Goal: Task Accomplishment & Management: Use online tool/utility

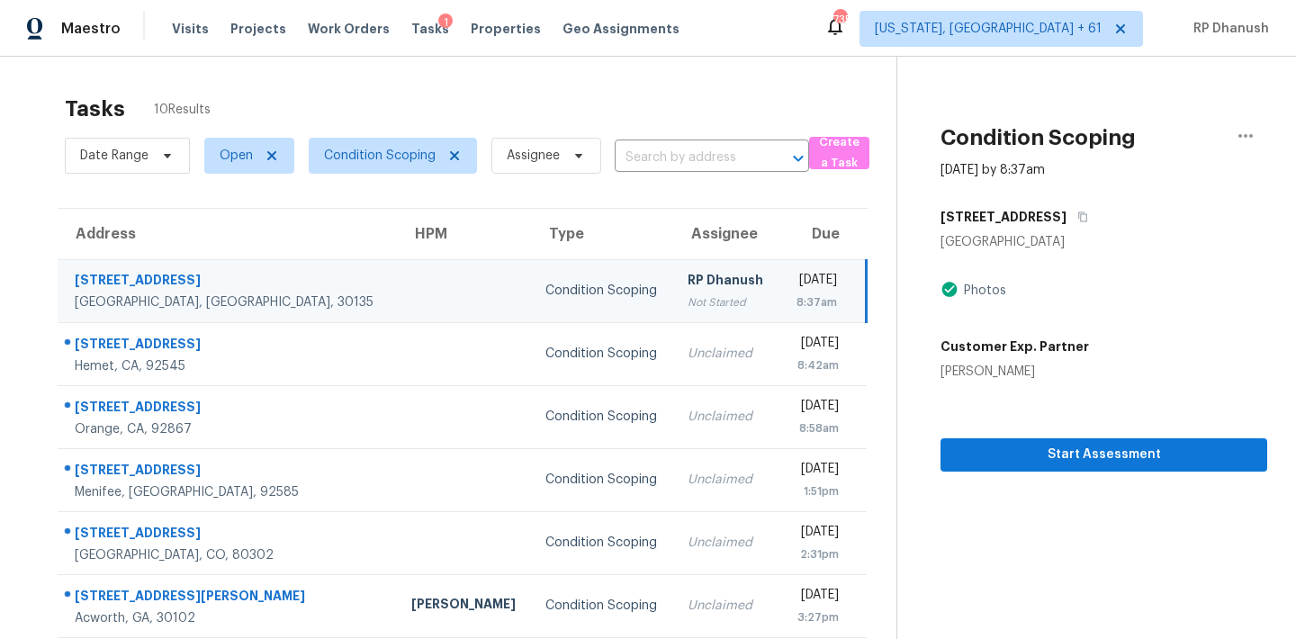
click at [652, 109] on div "Tasks 10 Results" at bounding box center [480, 108] width 831 height 47
click at [367, 147] on span "Condition Scoping" at bounding box center [380, 156] width 112 height 18
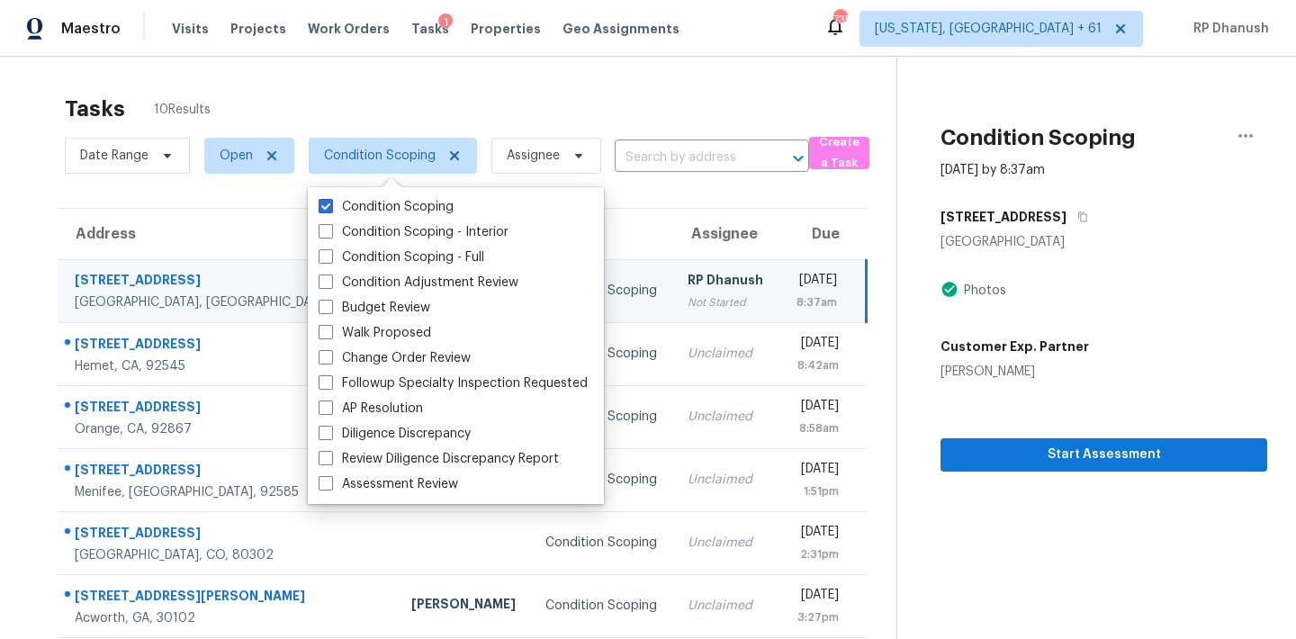
click at [605, 59] on div "Tasks 10 Results Date Range Open Condition Scoping Assignee ​ Create a Task Add…" at bounding box center [648, 481] width 1296 height 848
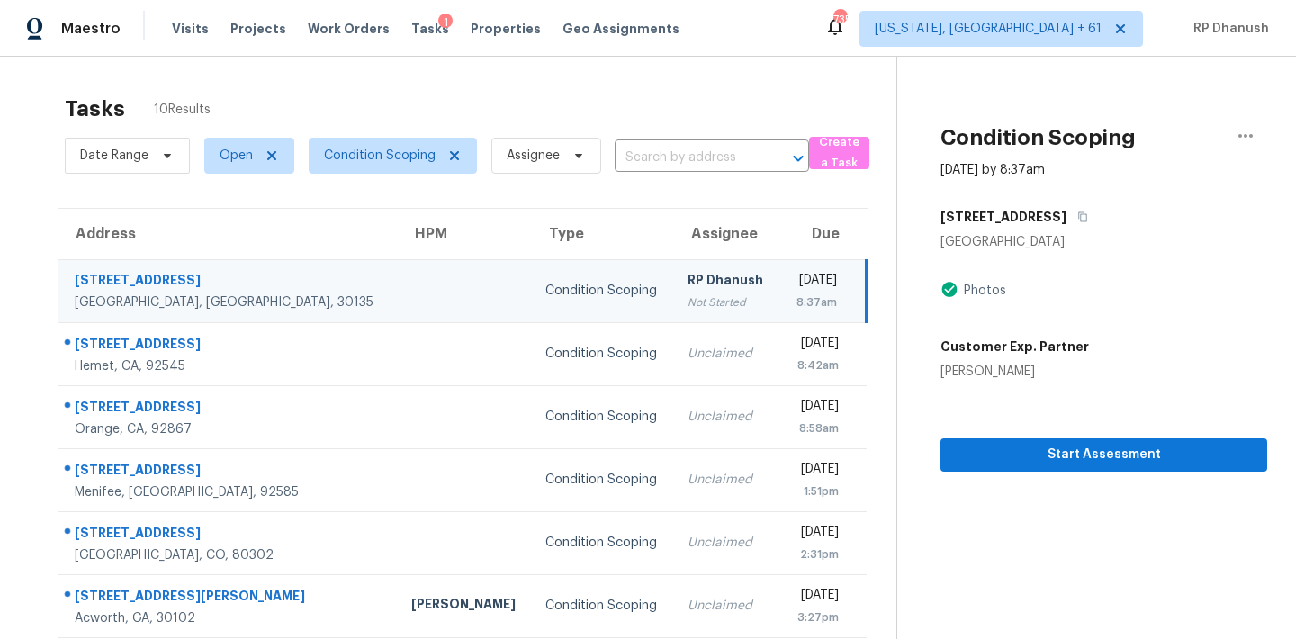
click at [794, 279] on div "[DATE]" at bounding box center [816, 282] width 44 height 22
click at [673, 261] on td "RP Dhanush Not Started" at bounding box center [725, 290] width 105 height 63
click at [688, 275] on div "RP Dhanush" at bounding box center [726, 282] width 76 height 22
click at [1085, 211] on icon "button" at bounding box center [1082, 216] width 11 height 11
click at [545, 294] on div "Condition Scoping" at bounding box center [601, 291] width 113 height 18
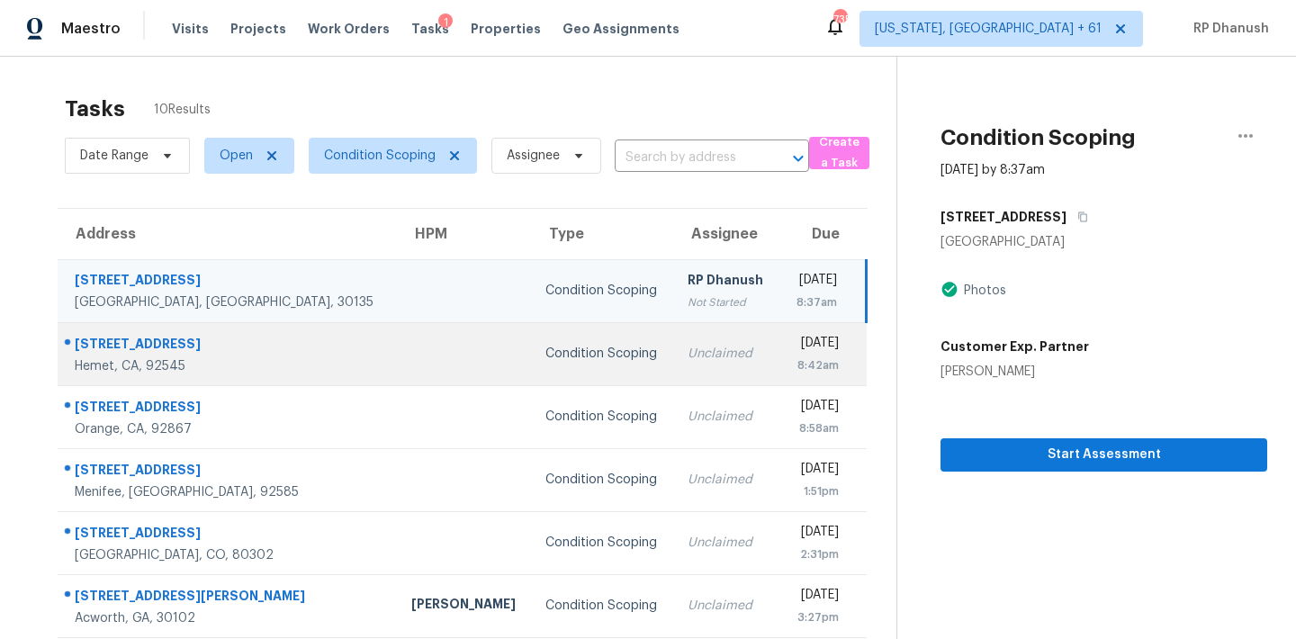
click at [779, 327] on td "Thu, Sep 25th 2025 8:42am" at bounding box center [822, 353] width 87 height 63
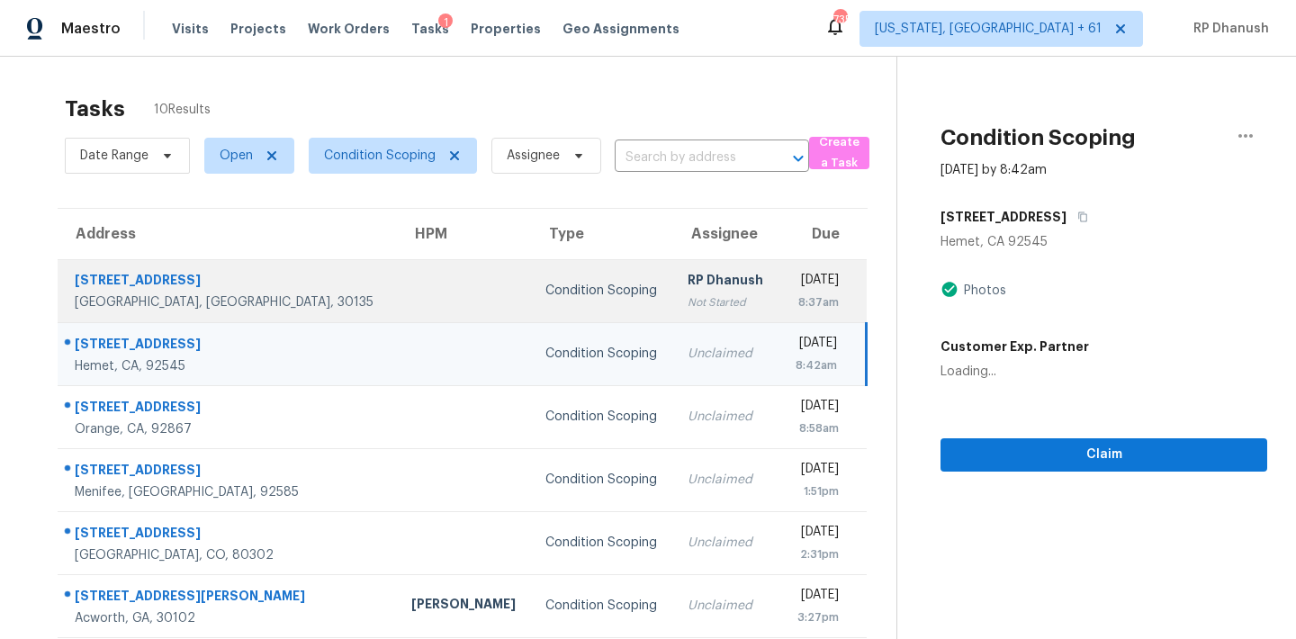
click at [809, 299] on div "8:37am" at bounding box center [816, 302] width 45 height 18
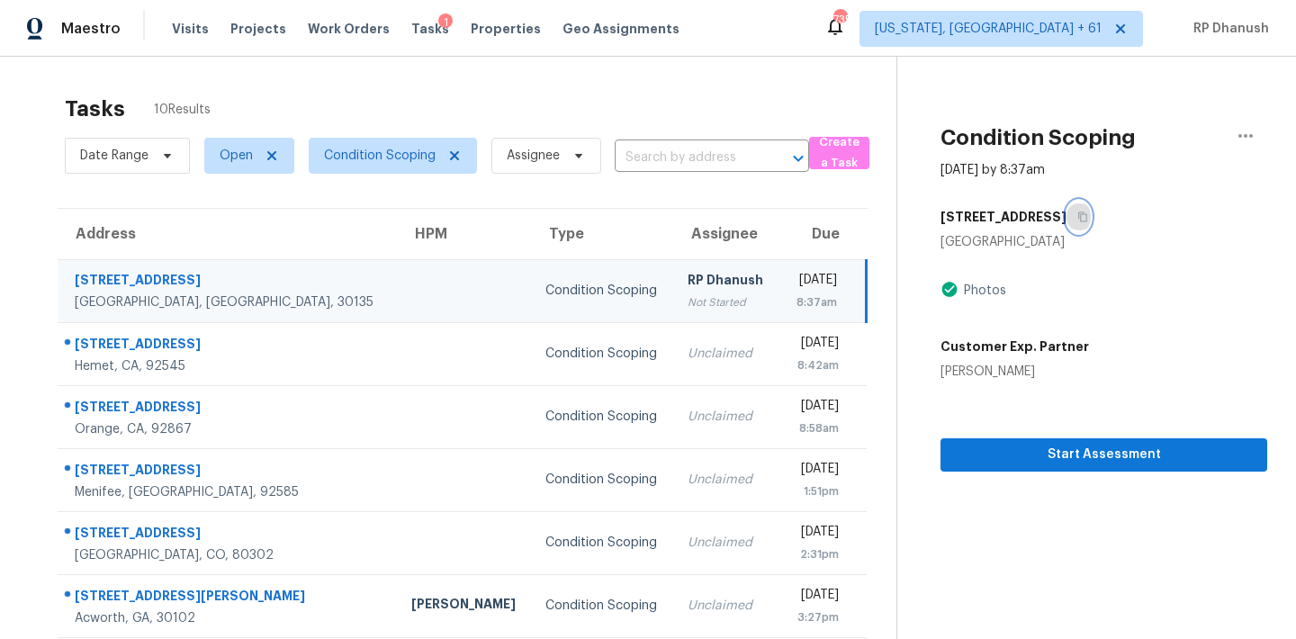
click at [1091, 214] on button "button" at bounding box center [1078, 217] width 24 height 32
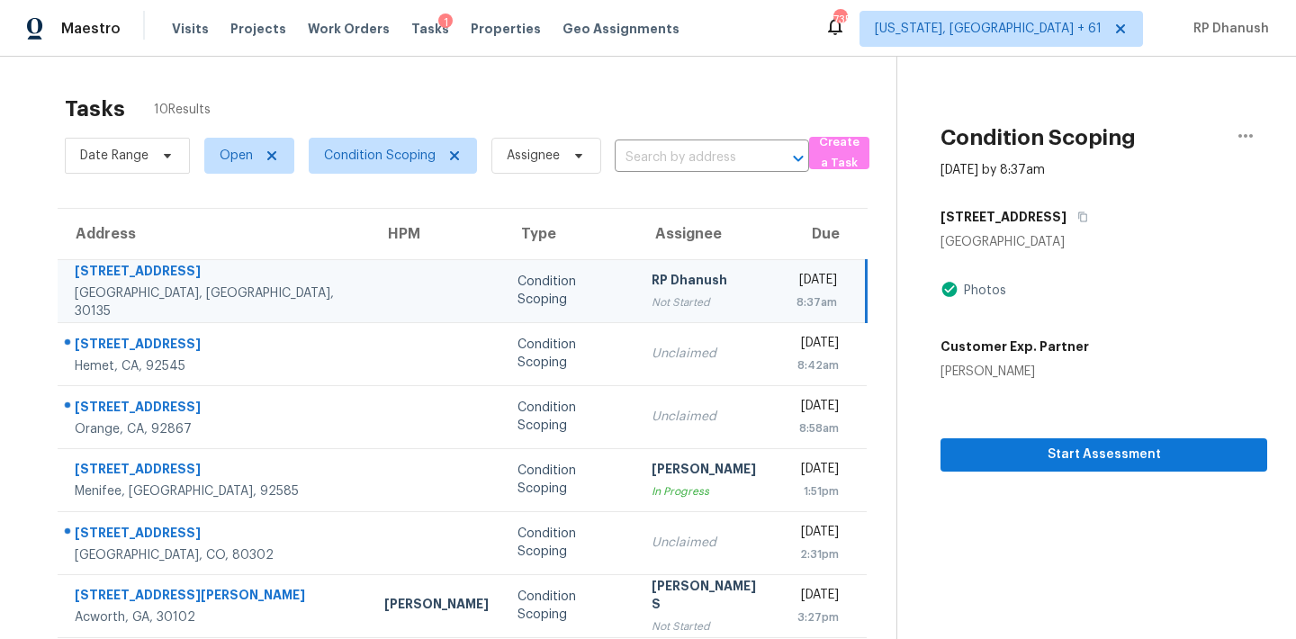
click at [795, 274] on div "[DATE]" at bounding box center [816, 282] width 43 height 22
click at [1083, 447] on span "Start Assessment" at bounding box center [1104, 455] width 298 height 22
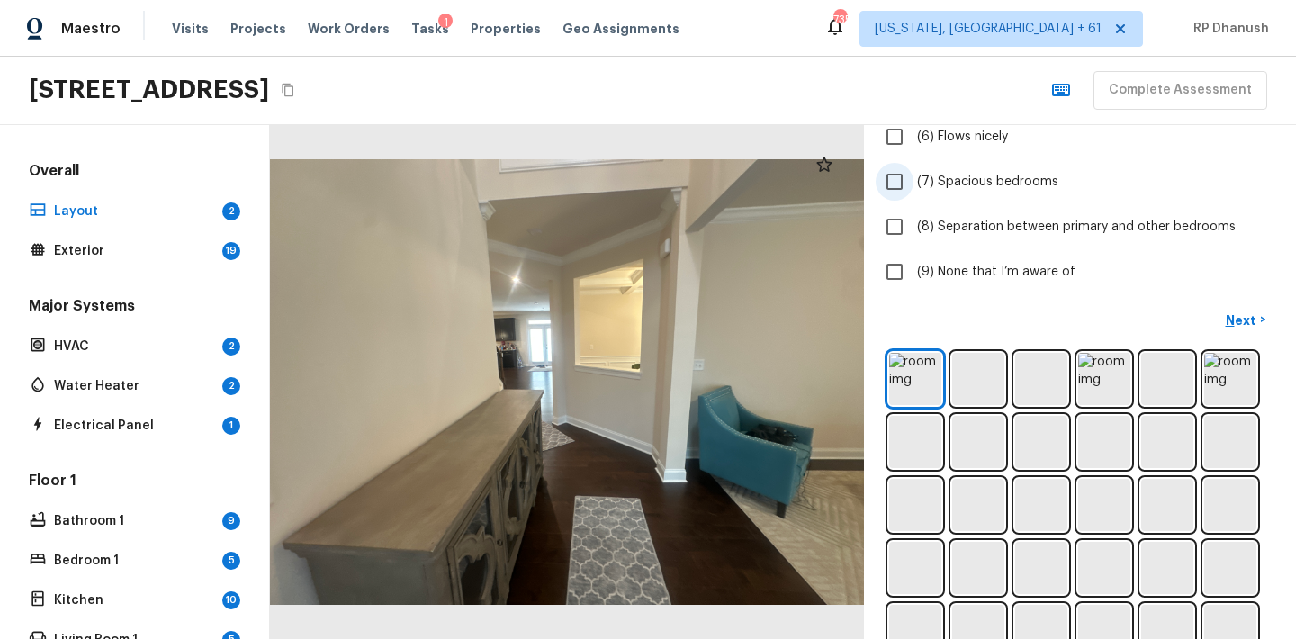
scroll to position [490, 0]
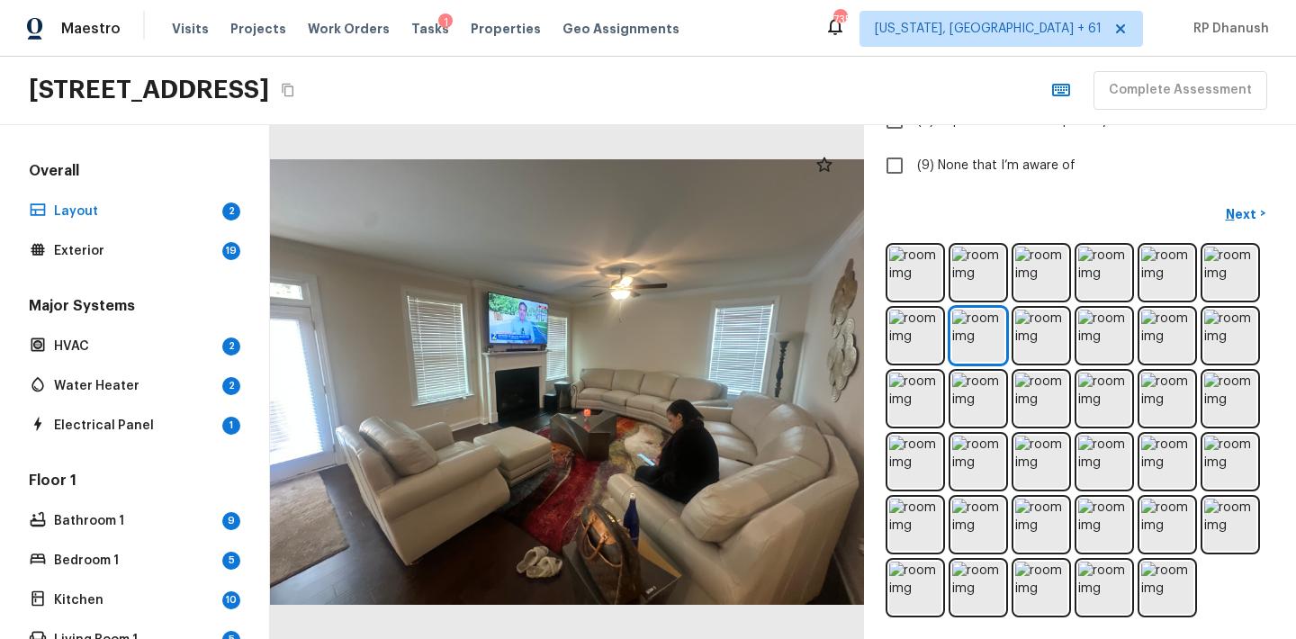
click at [829, 175] on div at bounding box center [824, 165] width 36 height 36
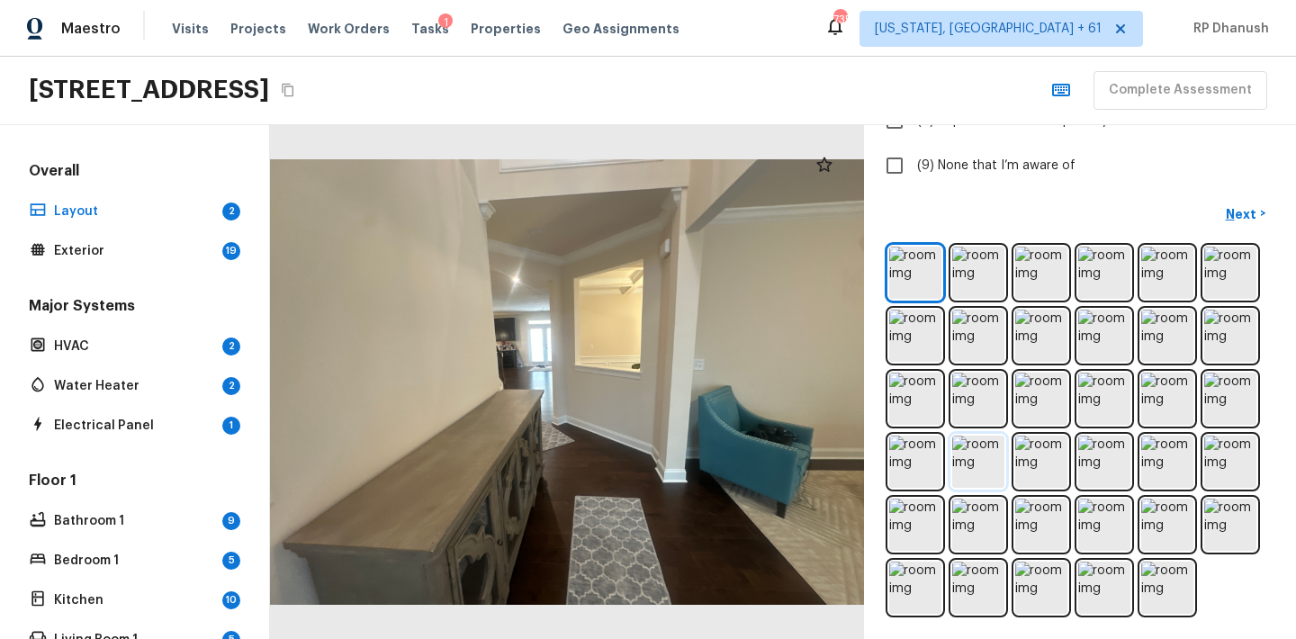
click at [968, 462] on img at bounding box center [978, 462] width 52 height 52
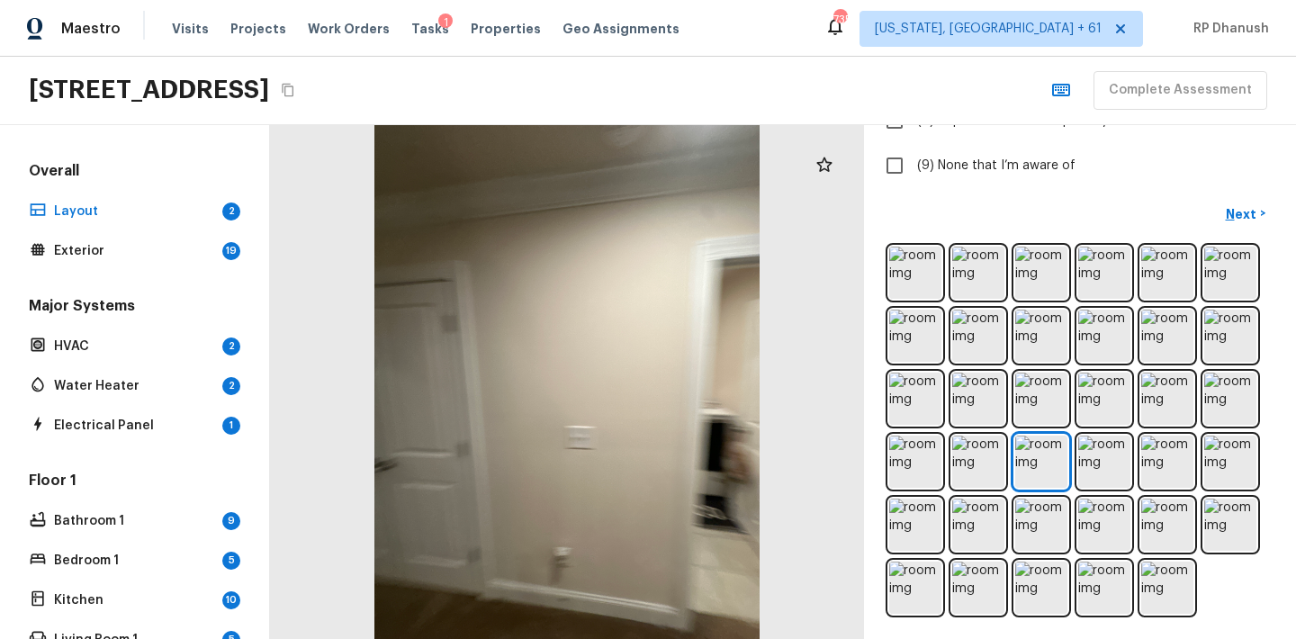
click at [1013, 445] on div at bounding box center [1079, 430] width 389 height 374
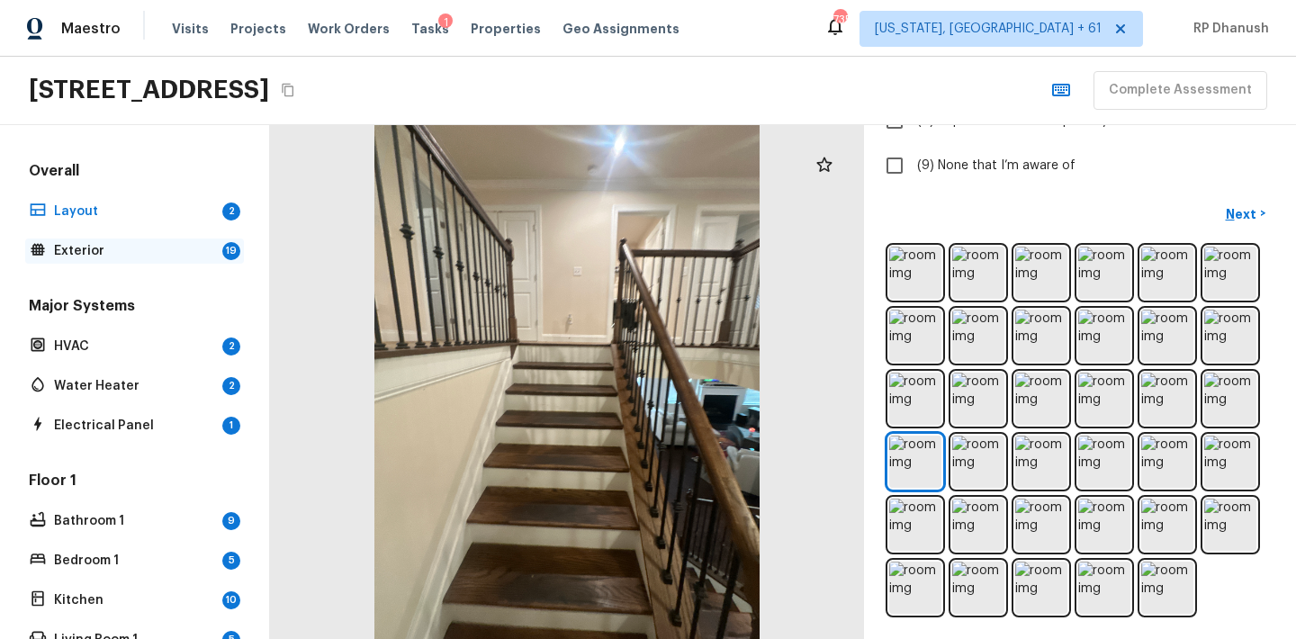
click at [178, 258] on p "Exterior" at bounding box center [134, 251] width 161 height 18
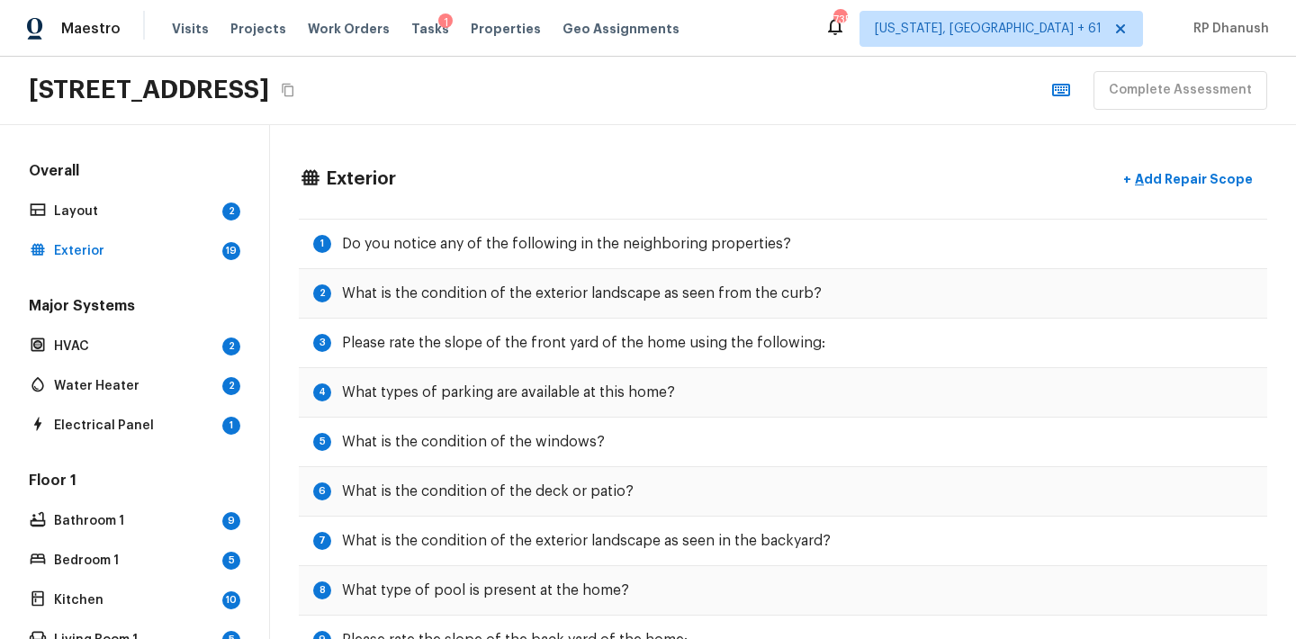
click at [150, 224] on div "Overall Layout 2 Exterior 19" at bounding box center [134, 212] width 219 height 103
click at [176, 192] on div "Overall Layout 2 Exterior 19" at bounding box center [134, 212] width 219 height 103
click at [178, 206] on p "Layout" at bounding box center [134, 211] width 161 height 18
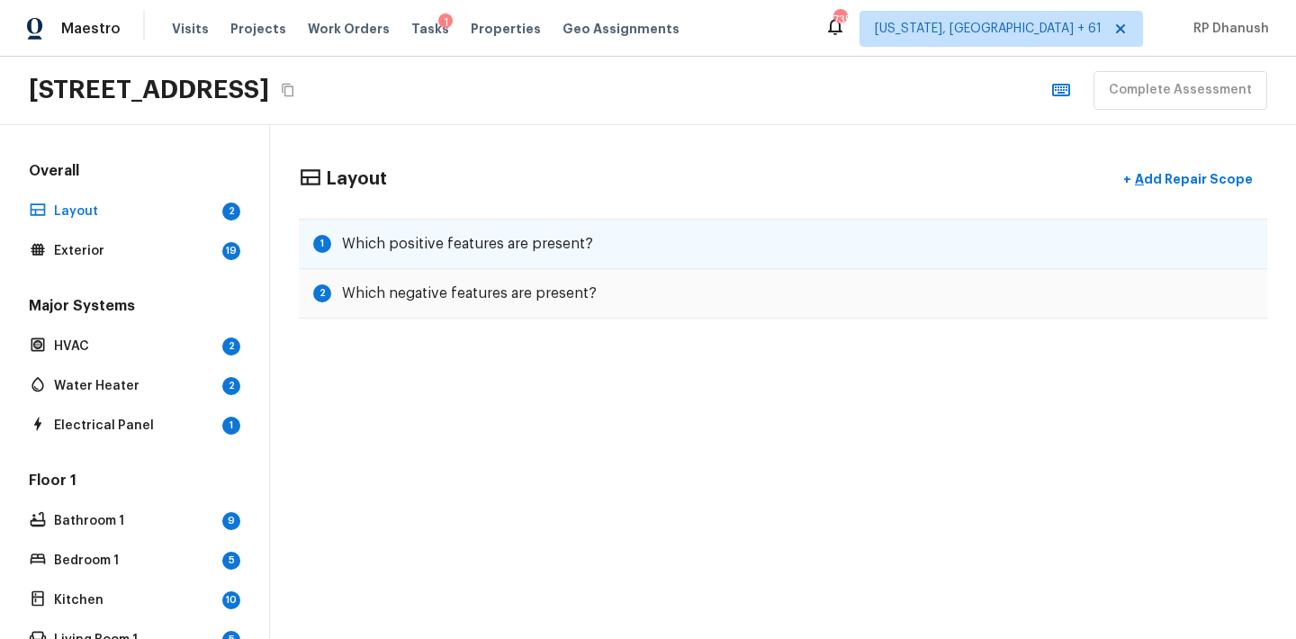
click at [359, 260] on div "1 Which positive features are present?" at bounding box center [783, 244] width 968 height 50
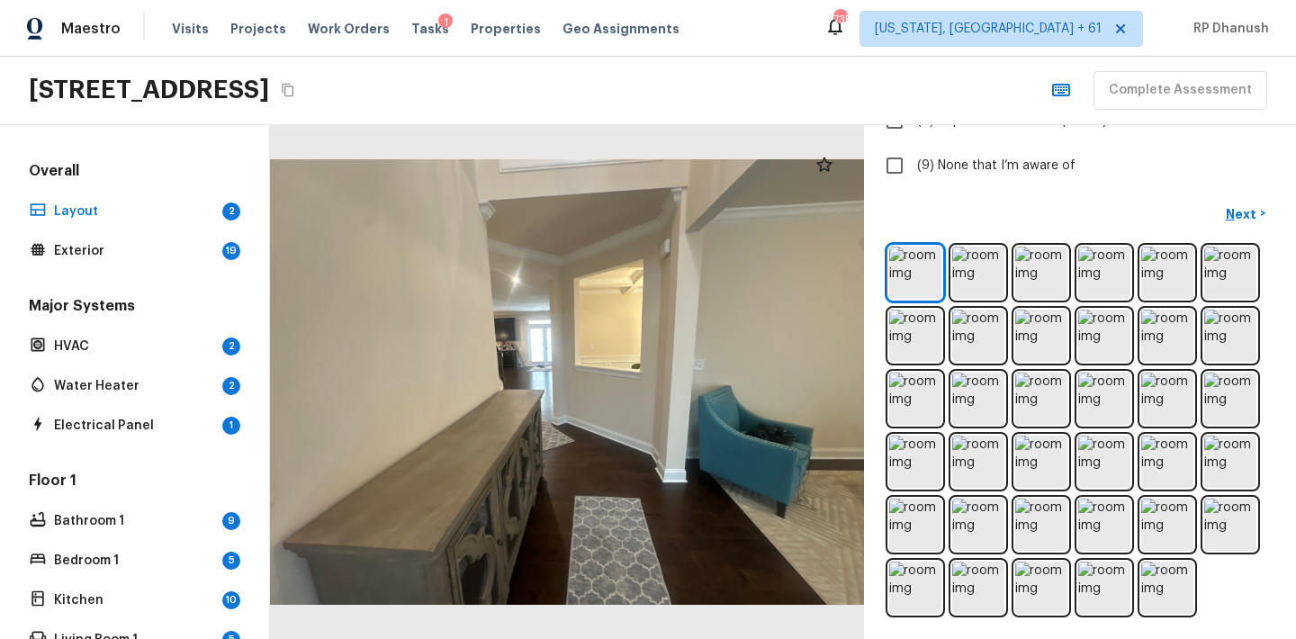
click at [947, 475] on div at bounding box center [1079, 430] width 389 height 374
click at [914, 452] on img at bounding box center [915, 462] width 52 height 52
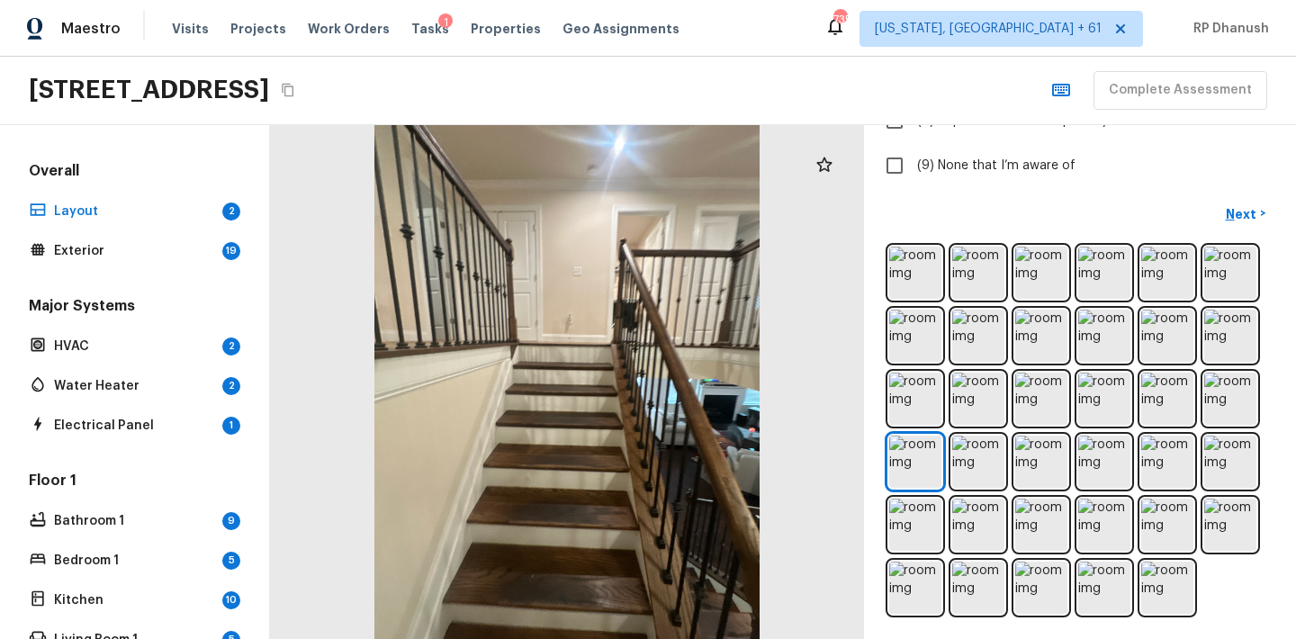
click at [808, 164] on div at bounding box center [824, 165] width 36 height 36
click at [922, 328] on img at bounding box center [915, 336] width 52 height 52
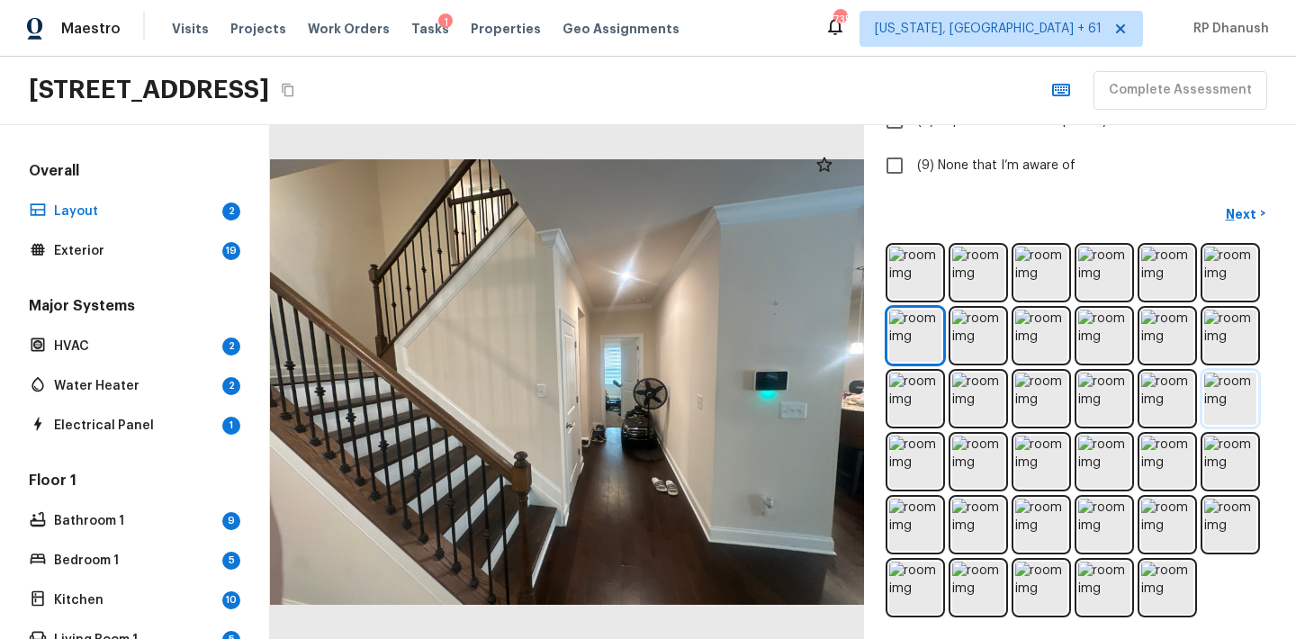
click at [1220, 382] on img at bounding box center [1230, 399] width 52 height 52
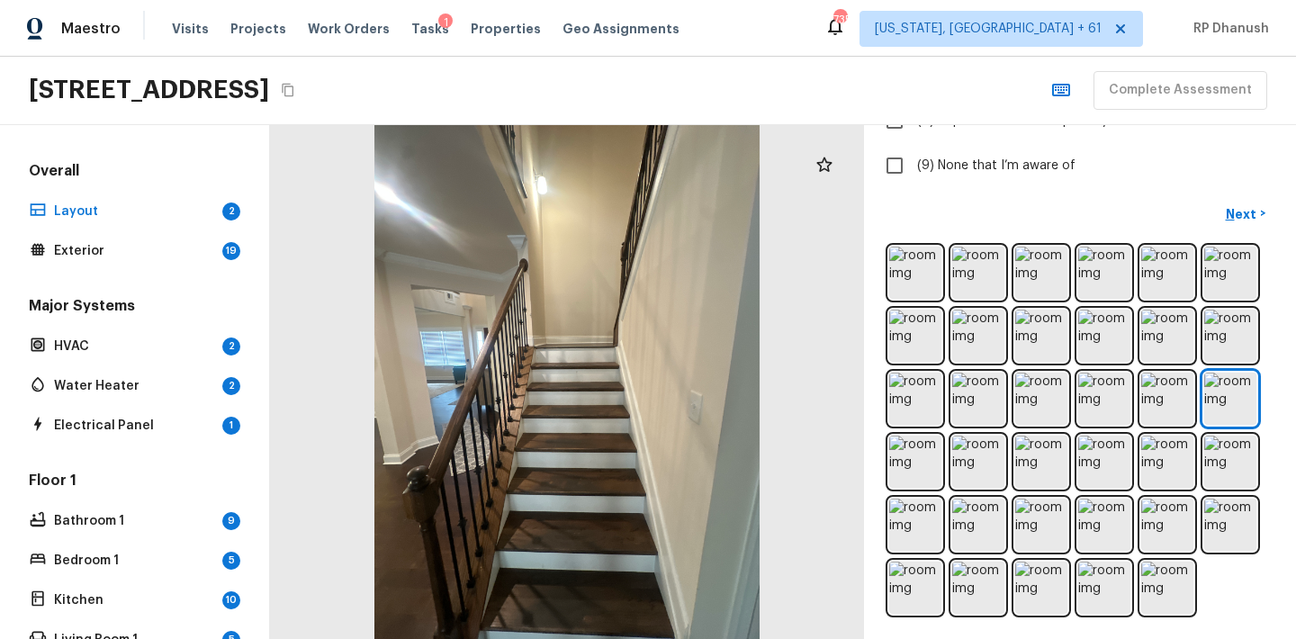
click at [818, 175] on div at bounding box center [824, 165] width 36 height 36
click at [912, 445] on img at bounding box center [915, 462] width 52 height 52
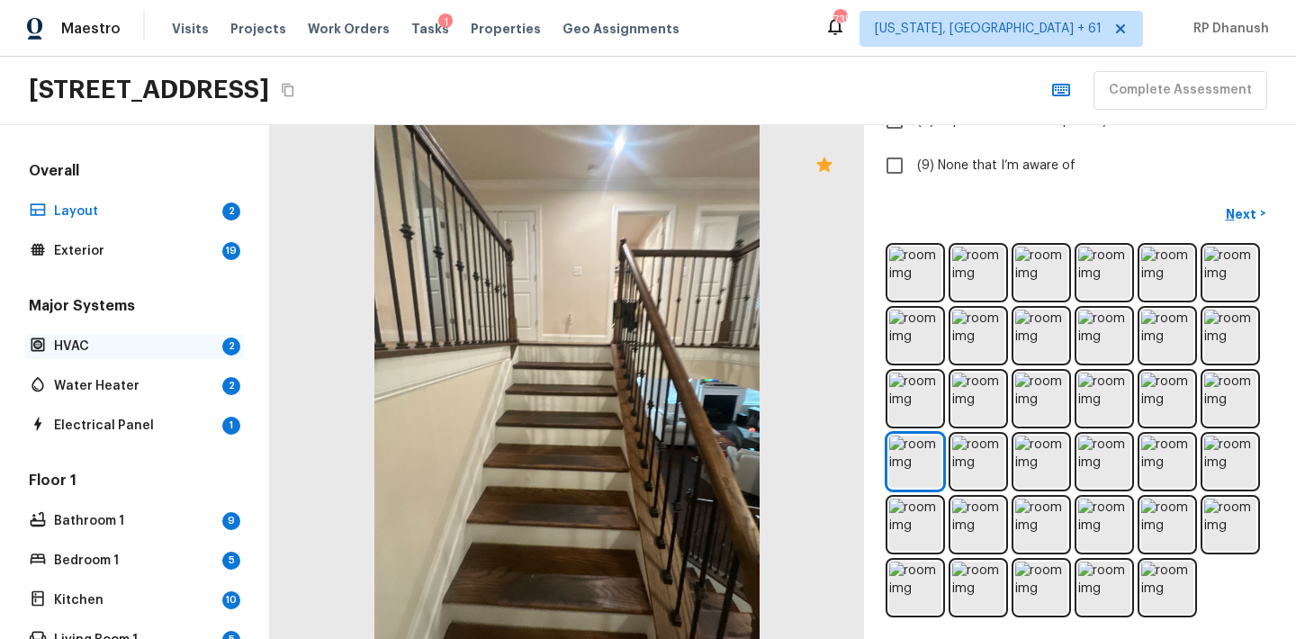
click at [220, 350] on div "HVAC 2" at bounding box center [134, 346] width 219 height 25
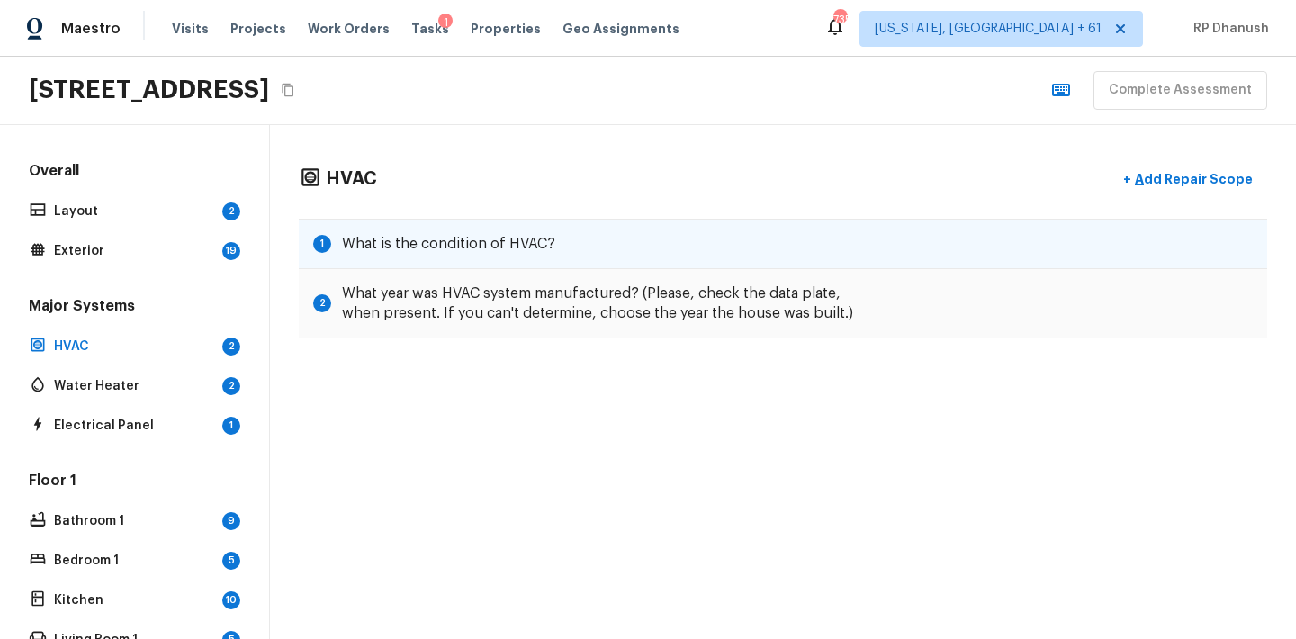
click at [528, 245] on h5 "What is the condition of HVAC?" at bounding box center [448, 244] width 213 height 20
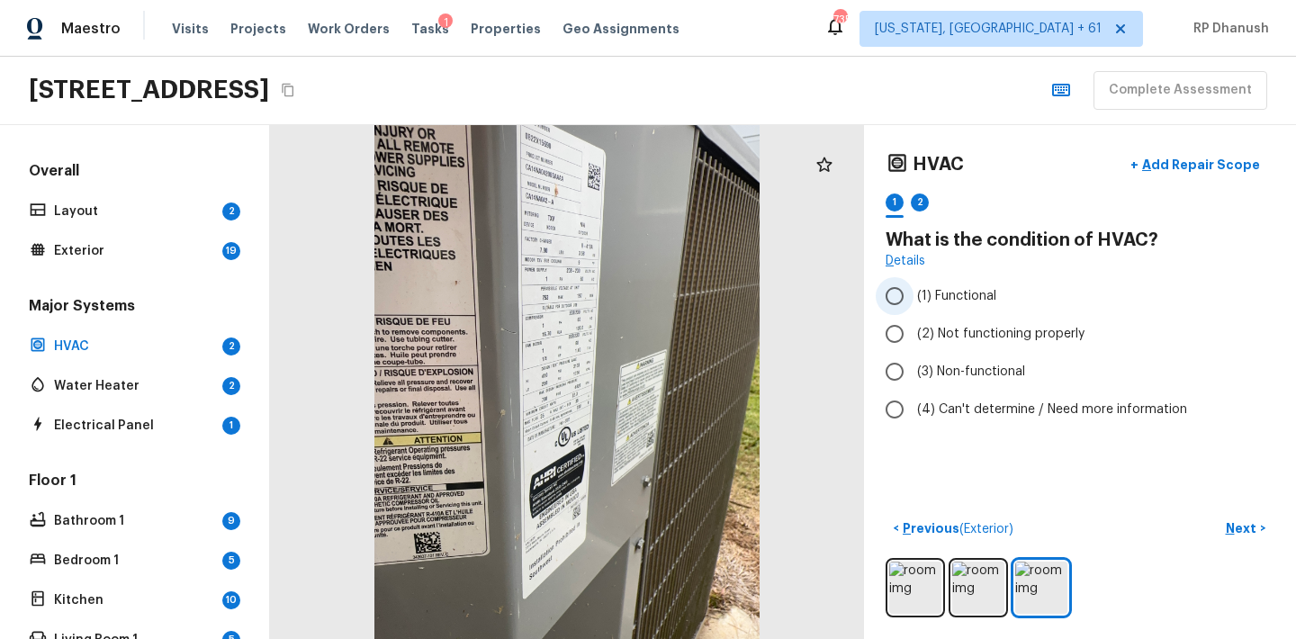
click at [933, 292] on span "(1) Functional" at bounding box center [956, 296] width 79 height 18
click at [913, 292] on input "(1) Functional" at bounding box center [895, 296] width 38 height 38
radio input "true"
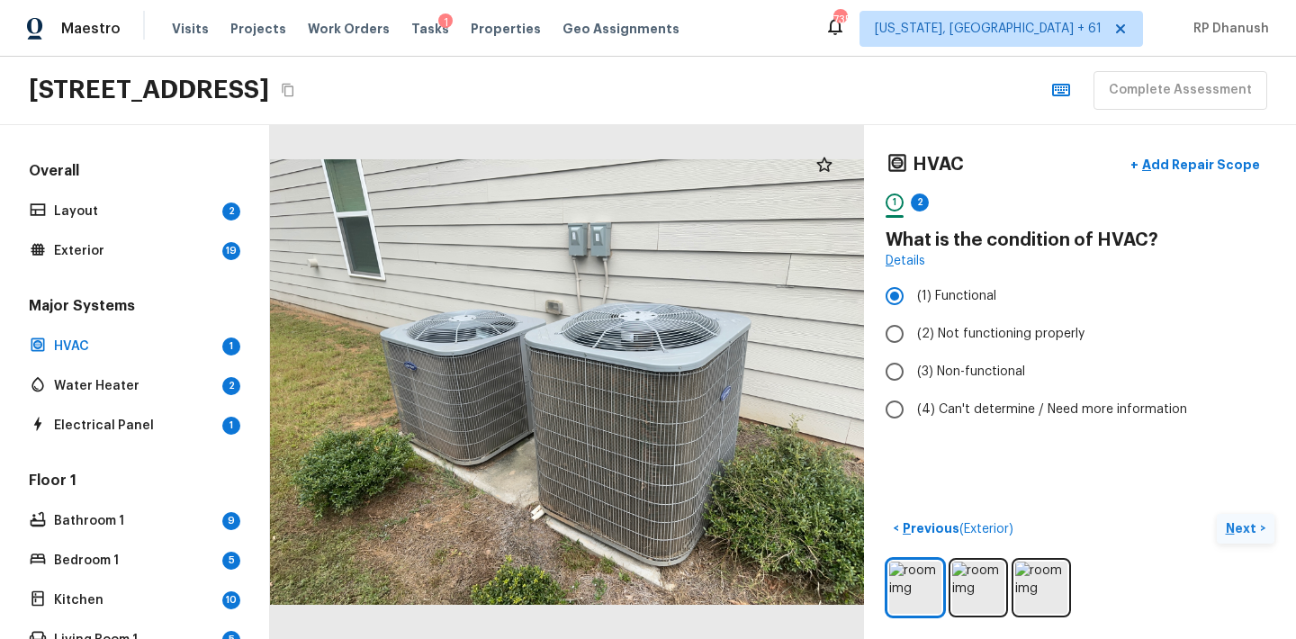
click at [1237, 524] on p "Next" at bounding box center [1243, 528] width 34 height 18
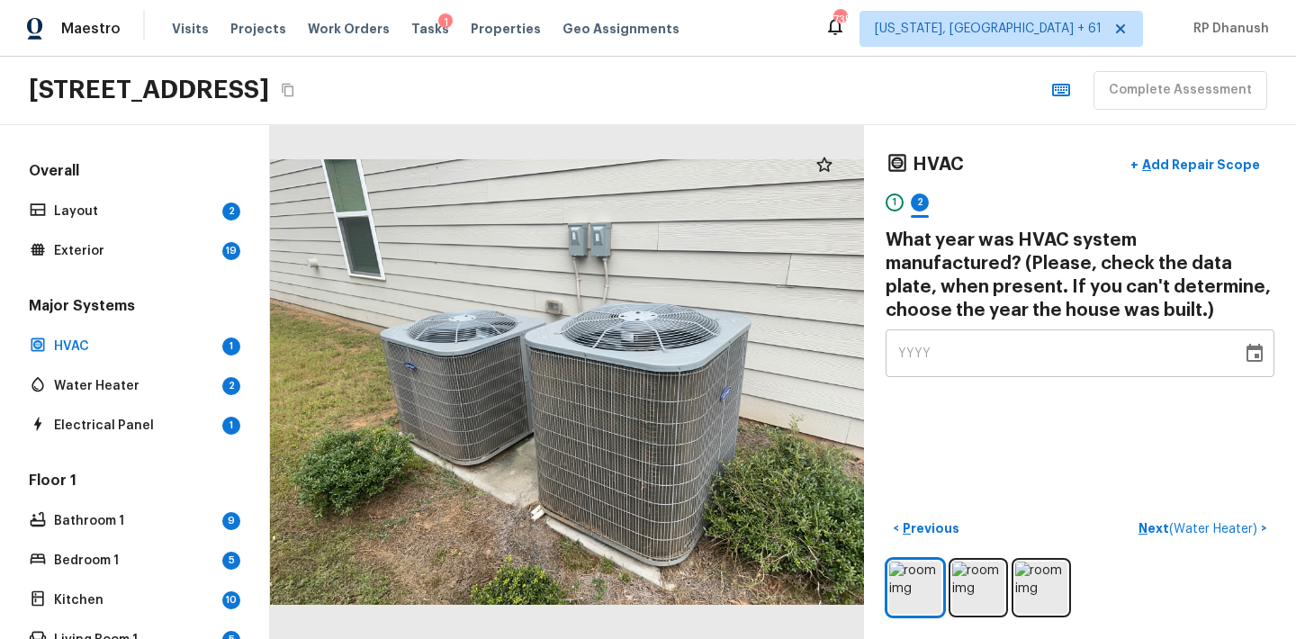
click at [969, 359] on div "YYYY" at bounding box center [1063, 353] width 331 height 48
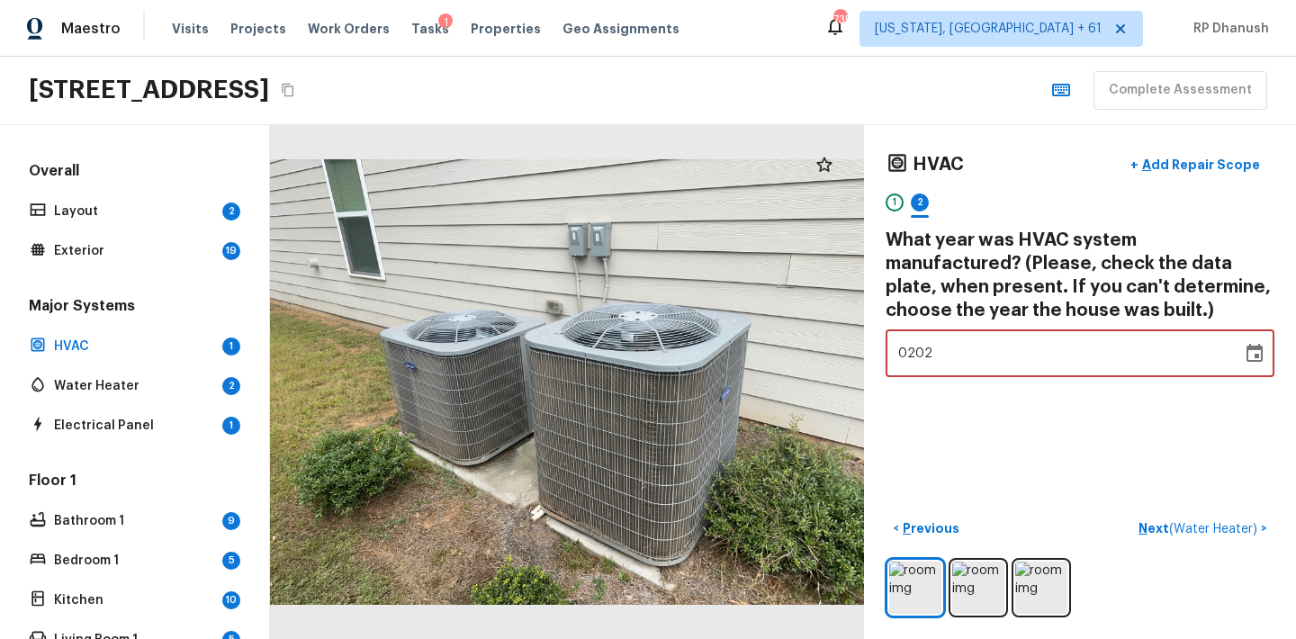
type input "2022"
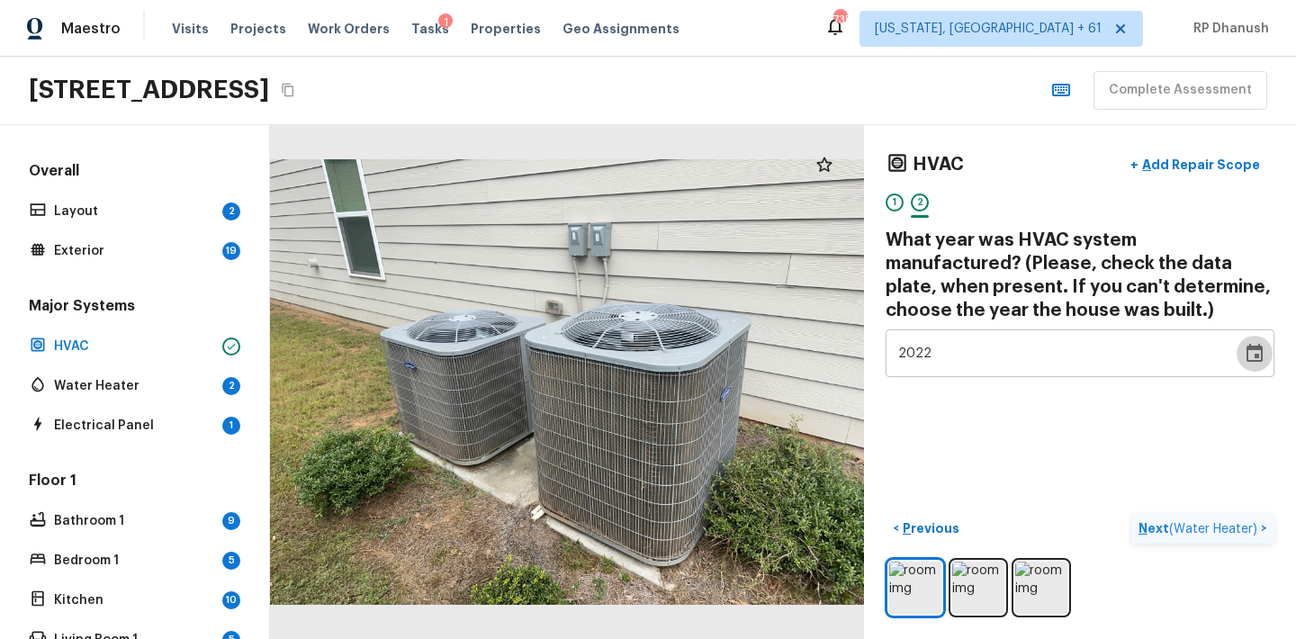
click at [1144, 531] on p "Next ( Water Heater )" at bounding box center [1199, 528] width 122 height 19
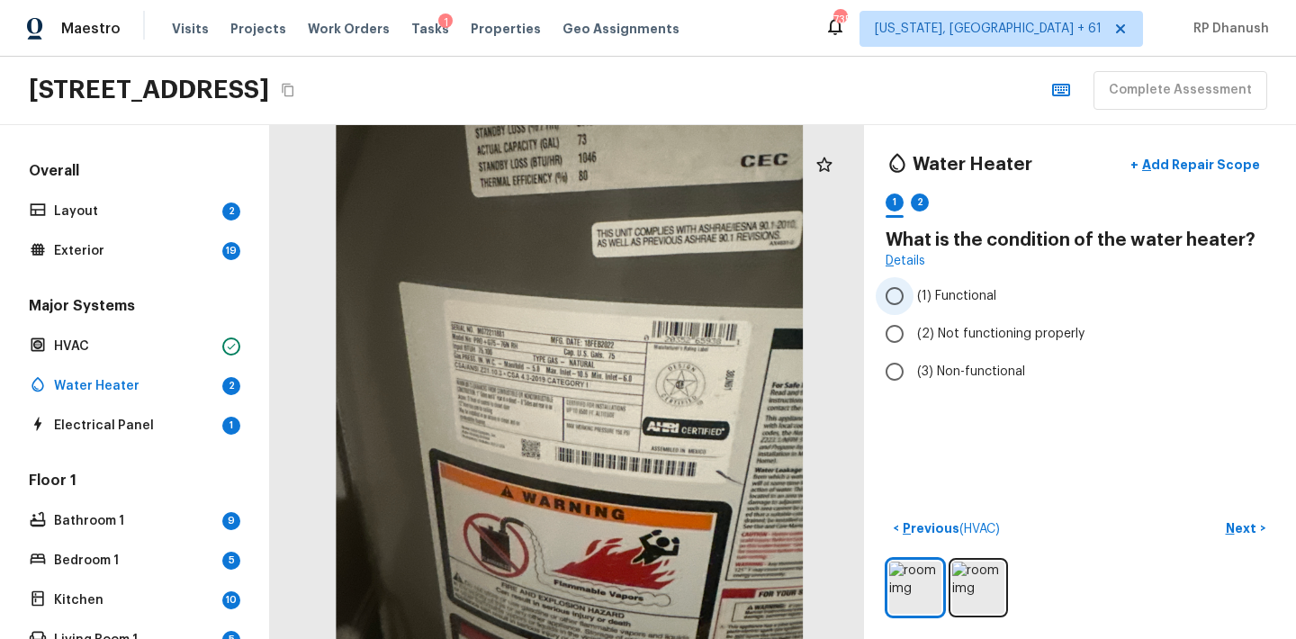
click at [954, 301] on span "(1) Functional" at bounding box center [956, 296] width 79 height 18
click at [913, 301] on input "(1) Functional" at bounding box center [895, 296] width 38 height 38
radio input "true"
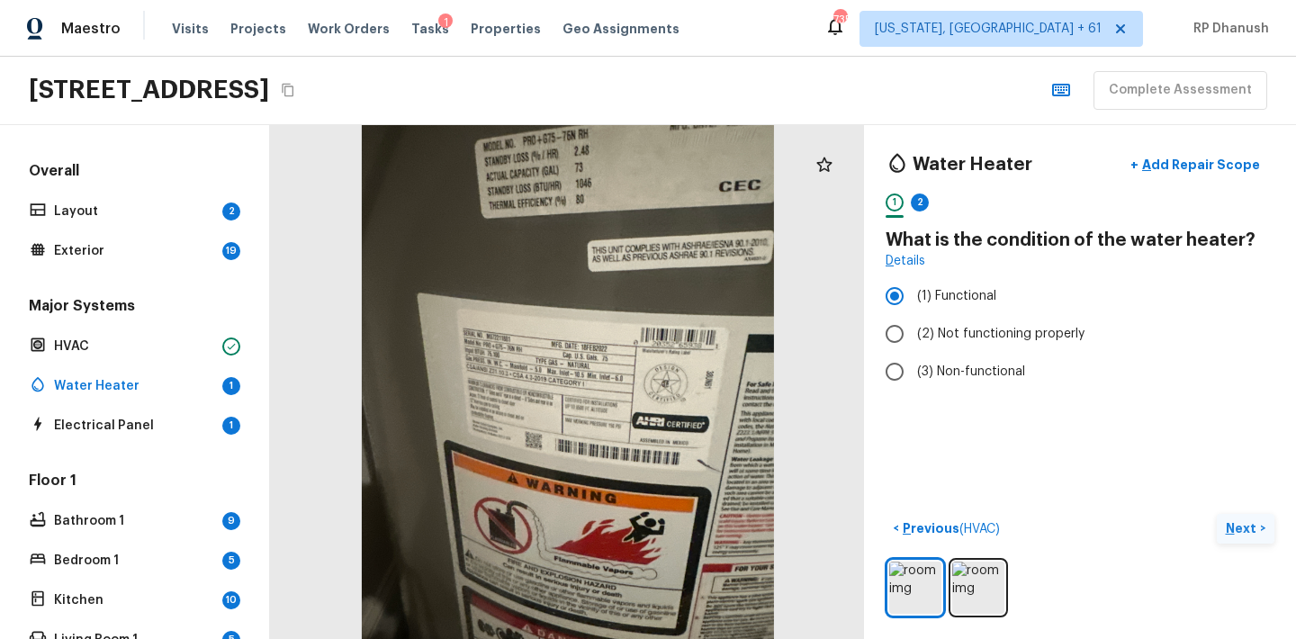
click at [1245, 531] on p "Next" at bounding box center [1243, 528] width 34 height 18
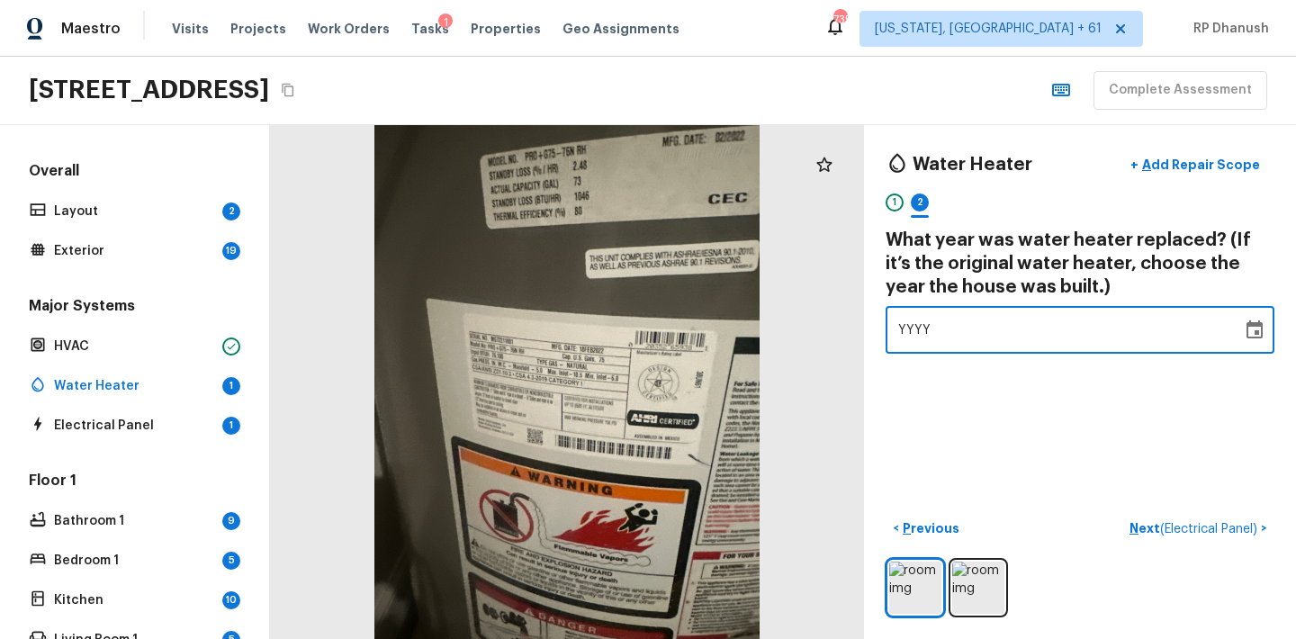
click at [932, 324] on div "YYYY" at bounding box center [1063, 330] width 331 height 48
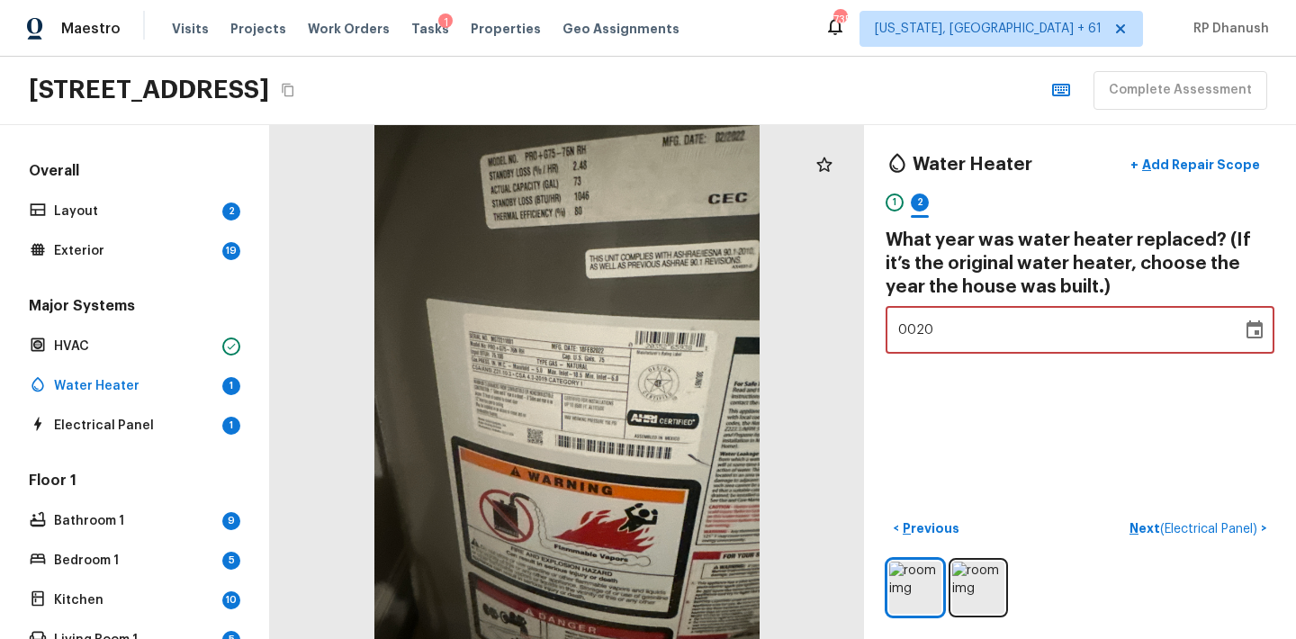
type input "2022"
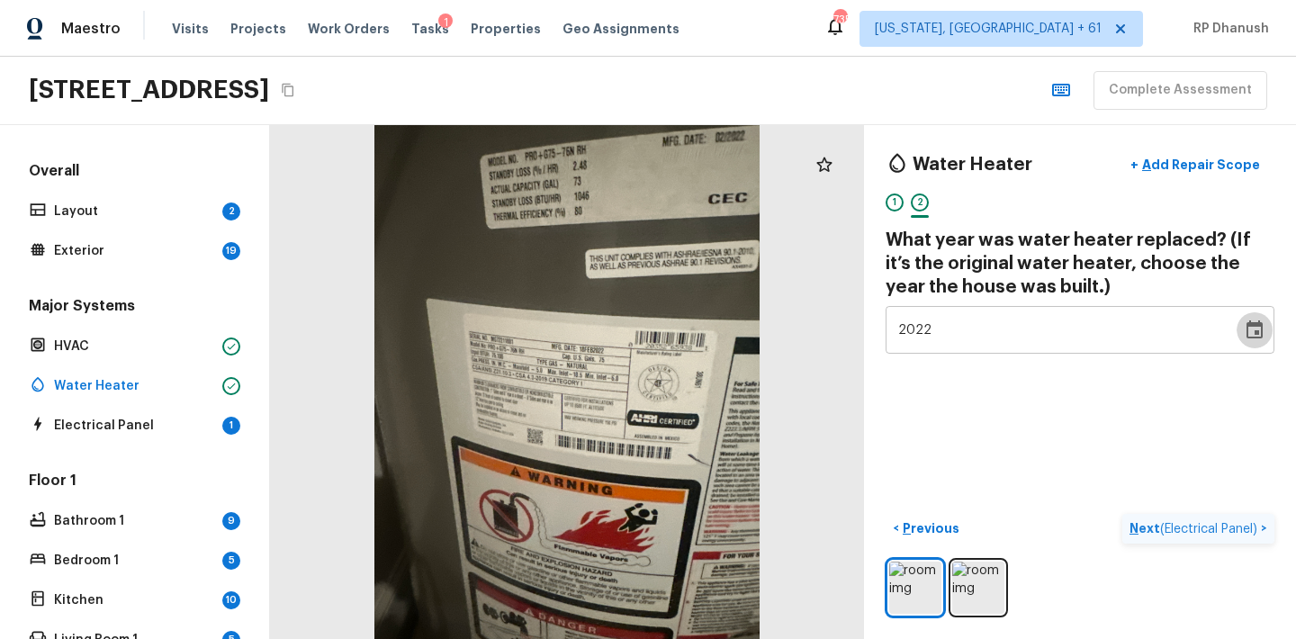
click at [1144, 528] on p "Next ( Electrical Panel )" at bounding box center [1194, 528] width 131 height 19
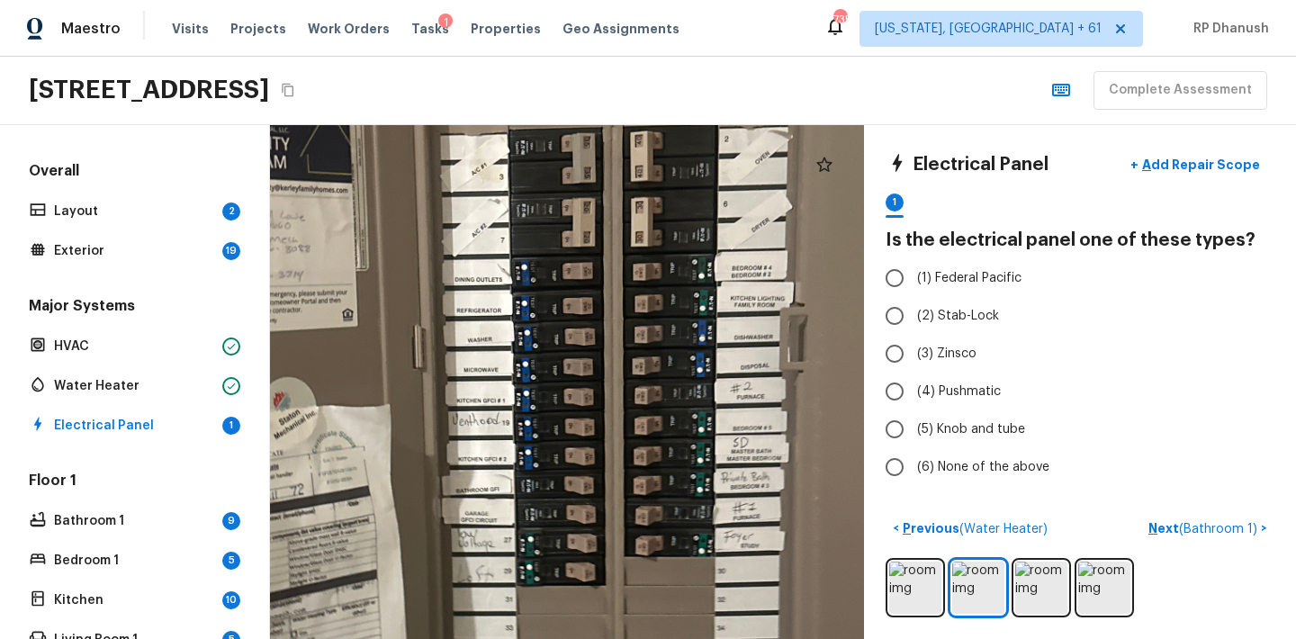
click at [1141, 514] on button "Next ( Bathroom 1 ) >" at bounding box center [1207, 529] width 133 height 30
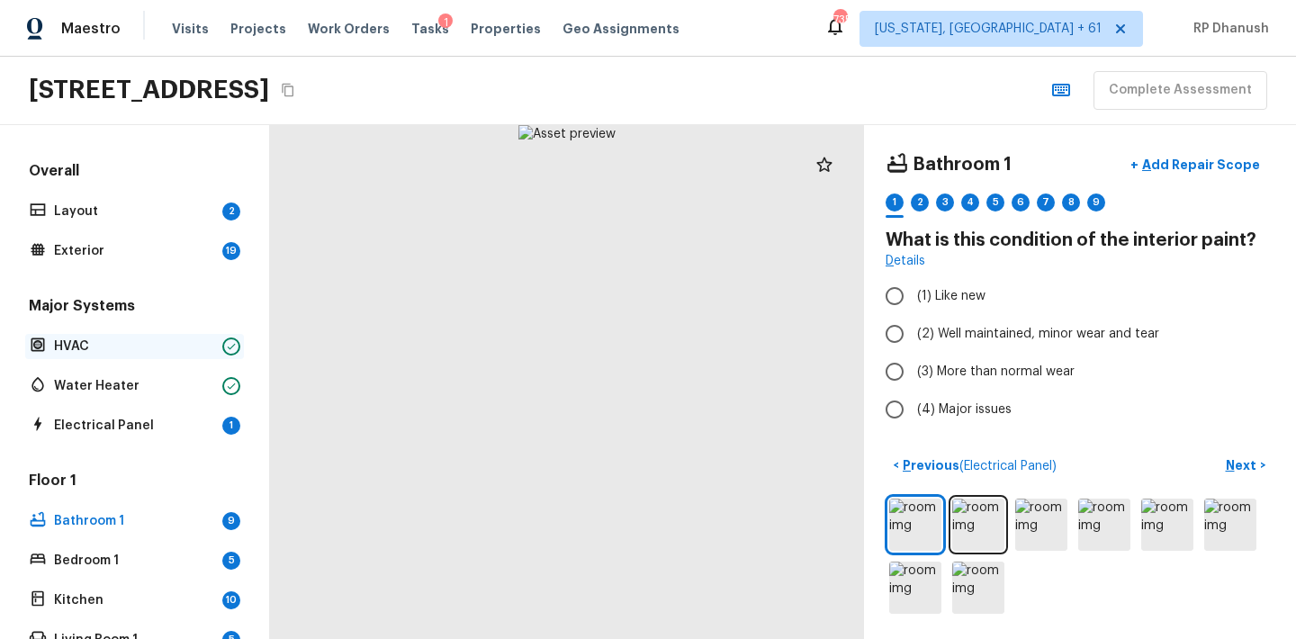
click at [93, 353] on p "HVAC" at bounding box center [134, 346] width 161 height 18
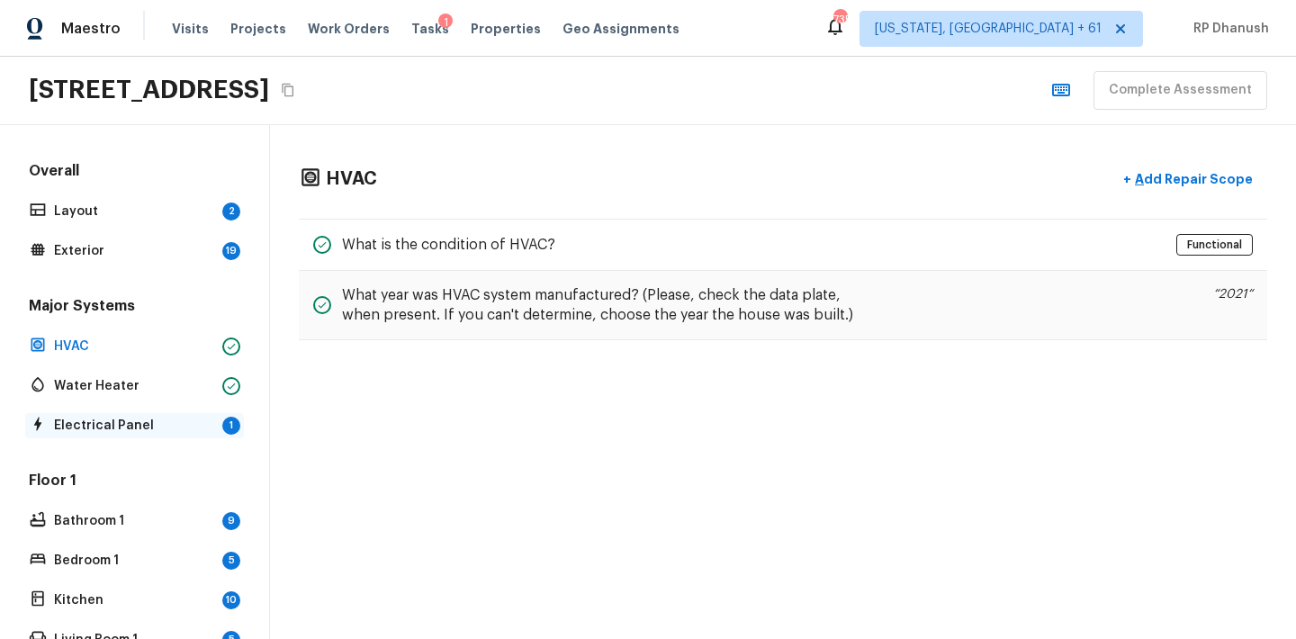
click at [152, 427] on p "Electrical Panel" at bounding box center [134, 426] width 161 height 18
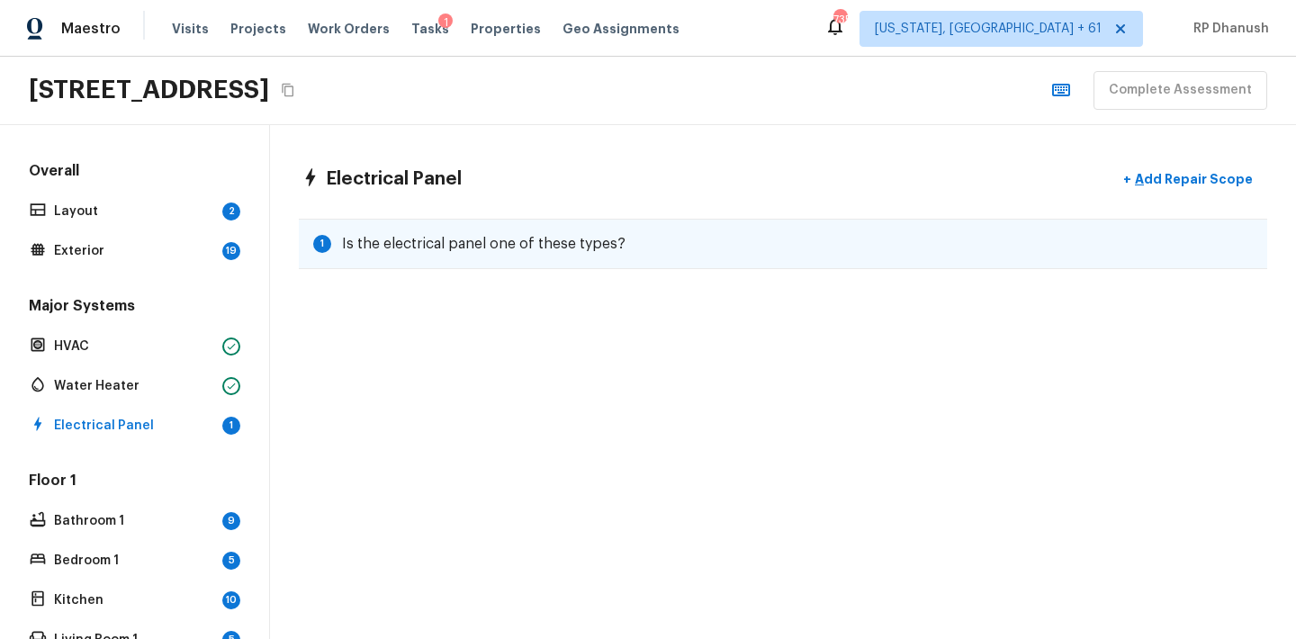
click at [598, 234] on h5 "Is the electrical panel one of these types?" at bounding box center [483, 244] width 283 height 20
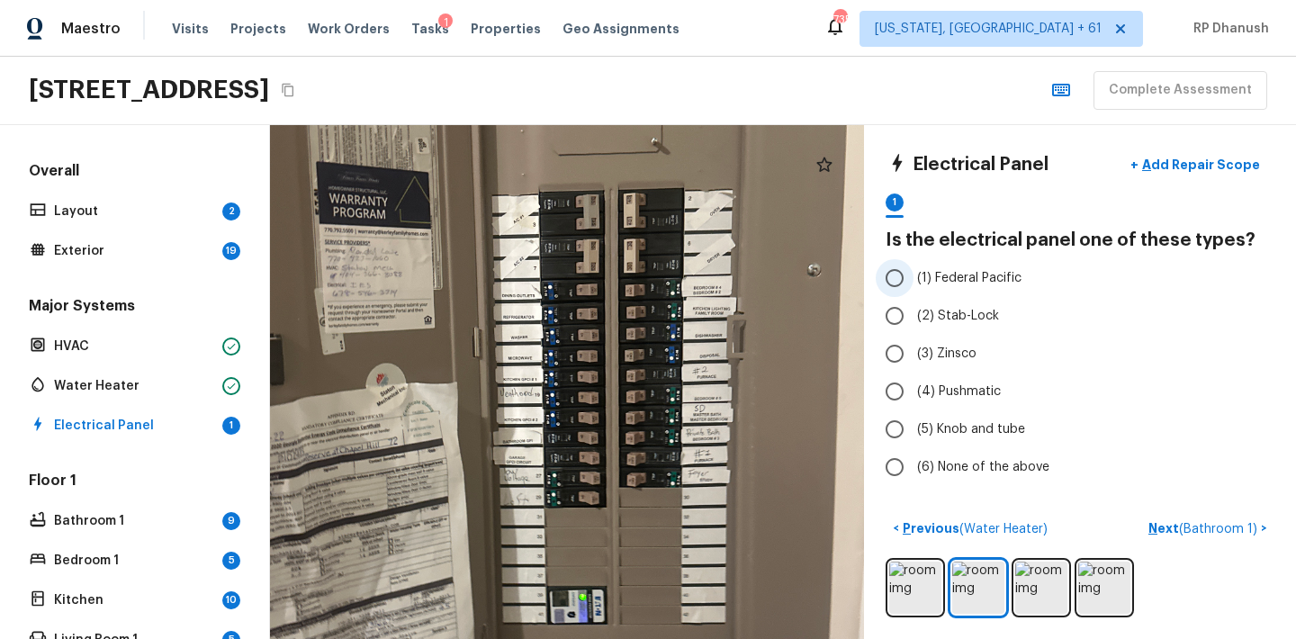
click at [912, 276] on input "(1) Federal Pacific" at bounding box center [895, 278] width 38 height 38
radio input "true"
click at [912, 276] on input "(1) Federal Pacific" at bounding box center [895, 278] width 38 height 38
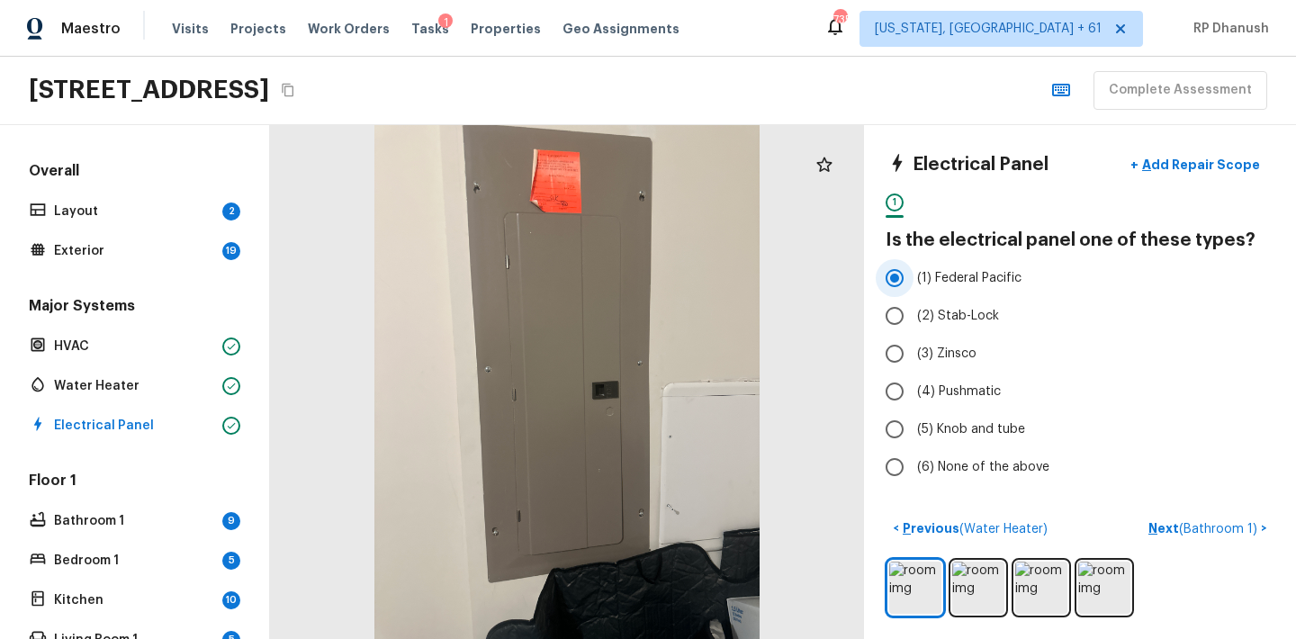
click at [899, 274] on input "(1) Federal Pacific" at bounding box center [895, 278] width 38 height 38
click at [919, 277] on span "(1) Federal Pacific" at bounding box center [969, 278] width 104 height 18
click at [913, 277] on input "(1) Federal Pacific" at bounding box center [895, 278] width 38 height 38
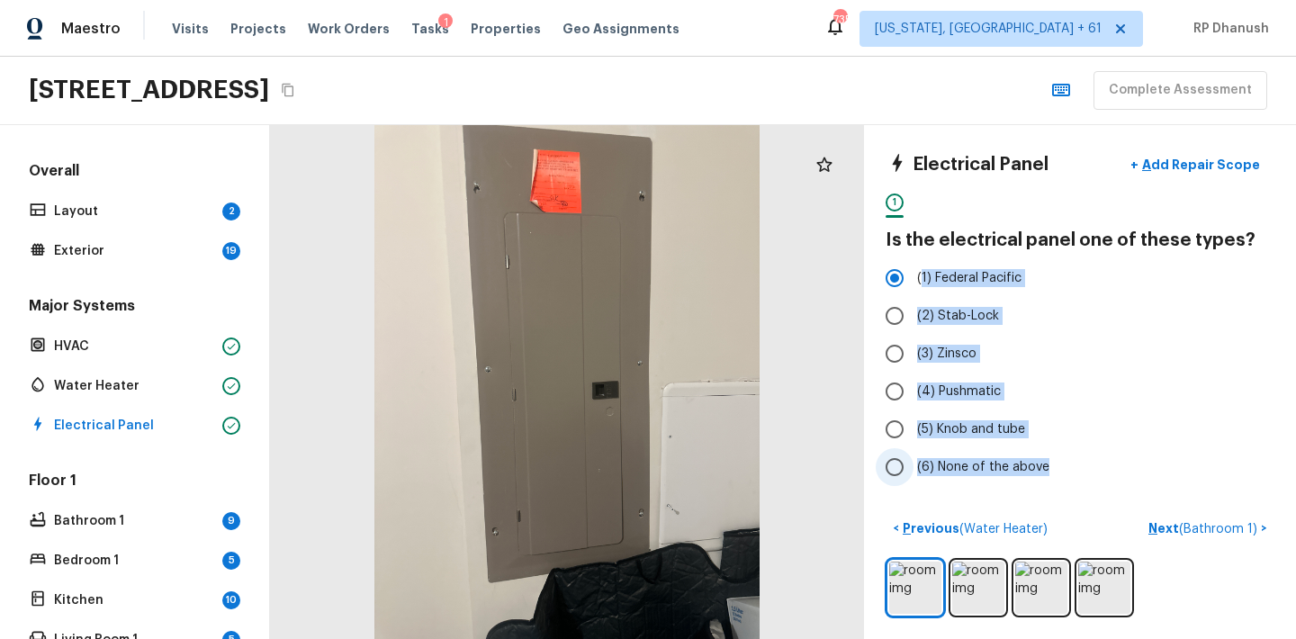
drag, startPoint x: 919, startPoint y: 277, endPoint x: 1017, endPoint y: 481, distance: 226.6
click at [1017, 481] on div "(1) Federal Pacific (2) Stab-Lock (3) Zinsco (4) Pushmatic (5) Knob and tube (6…" at bounding box center [1079, 372] width 389 height 227
copy div "1) Federal Pacific (2) Stab-Lock (3) Zinsco (4) Pushmatic (5) Knob and tube (6)…"
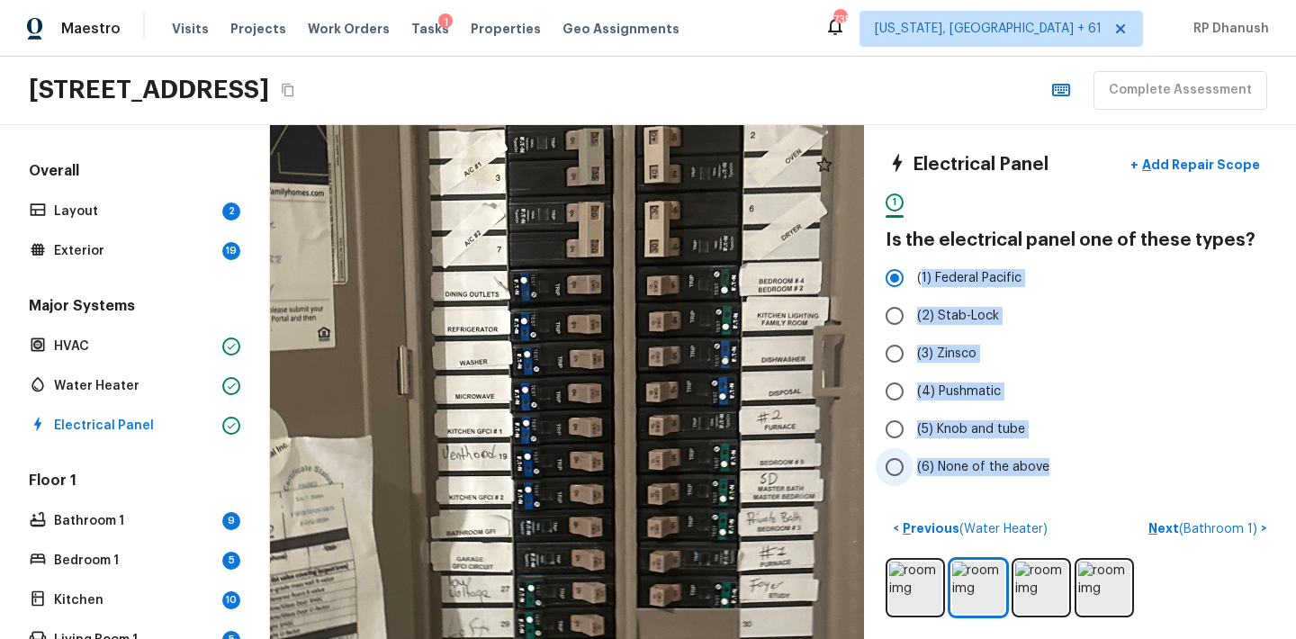
click at [912, 465] on input "(6) None of the above" at bounding box center [895, 467] width 38 height 38
radio input "true"
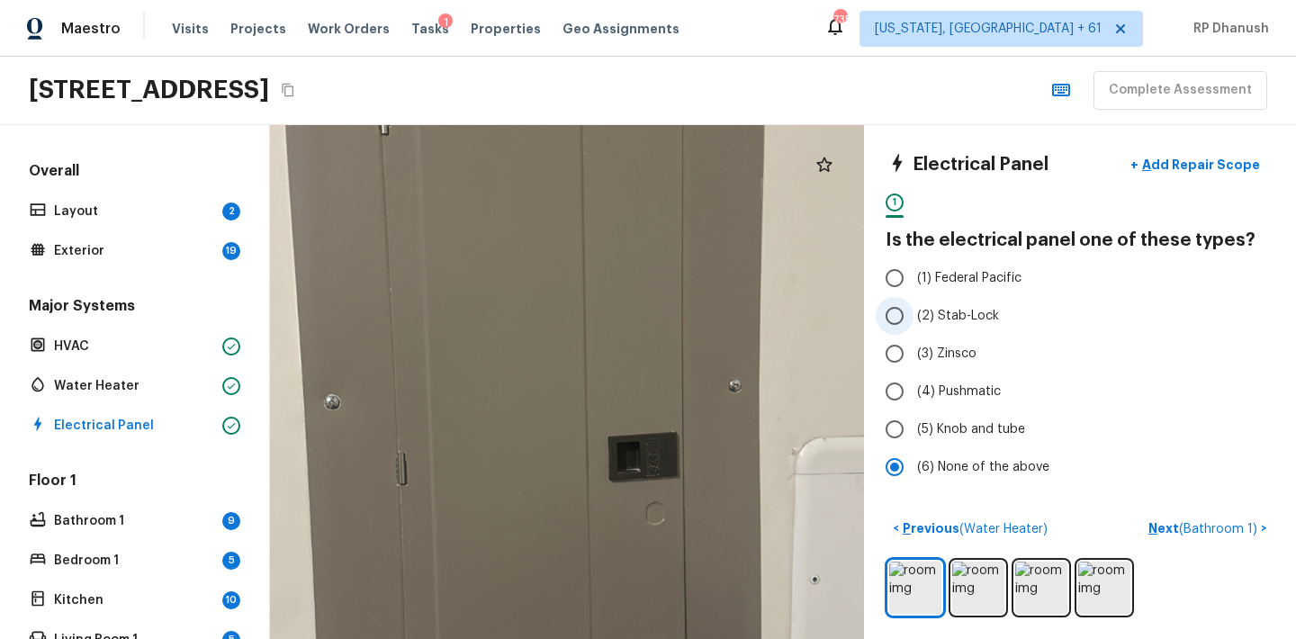
click at [1215, 328] on label "(2) Stab-Lock" at bounding box center [1068, 316] width 384 height 38
click at [913, 328] on input "(2) Stab-Lock" at bounding box center [895, 316] width 38 height 38
radio input "true"
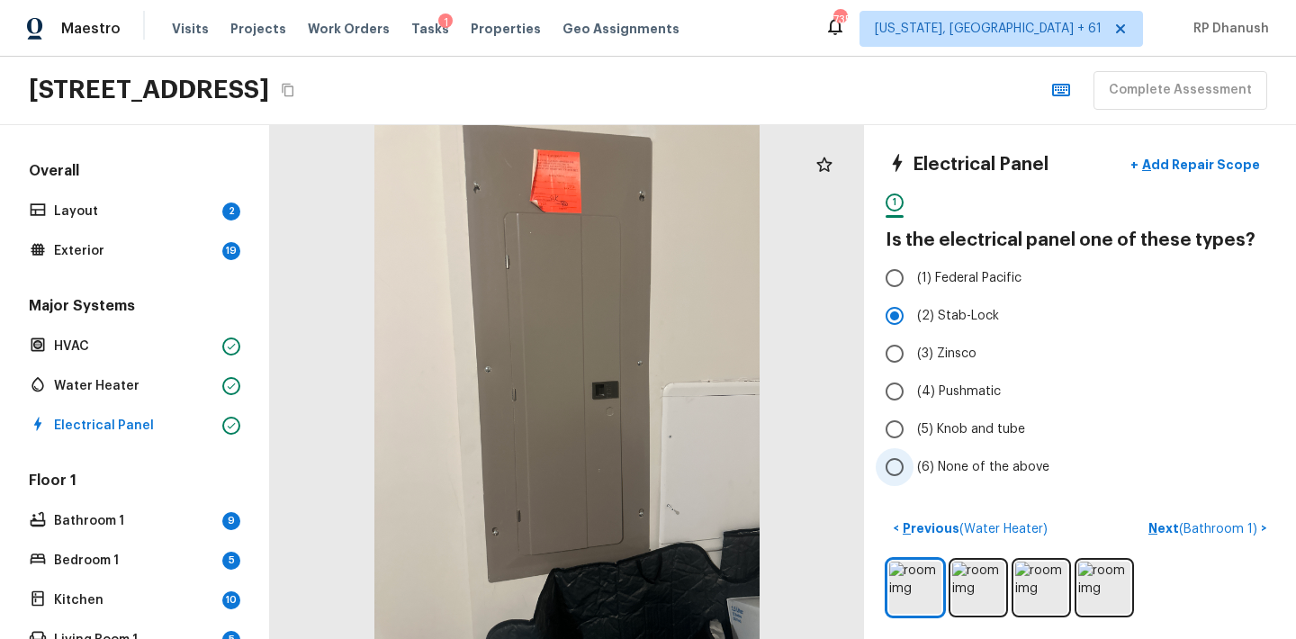
click at [931, 456] on label "(6) None of the above" at bounding box center [1068, 467] width 384 height 38
click at [913, 456] on input "(6) None of the above" at bounding box center [895, 467] width 38 height 38
radio input "true"
click at [1176, 165] on p "Add Repair Scope" at bounding box center [1198, 165] width 121 height 18
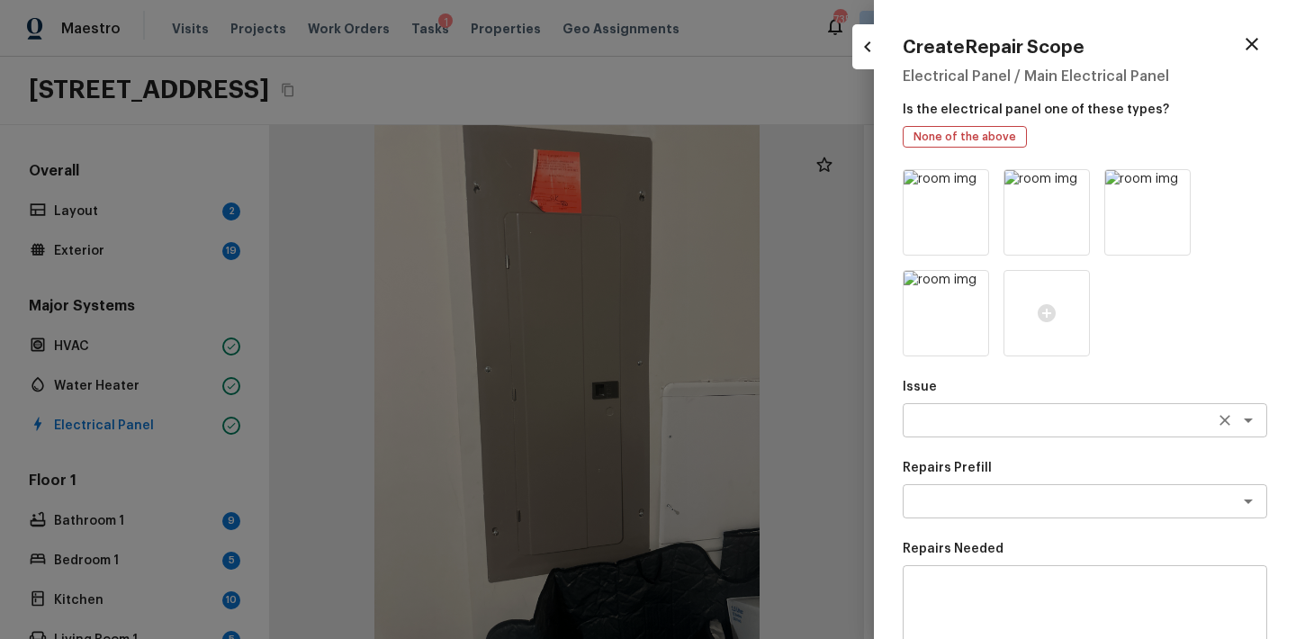
scroll to position [273, 0]
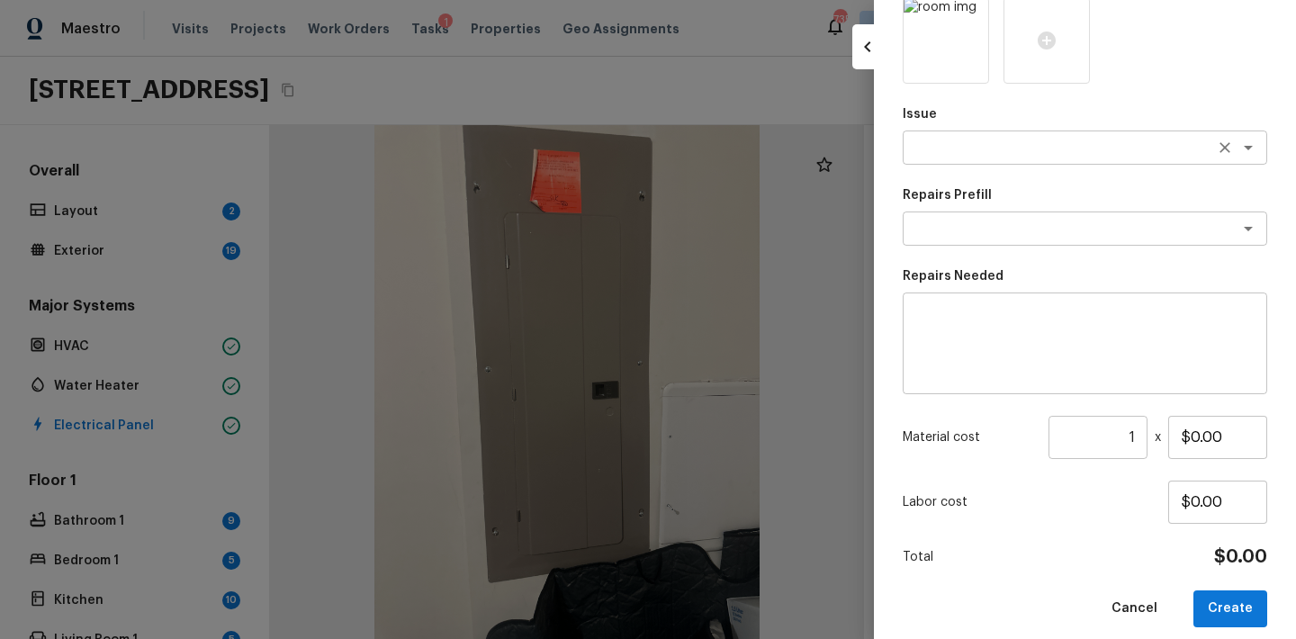
click at [961, 157] on div "x ​" at bounding box center [1085, 147] width 364 height 34
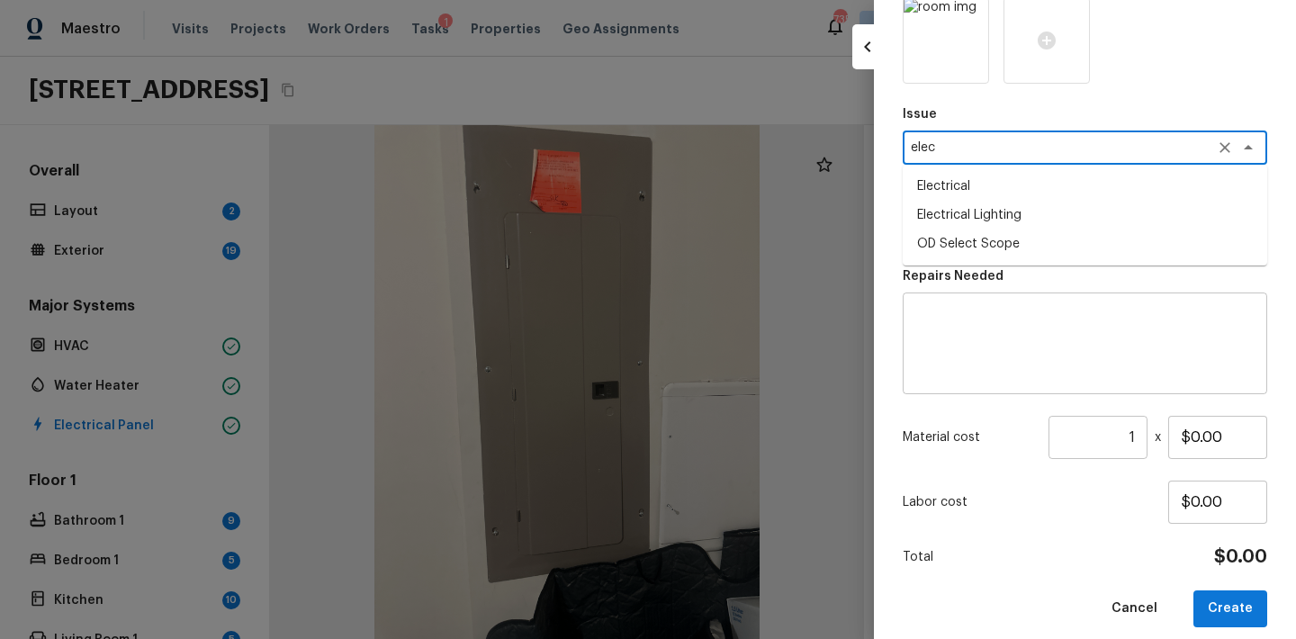
click at [957, 189] on li "Electrical" at bounding box center [1085, 186] width 364 height 29
type textarea "Electrical"
click at [966, 362] on textarea at bounding box center [1084, 344] width 339 height 72
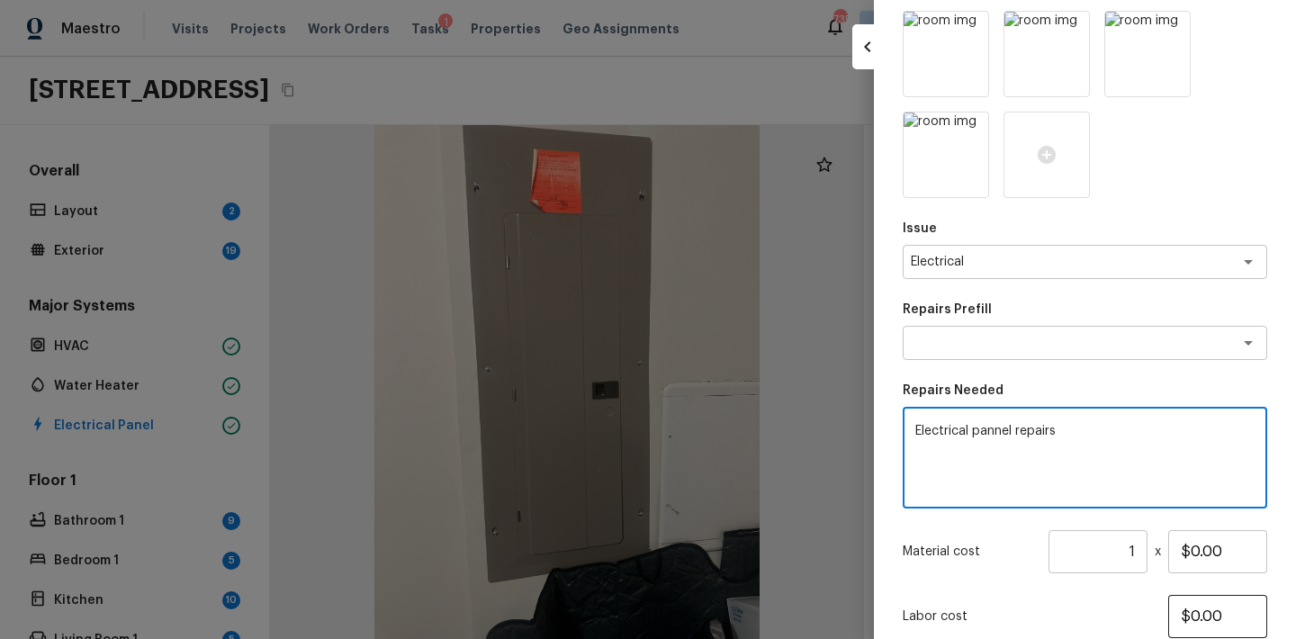
scroll to position [0, 0]
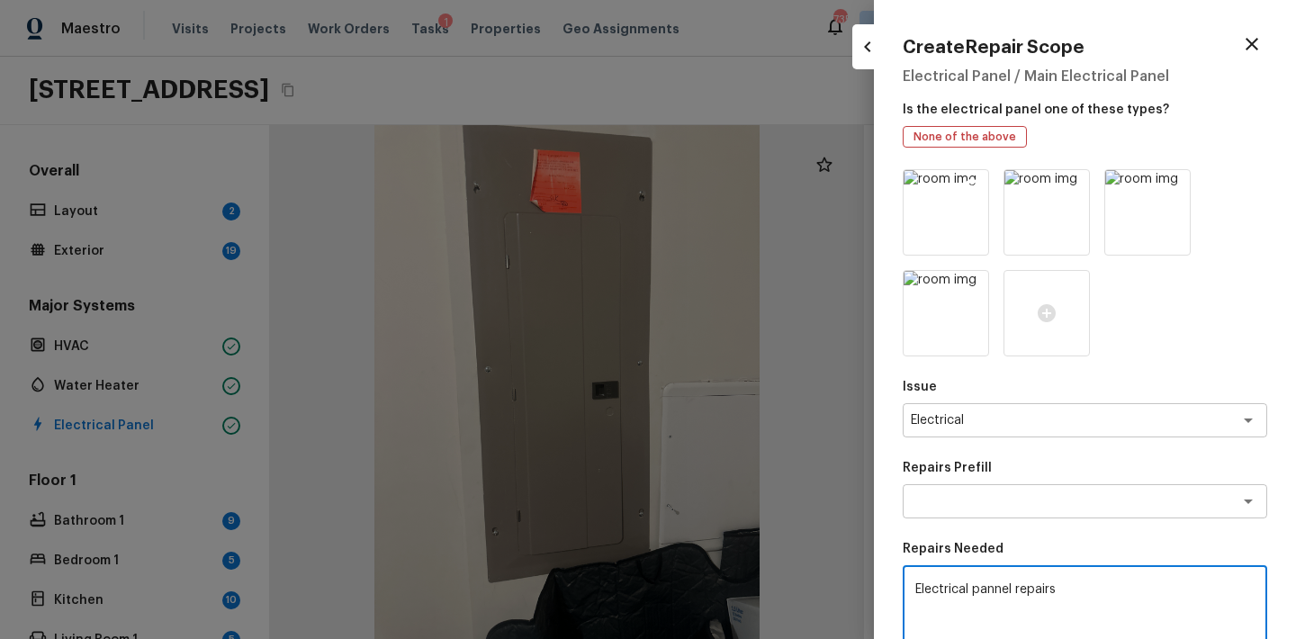
type textarea "Electrical pannel repairs"
click at [975, 182] on icon at bounding box center [972, 186] width 15 height 15
click at [1069, 180] on icon at bounding box center [1072, 186] width 15 height 15
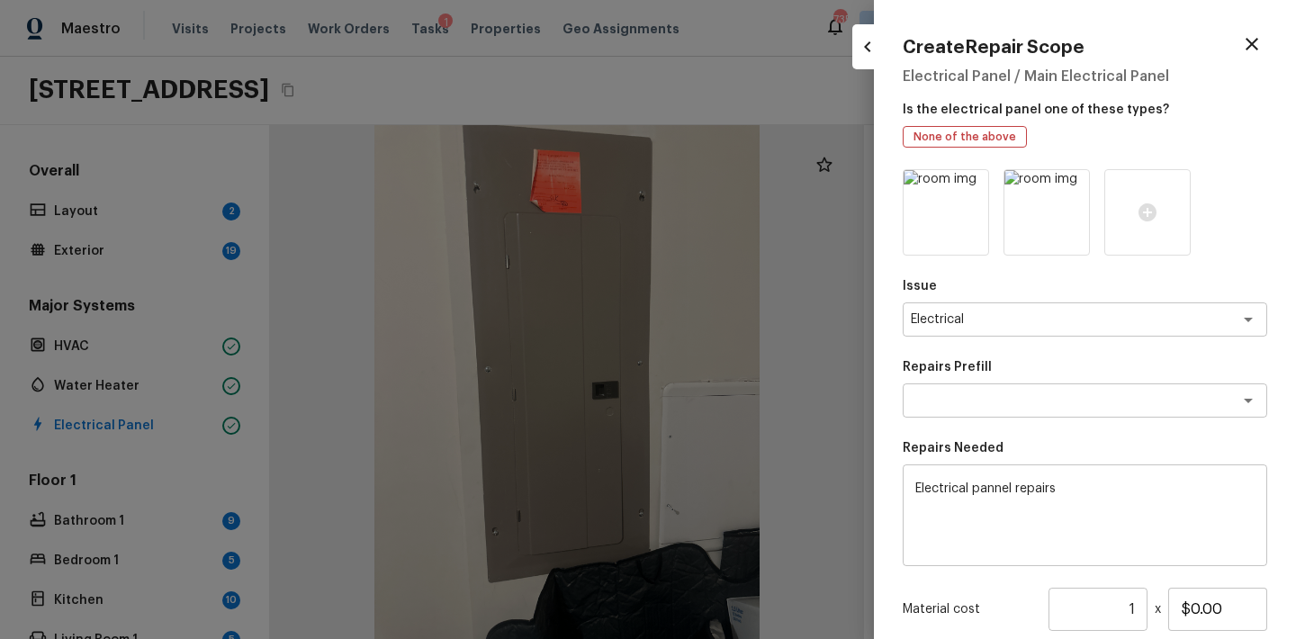
click at [1069, 180] on icon at bounding box center [1072, 186] width 15 height 15
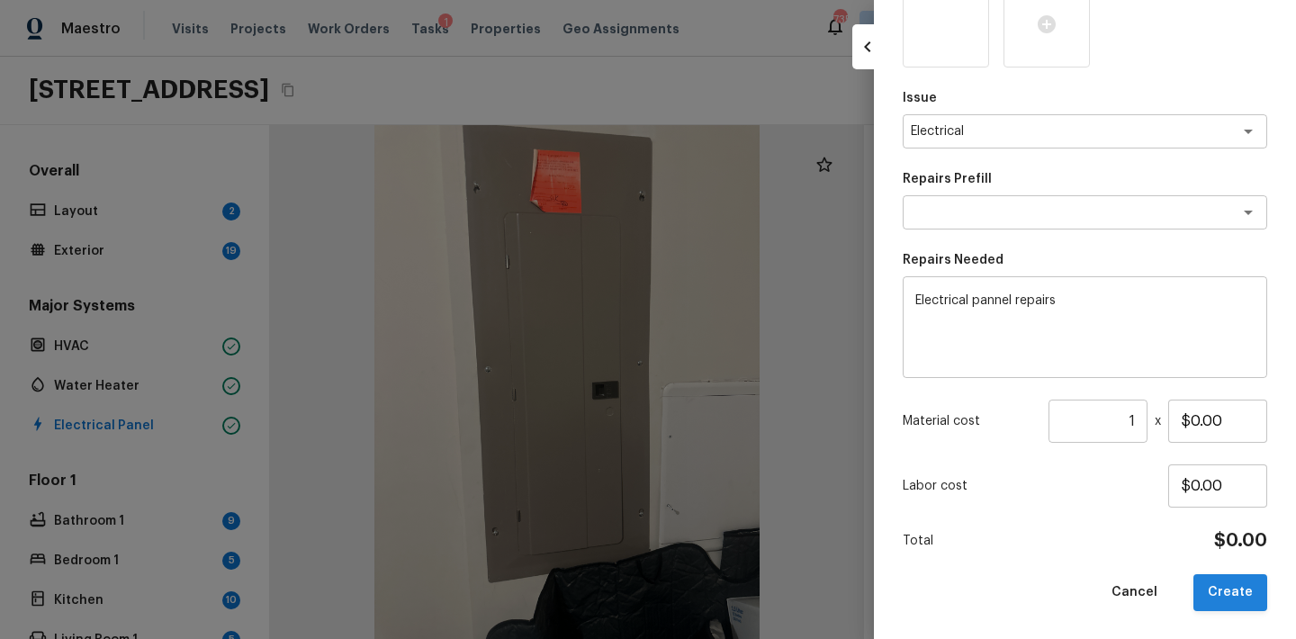
click at [1213, 589] on button "Create" at bounding box center [1230, 592] width 74 height 37
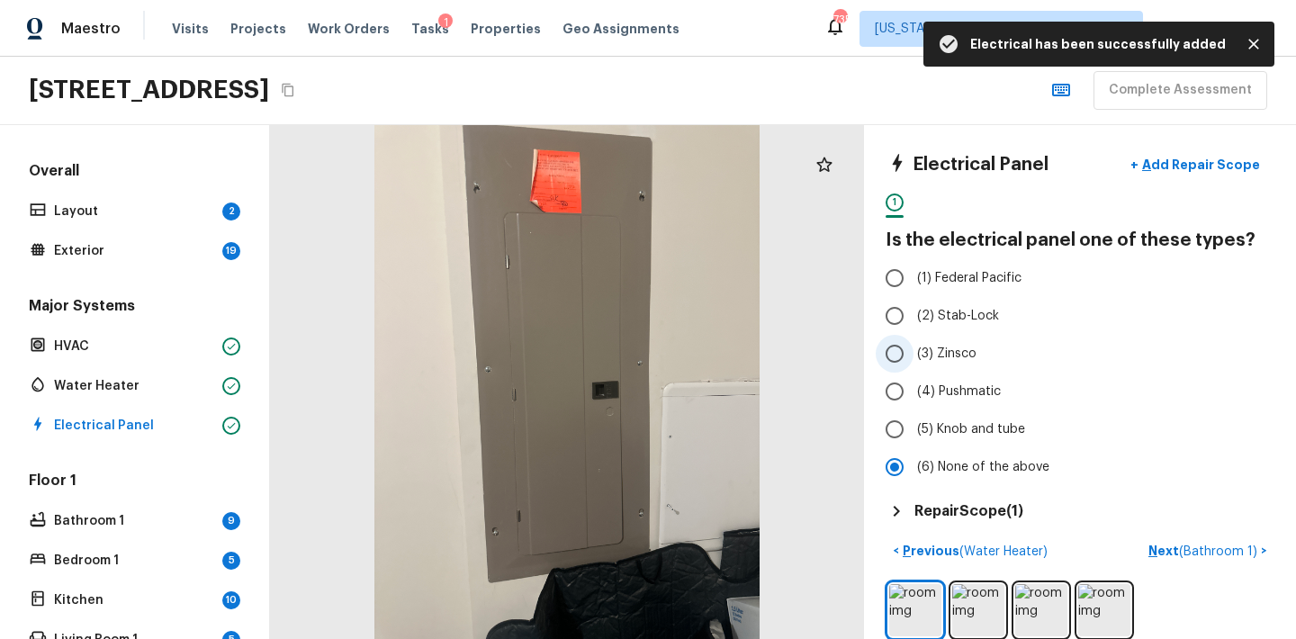
scroll to position [12, 0]
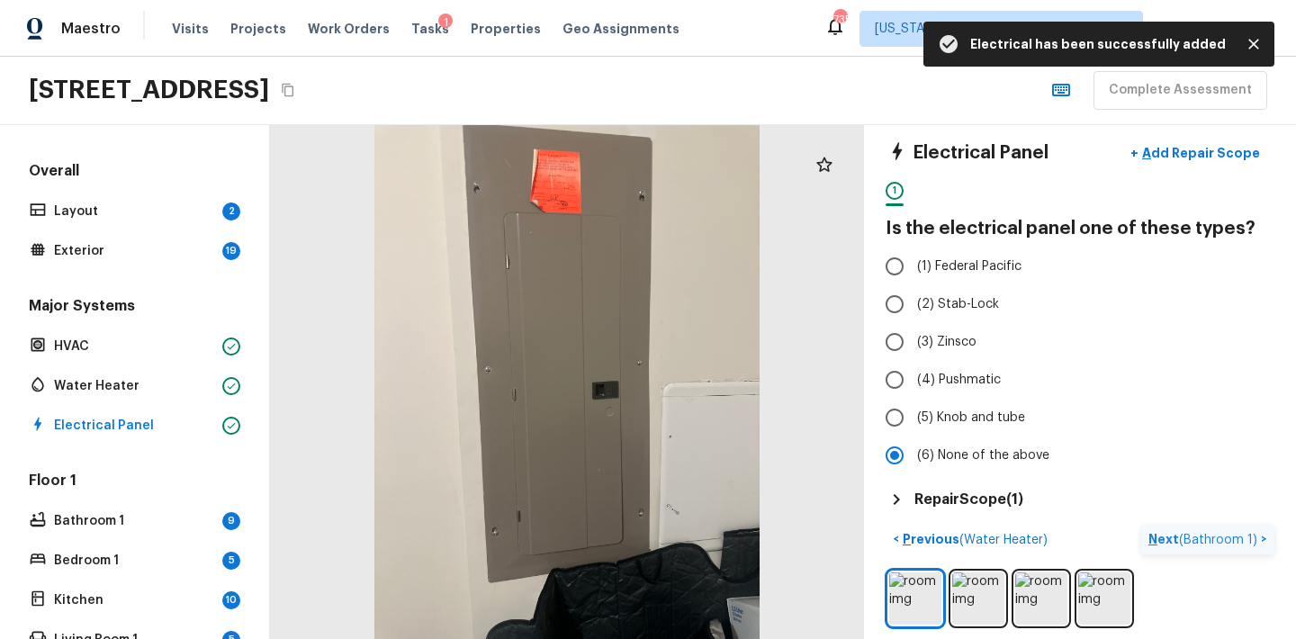
click at [1178, 536] on p "Next ( Bathroom 1 )" at bounding box center [1204, 539] width 112 height 19
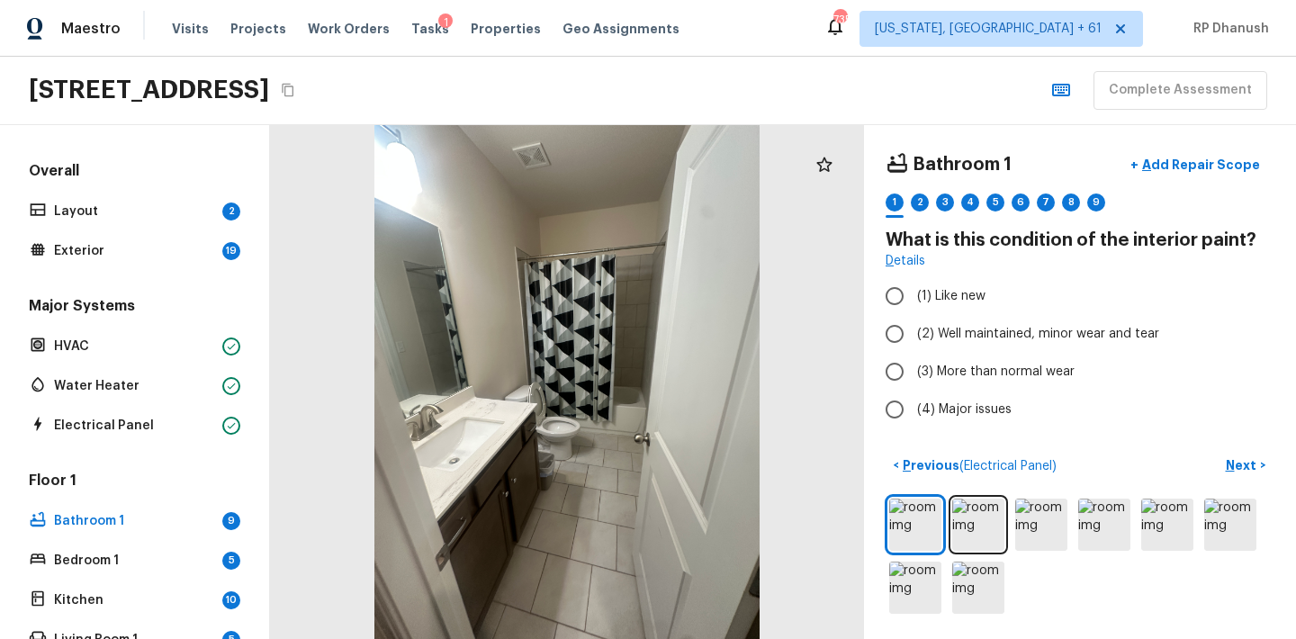
scroll to position [0, 0]
click at [189, 245] on p "Exterior" at bounding box center [134, 251] width 161 height 18
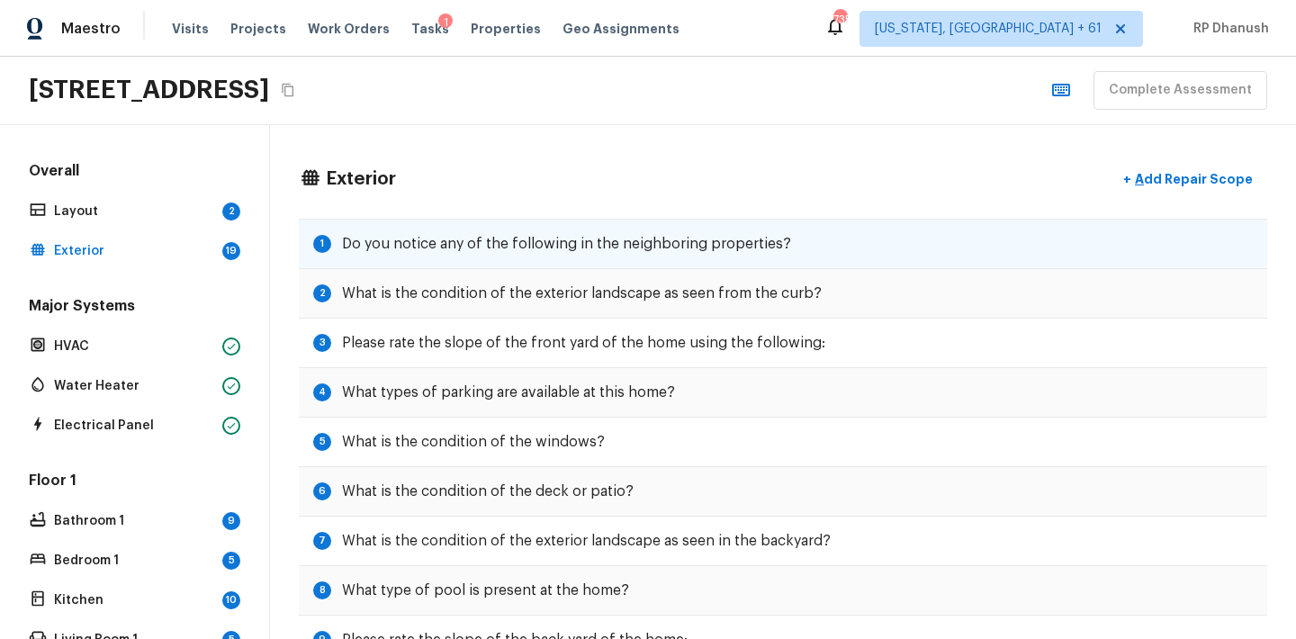
click at [661, 262] on div "1 Do you notice any of the following in the neighboring properties?" at bounding box center [783, 244] width 968 height 50
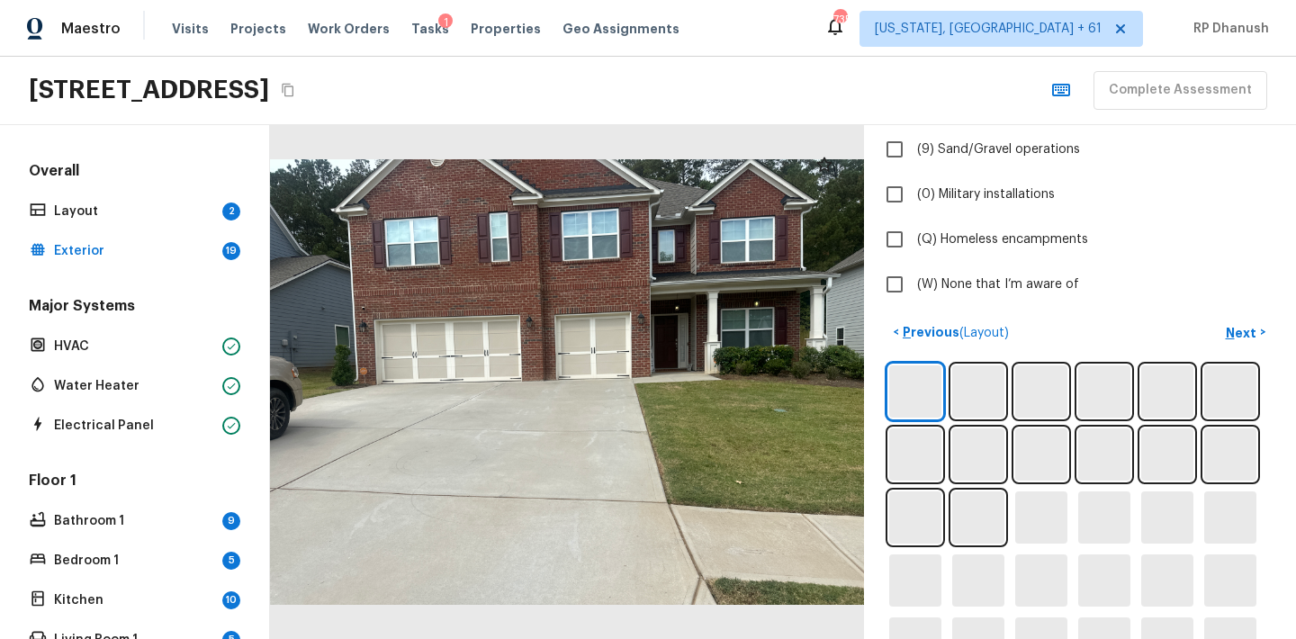
scroll to position [659, 0]
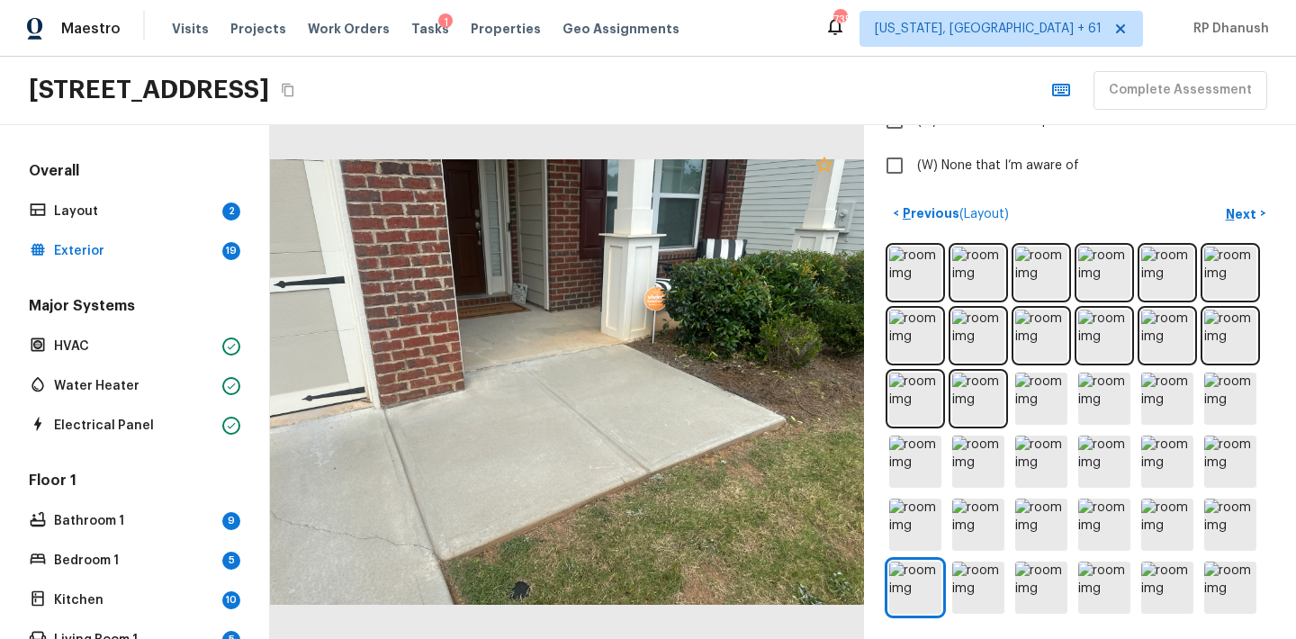
click at [828, 162] on icon at bounding box center [823, 164] width 15 height 14
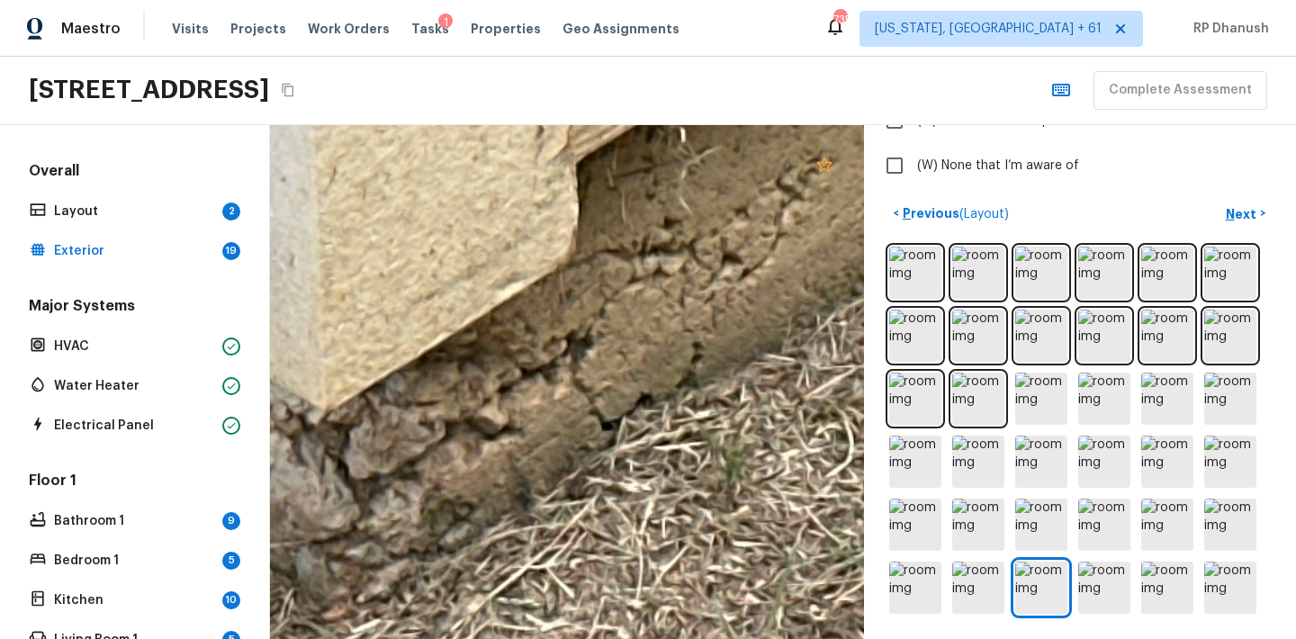
click at [831, 163] on icon at bounding box center [823, 164] width 15 height 14
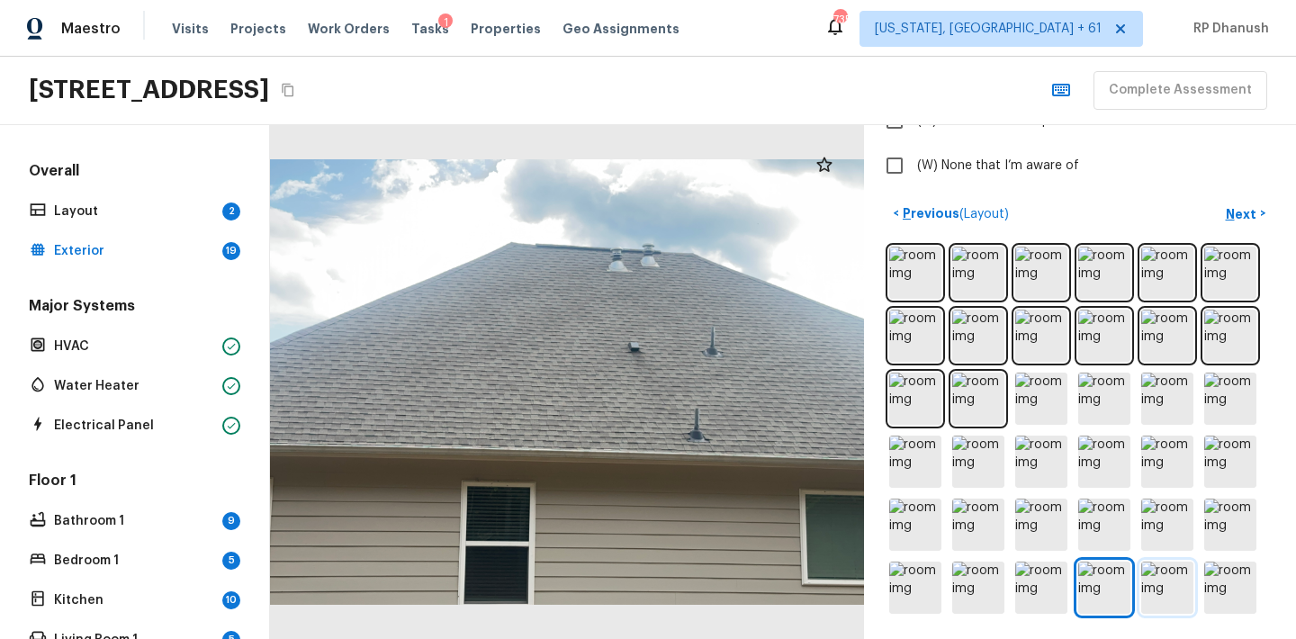
click at [1146, 585] on img at bounding box center [1167, 588] width 52 height 52
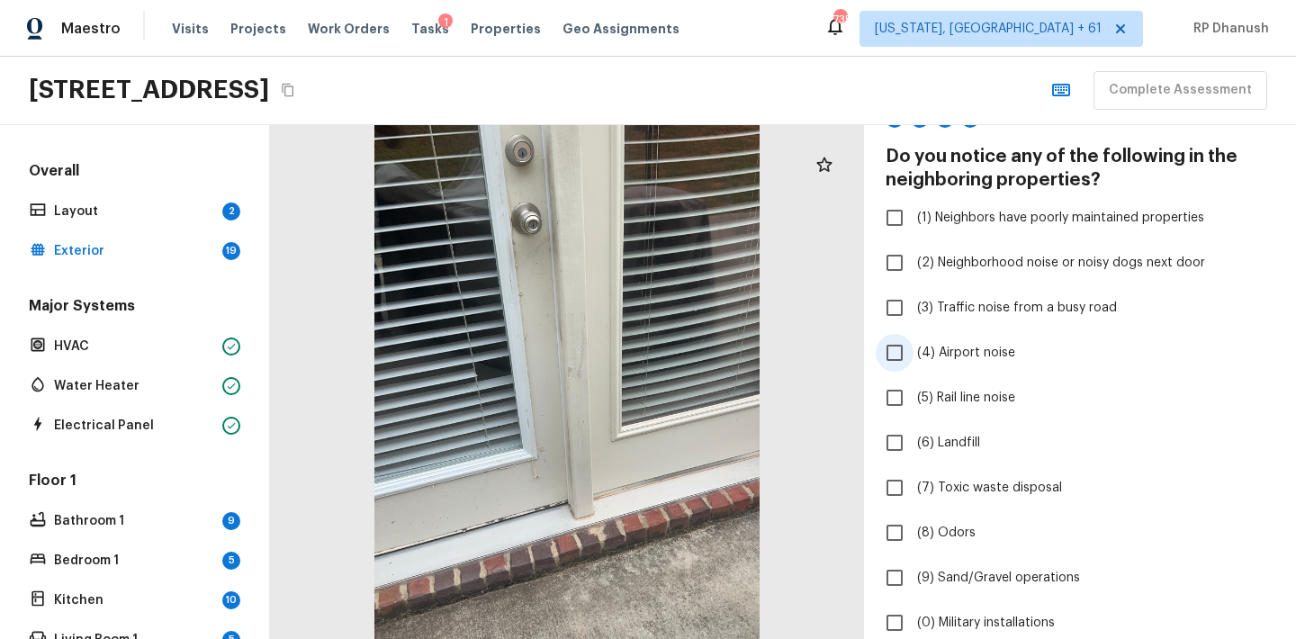
scroll to position [130, 0]
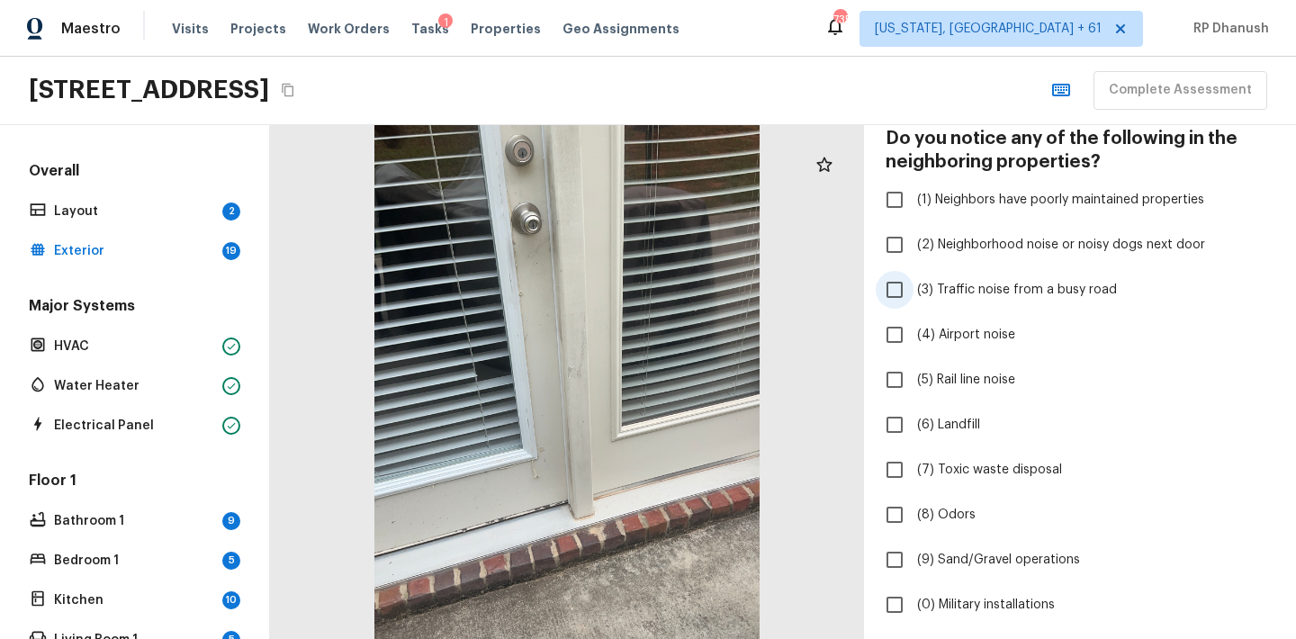
click at [995, 283] on span "(3) Traffic noise from a busy road" at bounding box center [1017, 290] width 200 height 18
click at [913, 283] on input "(3) Traffic noise from a busy road" at bounding box center [895, 290] width 38 height 38
checkbox input "true"
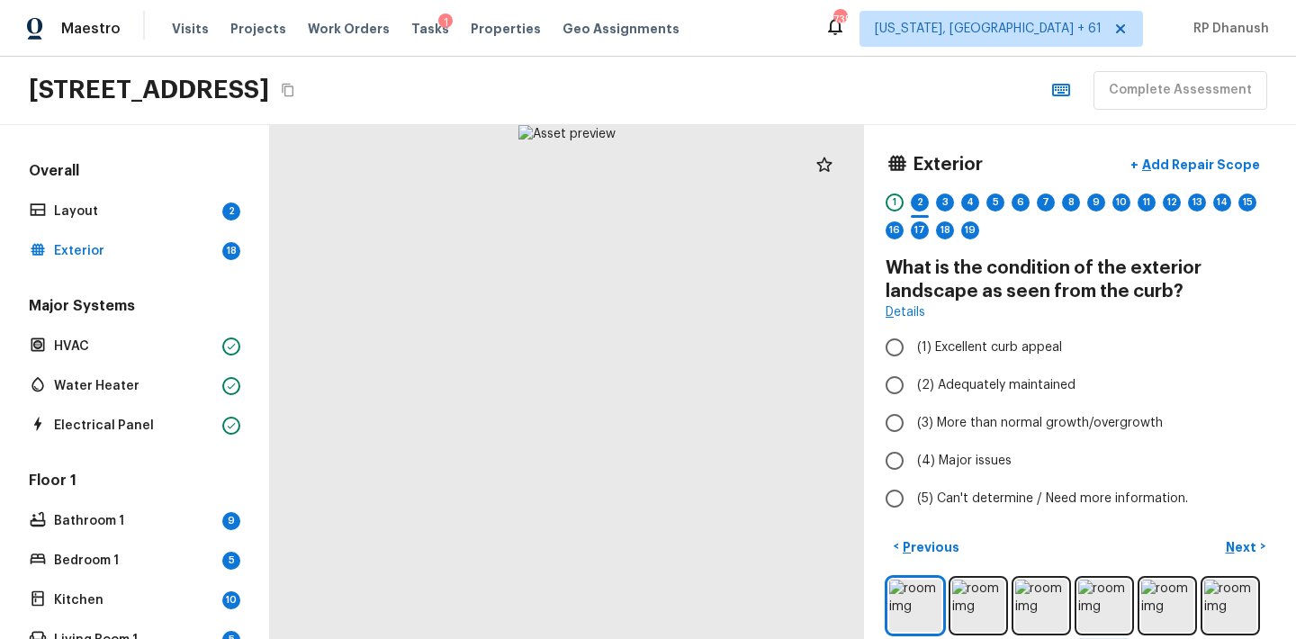
scroll to position [40, 0]
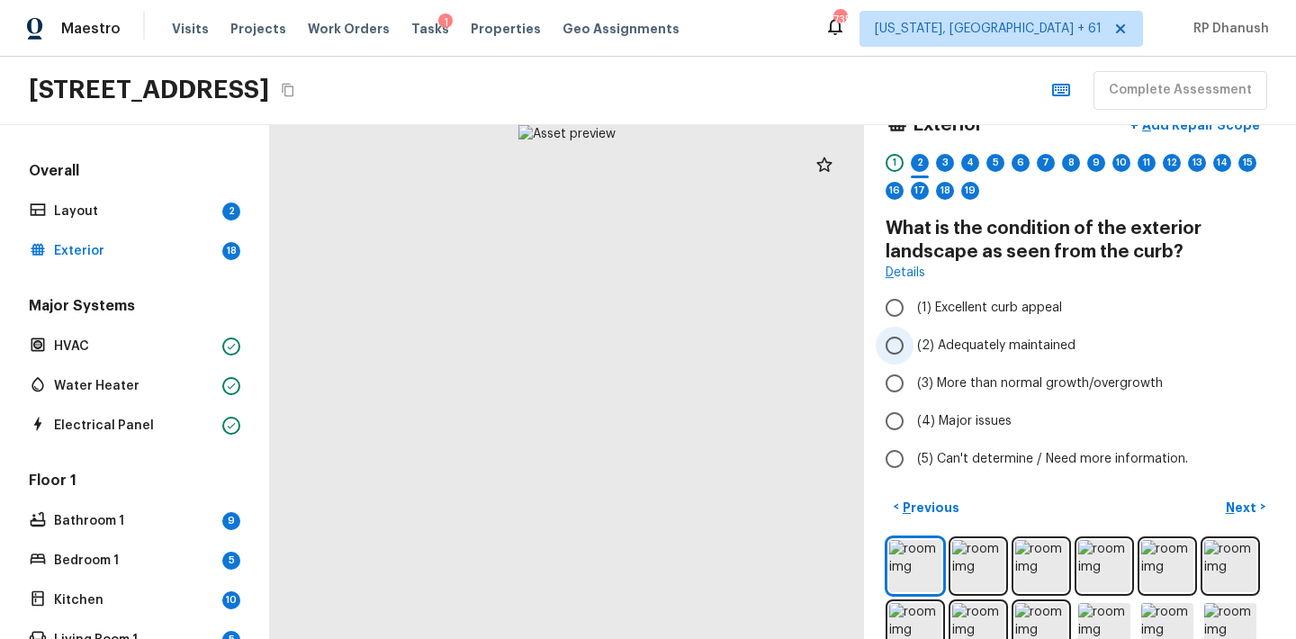
click at [990, 340] on span "(2) Adequately maintained" at bounding box center [996, 346] width 158 height 18
click at [913, 340] on input "(2) Adequately maintained" at bounding box center [895, 346] width 38 height 38
radio input "true"
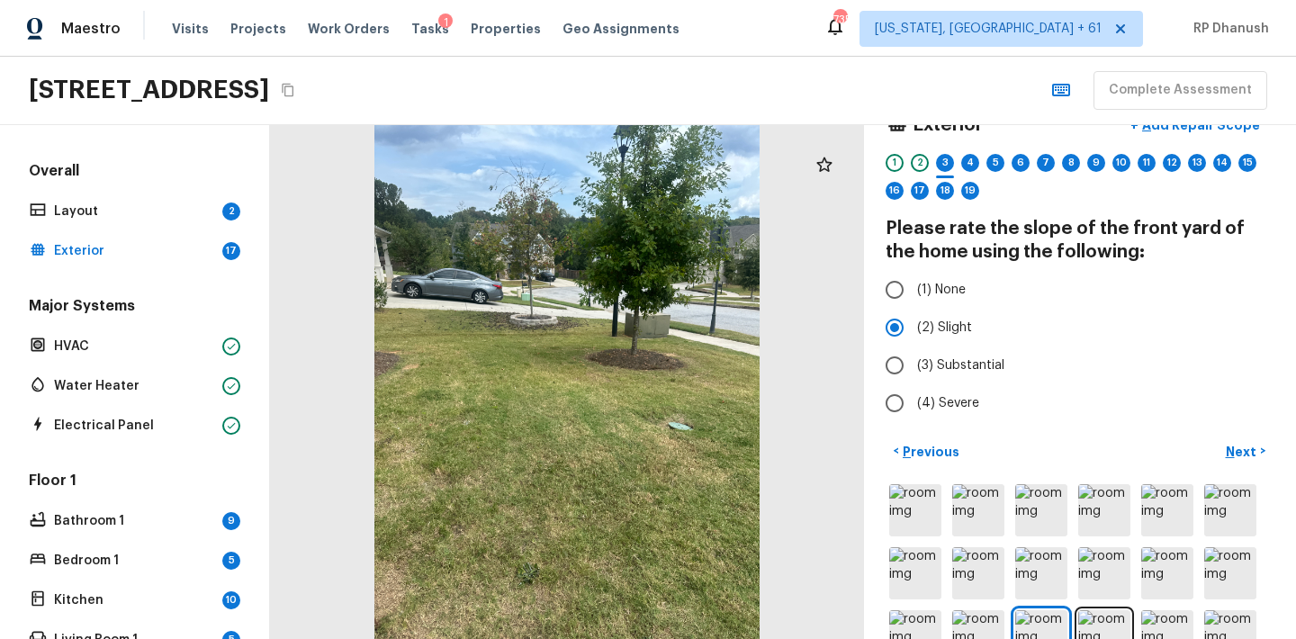
radio input "false"
radio input "true"
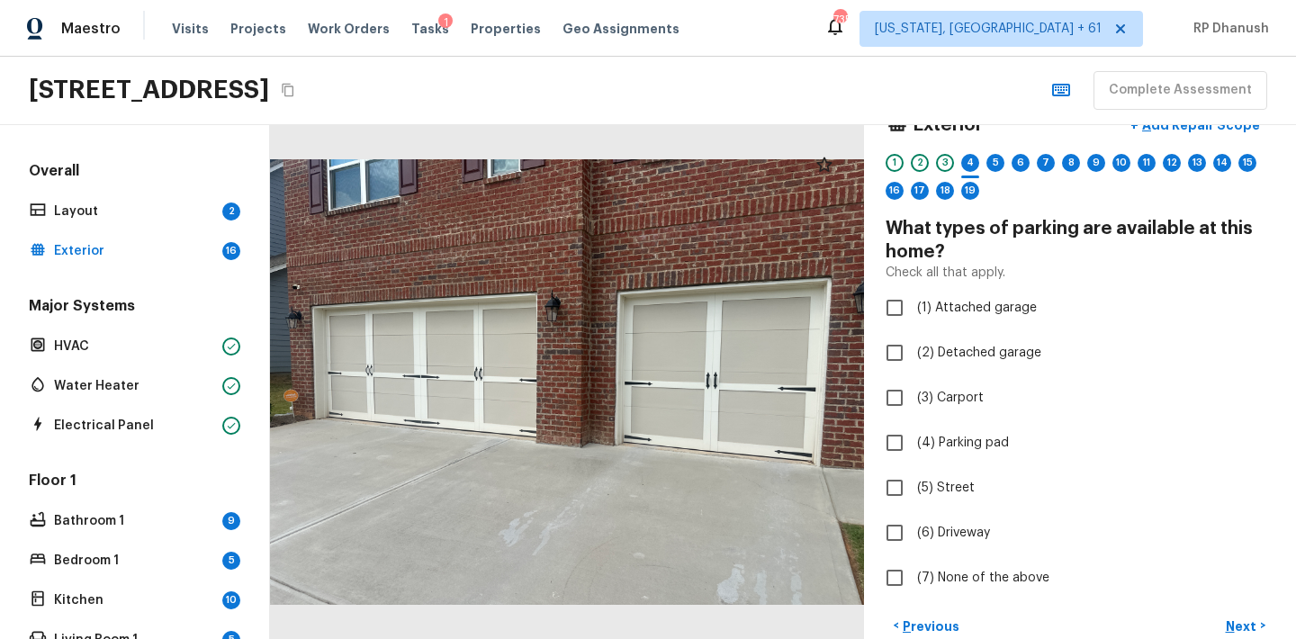
checkbox input "true"
checkbox input "false"
checkbox input "true"
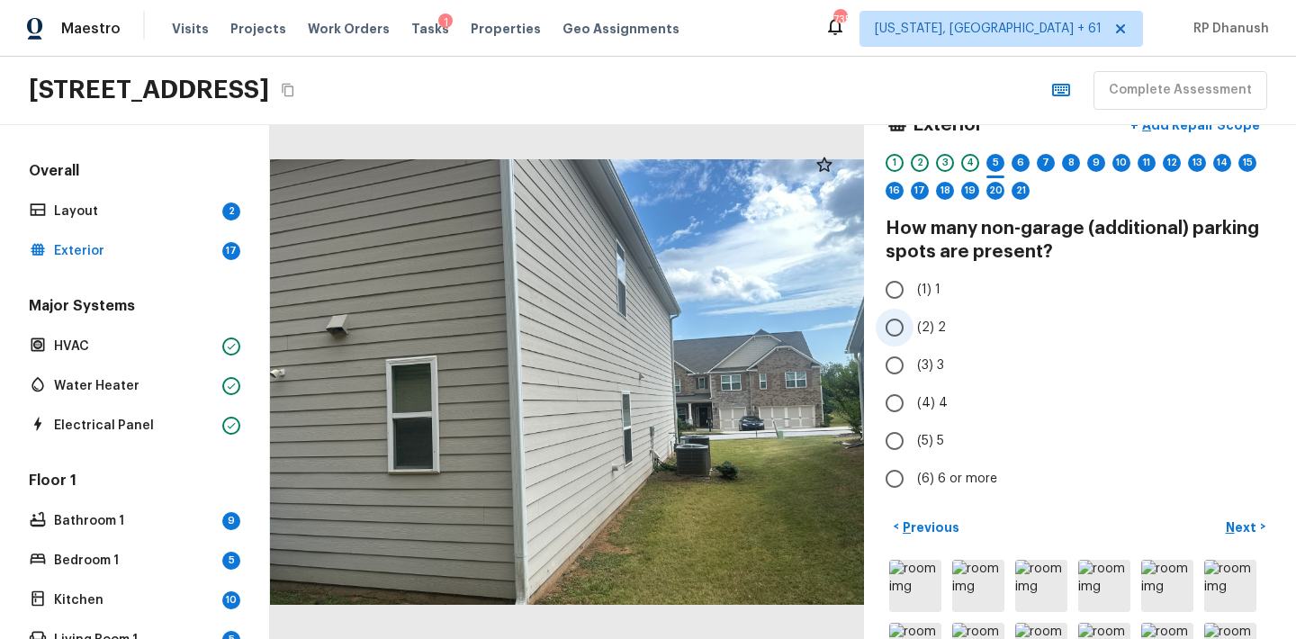
click at [920, 338] on label "(2) 2" at bounding box center [1068, 328] width 384 height 38
click at [913, 338] on input "(2) 2" at bounding box center [895, 328] width 38 height 38
radio input "true"
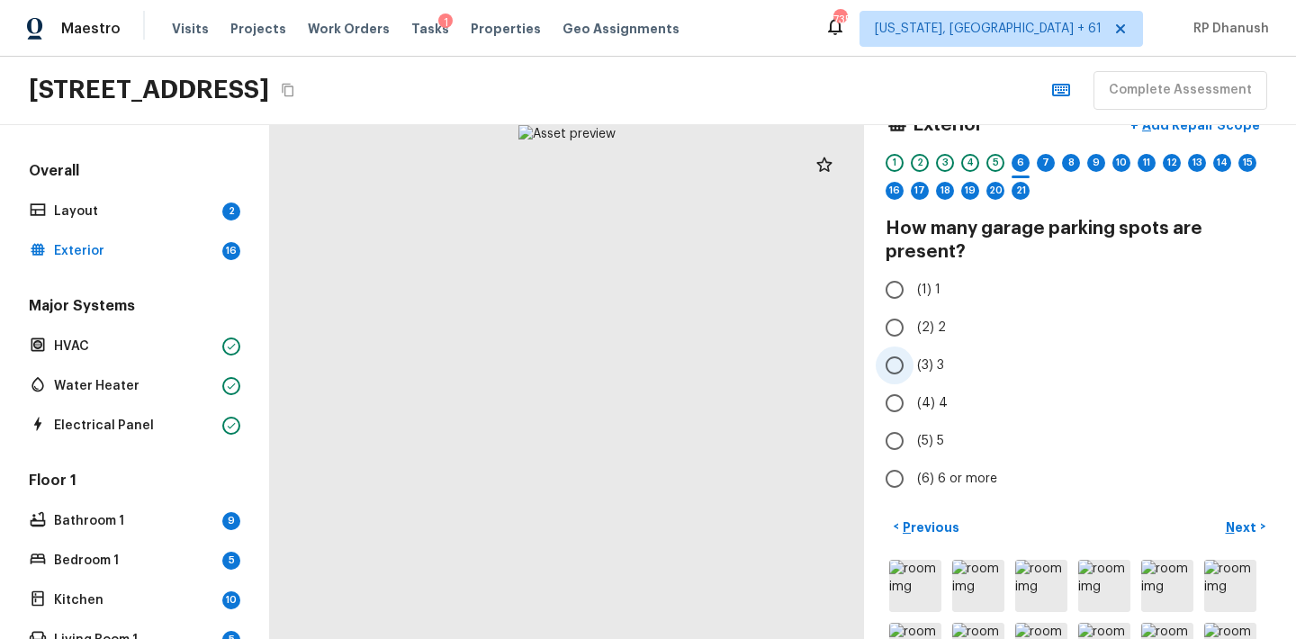
click at [906, 362] on input "(3) 3" at bounding box center [895, 365] width 38 height 38
radio input "true"
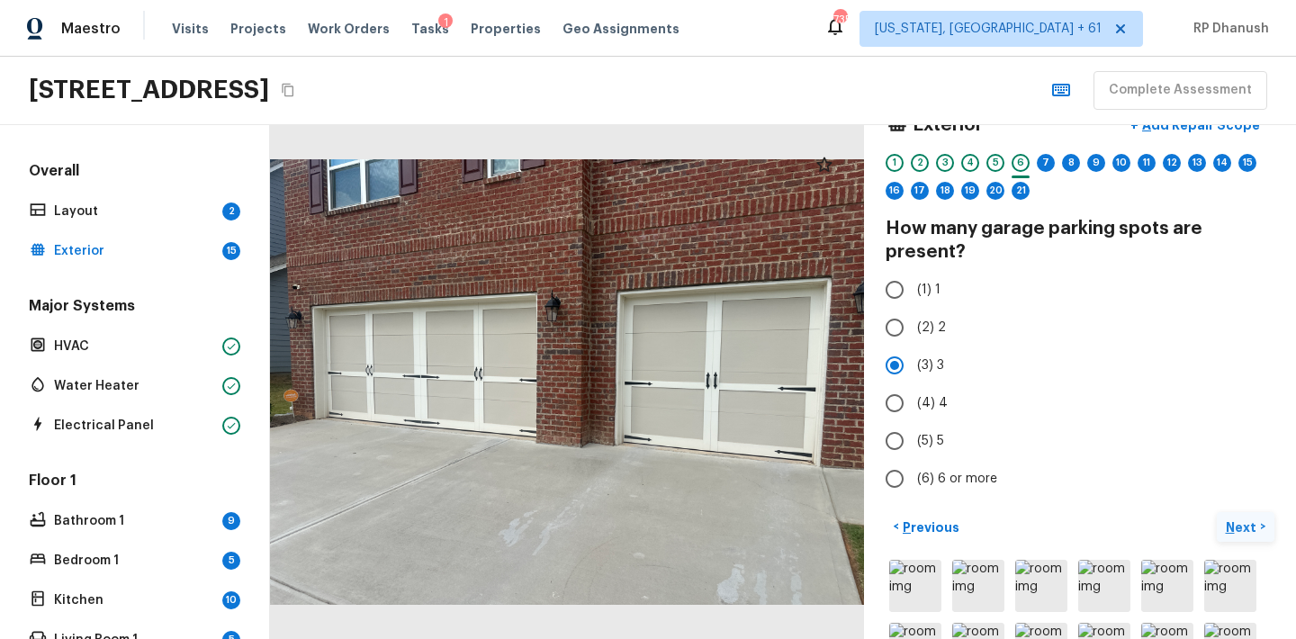
click at [1254, 526] on p "Next" at bounding box center [1243, 527] width 34 height 18
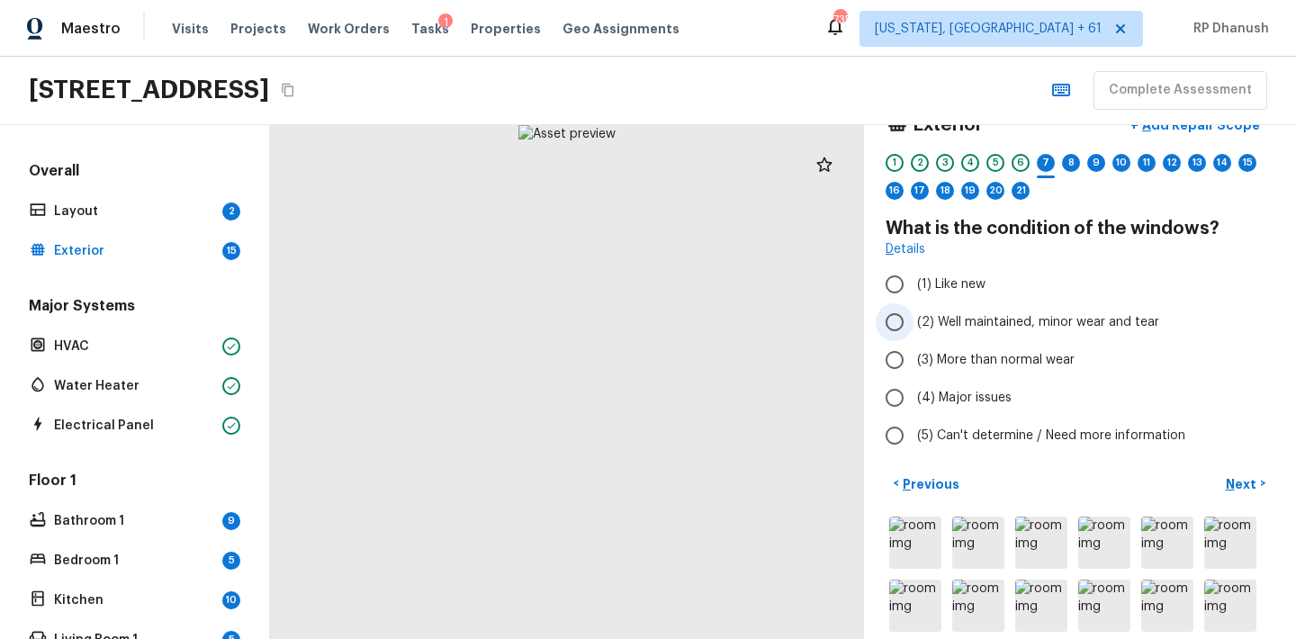
click at [964, 319] on span "(2) Well maintained, minor wear and tear" at bounding box center [1038, 322] width 242 height 18
click at [913, 319] on input "(2) Well maintained, minor wear and tear" at bounding box center [895, 322] width 38 height 38
radio input "true"
click at [1246, 486] on p "Next" at bounding box center [1243, 484] width 34 height 18
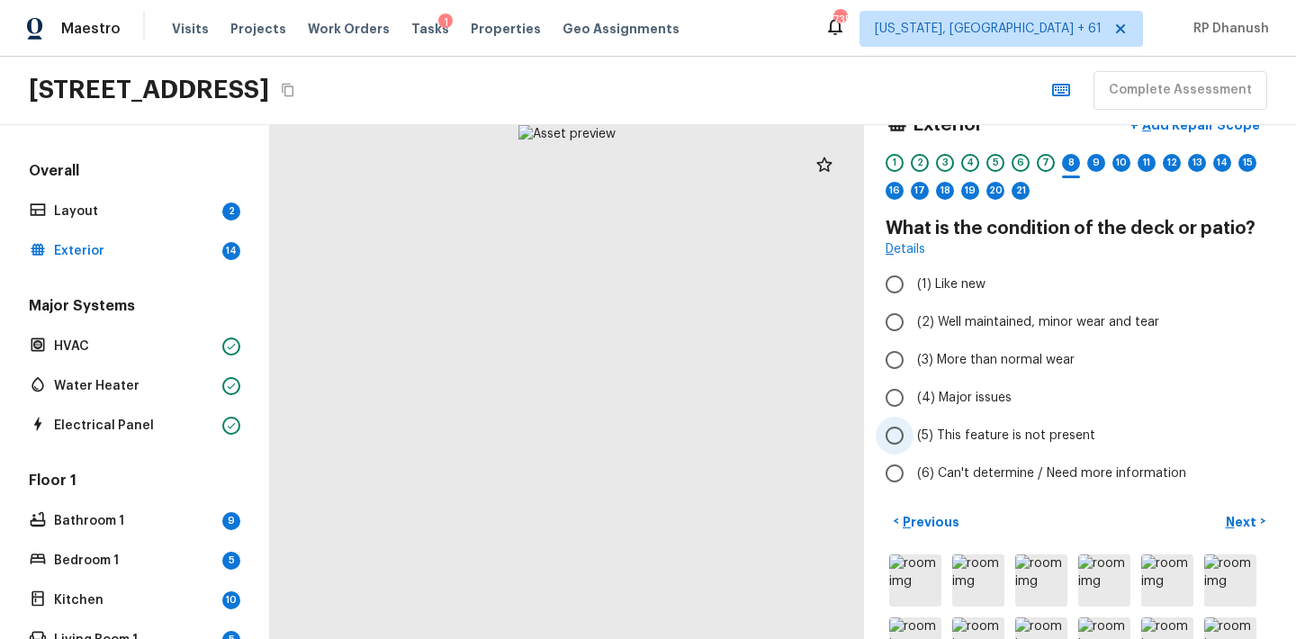
click at [915, 449] on label "(5) This feature is not present" at bounding box center [1068, 436] width 384 height 38
click at [913, 449] on input "(5) This feature is not present" at bounding box center [895, 436] width 38 height 38
radio input "true"
click at [1245, 519] on p "Next" at bounding box center [1243, 522] width 34 height 18
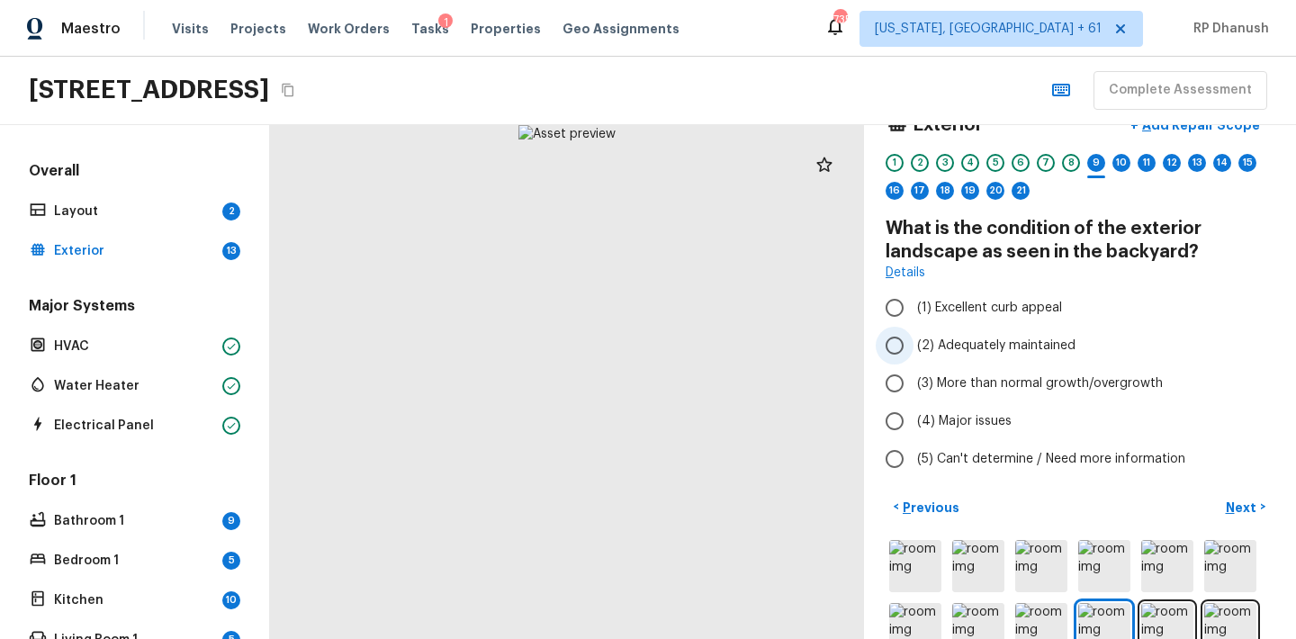
click at [949, 351] on span "(2) Adequately maintained" at bounding box center [996, 346] width 158 height 18
click at [913, 351] on input "(2) Adequately maintained" at bounding box center [895, 346] width 38 height 38
radio input "true"
click at [1231, 509] on p "Next" at bounding box center [1243, 508] width 34 height 18
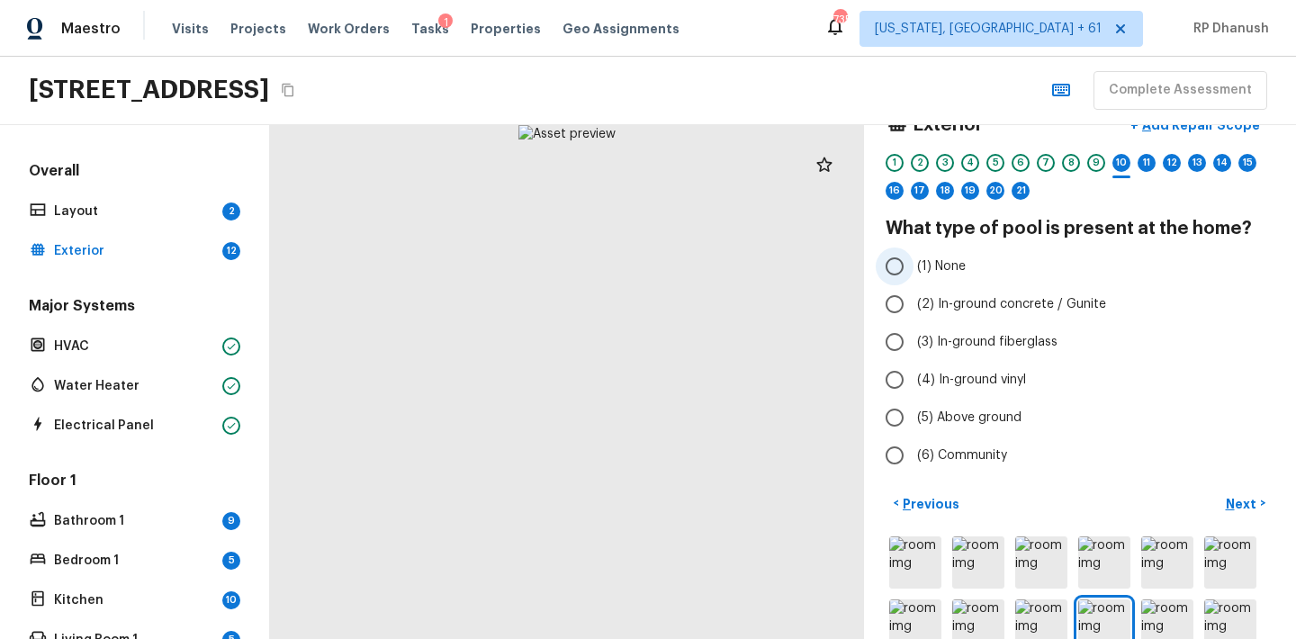
click at [941, 263] on span "(1) None" at bounding box center [941, 266] width 49 height 18
click at [913, 263] on input "(1) None" at bounding box center [895, 266] width 38 height 38
radio input "true"
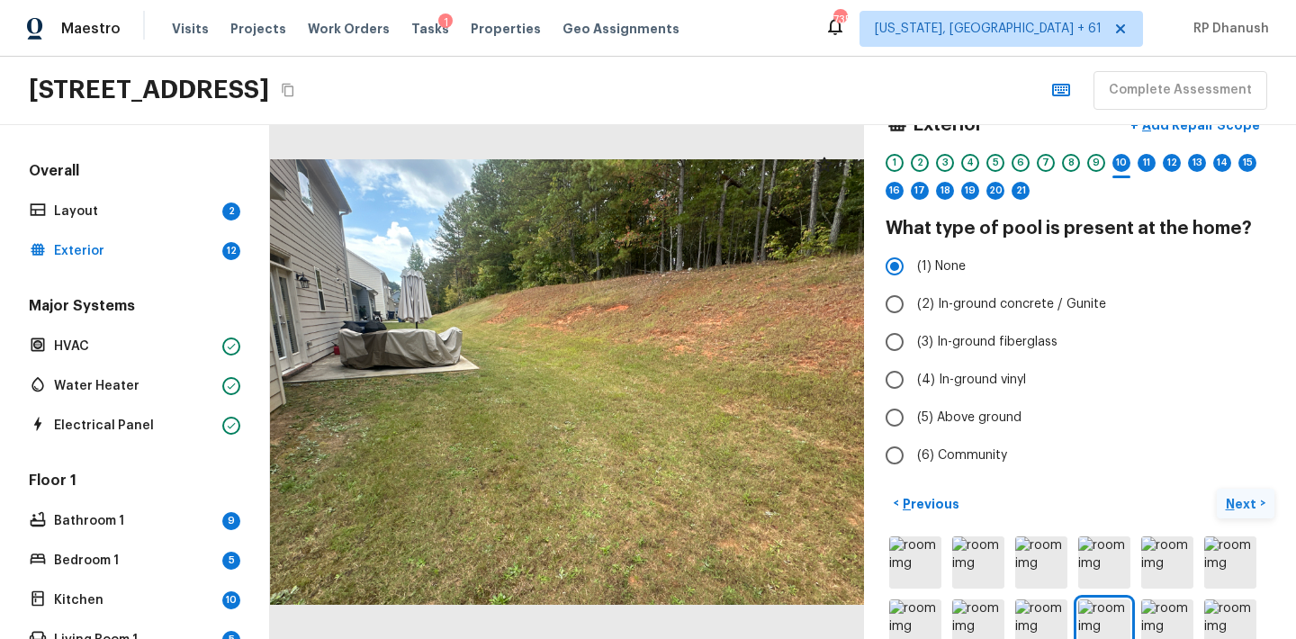
click at [1232, 496] on p "Next" at bounding box center [1243, 504] width 34 height 18
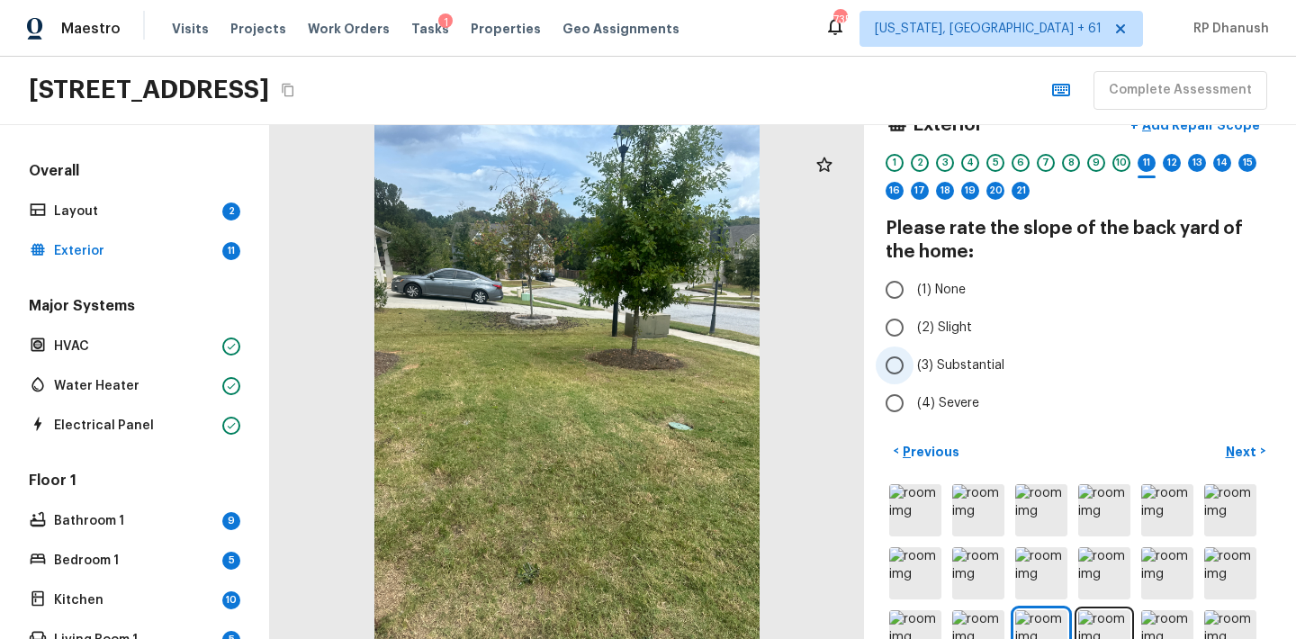
click at [926, 359] on span "(3) Substantial" at bounding box center [960, 365] width 87 height 18
click at [913, 359] on input "(3) Substantial" at bounding box center [895, 365] width 38 height 38
radio input "true"
click at [1244, 449] on p "Next" at bounding box center [1243, 452] width 34 height 18
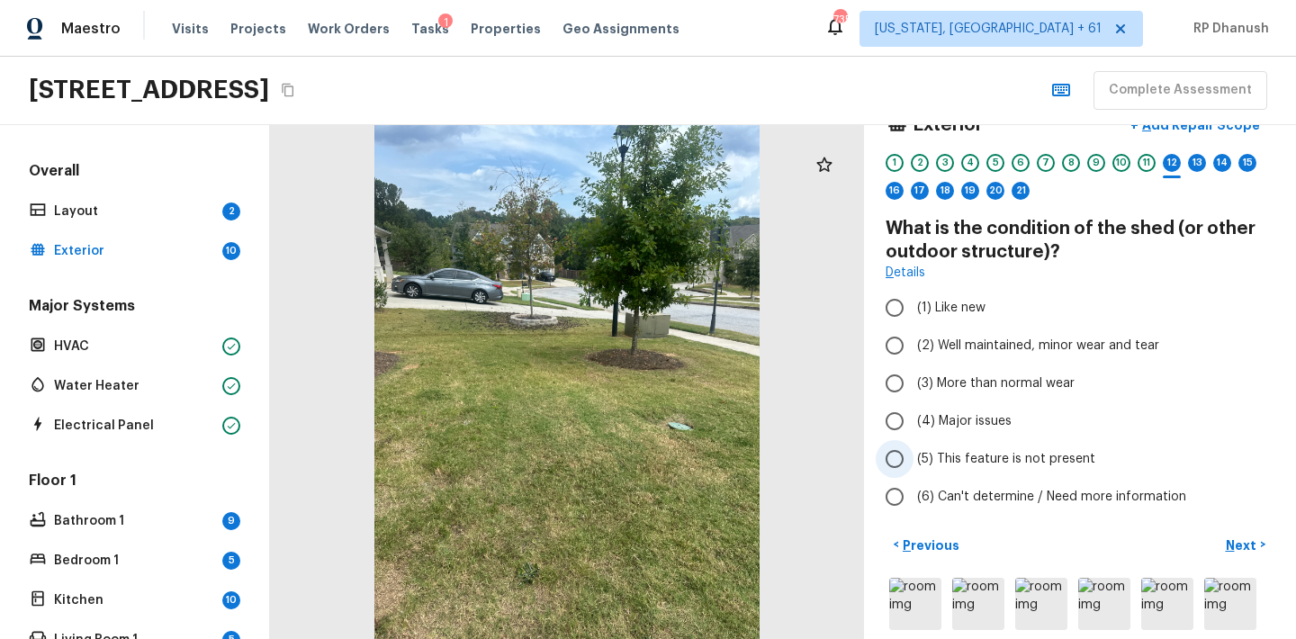
click at [962, 464] on span "(5) This feature is not present" at bounding box center [1006, 459] width 178 height 18
click at [913, 464] on input "(5) This feature is not present" at bounding box center [895, 459] width 38 height 38
radio input "true"
click at [1224, 538] on button "Next >" at bounding box center [1246, 545] width 58 height 30
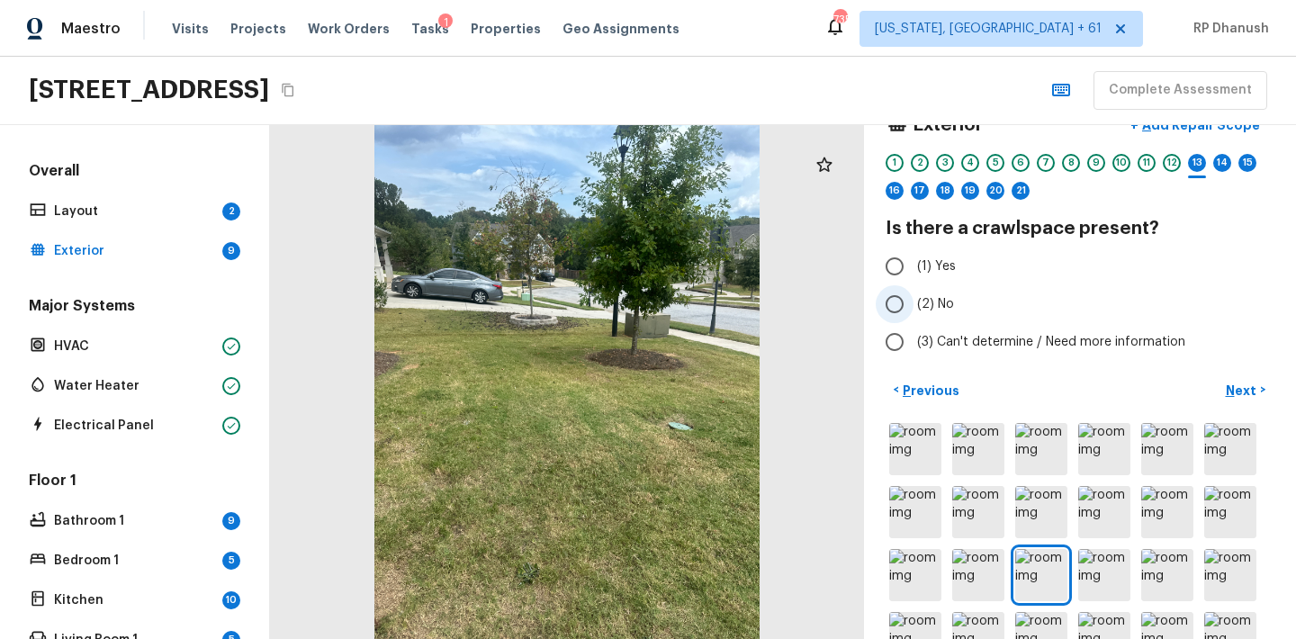
click at [958, 310] on label "(2) No" at bounding box center [1068, 304] width 384 height 38
click at [913, 310] on input "(2) No" at bounding box center [895, 304] width 38 height 38
radio input "true"
click at [1254, 385] on p "Next" at bounding box center [1243, 391] width 34 height 18
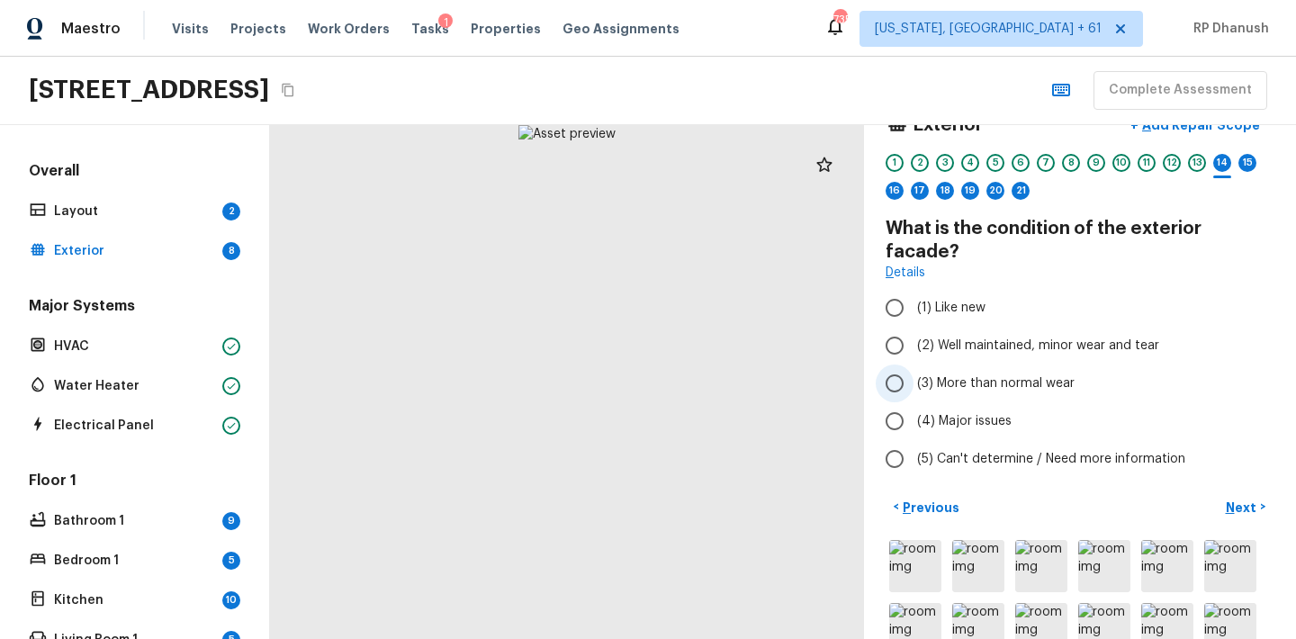
click at [1005, 374] on span "(3) More than normal wear" at bounding box center [995, 383] width 157 height 18
click at [913, 365] on input "(3) More than normal wear" at bounding box center [895, 383] width 38 height 38
radio input "true"
click at [996, 337] on span "(2) Well maintained, minor wear and tear" at bounding box center [1038, 346] width 242 height 18
click at [913, 327] on input "(2) Well maintained, minor wear and tear" at bounding box center [895, 346] width 38 height 38
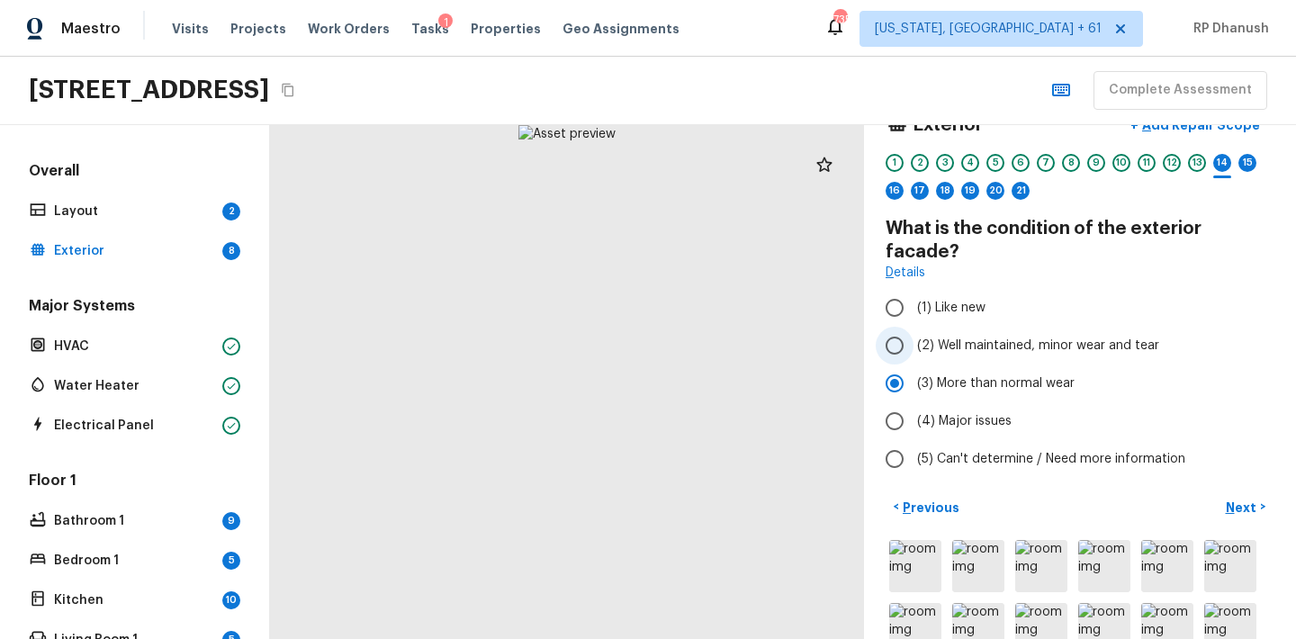
radio input "true"
click at [1242, 499] on p "Next" at bounding box center [1243, 508] width 34 height 18
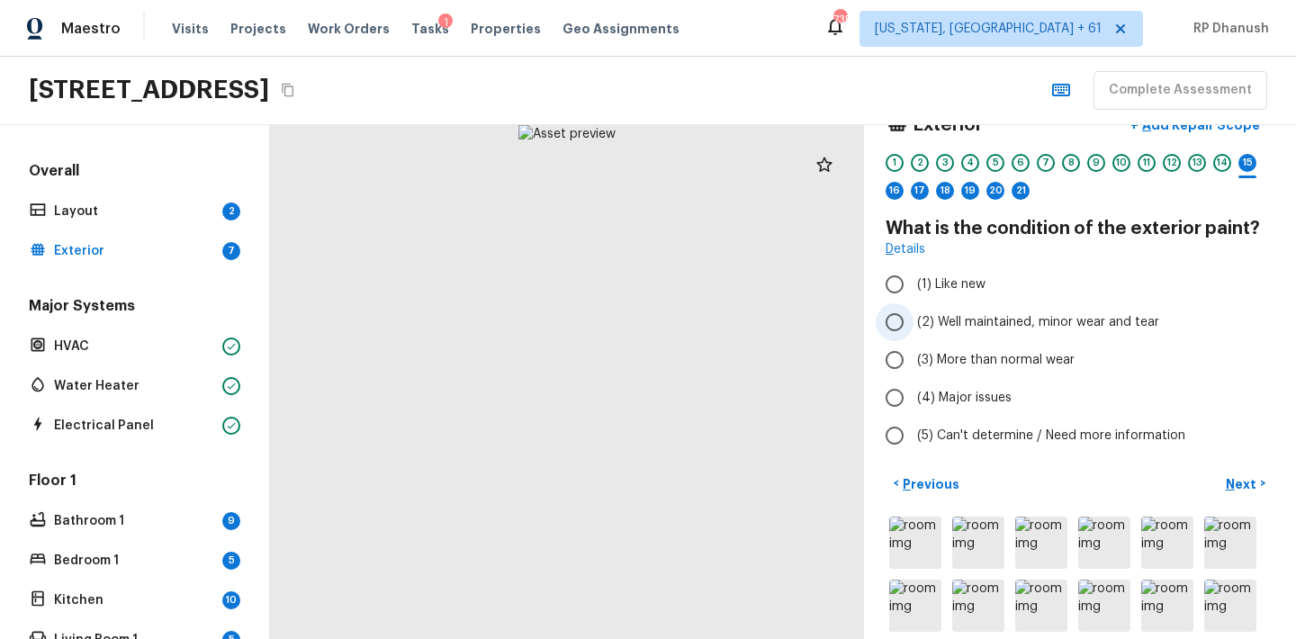
click at [1005, 322] on span "(2) Well maintained, minor wear and tear" at bounding box center [1038, 322] width 242 height 18
click at [913, 322] on input "(2) Well maintained, minor wear and tear" at bounding box center [895, 322] width 38 height 38
radio input "true"
click at [1250, 475] on p "Next" at bounding box center [1243, 484] width 34 height 18
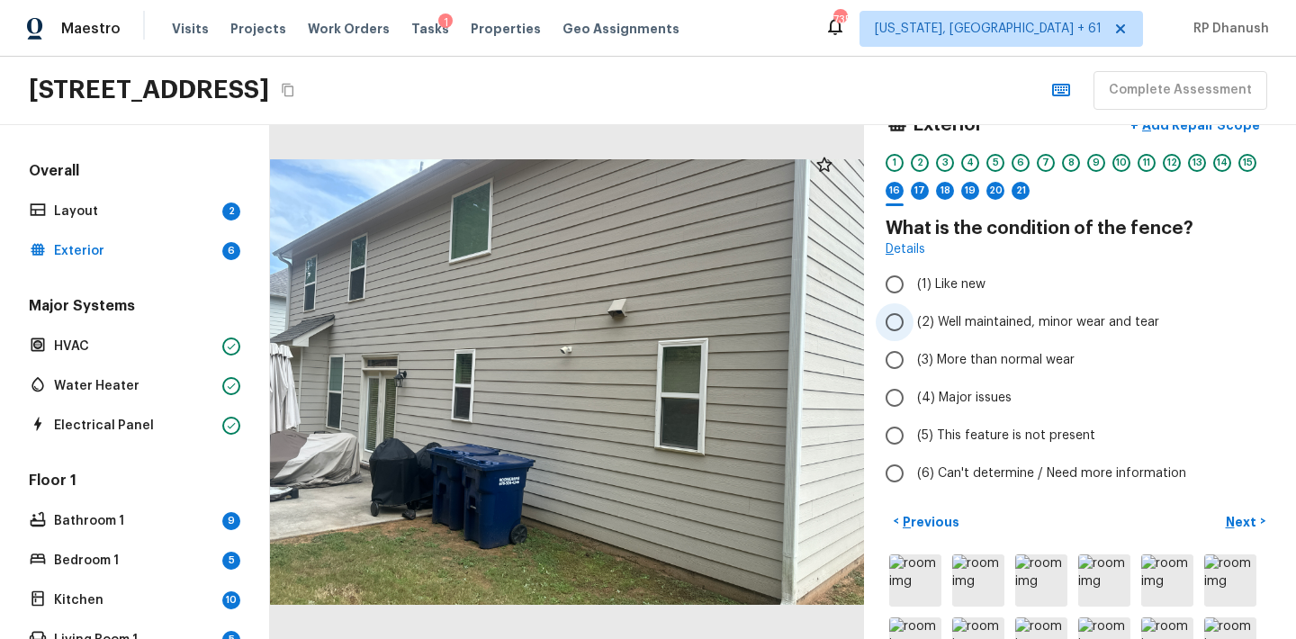
click at [952, 328] on span "(2) Well maintained, minor wear and tear" at bounding box center [1038, 322] width 242 height 18
click at [913, 328] on input "(2) Well maintained, minor wear and tear" at bounding box center [895, 322] width 38 height 38
radio input "true"
click at [948, 431] on span "(5) This feature is not present" at bounding box center [1006, 436] width 178 height 18
click at [913, 431] on input "(5) This feature is not present" at bounding box center [895, 436] width 38 height 38
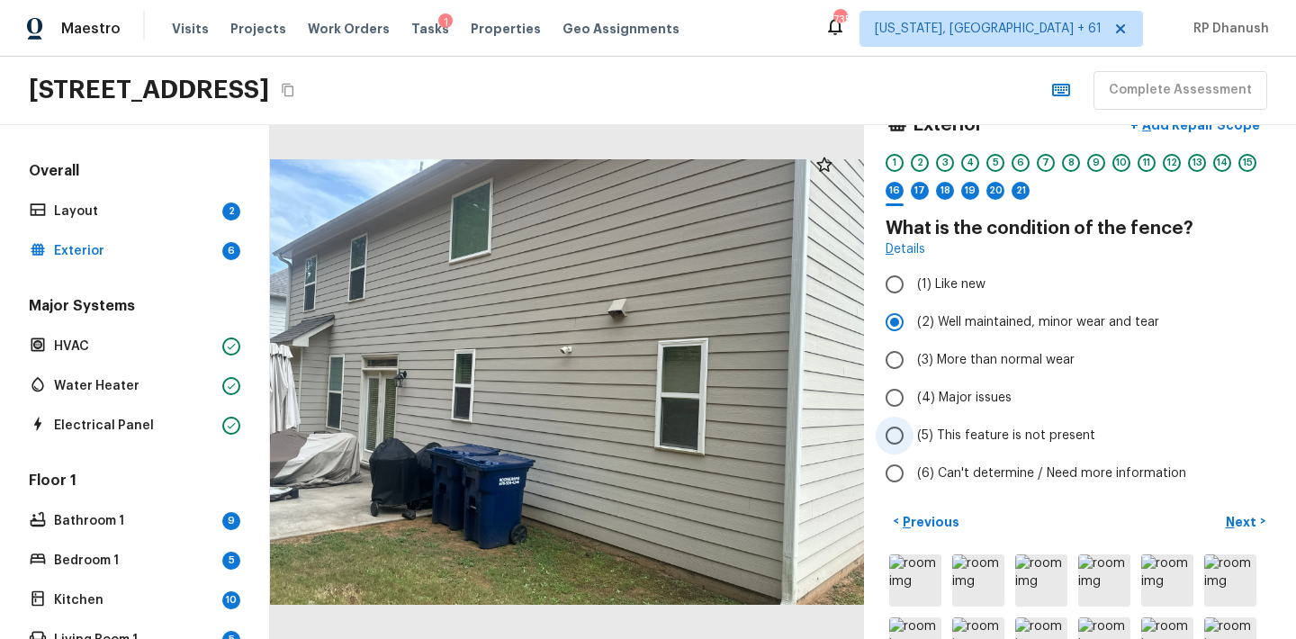
radio input "true"
click at [1254, 519] on p "Next" at bounding box center [1243, 522] width 34 height 18
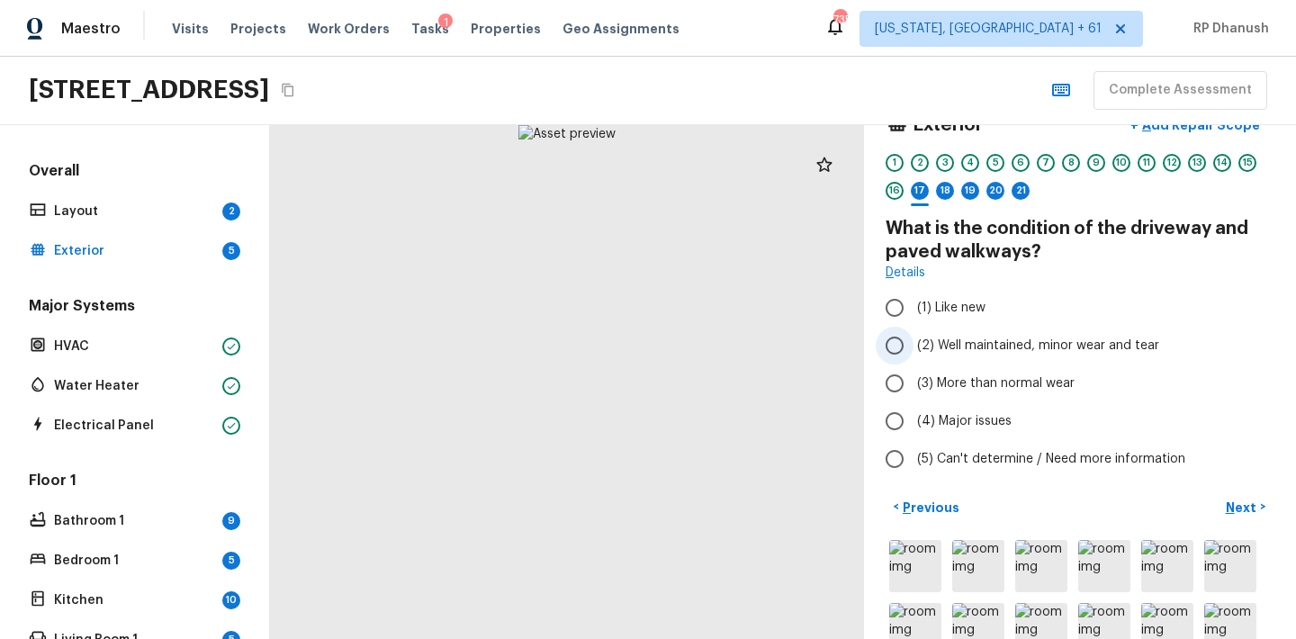
click at [940, 332] on label "(2) Well maintained, minor wear and tear" at bounding box center [1068, 346] width 384 height 38
click at [913, 332] on input "(2) Well maintained, minor wear and tear" at bounding box center [895, 346] width 38 height 38
radio input "true"
click at [1237, 513] on p "Next" at bounding box center [1243, 508] width 34 height 18
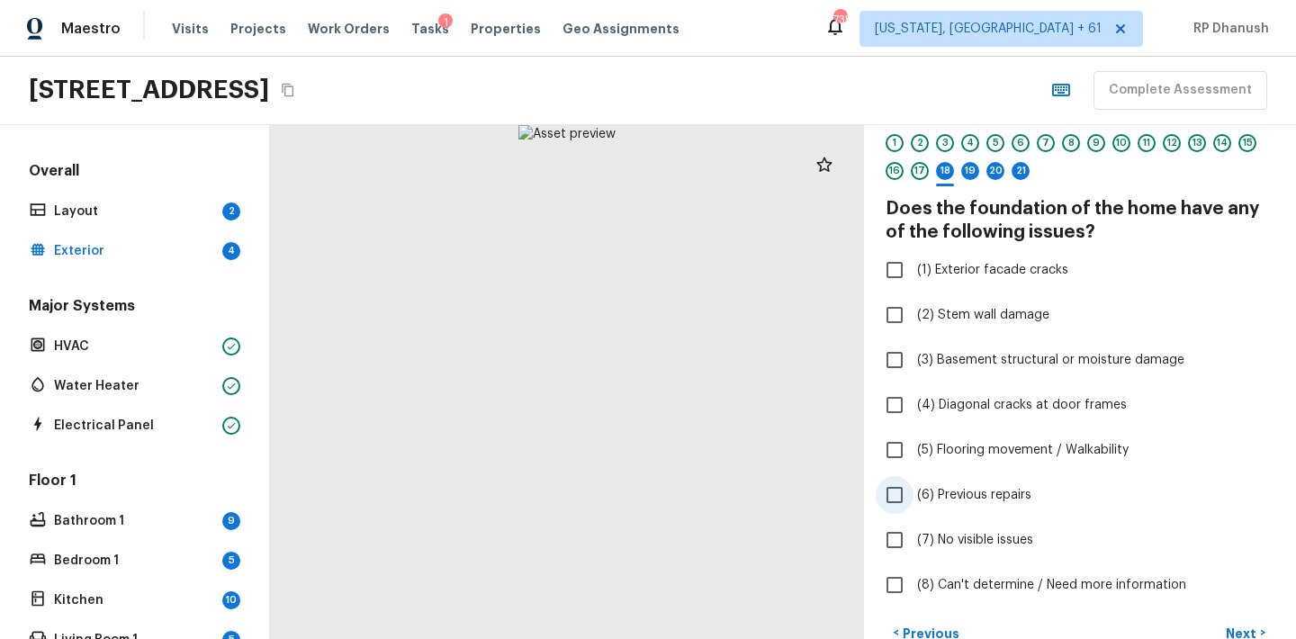
scroll to position [61, 0]
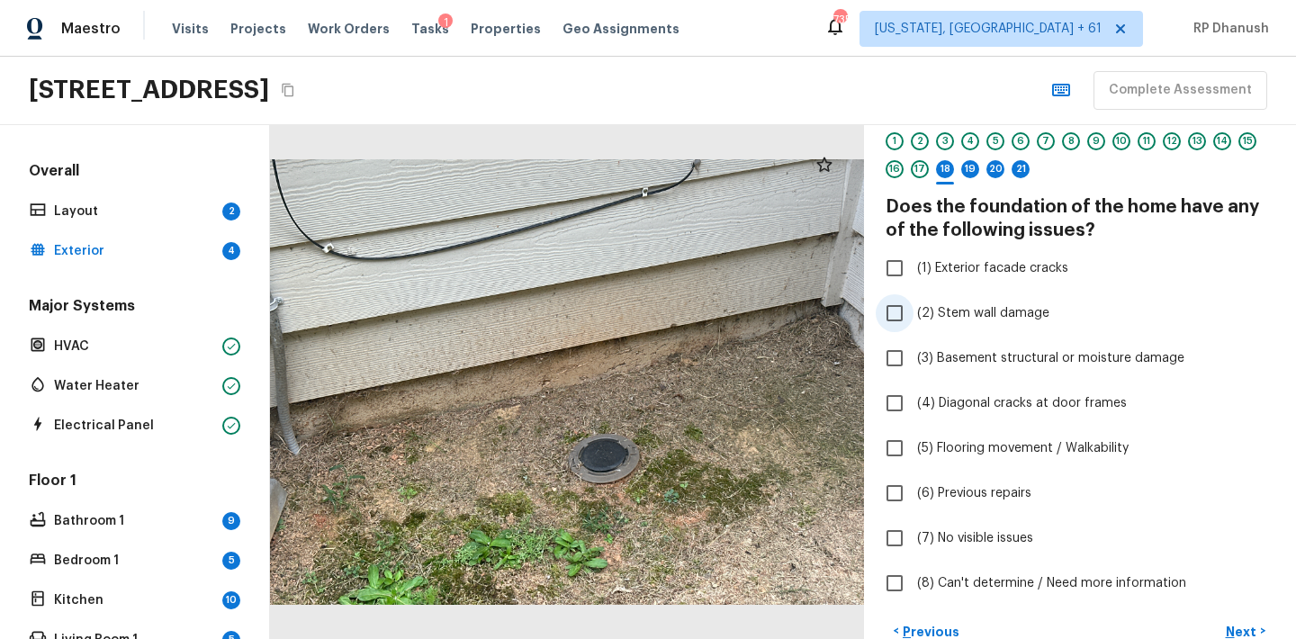
click at [958, 310] on span "(2) Stem wall damage" at bounding box center [983, 313] width 132 height 18
click at [913, 310] on input "(2) Stem wall damage" at bounding box center [895, 313] width 38 height 38
checkbox input "true"
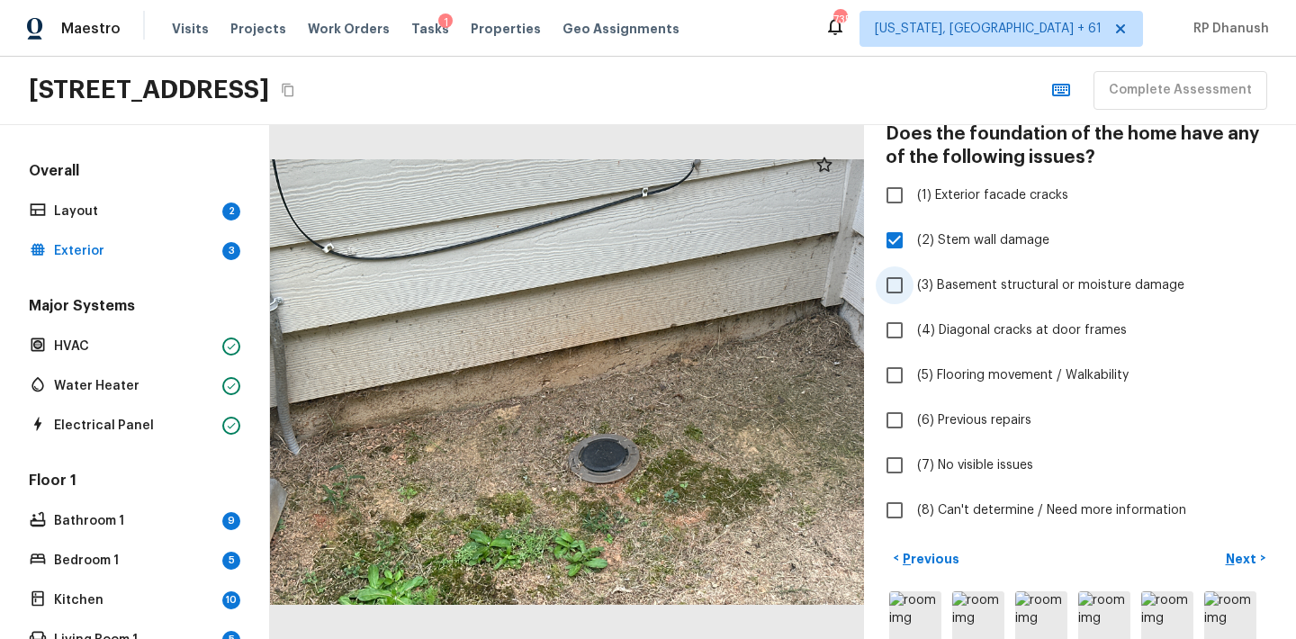
scroll to position [0, 0]
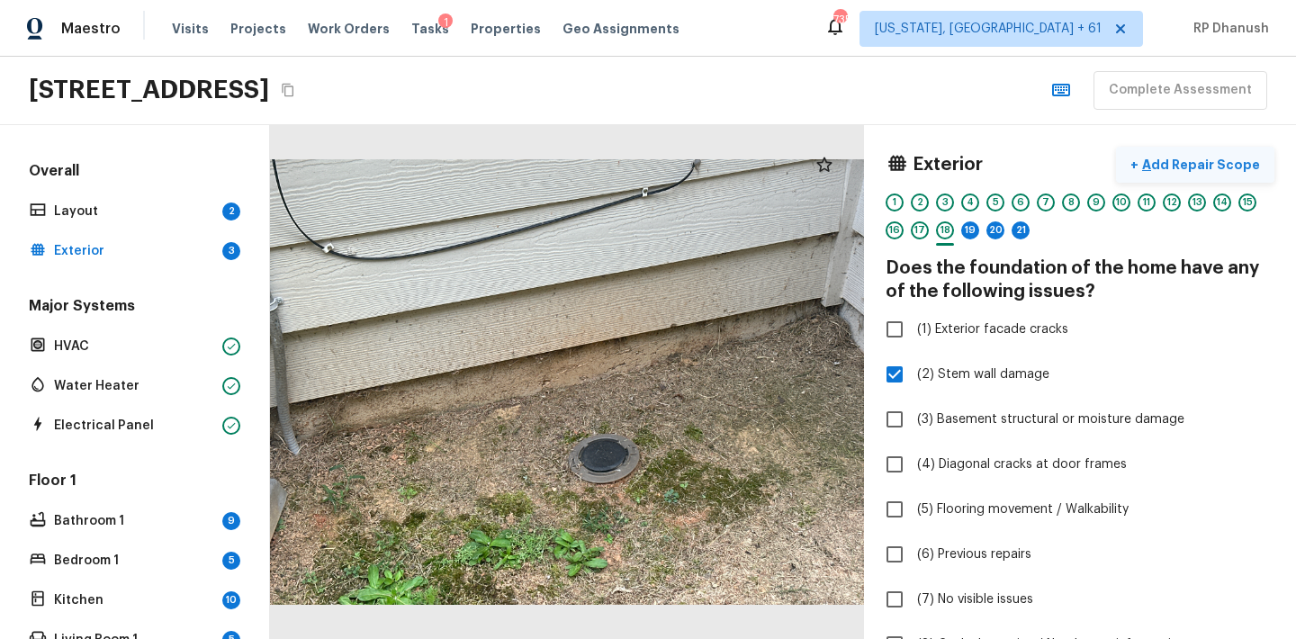
click at [1169, 157] on p "Add Repair Scope" at bounding box center [1198, 165] width 121 height 18
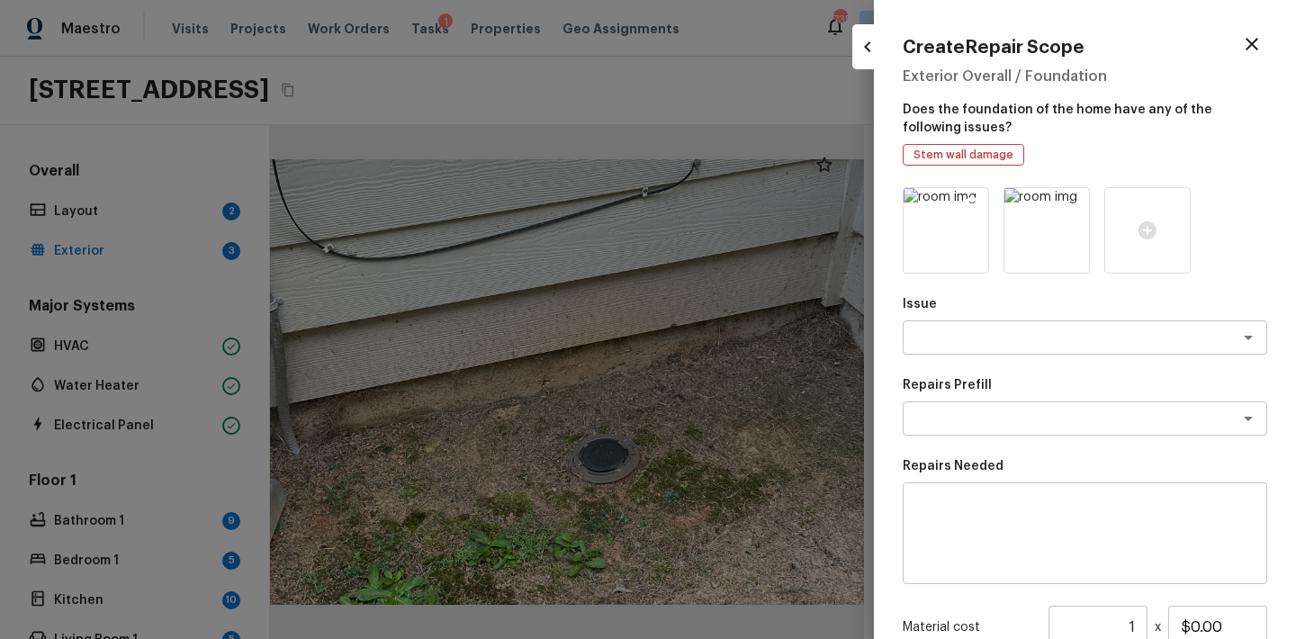
click at [970, 202] on icon at bounding box center [972, 204] width 18 height 18
click at [953, 237] on icon at bounding box center [946, 231] width 22 height 22
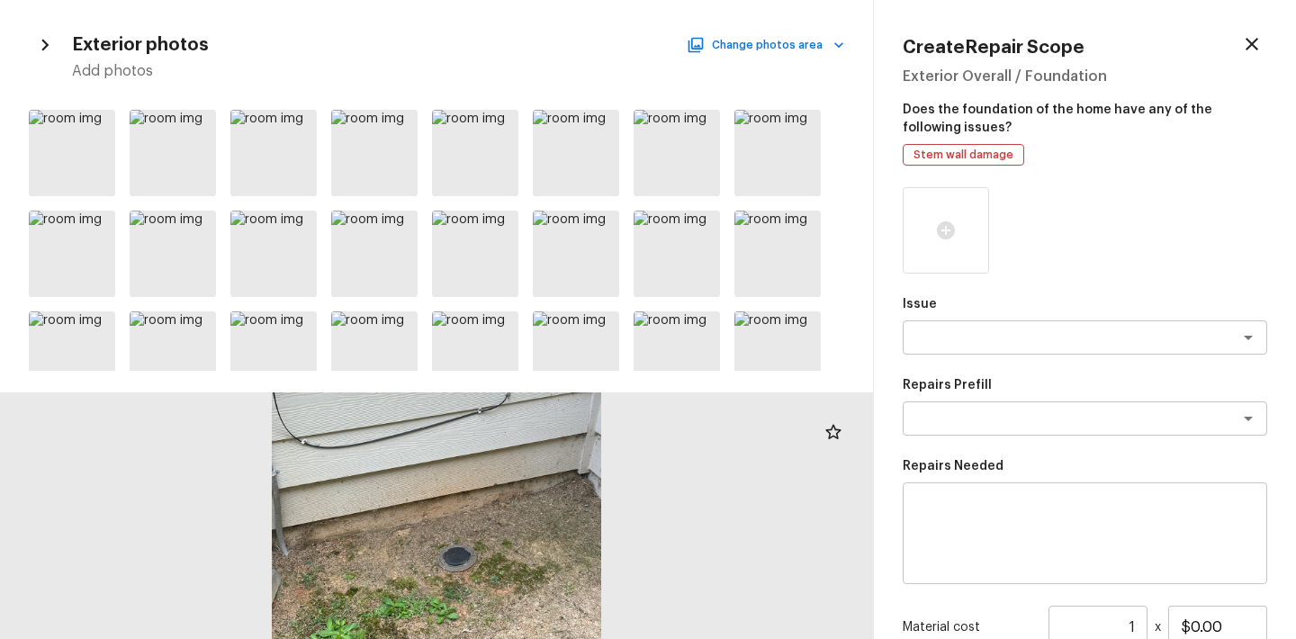
click at [740, 59] on div "Exterior photos Change photos area Add photos" at bounding box center [436, 55] width 815 height 52
click at [745, 44] on button "Change photos area" at bounding box center [767, 44] width 154 height 23
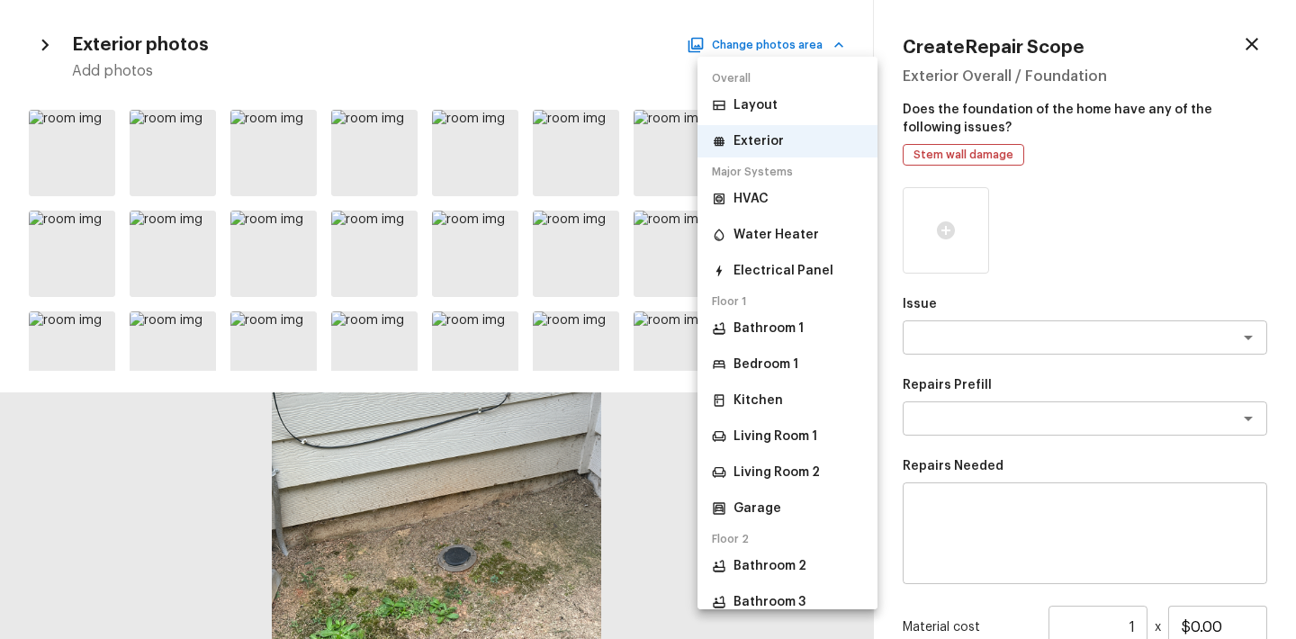
scroll to position [326, 0]
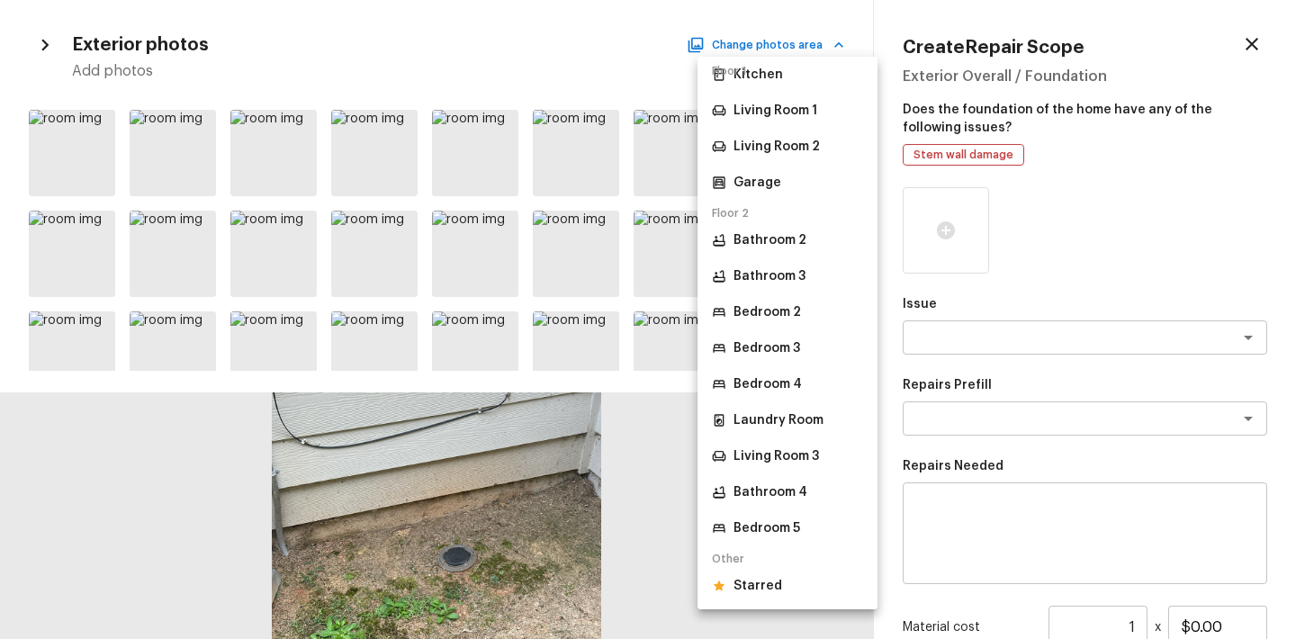
click at [731, 577] on div "Starred" at bounding box center [747, 586] width 70 height 18
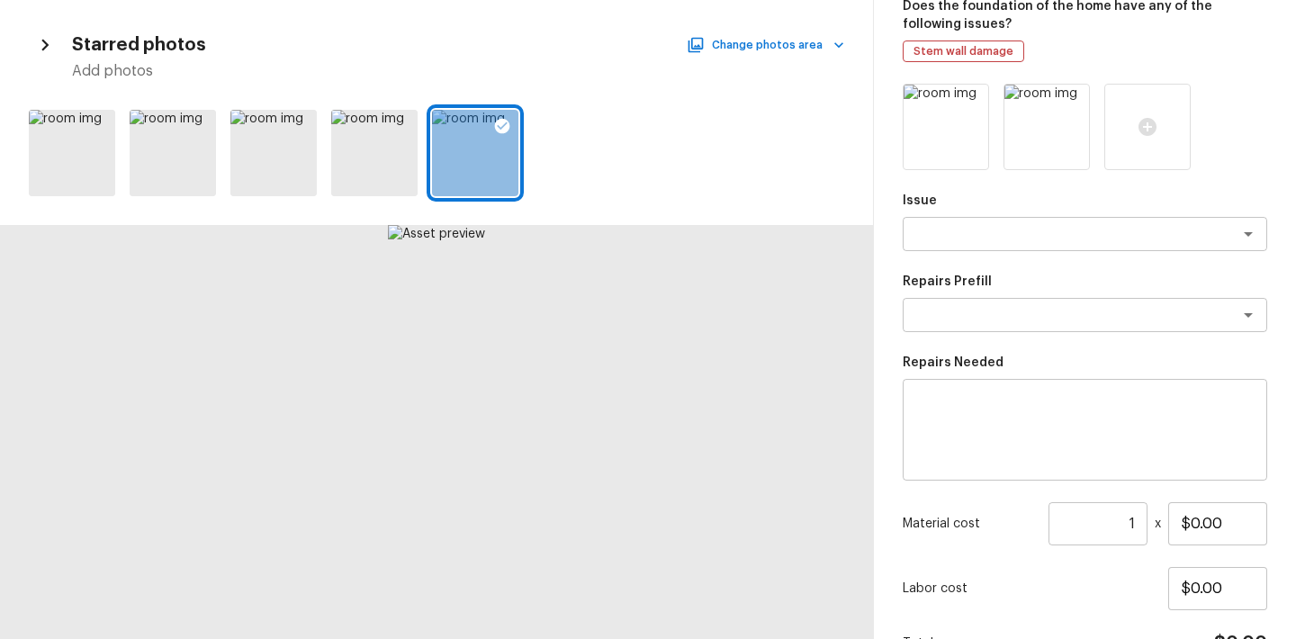
scroll to position [159, 0]
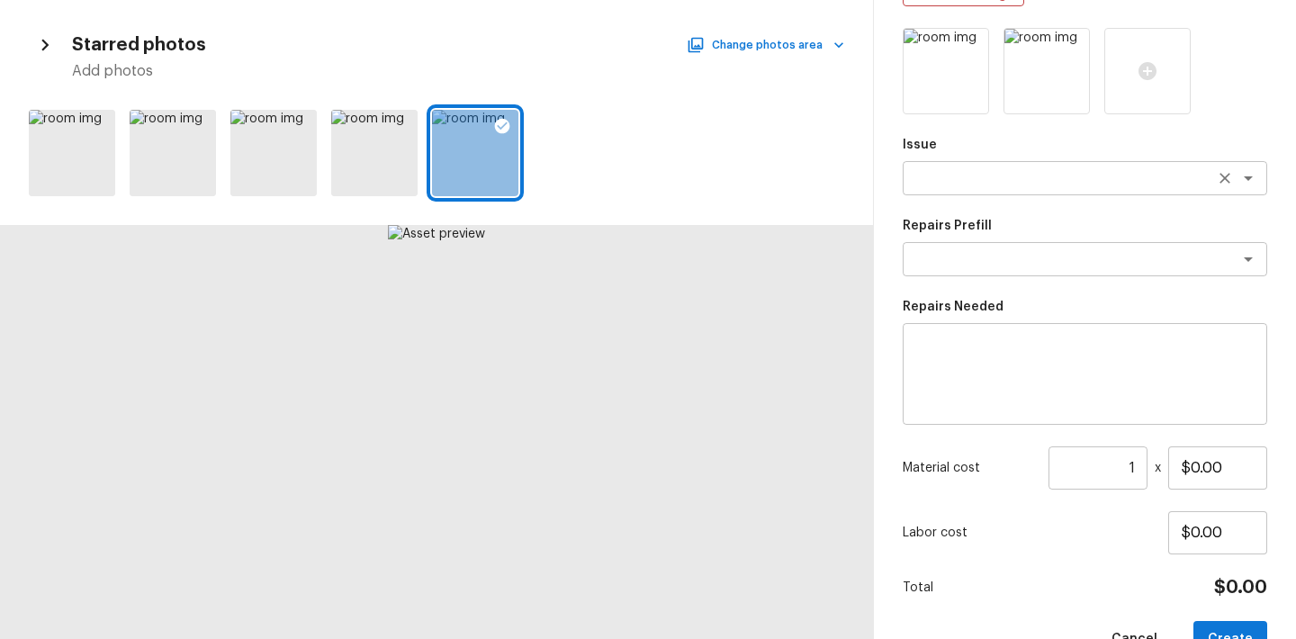
click at [985, 175] on textarea at bounding box center [1060, 178] width 298 height 18
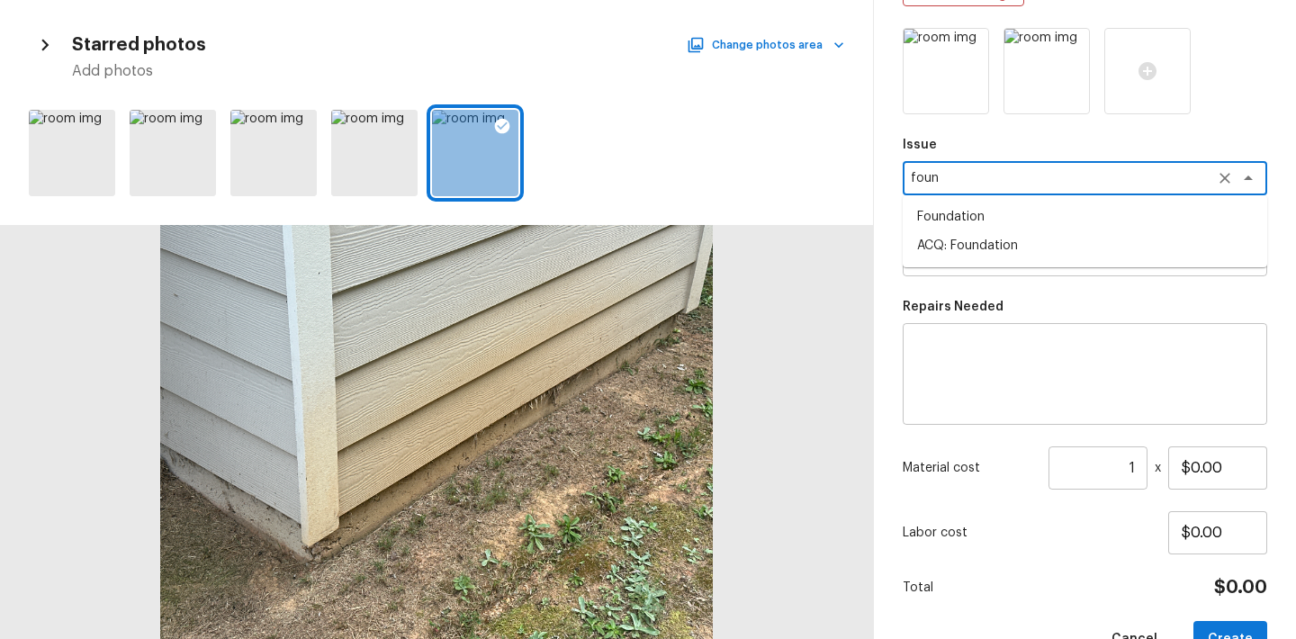
click at [986, 238] on li "ACQ: Foundation" at bounding box center [1085, 245] width 364 height 29
type textarea "ACQ: Foundation"
click at [986, 253] on textarea at bounding box center [1060, 259] width 298 height 18
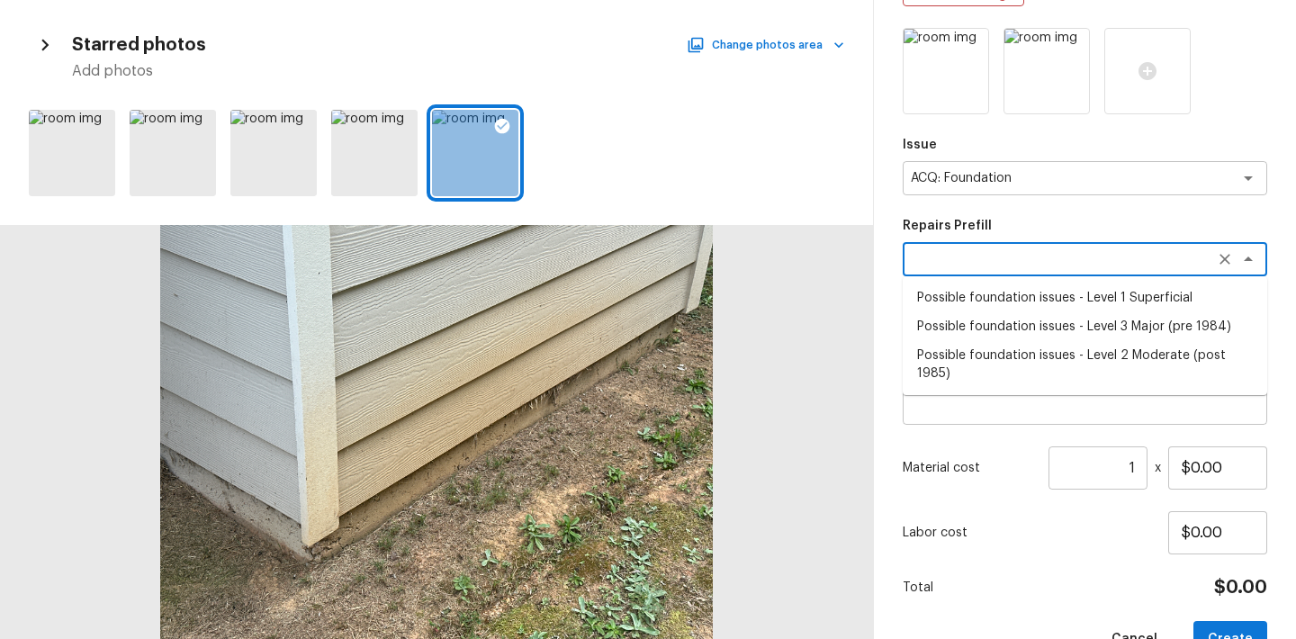
click at [1027, 342] on li "Possible foundation issues - Level 2 Moderate (post 1985)" at bounding box center [1085, 364] width 364 height 47
type textarea "Possible foundation issues - Level 2 Moderate (post 1985)"
type textarea "Possible foundation issues - Level 2 Moderate: Disclaimer: This is NOT a techni…"
type input "$5,000.00"
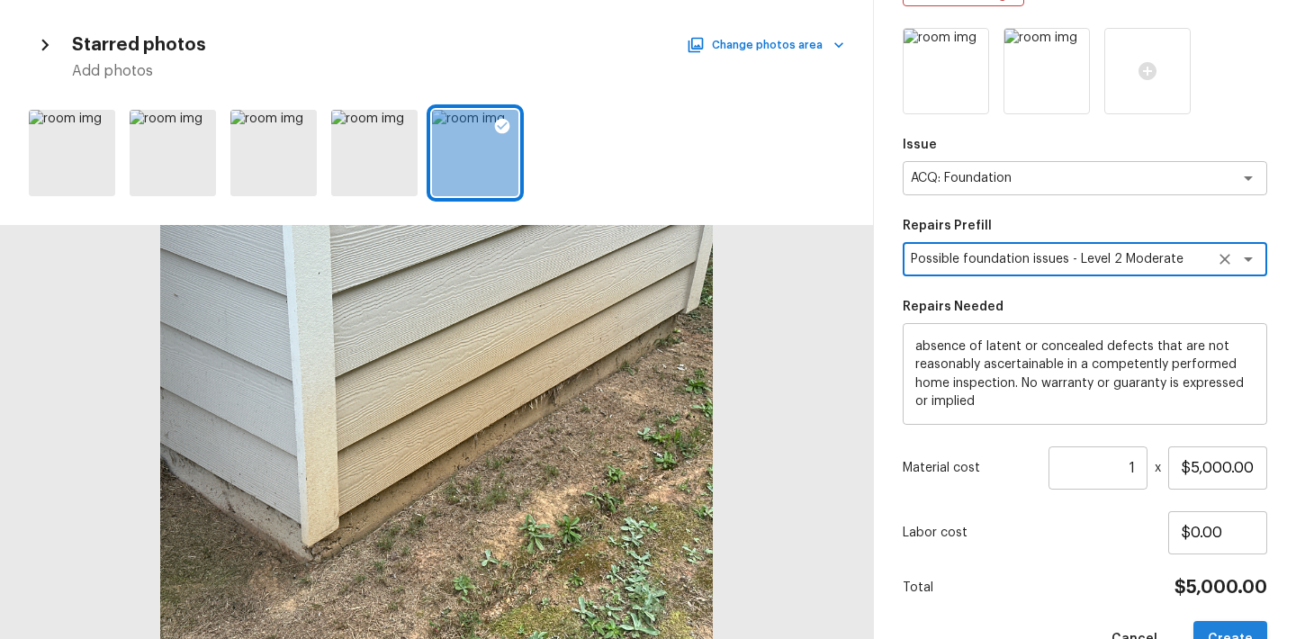
scroll to position [206, 0]
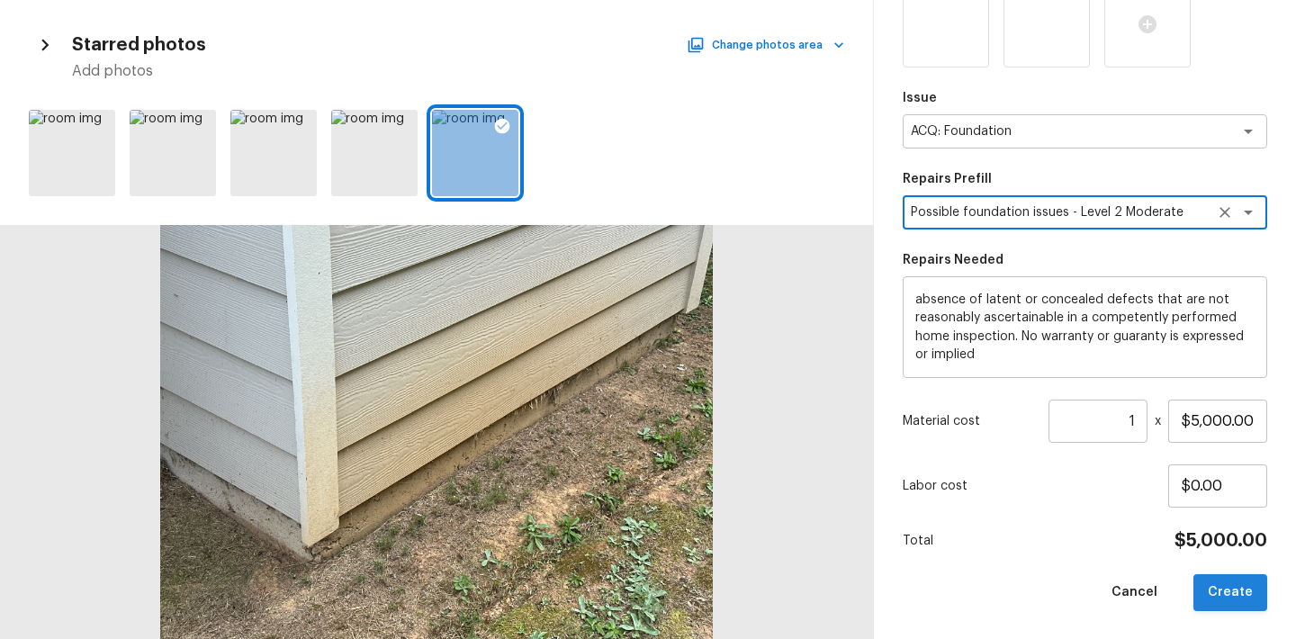
click at [1225, 605] on button "Create" at bounding box center [1230, 592] width 74 height 37
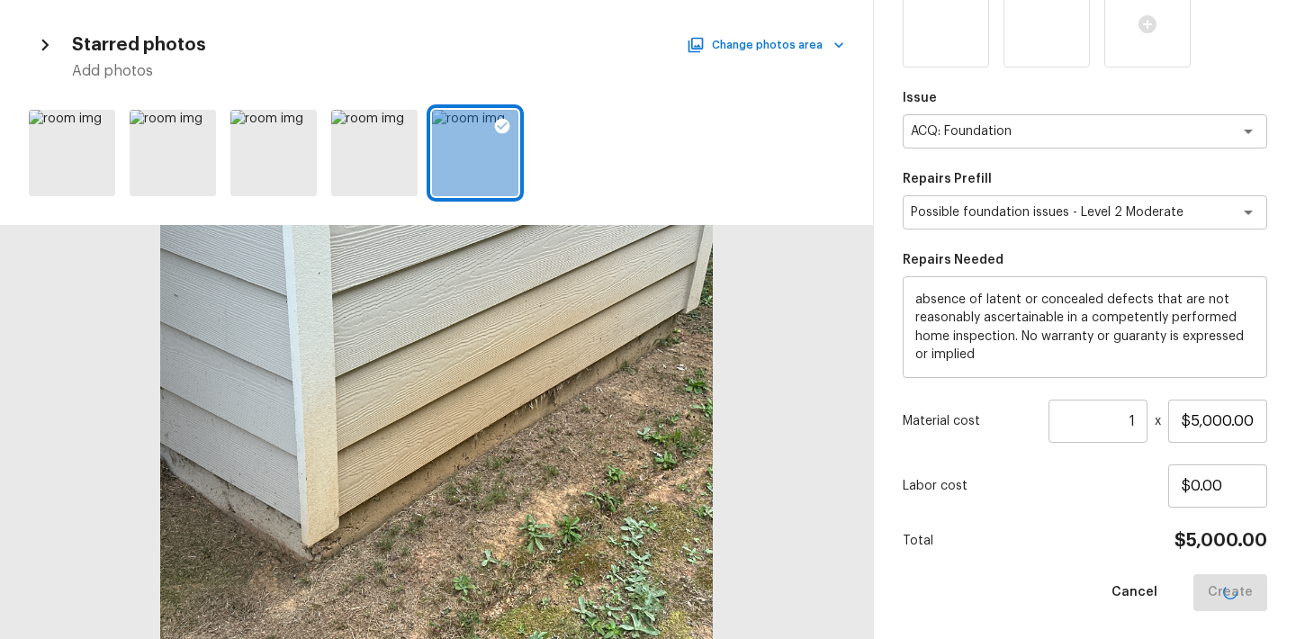
type input "$0.00"
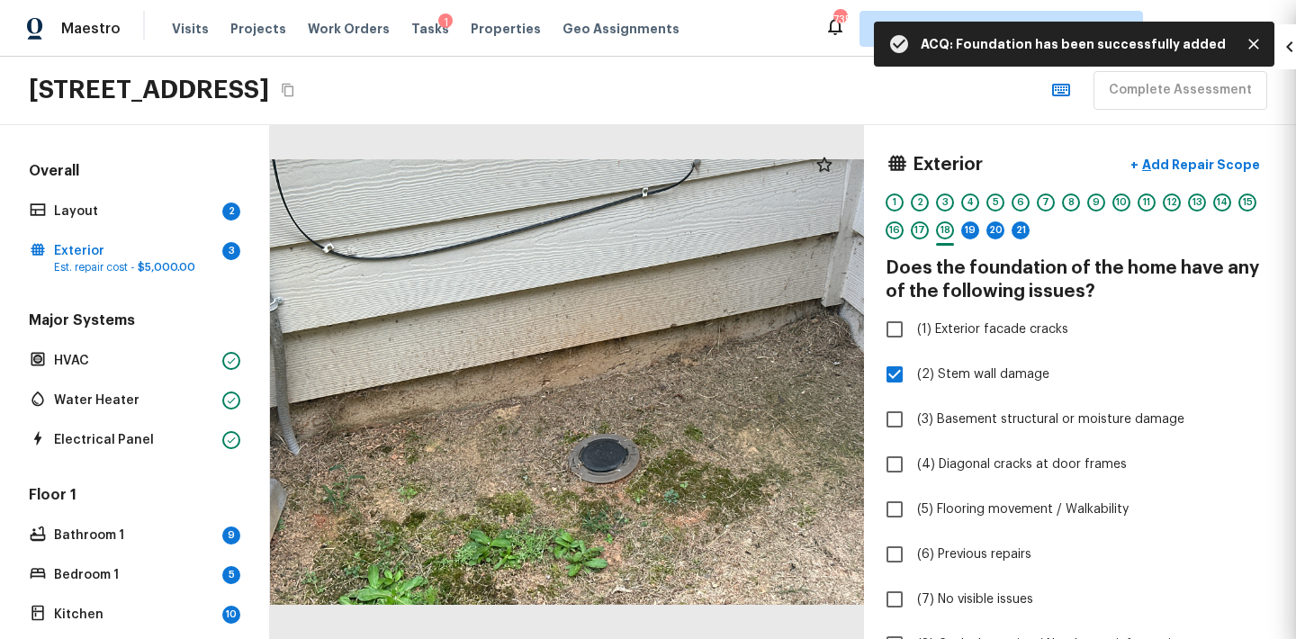
scroll to position [0, 0]
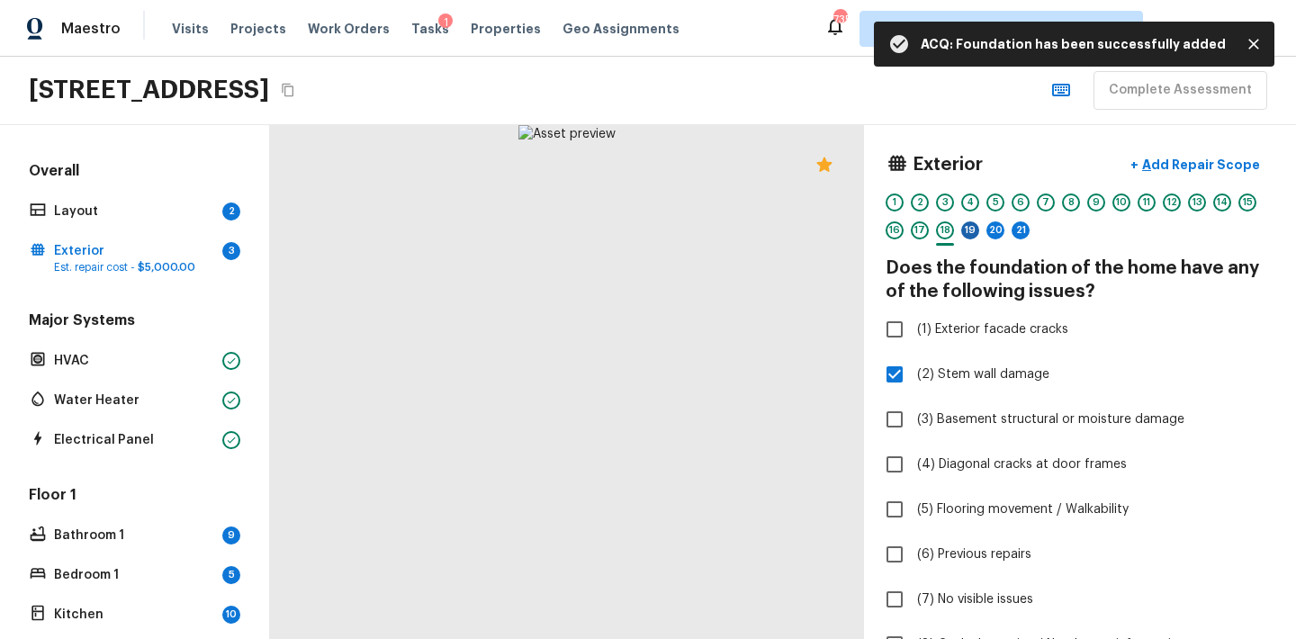
click at [972, 233] on div "19" at bounding box center [970, 230] width 18 height 18
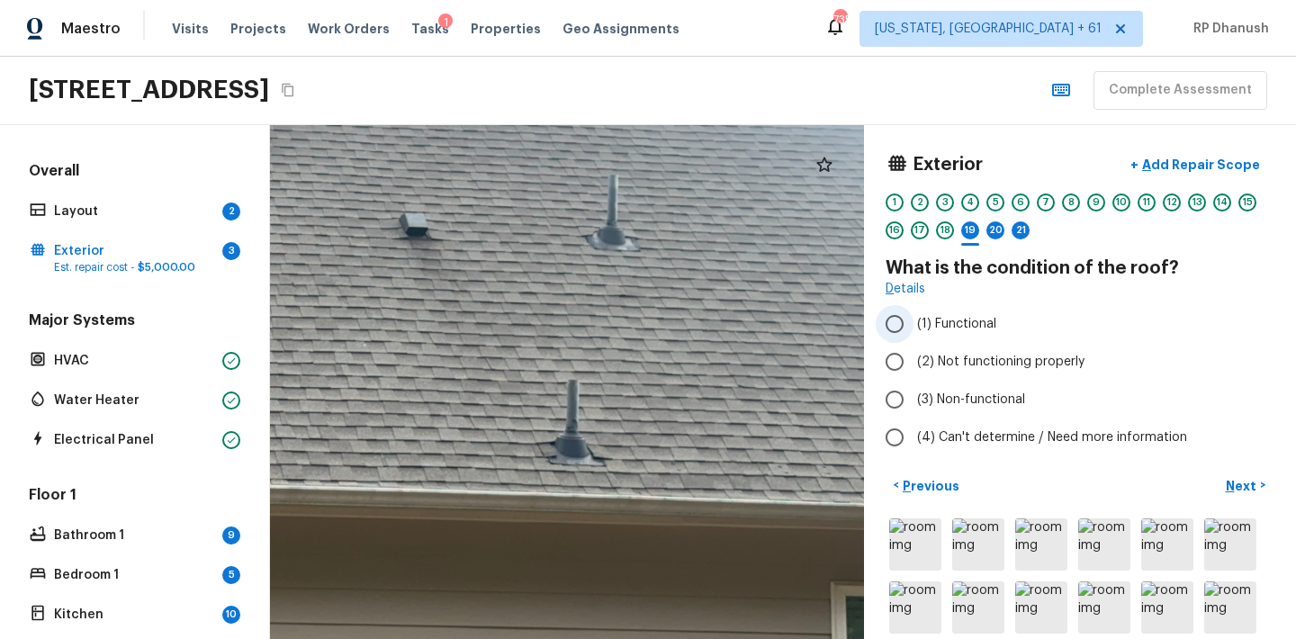
click at [943, 328] on span "(1) Functional" at bounding box center [956, 324] width 79 height 18
click at [913, 328] on input "(1) Functional" at bounding box center [895, 324] width 38 height 38
radio input "true"
click at [1239, 481] on p "Next" at bounding box center [1243, 486] width 34 height 18
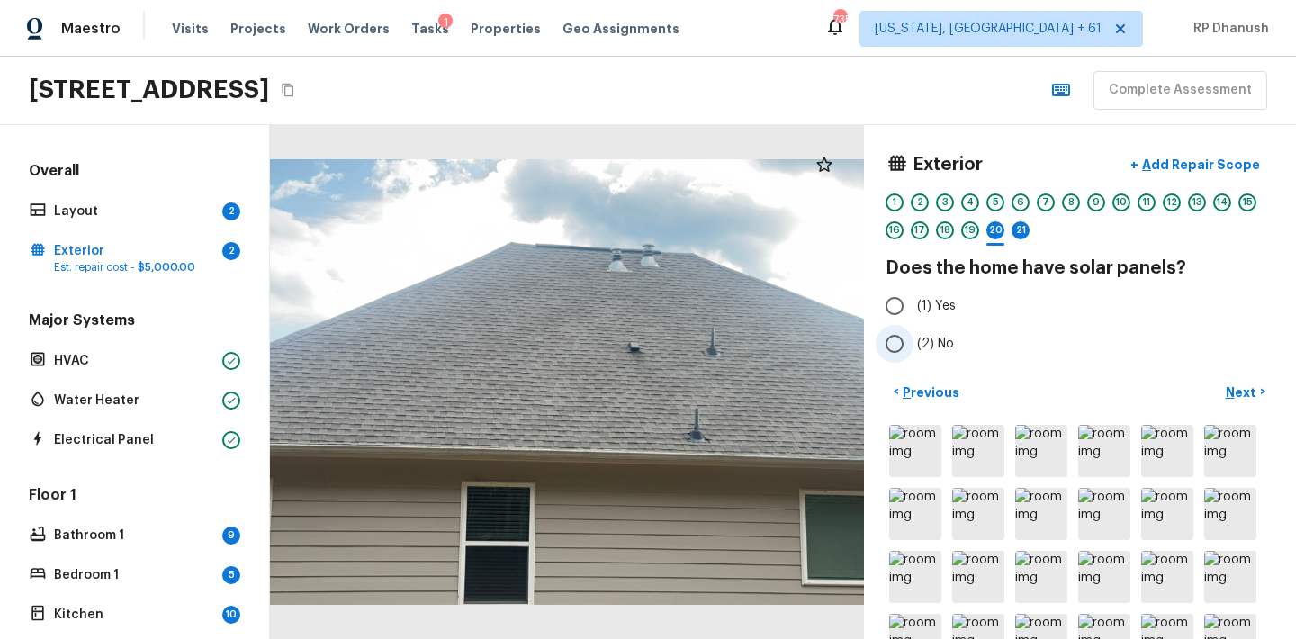
click at [930, 342] on span "(2) No" at bounding box center [935, 344] width 37 height 18
click at [913, 342] on input "(2) No" at bounding box center [895, 344] width 38 height 38
radio input "true"
click at [1236, 388] on p "Next" at bounding box center [1243, 392] width 34 height 18
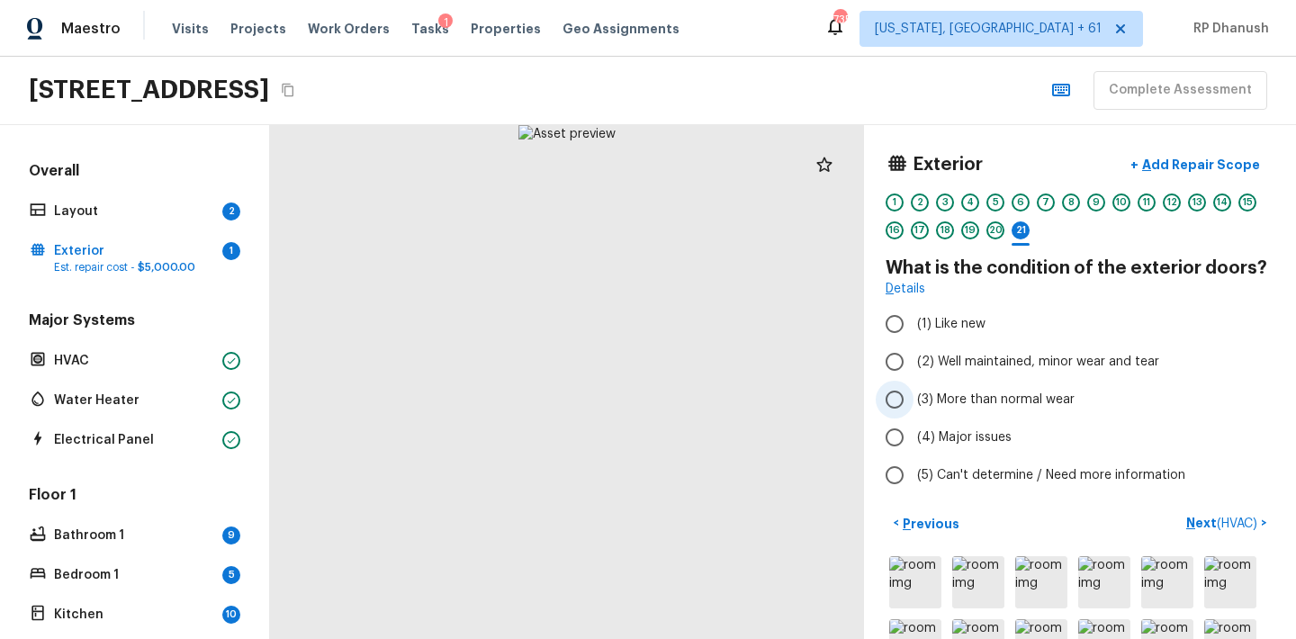
click at [911, 396] on input "(3) More than normal wear" at bounding box center [895, 400] width 38 height 38
radio input "true"
click at [1170, 158] on p "Add Repair Scope" at bounding box center [1198, 165] width 121 height 18
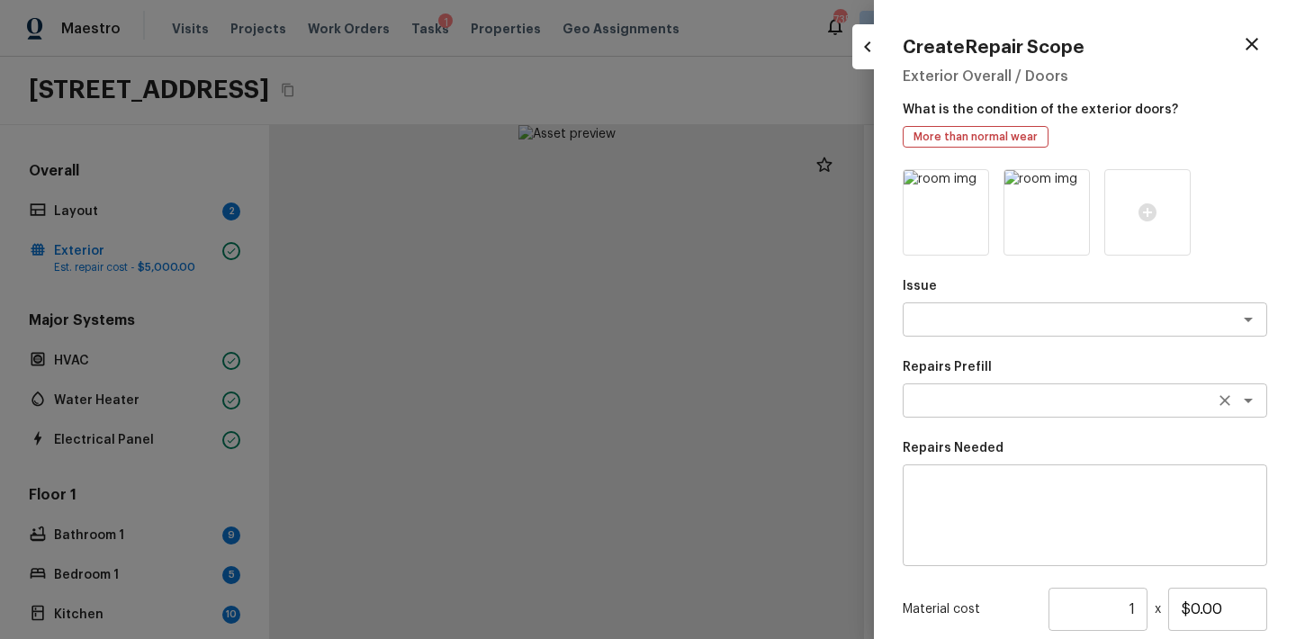
scroll to position [162, 0]
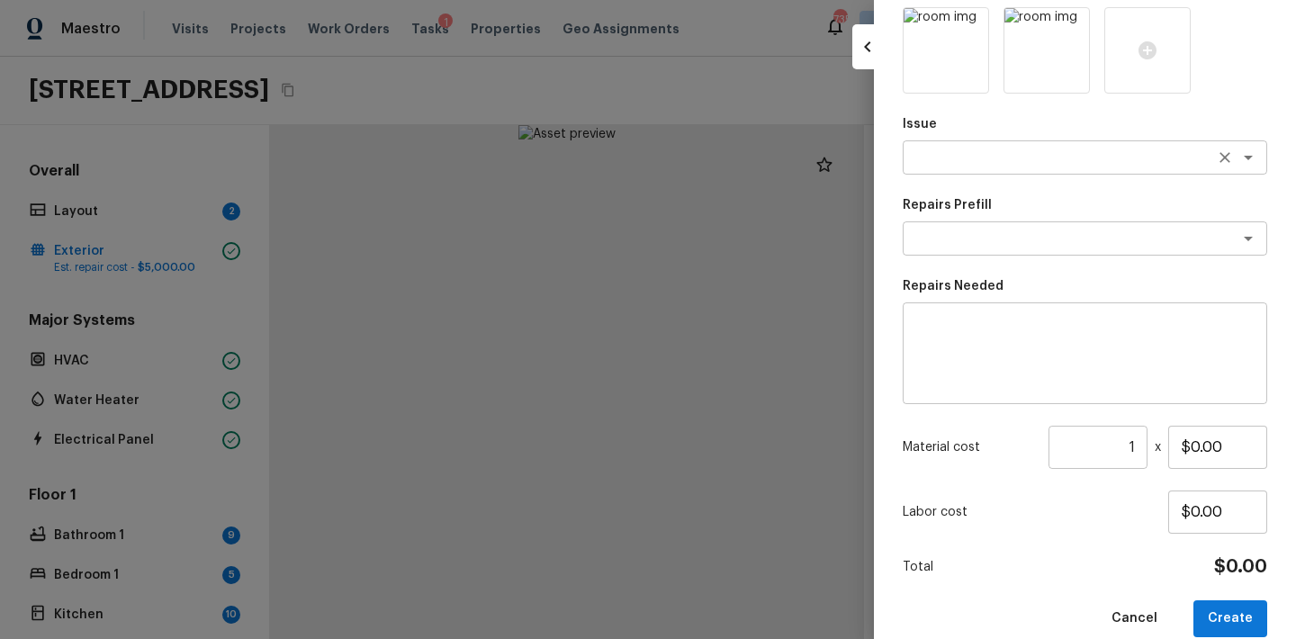
click at [957, 170] on div "x ​" at bounding box center [1085, 157] width 364 height 34
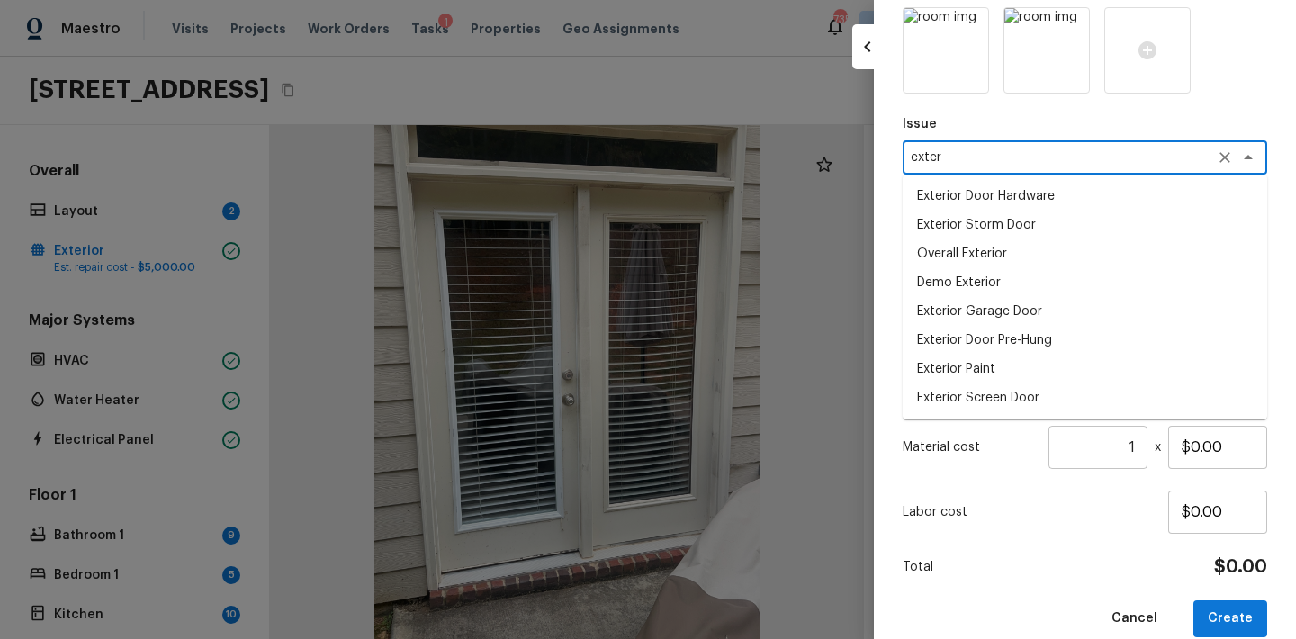
click at [1022, 223] on li "Exterior Storm Door" at bounding box center [1085, 225] width 364 height 29
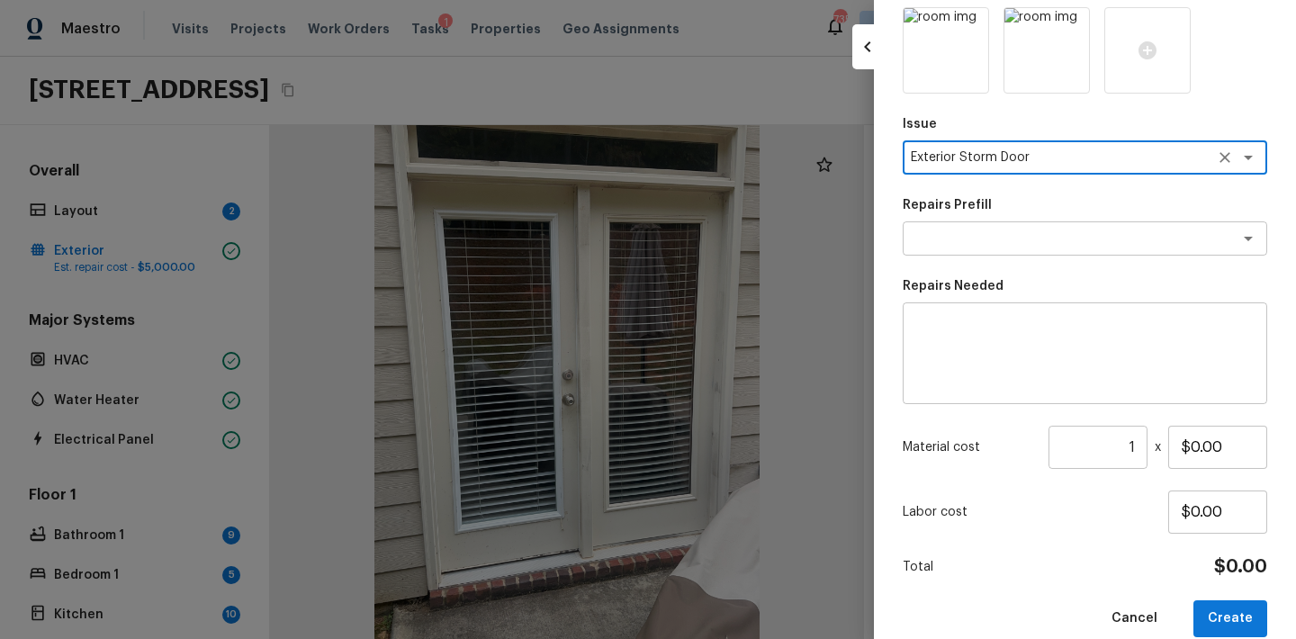
type textarea "Exterior Storm Door"
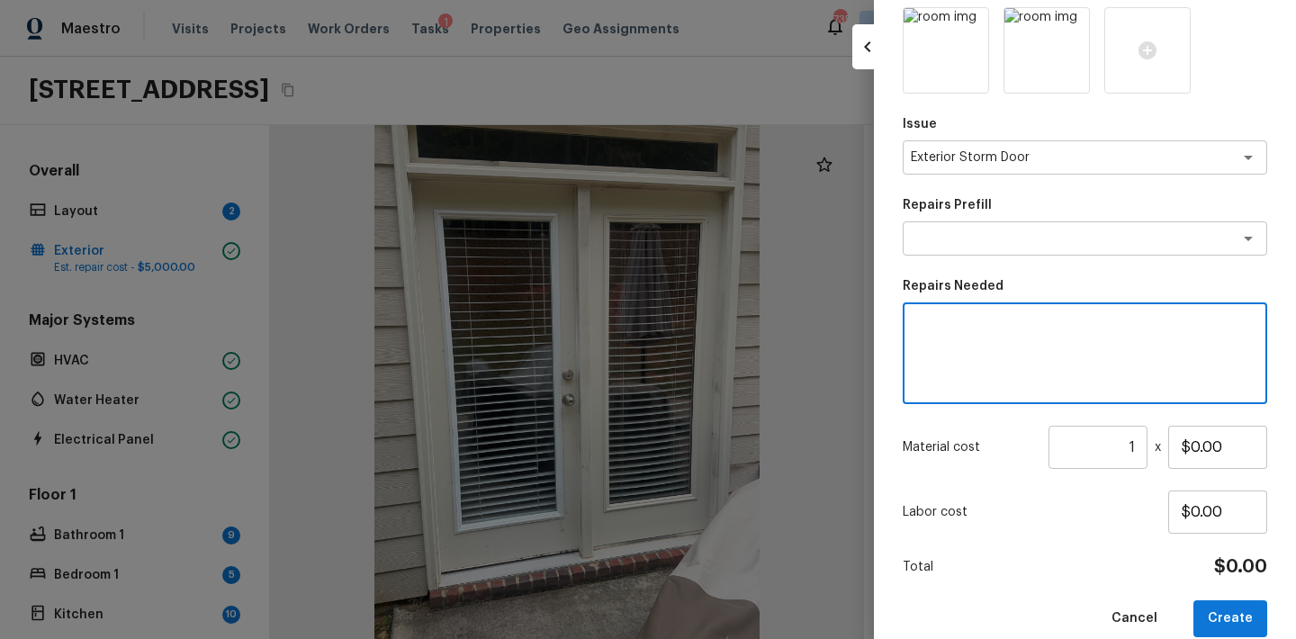
click at [1005, 358] on textarea at bounding box center [1084, 354] width 339 height 72
type textarea "Exterior doors and trims repairs as the paints are chipped"
click at [1134, 450] on input "1" at bounding box center [1097, 447] width 99 height 43
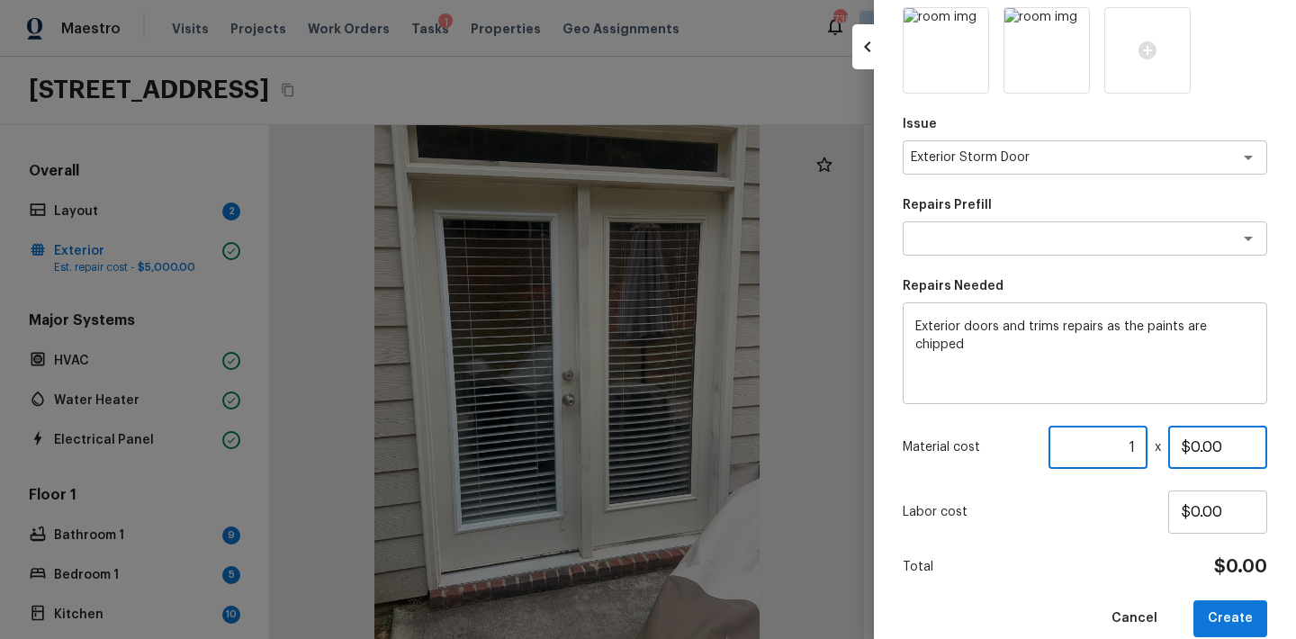
click at [1200, 449] on input "$0.00" at bounding box center [1217, 447] width 99 height 43
click at [1200, 449] on input "$130.00" at bounding box center [1217, 447] width 99 height 43
type input "$200.00"
click at [1246, 623] on button "Create" at bounding box center [1230, 618] width 74 height 37
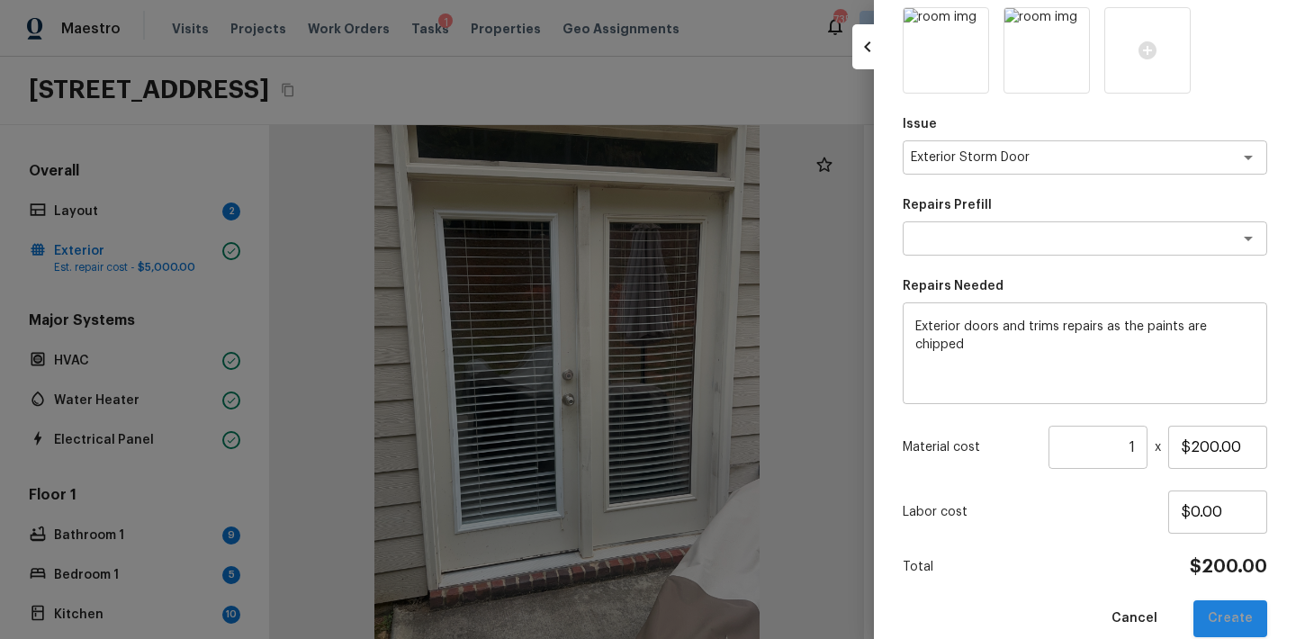
type input "$0.00"
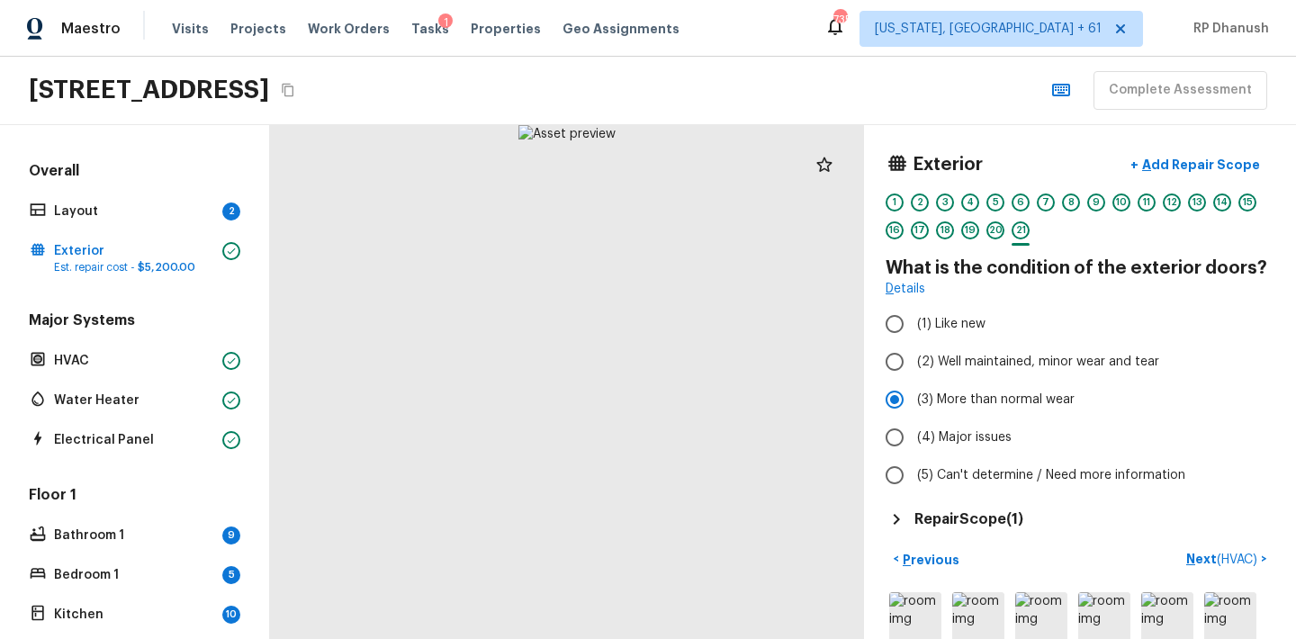
scroll to position [717, 0]
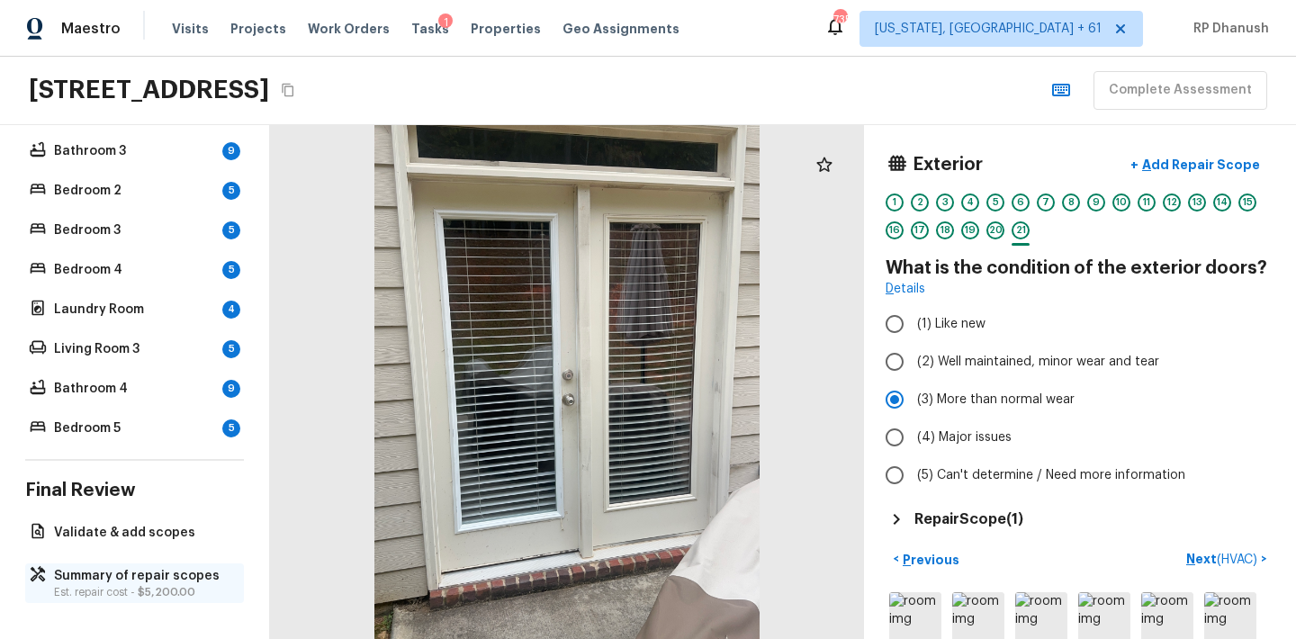
click at [105, 573] on p "Summary of repair scopes" at bounding box center [143, 576] width 179 height 18
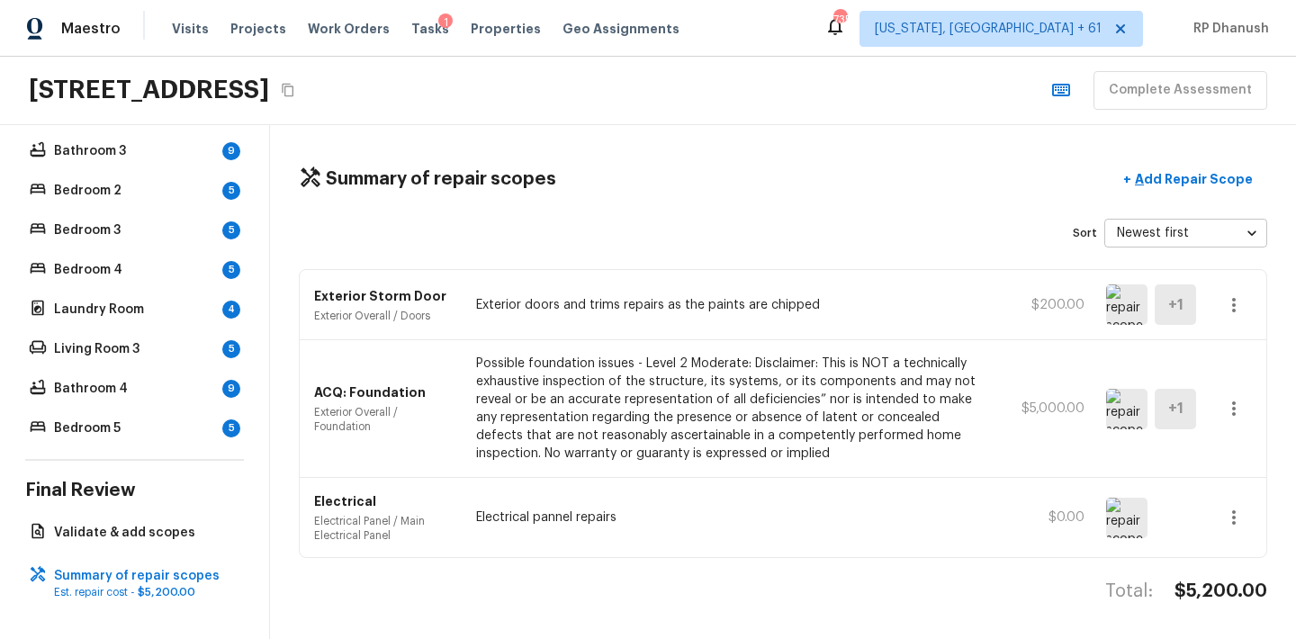
scroll to position [0, 0]
click at [1189, 177] on p "Add Repair Scope" at bounding box center [1191, 179] width 121 height 18
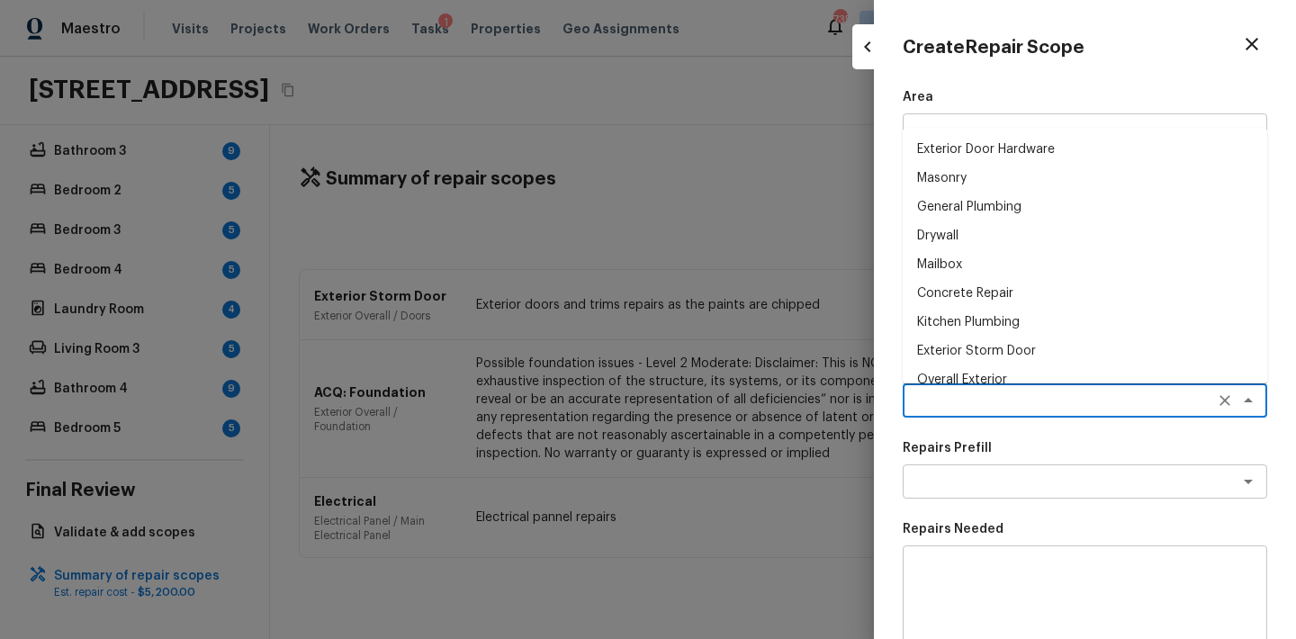
click at [935, 400] on textarea at bounding box center [1060, 400] width 298 height 18
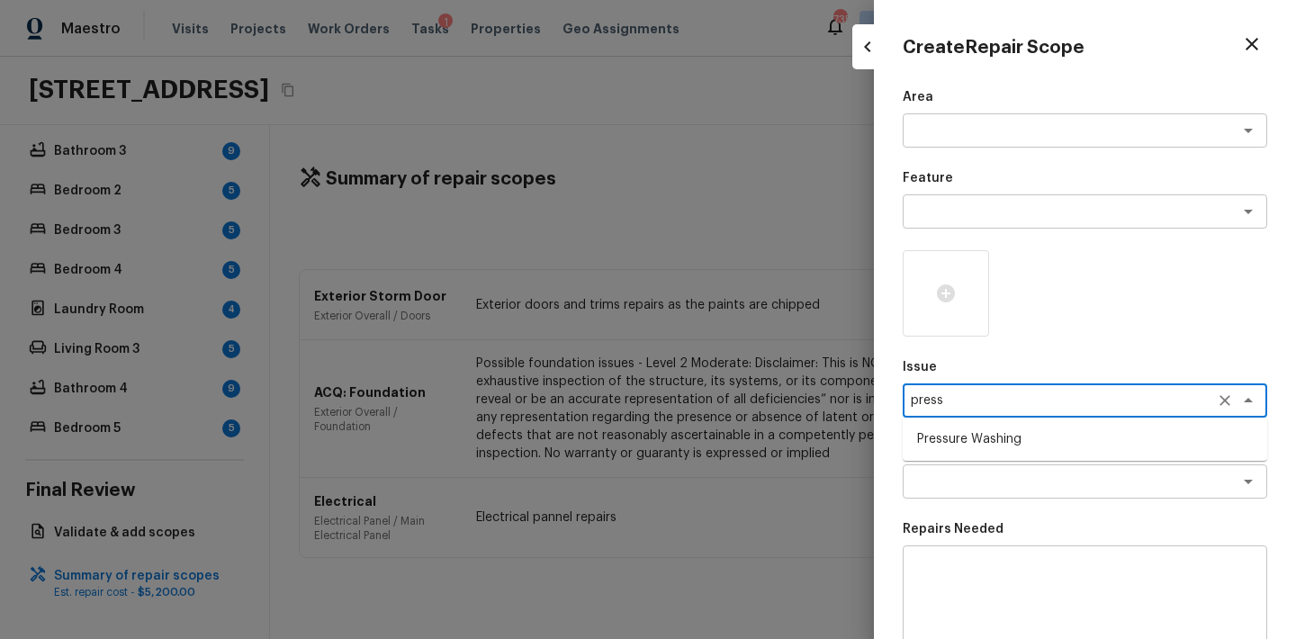
click at [959, 436] on li "Pressure Washing" at bounding box center [1085, 439] width 364 height 29
type textarea "Pressure Washing"
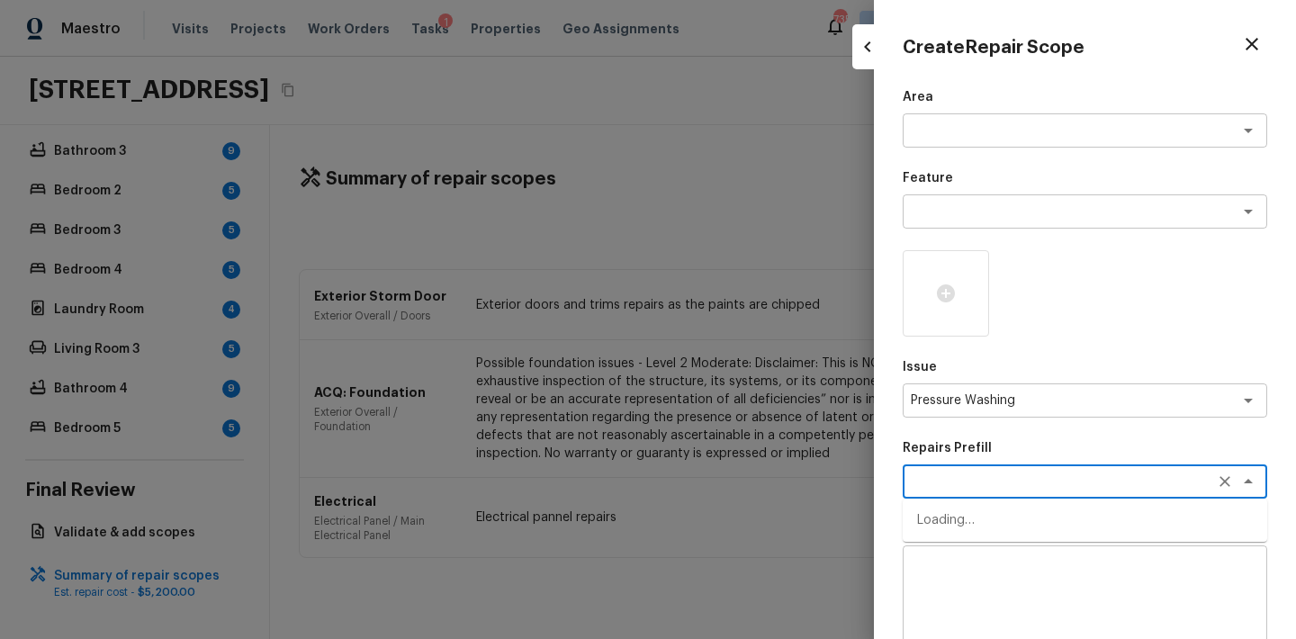
click at [983, 474] on textarea at bounding box center [1060, 481] width 298 height 18
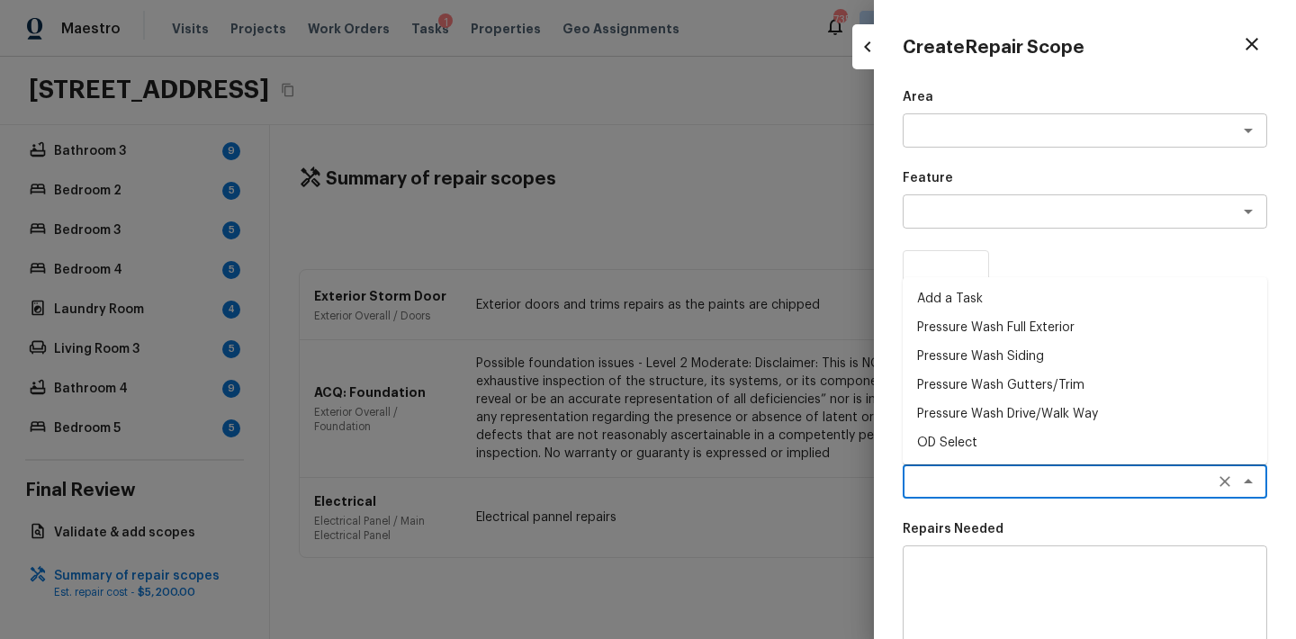
click at [1000, 358] on li "Pressure Wash Siding" at bounding box center [1085, 356] width 364 height 29
type textarea "Pressure Wash Siding"
type textarea "Protect areas as needed for pressure washing. Pressure wash the siding on the h…"
type input "$170.00"
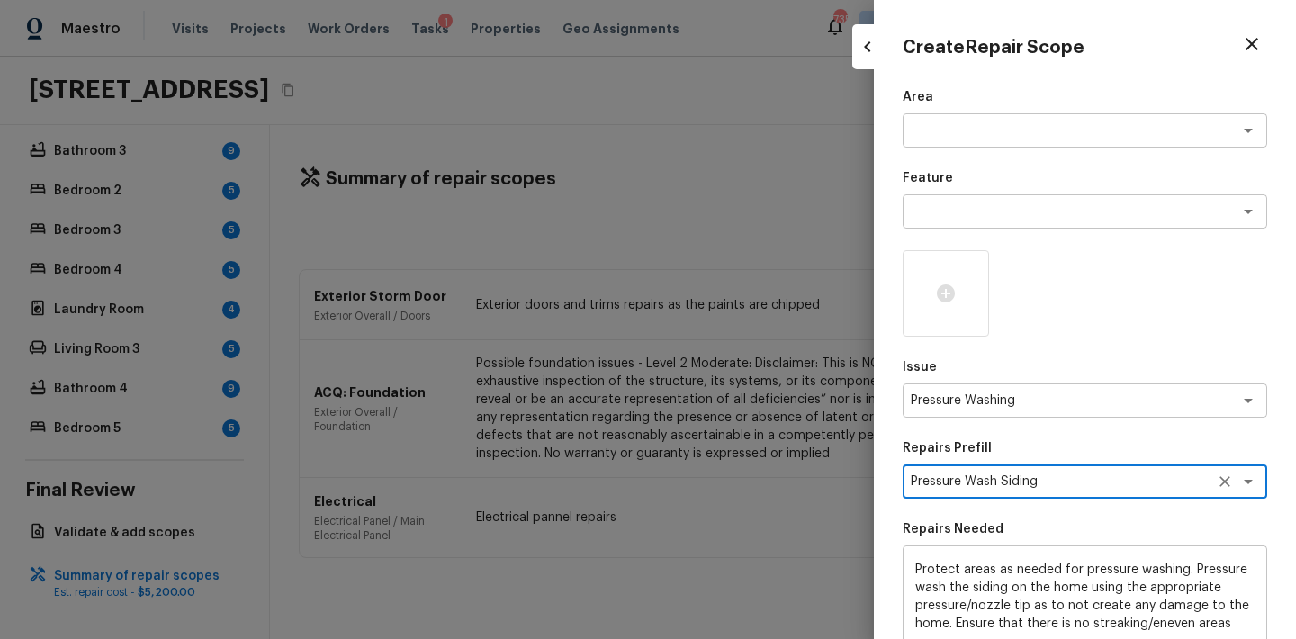
scroll to position [269, 0]
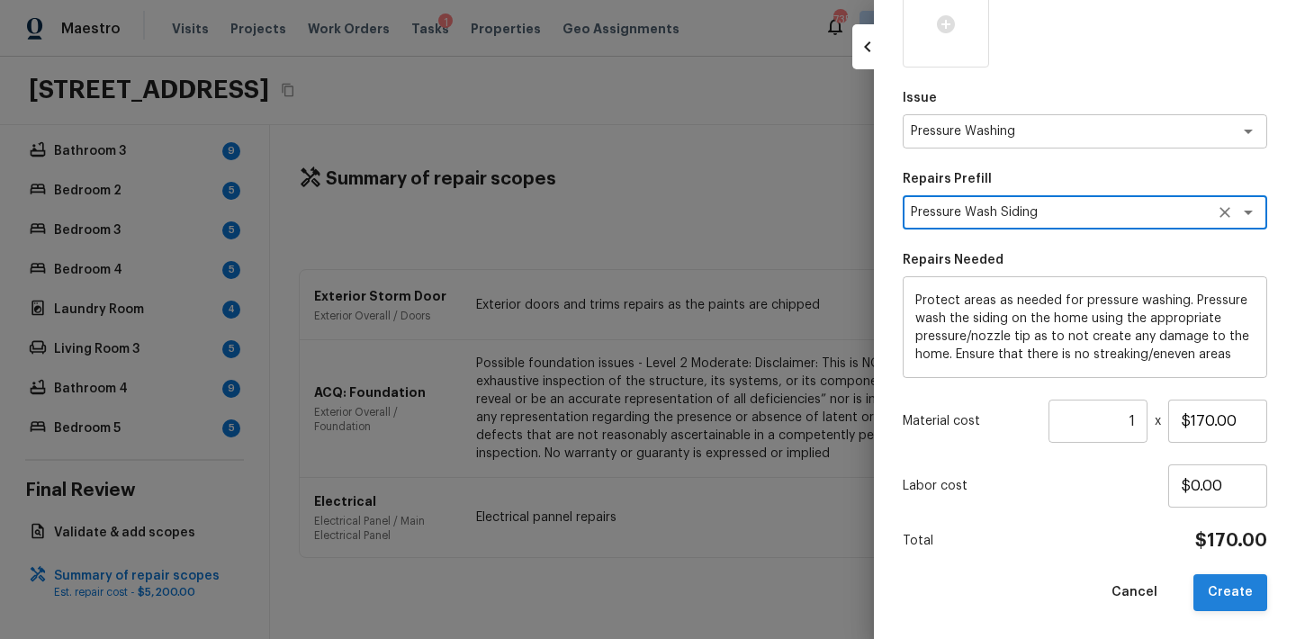
click at [1258, 597] on button "Create" at bounding box center [1230, 592] width 74 height 37
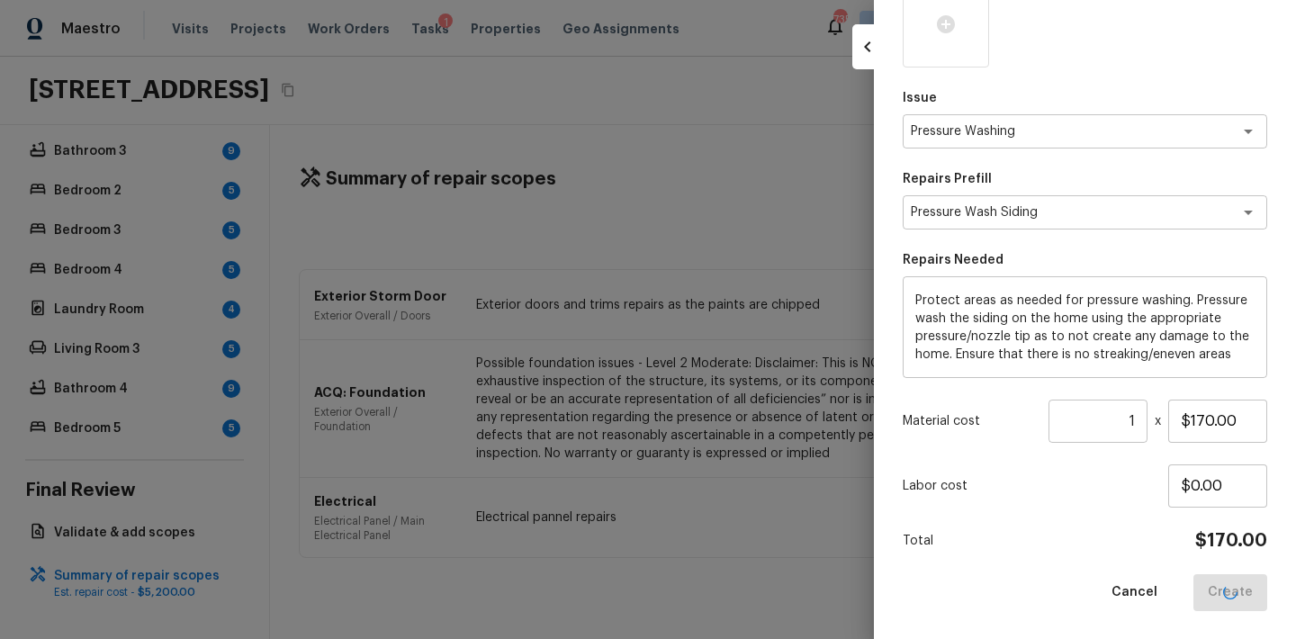
type input "$0.00"
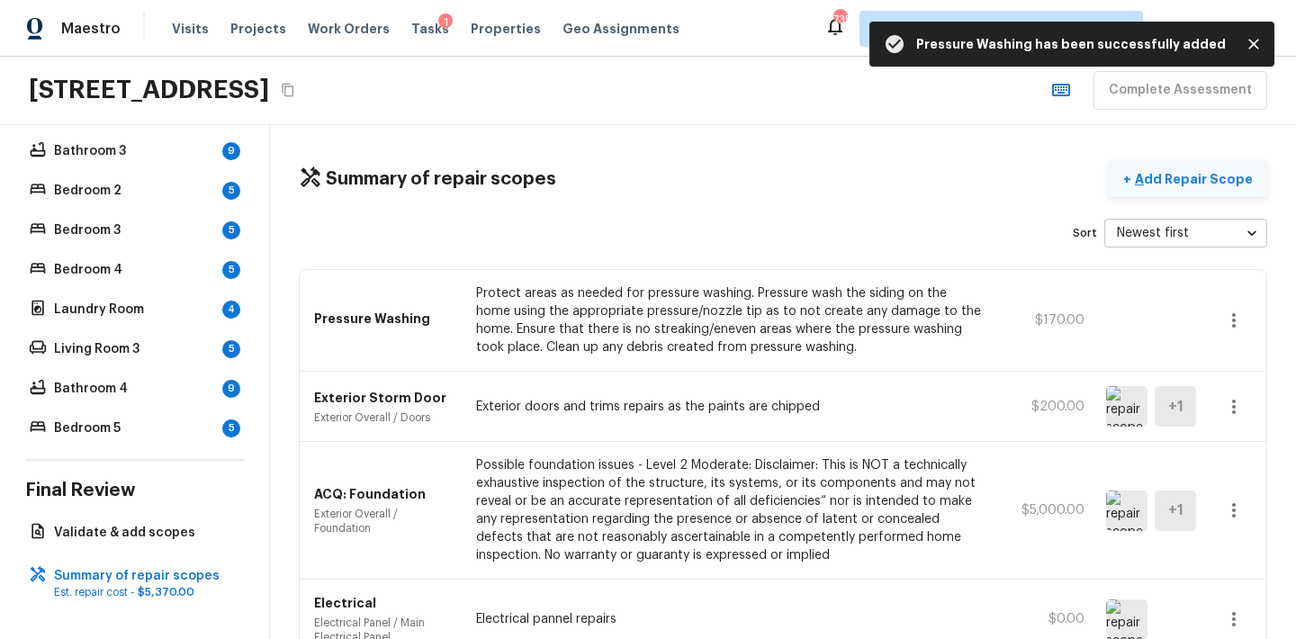
click at [1193, 177] on p "Add Repair Scope" at bounding box center [1191, 179] width 121 height 18
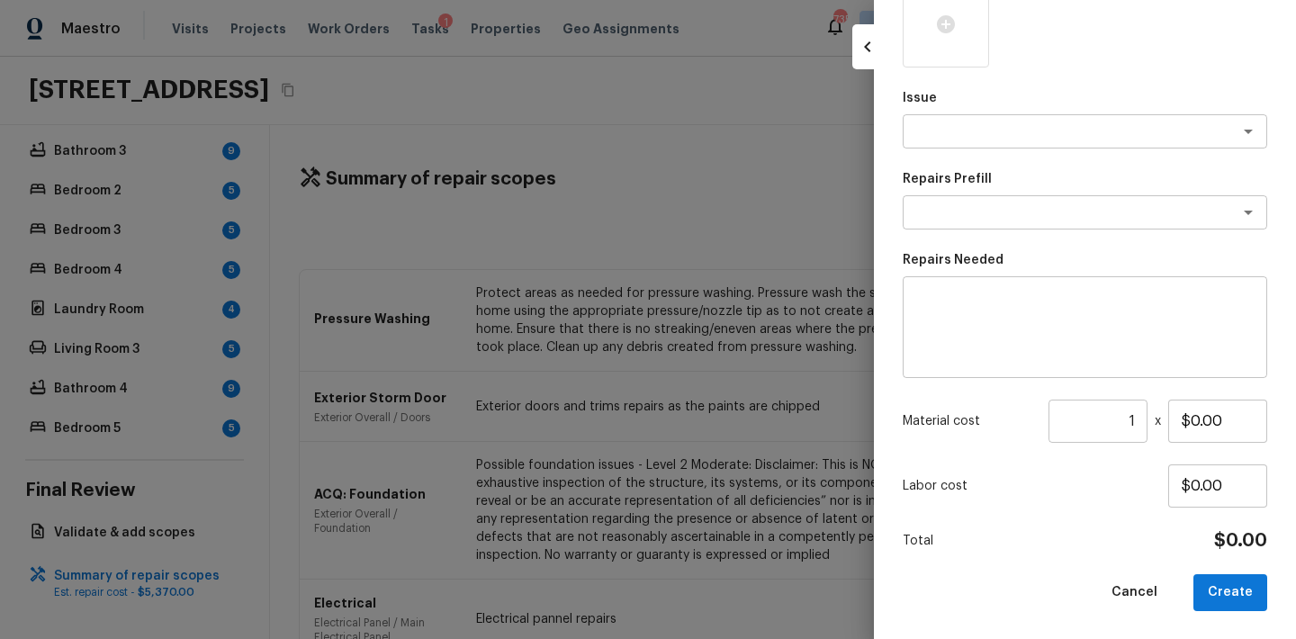
click at [977, 148] on div "Area x ​ Feature x ​ Issue x ​ Repairs Prefill x ​ Repairs Needed x ​ Material …" at bounding box center [1085, 215] width 364 height 792
click at [976, 137] on textarea at bounding box center [1060, 131] width 298 height 18
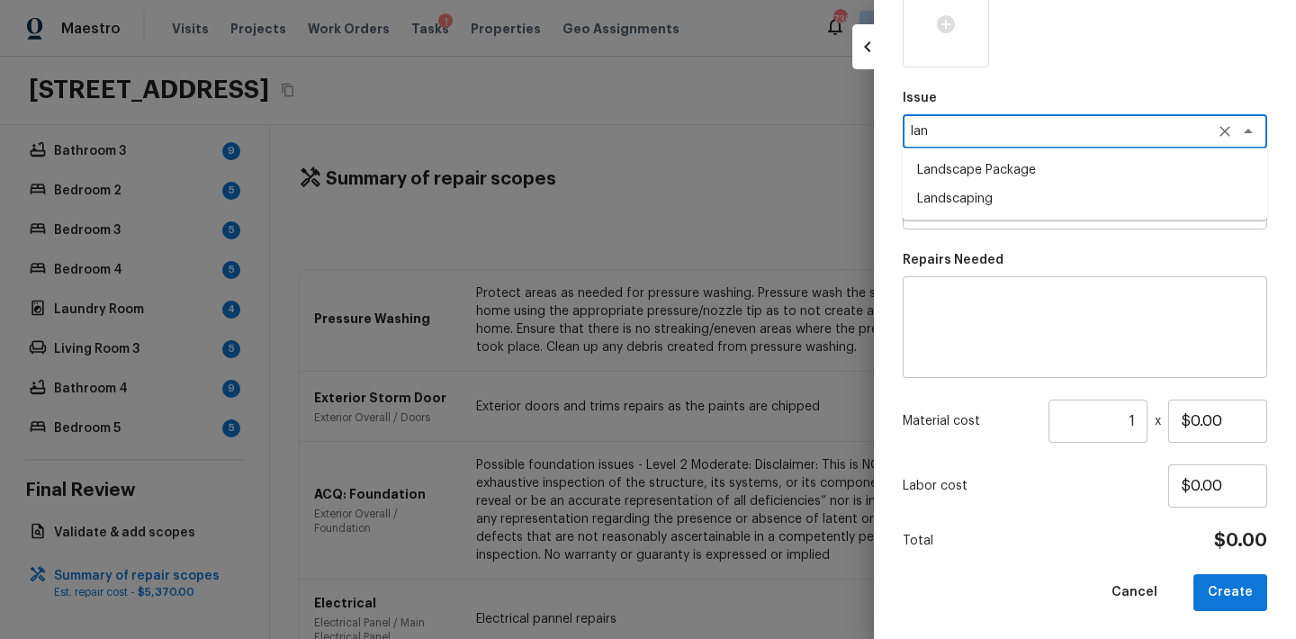
click at [974, 153] on ul "Landscape Package Landscaping" at bounding box center [1085, 184] width 364 height 72
click at [969, 169] on li "Landscape Package" at bounding box center [1085, 170] width 364 height 29
click at [969, 227] on div "x ​" at bounding box center [1085, 212] width 364 height 34
type textarea "Landscape Package"
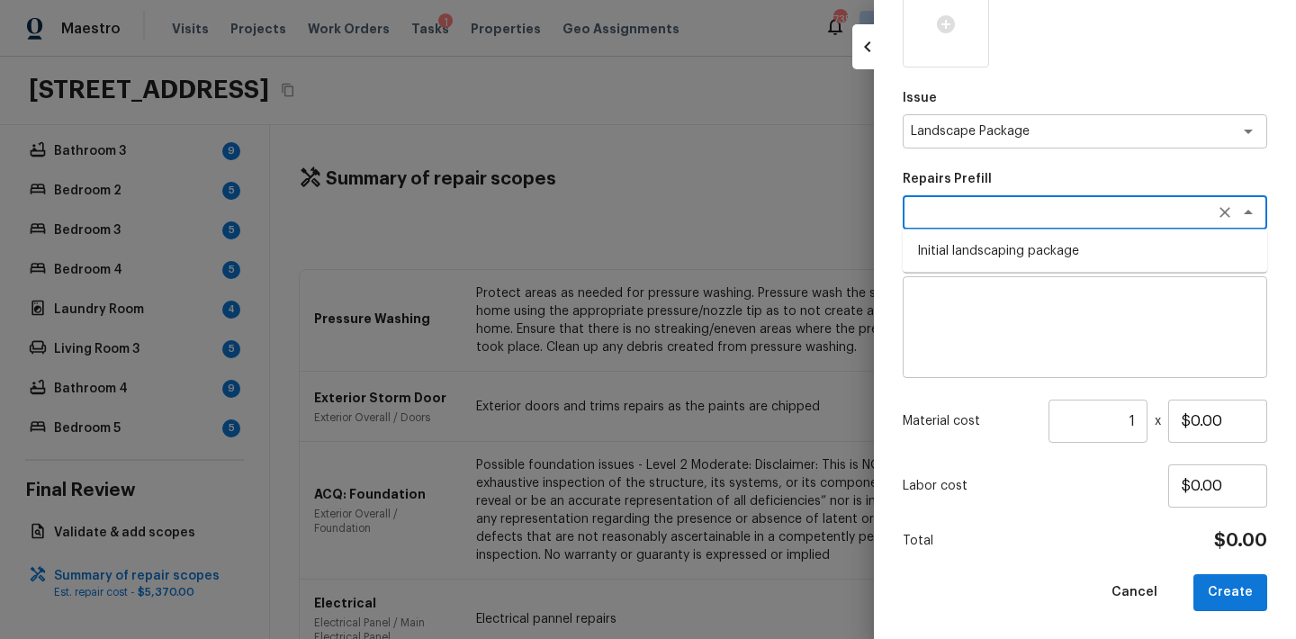
click at [975, 257] on li "Initial landscaping package" at bounding box center [1085, 251] width 364 height 29
type textarea "Initial landscaping package"
type textarea "Mowing of grass up to 6" in height. Mow, edge along driveways & sidewalks, trim…"
type input "$70.00"
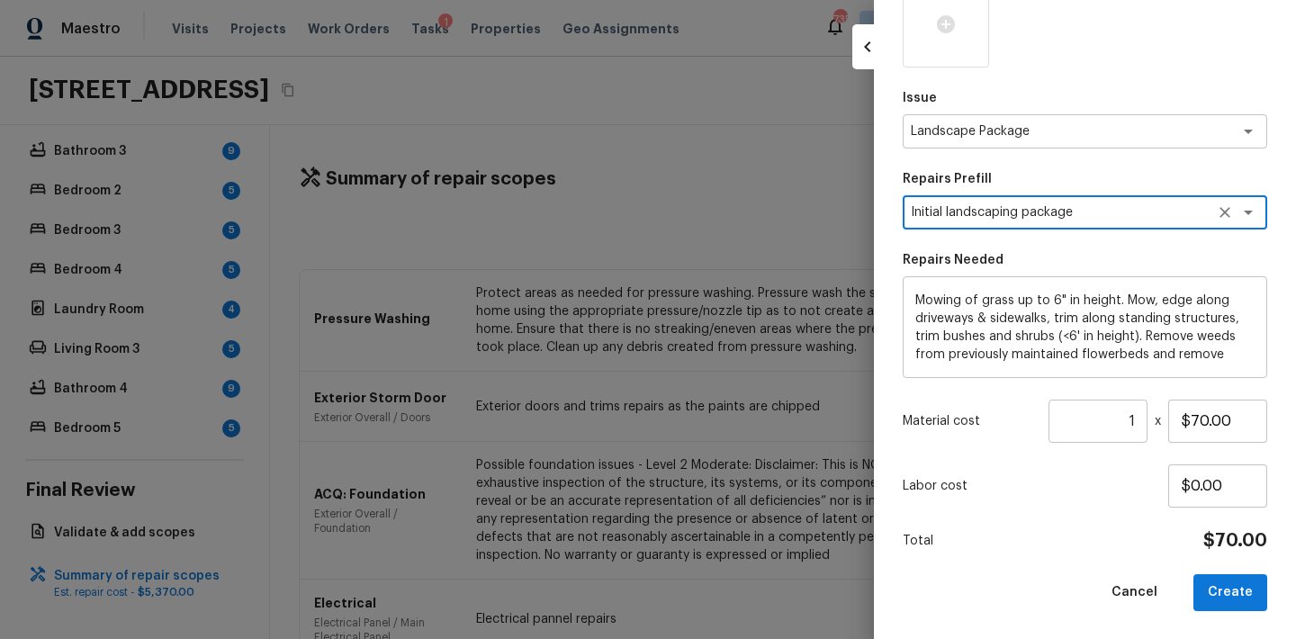
click at [1140, 419] on input "1" at bounding box center [1097, 421] width 99 height 43
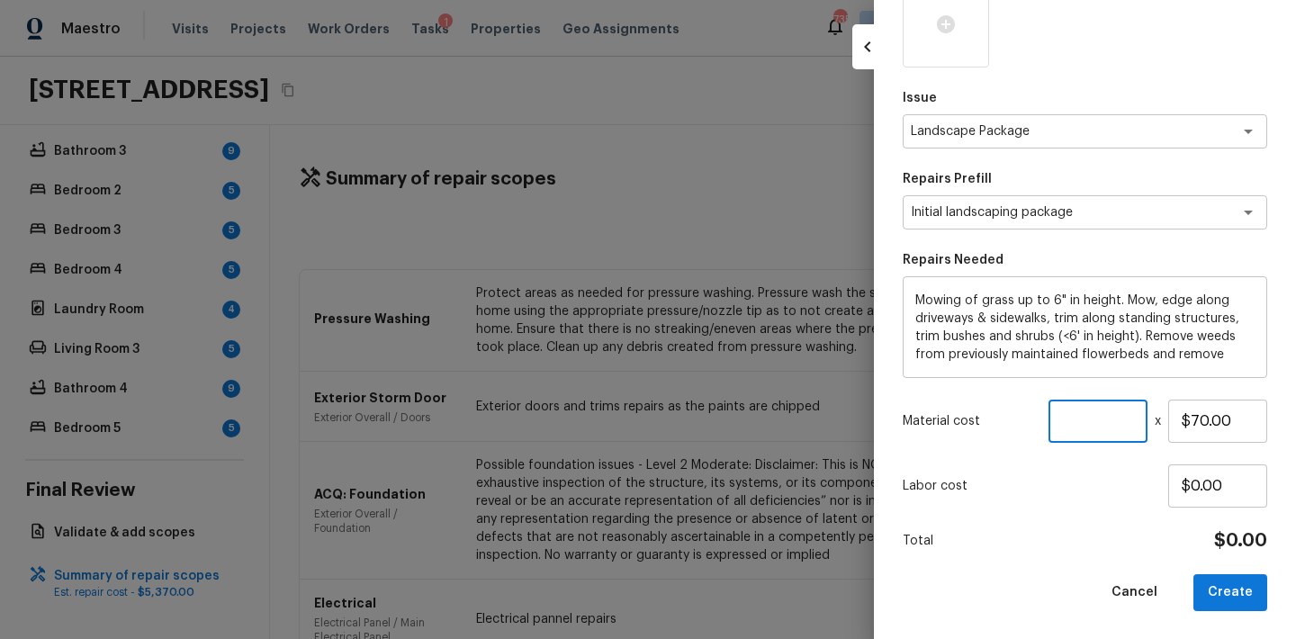
type input "2"
type input "100"
type input "$1.00"
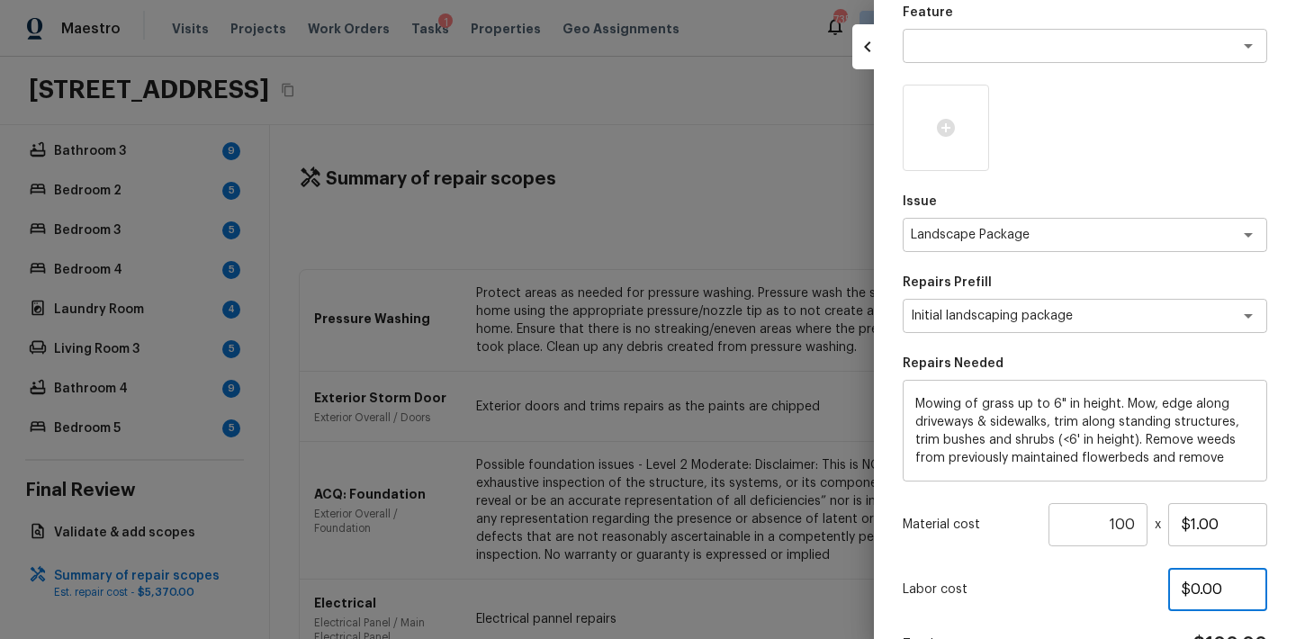
scroll to position [145, 0]
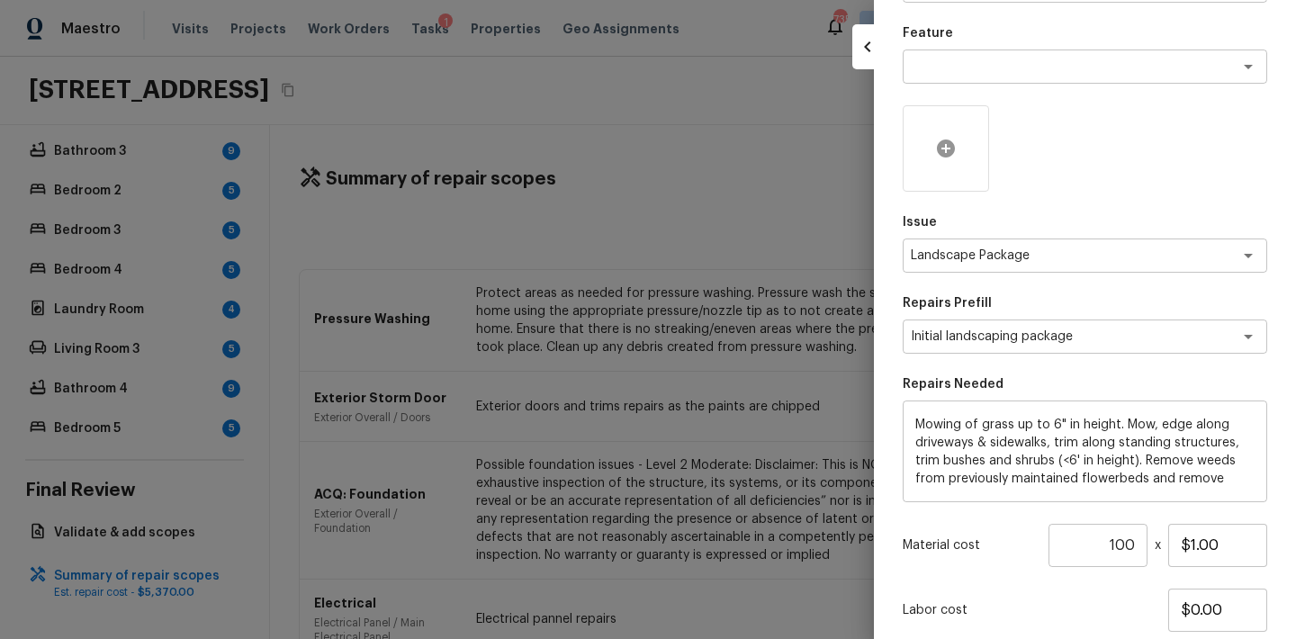
click at [962, 133] on div at bounding box center [946, 148] width 86 height 86
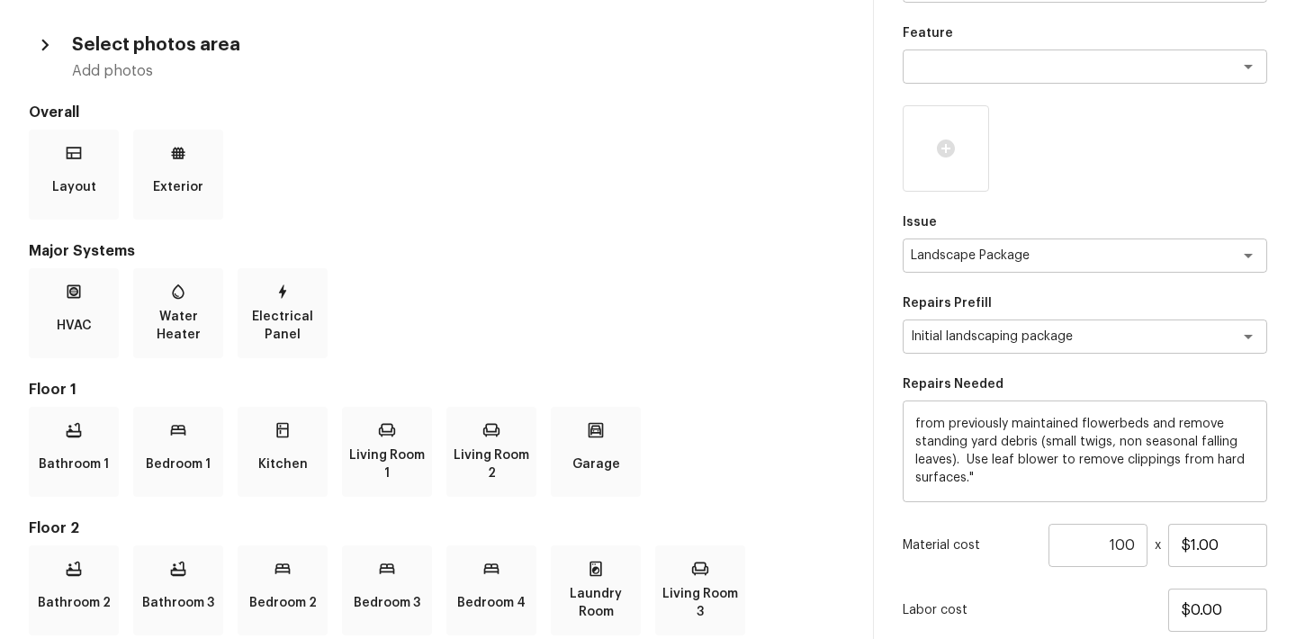
scroll to position [269, 0]
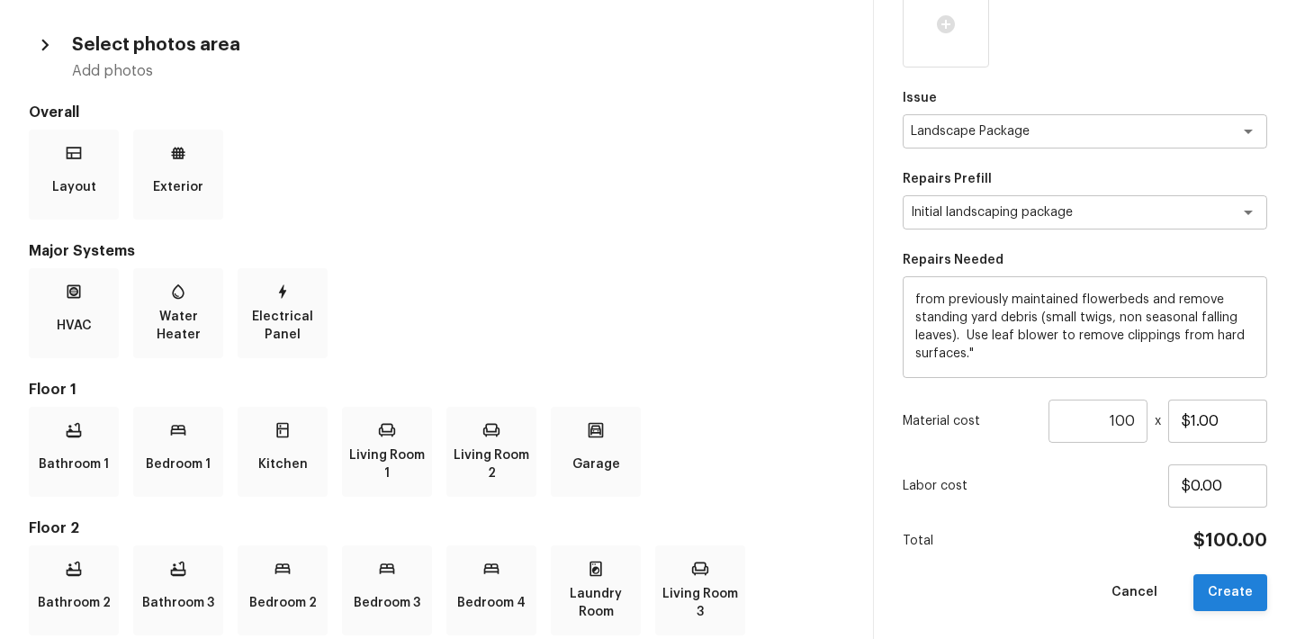
click at [1206, 604] on button "Create" at bounding box center [1230, 592] width 74 height 37
type input "1"
type input "$0.00"
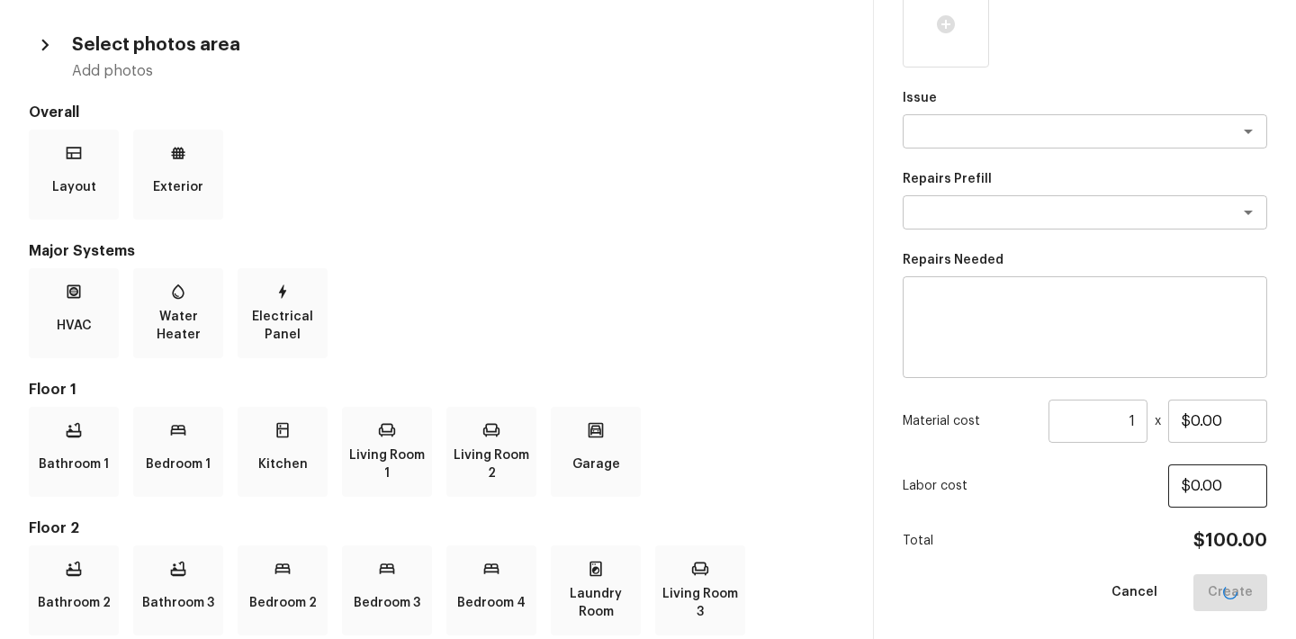
scroll to position [0, 0]
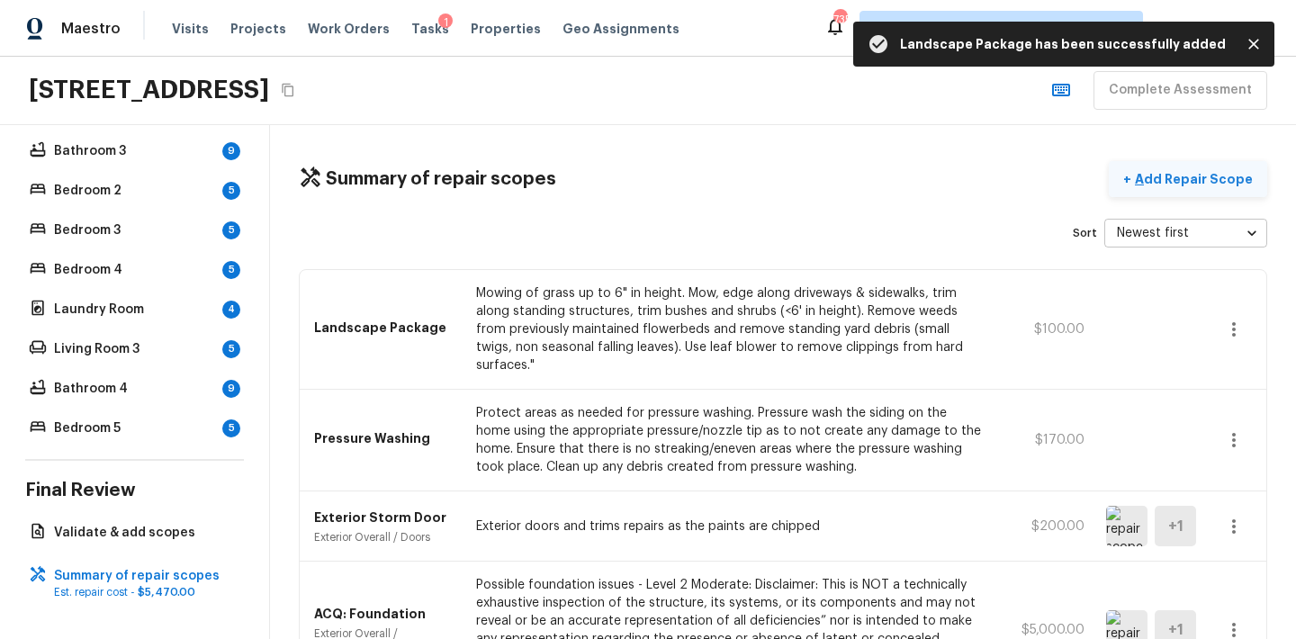
click at [1180, 189] on button "+ Add Repair Scope" at bounding box center [1188, 179] width 158 height 37
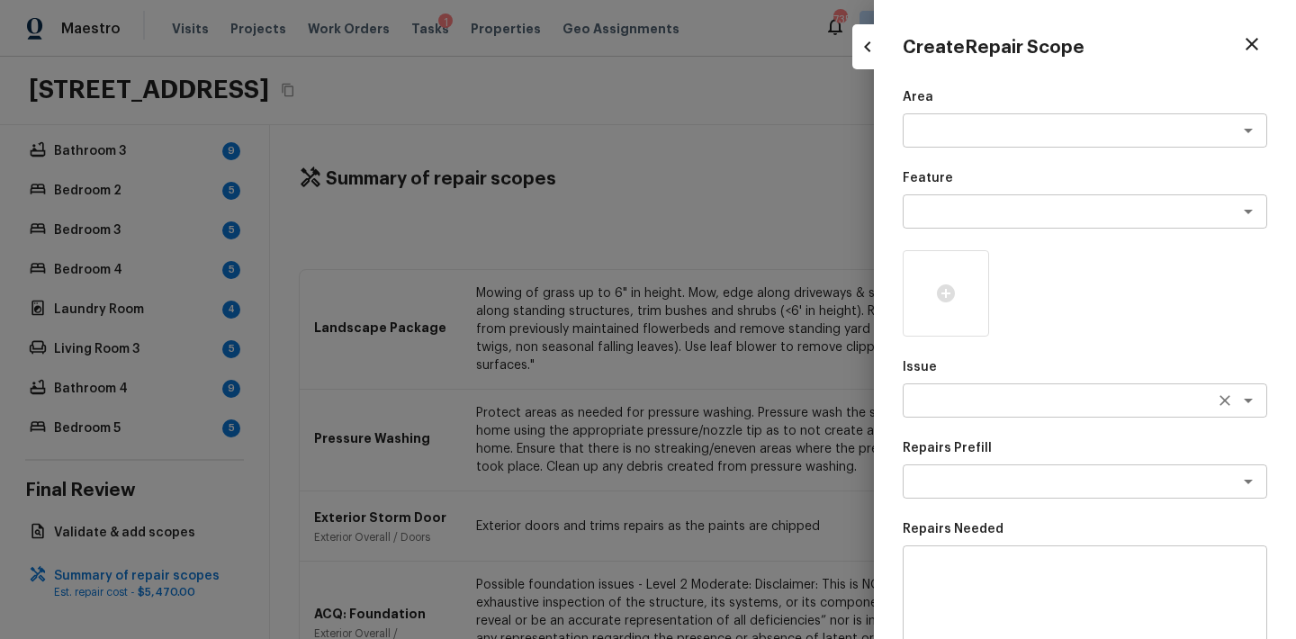
click at [942, 411] on div "x ​" at bounding box center [1085, 400] width 364 height 34
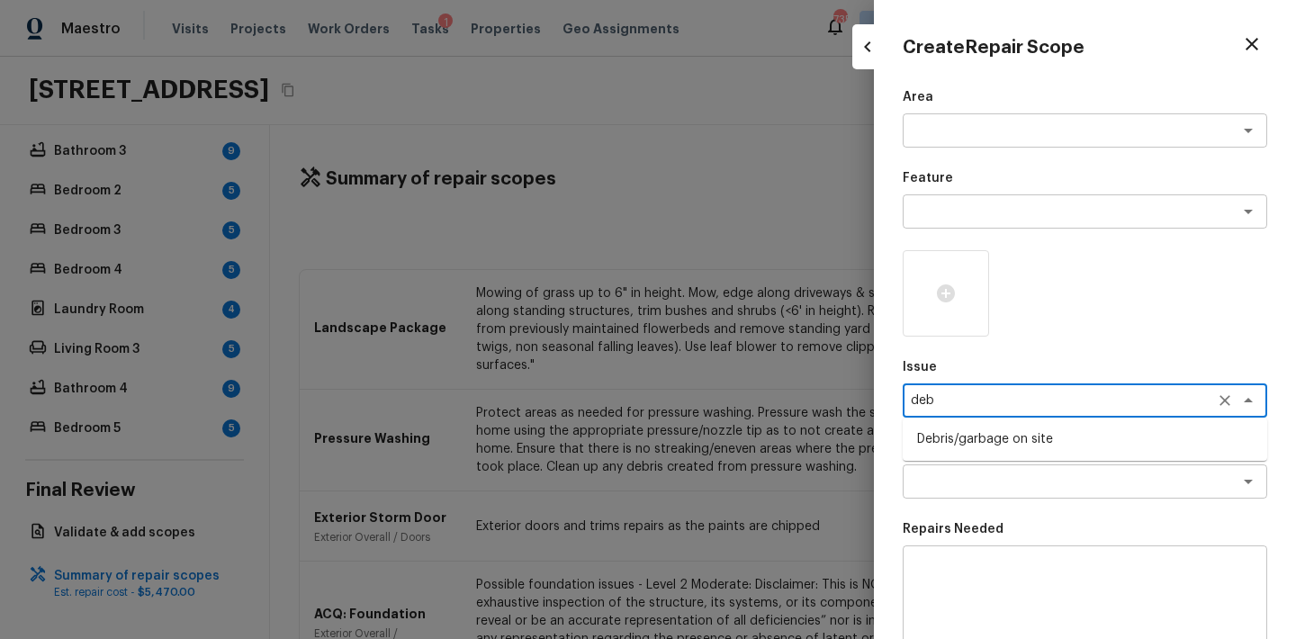
click at [969, 437] on li "Debris/garbage on site" at bounding box center [1085, 439] width 364 height 29
type textarea "Debris/garbage on site"
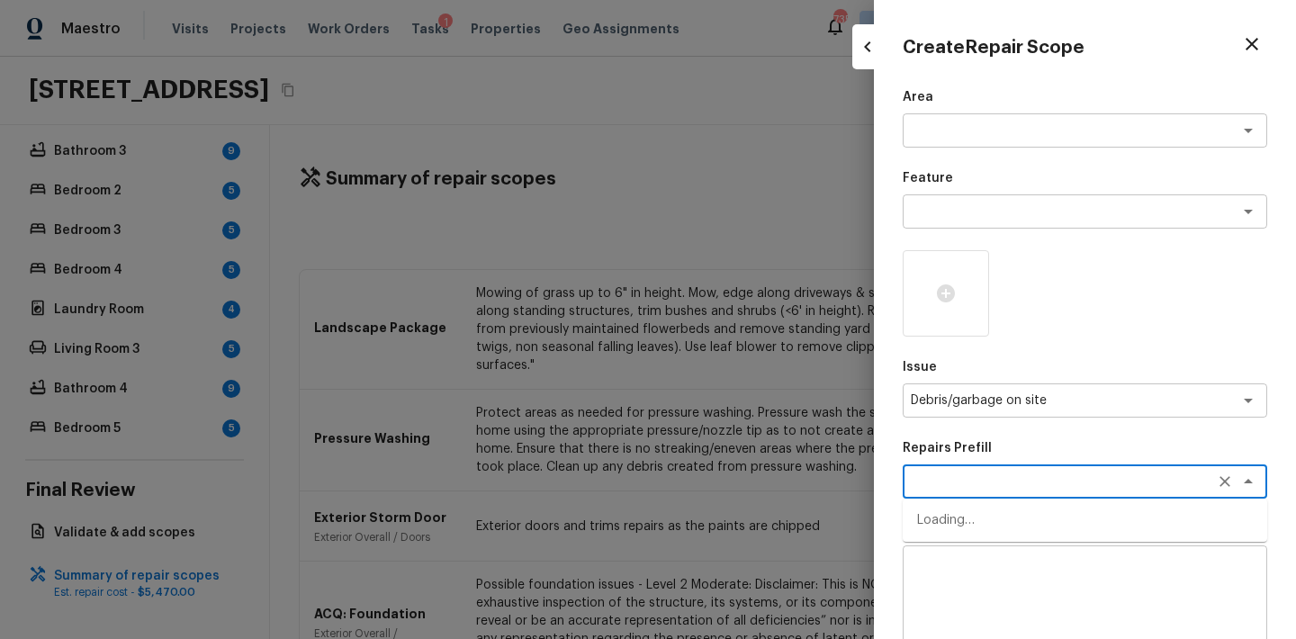
click at [969, 473] on textarea at bounding box center [1060, 481] width 298 height 18
click at [984, 522] on li "Remove debris/garbage" at bounding box center [1085, 520] width 364 height 29
type textarea "Remove debris/garbage"
type textarea "Remove, haul off, and properly dispose of any debris left by seller to offsite …"
type input "$50.00"
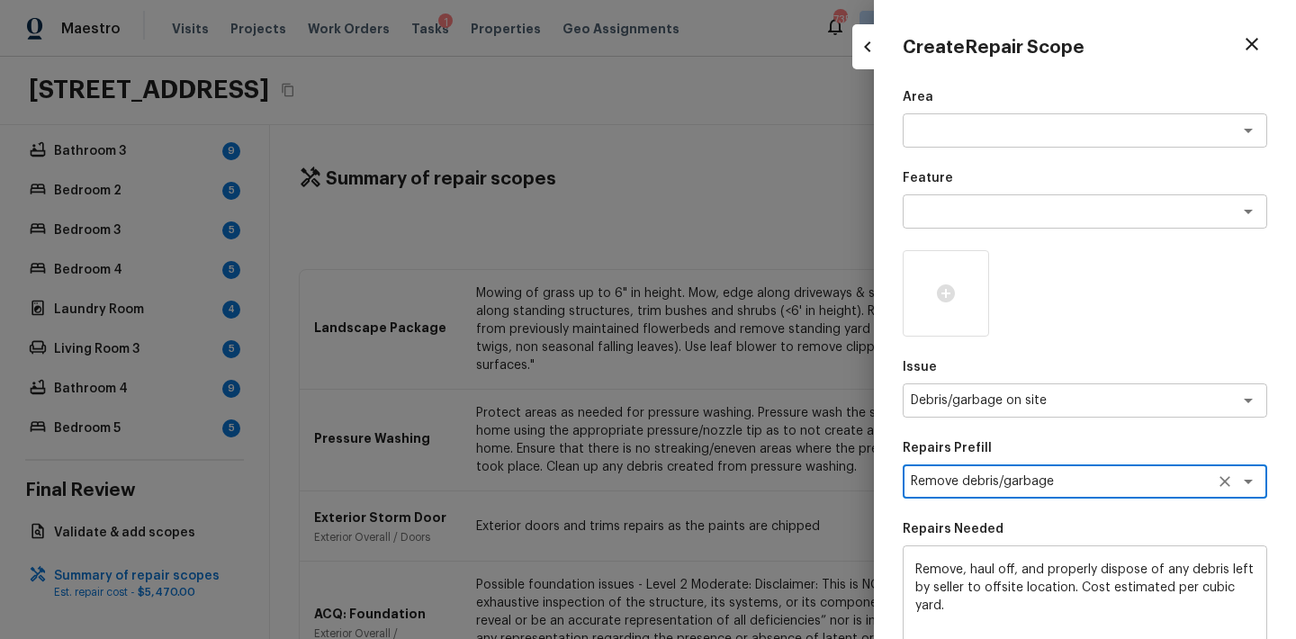
scroll to position [269, 0]
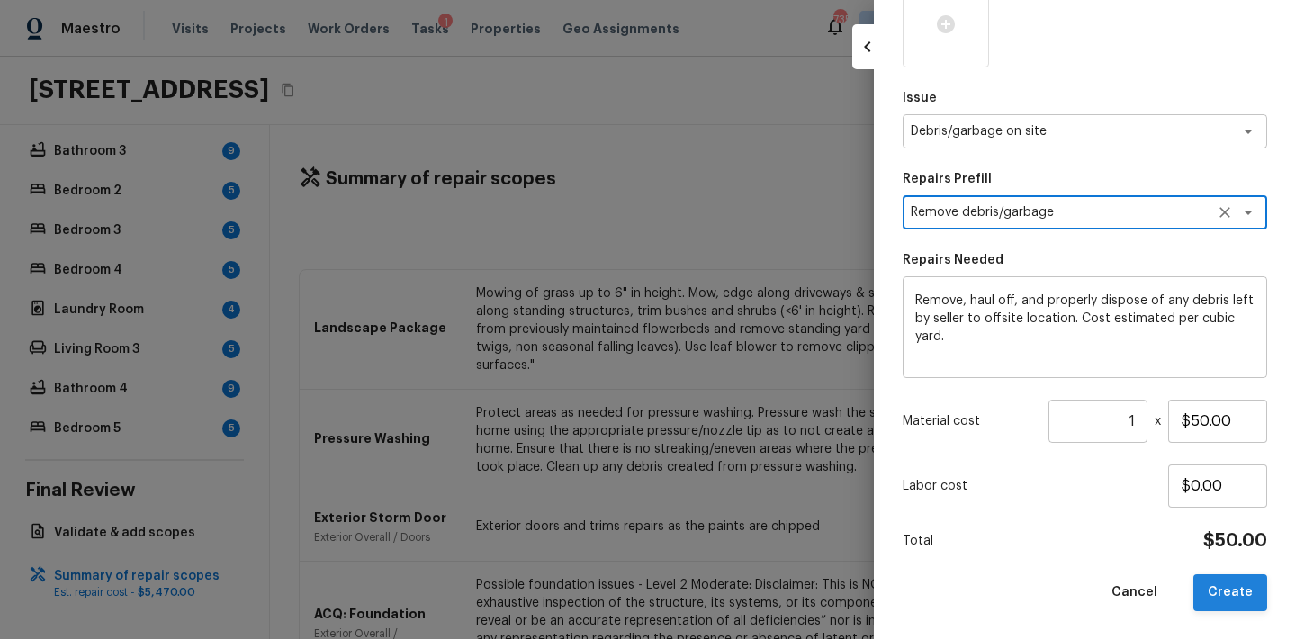
type textarea "Remove debris/garbage"
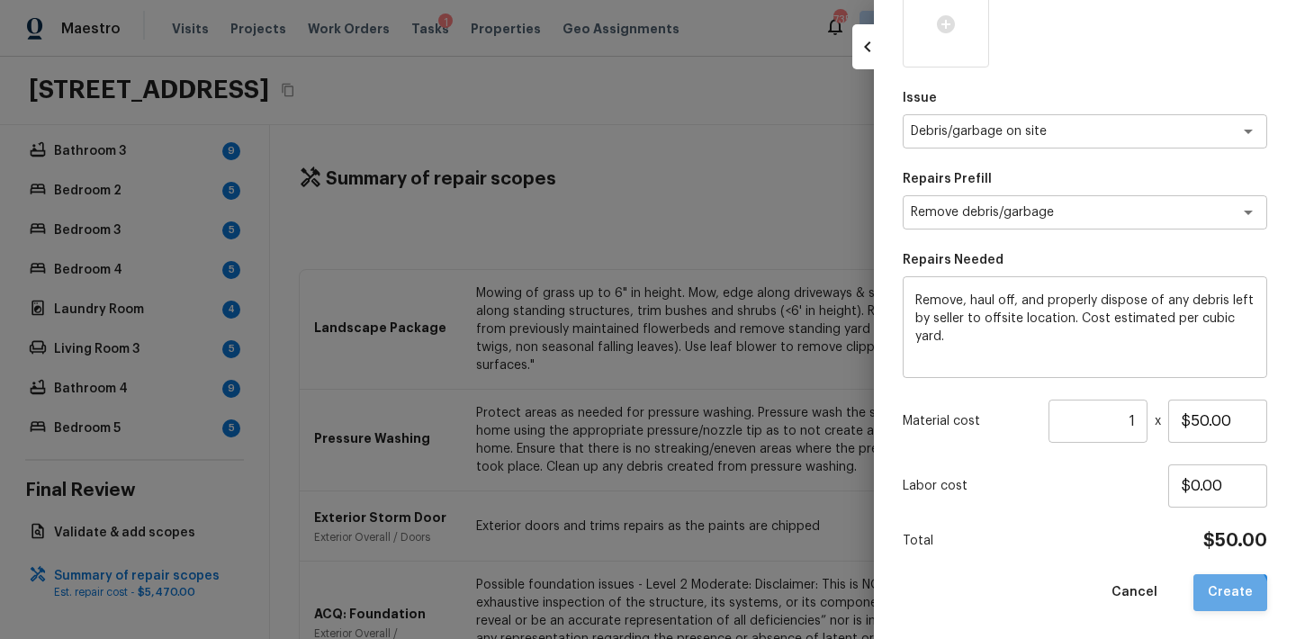
click at [1214, 606] on button "Create" at bounding box center [1230, 592] width 74 height 37
type input "$0.00"
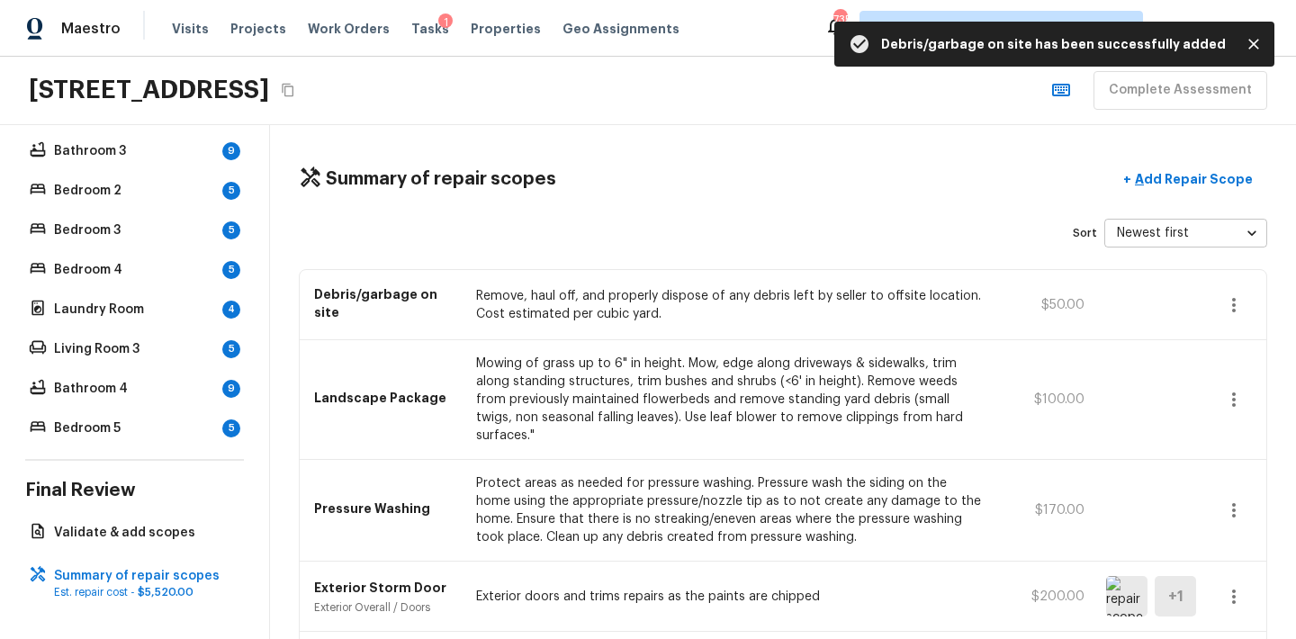
click at [1230, 305] on icon "button" at bounding box center [1234, 305] width 22 height 22
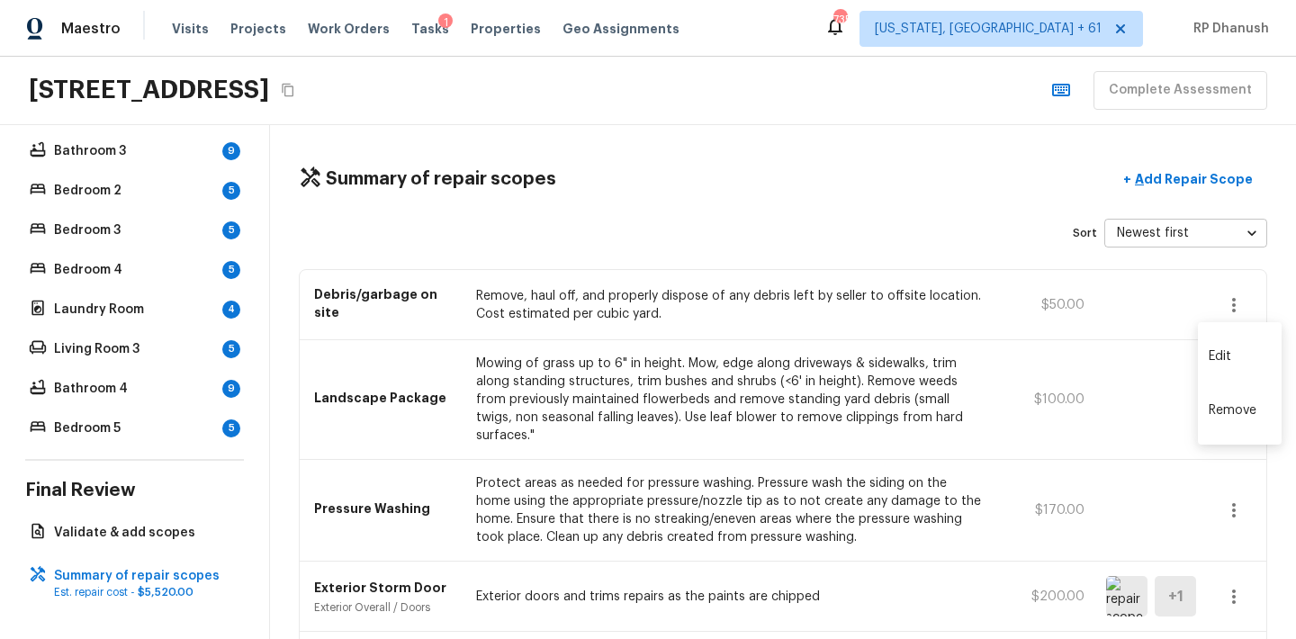
click at [1216, 364] on li "Edit" at bounding box center [1240, 356] width 84 height 54
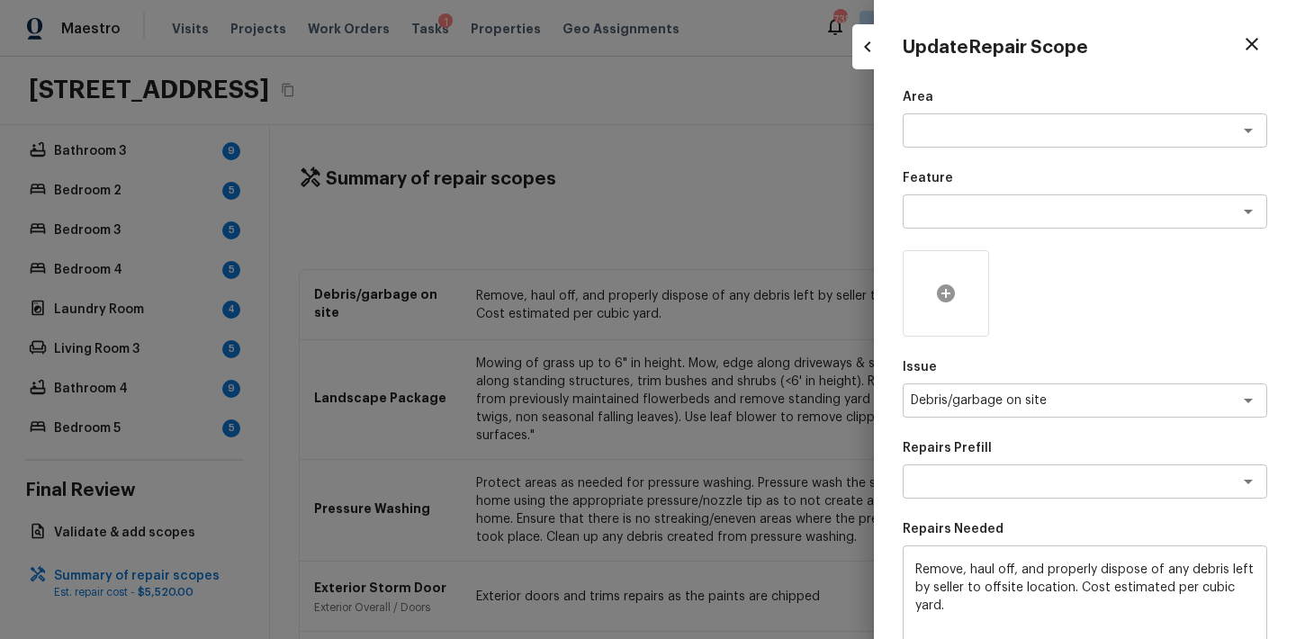
click at [935, 287] on icon at bounding box center [946, 294] width 22 height 22
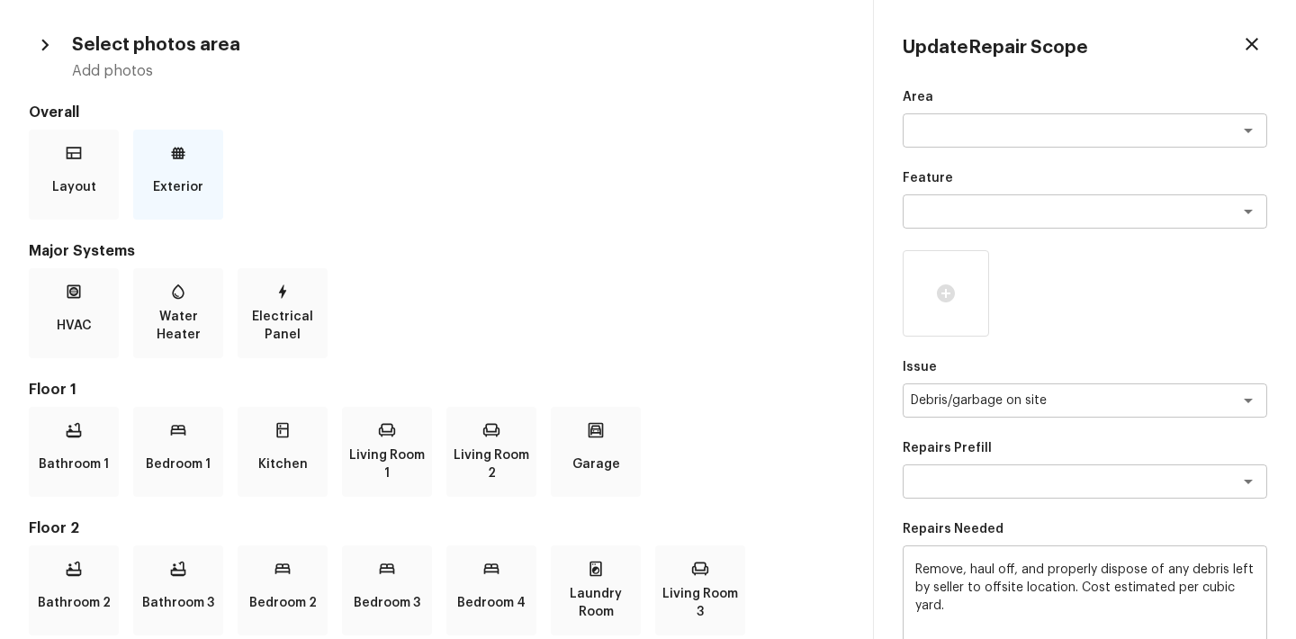
click at [184, 152] on icon at bounding box center [178, 153] width 13 height 12
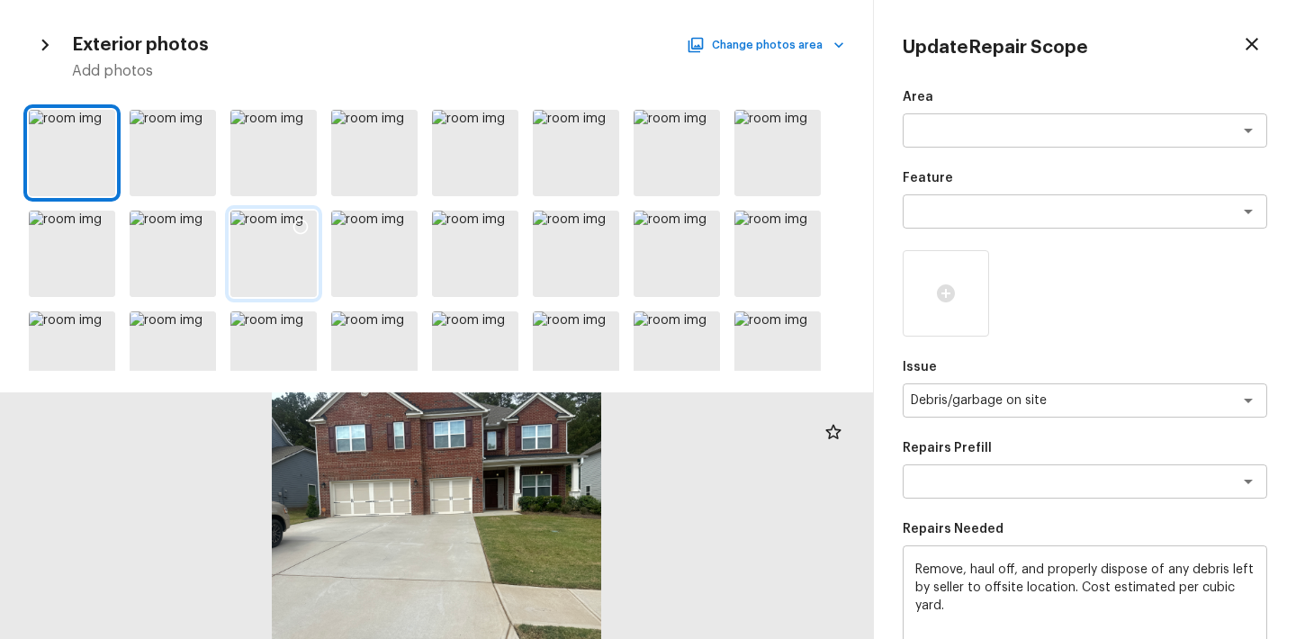
click at [283, 235] on div at bounding box center [273, 254] width 86 height 86
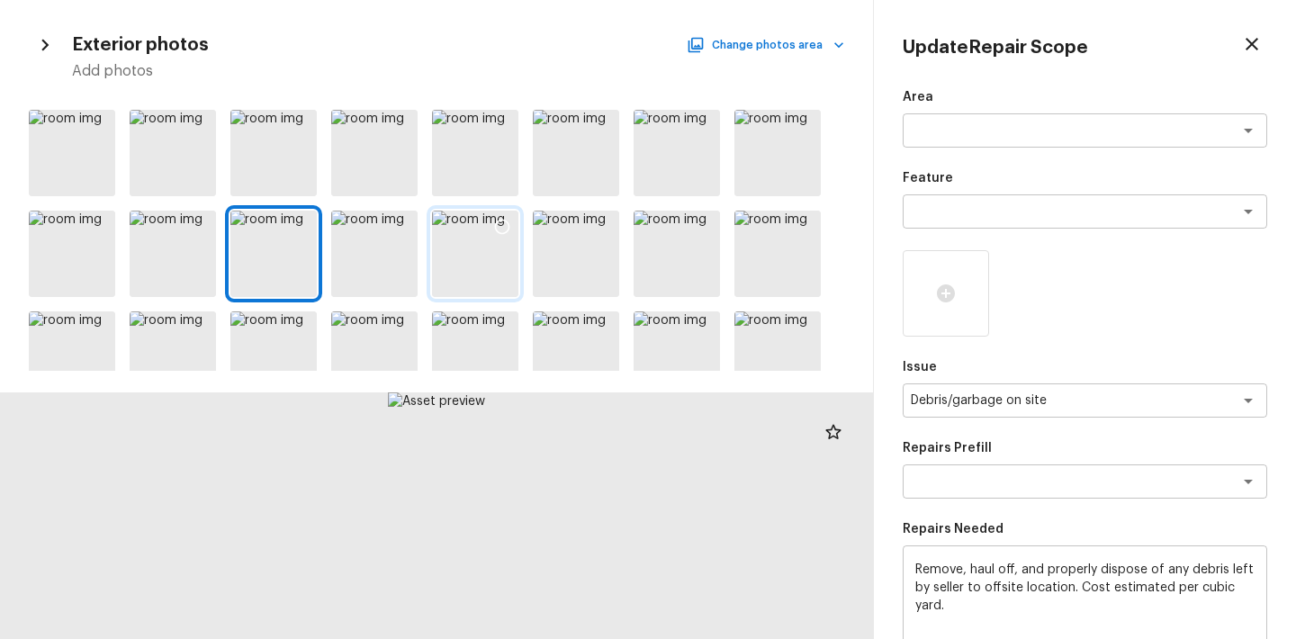
type input "$0.00"
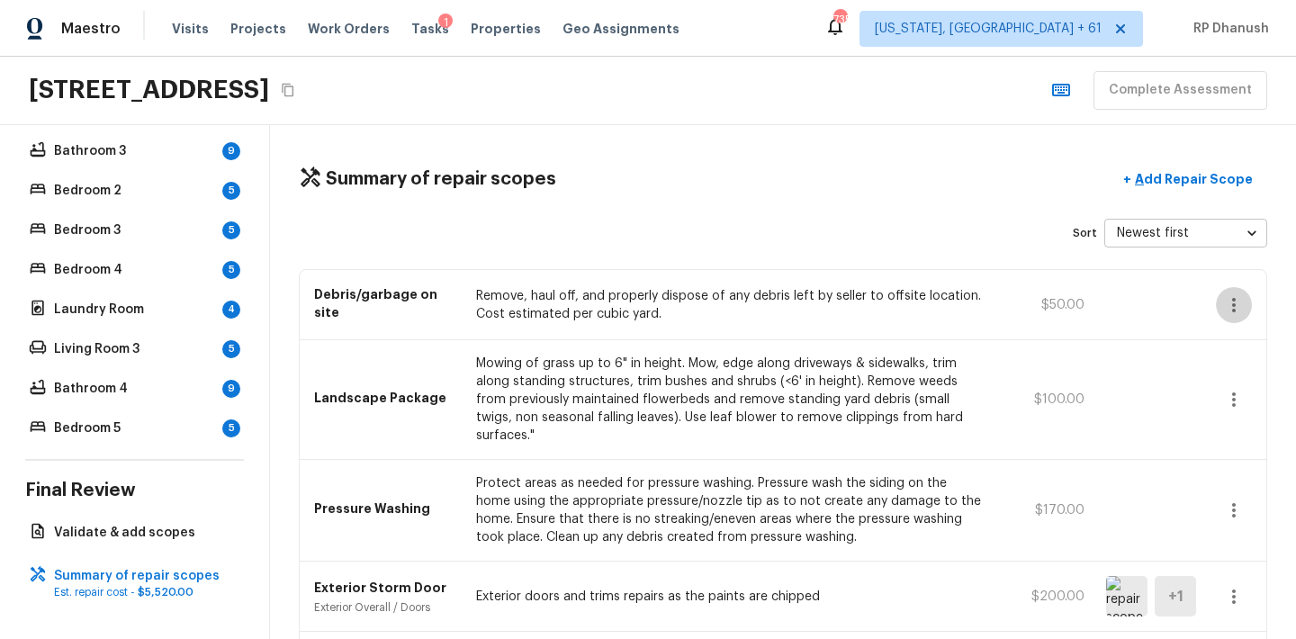
click at [1239, 292] on button "button" at bounding box center [1234, 305] width 36 height 36
click at [1224, 410] on li "Remove" at bounding box center [1240, 410] width 84 height 54
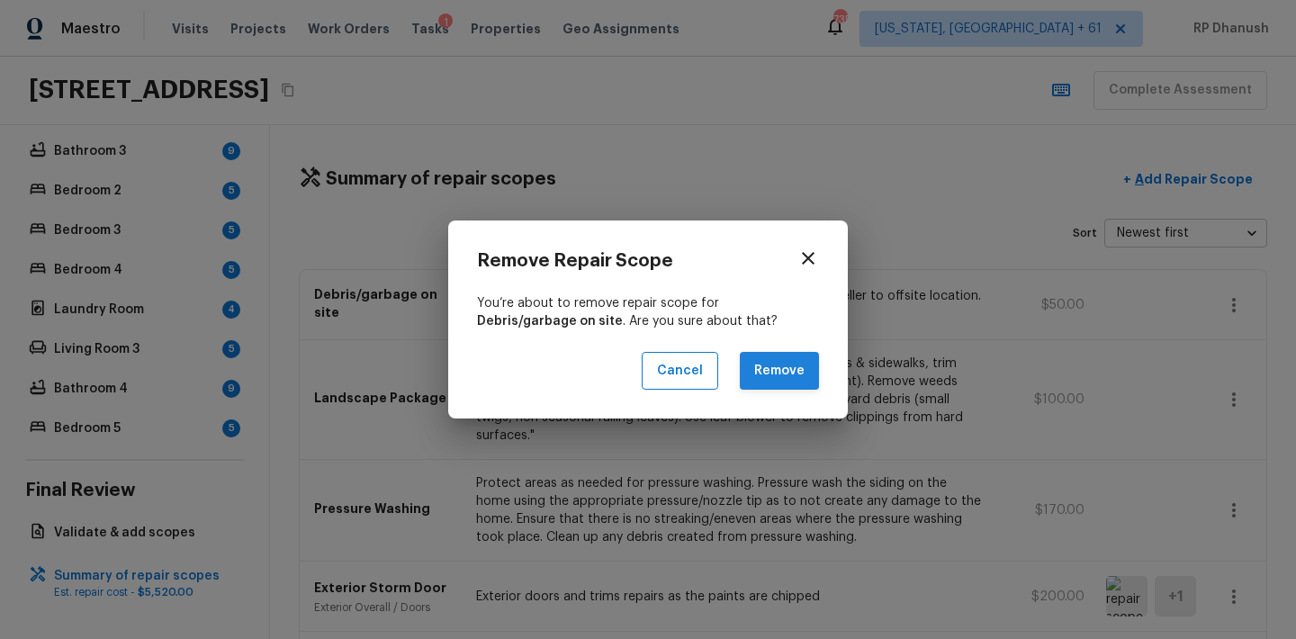
click at [792, 375] on button "Remove" at bounding box center [779, 371] width 79 height 39
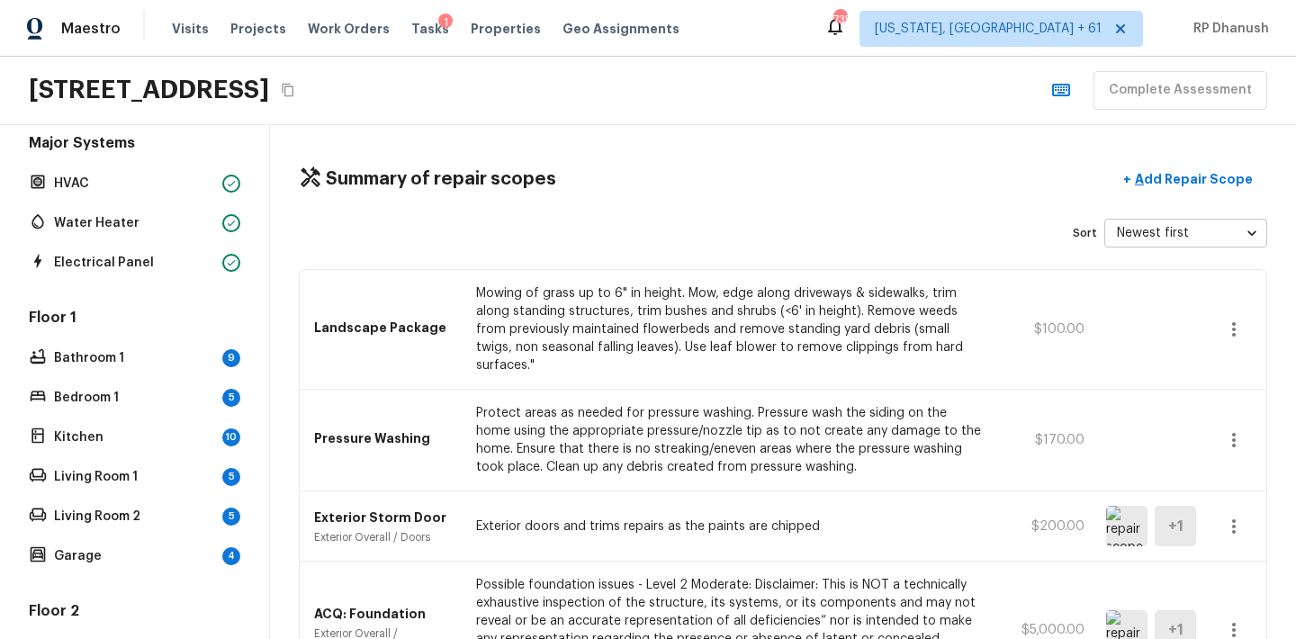
scroll to position [126, 0]
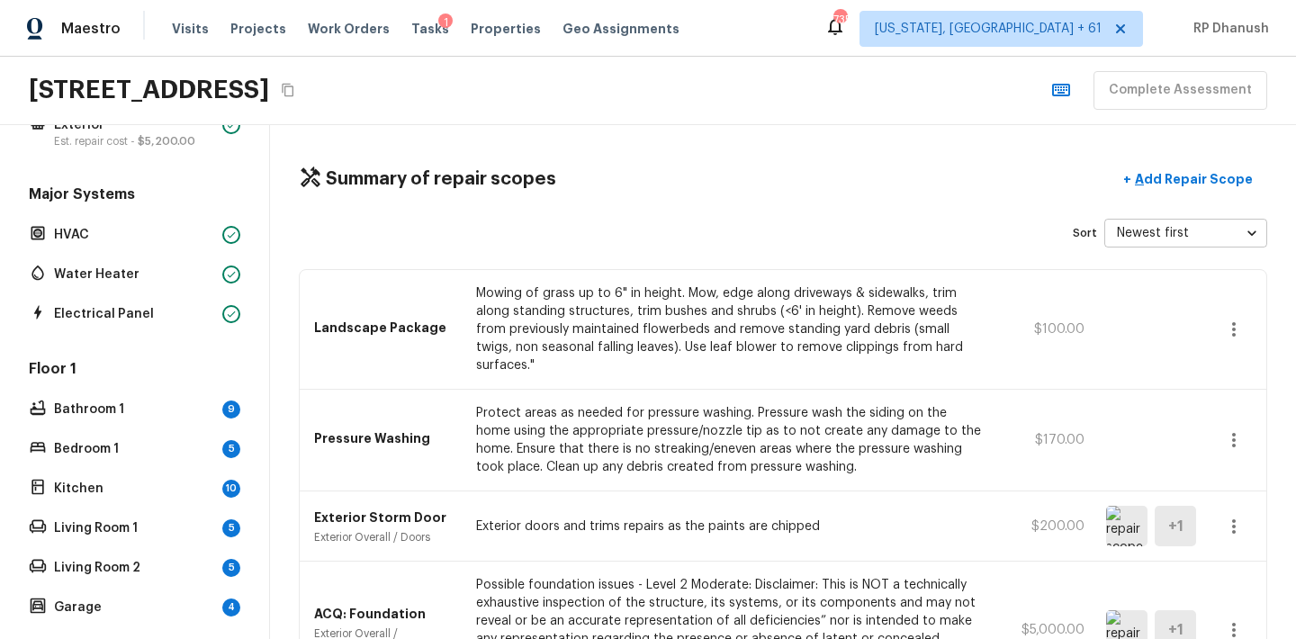
click at [174, 393] on div "Floor 1 Bathroom 1 9 Bedroom 1 5 Kitchen 10 Living Room 1 5 Living Room 2 5 Gar…" at bounding box center [134, 489] width 219 height 261
click at [177, 409] on p "Bathroom 1" at bounding box center [134, 409] width 161 height 18
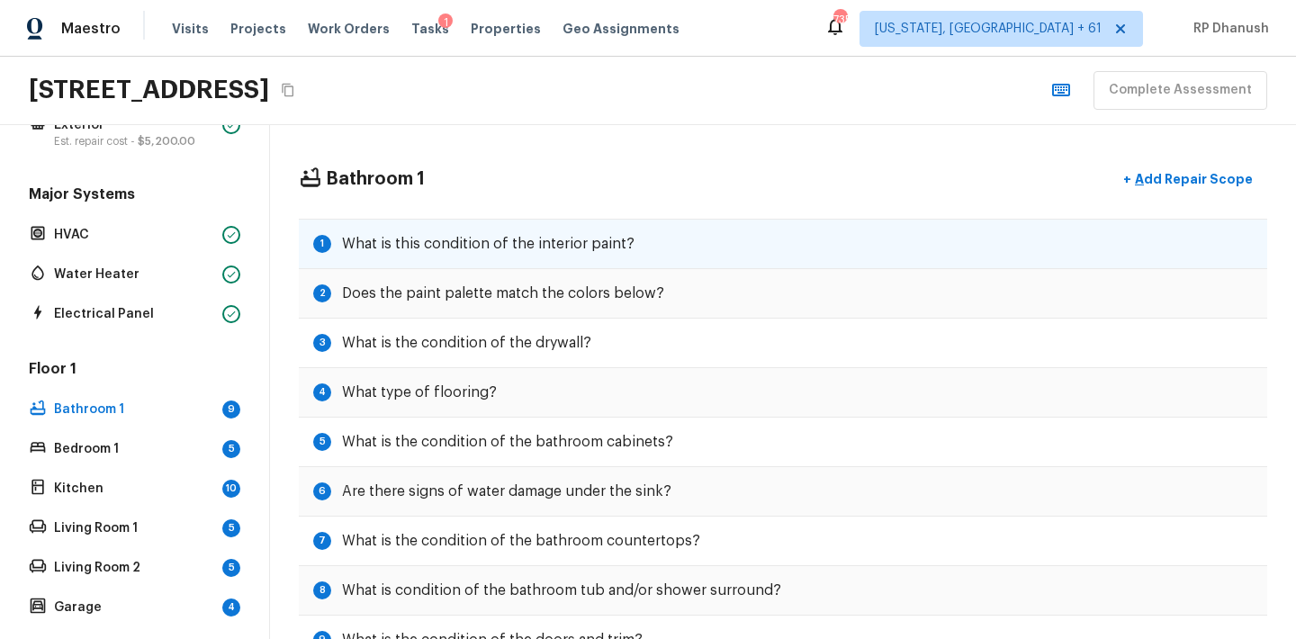
click at [490, 238] on h5 "What is this condition of the interior paint?" at bounding box center [488, 244] width 292 height 20
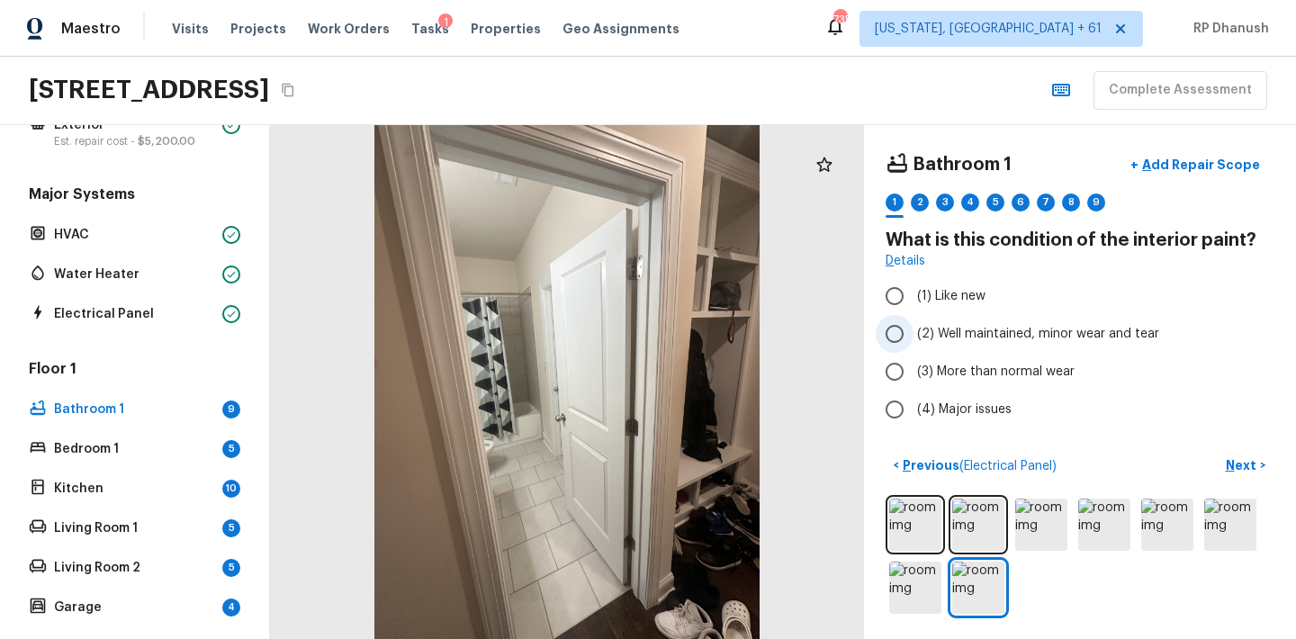
click at [903, 326] on input "(2) Well maintained, minor wear and tear" at bounding box center [895, 334] width 38 height 38
radio input "true"
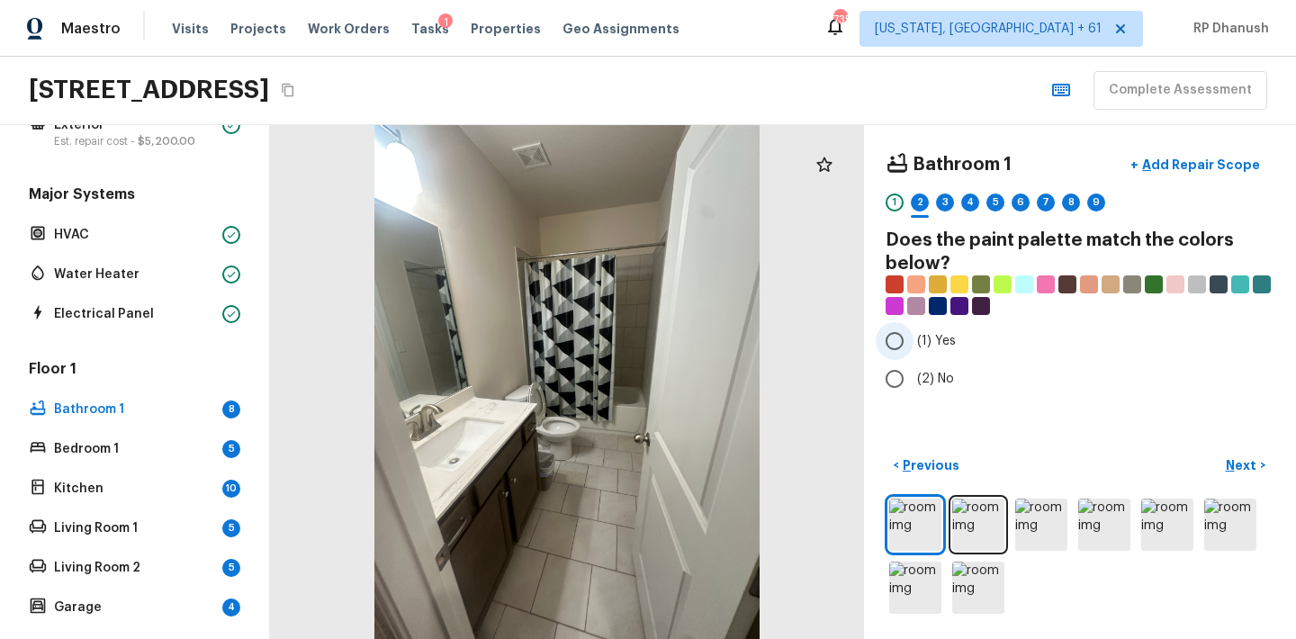
click at [933, 338] on span "(1) Yes" at bounding box center [936, 341] width 39 height 18
click at [913, 338] on input "(1) Yes" at bounding box center [895, 341] width 38 height 38
radio input "true"
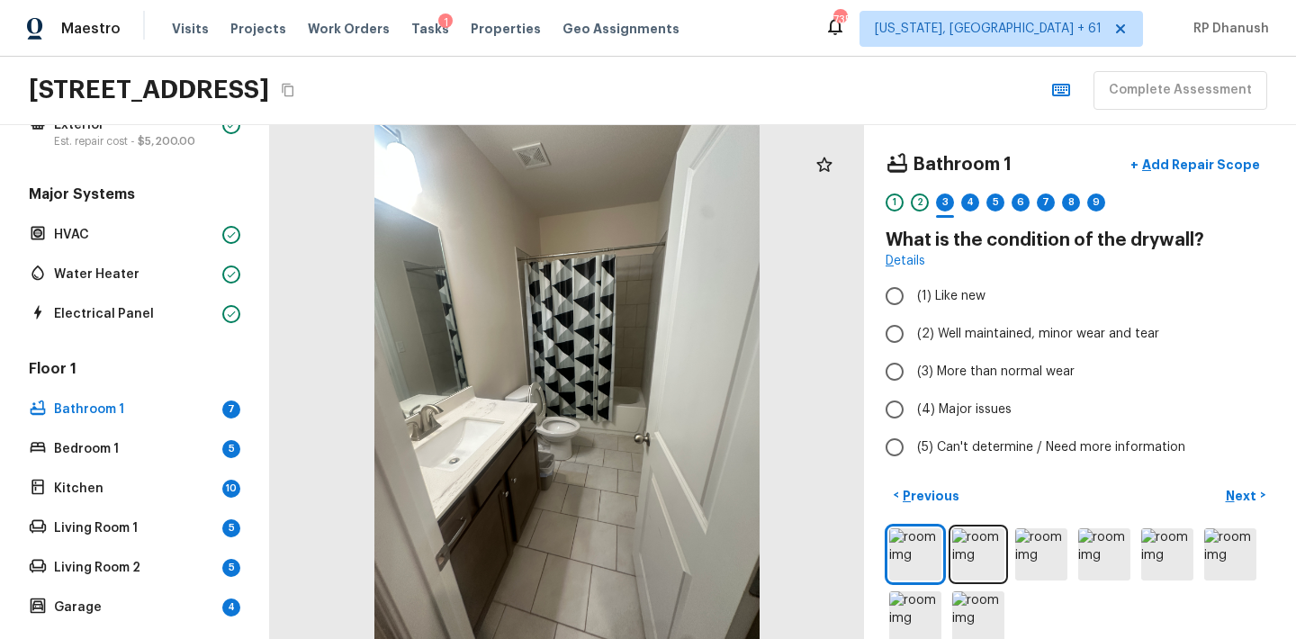
radio input "true"
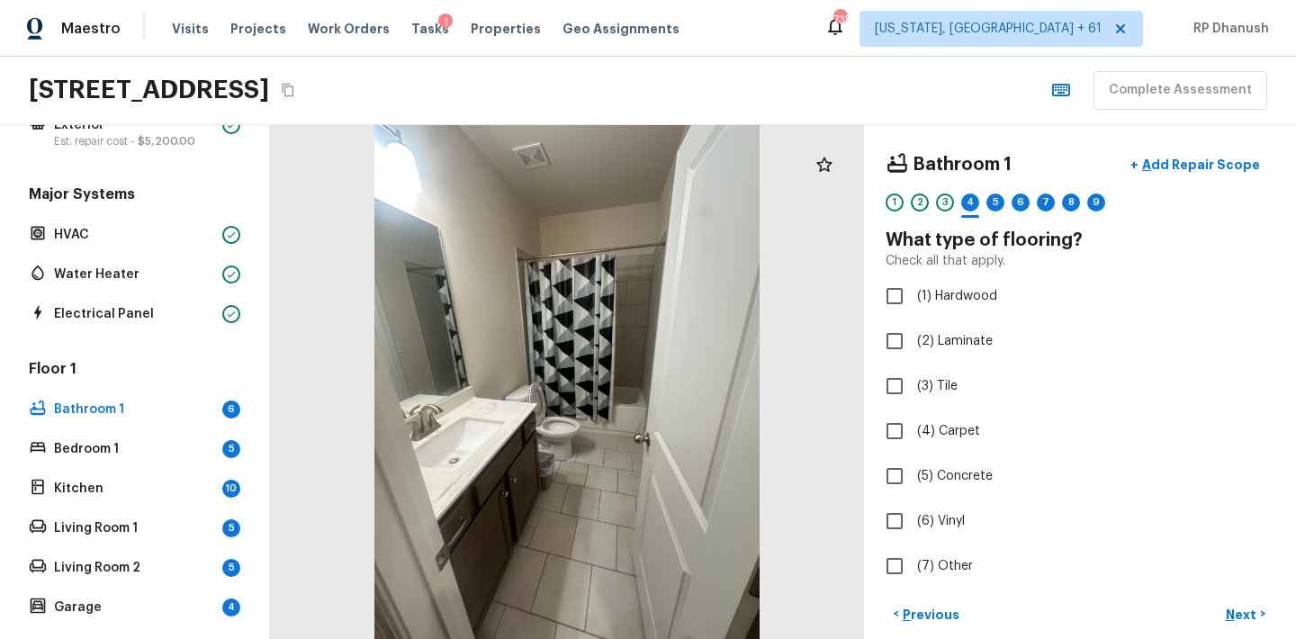
checkbox input "true"
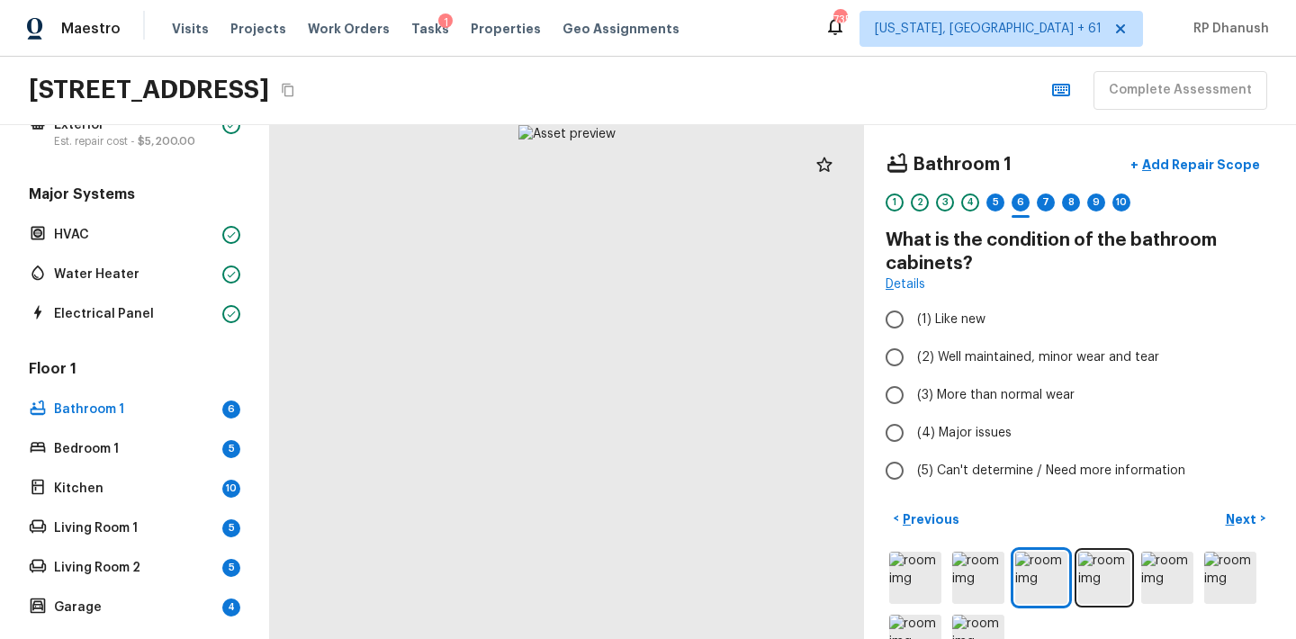
radio input "true"
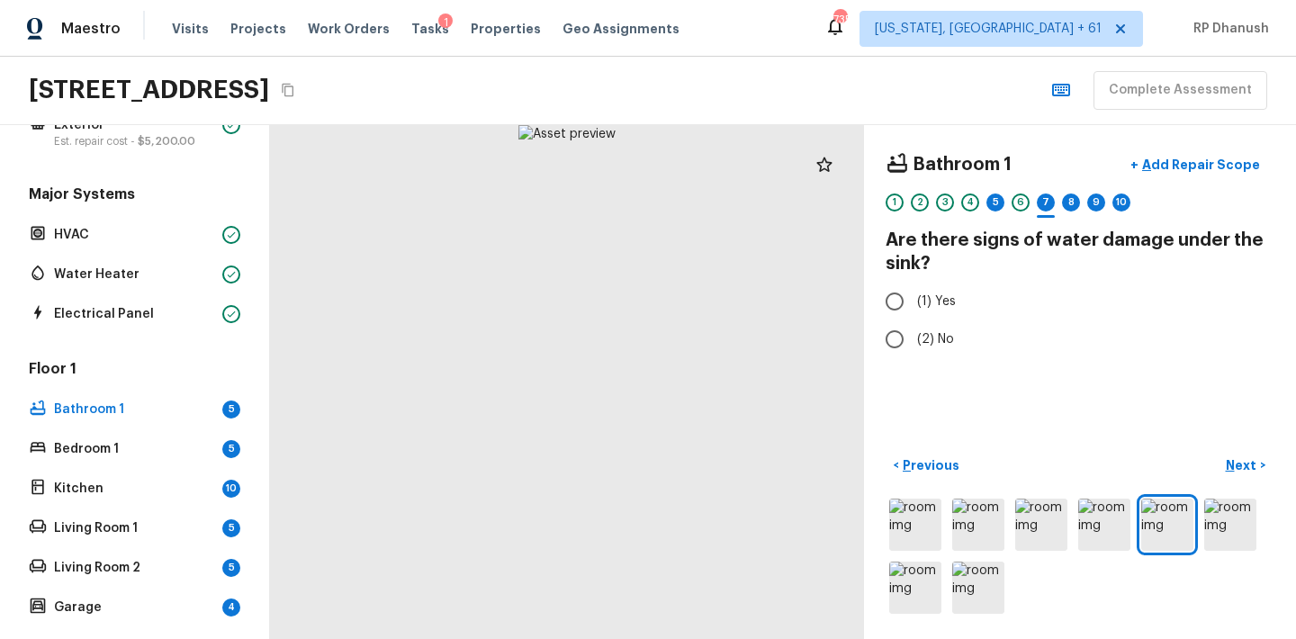
radio input "true"
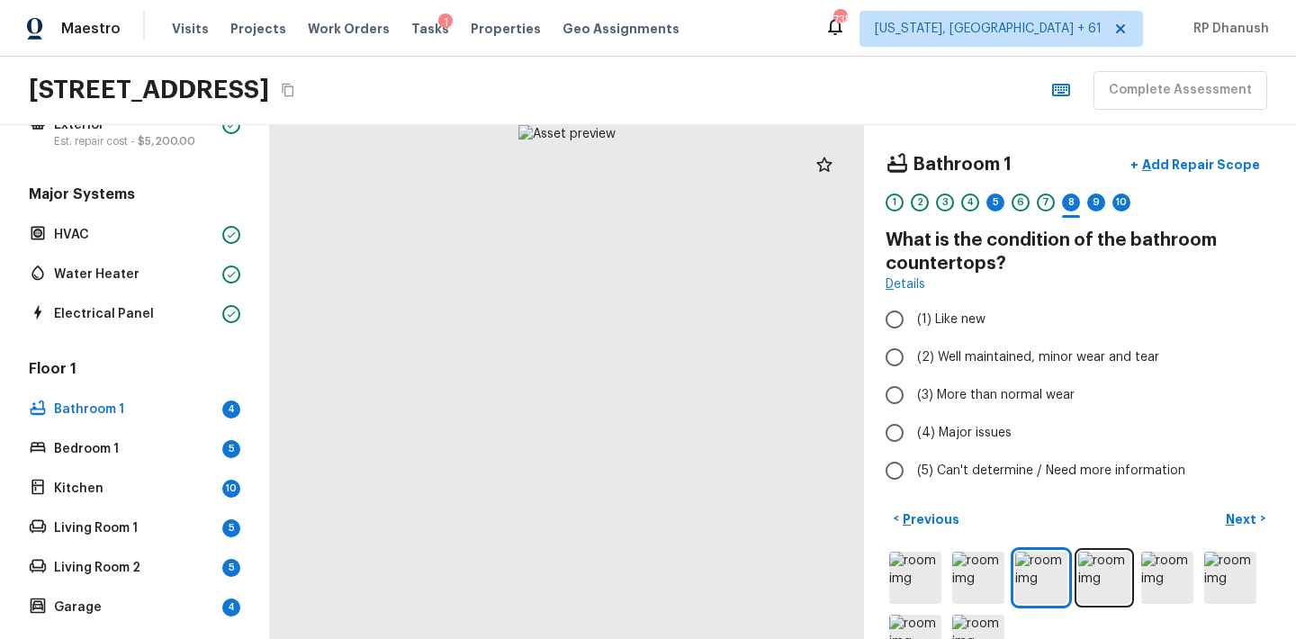
radio input "true"
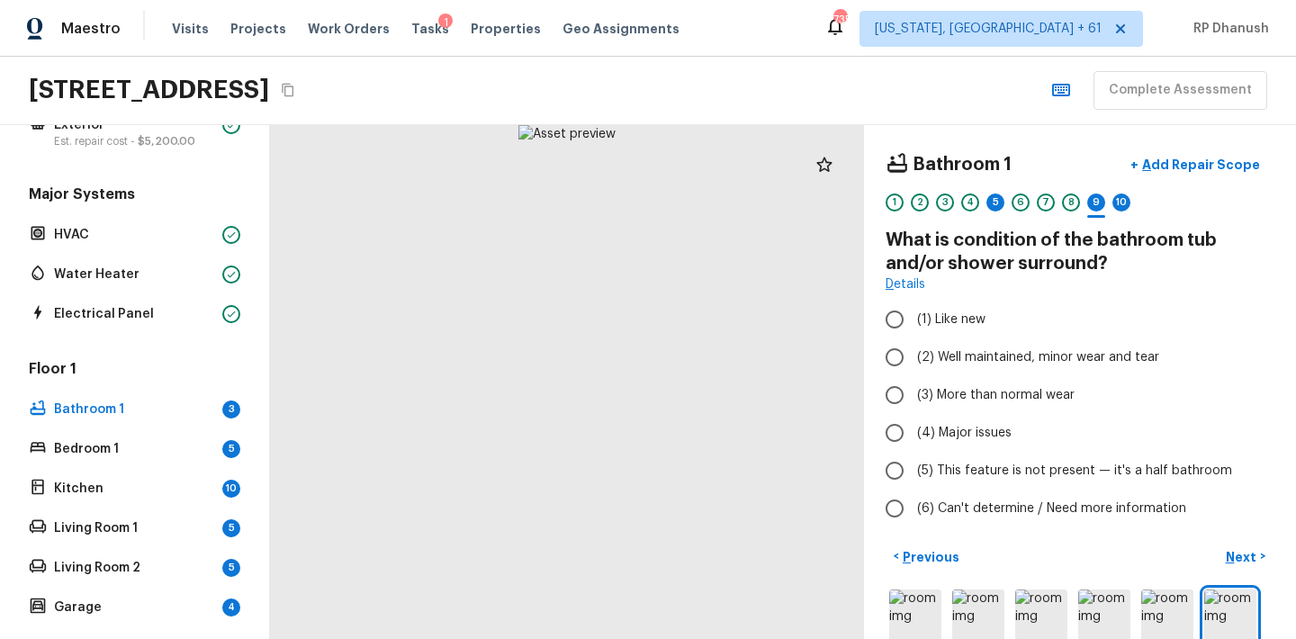
radio input "true"
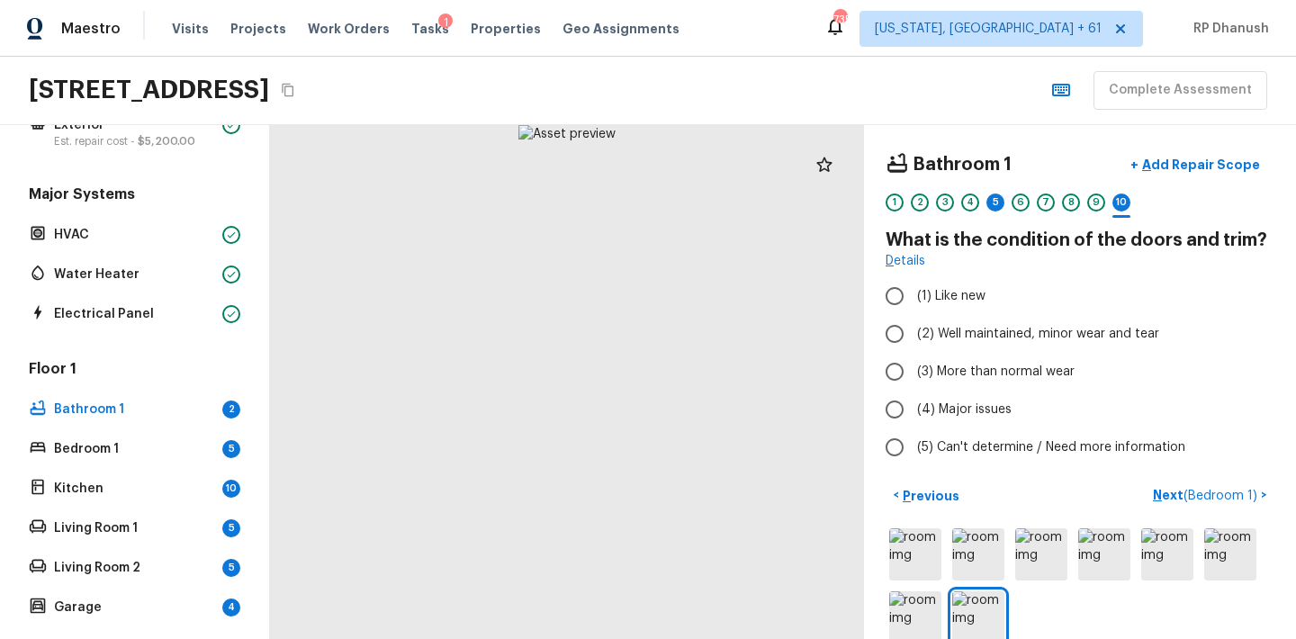
radio input "true"
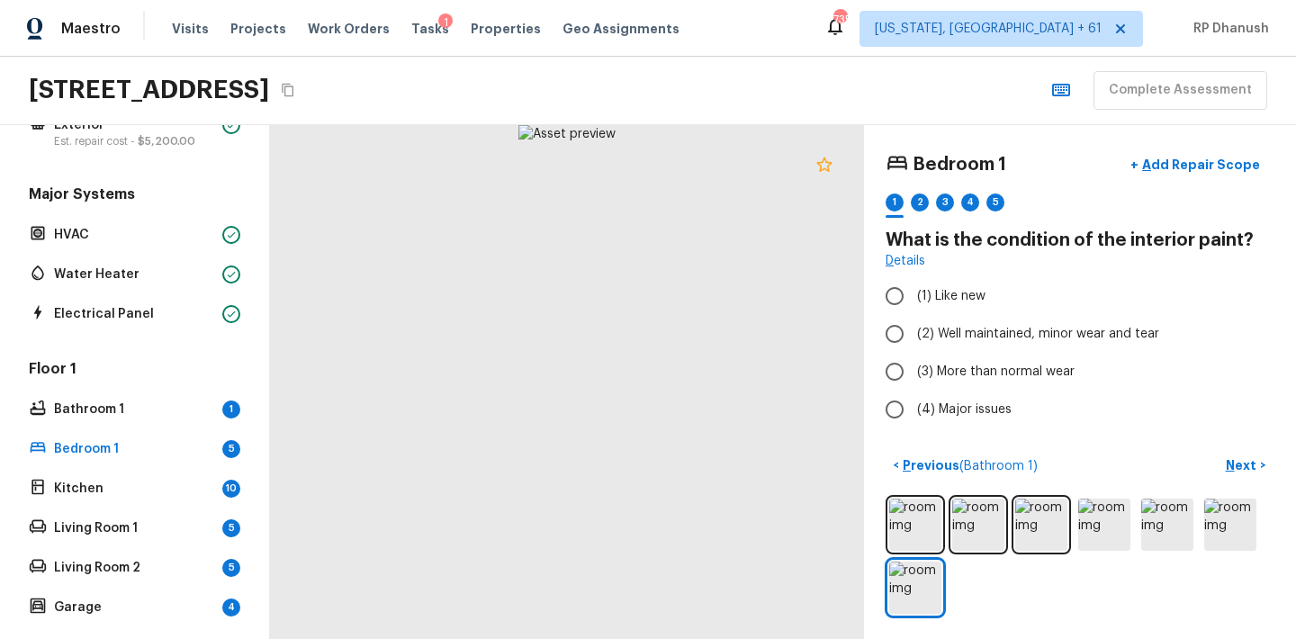
click at [826, 169] on icon at bounding box center [823, 164] width 15 height 14
click at [930, 332] on span "(2) Well maintained, minor wear and tear" at bounding box center [1038, 334] width 242 height 18
click at [913, 332] on input "(2) Well maintained, minor wear and tear" at bounding box center [895, 334] width 38 height 38
radio input "true"
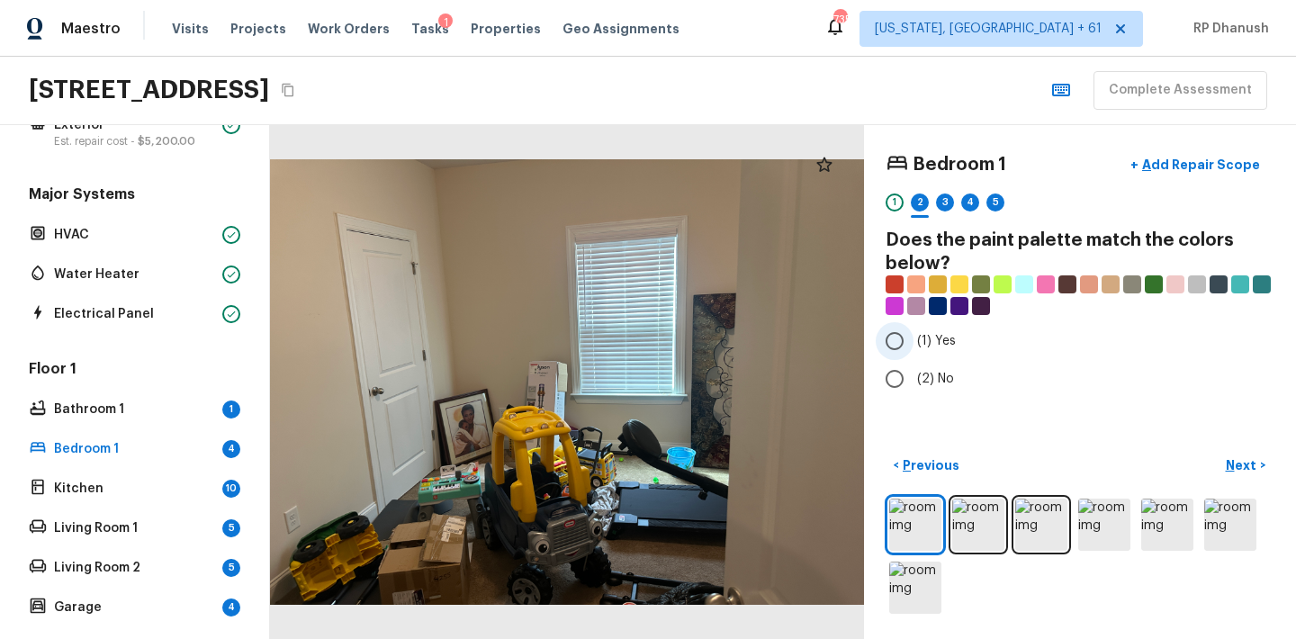
click at [916, 336] on label "(1) Yes" at bounding box center [1068, 341] width 384 height 38
click at [913, 336] on input "(1) Yes" at bounding box center [895, 341] width 38 height 38
radio input "true"
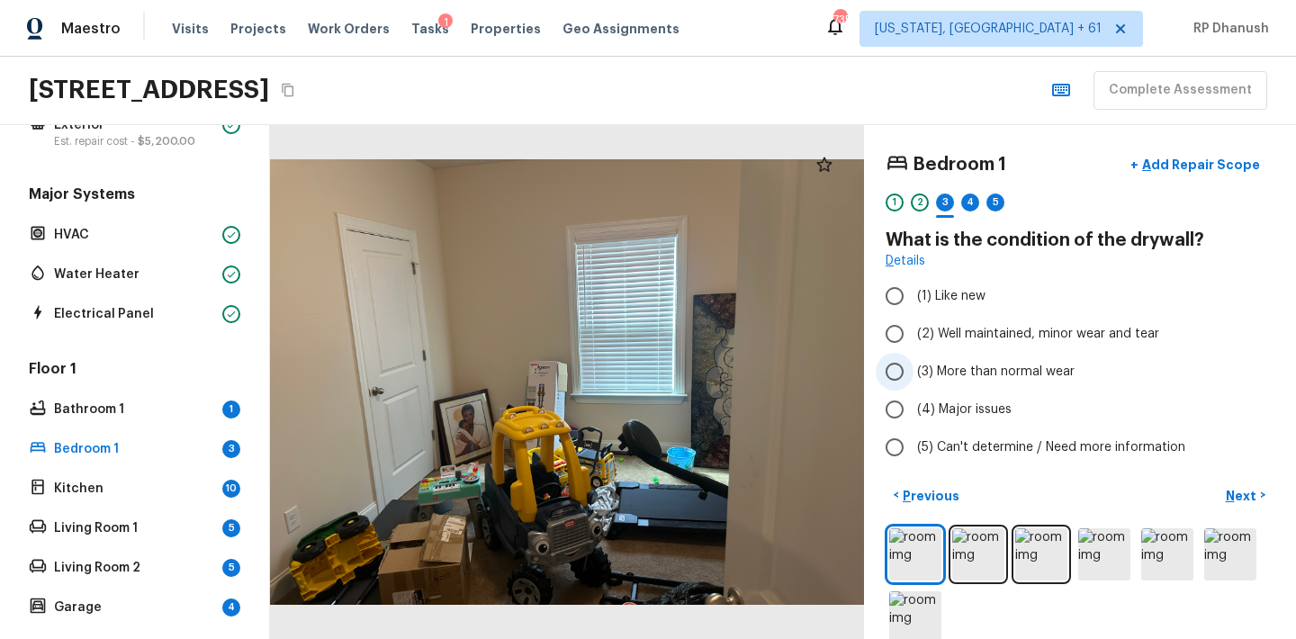
click at [913, 385] on label "(3) More than normal wear" at bounding box center [1068, 372] width 384 height 38
click at [913, 385] on input "(3) More than normal wear" at bounding box center [895, 372] width 38 height 38
radio input "true"
click at [1209, 174] on button "+ Add Repair Scope" at bounding box center [1195, 165] width 158 height 37
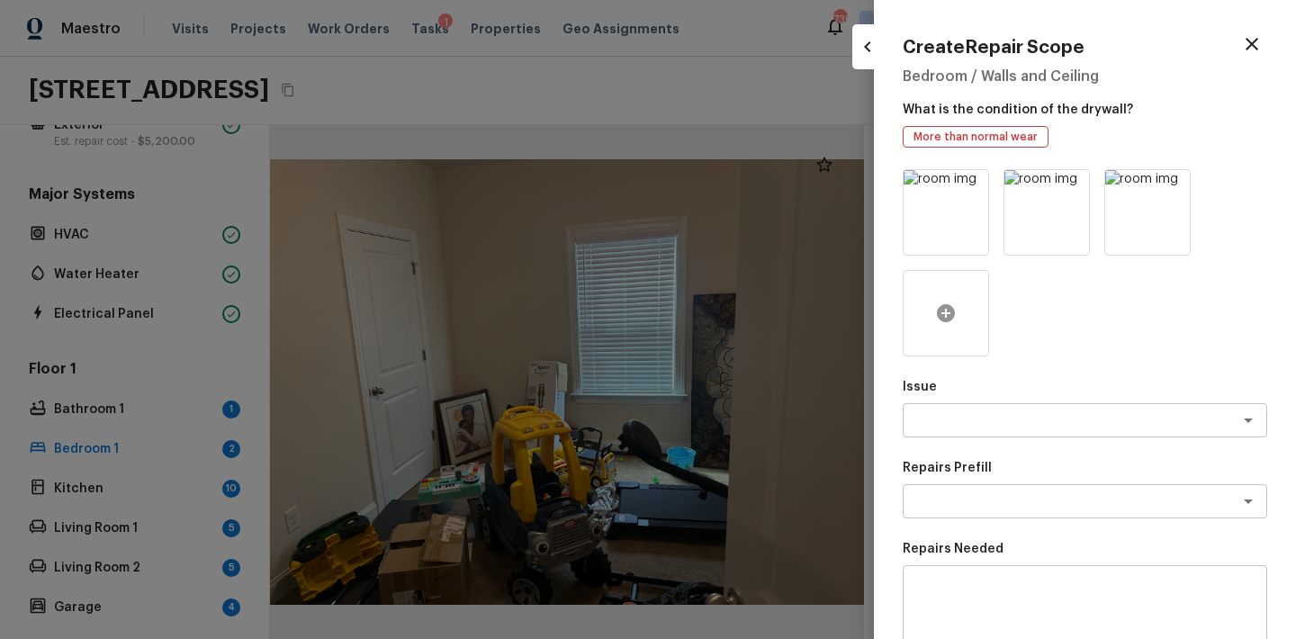
click at [951, 315] on icon at bounding box center [946, 313] width 18 height 18
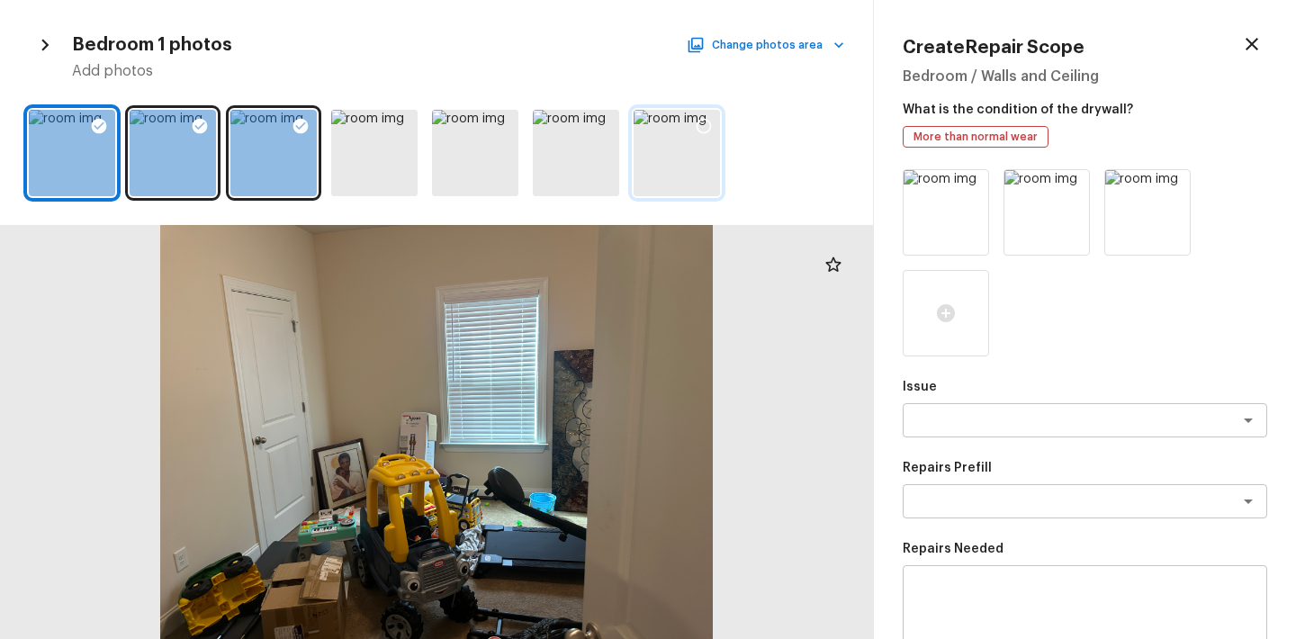
click at [697, 122] on icon at bounding box center [704, 126] width 15 height 15
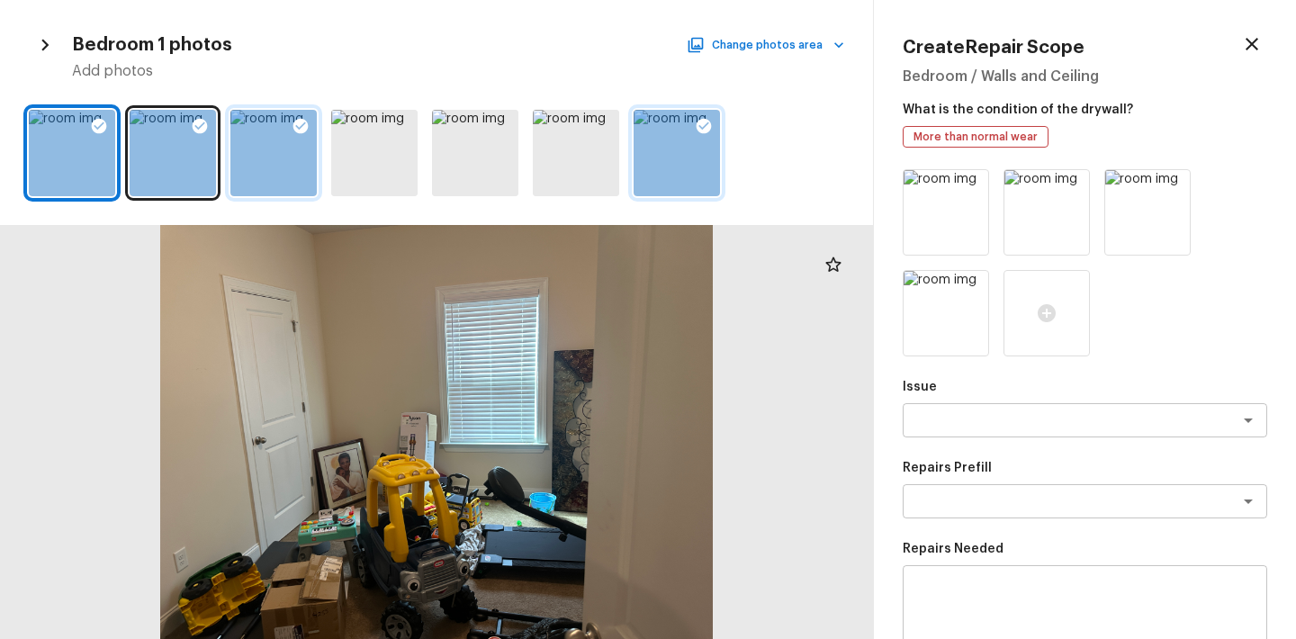
click at [299, 120] on icon at bounding box center [300, 126] width 15 height 15
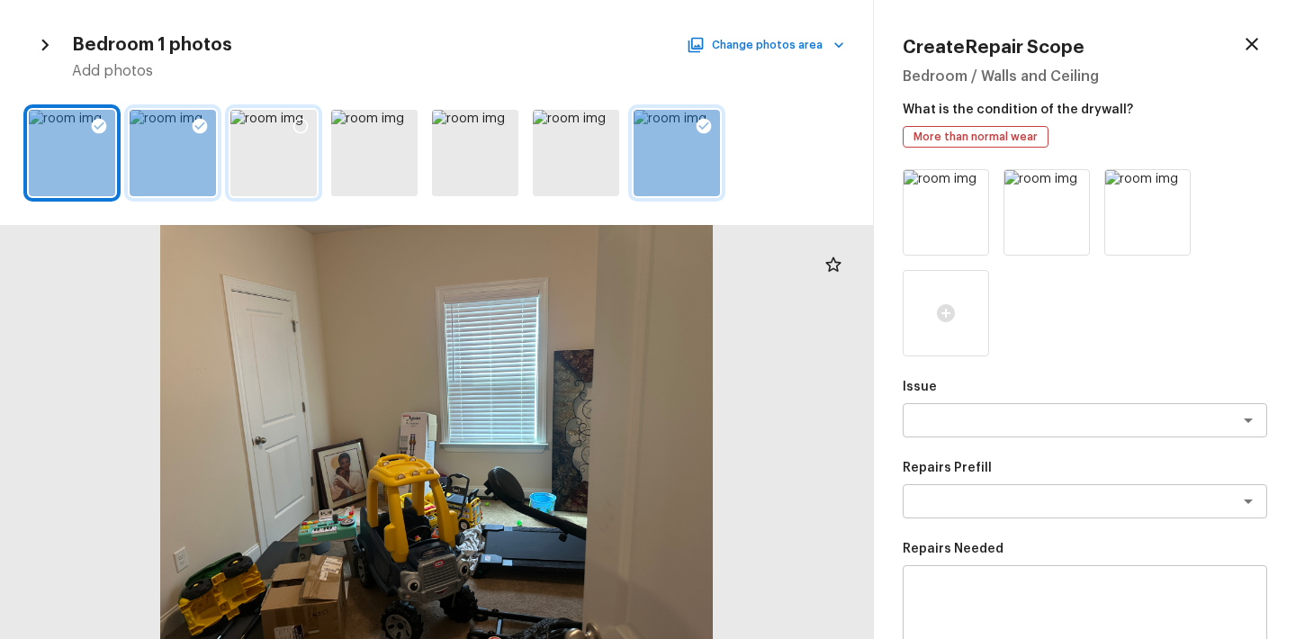
click at [208, 117] on icon at bounding box center [200, 126] width 18 height 18
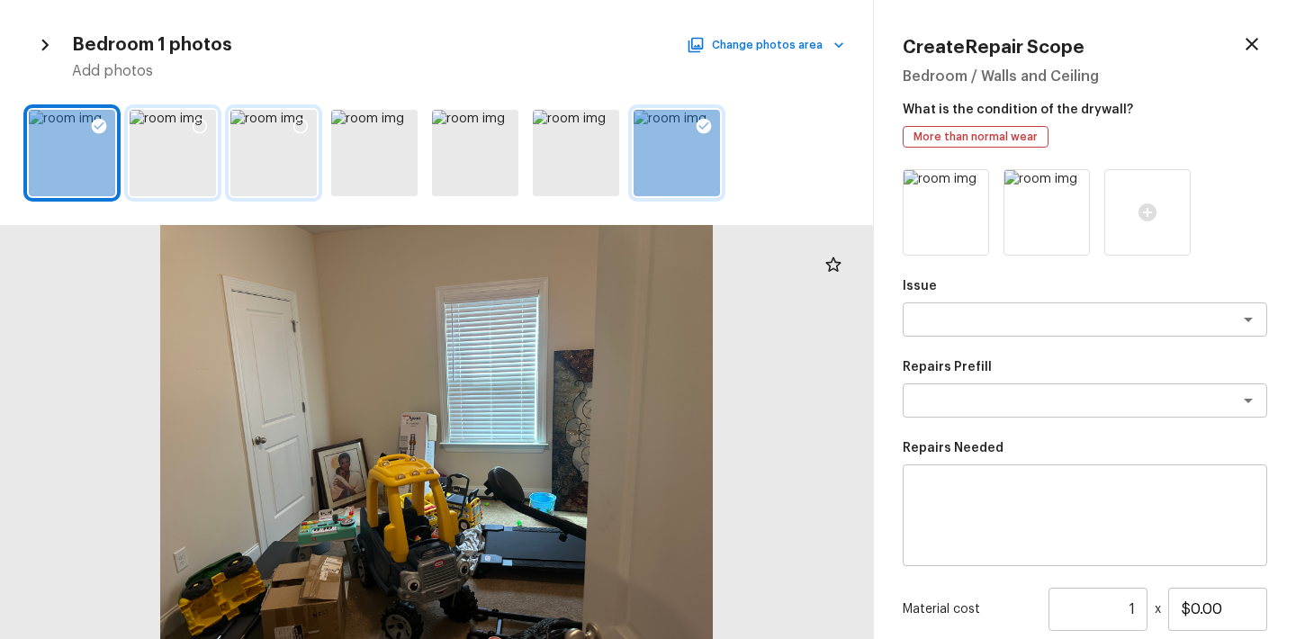
click at [104, 118] on icon at bounding box center [99, 126] width 18 height 18
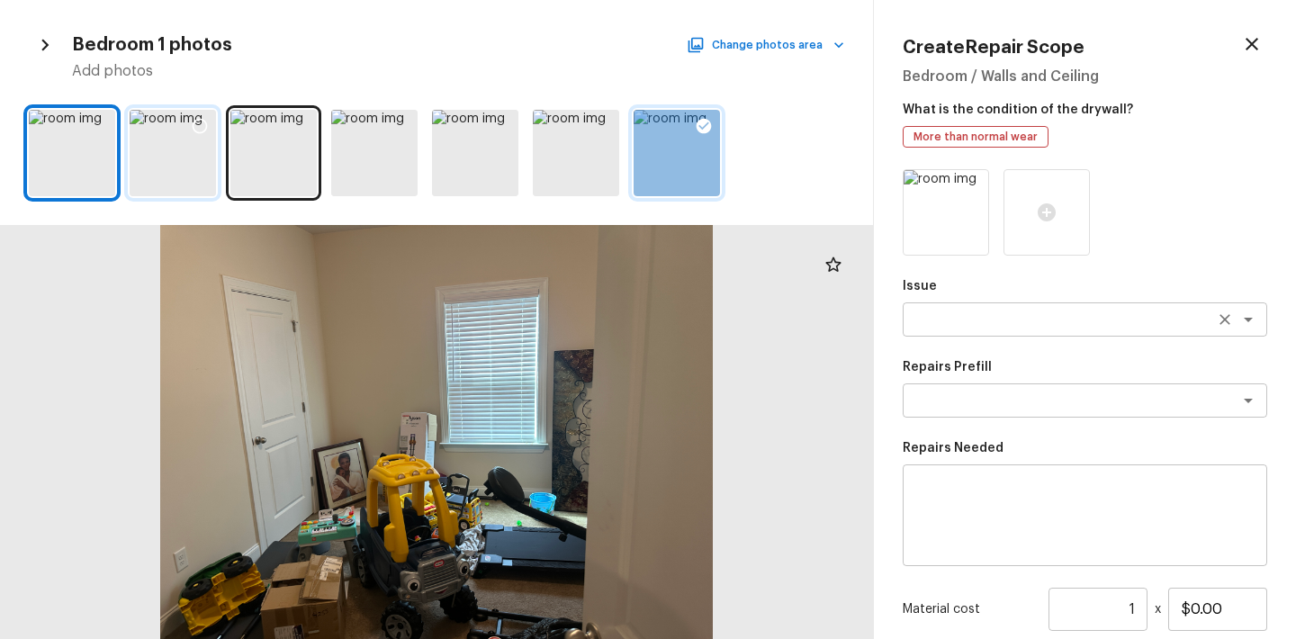
click at [954, 329] on div "x ​" at bounding box center [1085, 319] width 364 height 34
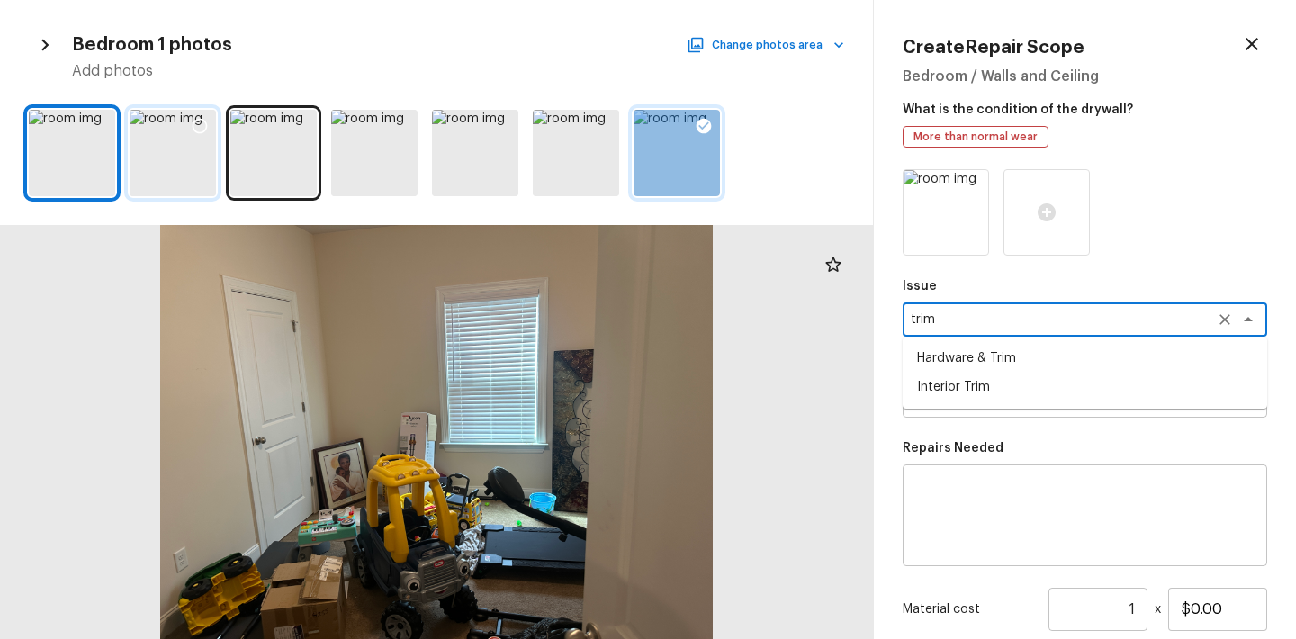
click at [979, 387] on li "Interior Trim" at bounding box center [1085, 387] width 364 height 29
type textarea "Interior Trim"
click at [979, 481] on textarea at bounding box center [1084, 516] width 339 height 72
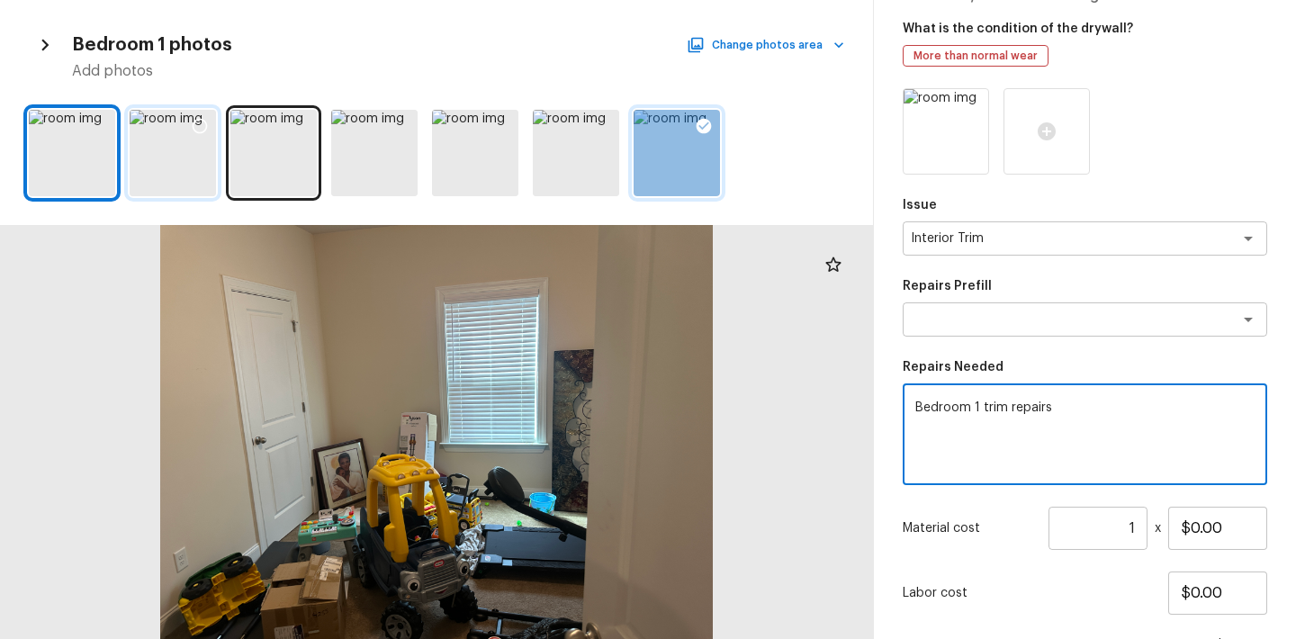
scroll to position [149, 0]
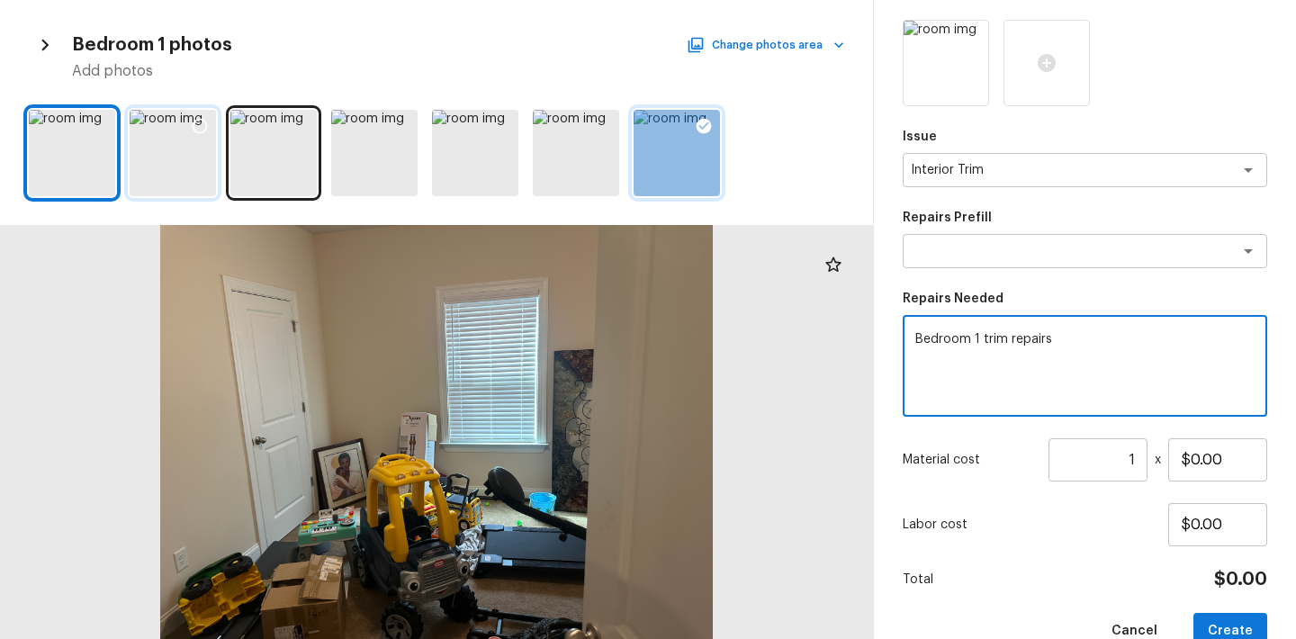
type textarea "Bedroom 1 trim repairs"
click at [1137, 461] on input "1" at bounding box center [1097, 459] width 99 height 43
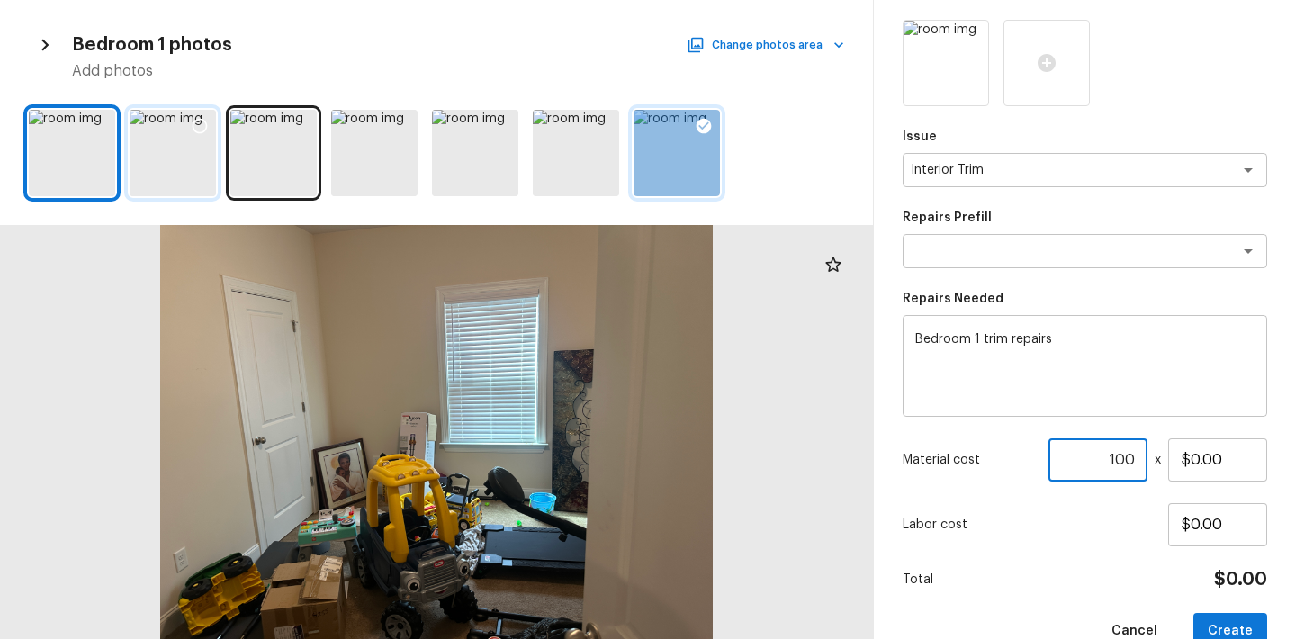
type input "100"
type input "$1.00"
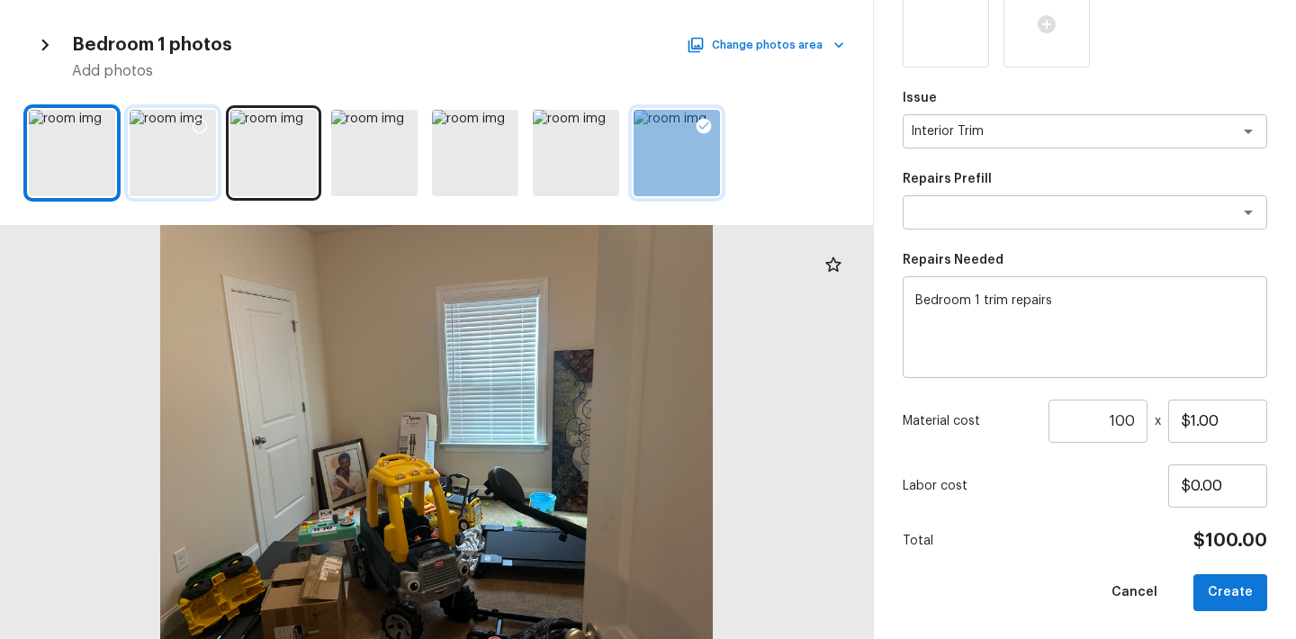
click at [1119, 418] on input "100" at bounding box center [1097, 421] width 99 height 43
click at [1119, 418] on input "1" at bounding box center [1097, 421] width 99 height 43
type input "120"
click at [1258, 583] on button "Create" at bounding box center [1230, 592] width 74 height 37
type input "1"
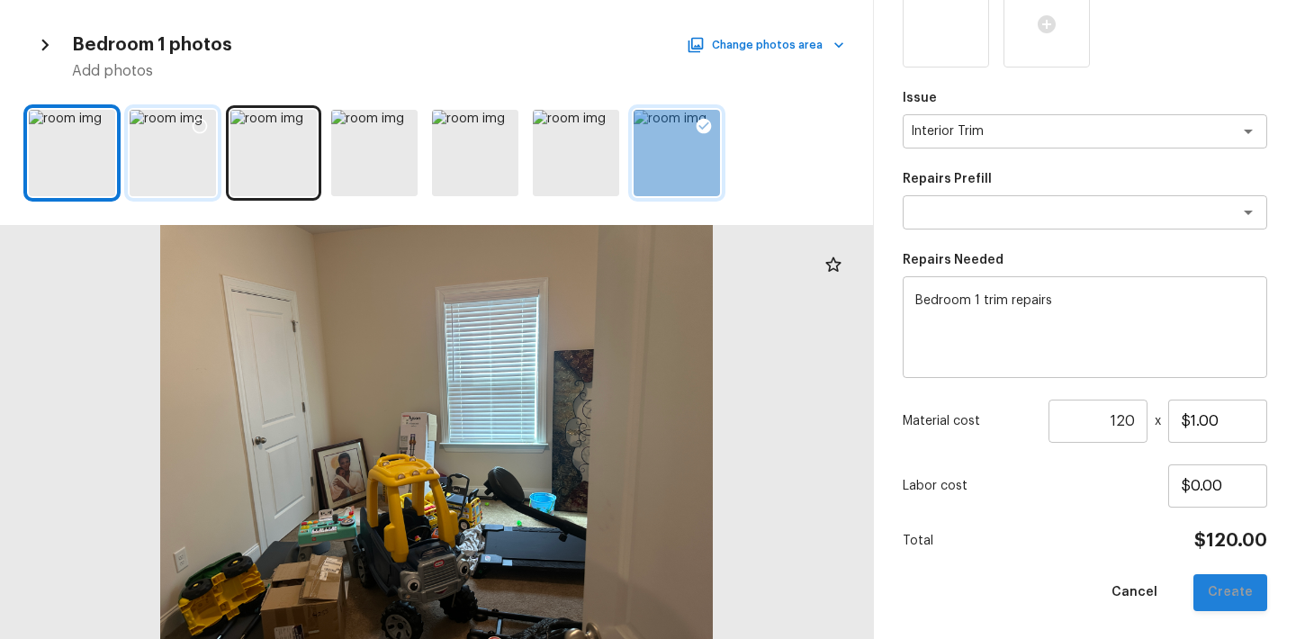
type input "$0.00"
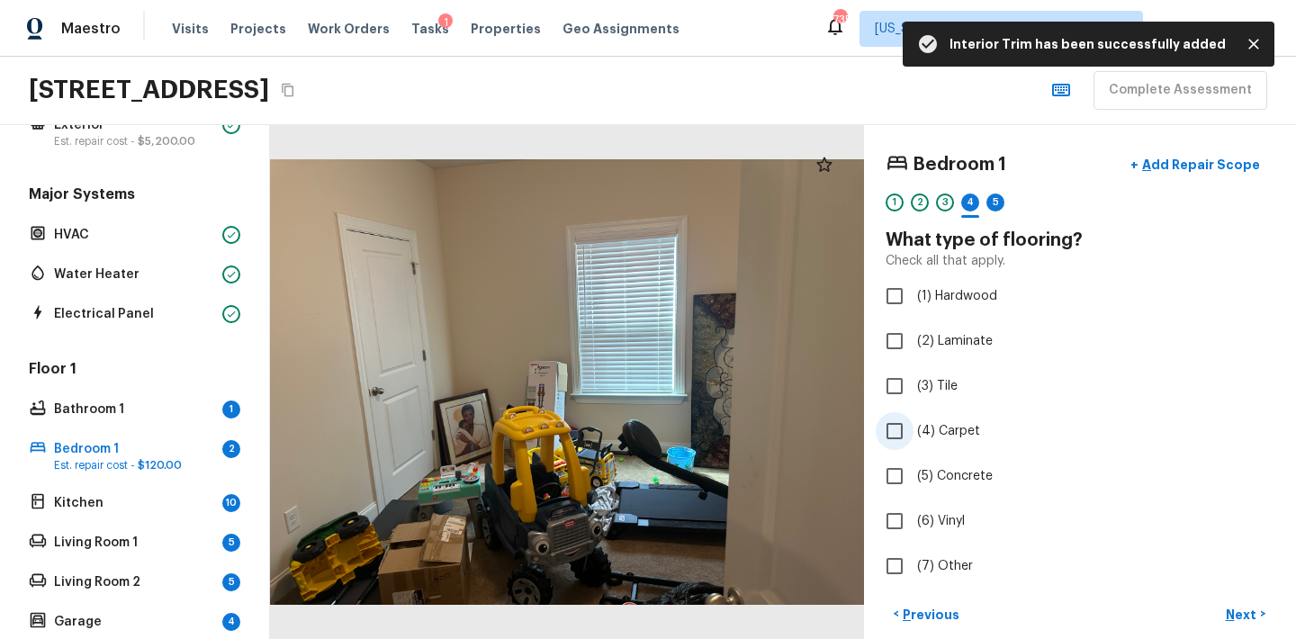
click at [932, 421] on label "(4) Carpet" at bounding box center [1068, 431] width 384 height 38
click at [913, 421] on input "(4) Carpet" at bounding box center [895, 431] width 38 height 38
checkbox input "true"
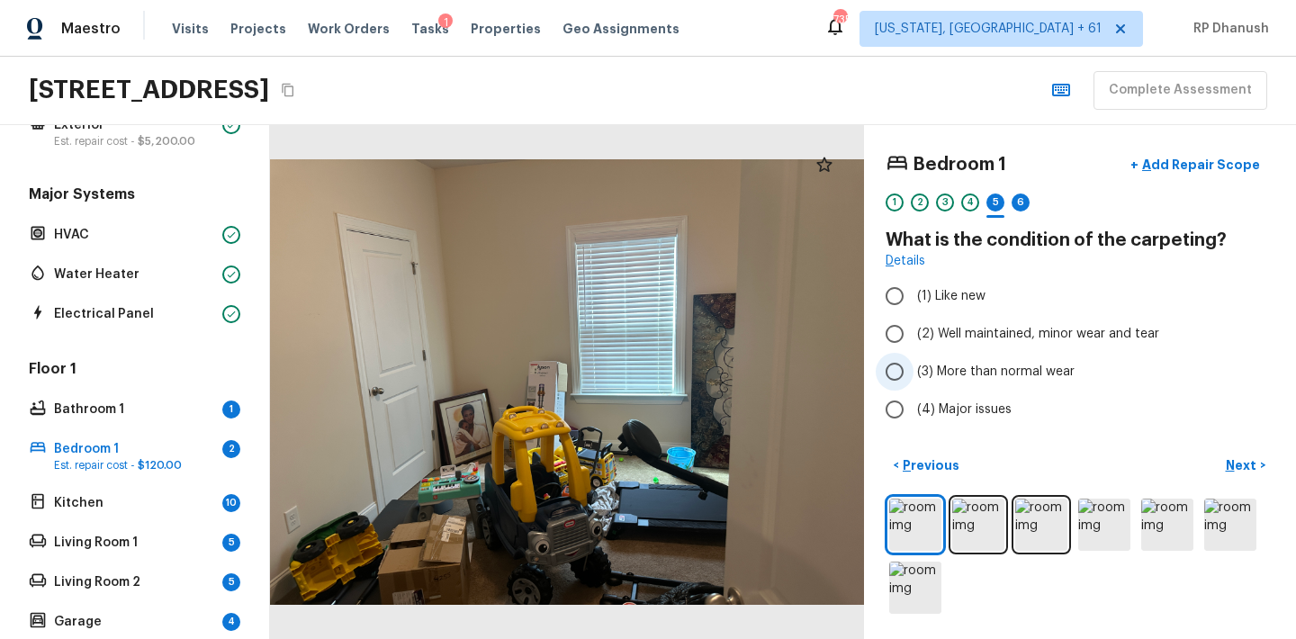
click at [931, 389] on label "(3) More than normal wear" at bounding box center [1068, 372] width 384 height 38
click at [913, 389] on input "(3) More than normal wear" at bounding box center [895, 372] width 38 height 38
radio input "true"
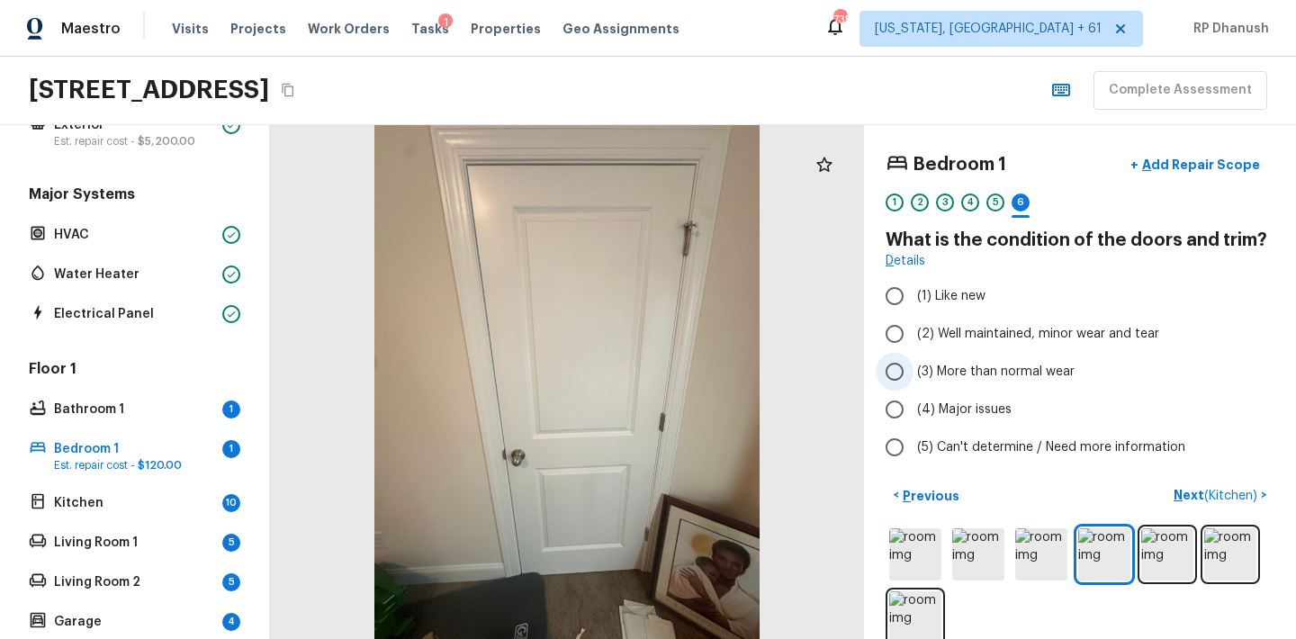
click at [939, 371] on span "(3) More than normal wear" at bounding box center [995, 372] width 157 height 18
click at [913, 371] on input "(3) More than normal wear" at bounding box center [895, 372] width 38 height 38
radio input "true"
click at [1187, 159] on p "Add Repair Scope" at bounding box center [1198, 165] width 121 height 18
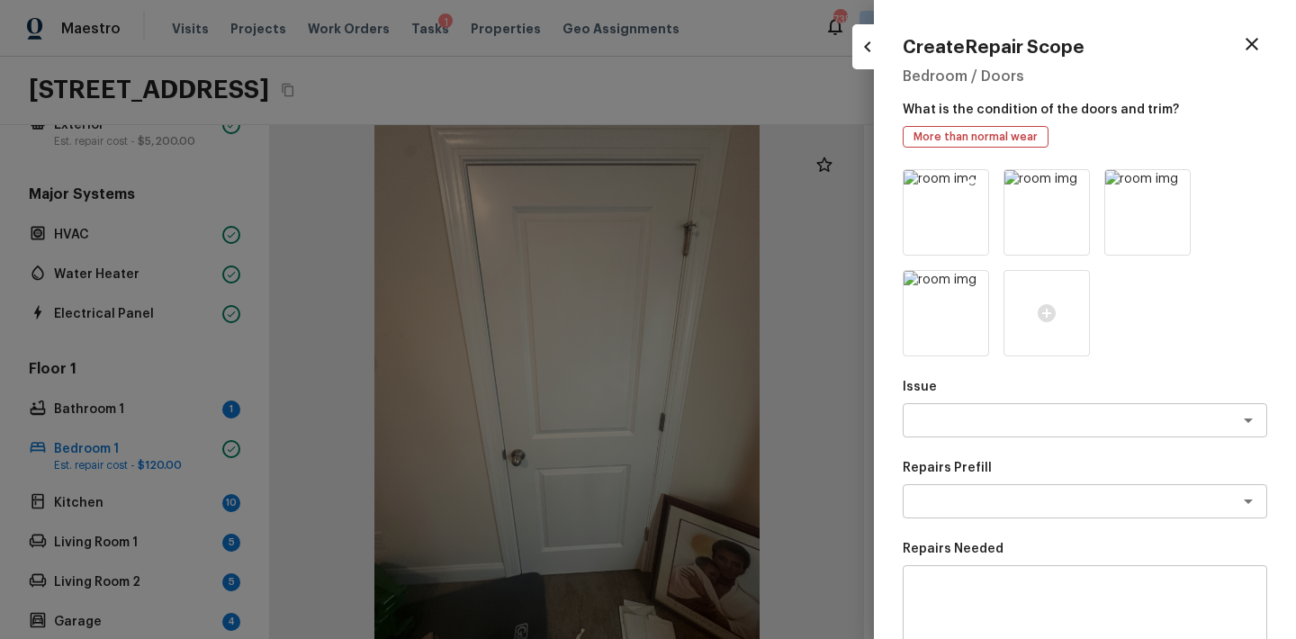
click at [975, 180] on icon at bounding box center [972, 186] width 15 height 15
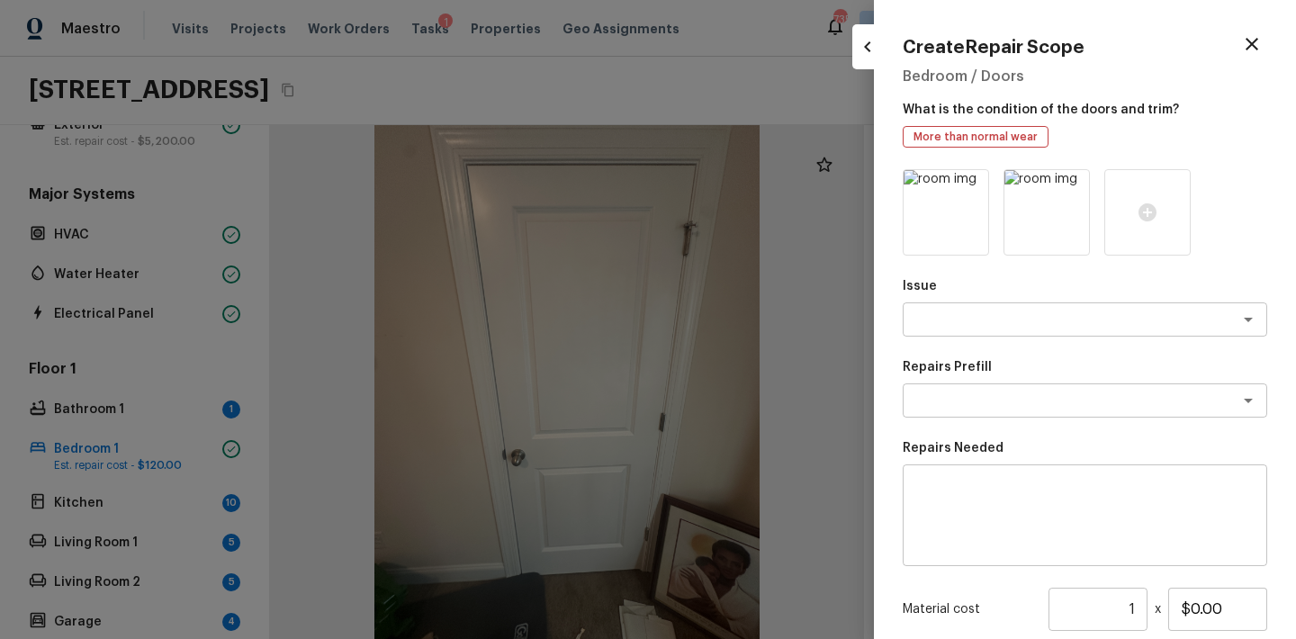
click at [975, 180] on icon at bounding box center [972, 186] width 15 height 15
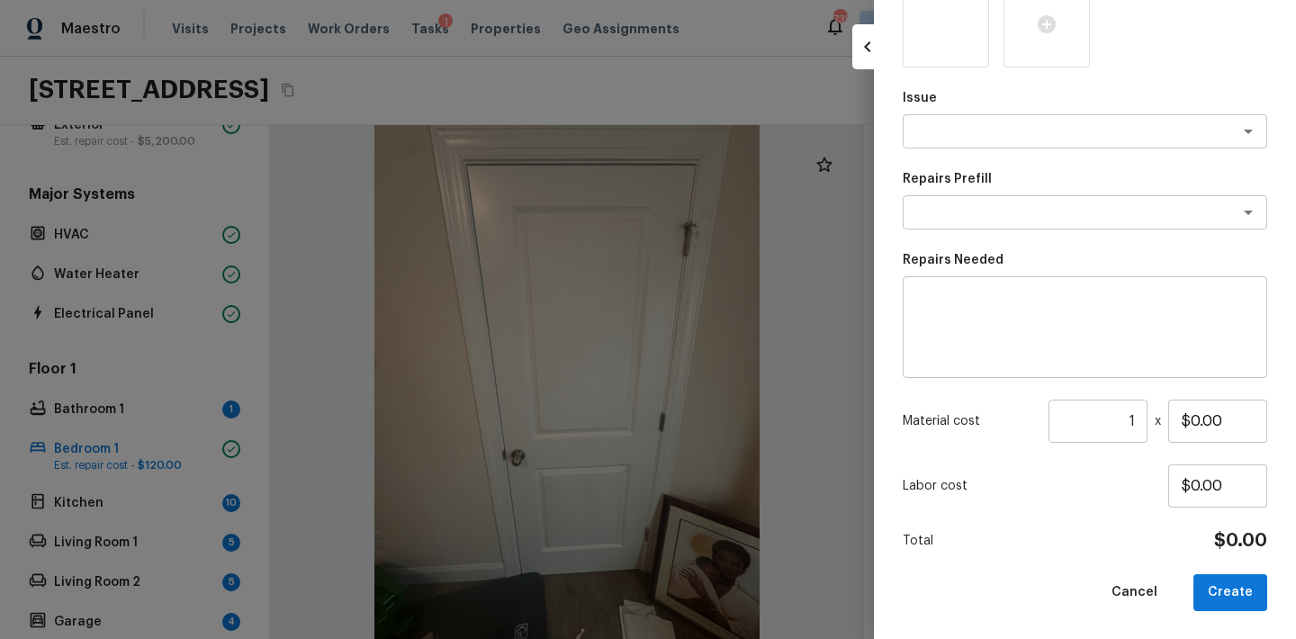
click at [960, 149] on div "Issue x ​ Repairs Prefill x ​ Repairs Needed x ​ Material cost 1 ​ x $0.00 Labo…" at bounding box center [1085, 296] width 364 height 630
click at [960, 132] on textarea at bounding box center [1060, 131] width 298 height 18
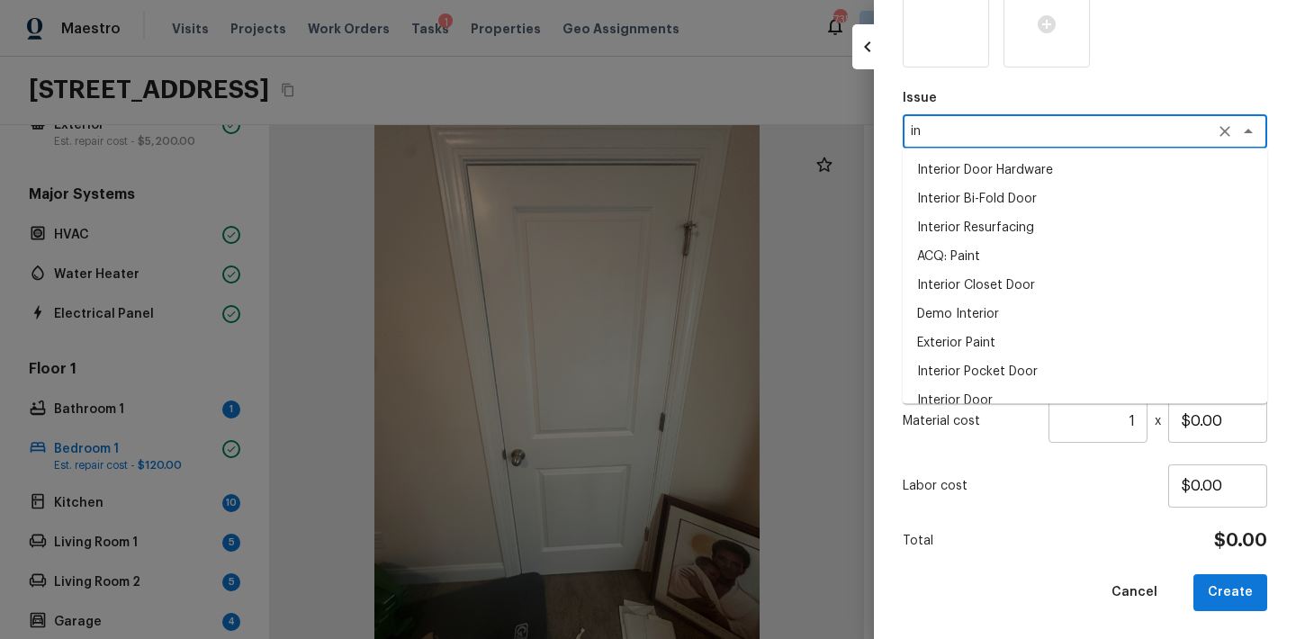
type textarea "i"
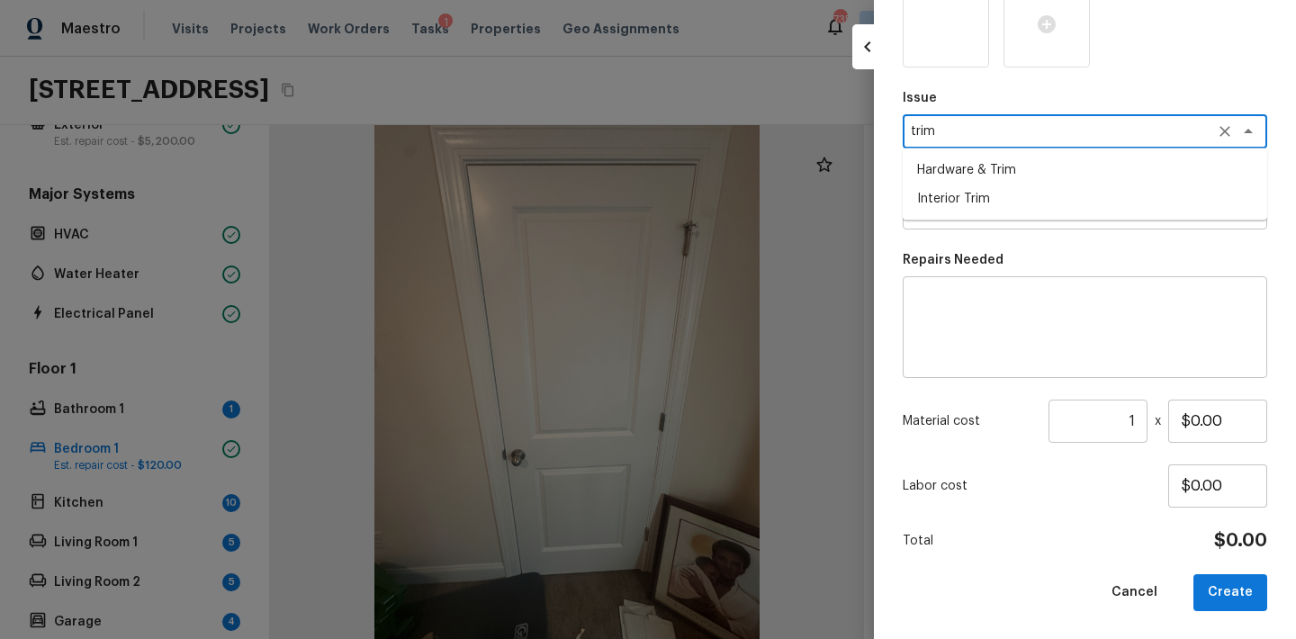
click at [944, 194] on li "Interior Trim" at bounding box center [1085, 198] width 364 height 29
type textarea "Interior Trim"
click at [940, 342] on textarea at bounding box center [1084, 328] width 339 height 72
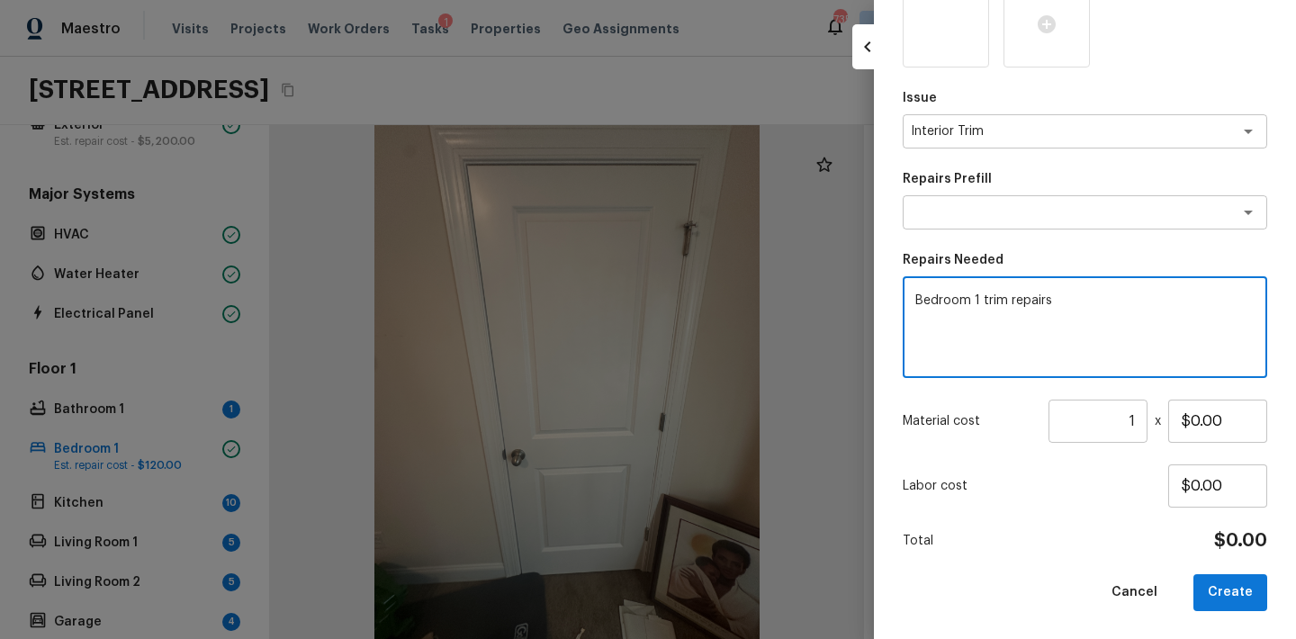
type textarea "Bedroom 1 trim repairs"
click at [1133, 424] on input "1" at bounding box center [1097, 421] width 99 height 43
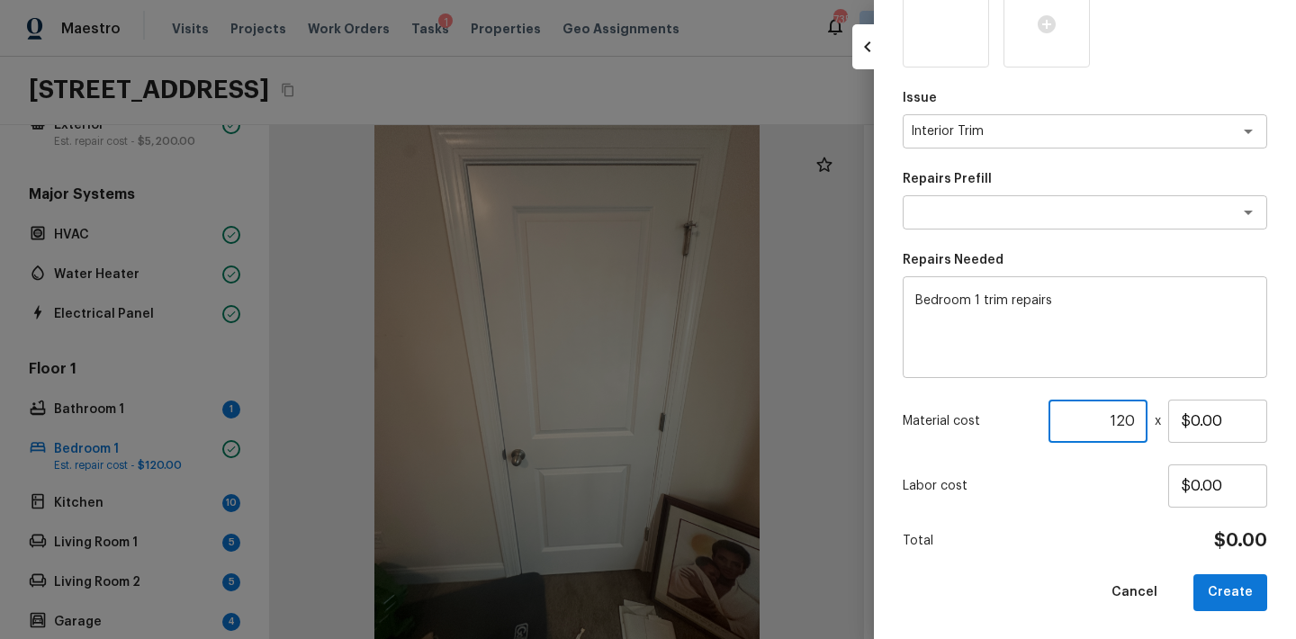
type input "120"
type input "$1.00"
click at [1246, 586] on button "Create" at bounding box center [1230, 592] width 74 height 37
type input "1"
type input "$0.00"
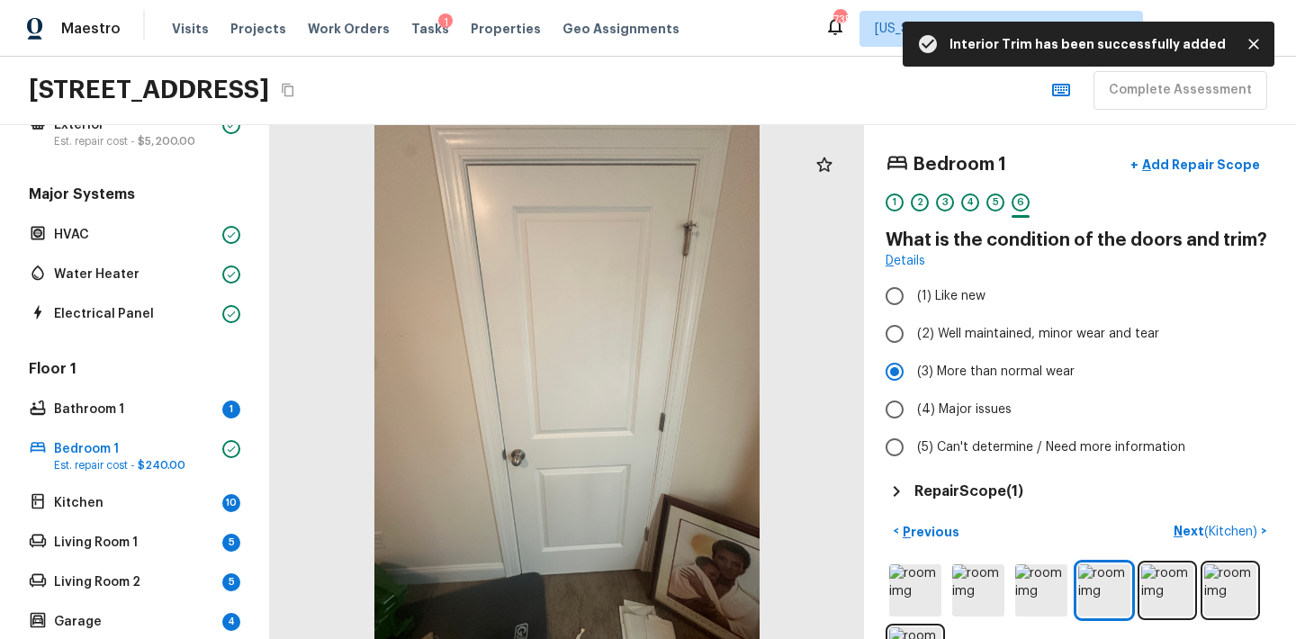
scroll to position [732, 0]
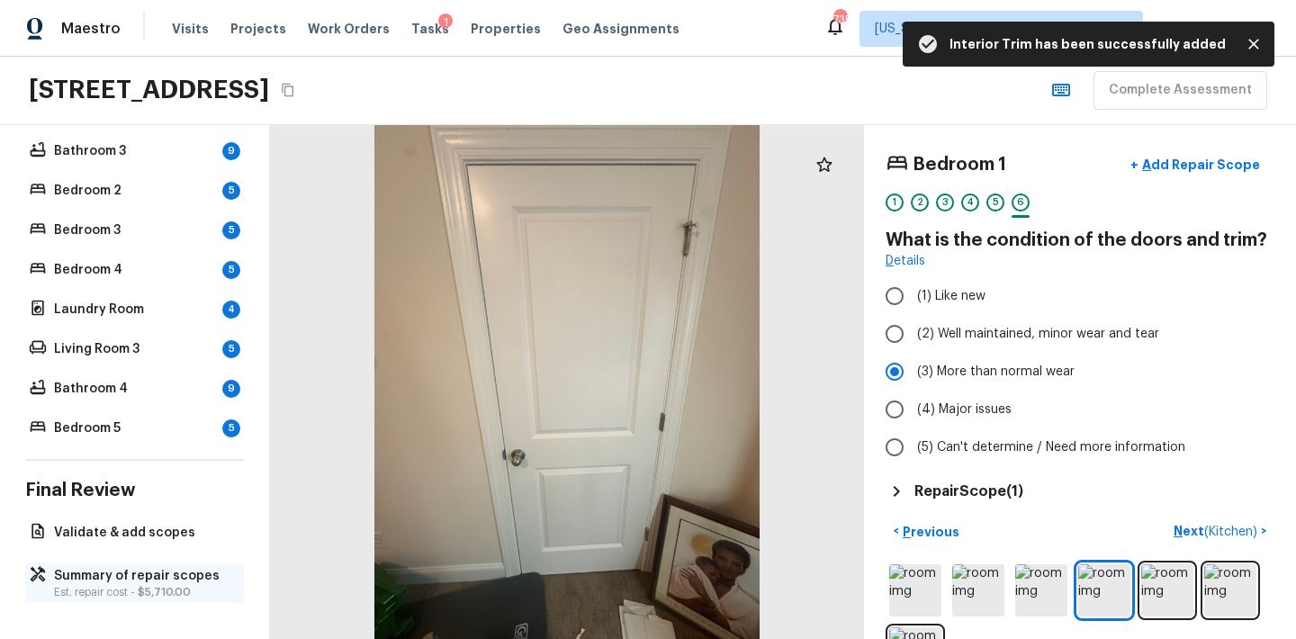
click at [115, 583] on p "Summary of repair scopes" at bounding box center [143, 576] width 179 height 18
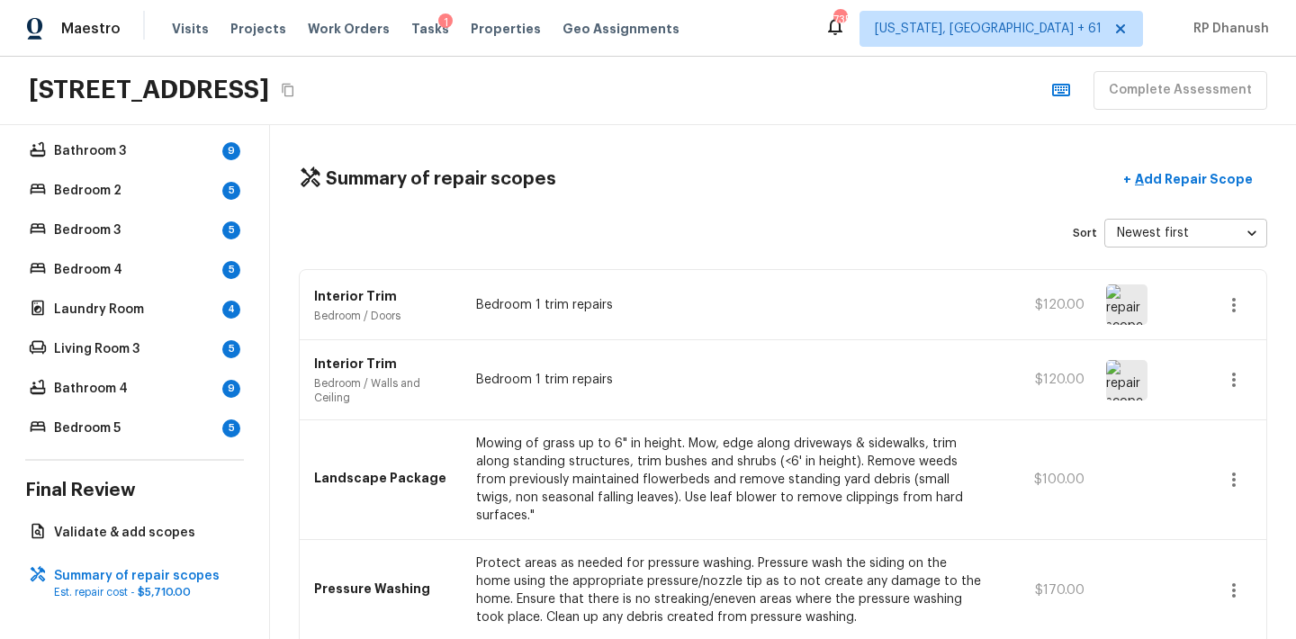
click at [1244, 373] on icon "button" at bounding box center [1234, 380] width 22 height 22
click at [1233, 486] on li "Remove" at bounding box center [1240, 486] width 84 height 54
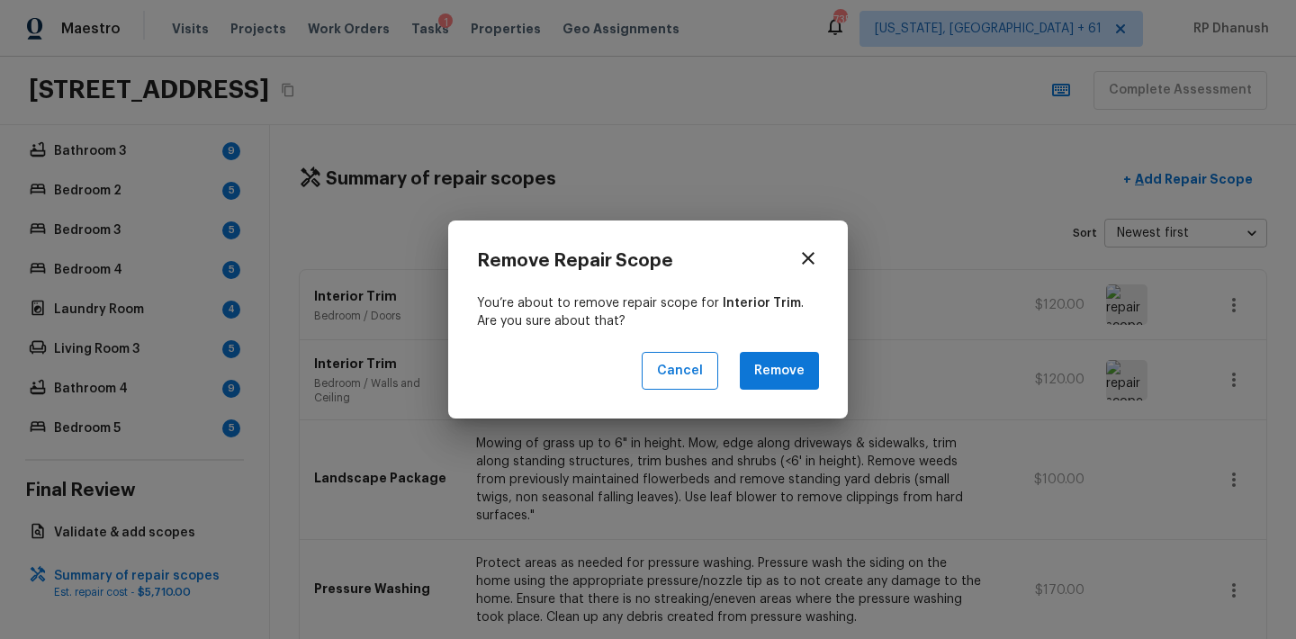
click at [799, 391] on div "Remove Repair Scope You’re about to remove repair scope for Interior Trim . Are…" at bounding box center [648, 319] width 400 height 199
click at [791, 371] on button "Remove" at bounding box center [779, 371] width 79 height 39
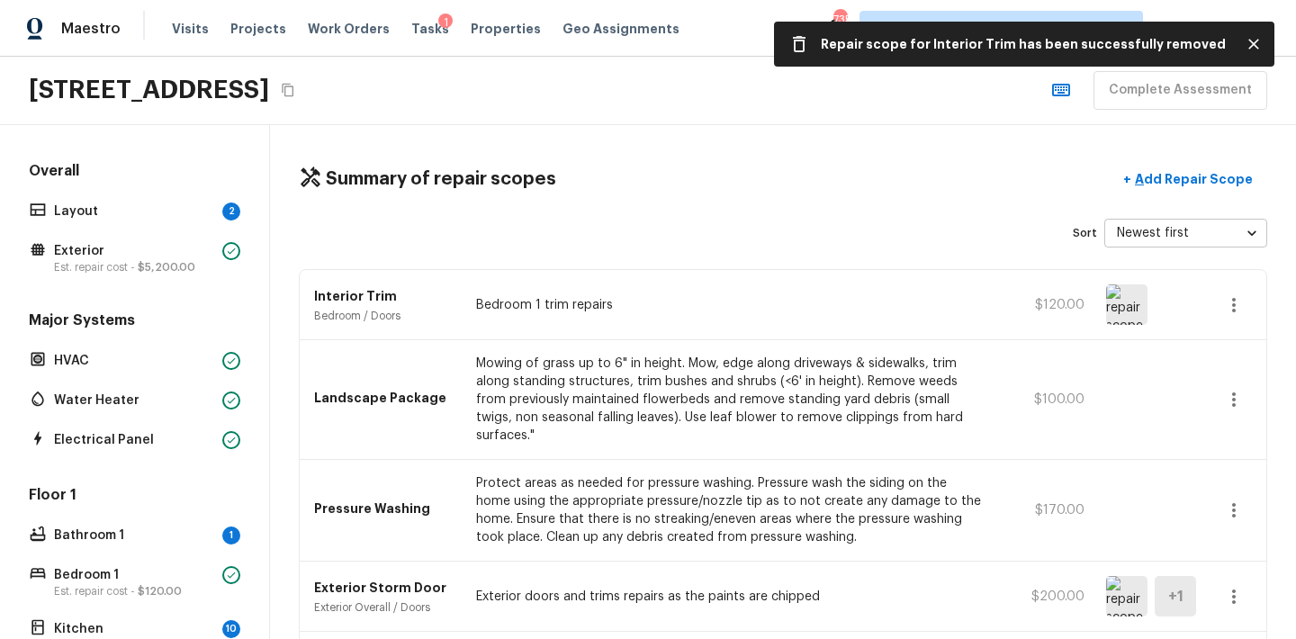
scroll to position [137, 0]
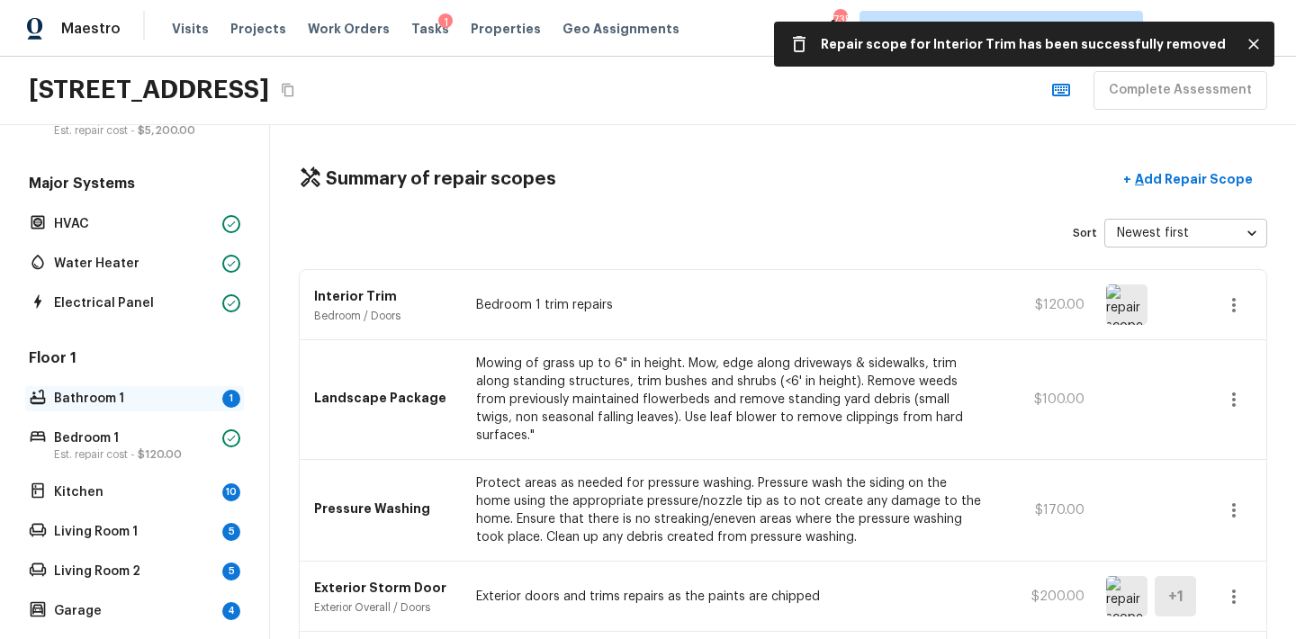
click at [166, 403] on p "Bathroom 1" at bounding box center [134, 399] width 161 height 18
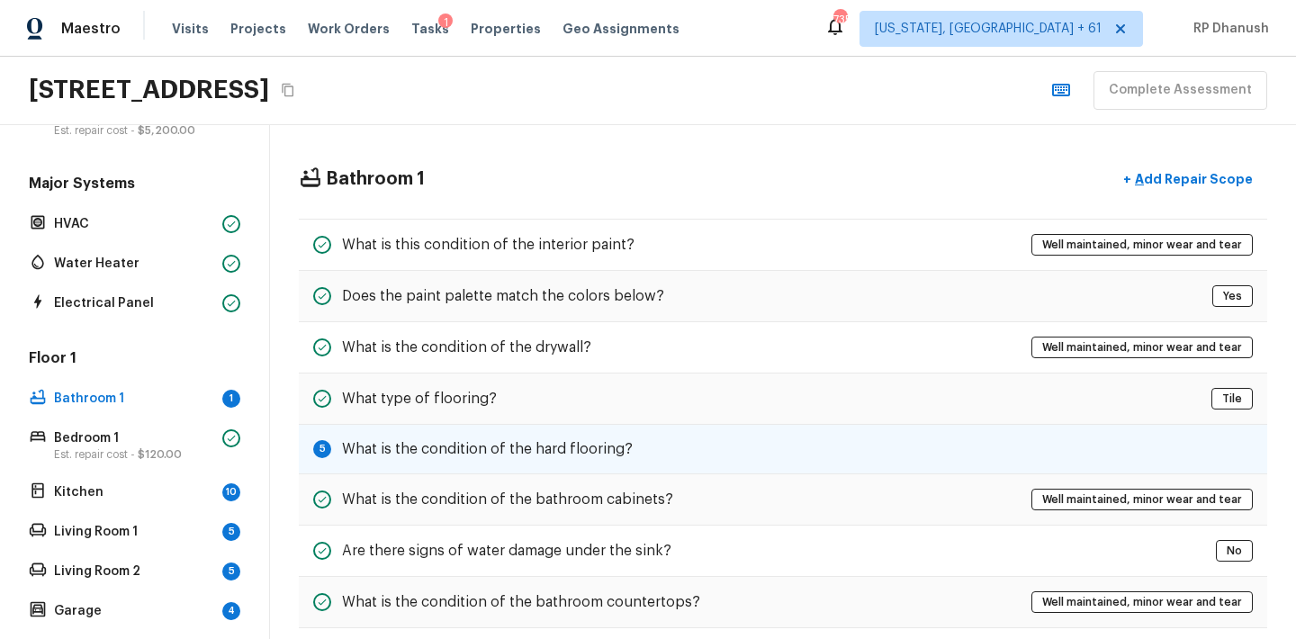
click at [583, 445] on h5 "What is the condition of the hard flooring?" at bounding box center [487, 449] width 291 height 20
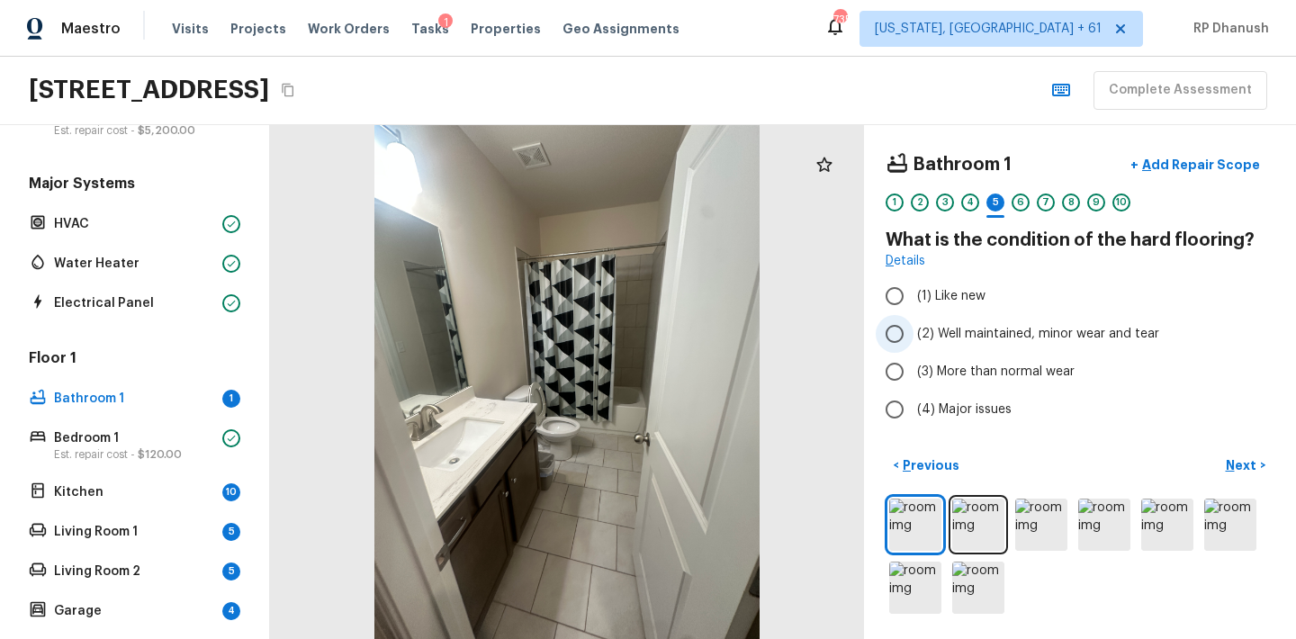
click at [966, 338] on span "(2) Well maintained, minor wear and tear" at bounding box center [1038, 334] width 242 height 18
click at [913, 338] on input "(2) Well maintained, minor wear and tear" at bounding box center [895, 334] width 38 height 38
radio input "true"
click at [197, 437] on p "Bedroom 1" at bounding box center [134, 438] width 161 height 18
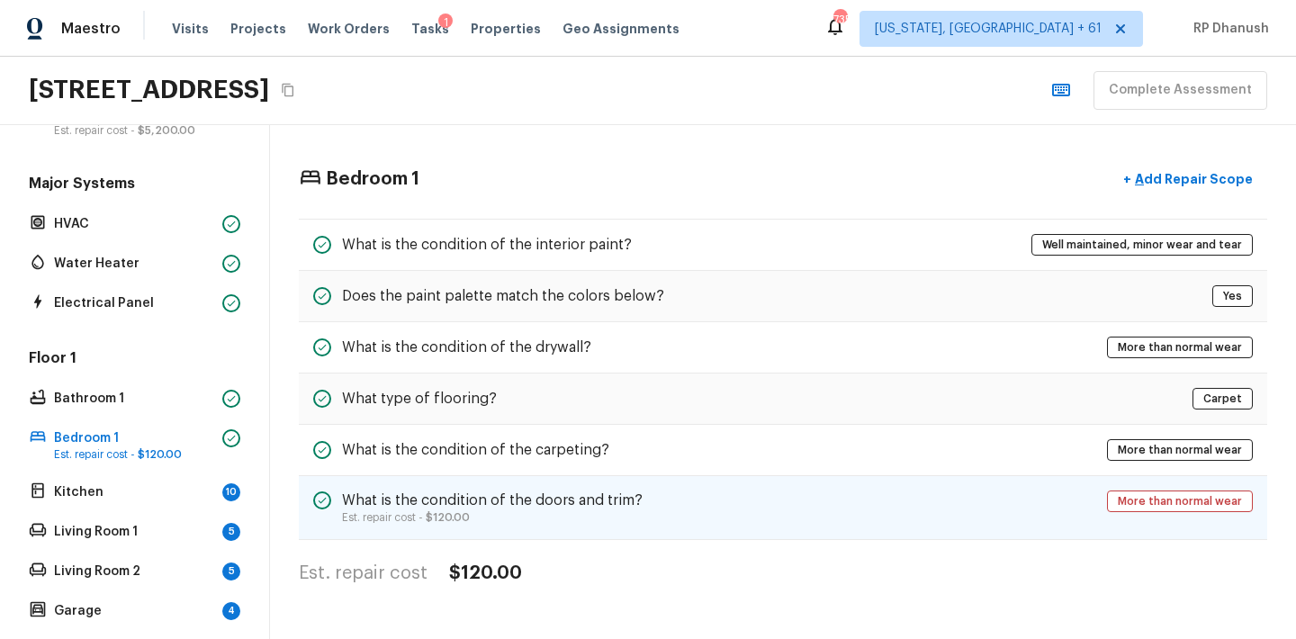
click at [601, 486] on div "What is the condition of the doors and trim? Est. repair cost - $120.00 More th…" at bounding box center [783, 508] width 968 height 64
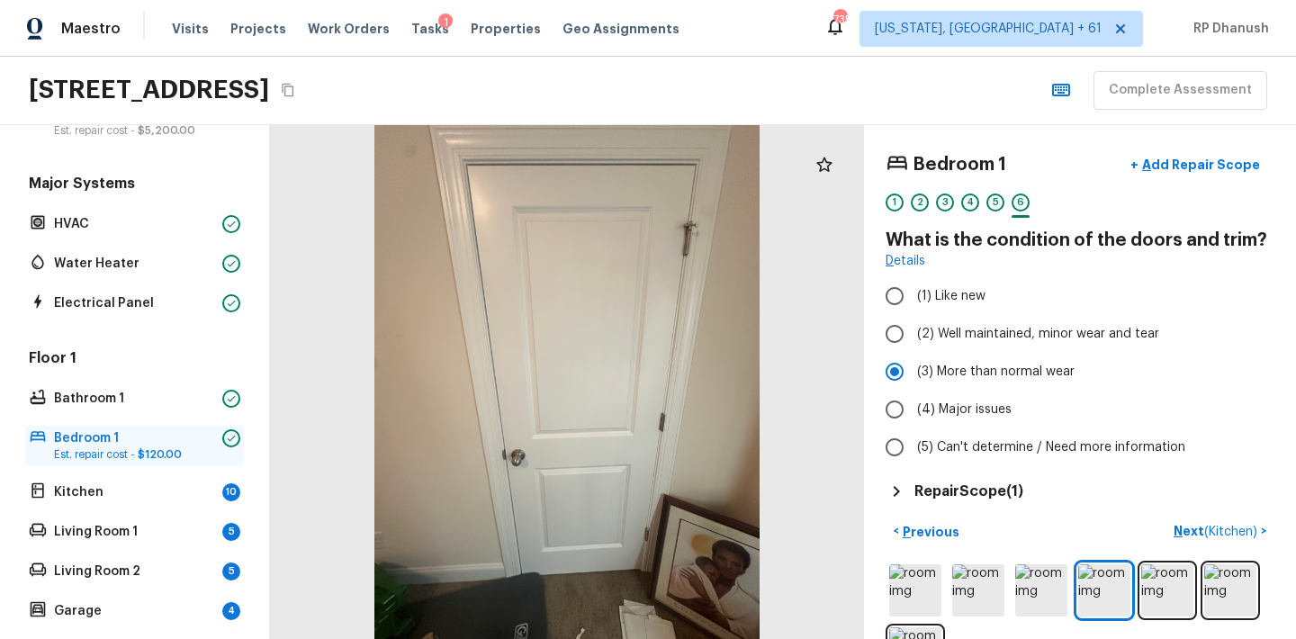
click at [153, 455] on span "$120.00" at bounding box center [160, 454] width 44 height 11
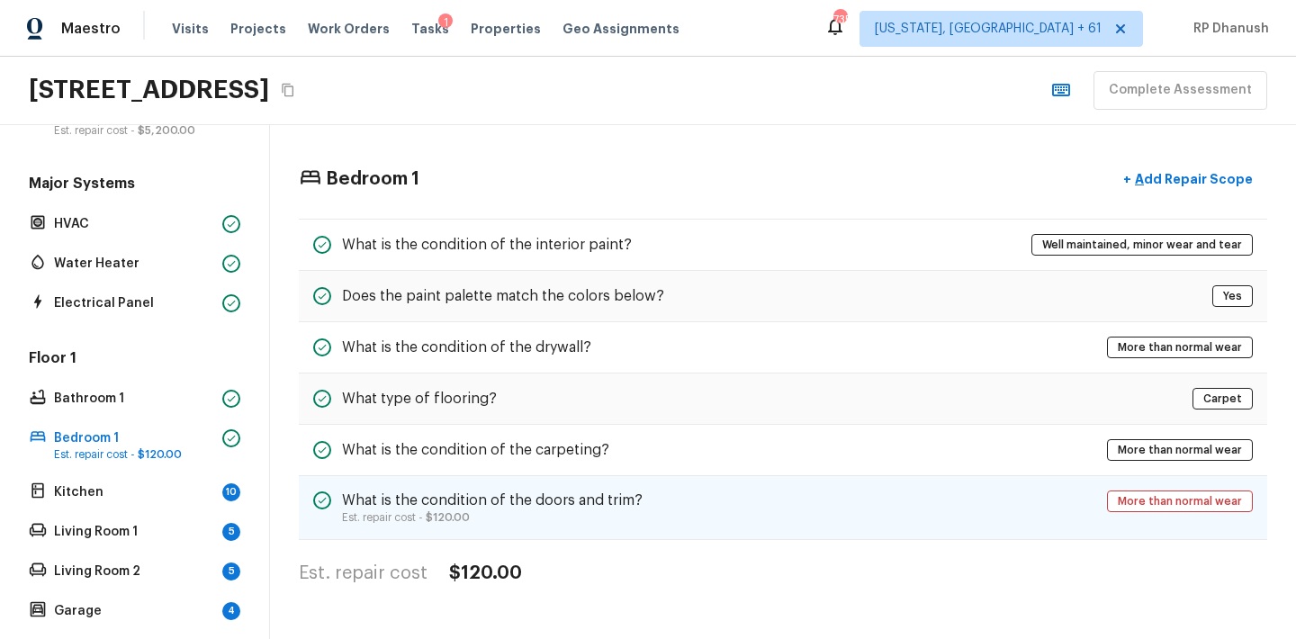
click at [569, 483] on div "What is the condition of the doors and trim? Est. repair cost - $120.00 More th…" at bounding box center [783, 508] width 968 height 64
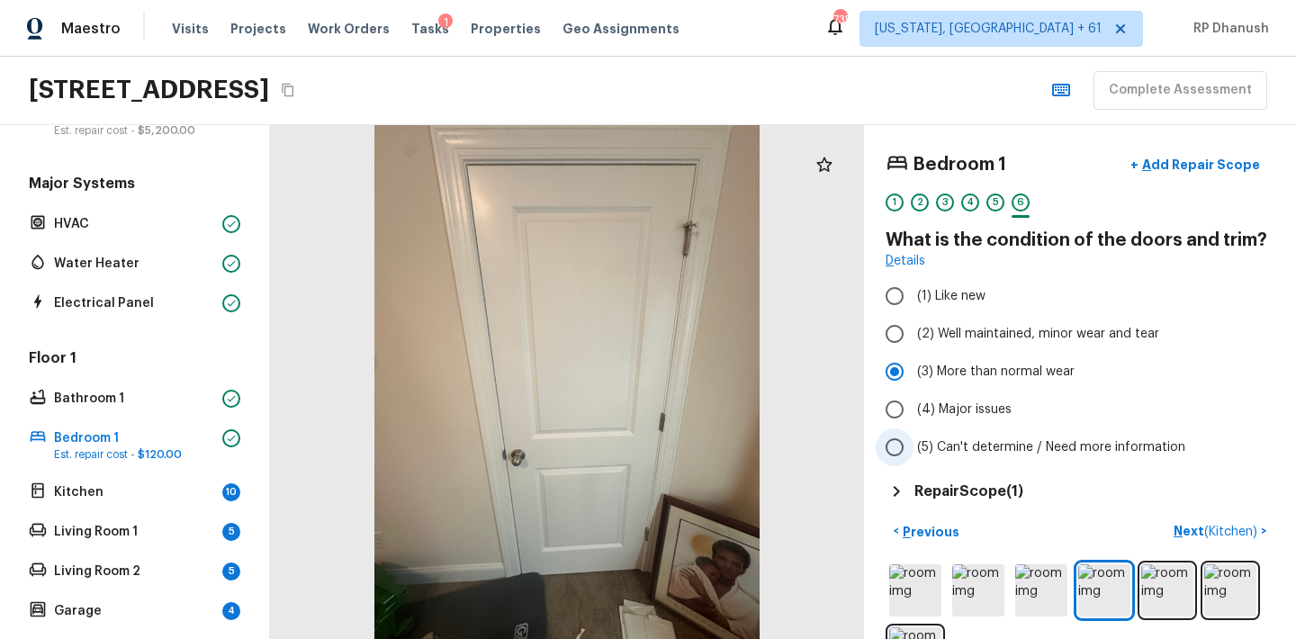
scroll to position [66, 0]
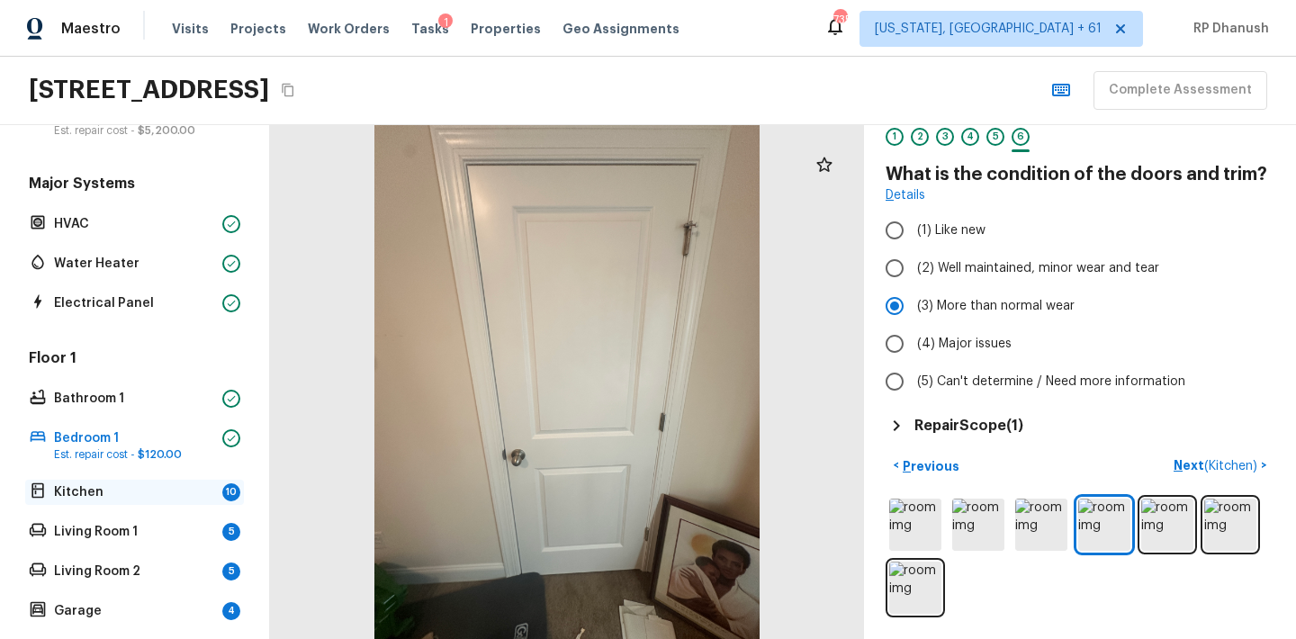
click at [188, 499] on p "Kitchen" at bounding box center [134, 492] width 161 height 18
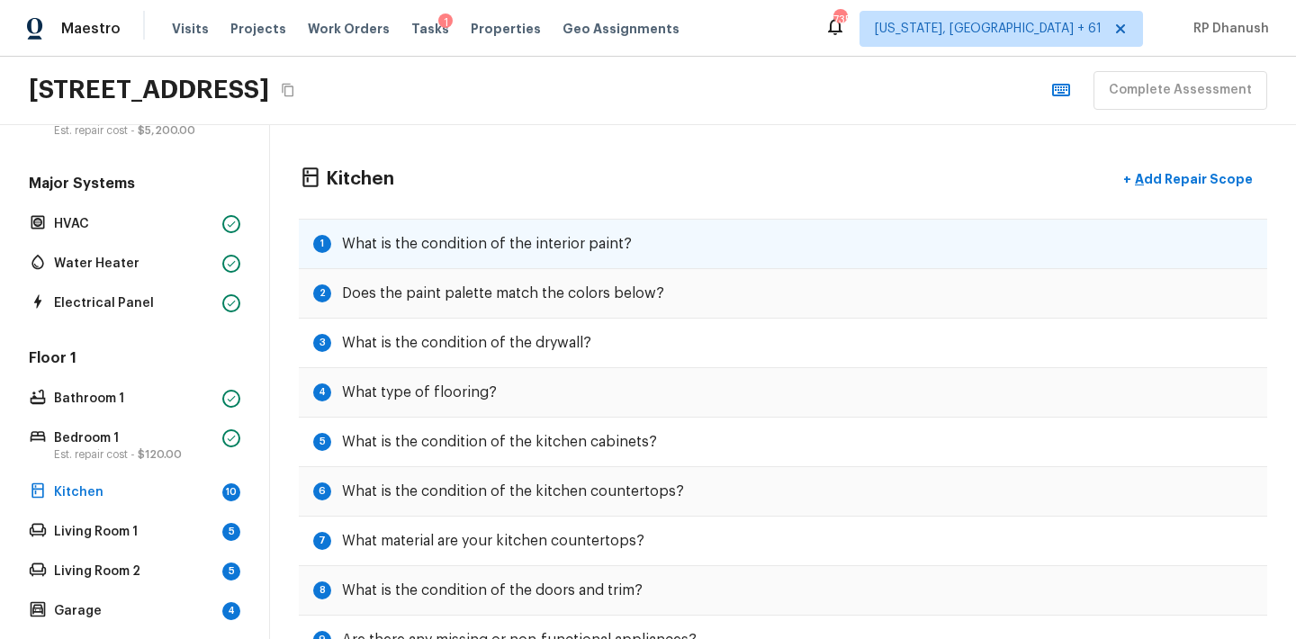
click at [472, 245] on h5 "What is the condition of the interior paint?" at bounding box center [487, 244] width 290 height 20
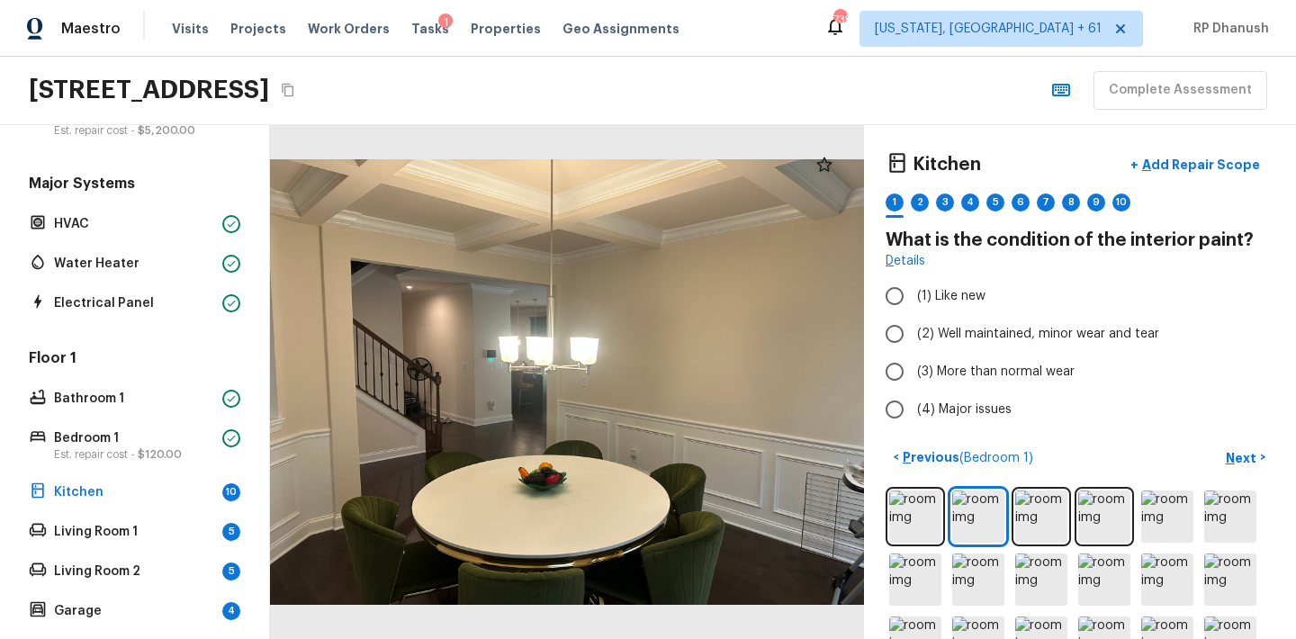
scroll to position [55, 0]
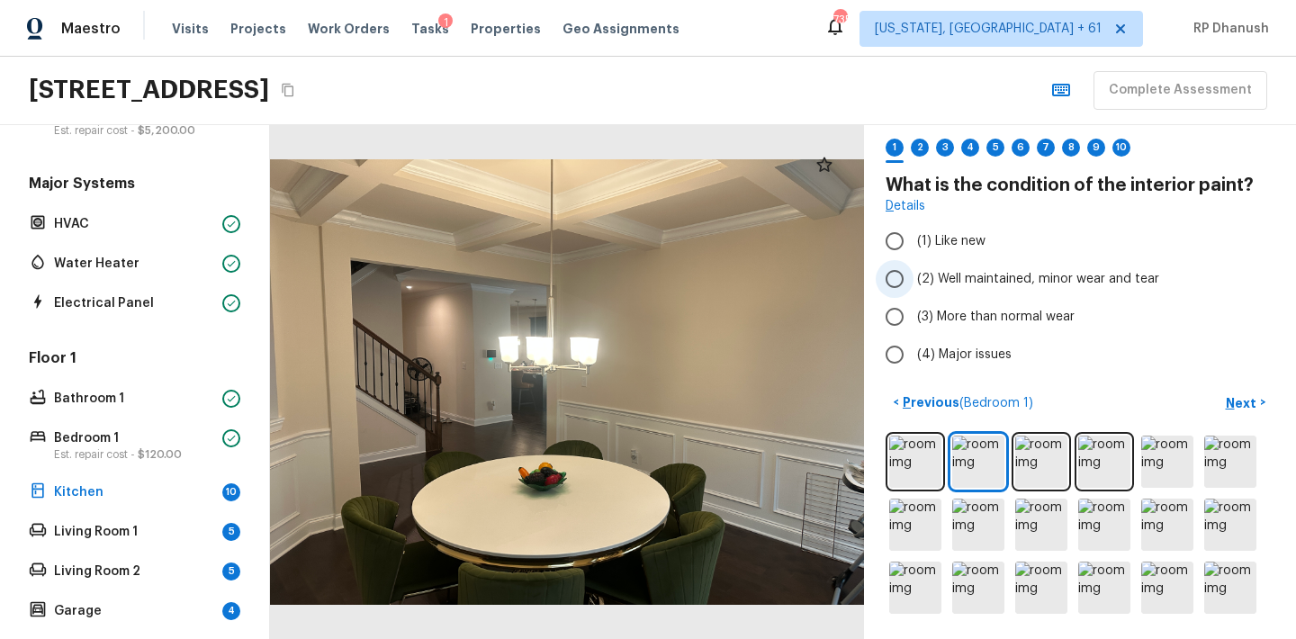
click at [939, 284] on span "(2) Well maintained, minor wear and tear" at bounding box center [1038, 279] width 242 height 18
click at [913, 284] on input "(2) Well maintained, minor wear and tear" at bounding box center [895, 279] width 38 height 38
radio input "true"
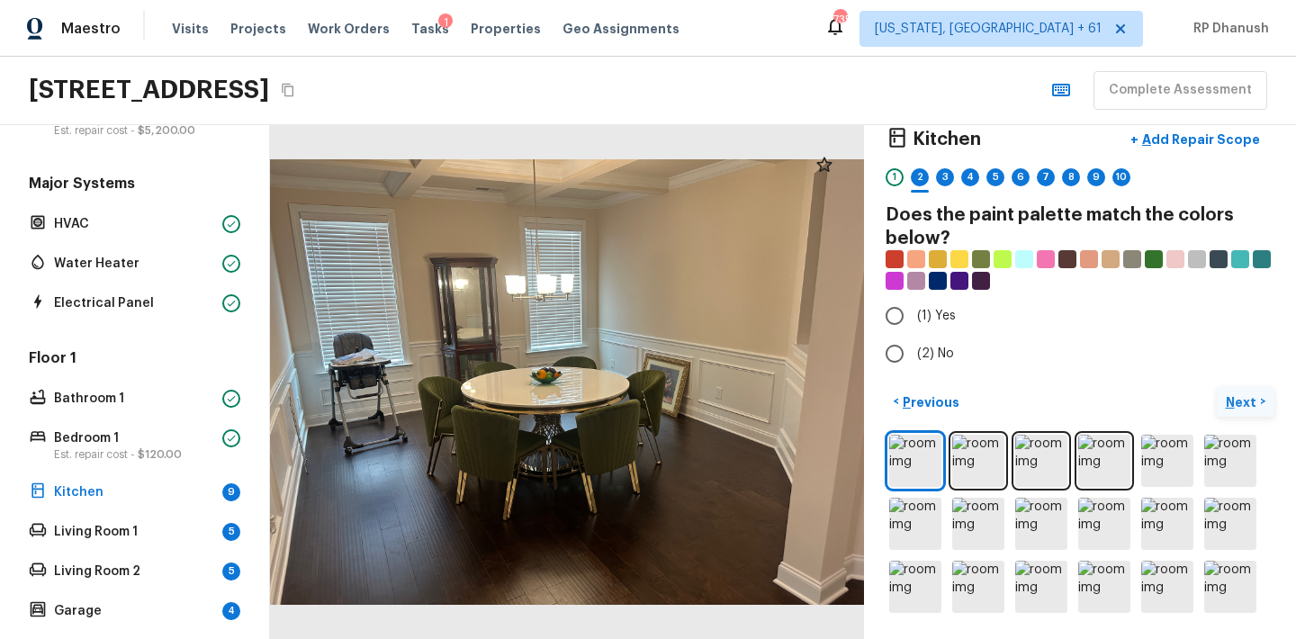
scroll to position [24, 0]
radio input "true"
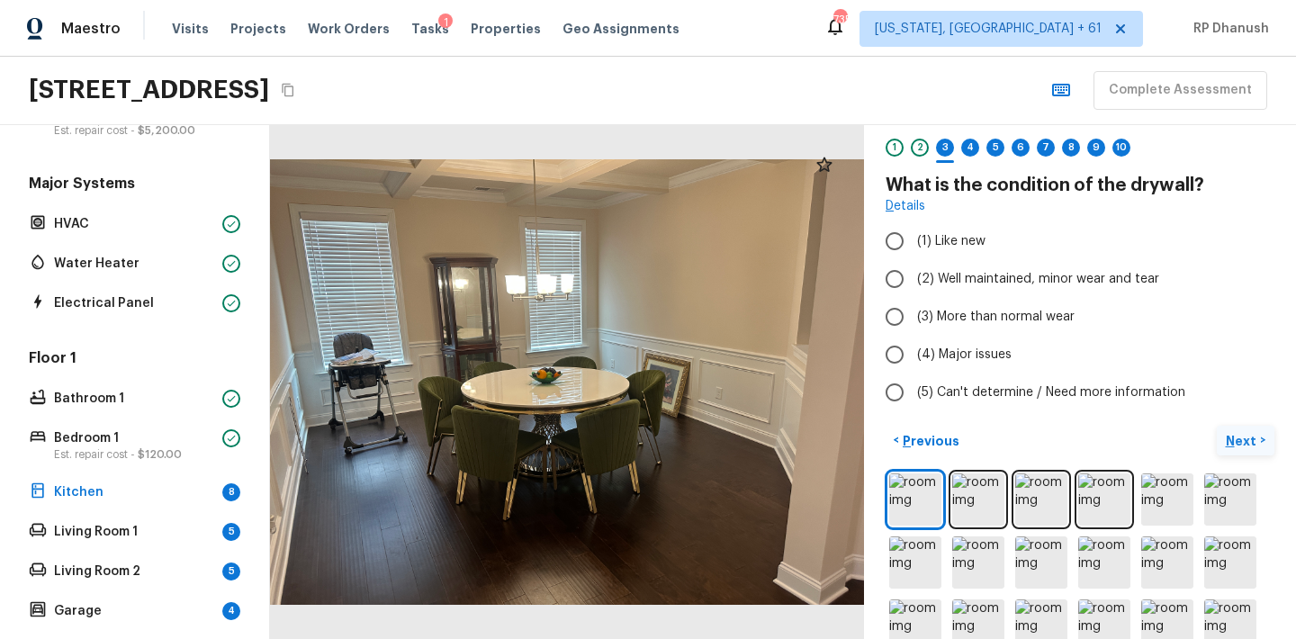
radio input "true"
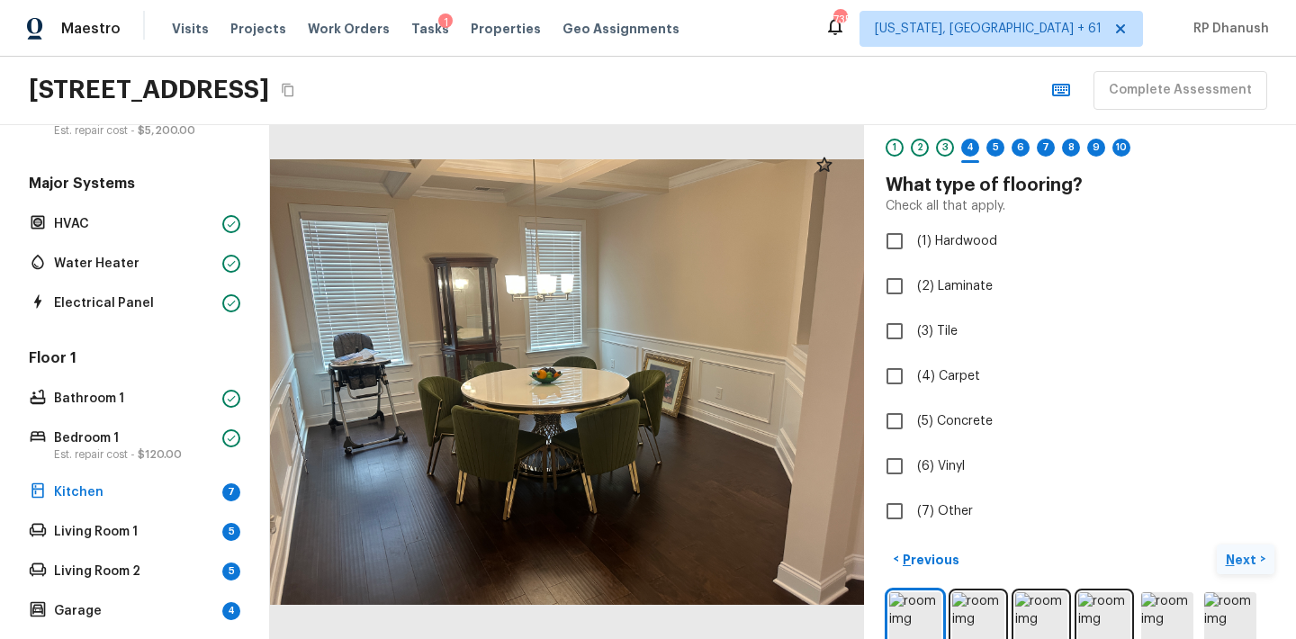
checkbox input "true"
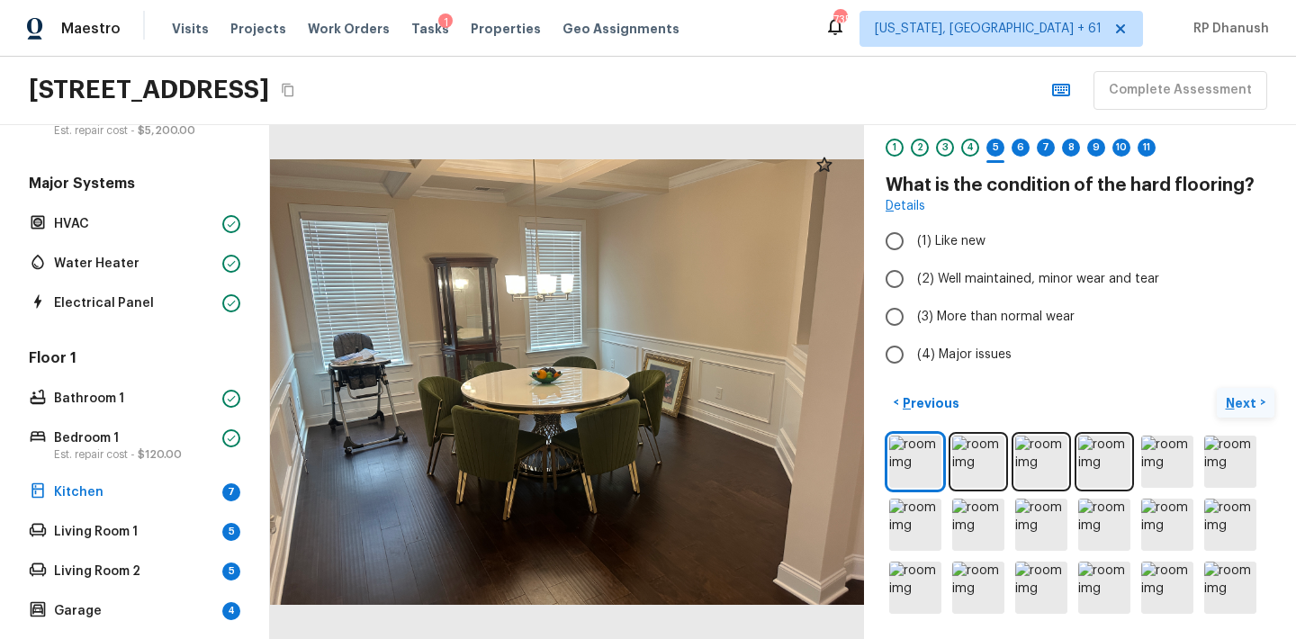
radio input "true"
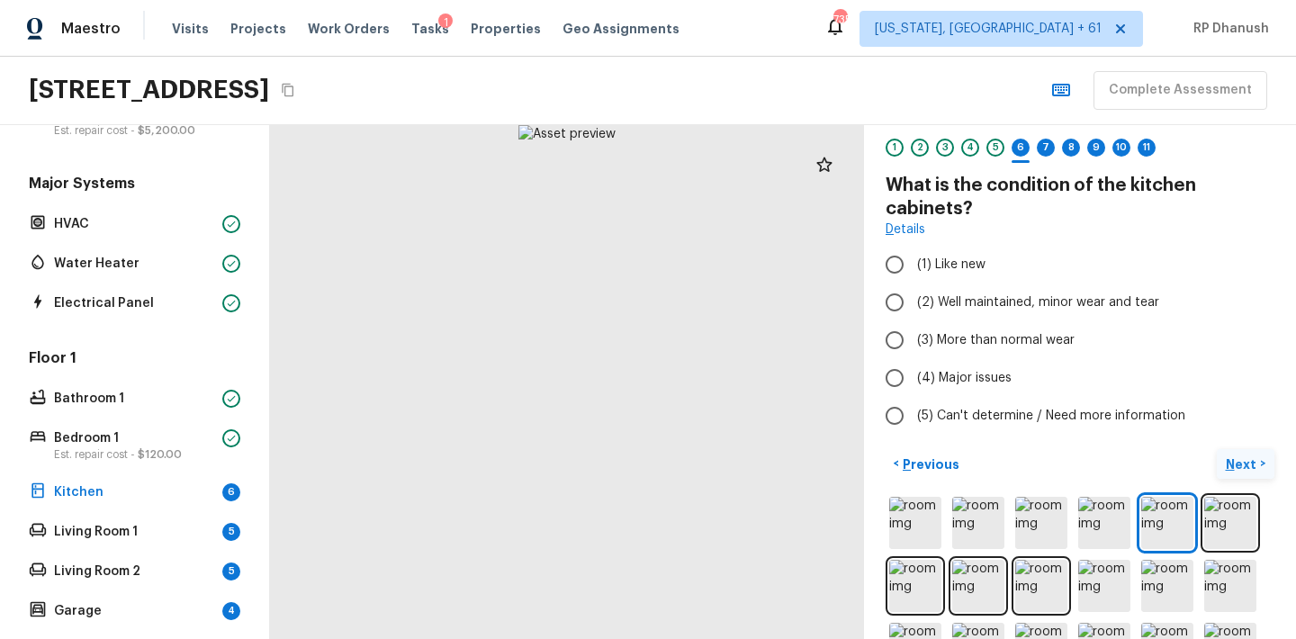
radio input "true"
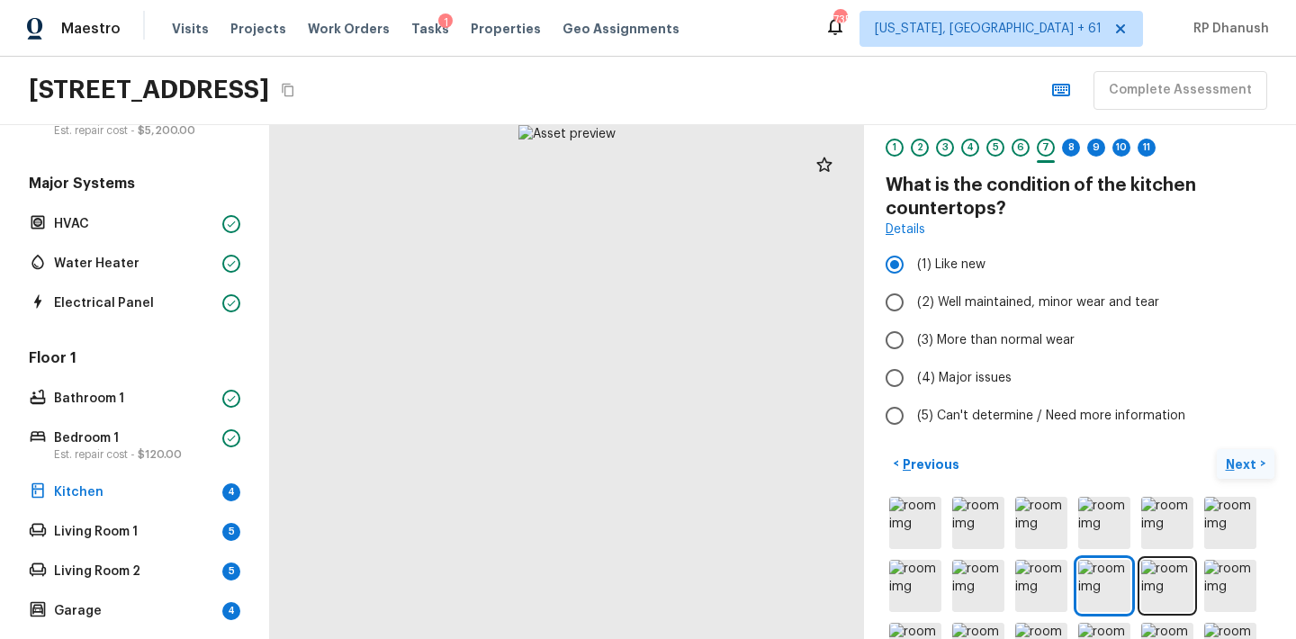
radio input "false"
radio input "true"
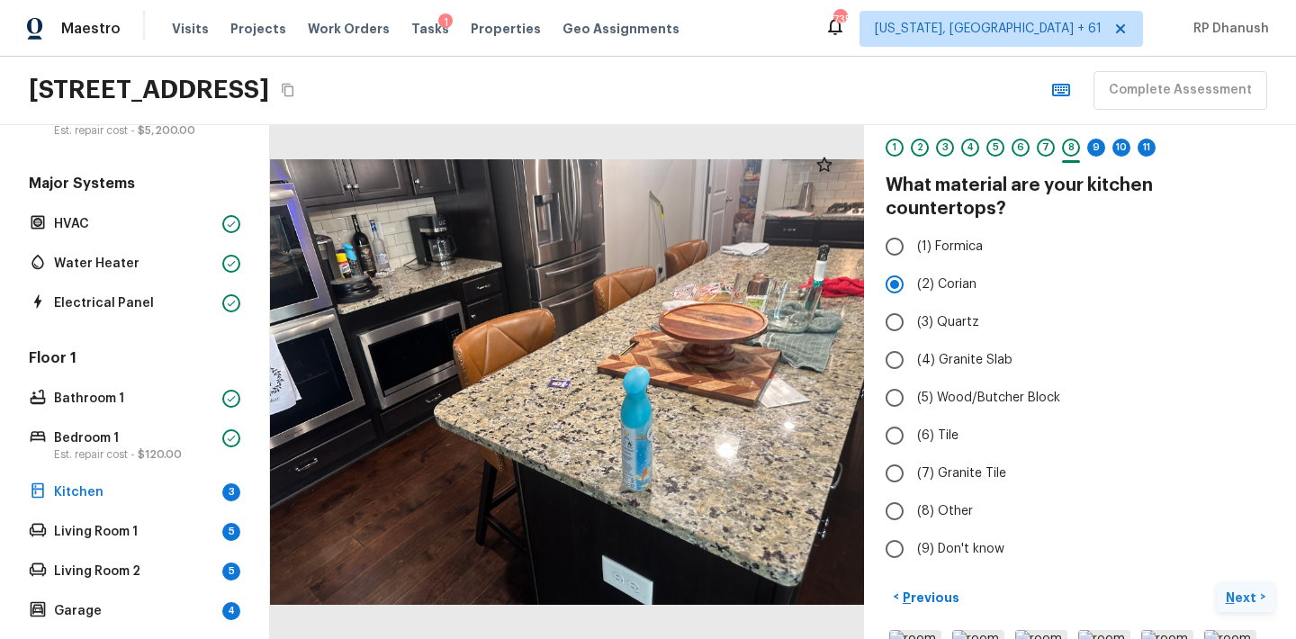
radio input "false"
radio input "true"
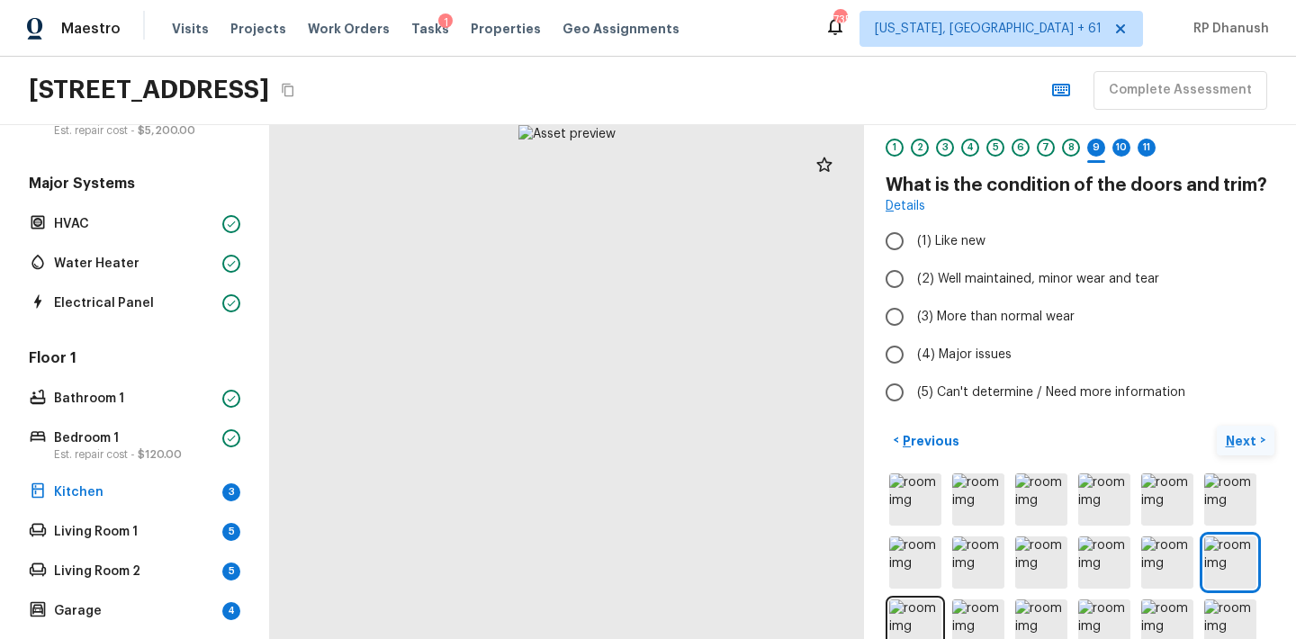
radio input "true"
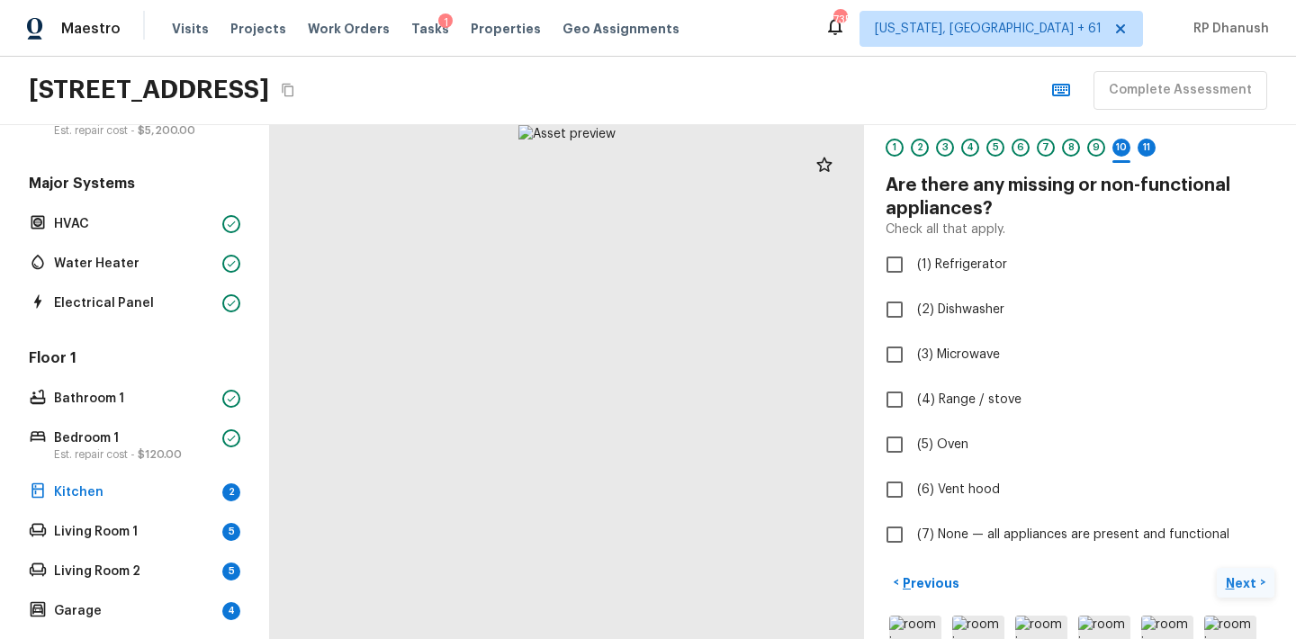
checkbox input "true"
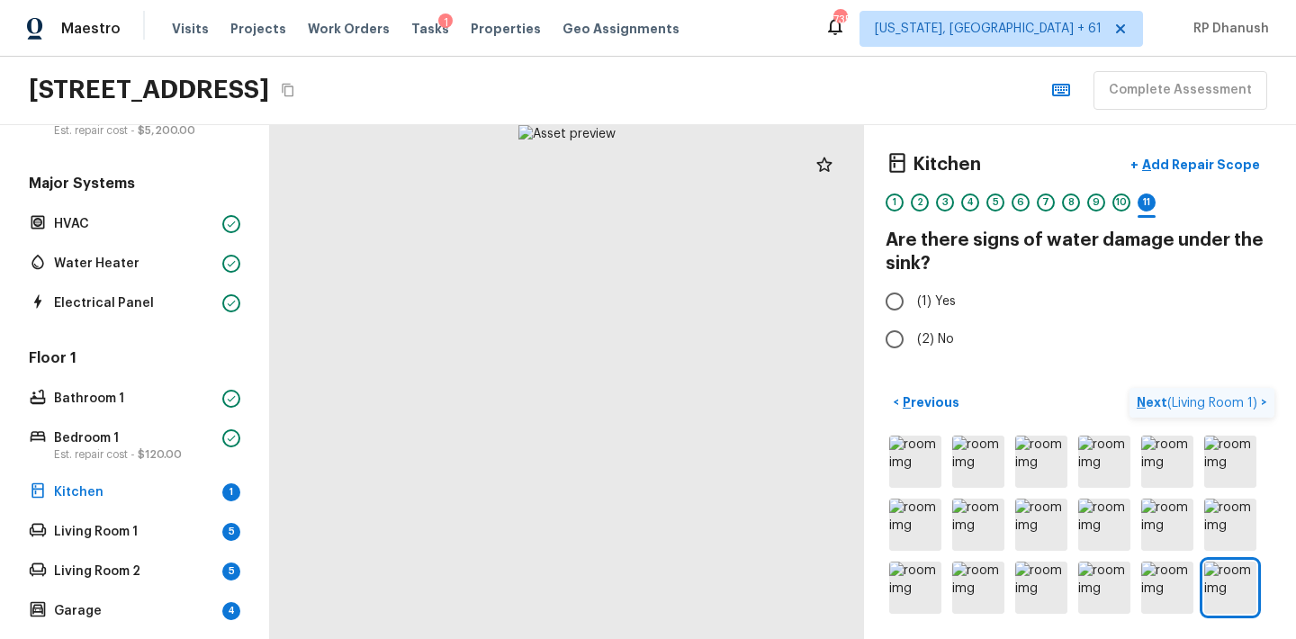
radio input "true"
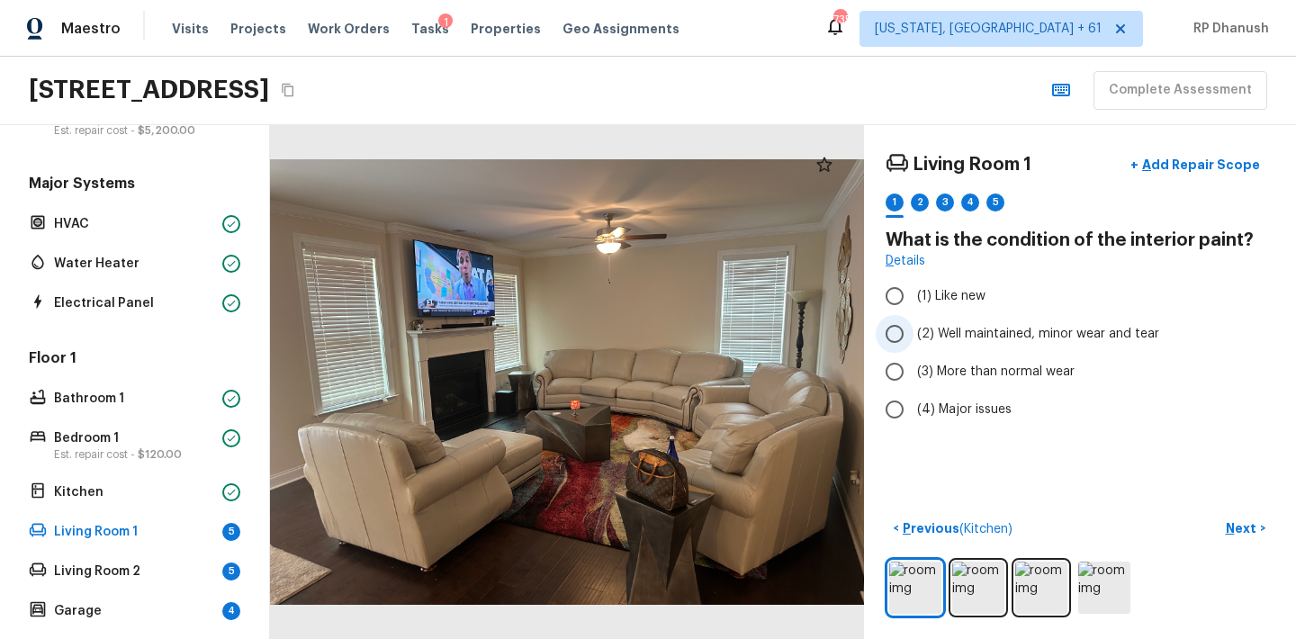
click at [945, 336] on span "(2) Well maintained, minor wear and tear" at bounding box center [1038, 334] width 242 height 18
click at [913, 336] on input "(2) Well maintained, minor wear and tear" at bounding box center [895, 334] width 38 height 38
radio input "true"
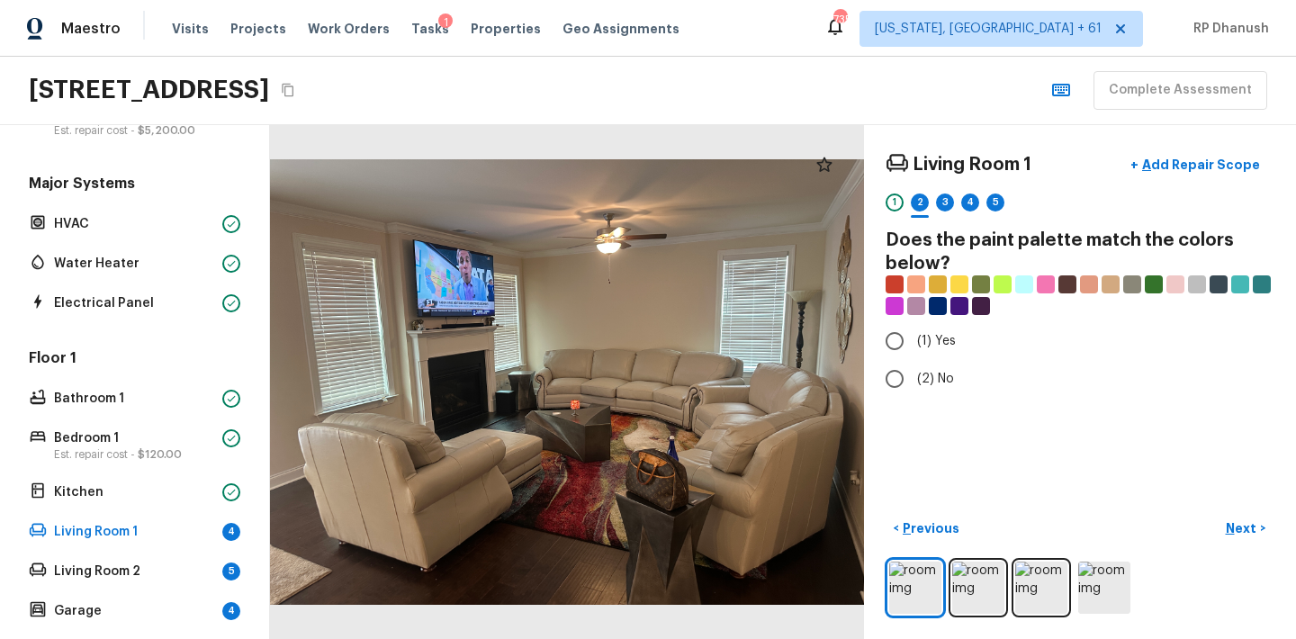
radio input "true"
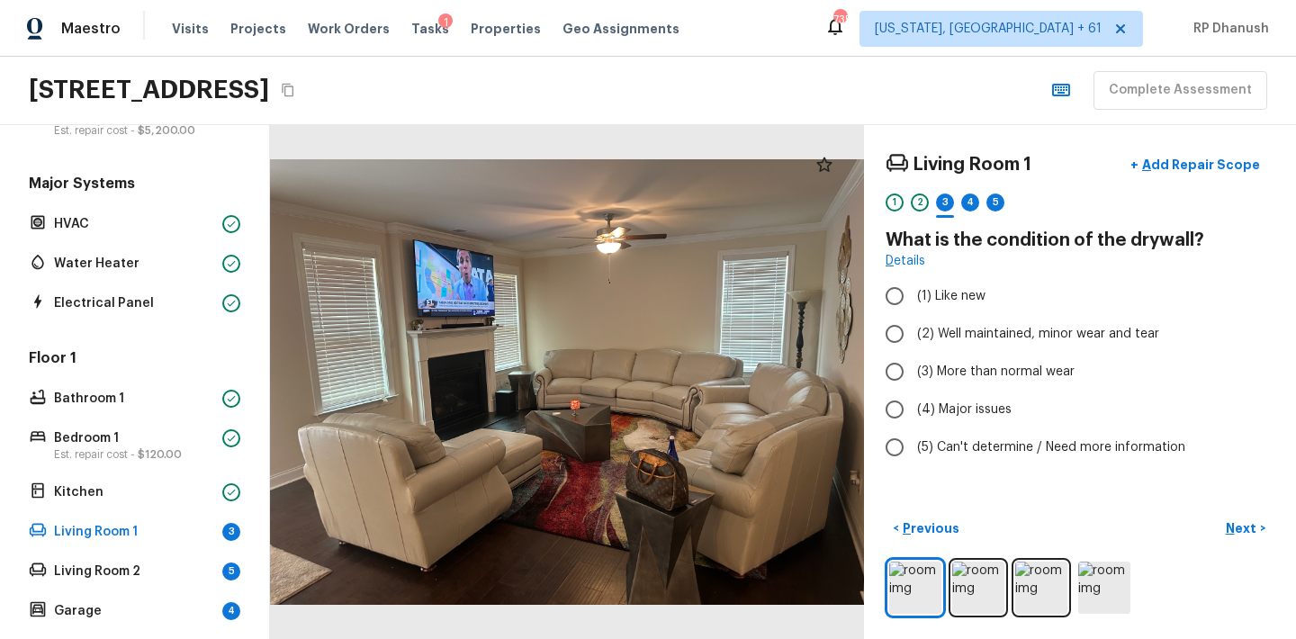
radio input "true"
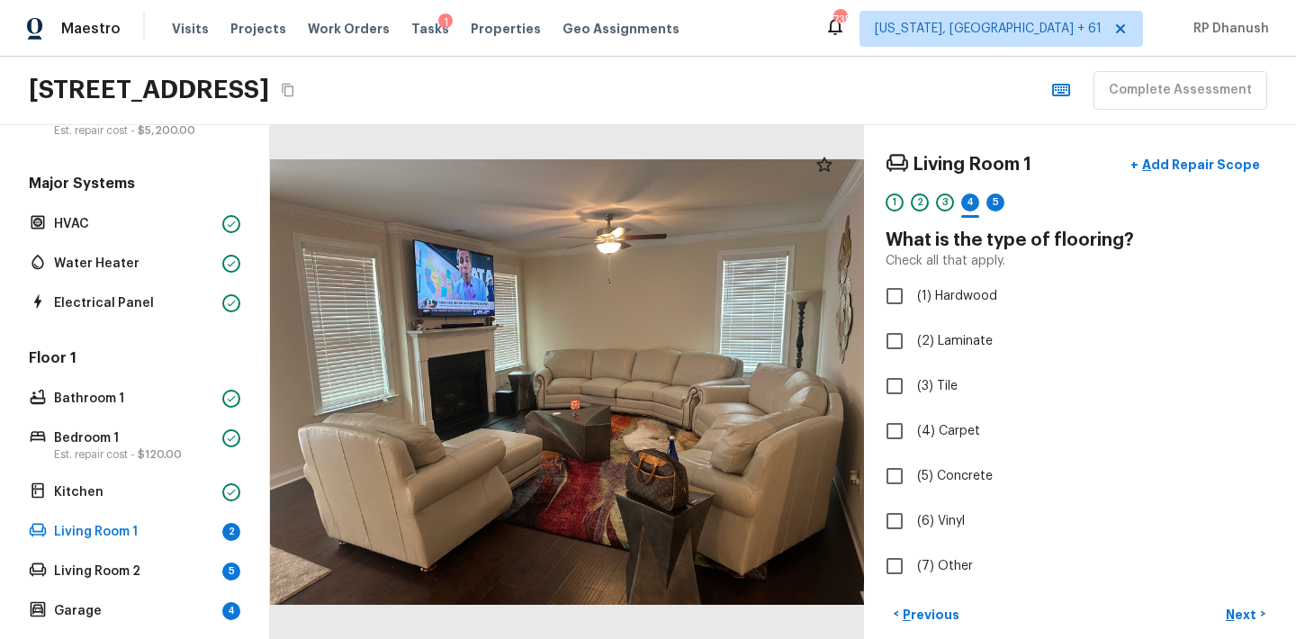
checkbox input "true"
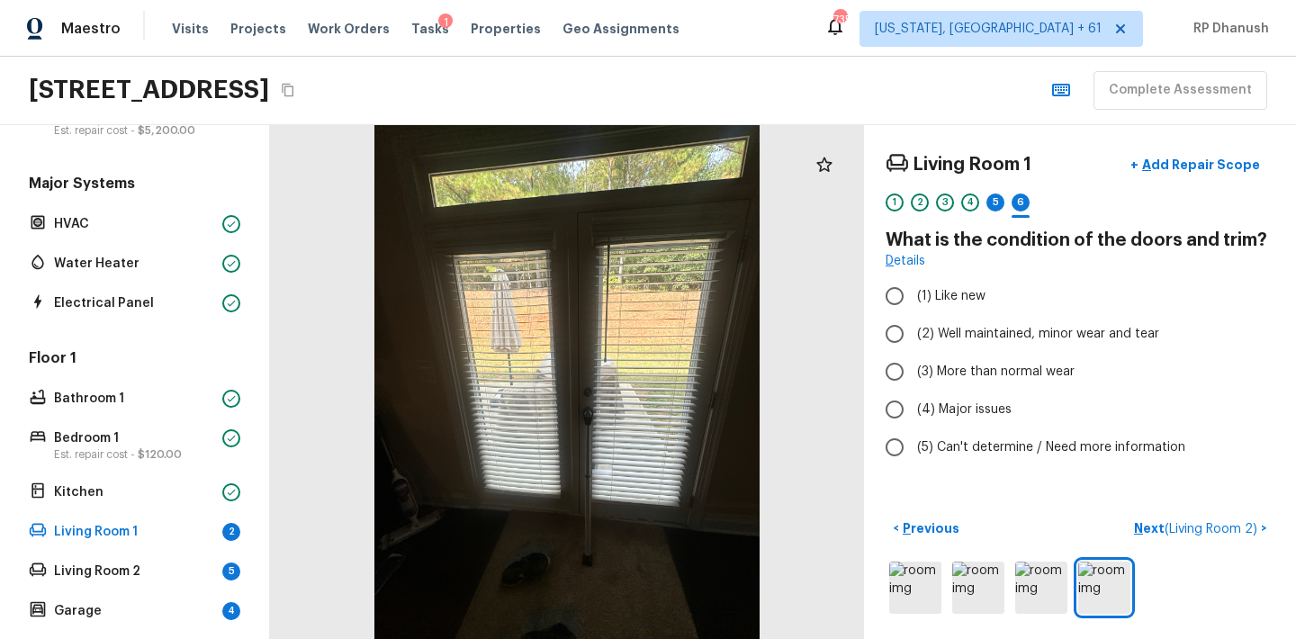
radio input "true"
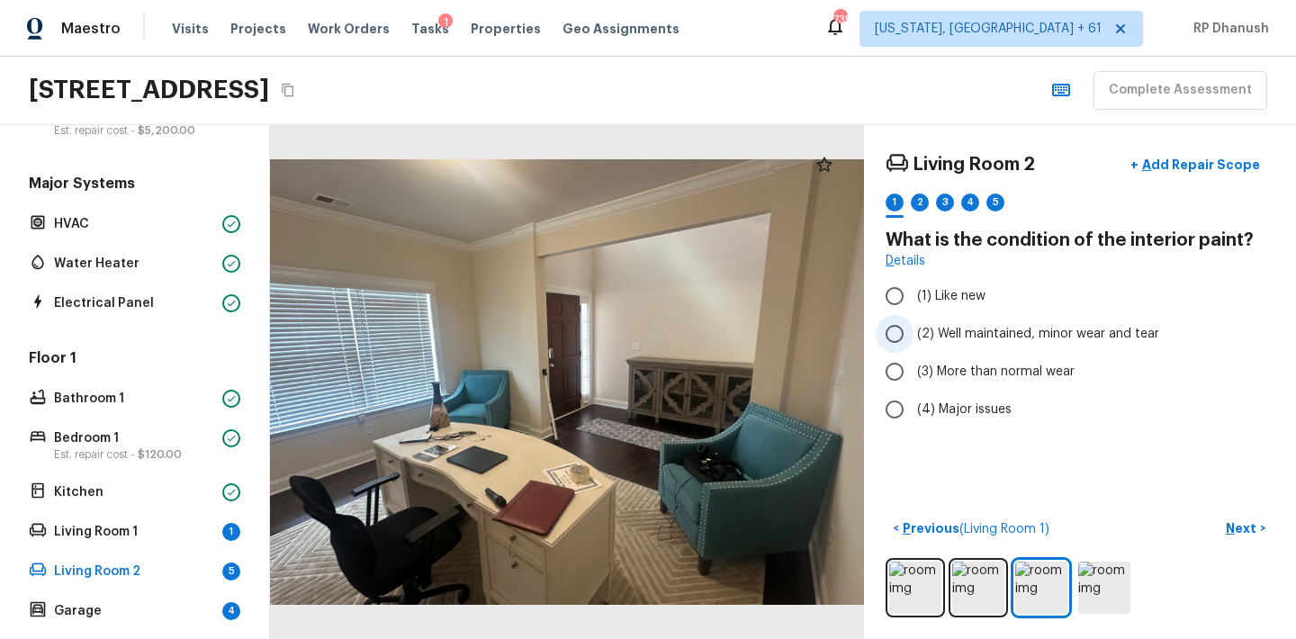
click at [1008, 329] on span "(2) Well maintained, minor wear and tear" at bounding box center [1038, 334] width 242 height 18
click at [913, 329] on input "(2) Well maintained, minor wear and tear" at bounding box center [895, 334] width 38 height 38
radio input "true"
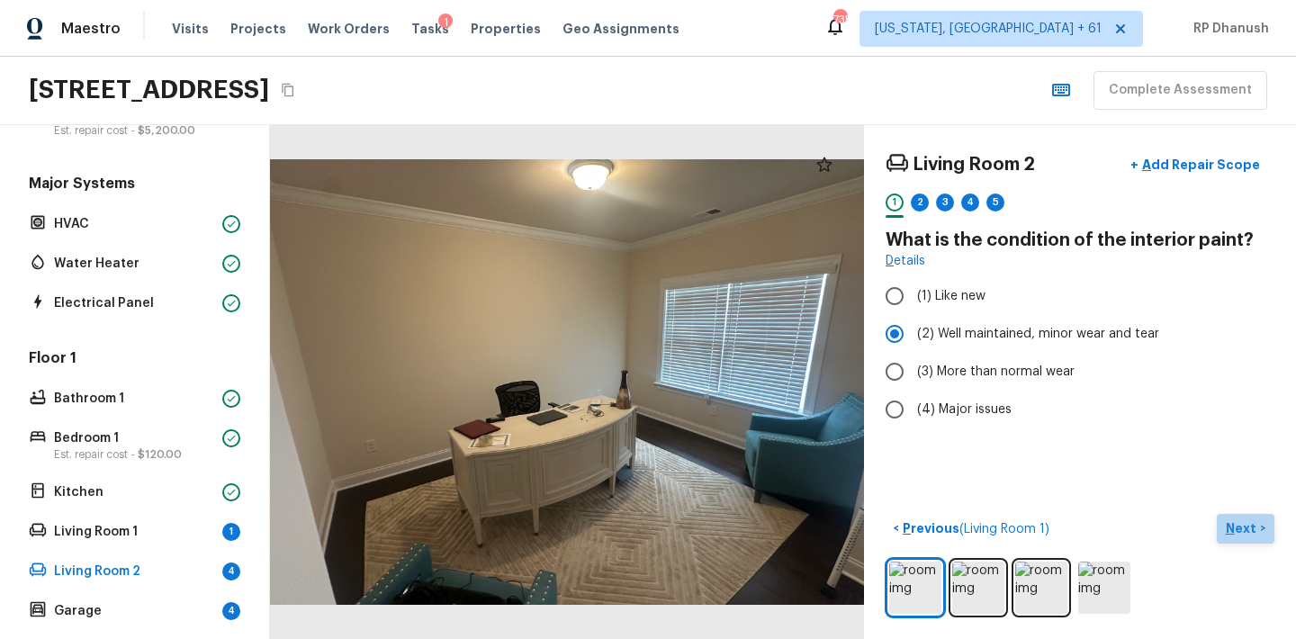
click at [1233, 532] on p "Next" at bounding box center [1243, 528] width 34 height 18
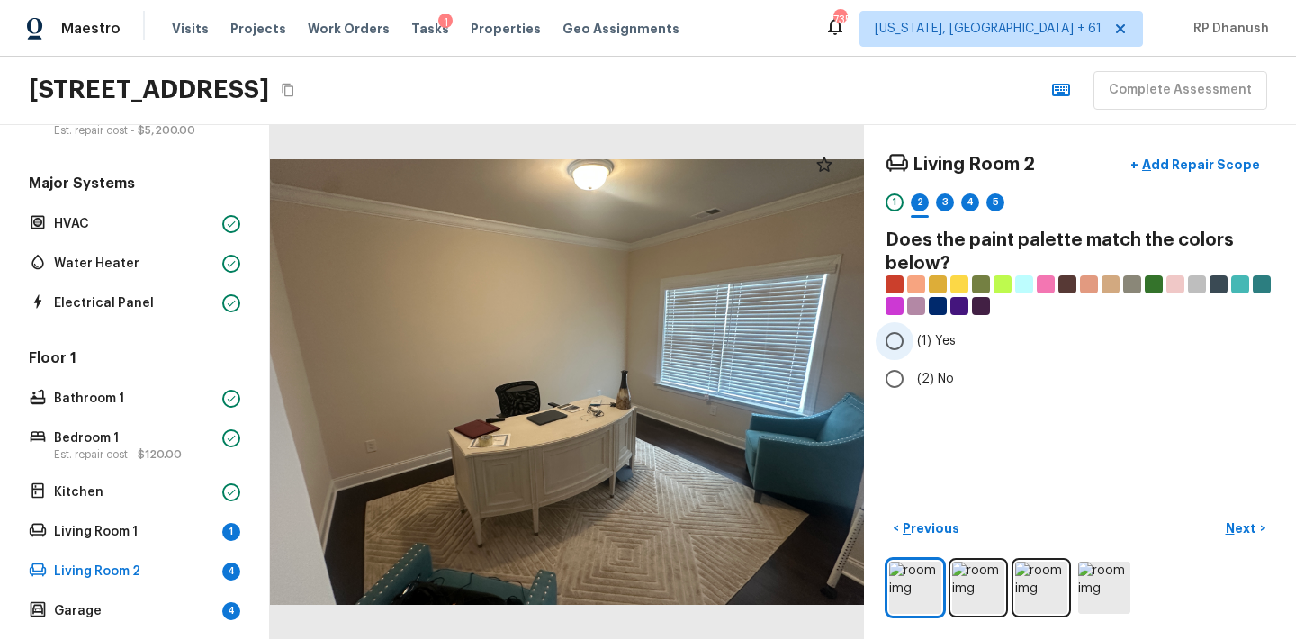
click at [913, 344] on label "(1) Yes" at bounding box center [1068, 341] width 384 height 38
click at [913, 344] on input "(1) Yes" at bounding box center [895, 341] width 38 height 38
radio input "true"
click at [1253, 521] on p "Next" at bounding box center [1243, 528] width 34 height 18
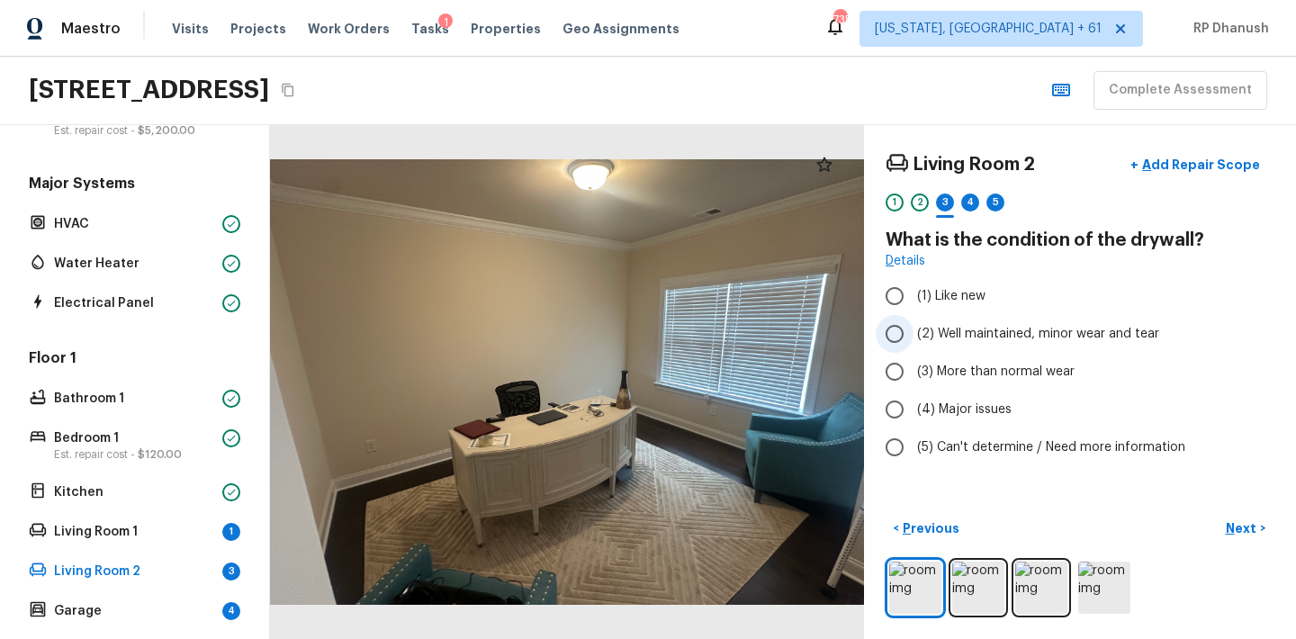
click at [965, 338] on span "(2) Well maintained, minor wear and tear" at bounding box center [1038, 334] width 242 height 18
click at [913, 338] on input "(2) Well maintained, minor wear and tear" at bounding box center [895, 334] width 38 height 38
radio input "true"
click at [1254, 522] on p "Next" at bounding box center [1243, 528] width 34 height 18
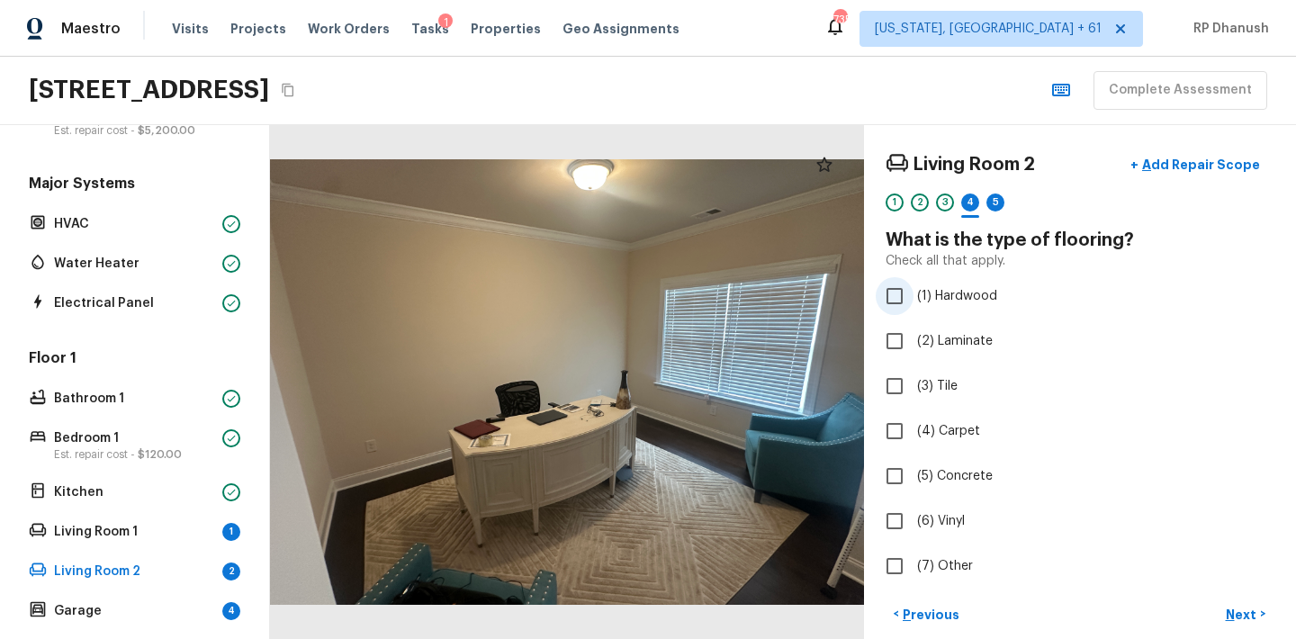
click at [945, 290] on span "(1) Hardwood" at bounding box center [957, 296] width 80 height 18
click at [913, 290] on input "(1) Hardwood" at bounding box center [895, 296] width 38 height 38
checkbox input "true"
click at [1240, 617] on p "Next" at bounding box center [1243, 615] width 34 height 18
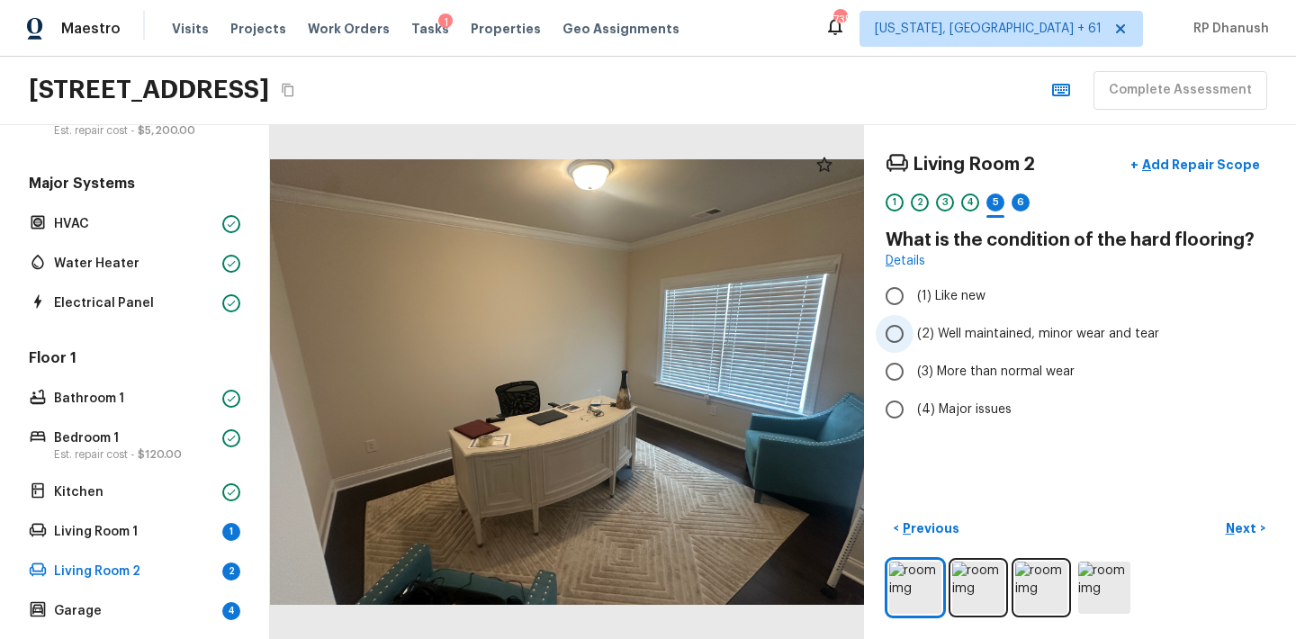
click at [945, 329] on span "(2) Well maintained, minor wear and tear" at bounding box center [1038, 334] width 242 height 18
click at [913, 329] on input "(2) Well maintained, minor wear and tear" at bounding box center [895, 334] width 38 height 38
radio input "true"
click at [1256, 524] on p "Next" at bounding box center [1243, 528] width 34 height 18
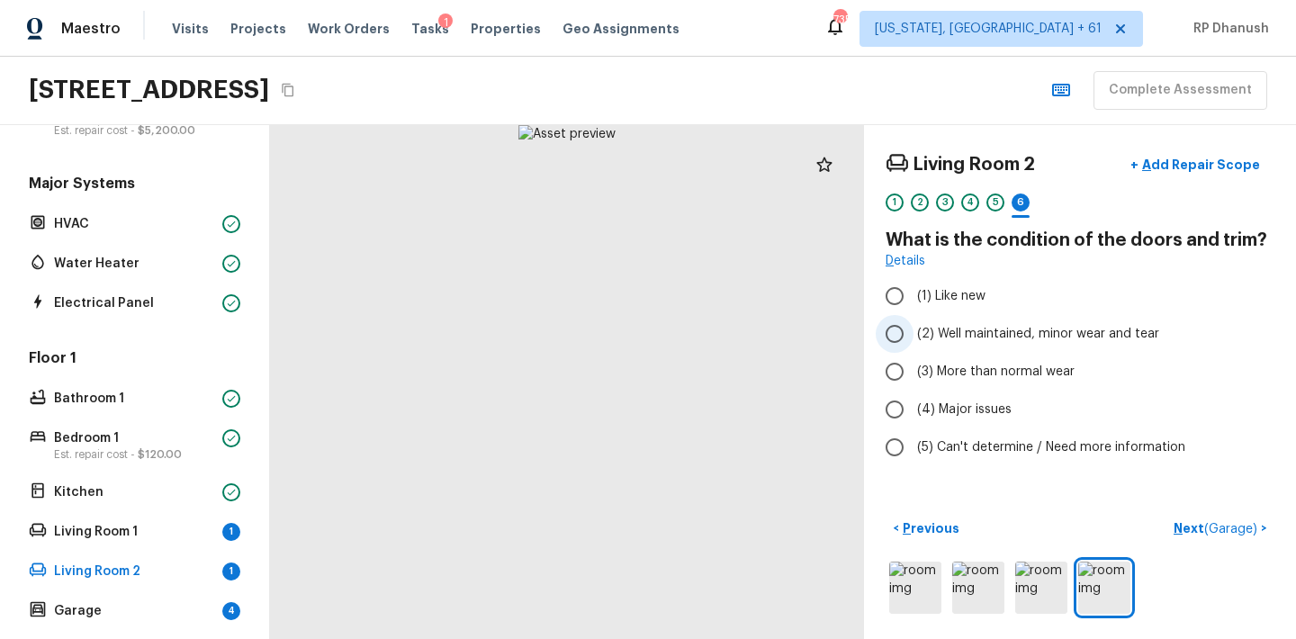
click at [955, 335] on span "(2) Well maintained, minor wear and tear" at bounding box center [1038, 334] width 242 height 18
click at [913, 335] on input "(2) Well maintained, minor wear and tear" at bounding box center [895, 334] width 38 height 38
radio input "true"
click at [1217, 535] on p "Next ( Garage )" at bounding box center [1216, 528] width 87 height 19
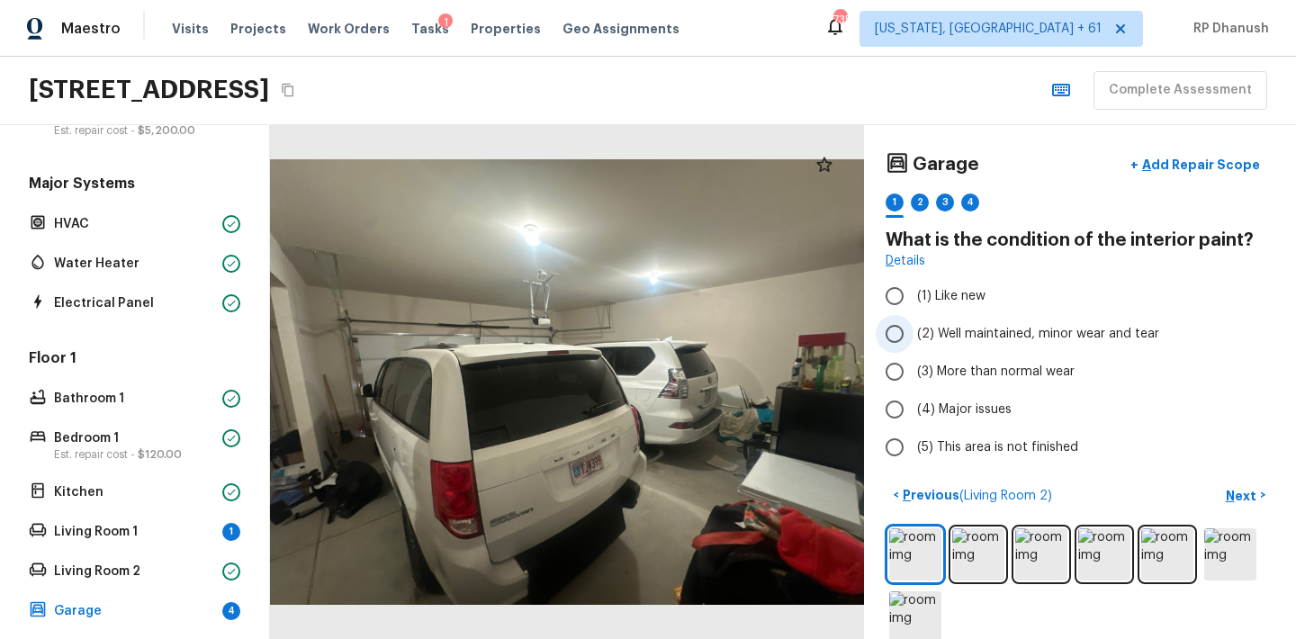
click at [1011, 334] on span "(2) Well maintained, minor wear and tear" at bounding box center [1038, 334] width 242 height 18
click at [913, 334] on input "(2) Well maintained, minor wear and tear" at bounding box center [895, 334] width 38 height 38
radio input "true"
click at [1227, 487] on p "Next" at bounding box center [1243, 496] width 34 height 18
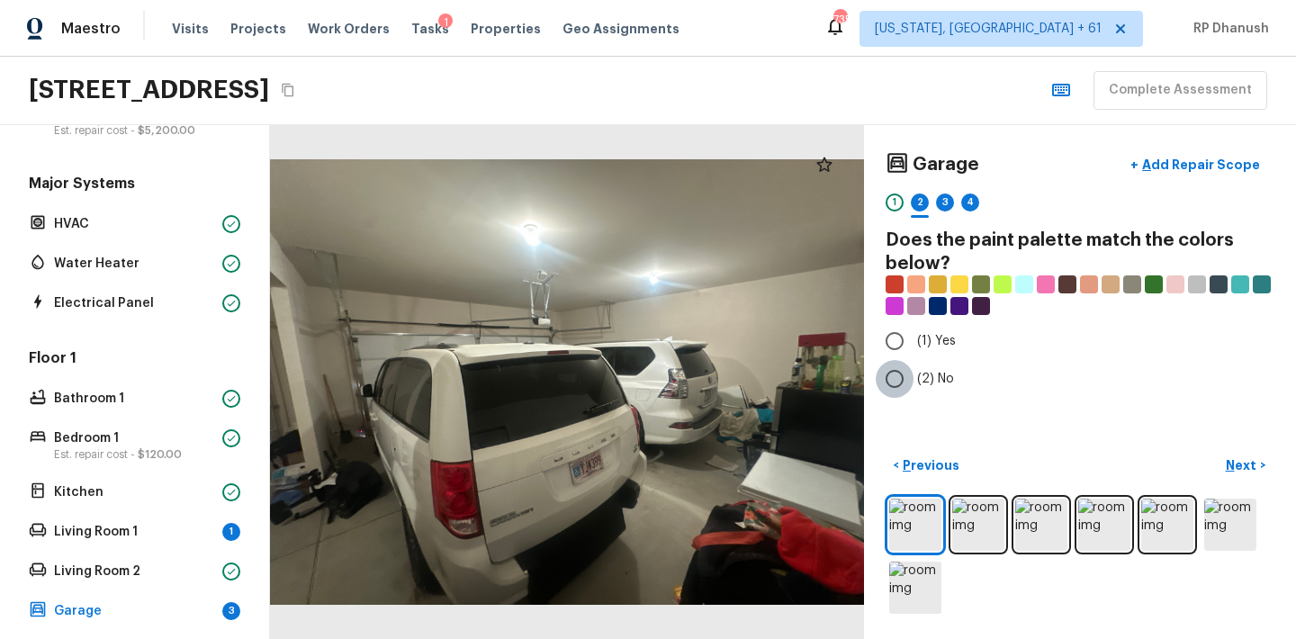
click at [909, 368] on input "(2) No" at bounding box center [895, 379] width 38 height 38
radio input "true"
click at [1261, 465] on button "Next >" at bounding box center [1246, 466] width 58 height 30
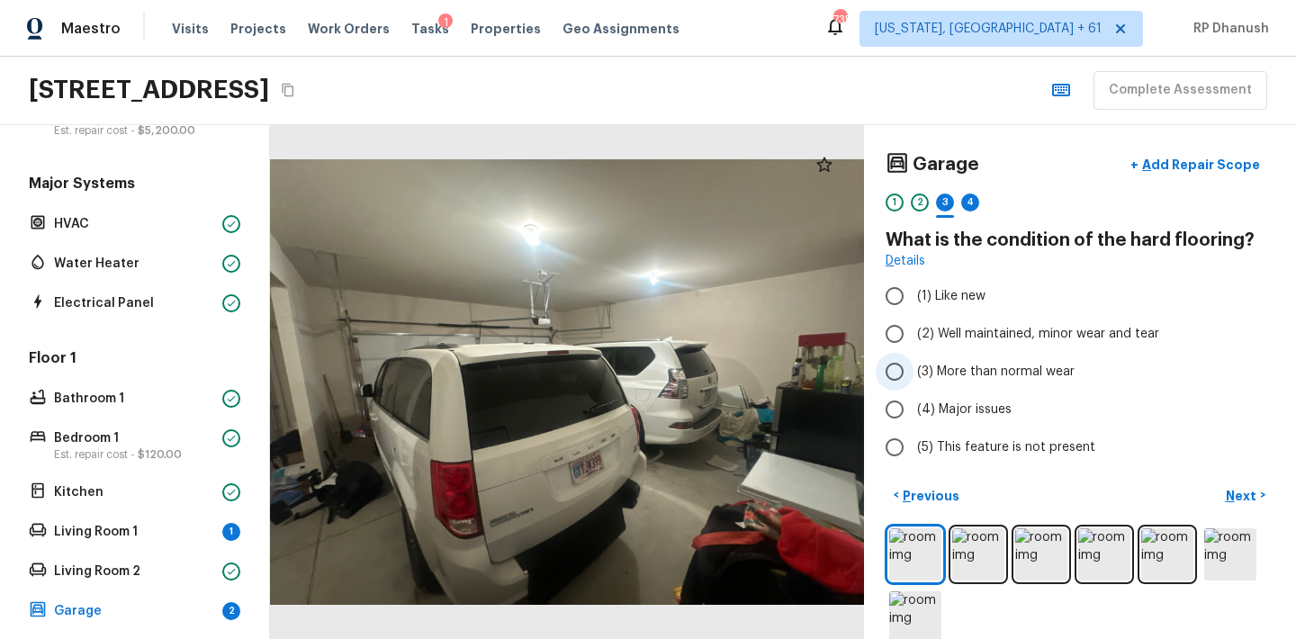
click at [937, 369] on span "(3) More than normal wear" at bounding box center [995, 372] width 157 height 18
click at [913, 369] on input "(3) More than normal wear" at bounding box center [895, 372] width 38 height 38
radio input "true"
click at [1249, 501] on p "Next" at bounding box center [1243, 496] width 34 height 18
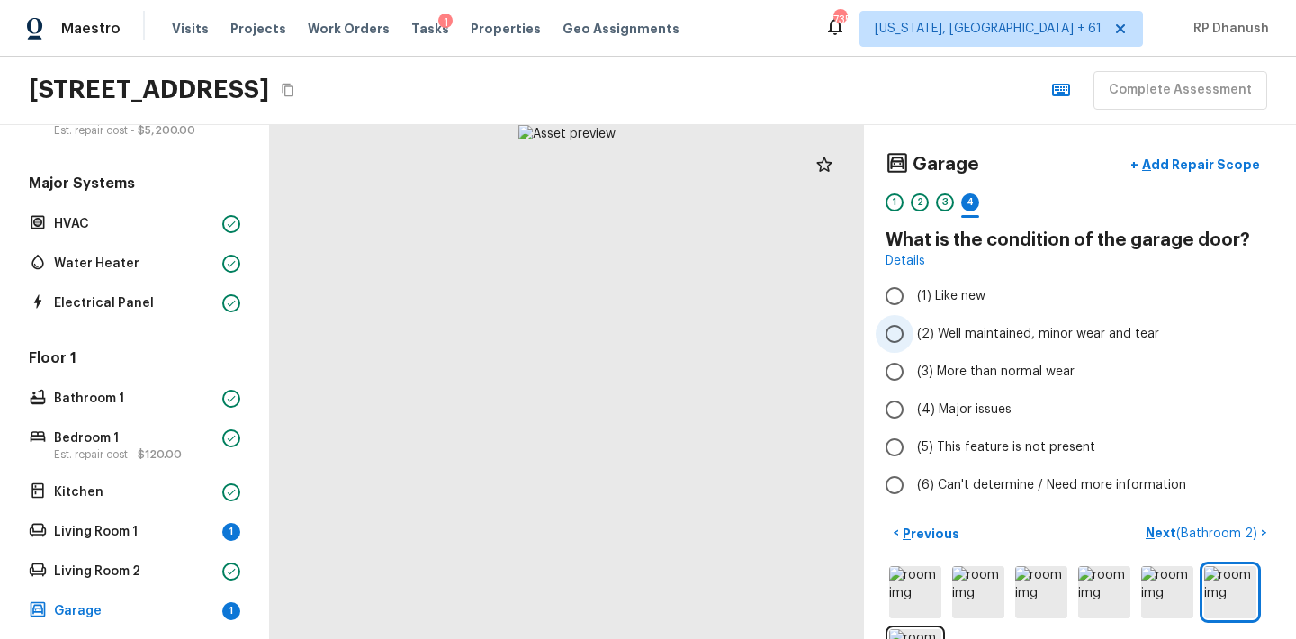
click at [926, 334] on span "(2) Well maintained, minor wear and tear" at bounding box center [1038, 334] width 242 height 18
click at [913, 334] on input "(2) Well maintained, minor wear and tear" at bounding box center [895, 334] width 38 height 38
radio input "true"
click at [1190, 532] on span "( Bathroom 2 )" at bounding box center [1216, 533] width 81 height 13
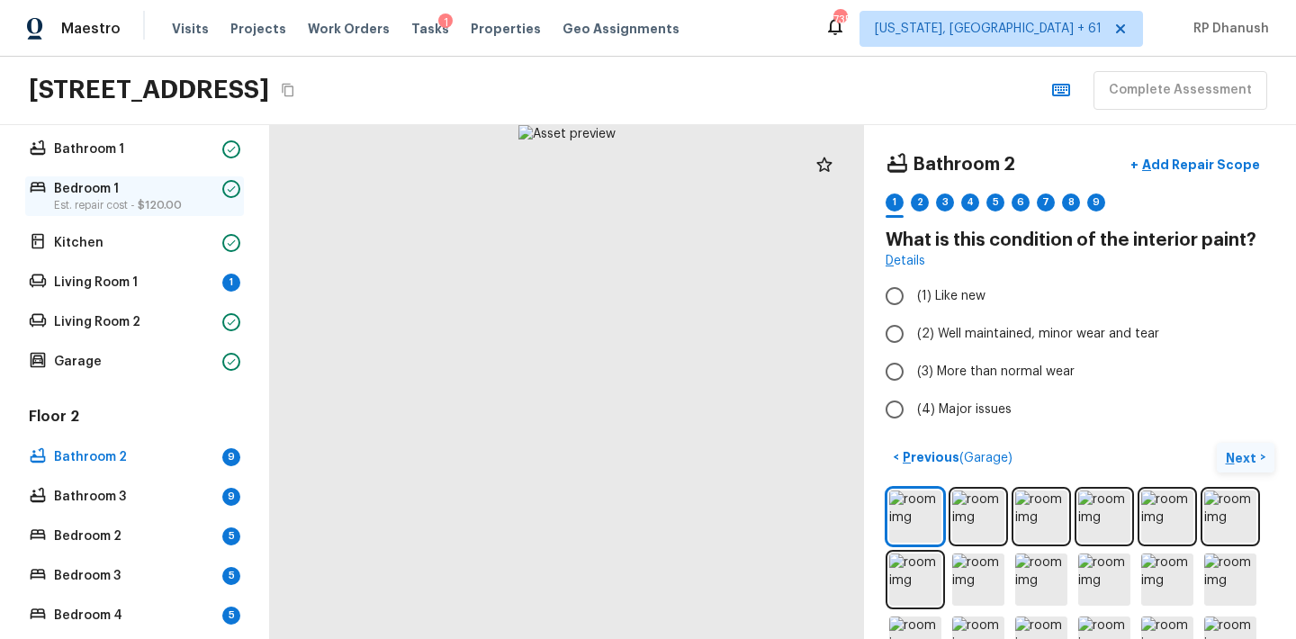
scroll to position [398, 0]
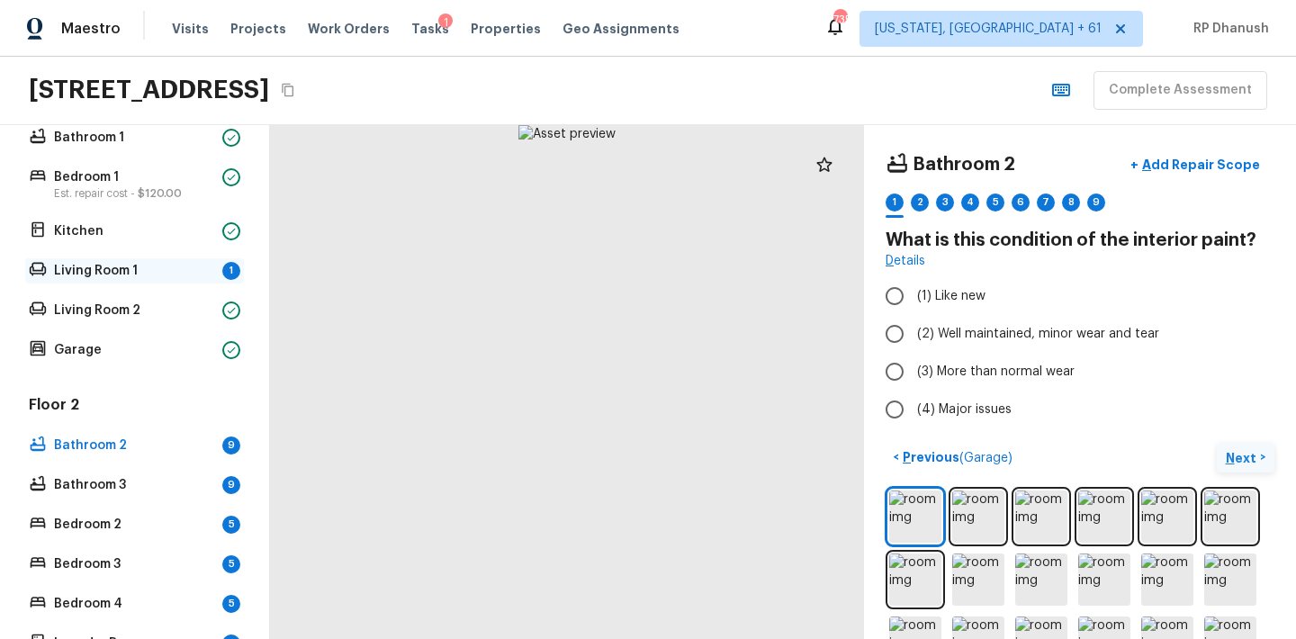
click at [194, 275] on p "Living Room 1" at bounding box center [134, 271] width 161 height 18
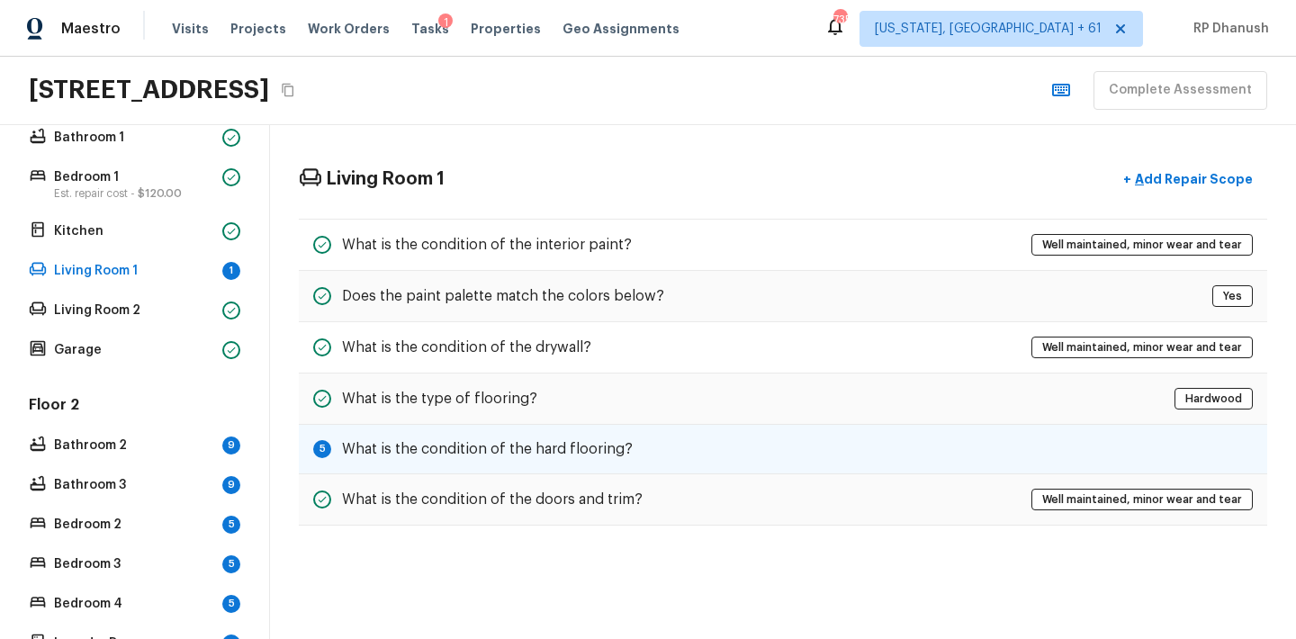
click at [490, 440] on h5 "What is the condition of the hard flooring?" at bounding box center [487, 449] width 291 height 20
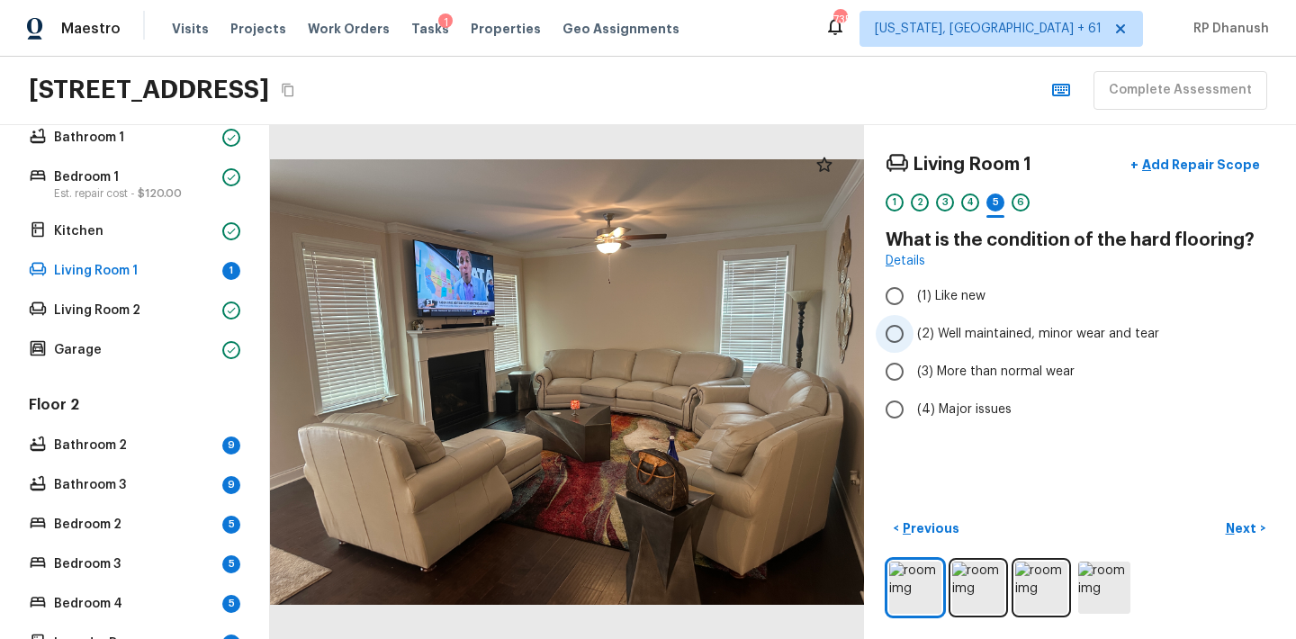
click at [981, 333] on span "(2) Well maintained, minor wear and tear" at bounding box center [1038, 334] width 242 height 18
click at [913, 333] on input "(2) Well maintained, minor wear and tear" at bounding box center [895, 334] width 38 height 38
radio input "true"
click at [146, 451] on p "Bathroom 2" at bounding box center [134, 445] width 161 height 18
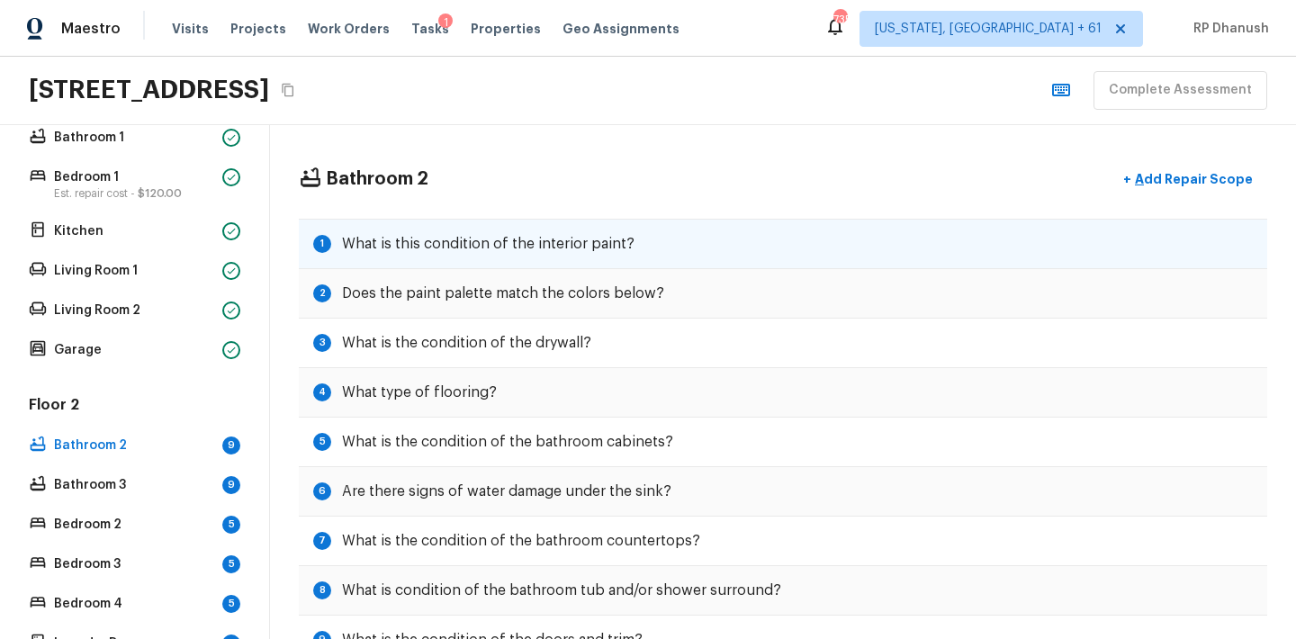
click at [492, 245] on h5 "What is this condition of the interior paint?" at bounding box center [488, 244] width 292 height 20
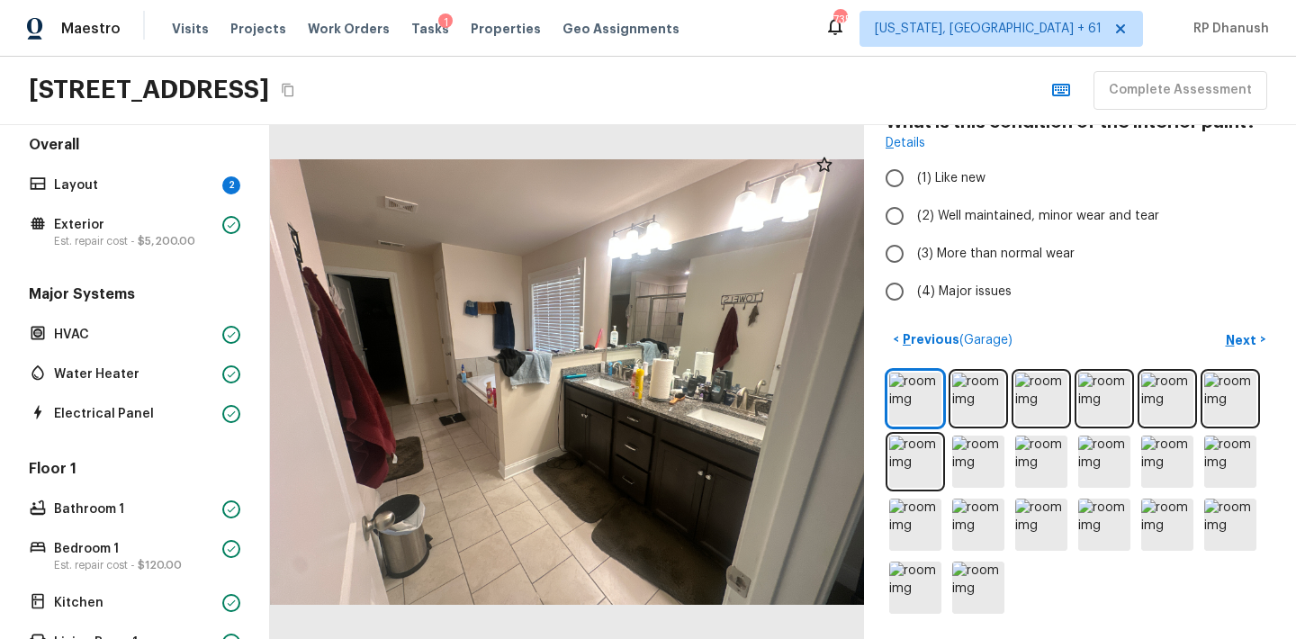
scroll to position [22, 0]
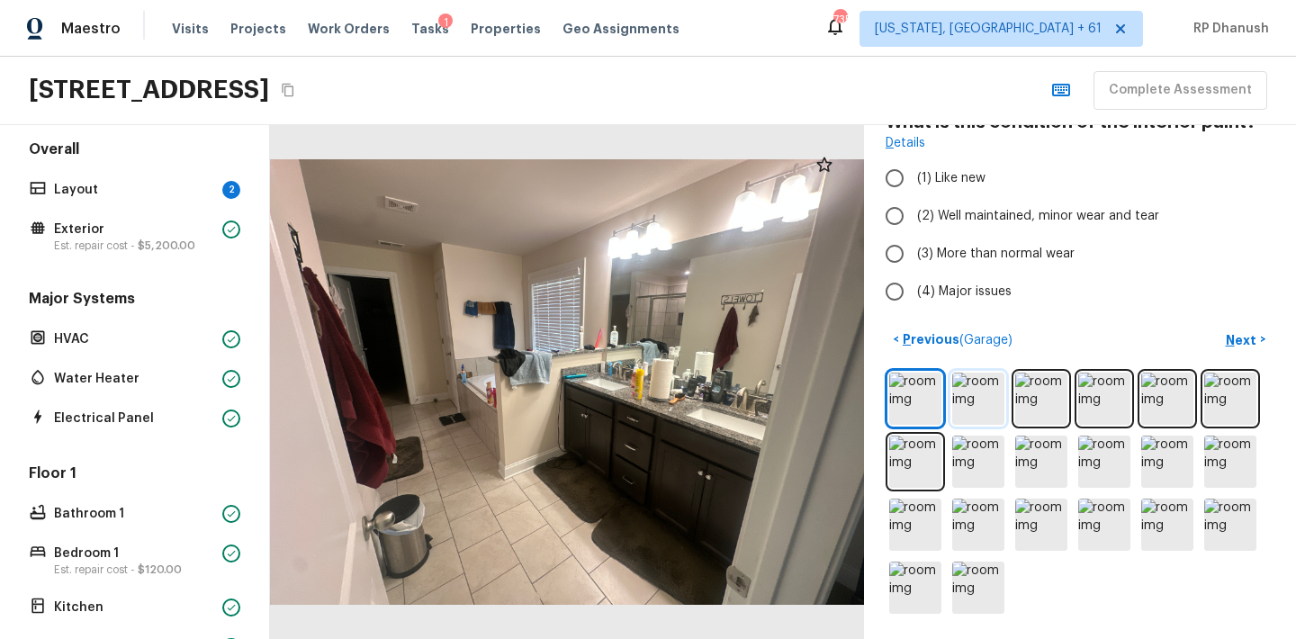
click at [982, 402] on img at bounding box center [978, 399] width 52 height 52
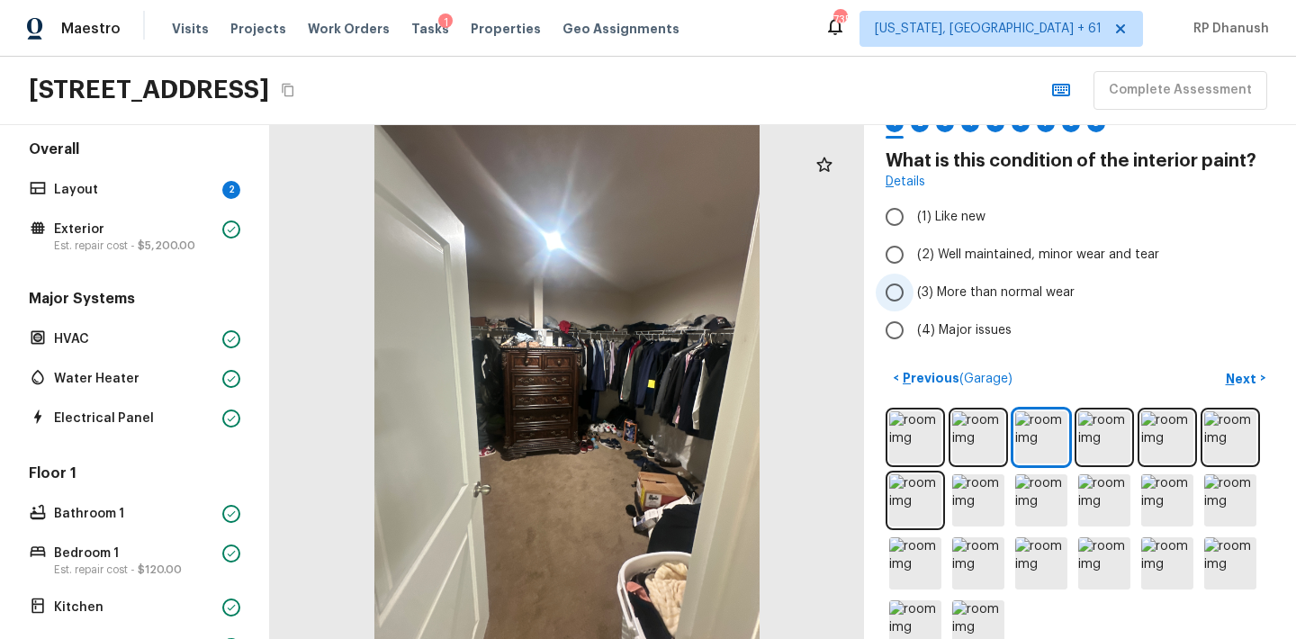
scroll to position [0, 0]
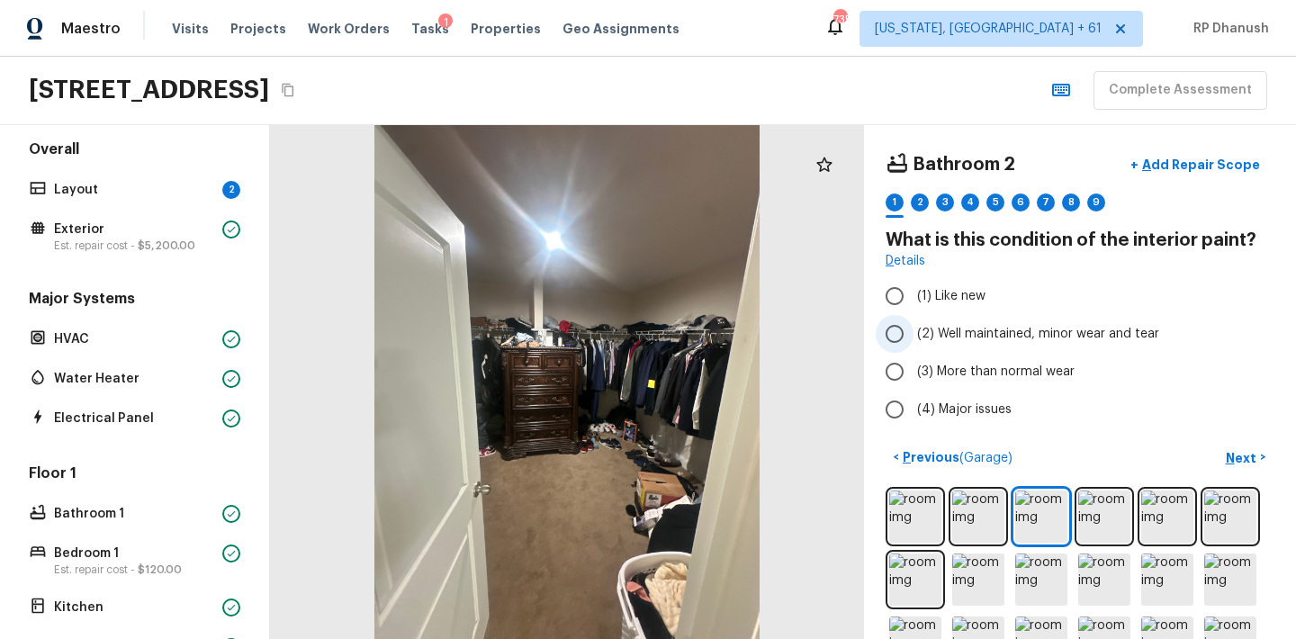
click at [980, 346] on label "(2) Well maintained, minor wear and tear" at bounding box center [1068, 334] width 384 height 38
click at [913, 346] on input "(2) Well maintained, minor wear and tear" at bounding box center [895, 334] width 38 height 38
radio input "true"
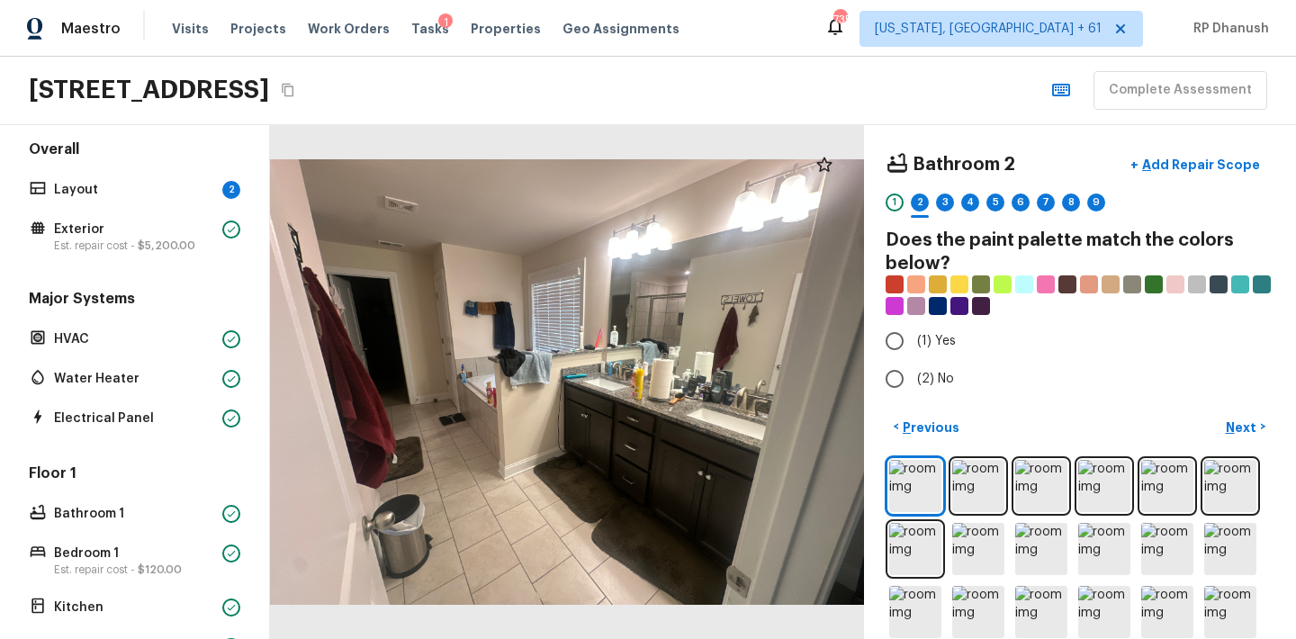
radio input "true"
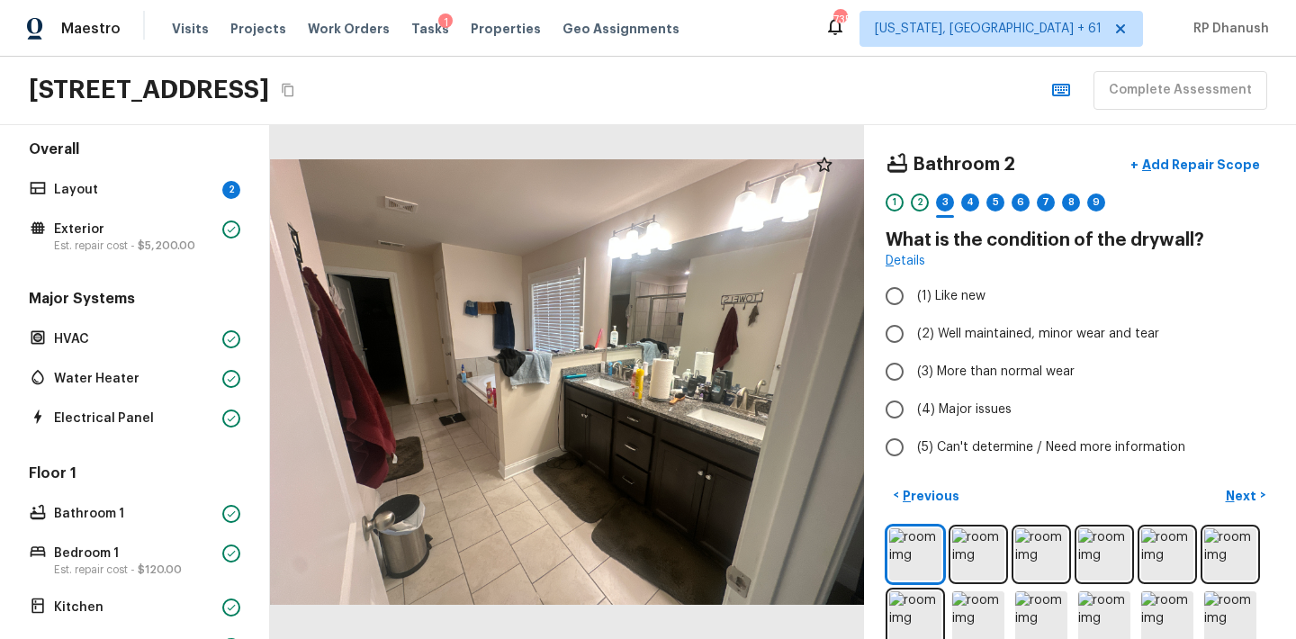
radio input "true"
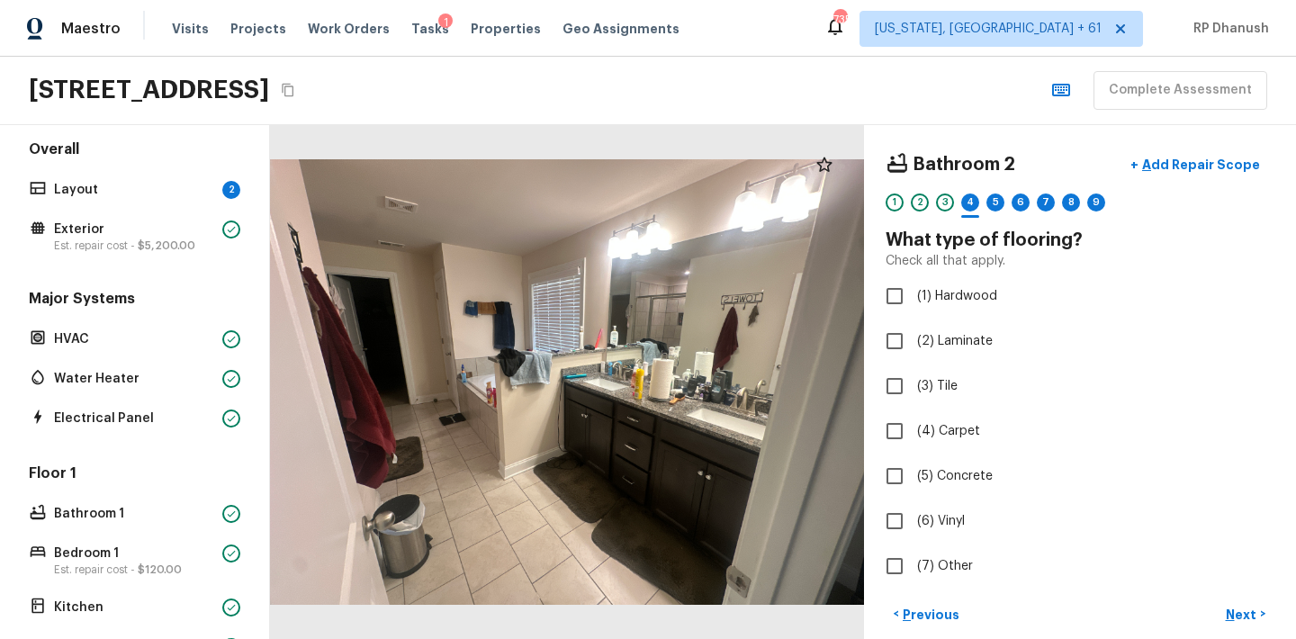
checkbox input "true"
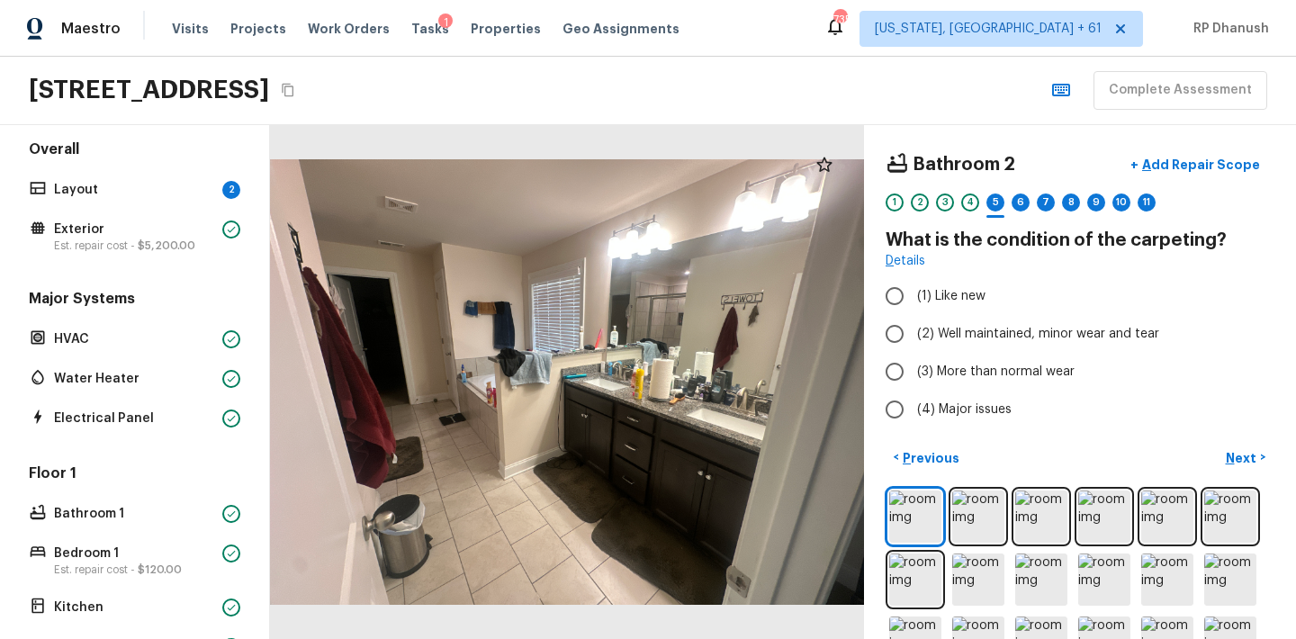
radio input "true"
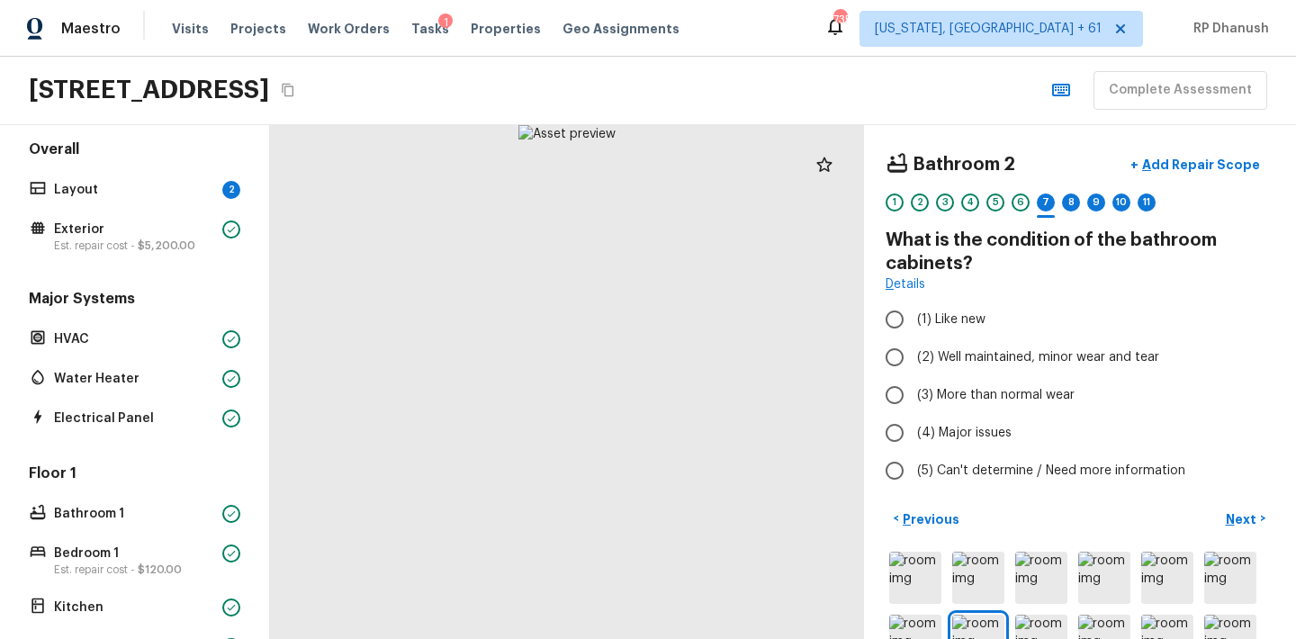
radio input "true"
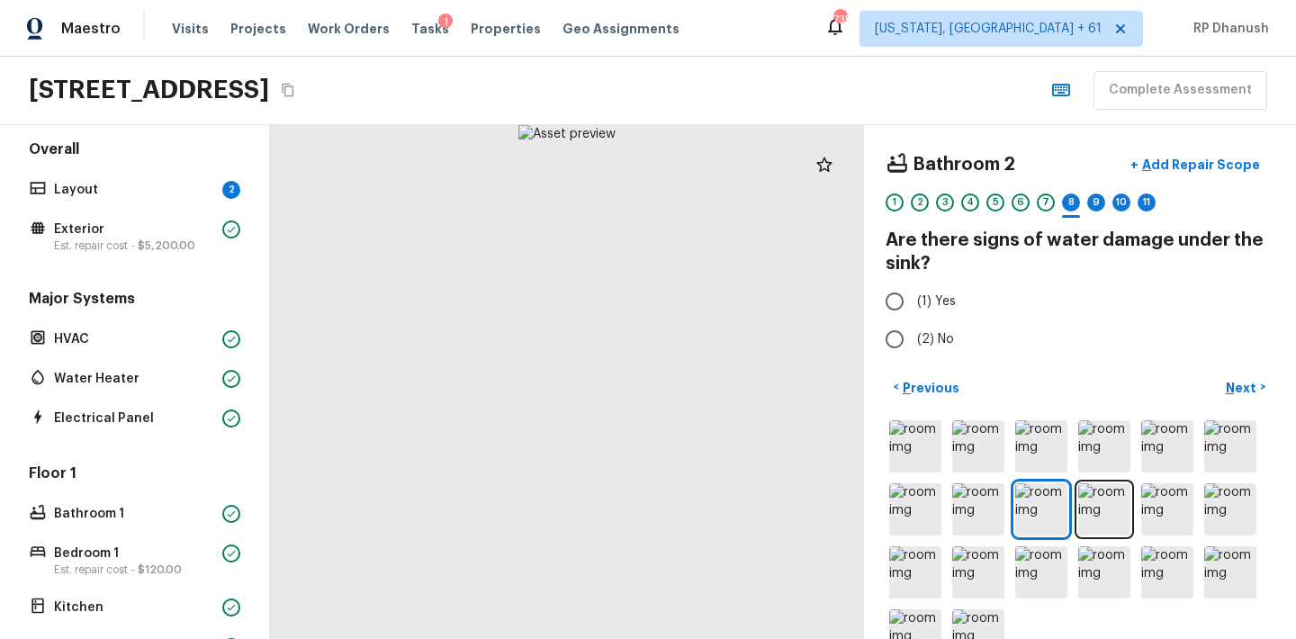
radio input "true"
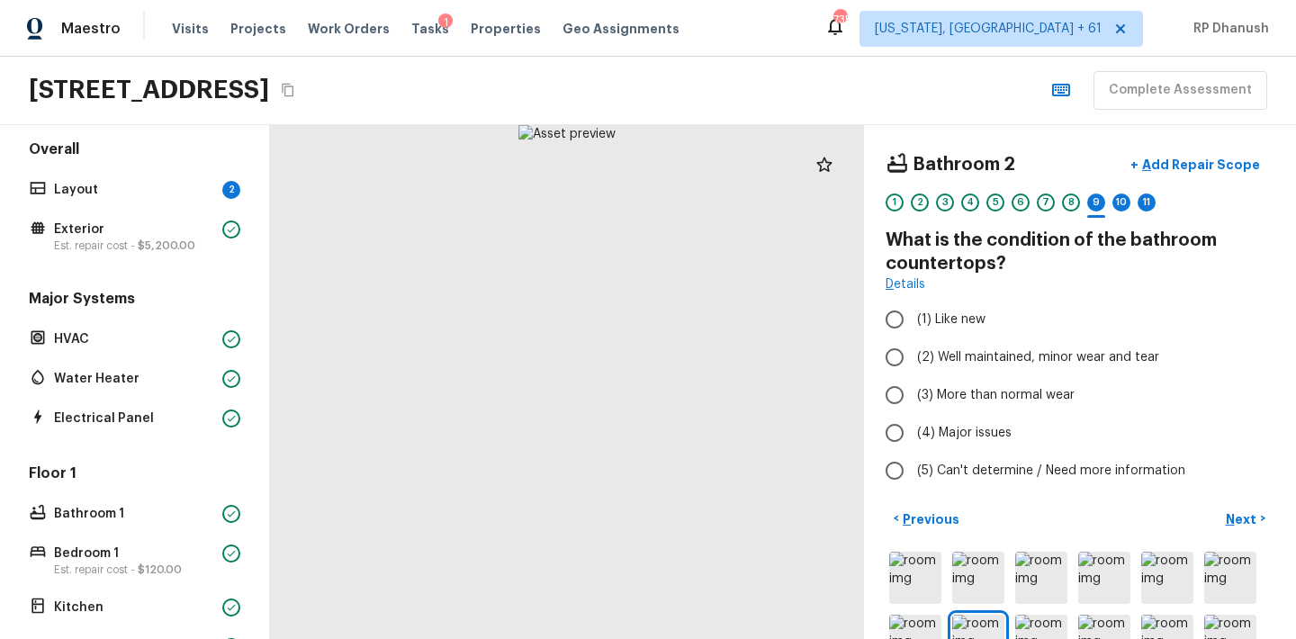
radio input "true"
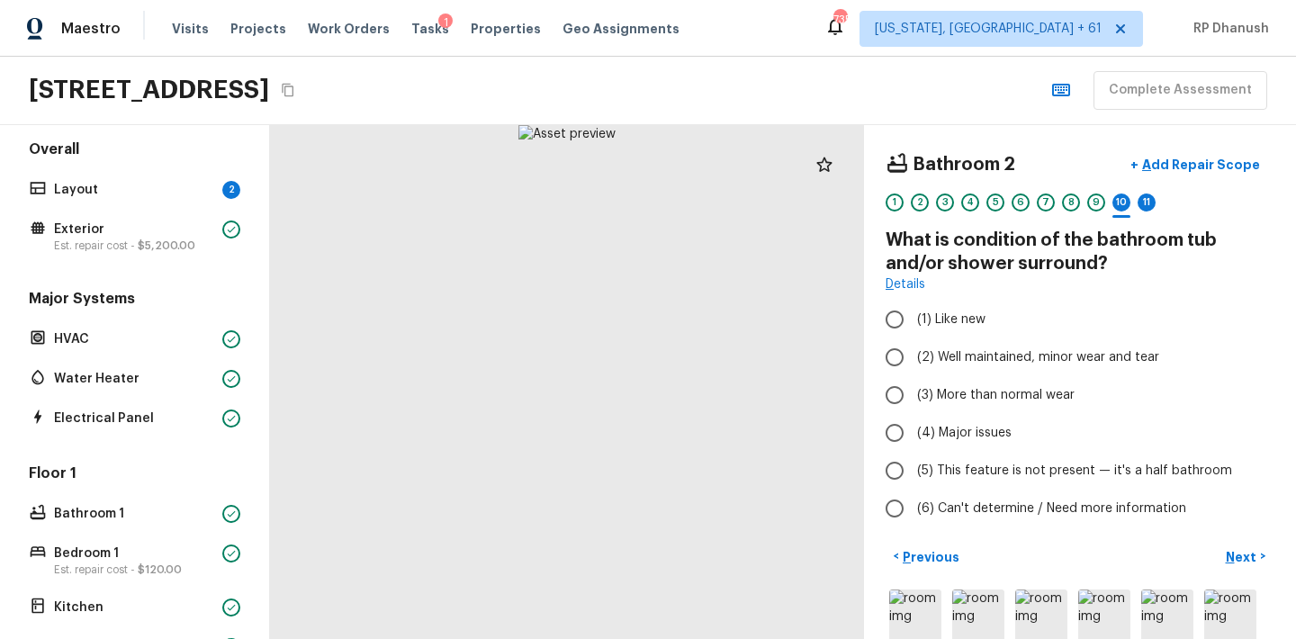
radio input "true"
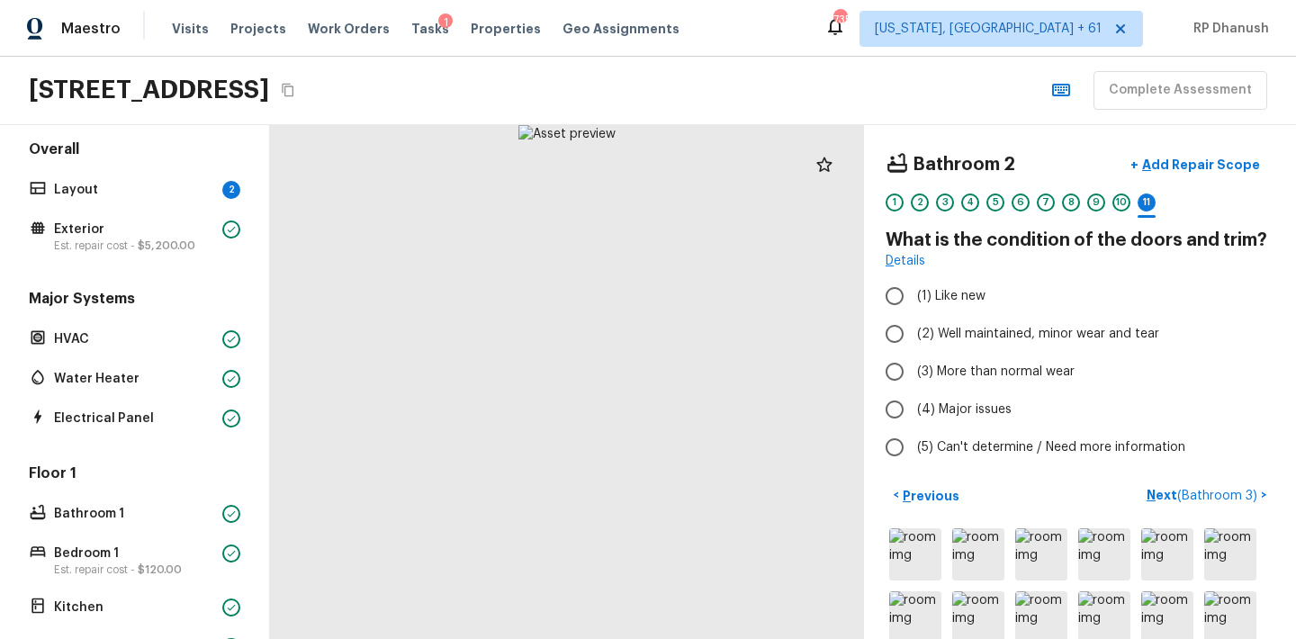
radio input "true"
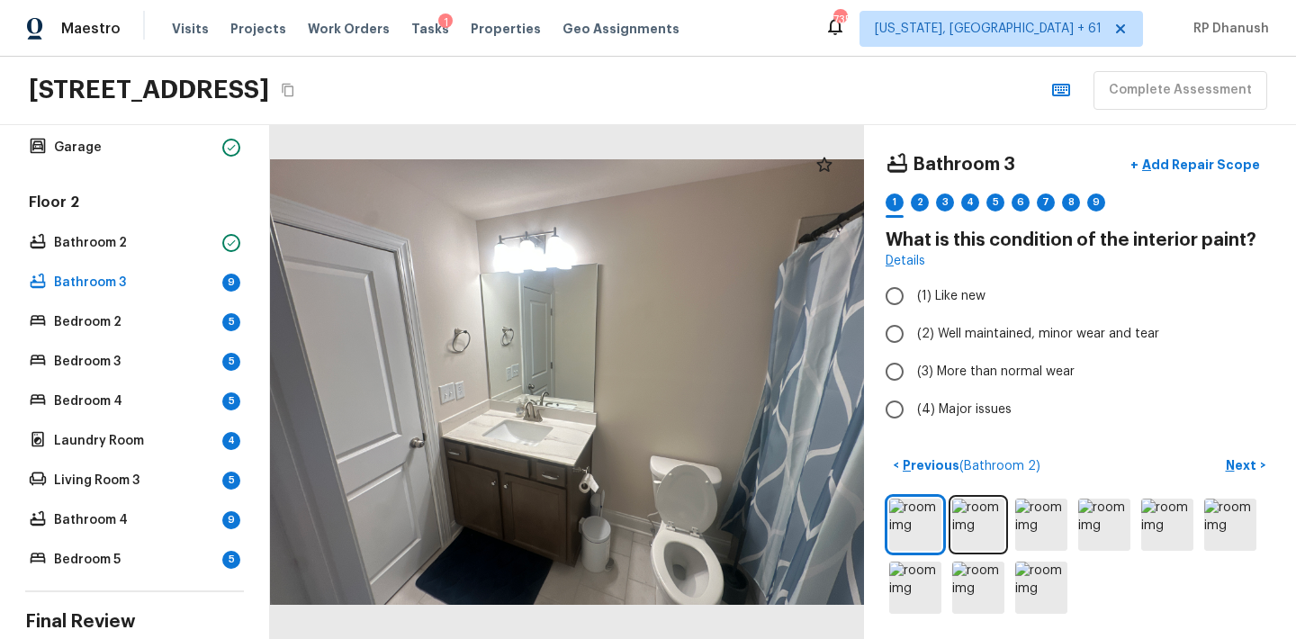
scroll to position [732, 0]
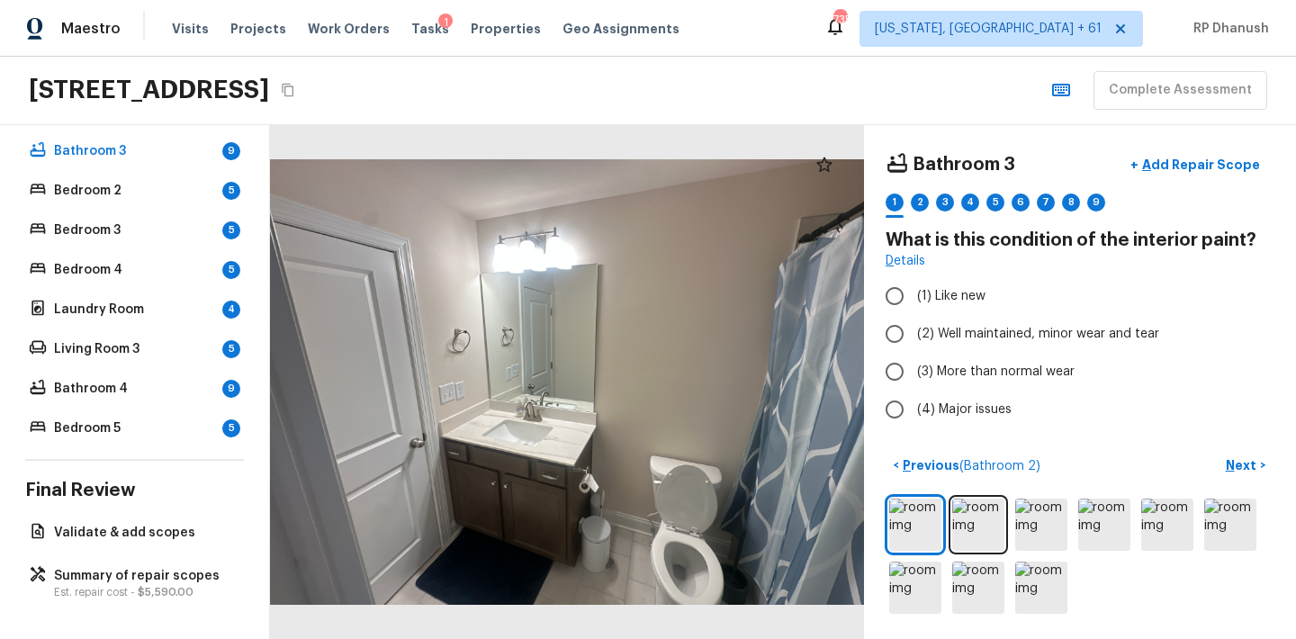
radio input "true"
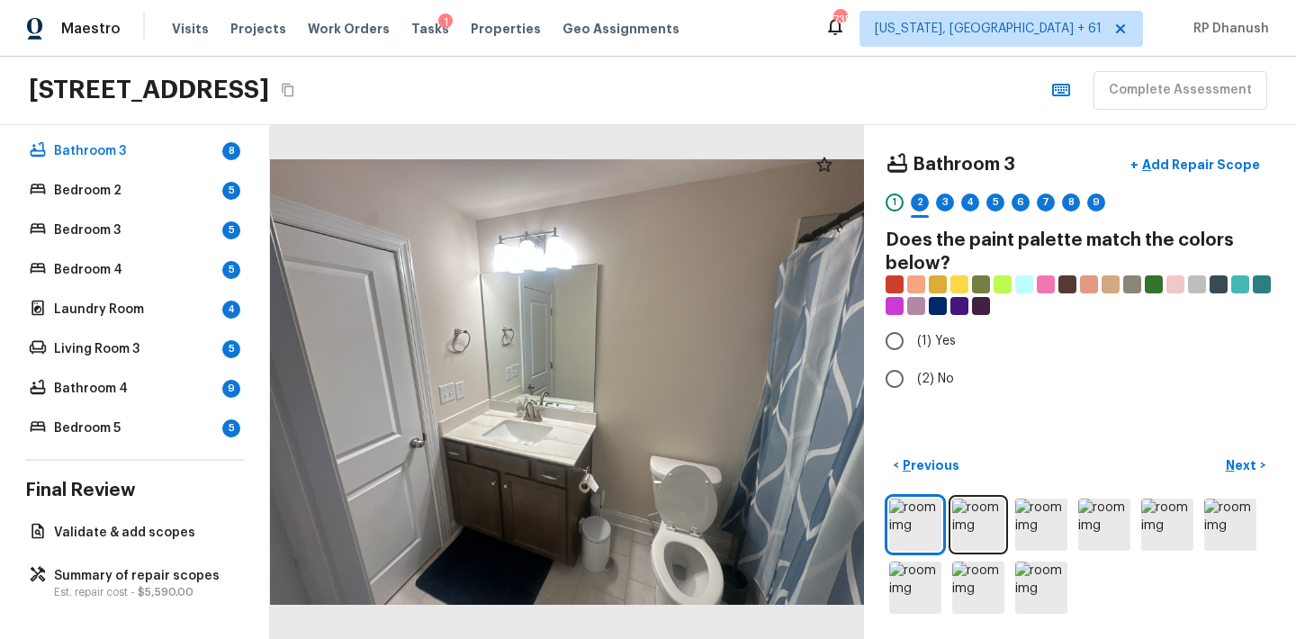
radio input "true"
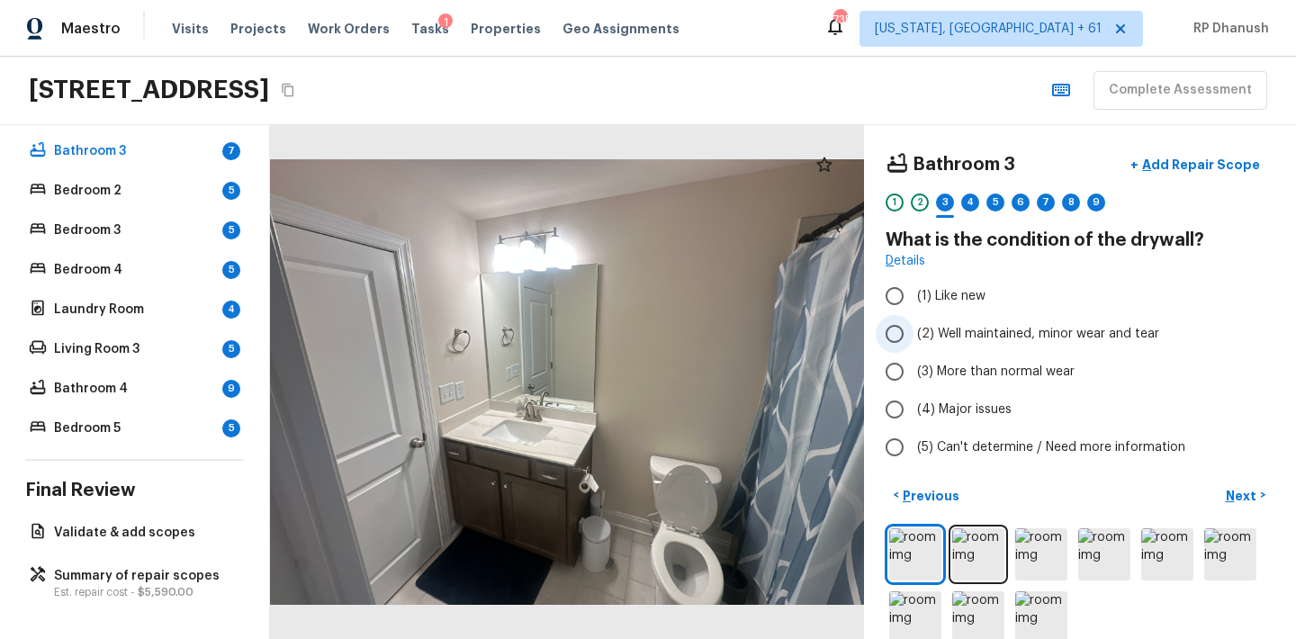
click at [896, 339] on input "(2) Well maintained, minor wear and tear" at bounding box center [895, 334] width 38 height 38
radio input "true"
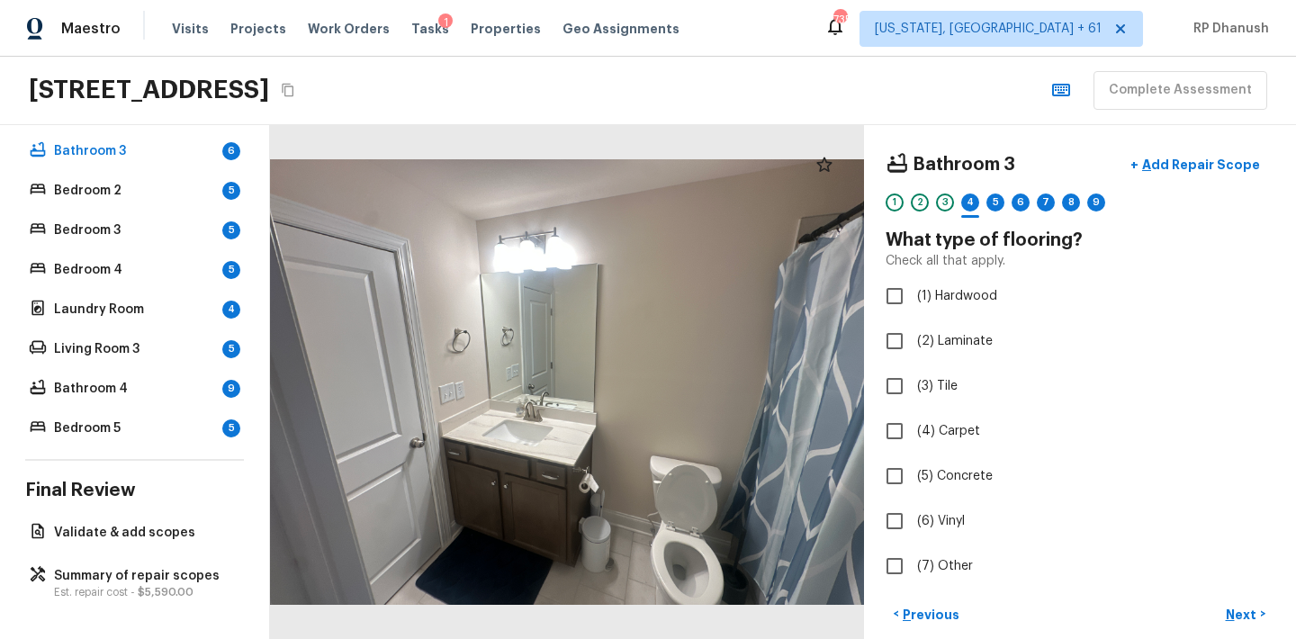
checkbox input "true"
checkbox input "false"
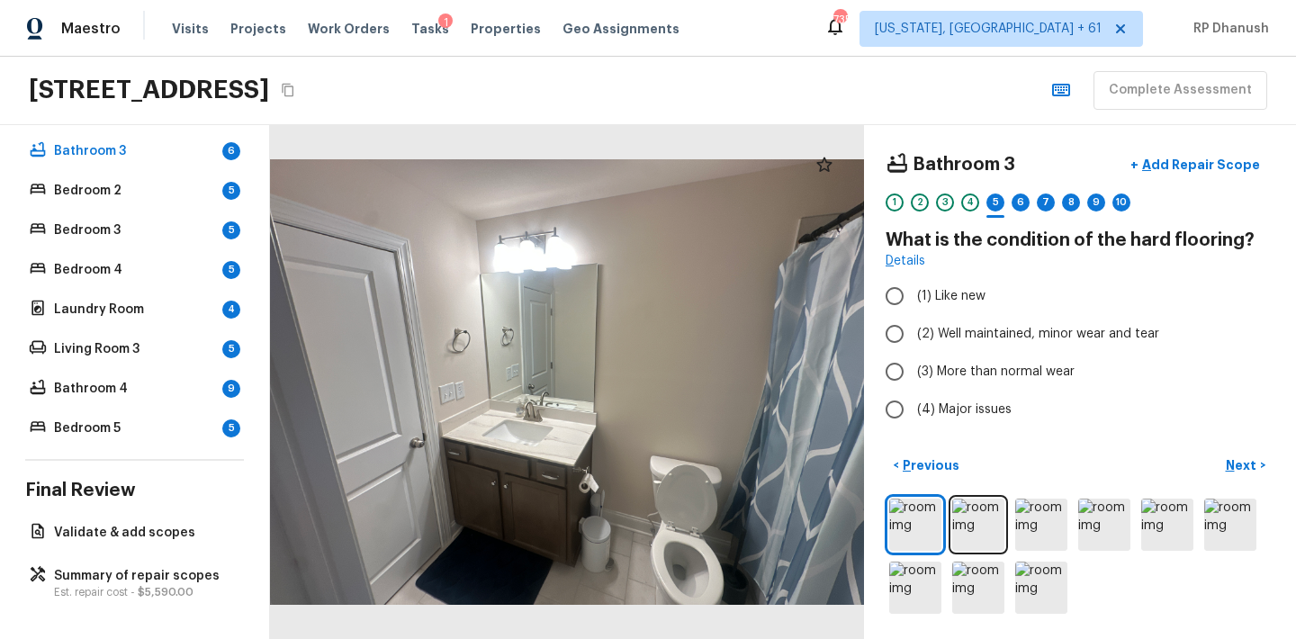
radio input "true"
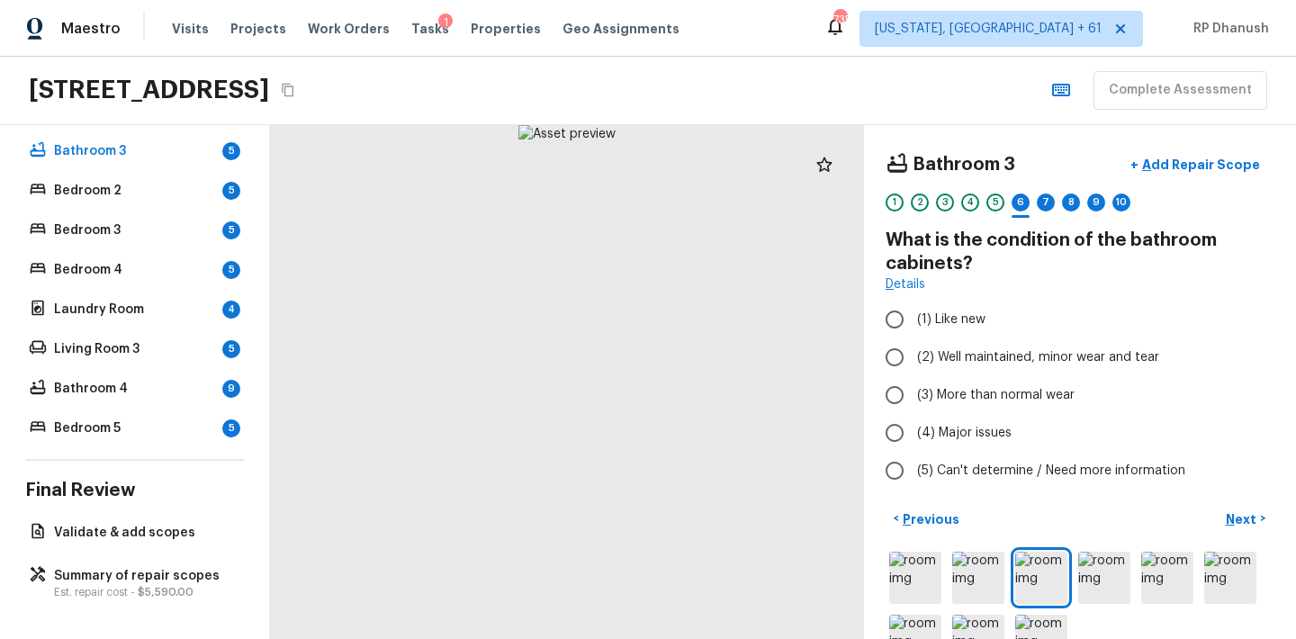
radio input "true"
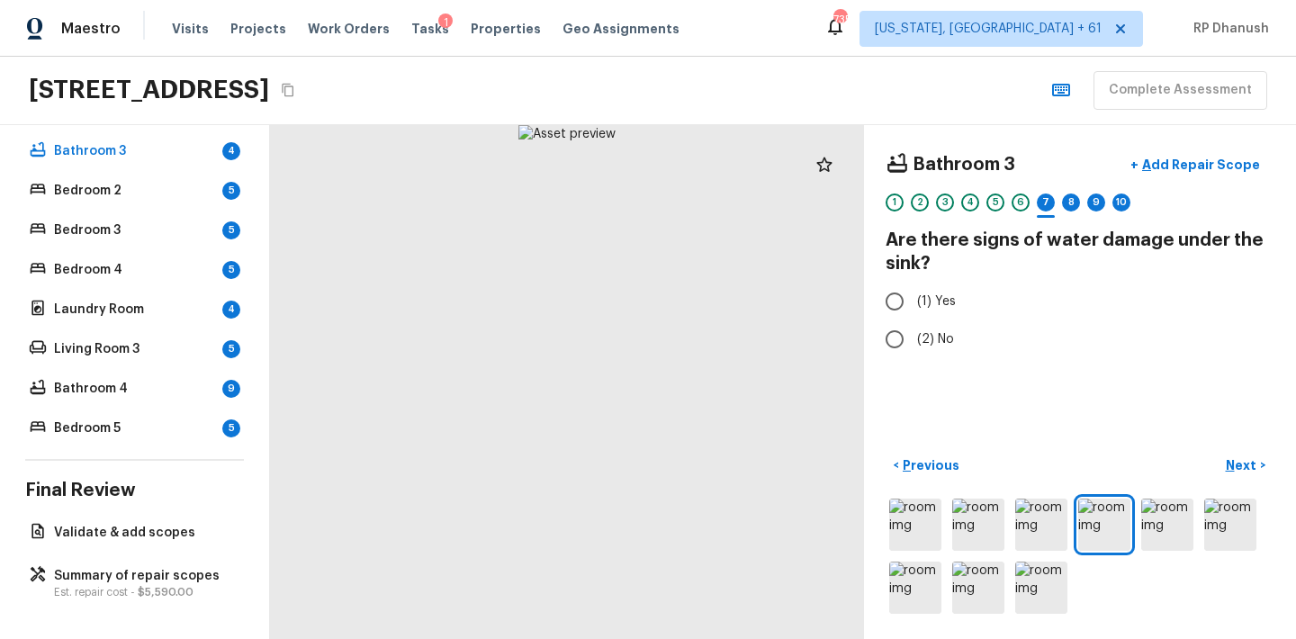
radio input "true"
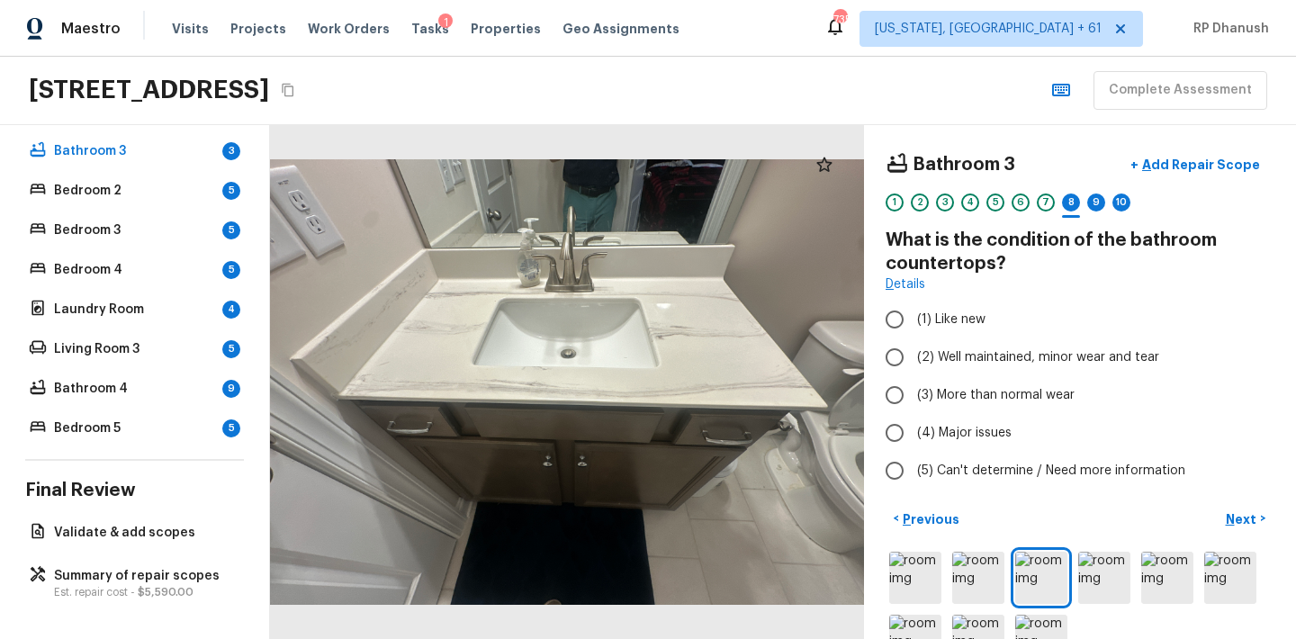
radio input "true"
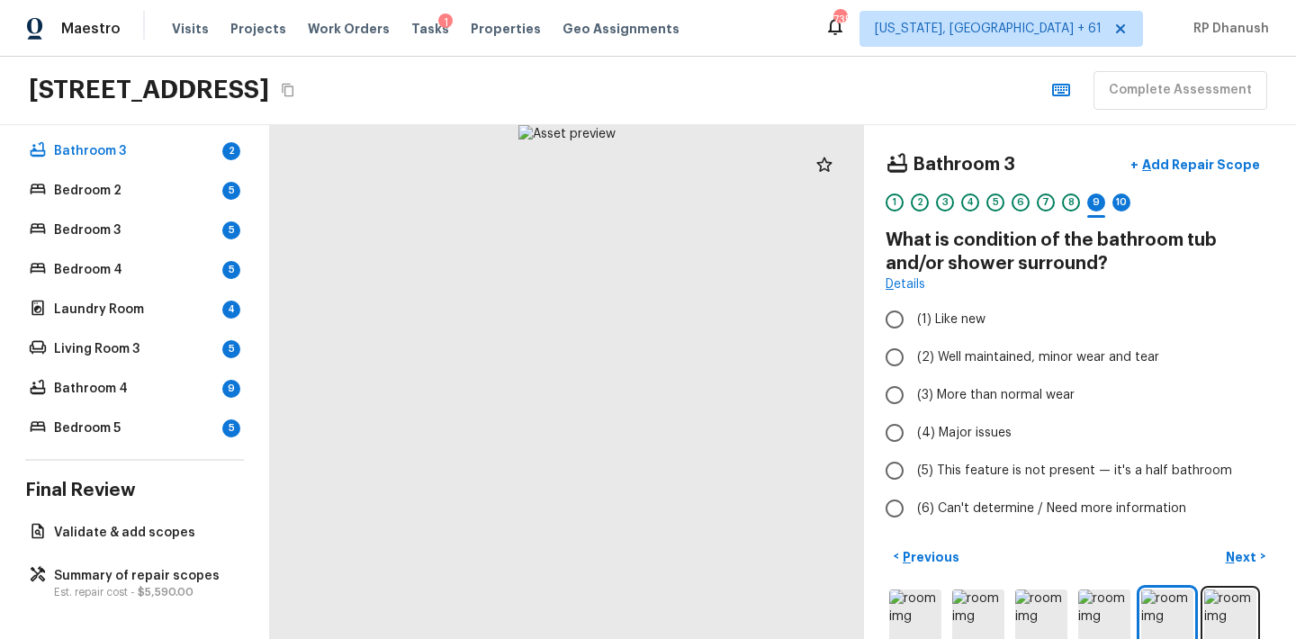
radio input "true"
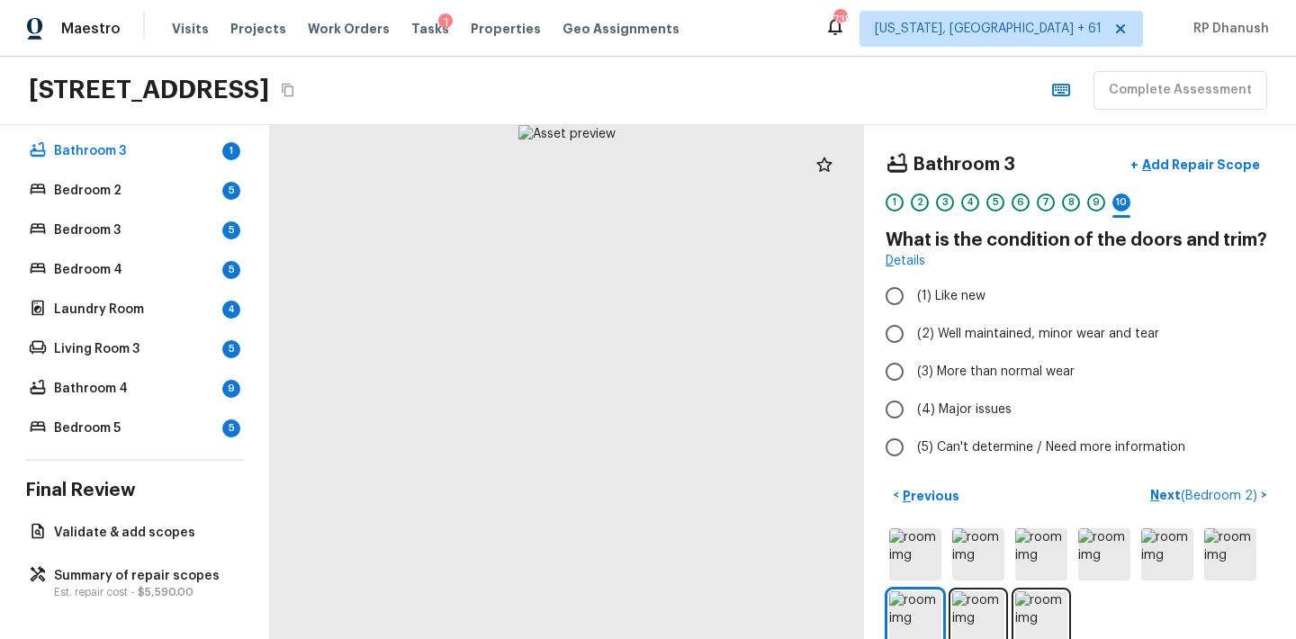
radio input "true"
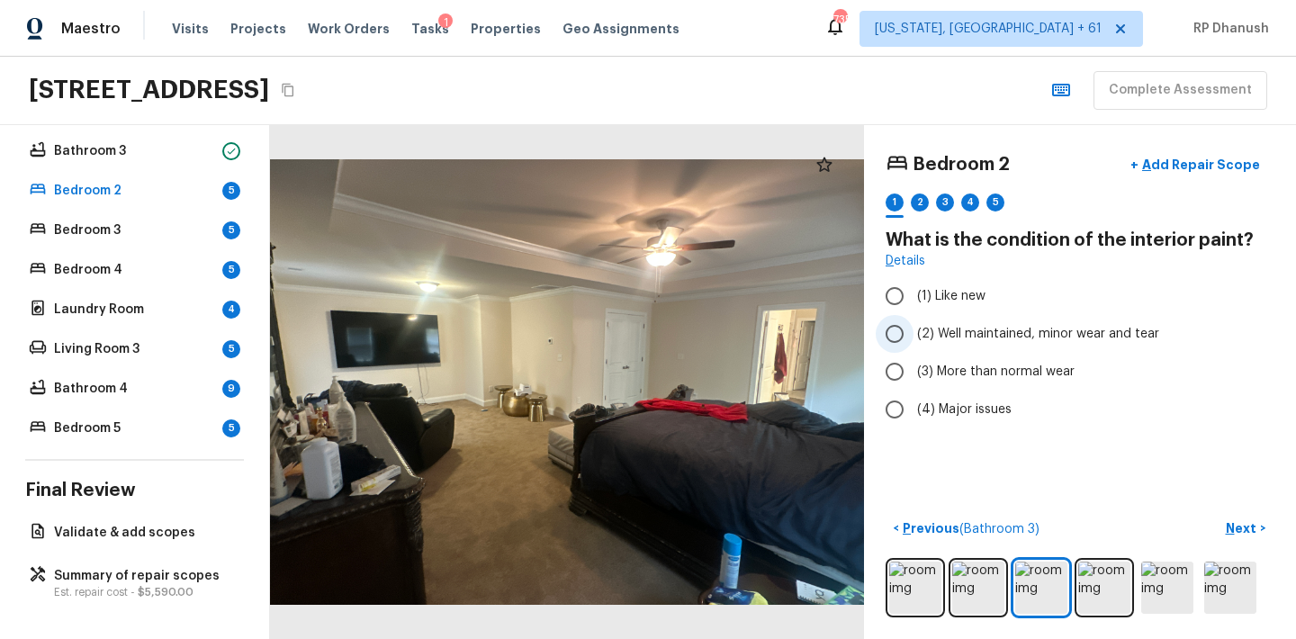
click at [896, 337] on input "(2) Well maintained, minor wear and tear" at bounding box center [895, 334] width 38 height 38
radio input "true"
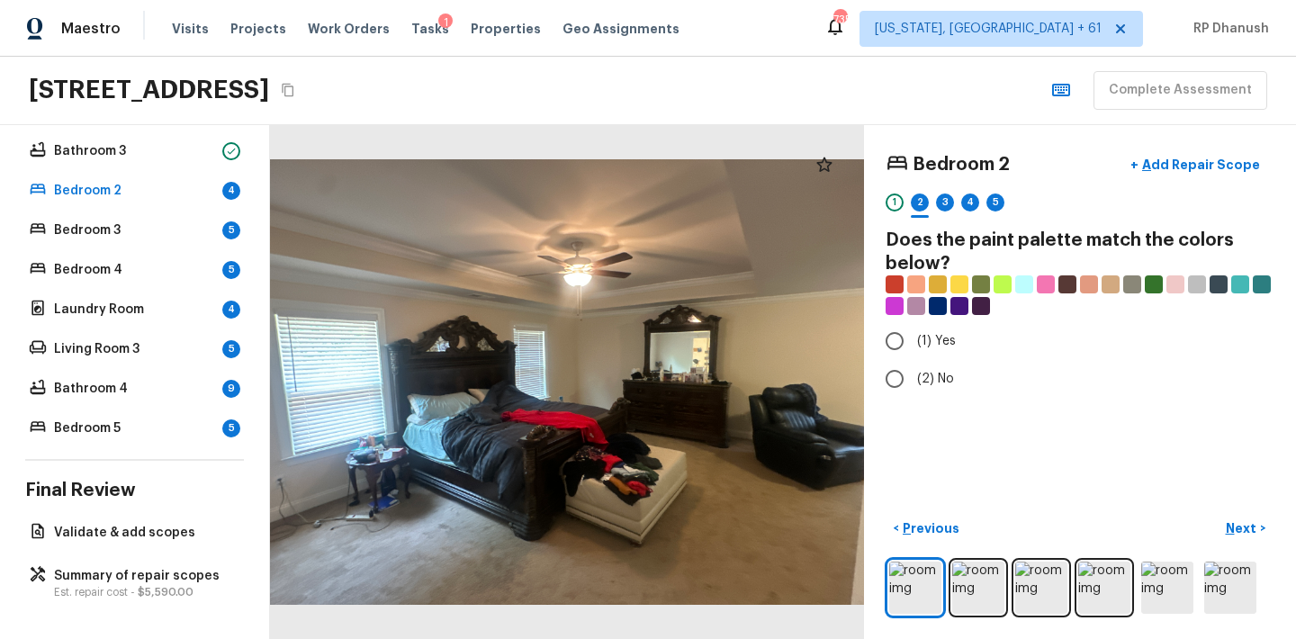
radio input "true"
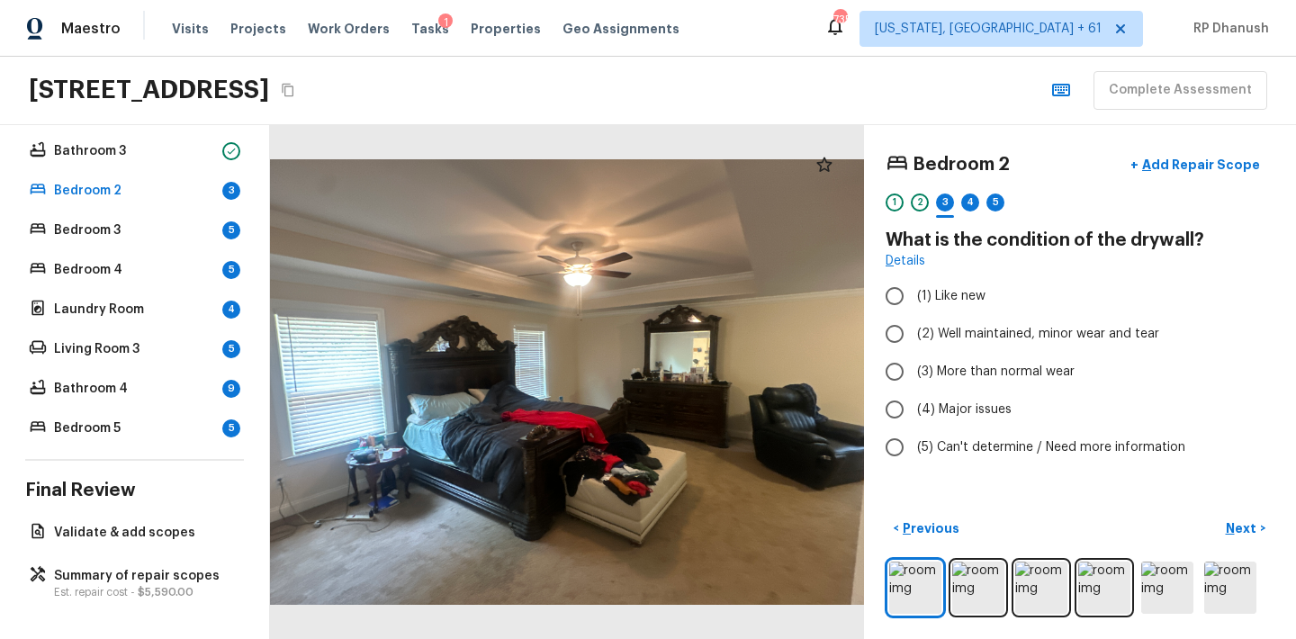
radio input "true"
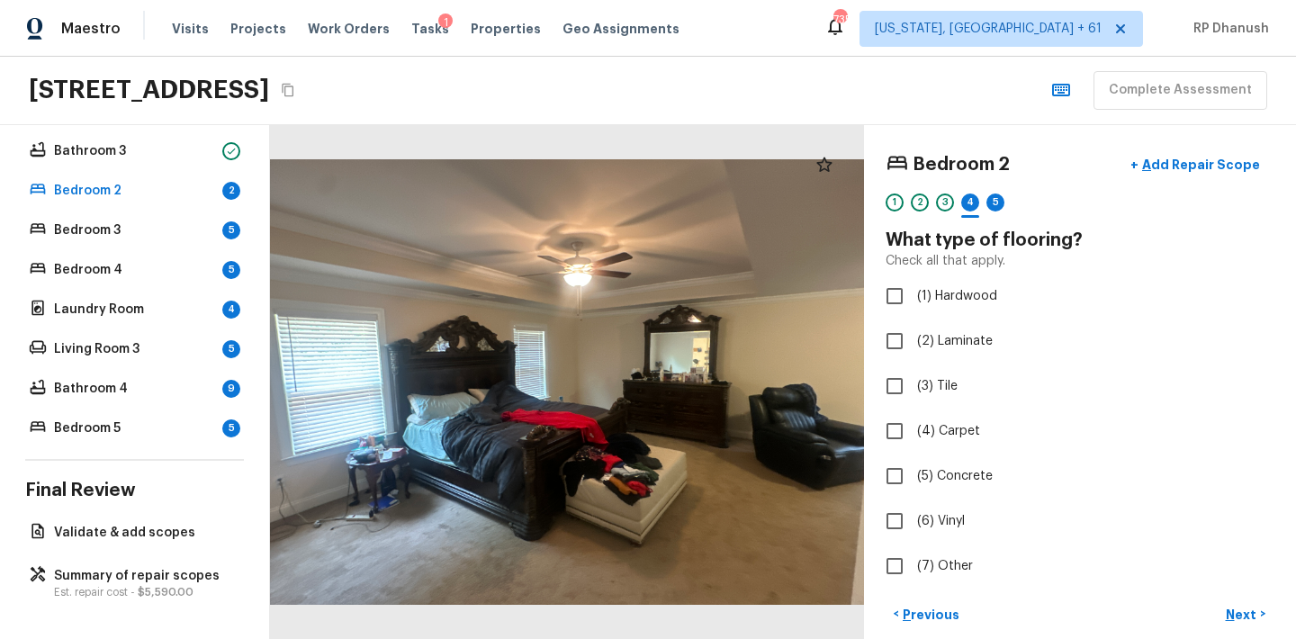
checkbox input "true"
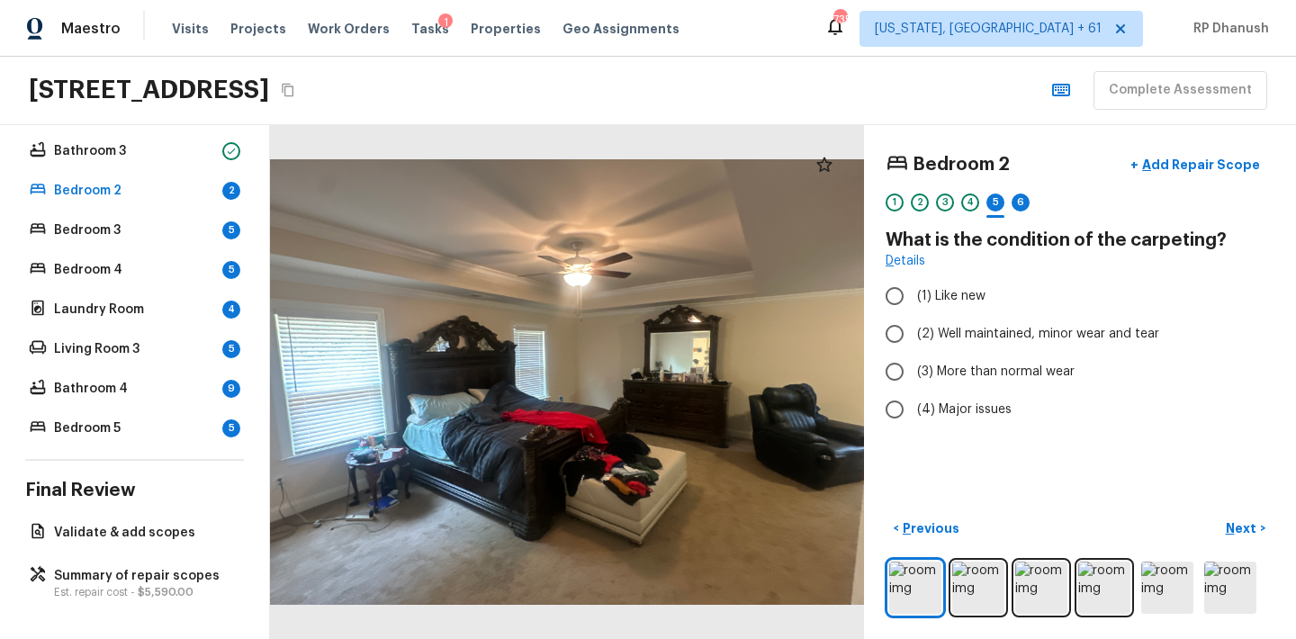
radio input "true"
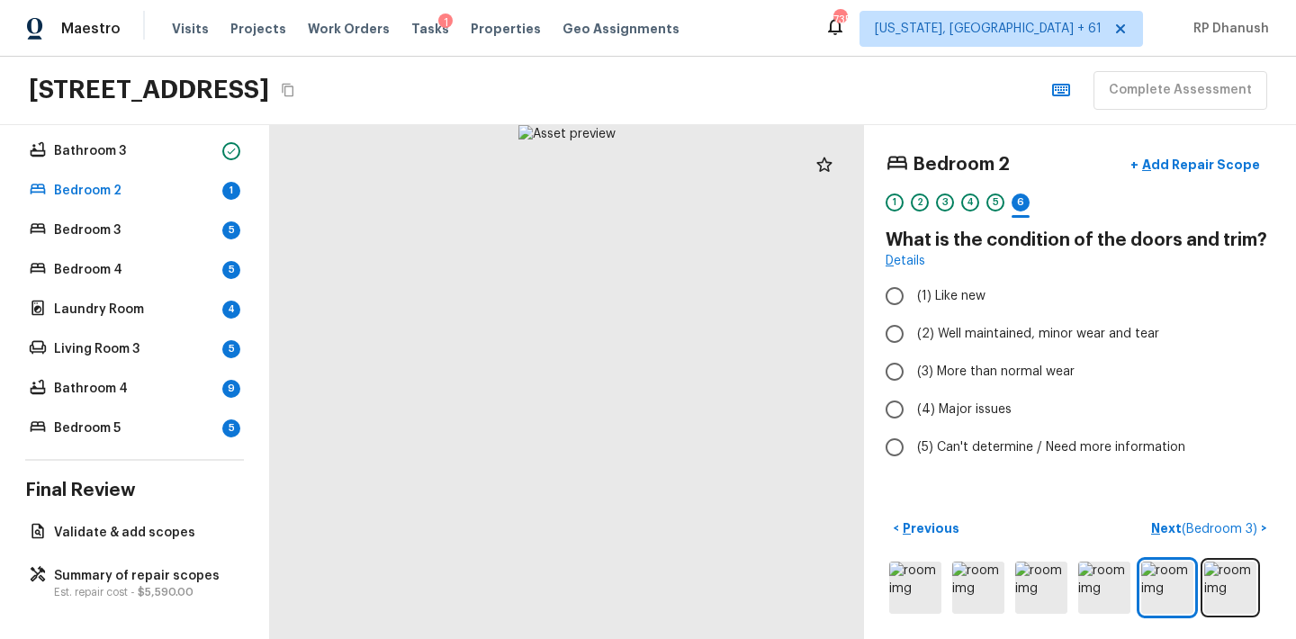
radio input "true"
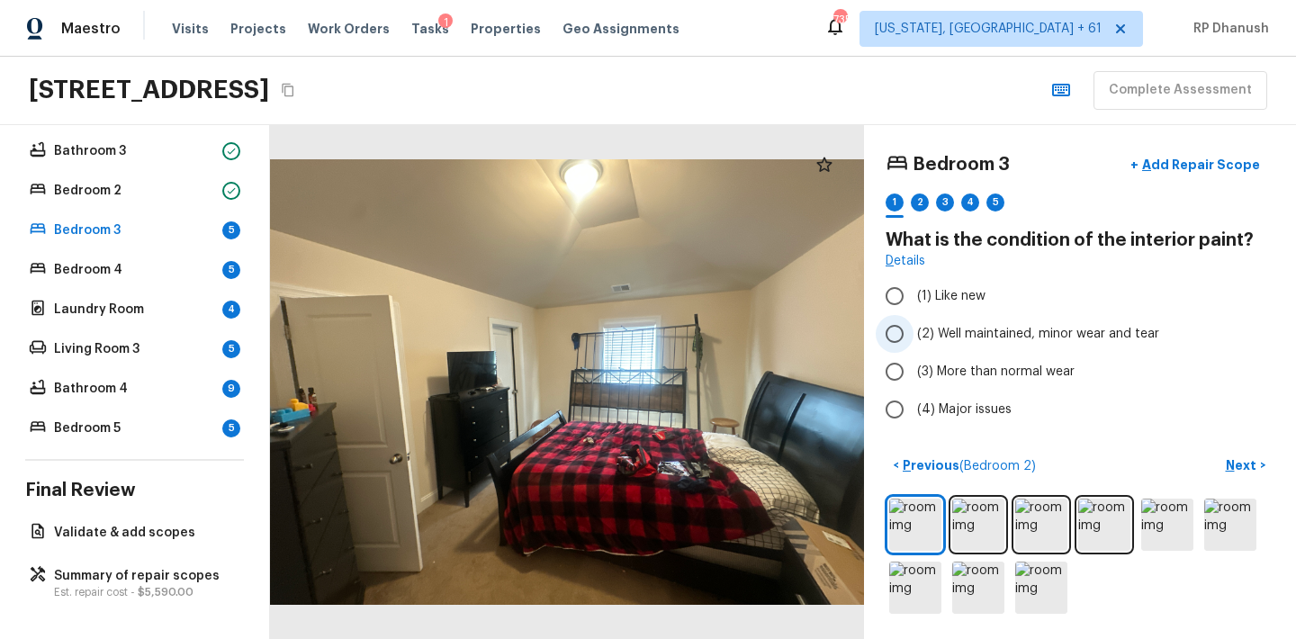
click at [919, 328] on span "(2) Well maintained, minor wear and tear" at bounding box center [1038, 334] width 242 height 18
click at [913, 328] on input "(2) Well maintained, minor wear and tear" at bounding box center [895, 334] width 38 height 38
radio input "true"
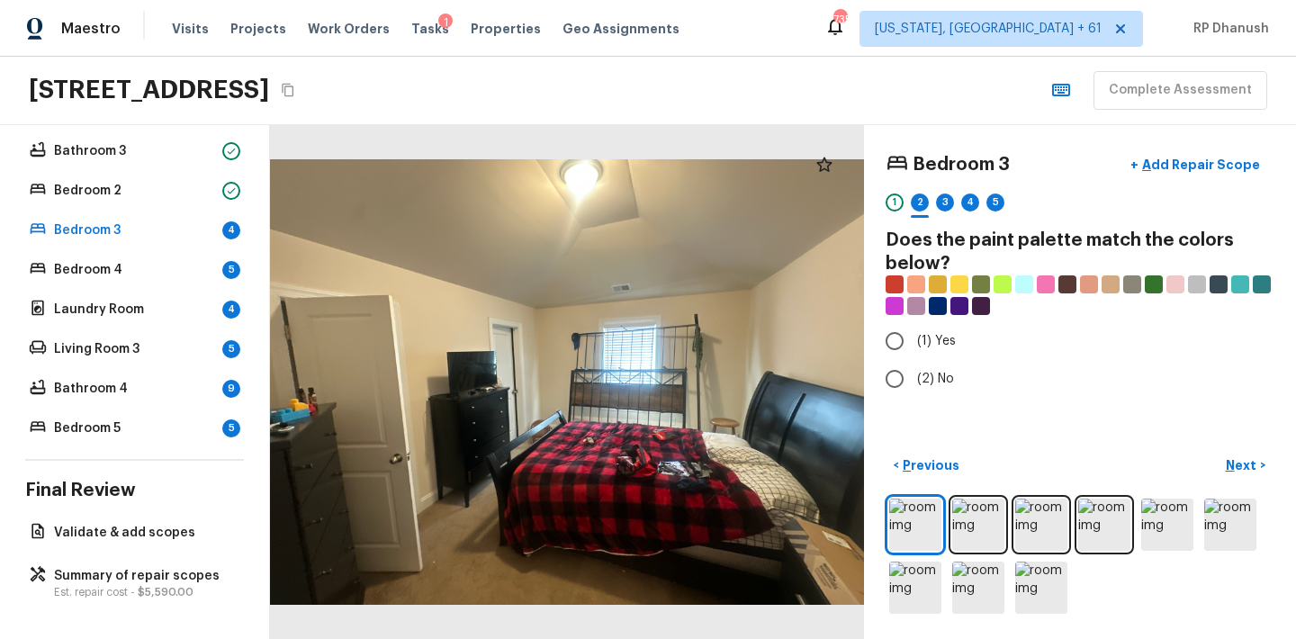
radio input "true"
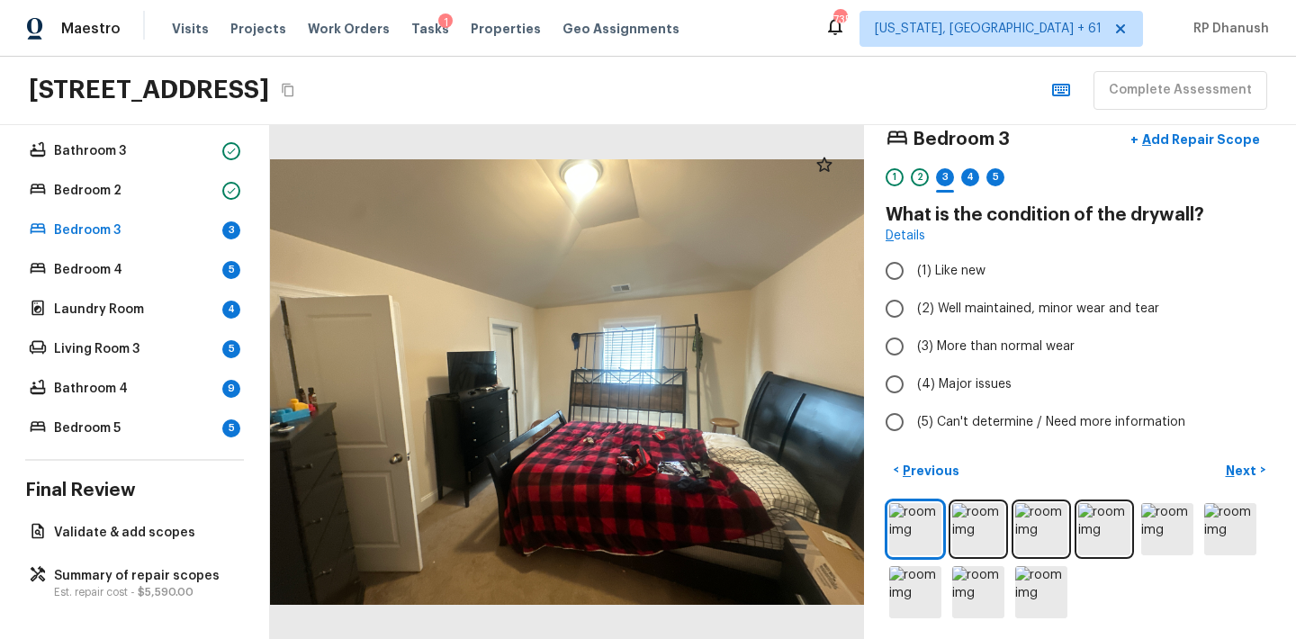
scroll to position [30, 0]
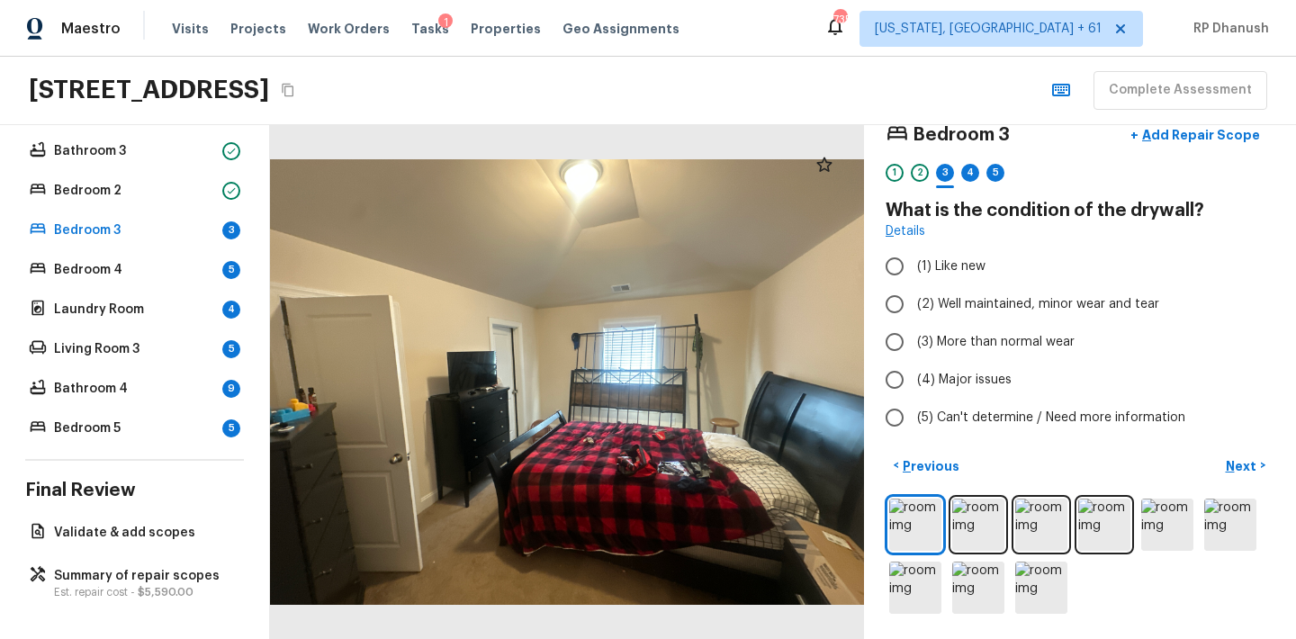
radio input "true"
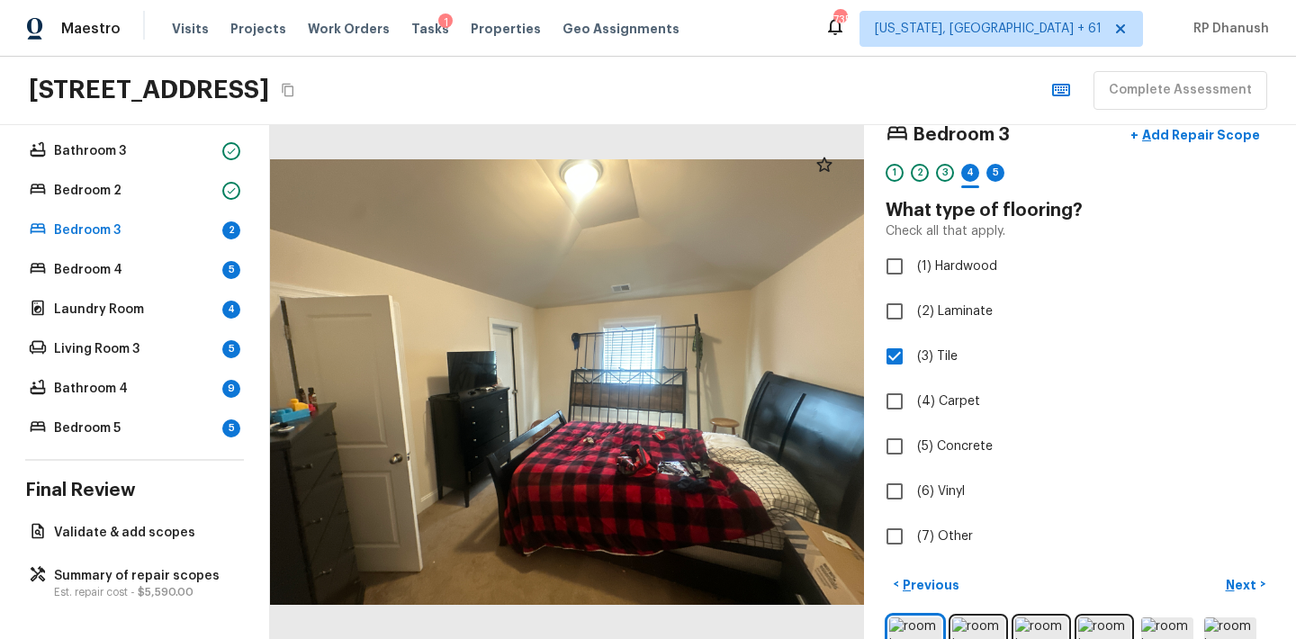
checkbox input "false"
checkbox input "true"
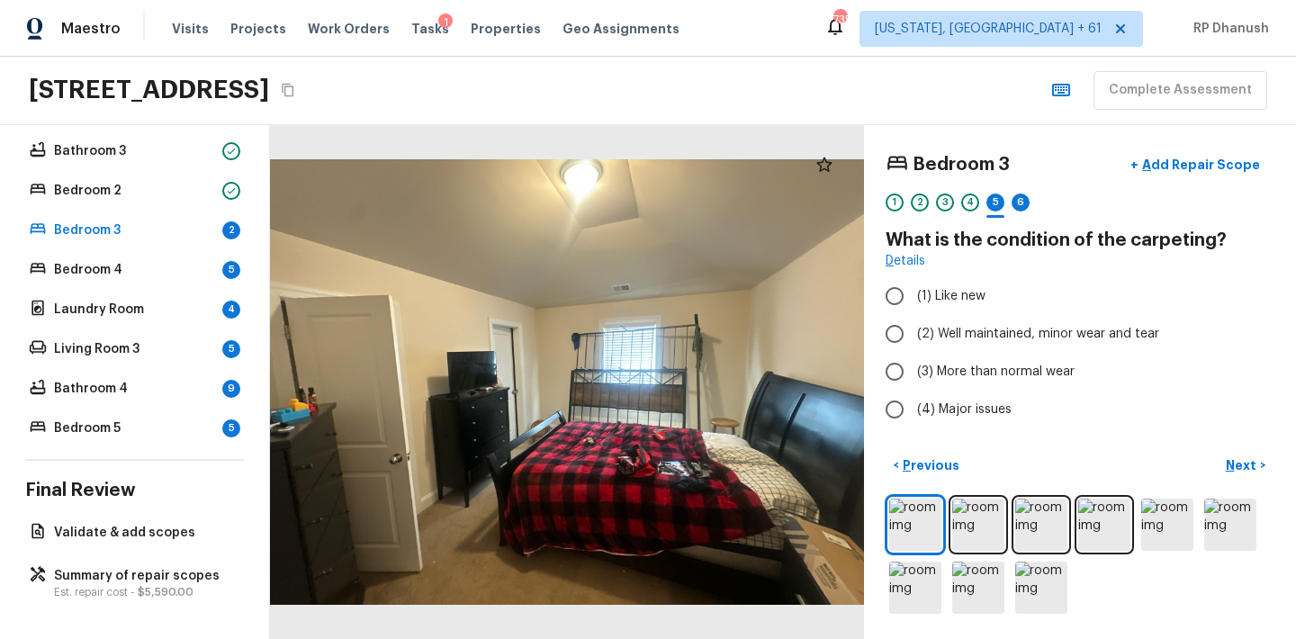
radio input "true"
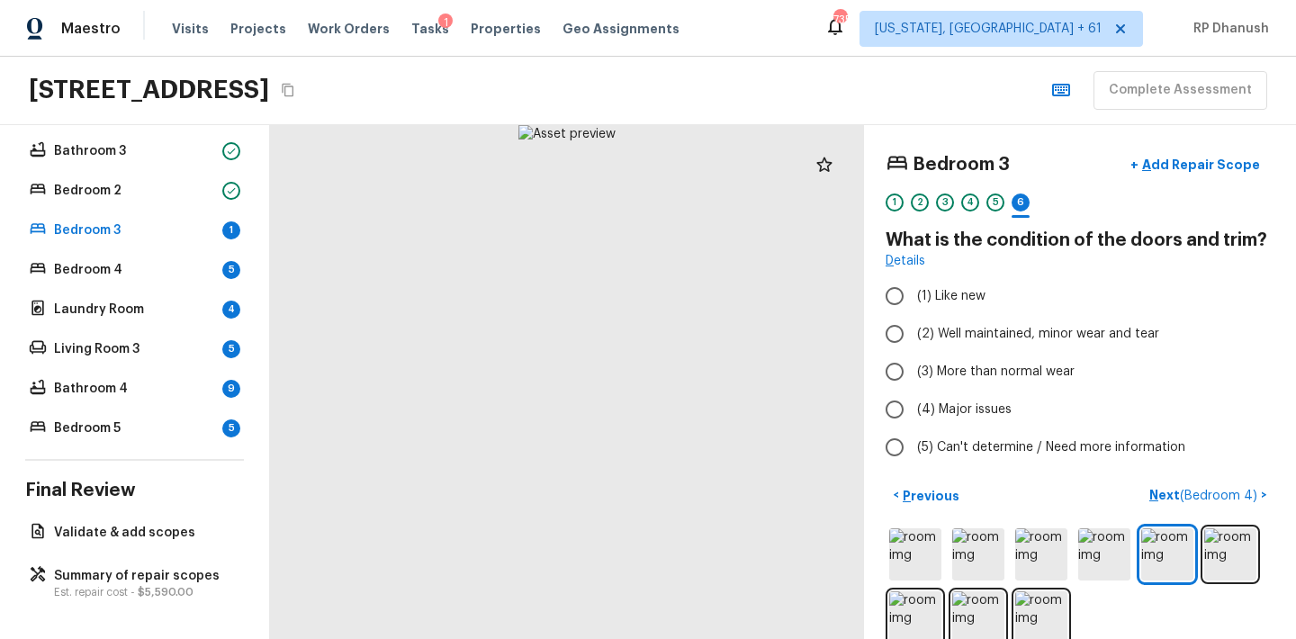
radio input "true"
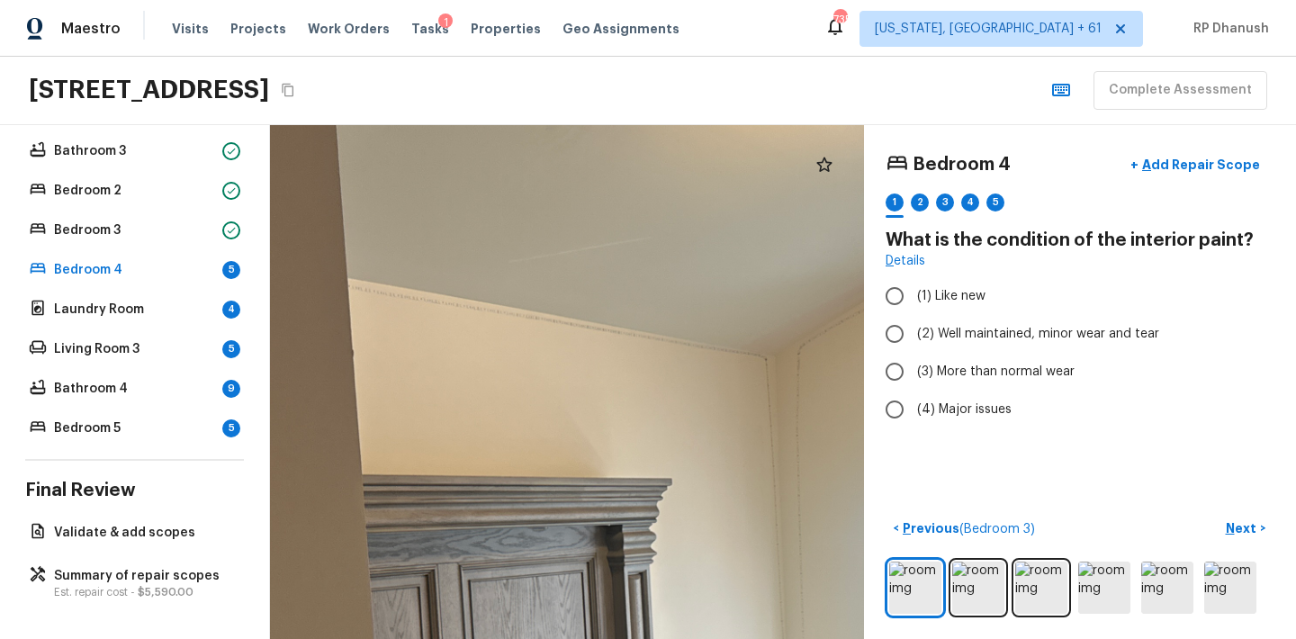
drag, startPoint x: 448, startPoint y: 285, endPoint x: 490, endPoint y: 423, distance: 144.0
click at [490, 423] on div at bounding box center [851, 629] width 1756 height 1519
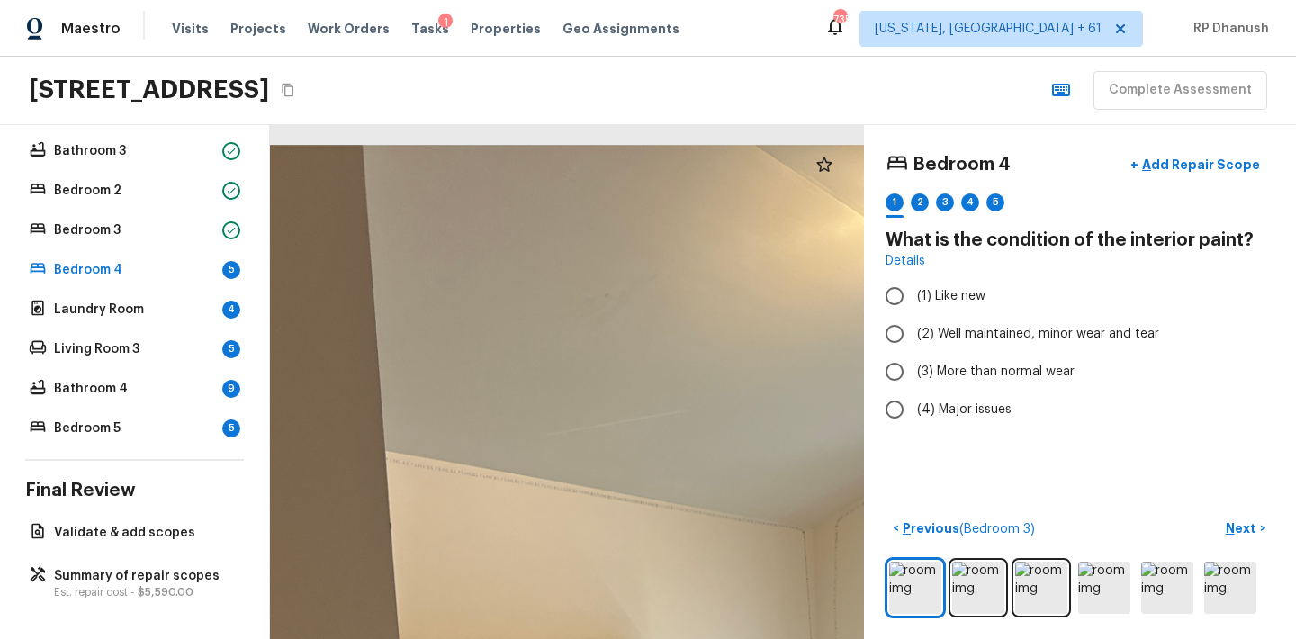
drag, startPoint x: 477, startPoint y: 303, endPoint x: 516, endPoint y: 475, distance: 176.2
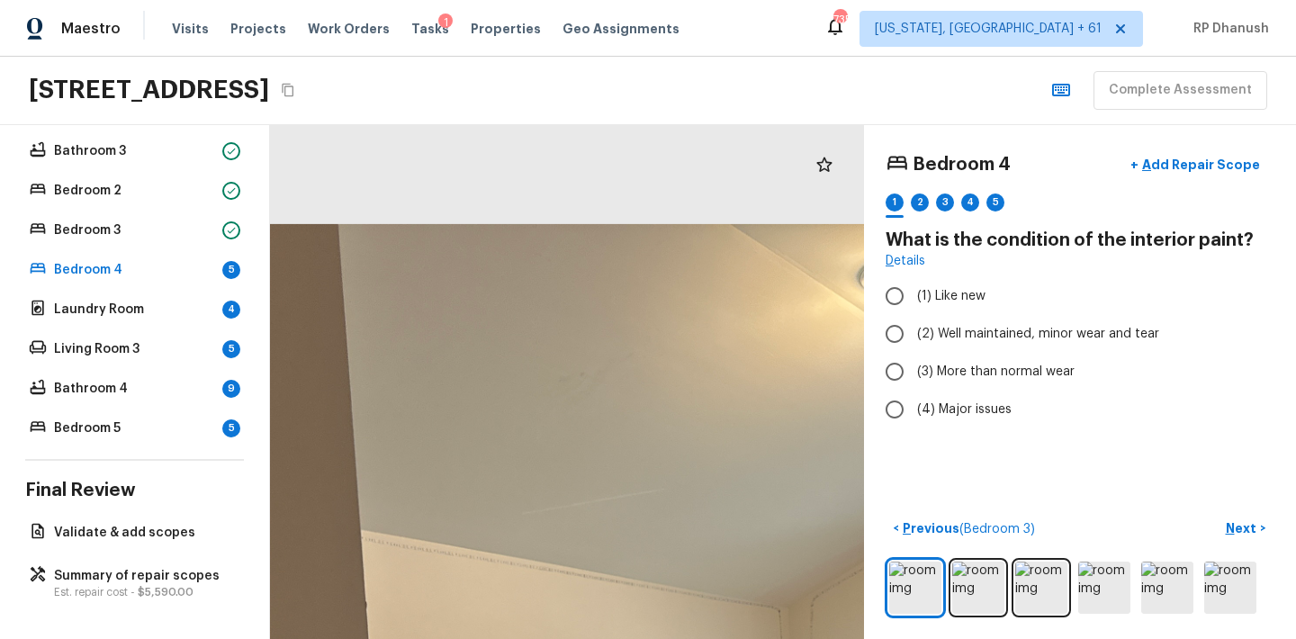
drag, startPoint x: 588, startPoint y: 328, endPoint x: 588, endPoint y: 431, distance: 102.6
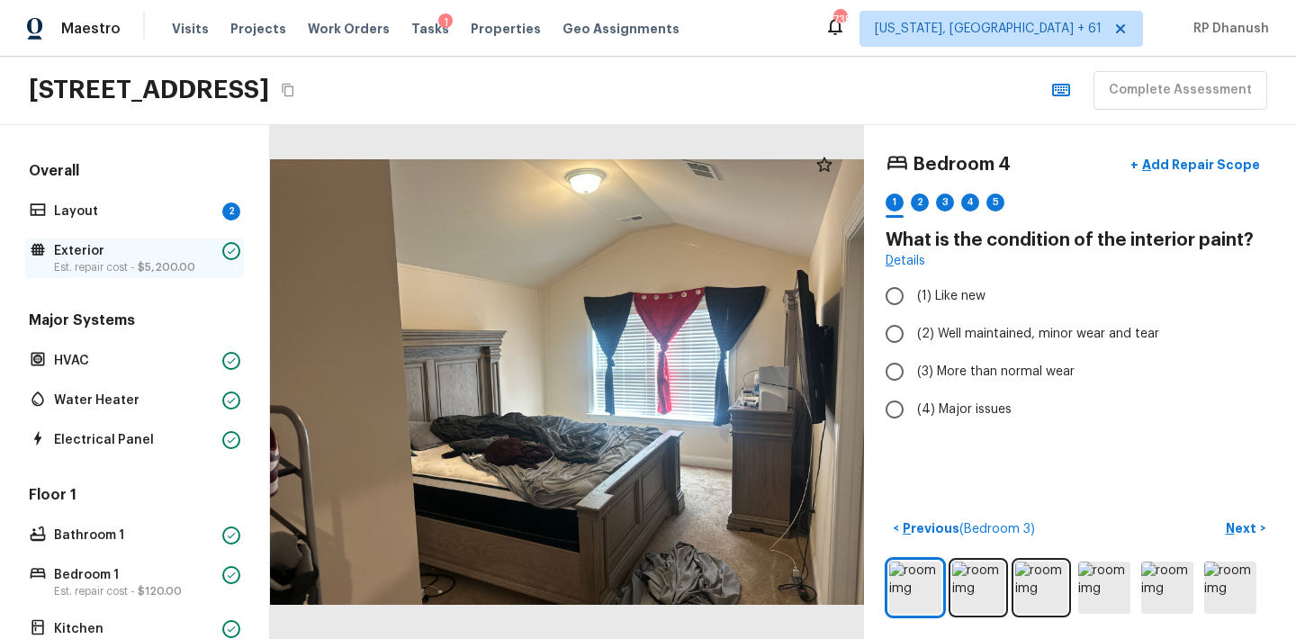
click at [85, 256] on p "Exterior" at bounding box center [134, 251] width 161 height 18
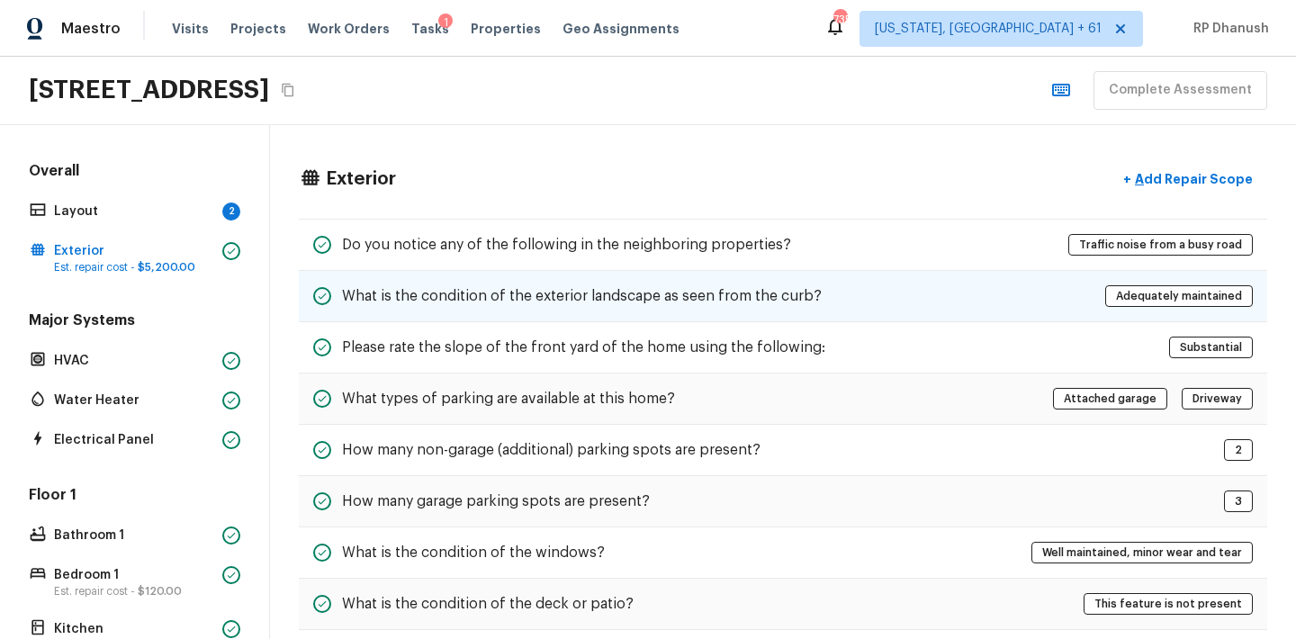
click at [741, 279] on div "What is the condition of the exterior landscape as seen from the curb? Adequate…" at bounding box center [783, 296] width 968 height 51
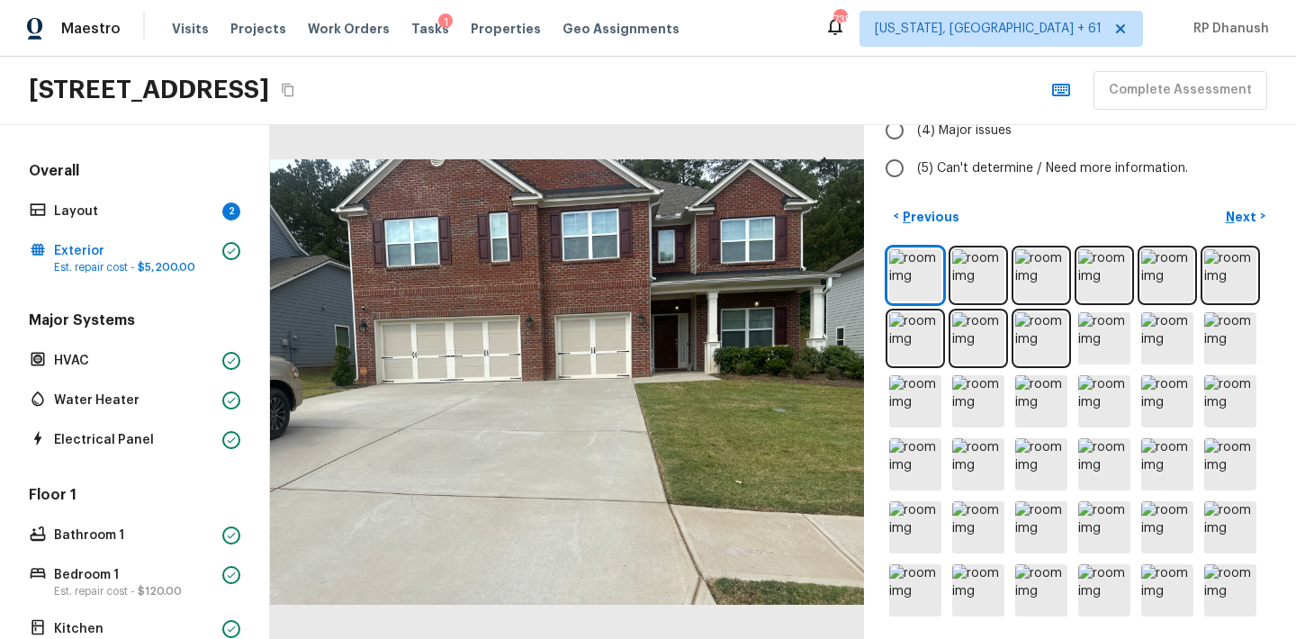
scroll to position [333, 0]
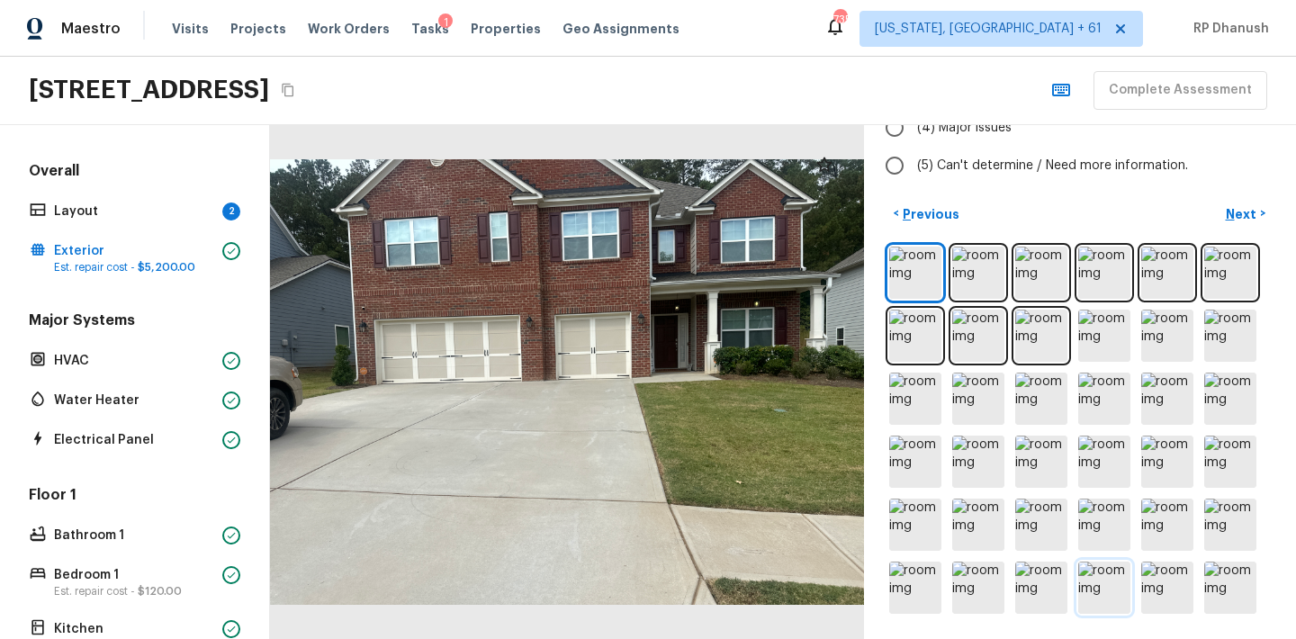
click at [1114, 592] on img at bounding box center [1104, 588] width 52 height 52
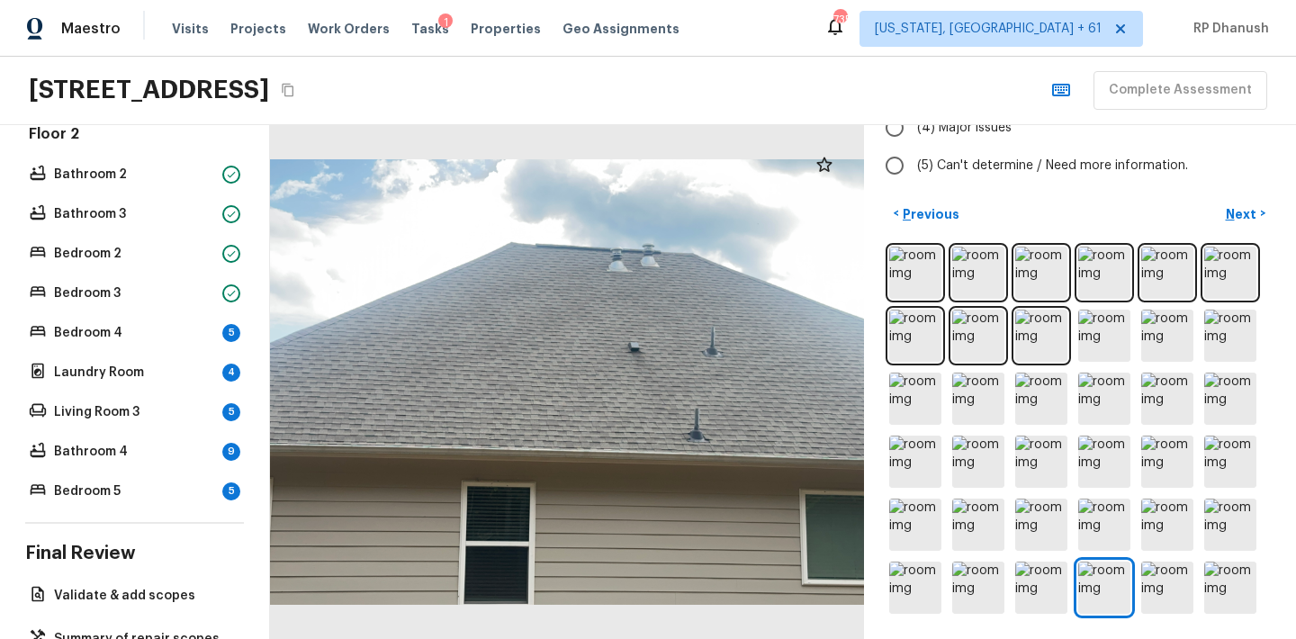
scroll to position [732, 0]
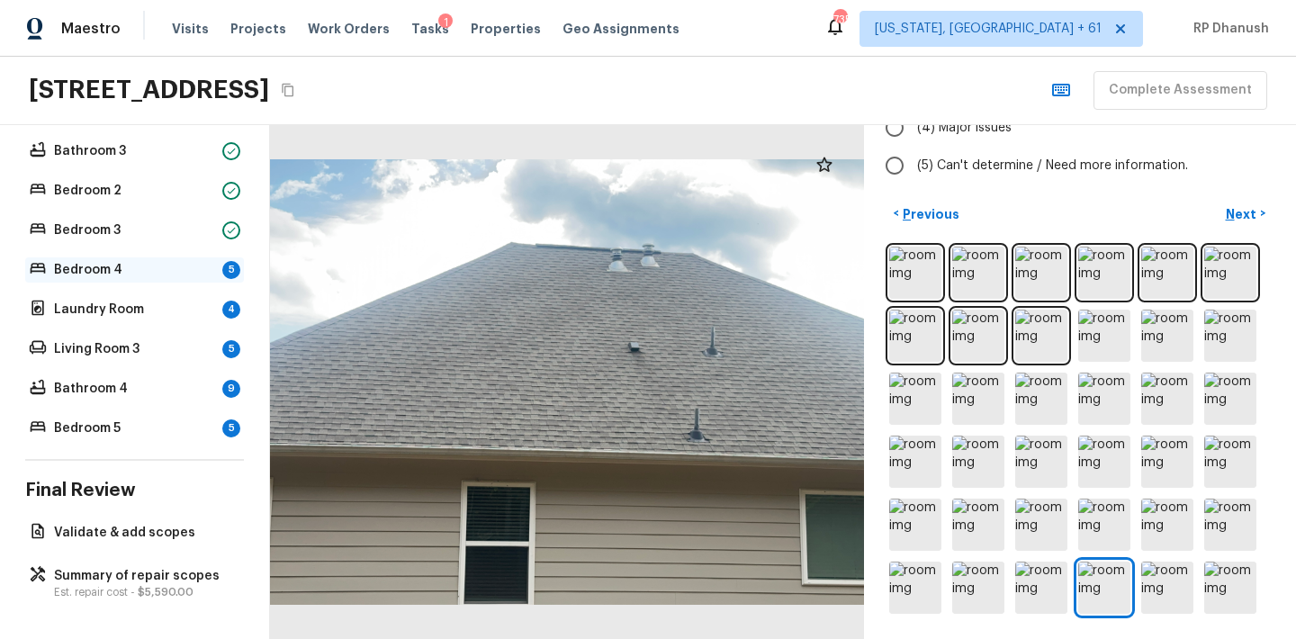
click at [181, 270] on p "Bedroom 4" at bounding box center [134, 270] width 161 height 18
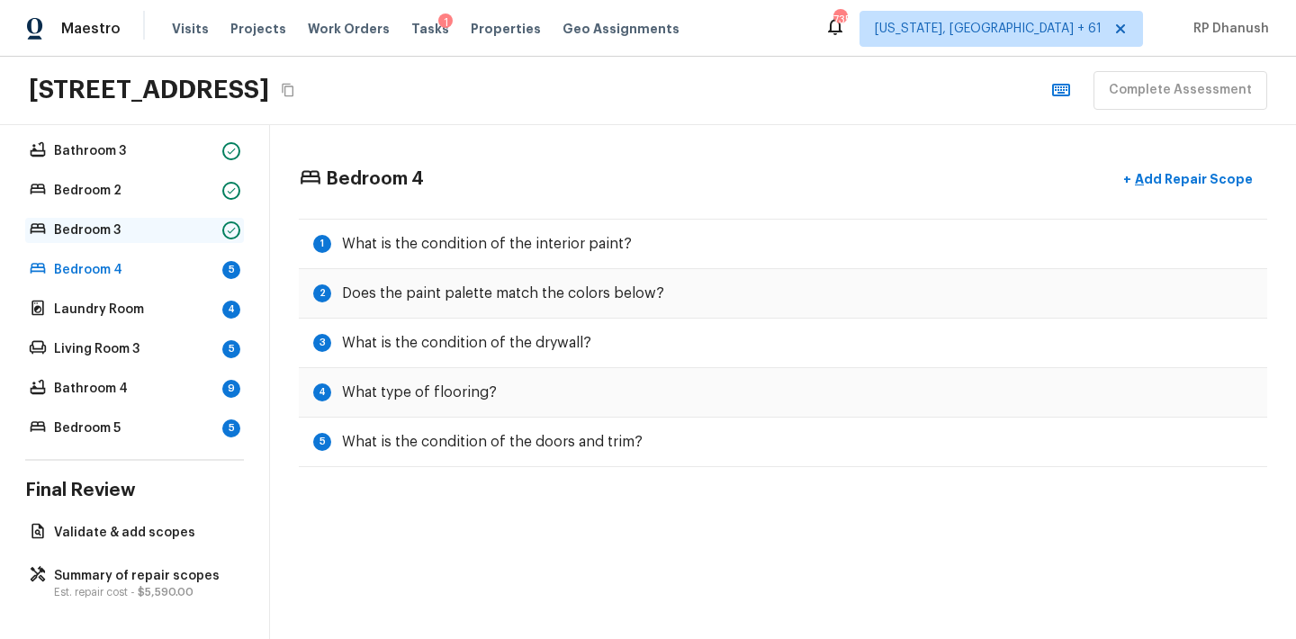
click at [167, 233] on p "Bedroom 3" at bounding box center [134, 230] width 161 height 18
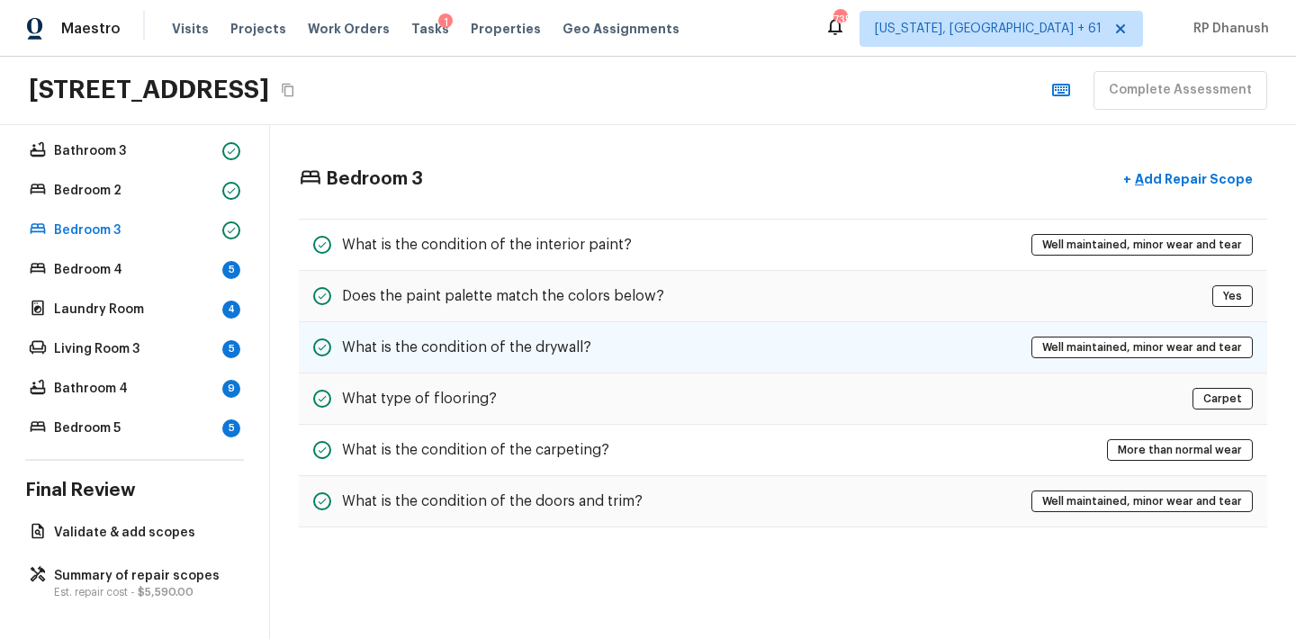
click at [471, 350] on h5 "What is the condition of the drywall?" at bounding box center [466, 347] width 249 height 20
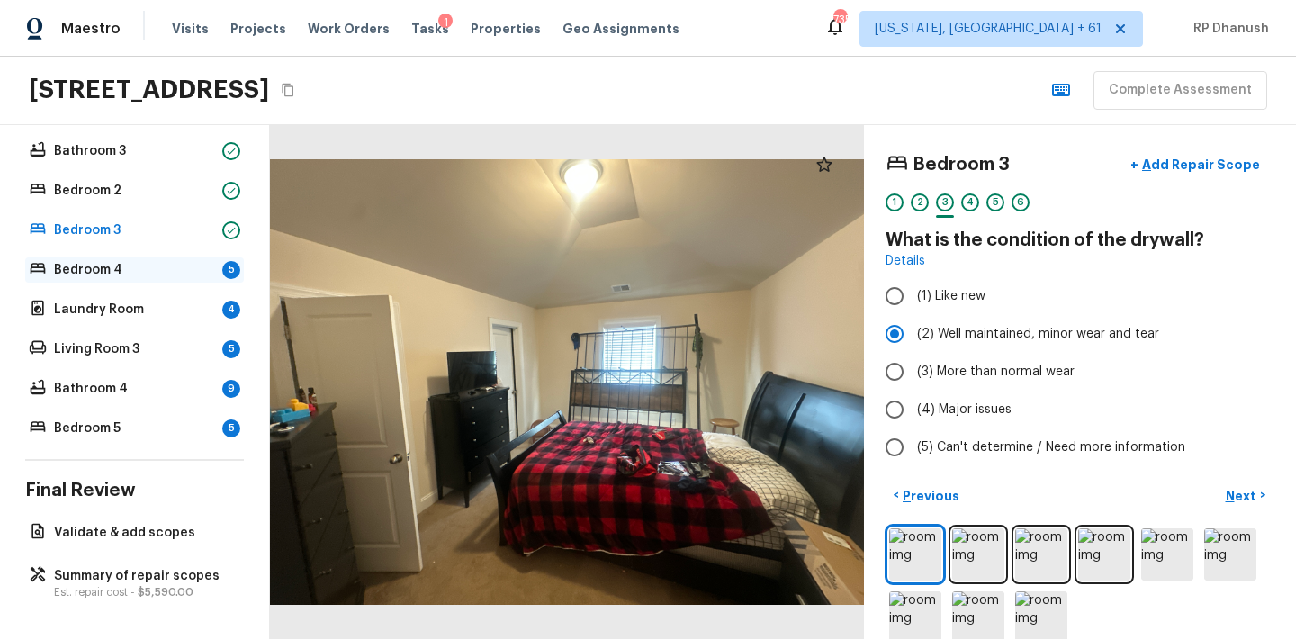
click at [161, 265] on p "Bedroom 4" at bounding box center [134, 270] width 161 height 18
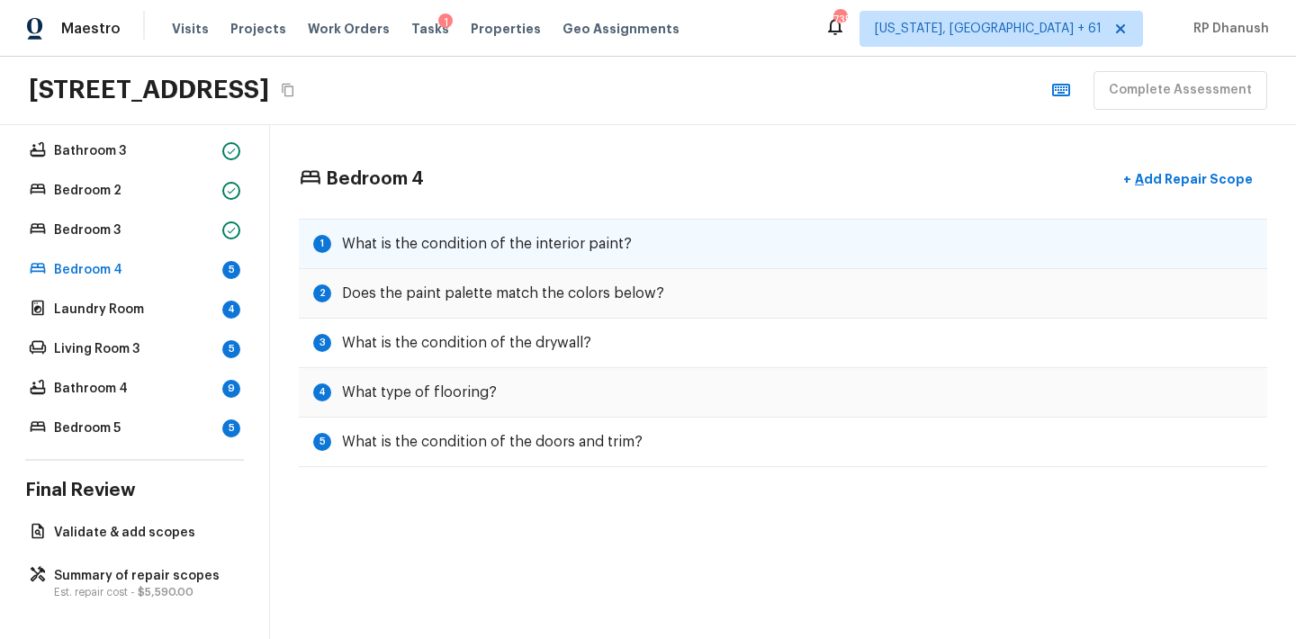
click at [318, 259] on div "1 What is the condition of the interior paint?" at bounding box center [783, 244] width 968 height 50
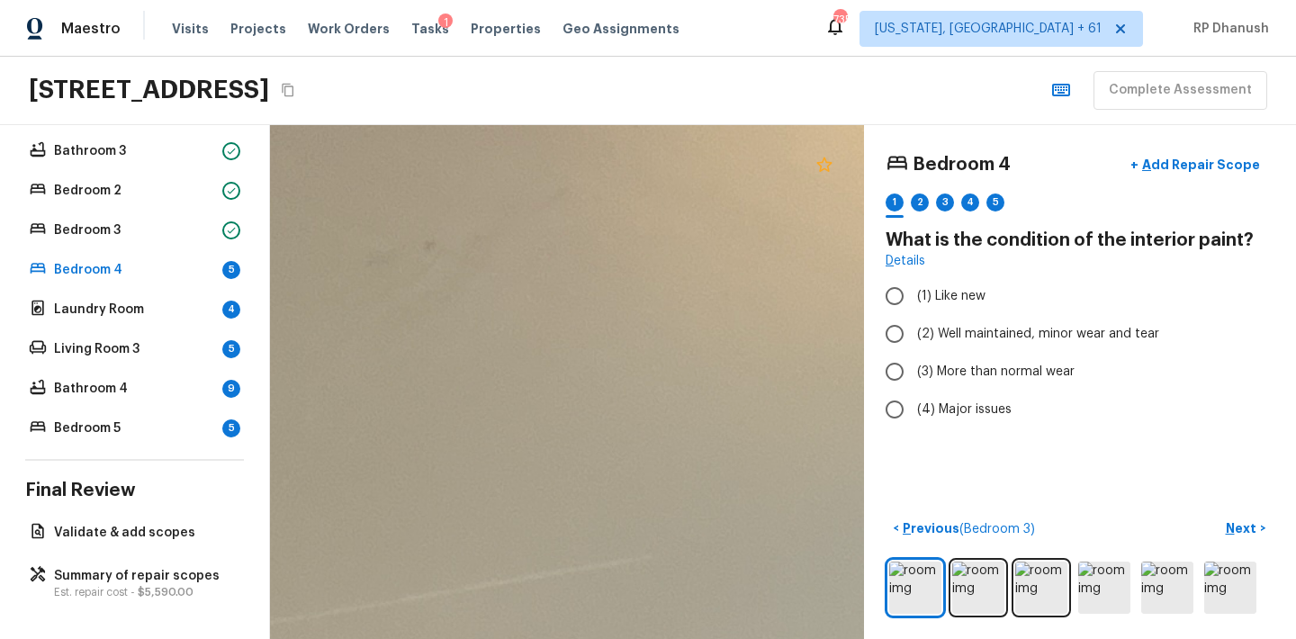
click at [819, 162] on icon at bounding box center [823, 164] width 15 height 14
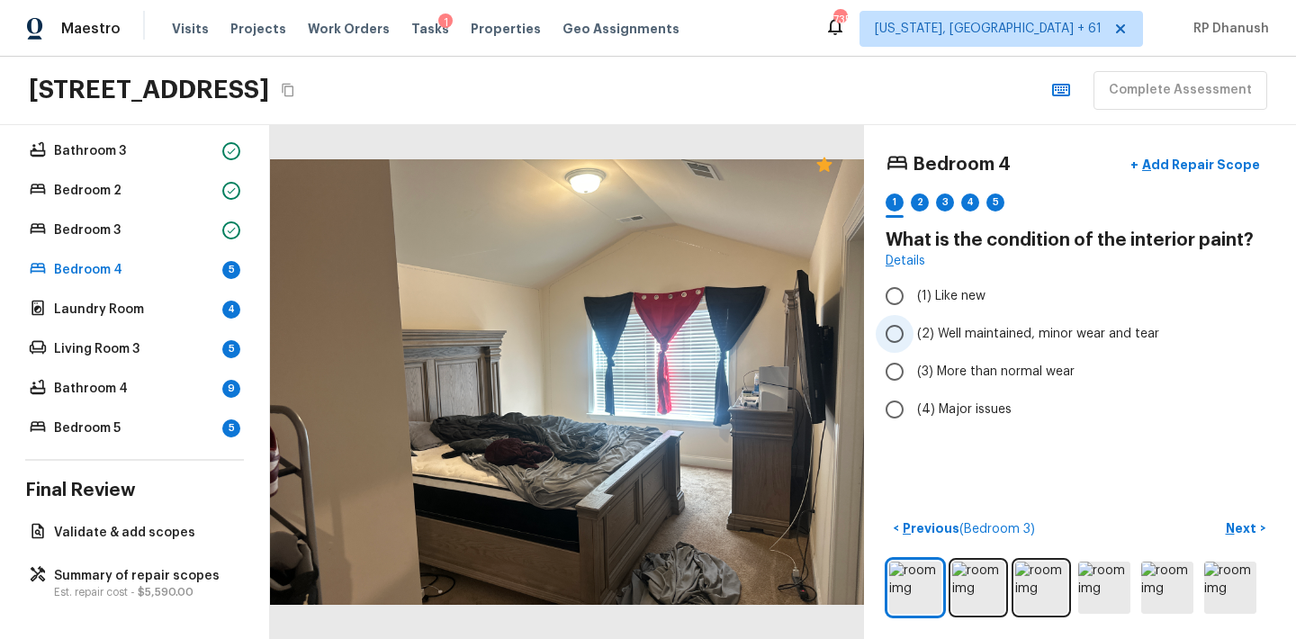
click at [902, 328] on input "(2) Well maintained, minor wear and tear" at bounding box center [895, 334] width 38 height 38
radio input "true"
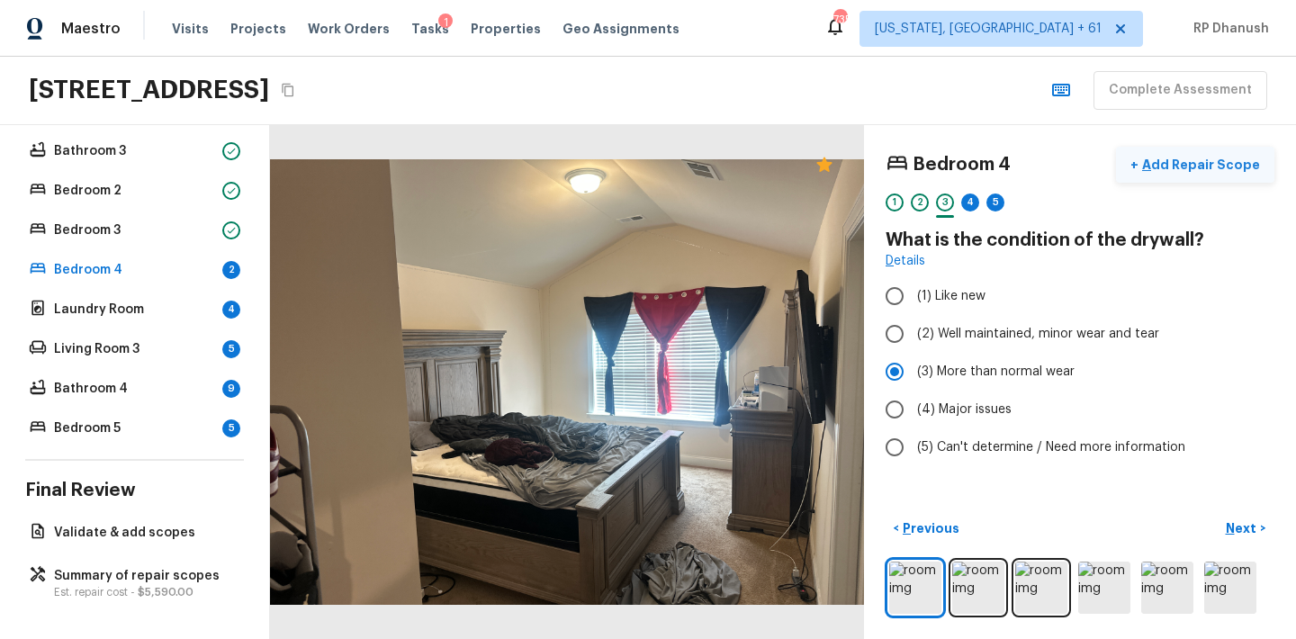
click at [1193, 160] on p "Add Repair Scope" at bounding box center [1198, 165] width 121 height 18
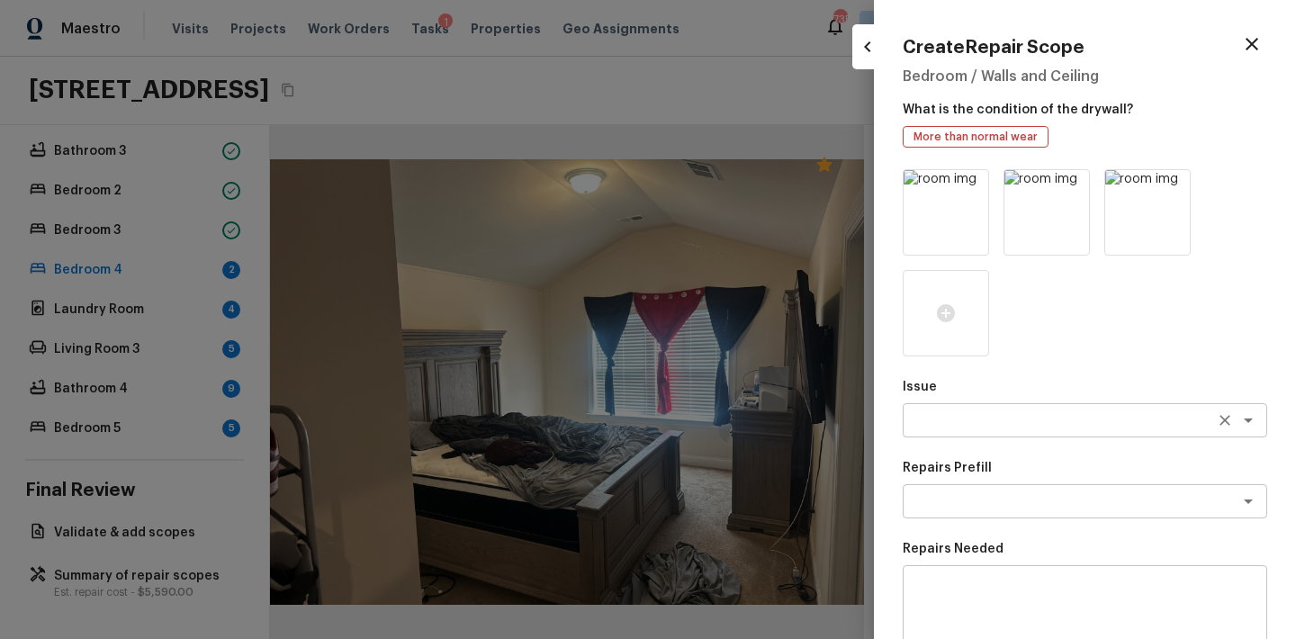
click at [957, 426] on textarea at bounding box center [1060, 420] width 298 height 18
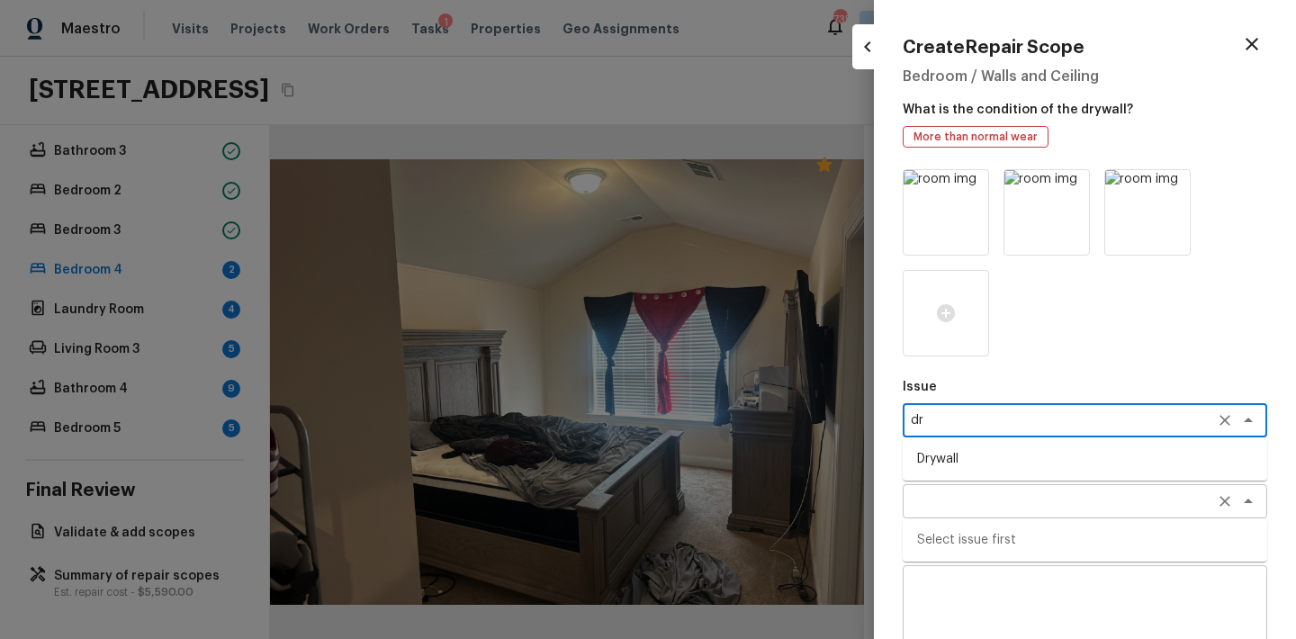
click at [948, 488] on div "x ​" at bounding box center [1085, 501] width 364 height 34
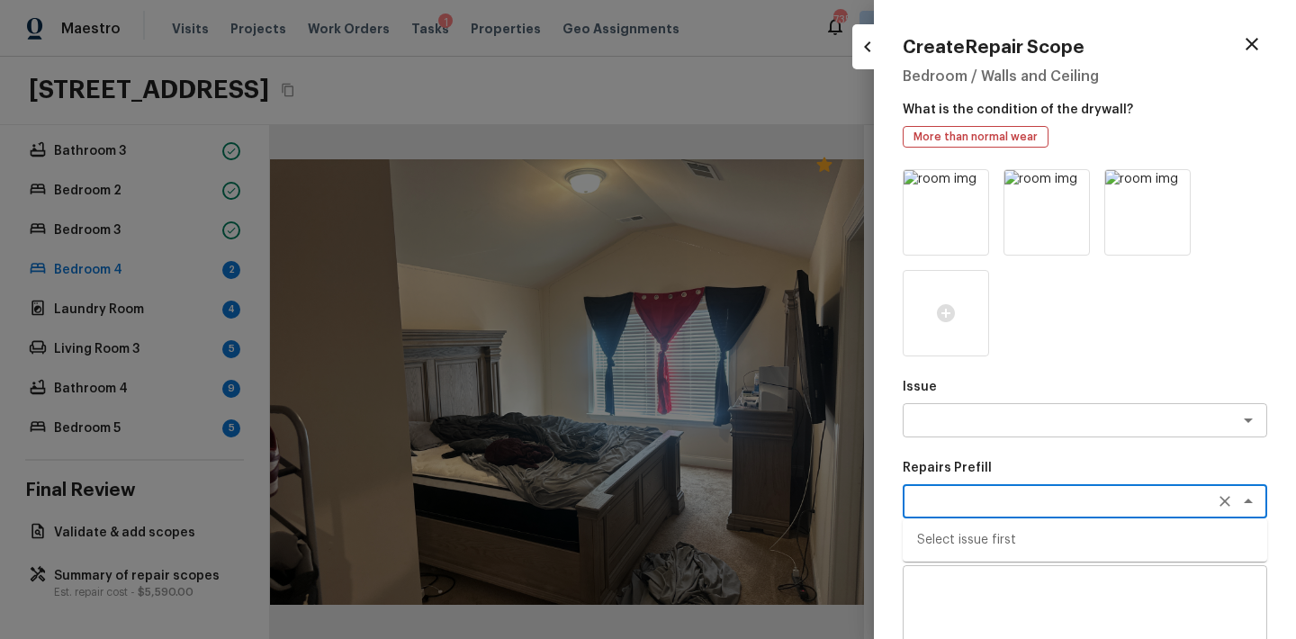
click at [948, 472] on p "Repairs Prefill" at bounding box center [1085, 468] width 364 height 18
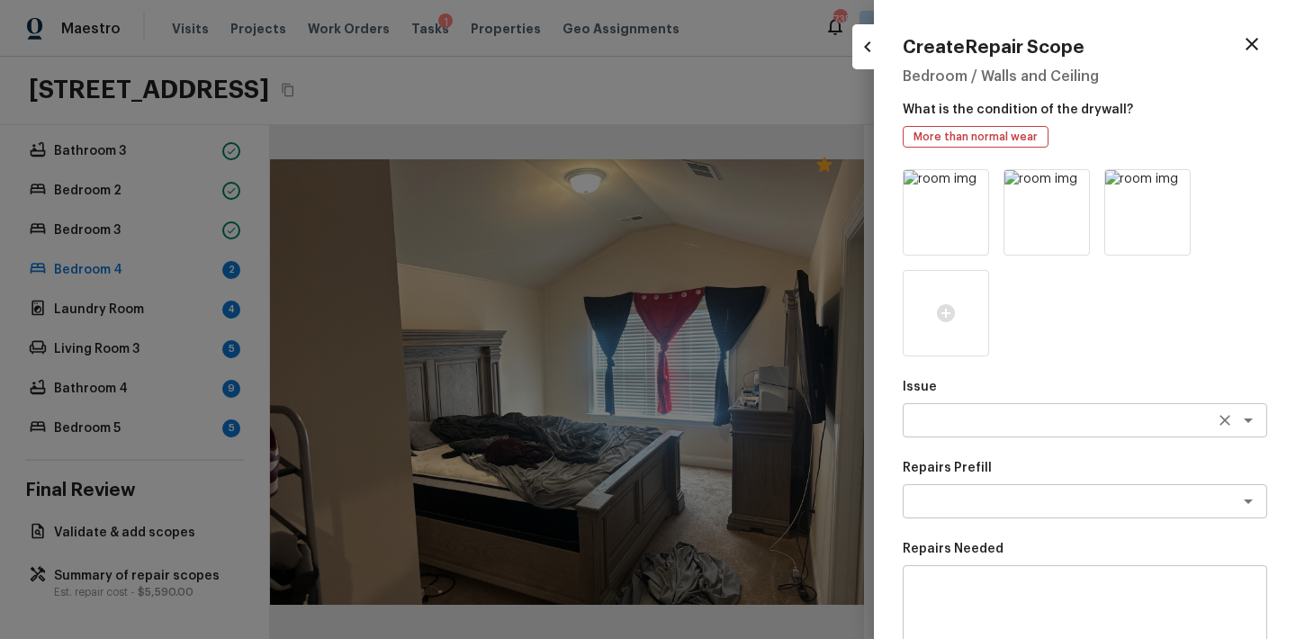
click at [948, 435] on div "x ​" at bounding box center [1085, 420] width 364 height 34
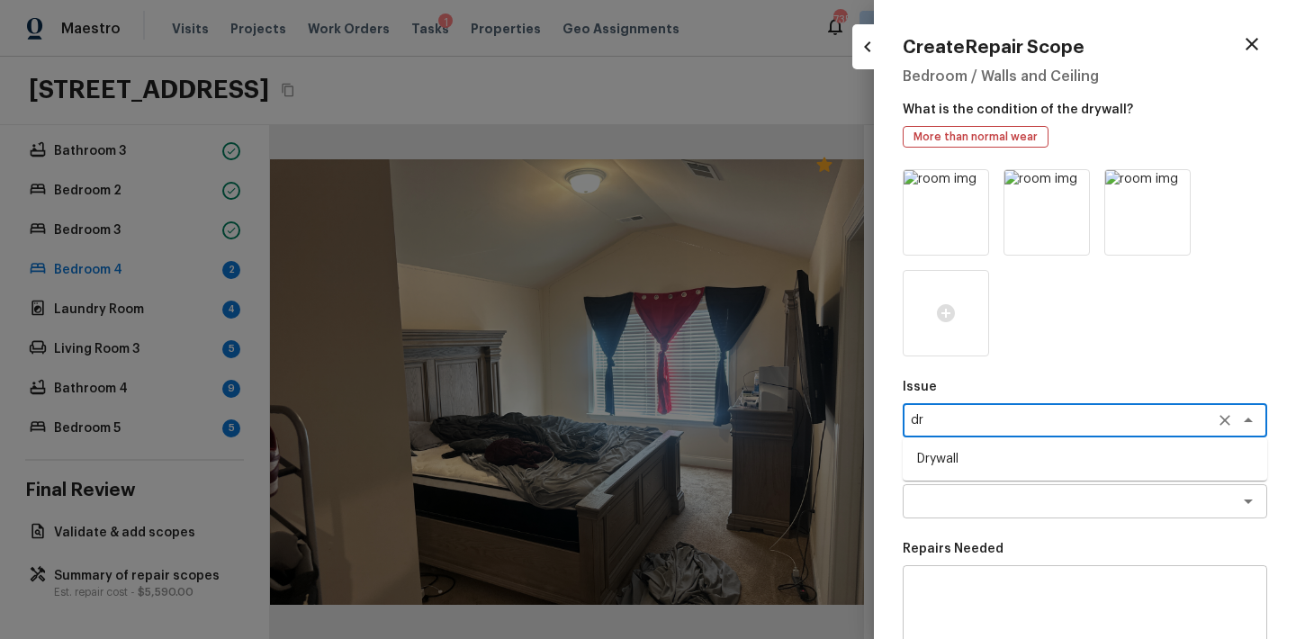
click at [937, 468] on li "Drywall" at bounding box center [1085, 459] width 364 height 29
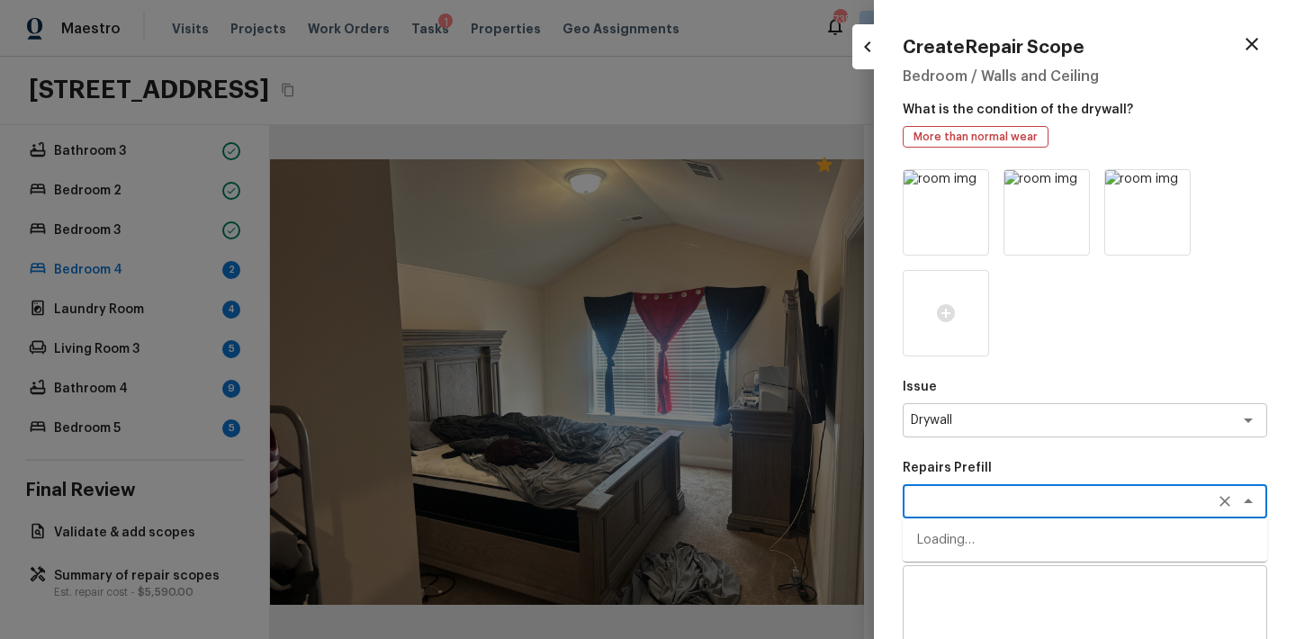
click at [937, 500] on textarea at bounding box center [1060, 501] width 298 height 18
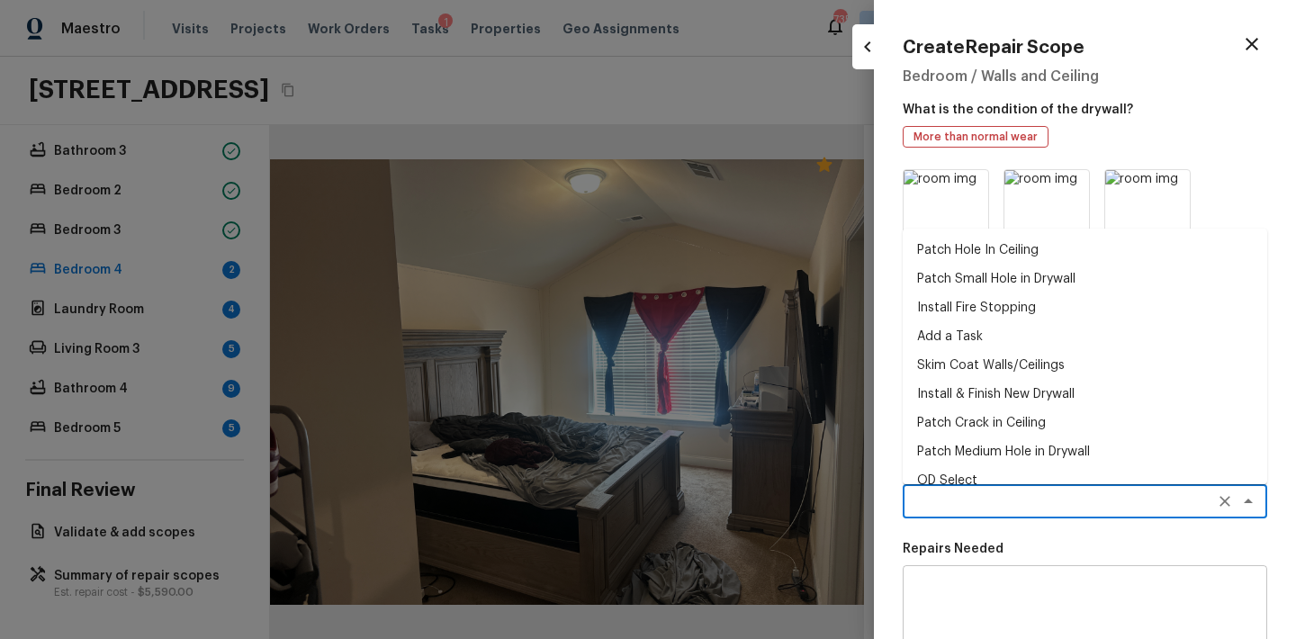
scroll to position [18, 0]
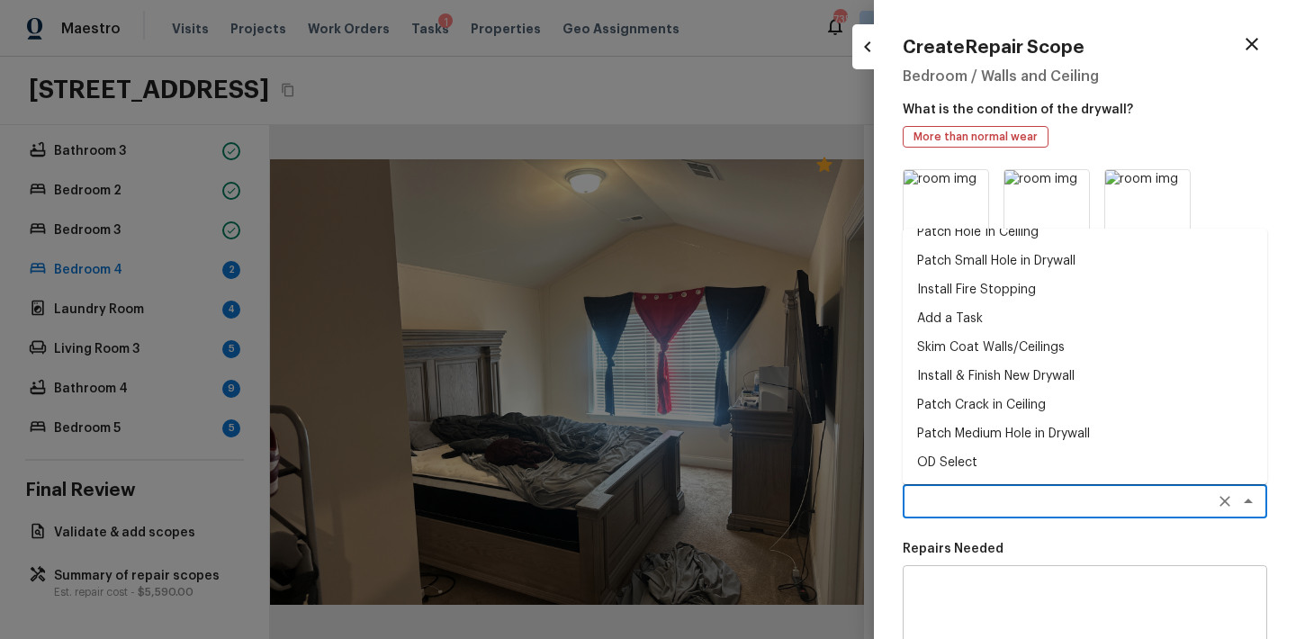
click at [975, 596] on textarea at bounding box center [1084, 616] width 339 height 72
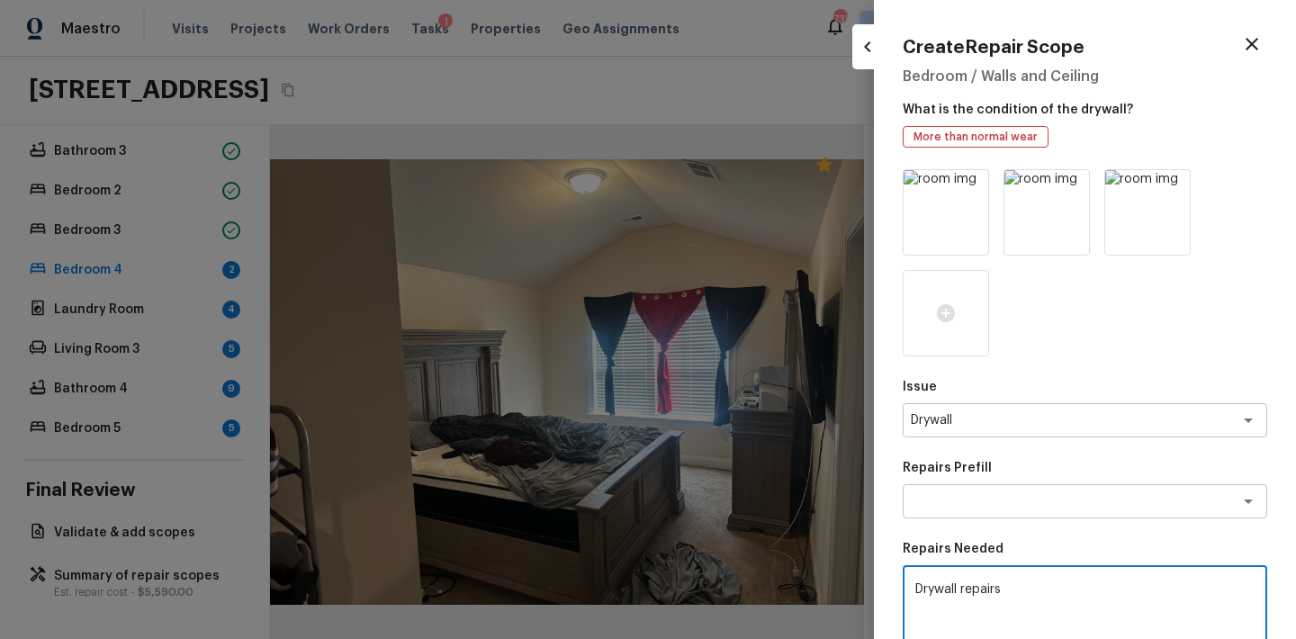
scroll to position [289, 0]
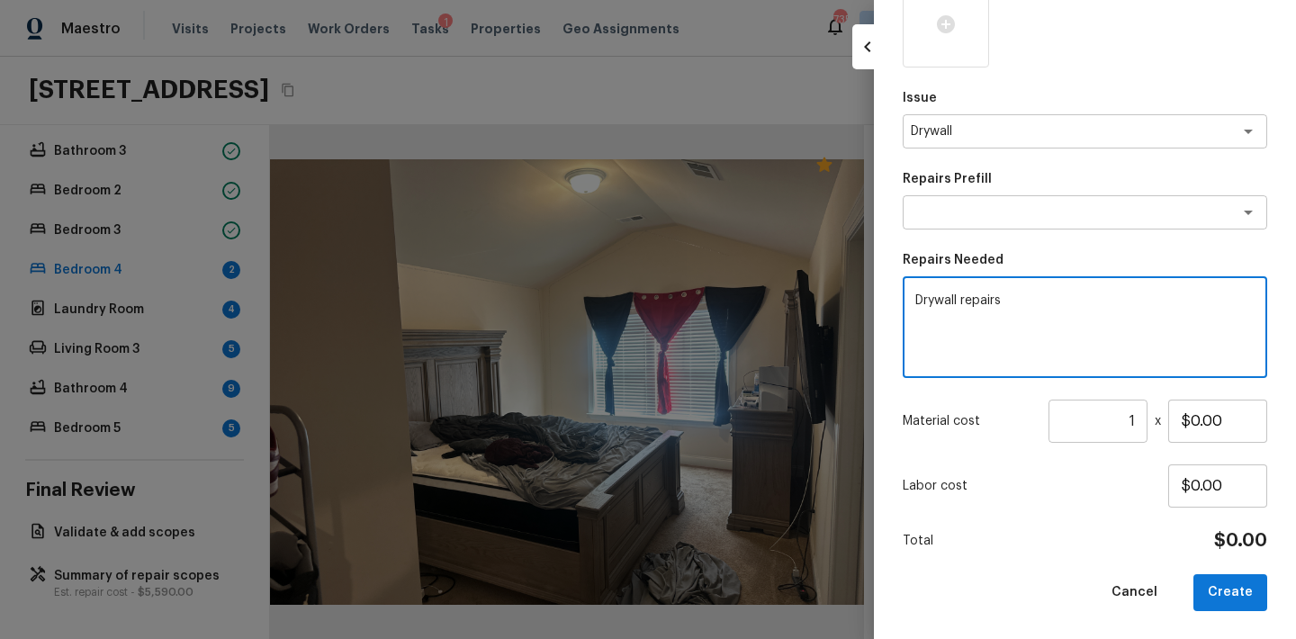
click at [1139, 415] on input "1" at bounding box center [1097, 421] width 99 height 43
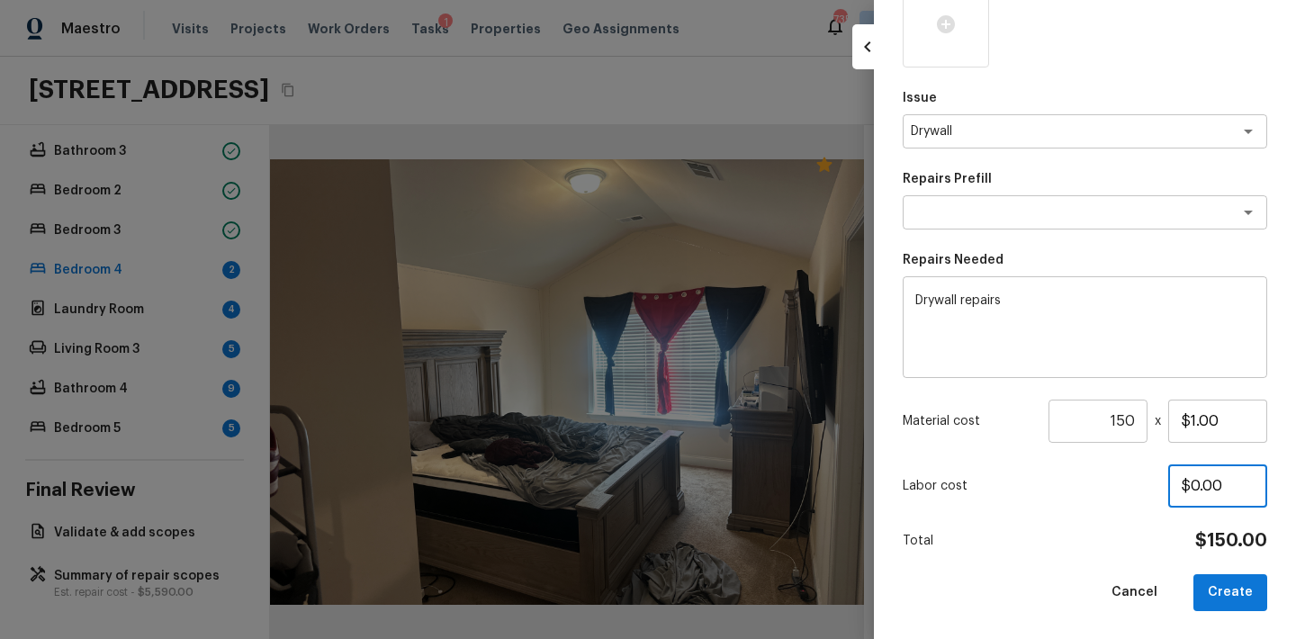
scroll to position [0, 0]
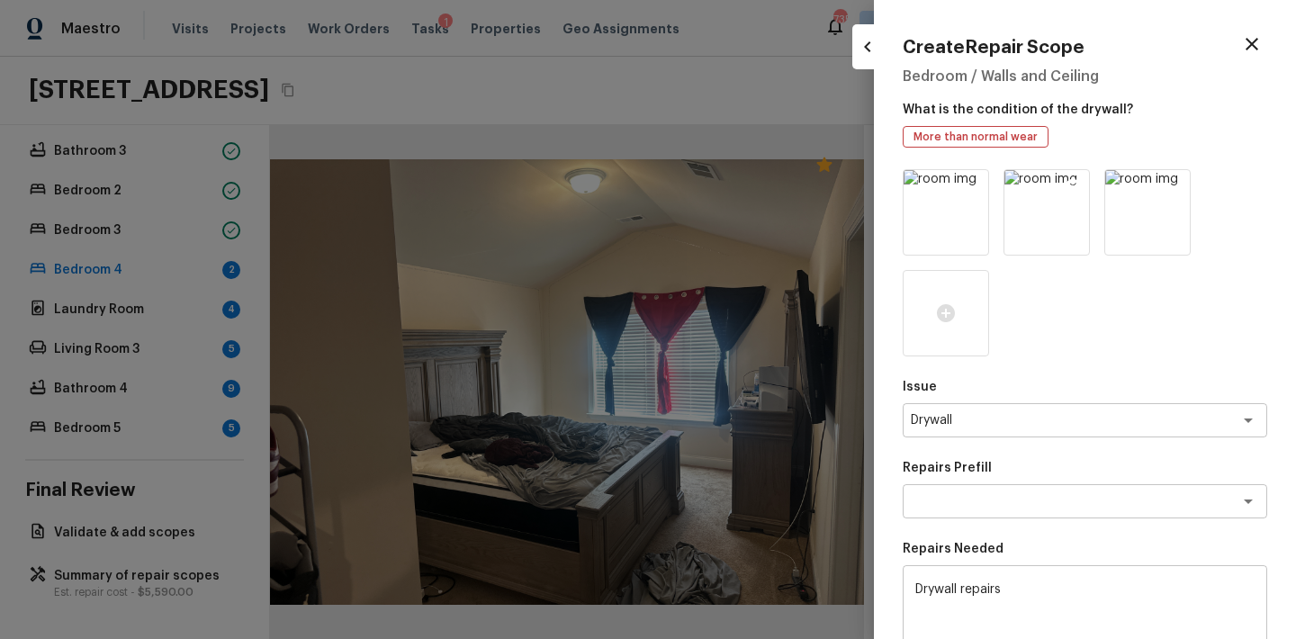
click at [1070, 188] on icon at bounding box center [1073, 186] width 18 height 18
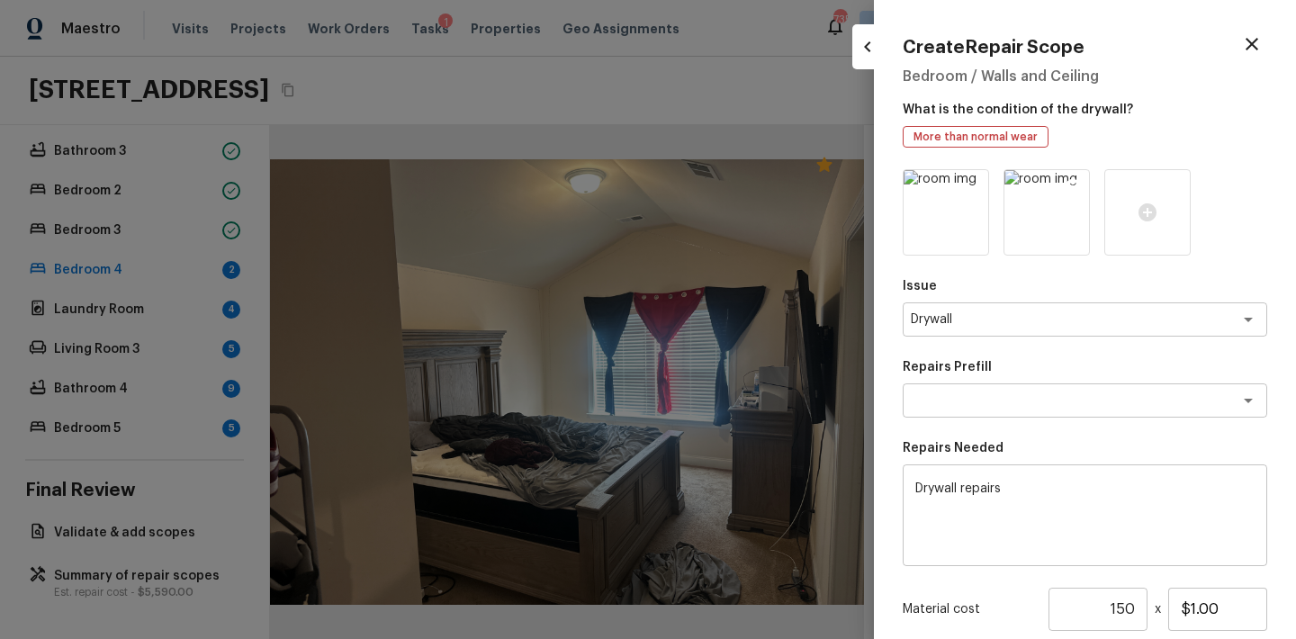
click at [1069, 187] on icon at bounding box center [1072, 186] width 15 height 15
click at [967, 184] on icon at bounding box center [972, 186] width 15 height 15
click at [943, 203] on icon at bounding box center [946, 213] width 22 height 22
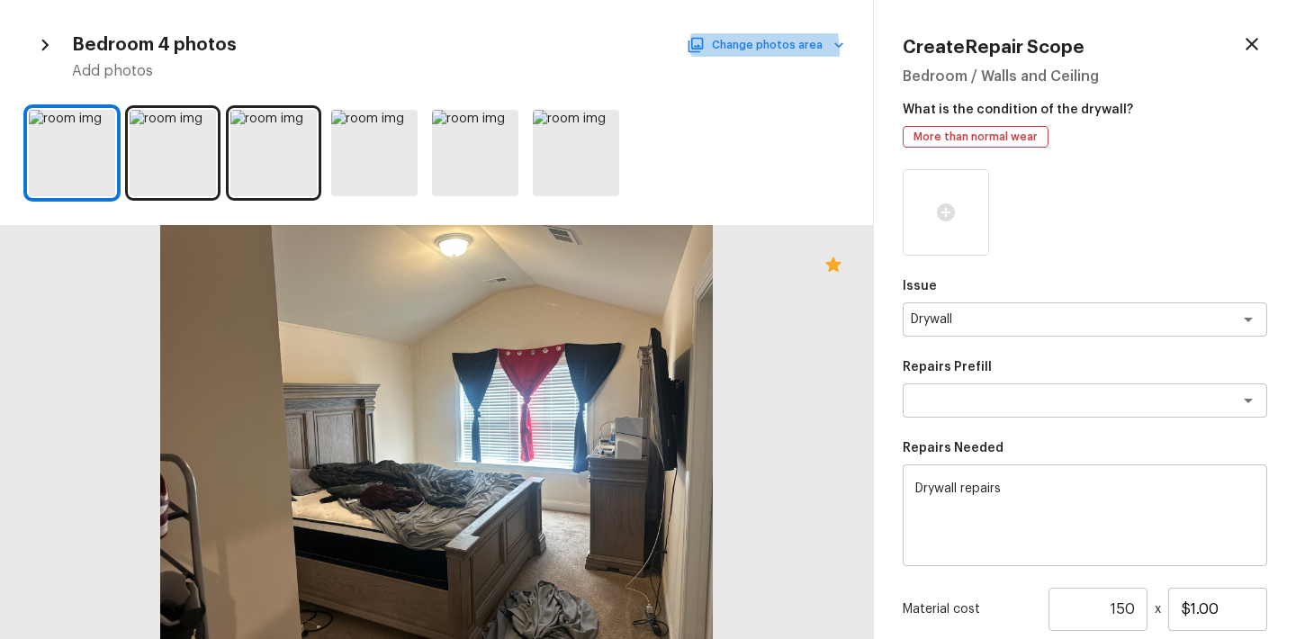
click at [751, 52] on button "Change photos area" at bounding box center [767, 44] width 154 height 23
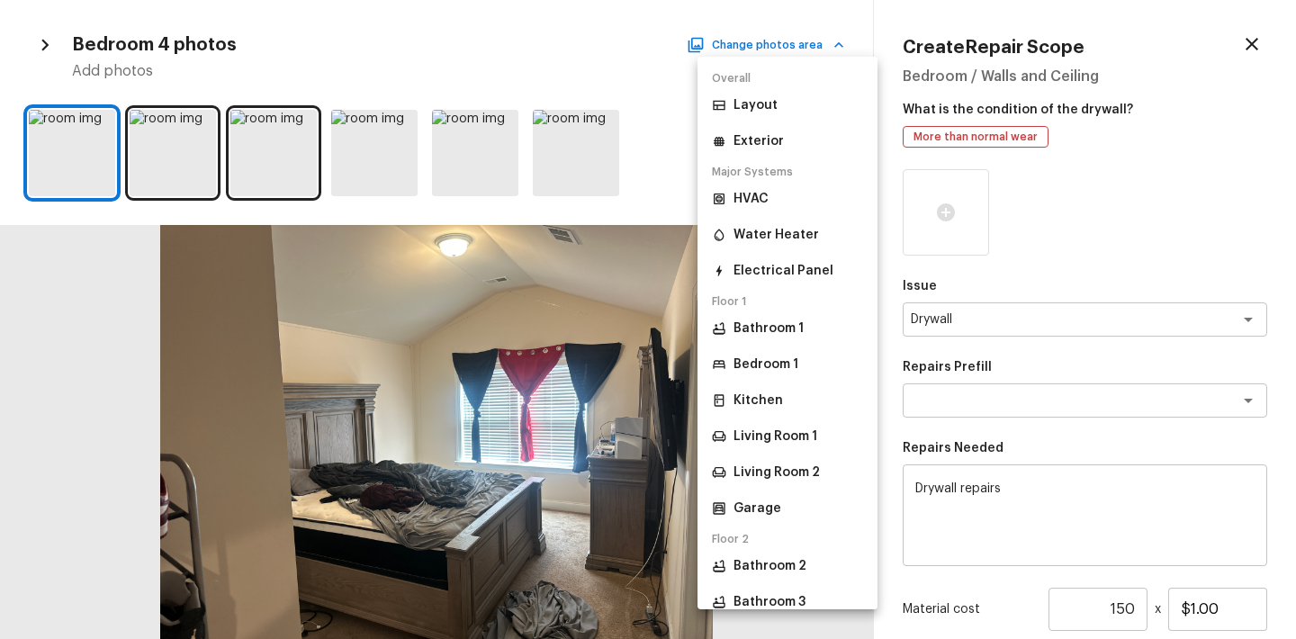
scroll to position [326, 0]
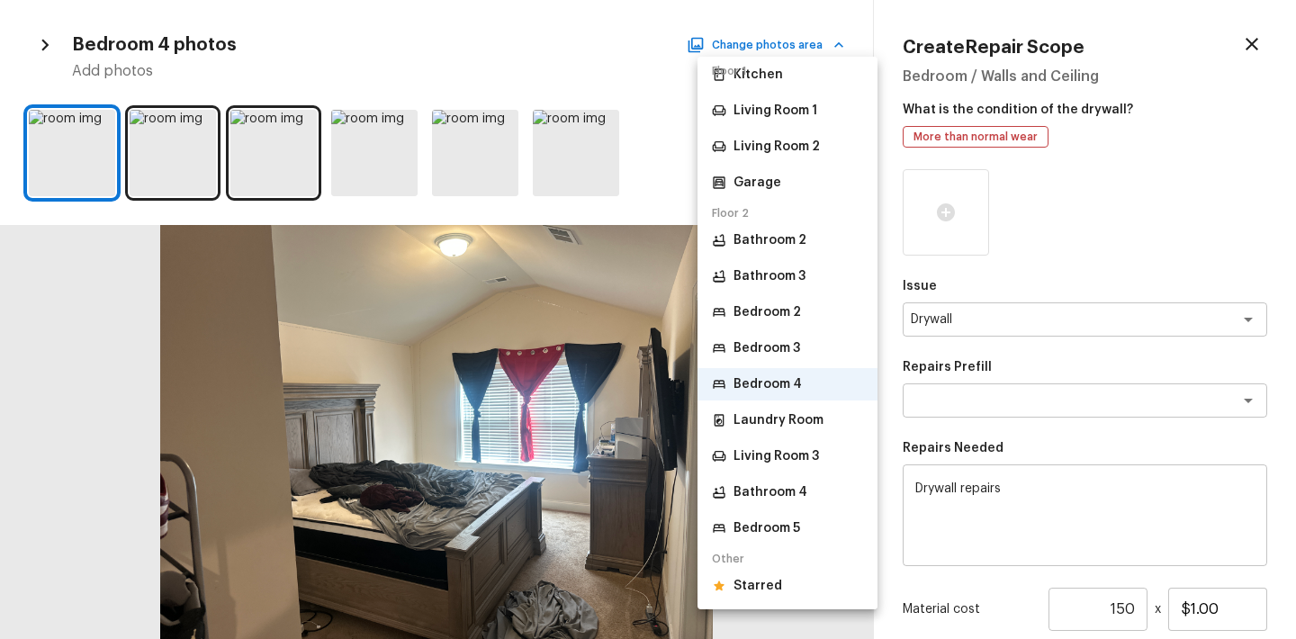
click at [554, 395] on div at bounding box center [648, 319] width 1296 height 639
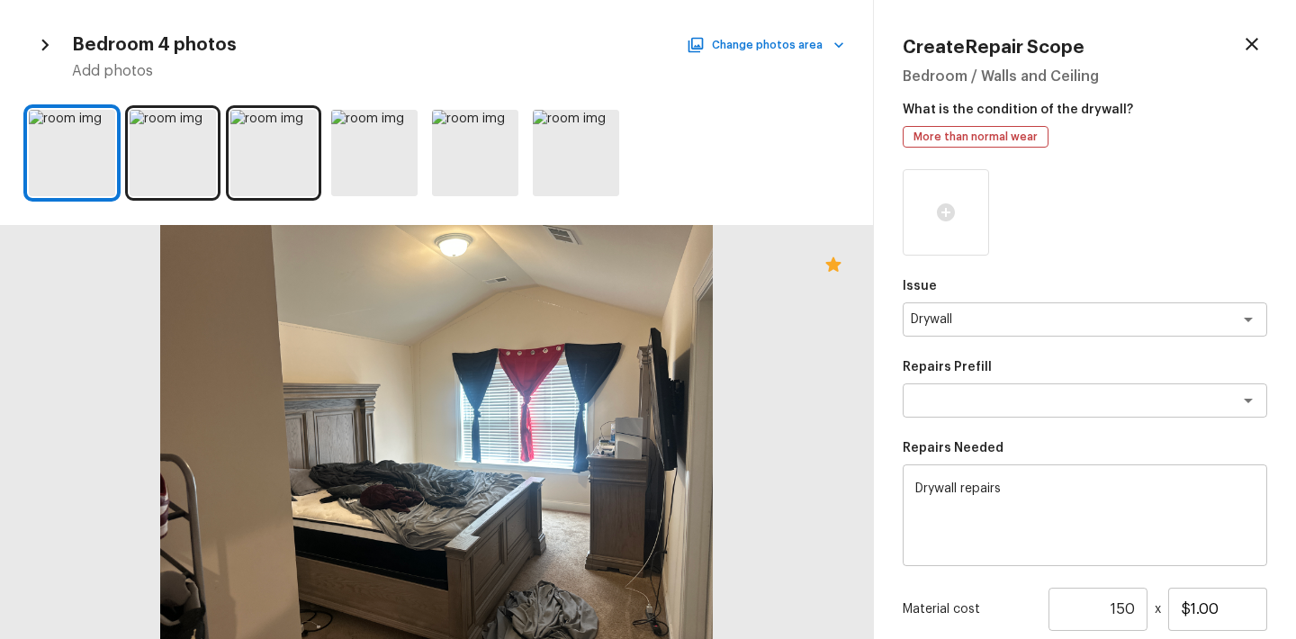
click at [575, 373] on div at bounding box center [436, 432] width 873 height 414
click at [91, 122] on icon at bounding box center [99, 126] width 18 height 18
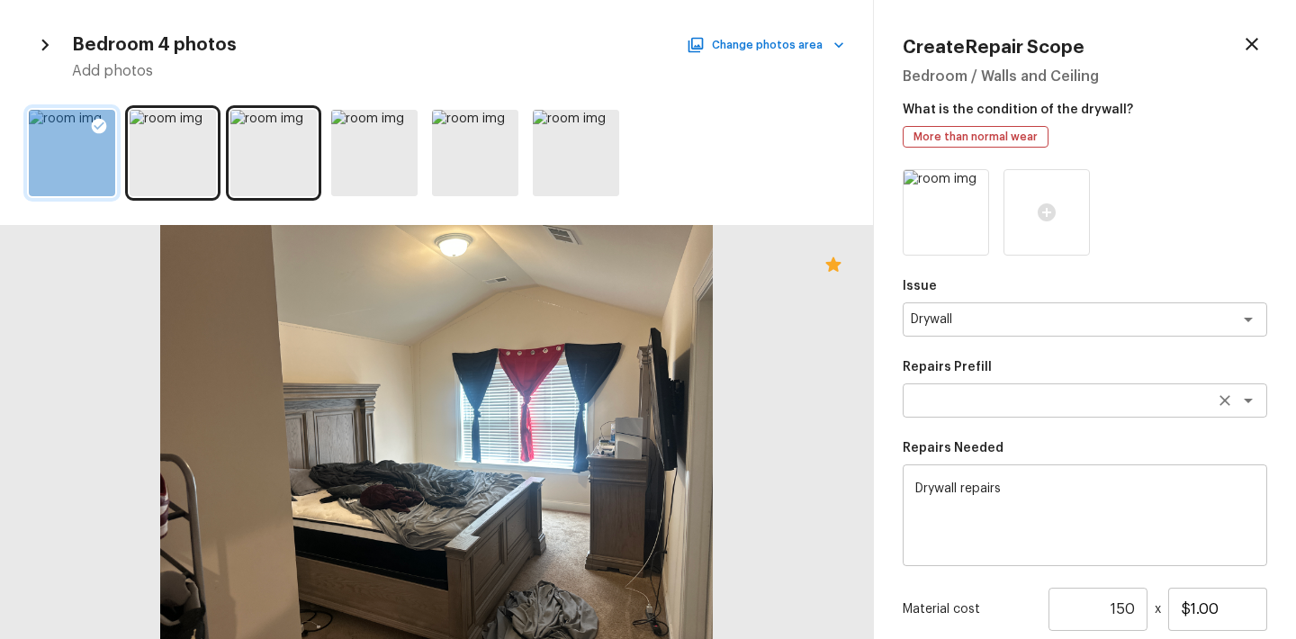
scroll to position [188, 0]
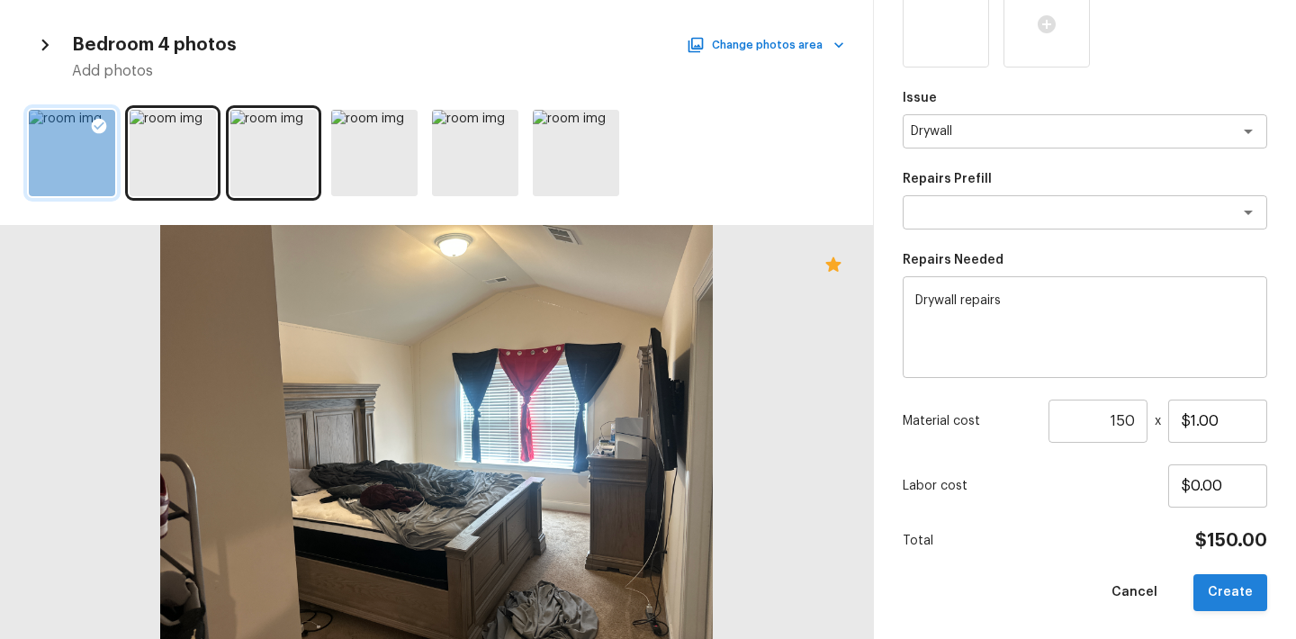
click at [1226, 599] on button "Create" at bounding box center [1230, 592] width 74 height 37
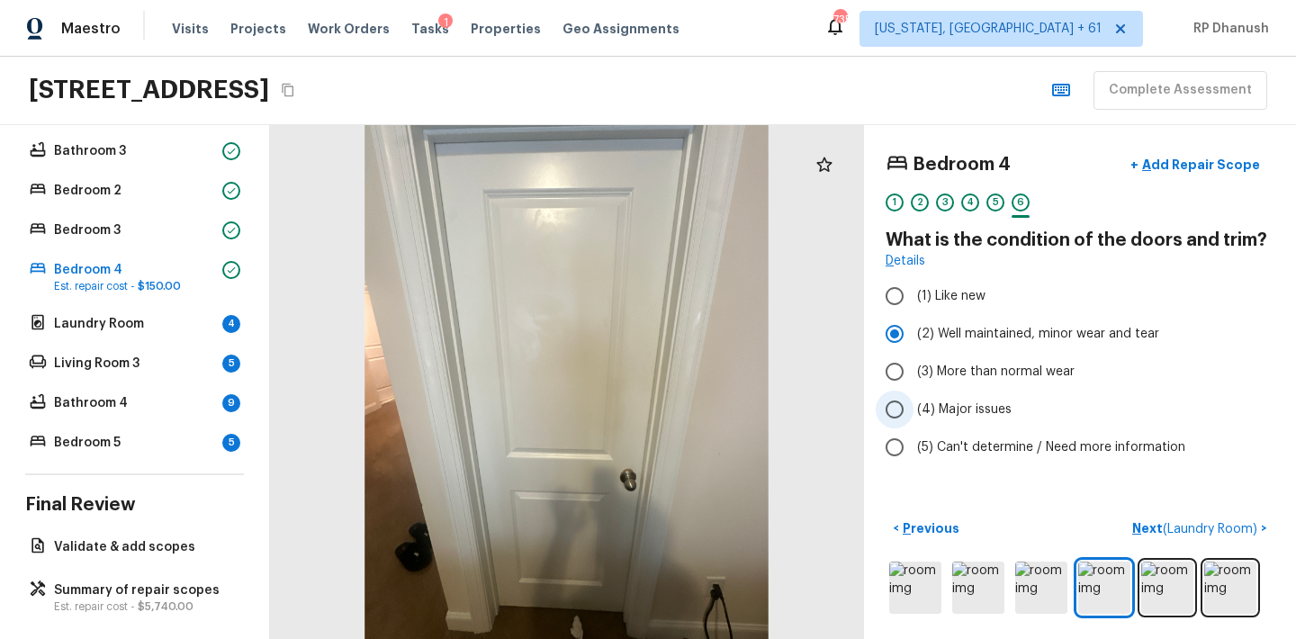
click at [918, 391] on label "(4) Major issues" at bounding box center [1068, 410] width 384 height 38
click at [913, 391] on input "(4) Major issues" at bounding box center [895, 410] width 38 height 38
click at [918, 373] on span "(3) More than normal wear" at bounding box center [995, 372] width 157 height 18
click at [913, 373] on input "(3) More than normal wear" at bounding box center [895, 372] width 38 height 38
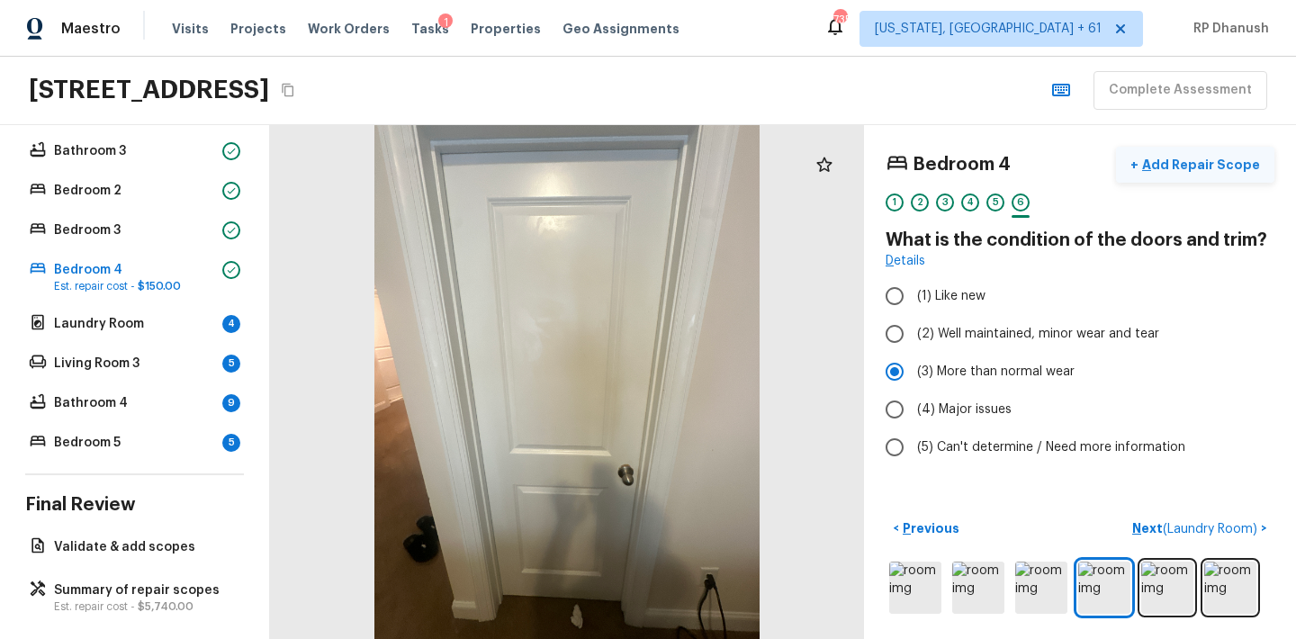
click at [1188, 156] on p "Add Repair Scope" at bounding box center [1198, 165] width 121 height 18
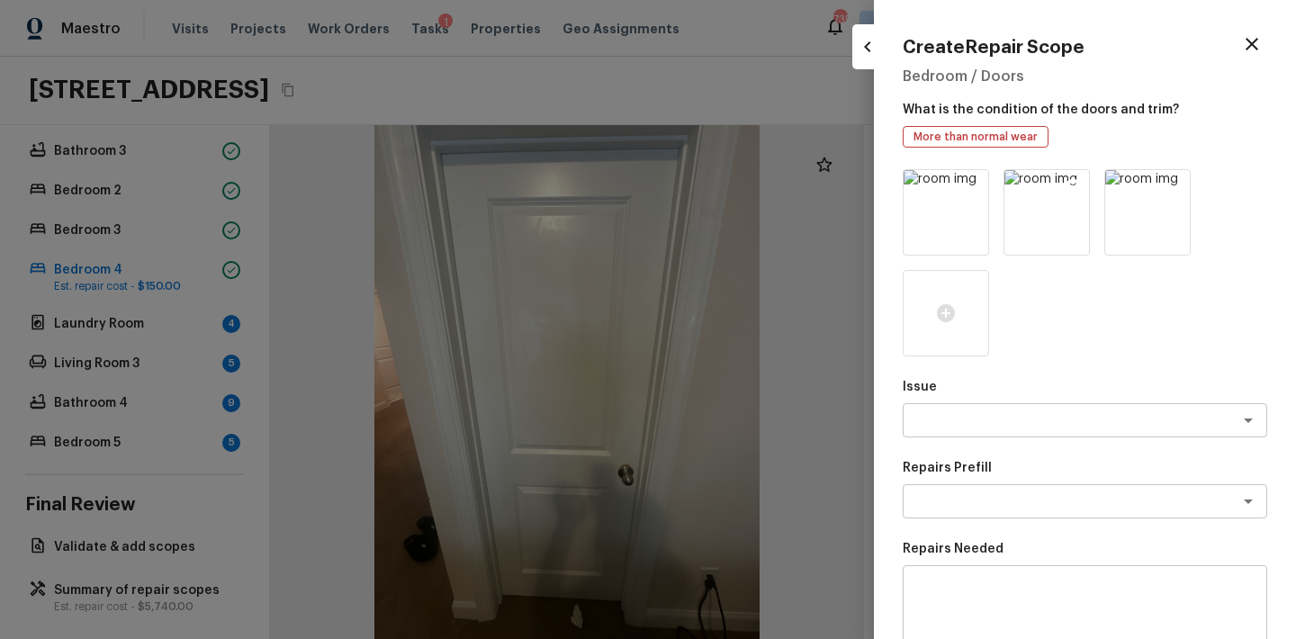
click at [1070, 189] on icon at bounding box center [1073, 186] width 18 height 18
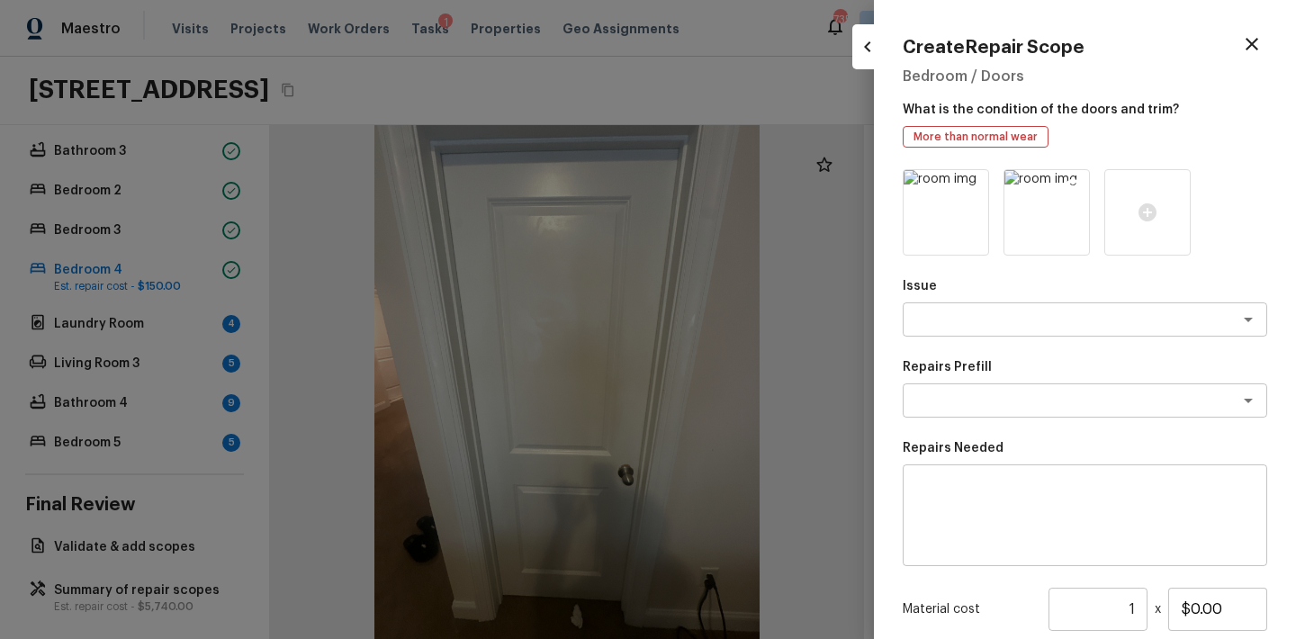
click at [1070, 188] on icon at bounding box center [1073, 186] width 18 height 18
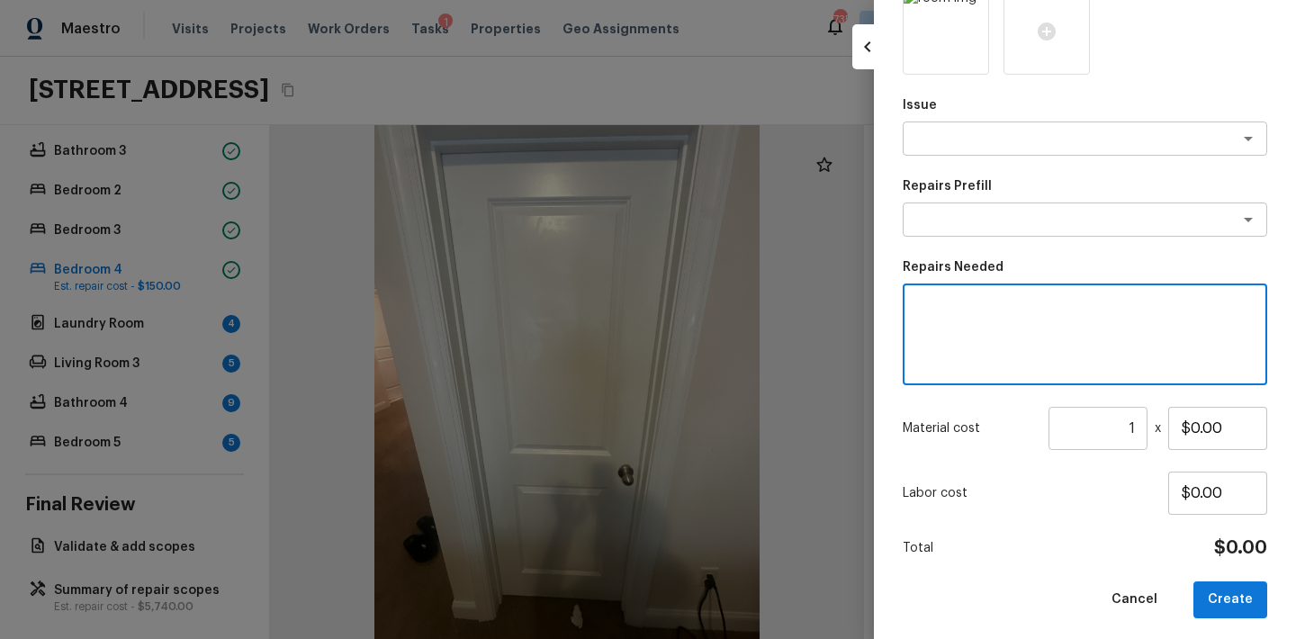
click at [953, 356] on textarea at bounding box center [1084, 335] width 339 height 72
click at [1030, 155] on div "x ​" at bounding box center [1085, 138] width 364 height 34
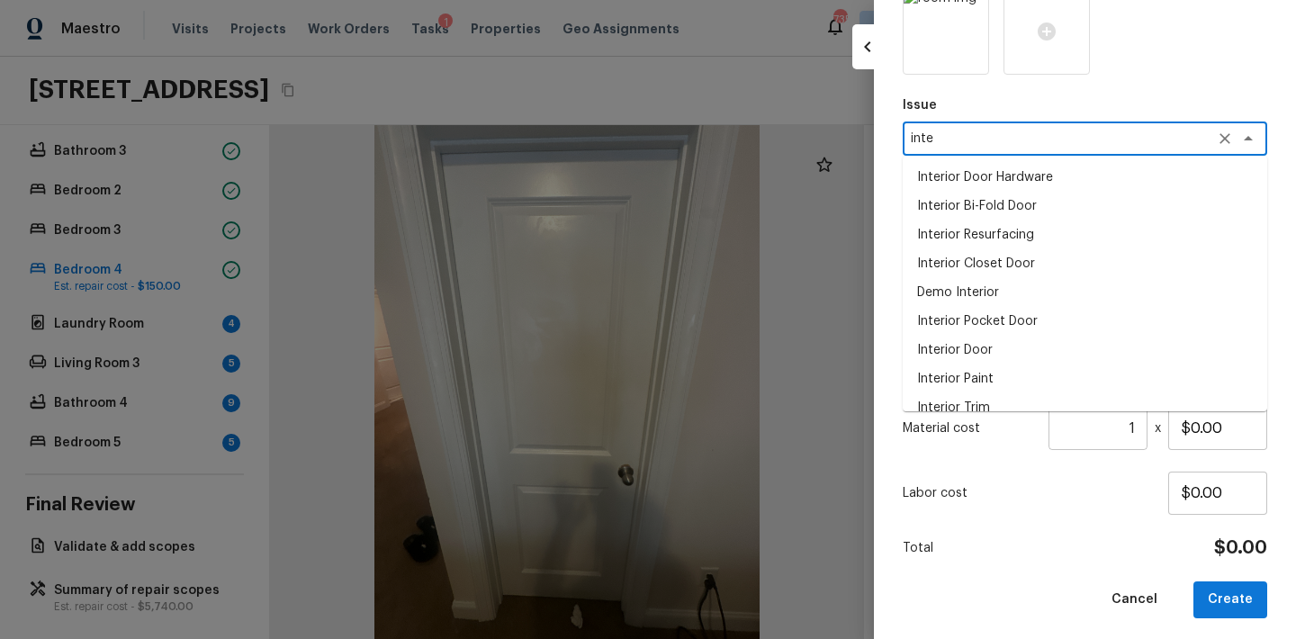
click at [987, 347] on li "Interior Door" at bounding box center [1085, 350] width 364 height 29
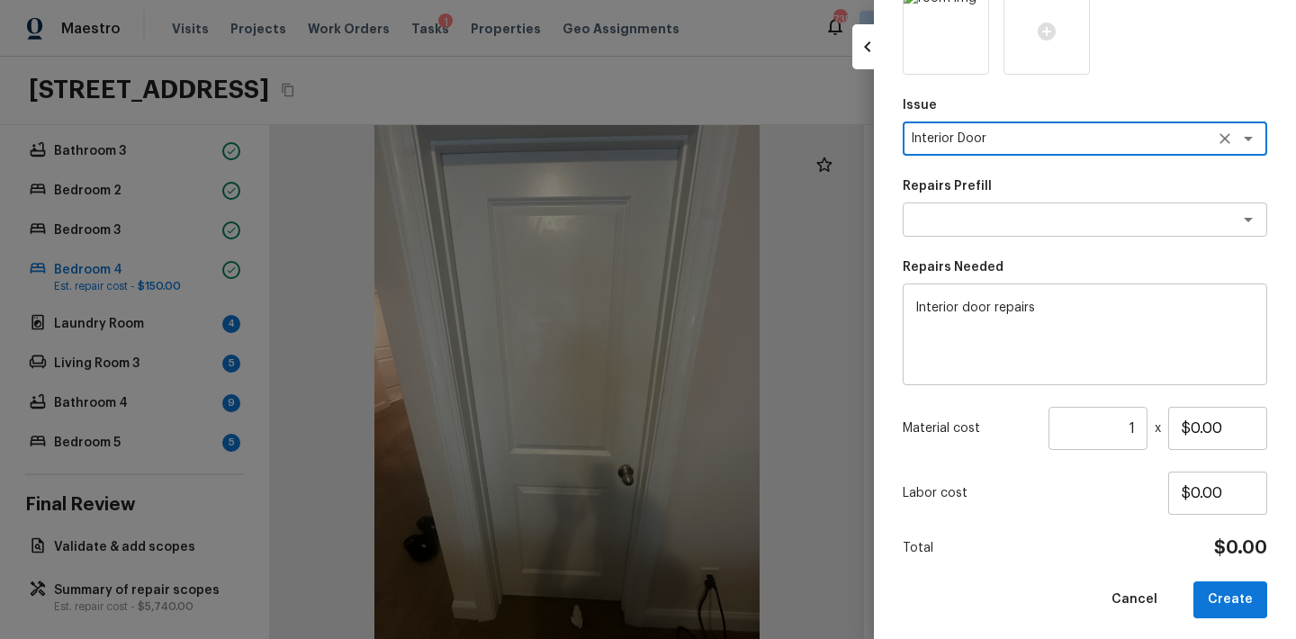
scroll to position [188, 0]
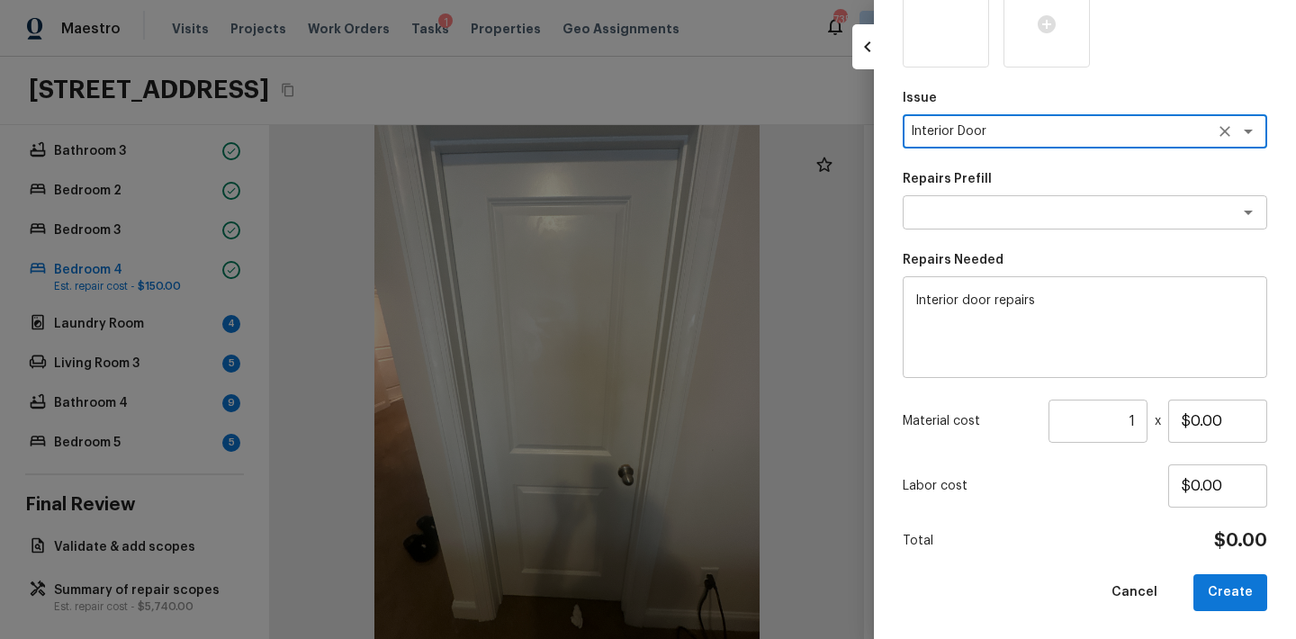
click at [1136, 415] on input "1" at bounding box center [1097, 421] width 99 height 43
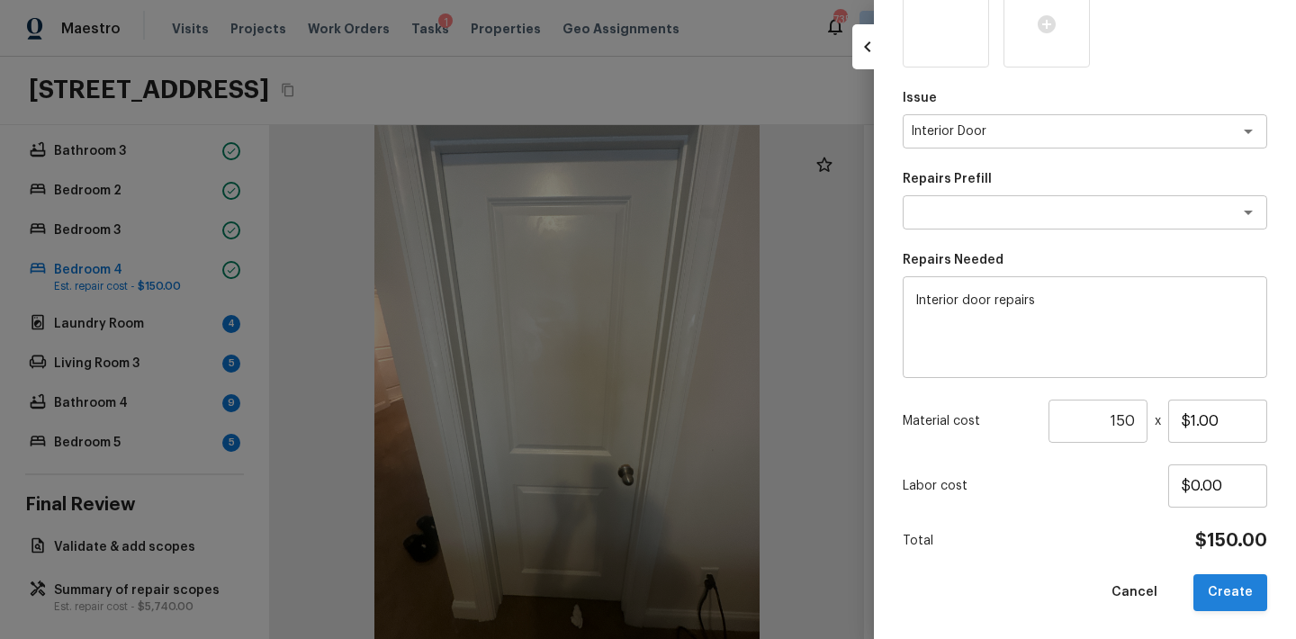
click at [1231, 590] on button "Create" at bounding box center [1230, 592] width 74 height 37
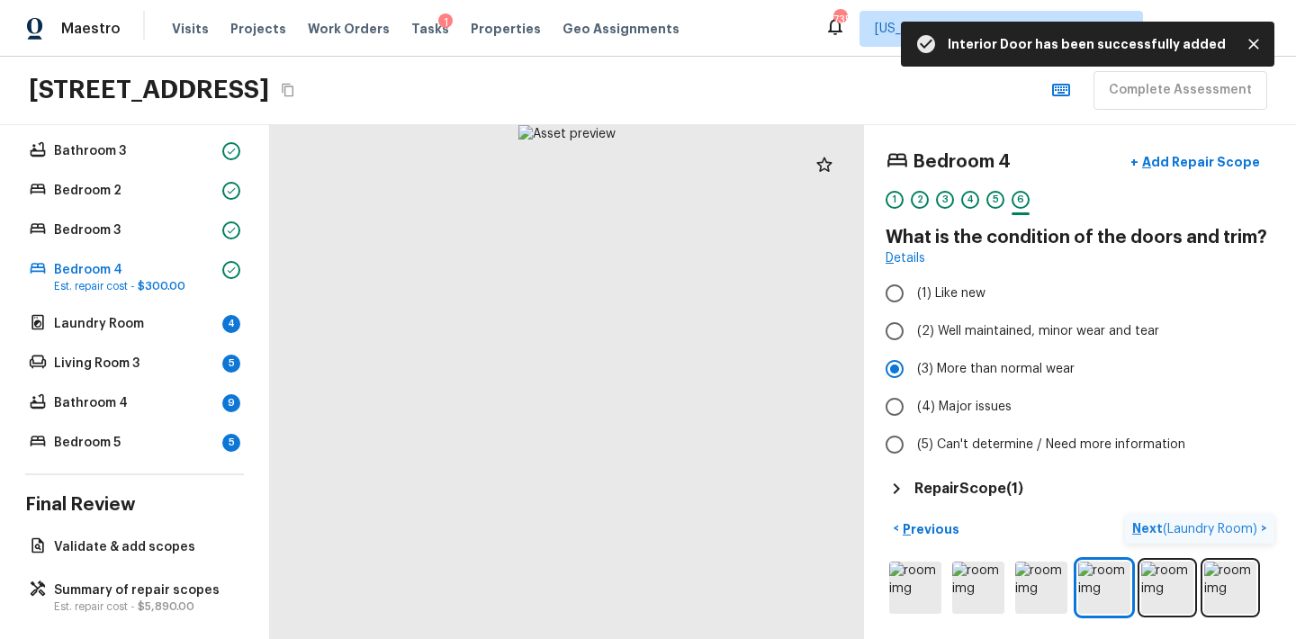
scroll to position [0, 0]
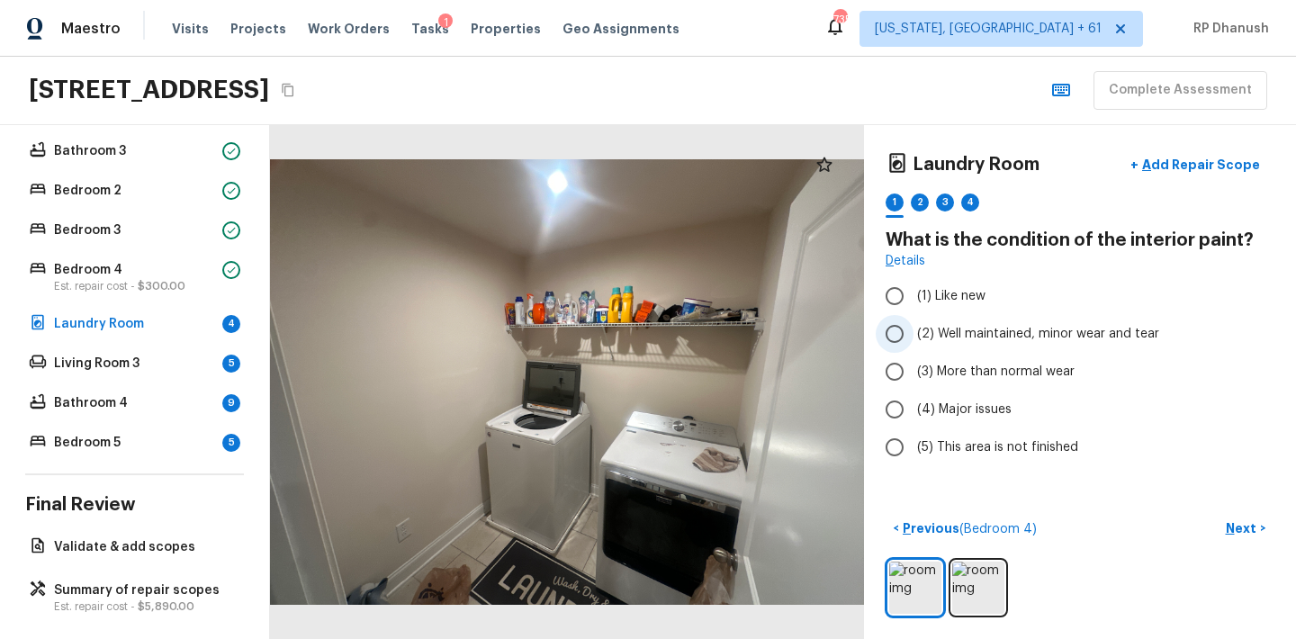
click at [939, 344] on label "(2) Well maintained, minor wear and tear" at bounding box center [1068, 334] width 384 height 38
click at [913, 344] on input "(2) Well maintained, minor wear and tear" at bounding box center [895, 334] width 38 height 38
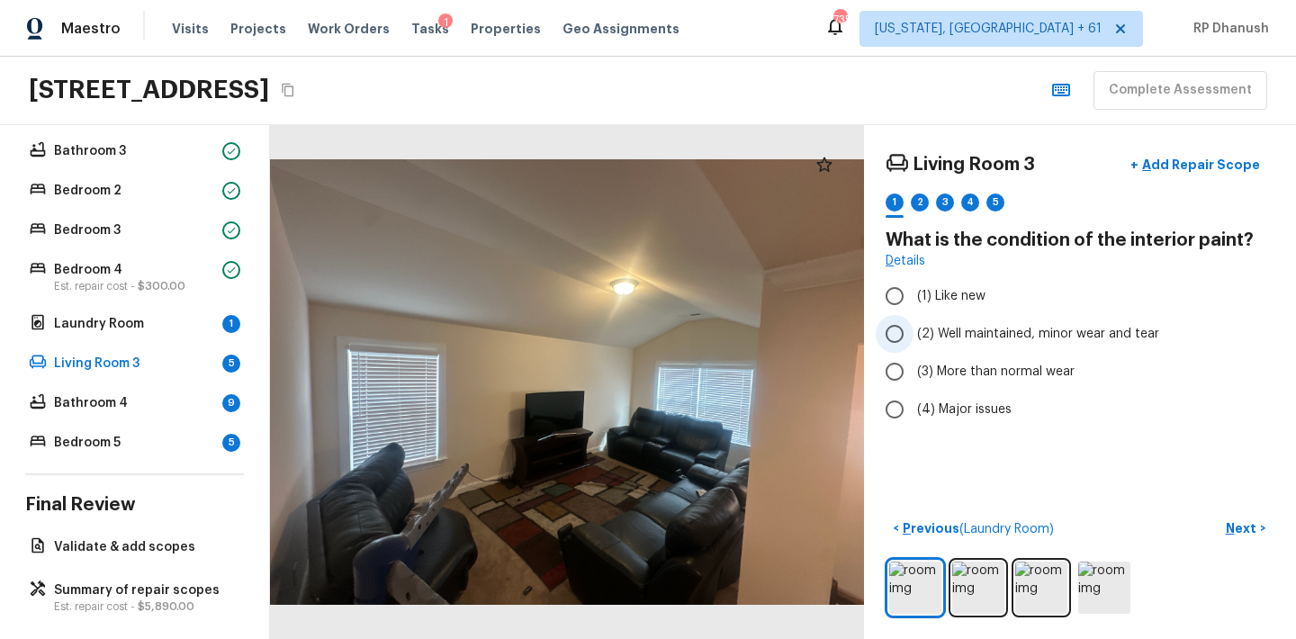
click at [909, 337] on input "(2) Well maintained, minor wear and tear" at bounding box center [895, 334] width 38 height 38
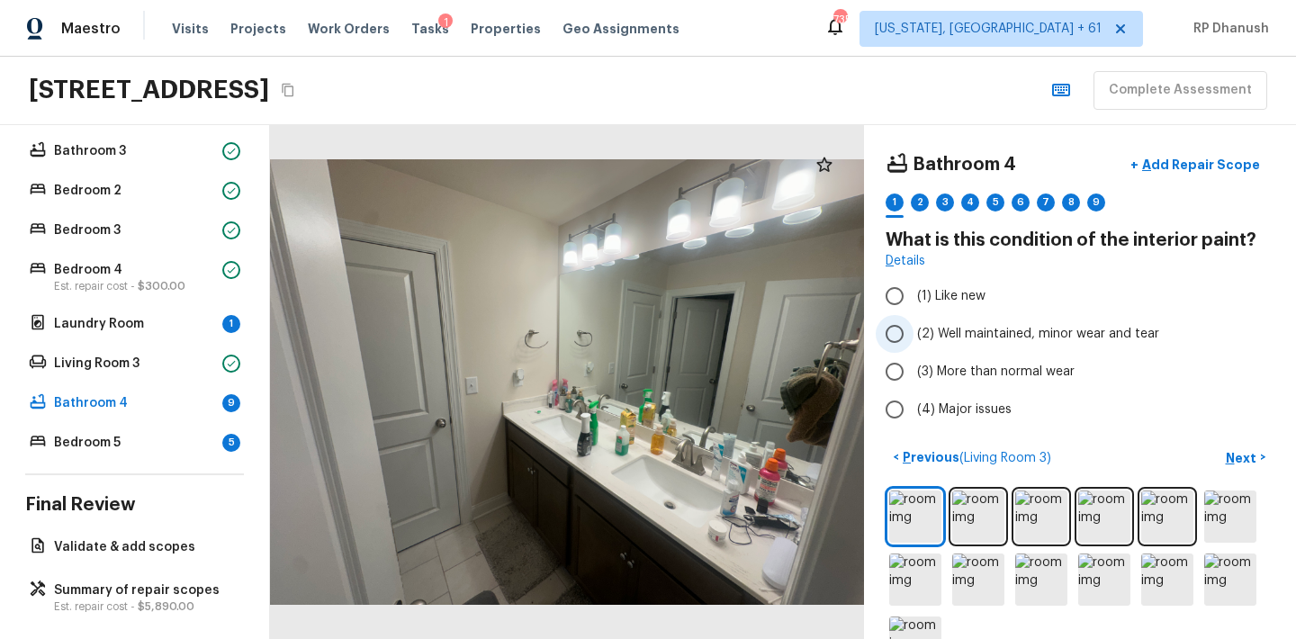
click at [919, 341] on span "(2) Well maintained, minor wear and tear" at bounding box center [1038, 334] width 242 height 18
click at [913, 341] on input "(2) Well maintained, minor wear and tear" at bounding box center [895, 334] width 38 height 38
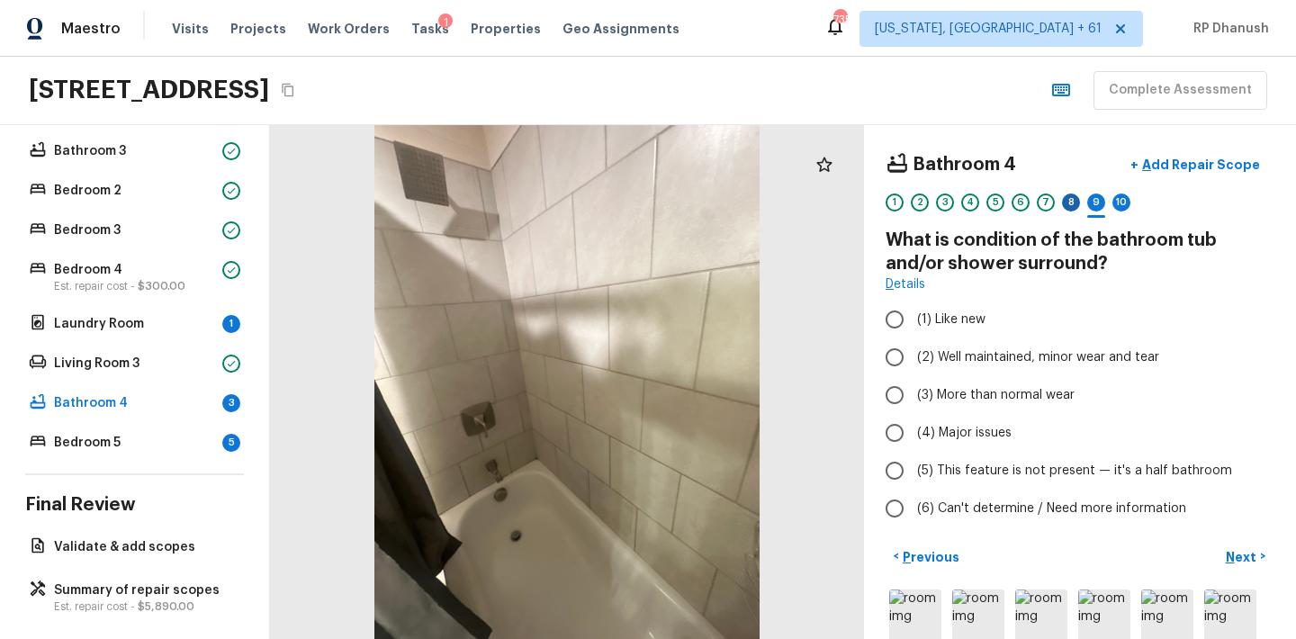
click at [1067, 205] on div "8" at bounding box center [1071, 202] width 18 height 18
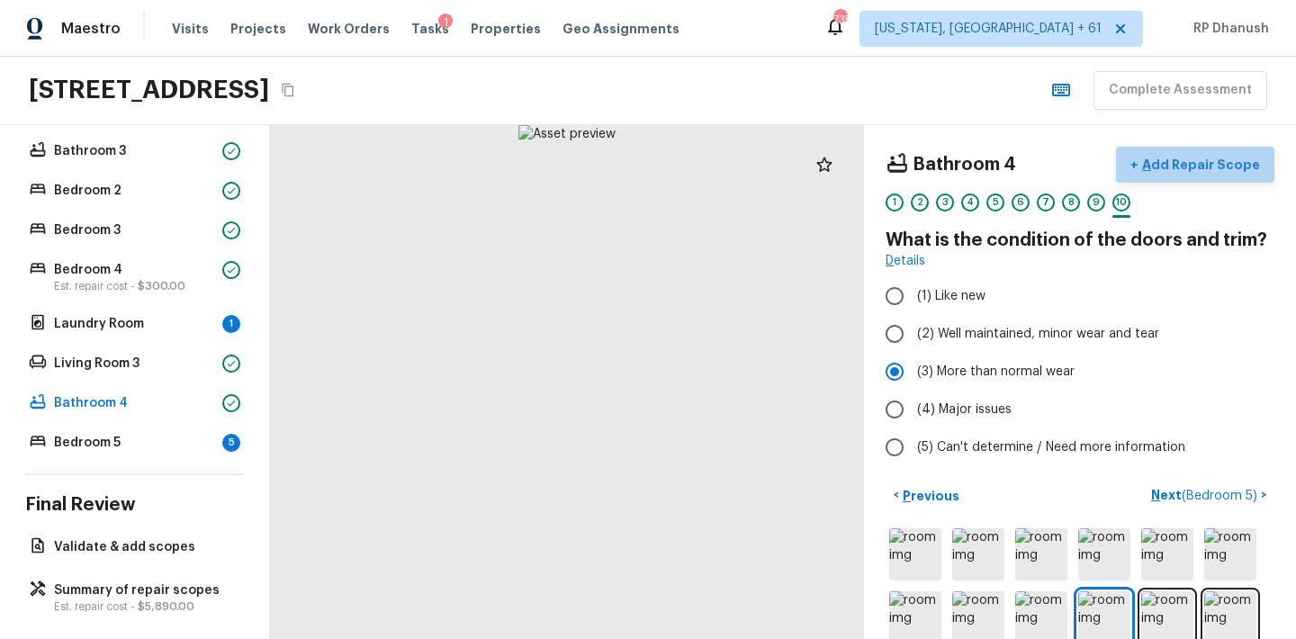
click at [1212, 167] on p "Add Repair Scope" at bounding box center [1198, 165] width 121 height 18
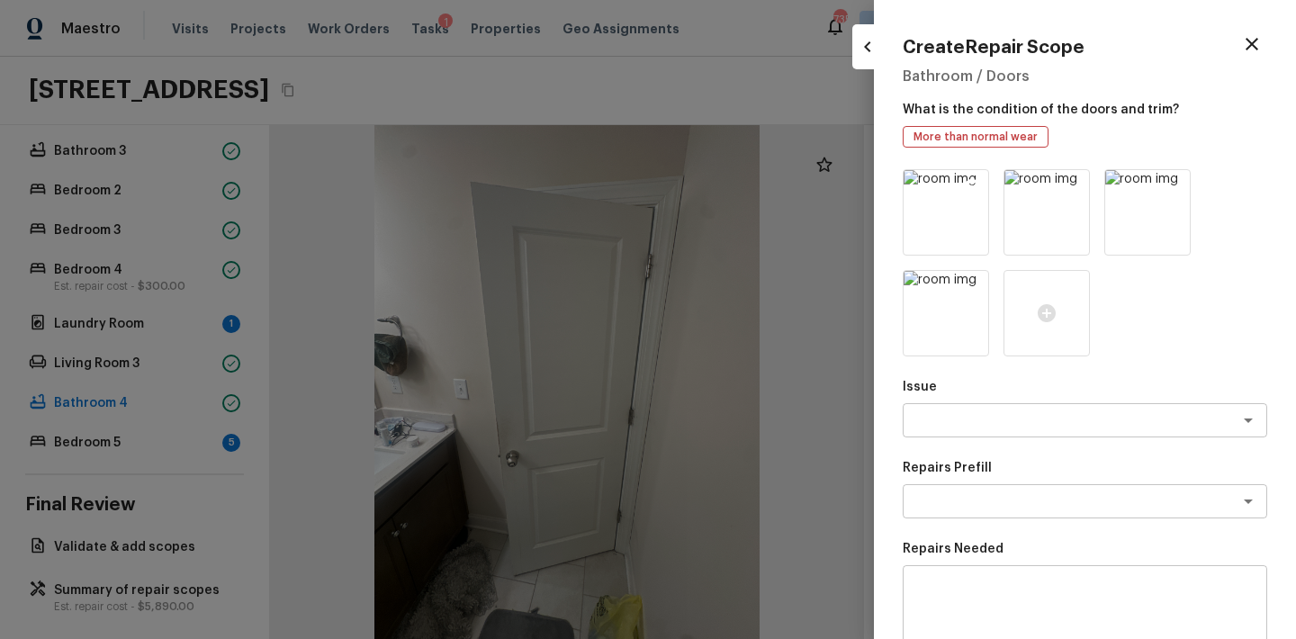
click at [975, 186] on icon at bounding box center [972, 186] width 15 height 15
click at [1074, 179] on icon at bounding box center [1072, 186] width 15 height 15
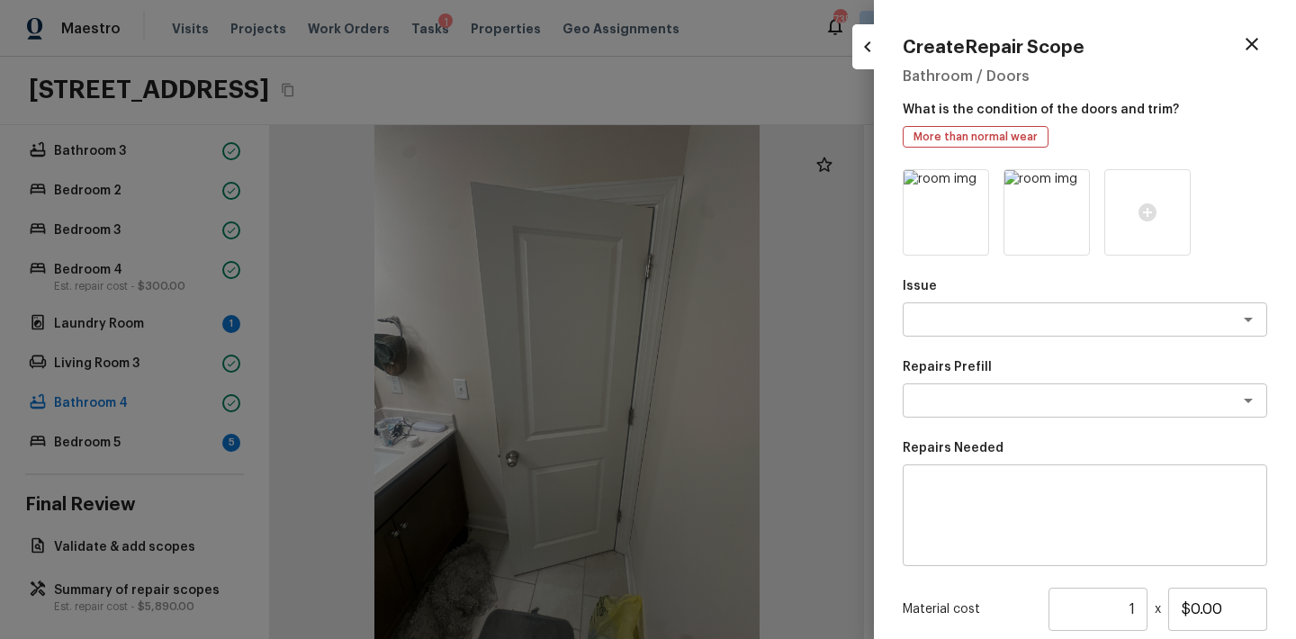
click at [1074, 179] on icon at bounding box center [1072, 186] width 15 height 15
click at [966, 324] on textarea at bounding box center [1060, 319] width 298 height 18
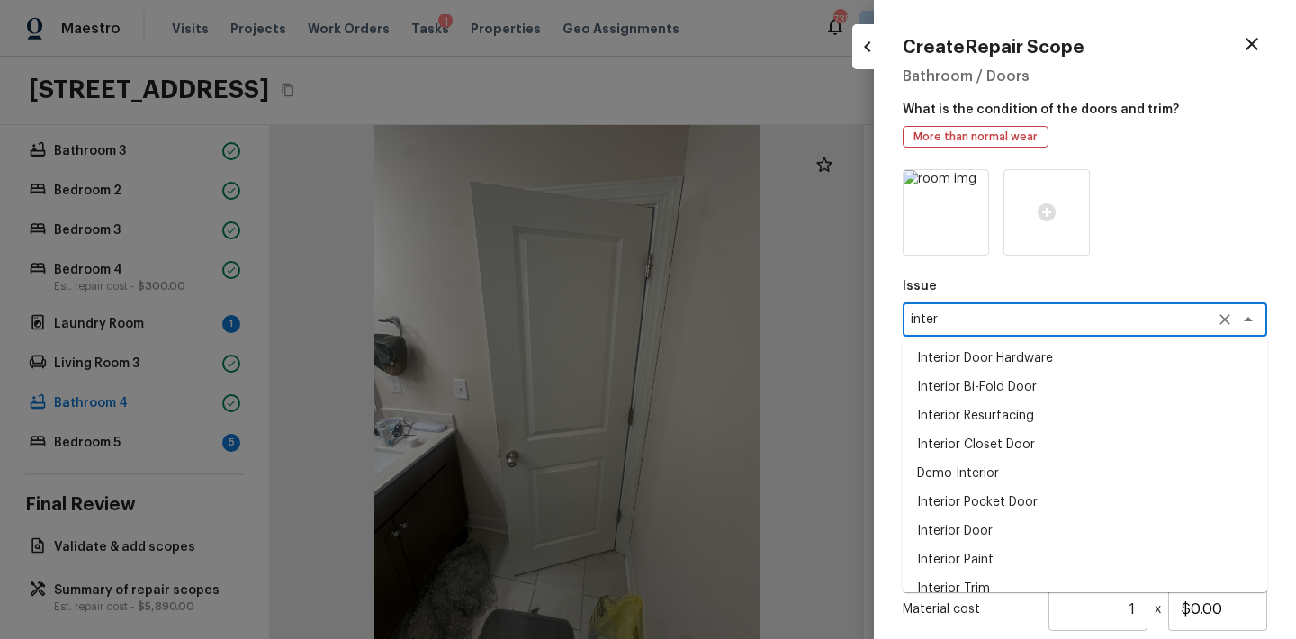
scroll to position [18, 0]
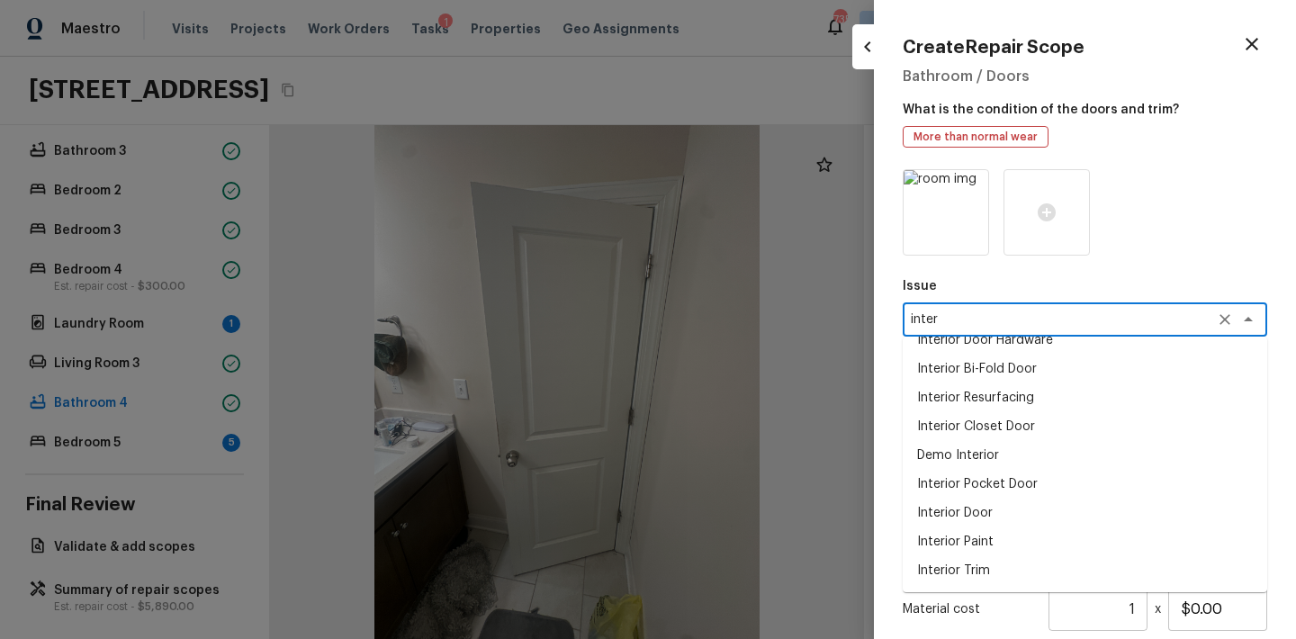
click at [976, 508] on li "Interior Door" at bounding box center [1085, 513] width 364 height 29
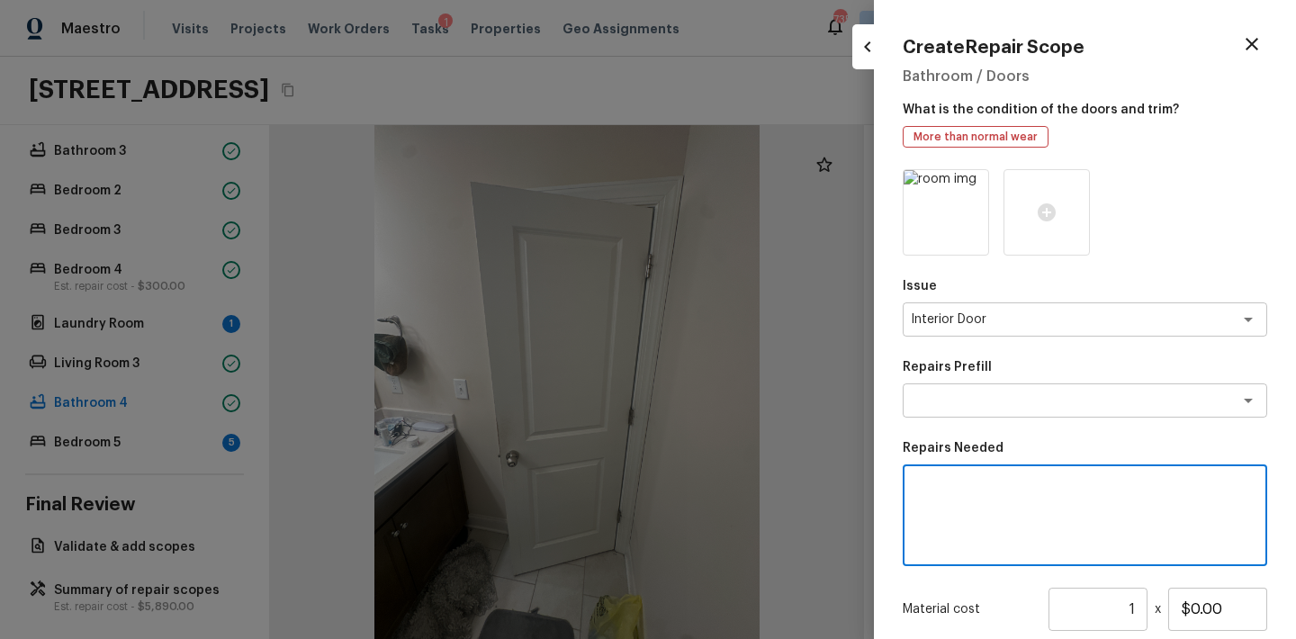
click at [970, 530] on textarea at bounding box center [1084, 516] width 339 height 72
click at [913, 486] on div "Repair interior door x ​" at bounding box center [1085, 515] width 364 height 102
click at [916, 486] on textarea "Repair interior door" at bounding box center [1084, 516] width 339 height 72
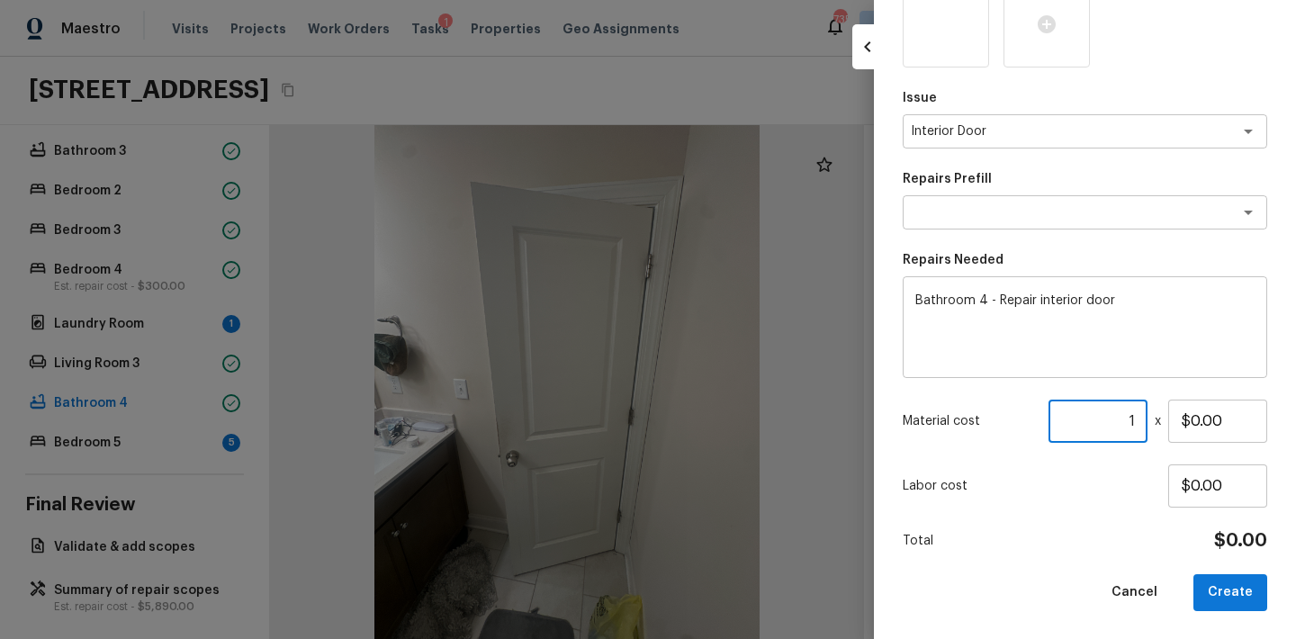
click at [1136, 420] on input "1" at bounding box center [1097, 421] width 99 height 43
click at [1247, 592] on button "Create" at bounding box center [1230, 592] width 74 height 37
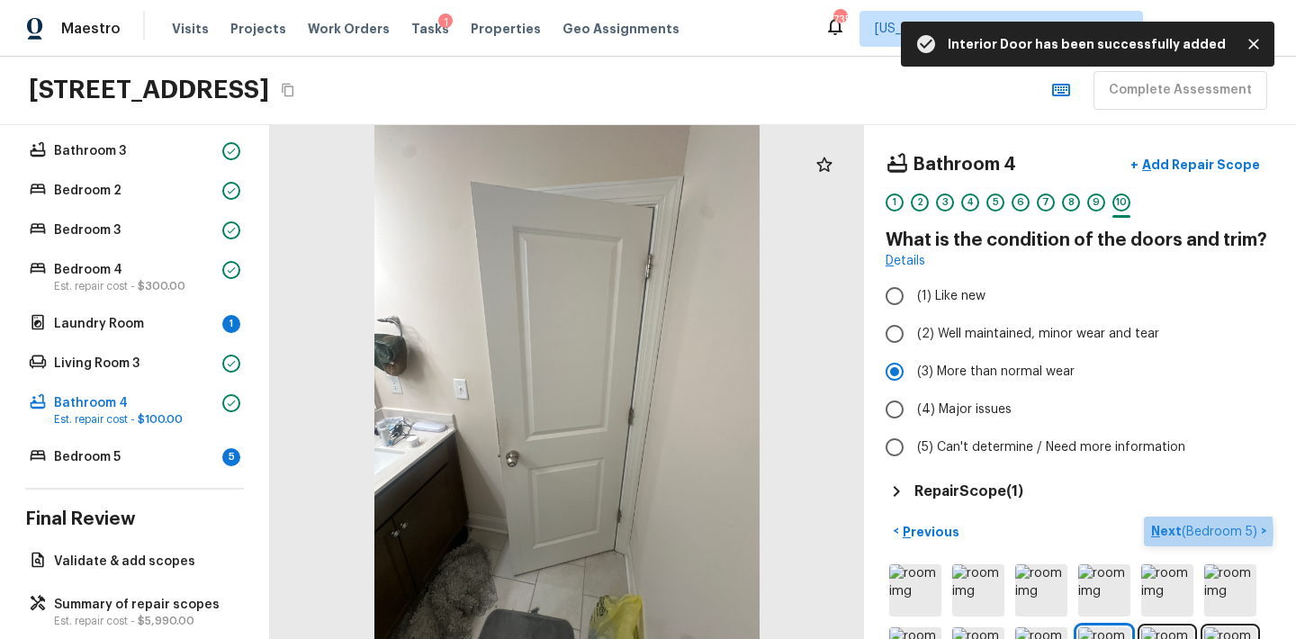
click at [1167, 532] on p "Next ( Bedroom 5 )" at bounding box center [1206, 531] width 110 height 19
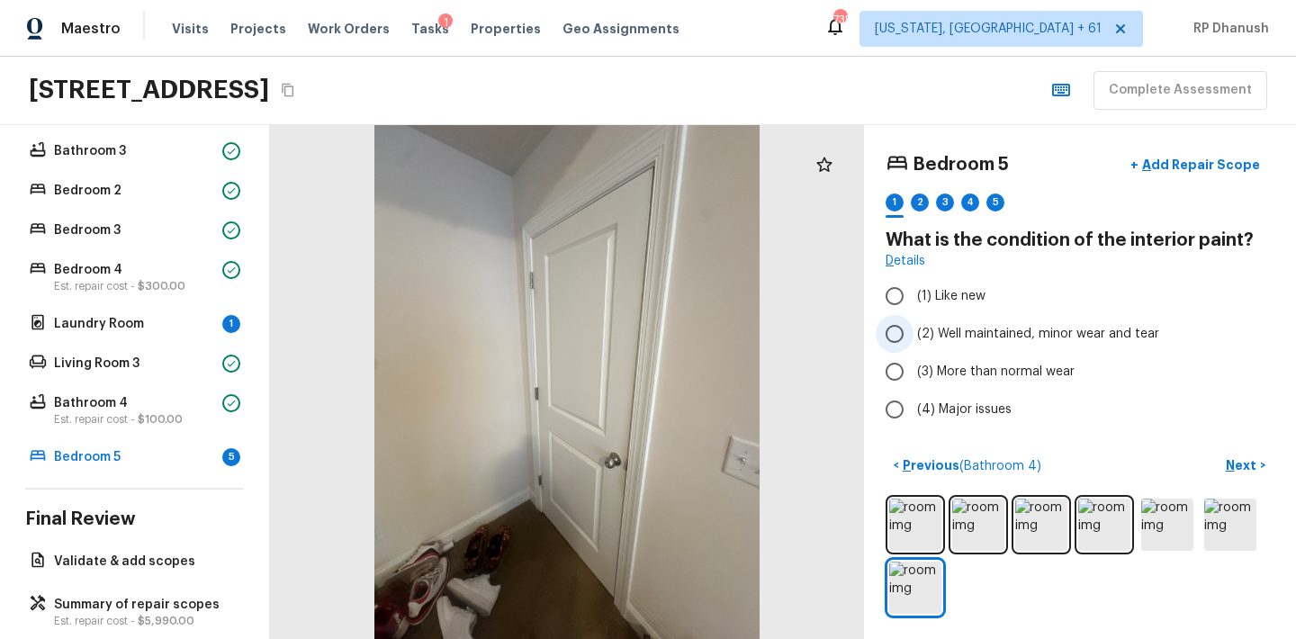
click at [949, 335] on span "(2) Well maintained, minor wear and tear" at bounding box center [1038, 334] width 242 height 18
click at [913, 335] on input "(2) Well maintained, minor wear and tear" at bounding box center [895, 334] width 38 height 38
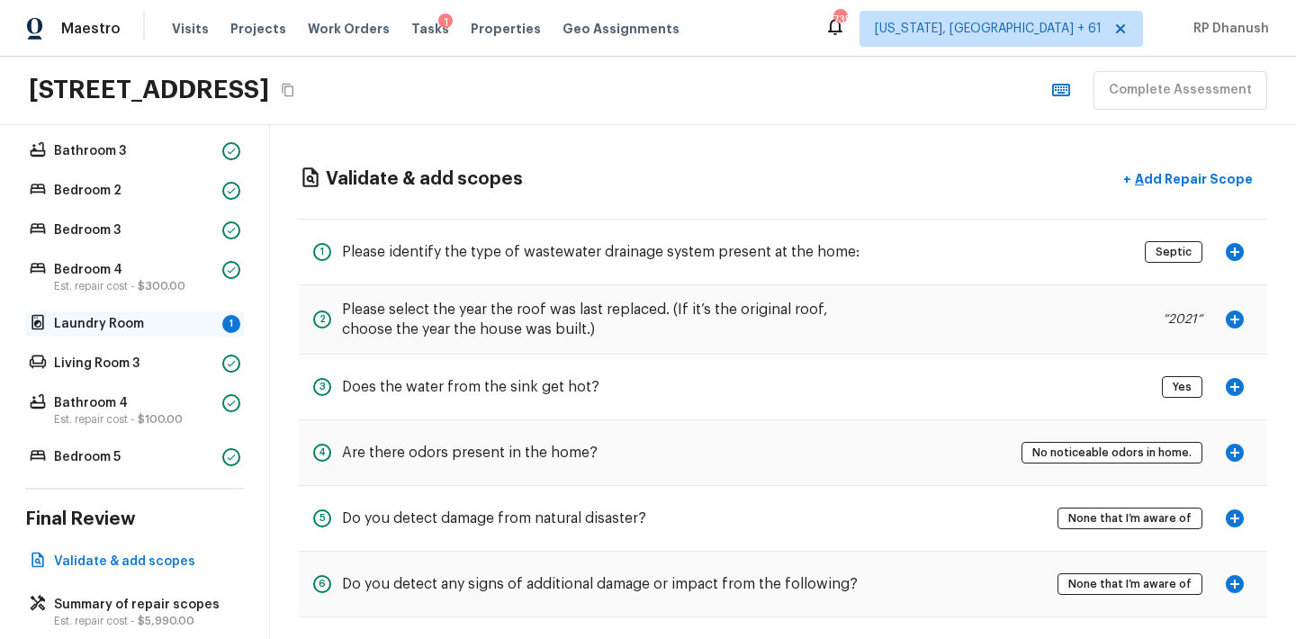
click at [172, 325] on p "Laundry Room" at bounding box center [134, 324] width 161 height 18
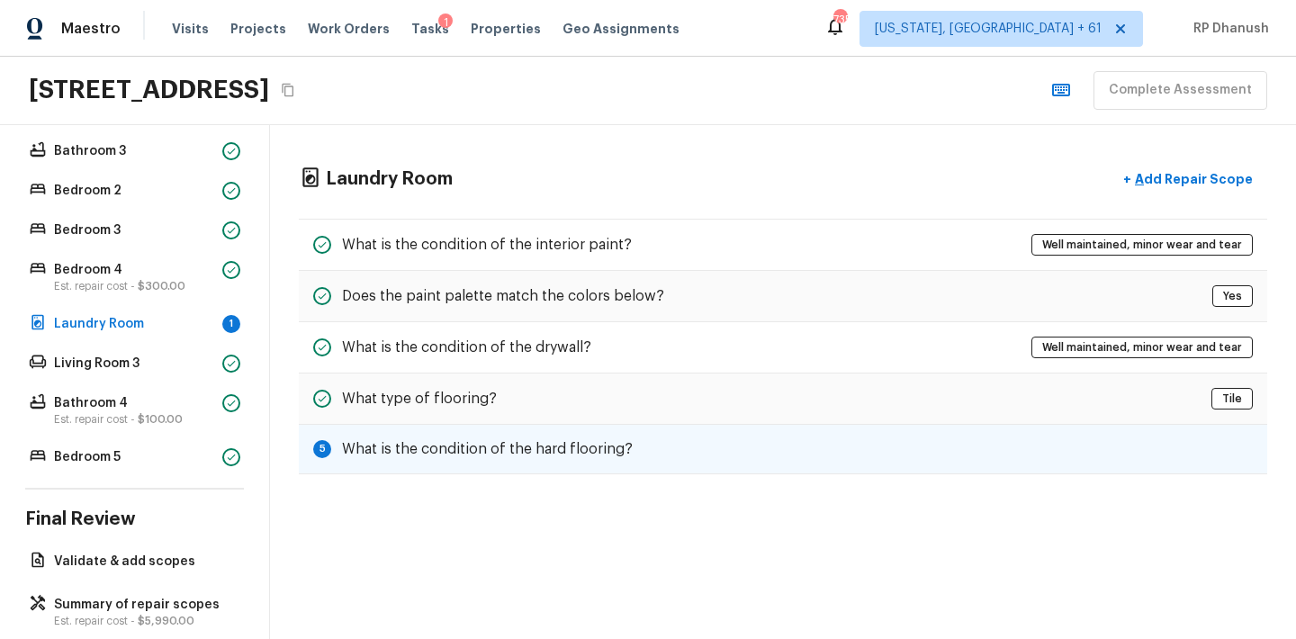
click at [444, 444] on h5 "What is the condition of the hard flooring?" at bounding box center [487, 449] width 291 height 20
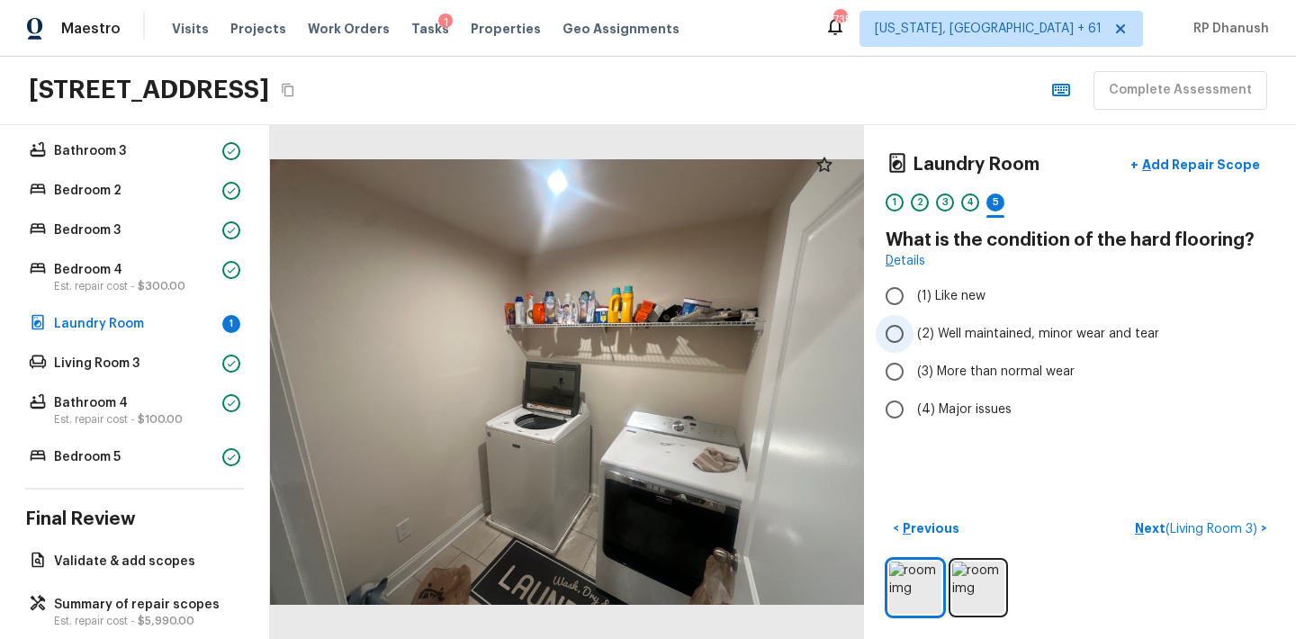
click at [971, 328] on span "(2) Well maintained, minor wear and tear" at bounding box center [1038, 334] width 242 height 18
click at [913, 328] on input "(2) Well maintained, minor wear and tear" at bounding box center [895, 334] width 38 height 38
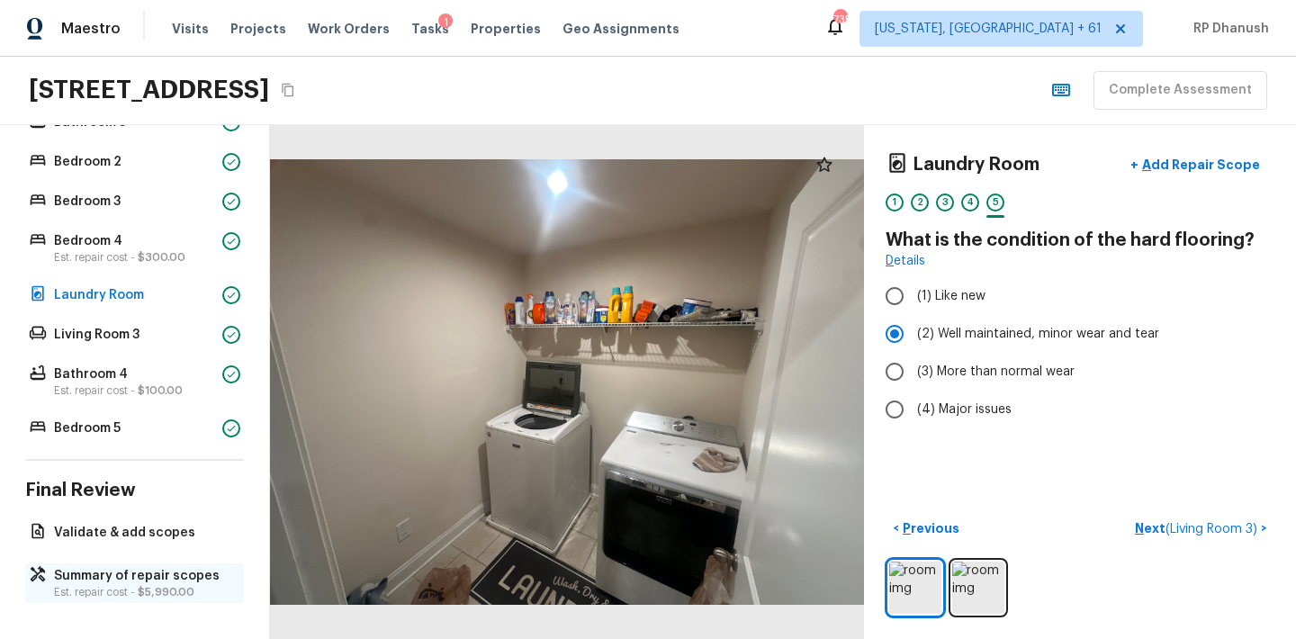
click at [104, 563] on div "Summary of repair scopes Est. repair cost - $5,990.00" at bounding box center [134, 583] width 219 height 40
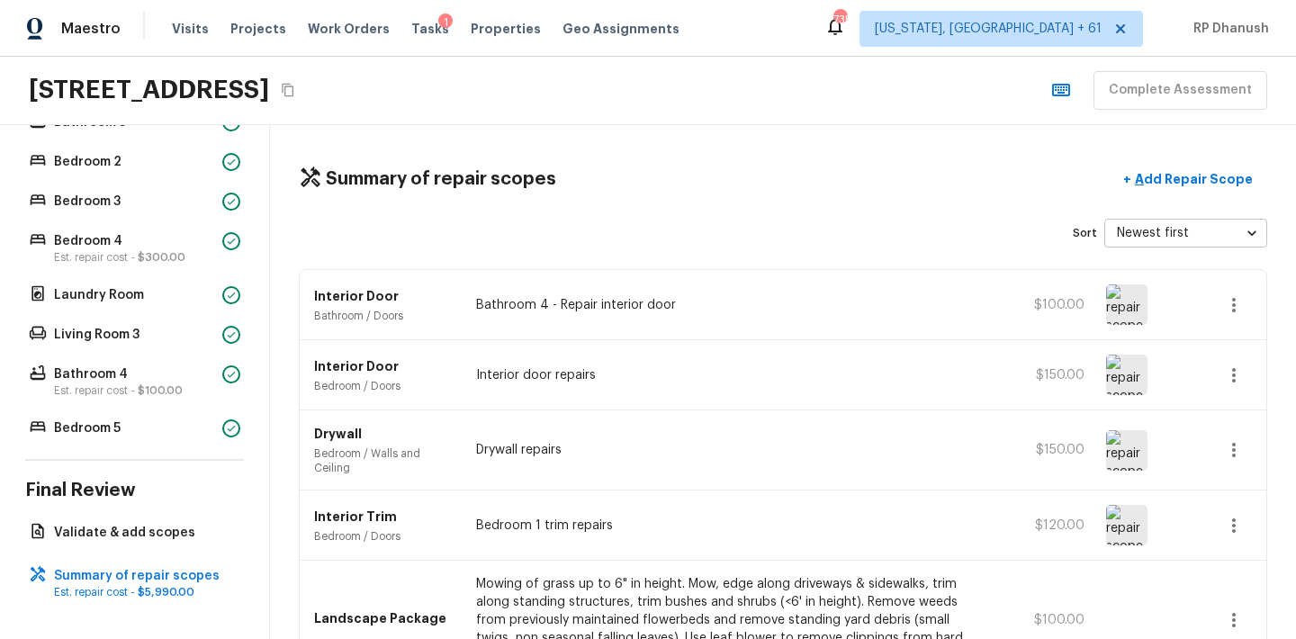
click at [1217, 307] on button "button" at bounding box center [1234, 305] width 36 height 36
click at [1238, 345] on li "Edit" at bounding box center [1240, 357] width 84 height 54
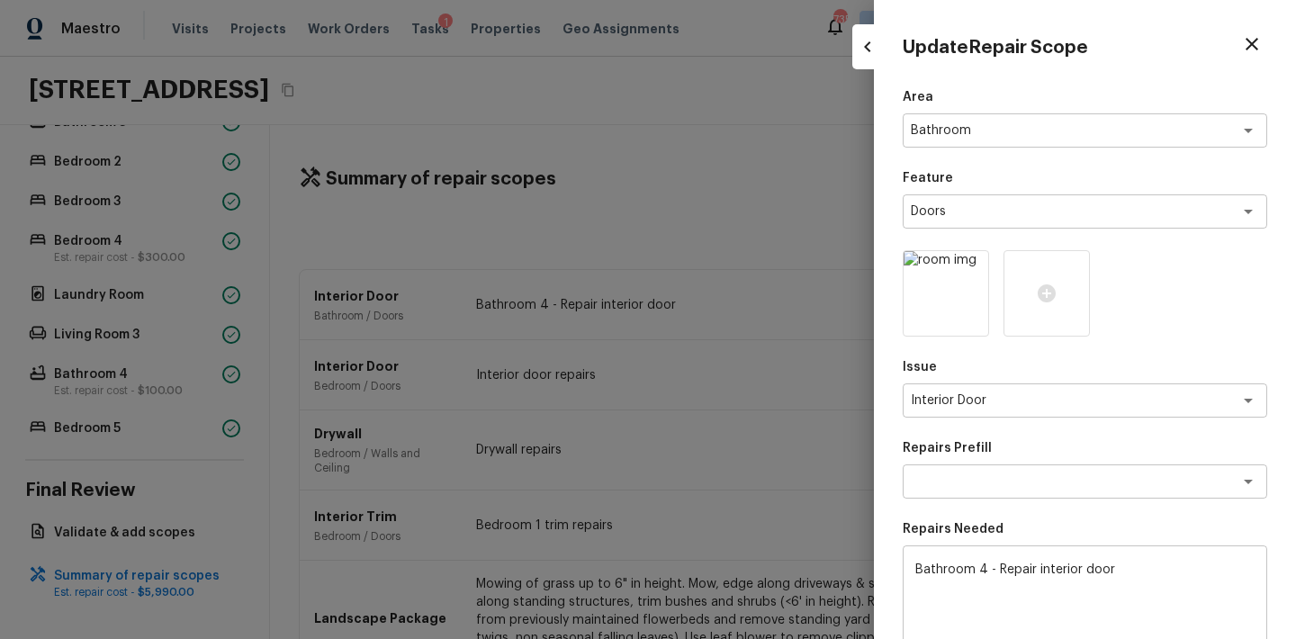
scroll to position [269, 0]
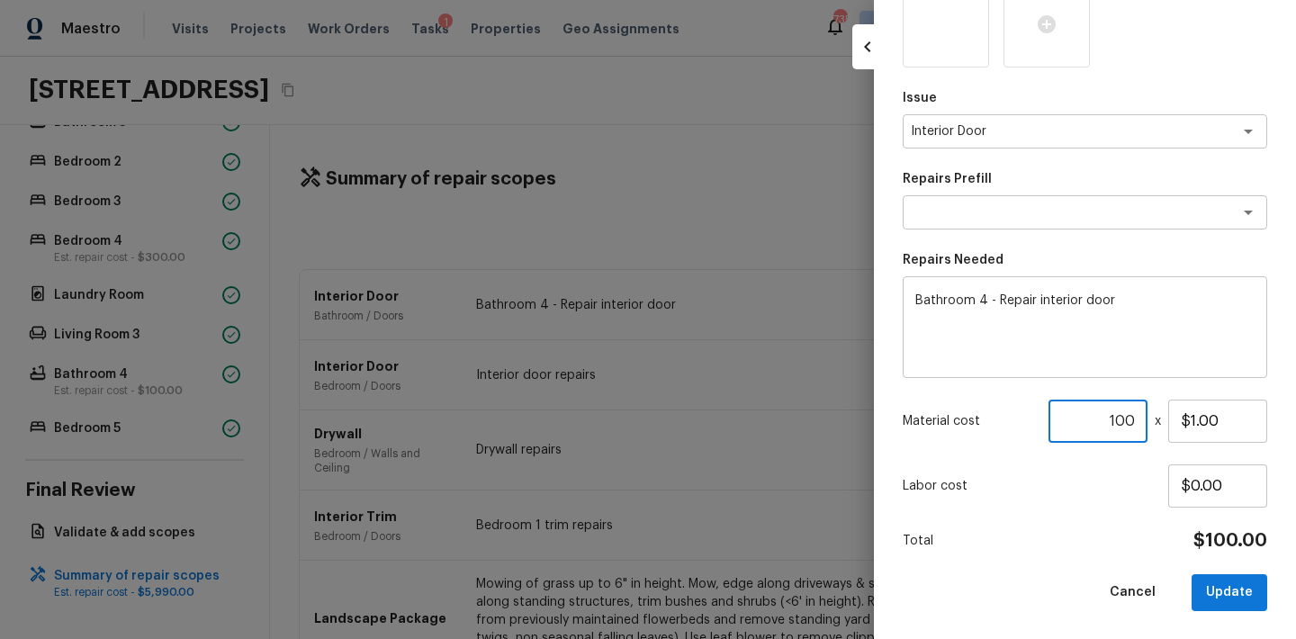
click at [1127, 429] on input "100" at bounding box center [1097, 421] width 99 height 43
click at [1119, 422] on input "100" at bounding box center [1097, 421] width 99 height 43
click at [1254, 586] on button "Update" at bounding box center [1229, 592] width 76 height 37
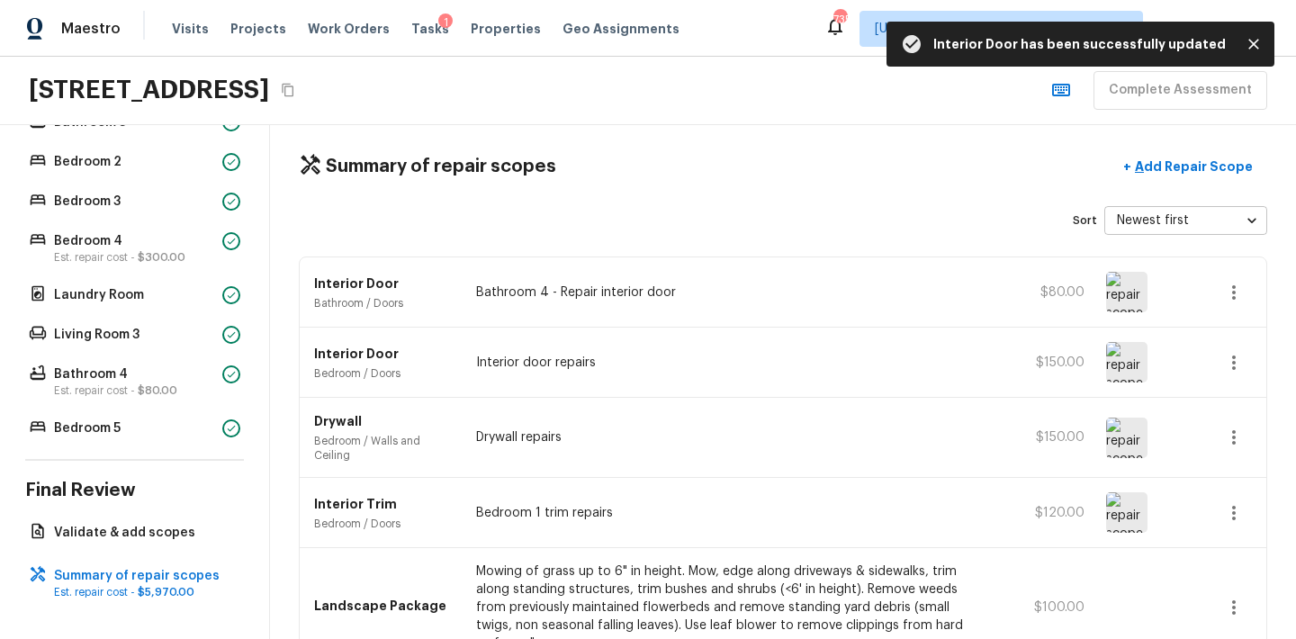
scroll to position [0, 0]
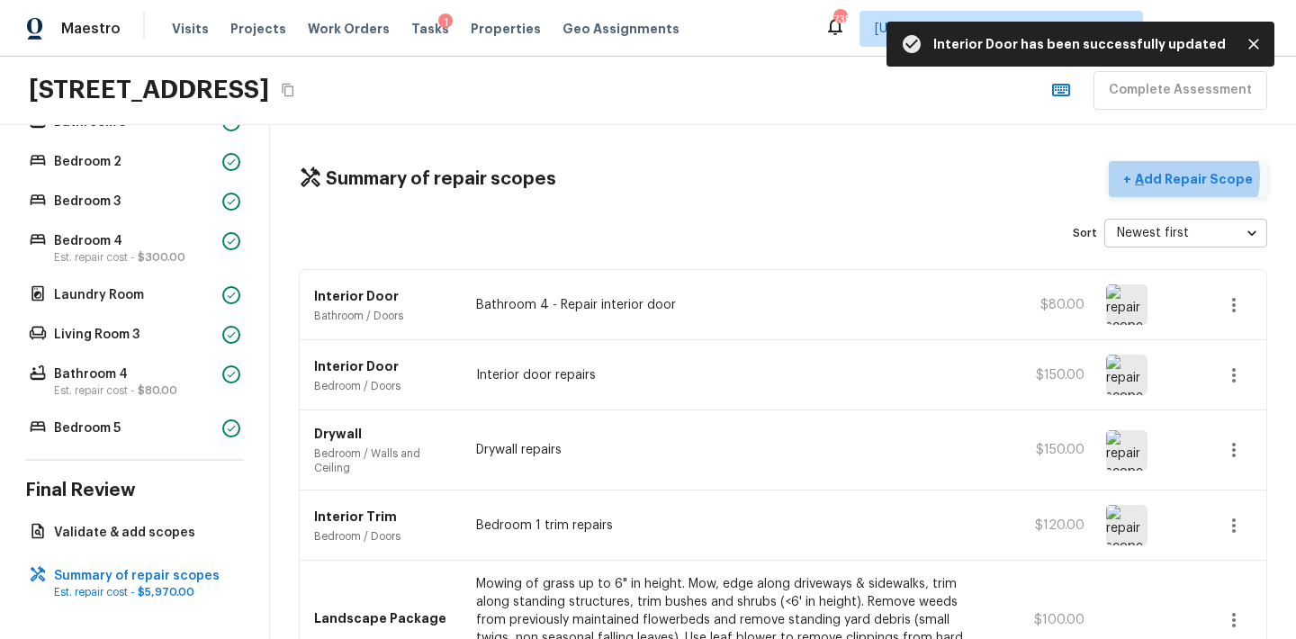
click at [1181, 176] on p "Add Repair Scope" at bounding box center [1191, 179] width 121 height 18
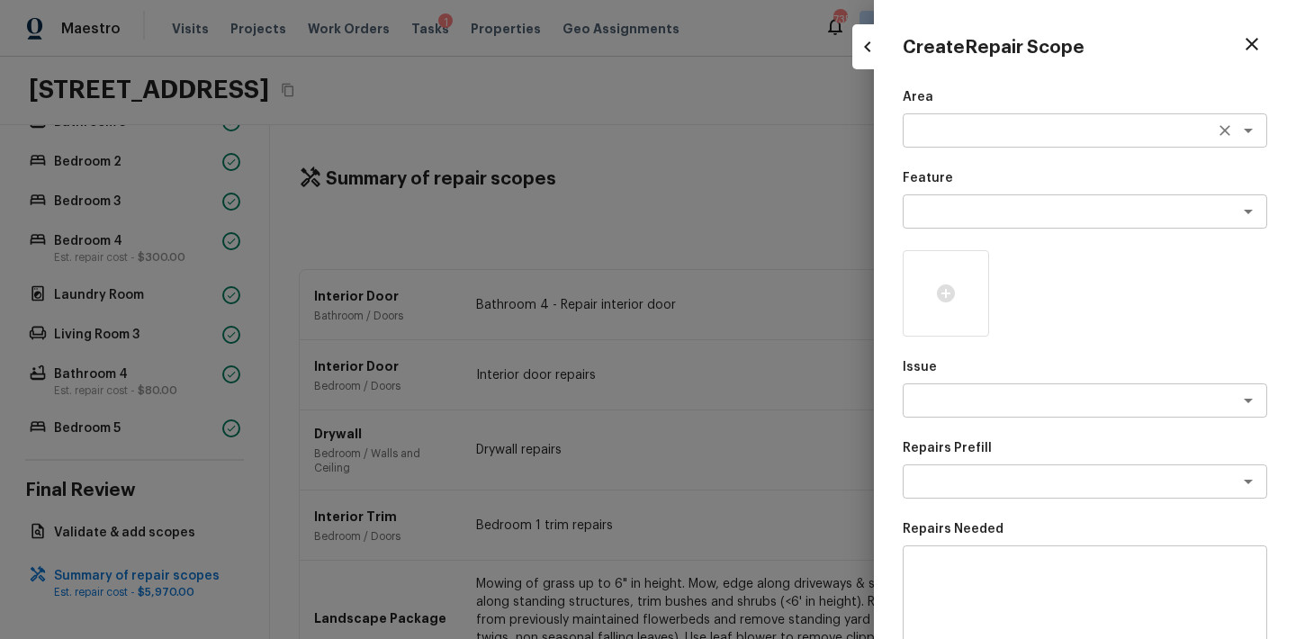
click at [970, 136] on textarea at bounding box center [1060, 130] width 298 height 18
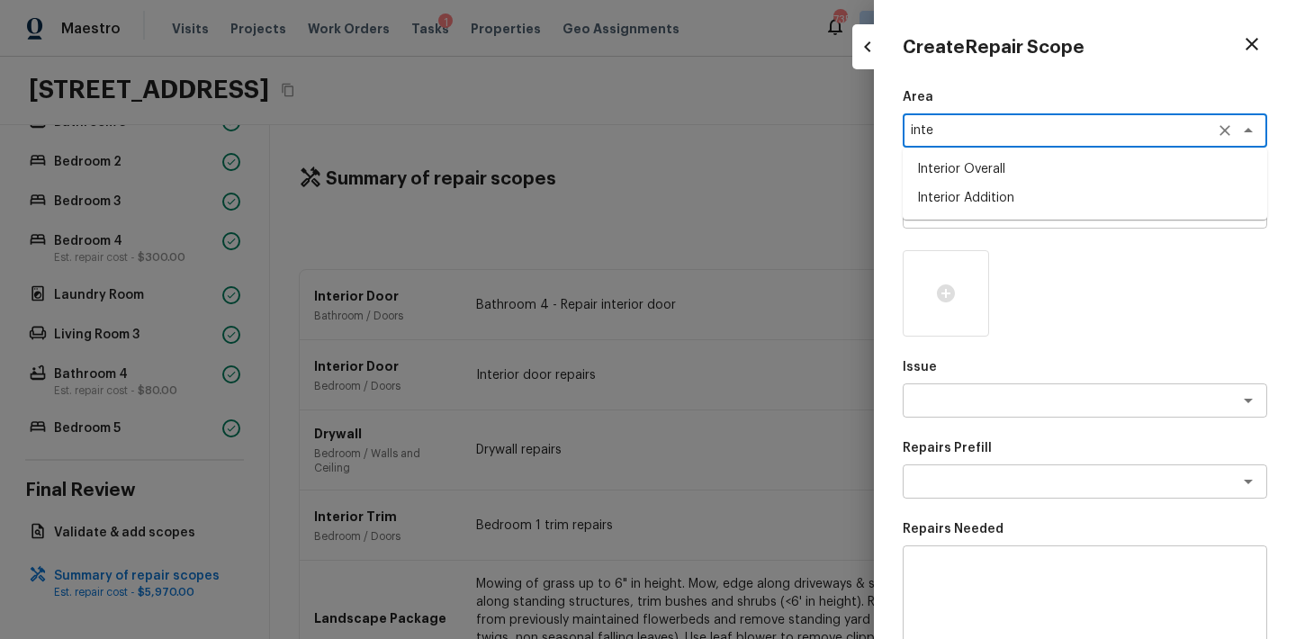
click at [957, 197] on li "Interior Addition" at bounding box center [1085, 198] width 364 height 29
click at [1227, 133] on icon "Clear" at bounding box center [1225, 130] width 18 height 18
click at [978, 392] on textarea at bounding box center [1060, 400] width 298 height 18
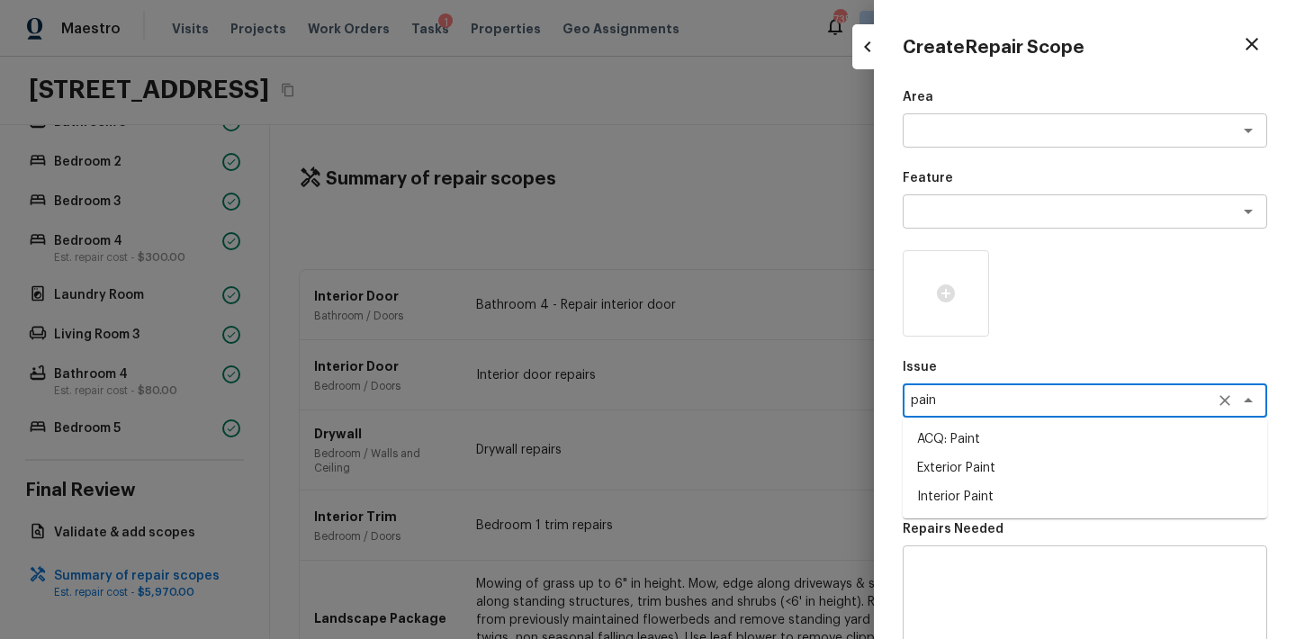
click at [942, 444] on li "ACQ: Paint" at bounding box center [1085, 439] width 364 height 29
click at [1002, 455] on p "Repairs Prefill" at bounding box center [1085, 448] width 364 height 18
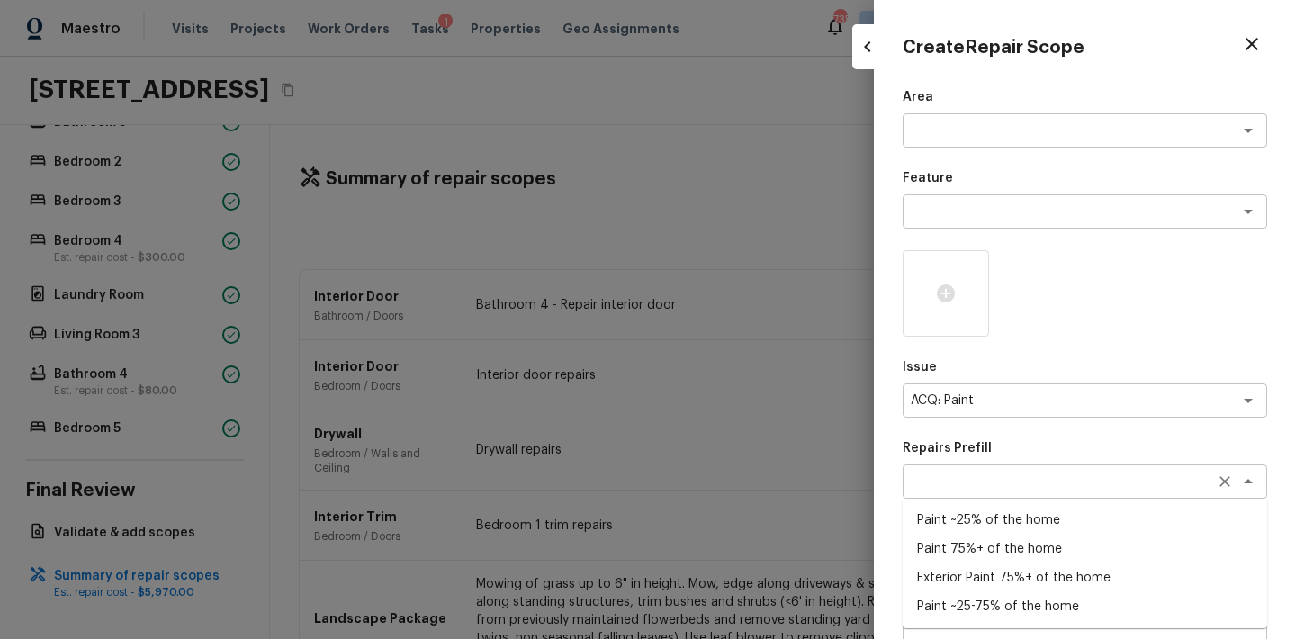
click at [1000, 464] on div "x ​" at bounding box center [1085, 481] width 364 height 34
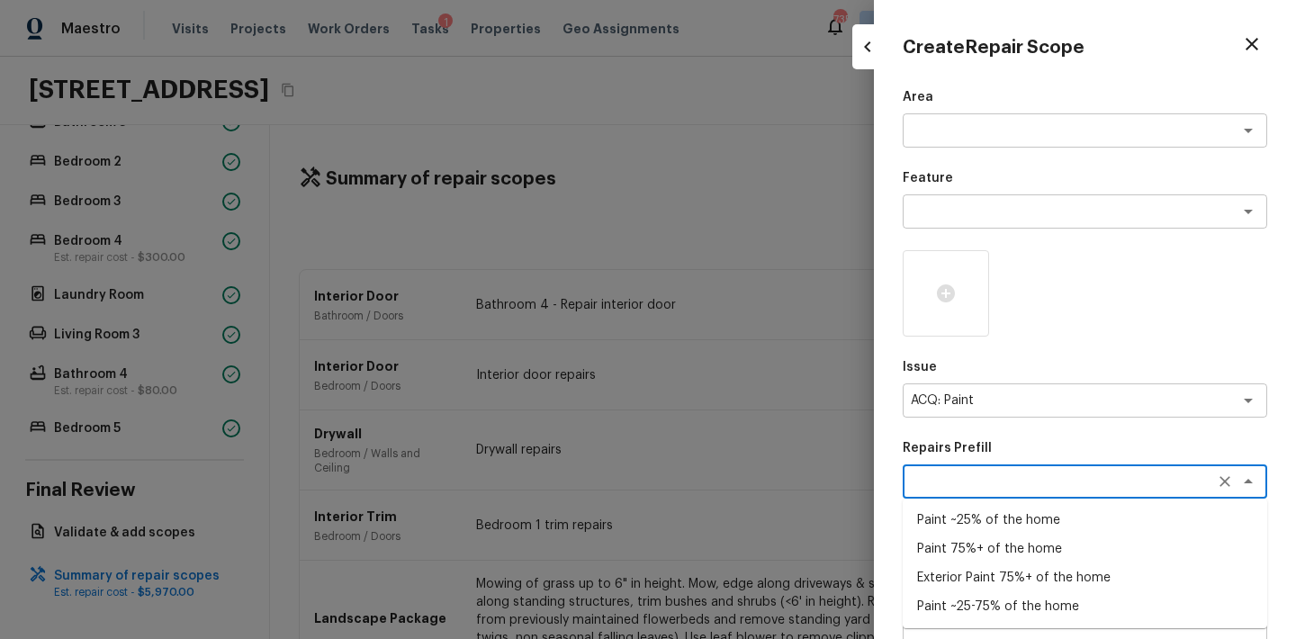
click at [992, 598] on li "Paint ~25-75% of the home" at bounding box center [1085, 606] width 364 height 29
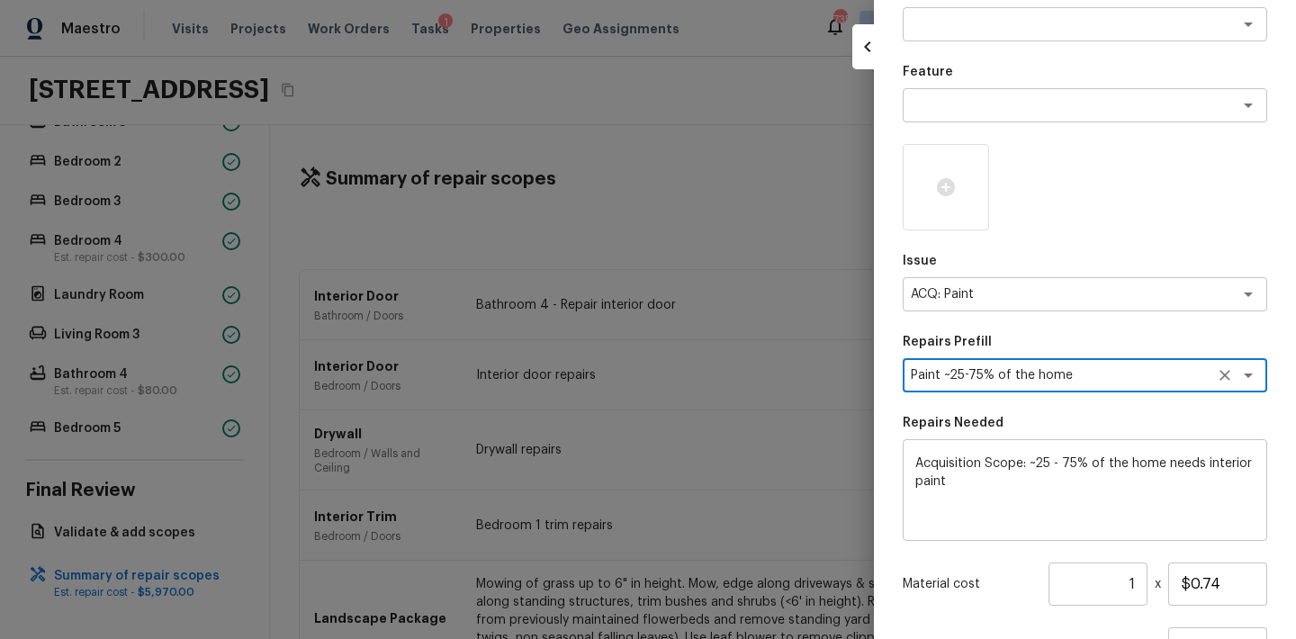
scroll to position [269, 0]
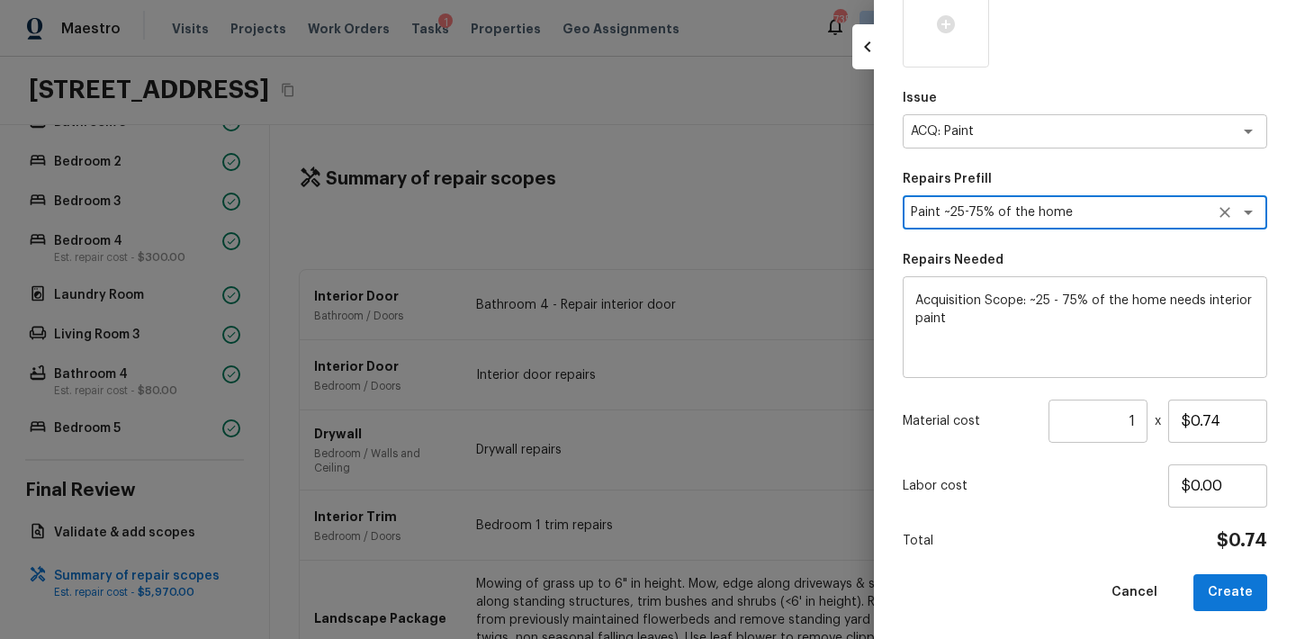
click at [1138, 419] on input "1" at bounding box center [1097, 421] width 99 height 43
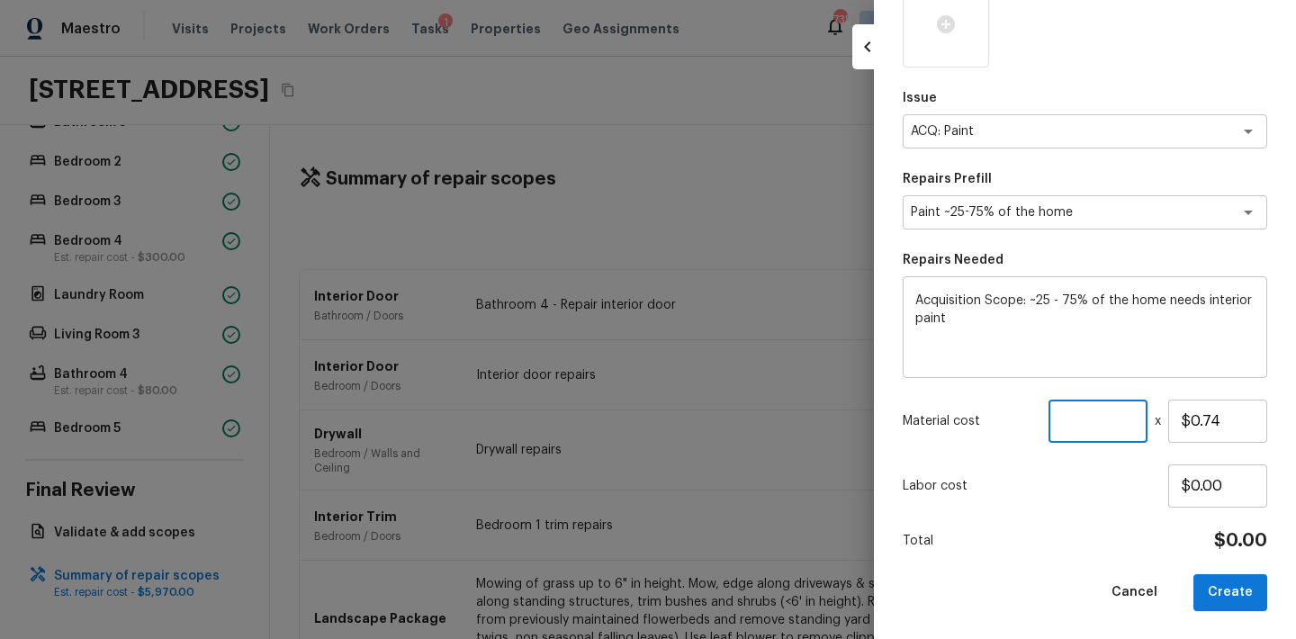
paste input "3963"
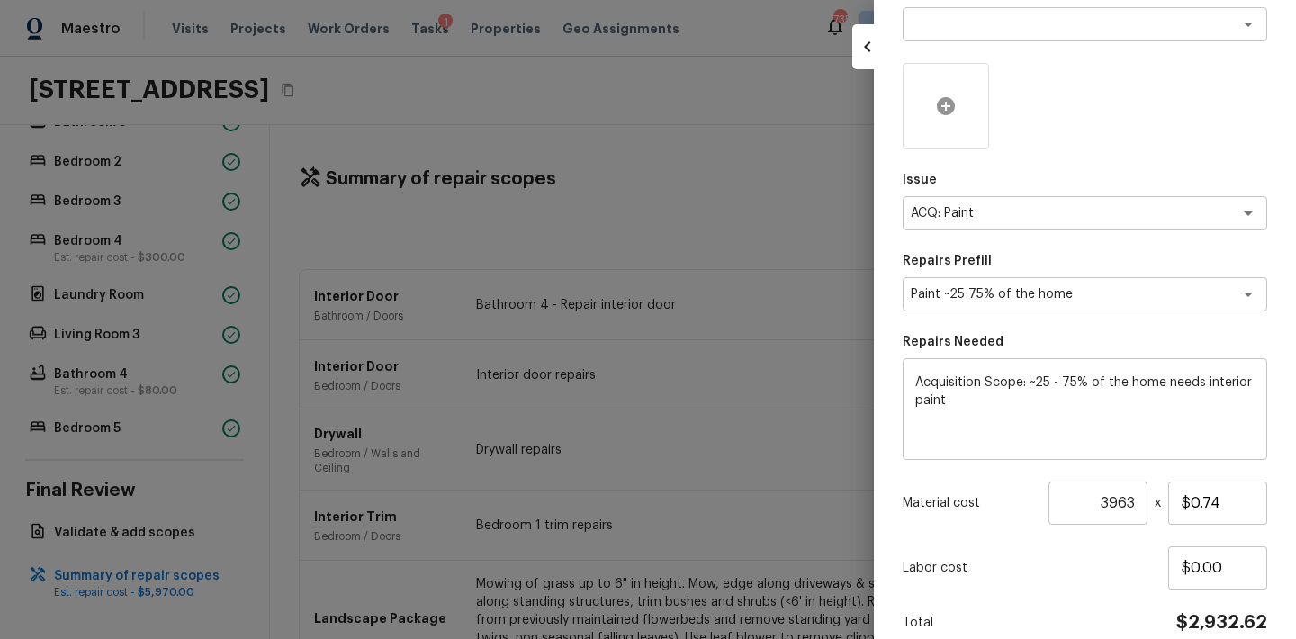
click at [957, 118] on div at bounding box center [946, 106] width 86 height 86
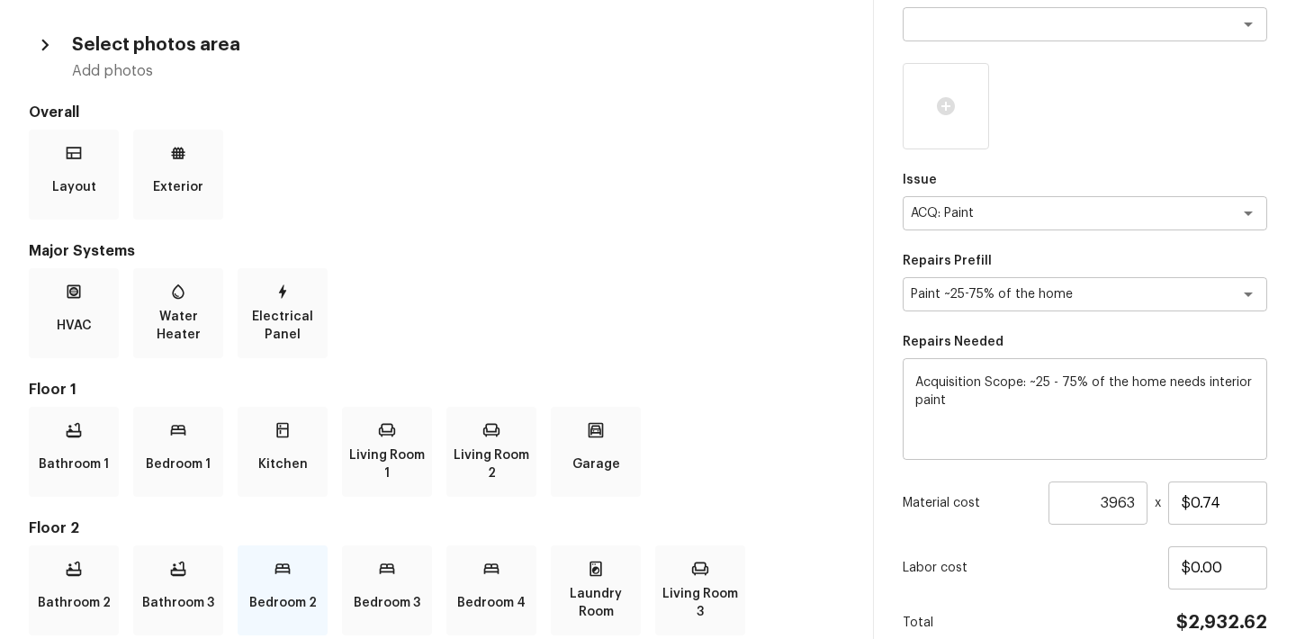
click at [301, 582] on div "Bedroom 2" at bounding box center [283, 590] width 90 height 90
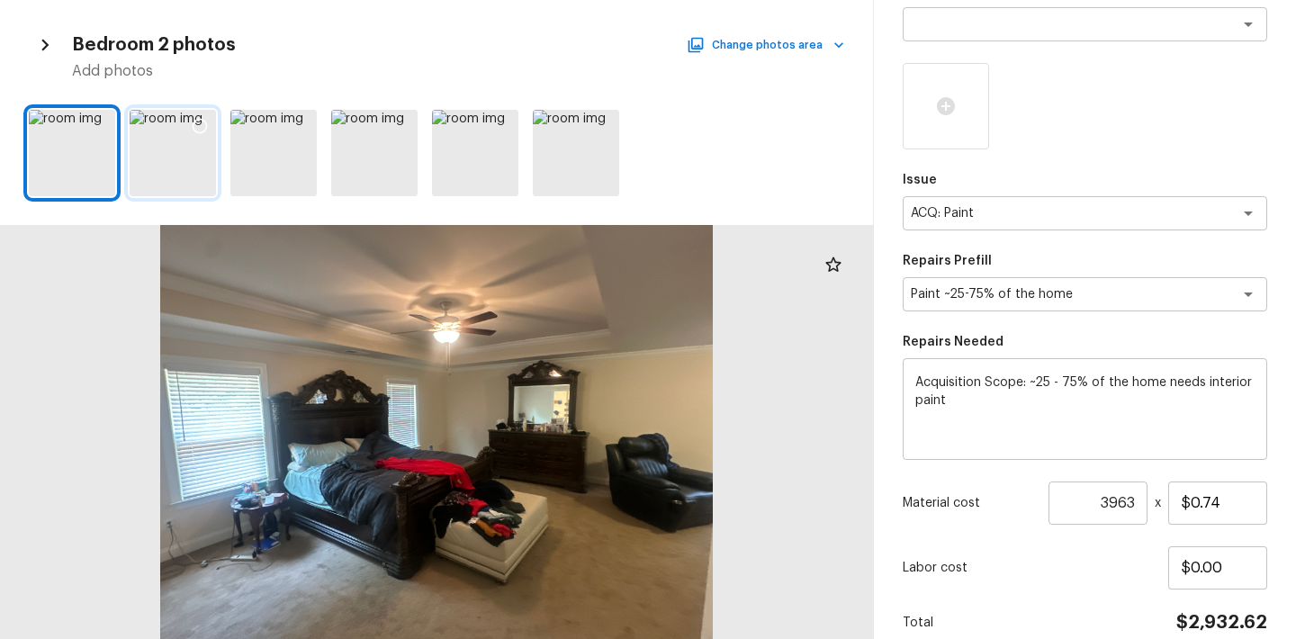
click at [199, 127] on icon at bounding box center [200, 126] width 18 height 18
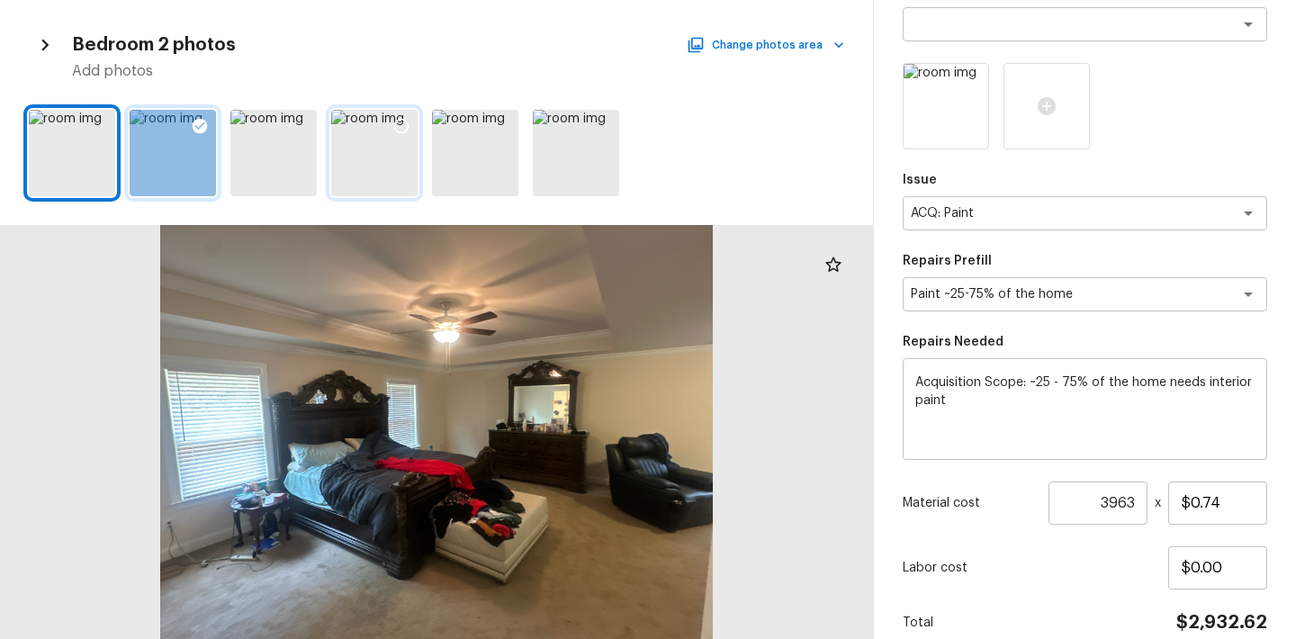
click at [379, 136] on div at bounding box center [374, 153] width 86 height 86
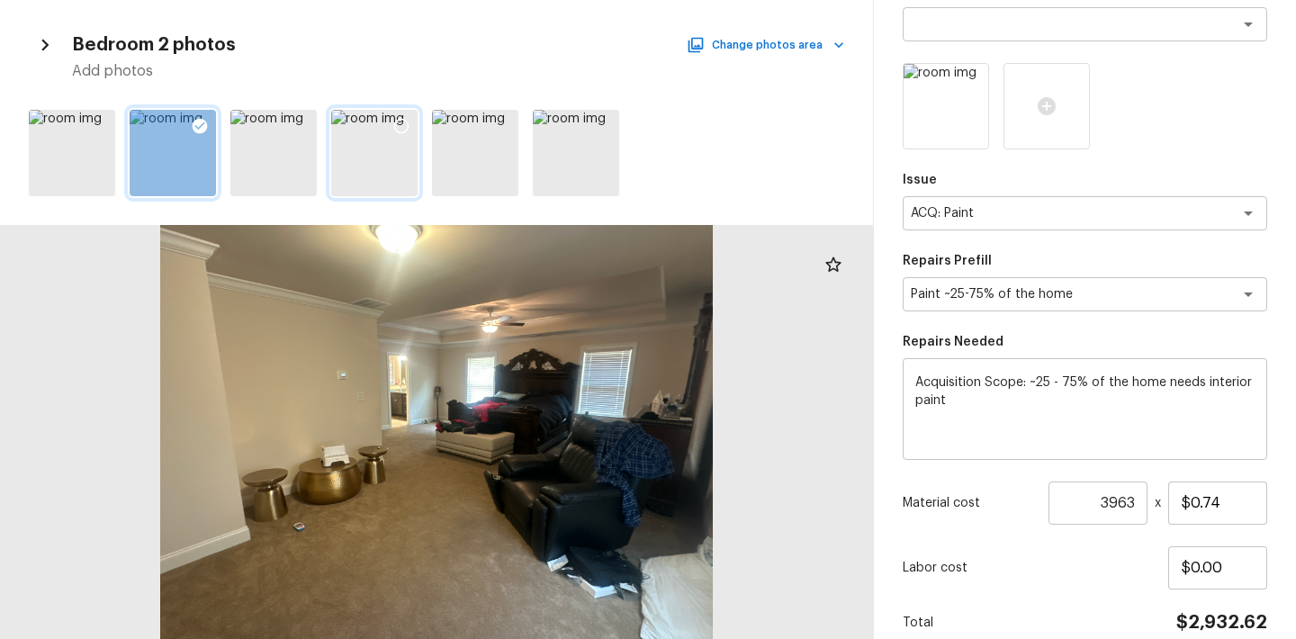
click at [400, 121] on icon at bounding box center [401, 126] width 18 height 18
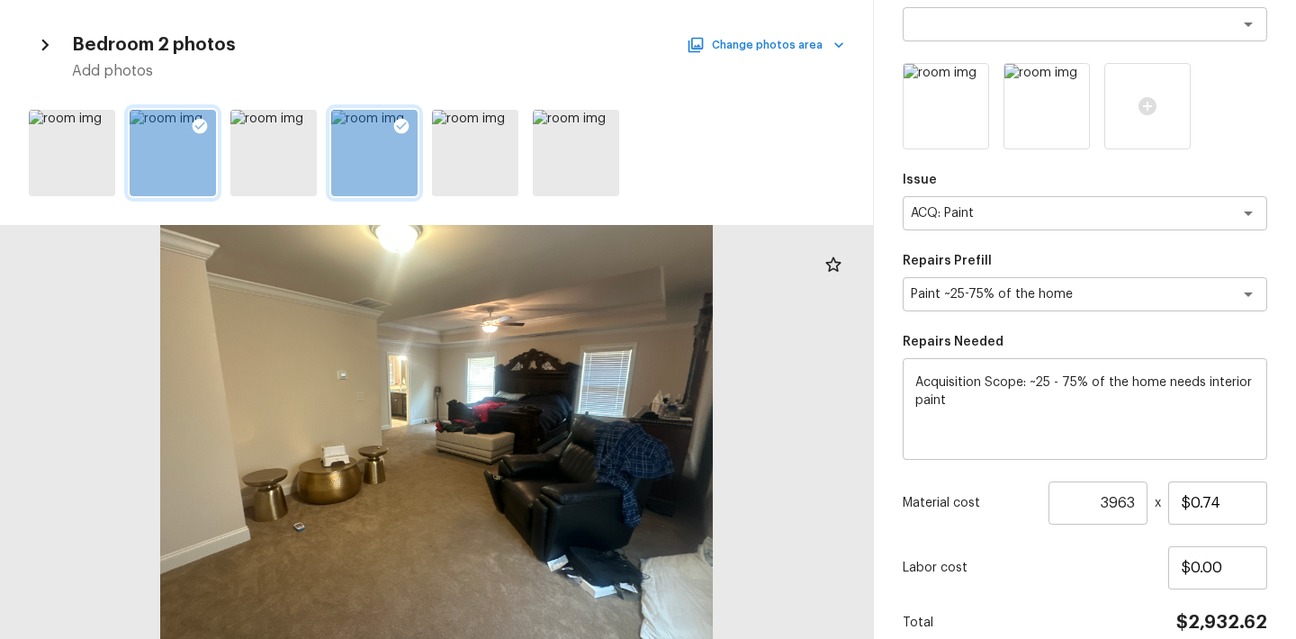
click at [771, 40] on button "Change photos area" at bounding box center [767, 44] width 154 height 23
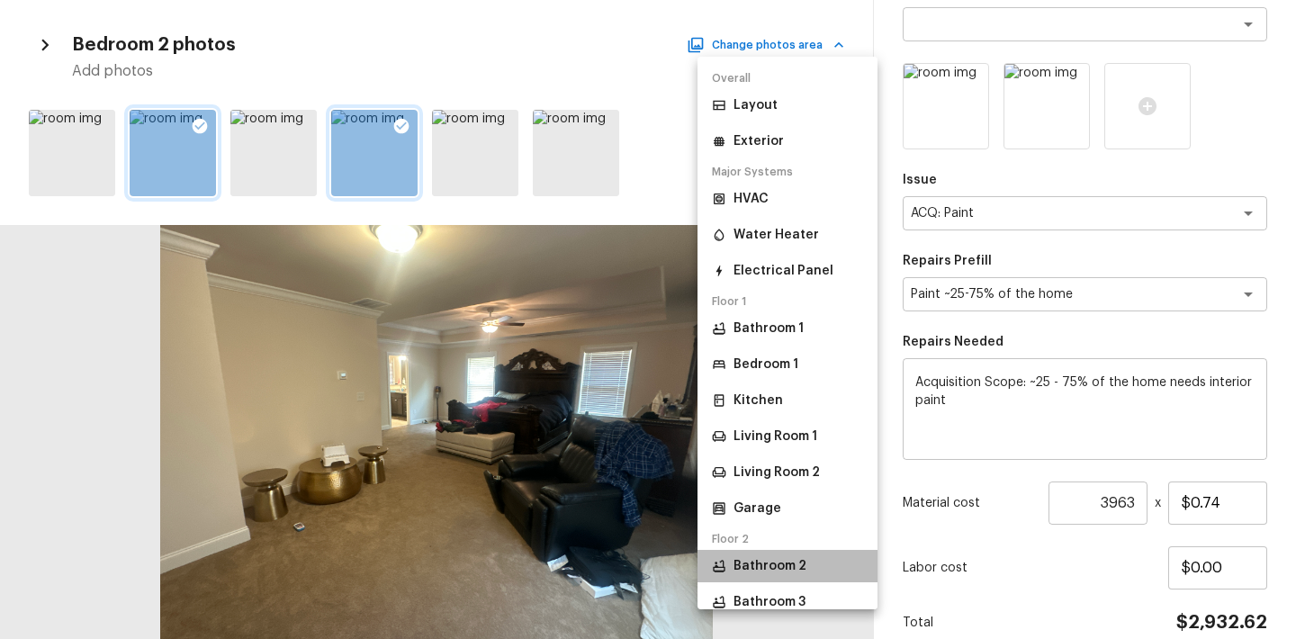
click at [781, 567] on p "Bathroom 2" at bounding box center [769, 566] width 73 height 18
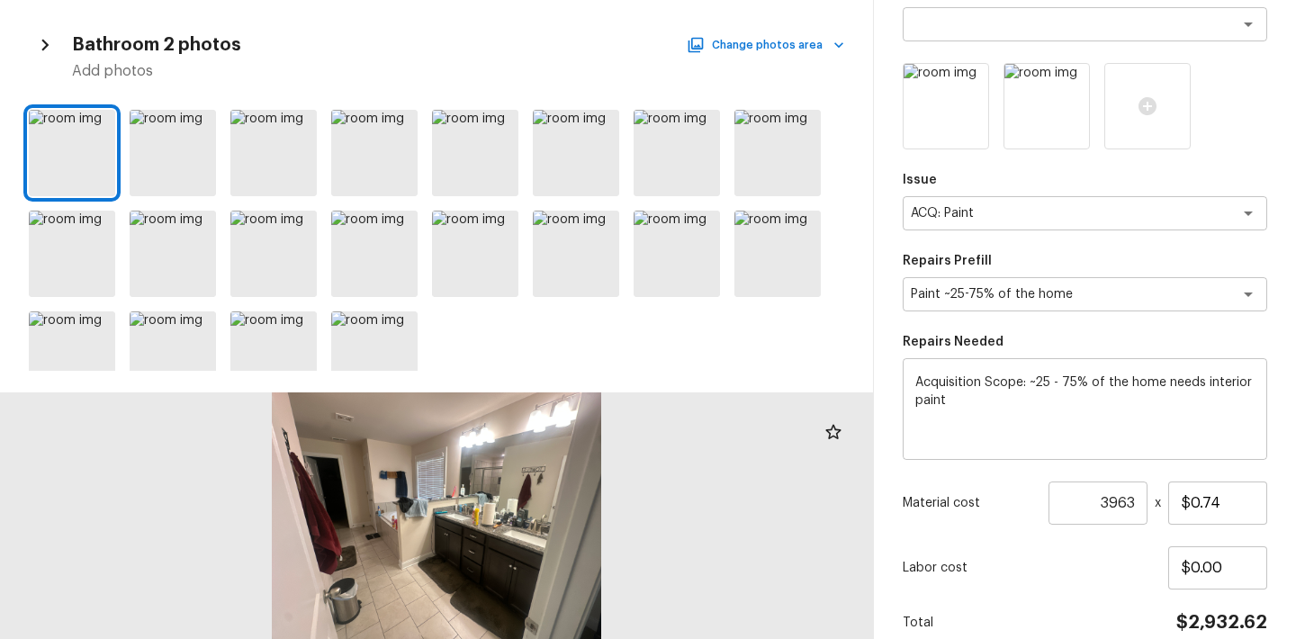
click at [809, 65] on h5 "Add photos" at bounding box center [458, 71] width 772 height 20
click at [809, 44] on button "Change photos area" at bounding box center [767, 44] width 154 height 23
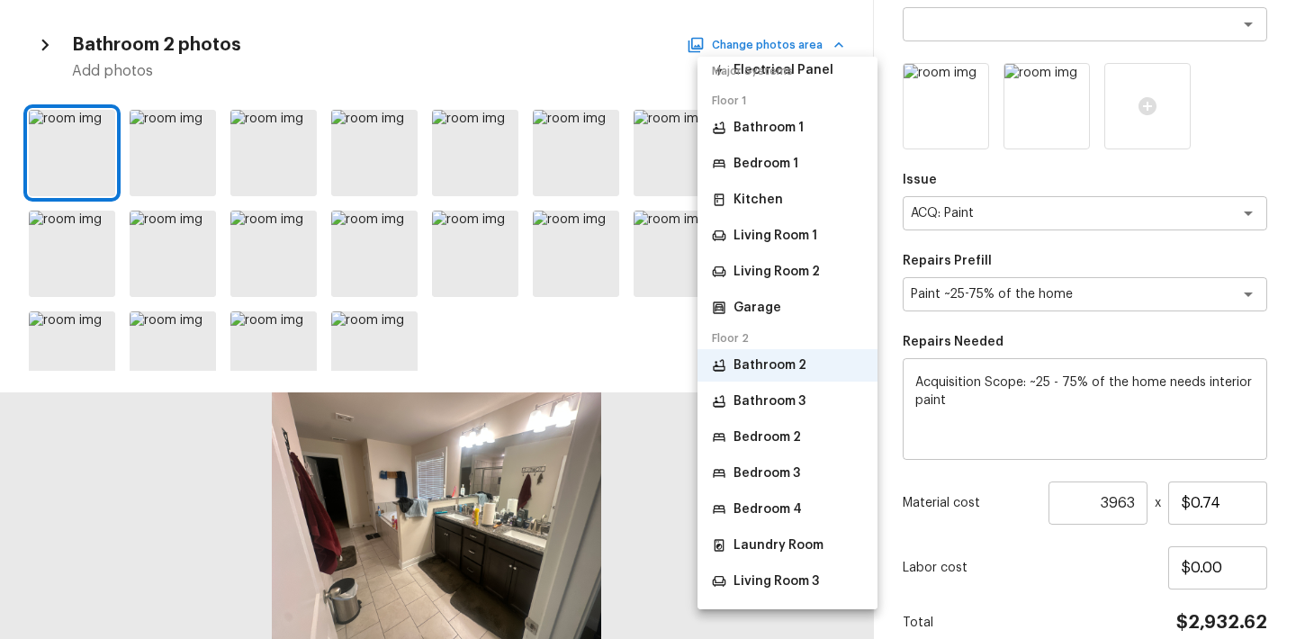
scroll to position [326, 0]
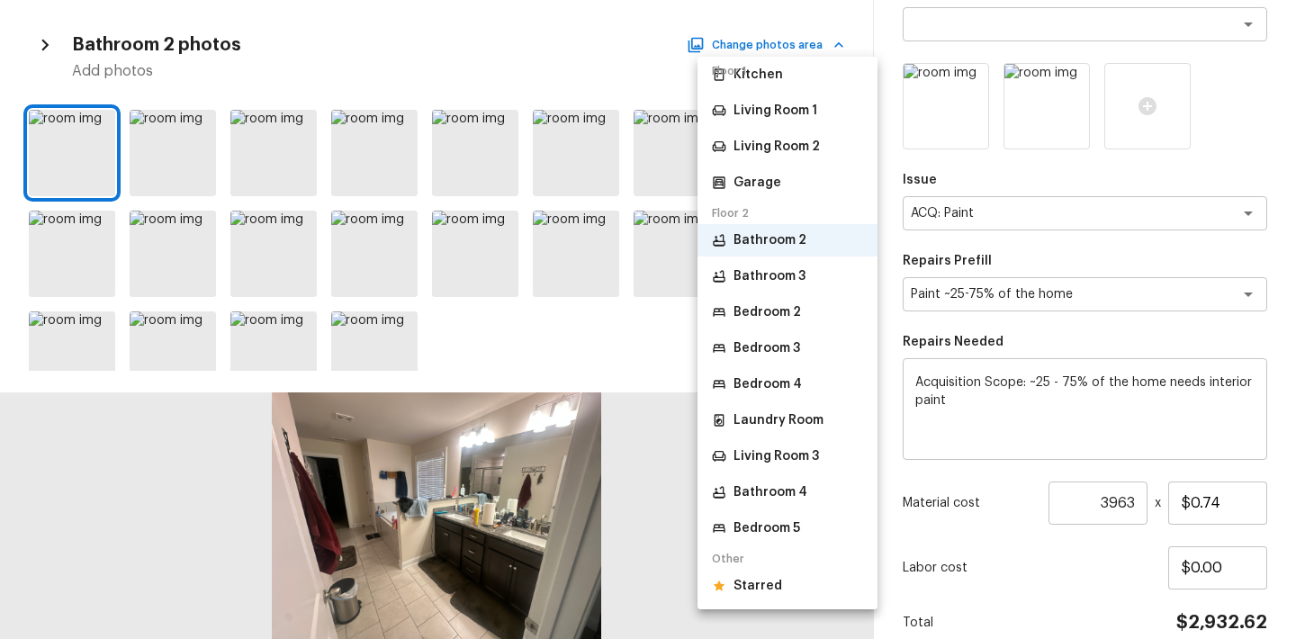
click at [785, 501] on li "Bathroom 4" at bounding box center [787, 492] width 180 height 32
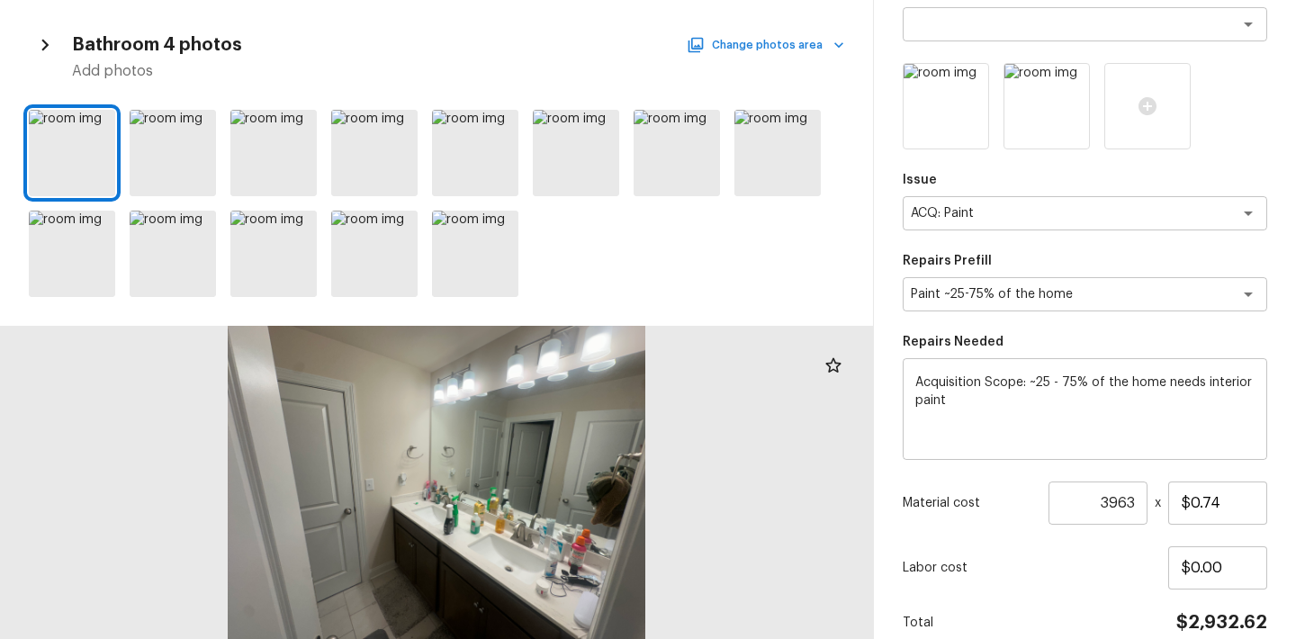
click at [821, 50] on button "Change photos area" at bounding box center [767, 44] width 154 height 23
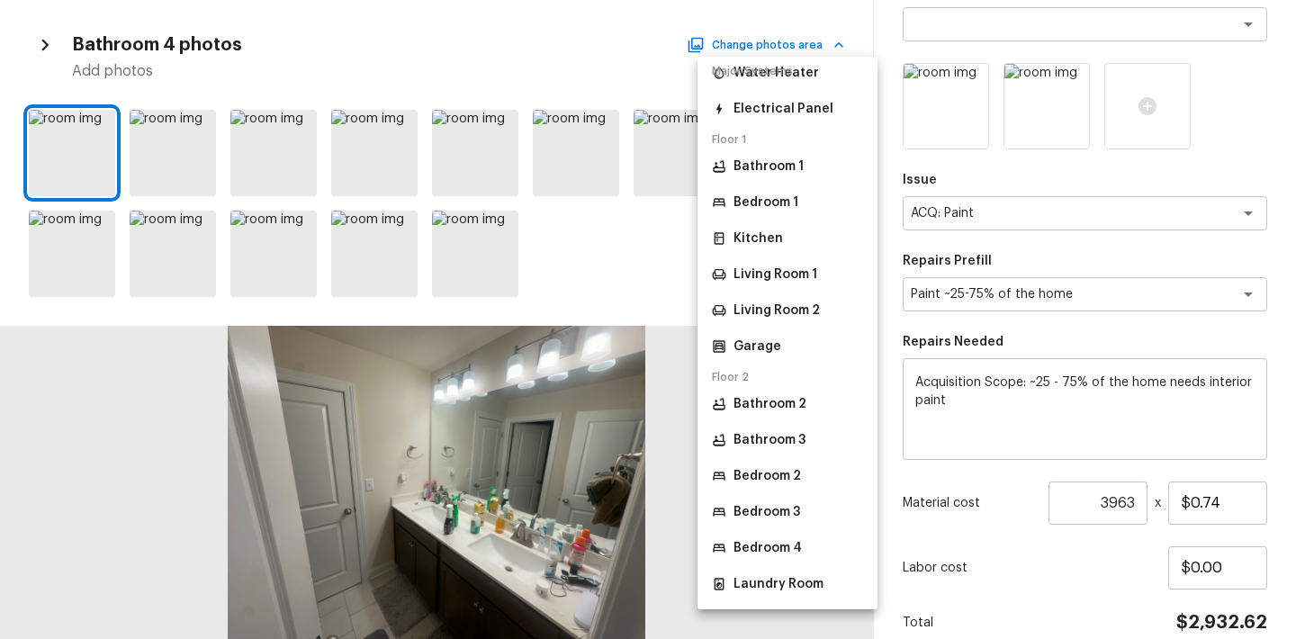
scroll to position [194, 0]
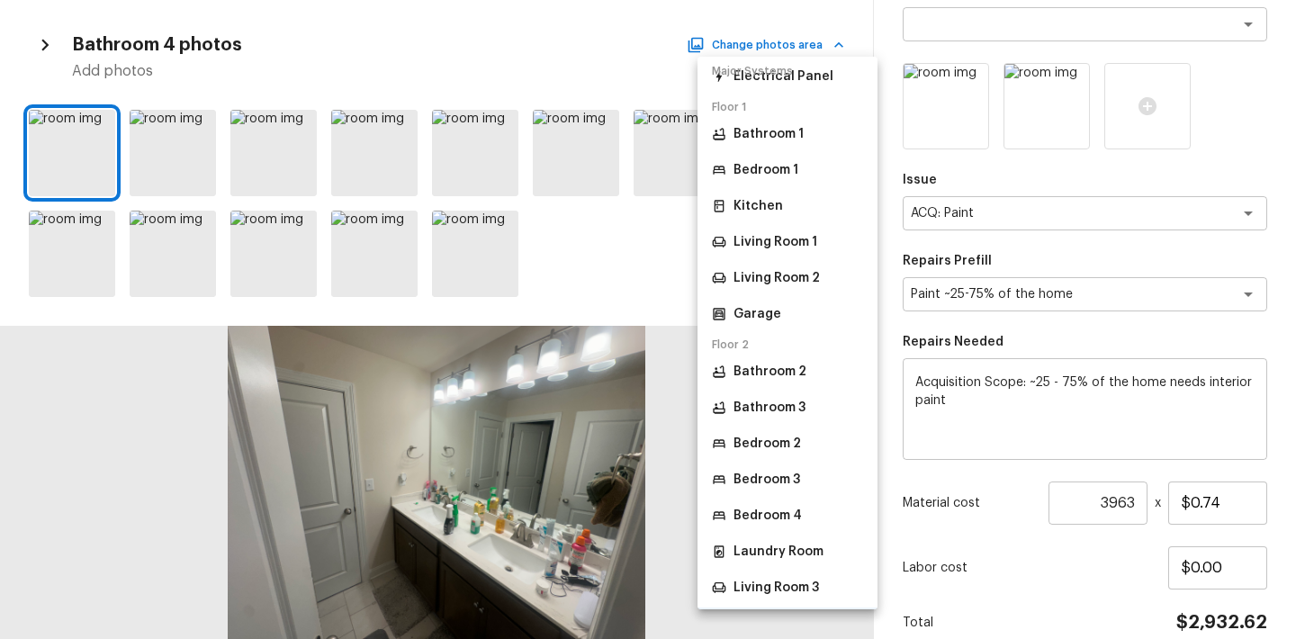
click at [786, 579] on p "Living Room 3" at bounding box center [775, 588] width 85 height 18
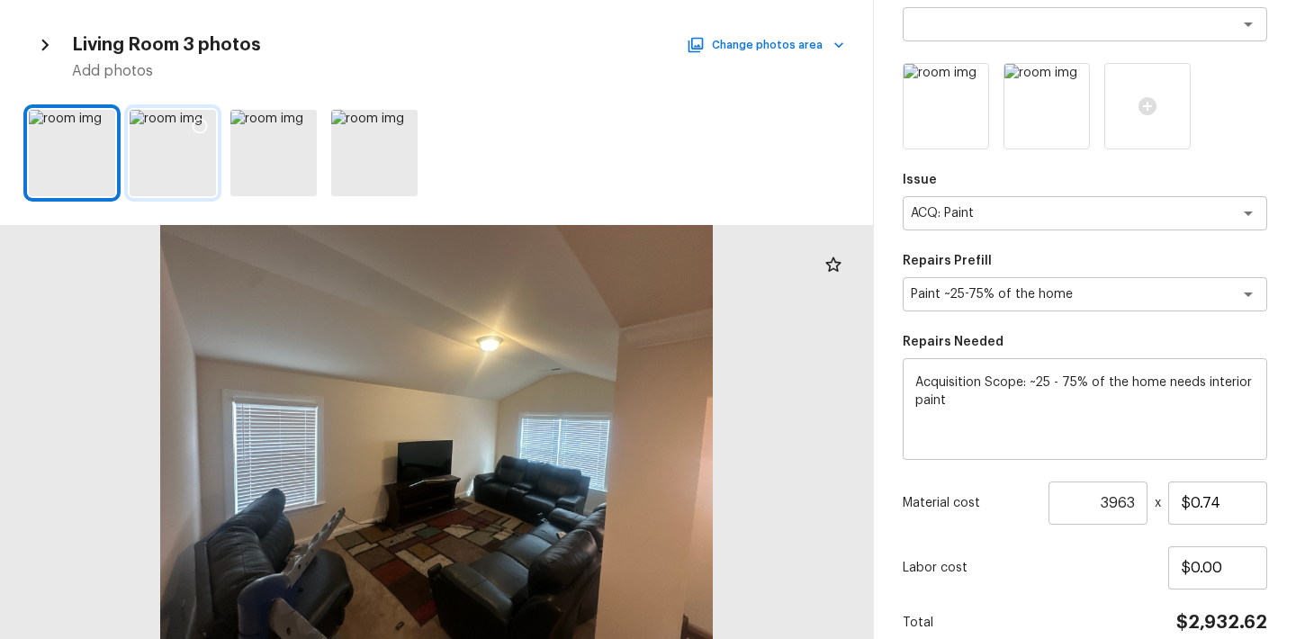
click at [202, 119] on icon at bounding box center [200, 126] width 15 height 15
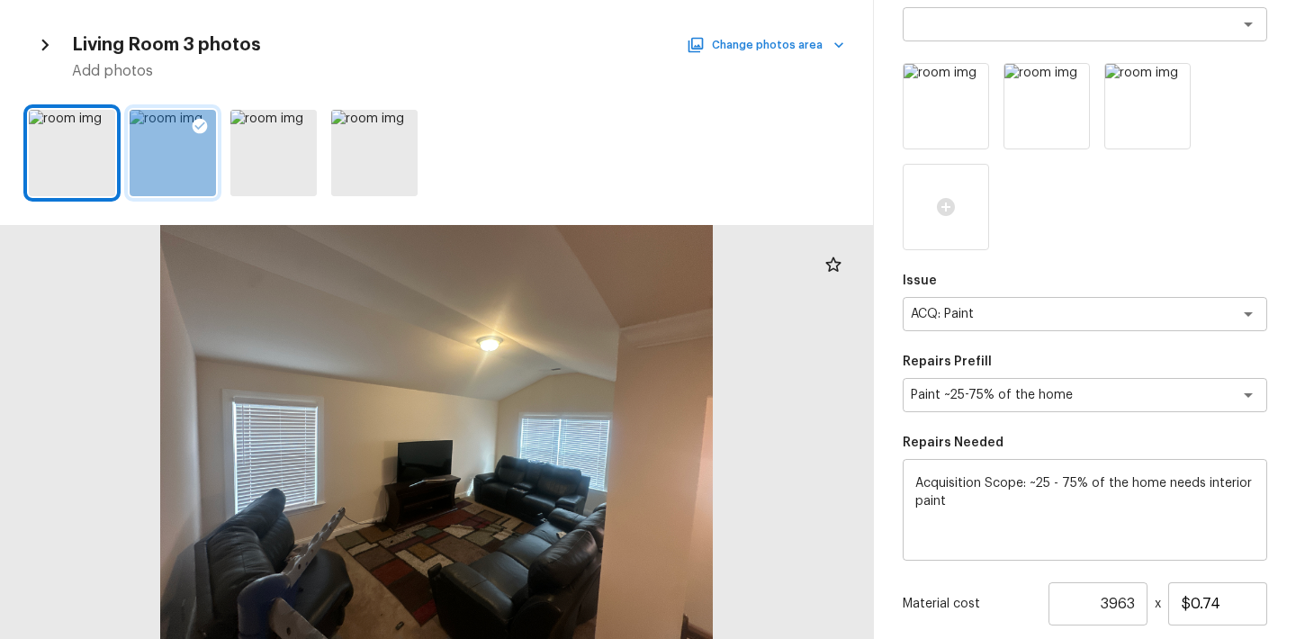
click at [756, 40] on button "Change photos area" at bounding box center [767, 44] width 154 height 23
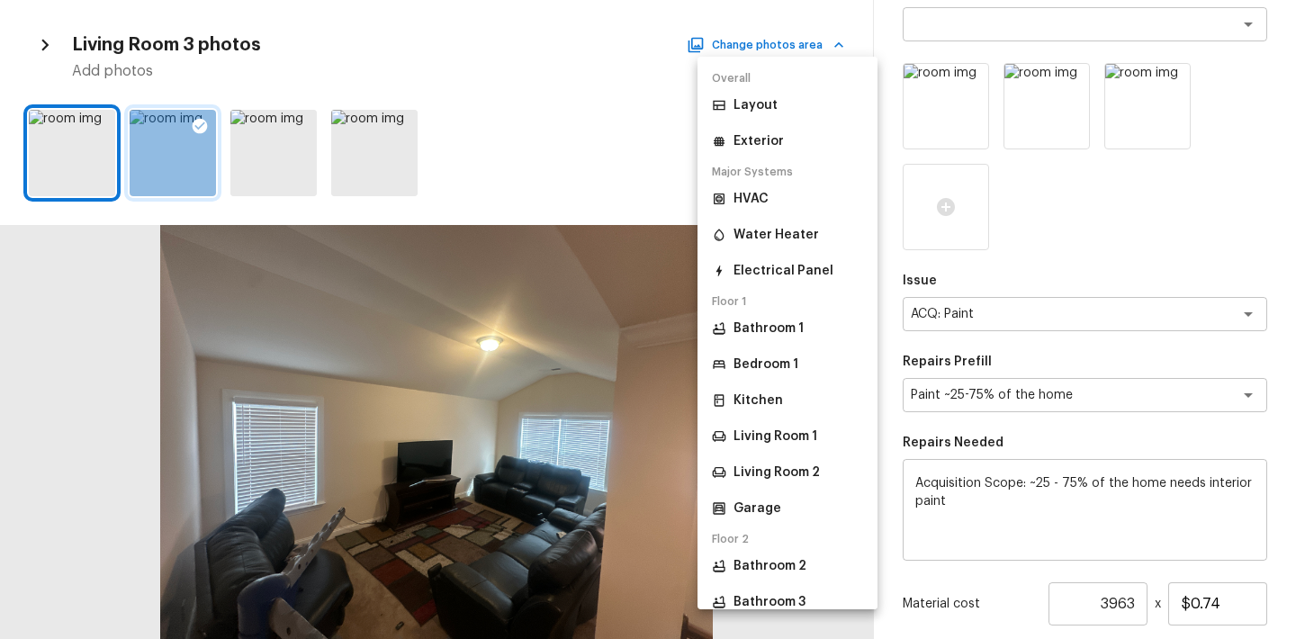
click at [755, 366] on p "Bedroom 1" at bounding box center [765, 364] width 65 height 18
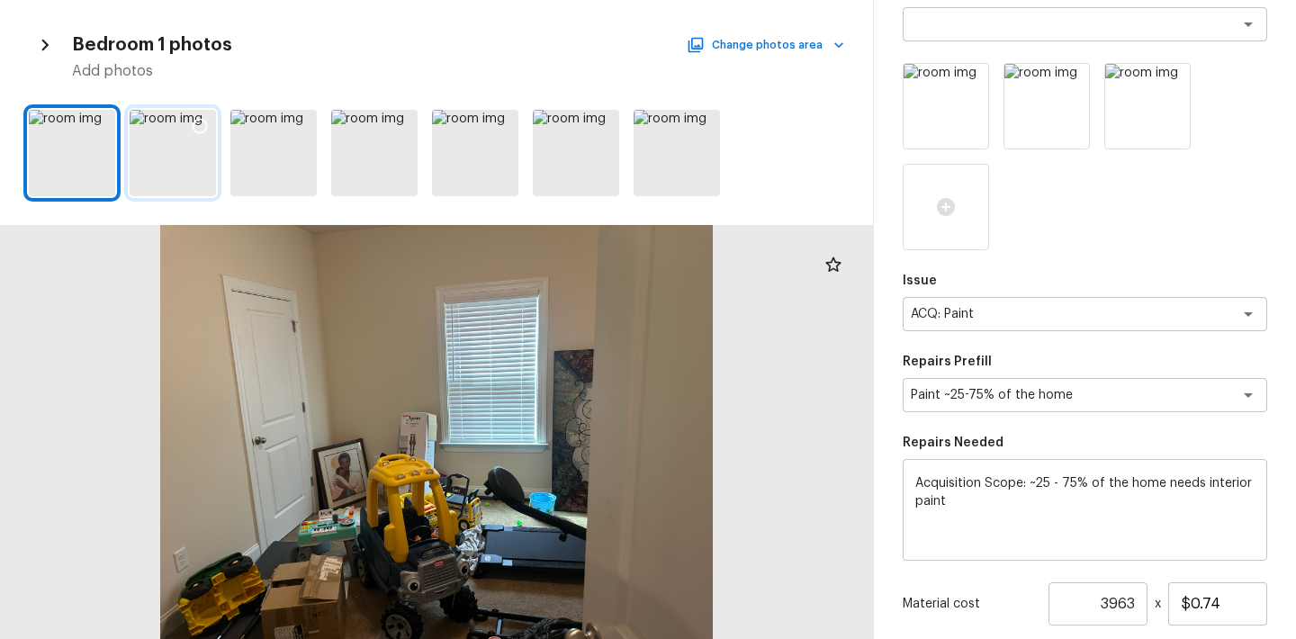
click at [196, 117] on icon at bounding box center [200, 126] width 18 height 18
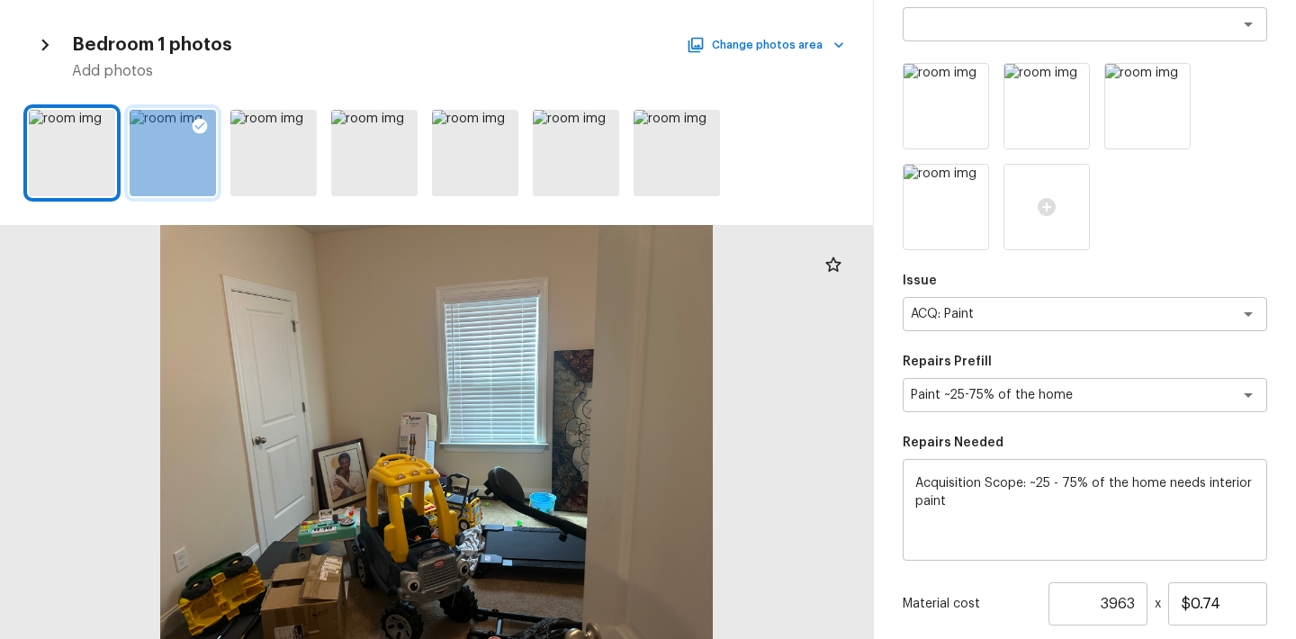
click at [799, 57] on div "Bedroom 1 photos Change photos area Add photos" at bounding box center [436, 55] width 815 height 52
click at [798, 47] on button "Change photos area" at bounding box center [767, 44] width 154 height 23
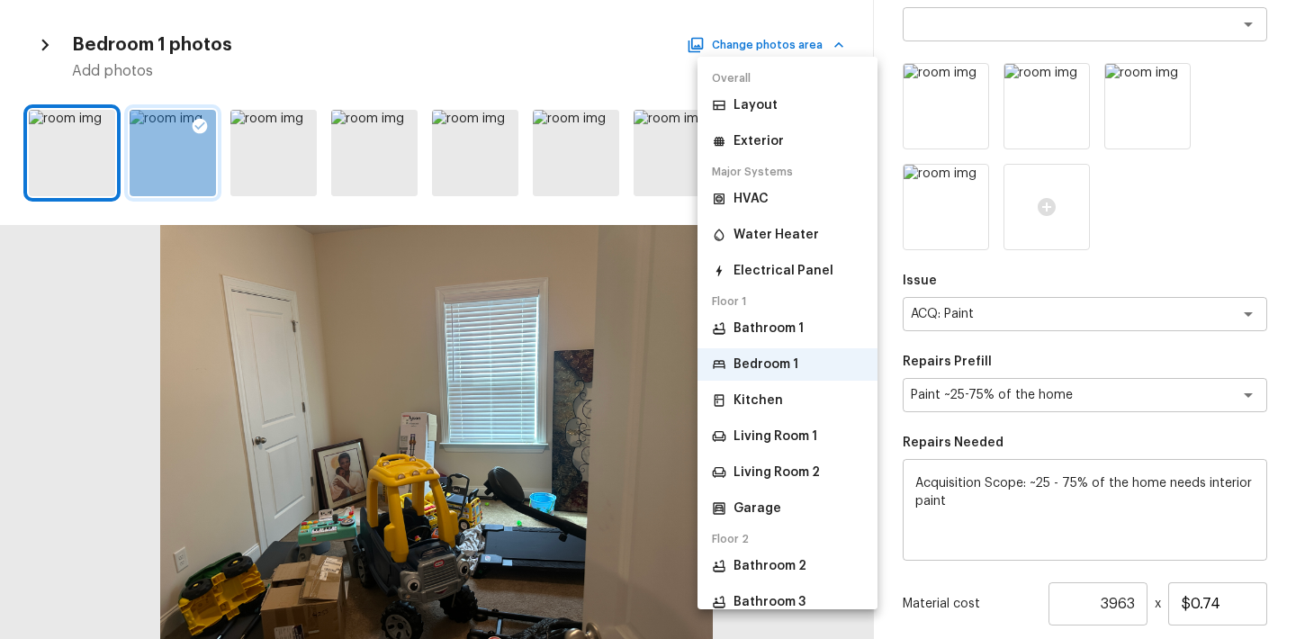
scroll to position [326, 0]
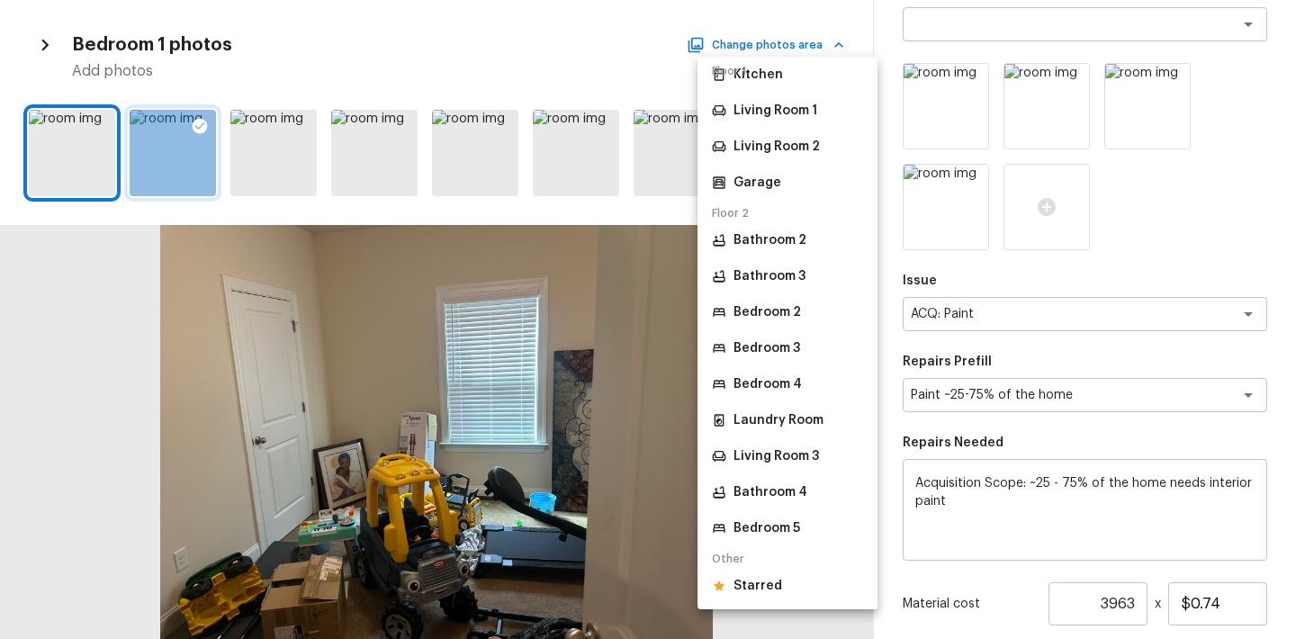
click at [775, 385] on p "Bedroom 4" at bounding box center [767, 384] width 68 height 18
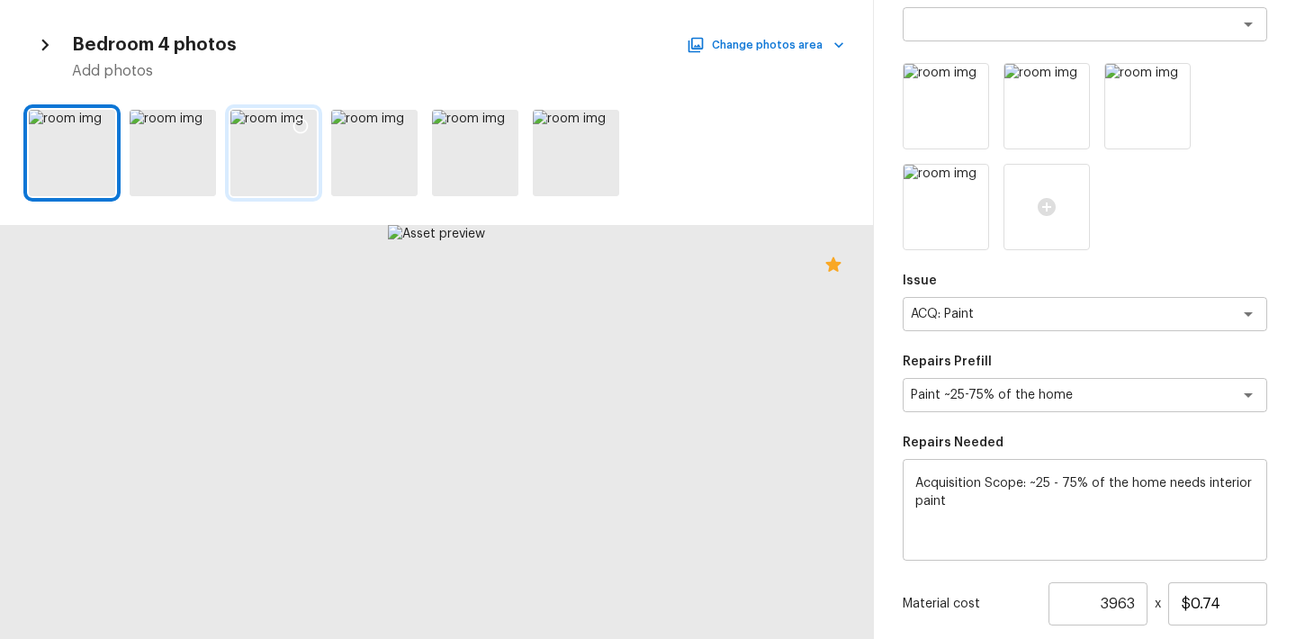
click at [311, 116] on div at bounding box center [300, 129] width 32 height 38
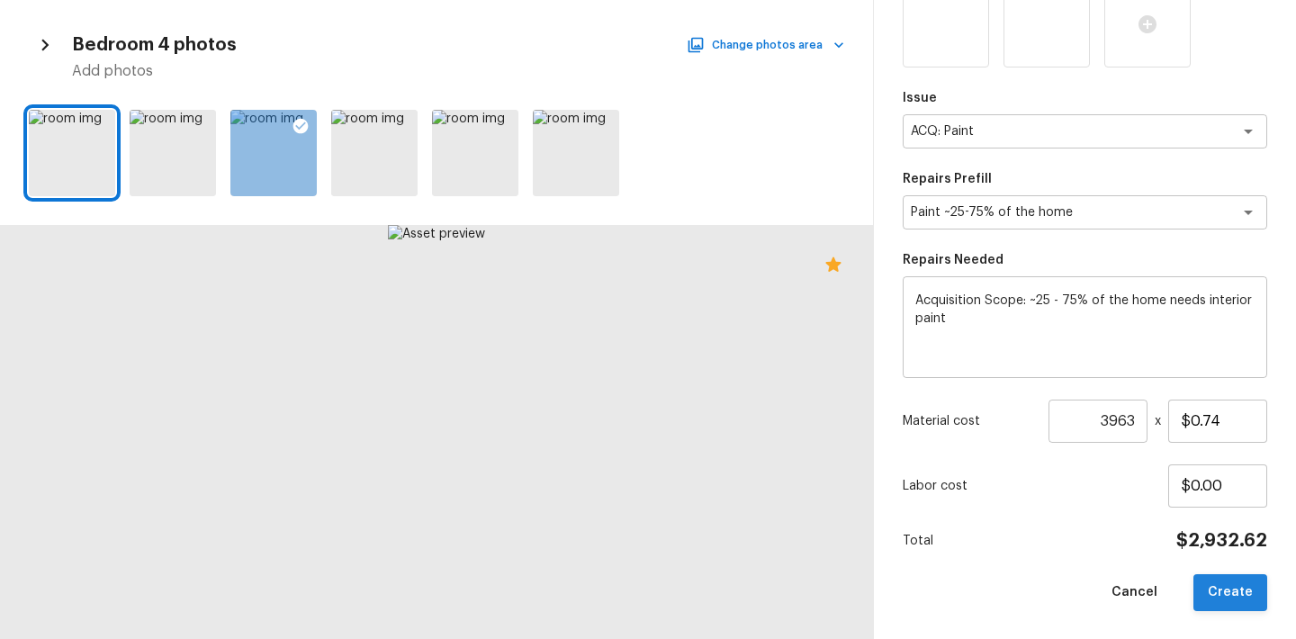
click at [1224, 602] on button "Create" at bounding box center [1230, 592] width 74 height 37
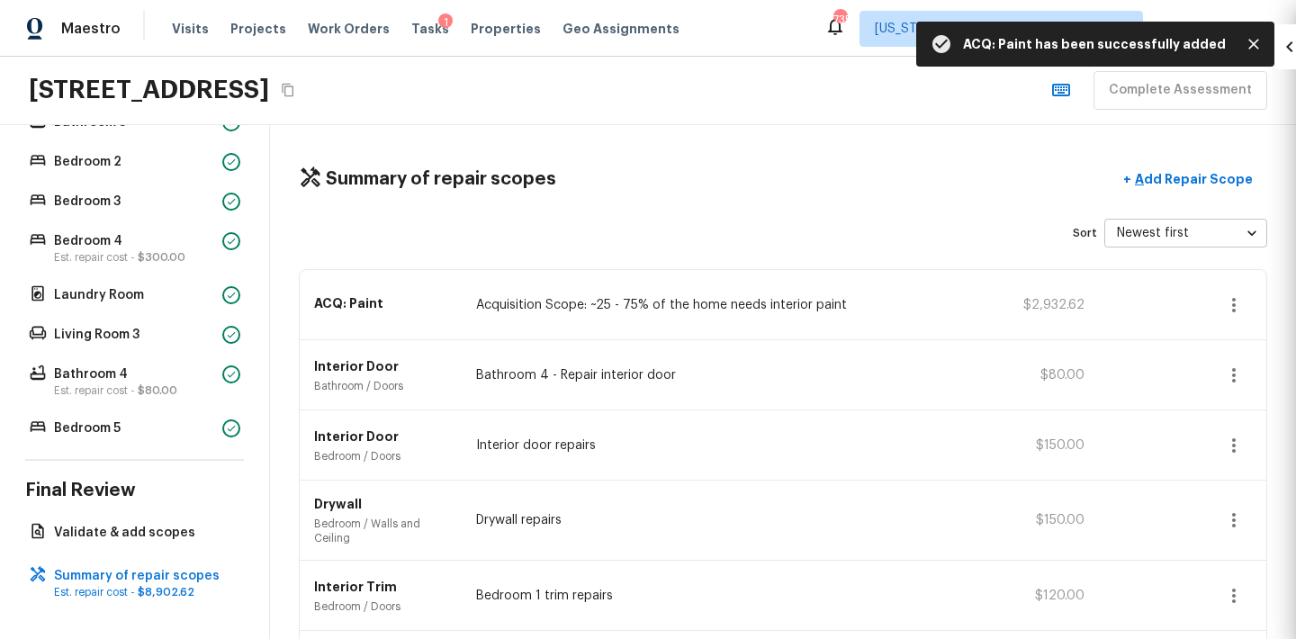
scroll to position [269, 0]
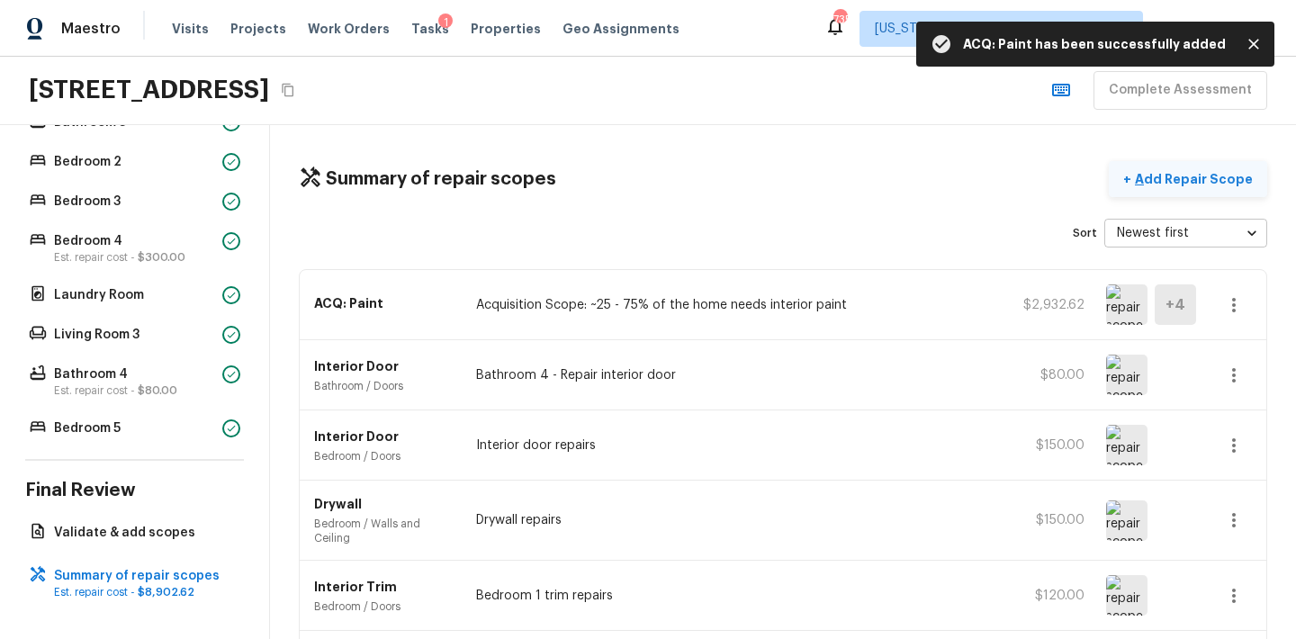
click at [1204, 172] on p "Add Repair Scope" at bounding box center [1191, 179] width 121 height 18
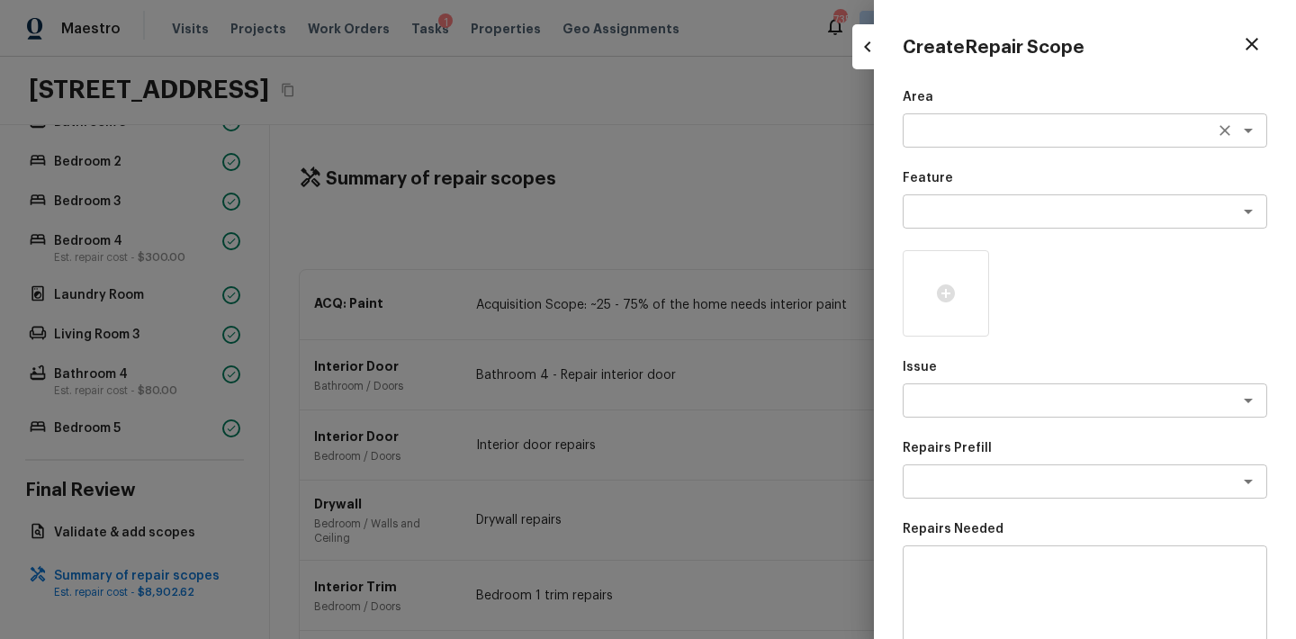
click at [962, 142] on div "x ​" at bounding box center [1085, 130] width 364 height 34
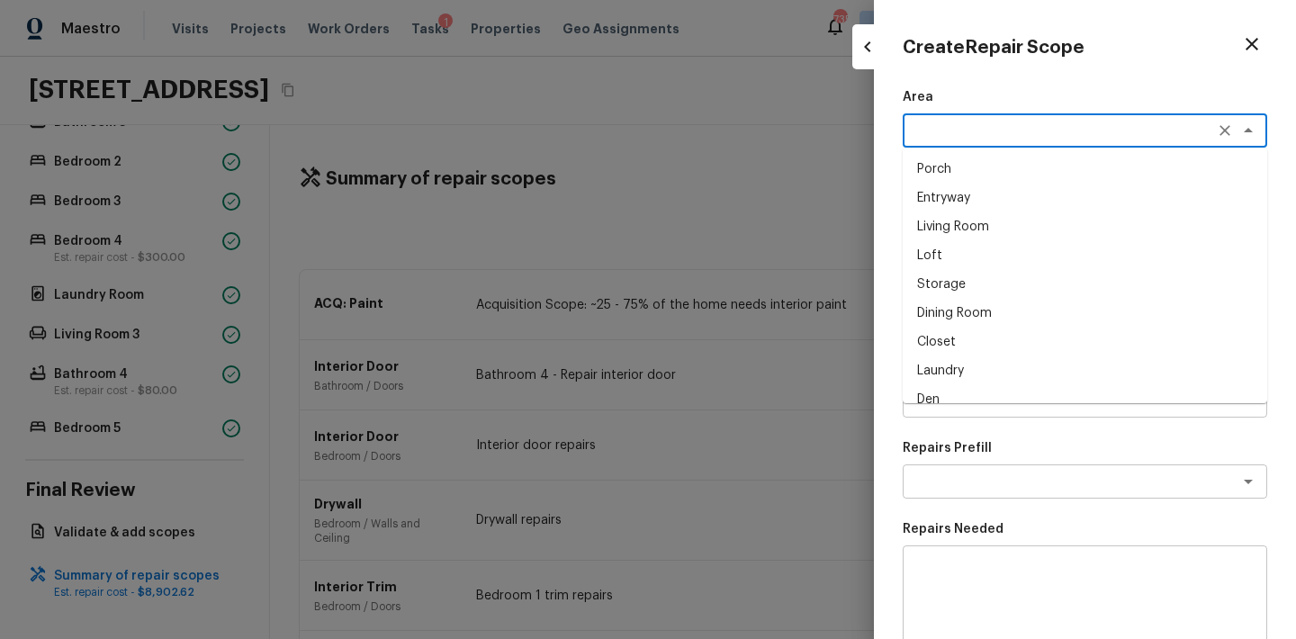
click at [861, 59] on button "button" at bounding box center [867, 46] width 31 height 31
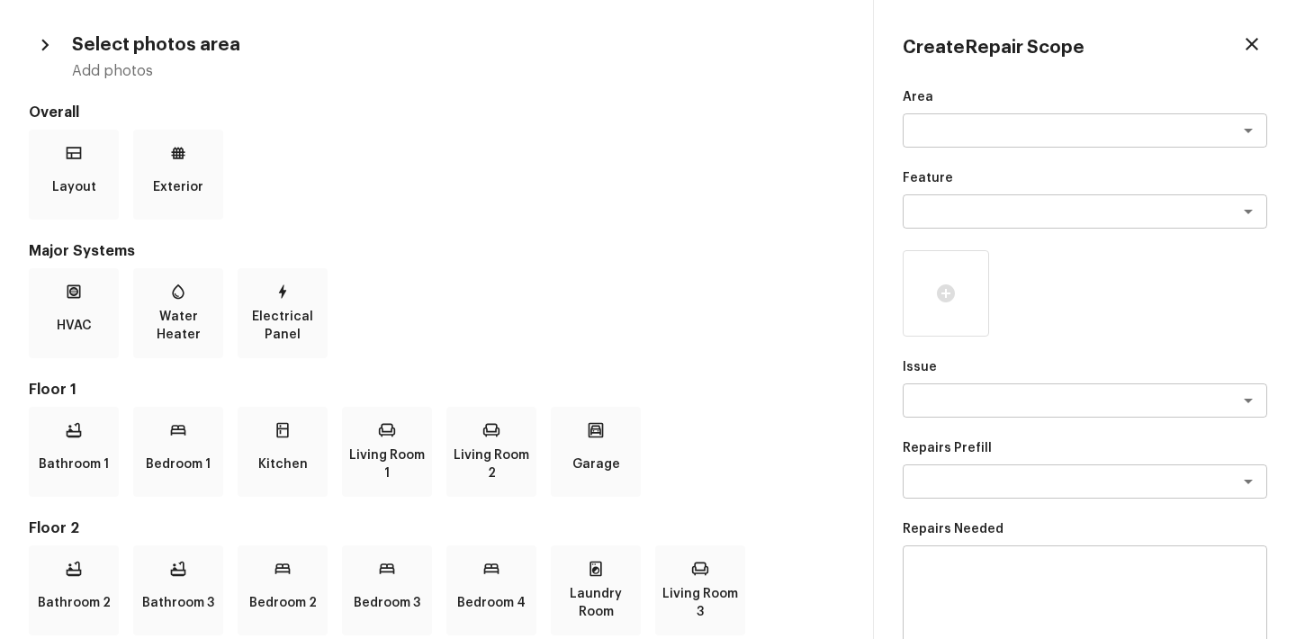
click at [1250, 45] on icon "button" at bounding box center [1251, 44] width 13 height 13
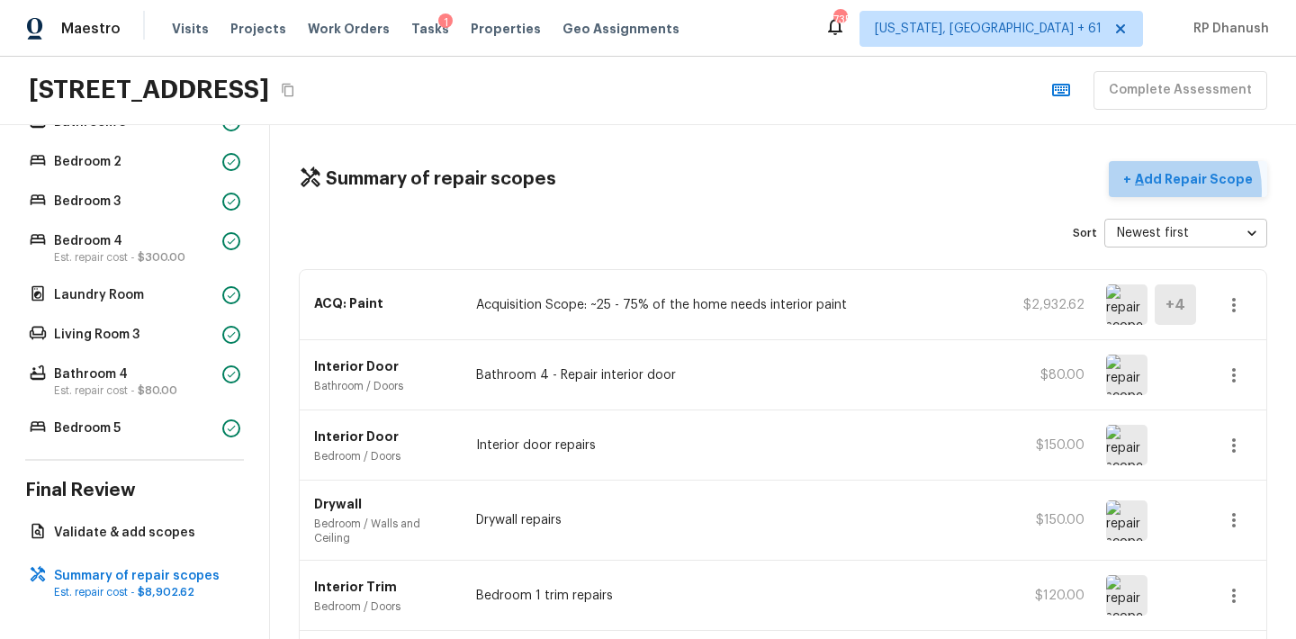
click at [1164, 190] on button "+ Add Repair Scope" at bounding box center [1188, 179] width 158 height 37
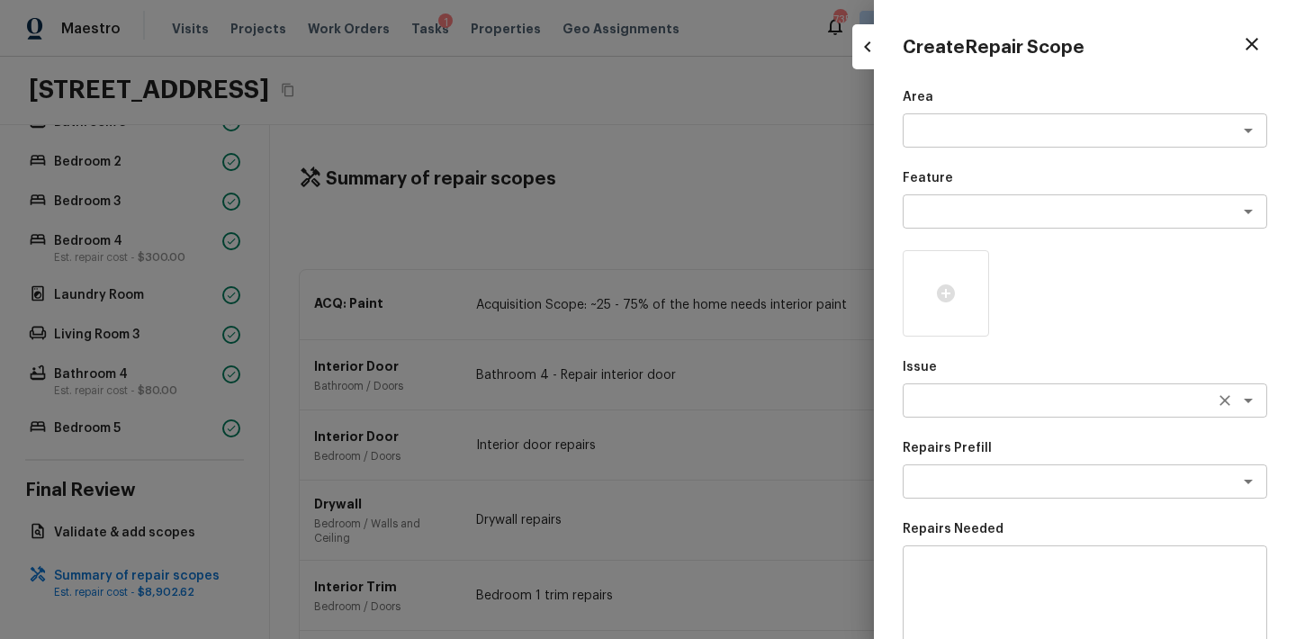
click at [972, 393] on textarea at bounding box center [1060, 400] width 298 height 18
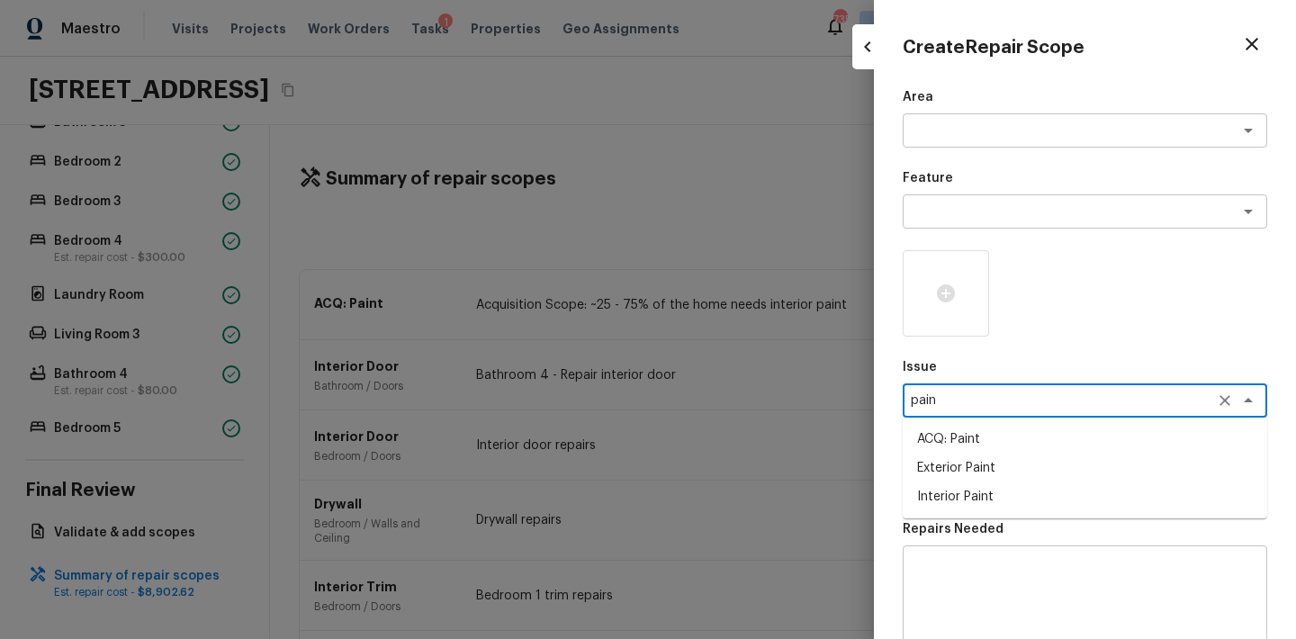
click at [952, 489] on li "Interior Paint" at bounding box center [1085, 496] width 364 height 29
click at [1016, 487] on textarea at bounding box center [1060, 481] width 298 height 18
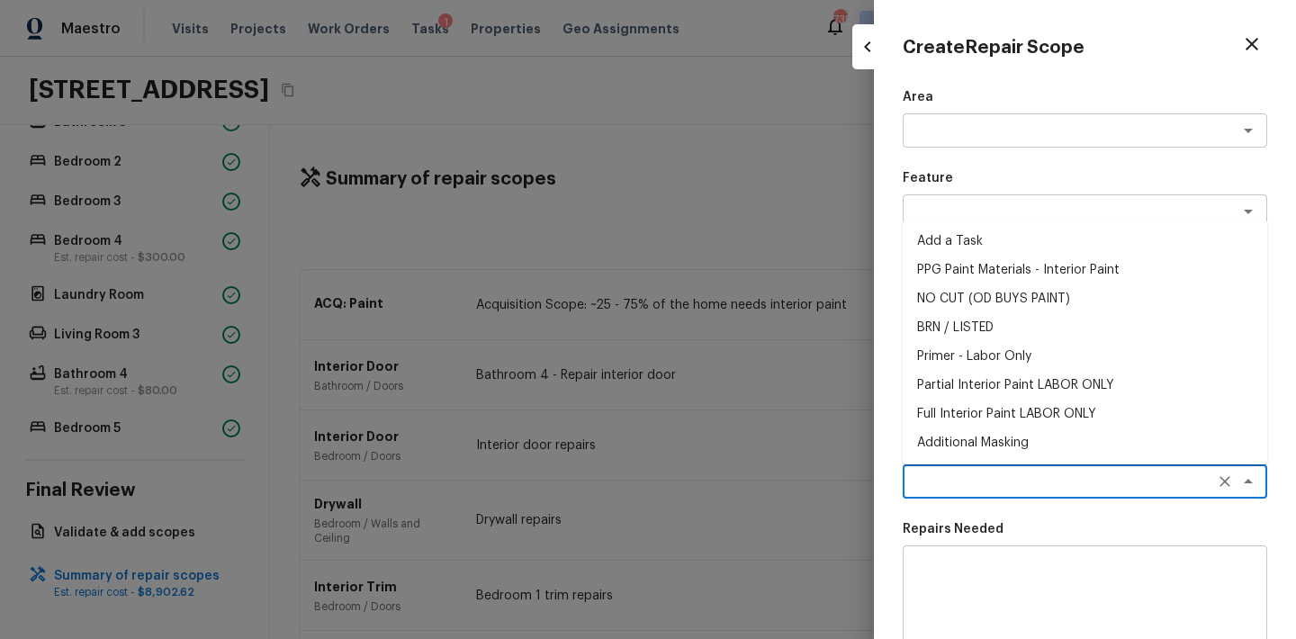
click at [978, 347] on li "Primer - Labor Only" at bounding box center [1085, 356] width 364 height 29
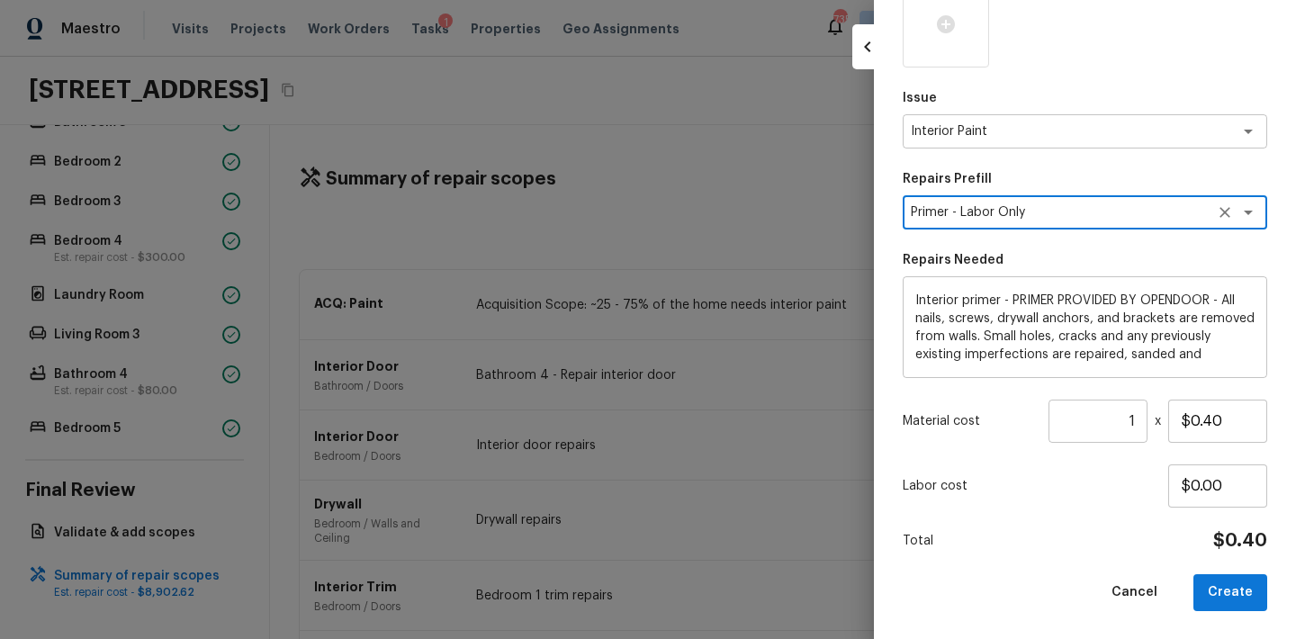
click at [1140, 419] on input "1" at bounding box center [1097, 421] width 99 height 43
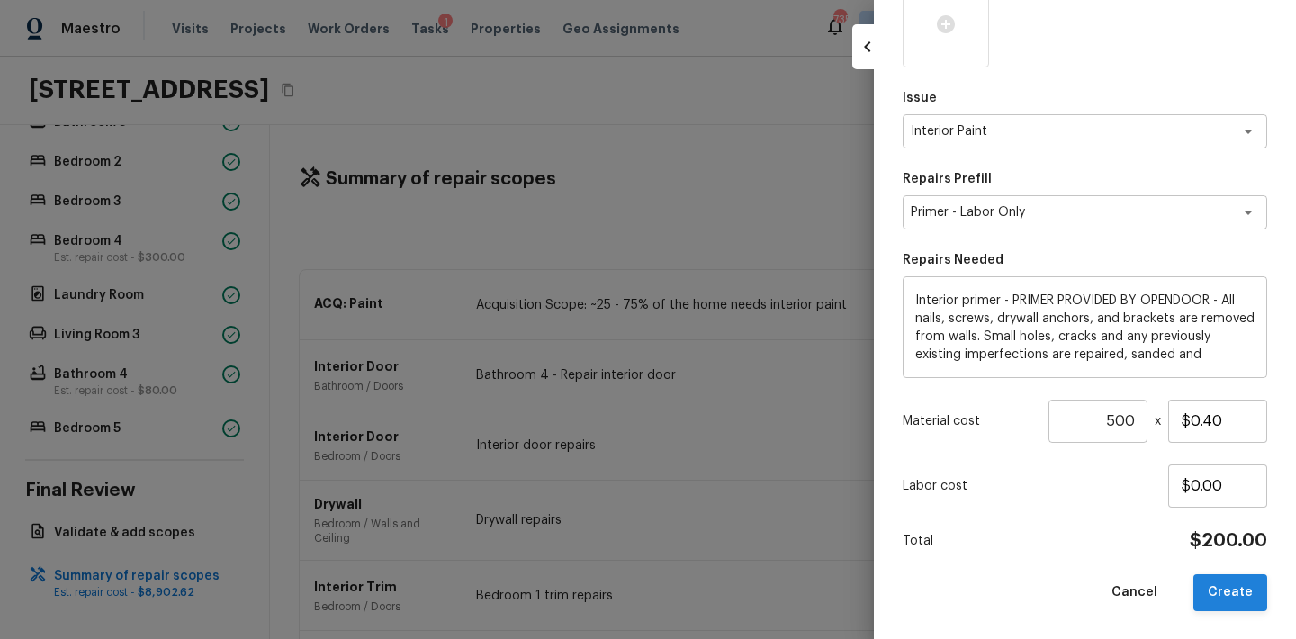
click at [1240, 592] on button "Create" at bounding box center [1230, 592] width 74 height 37
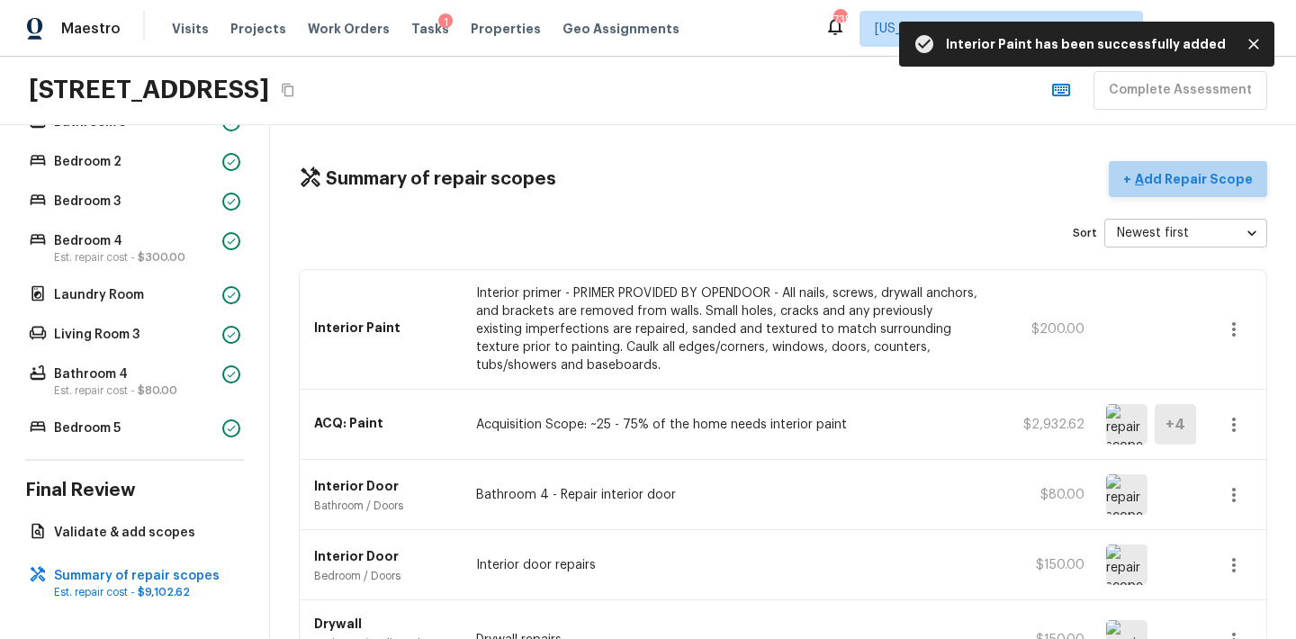
click at [1221, 174] on p "Add Repair Scope" at bounding box center [1191, 179] width 121 height 18
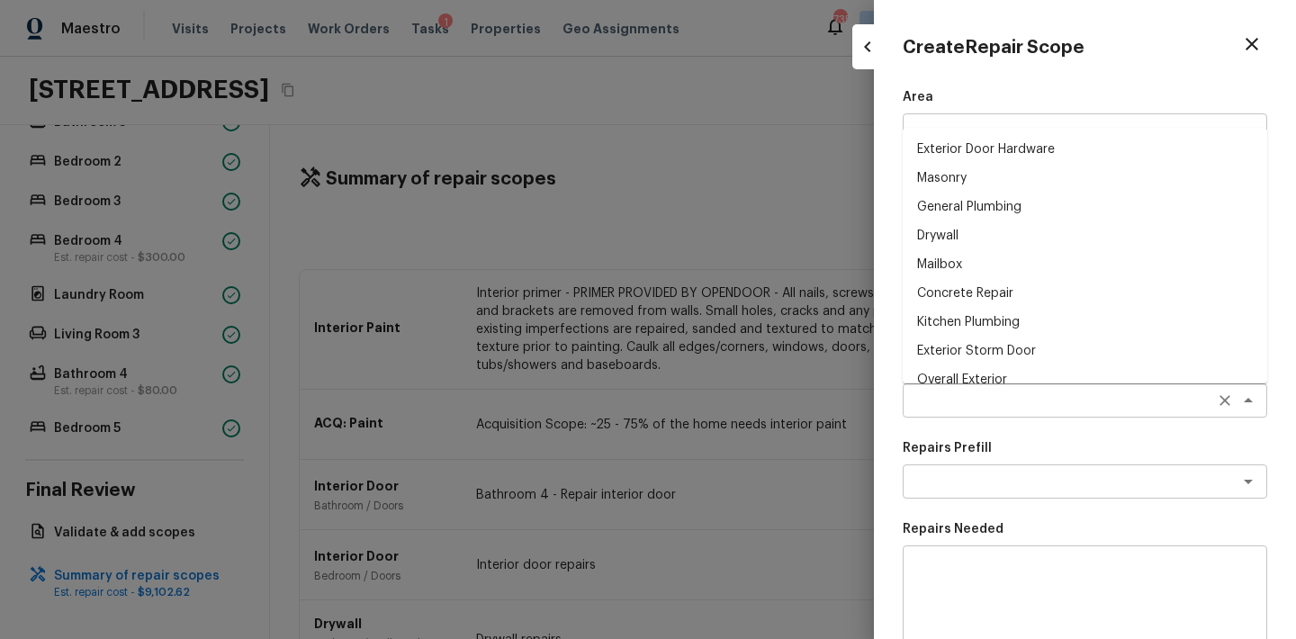
click at [948, 389] on div "x ​" at bounding box center [1085, 400] width 364 height 34
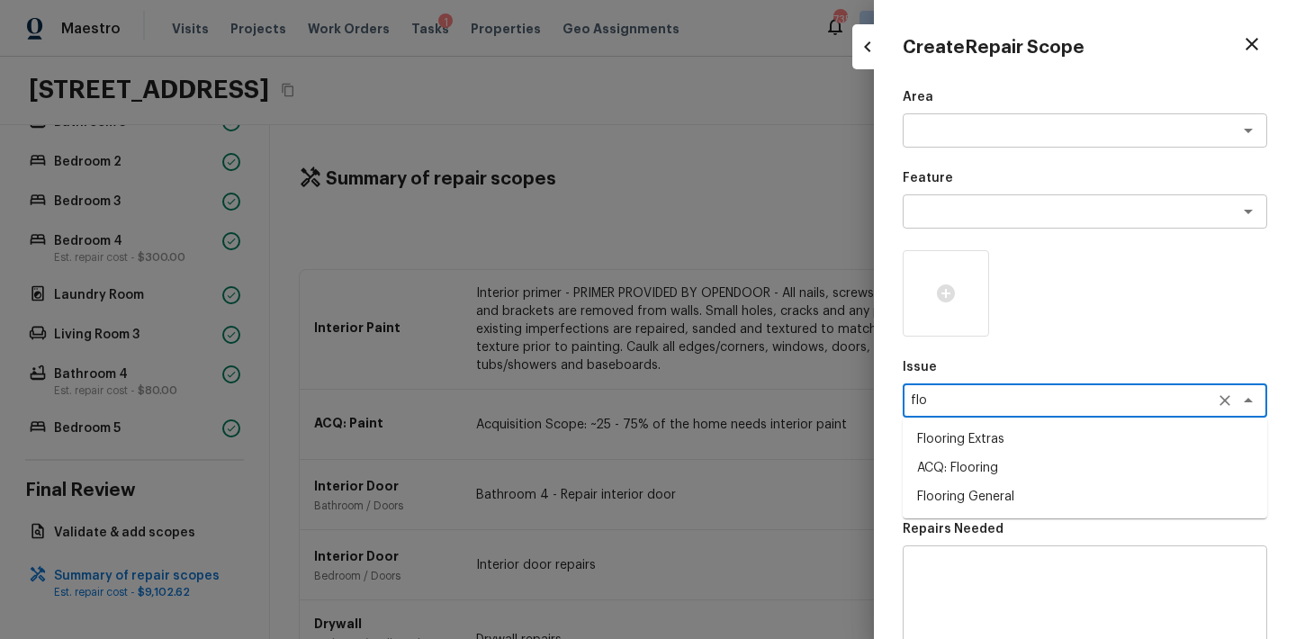
click at [951, 463] on li "ACQ: Flooring" at bounding box center [1085, 468] width 364 height 29
click at [1008, 473] on textarea at bounding box center [1060, 481] width 298 height 18
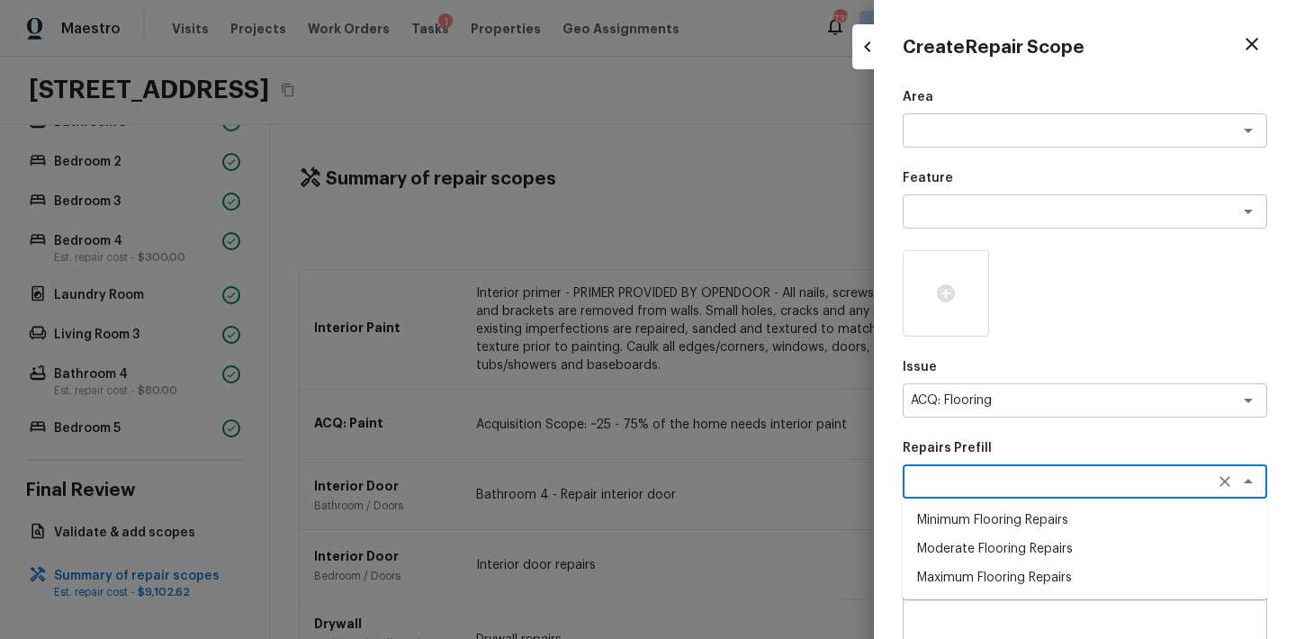
scroll to position [3, 0]
click at [967, 571] on li "Maximum Flooring Repairs" at bounding box center [1085, 575] width 364 height 29
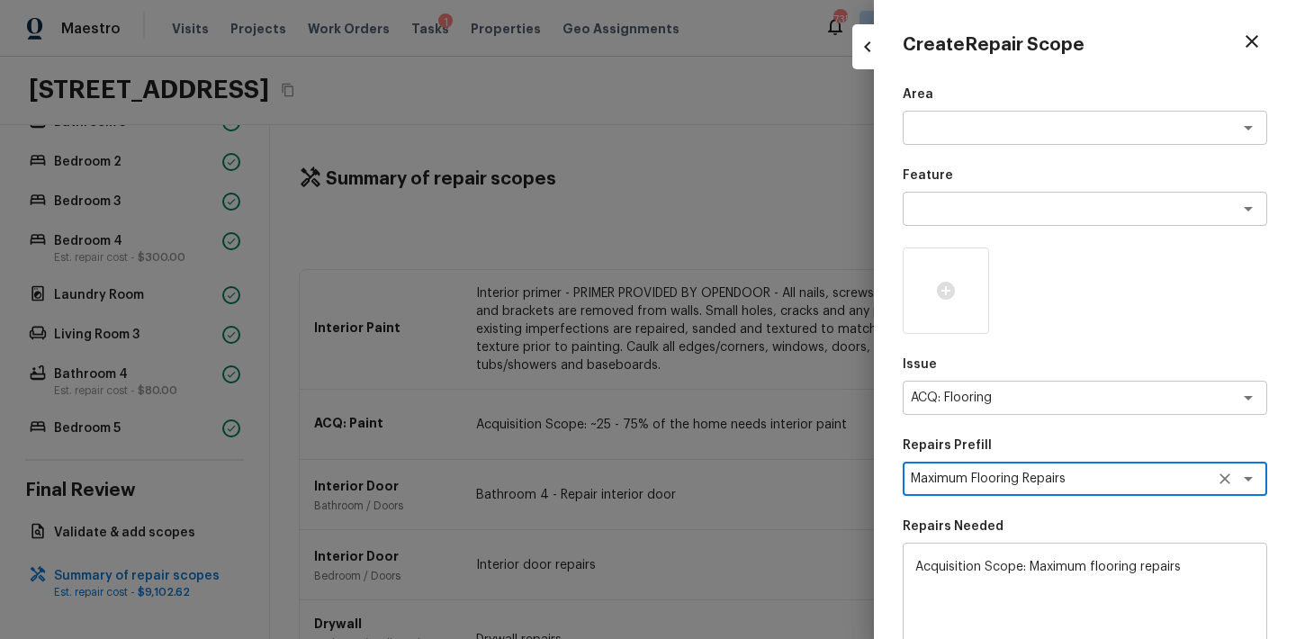
scroll to position [269, 0]
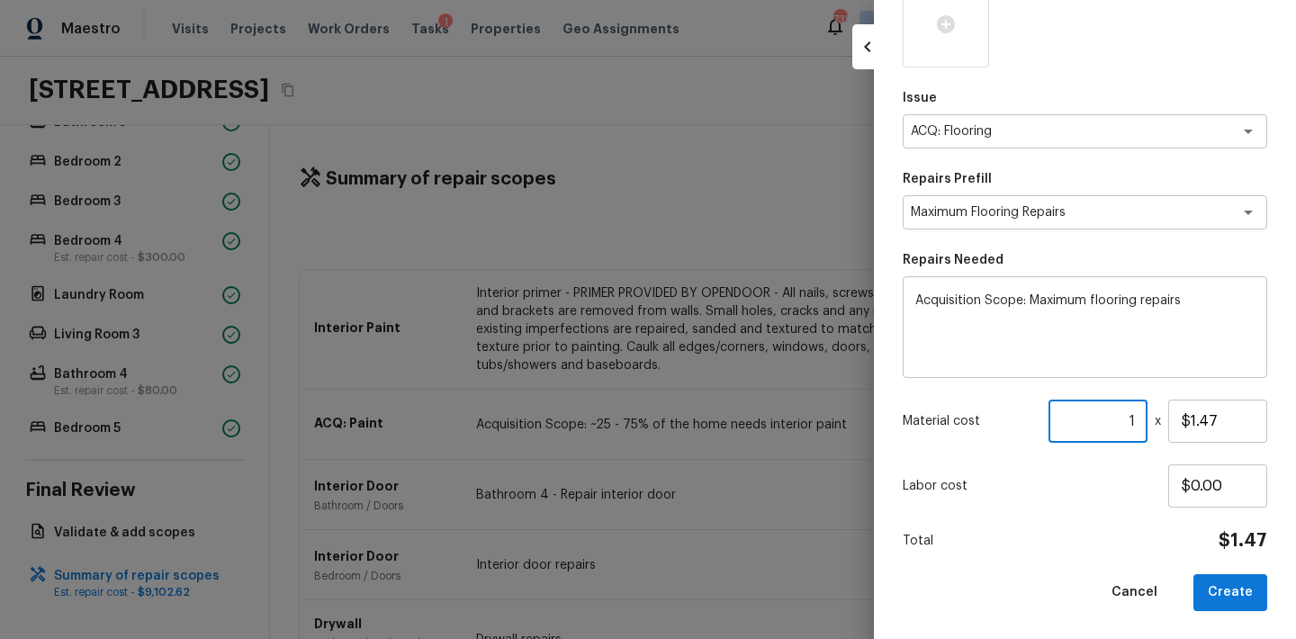
click at [1137, 427] on input "1" at bounding box center [1097, 421] width 99 height 43
paste input "3963"
click at [1196, 303] on textarea "Acquisition Scope: Maximum flooring repairs" at bounding box center [1084, 328] width 339 height 72
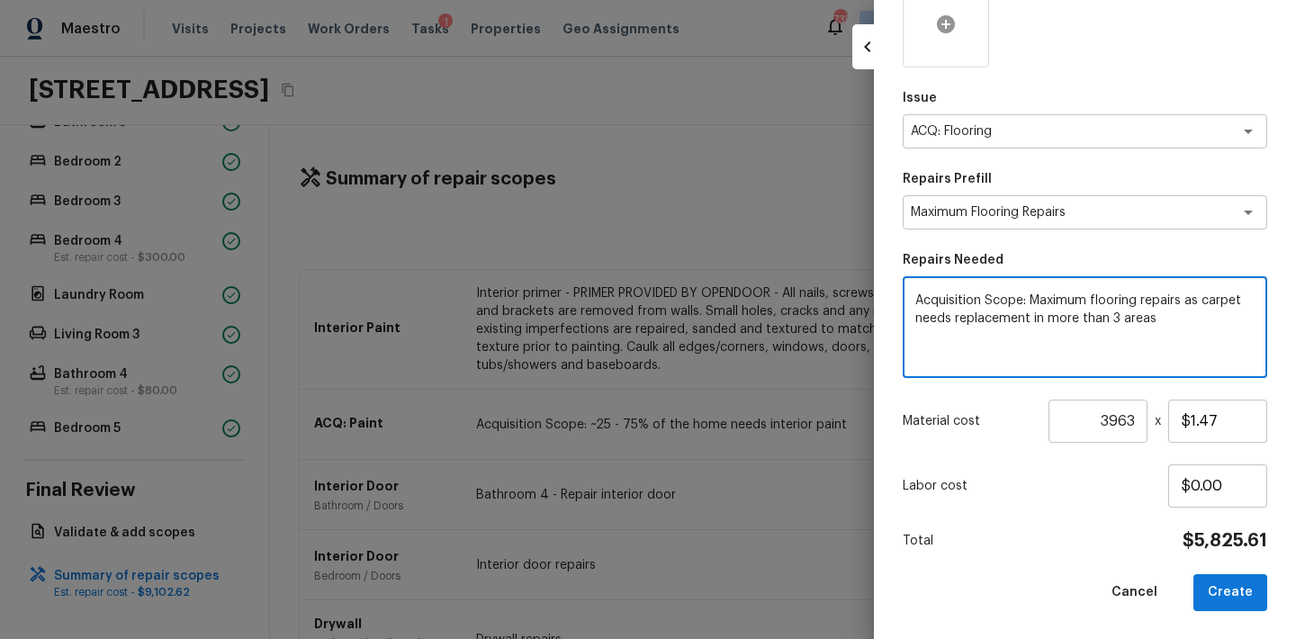
click at [931, 40] on div at bounding box center [946, 24] width 86 height 86
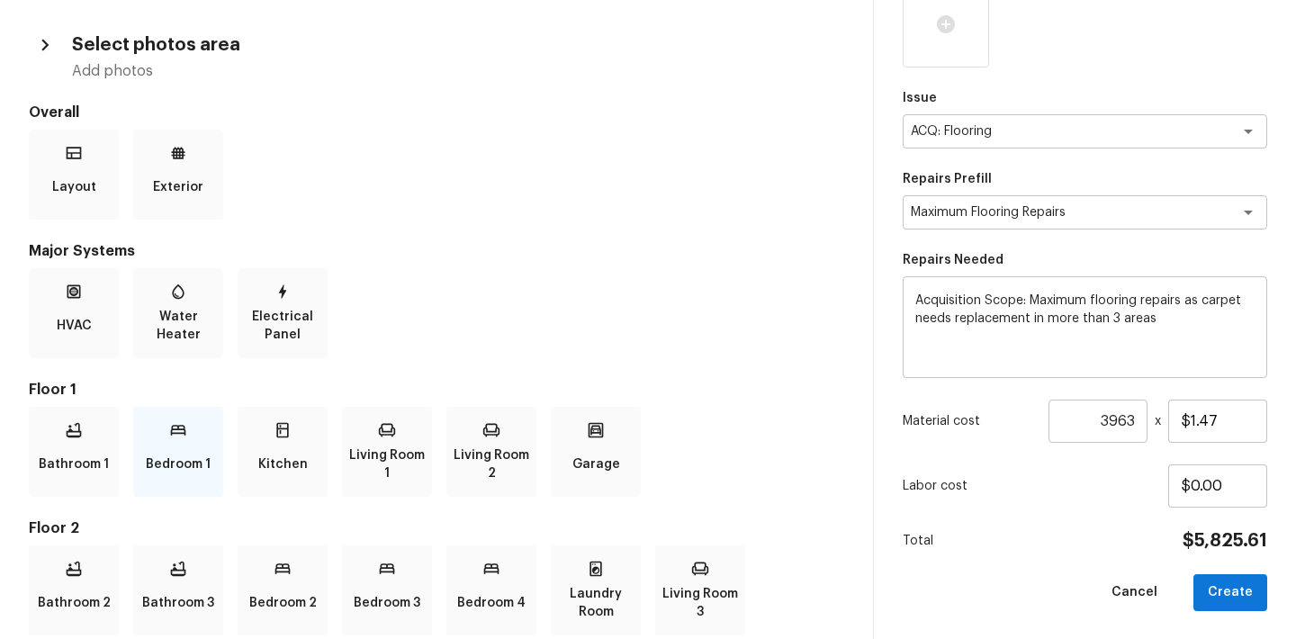
click at [159, 445] on div "Bedroom 1" at bounding box center [178, 452] width 90 height 90
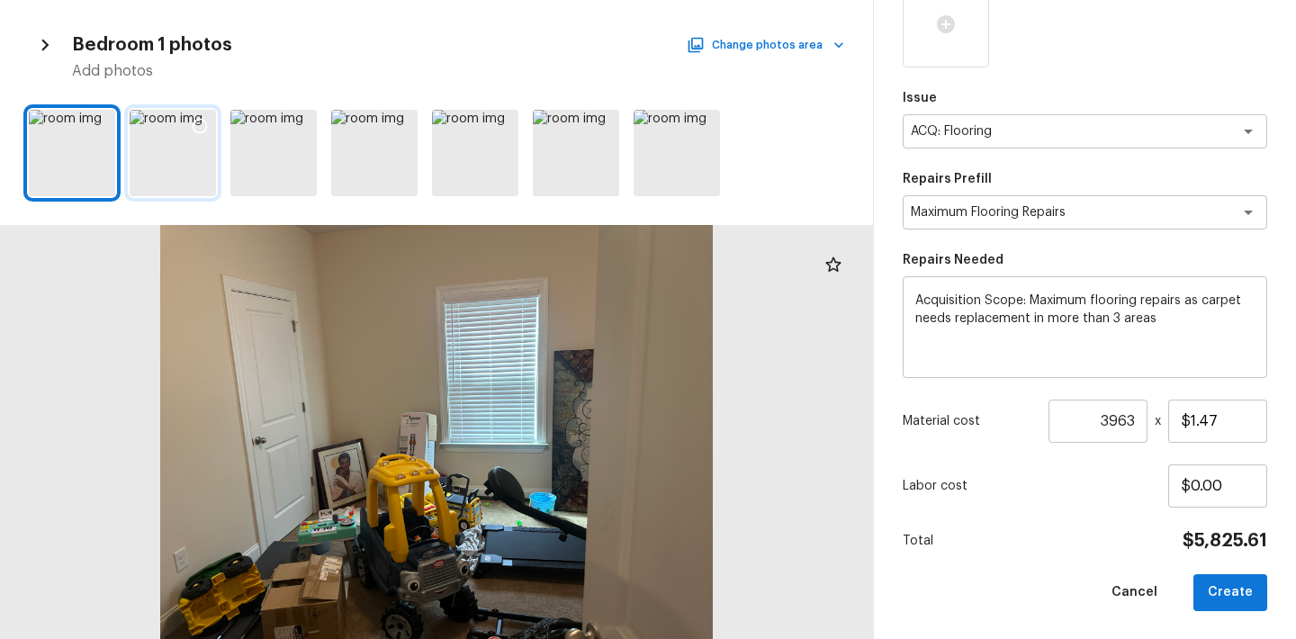
click at [202, 160] on div at bounding box center [173, 153] width 86 height 86
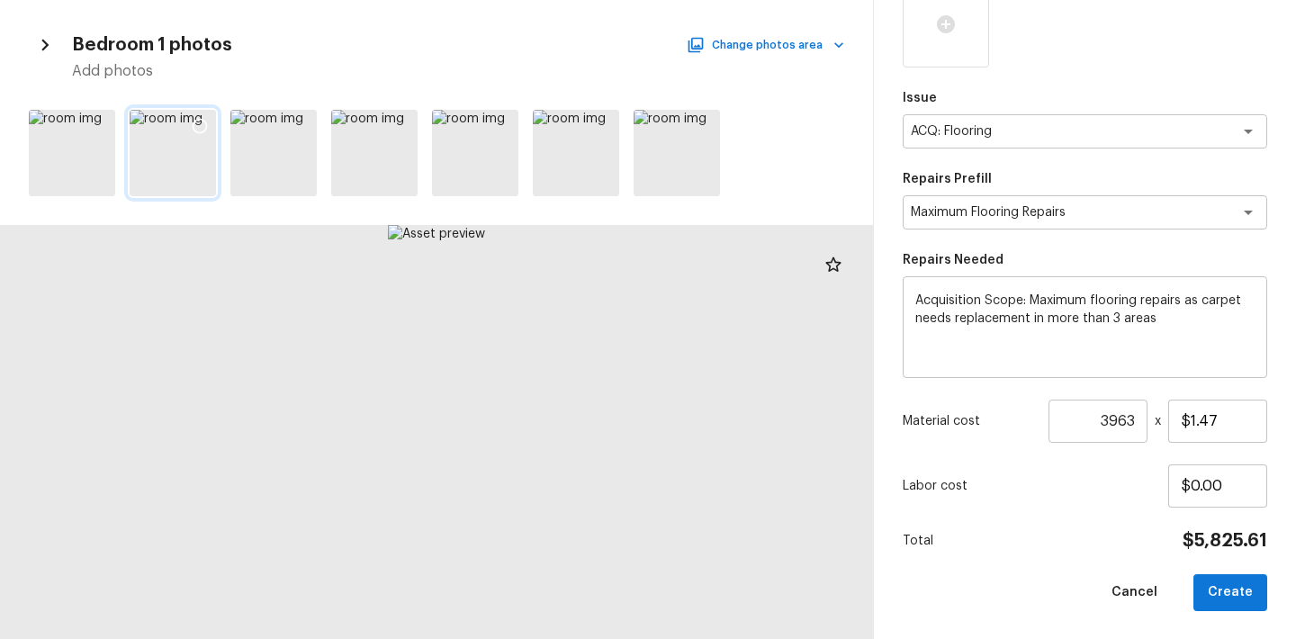
click at [196, 117] on icon at bounding box center [200, 126] width 18 height 18
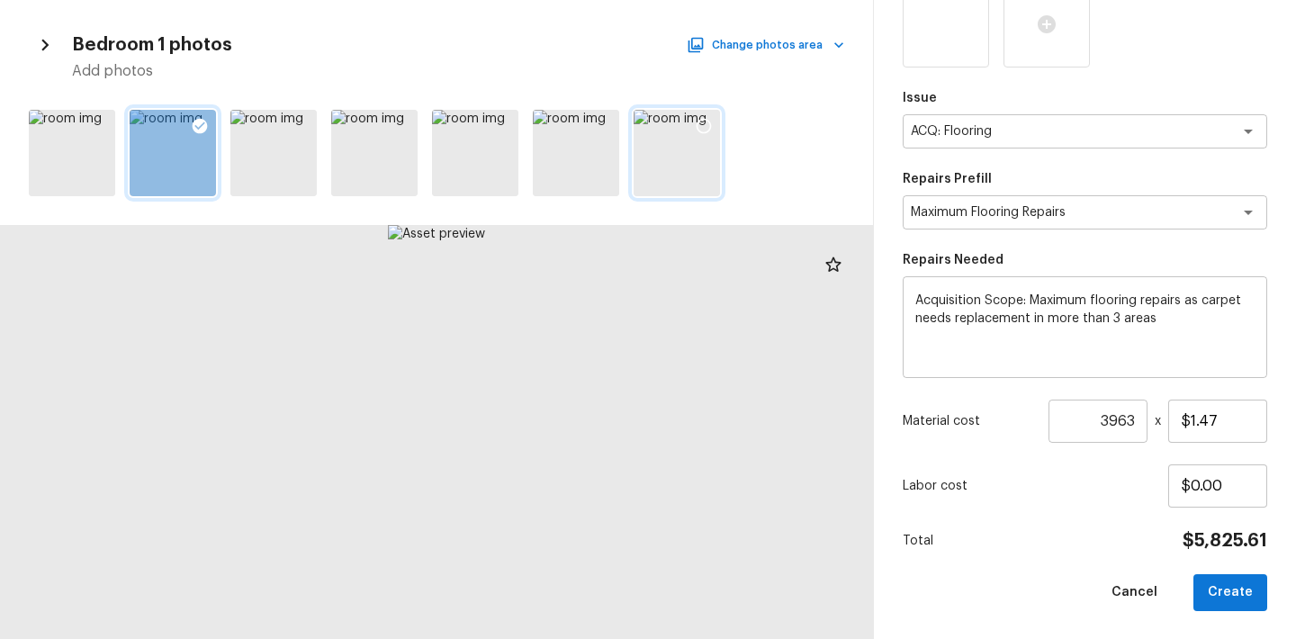
click at [703, 126] on icon at bounding box center [704, 126] width 18 height 18
click at [787, 49] on button "Change photos area" at bounding box center [767, 44] width 154 height 23
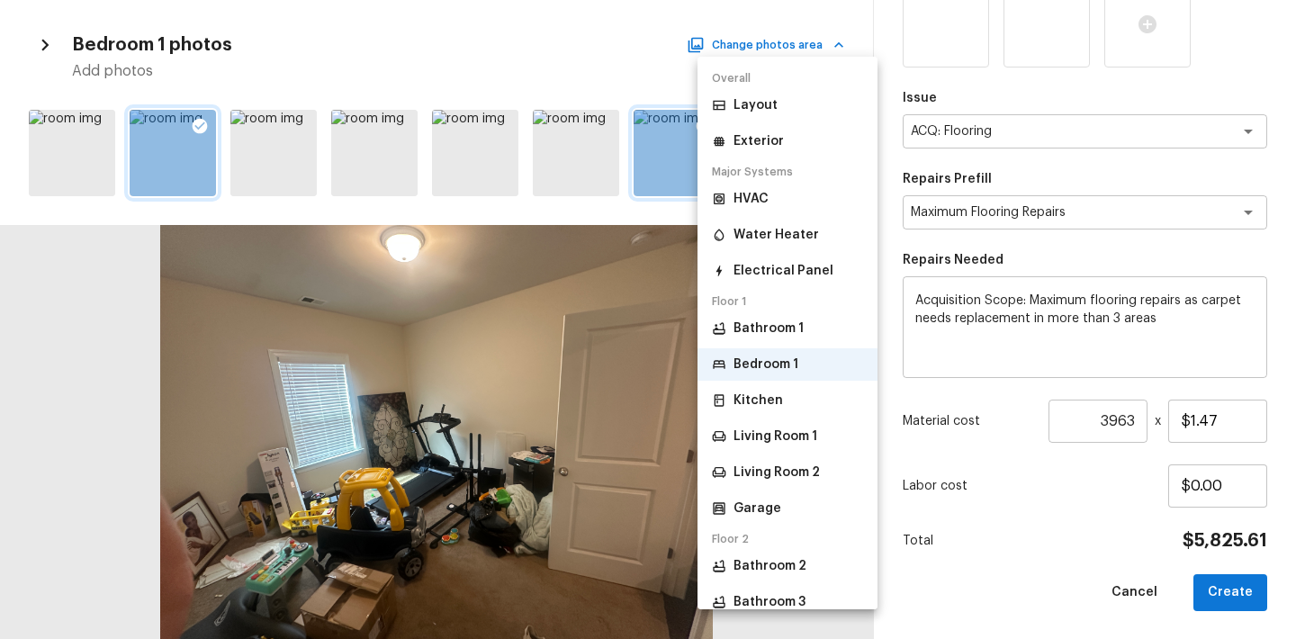
click at [759, 439] on p "Living Room 1" at bounding box center [775, 436] width 84 height 18
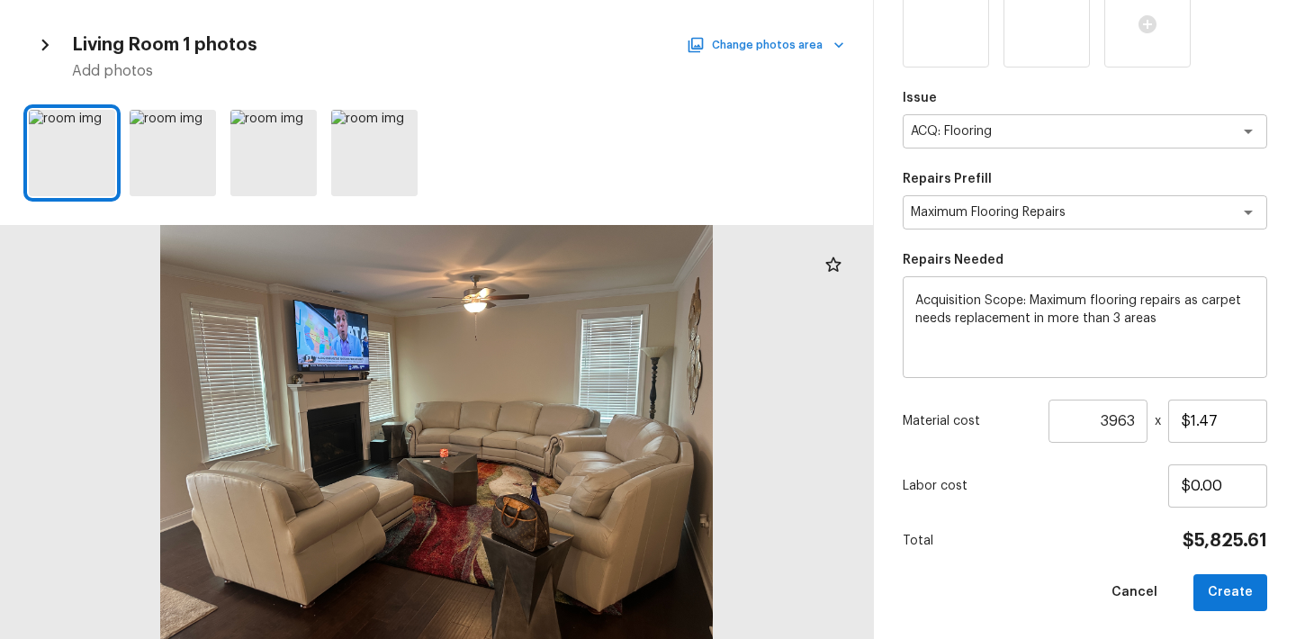
click at [805, 40] on button "Change photos area" at bounding box center [767, 44] width 154 height 23
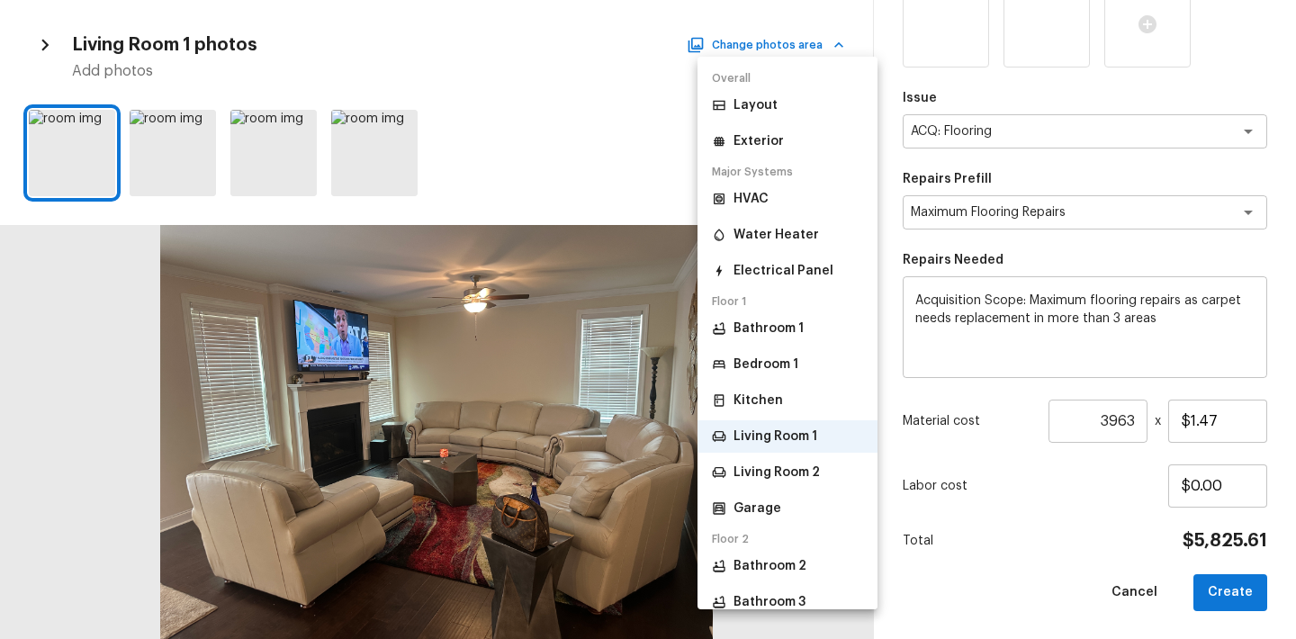
scroll to position [106, 0]
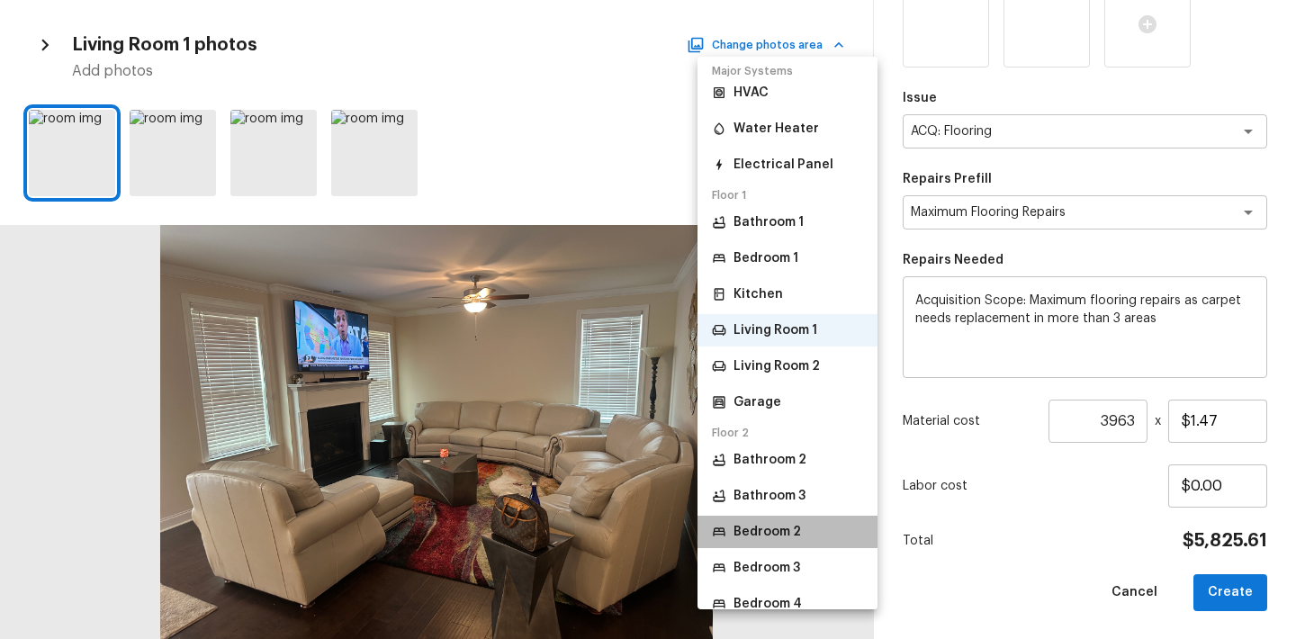
click at [753, 533] on p "Bedroom 2" at bounding box center [766, 532] width 67 height 18
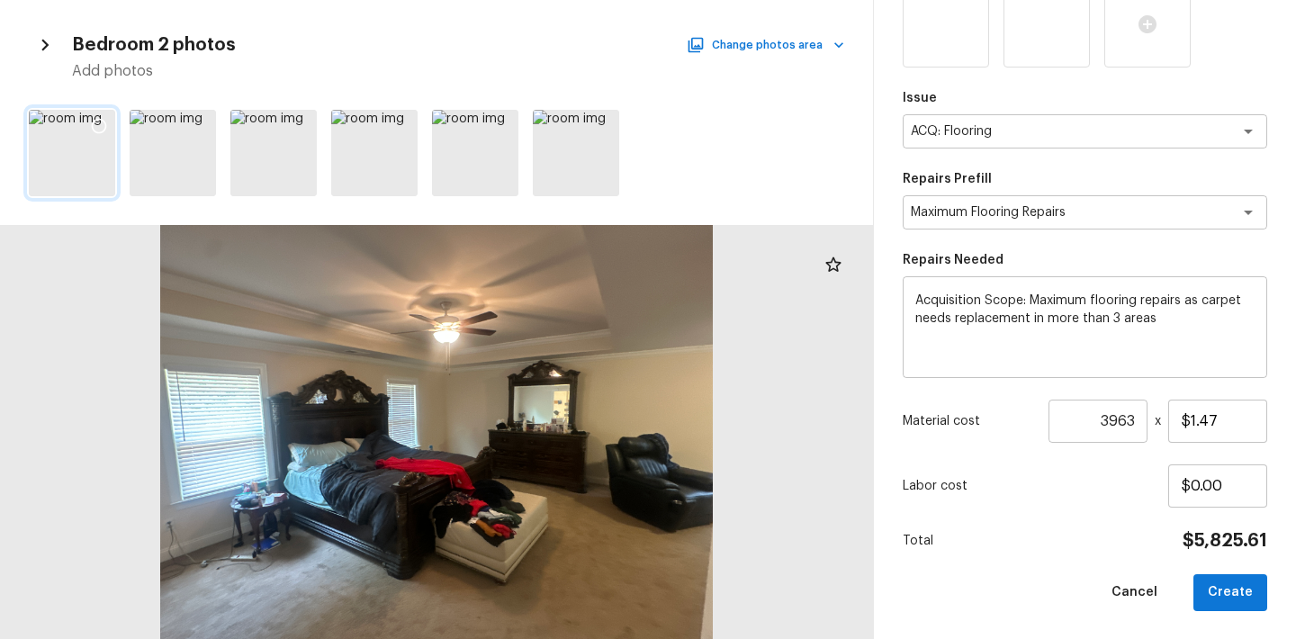
click at [103, 124] on icon at bounding box center [99, 126] width 18 height 18
click at [400, 124] on icon at bounding box center [401, 126] width 18 height 18
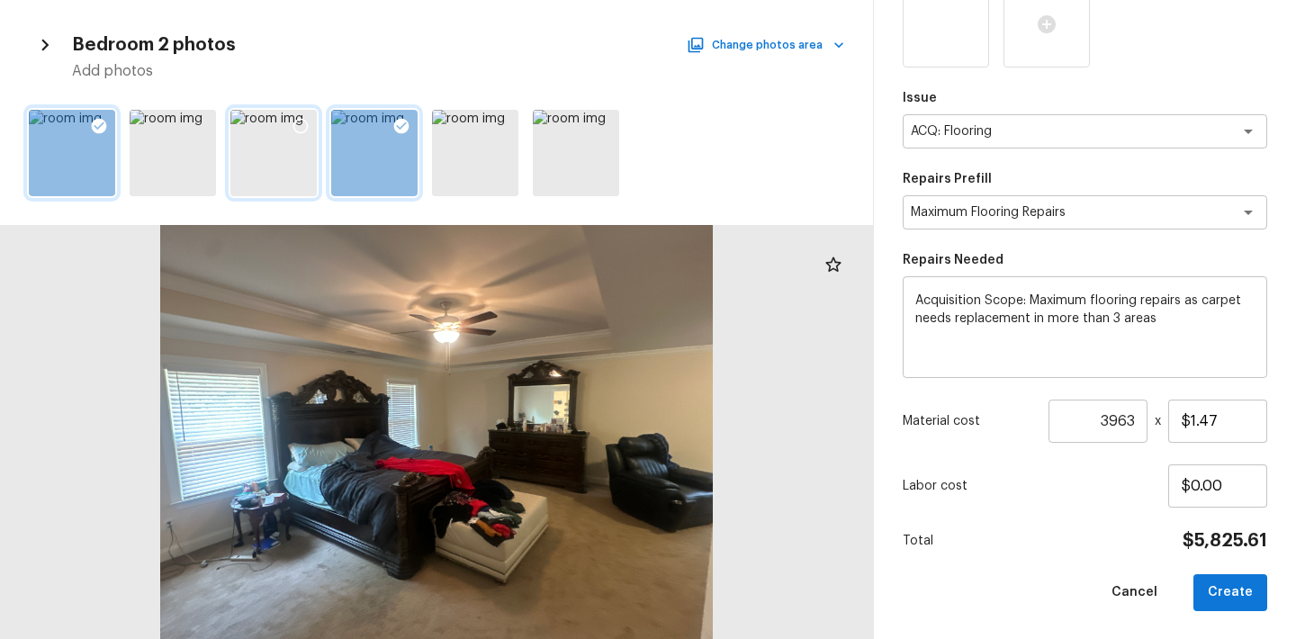
click at [285, 129] on div at bounding box center [300, 129] width 32 height 38
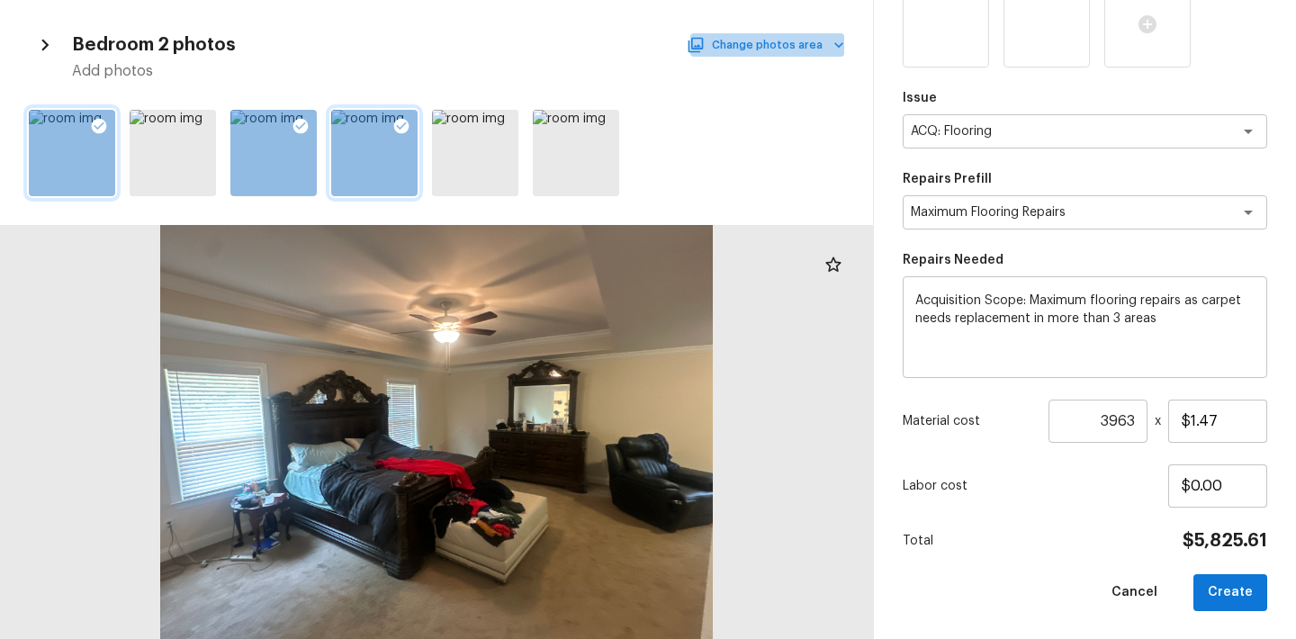
click at [798, 42] on button "Change photos area" at bounding box center [767, 44] width 154 height 23
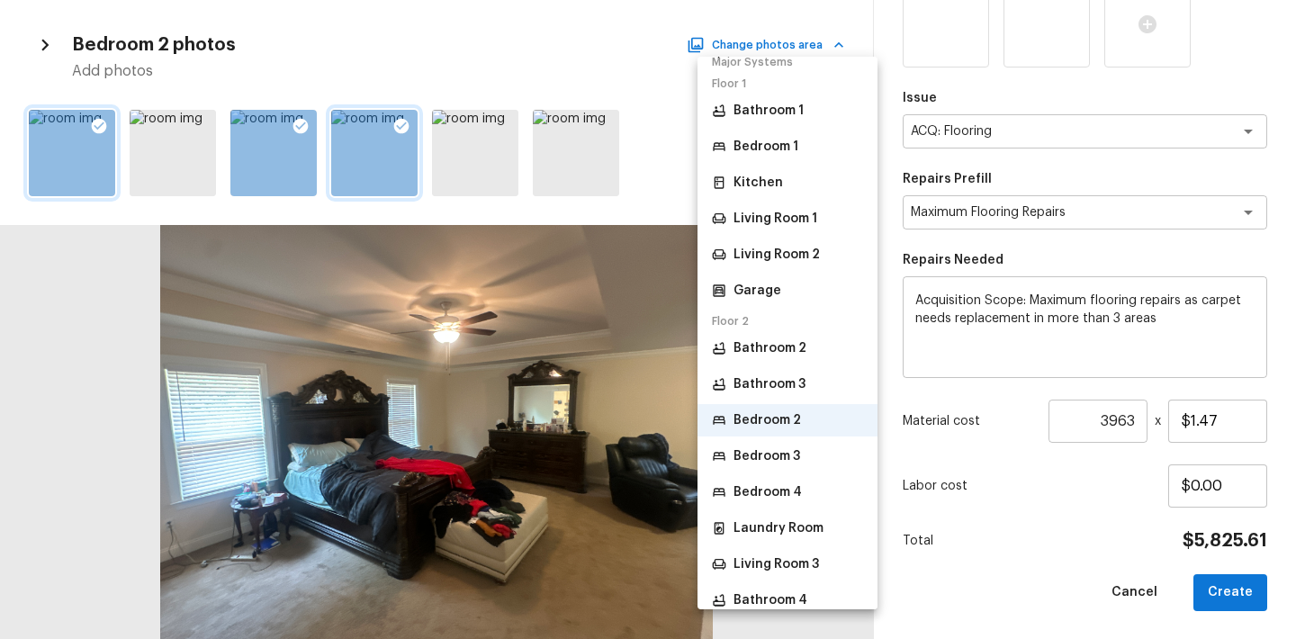
scroll to position [326, 0]
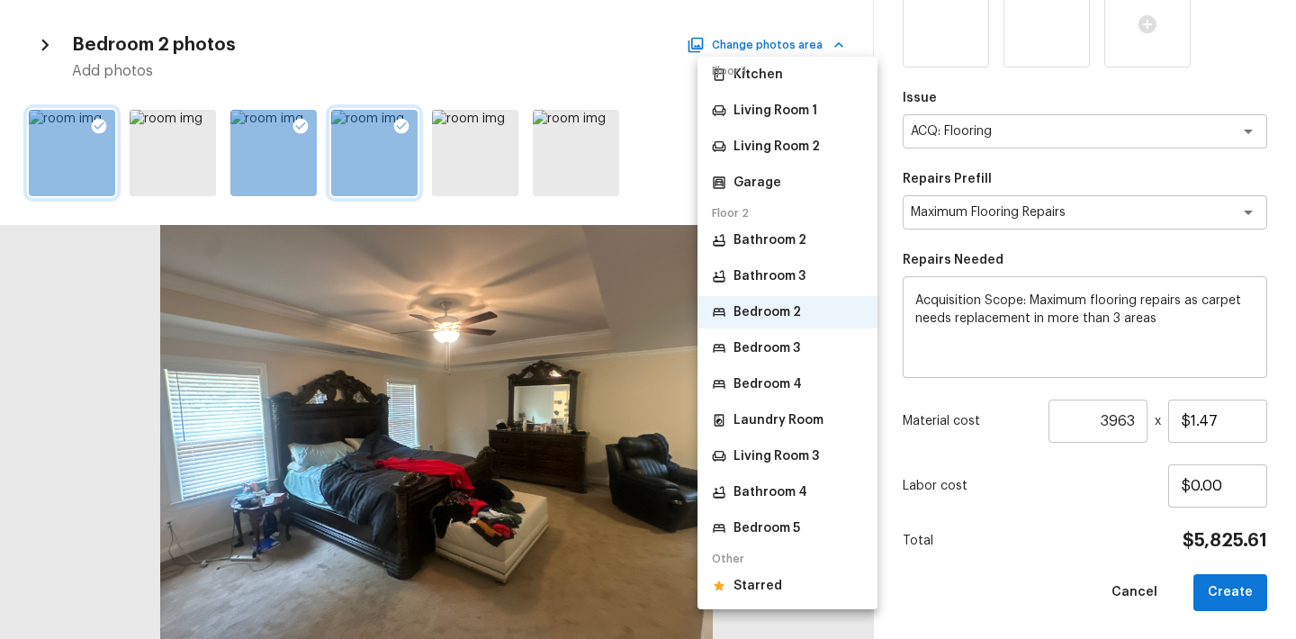
click at [779, 525] on p "Bedroom 5" at bounding box center [766, 528] width 67 height 18
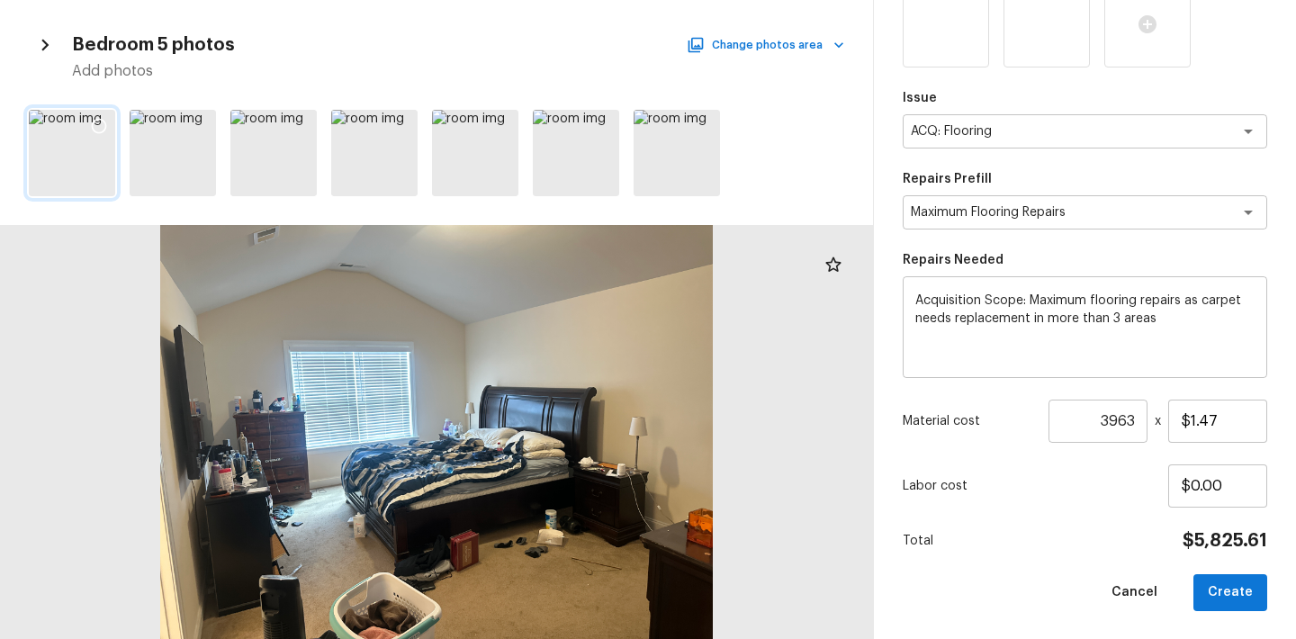
click at [102, 121] on icon at bounding box center [99, 126] width 18 height 18
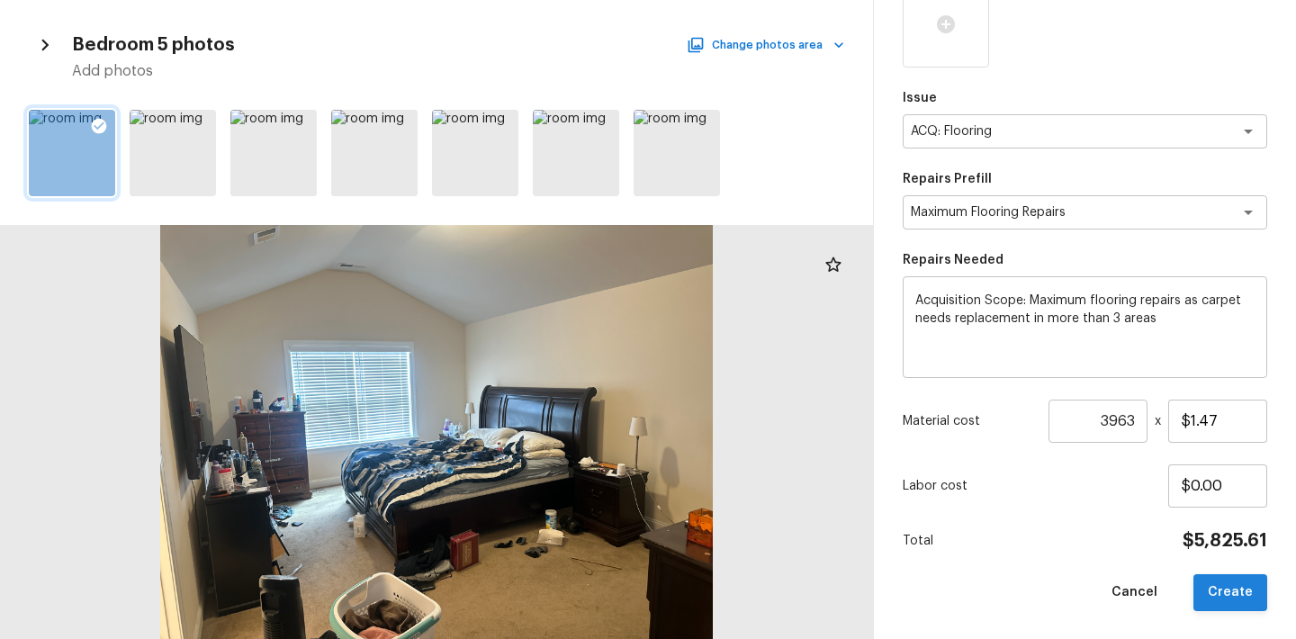
click at [1221, 590] on button "Create" at bounding box center [1230, 592] width 74 height 37
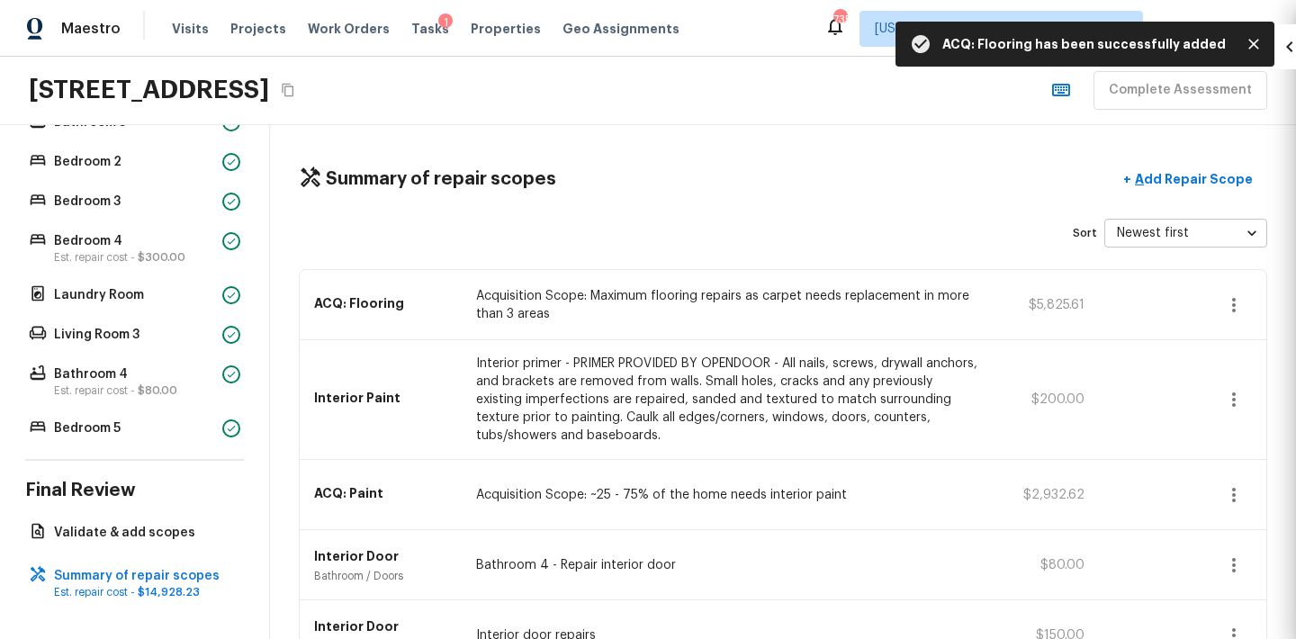
scroll to position [269, 0]
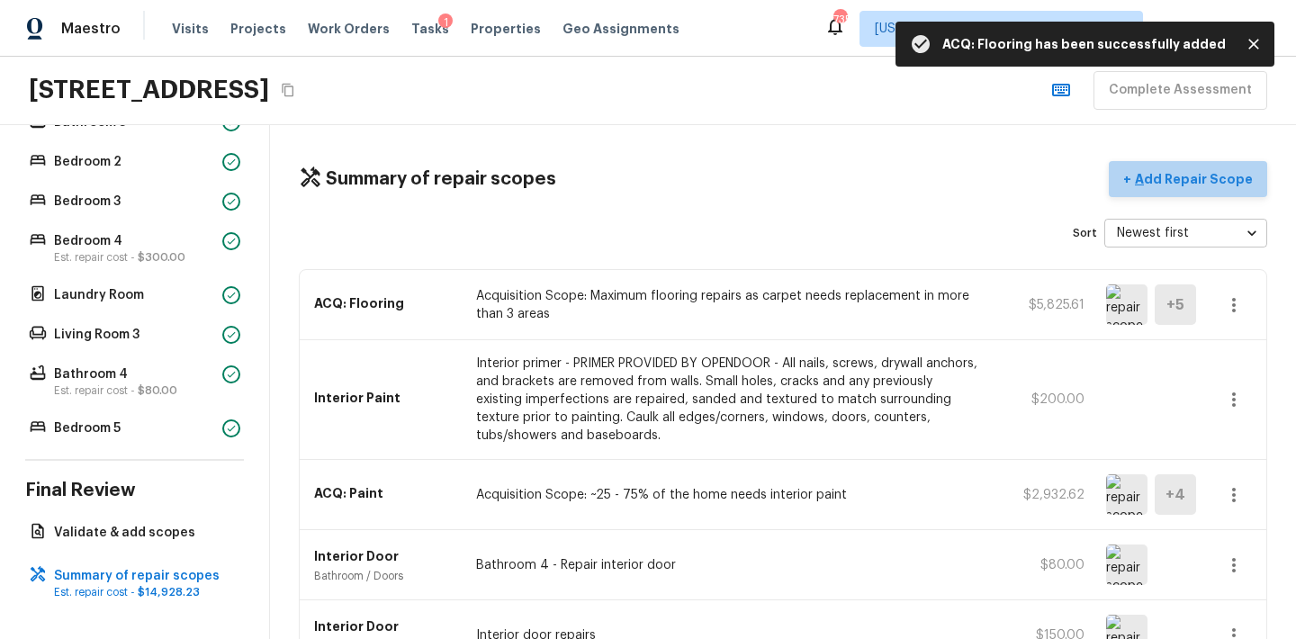
click at [1207, 188] on button "+ Add Repair Scope" at bounding box center [1188, 179] width 158 height 37
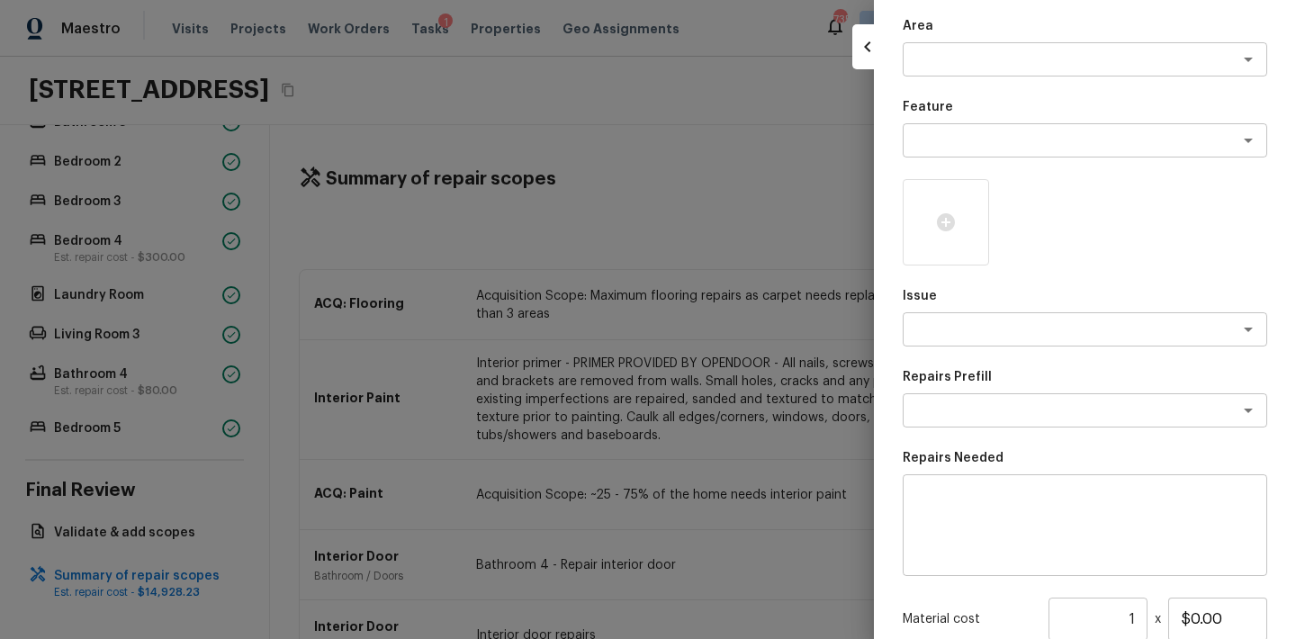
scroll to position [0, 0]
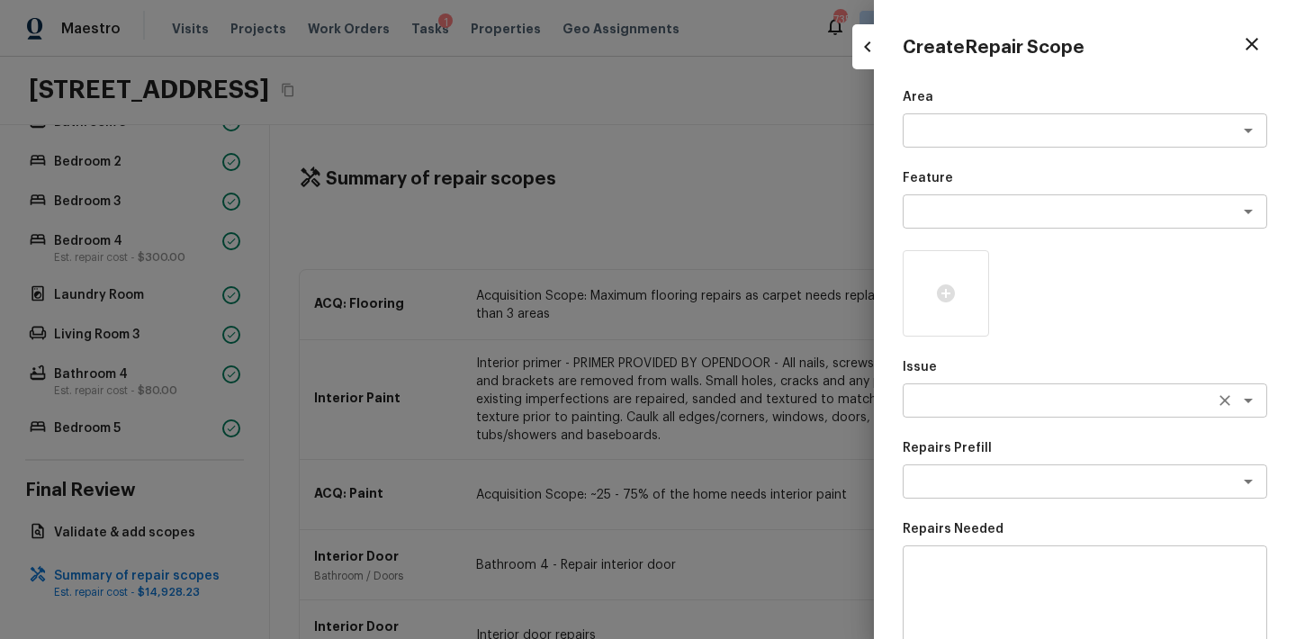
click at [954, 400] on textarea at bounding box center [1060, 400] width 298 height 18
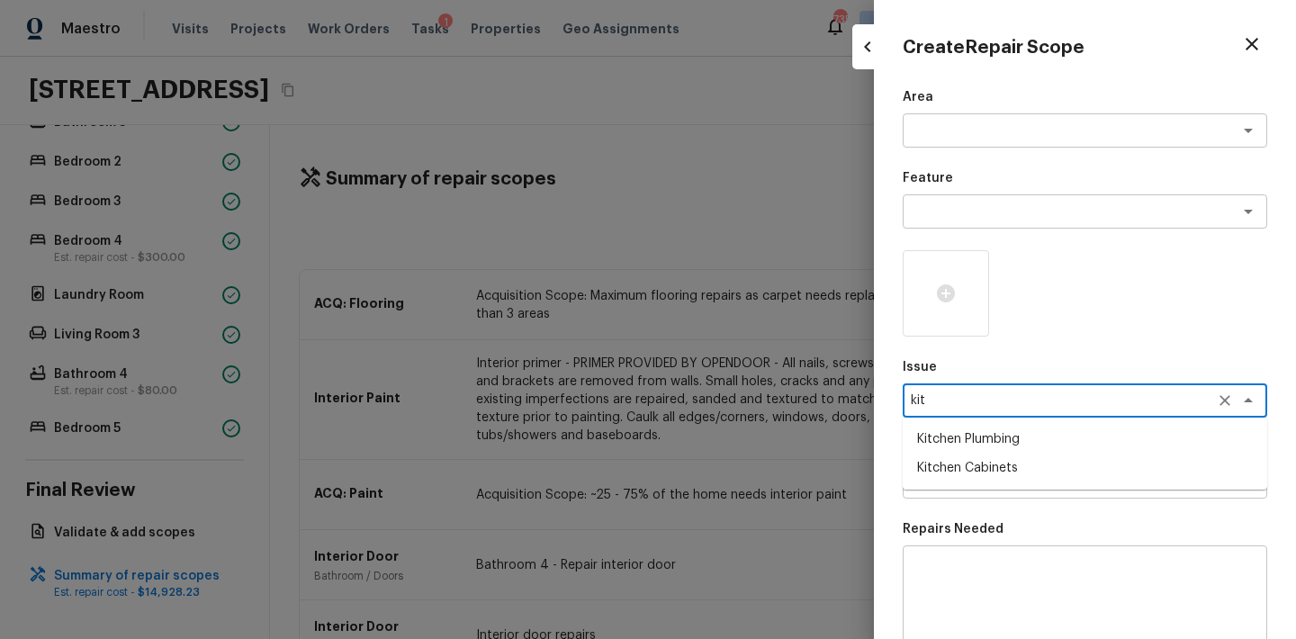
click at [970, 463] on li "Kitchen Cabinets" at bounding box center [1085, 468] width 364 height 29
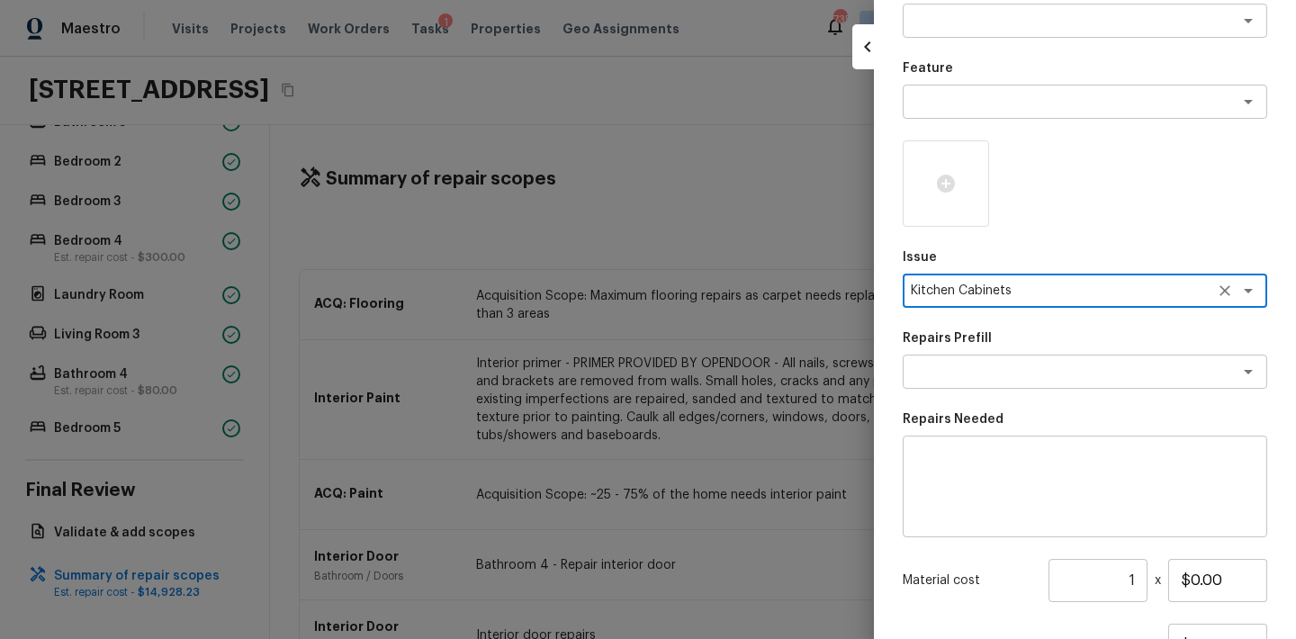
scroll to position [193, 0]
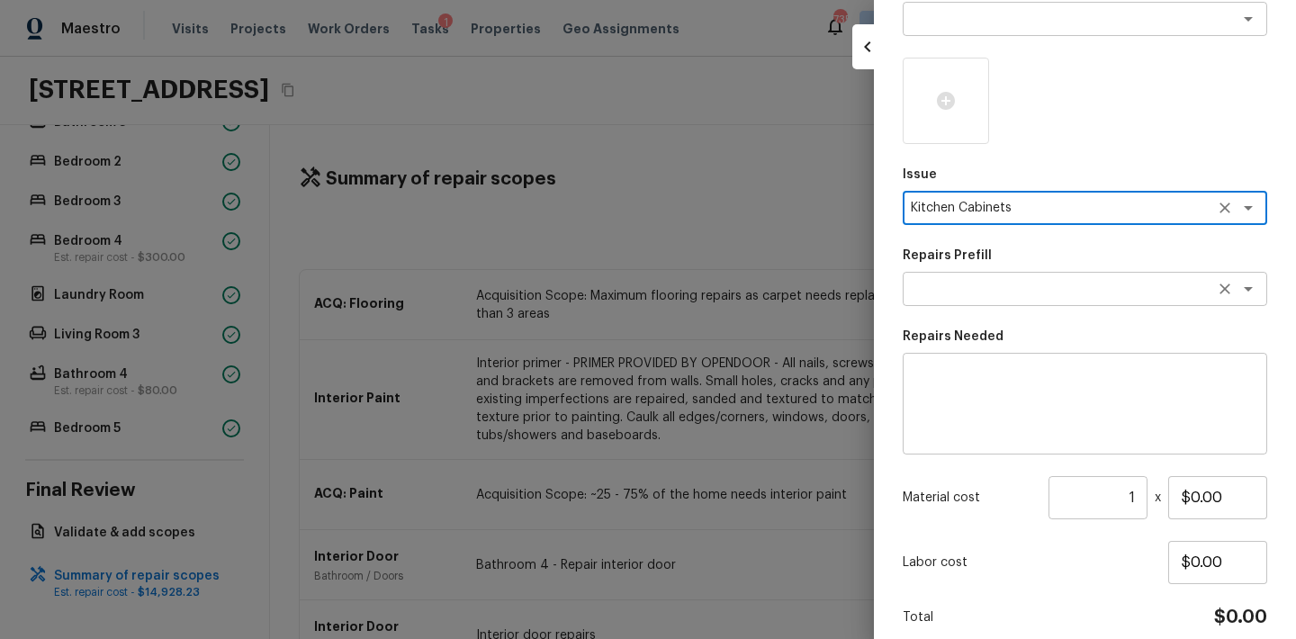
click at [980, 290] on textarea at bounding box center [1060, 289] width 298 height 18
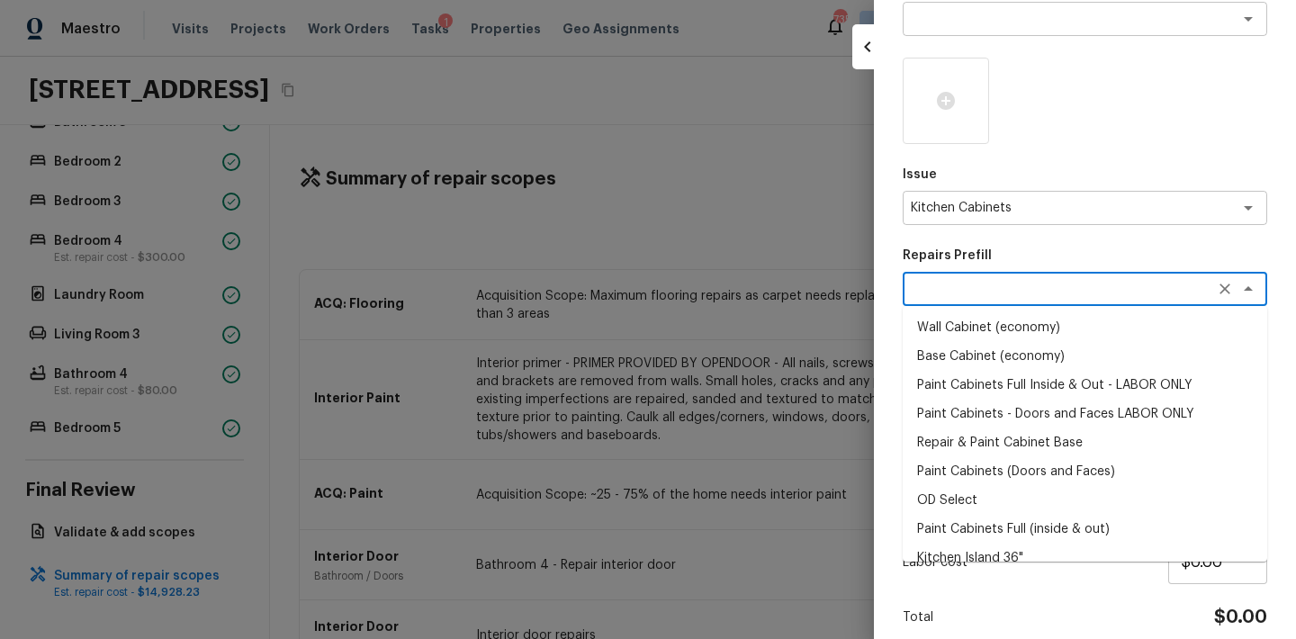
click at [966, 392] on li "Paint Cabinets Full Inside & Out - LABOR ONLY" at bounding box center [1085, 385] width 364 height 29
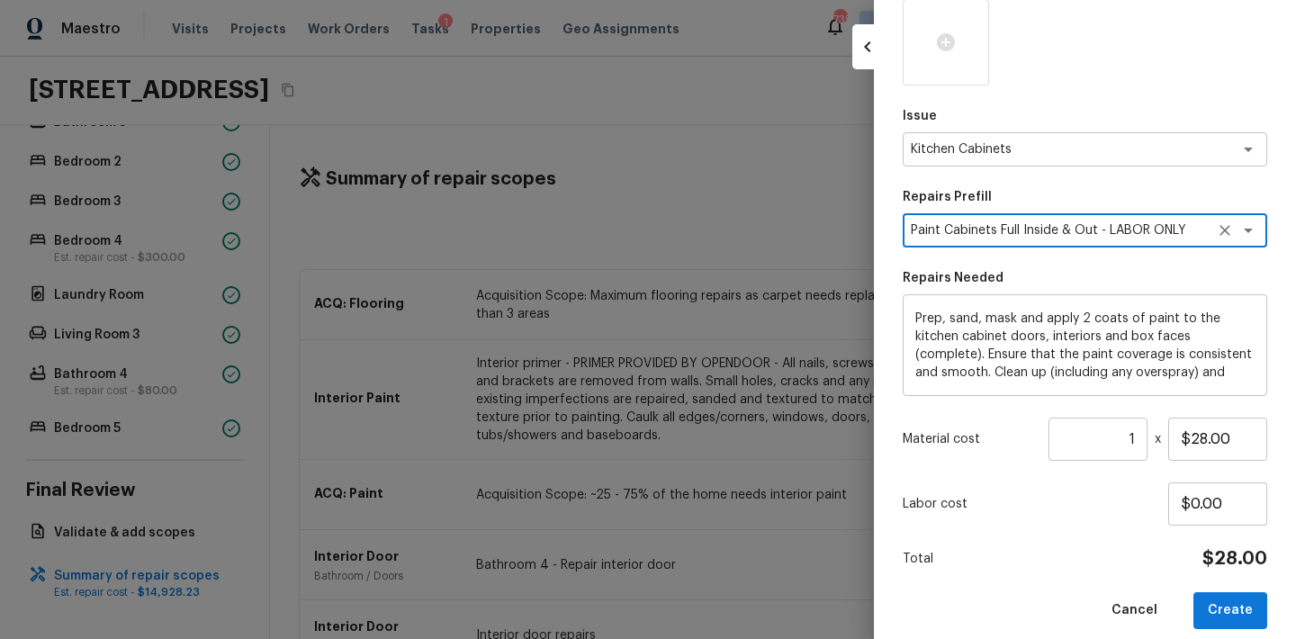
scroll to position [269, 0]
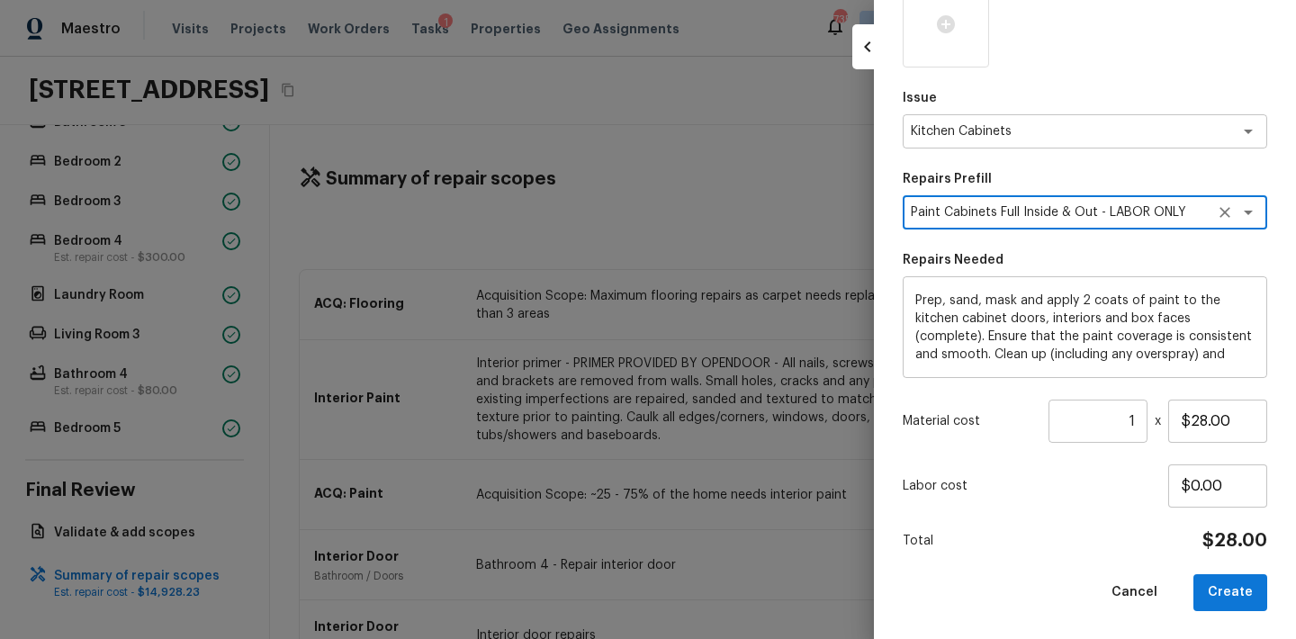
click at [1136, 423] on input "1" at bounding box center [1097, 421] width 99 height 43
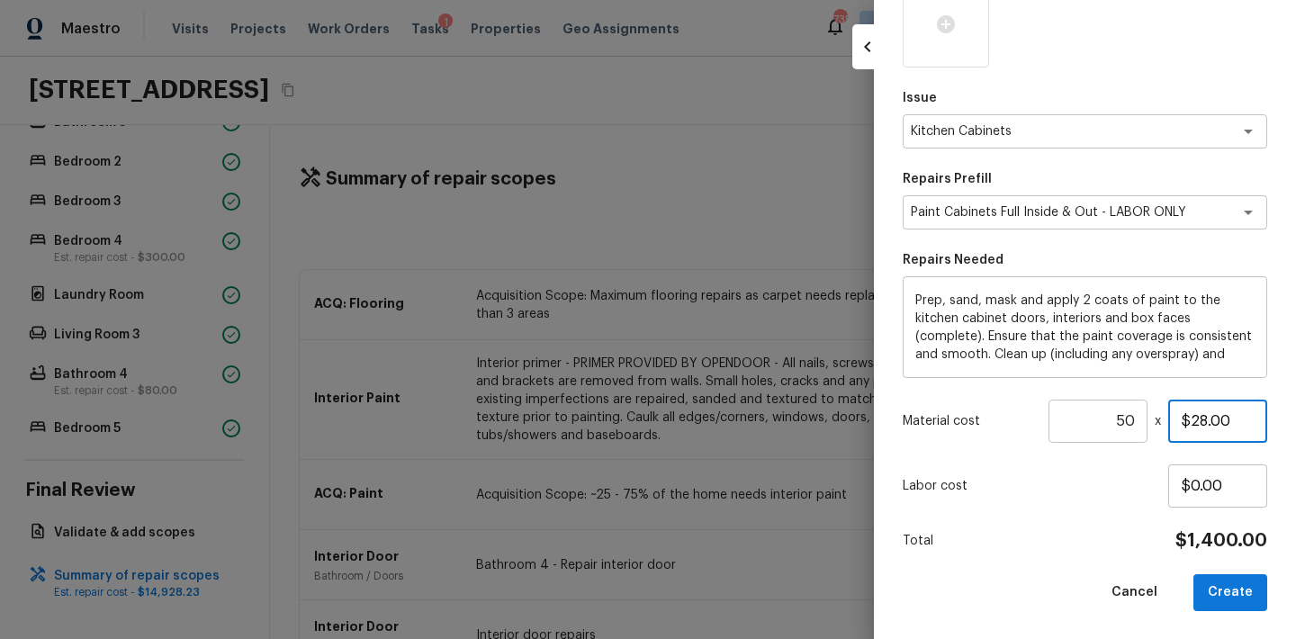
scroll to position [0, 0]
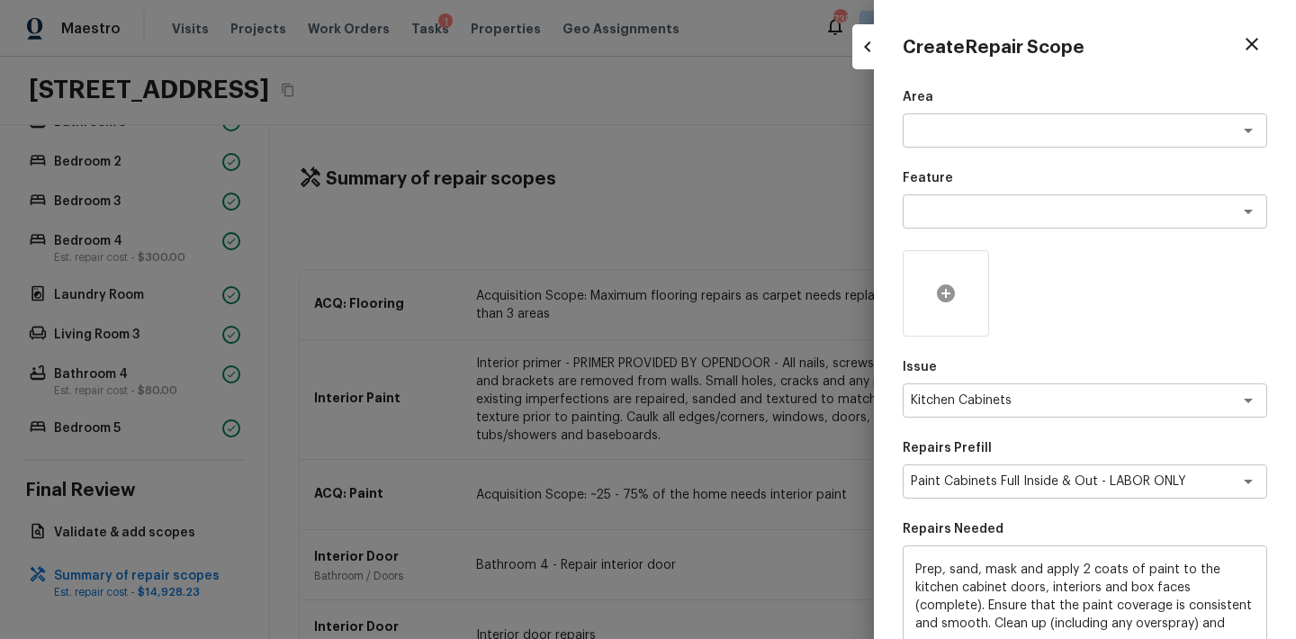
click at [948, 298] on icon at bounding box center [946, 293] width 18 height 18
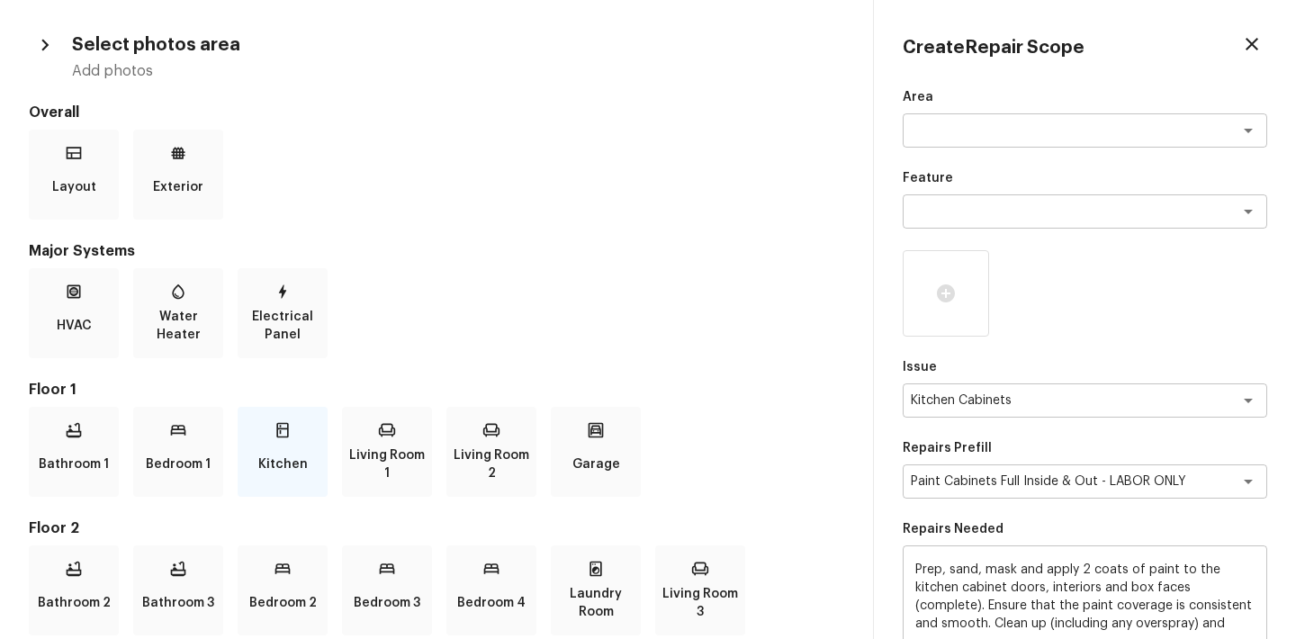
click at [293, 448] on p "Kitchen" at bounding box center [282, 464] width 49 height 36
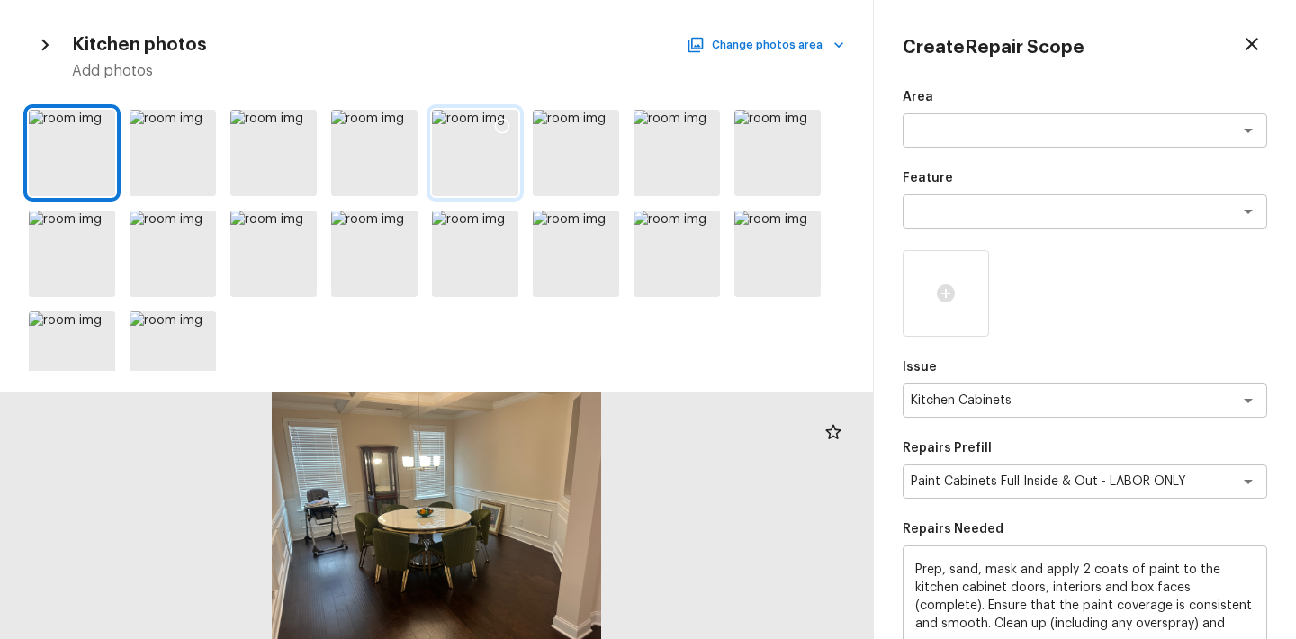
click at [487, 130] on div at bounding box center [502, 129] width 32 height 38
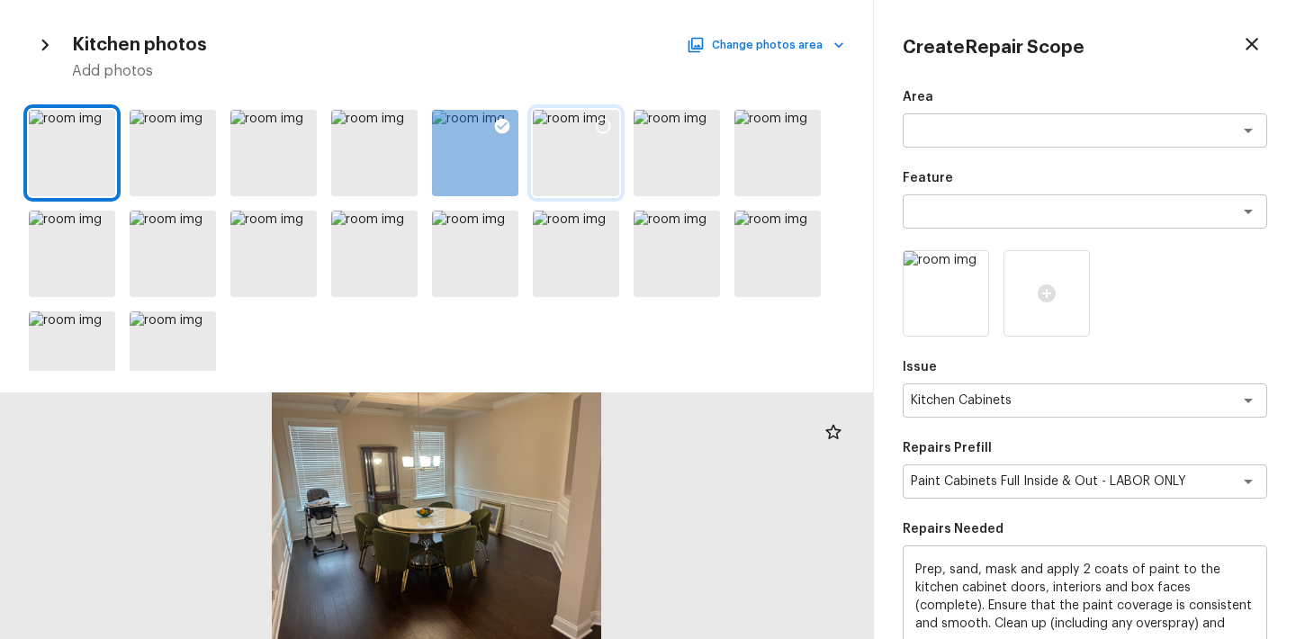
click at [562, 121] on div at bounding box center [576, 153] width 86 height 86
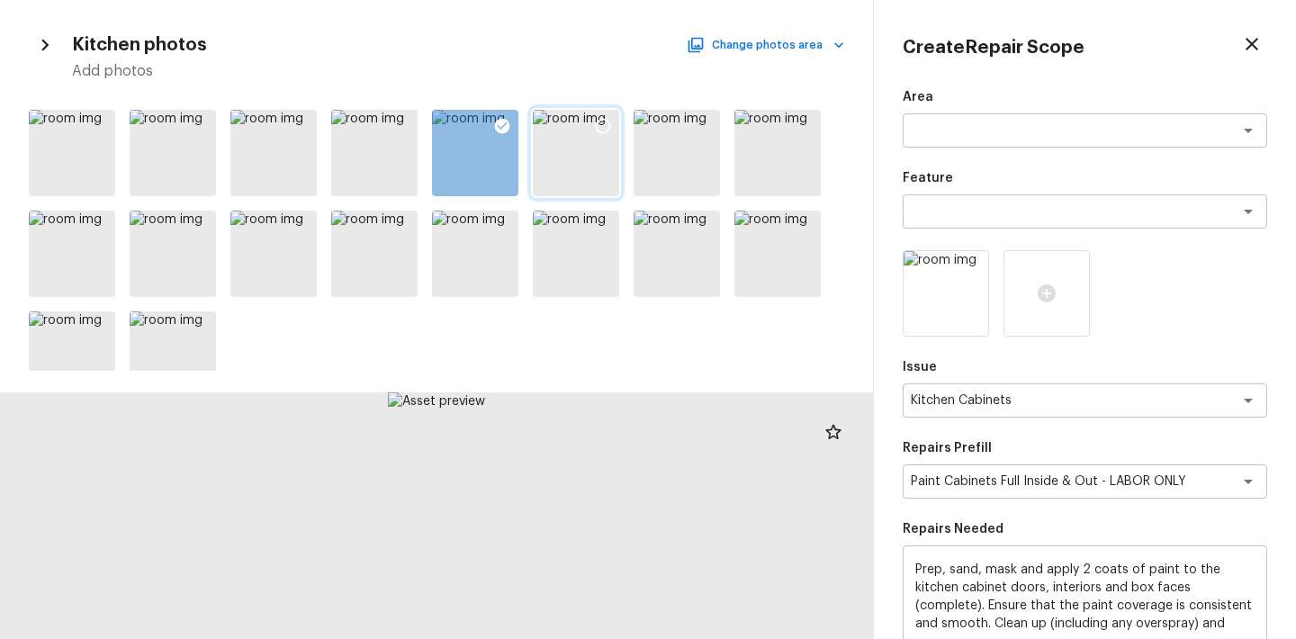
click at [600, 121] on icon at bounding box center [603, 126] width 18 height 18
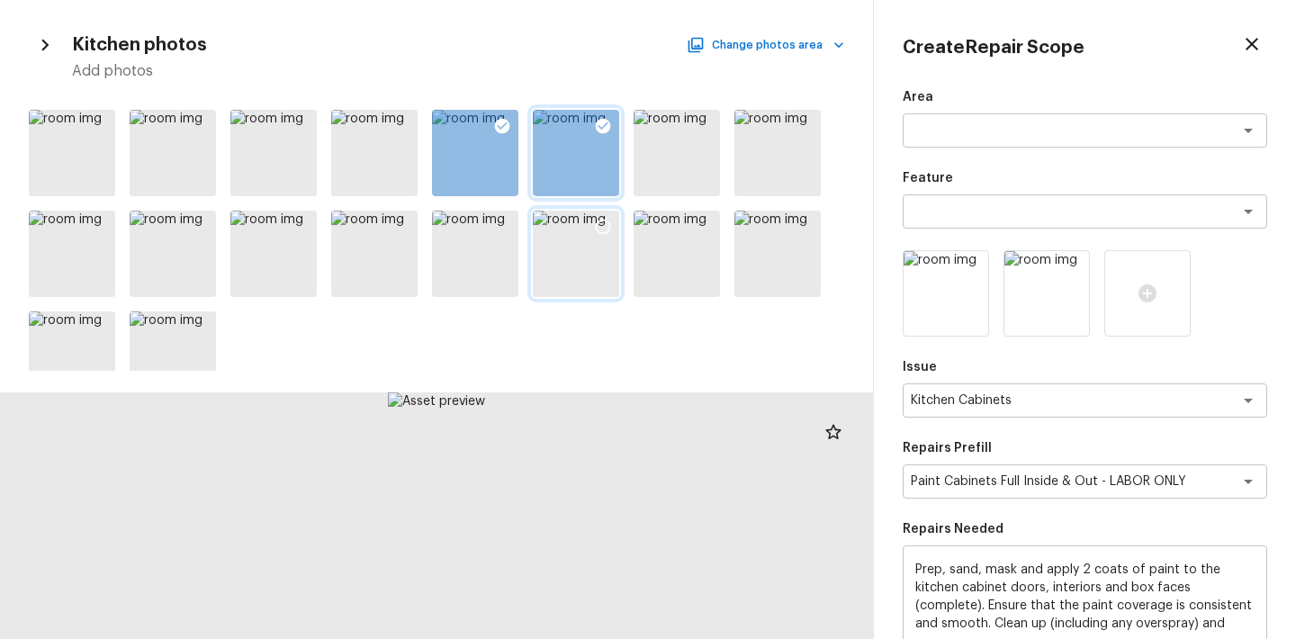
click at [601, 224] on icon at bounding box center [603, 227] width 18 height 18
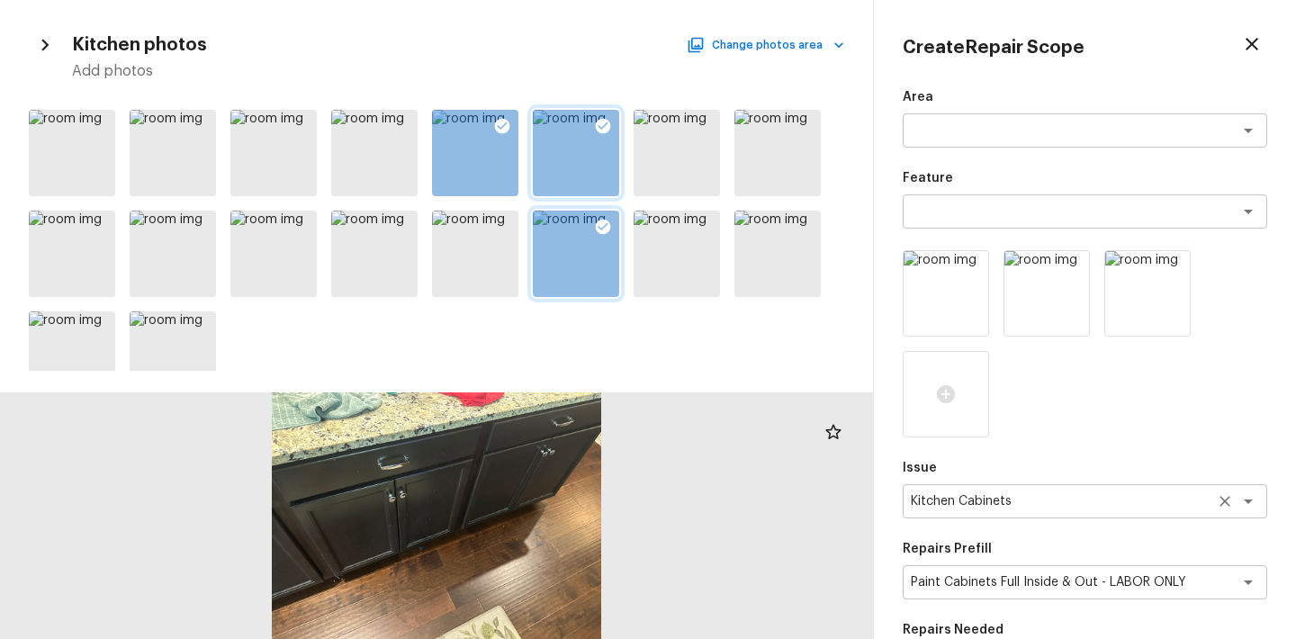
scroll to position [370, 0]
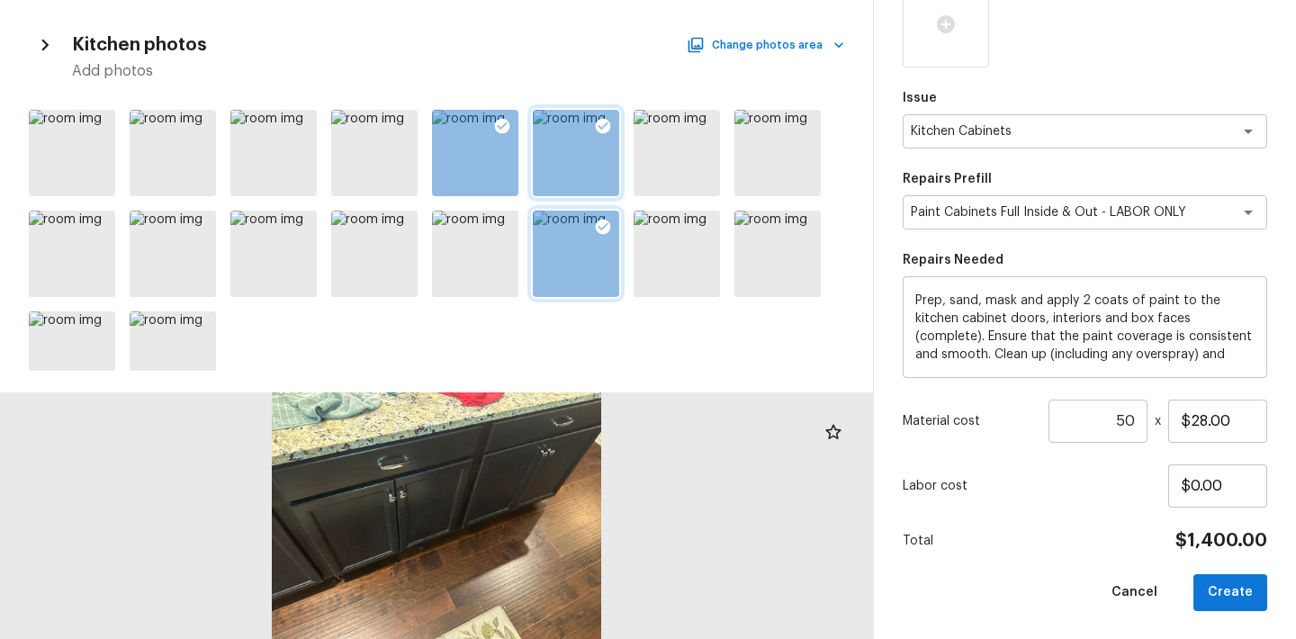
click at [1130, 418] on input "50" at bounding box center [1097, 421] width 99 height 43
click at [1234, 587] on button "Create" at bounding box center [1230, 592] width 74 height 37
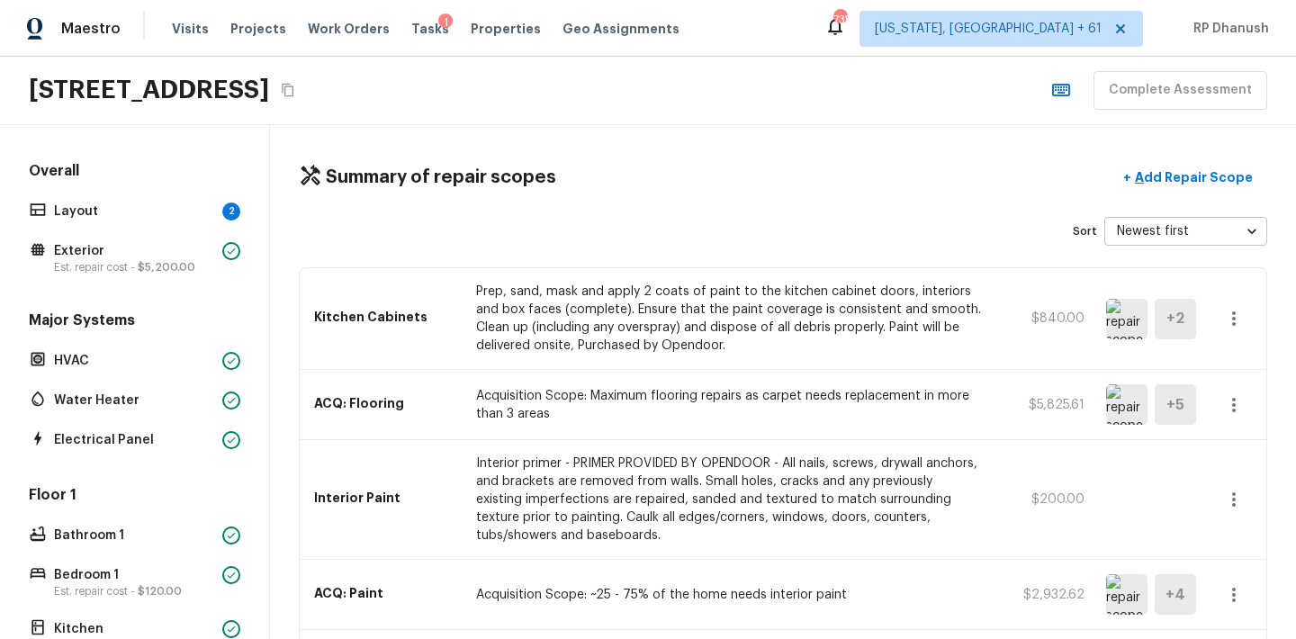
scroll to position [760, 0]
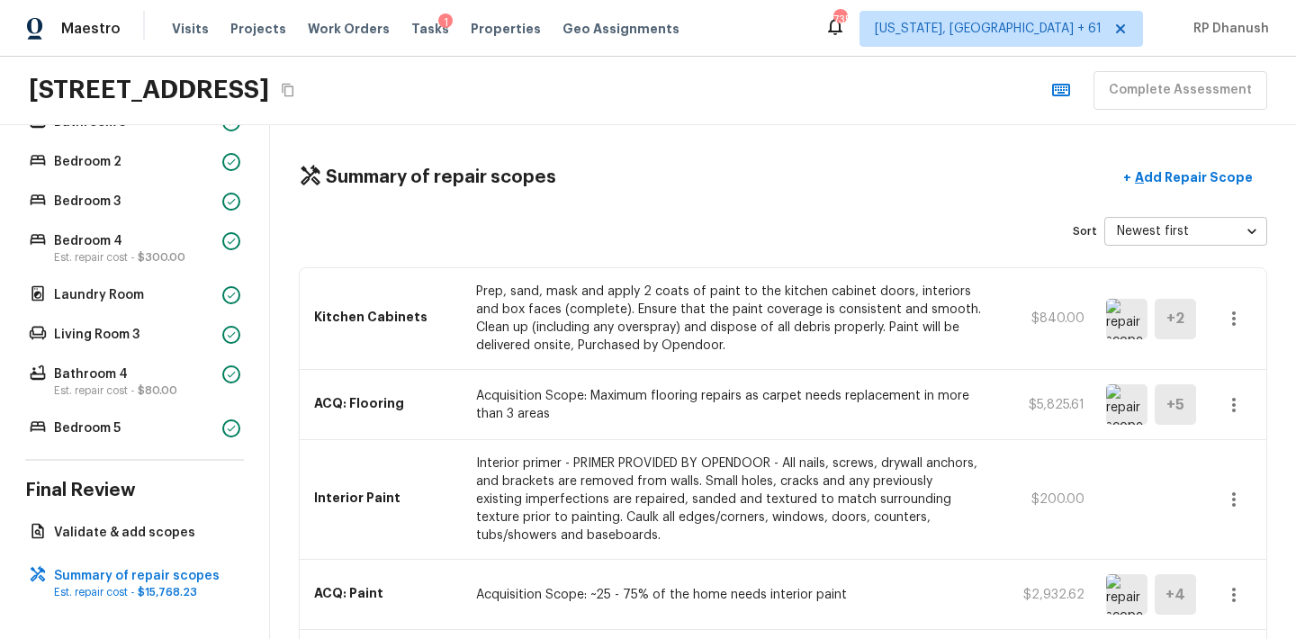
click at [193, 410] on div "Floor 2 Bathroom 2 Bathroom 3 Bedroom 2 Bedroom 3 Bedroom 4 Est. repair cost - …" at bounding box center [134, 236] width 219 height 409
click at [192, 428] on p "Bedroom 5" at bounding box center [134, 428] width 161 height 18
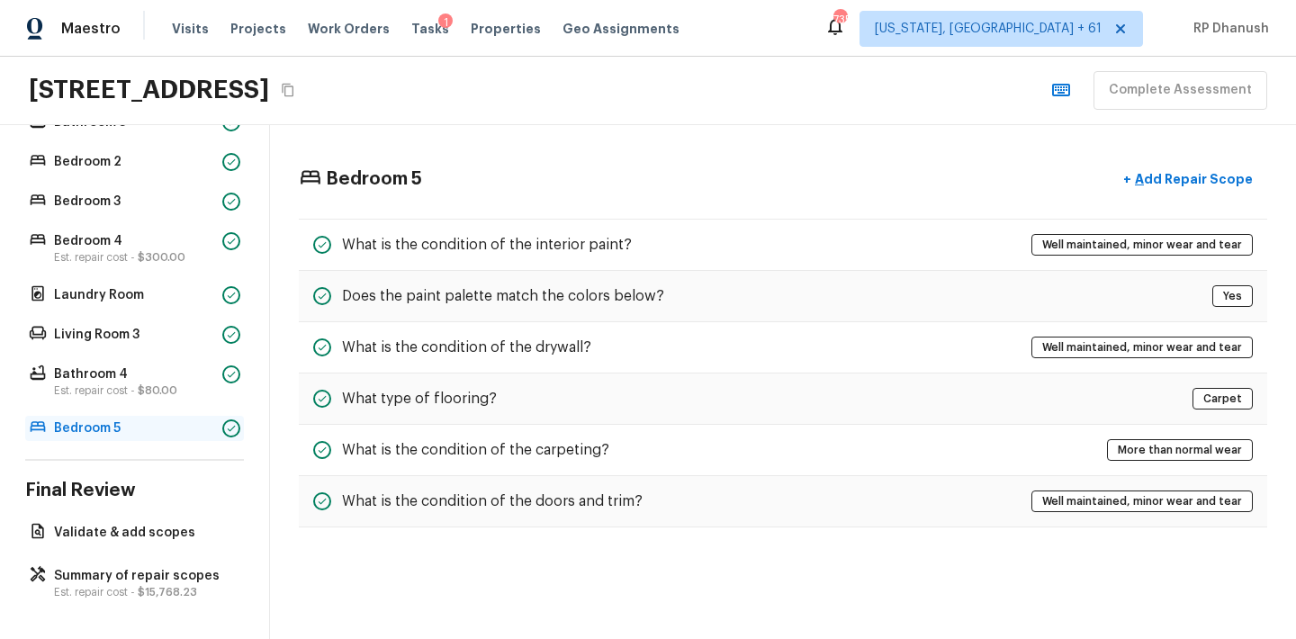
scroll to position [0, 0]
click at [103, 565] on div "Summary of repair scopes Est. repair cost - $15,768.23" at bounding box center [134, 583] width 219 height 40
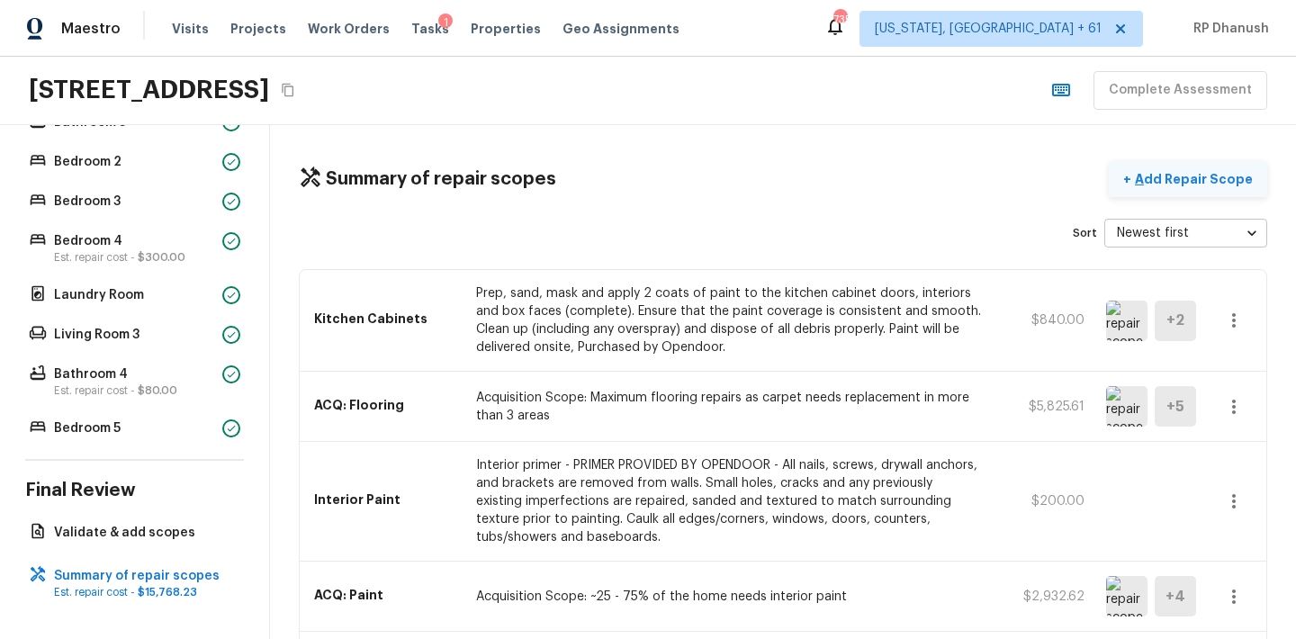
click at [1209, 173] on p "Add Repair Scope" at bounding box center [1191, 179] width 121 height 18
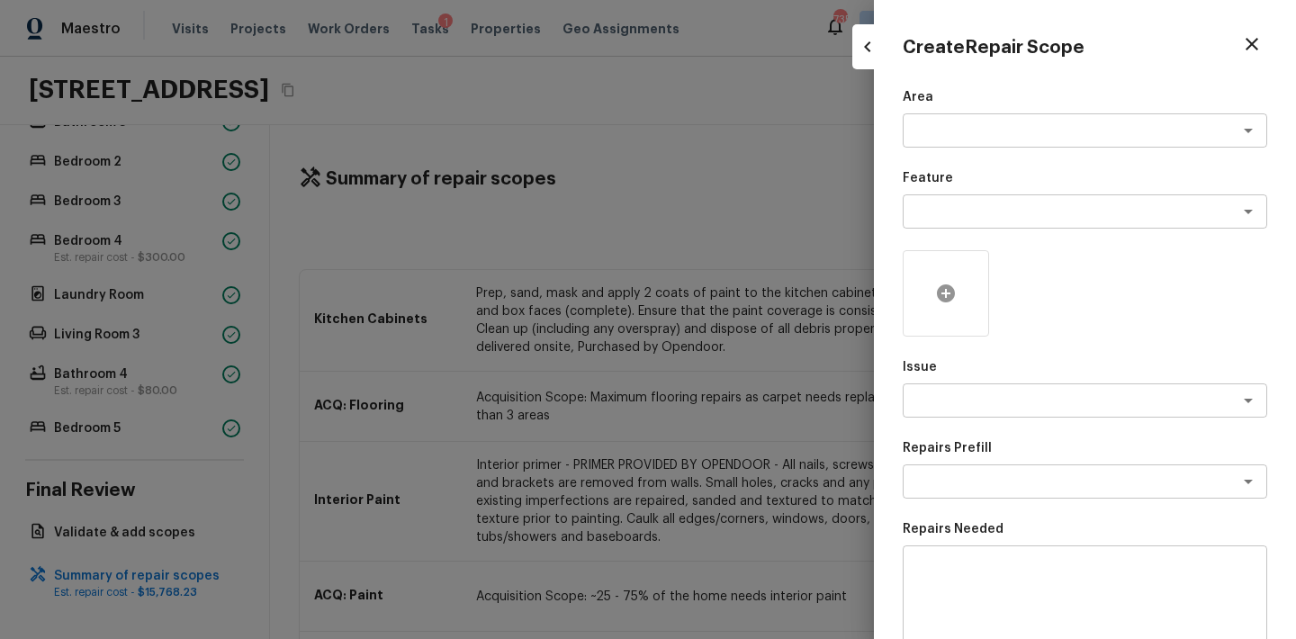
click at [939, 292] on icon at bounding box center [946, 293] width 18 height 18
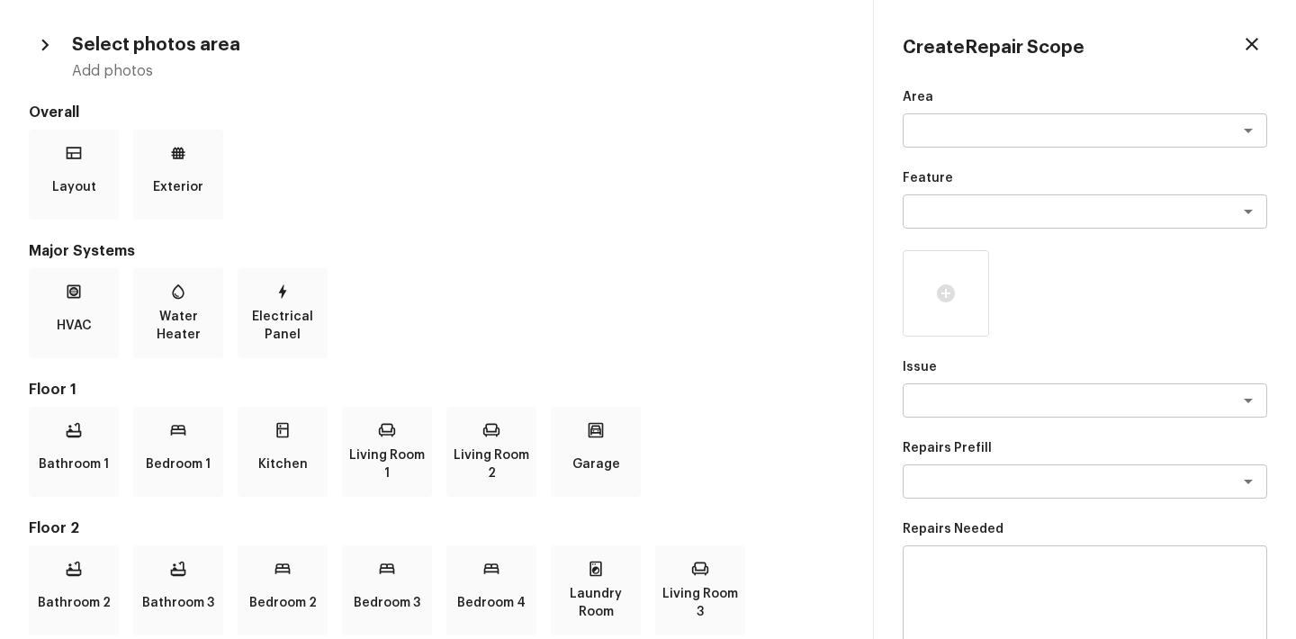
click at [575, 308] on div "HVAC Water Heater Electrical Panel" at bounding box center [436, 313] width 815 height 90
click at [185, 160] on icon at bounding box center [178, 153] width 18 height 18
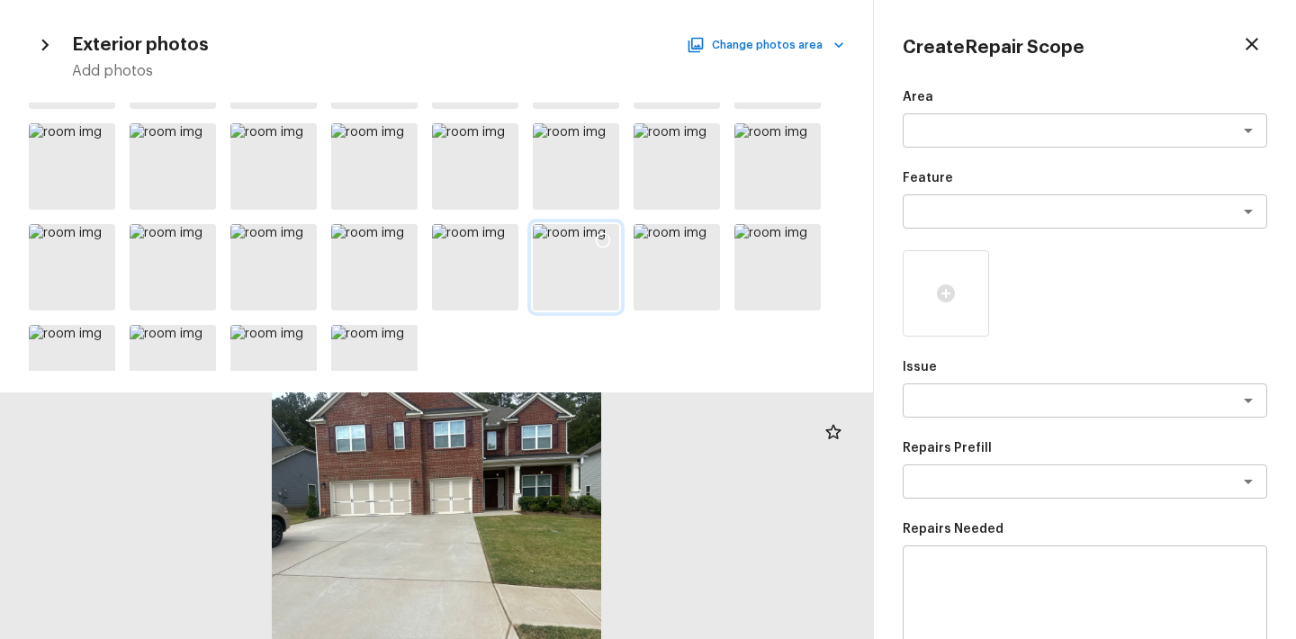
scroll to position [236, 0]
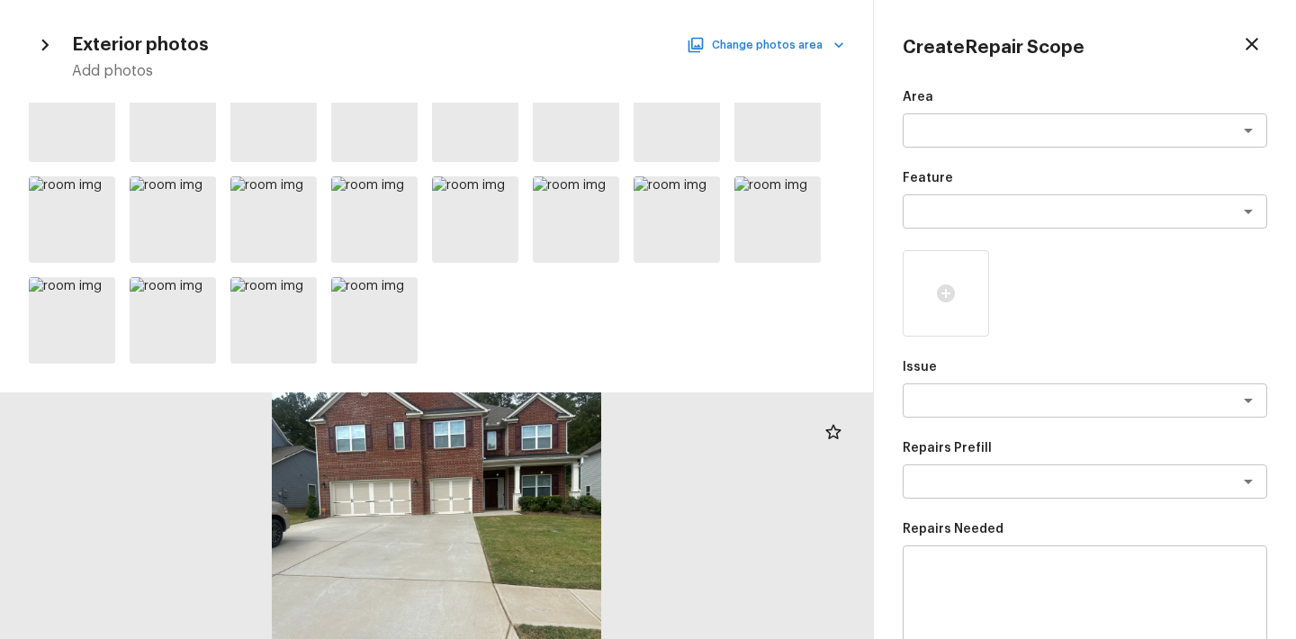
click at [746, 46] on button "Change photos area" at bounding box center [767, 44] width 154 height 23
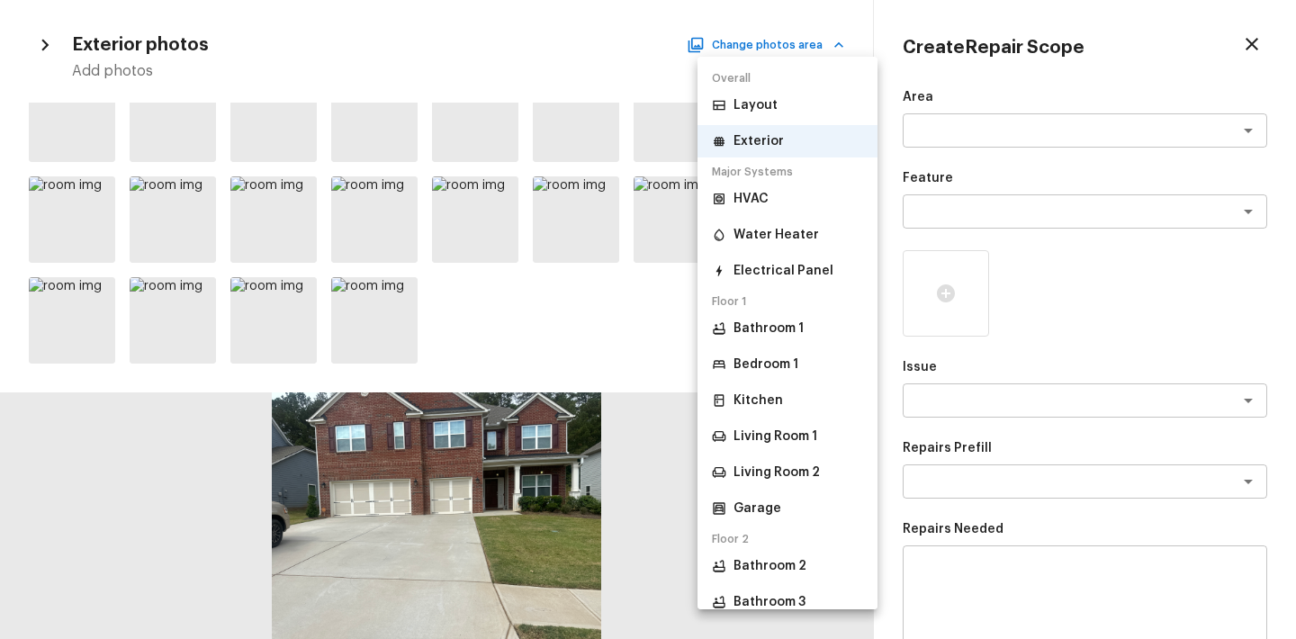
scroll to position [326, 0]
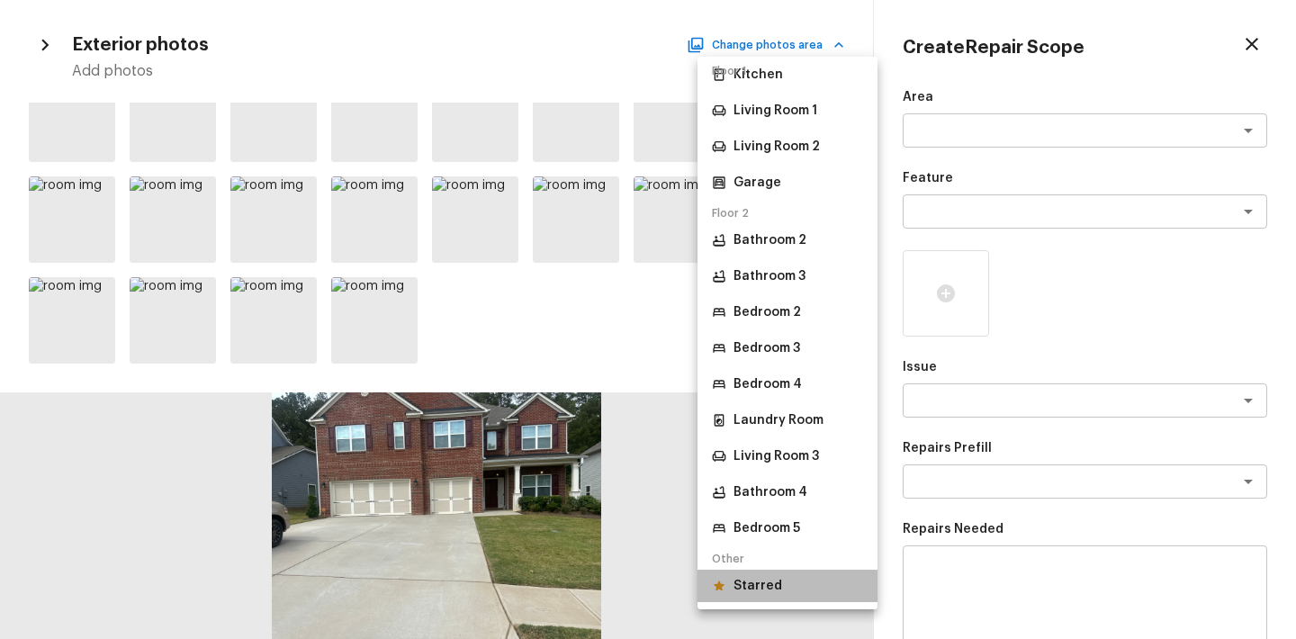
click at [742, 577] on p "Starred" at bounding box center [757, 586] width 49 height 18
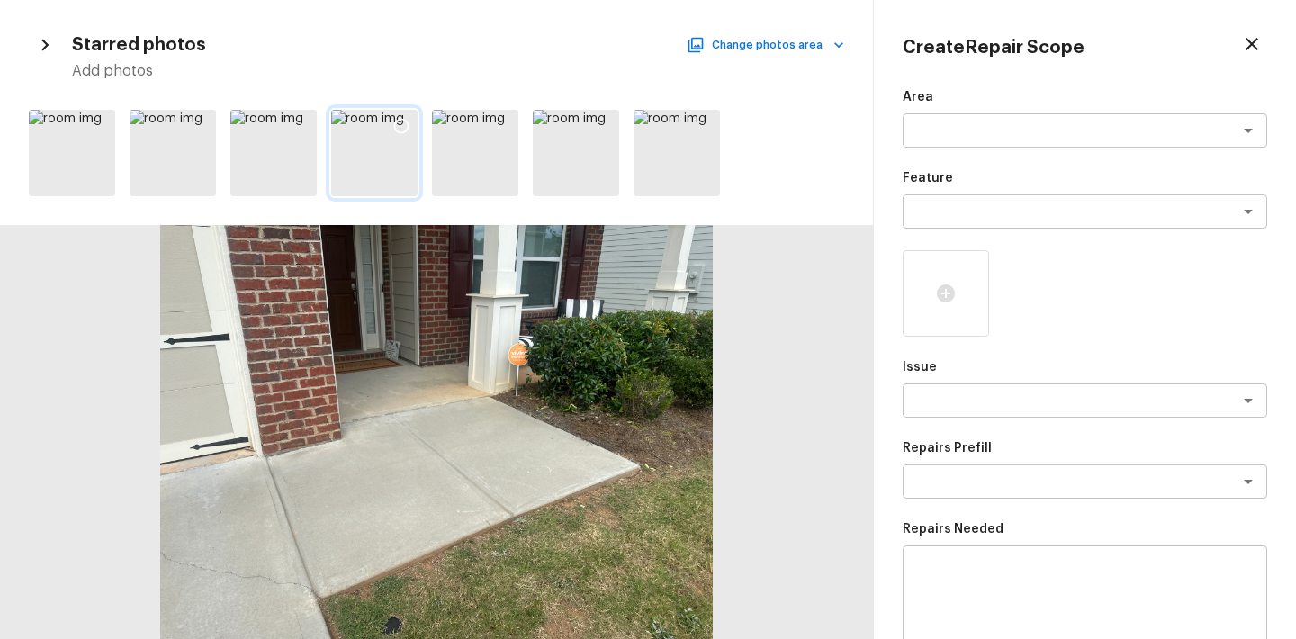
click at [397, 122] on icon at bounding box center [401, 126] width 18 height 18
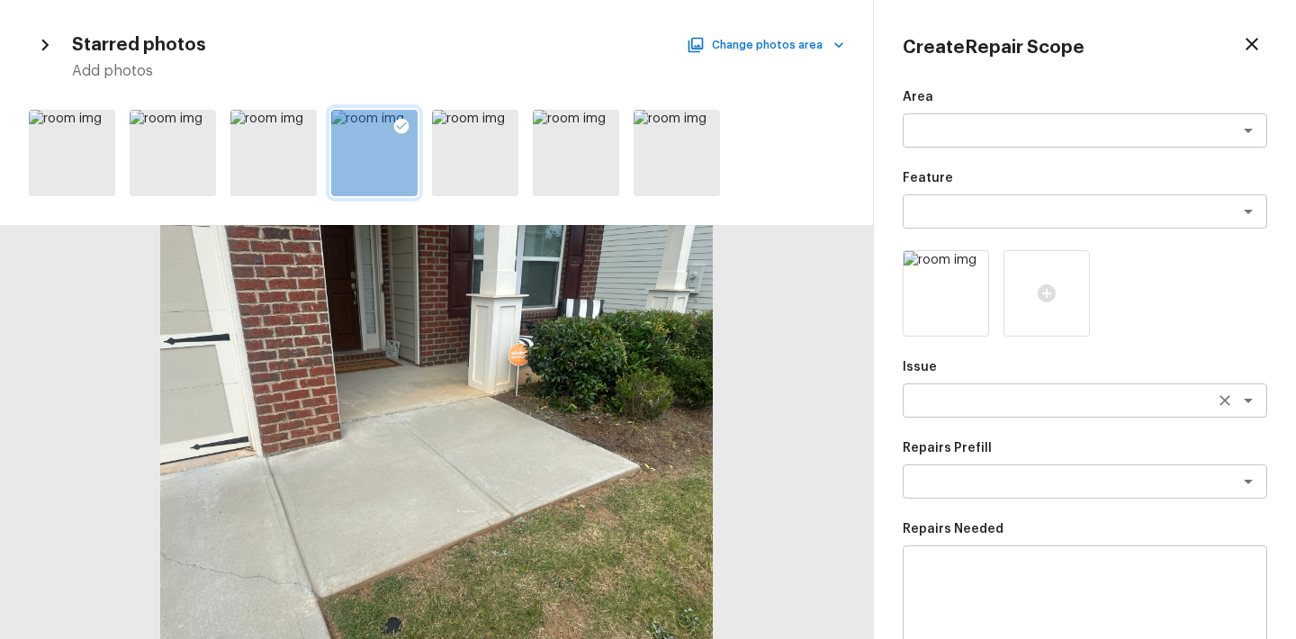
click at [954, 407] on textarea at bounding box center [1060, 400] width 298 height 18
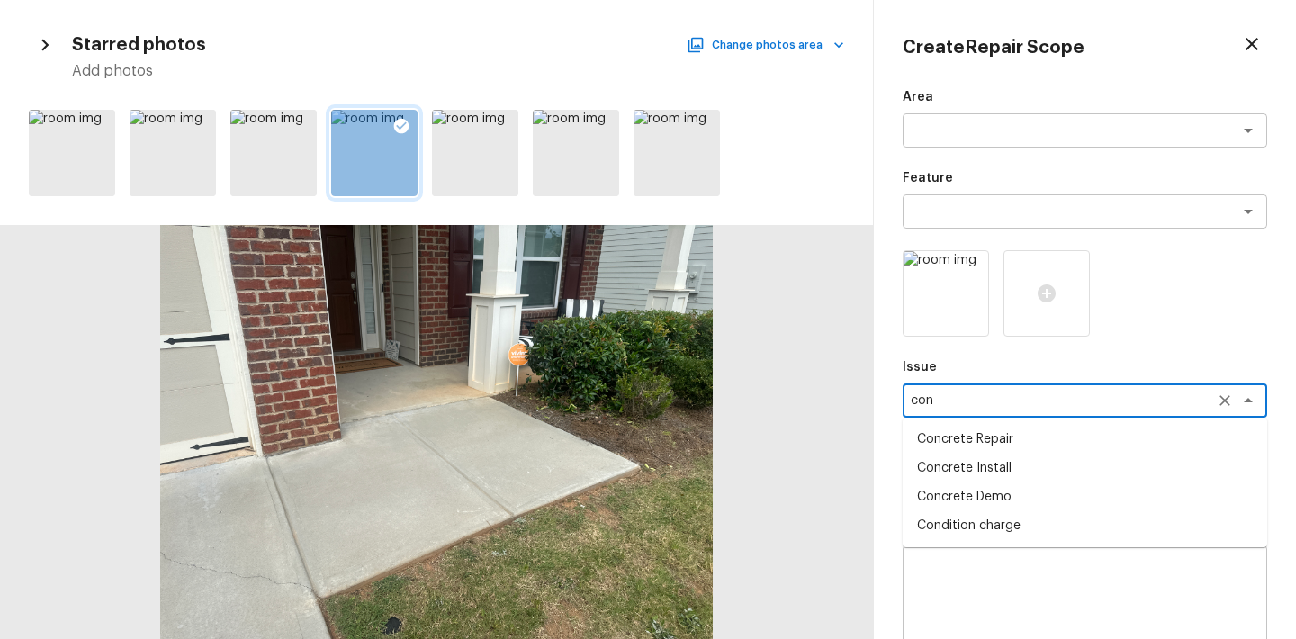
click at [1025, 452] on li "Concrete Repair" at bounding box center [1085, 439] width 364 height 29
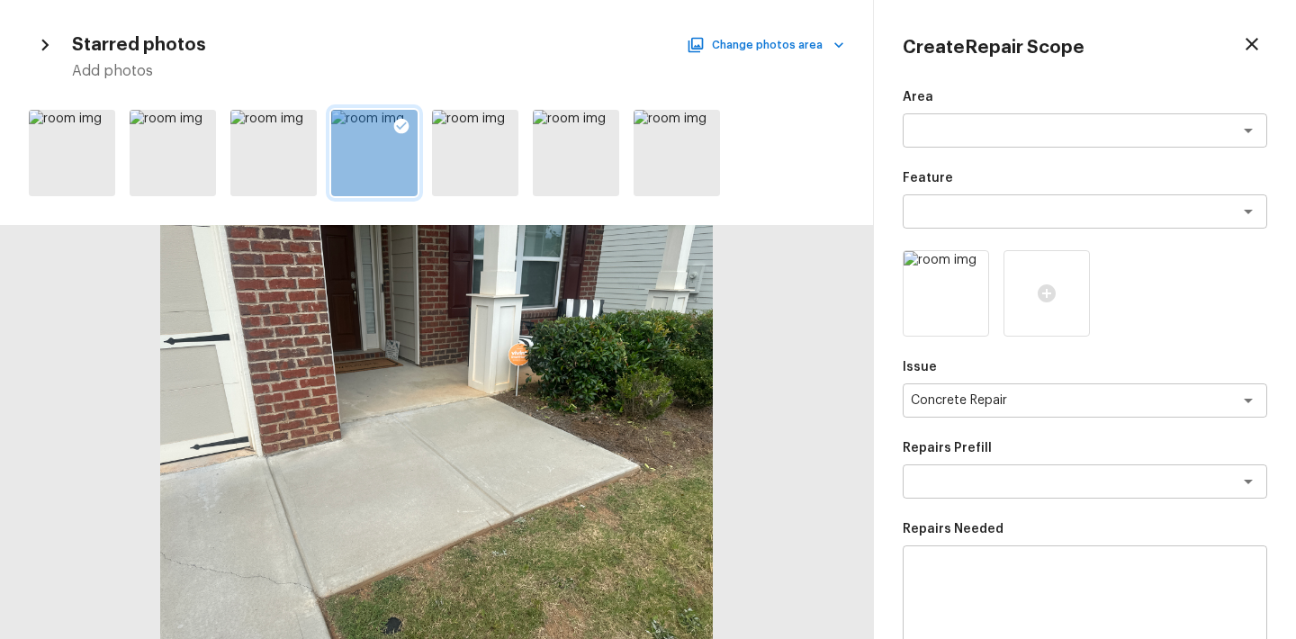
click at [1030, 463] on div "Repairs Prefill x ​" at bounding box center [1085, 468] width 364 height 59
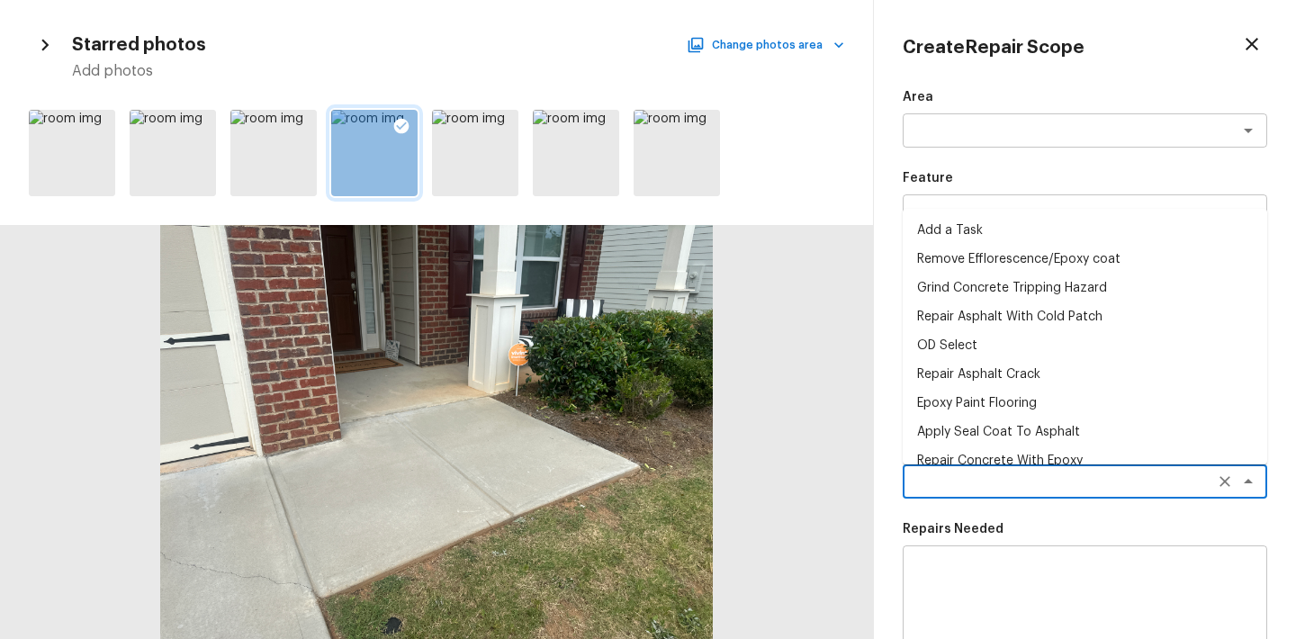
click at [1029, 477] on textarea at bounding box center [1060, 481] width 298 height 18
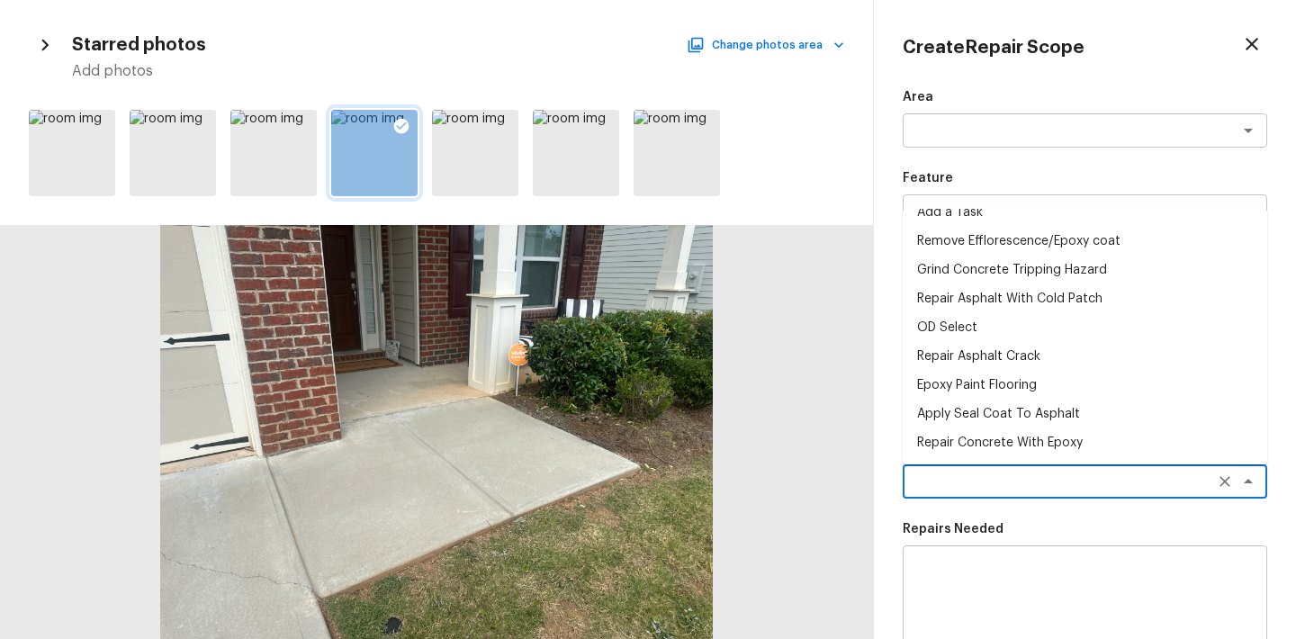
click at [1014, 360] on li "Repair Asphalt Crack" at bounding box center [1085, 356] width 364 height 29
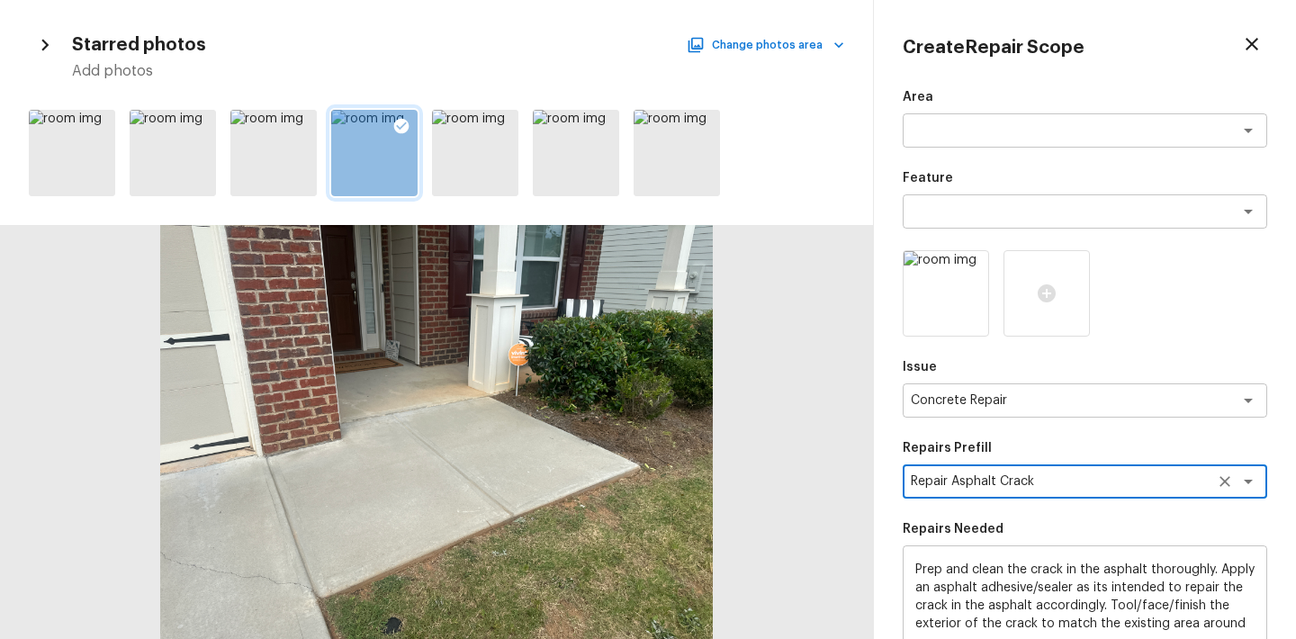
scroll to position [269, 0]
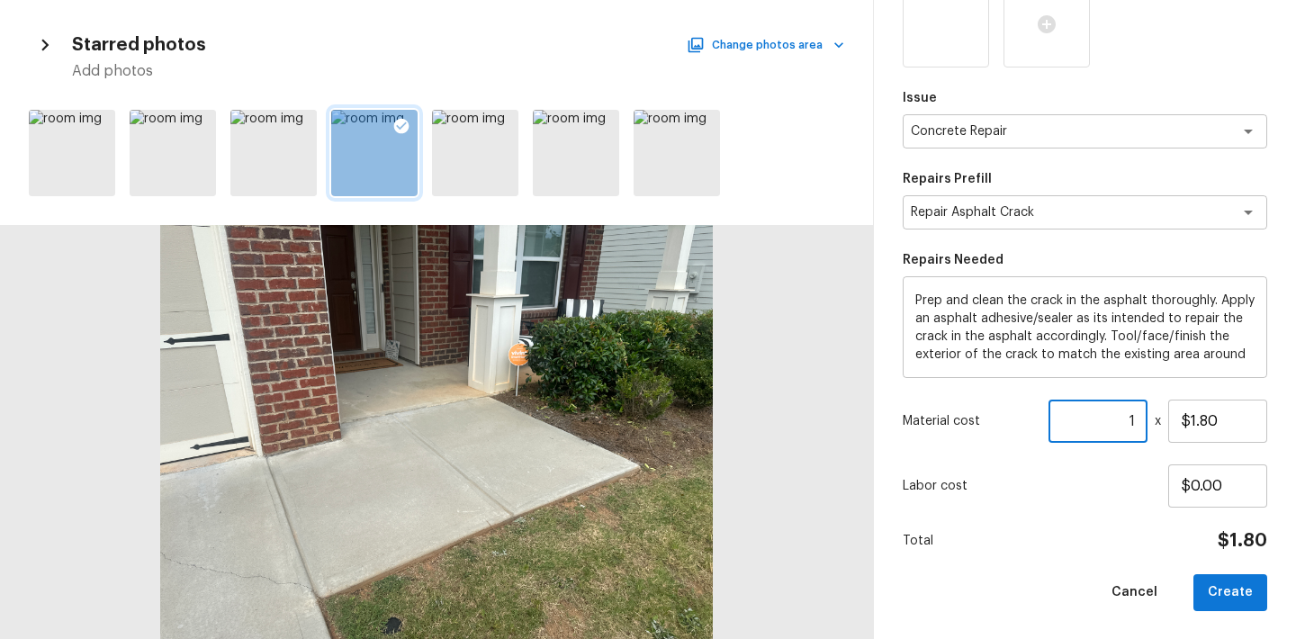
click at [1138, 431] on input "1" at bounding box center [1097, 421] width 99 height 43
click at [1230, 585] on button "Create" at bounding box center [1230, 592] width 74 height 37
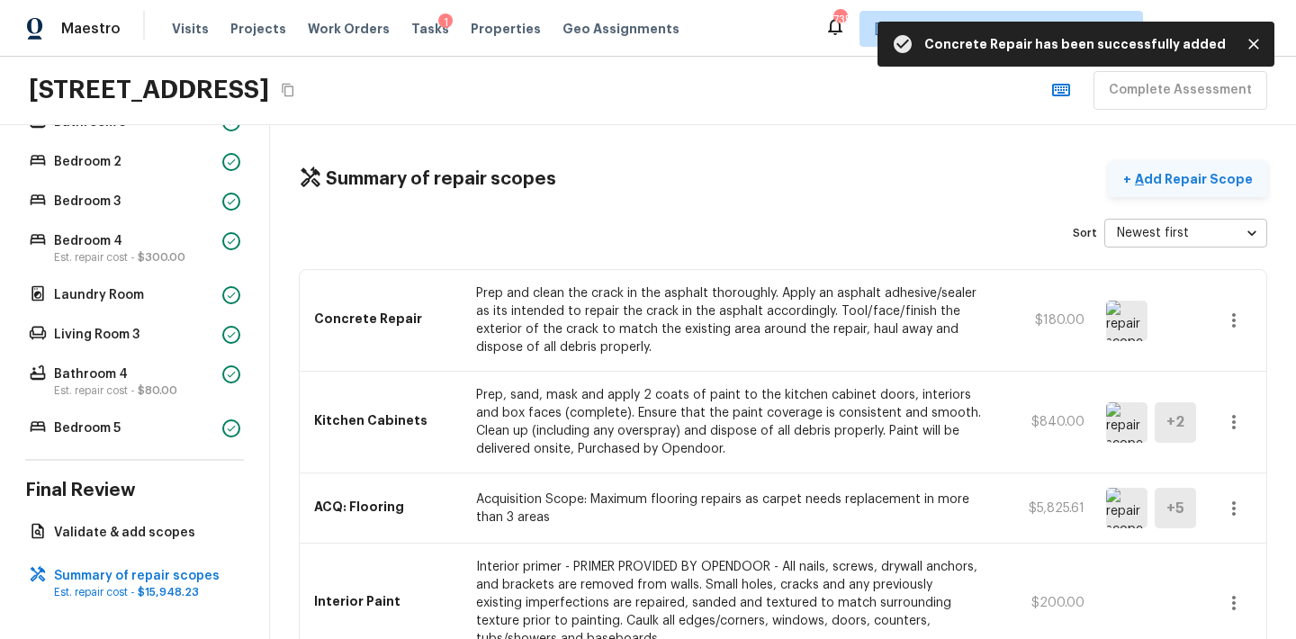
click at [1165, 179] on p "Add Repair Scope" at bounding box center [1191, 179] width 121 height 18
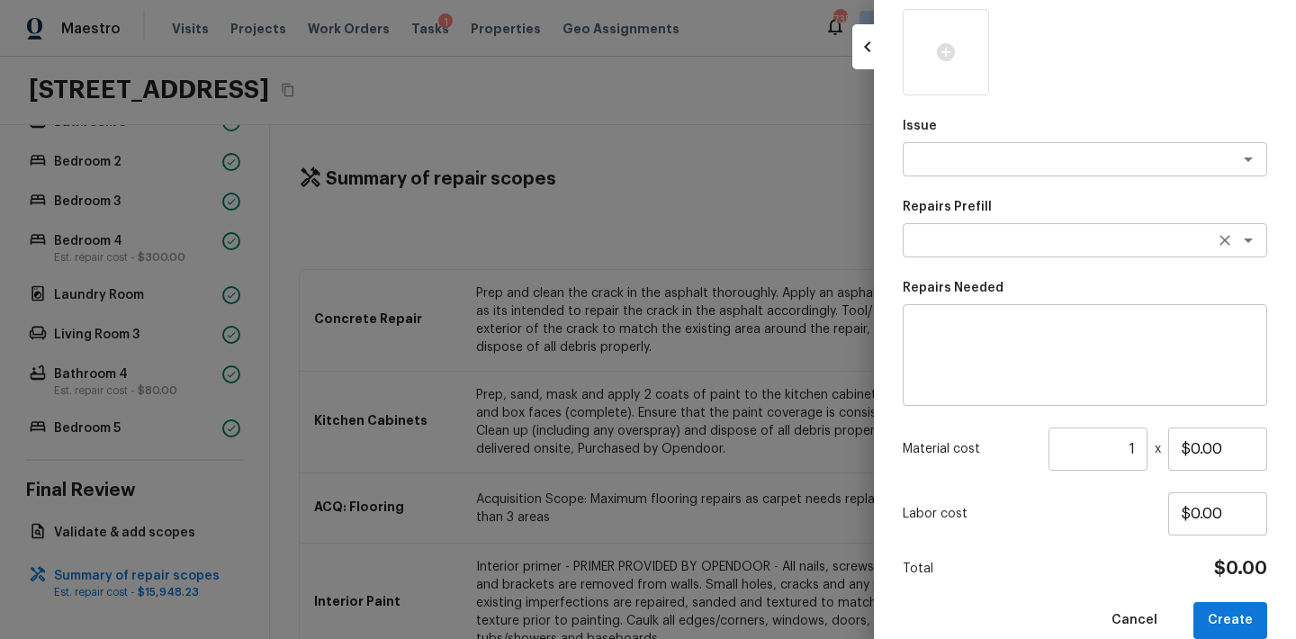
scroll to position [237, 0]
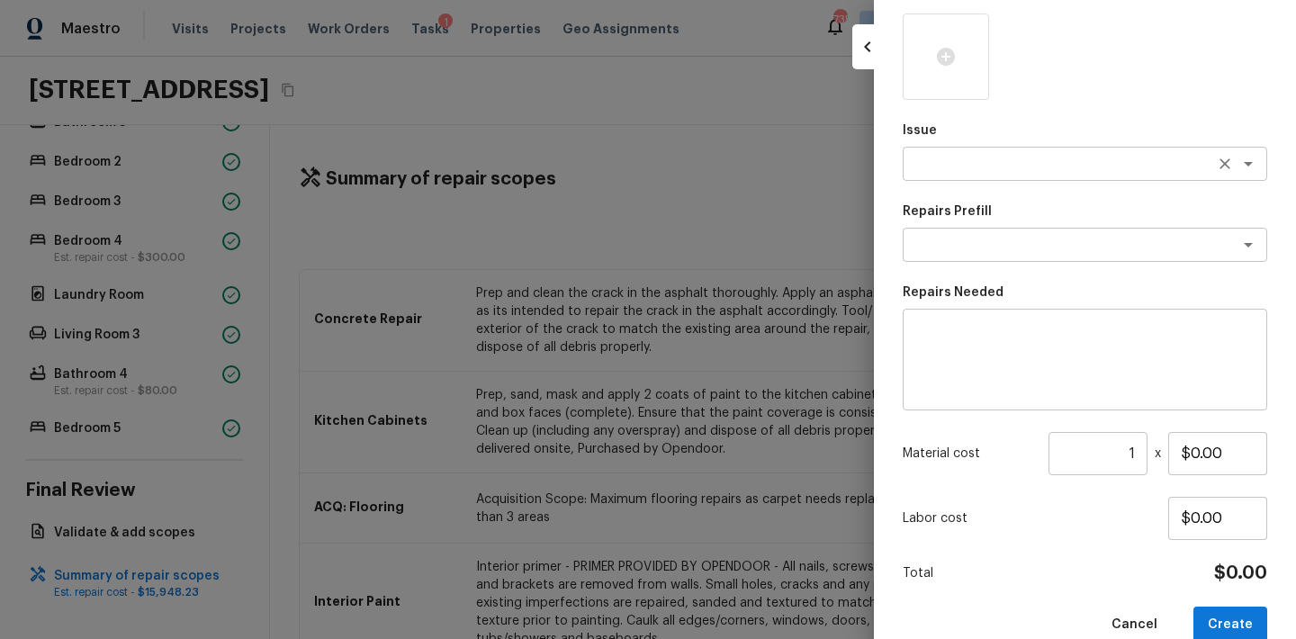
click at [975, 170] on textarea at bounding box center [1060, 164] width 298 height 18
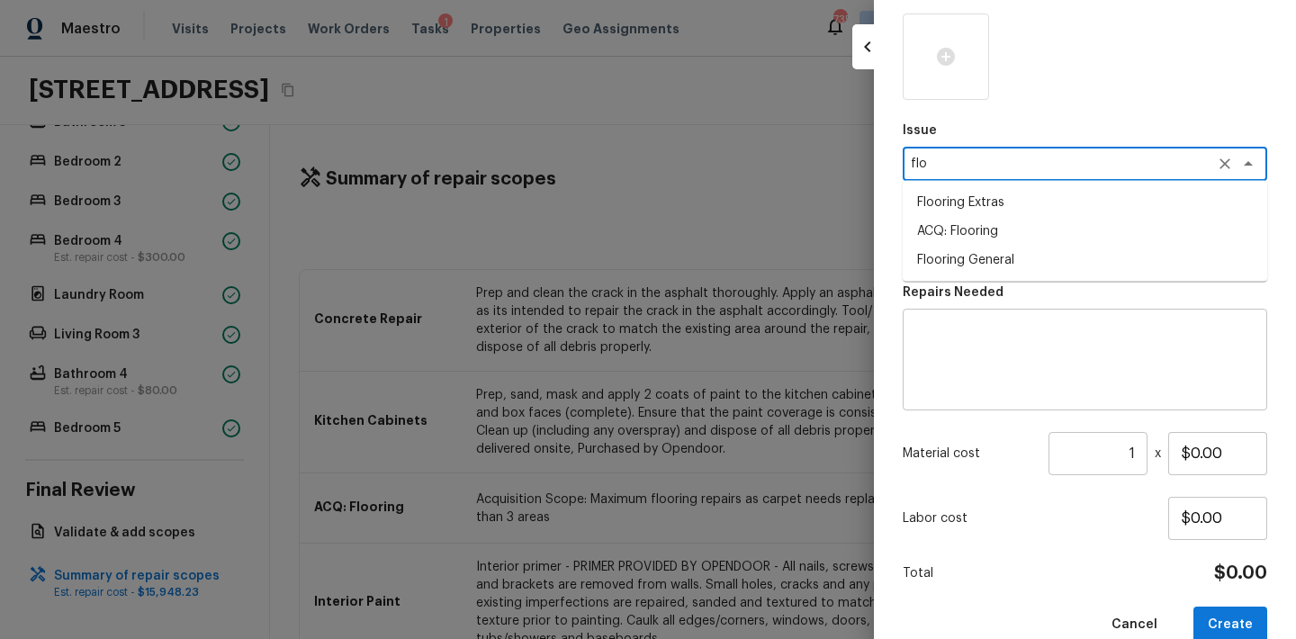
click at [979, 255] on li "Flooring General" at bounding box center [1085, 260] width 364 height 29
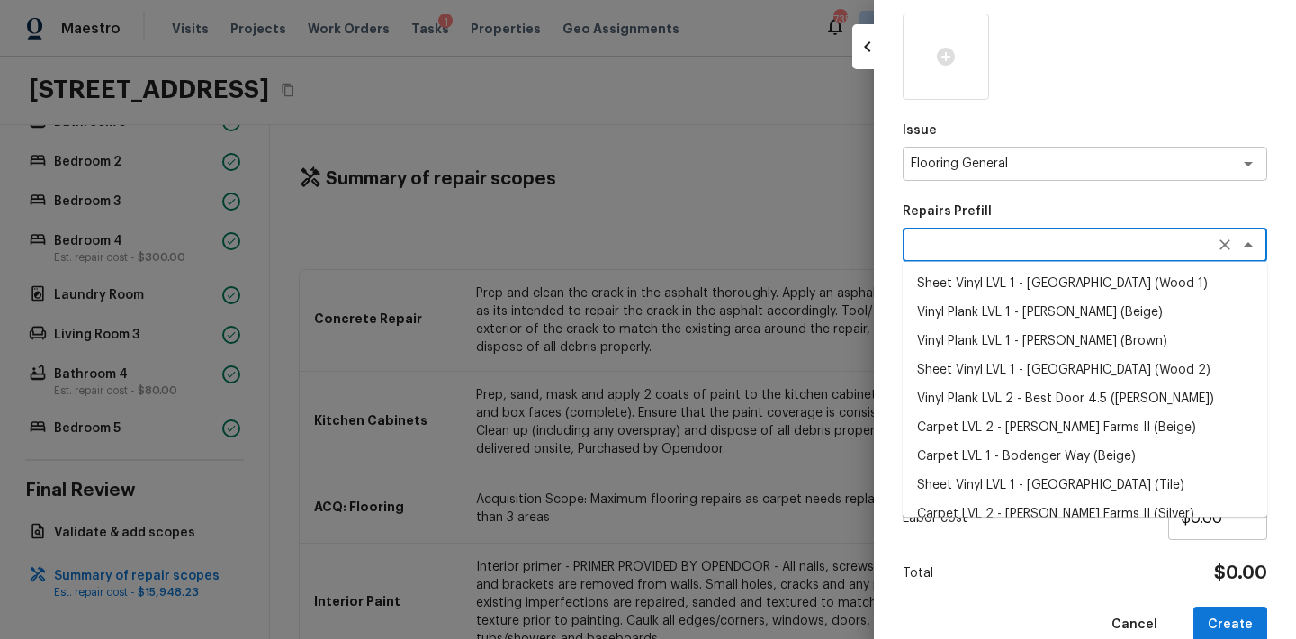
click at [978, 247] on textarea at bounding box center [1060, 245] width 298 height 18
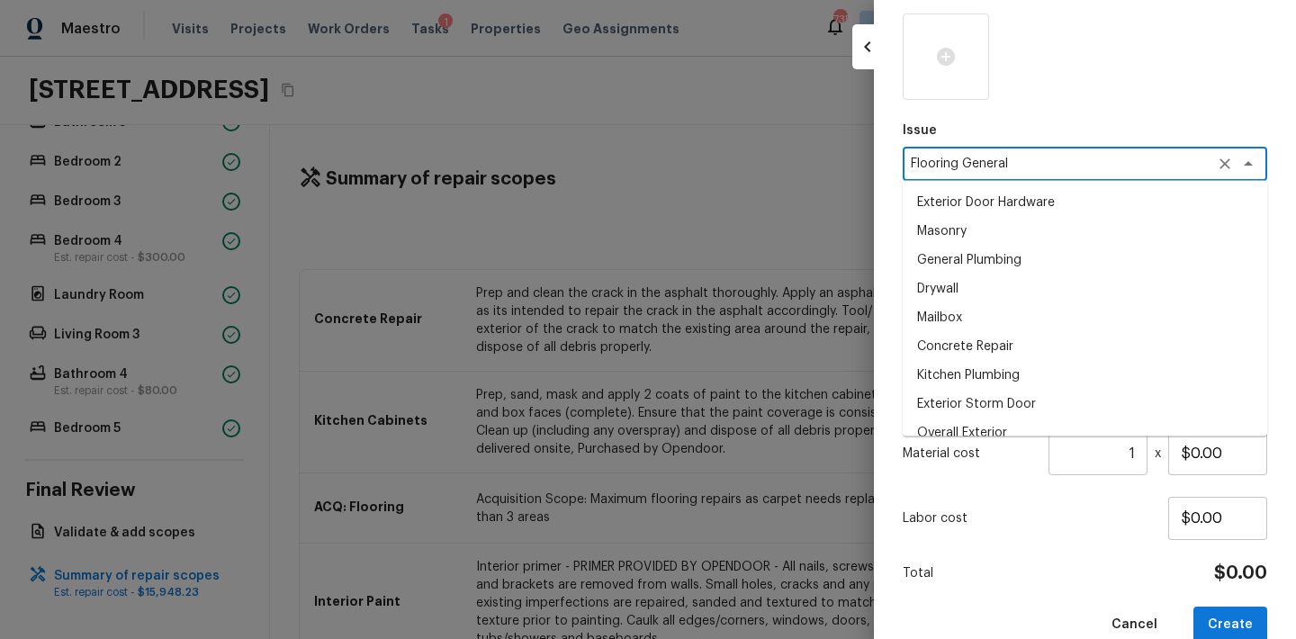
click at [1000, 166] on textarea "Flooring General" at bounding box center [1060, 164] width 298 height 18
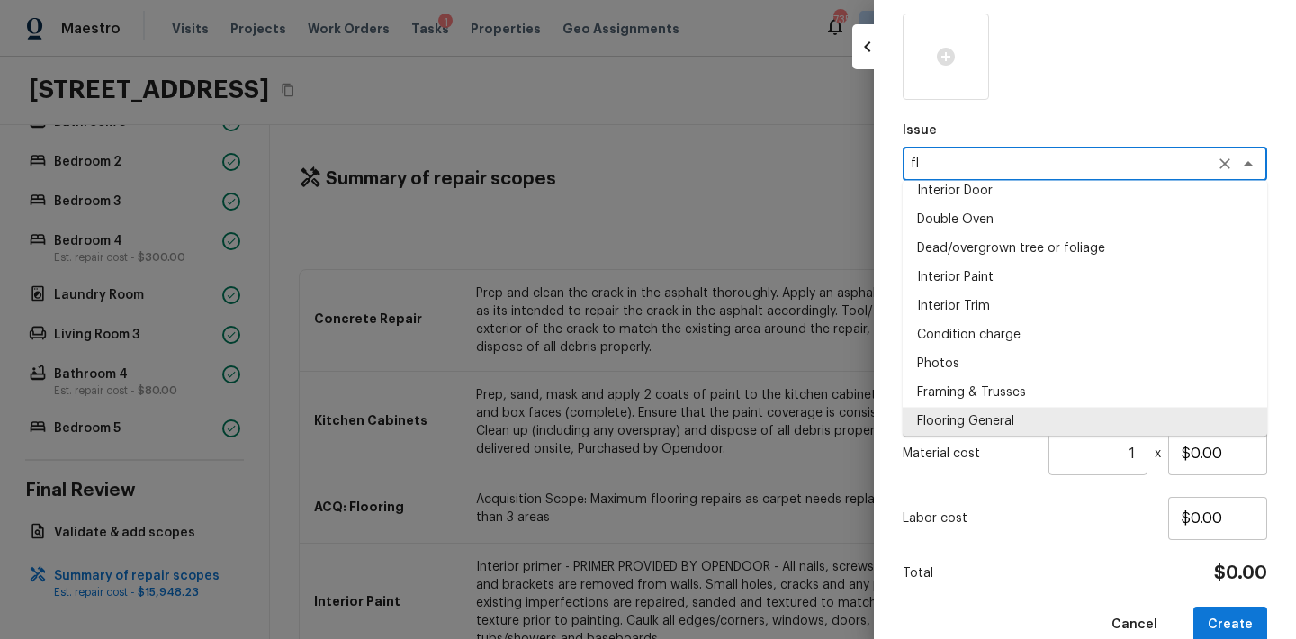
scroll to position [0, 0]
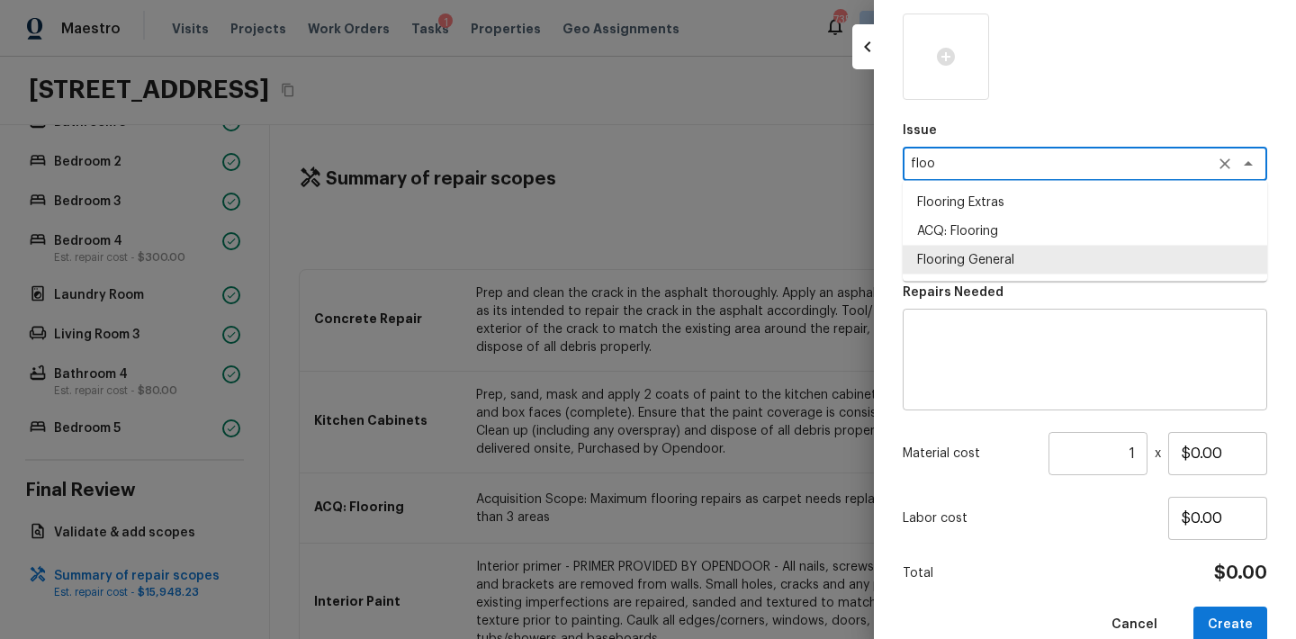
click at [1000, 188] on li "Flooring Extras" at bounding box center [1085, 202] width 364 height 29
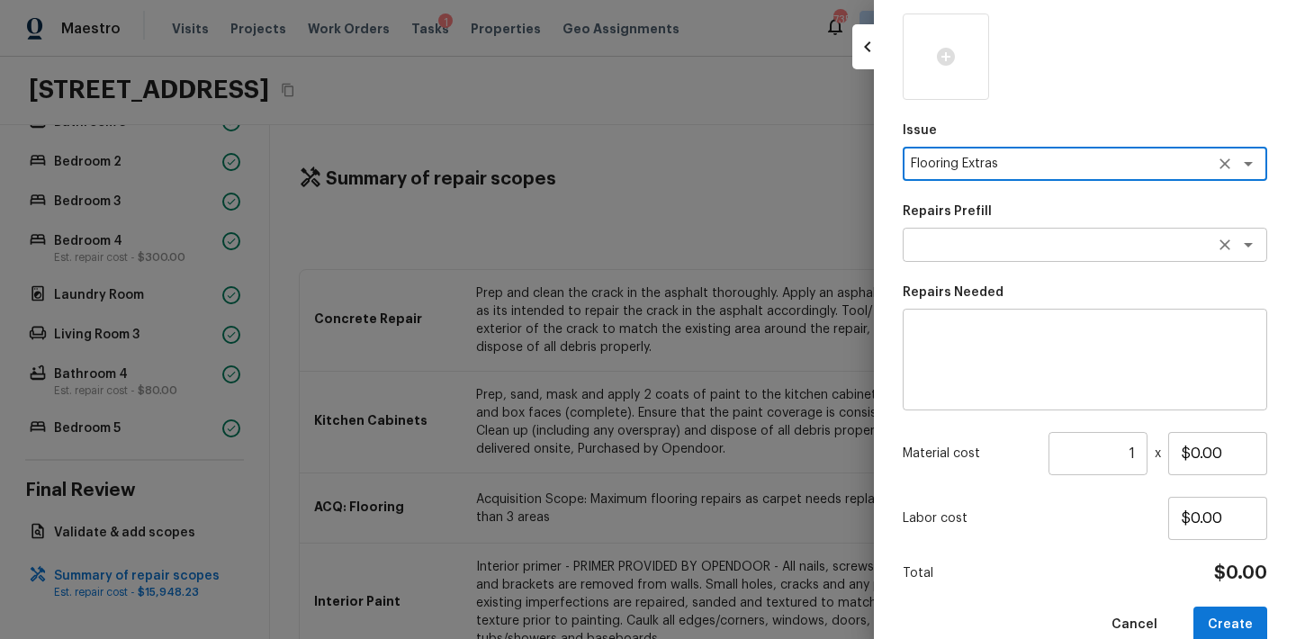
click at [976, 239] on textarea at bounding box center [1060, 245] width 298 height 18
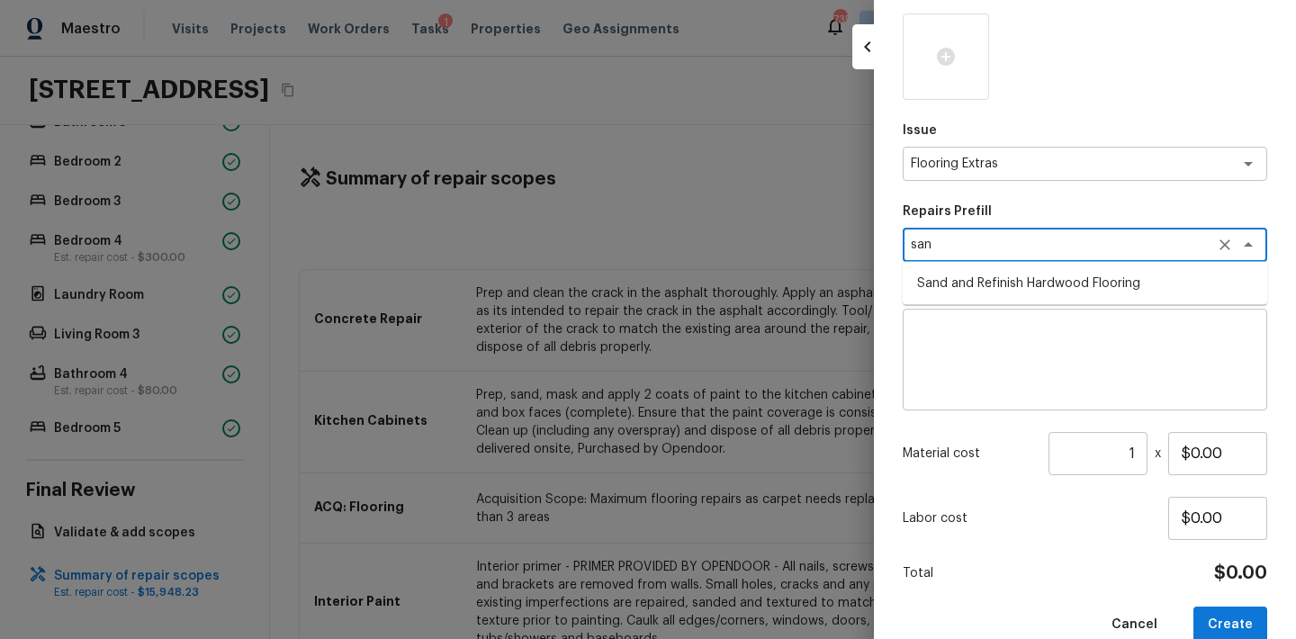
click at [1005, 284] on li "Sand and Refinish Hardwood Flooring" at bounding box center [1085, 283] width 364 height 29
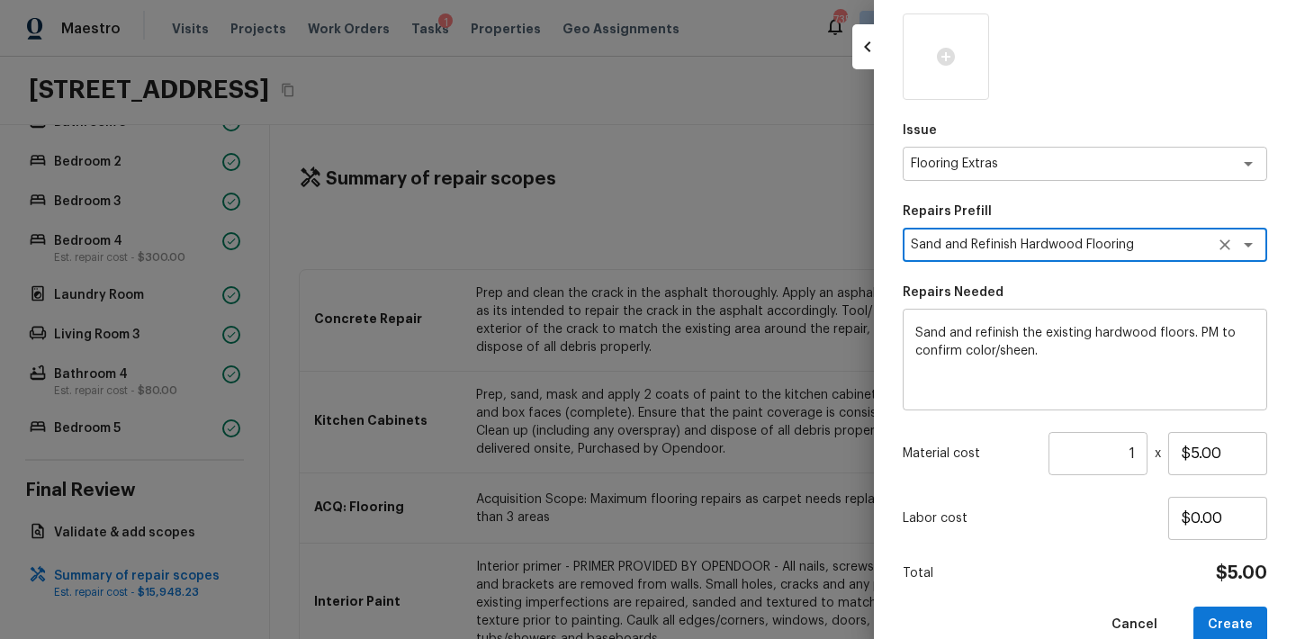
click at [1132, 445] on input "1" at bounding box center [1097, 453] width 99 height 43
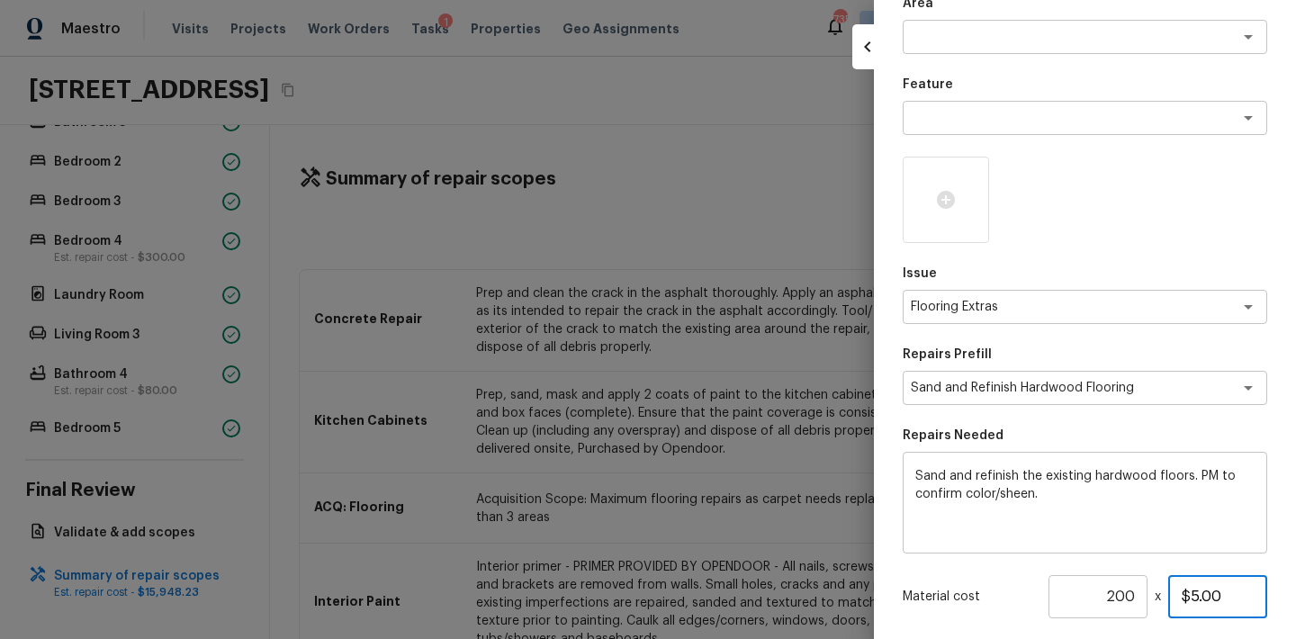
scroll to position [66, 0]
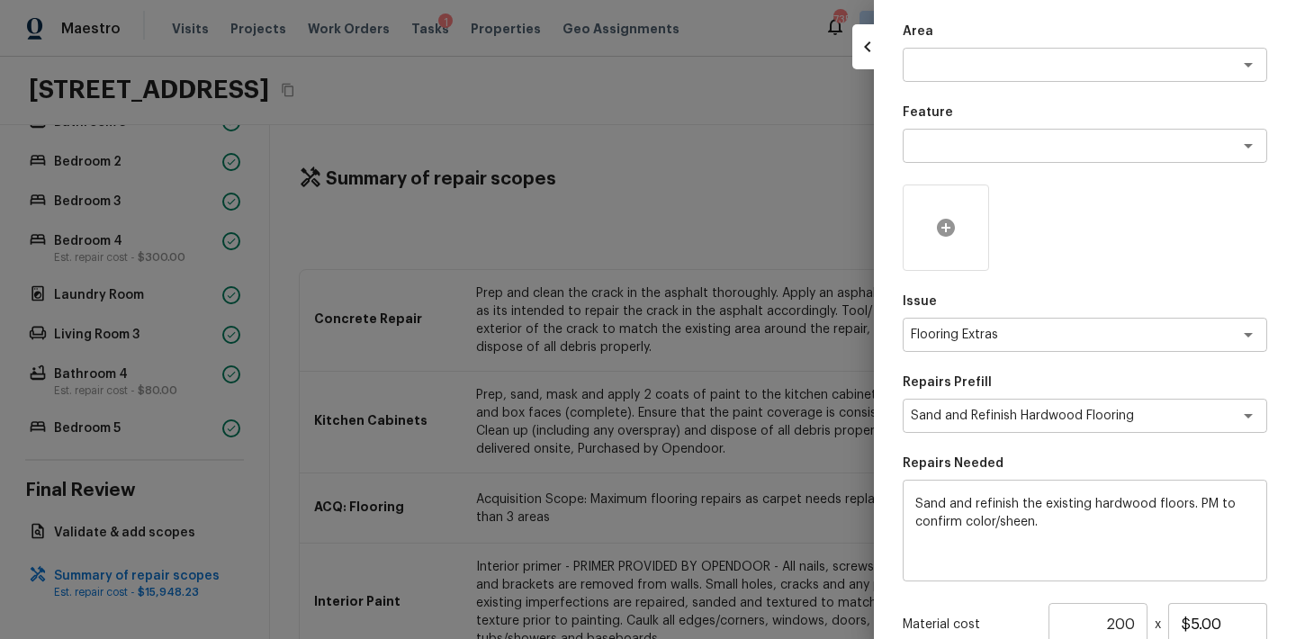
click at [957, 221] on div at bounding box center [946, 227] width 86 height 86
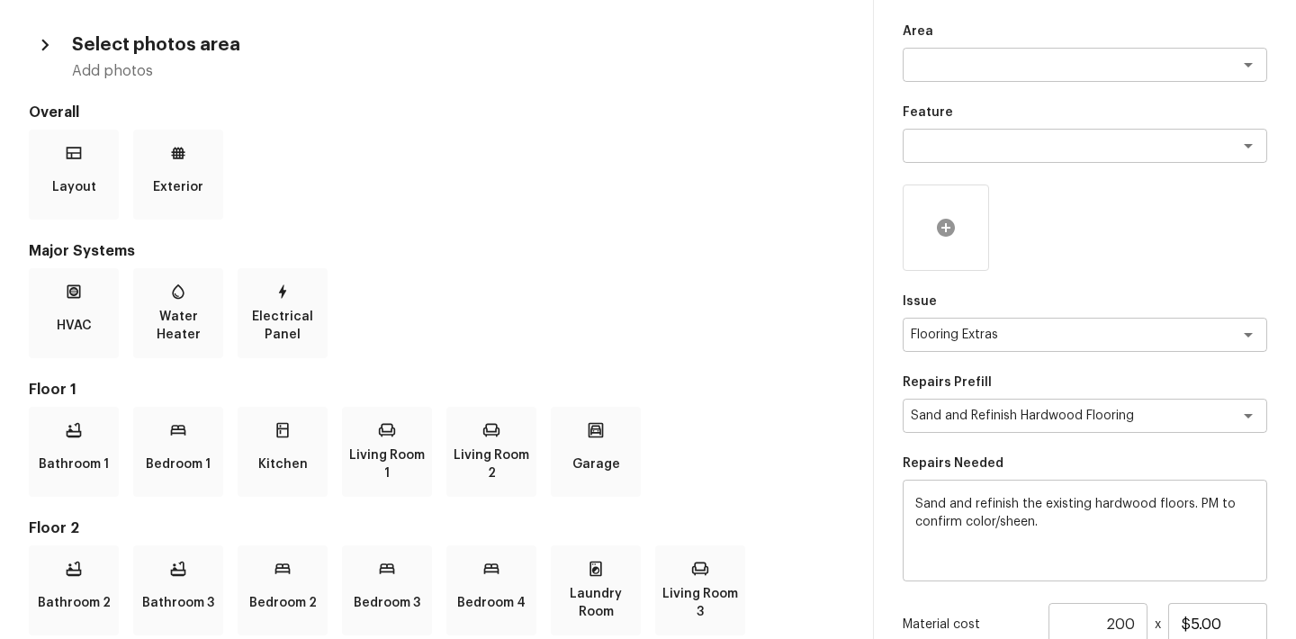
click at [943, 220] on icon at bounding box center [946, 228] width 18 height 18
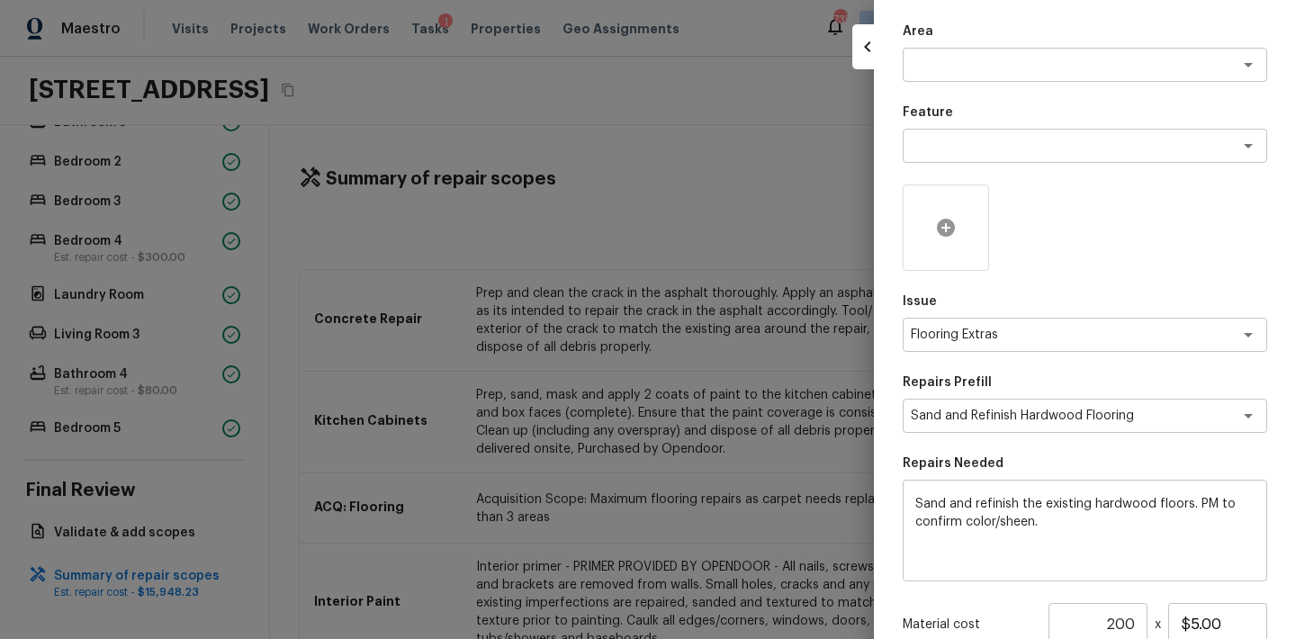
click at [940, 229] on icon at bounding box center [946, 228] width 18 height 18
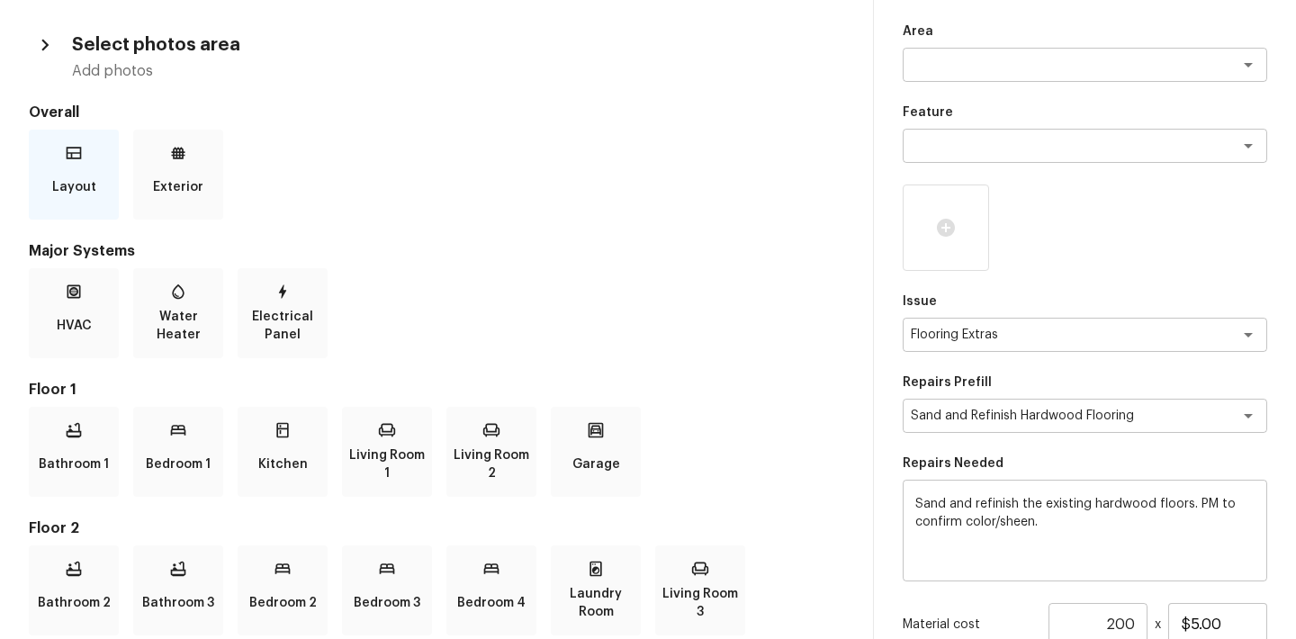
click at [103, 147] on div "Layout" at bounding box center [74, 175] width 90 height 90
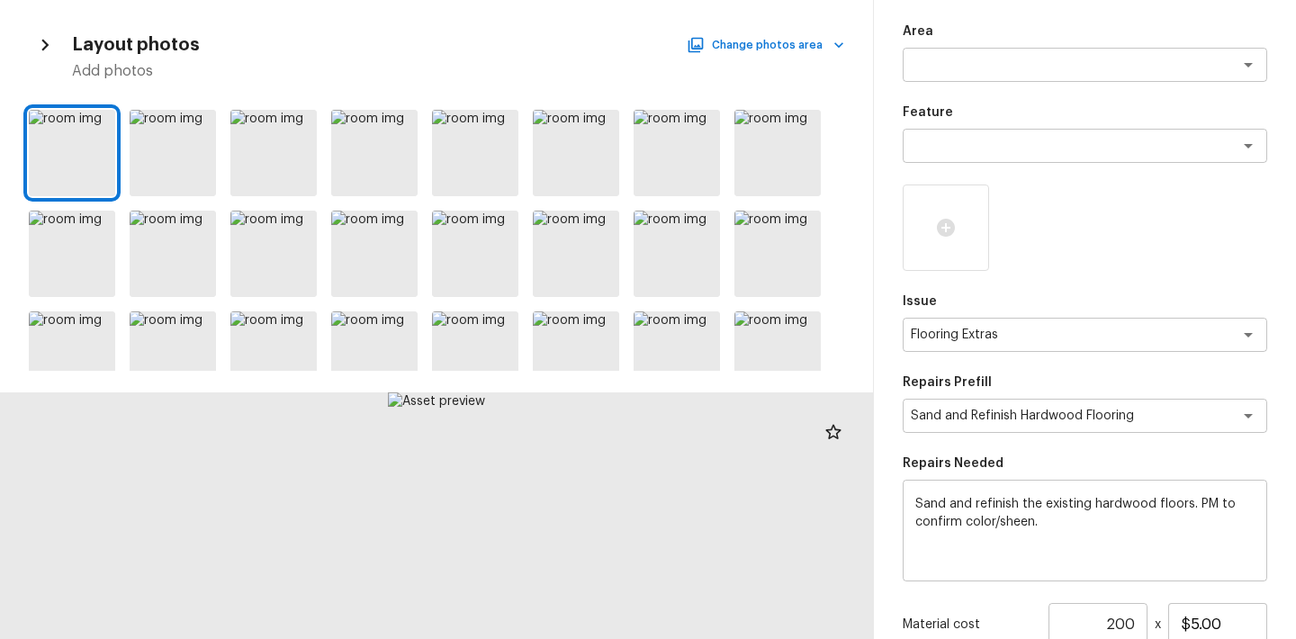
scroll to position [116, 0]
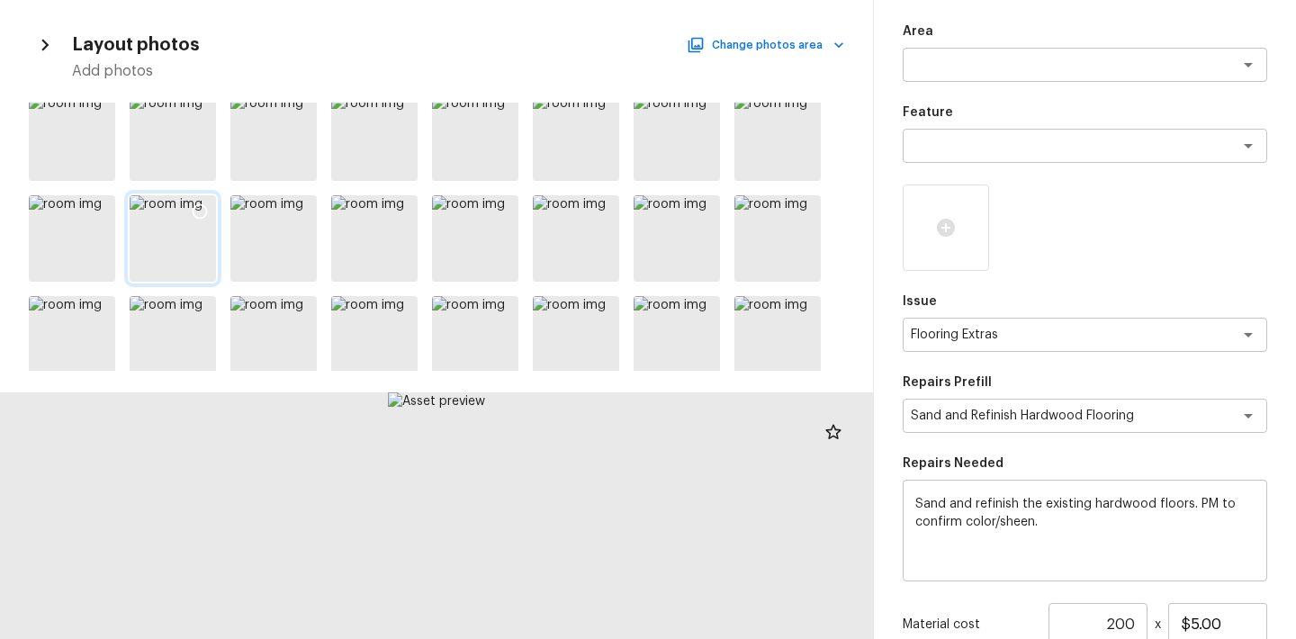
click at [202, 204] on icon at bounding box center [200, 211] width 15 height 15
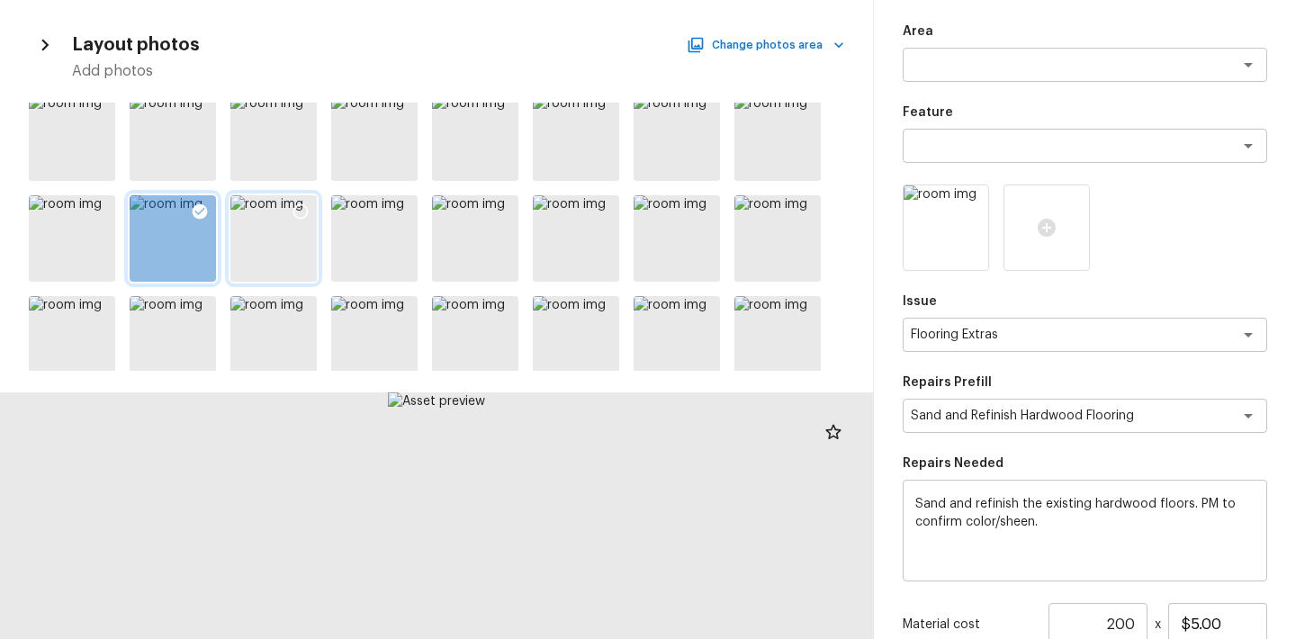
click at [292, 208] on icon at bounding box center [301, 211] width 18 height 18
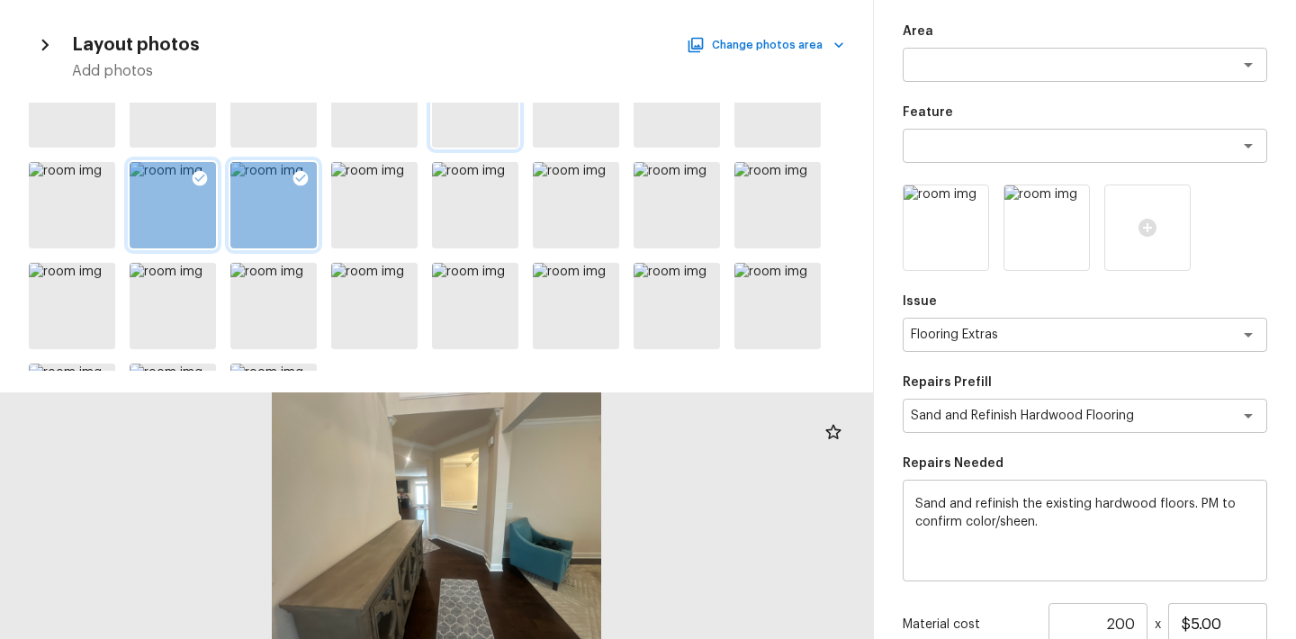
scroll to position [151, 0]
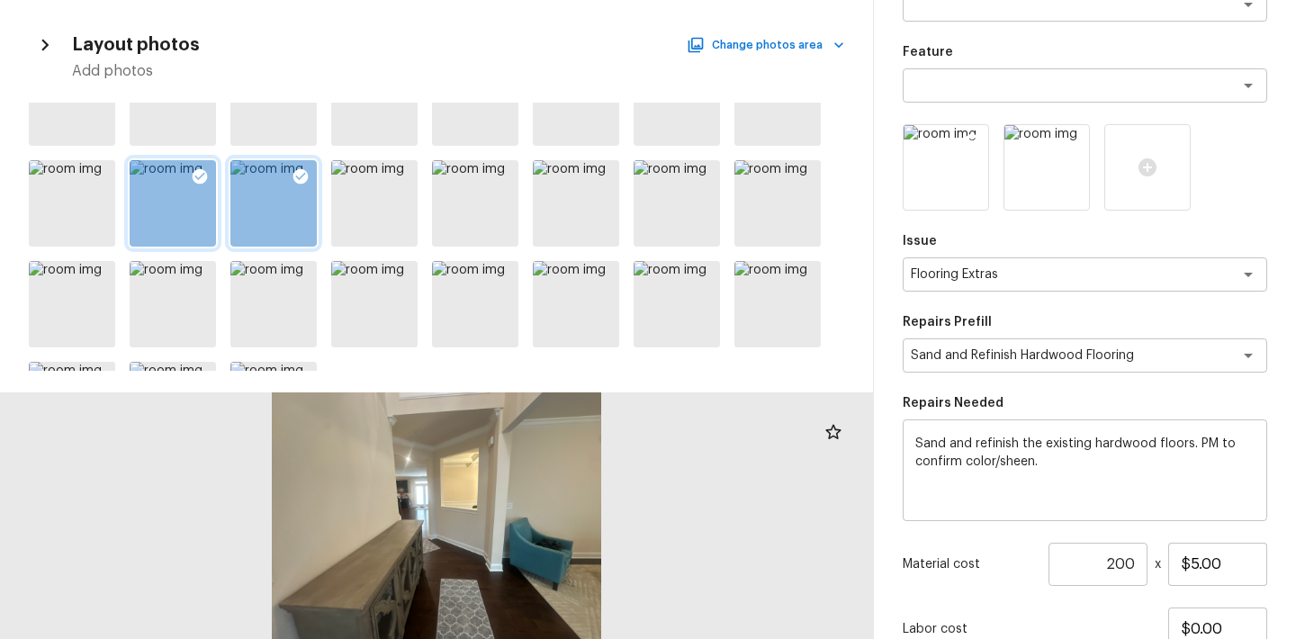
click at [932, 179] on img at bounding box center [945, 167] width 85 height 85
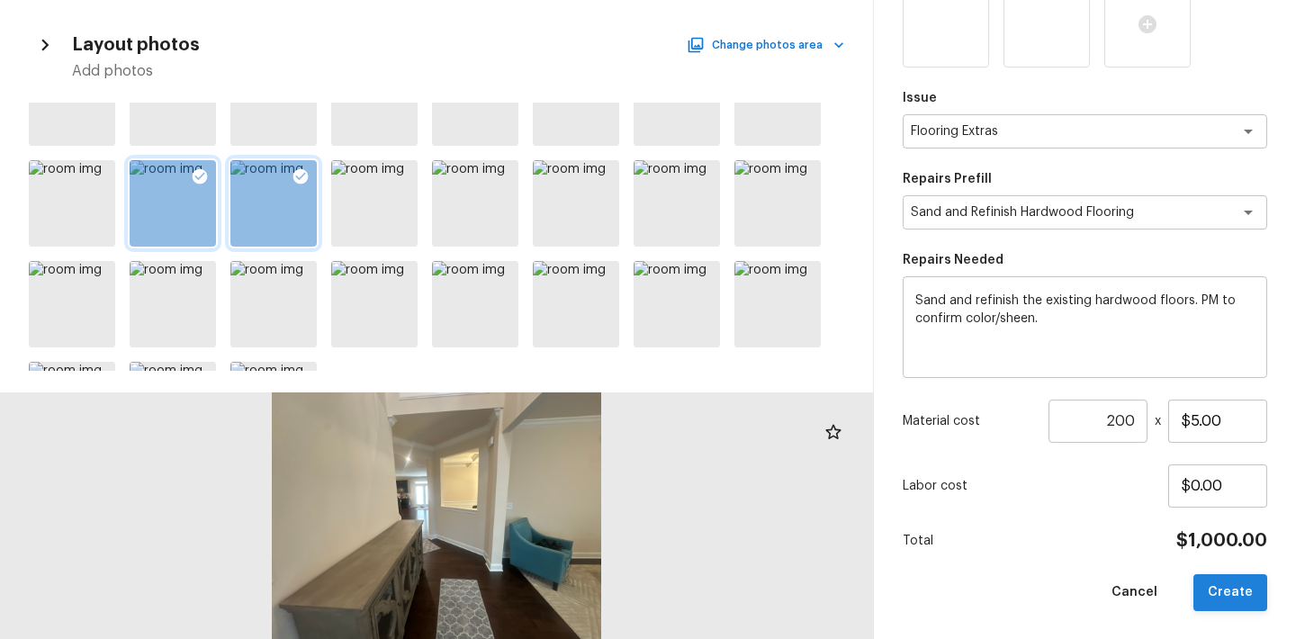
click at [1217, 591] on button "Create" at bounding box center [1230, 592] width 74 height 37
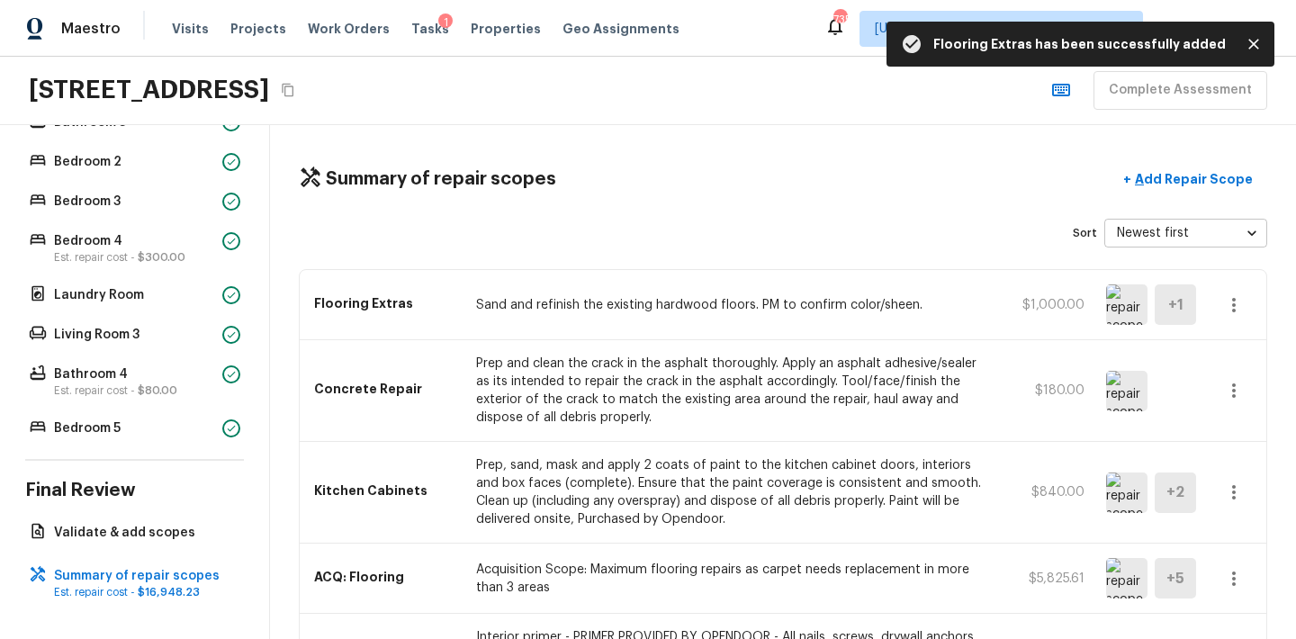
click at [1230, 305] on icon "button" at bounding box center [1234, 305] width 22 height 22
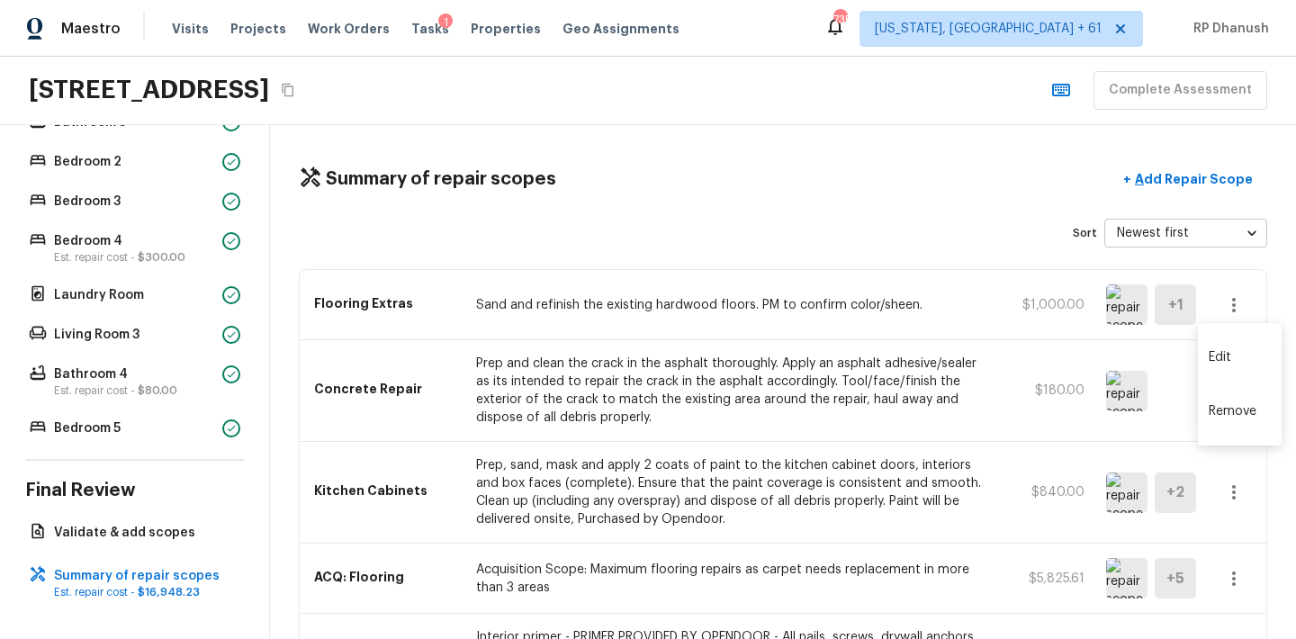
click at [1226, 339] on li "Edit" at bounding box center [1240, 357] width 84 height 54
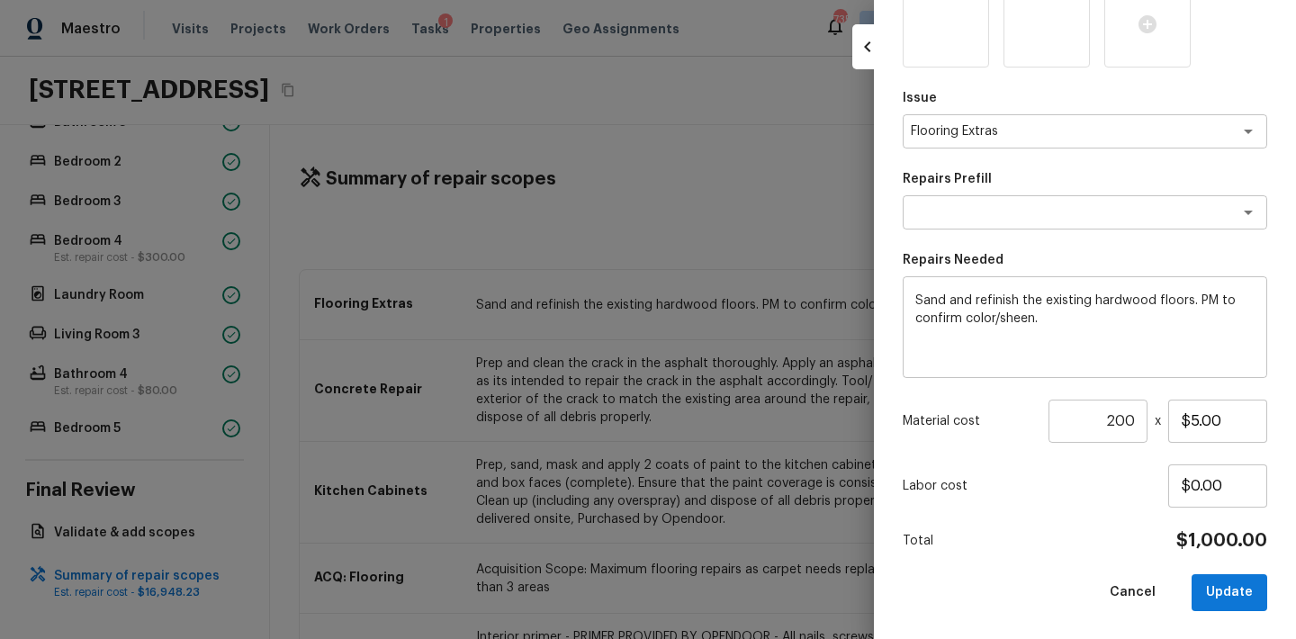
click at [662, 412] on div at bounding box center [648, 319] width 1296 height 639
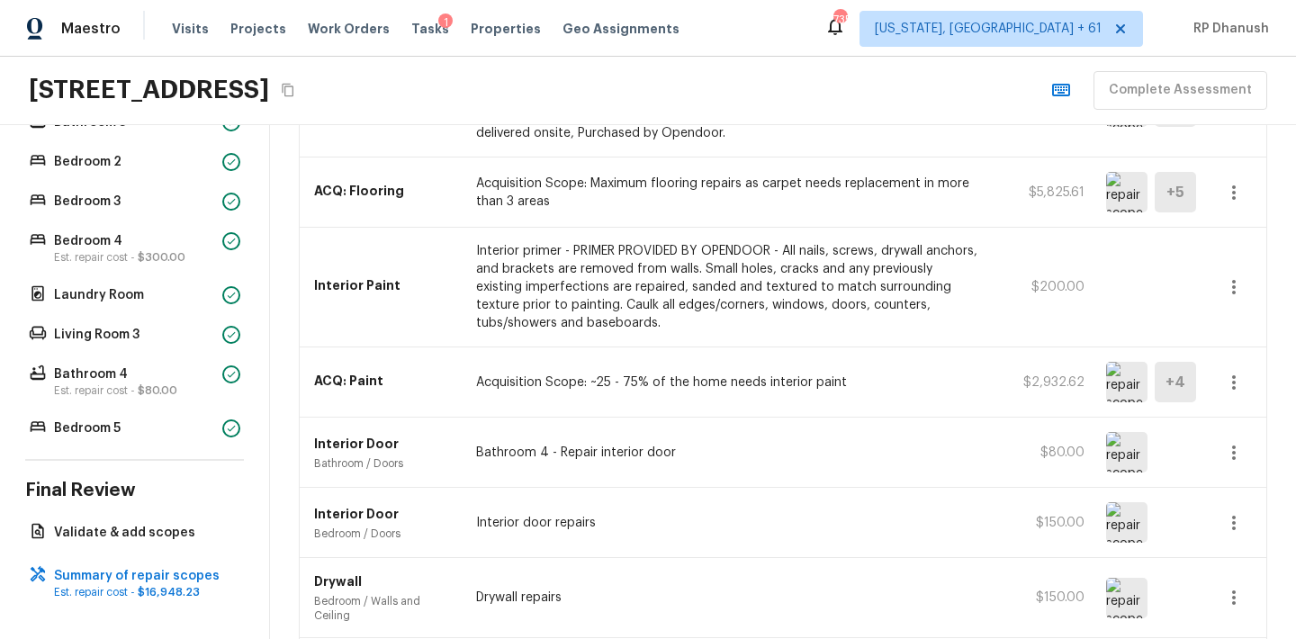
scroll to position [346, 0]
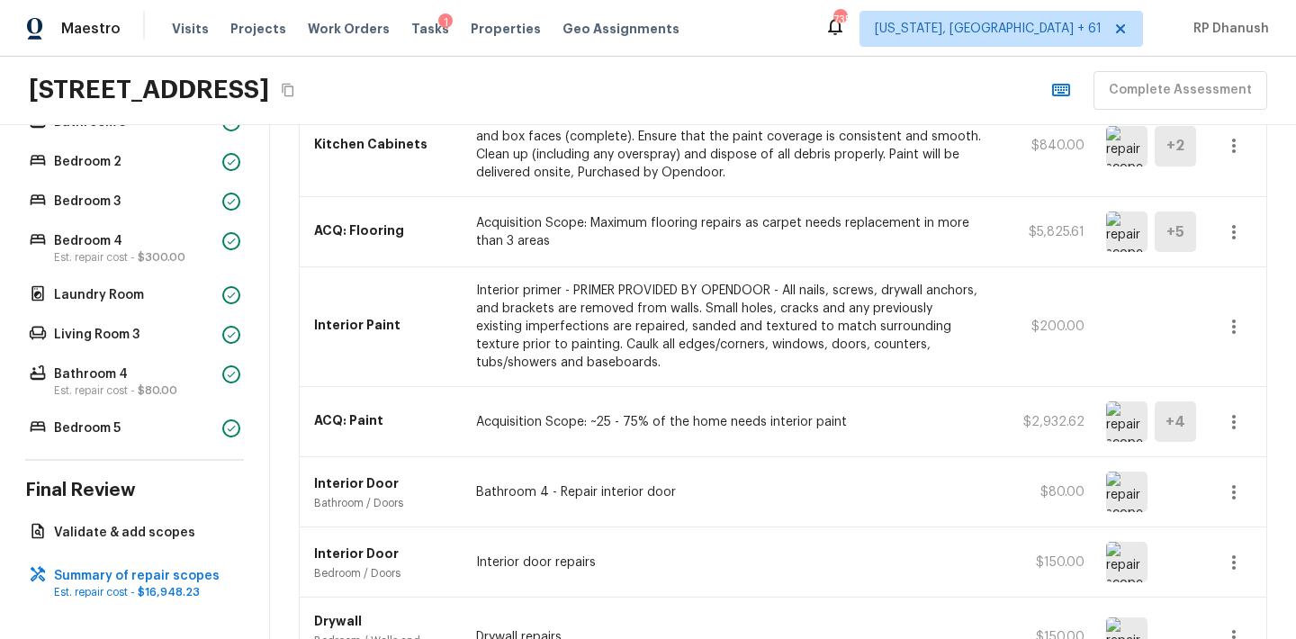
click at [1230, 237] on icon "button" at bounding box center [1234, 232] width 22 height 22
click at [1231, 283] on li "Edit" at bounding box center [1240, 284] width 84 height 54
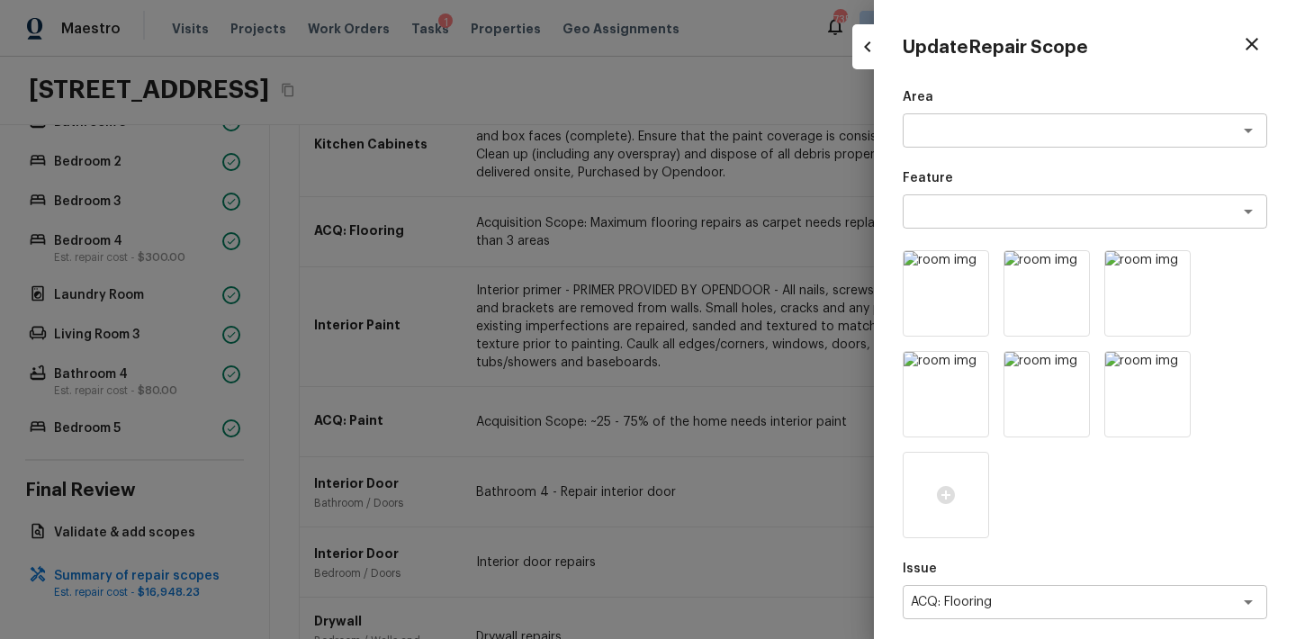
scroll to position [471, 0]
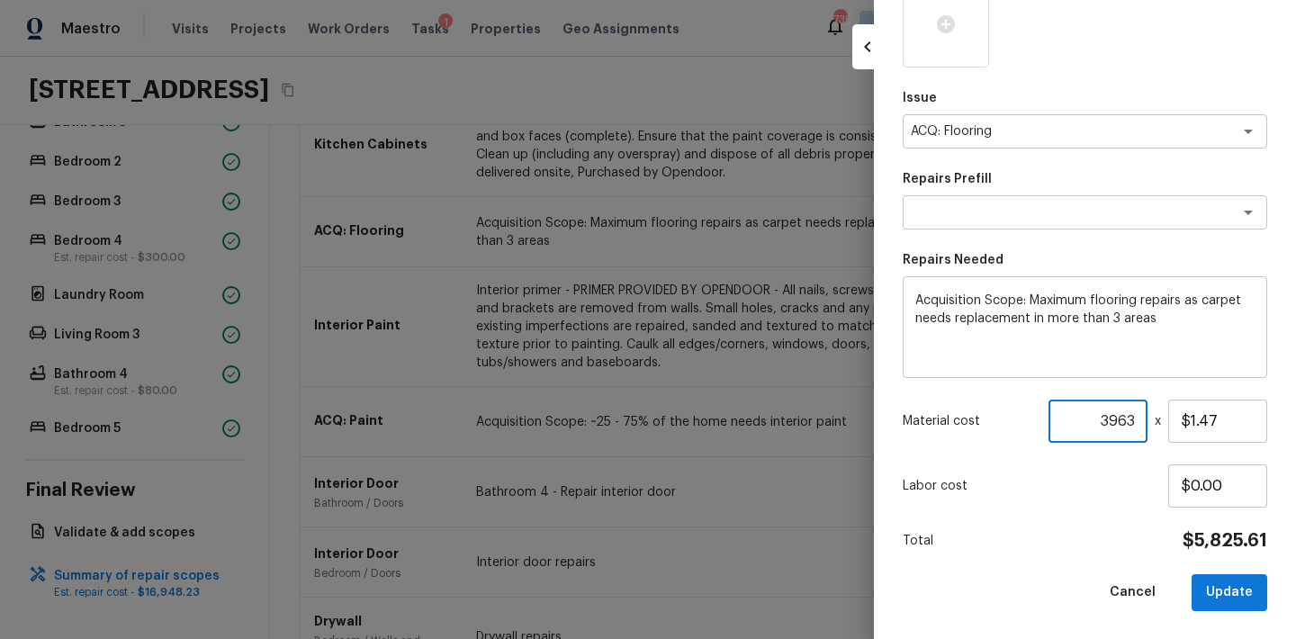
click at [1117, 418] on input "3963" at bounding box center [1097, 421] width 99 height 43
click at [1238, 427] on input "$1.47" at bounding box center [1217, 421] width 99 height 43
click at [1245, 418] on input "$1.52" at bounding box center [1217, 421] width 99 height 43
click at [1239, 599] on button "Update" at bounding box center [1229, 592] width 76 height 37
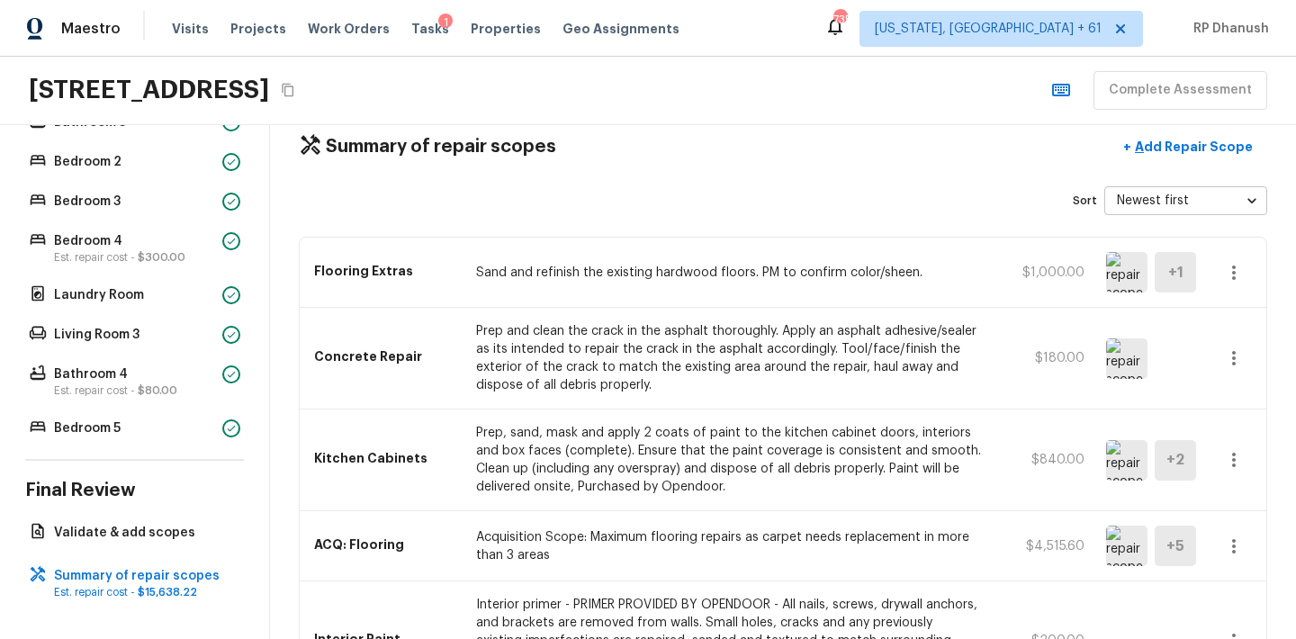
scroll to position [26, 0]
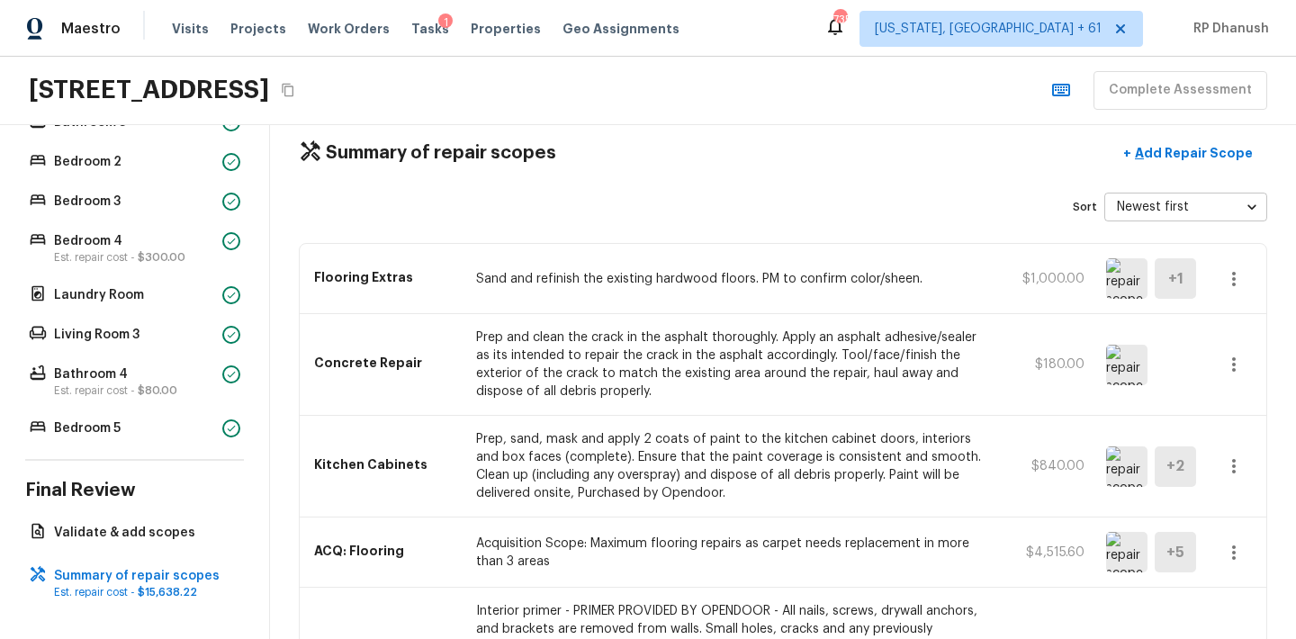
click at [1129, 281] on img at bounding box center [1126, 278] width 41 height 40
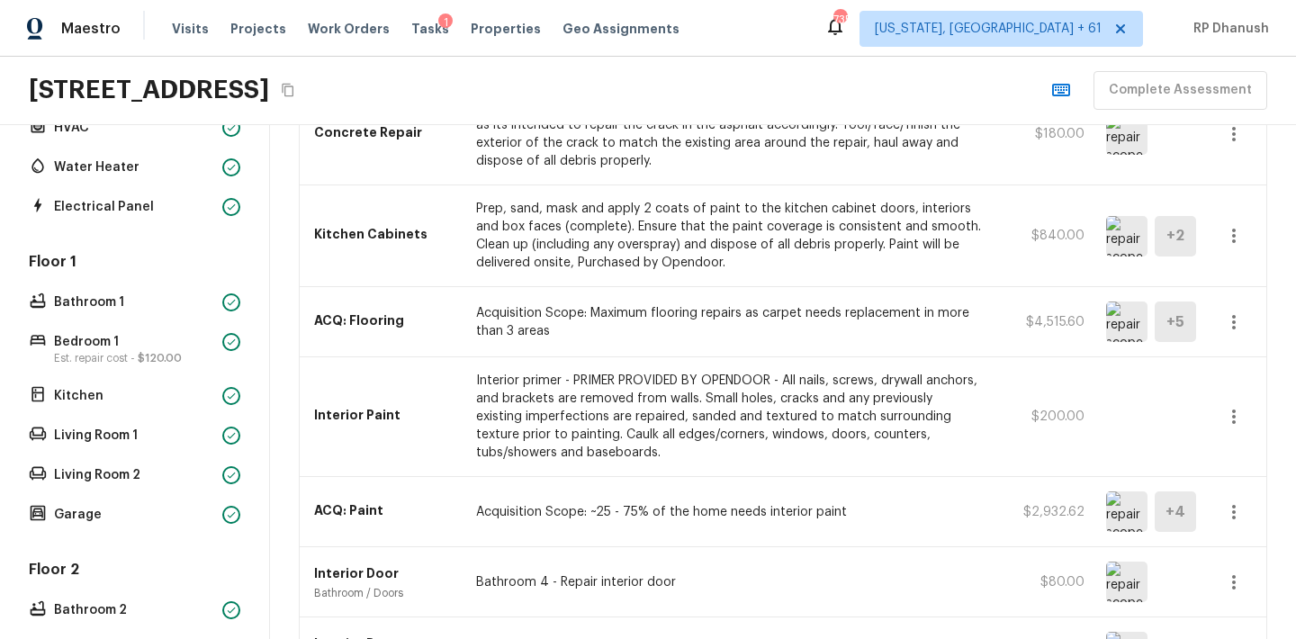
scroll to position [0, 0]
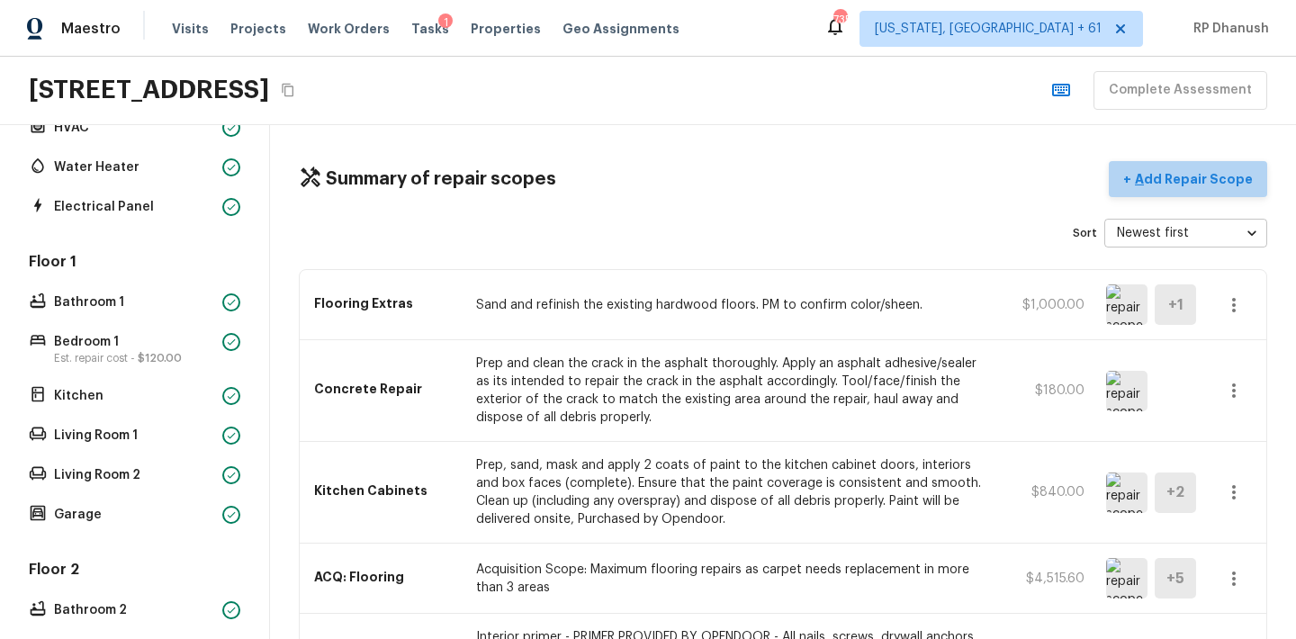
click at [1199, 172] on p "Add Repair Scope" at bounding box center [1191, 179] width 121 height 18
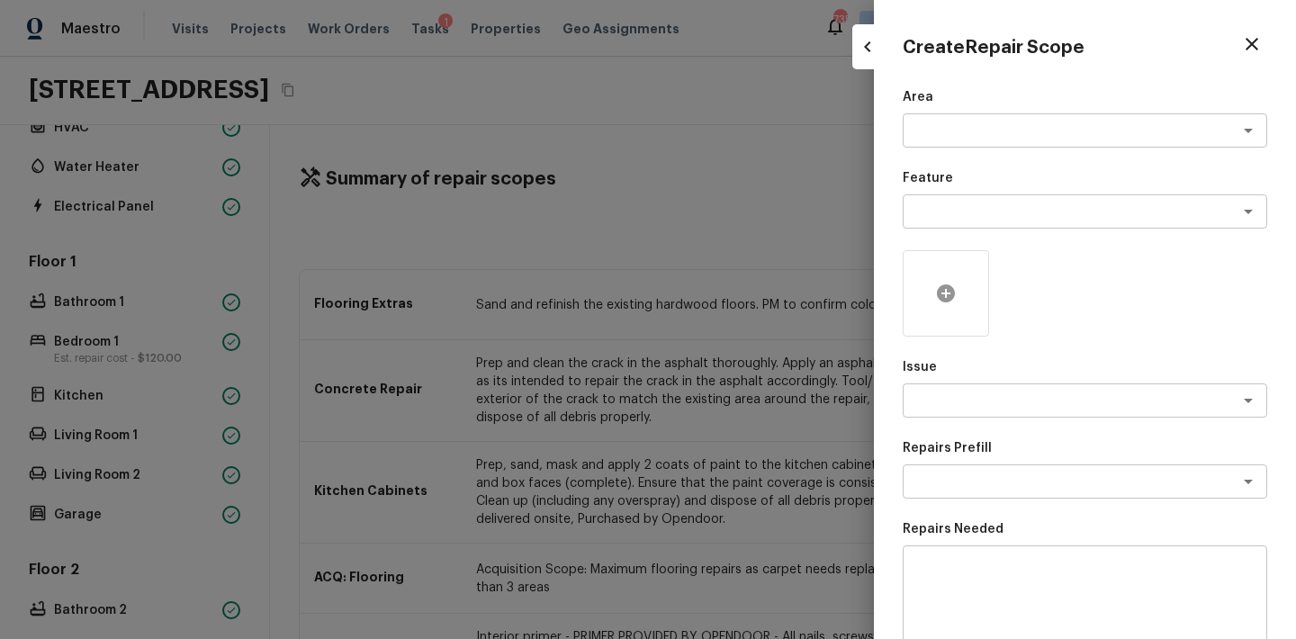
click at [948, 279] on div at bounding box center [946, 293] width 86 height 86
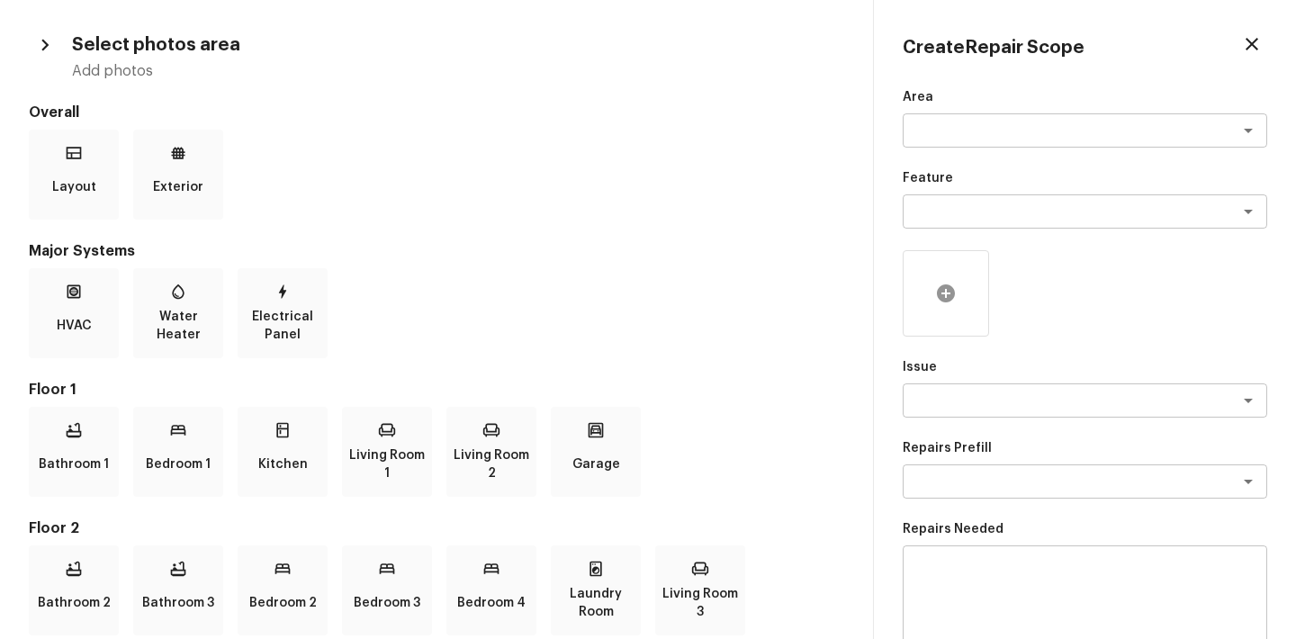
click at [957, 292] on div at bounding box center [946, 293] width 86 height 86
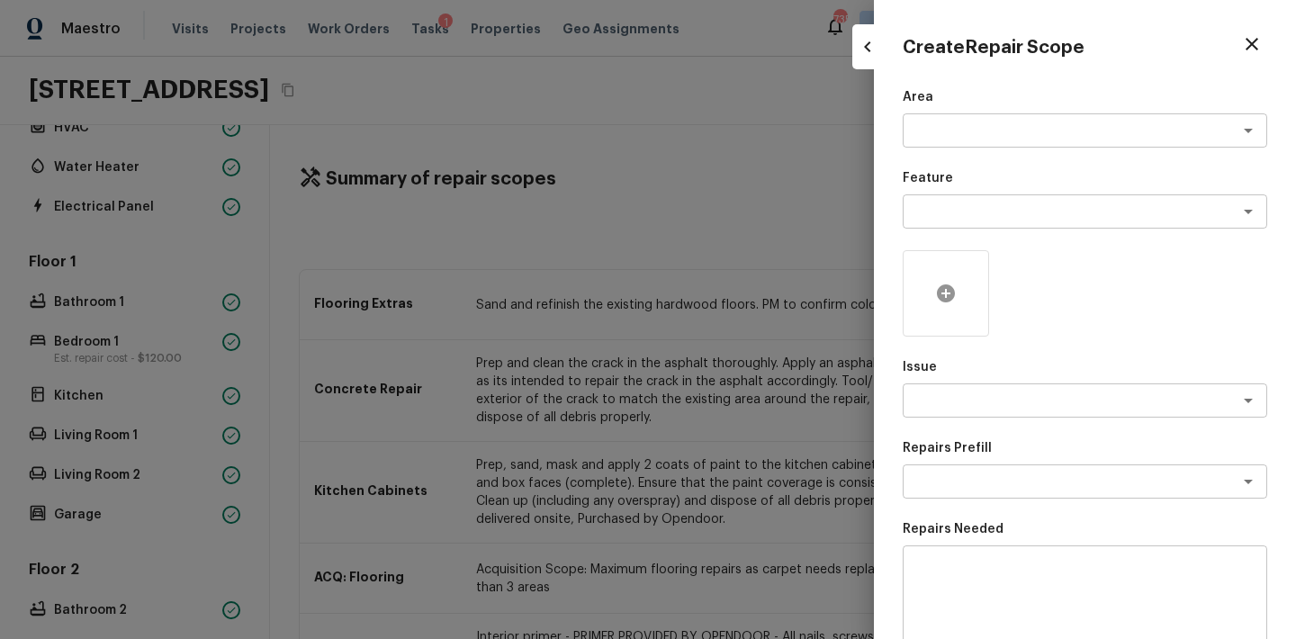
click at [942, 306] on div at bounding box center [946, 293] width 86 height 86
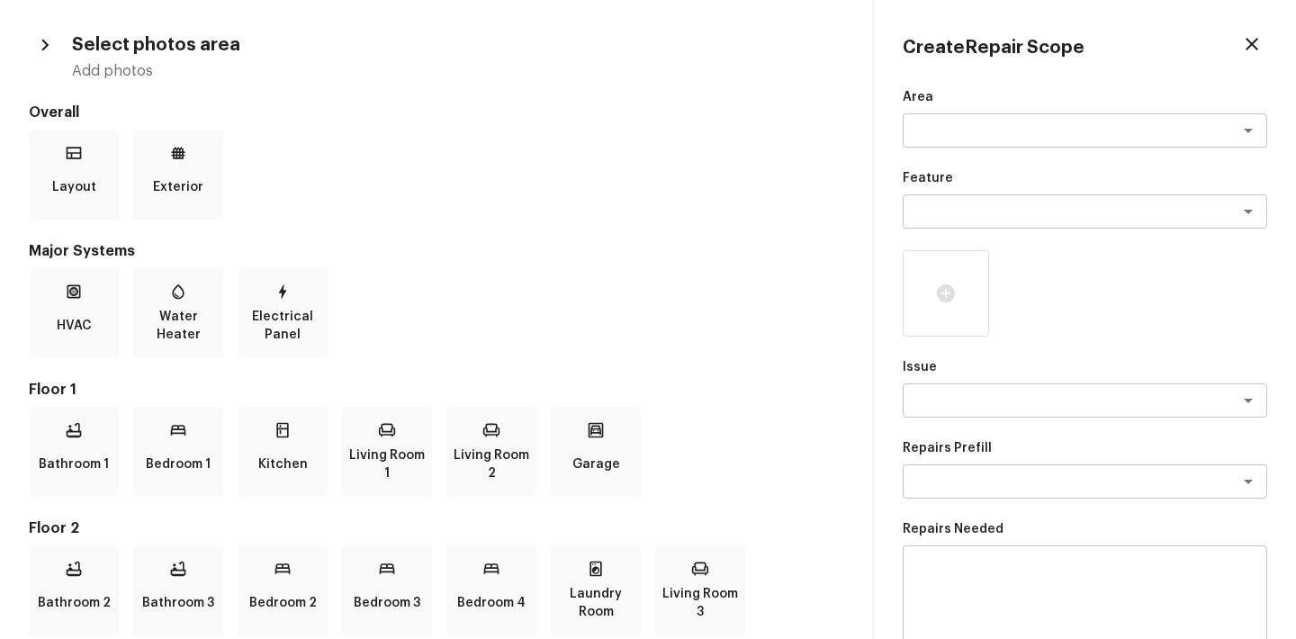
click at [1247, 43] on icon "button" at bounding box center [1252, 44] width 22 height 22
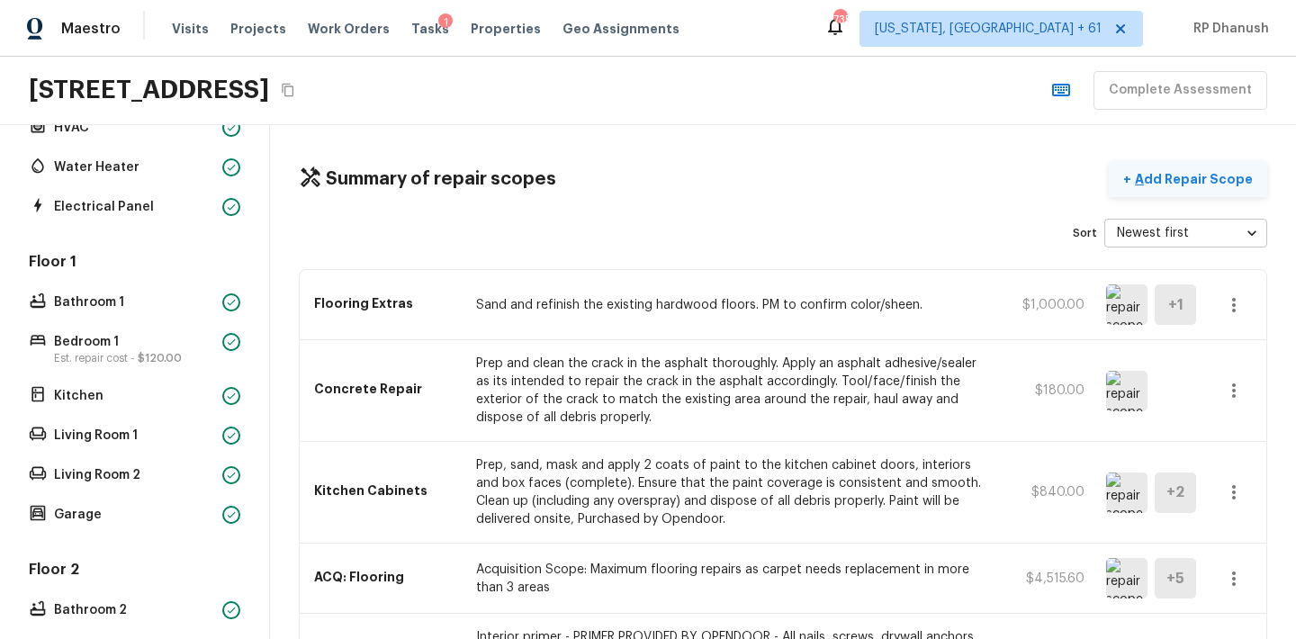
click at [1189, 181] on p "Add Repair Scope" at bounding box center [1191, 179] width 121 height 18
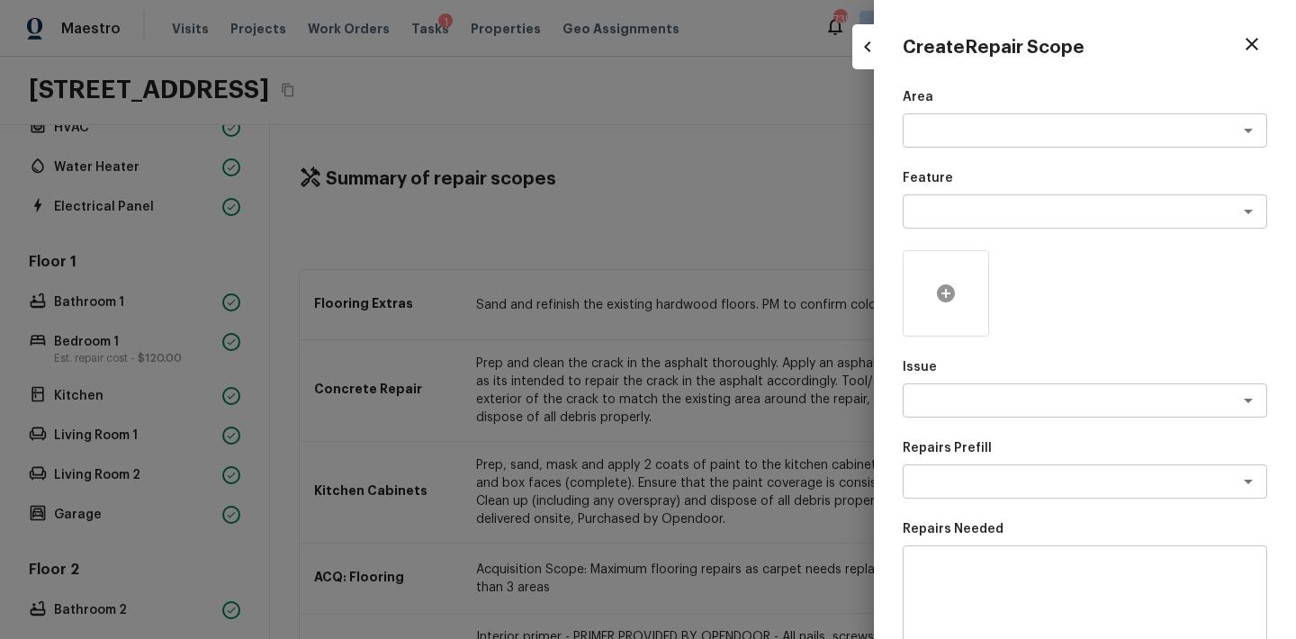
click at [935, 298] on icon at bounding box center [946, 294] width 22 height 22
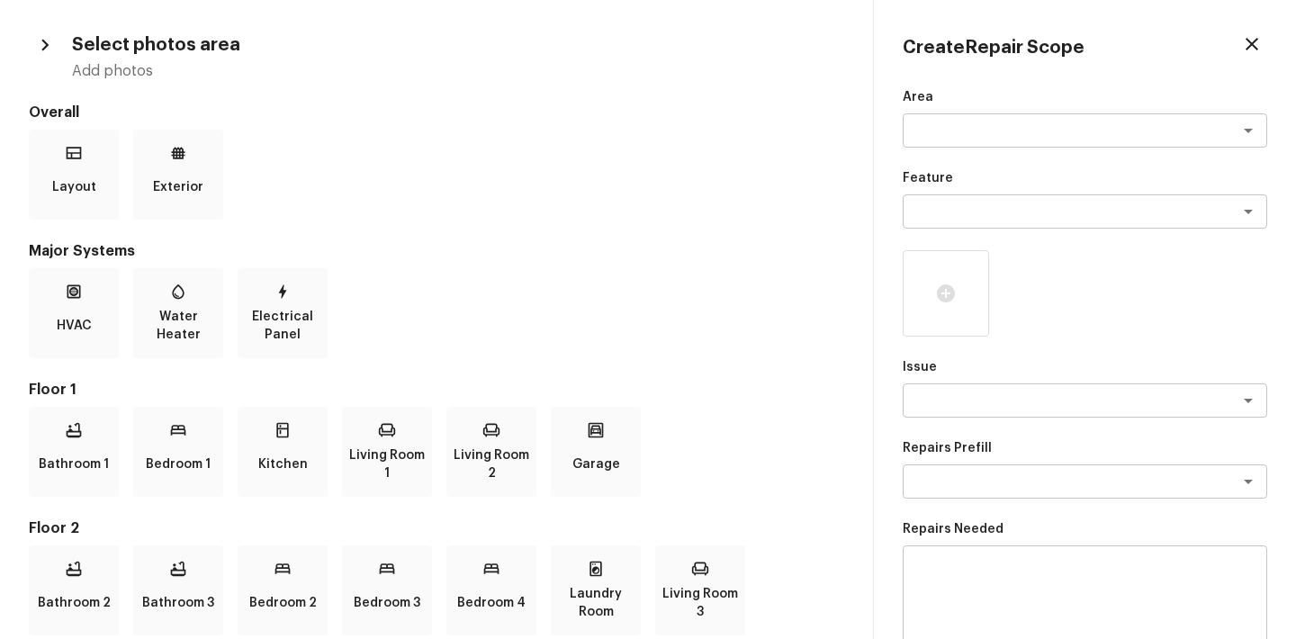
click at [53, 41] on icon "button" at bounding box center [44, 44] width 23 height 23
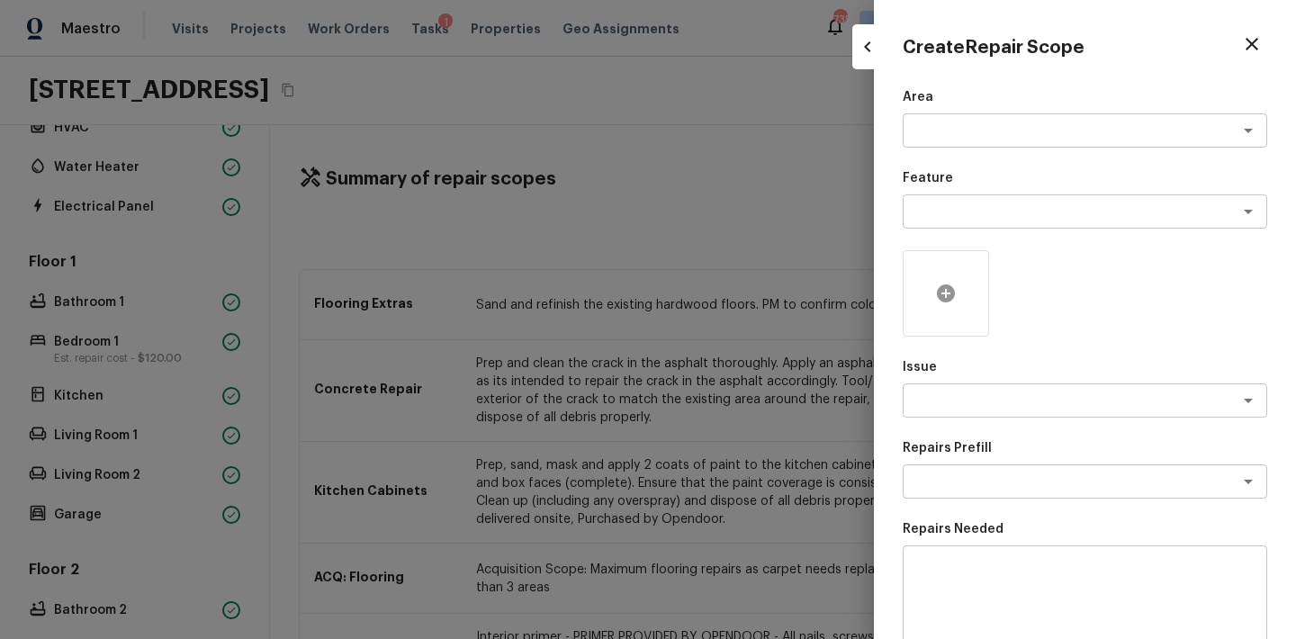
click at [952, 289] on icon at bounding box center [946, 293] width 18 height 18
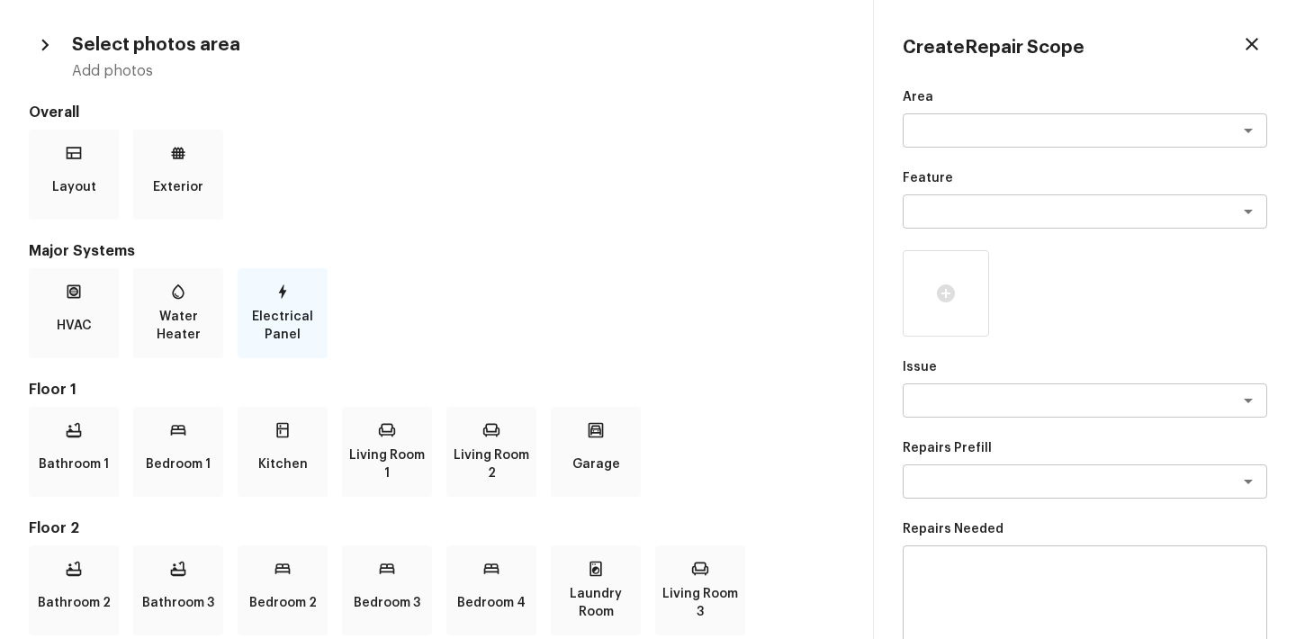
click at [305, 299] on div "Electrical Panel" at bounding box center [283, 313] width 90 height 90
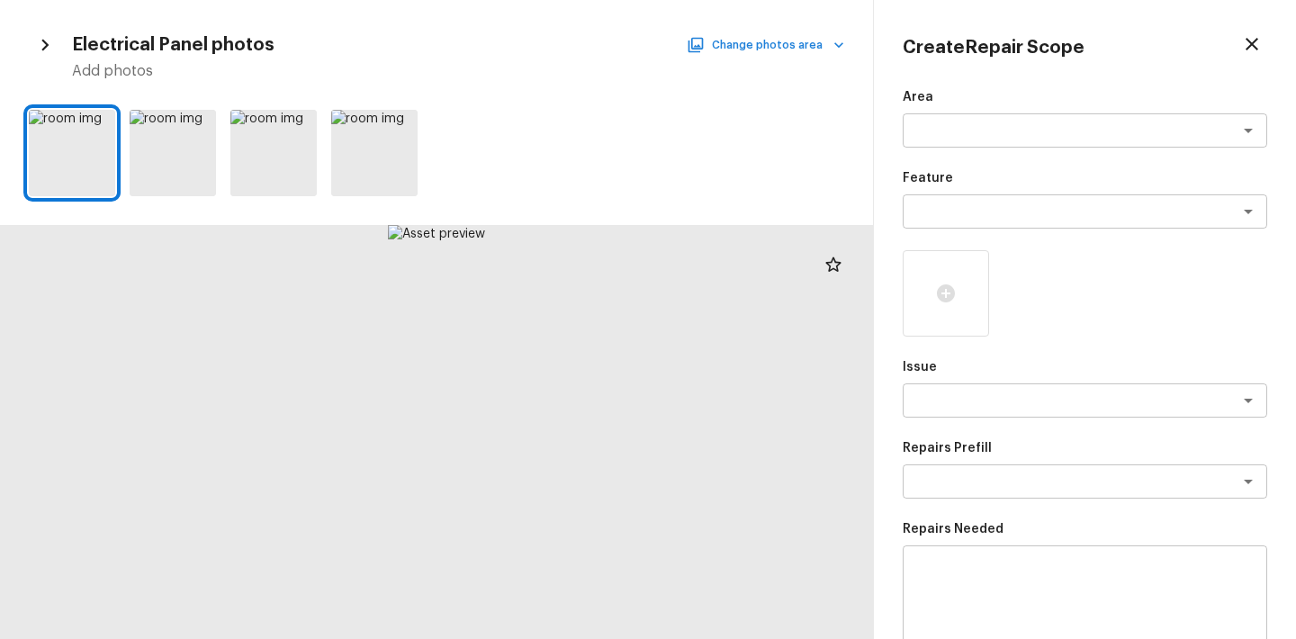
click at [812, 48] on button "Change photos area" at bounding box center [767, 44] width 154 height 23
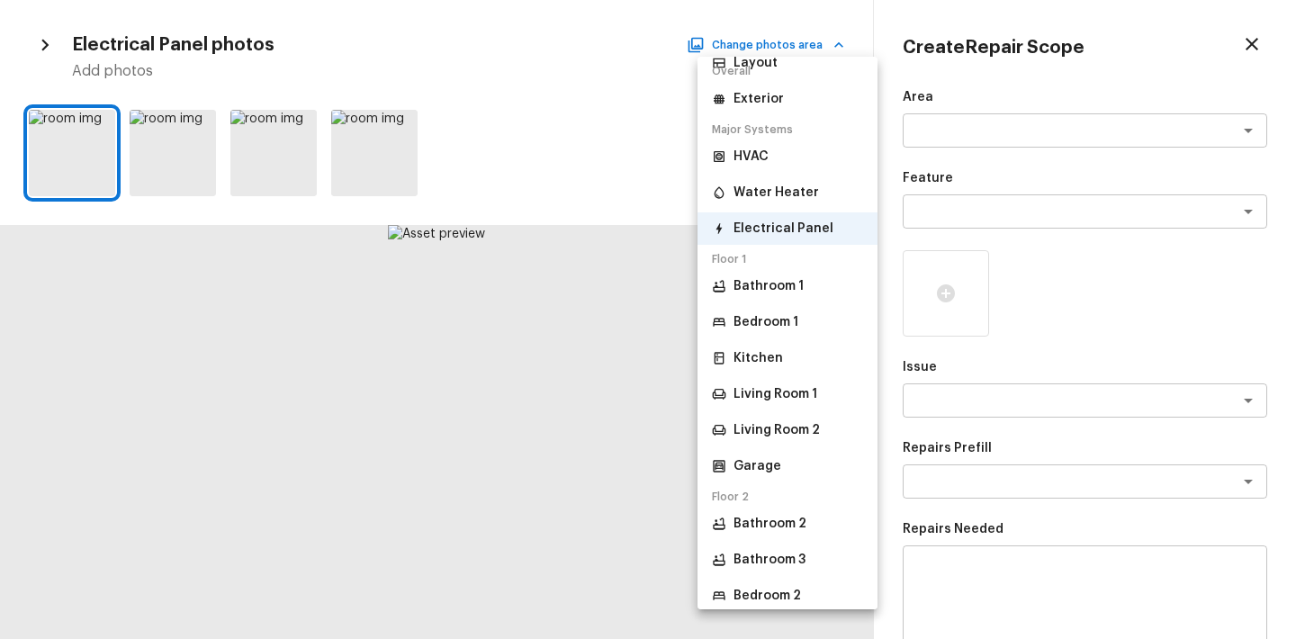
scroll to position [326, 0]
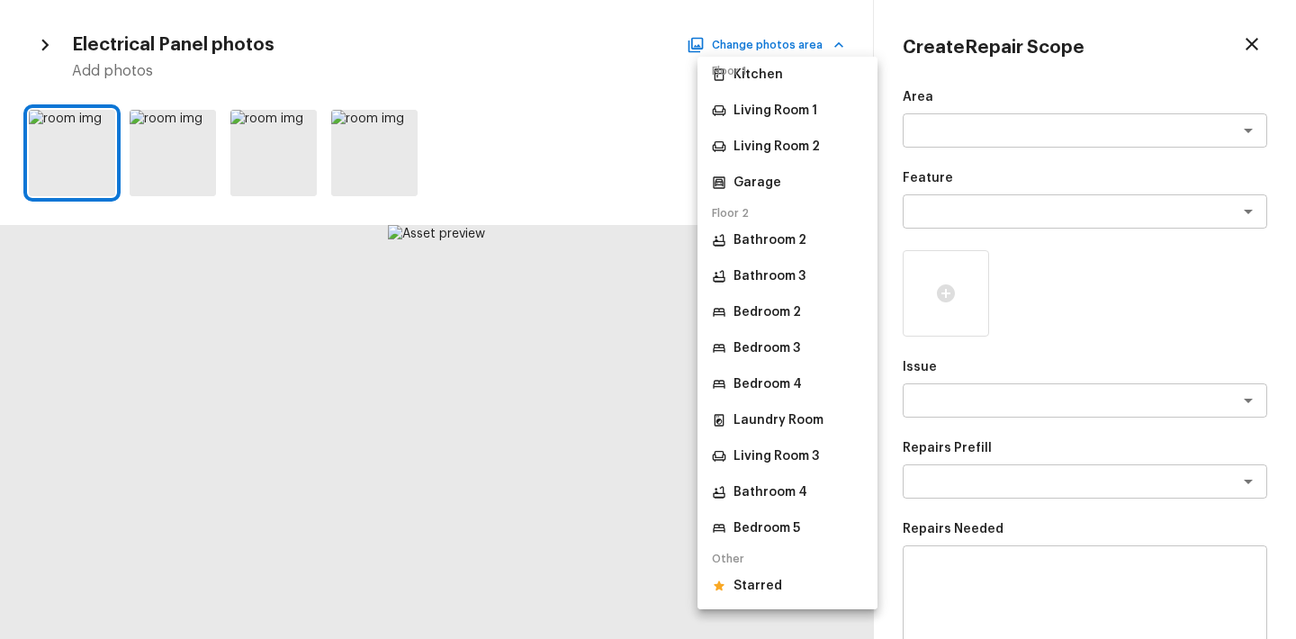
click at [753, 578] on p "Starred" at bounding box center [757, 586] width 49 height 18
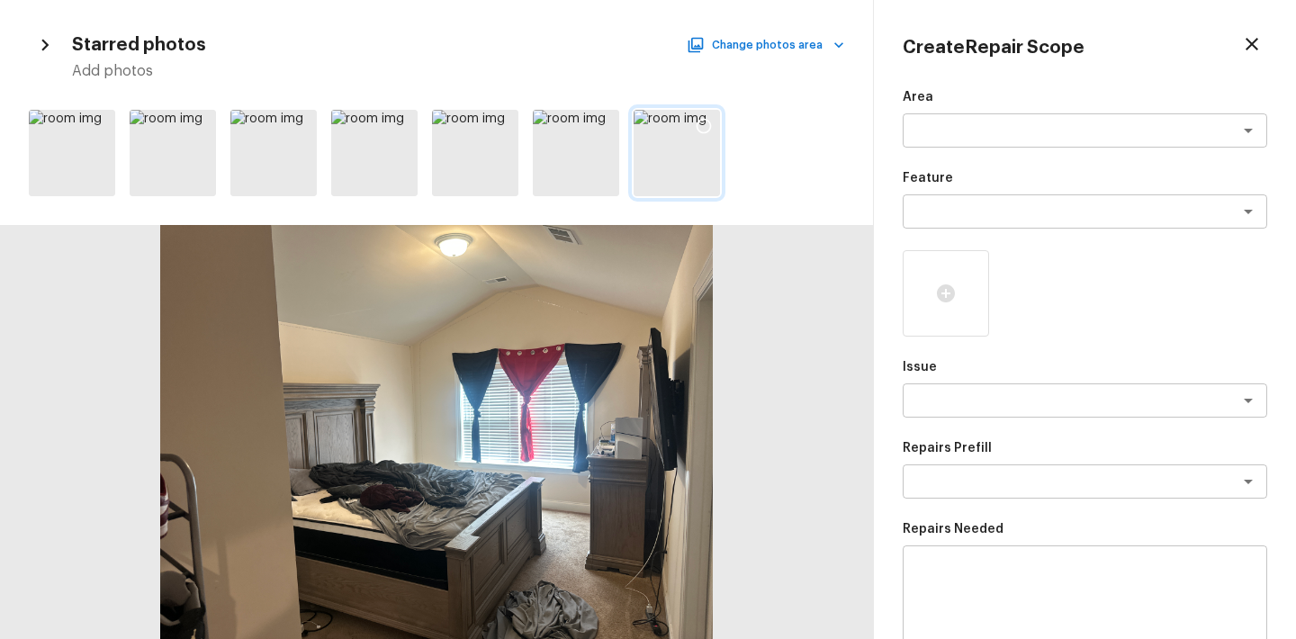
click at [711, 122] on icon at bounding box center [704, 126] width 18 height 18
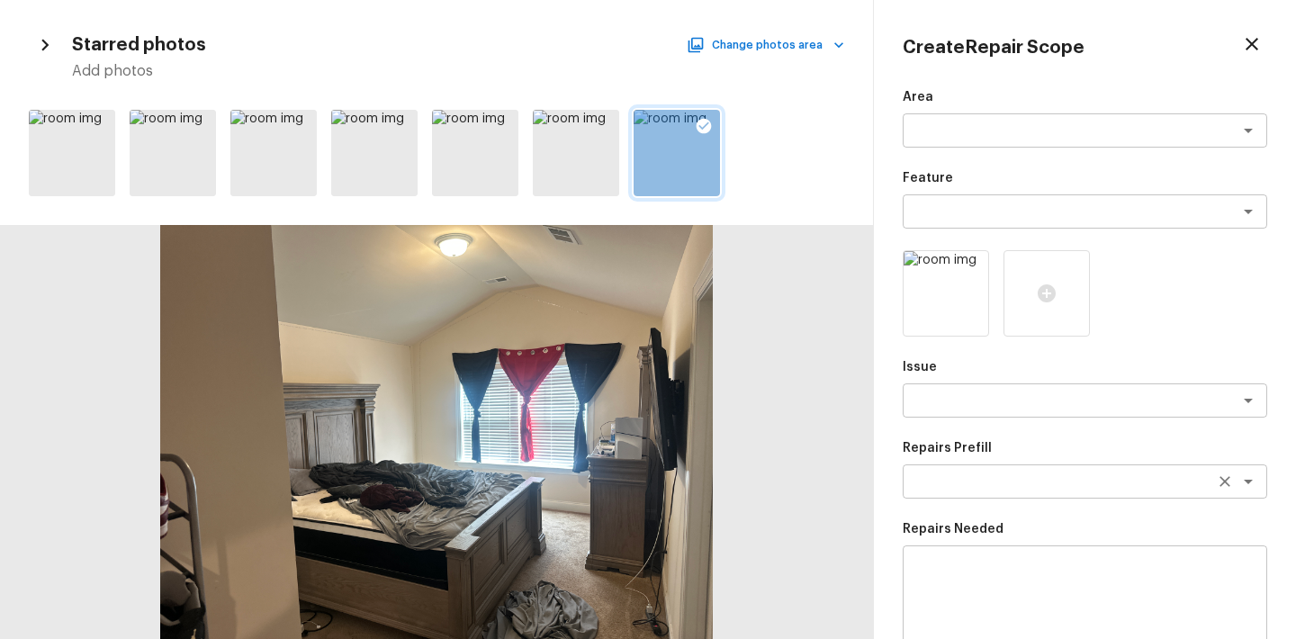
scroll to position [269, 0]
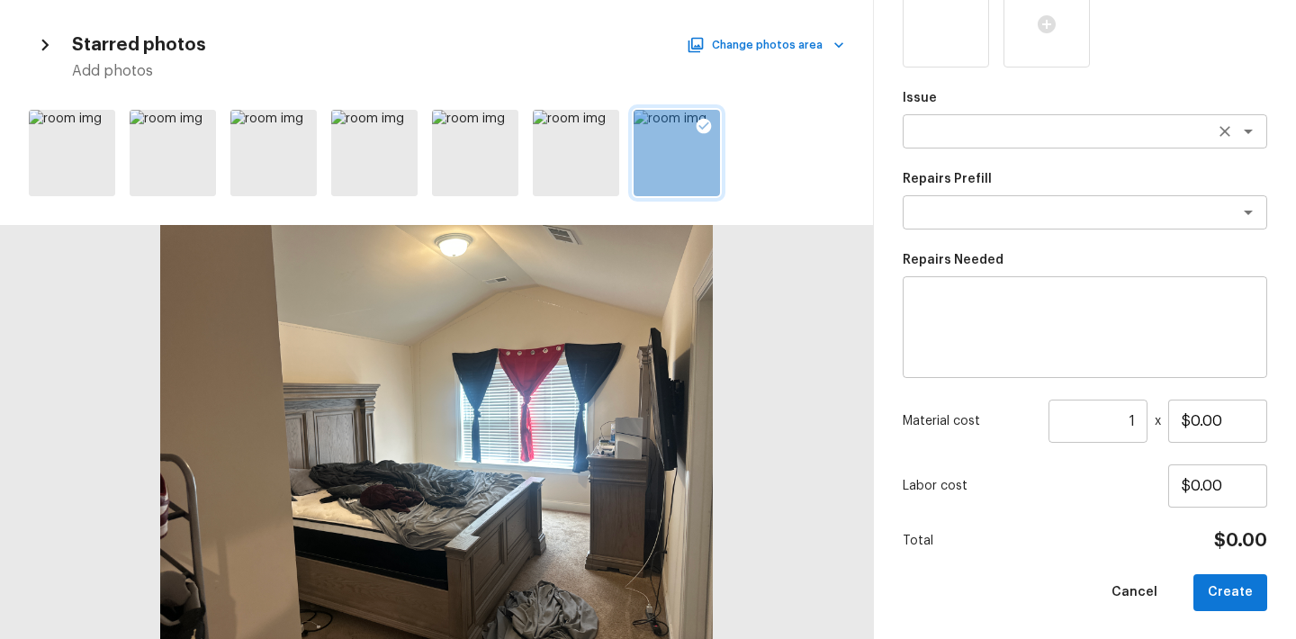
click at [966, 144] on div "x ​" at bounding box center [1085, 131] width 364 height 34
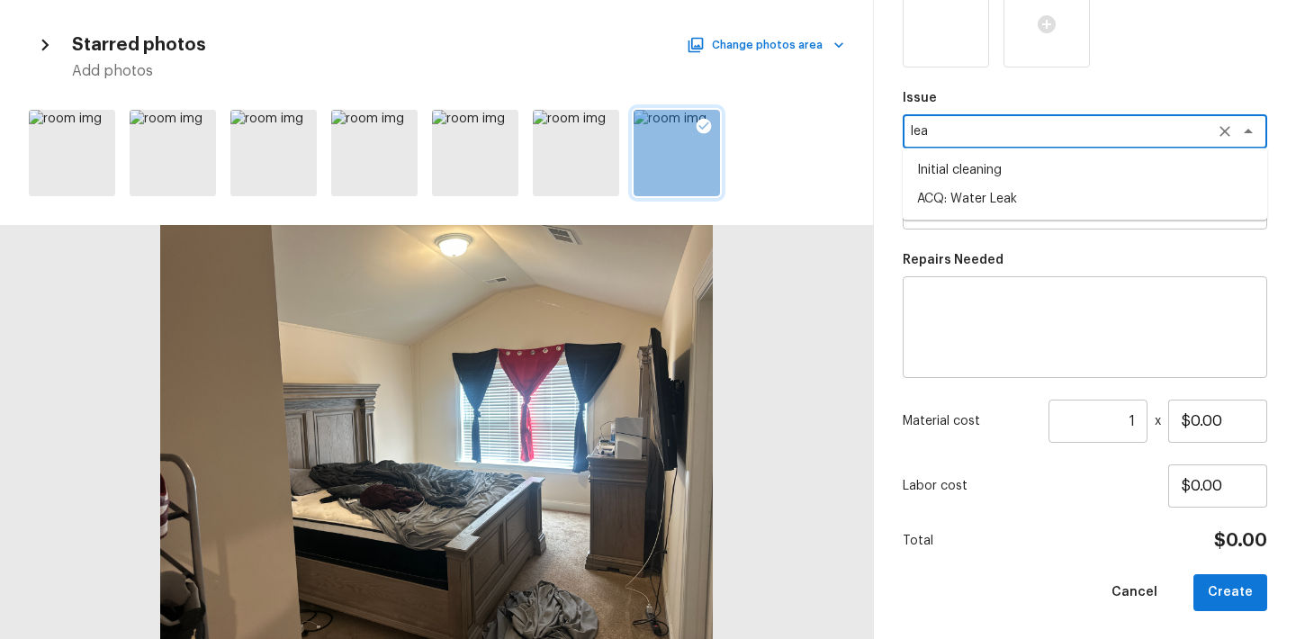
click at [961, 199] on li "ACQ: Water Leak" at bounding box center [1085, 198] width 364 height 29
click at [972, 215] on textarea at bounding box center [1060, 212] width 298 height 18
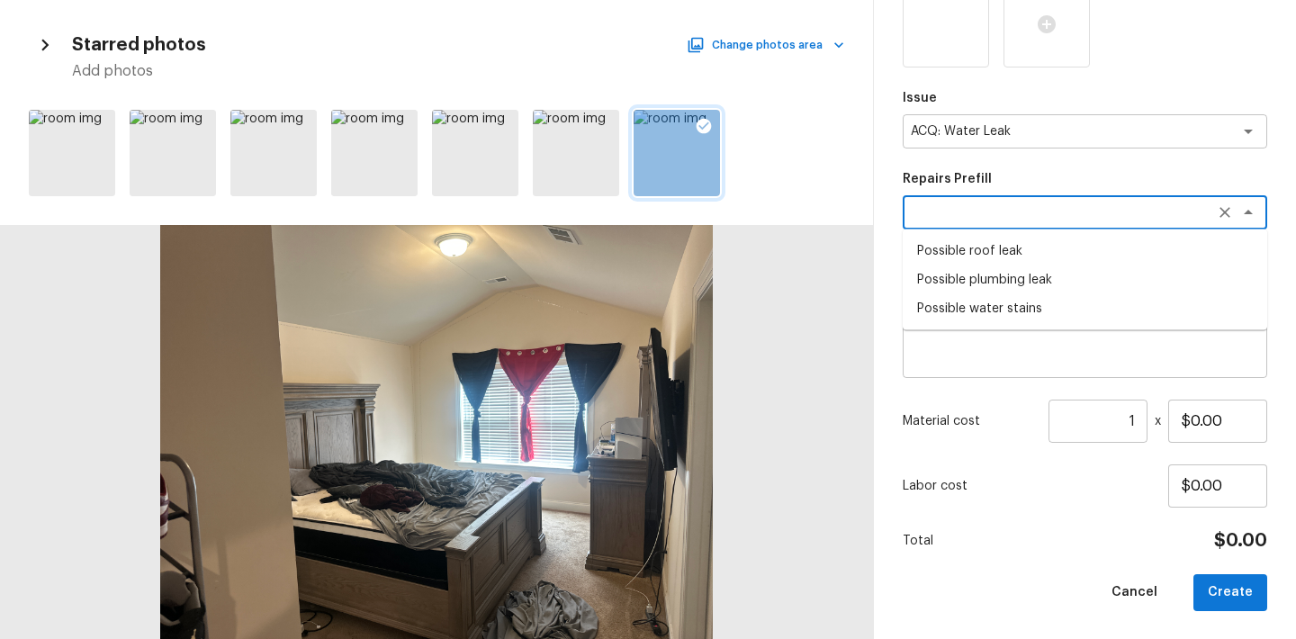
click at [997, 303] on li "Possible water stains" at bounding box center [1085, 308] width 364 height 29
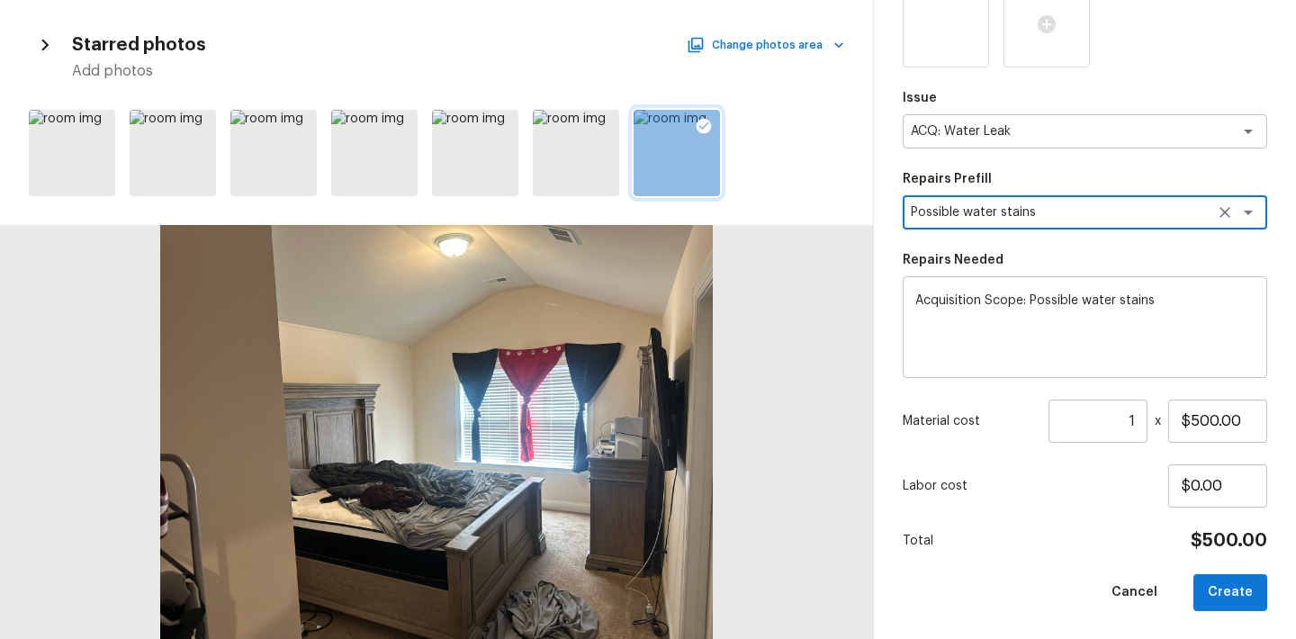
click at [1166, 301] on textarea "Acquisition Scope: Possible water stains" at bounding box center [1084, 328] width 339 height 72
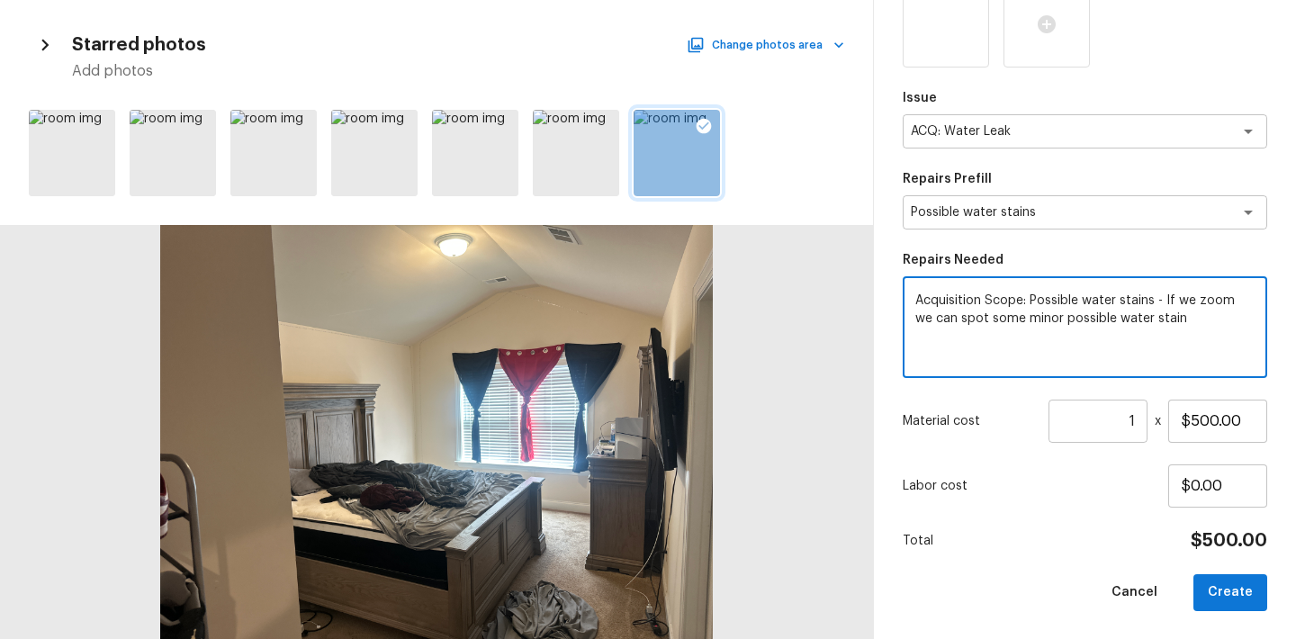
click at [1167, 294] on textarea "Acquisition Scope: Possible water stains - If we zoom we can spot some minor po…" at bounding box center [1084, 328] width 339 height 72
drag, startPoint x: 1167, startPoint y: 294, endPoint x: 1188, endPoint y: 324, distance: 36.2
click at [1187, 323] on textarea "Acquisition Scope: Possible water stains - If we zoom we can spot some minor po…" at bounding box center [1084, 328] width 339 height 72
paste textarea "in, we can spot a minor possible water stain."
click at [1212, 580] on button "Create" at bounding box center [1230, 592] width 74 height 37
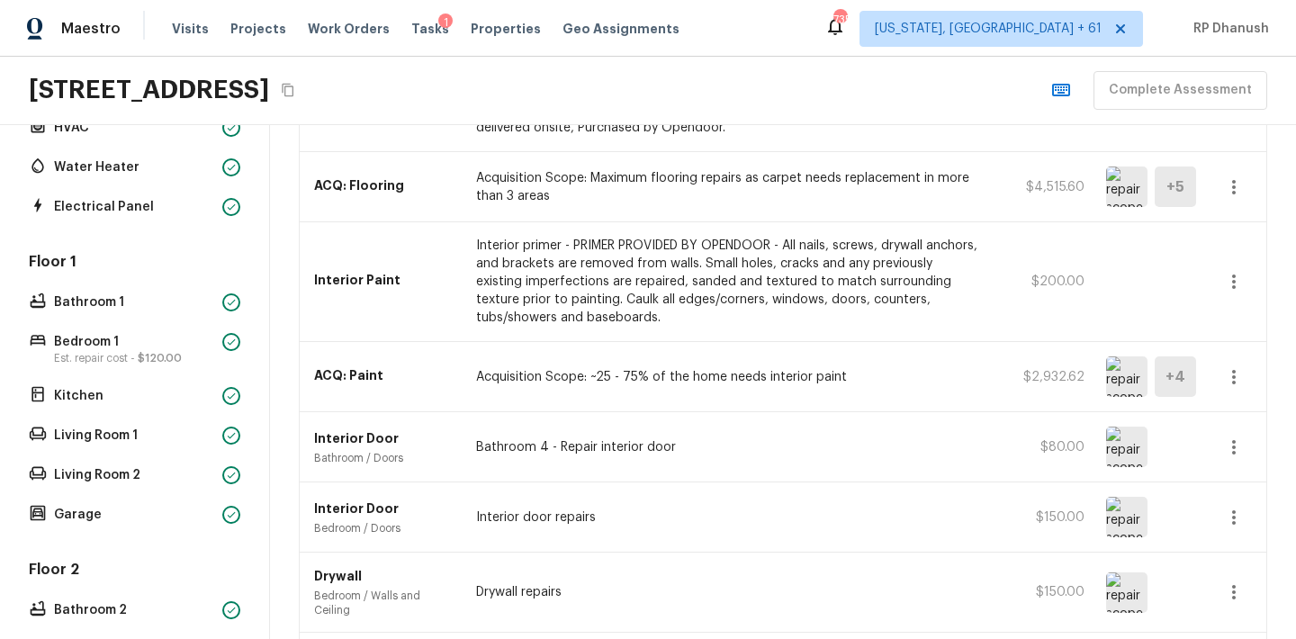
scroll to position [406, 0]
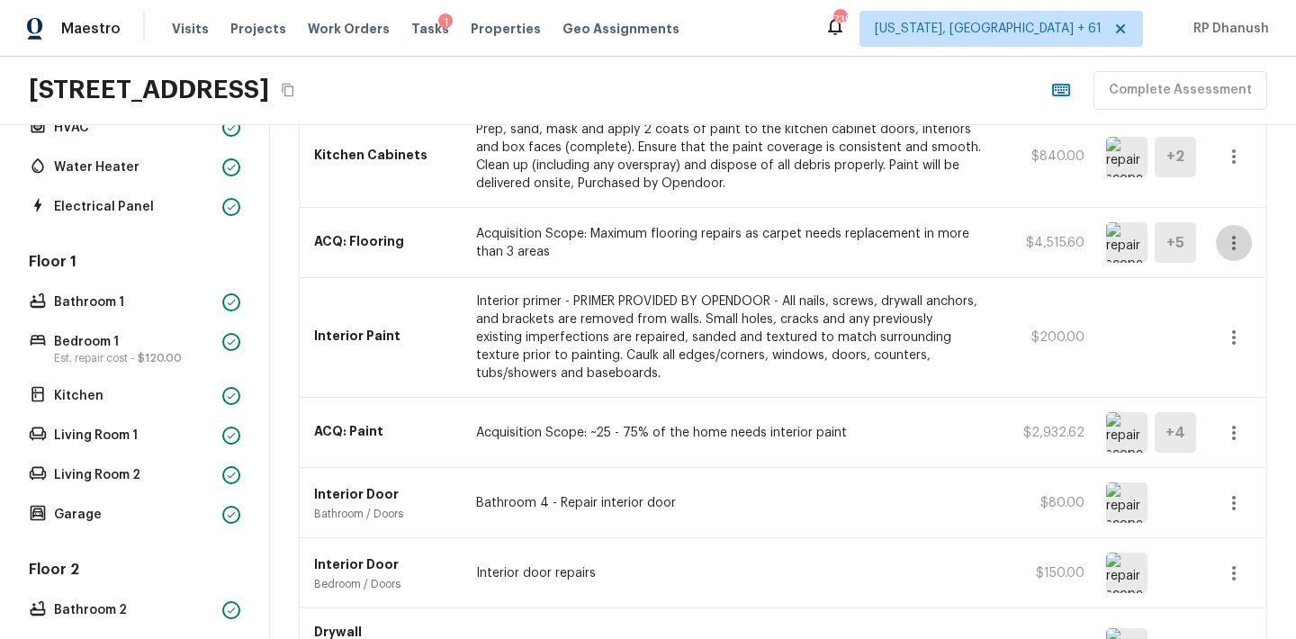
click at [1233, 247] on icon "button" at bounding box center [1234, 243] width 4 height 14
click at [856, 294] on div at bounding box center [648, 319] width 1296 height 639
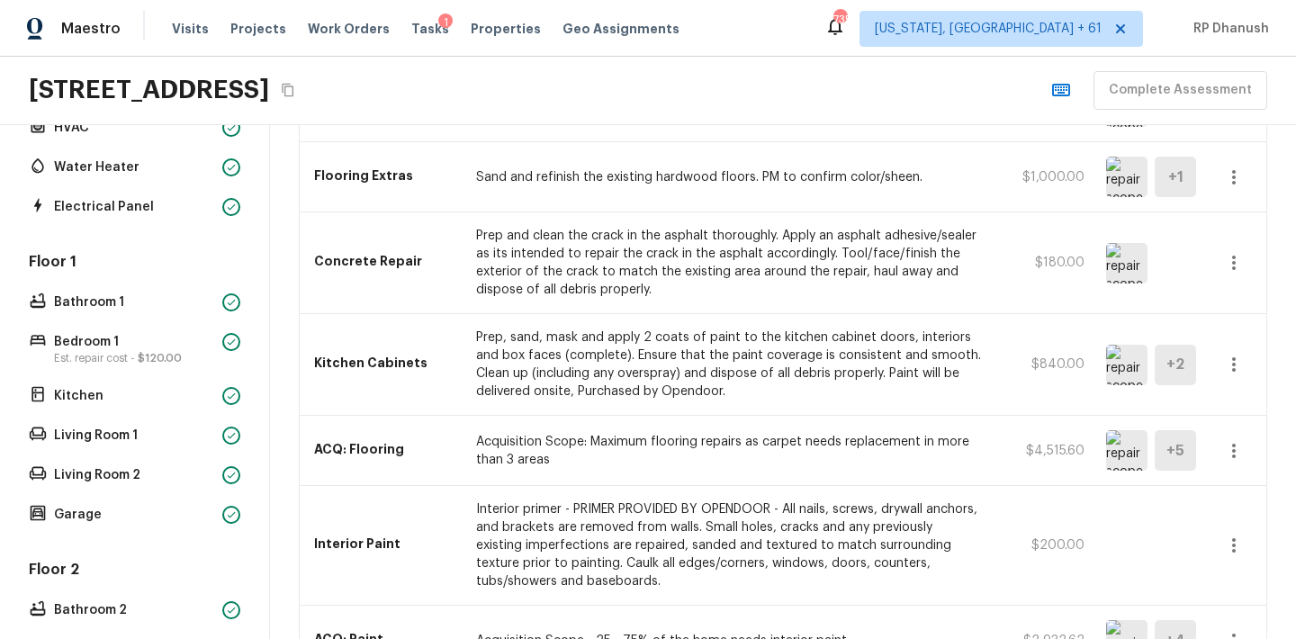
scroll to position [0, 0]
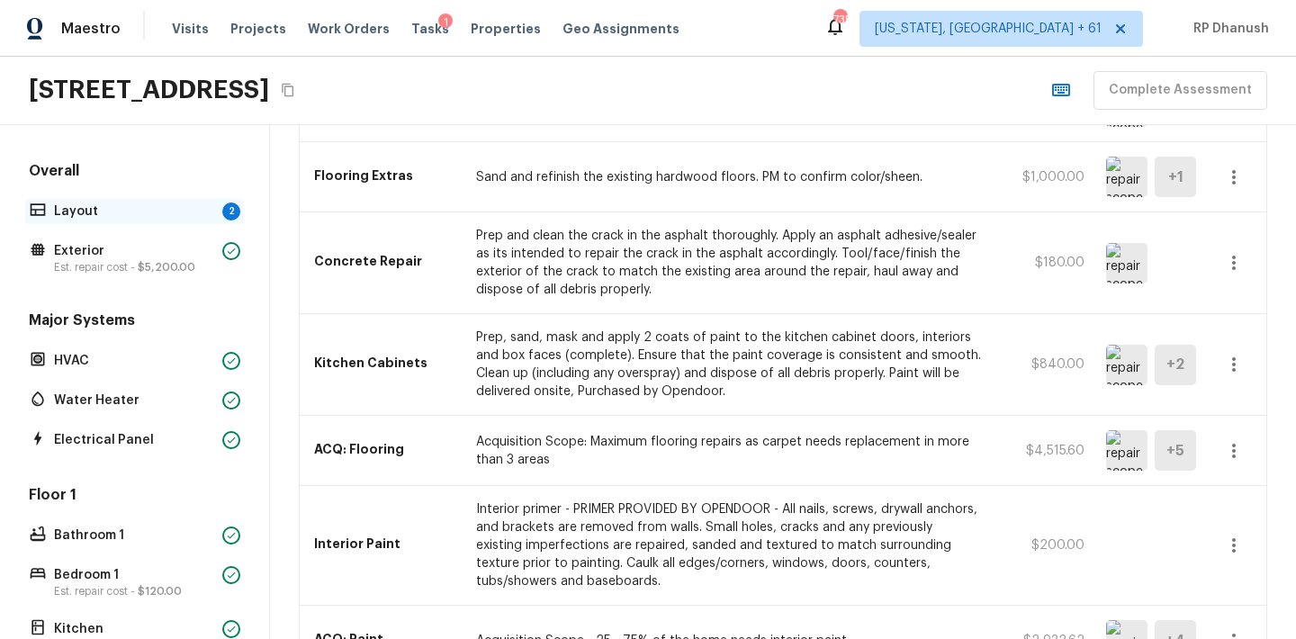
click at [163, 209] on p "Layout" at bounding box center [134, 211] width 161 height 18
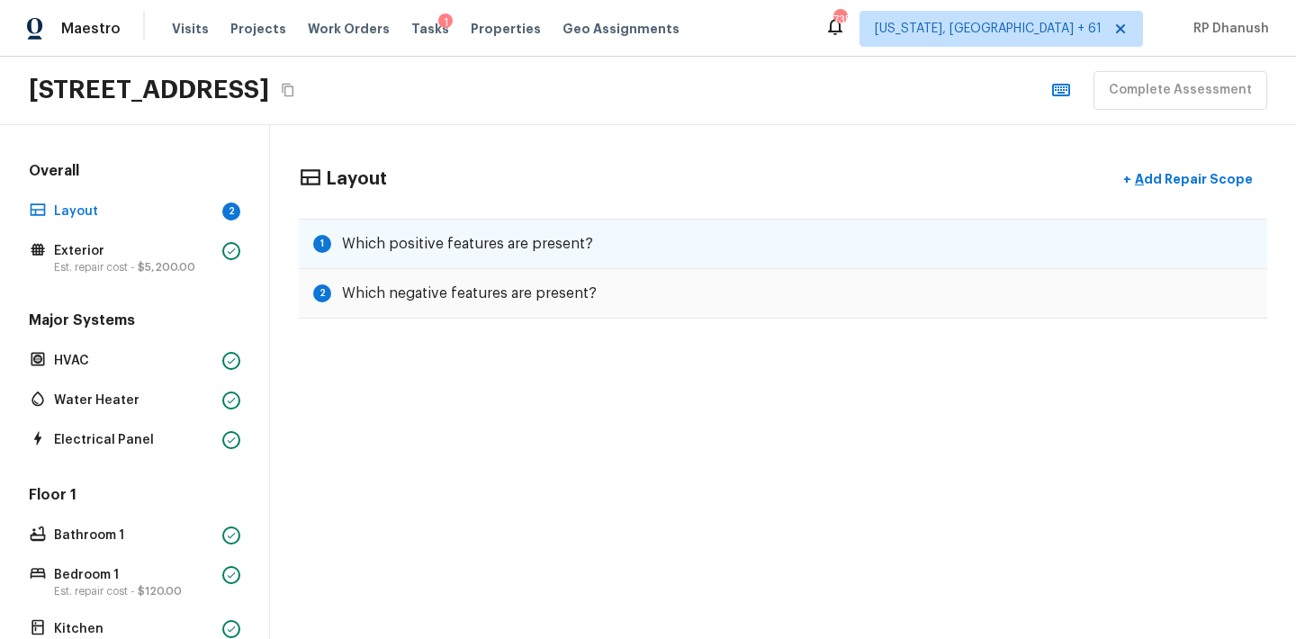
click at [494, 238] on h5 "Which positive features are present?" at bounding box center [467, 244] width 251 height 20
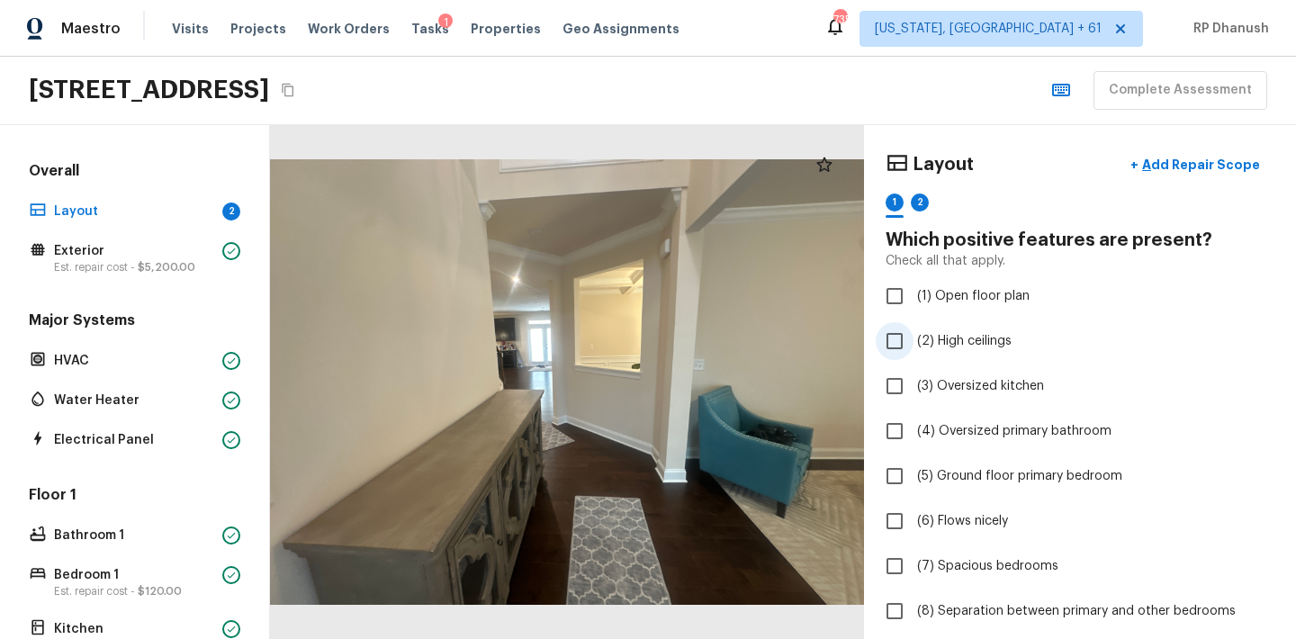
click at [956, 347] on span "(2) High ceilings" at bounding box center [964, 341] width 94 height 18
click at [913, 347] on input "(2) High ceilings" at bounding box center [895, 341] width 38 height 38
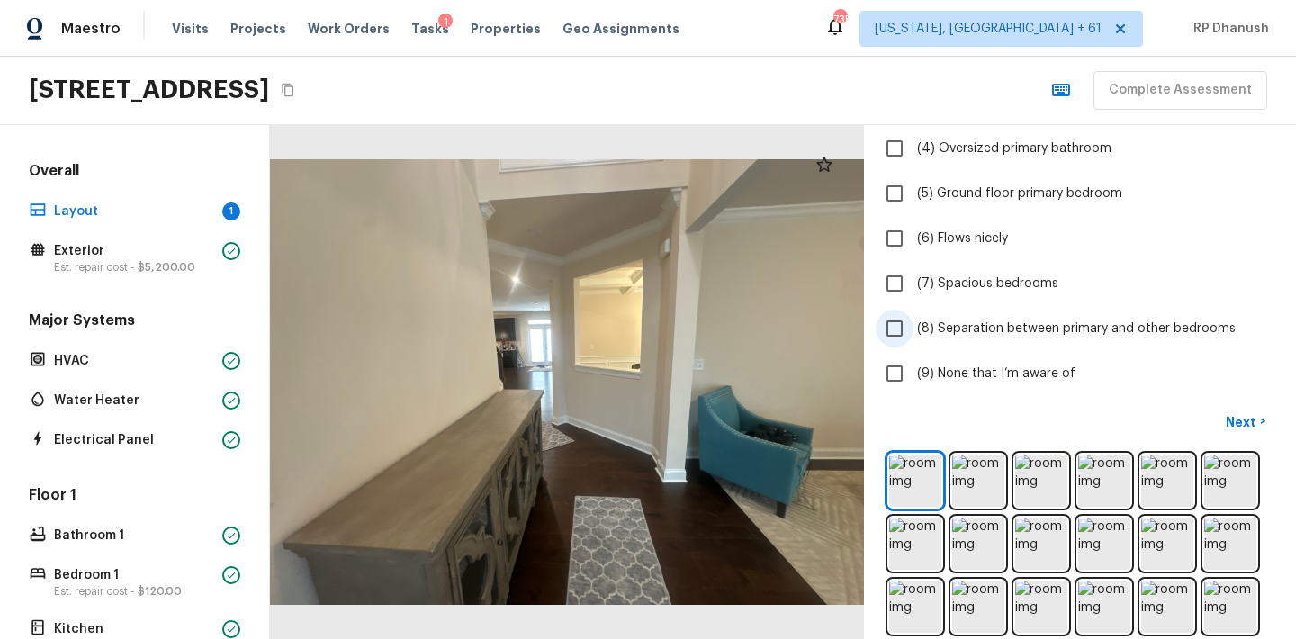
scroll to position [266, 0]
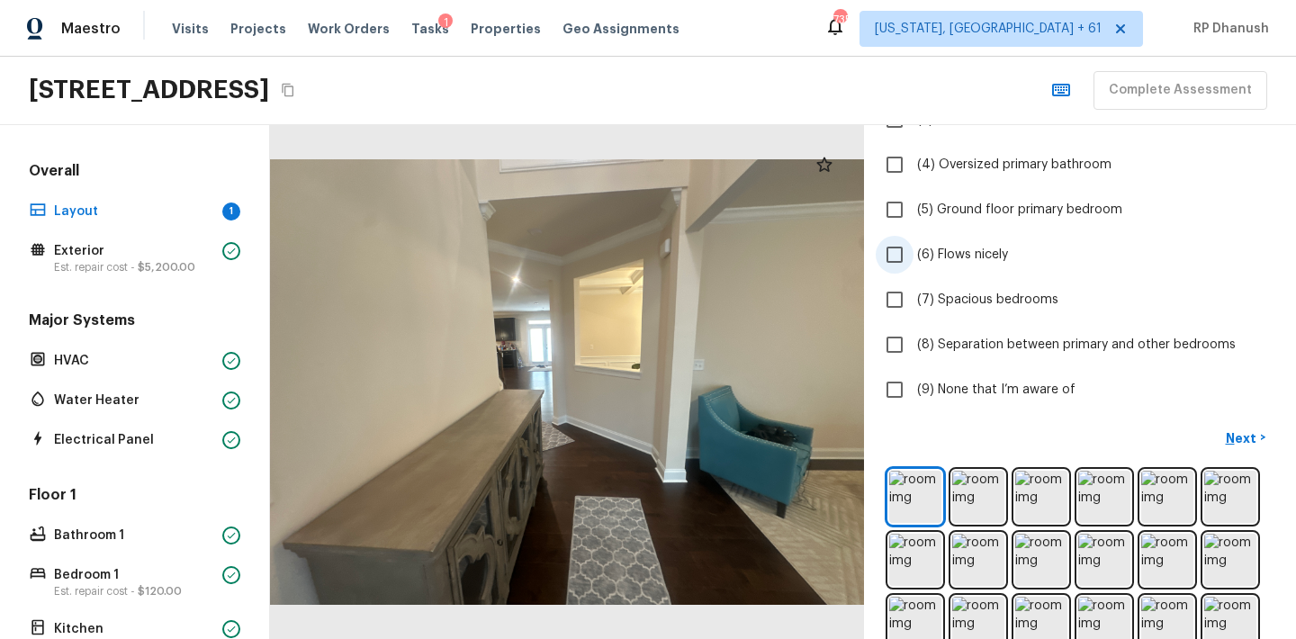
click at [972, 255] on span "(6) Flows nicely" at bounding box center [962, 255] width 91 height 18
click at [913, 255] on input "(6) Flows nicely" at bounding box center [895, 255] width 38 height 38
click at [1238, 445] on p "Next" at bounding box center [1243, 438] width 34 height 18
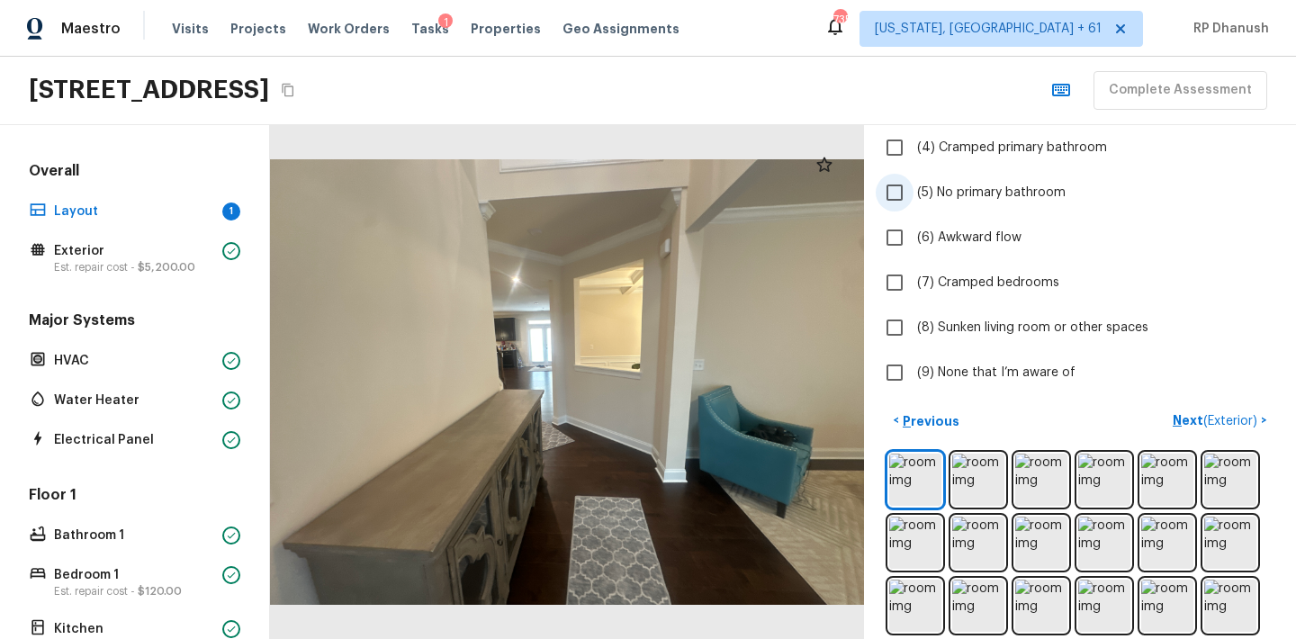
scroll to position [285, 0]
click at [957, 370] on span "(9) None that I’m aware of" at bounding box center [996, 371] width 158 height 18
click at [913, 370] on input "(9) None that I’m aware of" at bounding box center [895, 371] width 38 height 38
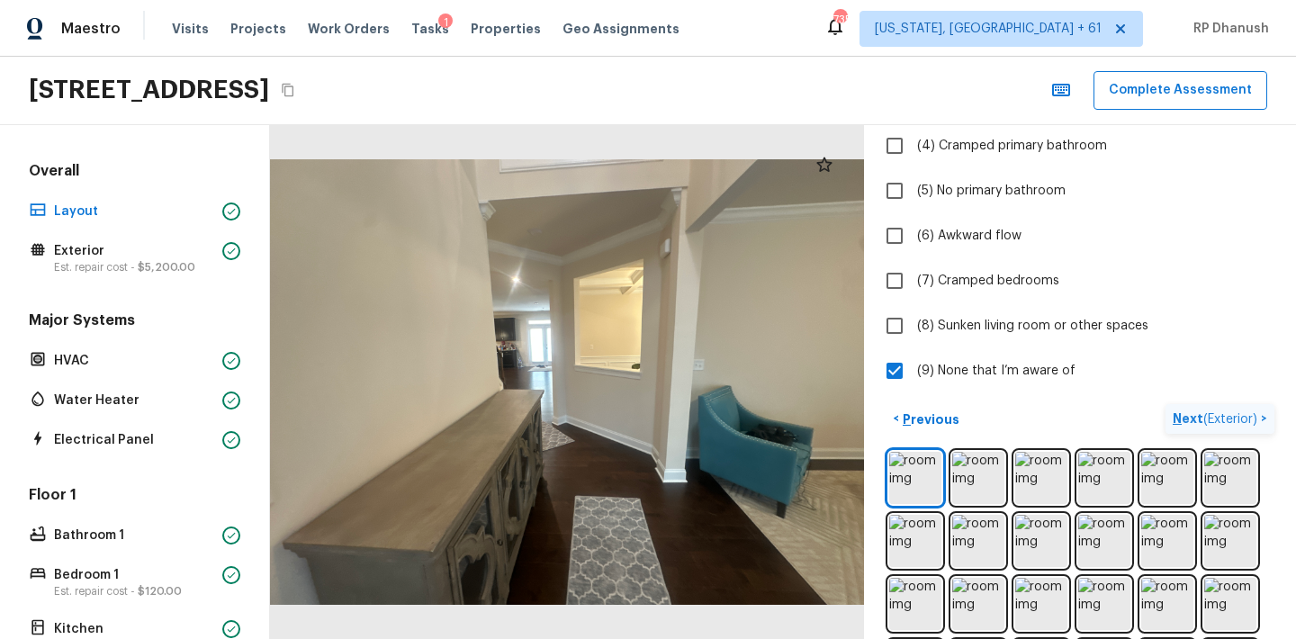
click at [1173, 417] on p "Next ( Exterior )" at bounding box center [1217, 418] width 88 height 19
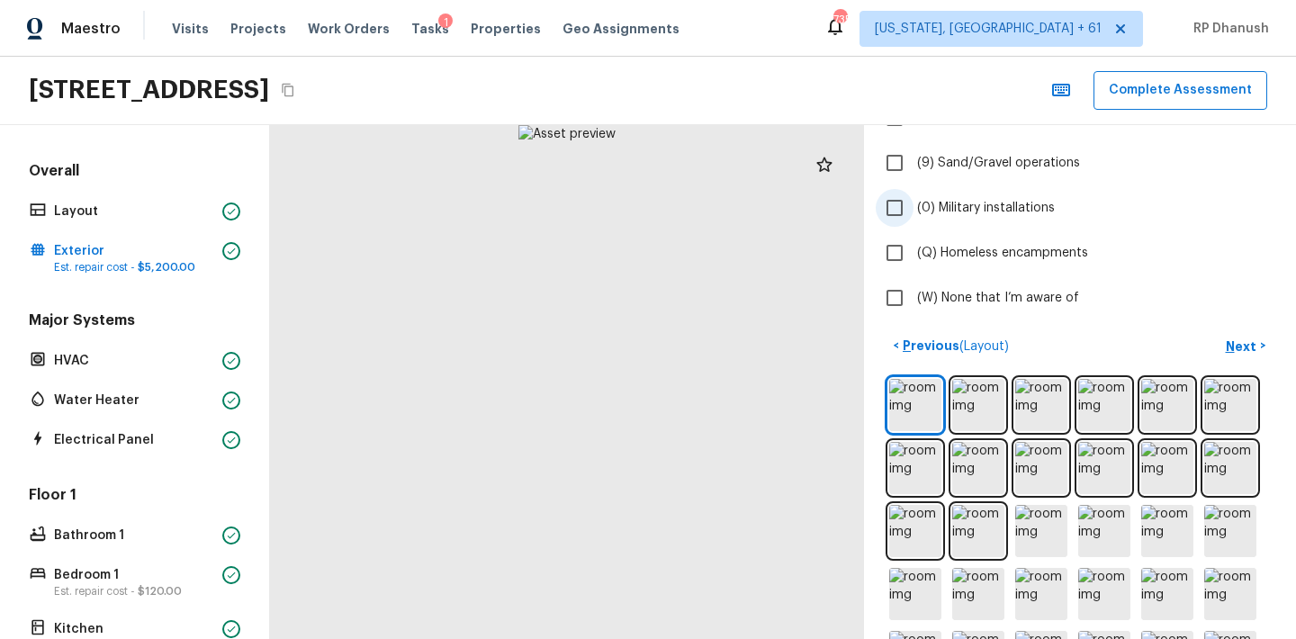
scroll to position [553, 0]
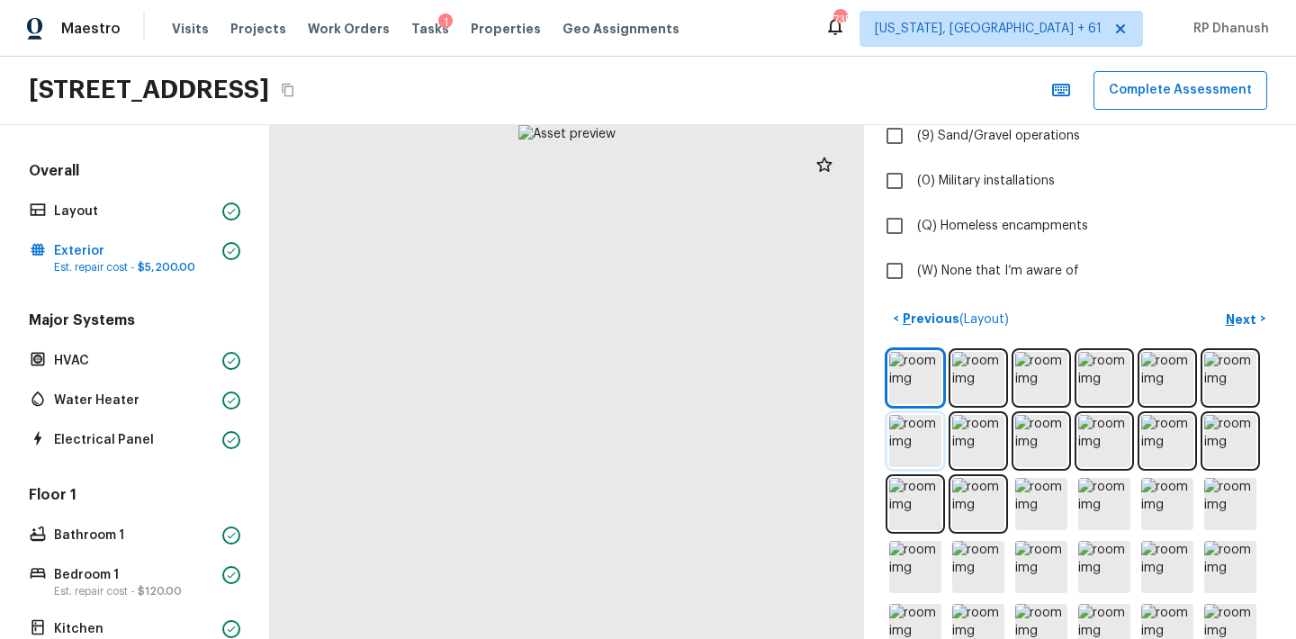
click at [921, 454] on img at bounding box center [915, 441] width 52 height 52
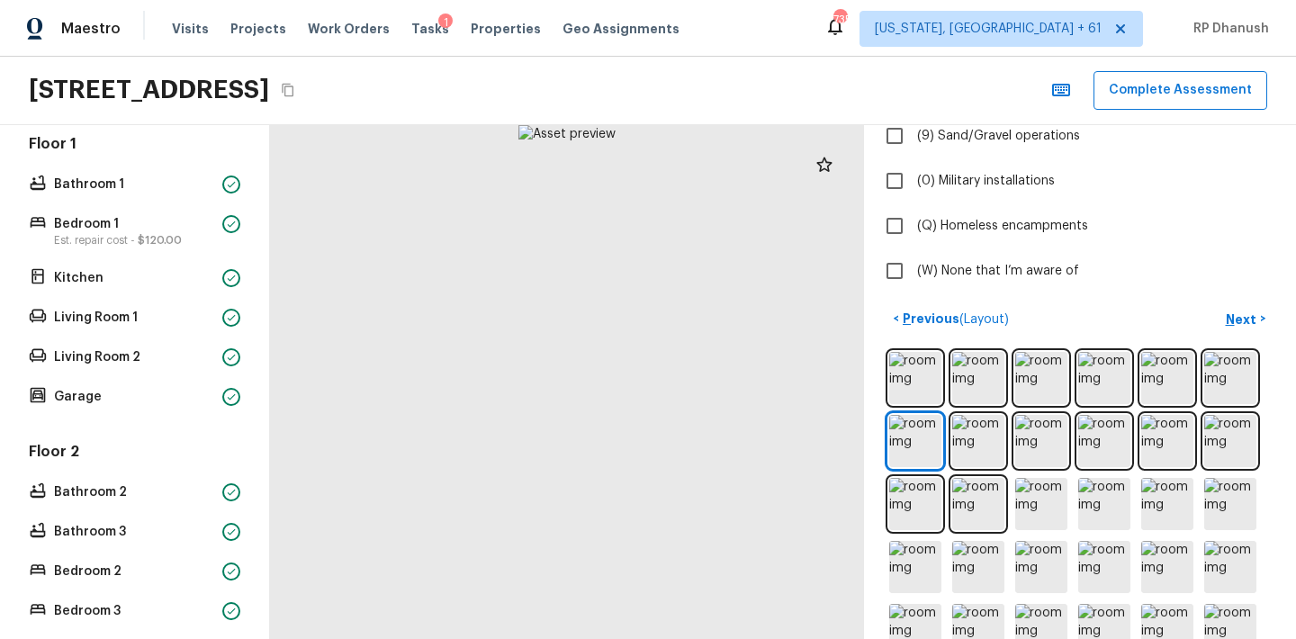
scroll to position [760, 0]
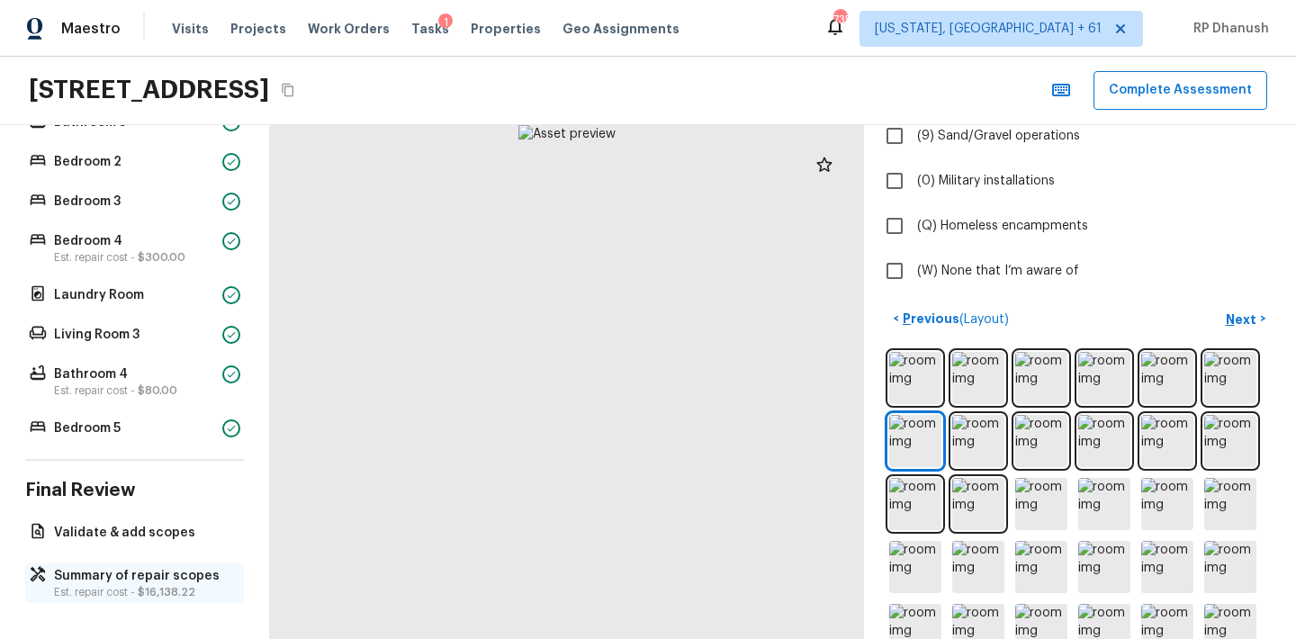
click at [111, 579] on p "Summary of repair scopes" at bounding box center [143, 576] width 179 height 18
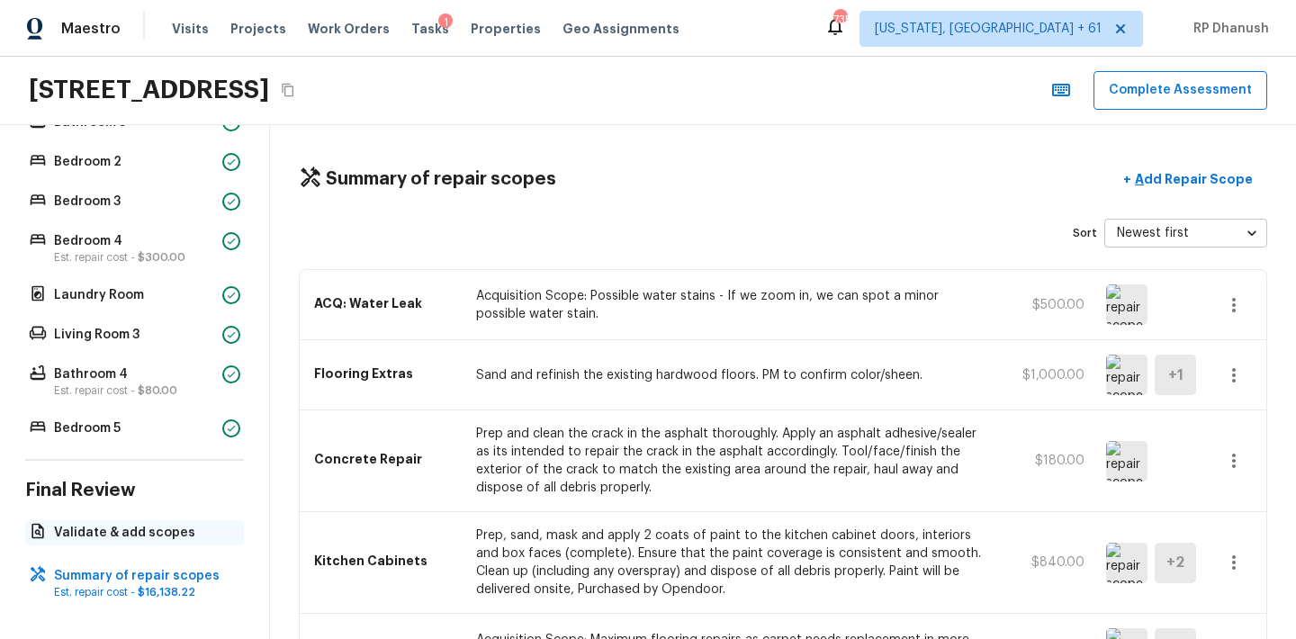
click at [118, 542] on div "Validate & add scopes" at bounding box center [134, 532] width 219 height 25
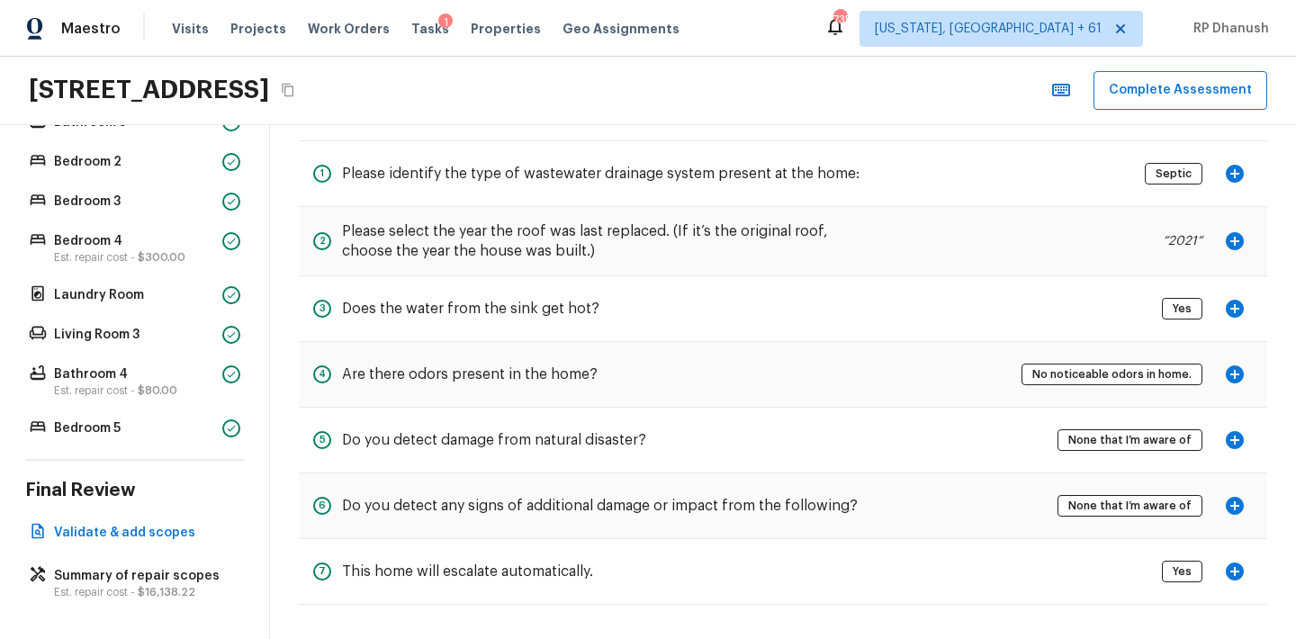
scroll to position [80, 0]
click at [193, 572] on p "Summary of repair scopes" at bounding box center [143, 576] width 179 height 18
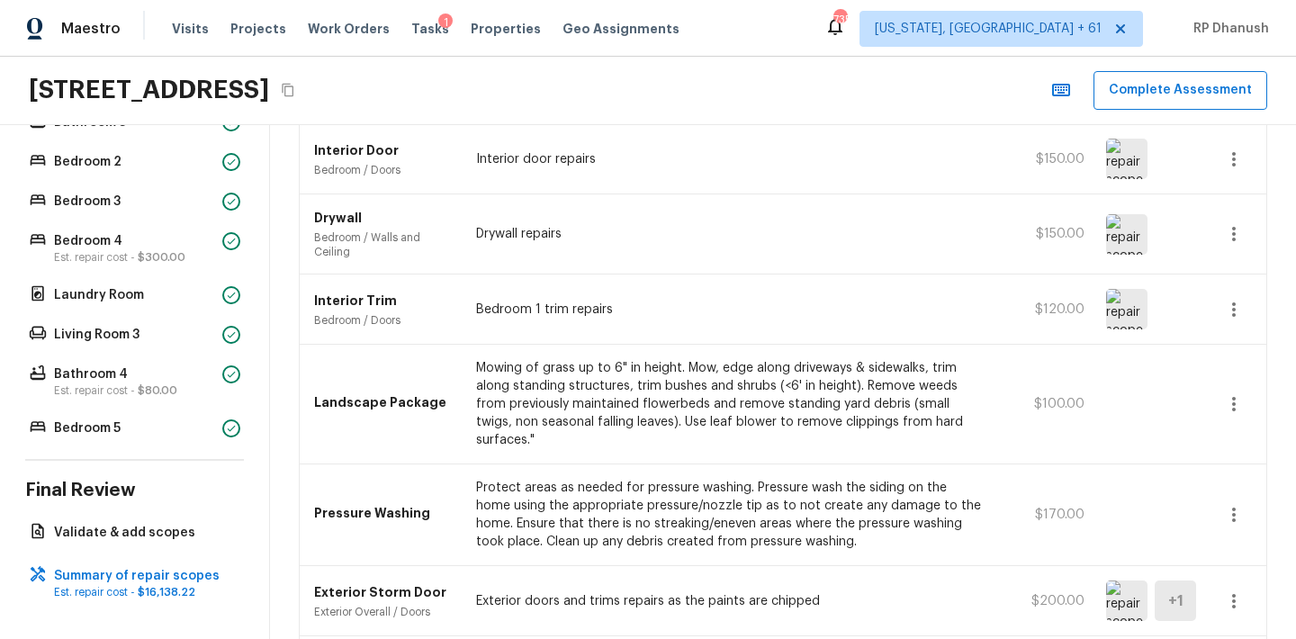
scroll to position [1098, 0]
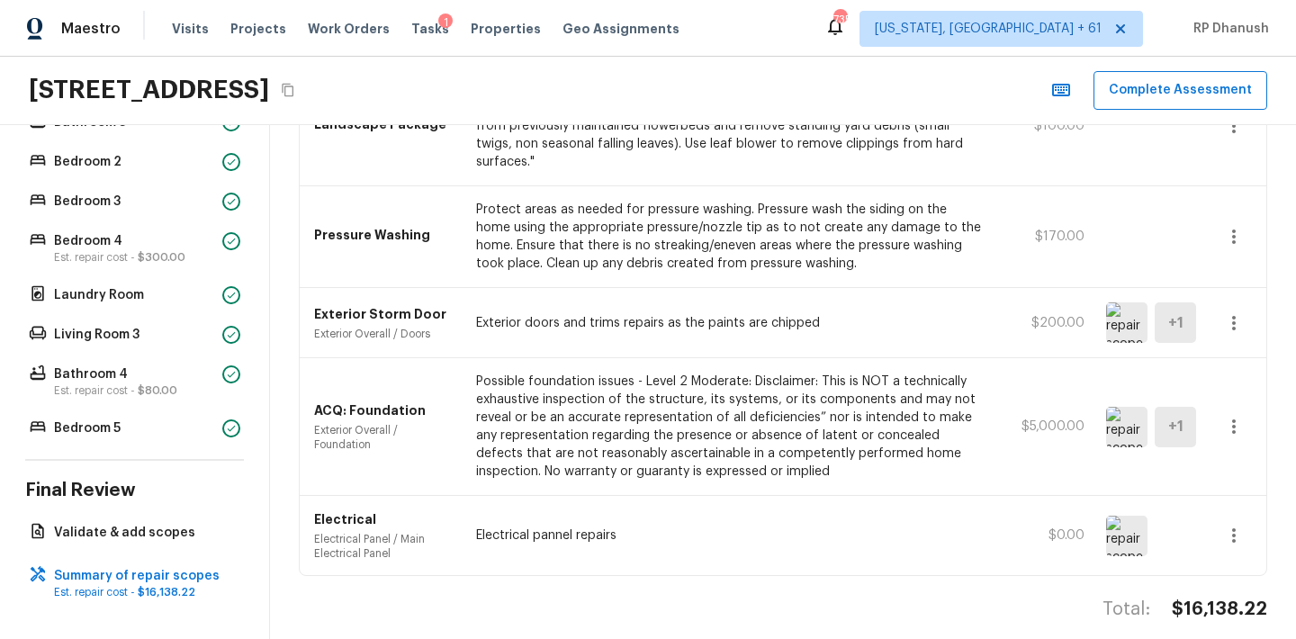
click at [1202, 601] on h4 "$16,138.22" at bounding box center [1219, 609] width 95 height 23
copy h4 "$16,138.22"
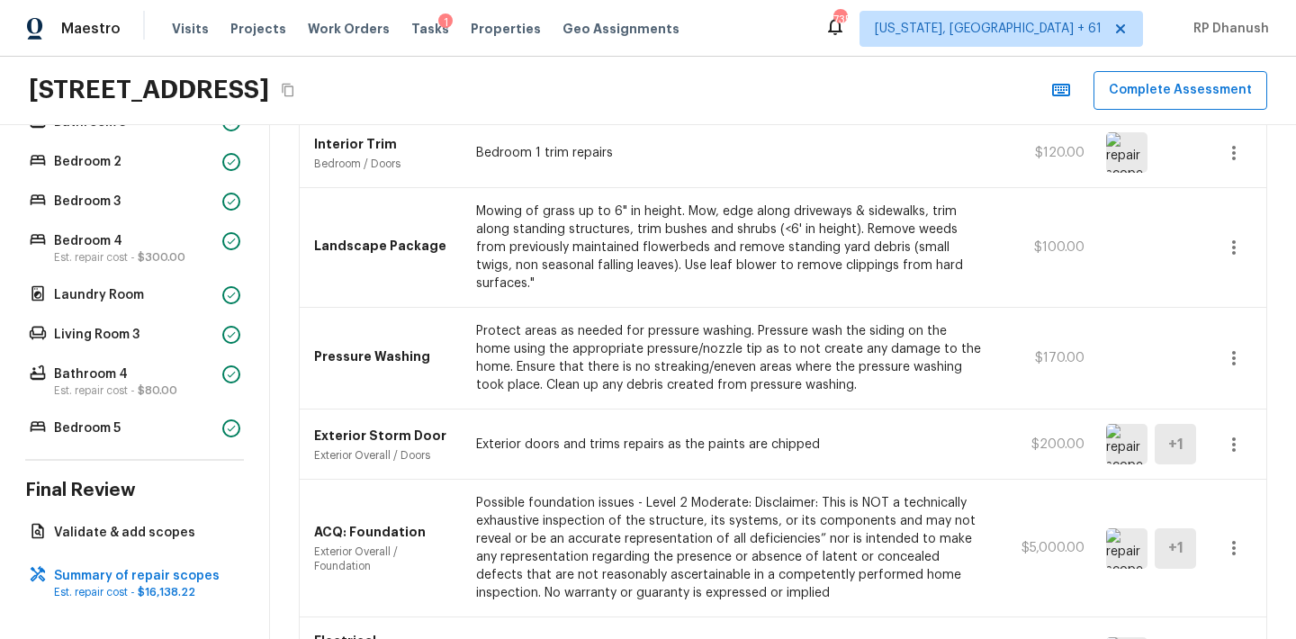
scroll to position [950, 0]
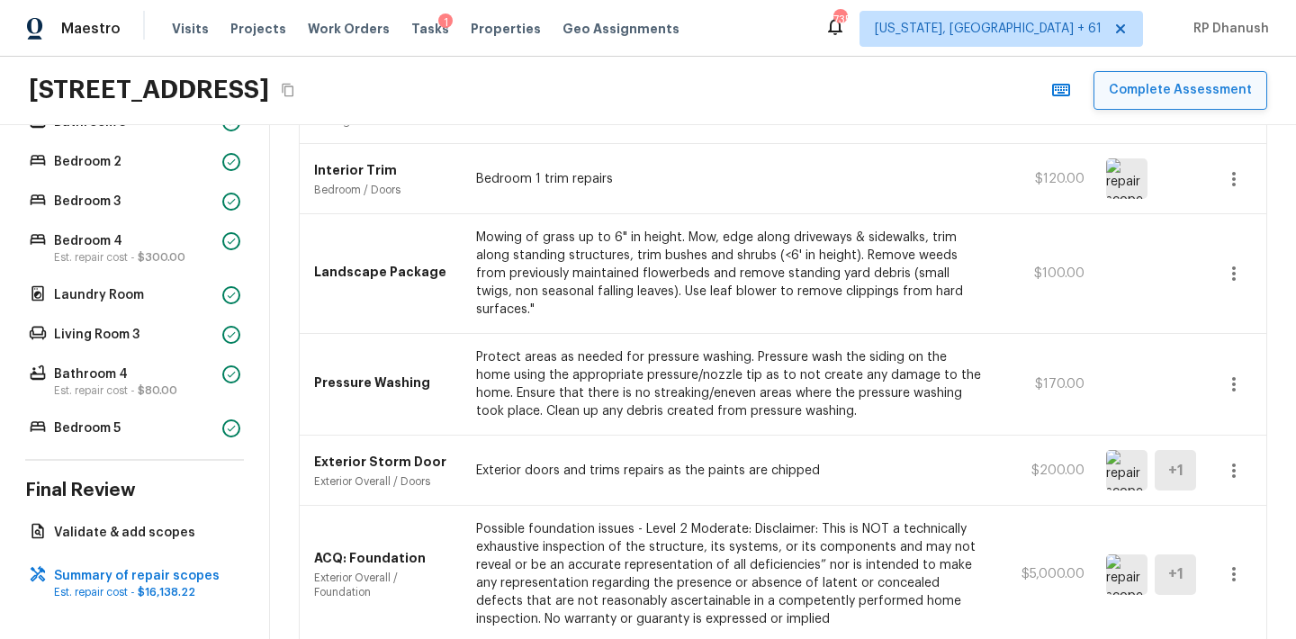
click at [1173, 87] on button "Complete Assessment" at bounding box center [1180, 90] width 174 height 39
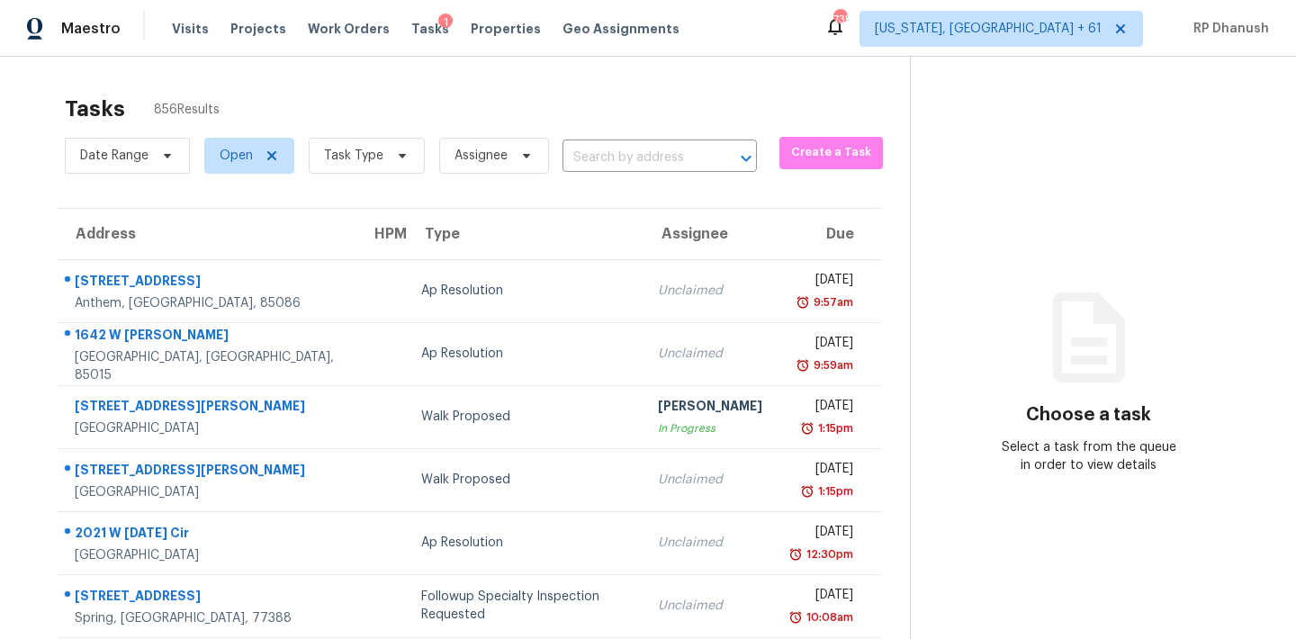
click at [609, 141] on div "Date Range Open Task Type Assignee ​" at bounding box center [411, 155] width 692 height 47
click at [607, 150] on input "text" at bounding box center [634, 158] width 144 height 28
paste input "4255 Wild Country Ct, Douglasville, GA 30135"
click at [303, 157] on span "Task Type" at bounding box center [359, 155] width 130 height 47
click at [315, 158] on span "Task Type" at bounding box center [367, 156] width 116 height 36
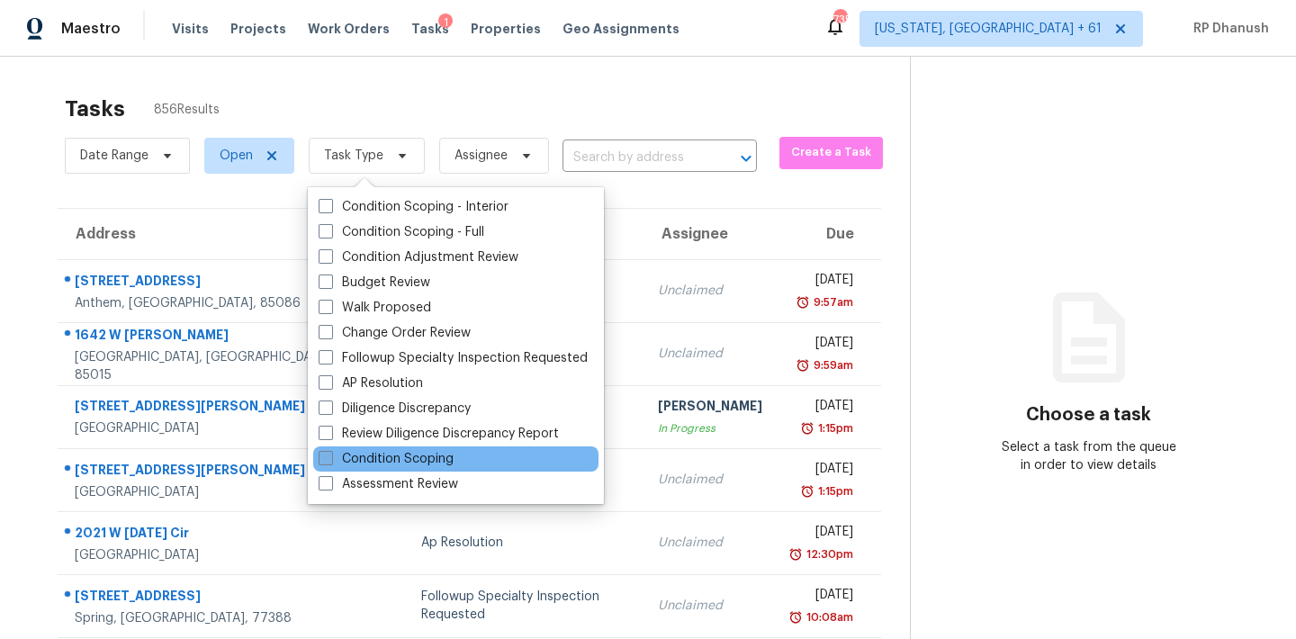
click at [375, 463] on label "Condition Scoping" at bounding box center [386, 459] width 135 height 18
click at [330, 462] on input "Condition Scoping" at bounding box center [325, 456] width 12 height 12
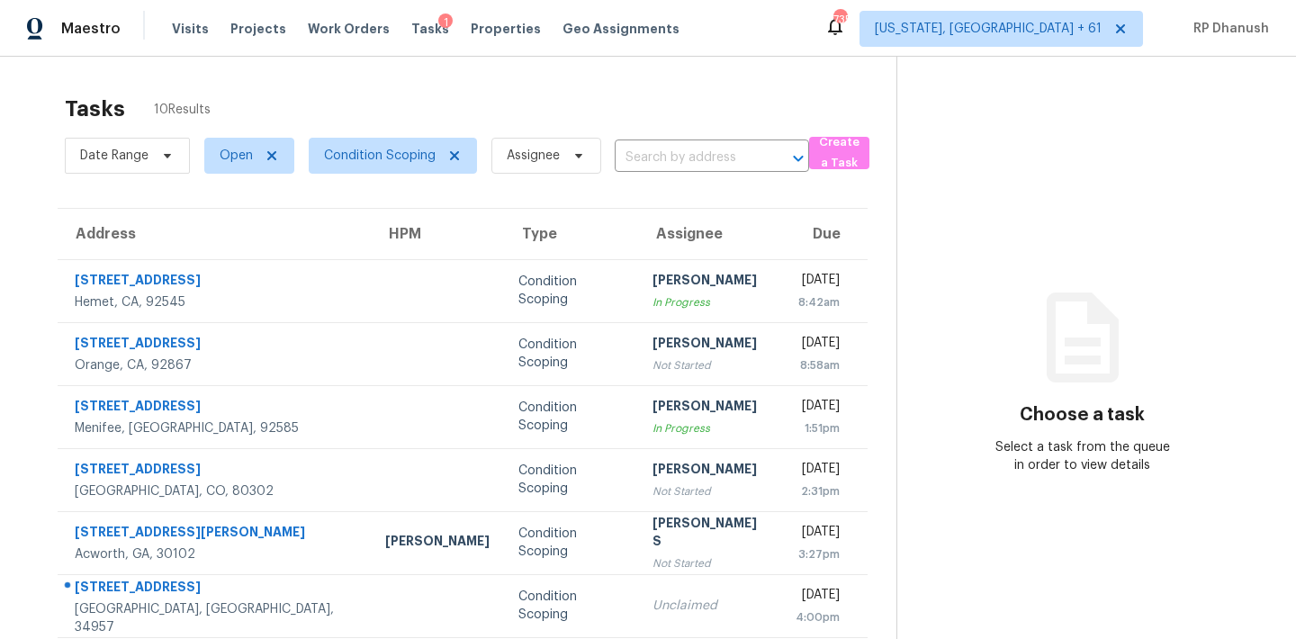
click at [1096, 290] on icon at bounding box center [1083, 337] width 108 height 108
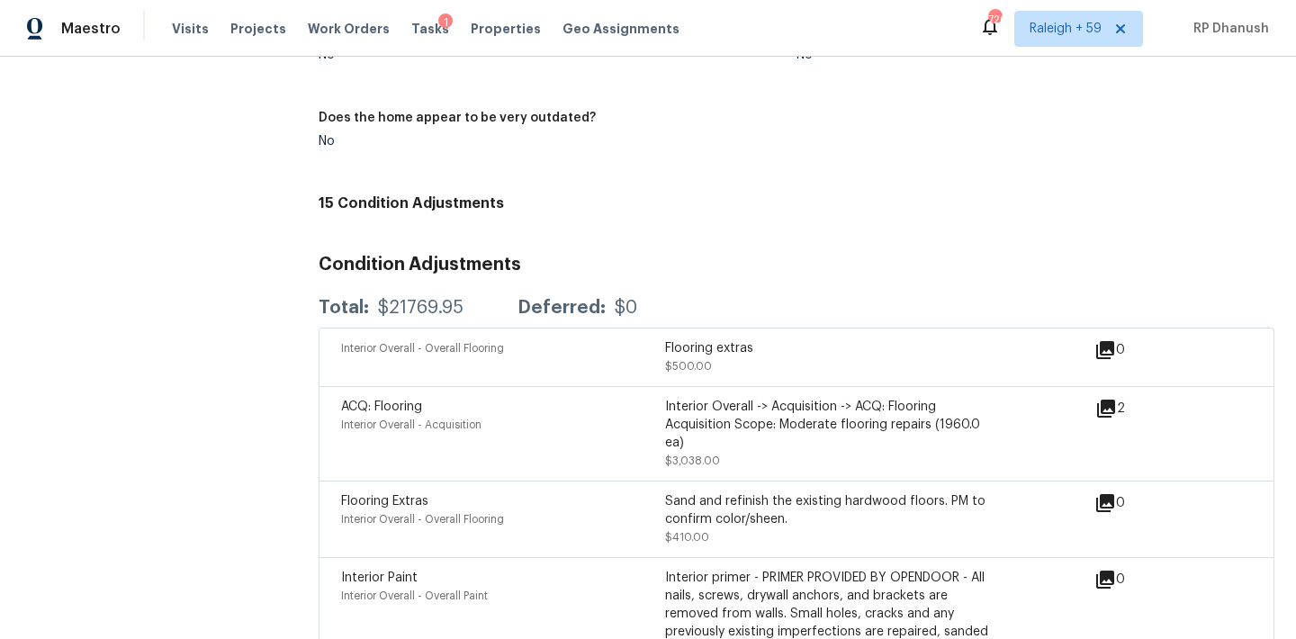
scroll to position [2410, 0]
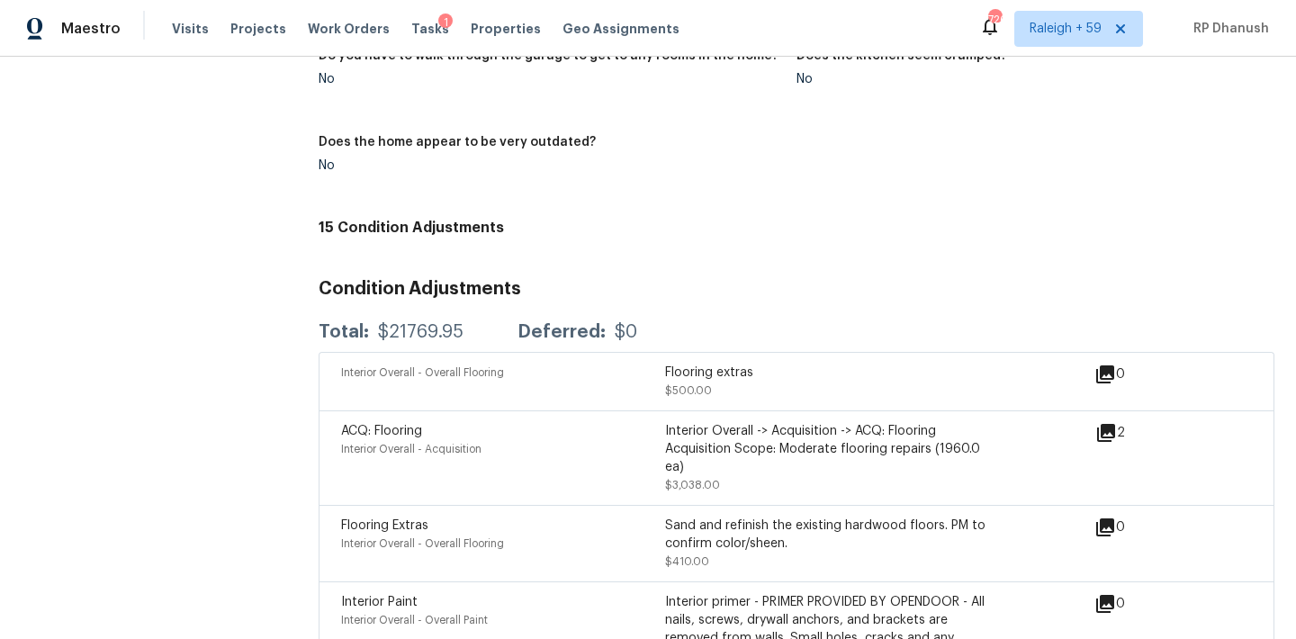
click at [401, 323] on div "$21769.95" at bounding box center [420, 332] width 85 height 18
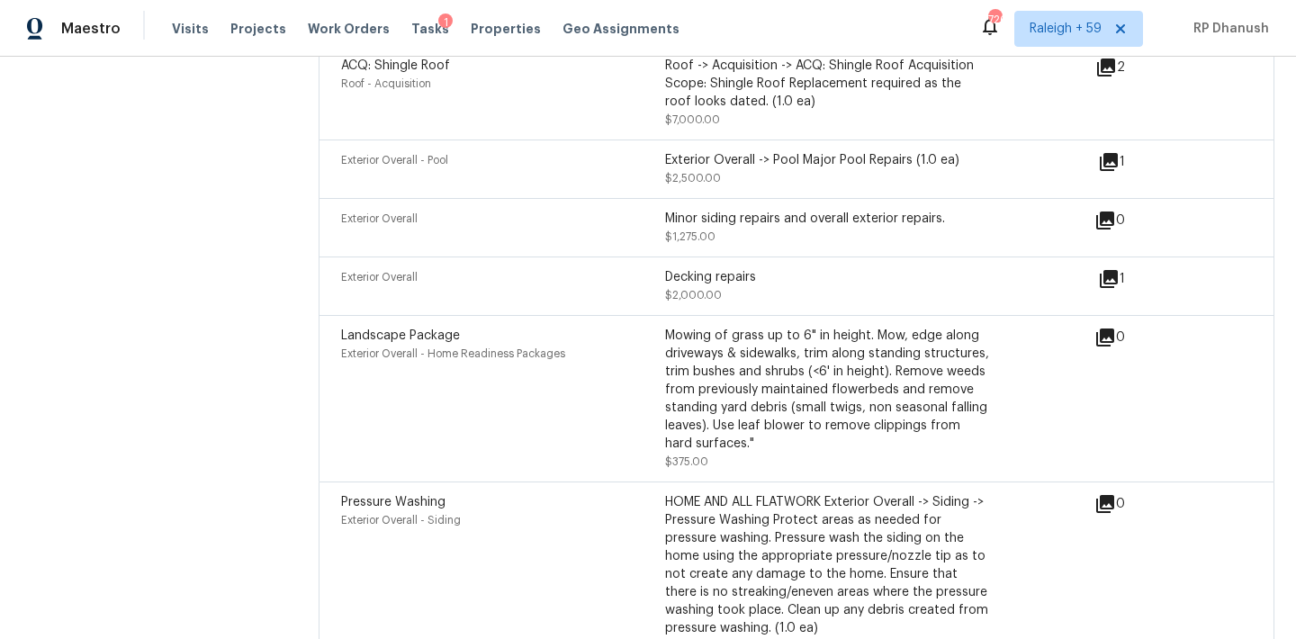
scroll to position [3662, 0]
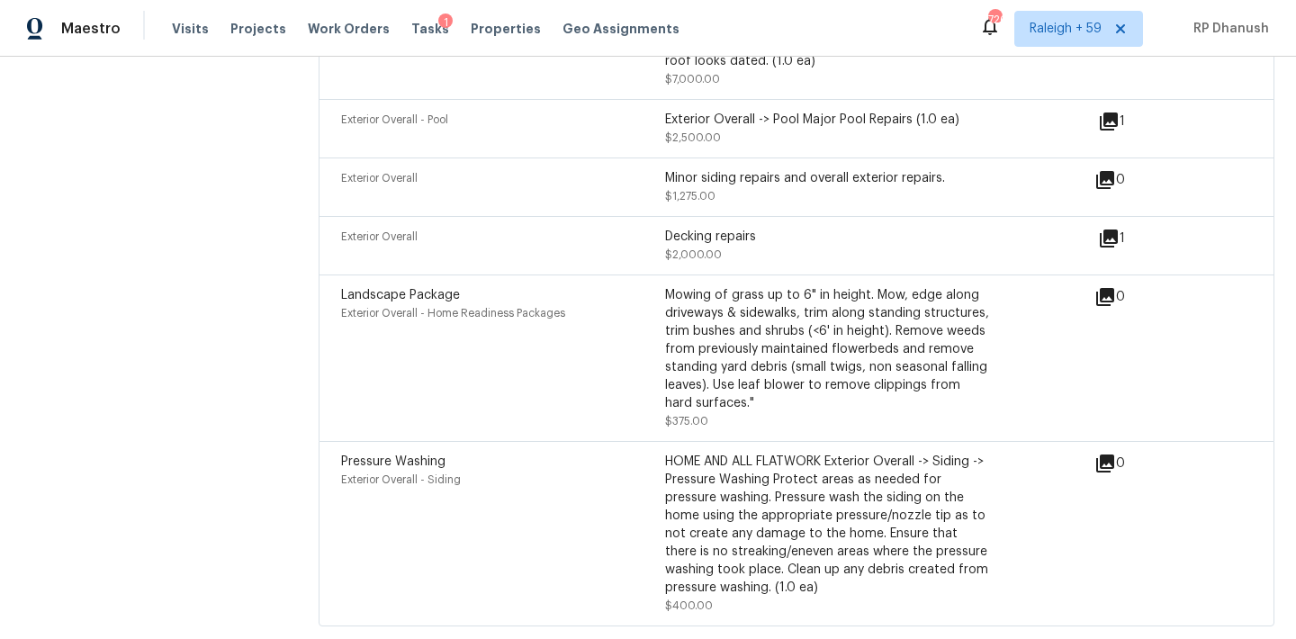
click at [689, 600] on span "$400.00" at bounding box center [689, 605] width 48 height 11
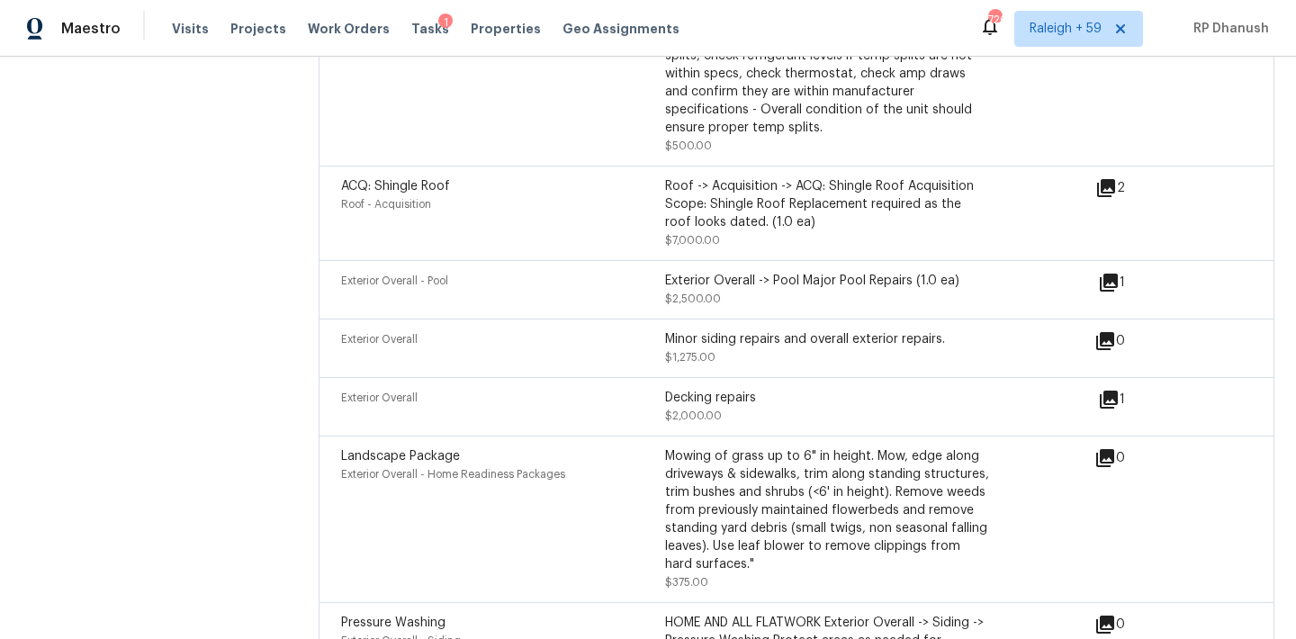
scroll to position [3499, 0]
click at [689, 237] on span "$7,000.00" at bounding box center [692, 242] width 55 height 11
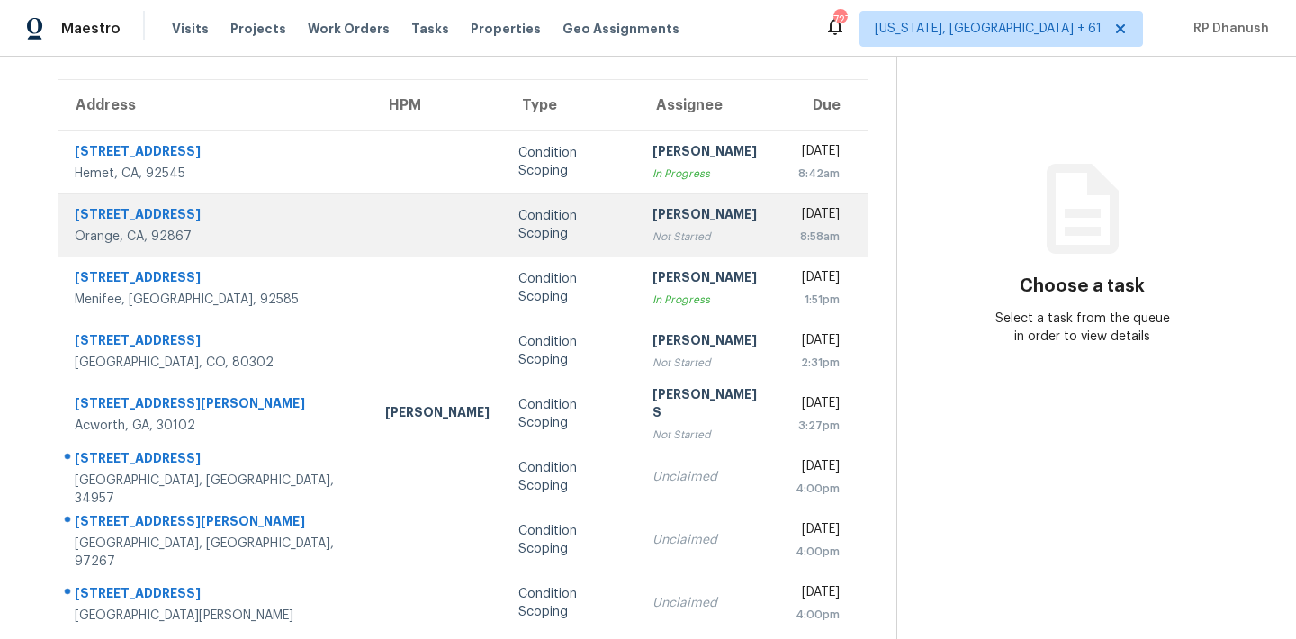
scroll to position [139, 0]
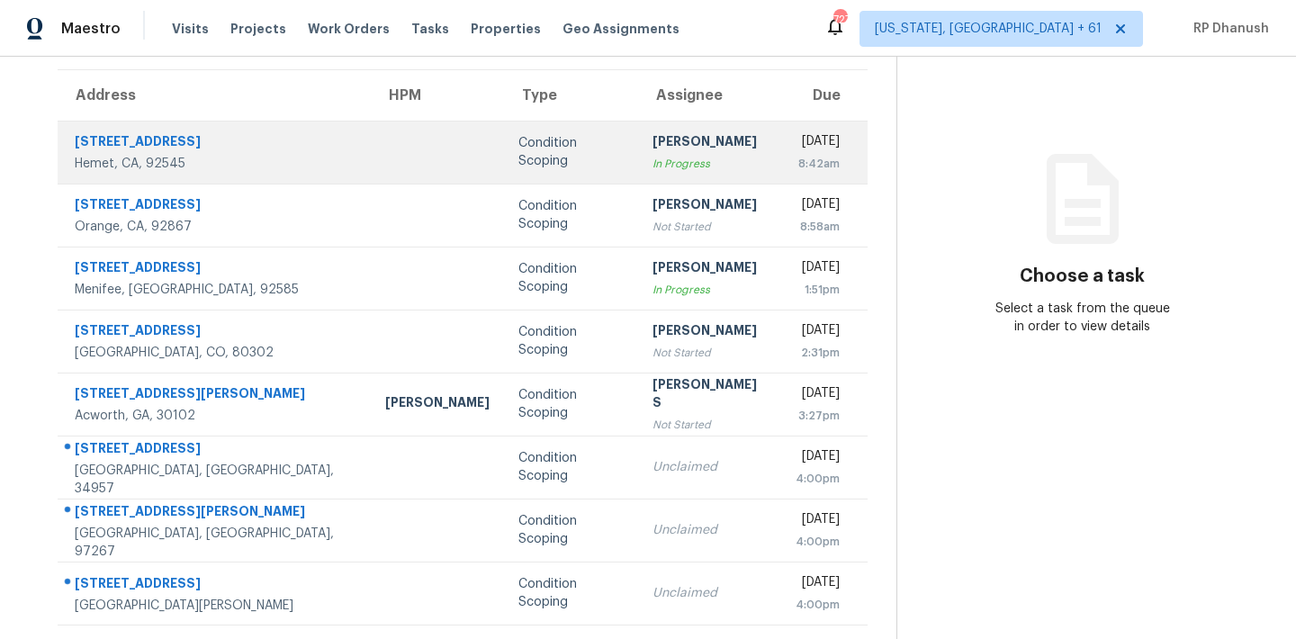
click at [652, 162] on div "In Progress" at bounding box center [709, 164] width 114 height 18
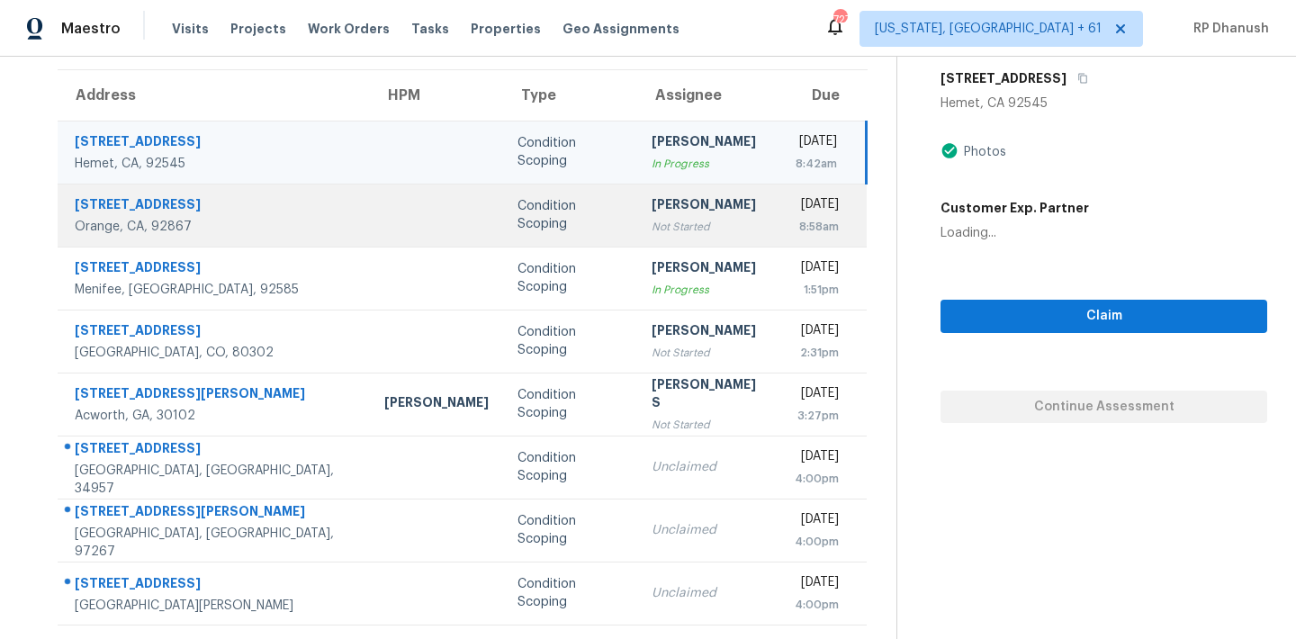
click at [652, 198] on div "[PERSON_NAME]" at bounding box center [709, 206] width 114 height 22
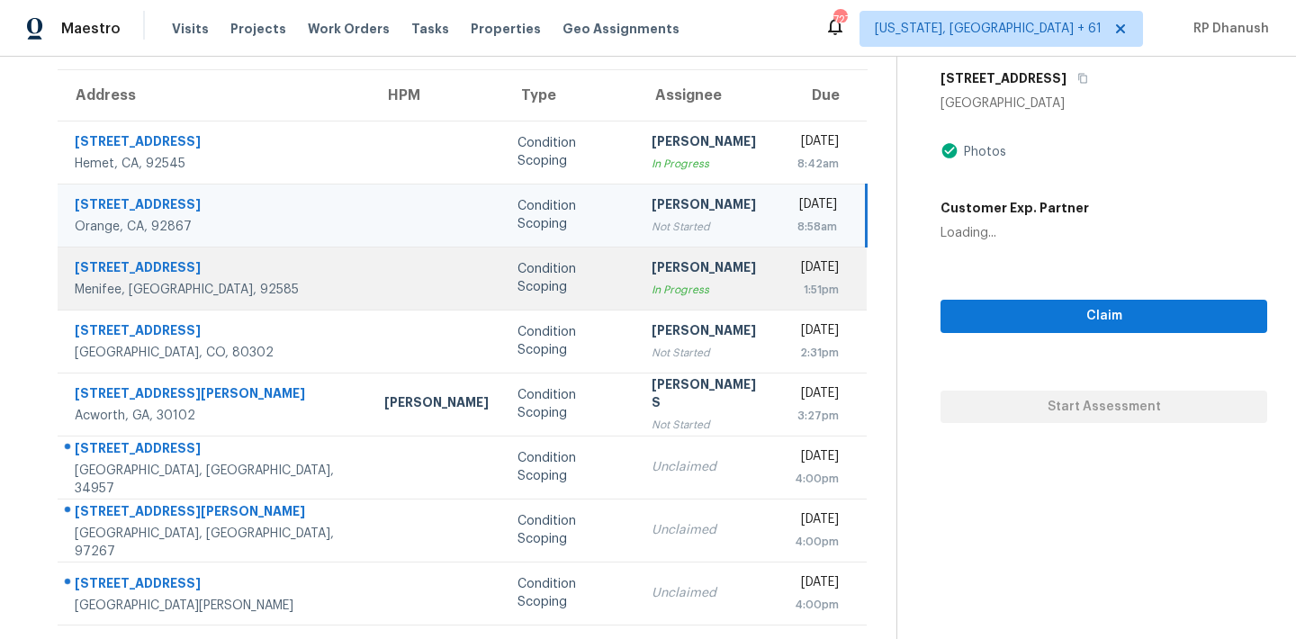
click at [637, 250] on td "[PERSON_NAME] M In Progress" at bounding box center [708, 278] width 143 height 63
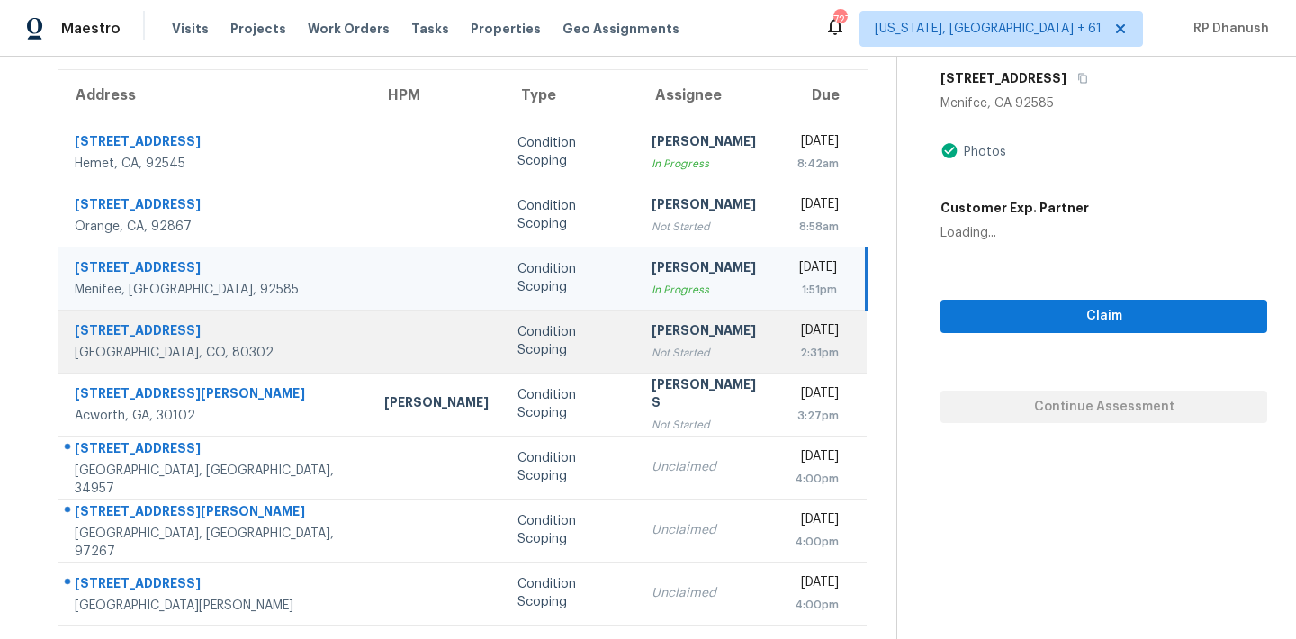
click at [652, 324] on div "[PERSON_NAME]" at bounding box center [709, 332] width 114 height 22
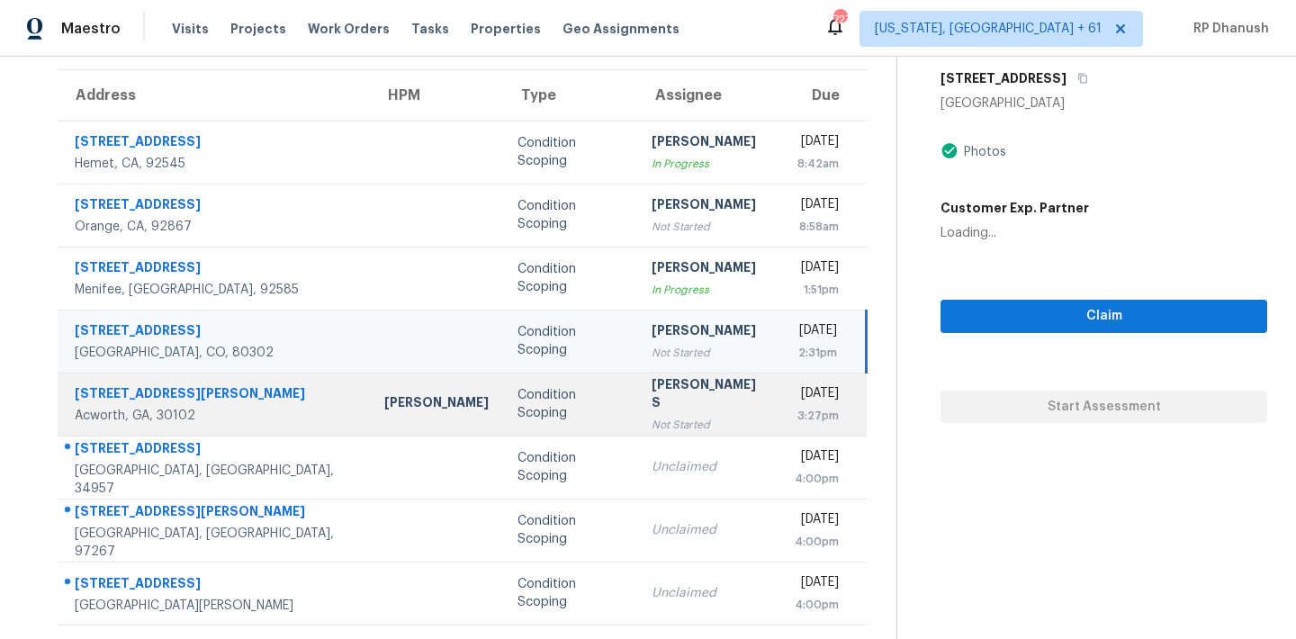
click at [637, 376] on td "[PERSON_NAME] S Not Started" at bounding box center [708, 404] width 143 height 63
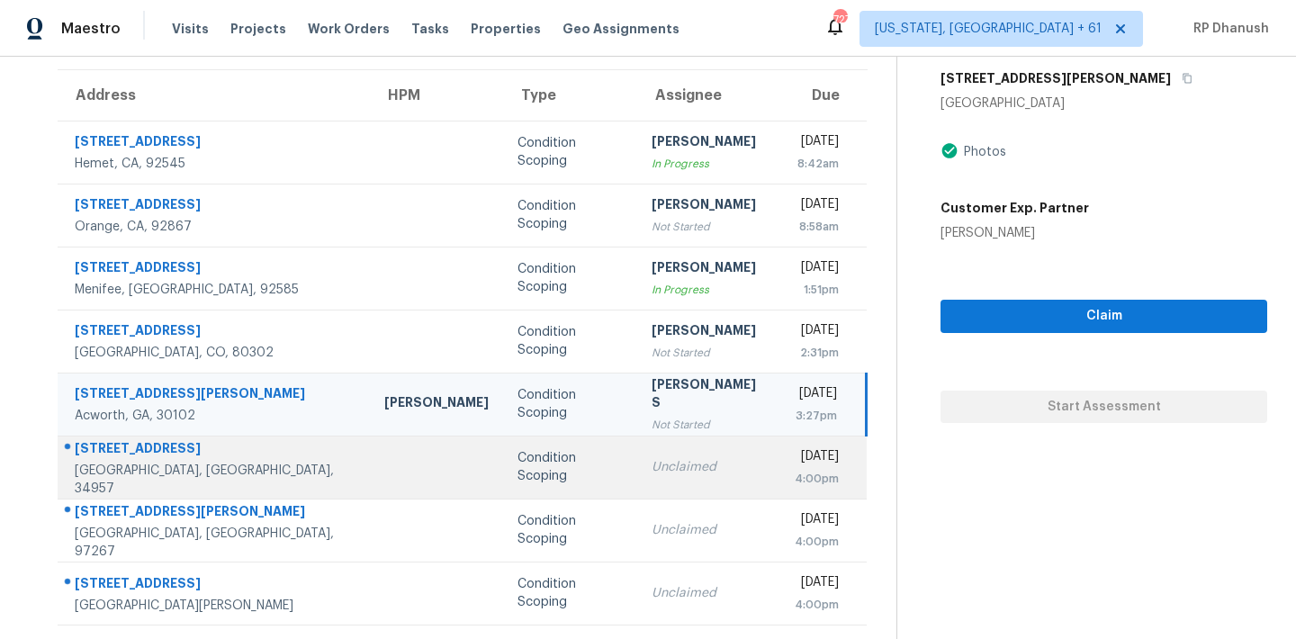
click at [637, 451] on td "Unclaimed" at bounding box center [708, 467] width 143 height 63
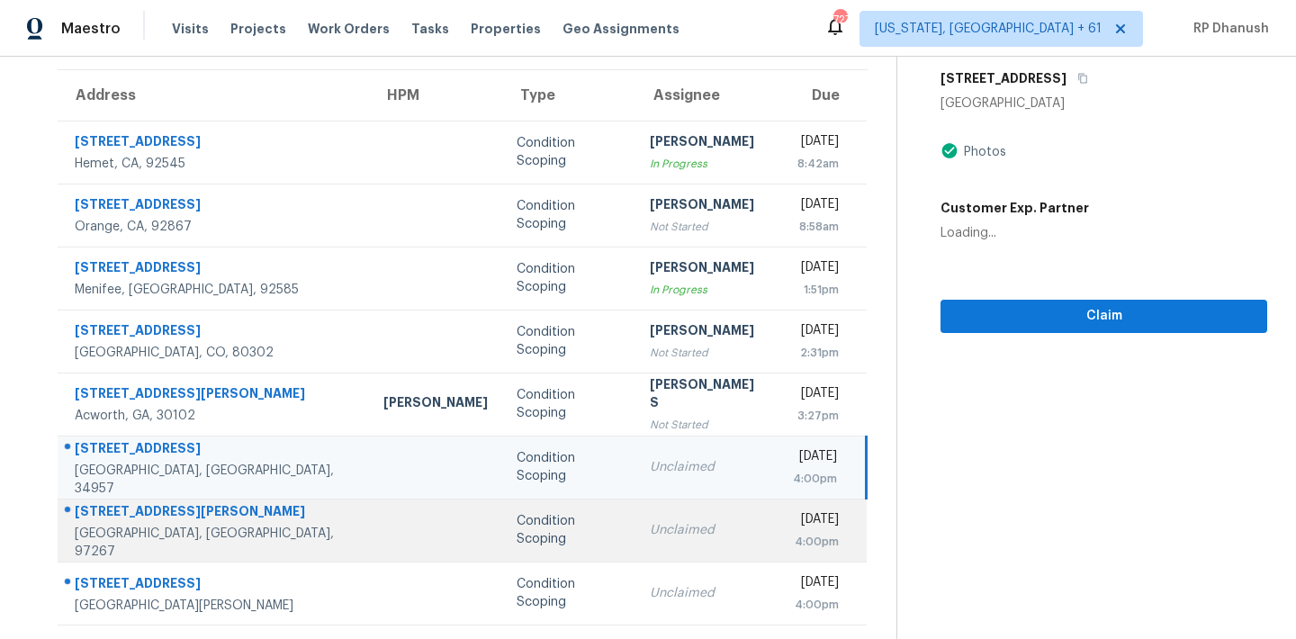
click at [635, 509] on td "Unclaimed" at bounding box center [706, 530] width 143 height 63
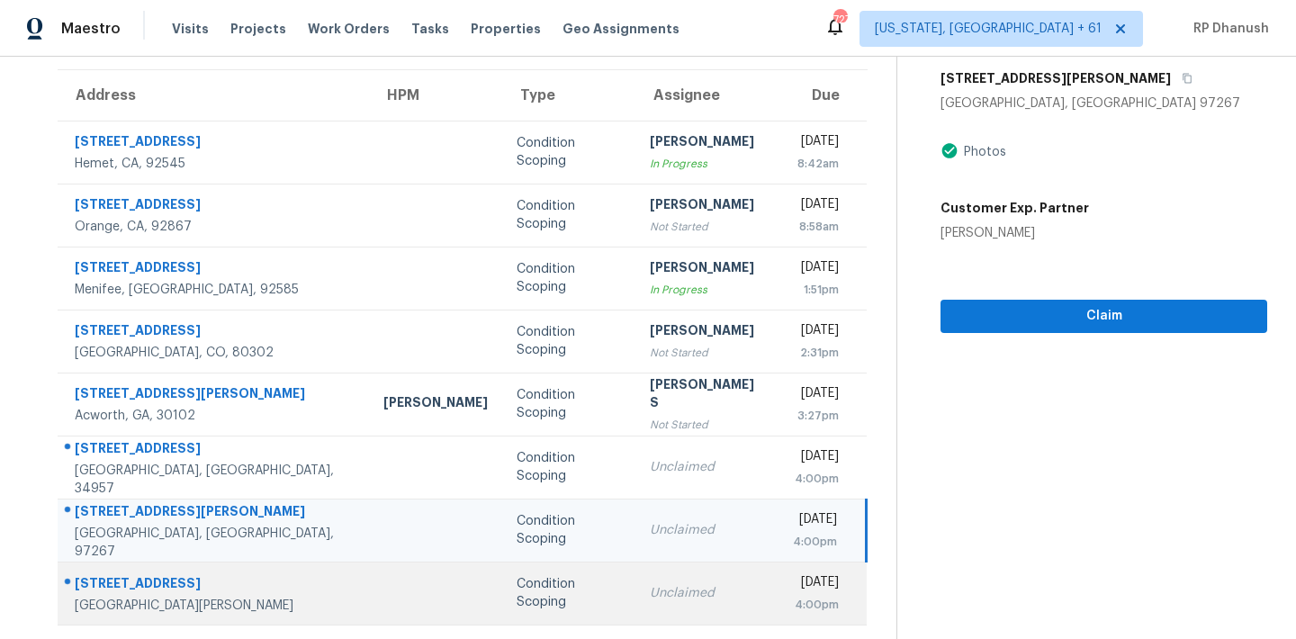
click at [635, 576] on td "Unclaimed" at bounding box center [706, 593] width 143 height 63
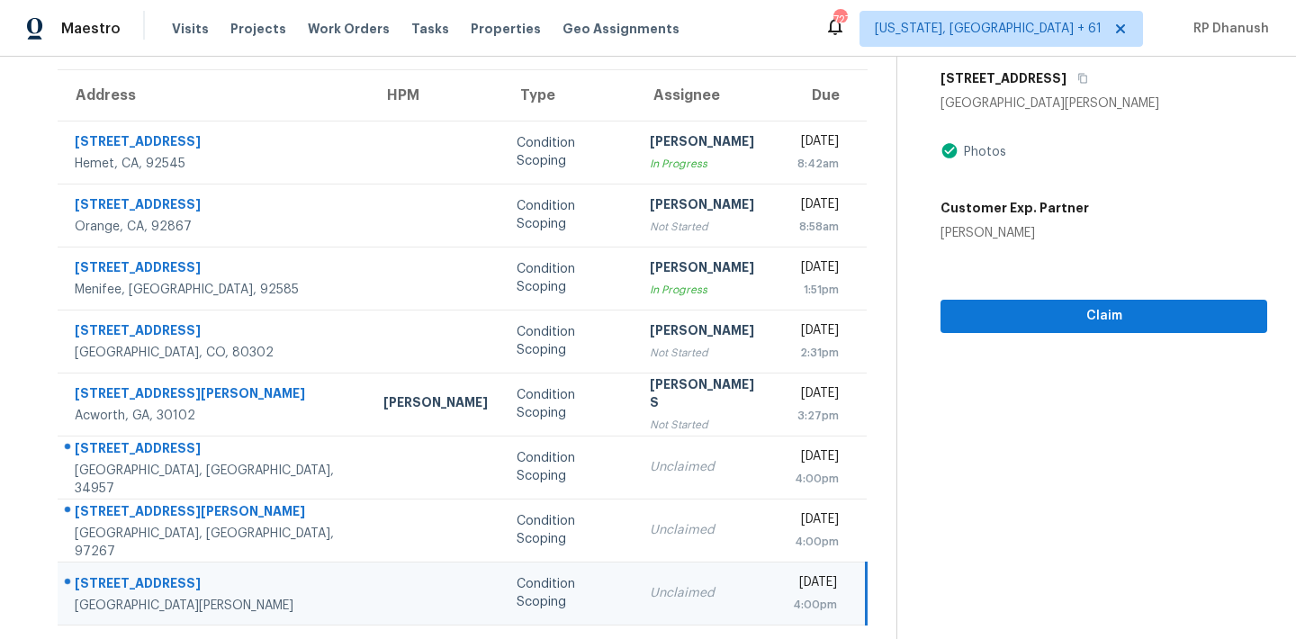
click at [635, 573] on td "Unclaimed" at bounding box center [706, 593] width 143 height 63
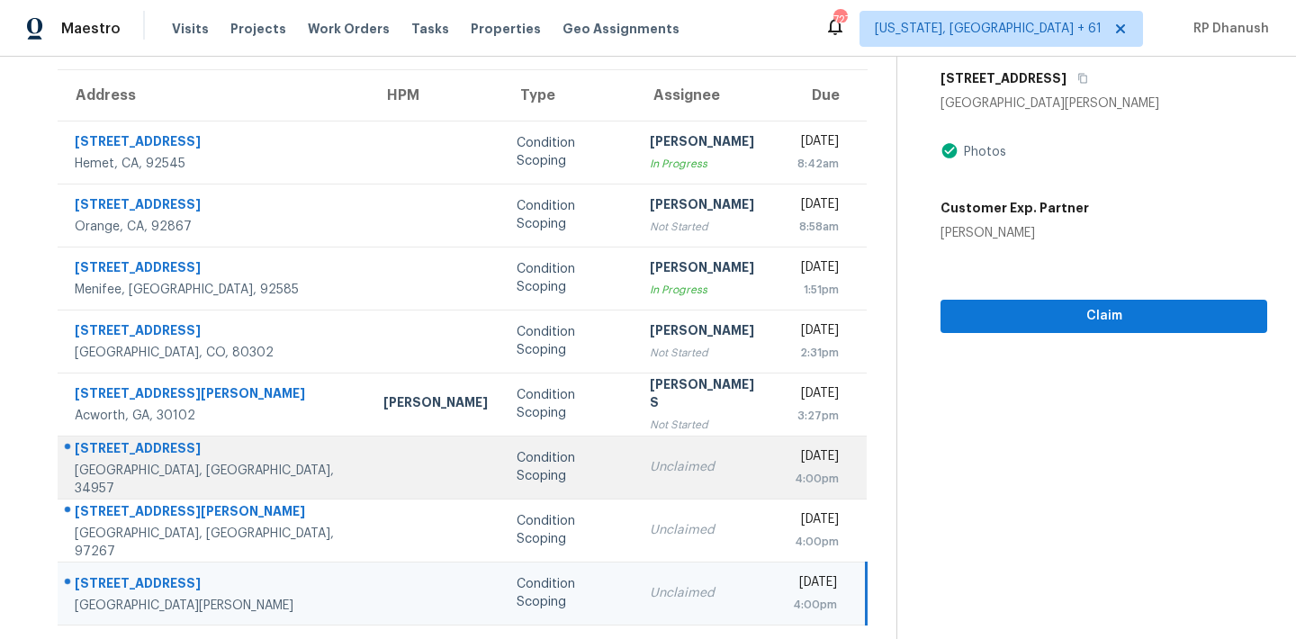
click at [635, 496] on td "Unclaimed" at bounding box center [706, 467] width 143 height 63
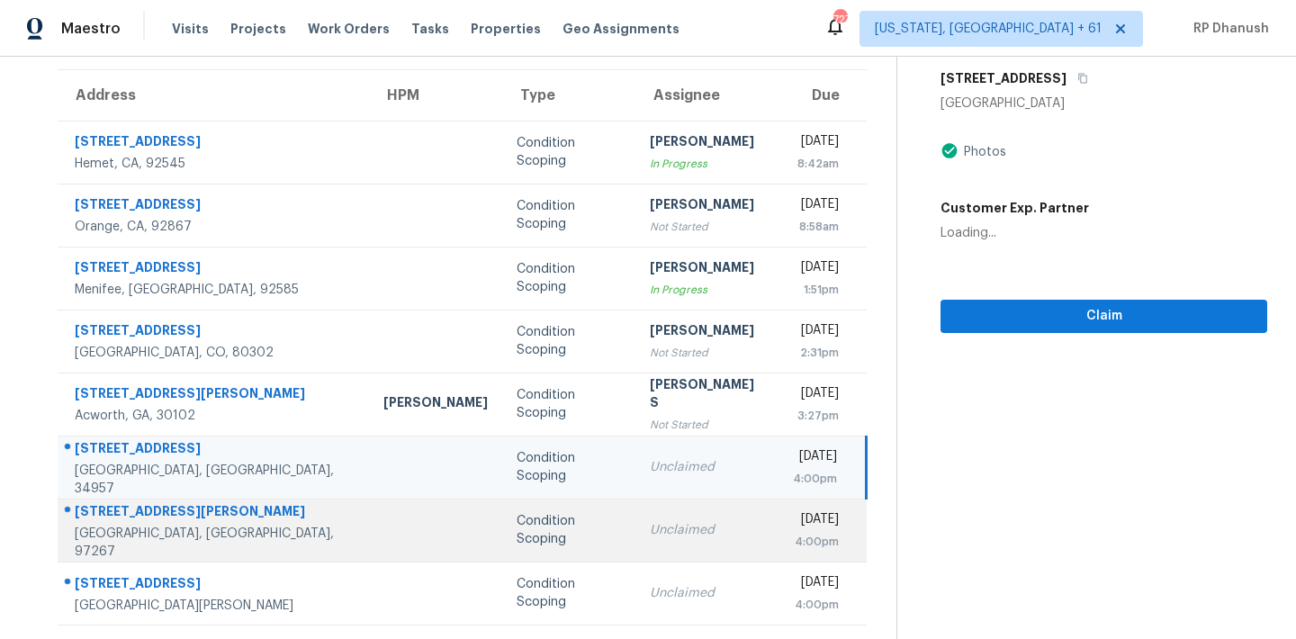
click at [635, 511] on td "Unclaimed" at bounding box center [706, 530] width 143 height 63
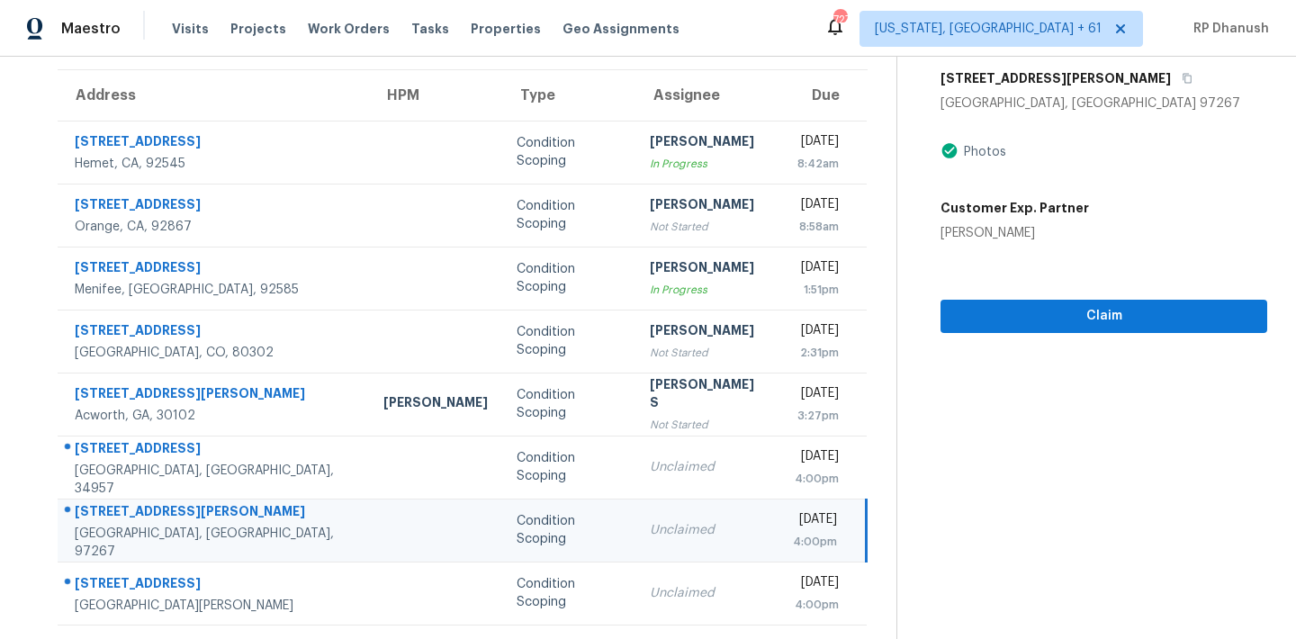
scroll to position [0, 0]
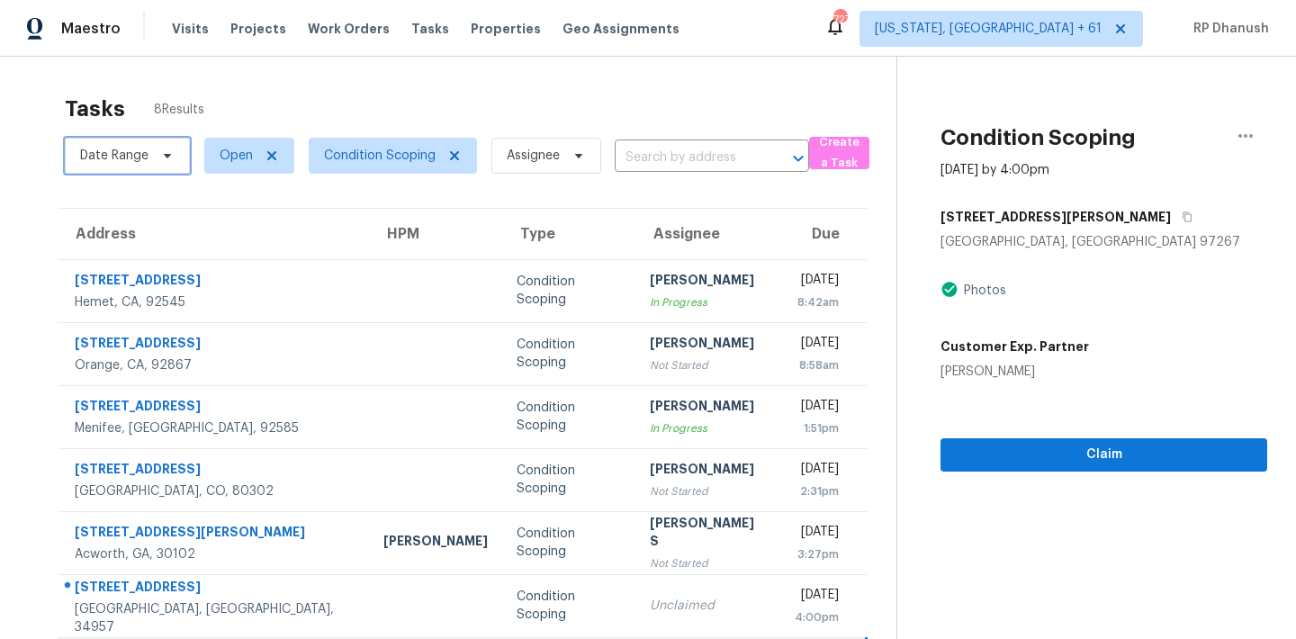
click at [141, 156] on span "Date Range" at bounding box center [114, 156] width 68 height 18
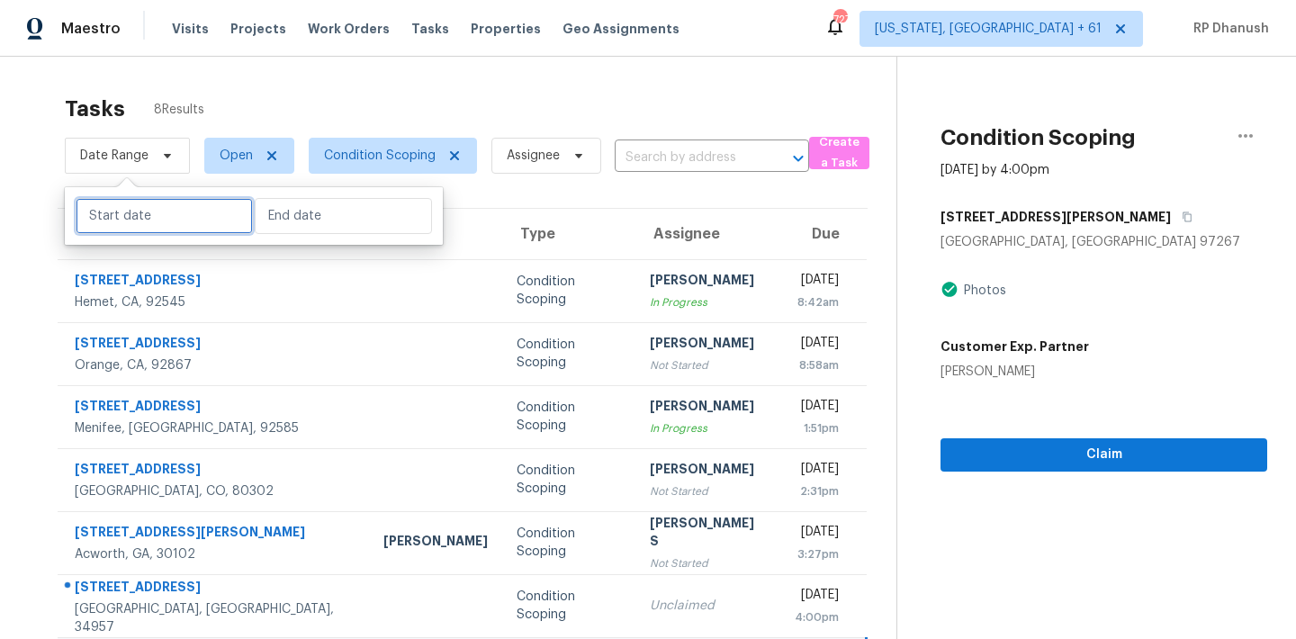
click at [204, 218] on input "text" at bounding box center [164, 216] width 177 height 36
select select "8"
select select "2025"
select select "9"
select select "2025"
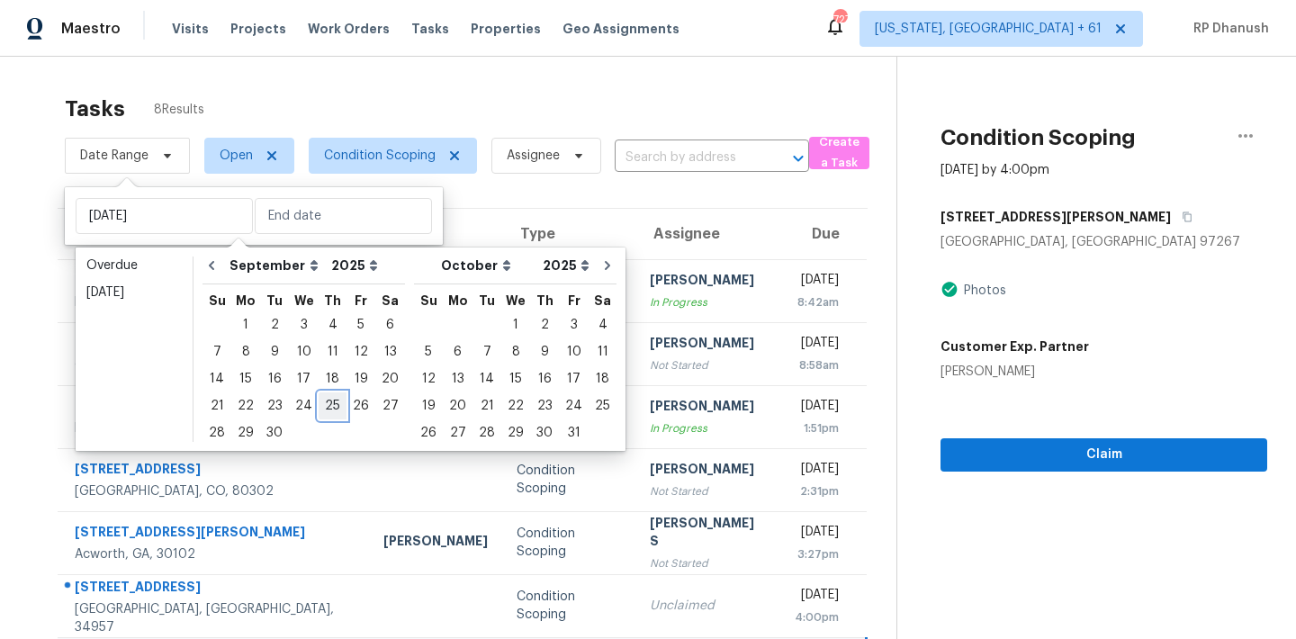
click at [319, 397] on div "25" at bounding box center [333, 405] width 28 height 25
type input "Thu, Sep 25"
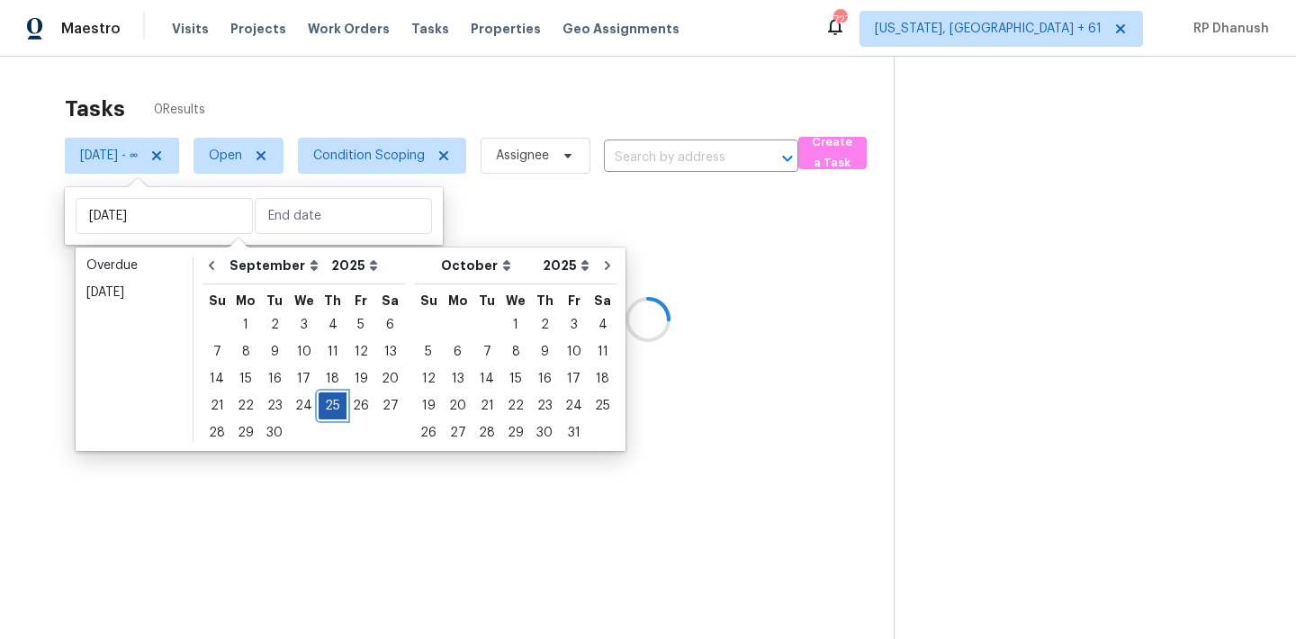
click at [319, 397] on div "25" at bounding box center [333, 405] width 28 height 25
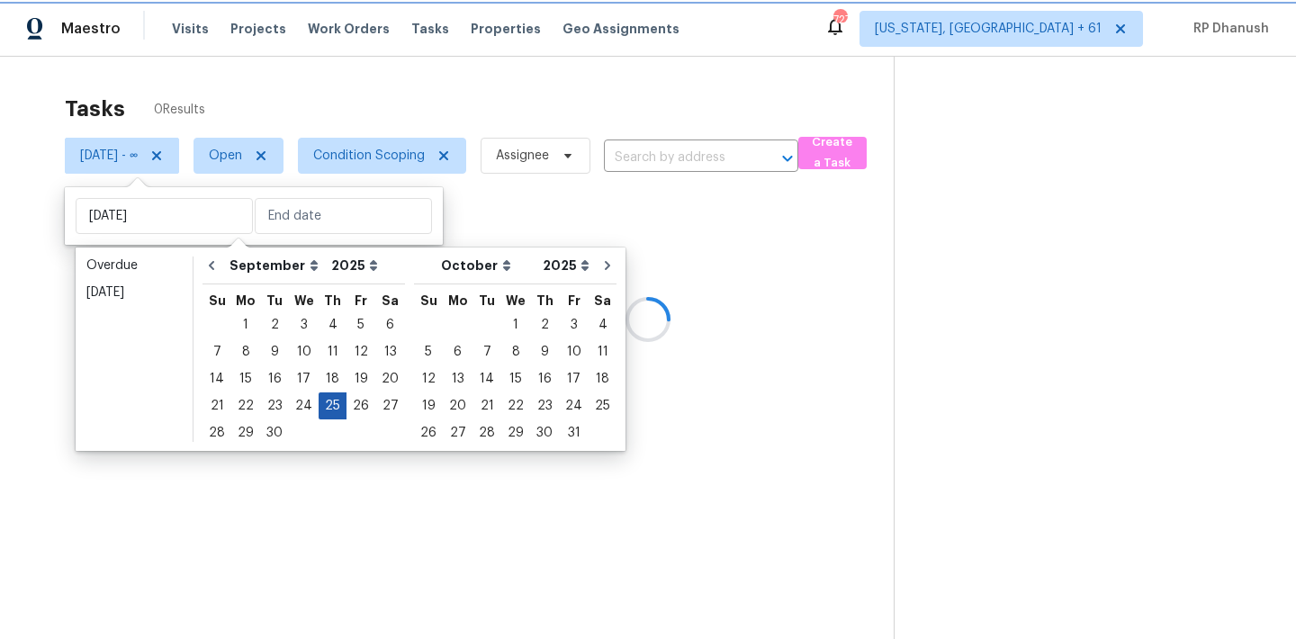
type input "Thu, Sep 25"
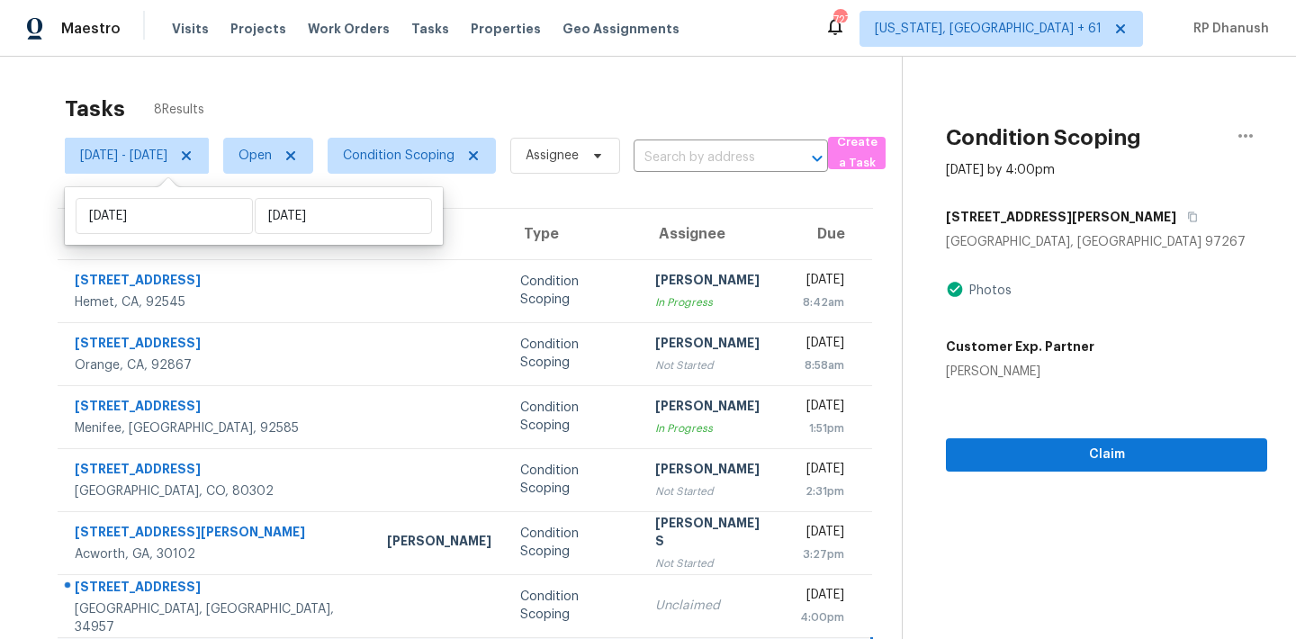
click at [676, 37] on div "Maestro Visits Projects Work Orders Tasks Properties Geo Assignments 727 Washin…" at bounding box center [648, 28] width 1296 height 57
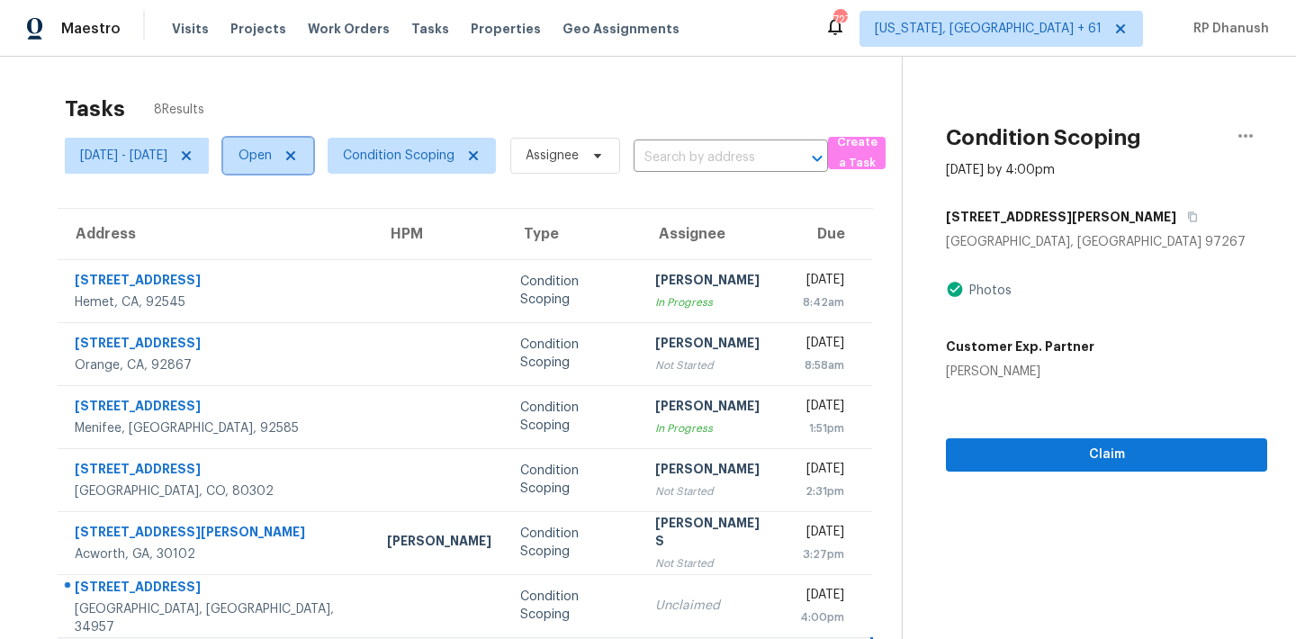
click at [272, 155] on span "Open" at bounding box center [254, 156] width 33 height 18
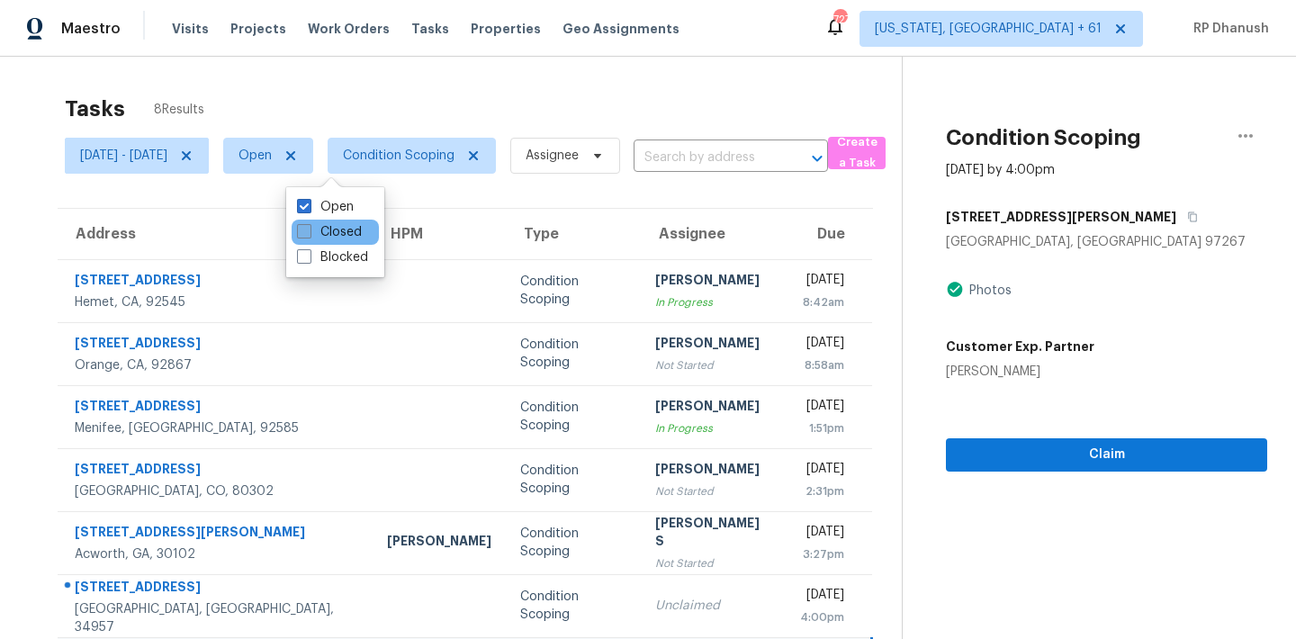
click at [327, 233] on label "Closed" at bounding box center [329, 232] width 65 height 18
click at [309, 233] on input "Closed" at bounding box center [303, 229] width 12 height 12
checkbox input "true"
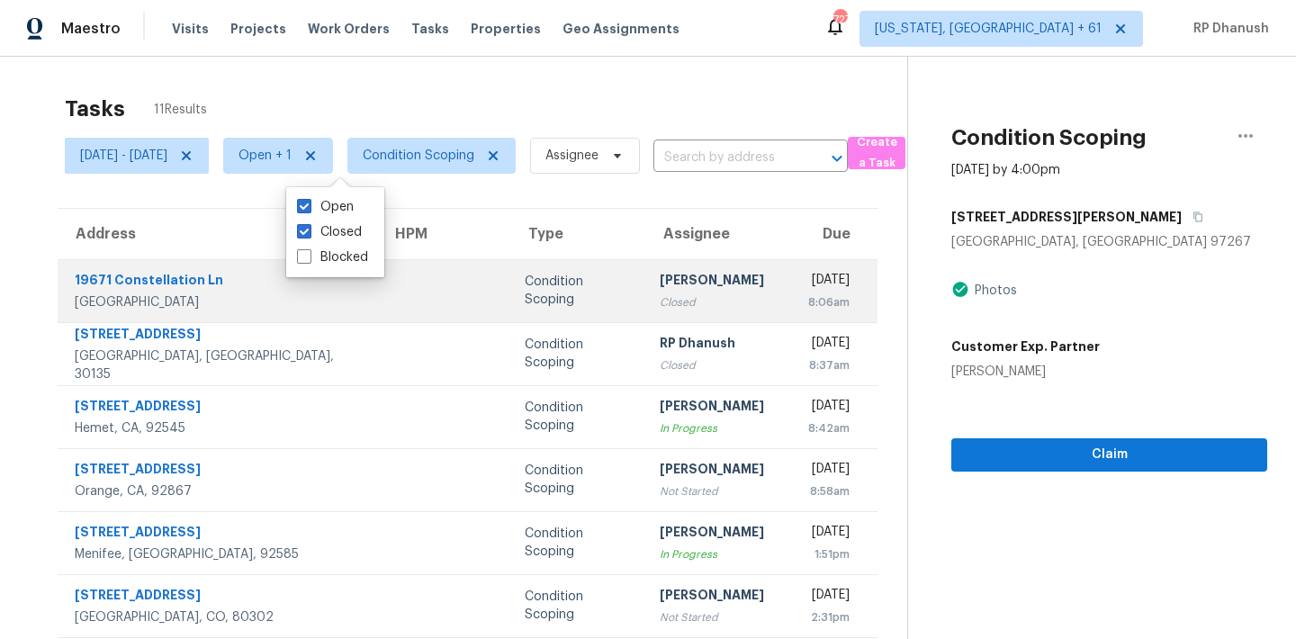
click at [660, 305] on div "Closed" at bounding box center [717, 302] width 115 height 18
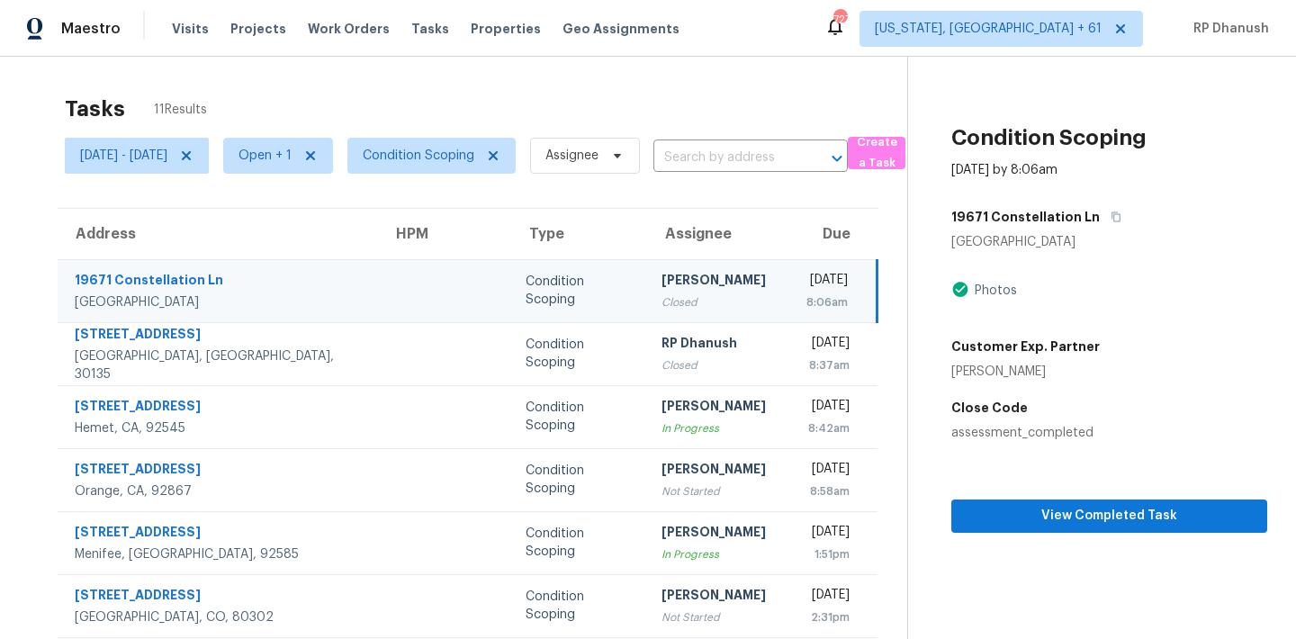
click at [791, 285] on td "Thu, Sep 25th 2025 8:06am" at bounding box center [834, 290] width 86 height 63
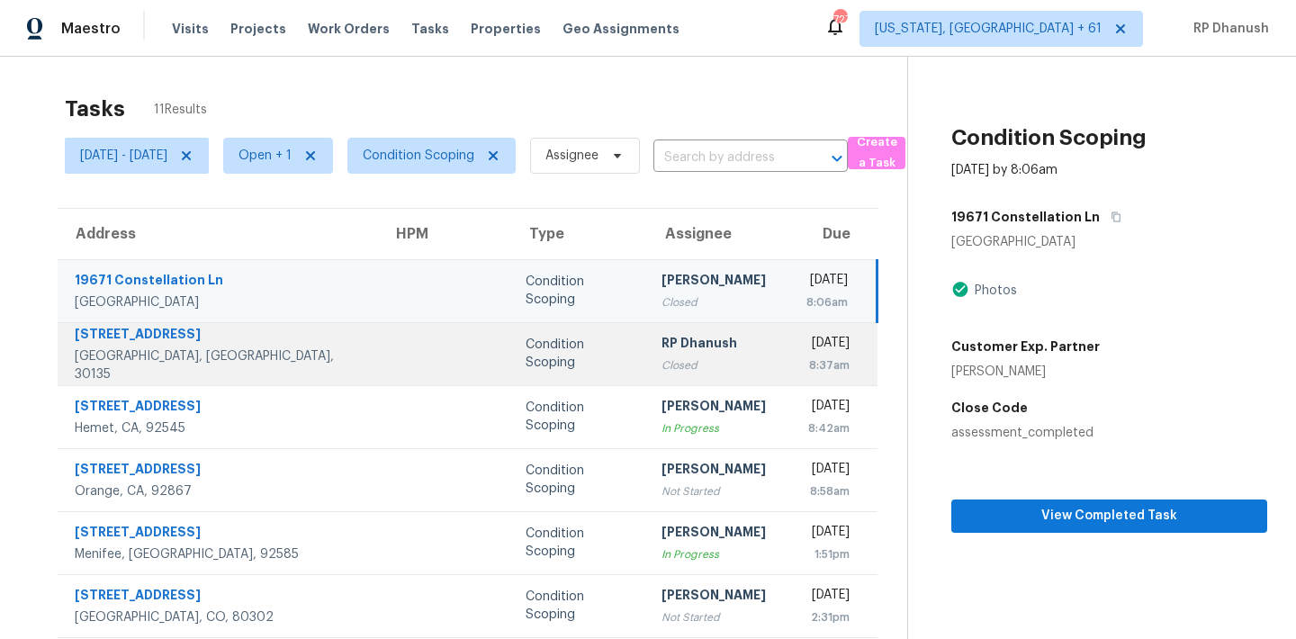
click at [675, 351] on div "RP Dhanush" at bounding box center [718, 345] width 115 height 22
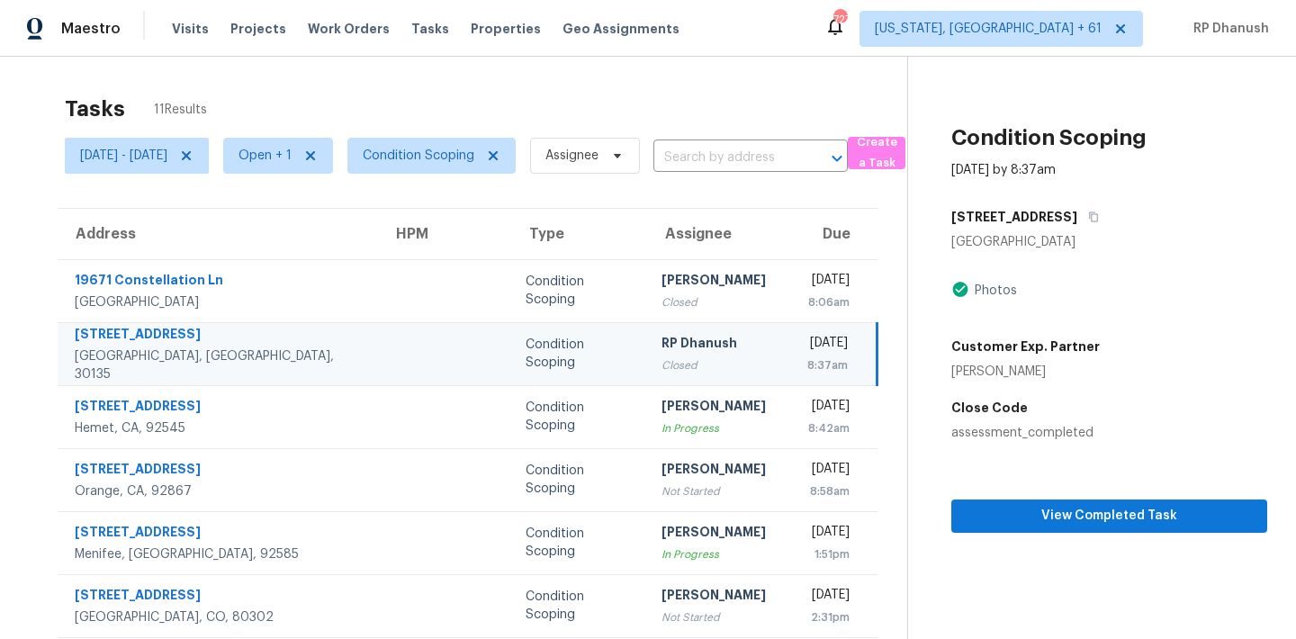
click at [805, 354] on div "Thu, Sep 25th 2025" at bounding box center [826, 345] width 43 height 22
click at [805, 342] on div "Thu, Sep 25th 2025" at bounding box center [826, 345] width 43 height 22
click at [1099, 212] on icon "button" at bounding box center [1094, 217] width 9 height 10
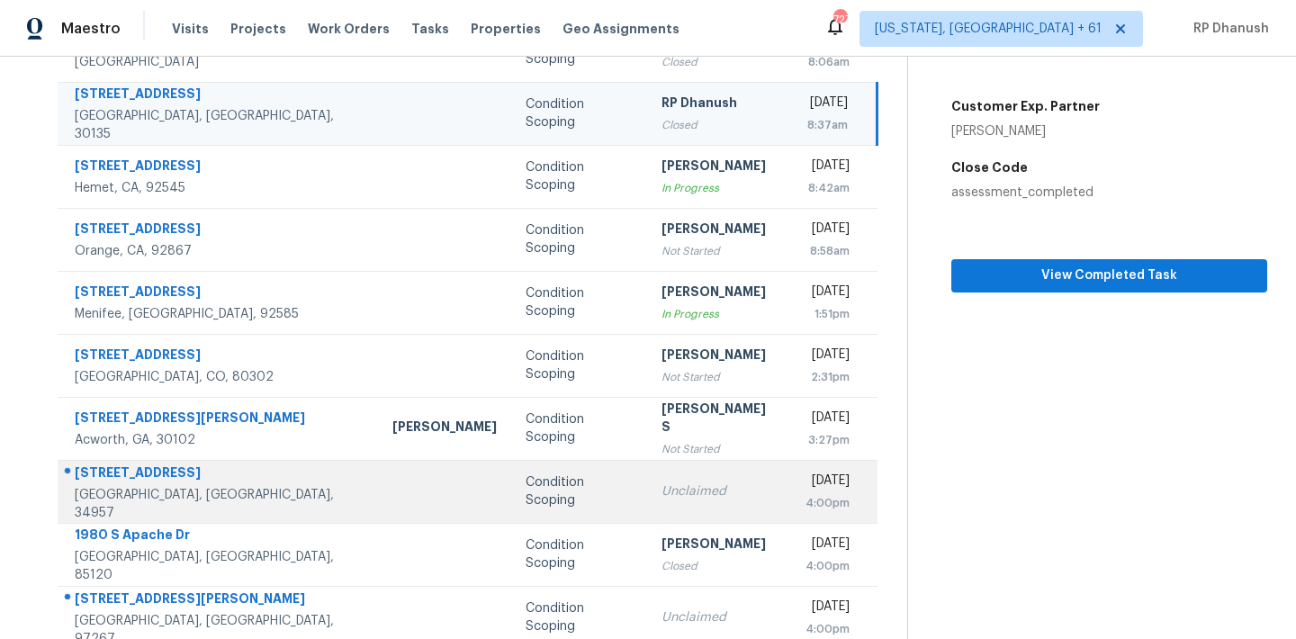
scroll to position [246, 0]
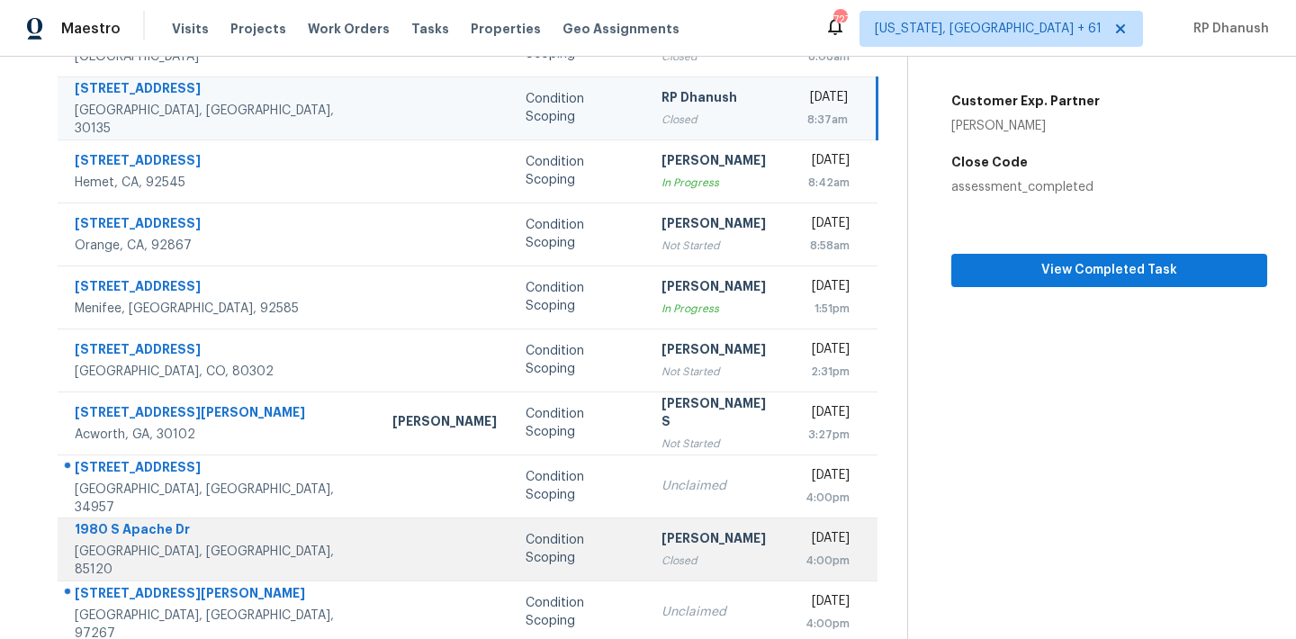
click at [661, 538] on div "Vigneshwaran B" at bounding box center [718, 540] width 115 height 22
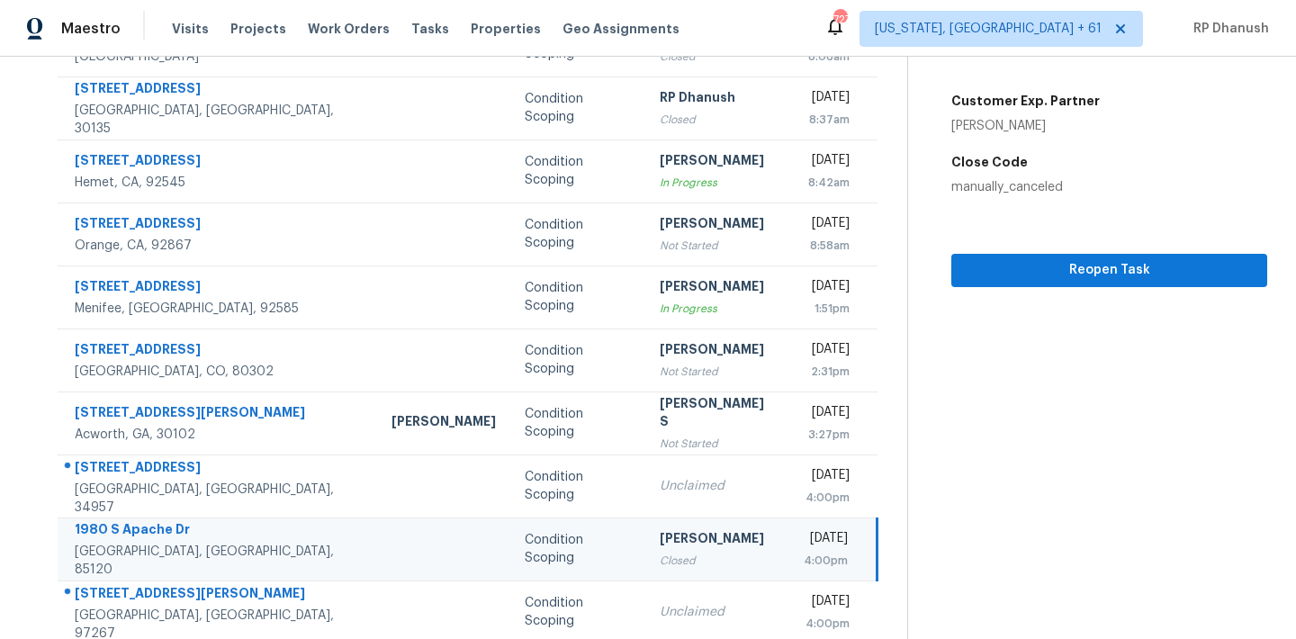
scroll to position [0, 0]
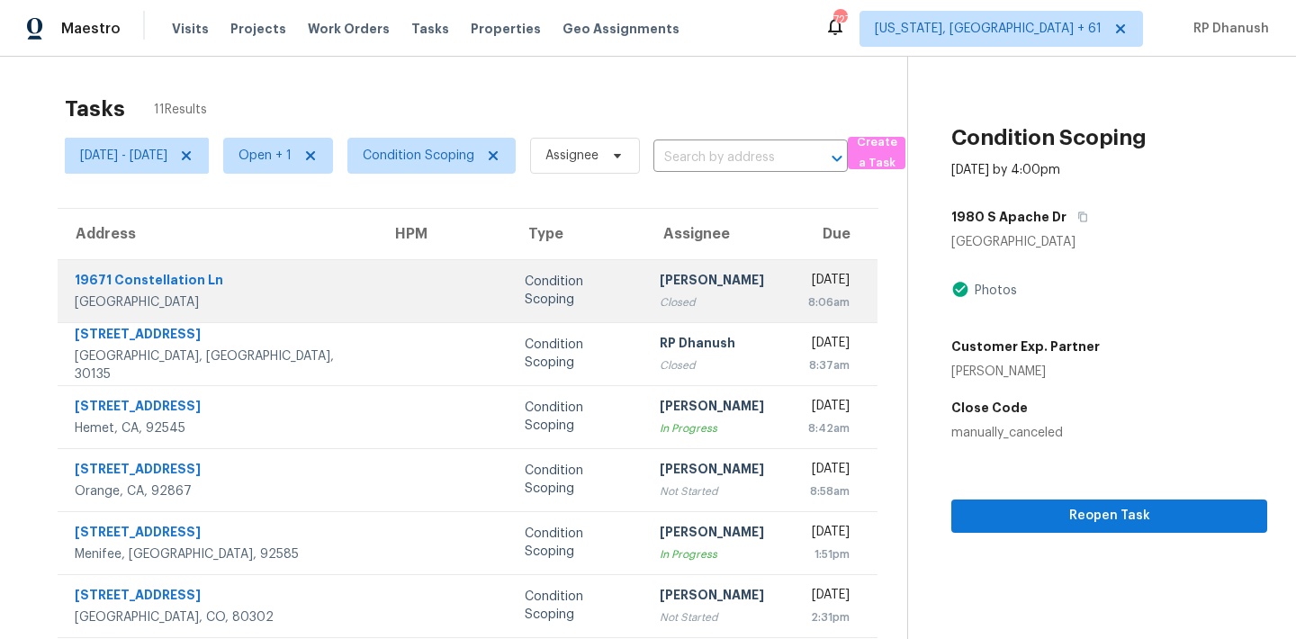
click at [660, 298] on div "Closed" at bounding box center [717, 302] width 115 height 18
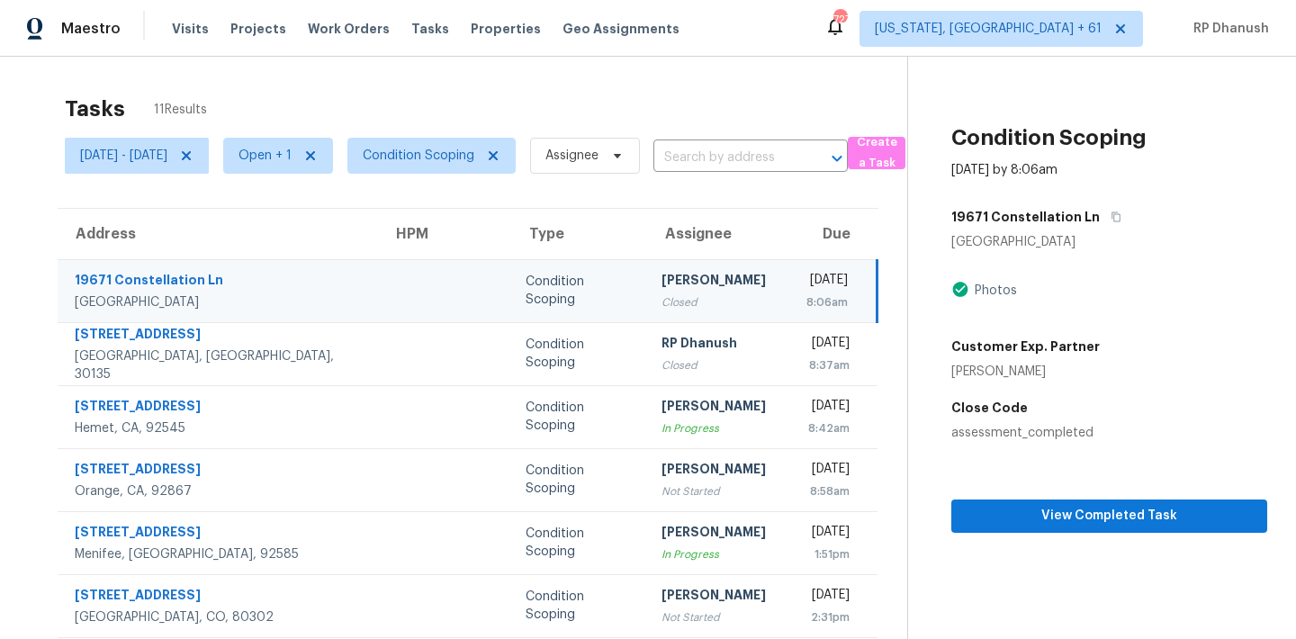
click at [791, 266] on td "Thu, Sep 25th 2025 8:06am" at bounding box center [834, 290] width 86 height 63
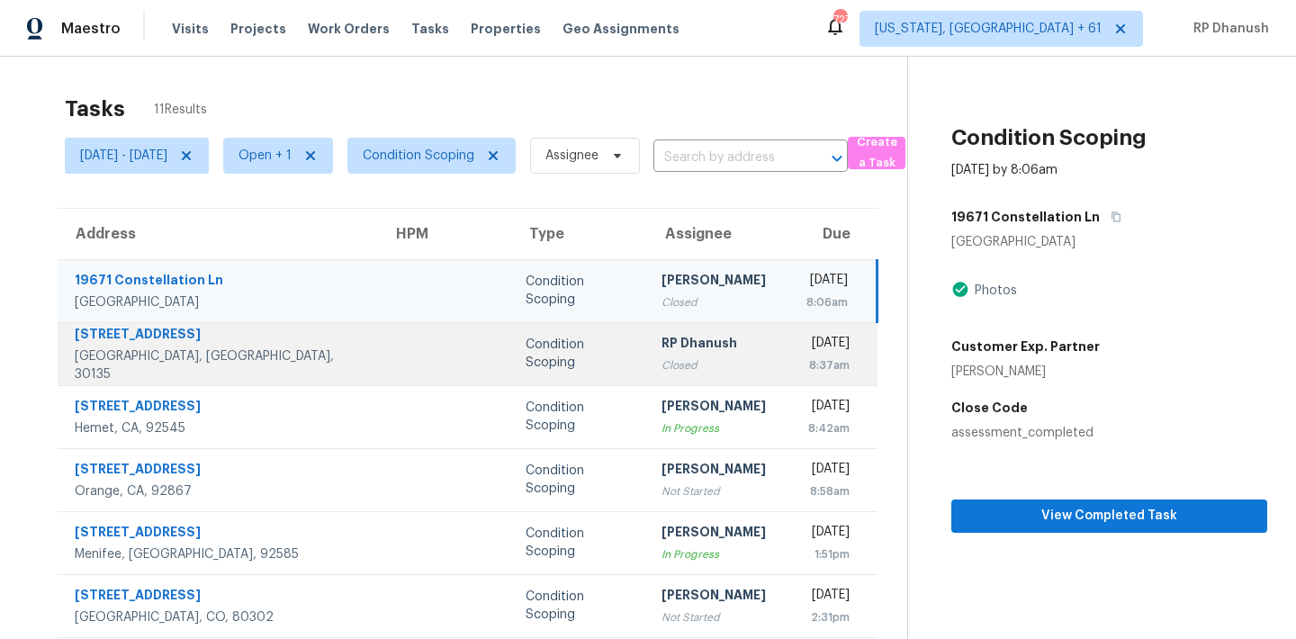
click at [823, 338] on div "Thu, Sep 25th 2025" at bounding box center [827, 345] width 44 height 22
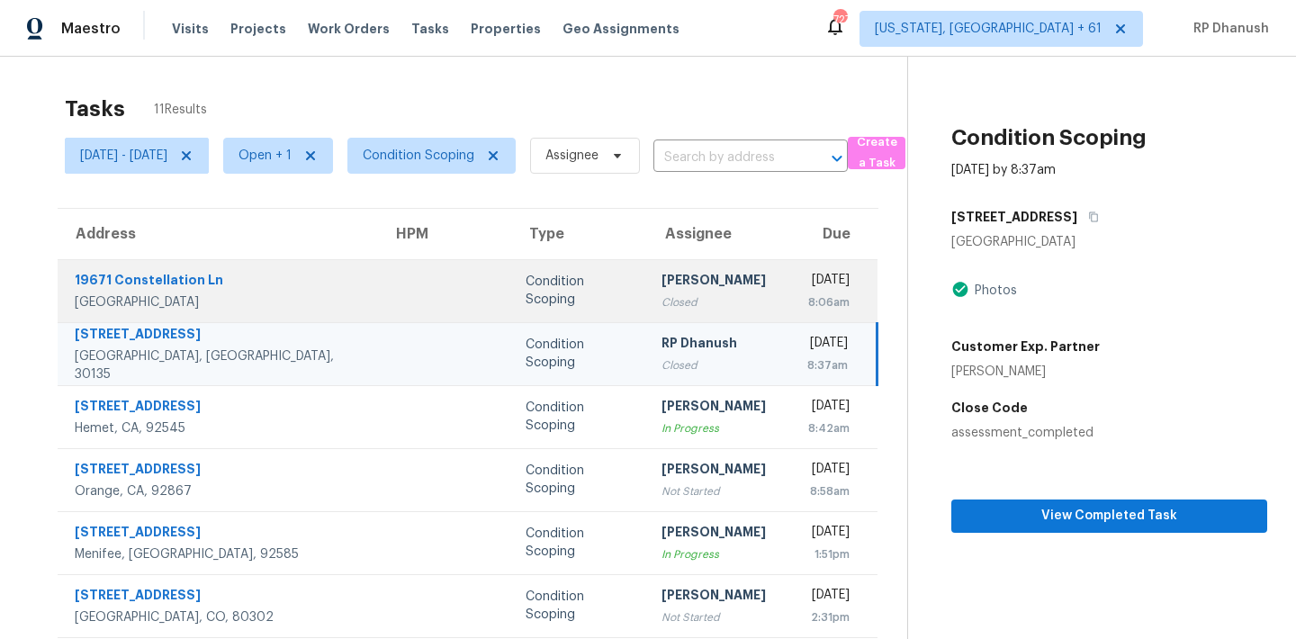
click at [805, 295] on div "8:06am" at bounding box center [827, 302] width 44 height 18
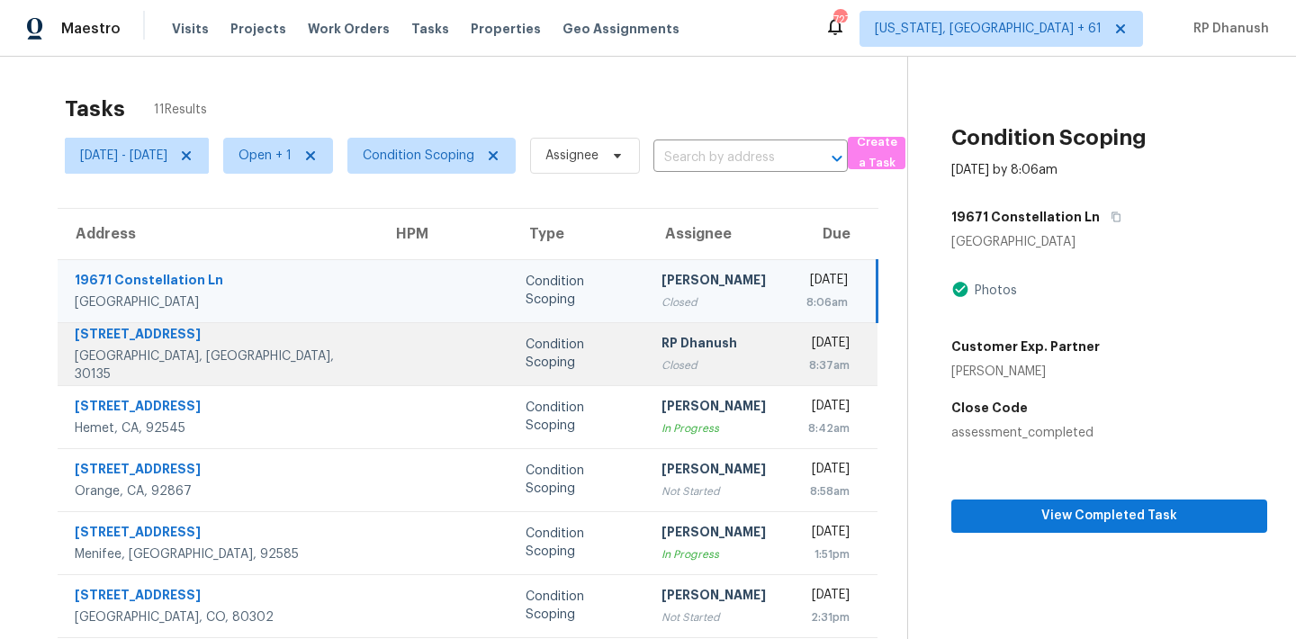
click at [805, 356] on div "8:37am" at bounding box center [827, 365] width 44 height 18
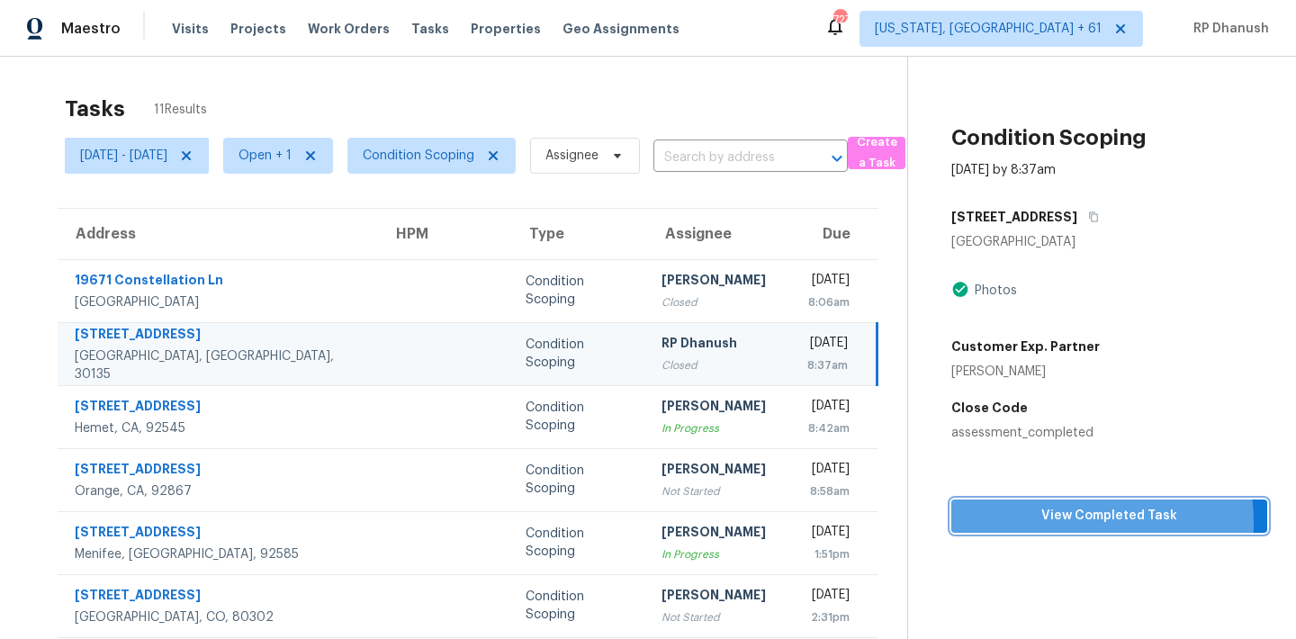
click at [1059, 523] on span "View Completed Task" at bounding box center [1109, 516] width 287 height 22
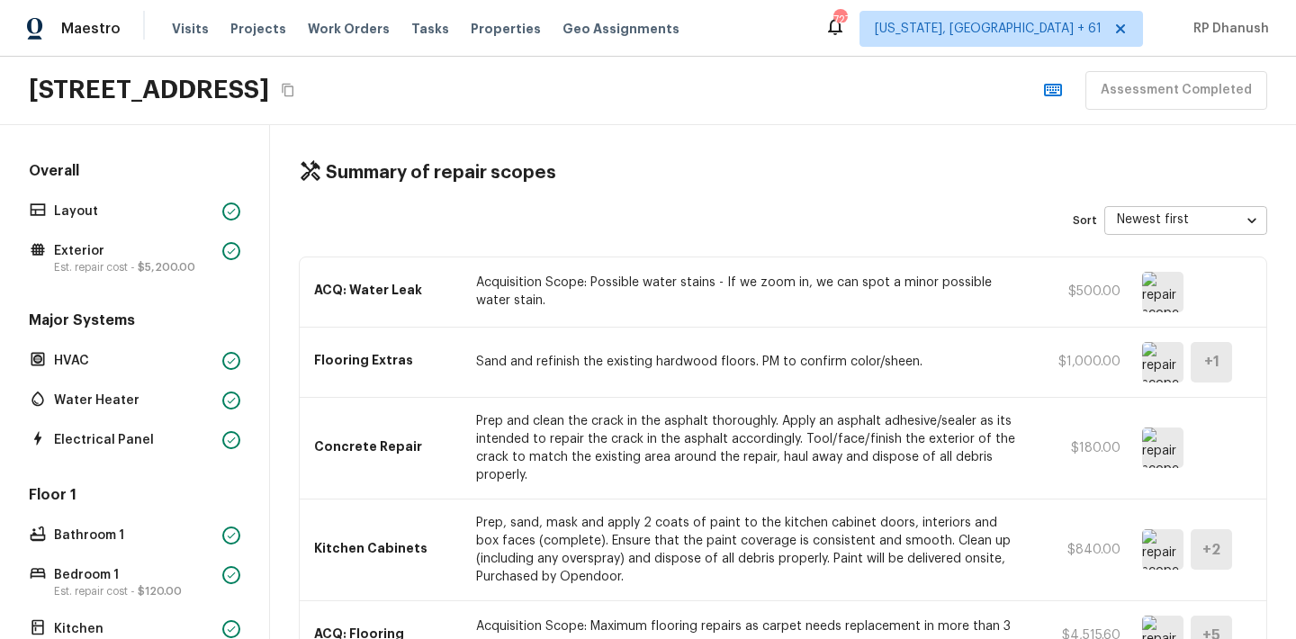
scroll to position [1067, 0]
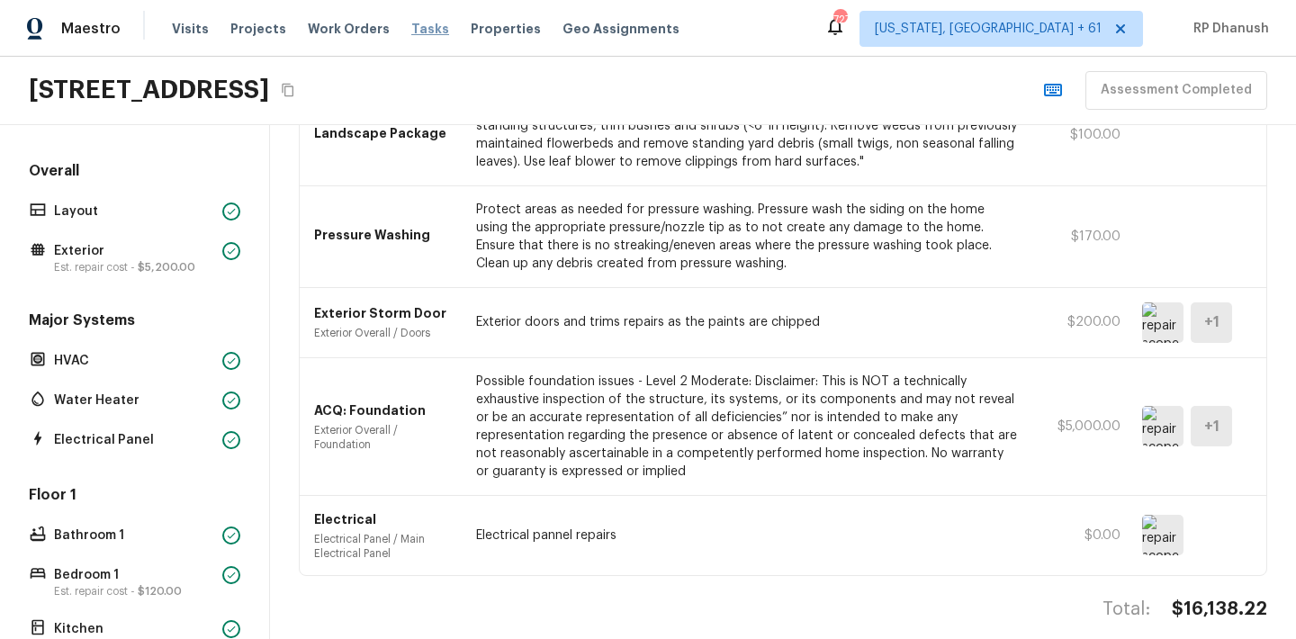
click at [419, 22] on span "Tasks" at bounding box center [430, 28] width 38 height 13
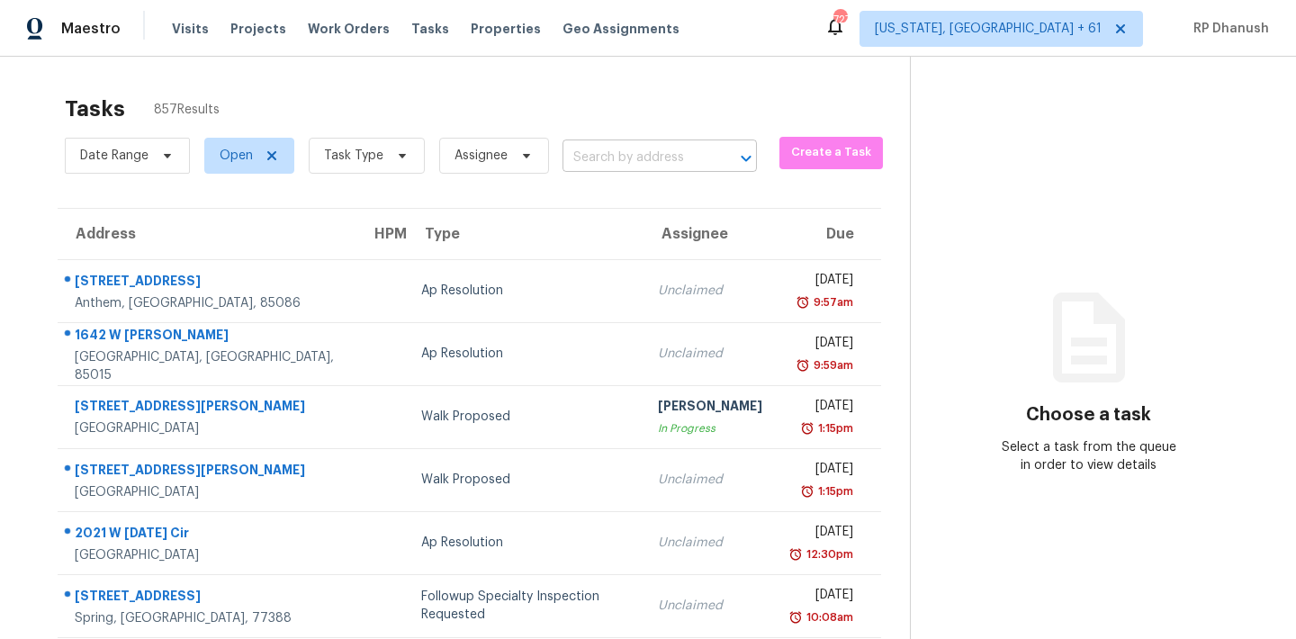
click at [614, 161] on input "text" at bounding box center [634, 158] width 144 height 28
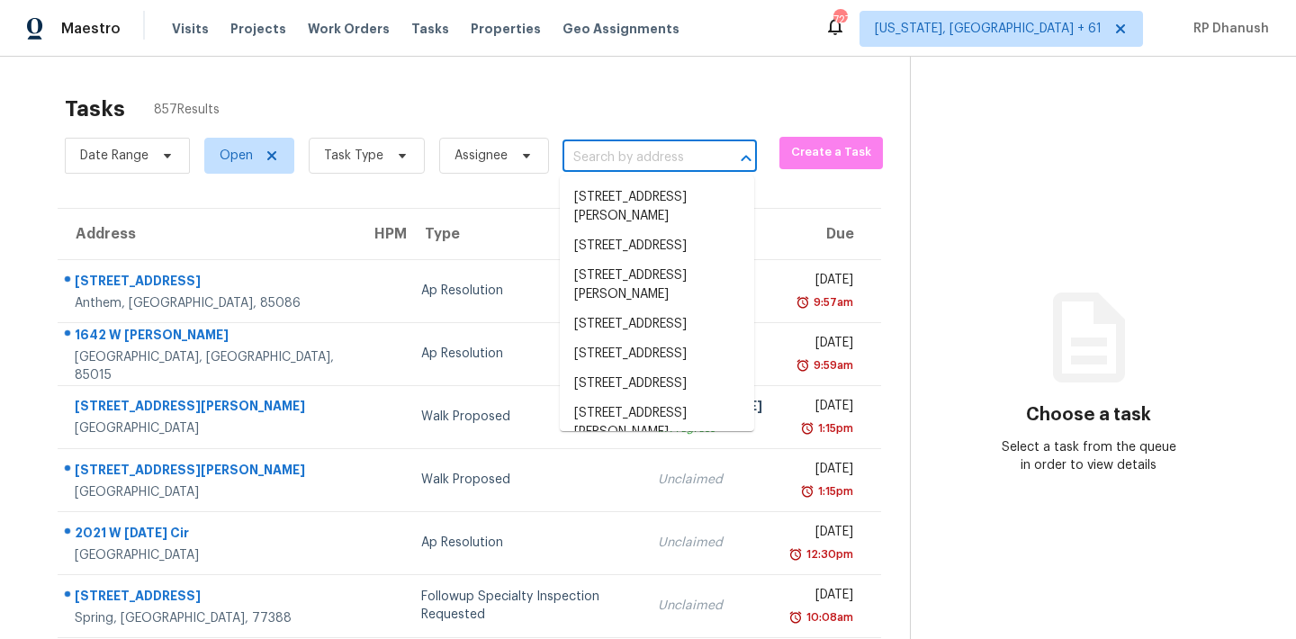
paste input "158 Fairview Oak Pl, Dallas, GA, 30157"
type input "158 Fairview Oak Pl, Dallas, GA, 30157"
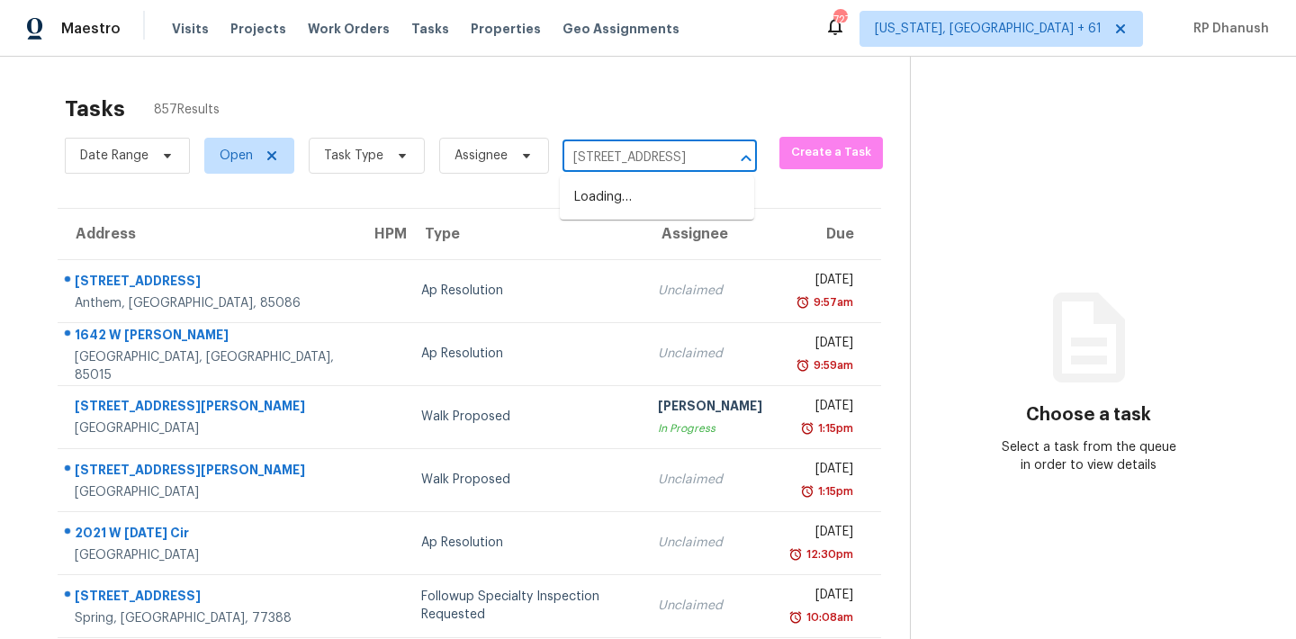
scroll to position [0, 87]
click at [628, 203] on li "158 Fairview Oak Pl, Dallas, GA 30157" at bounding box center [657, 198] width 194 height 30
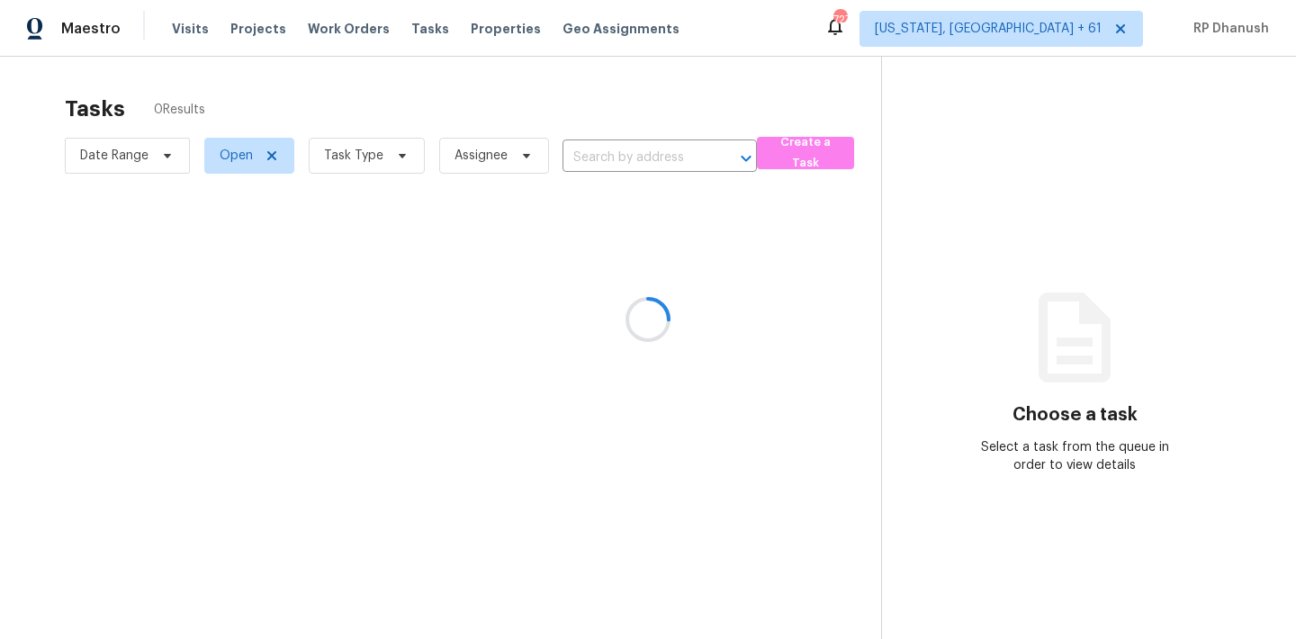
type input "158 Fairview Oak Pl, Dallas, GA 30157"
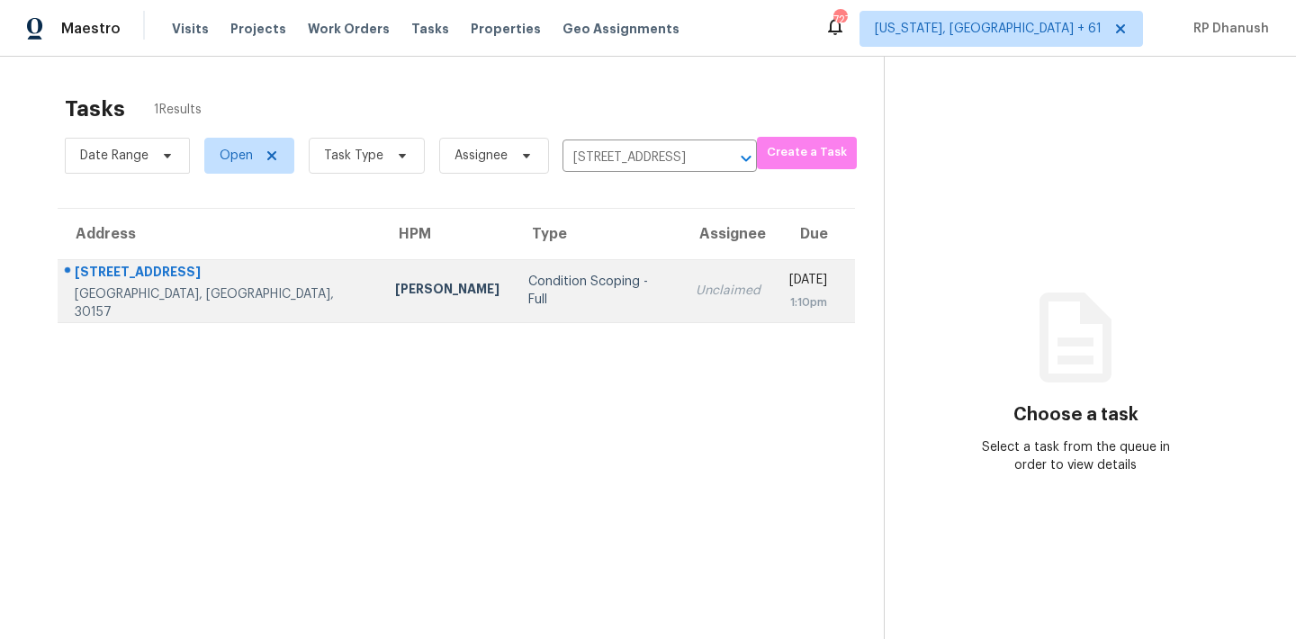
click at [789, 288] on div "Thu, Sep 25th 2025" at bounding box center [808, 282] width 38 height 22
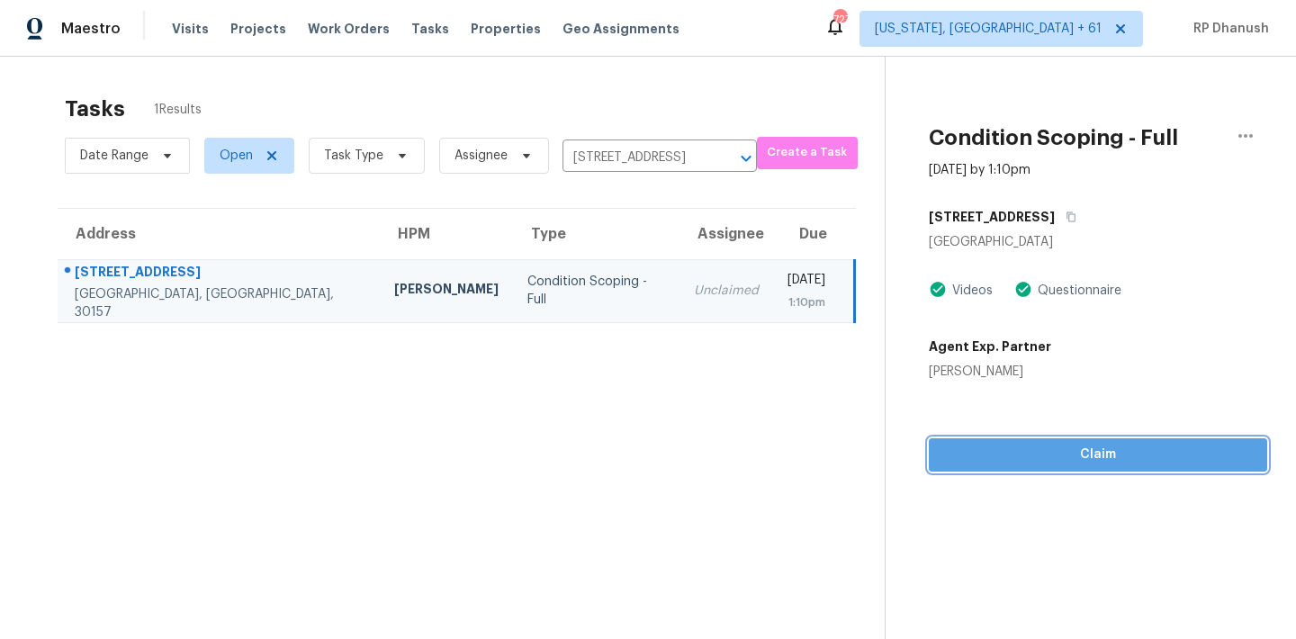
click at [1083, 450] on span "Claim" at bounding box center [1098, 455] width 310 height 22
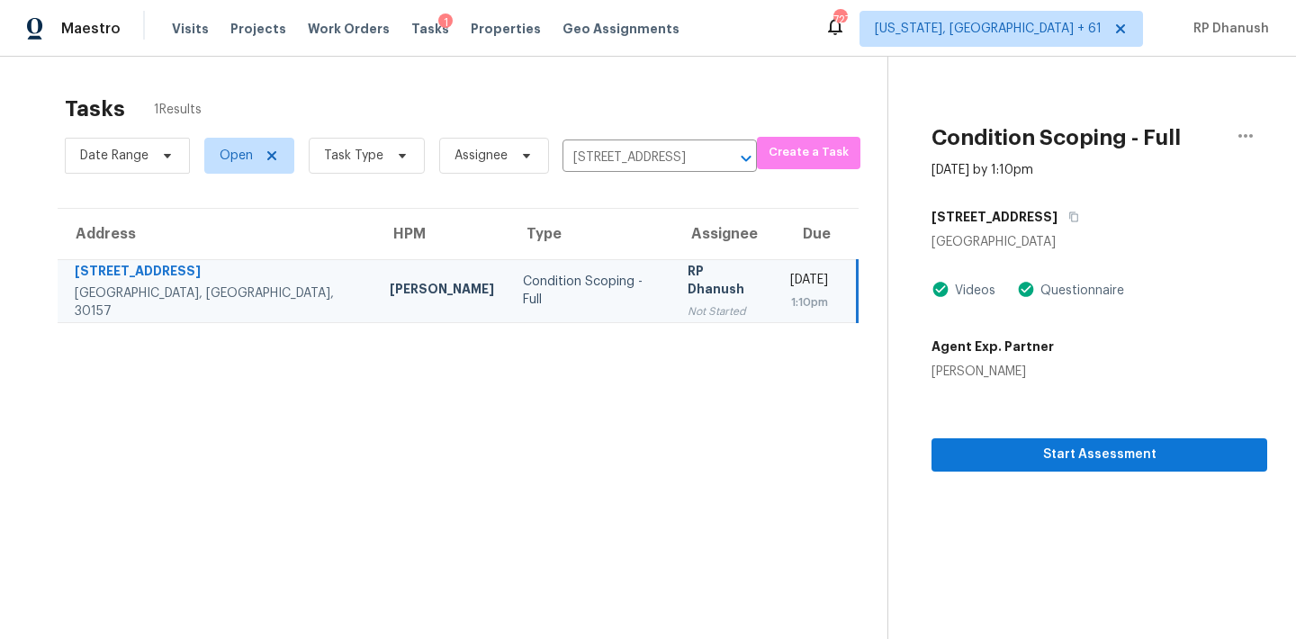
scroll to position [57, 0]
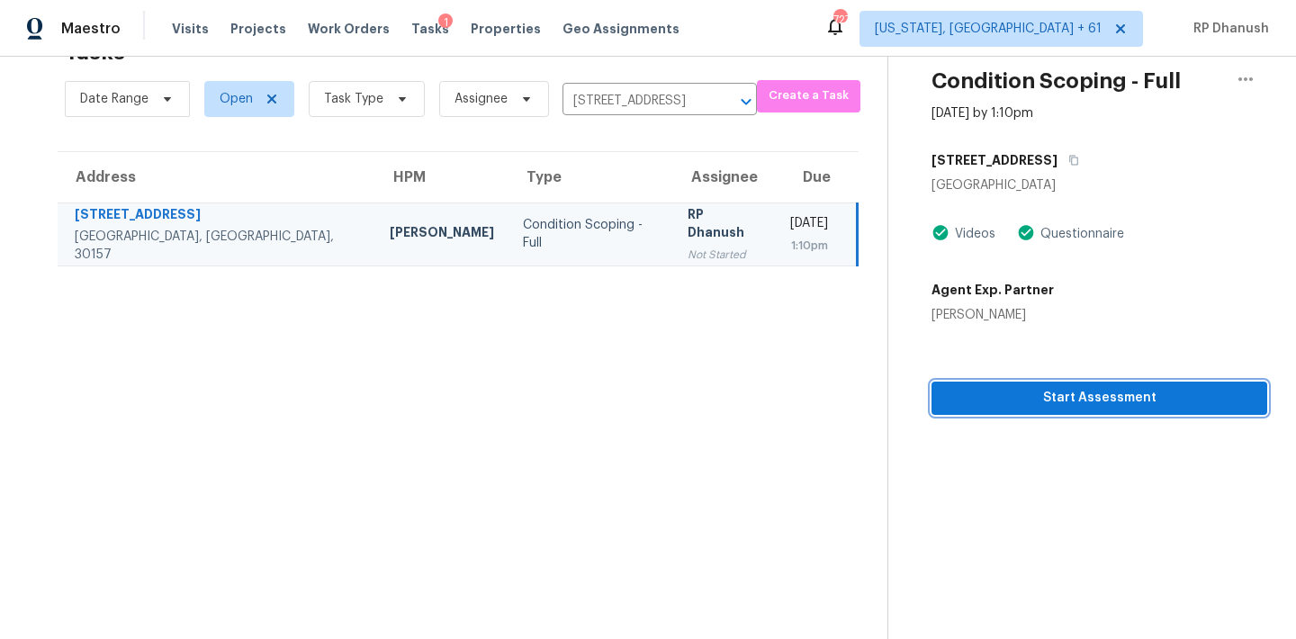
click at [1046, 395] on span "Start Assessment" at bounding box center [1099, 398] width 307 height 22
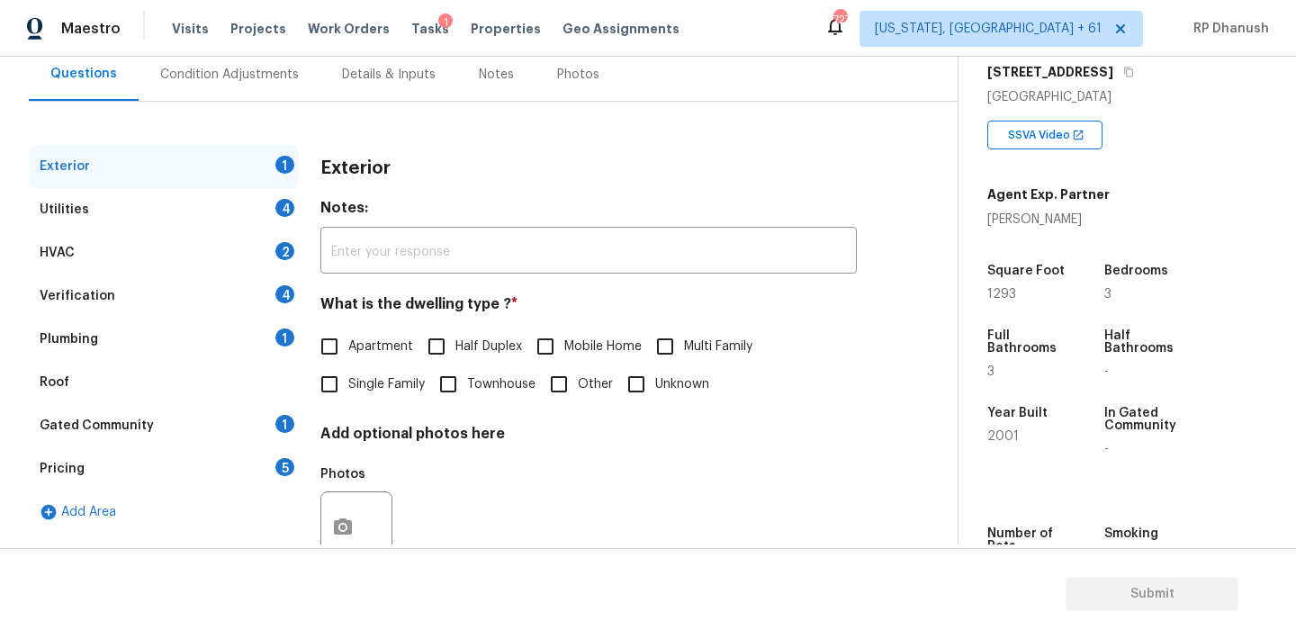
scroll to position [216, 0]
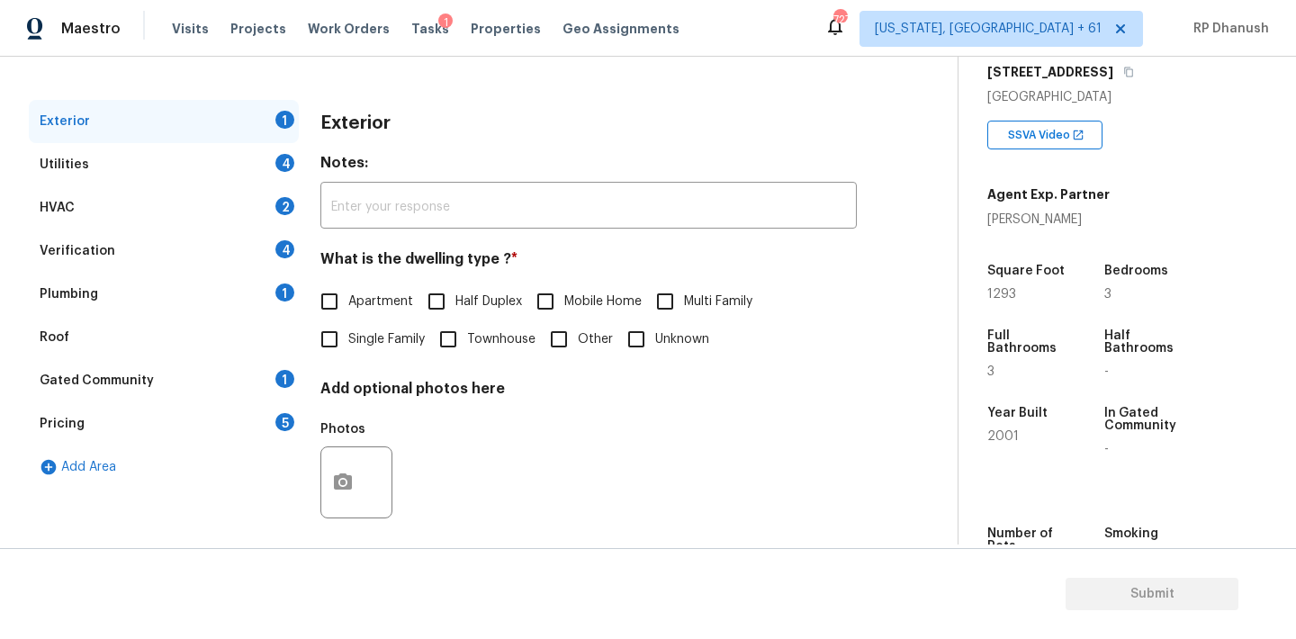
click at [360, 337] on span "Single Family" at bounding box center [386, 339] width 76 height 19
click at [348, 337] on input "Single Family" at bounding box center [329, 339] width 38 height 38
checkbox input "true"
click at [263, 299] on div "Plumbing 1" at bounding box center [164, 294] width 270 height 43
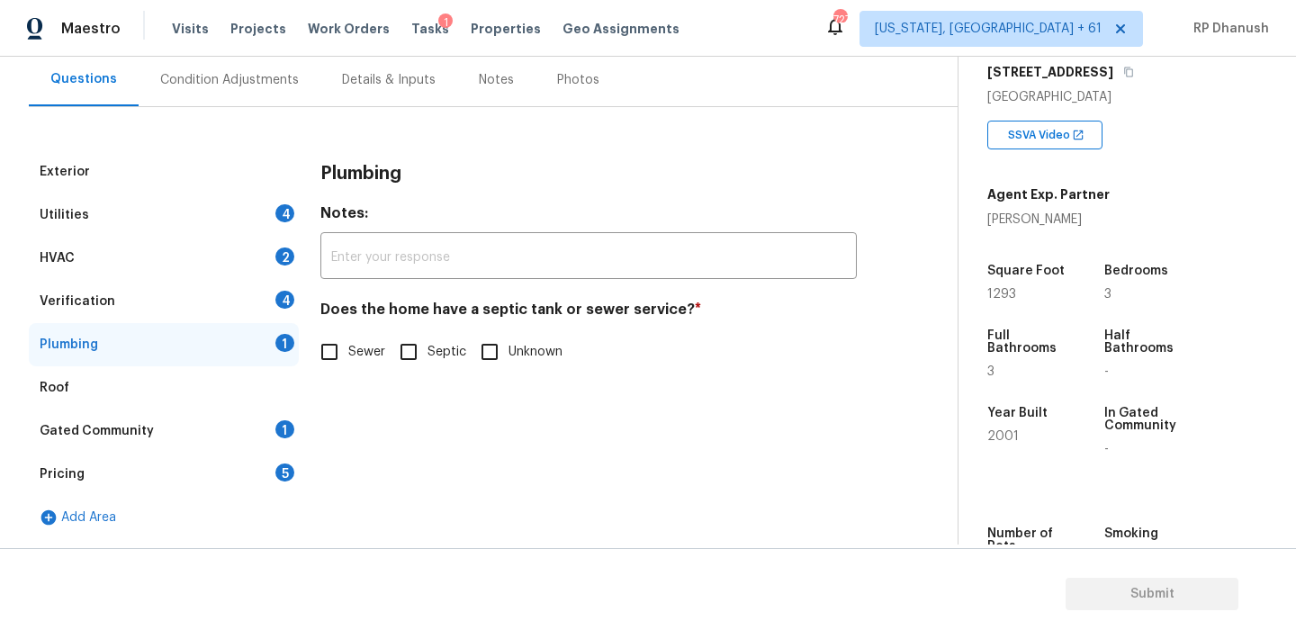
click at [336, 364] on input "Sewer" at bounding box center [329, 352] width 38 height 38
checkbox input "true"
click at [261, 425] on div "Gated Community 1" at bounding box center [164, 430] width 270 height 43
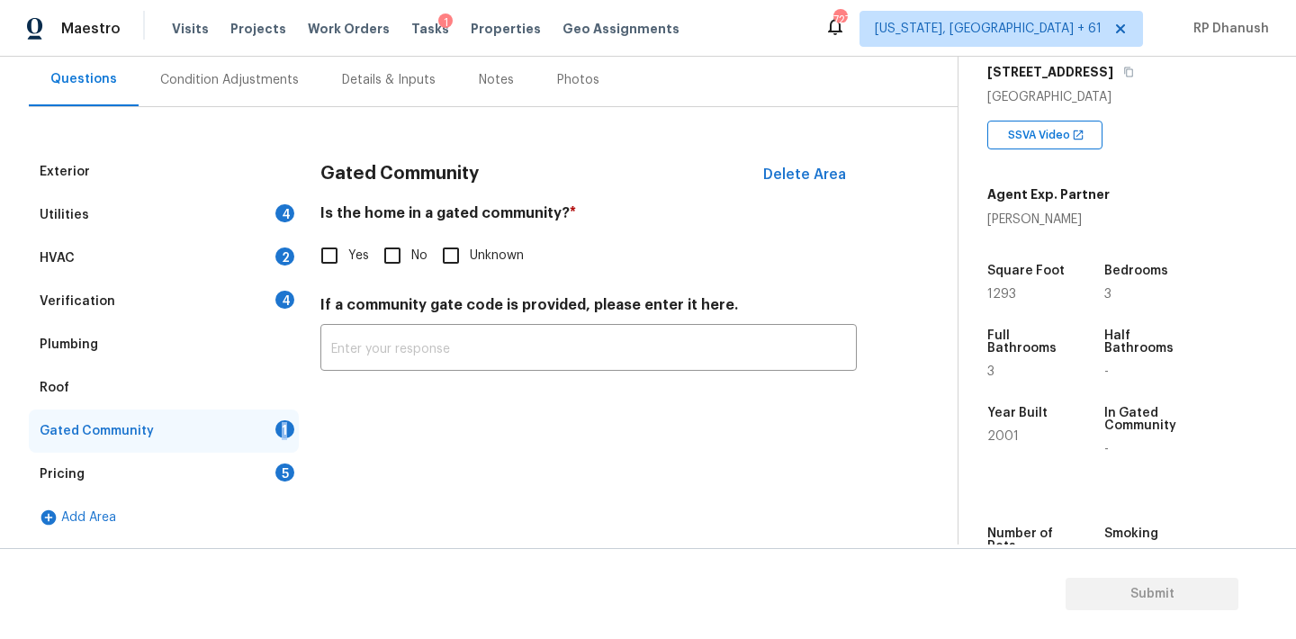
click at [261, 425] on div "Gated Community 1" at bounding box center [164, 430] width 270 height 43
click at [388, 239] on input "No" at bounding box center [392, 256] width 38 height 38
checkbox input "true"
click at [240, 102] on div "Condition Adjustments" at bounding box center [230, 79] width 182 height 53
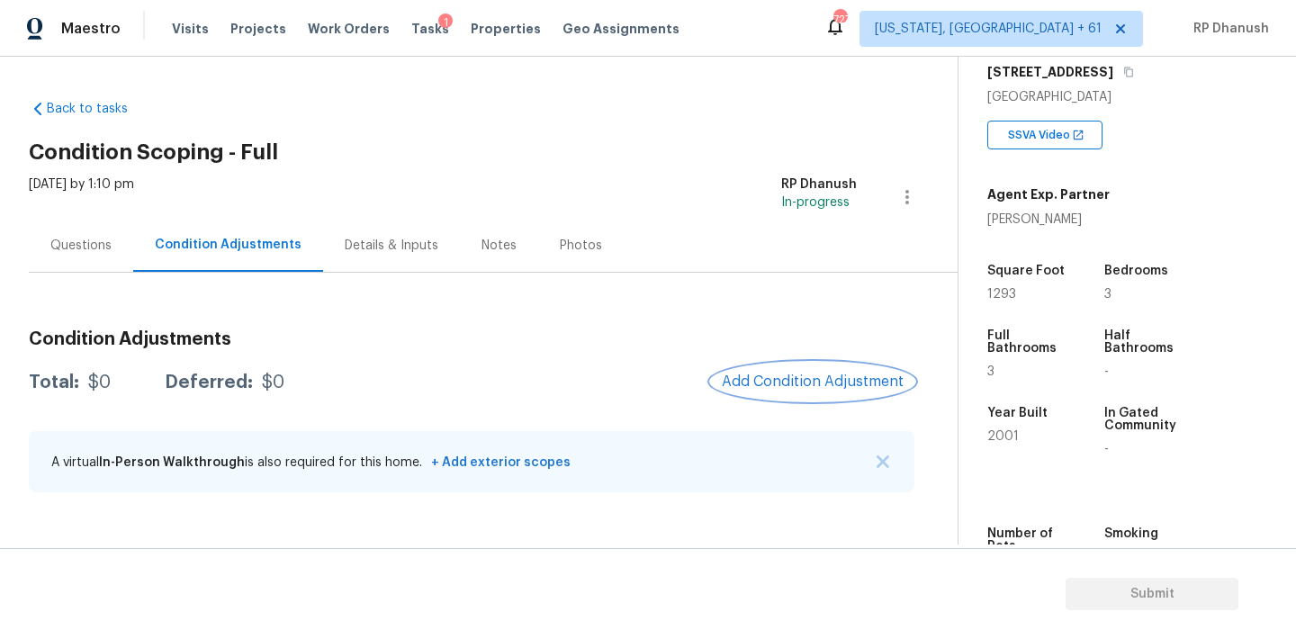
click at [816, 387] on span "Add Condition Adjustment" at bounding box center [813, 381] width 182 height 16
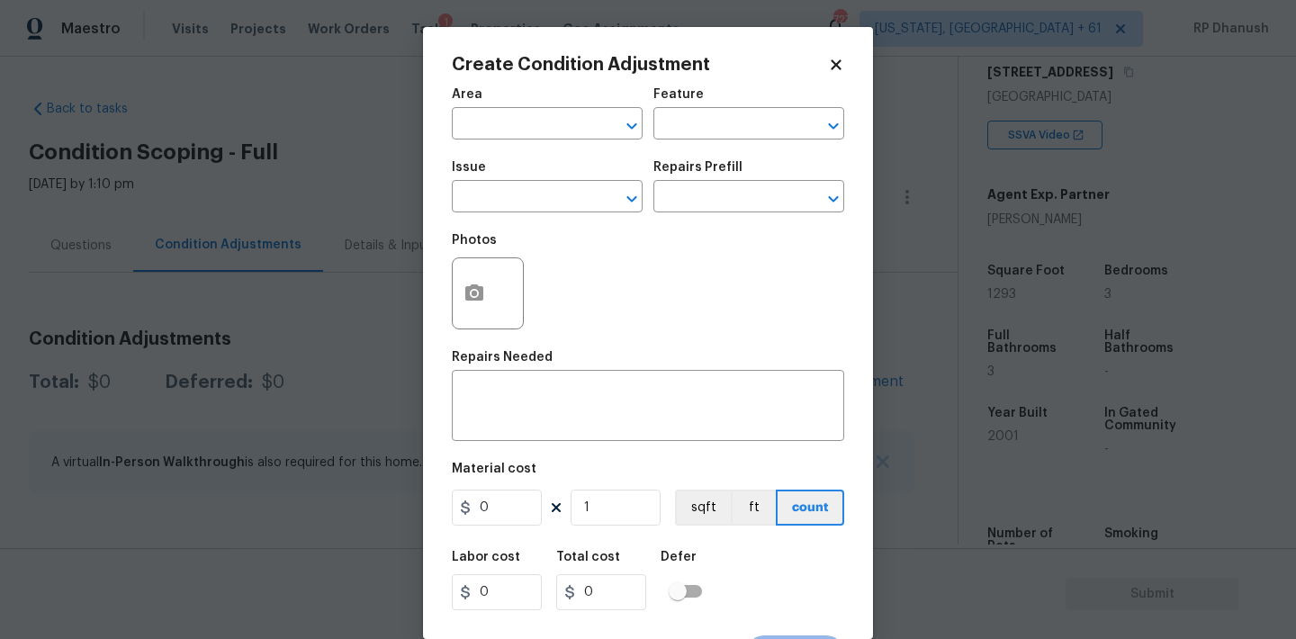
click at [532, 143] on span "Area ​" at bounding box center [547, 113] width 191 height 73
click at [529, 139] on input "text" at bounding box center [522, 126] width 140 height 28
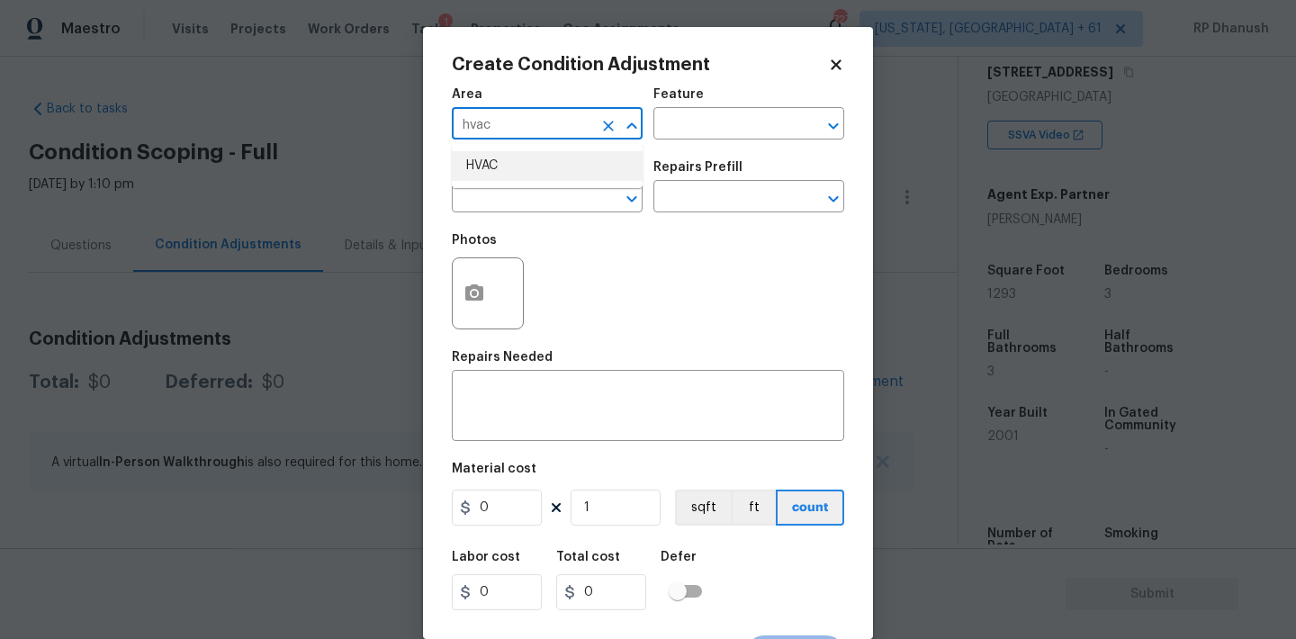
click at [503, 166] on li "HVAC" at bounding box center [547, 166] width 191 height 30
type input "HVAC"
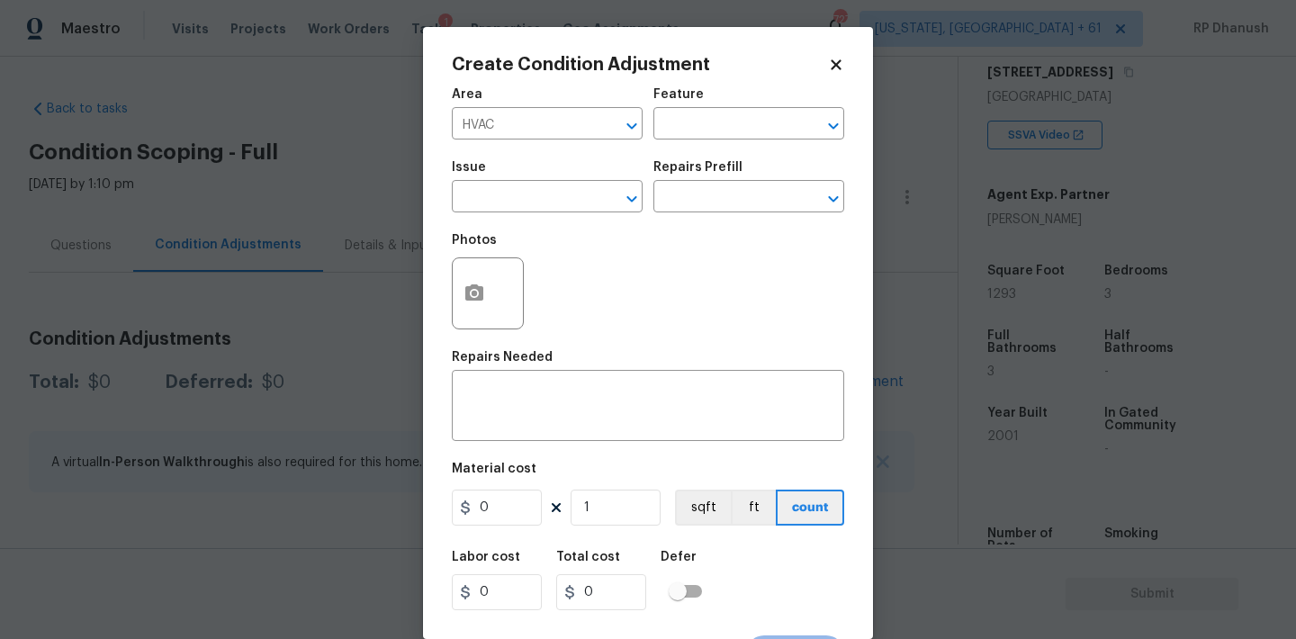
click at [777, 93] on div "Feature" at bounding box center [748, 99] width 191 height 23
click at [734, 109] on div "Feature" at bounding box center [748, 99] width 191 height 23
click at [715, 129] on input "text" at bounding box center [723, 126] width 140 height 28
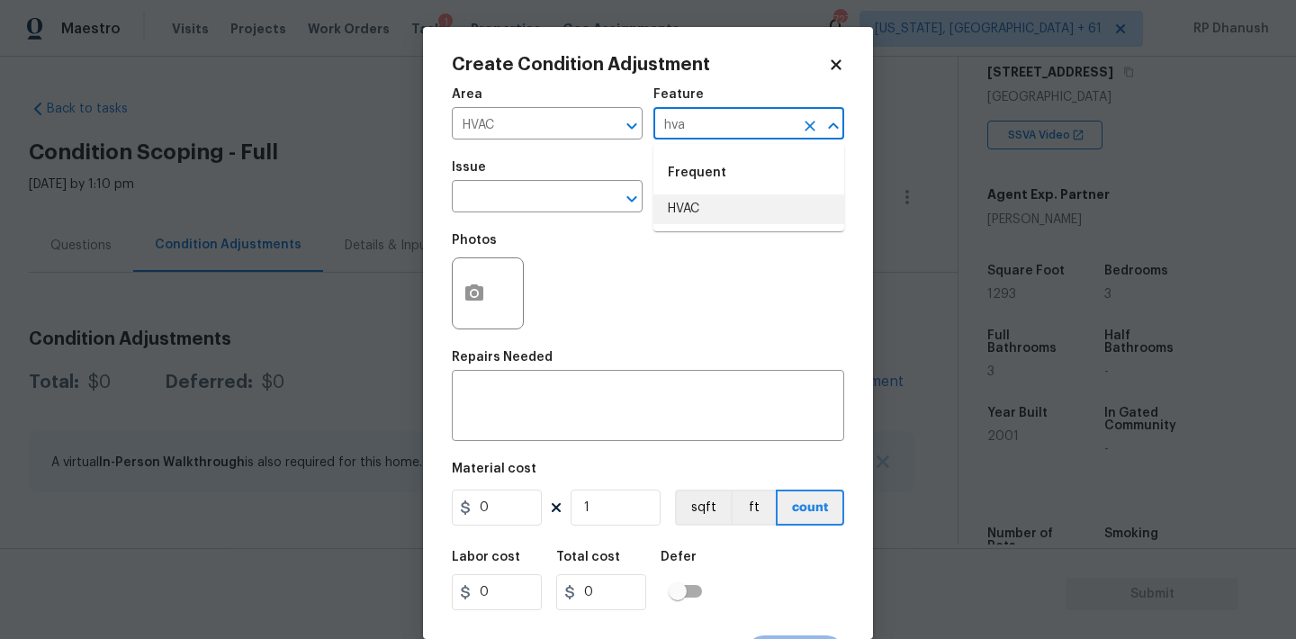
click at [672, 204] on li "HVAC" at bounding box center [748, 209] width 191 height 30
type input "HVAC"
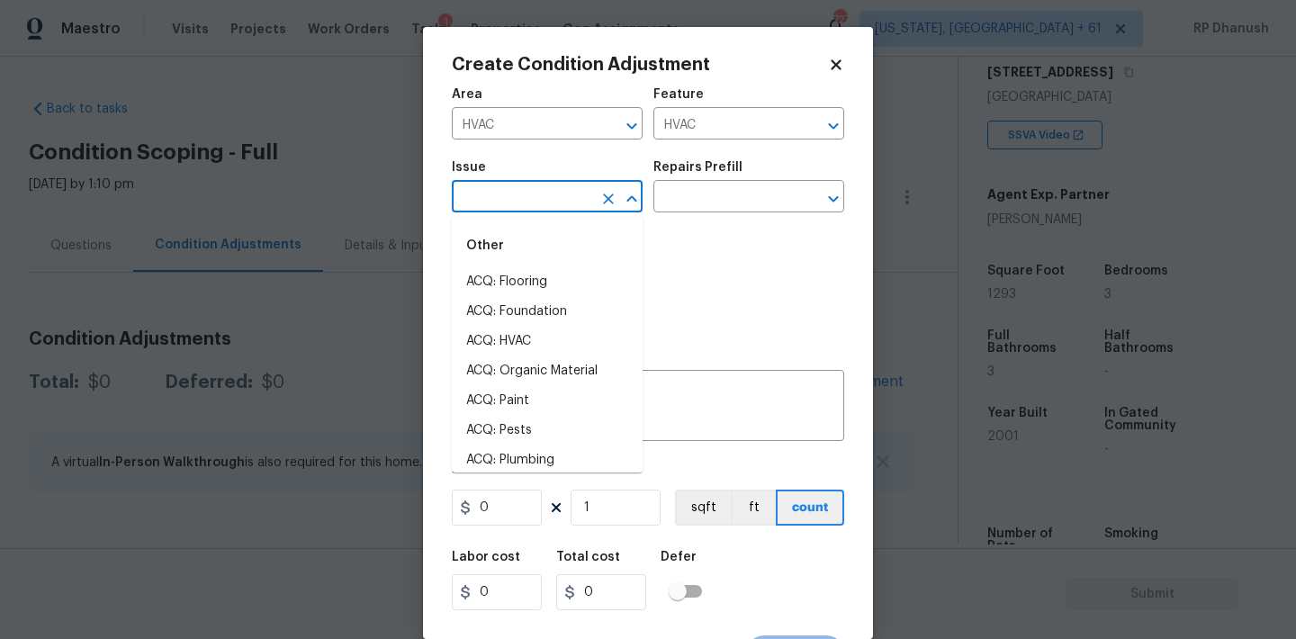
click at [520, 202] on input "text" at bounding box center [522, 198] width 140 height 28
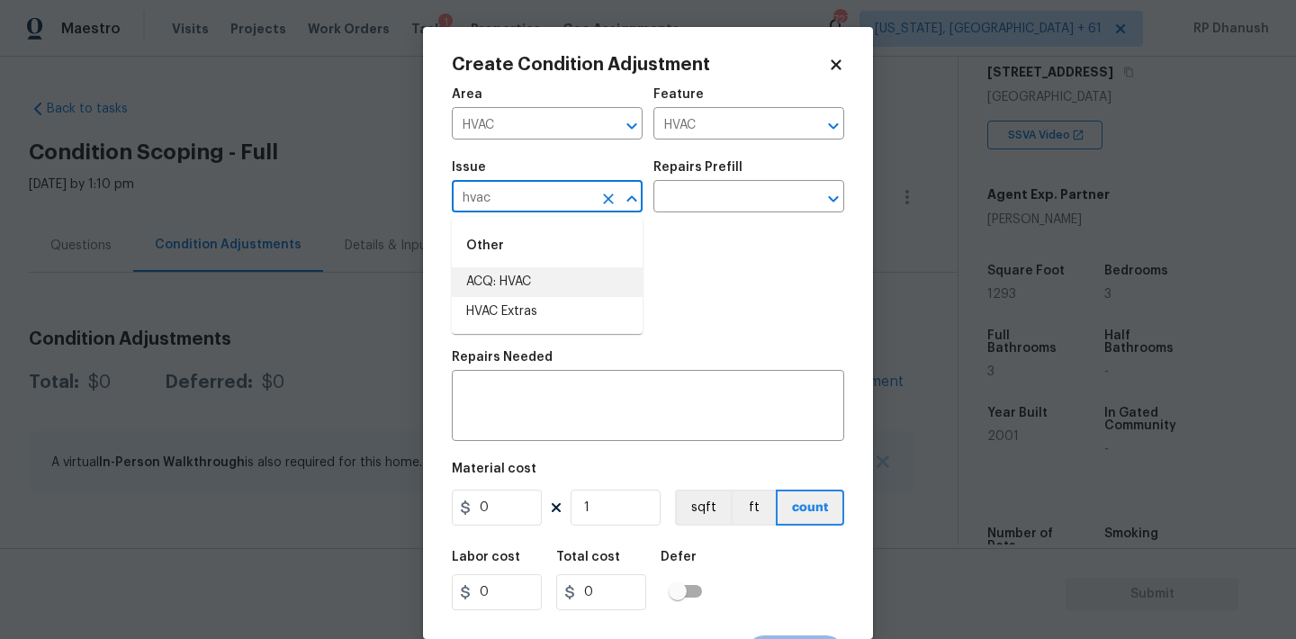
click at [512, 269] on li "ACQ: HVAC" at bounding box center [547, 282] width 191 height 30
type input "ACQ: HVAC"
click at [671, 214] on div "Issue ACQ: HVAC ​ Repairs Prefill ​" at bounding box center [648, 186] width 392 height 73
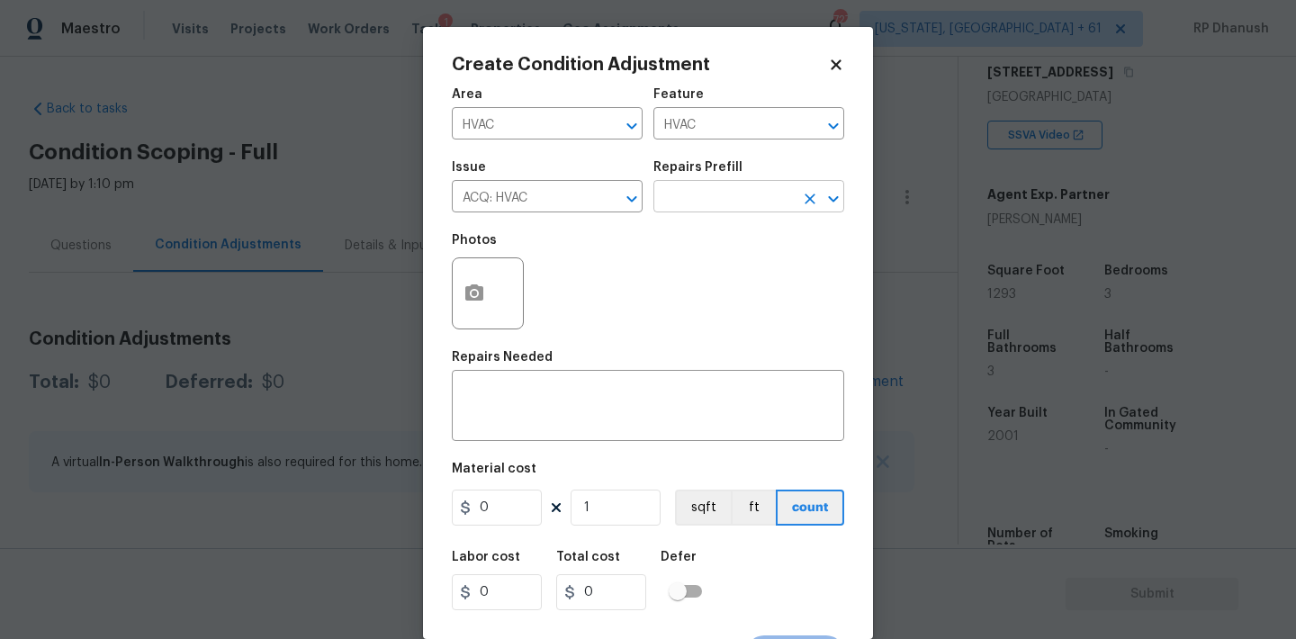
click at [697, 198] on input "text" at bounding box center [723, 198] width 140 height 28
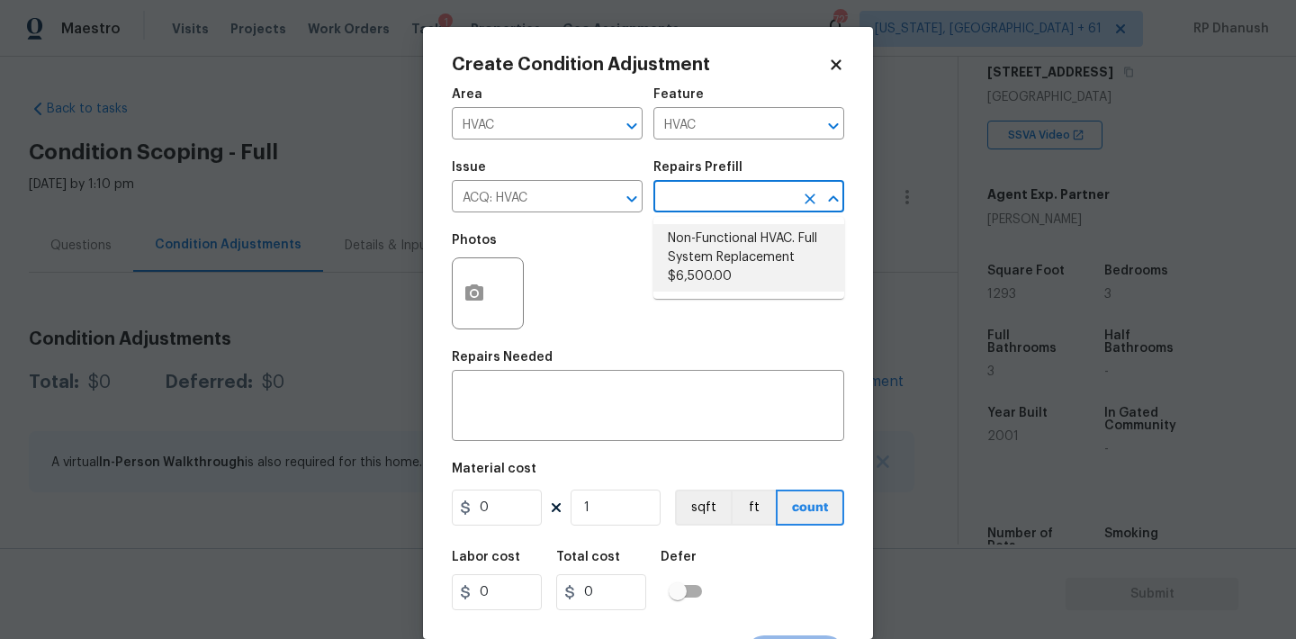
click at [710, 235] on li "Non-Functional HVAC. Full System Replacement $6,500.00" at bounding box center [748, 257] width 191 height 67
type input "Acquisition"
type textarea "Acquisition Scope: Full System Replacement"
type input "6500"
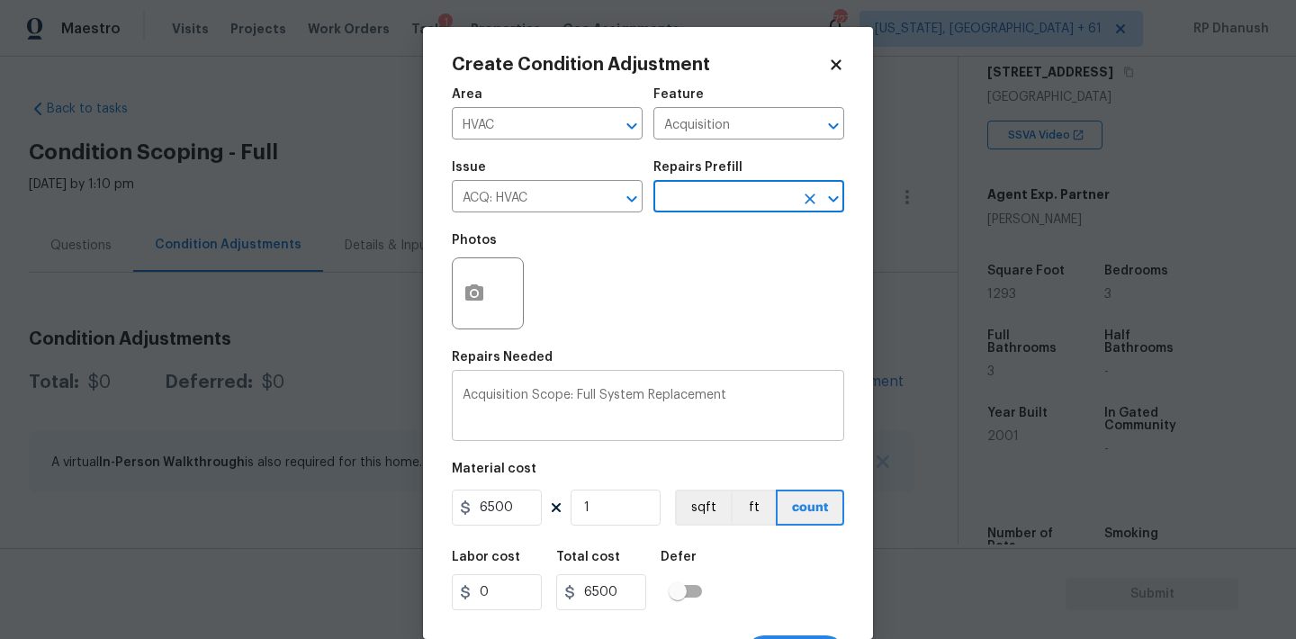
click at [775, 393] on textarea "Acquisition Scope: Full System Replacement" at bounding box center [648, 408] width 371 height 38
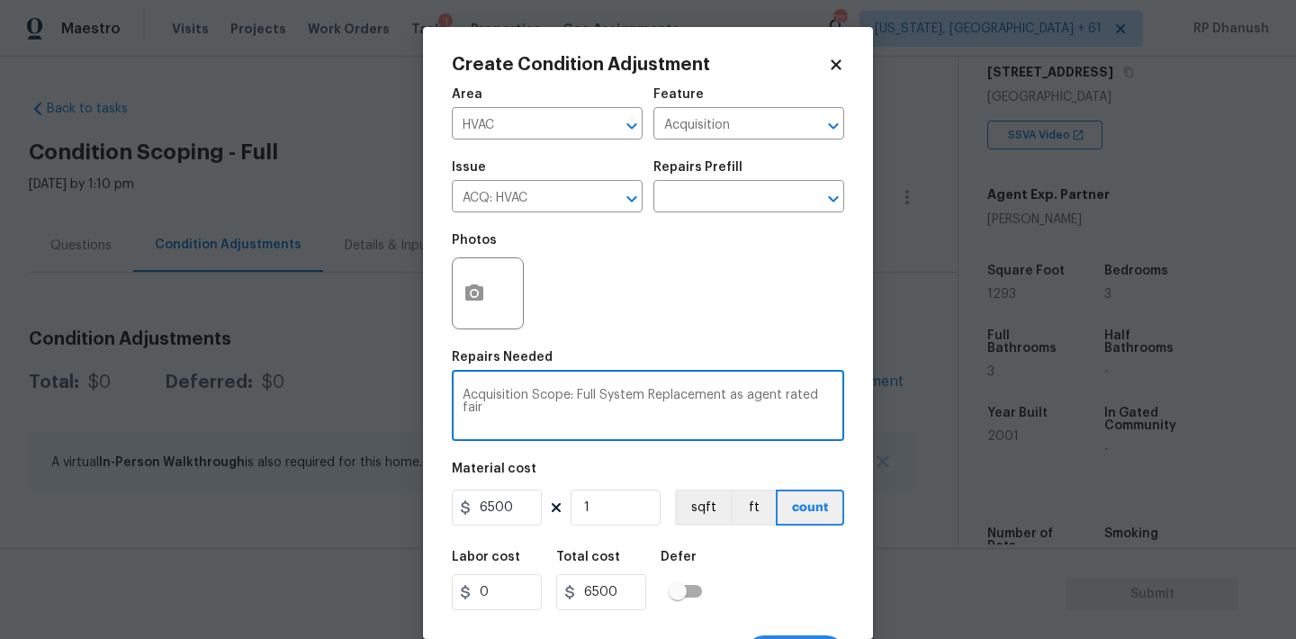
scroll to position [33, 0]
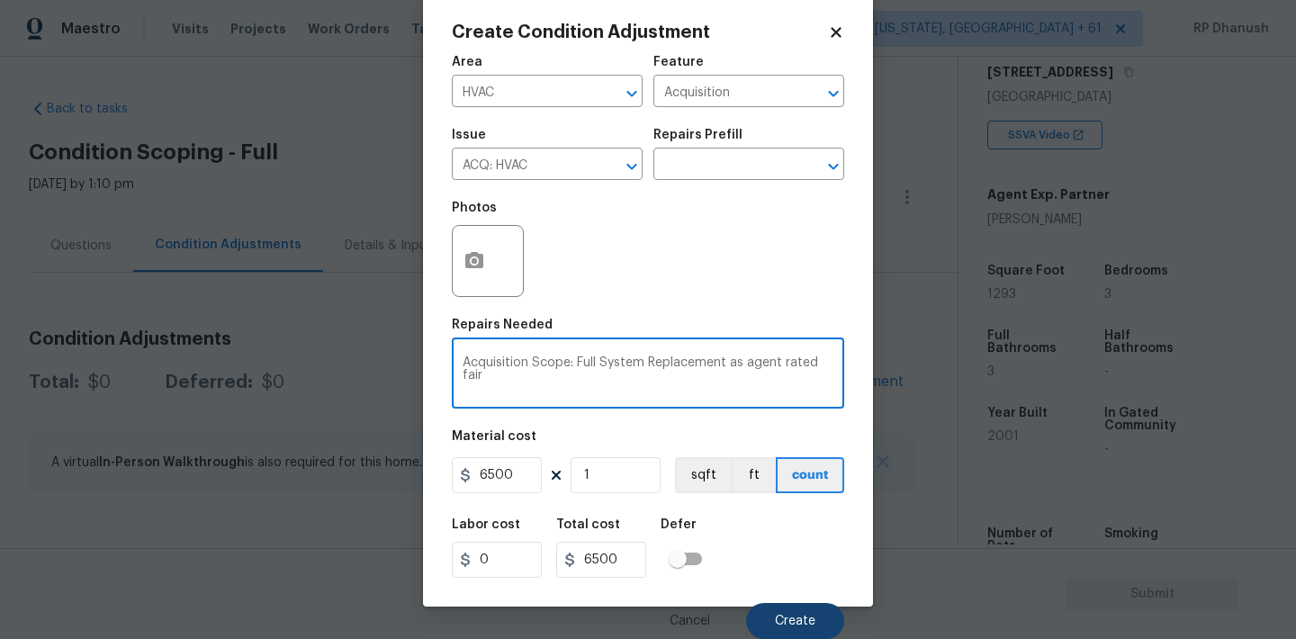
type textarea "Acquisition Scope: Full System Replacement as agent rated fair"
click at [803, 615] on span "Create" at bounding box center [795, 621] width 40 height 13
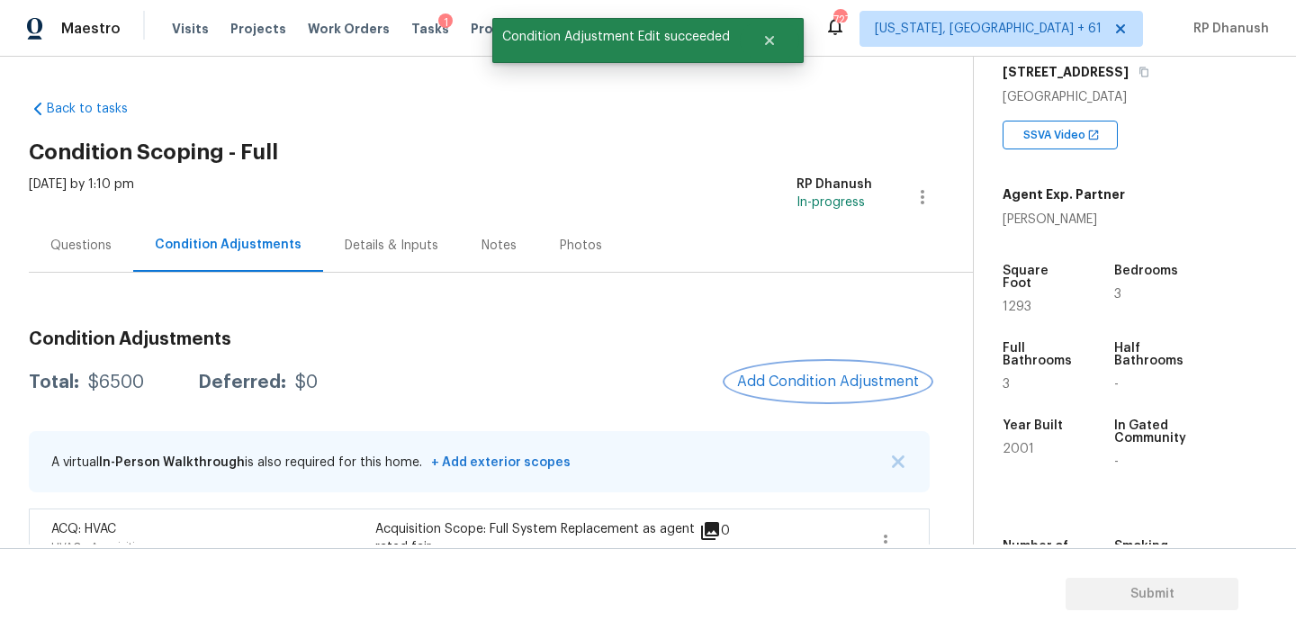
scroll to position [47, 0]
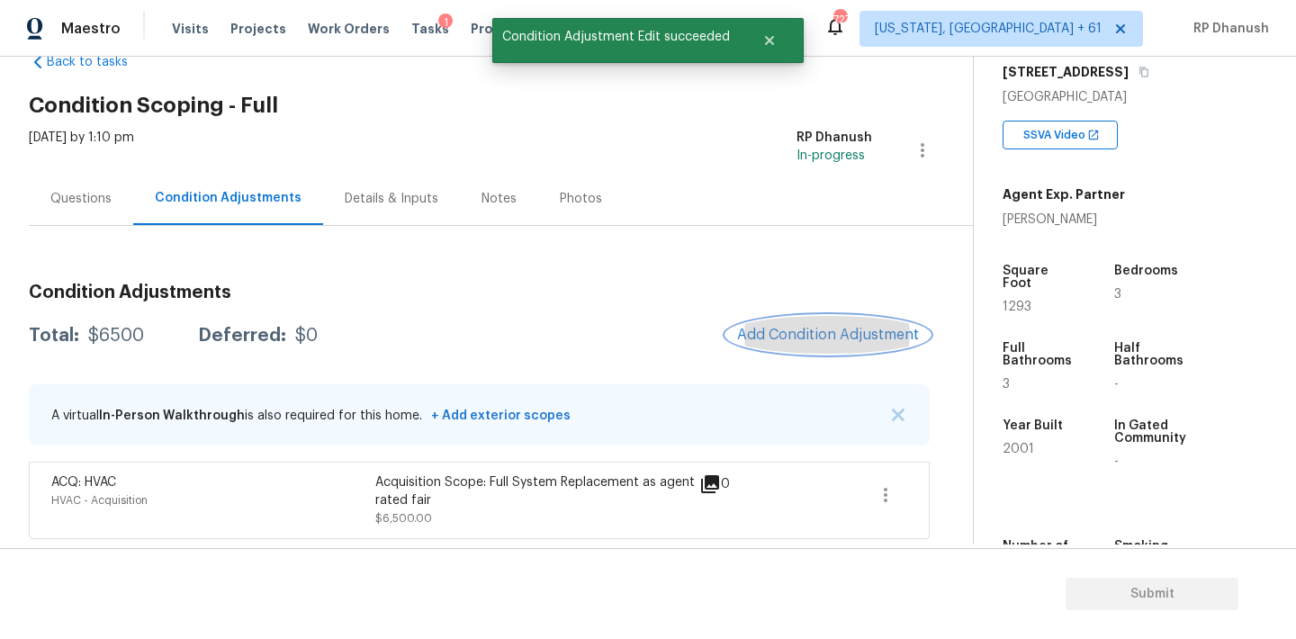
click at [824, 323] on button "Add Condition Adjustment" at bounding box center [827, 335] width 203 height 38
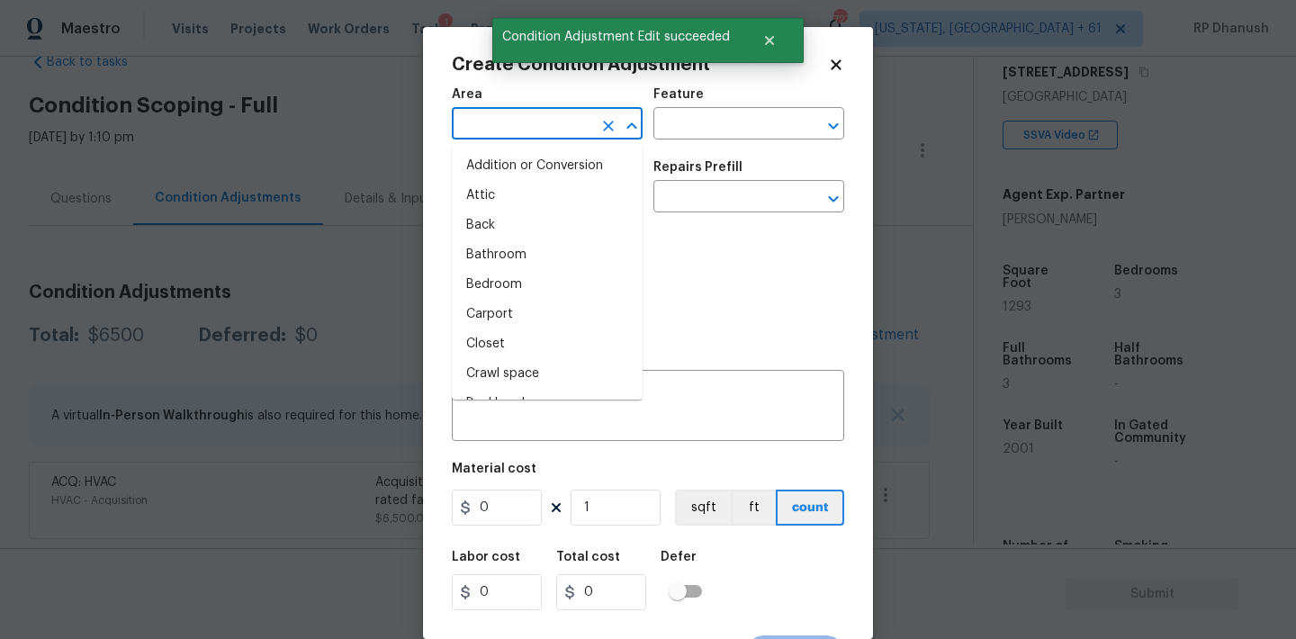
click at [579, 138] on input "text" at bounding box center [522, 126] width 140 height 28
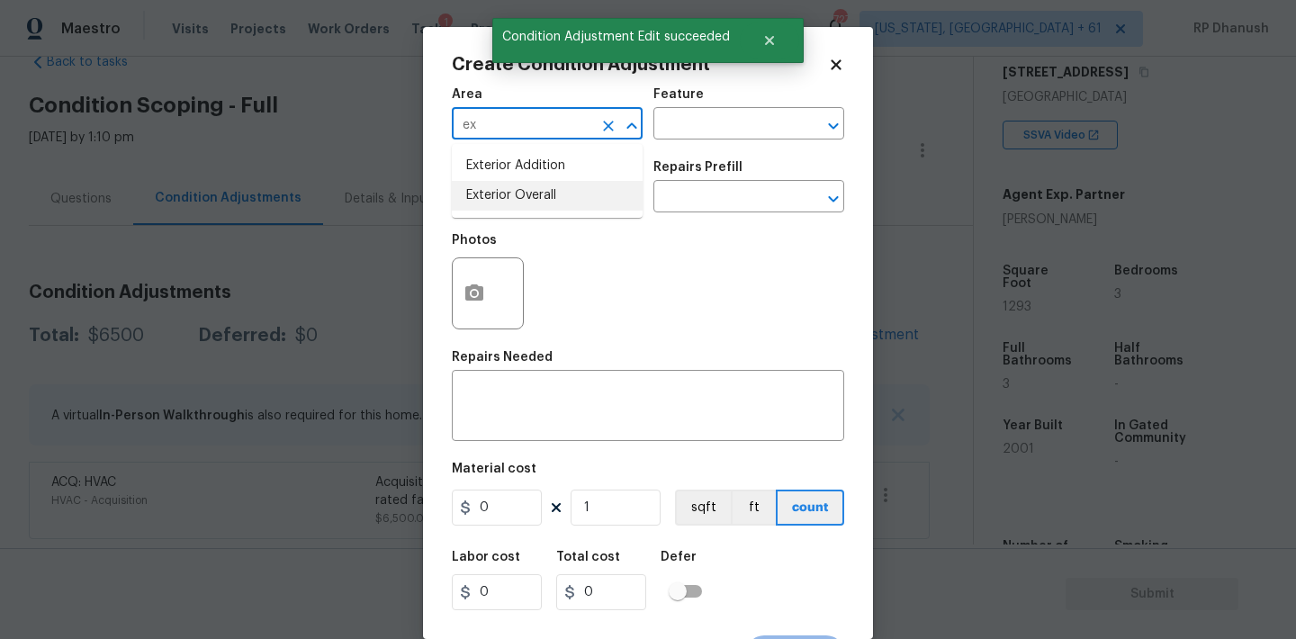
drag, startPoint x: 530, startPoint y: 203, endPoint x: 661, endPoint y: 150, distance: 141.7
click at [531, 203] on li "Exterior Overall" at bounding box center [547, 196] width 191 height 30
type input "Exterior Overall"
click at [670, 150] on div "Issue ​ Repairs Prefill ​" at bounding box center [648, 186] width 392 height 73
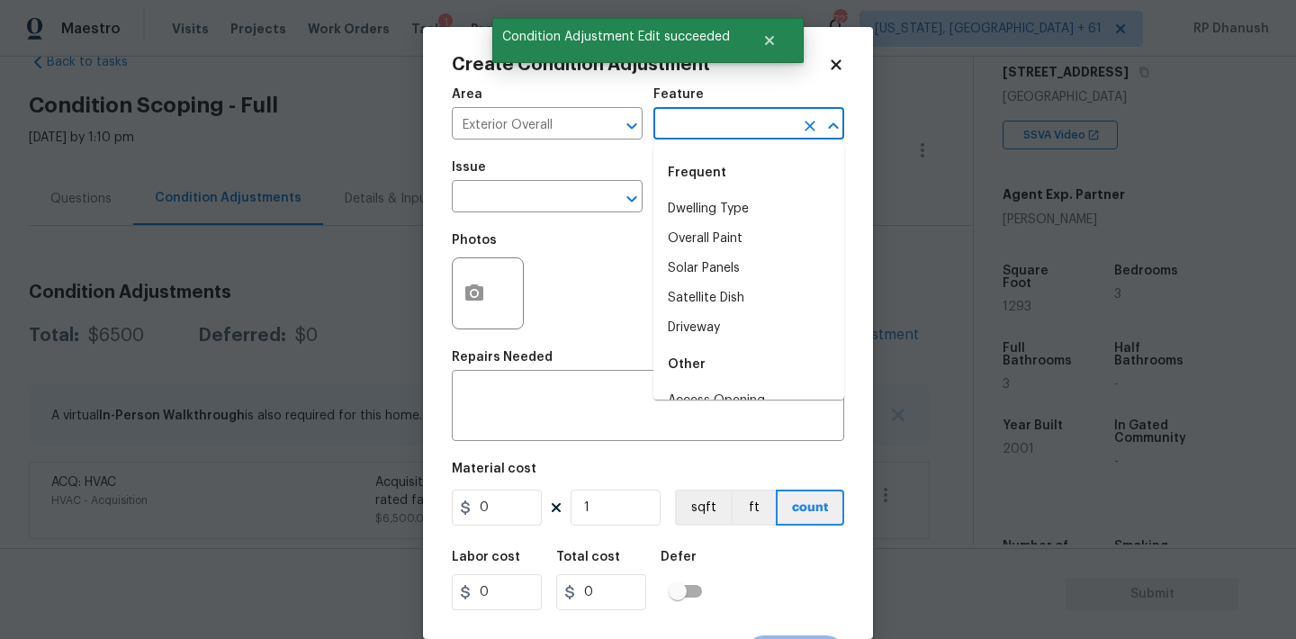
click at [686, 119] on input "text" at bounding box center [723, 126] width 140 height 28
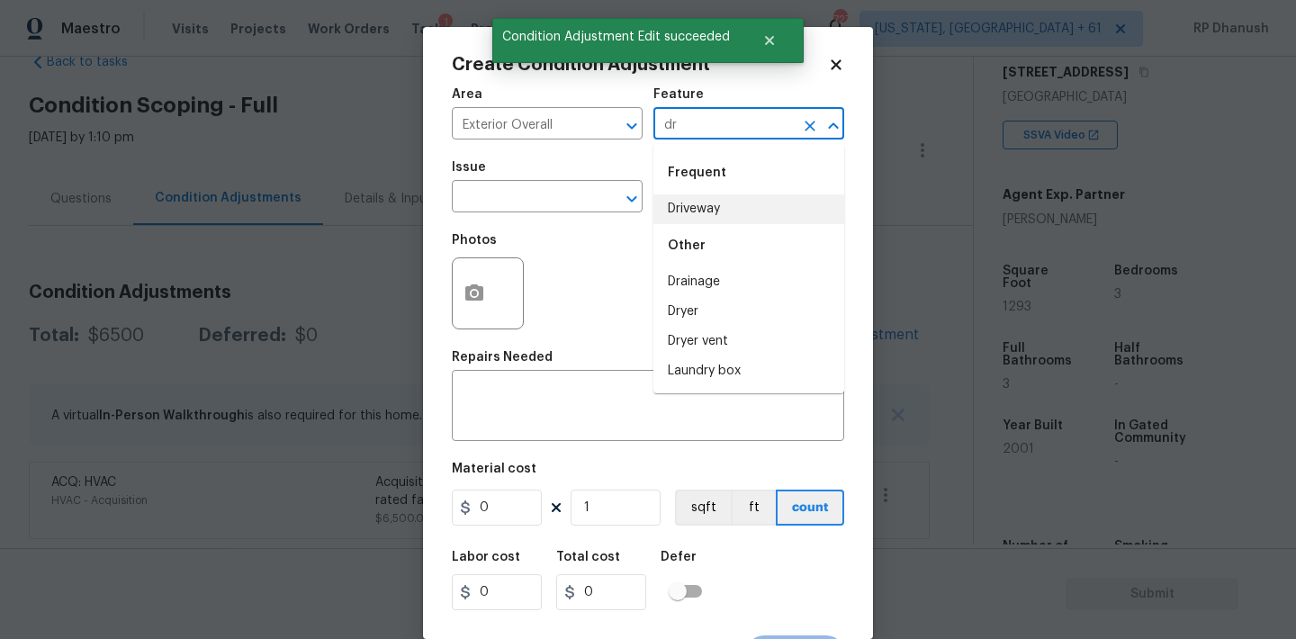
click at [670, 208] on li "Driveway" at bounding box center [748, 209] width 191 height 30
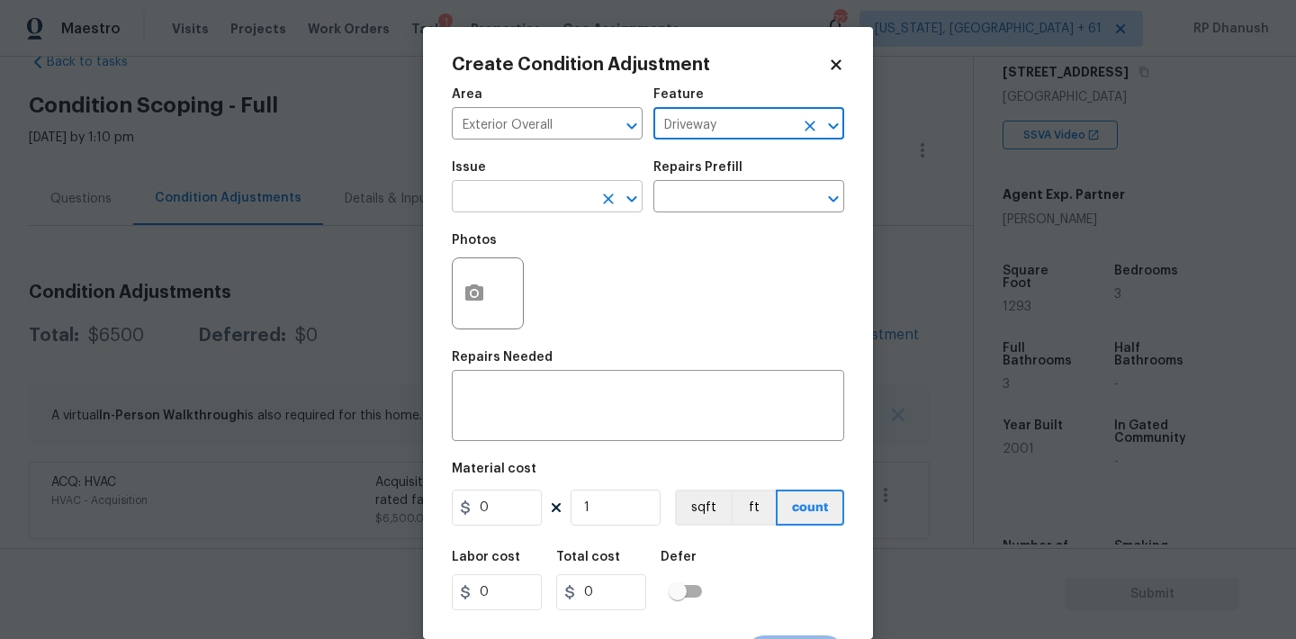
type input "Driveway"
click at [524, 208] on input "text" at bounding box center [522, 198] width 140 height 28
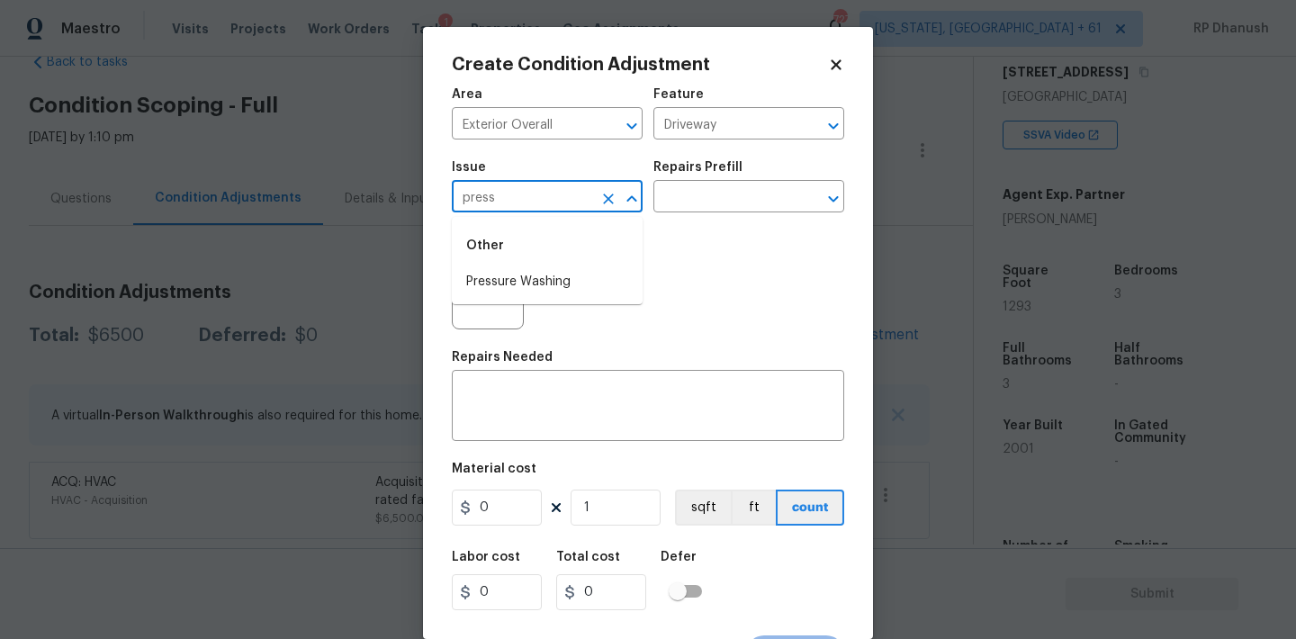
click at [501, 294] on li "Pressure Washing" at bounding box center [547, 282] width 191 height 30
type input "Pressure Washing"
click at [713, 219] on div "Issue Pressure Washing ​ Repairs Prefill ​" at bounding box center [648, 186] width 392 height 73
click at [716, 196] on input "text" at bounding box center [723, 198] width 140 height 28
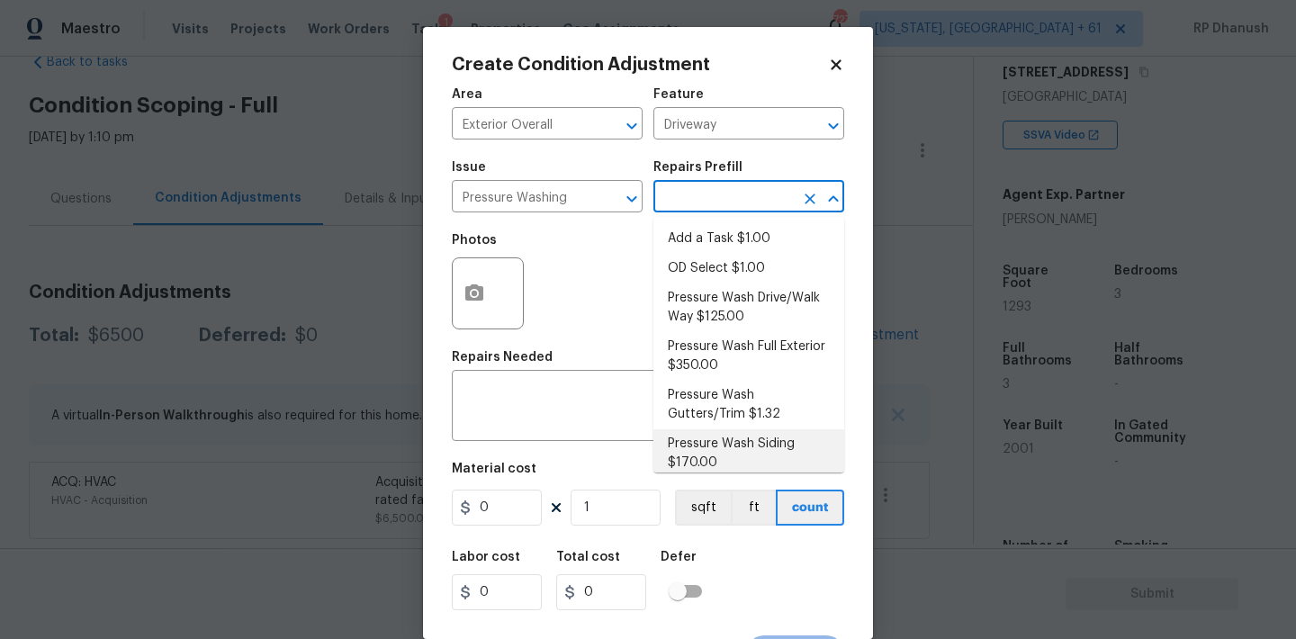
click at [707, 442] on li "Pressure Wash Siding $170.00" at bounding box center [748, 453] width 191 height 49
type input "Siding"
type textarea "Protect areas as needed for pressure washing. Pressure wash the siding on the h…"
type input "170"
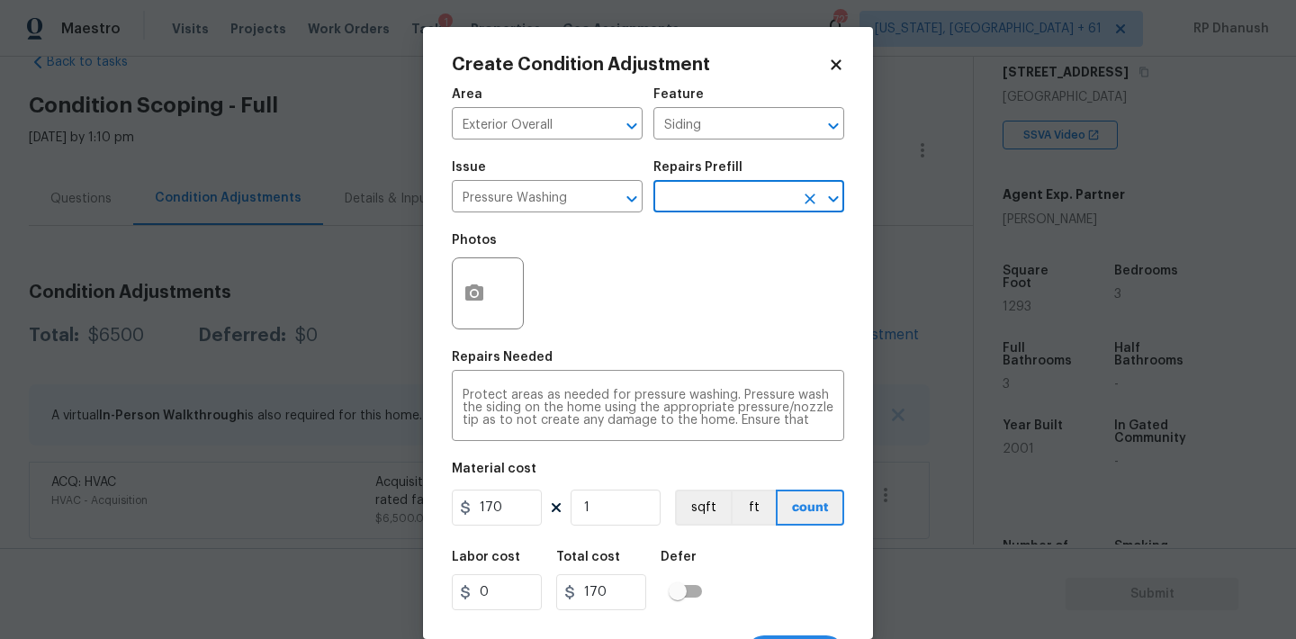
scroll to position [33, 0]
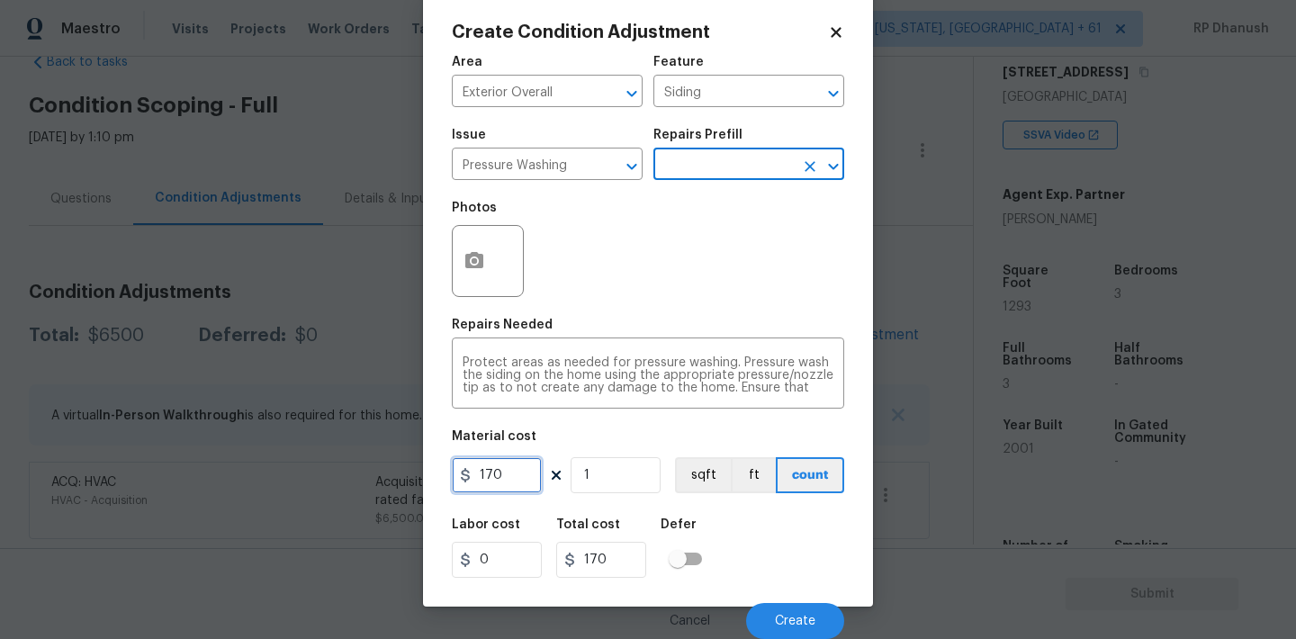
click at [509, 465] on input "170" at bounding box center [497, 475] width 90 height 36
type input "299"
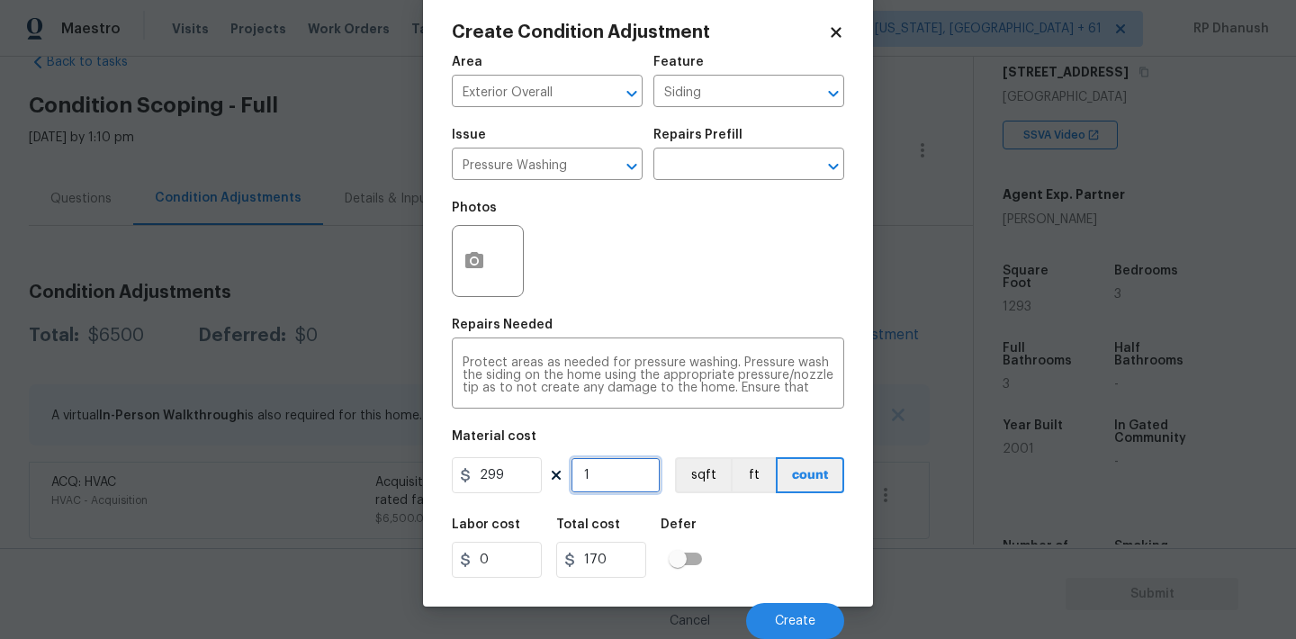
type input "299"
click at [509, 465] on input "299" at bounding box center [497, 475] width 90 height 36
type input "200"
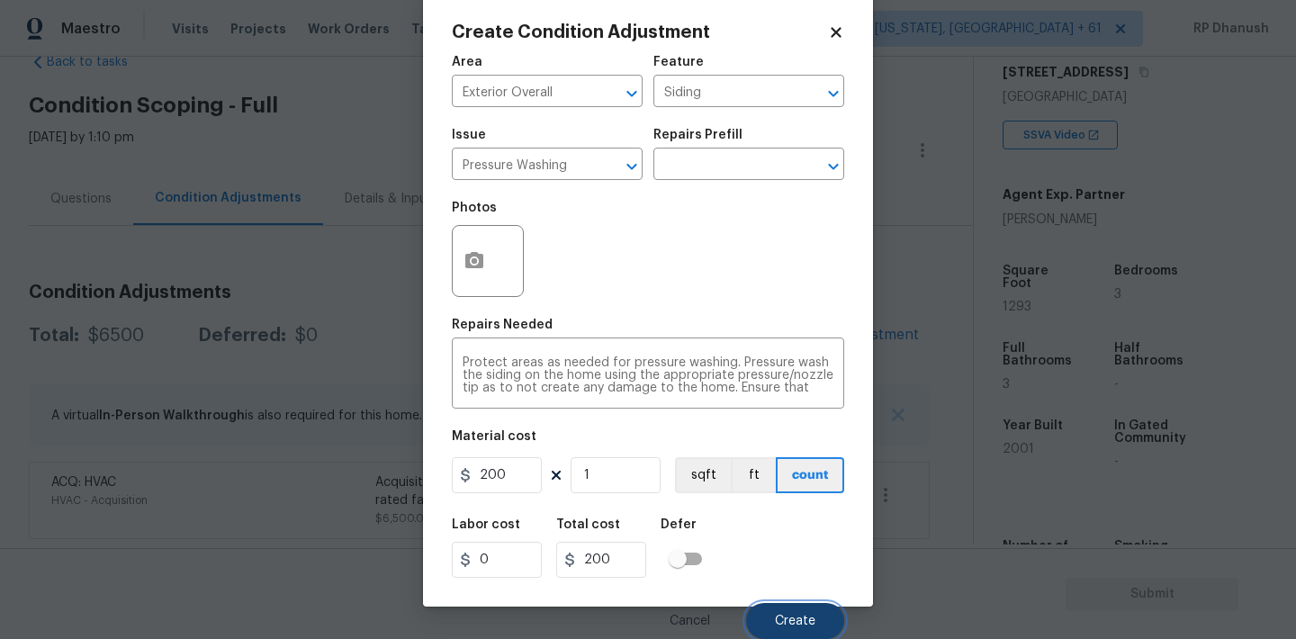
click at [777, 619] on span "Create" at bounding box center [795, 621] width 40 height 13
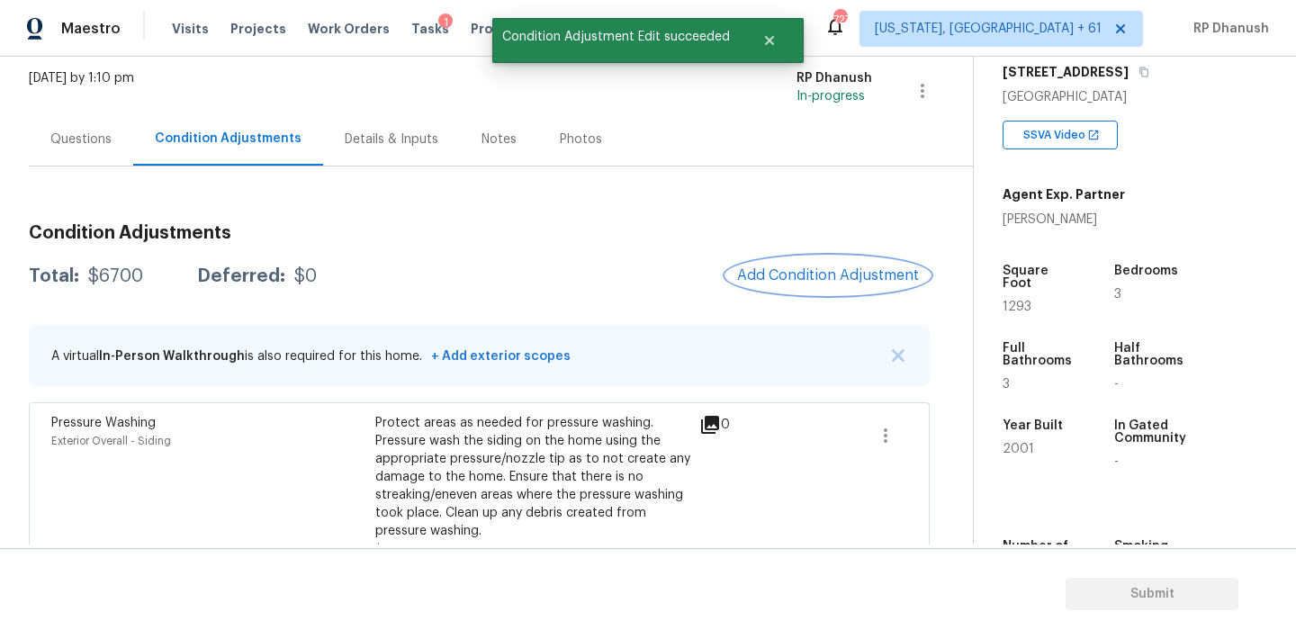
scroll to position [188, 0]
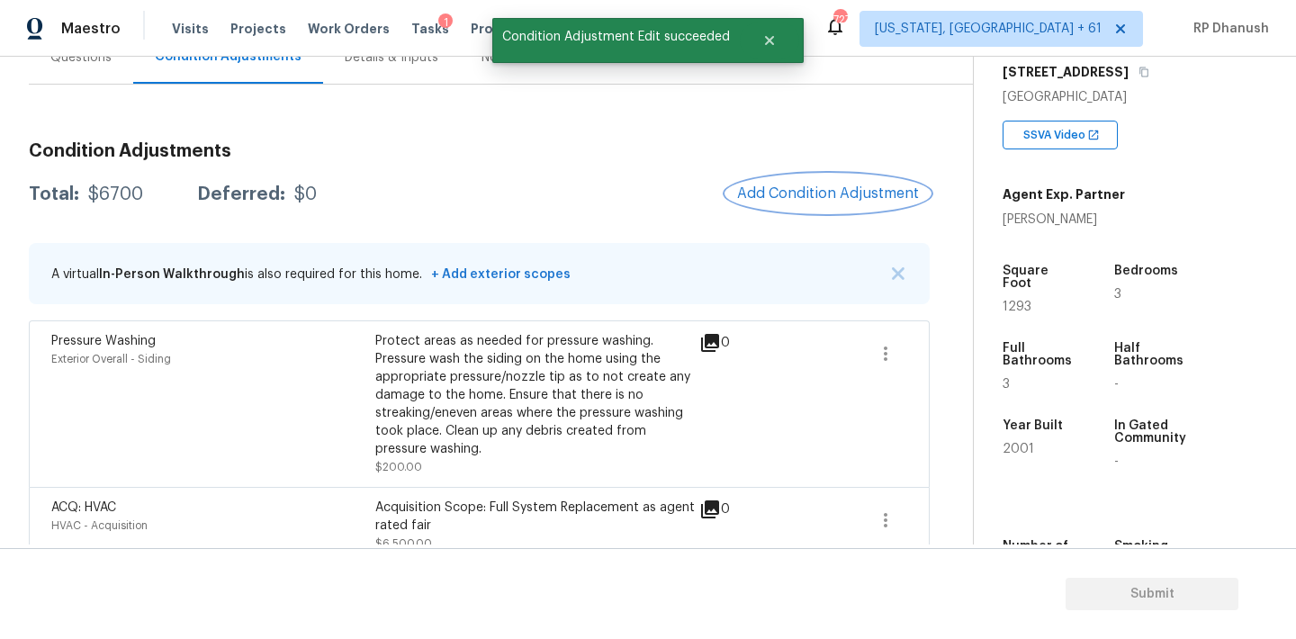
click at [840, 199] on span "Add Condition Adjustment" at bounding box center [828, 193] width 182 height 16
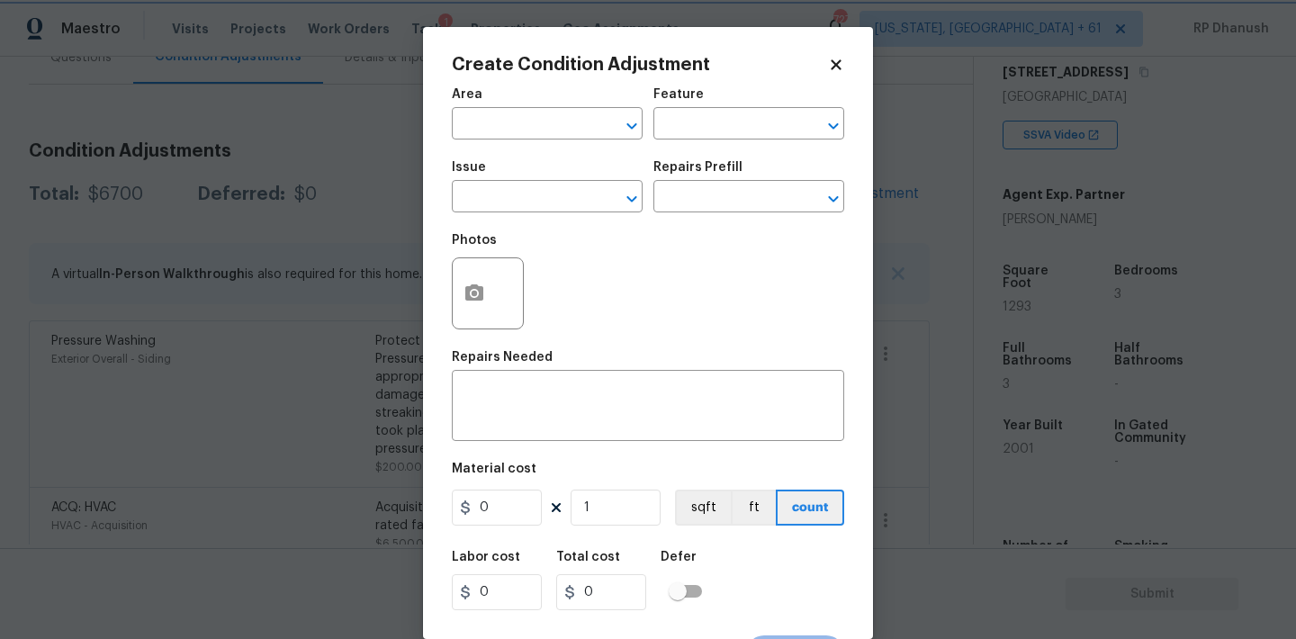
scroll to position [33, 0]
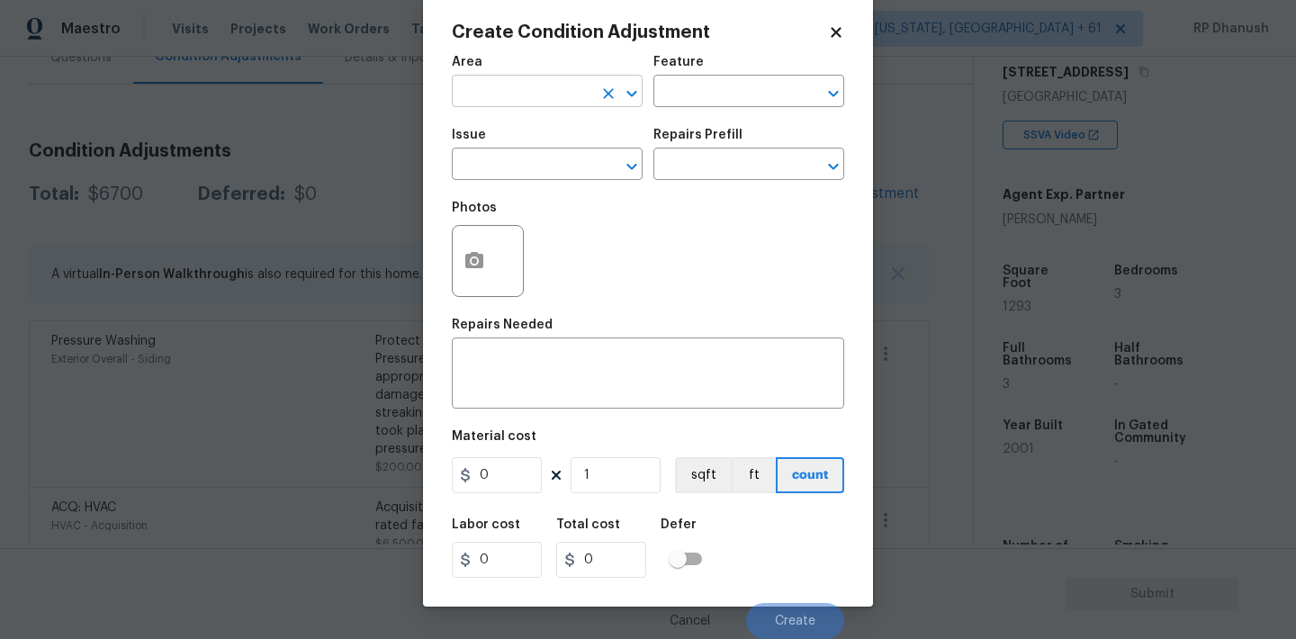
click at [570, 96] on input "text" at bounding box center [522, 93] width 140 height 28
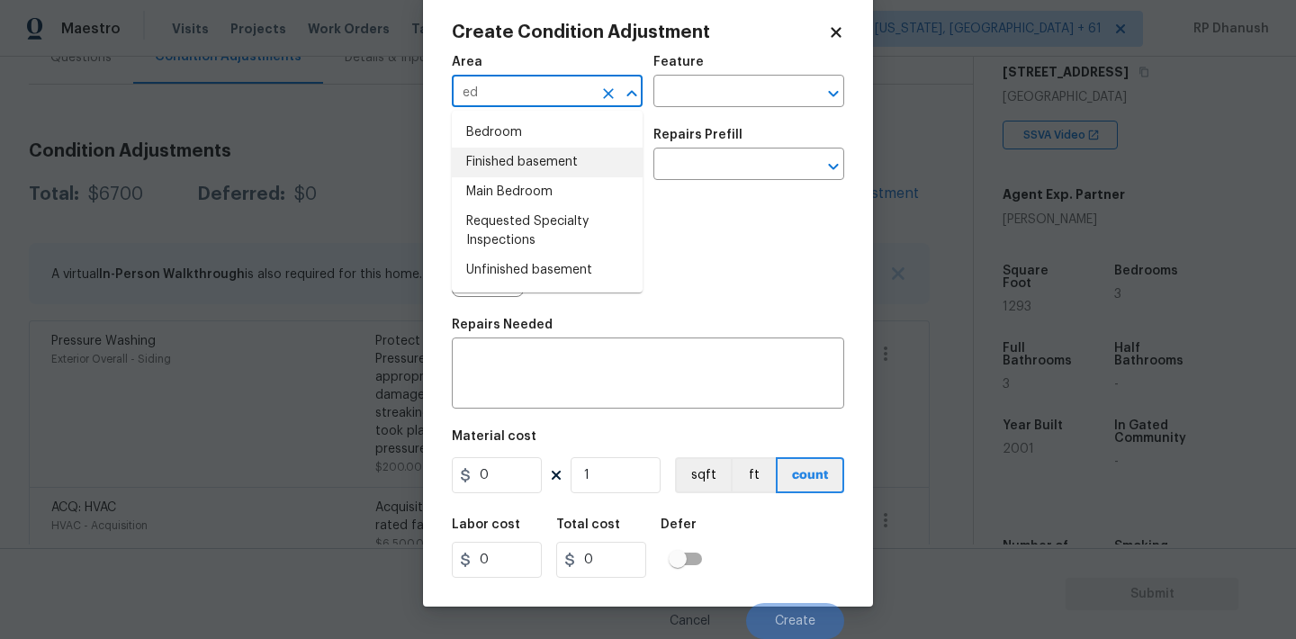
click at [516, 164] on li "Finished basement" at bounding box center [547, 163] width 191 height 30
type input "Finished basement"
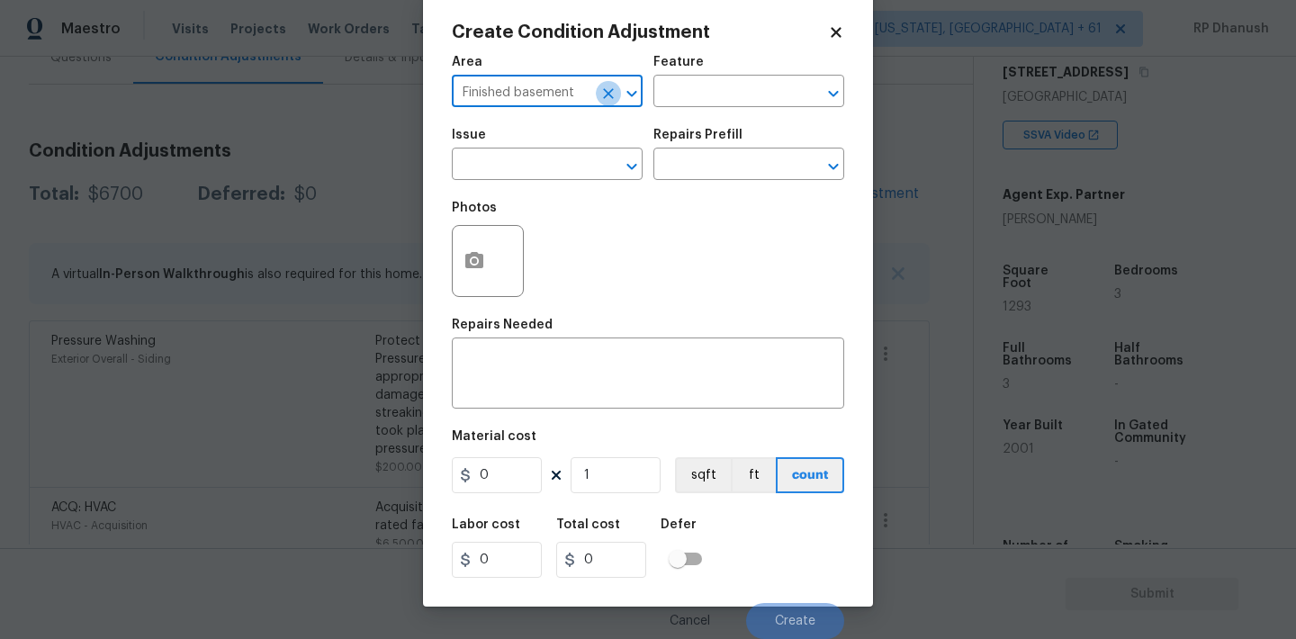
click at [617, 87] on button "Clear" at bounding box center [608, 93] width 25 height 25
click at [589, 87] on input "text" at bounding box center [522, 93] width 140 height 28
click at [517, 166] on li "Exterior Overall" at bounding box center [547, 163] width 191 height 30
type input "Exterior Overall"
click at [739, 75] on div "Feature" at bounding box center [748, 67] width 191 height 23
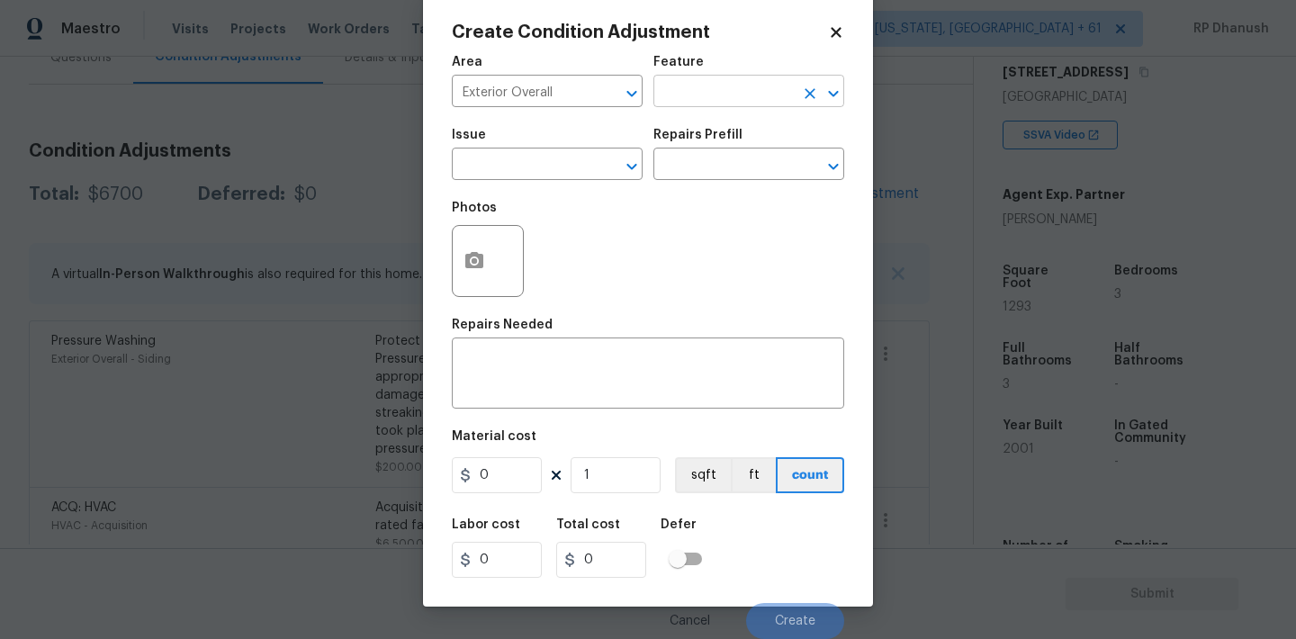
click at [718, 98] on input "text" at bounding box center [723, 93] width 140 height 28
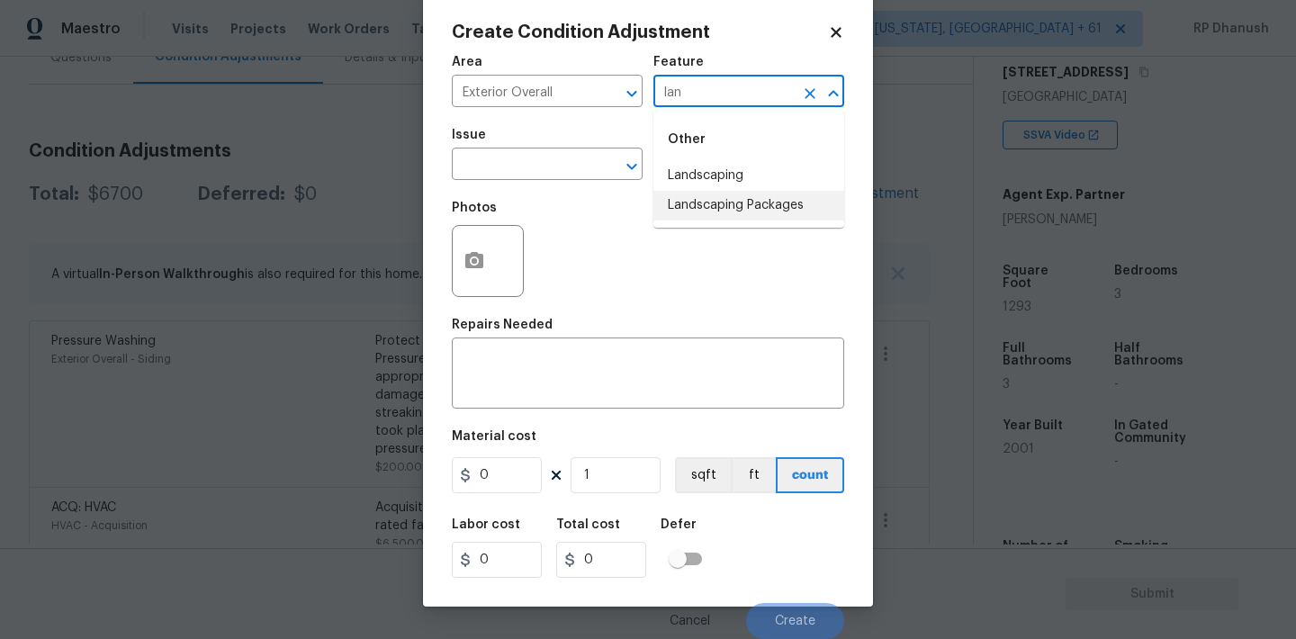
click at [694, 196] on li "Landscaping Packages" at bounding box center [748, 206] width 191 height 30
type input "Landscaping Packages"
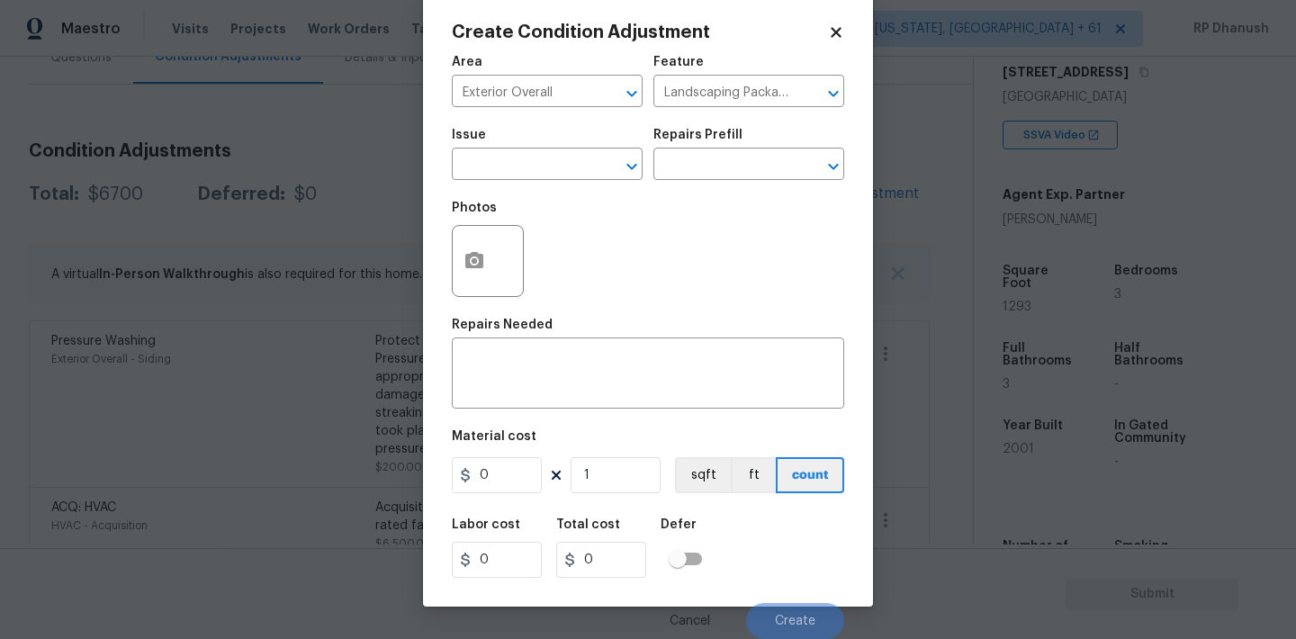
click at [581, 182] on span "Issue ​" at bounding box center [547, 154] width 191 height 73
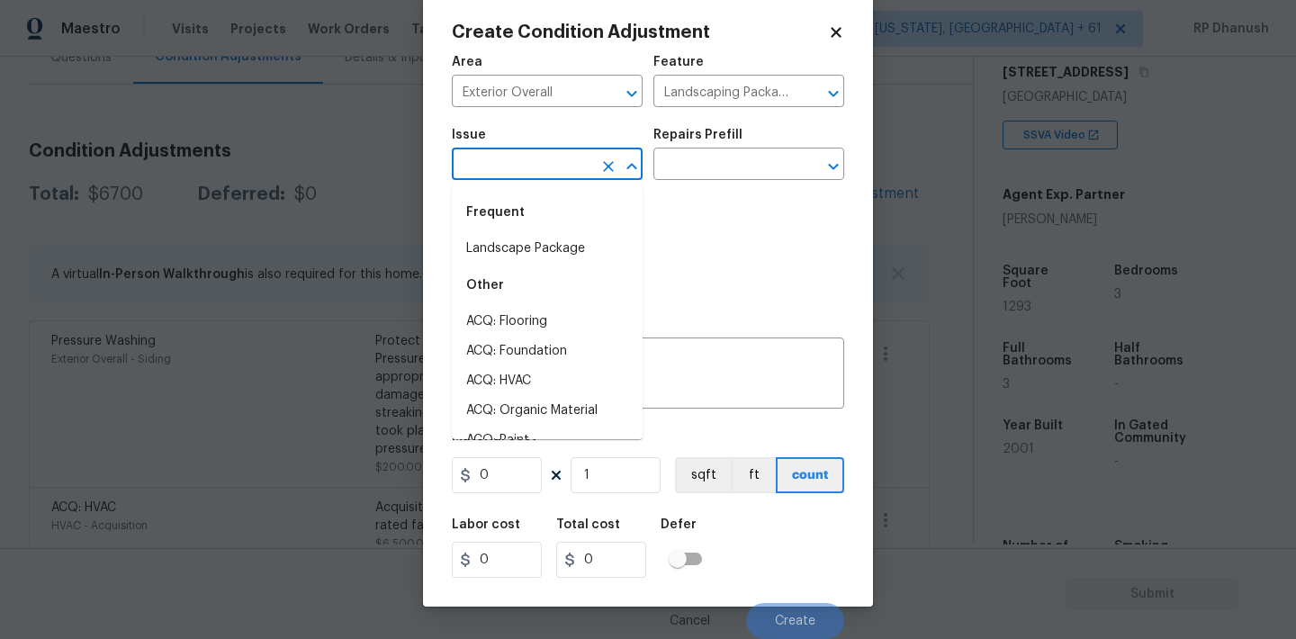
click at [581, 171] on input "text" at bounding box center [522, 166] width 140 height 28
click at [567, 231] on div "Frequent" at bounding box center [547, 212] width 191 height 43
click at [567, 247] on li "Landscape Package" at bounding box center [547, 249] width 191 height 30
type input "Landscape Package"
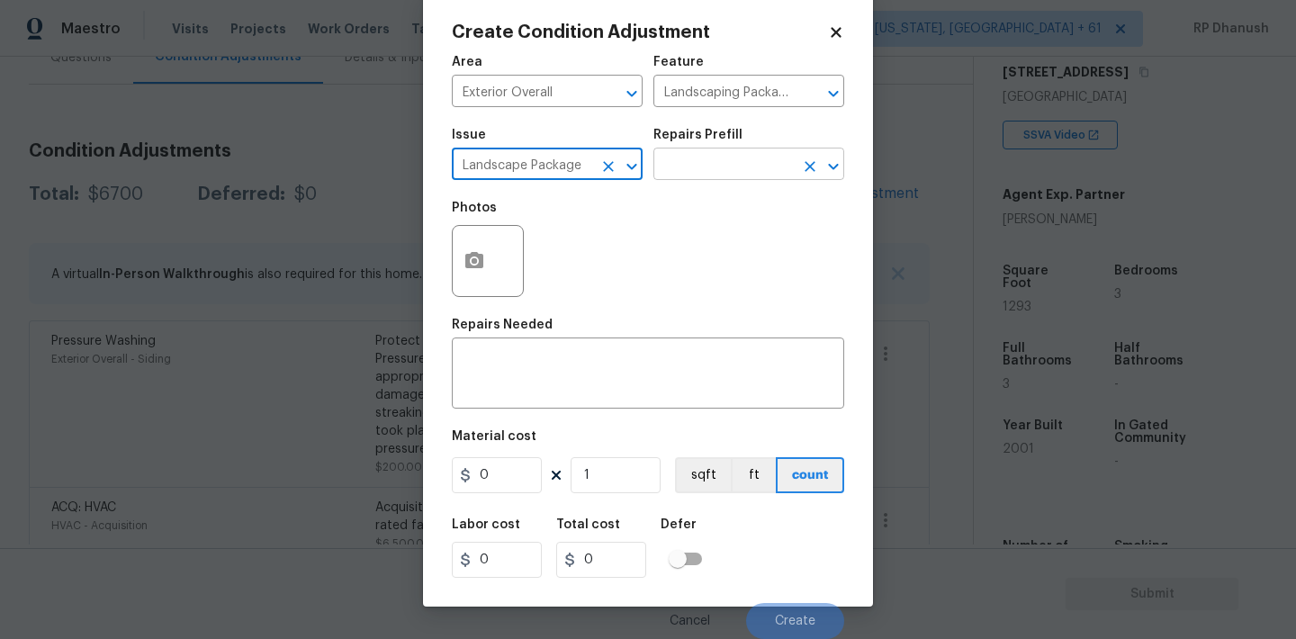
click at [724, 176] on input "text" at bounding box center [723, 166] width 140 height 28
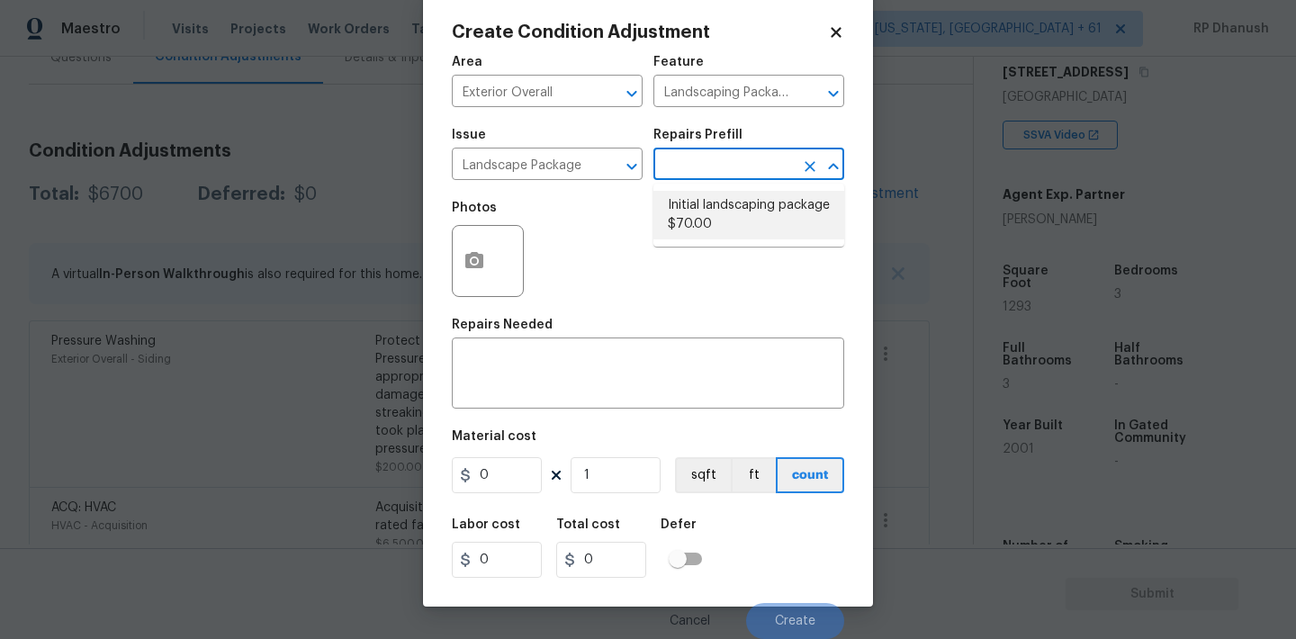
click at [727, 227] on li "Initial landscaping package $70.00" at bounding box center [748, 215] width 191 height 49
type input "Home Readiness Packages"
type textarea "Mowing of grass up to 6" in height. Mow, edge along driveways & sidewalks, trim…"
type input "70"
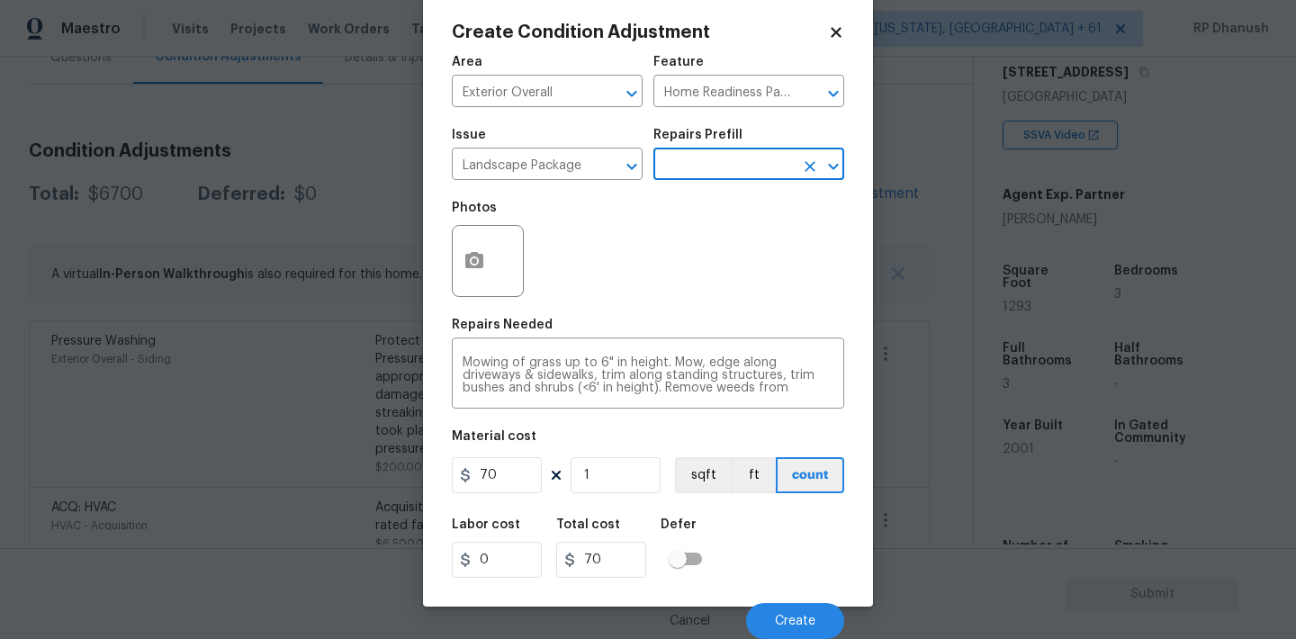
click at [719, 166] on input "text" at bounding box center [723, 166] width 140 height 28
click at [708, 215] on li "Initial landscaping package $70.00" at bounding box center [748, 215] width 191 height 49
click at [625, 473] on input "1" at bounding box center [616, 475] width 90 height 36
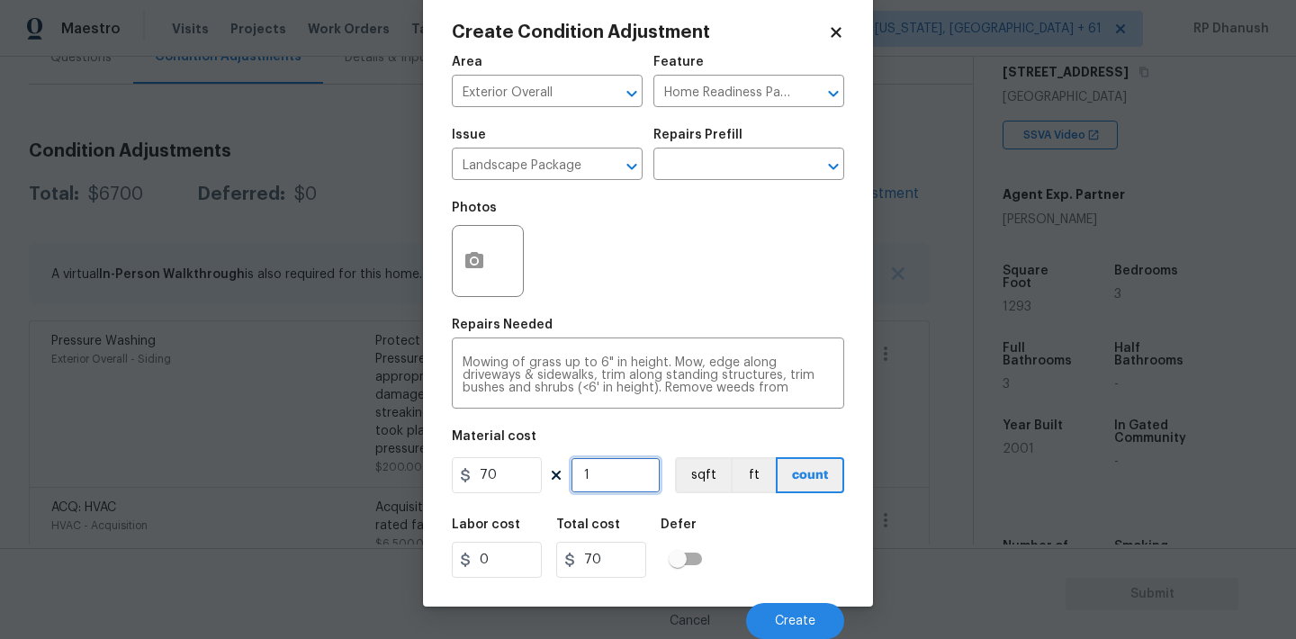
type input "0"
type input "5"
type input "350"
type input "0"
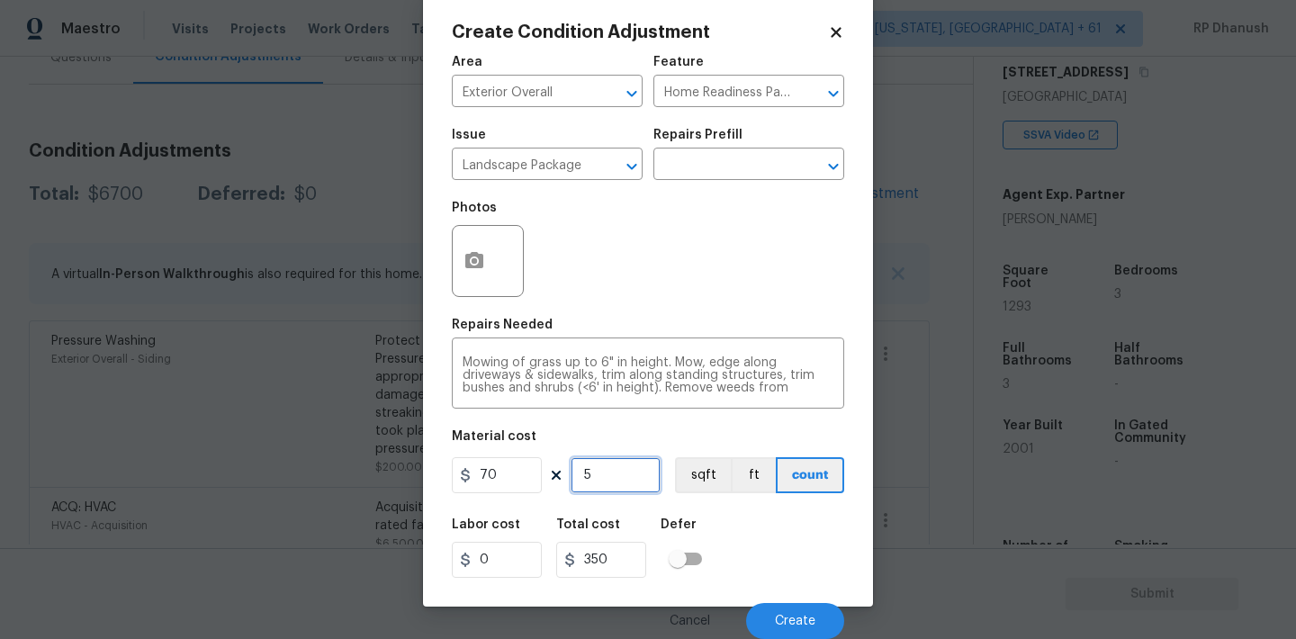
type input "0"
type input "1"
type input "70"
type input "10"
type input "700"
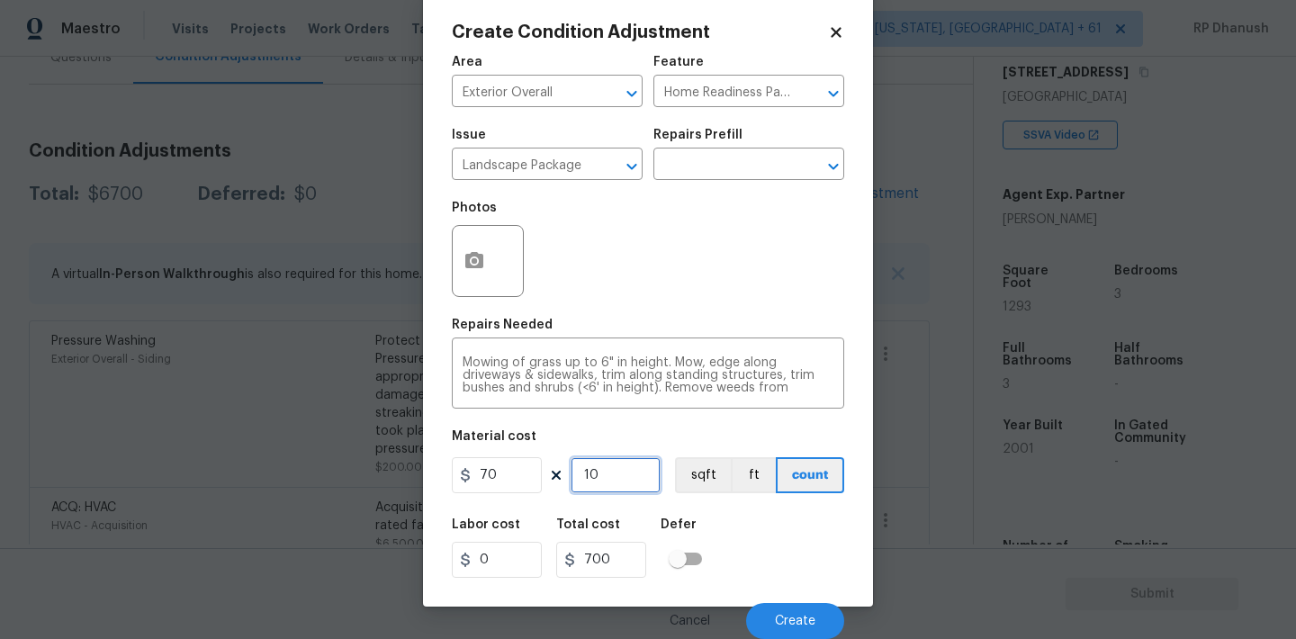
type input "1"
type input "70"
type input "0"
type input "1"
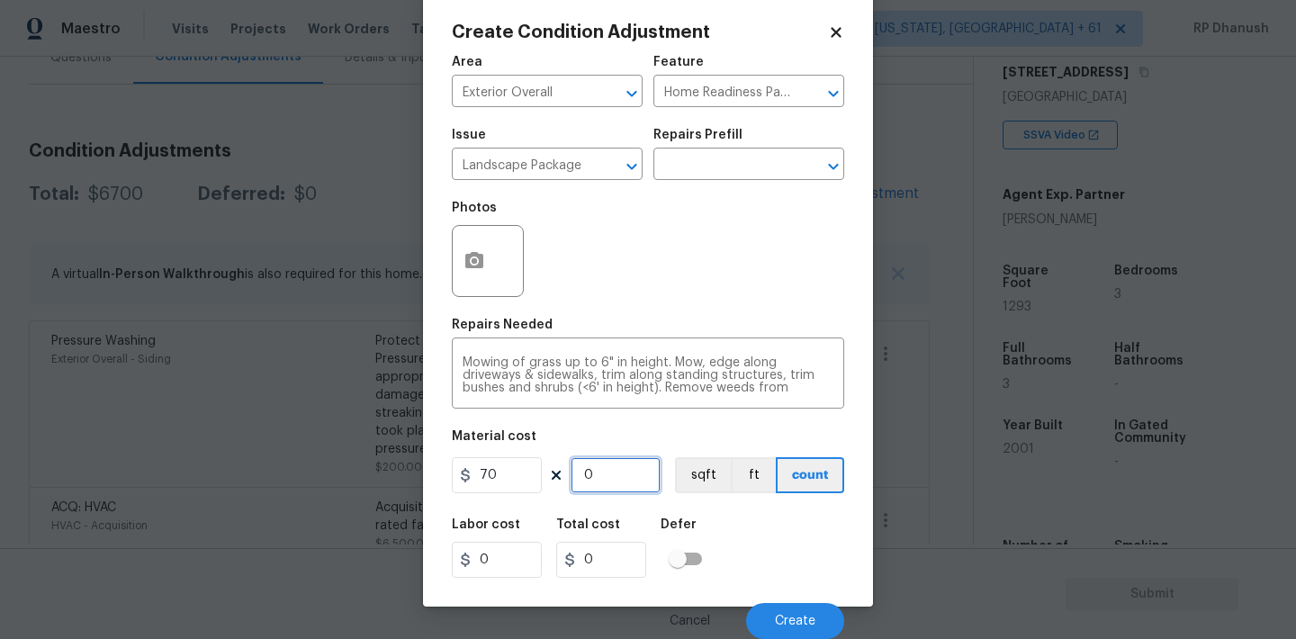
type input "70"
type input "12"
type input "840"
type input "1"
type input "70"
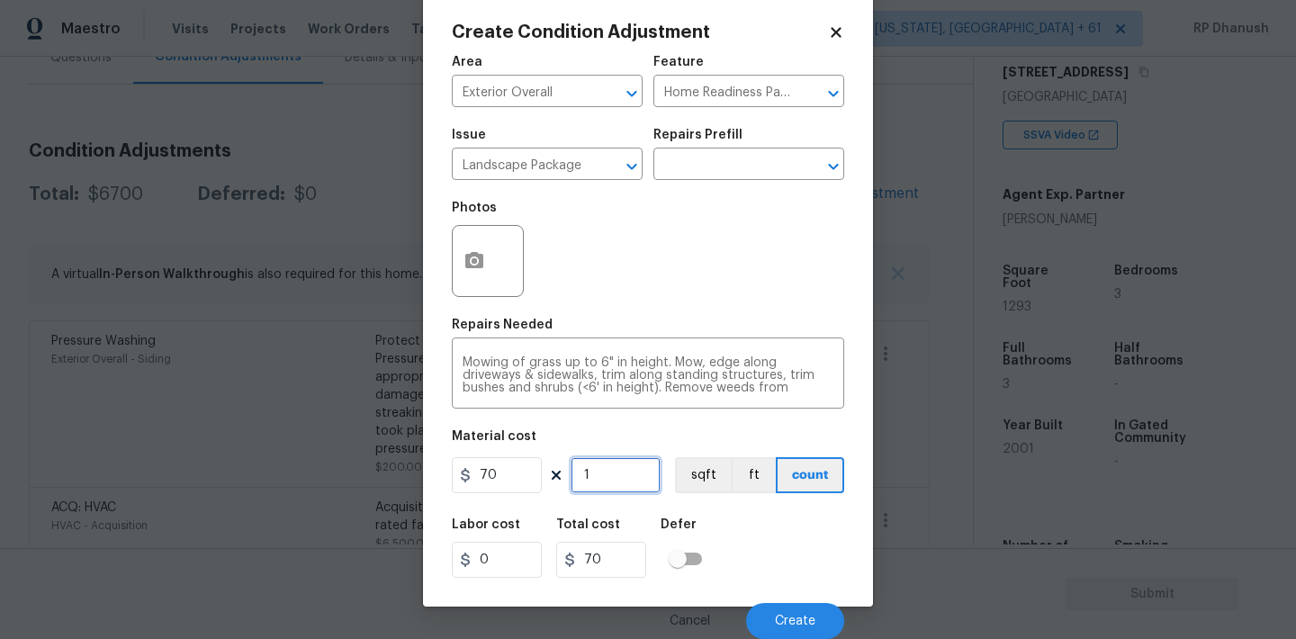
type input "0"
type input "2"
type input "140"
type input "22"
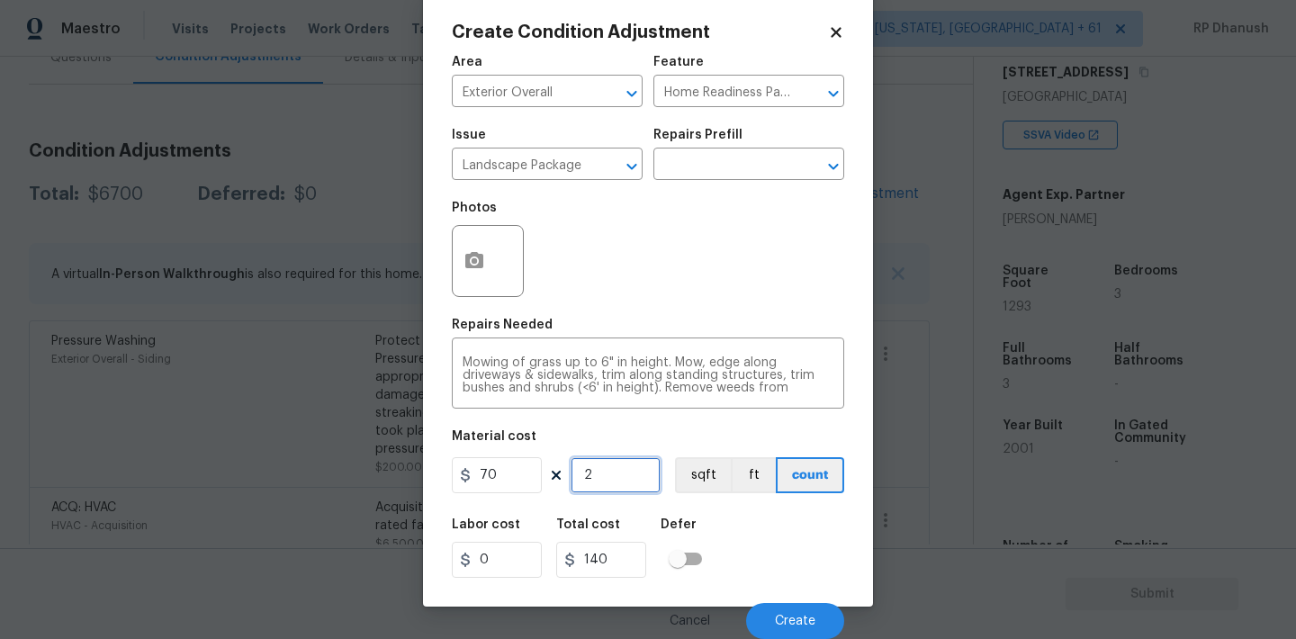
type input "1540"
type input "22"
click at [482, 274] on button "button" at bounding box center [474, 261] width 43 height 70
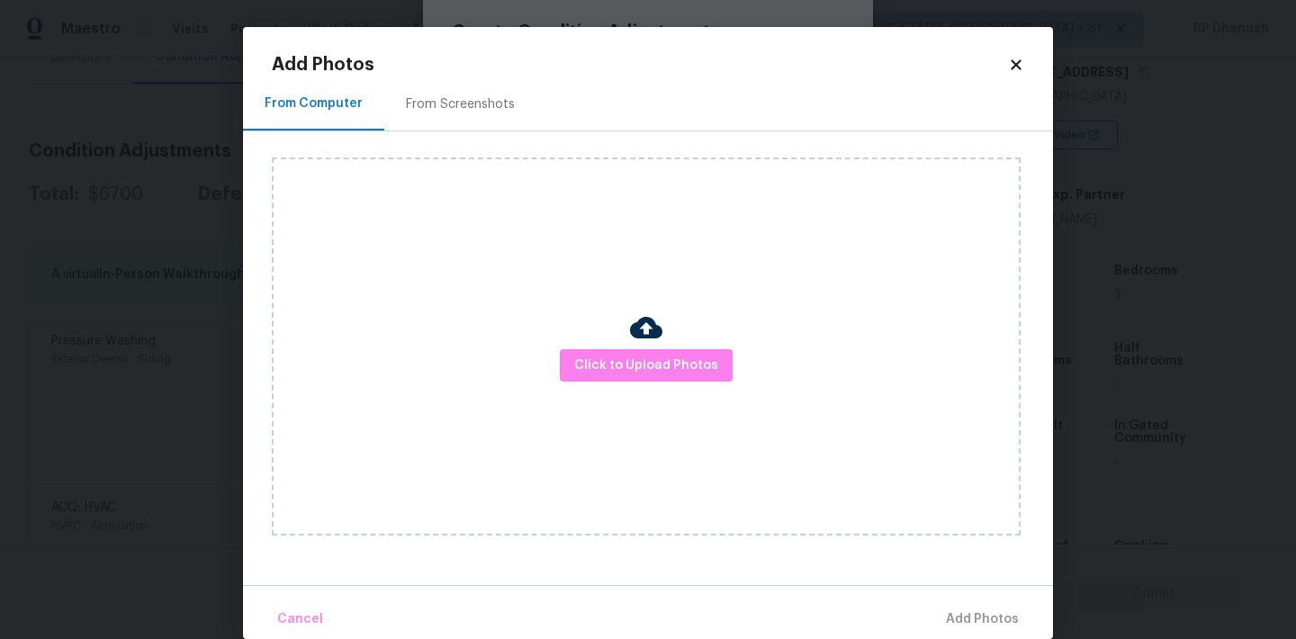
click at [480, 101] on div "From Screenshots" at bounding box center [460, 104] width 109 height 18
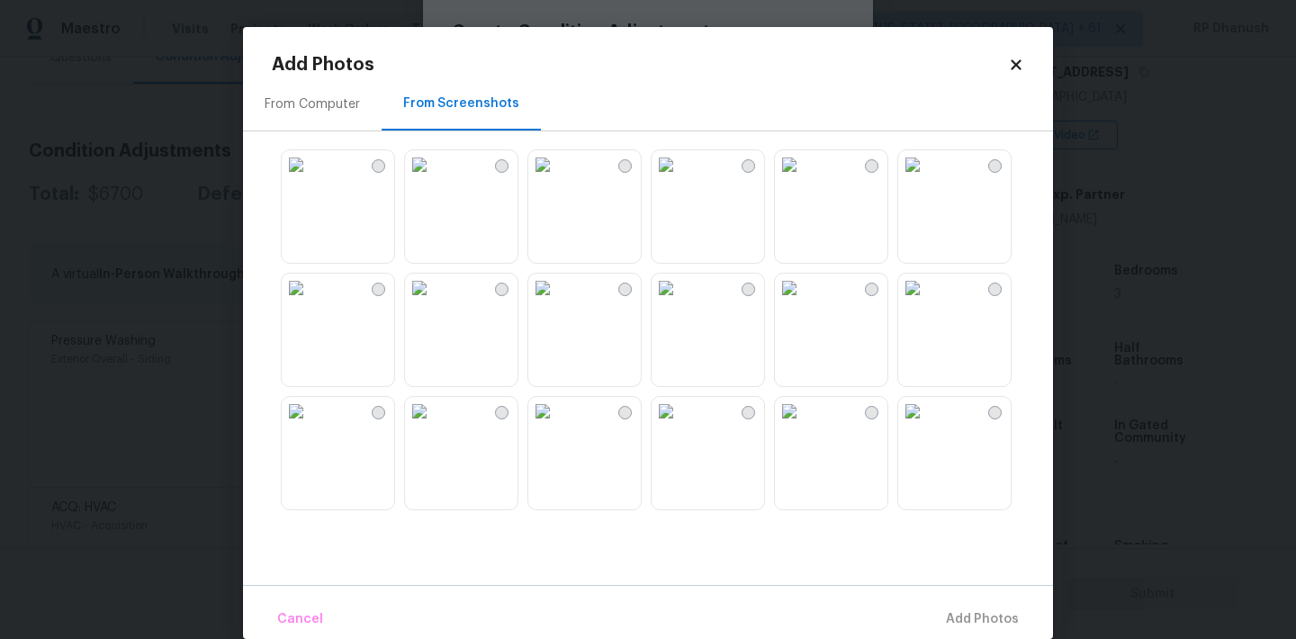
drag, startPoint x: 715, startPoint y: 320, endPoint x: 621, endPoint y: 314, distance: 94.7
click at [680, 302] on img at bounding box center [666, 288] width 29 height 29
click at [557, 302] on img at bounding box center [542, 288] width 29 height 29
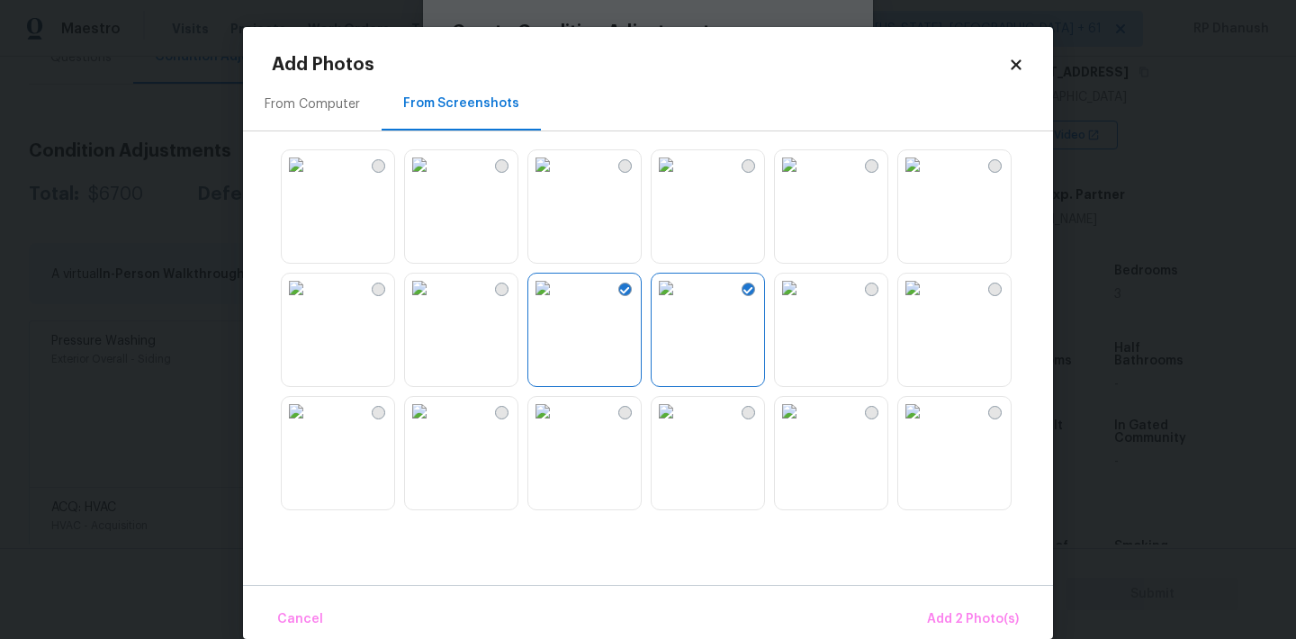
click at [434, 177] on img at bounding box center [419, 164] width 29 height 29
click at [927, 302] on img at bounding box center [912, 288] width 29 height 29
click at [804, 426] on img at bounding box center [789, 411] width 29 height 29
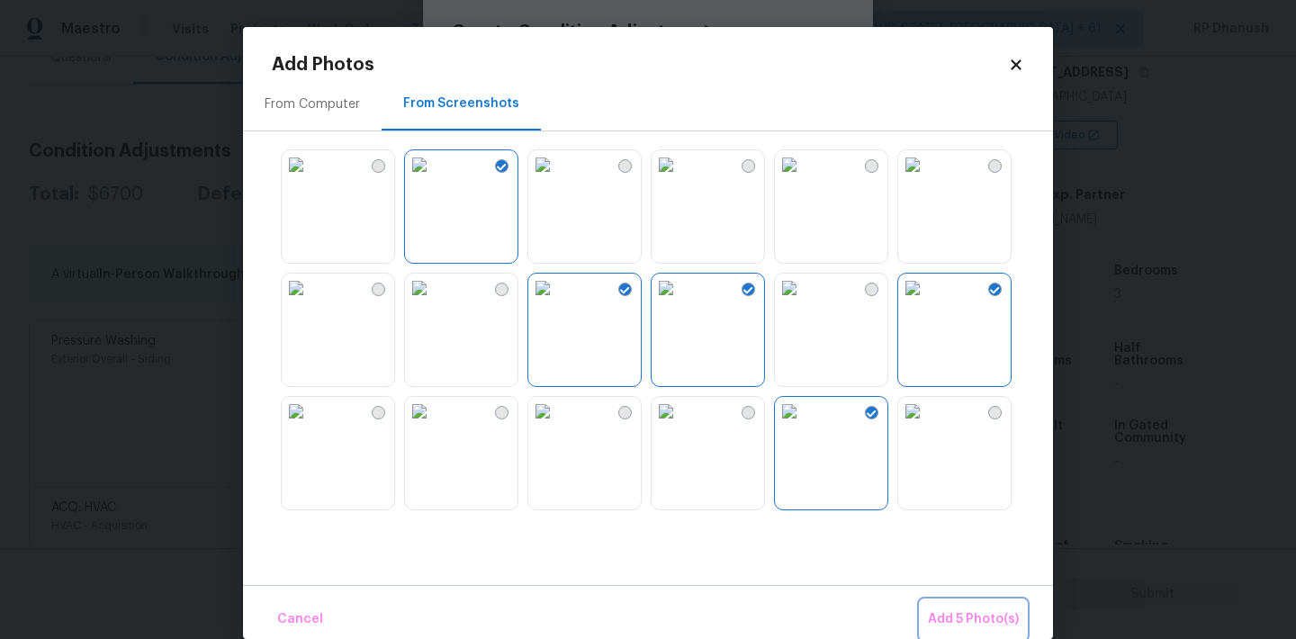
click at [972, 611] on span "Add 5 Photo(s)" at bounding box center [973, 619] width 91 height 22
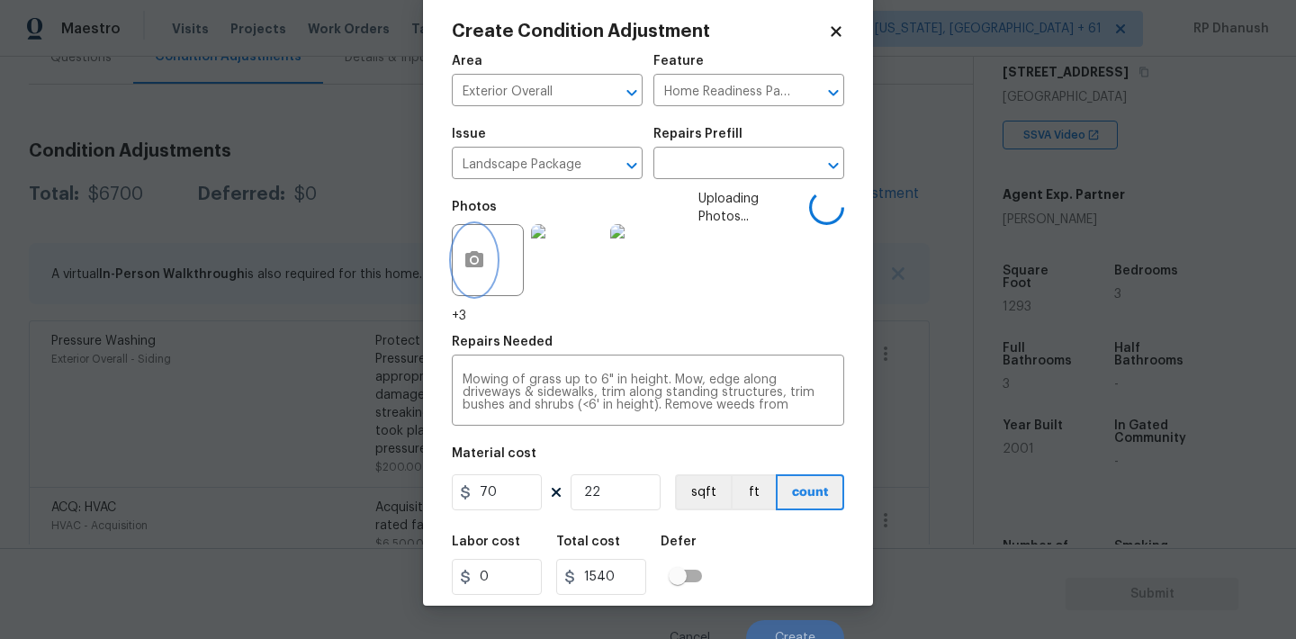
scroll to position [38, 0]
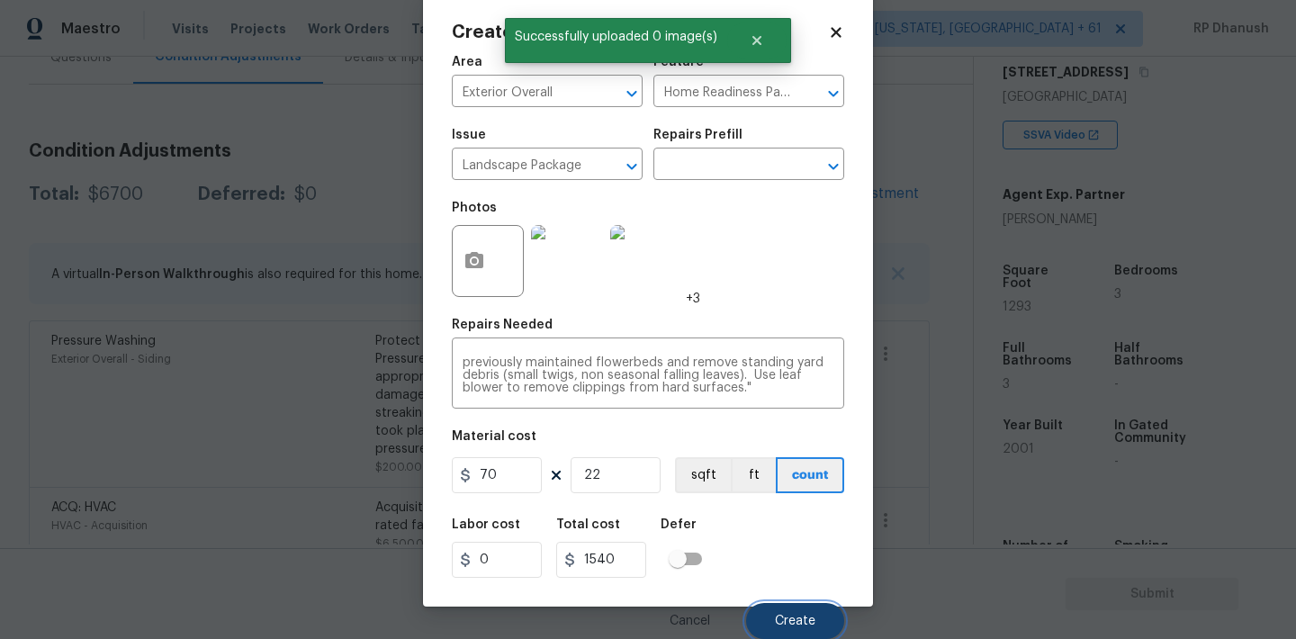
click at [795, 614] on button "Create" at bounding box center [795, 621] width 98 height 36
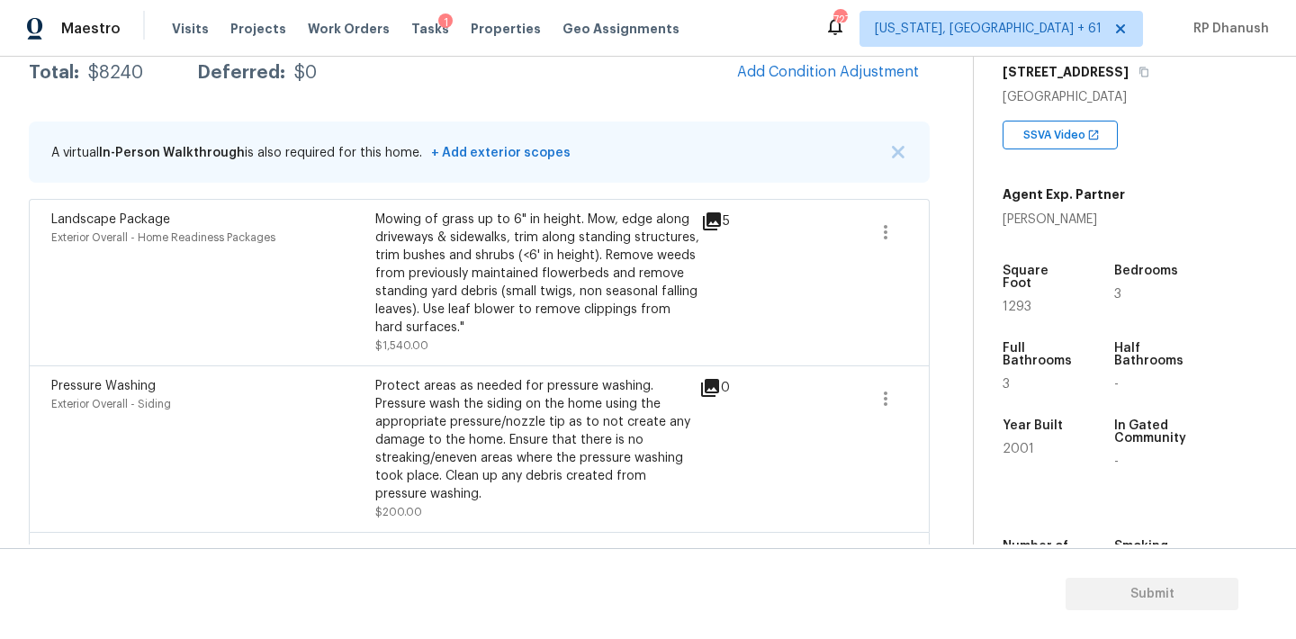
scroll to position [255, 0]
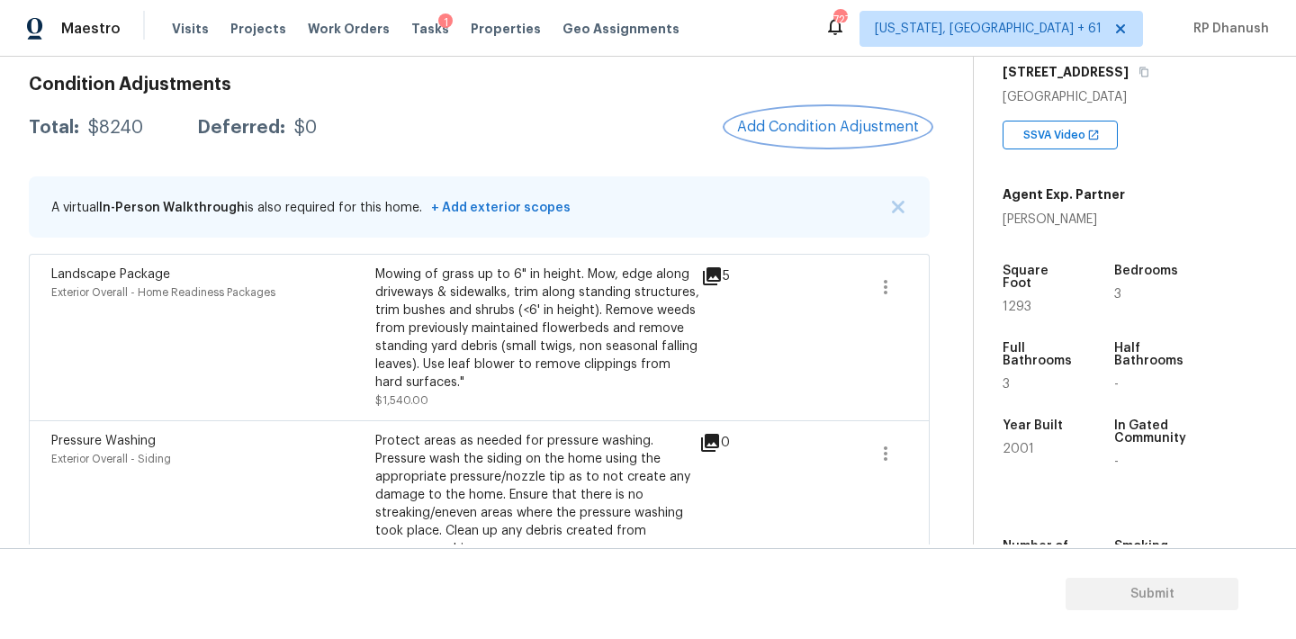
click at [804, 119] on span "Add Condition Adjustment" at bounding box center [828, 127] width 182 height 16
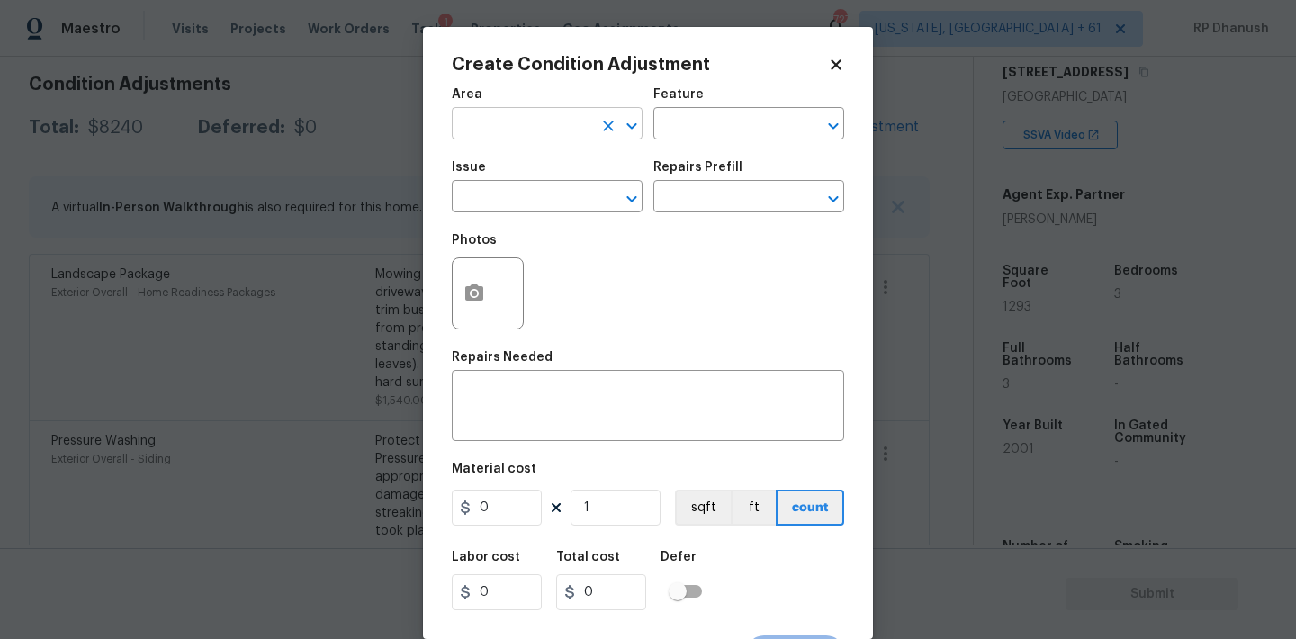
click at [560, 122] on input "text" at bounding box center [522, 126] width 140 height 28
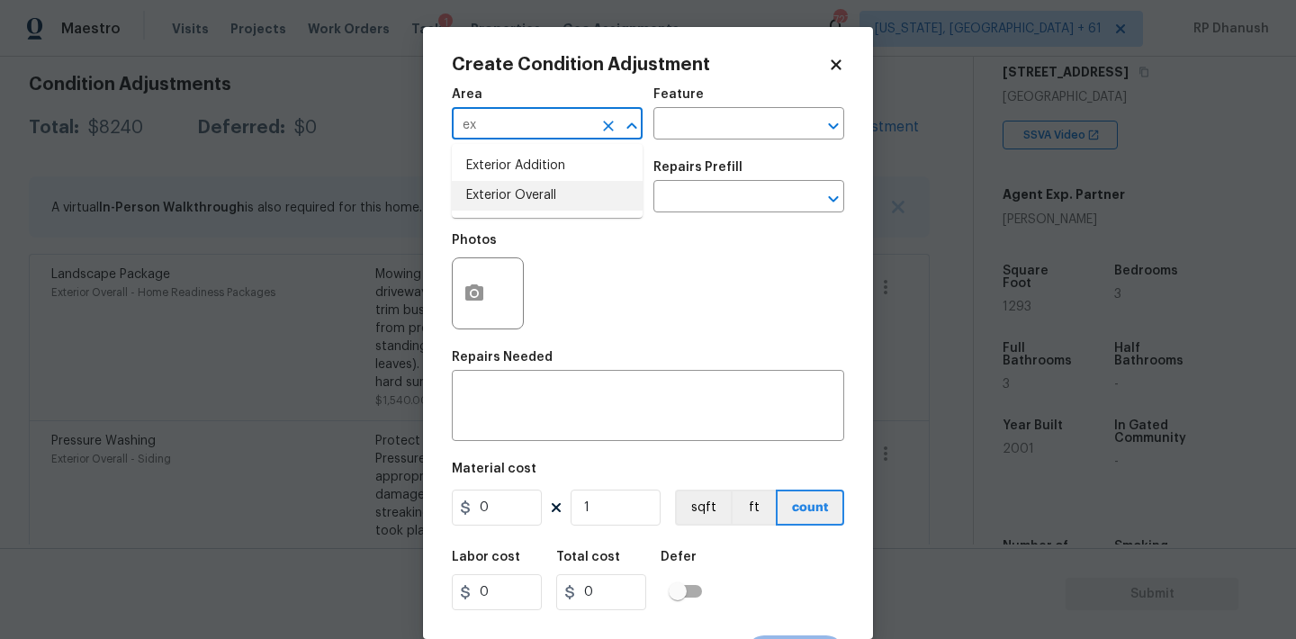
drag, startPoint x: 524, startPoint y: 190, endPoint x: 702, endPoint y: 142, distance: 184.4
click at [524, 190] on li "Exterior Overall" at bounding box center [547, 196] width 191 height 30
type input "Exterior Overall"
click at [705, 142] on div "Area Exterior Overall ​ Feature ​" at bounding box center [648, 113] width 392 height 73
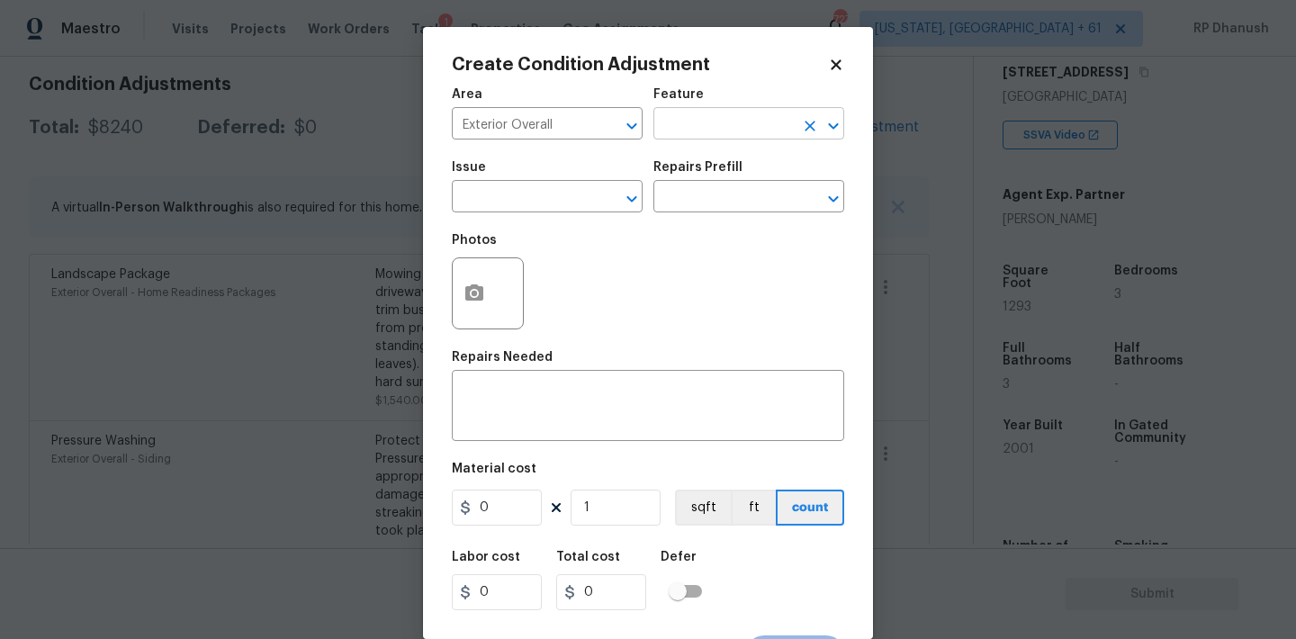
click at [700, 124] on input "text" at bounding box center [723, 126] width 140 height 28
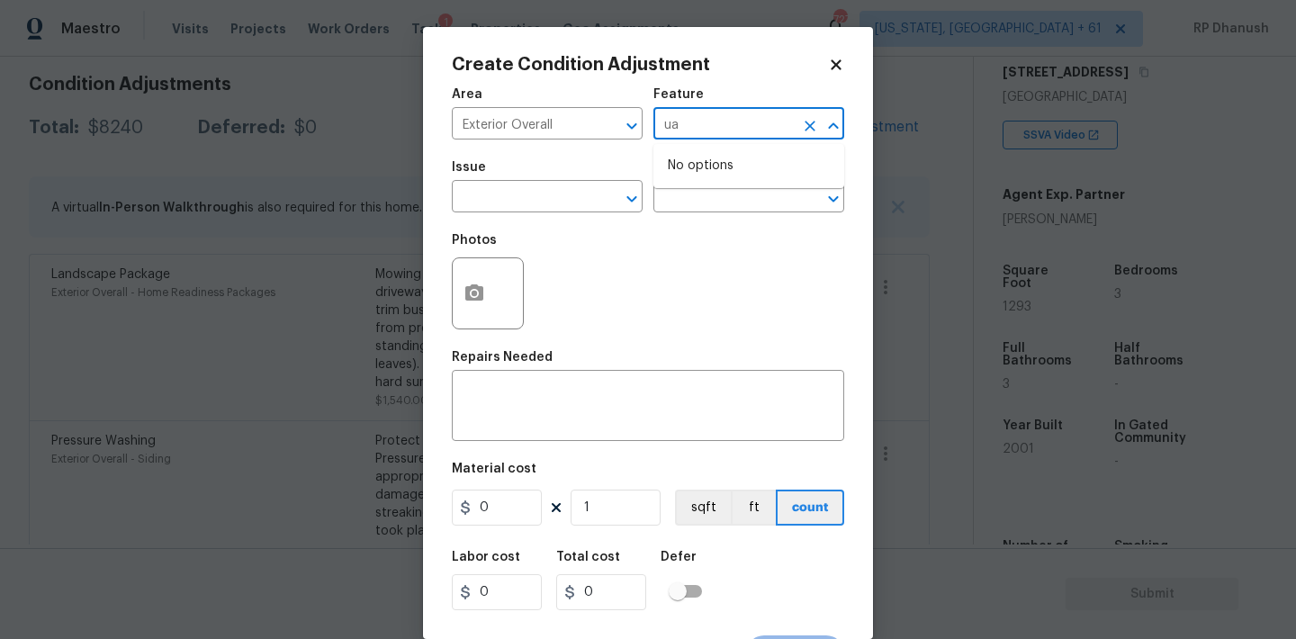
type input "u"
click at [680, 267] on li "Yard maintenance" at bounding box center [748, 269] width 191 height 30
type input "Yard maintenance"
click at [526, 221] on span "Issue ​" at bounding box center [547, 186] width 191 height 73
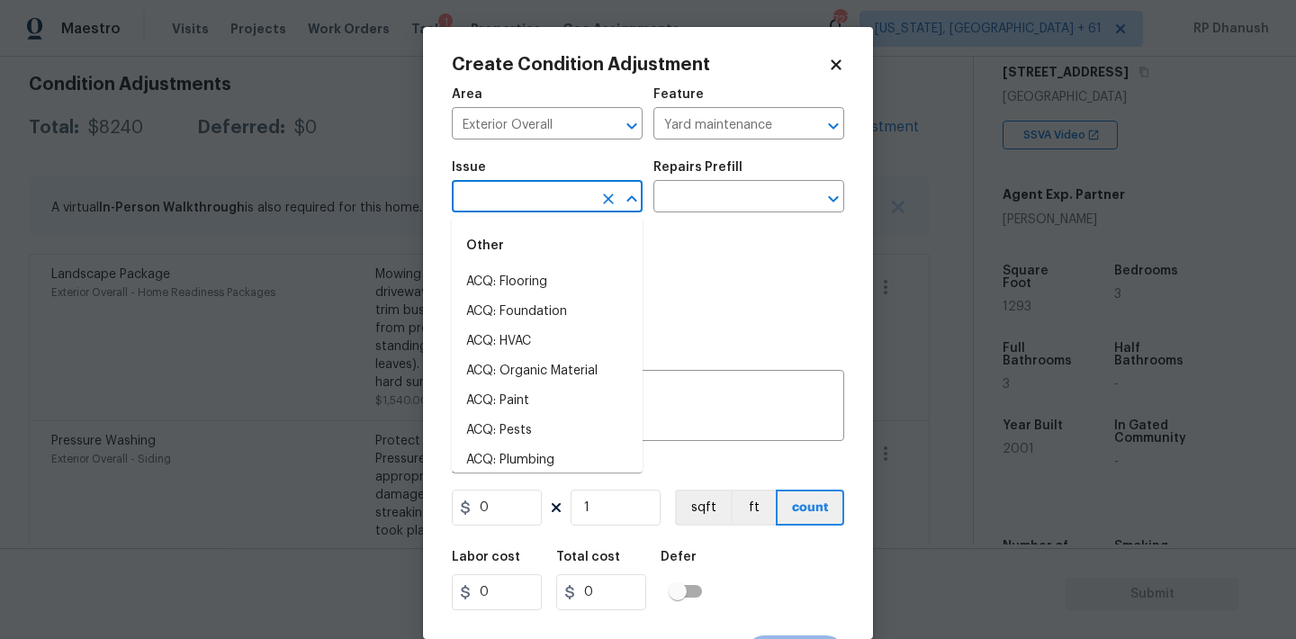
click at [526, 207] on input "text" at bounding box center [522, 198] width 140 height 28
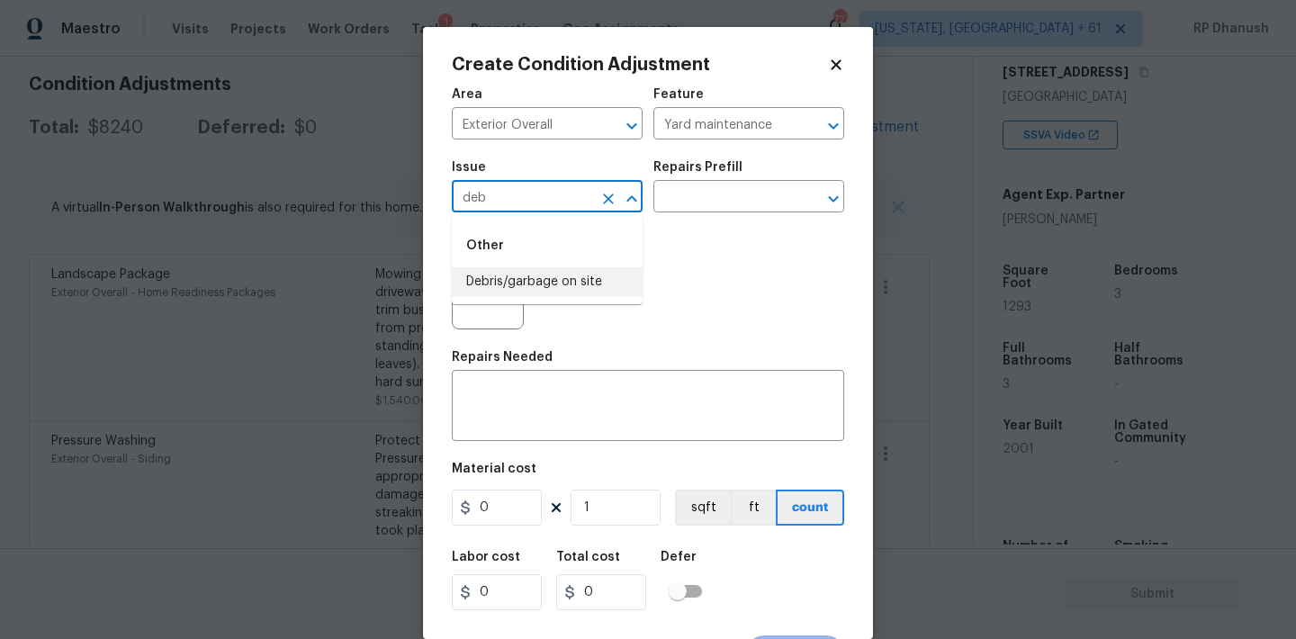
click at [532, 289] on li "Debris/garbage on site" at bounding box center [547, 282] width 191 height 30
type input "Debris/garbage on site"
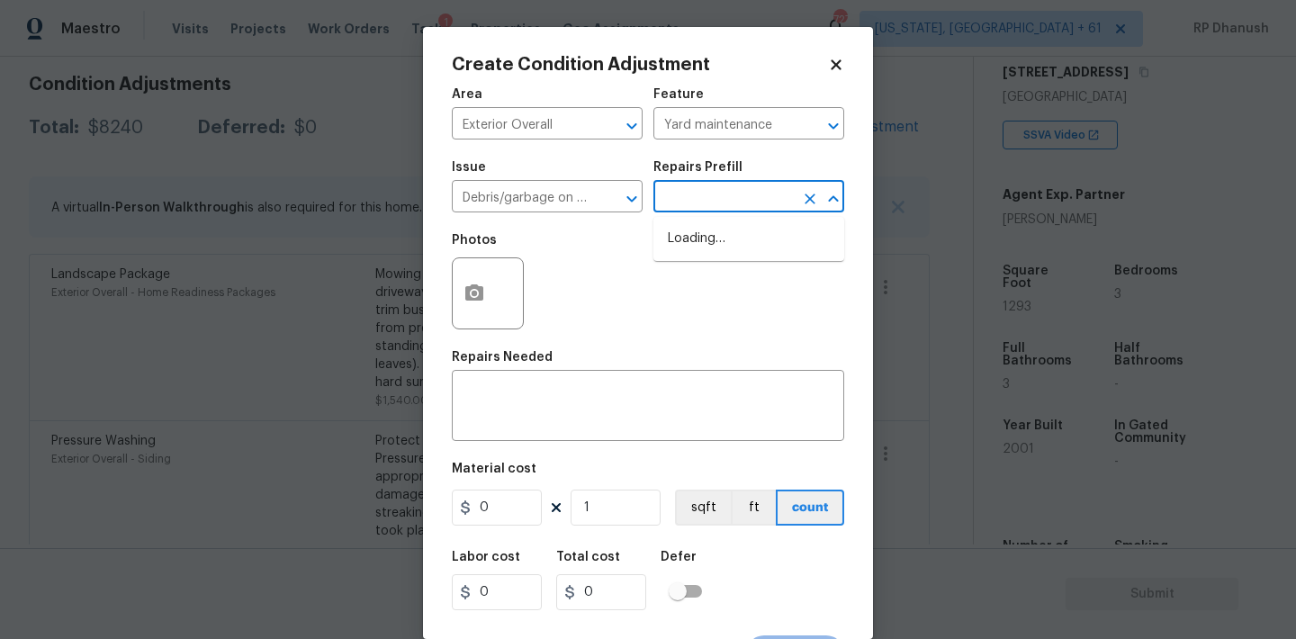
click at [723, 186] on input "text" at bounding box center [723, 198] width 140 height 28
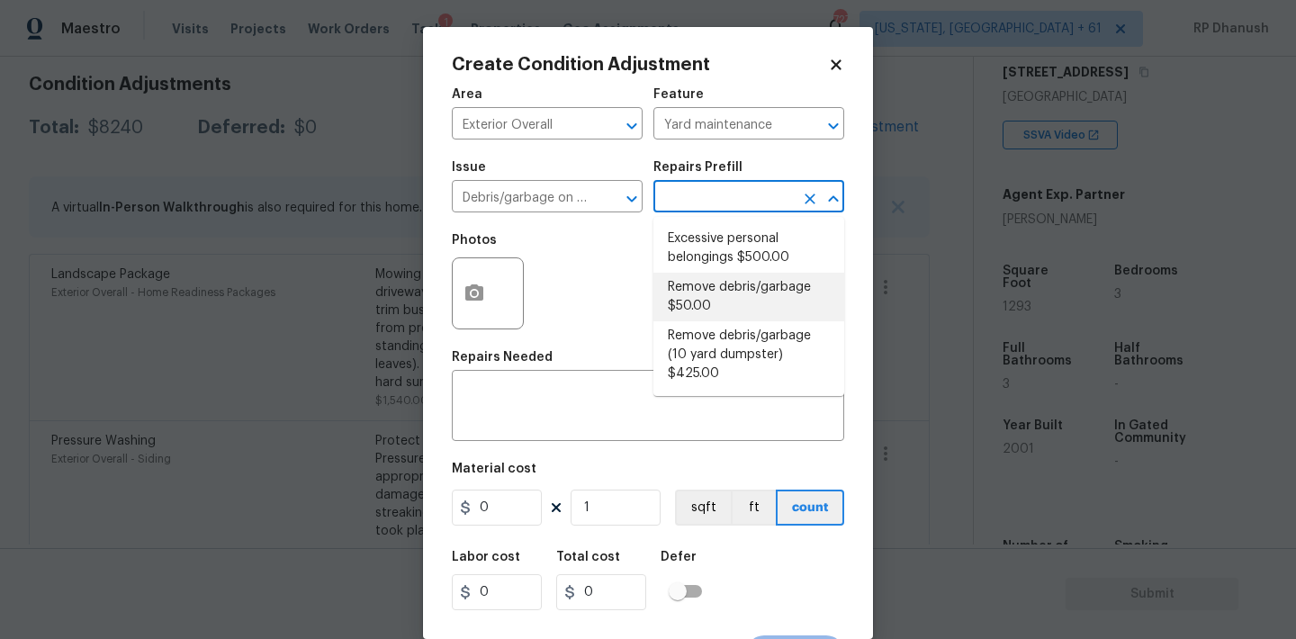
drag, startPoint x: 705, startPoint y: 298, endPoint x: 639, endPoint y: 497, distance: 209.4
click at [699, 309] on li "Remove debris/garbage $50.00" at bounding box center [748, 297] width 191 height 49
type textarea "Remove, haul off, and properly dispose of any debris left by seller to offsite …"
type input "50"
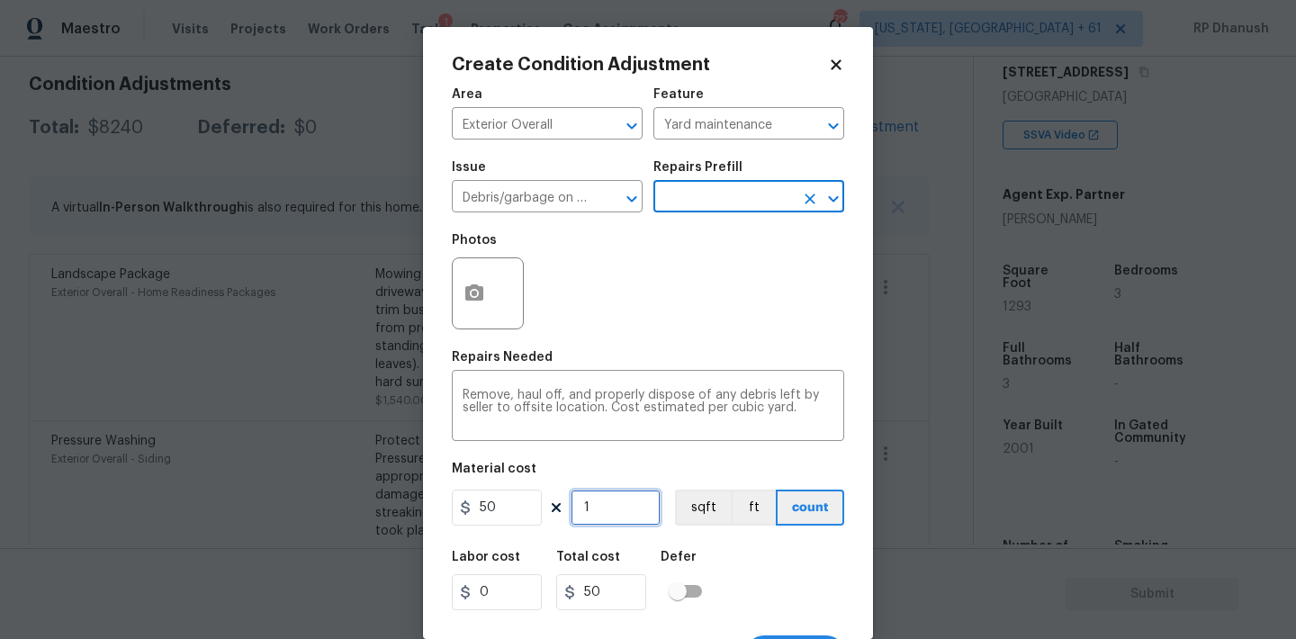
click at [635, 502] on input "1" at bounding box center [616, 508] width 90 height 36
type input "0"
type input "1"
type input "50"
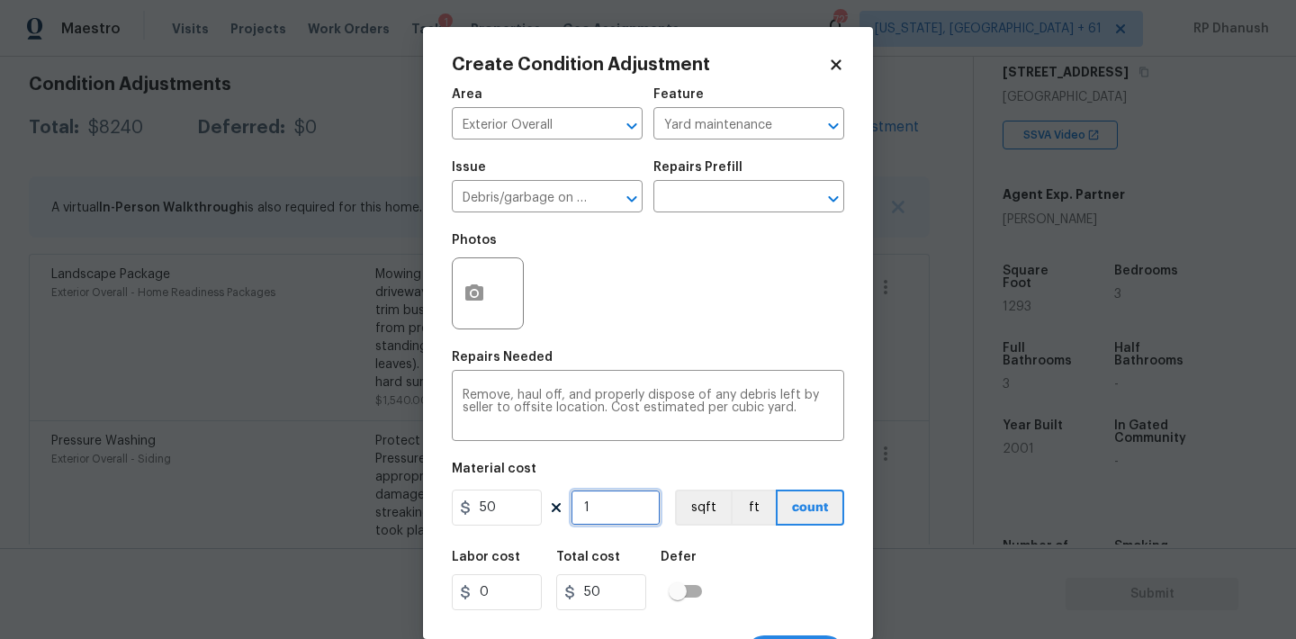
type input "18"
type input "900"
type input "1"
type input "50"
type input "0"
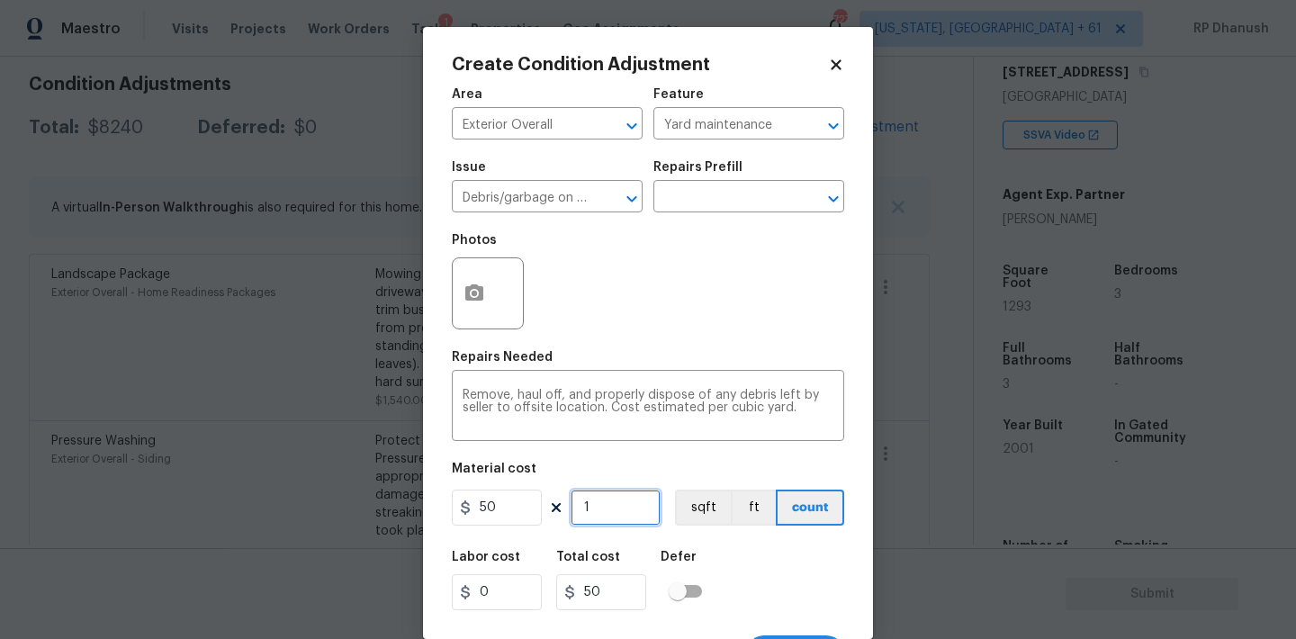
type input "0"
type input "8"
type input "400"
type input "0"
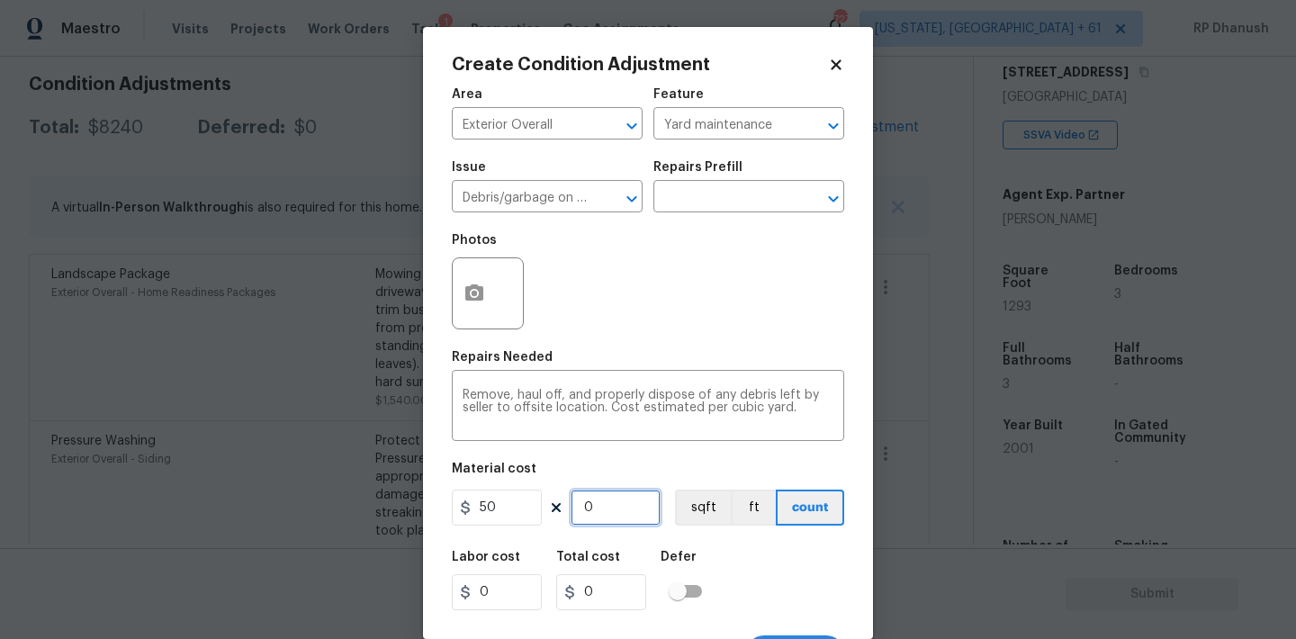
type input "9"
type input "450"
type input "9"
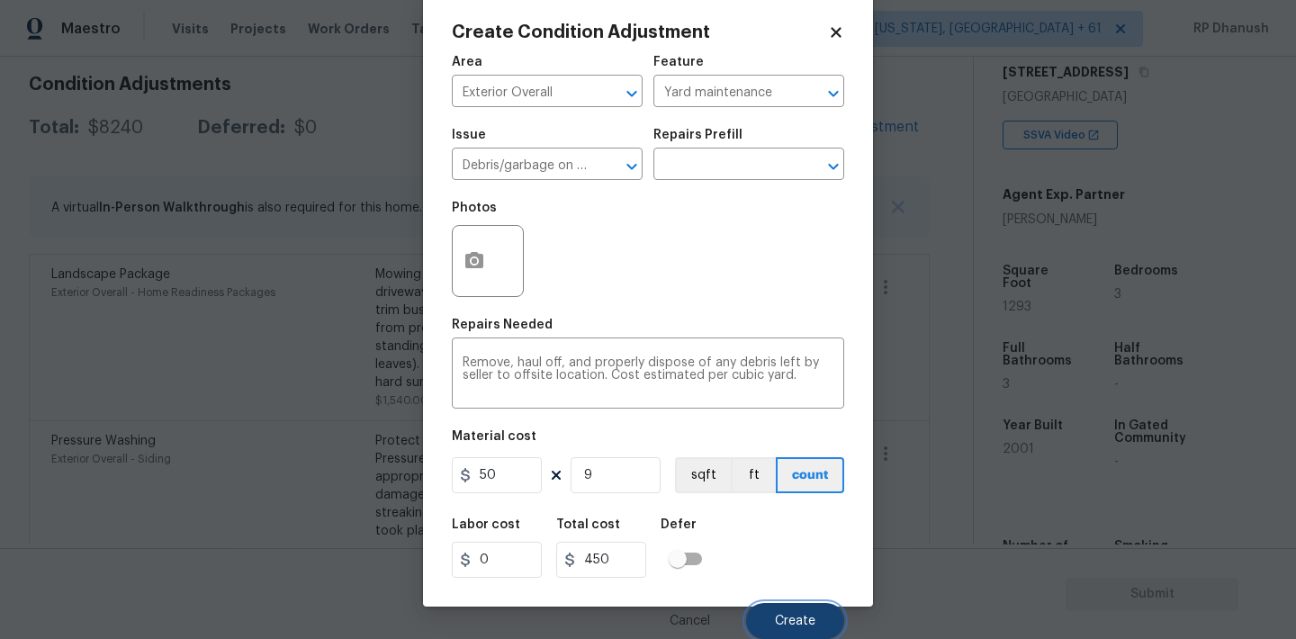
click at [822, 625] on button "Create" at bounding box center [795, 621] width 98 height 36
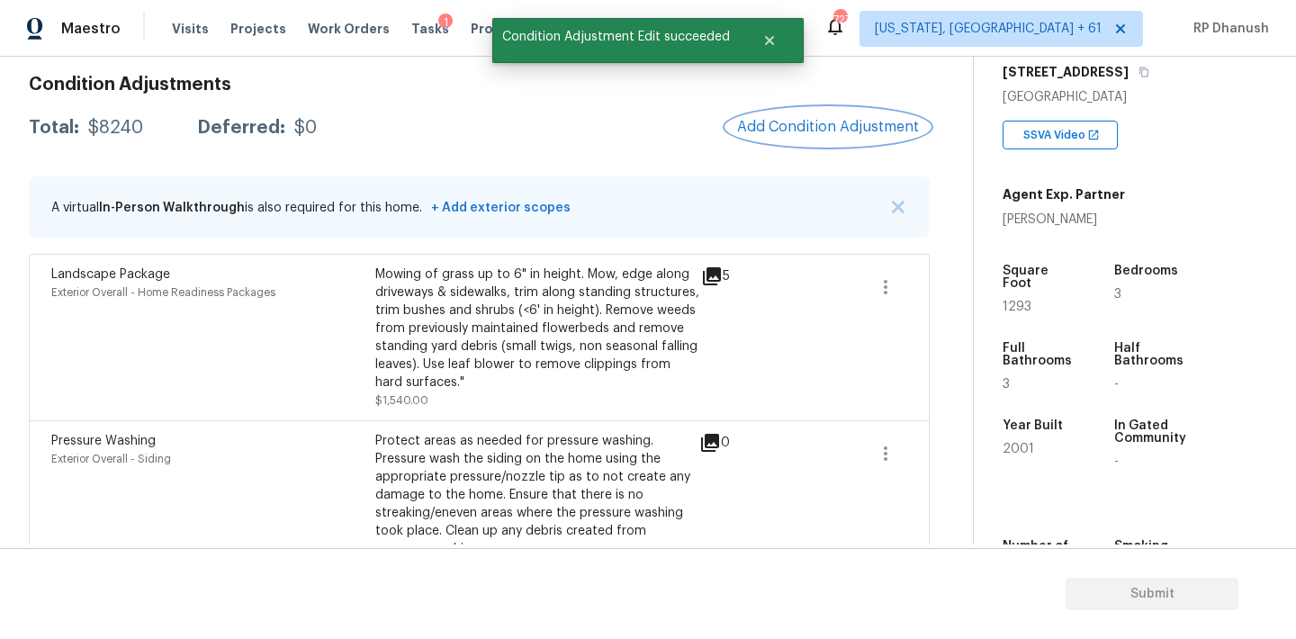
scroll to position [0, 0]
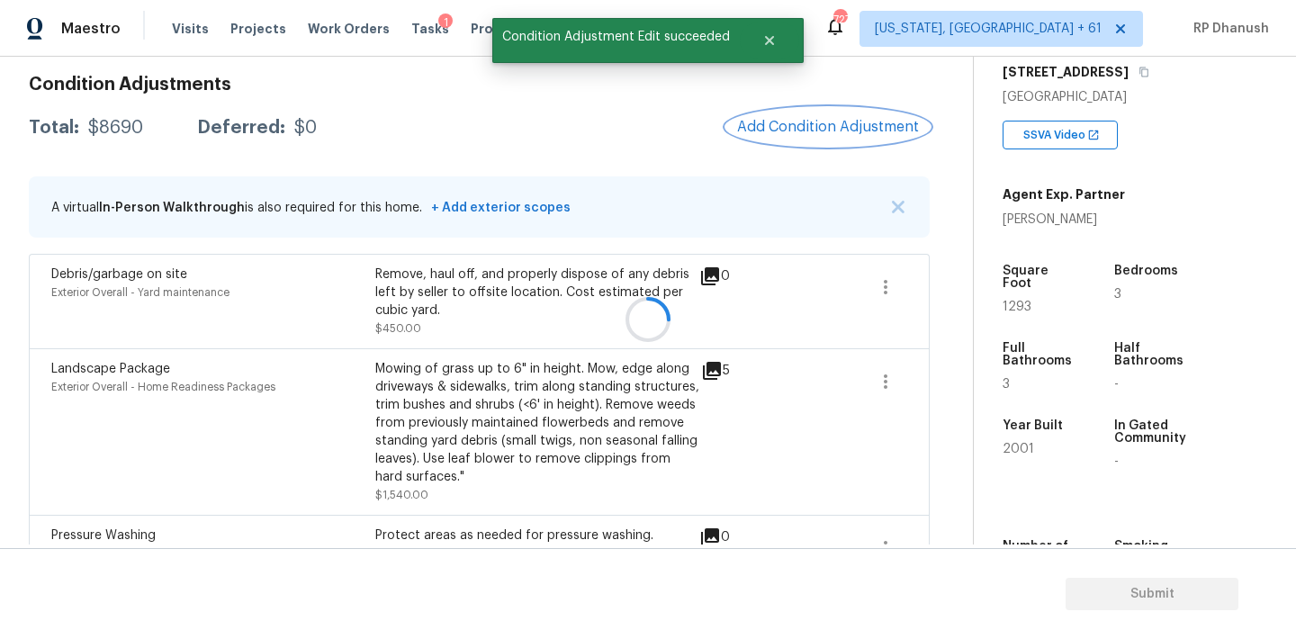
click at [820, 119] on span "Add Condition Adjustment" at bounding box center [828, 127] width 182 height 16
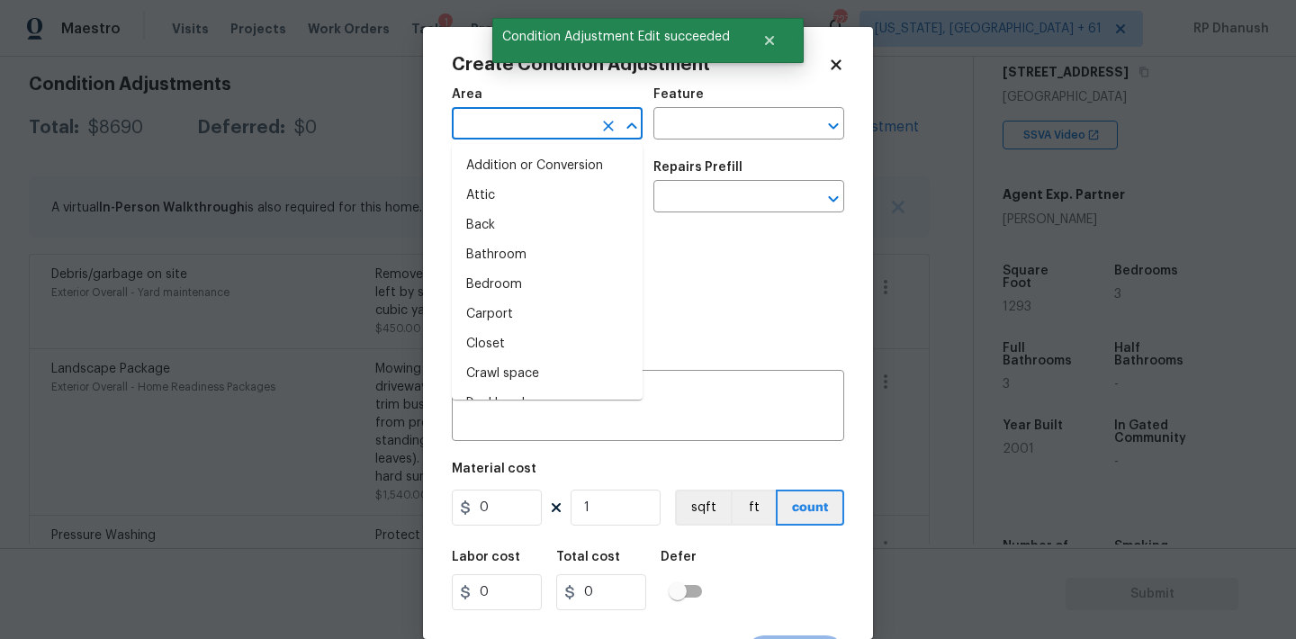
click at [562, 121] on input "text" at bounding box center [522, 126] width 140 height 28
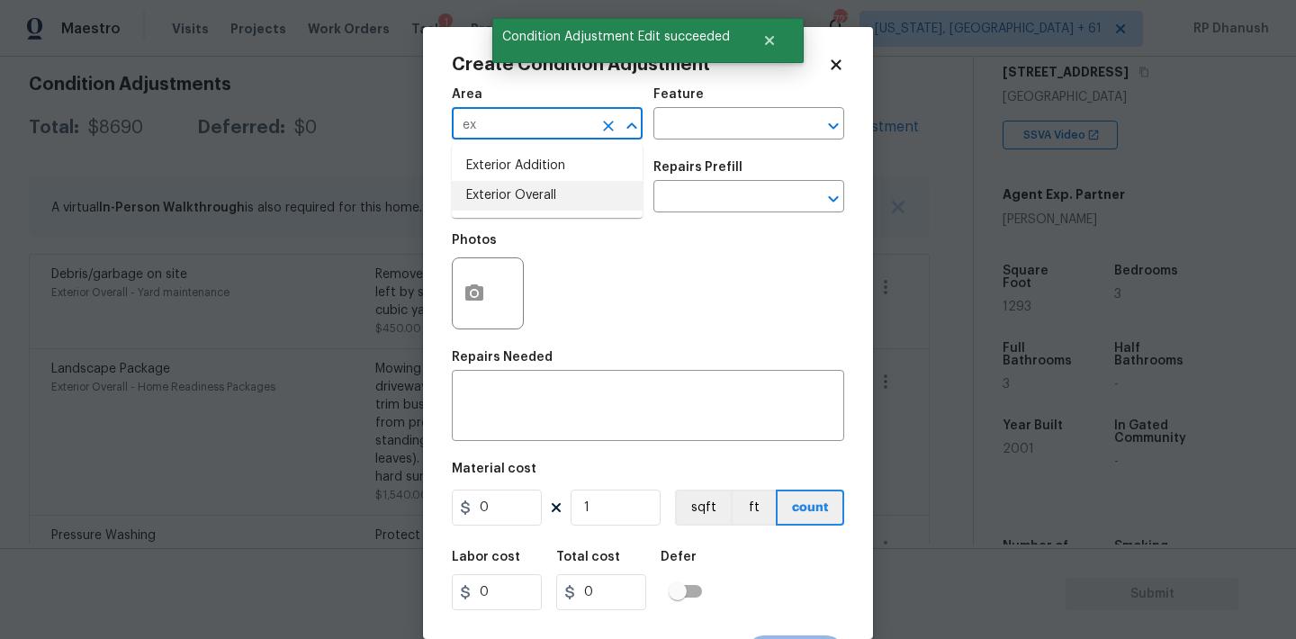
click at [500, 195] on li "Exterior Overall" at bounding box center [547, 196] width 191 height 30
type input "Exterior Overall"
click at [500, 414] on textarea at bounding box center [648, 408] width 371 height 38
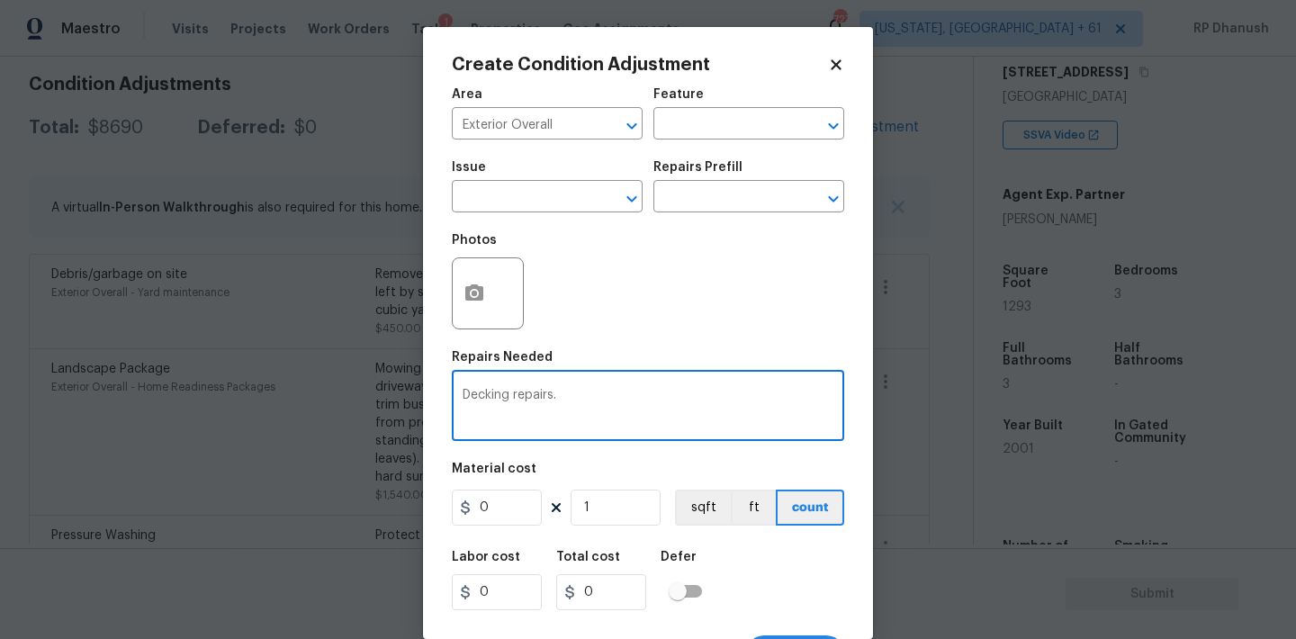
type textarea "Decking repairs."
click at [504, 519] on input "0" at bounding box center [497, 508] width 90 height 36
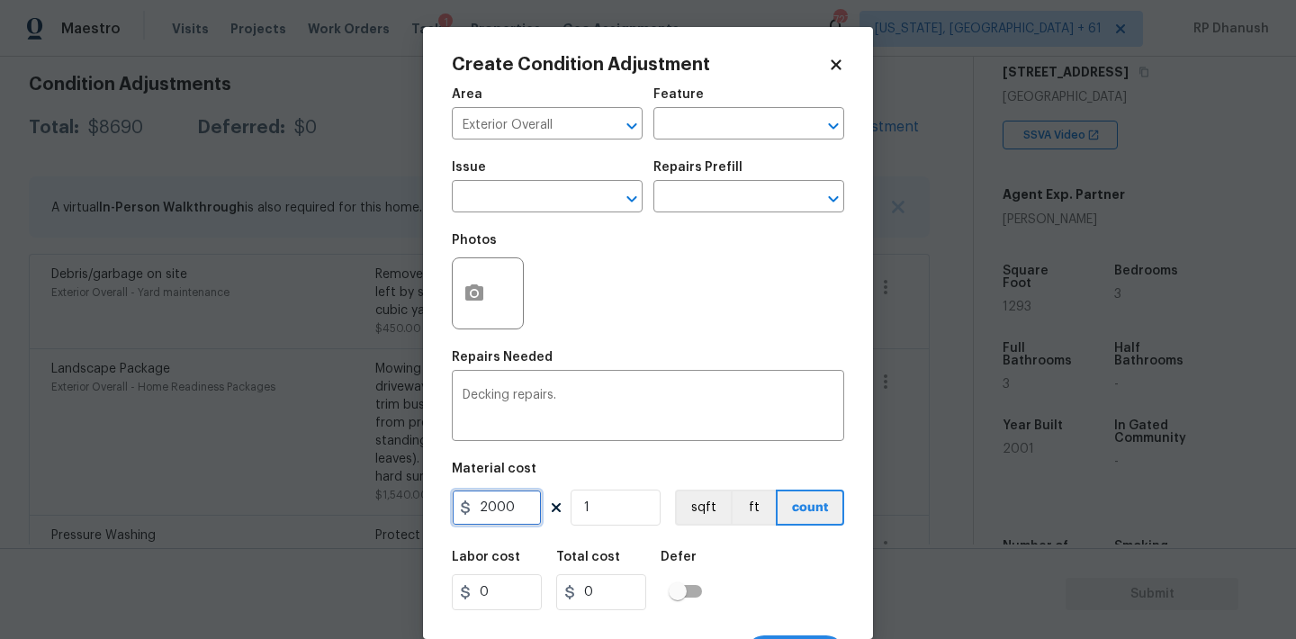
type input "2000"
click at [478, 296] on icon "button" at bounding box center [474, 292] width 18 height 16
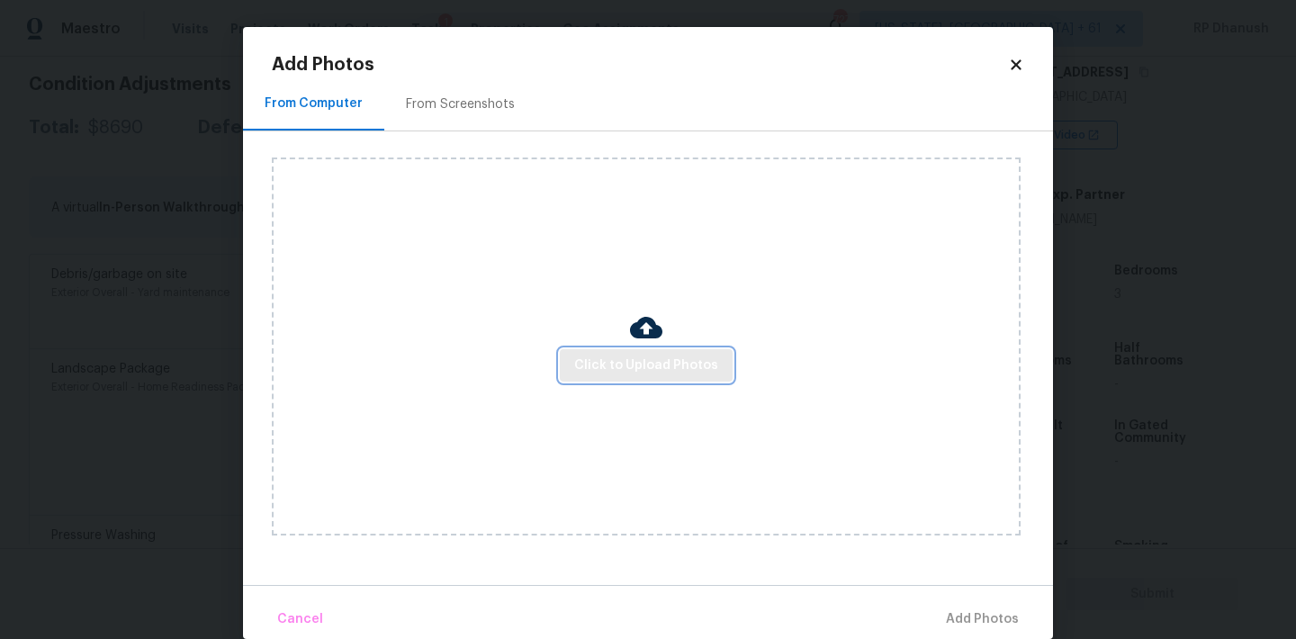
click at [658, 359] on span "Click to Upload Photos" at bounding box center [646, 366] width 144 height 22
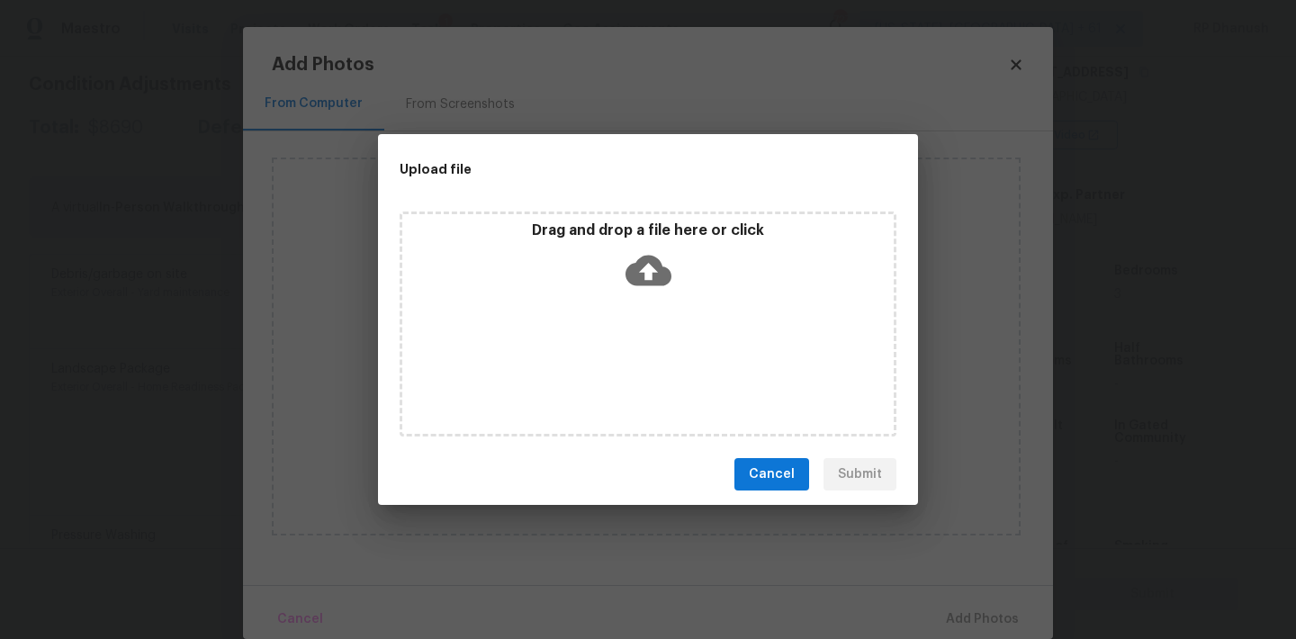
click at [661, 266] on icon at bounding box center [648, 271] width 46 height 31
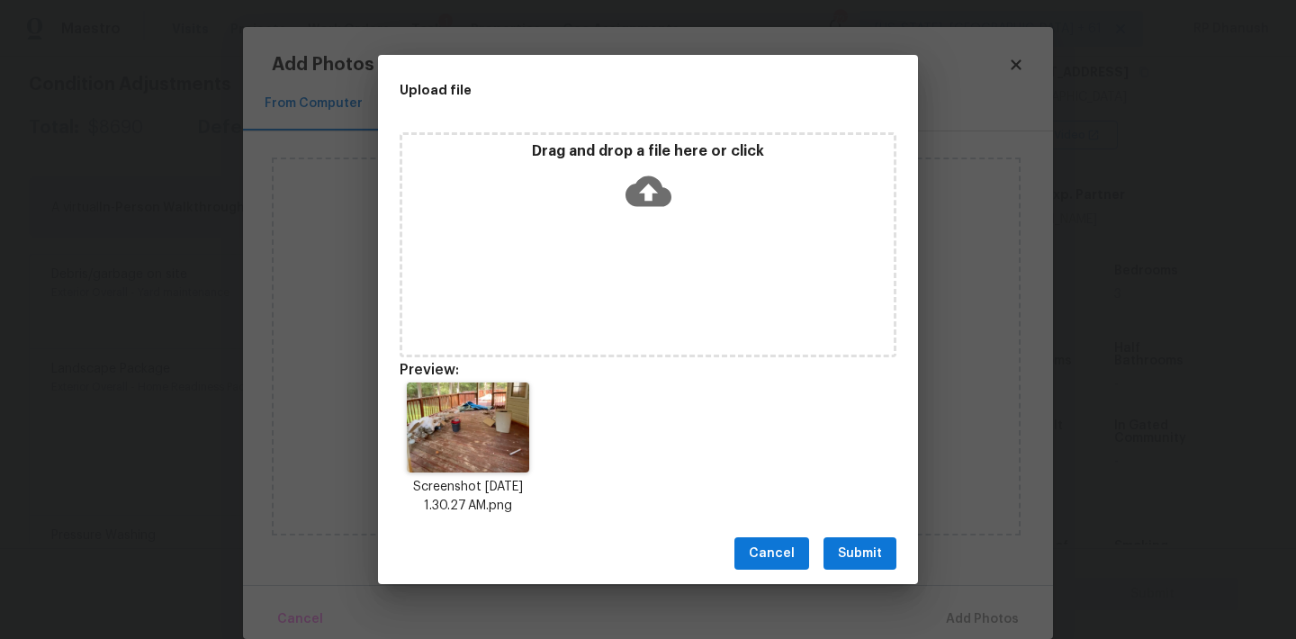
click at [863, 544] on span "Submit" at bounding box center [860, 554] width 44 height 22
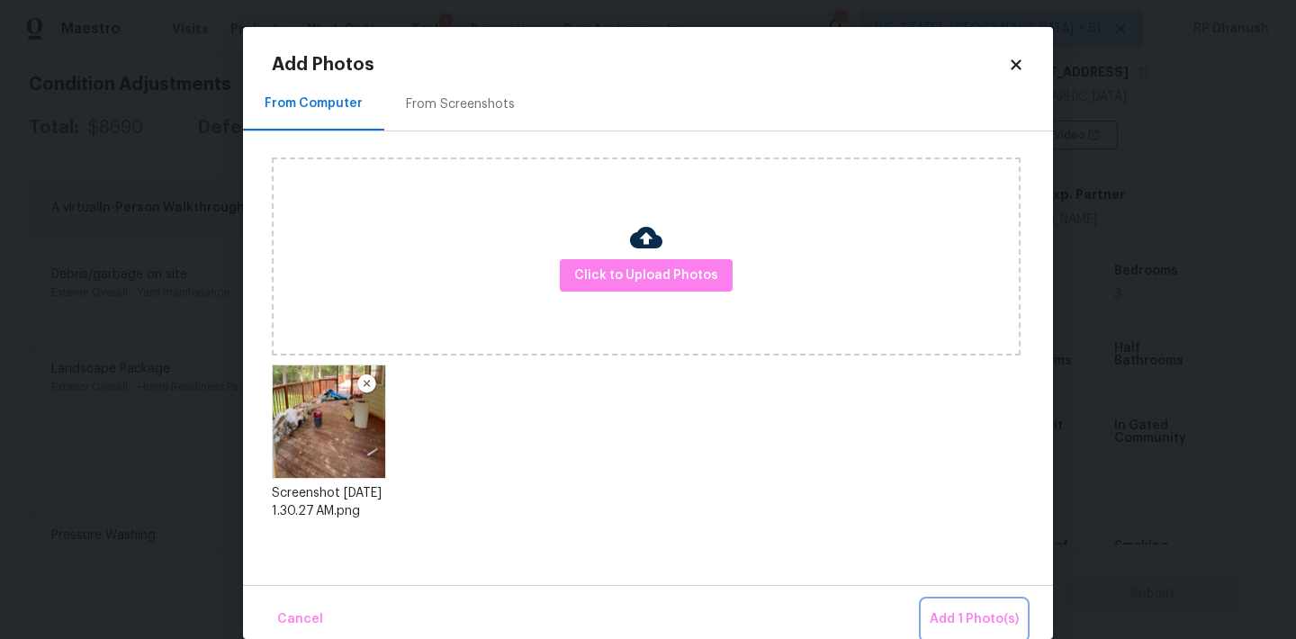
click at [983, 608] on span "Add 1 Photo(s)" at bounding box center [974, 619] width 89 height 22
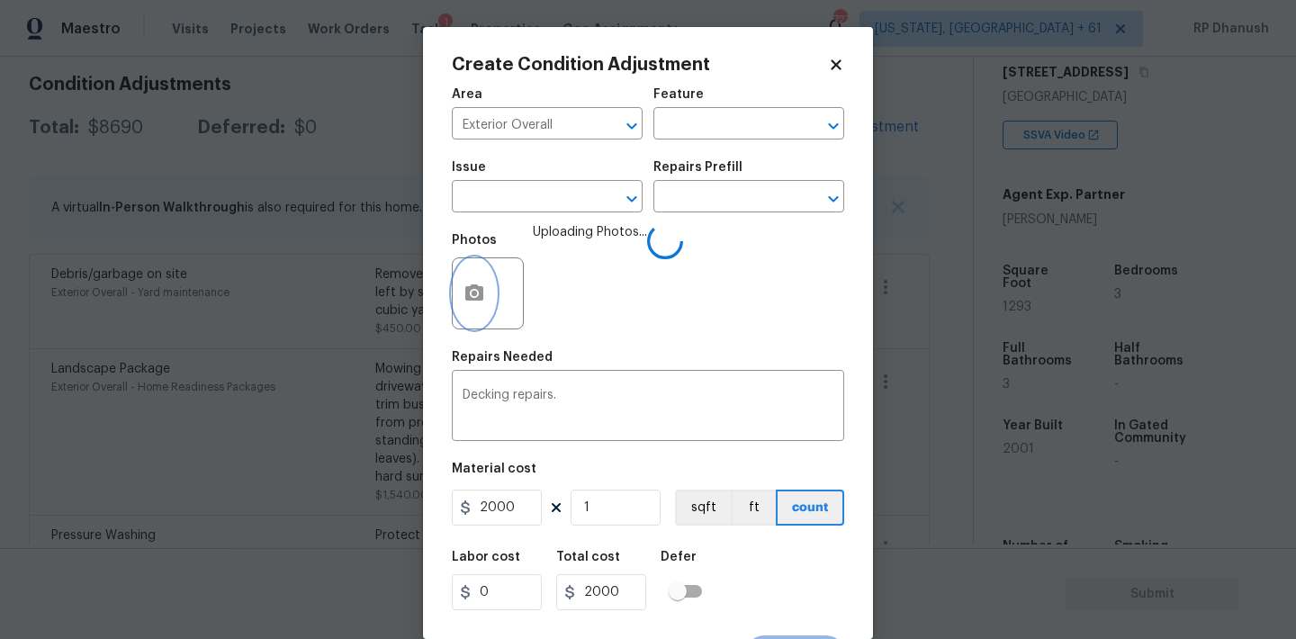
click at [484, 301] on icon "button" at bounding box center [474, 294] width 22 height 22
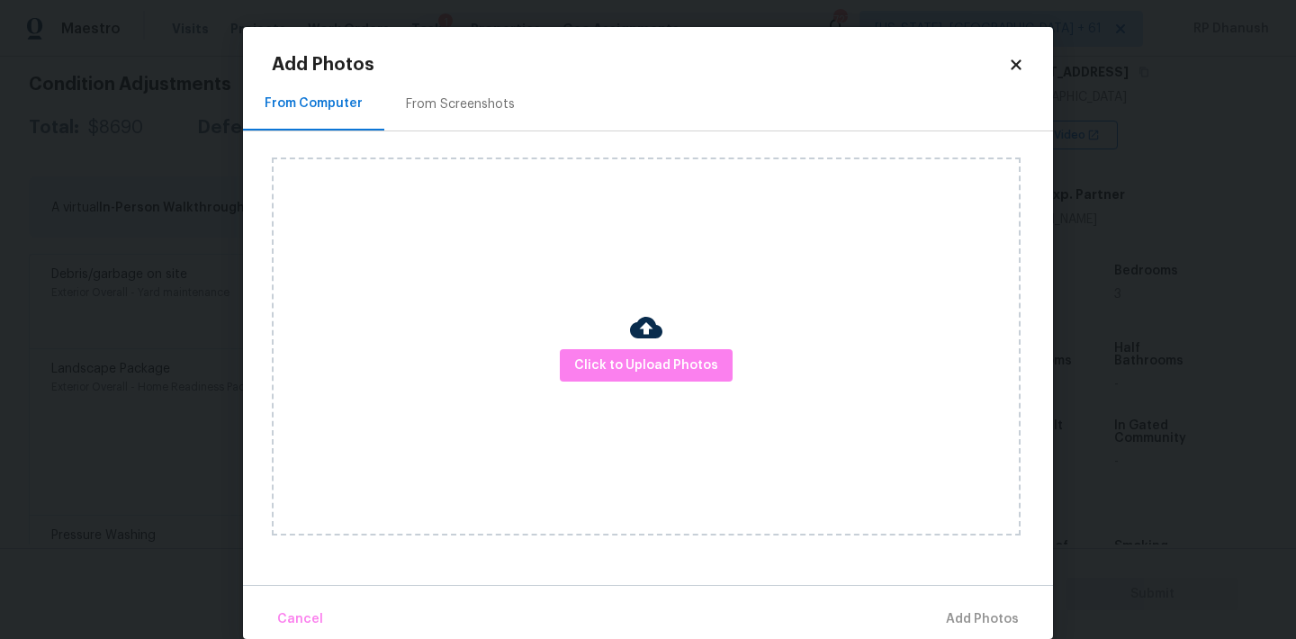
click at [480, 95] on div "From Screenshots" at bounding box center [460, 104] width 109 height 18
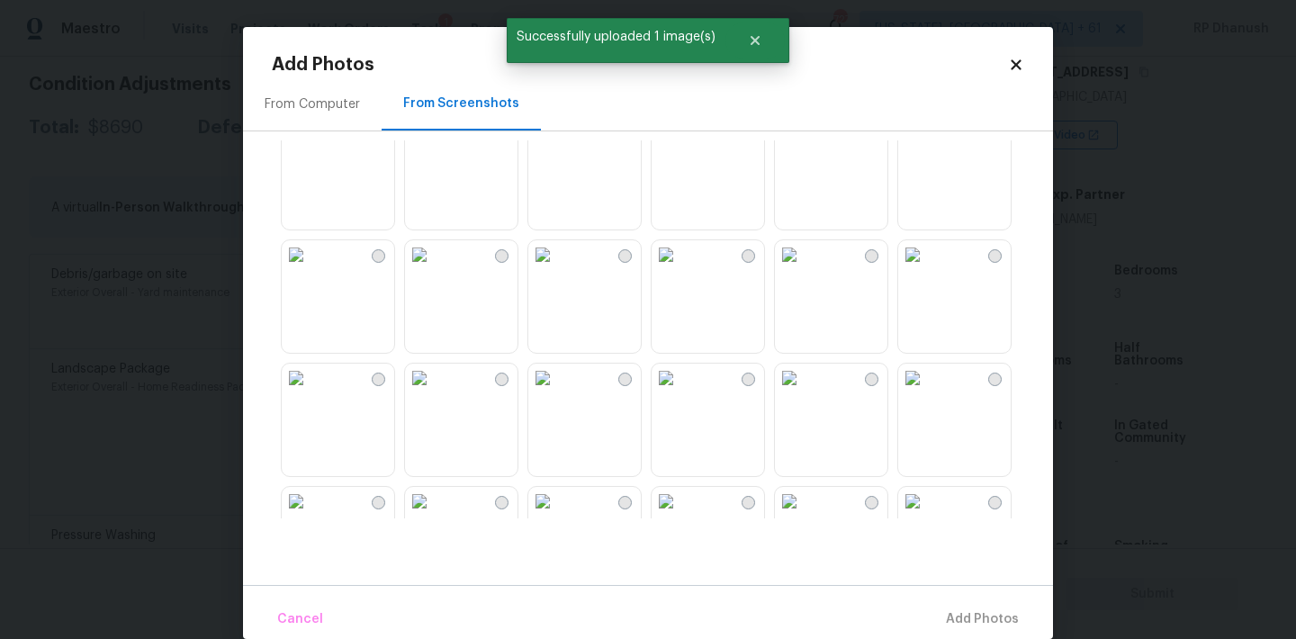
scroll to position [578, 0]
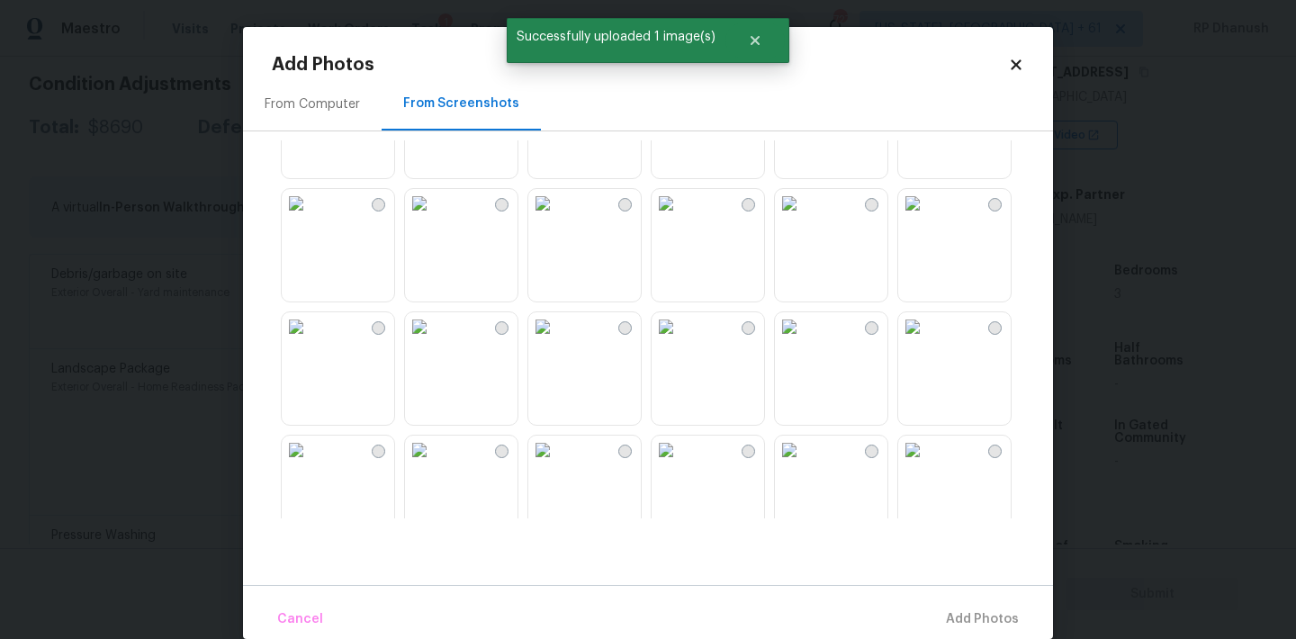
click at [680, 341] on img at bounding box center [666, 326] width 29 height 29
click at [927, 218] on img at bounding box center [912, 203] width 29 height 29
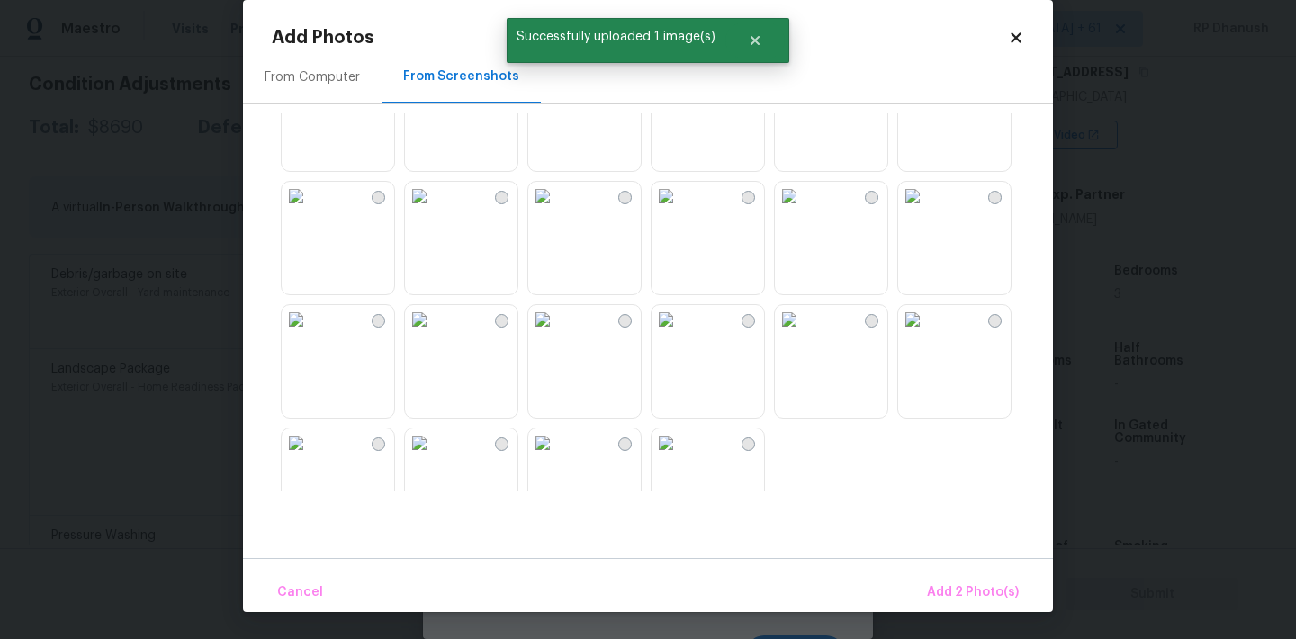
scroll to position [1719, 0]
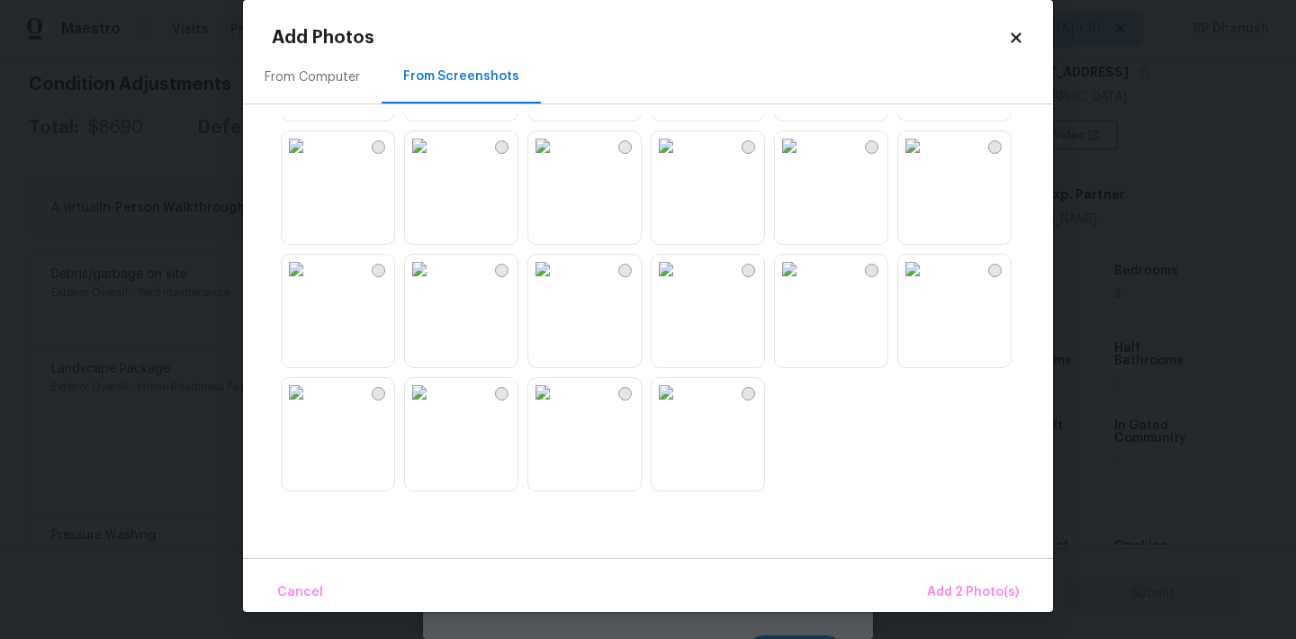
click at [434, 283] on img at bounding box center [419, 269] width 29 height 29
click at [985, 595] on span "Add 3 Photo(s)" at bounding box center [973, 592] width 91 height 22
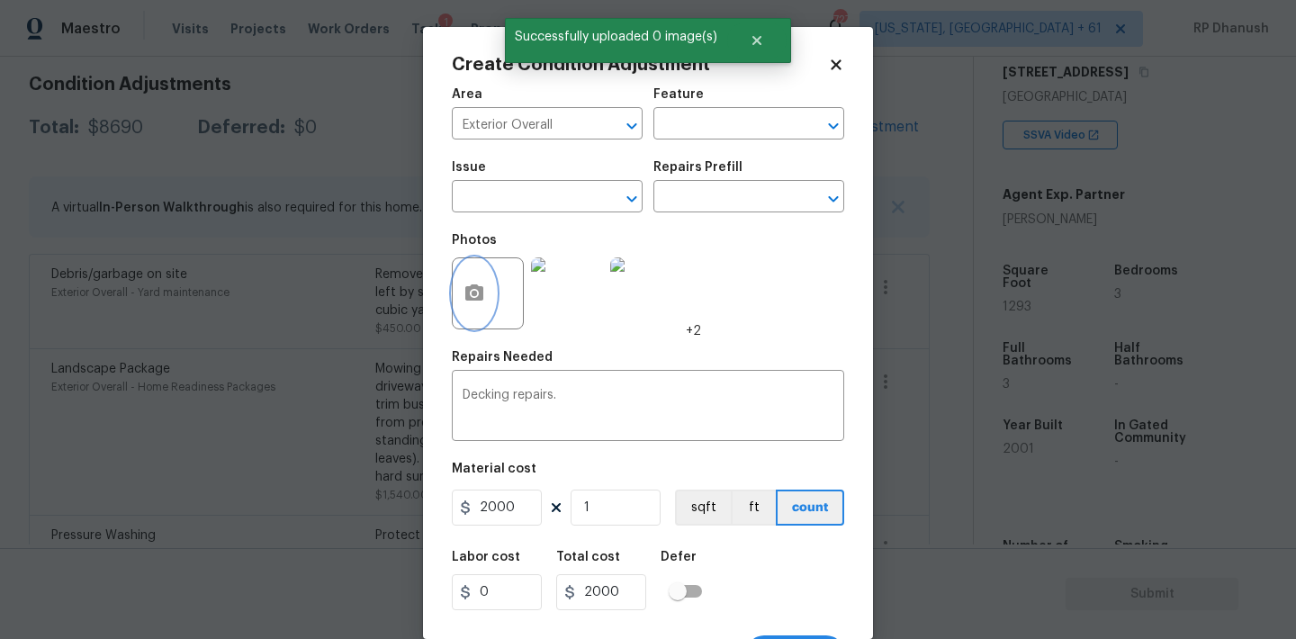
scroll to position [33, 0]
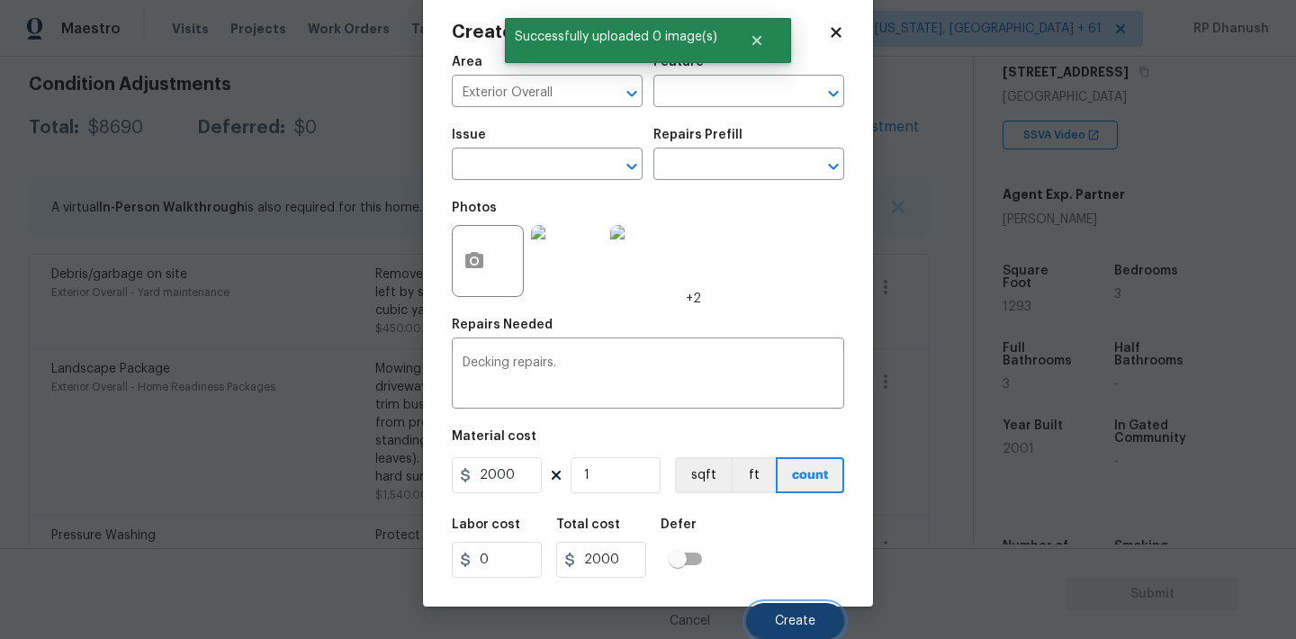
click at [782, 616] on span "Create" at bounding box center [795, 621] width 40 height 13
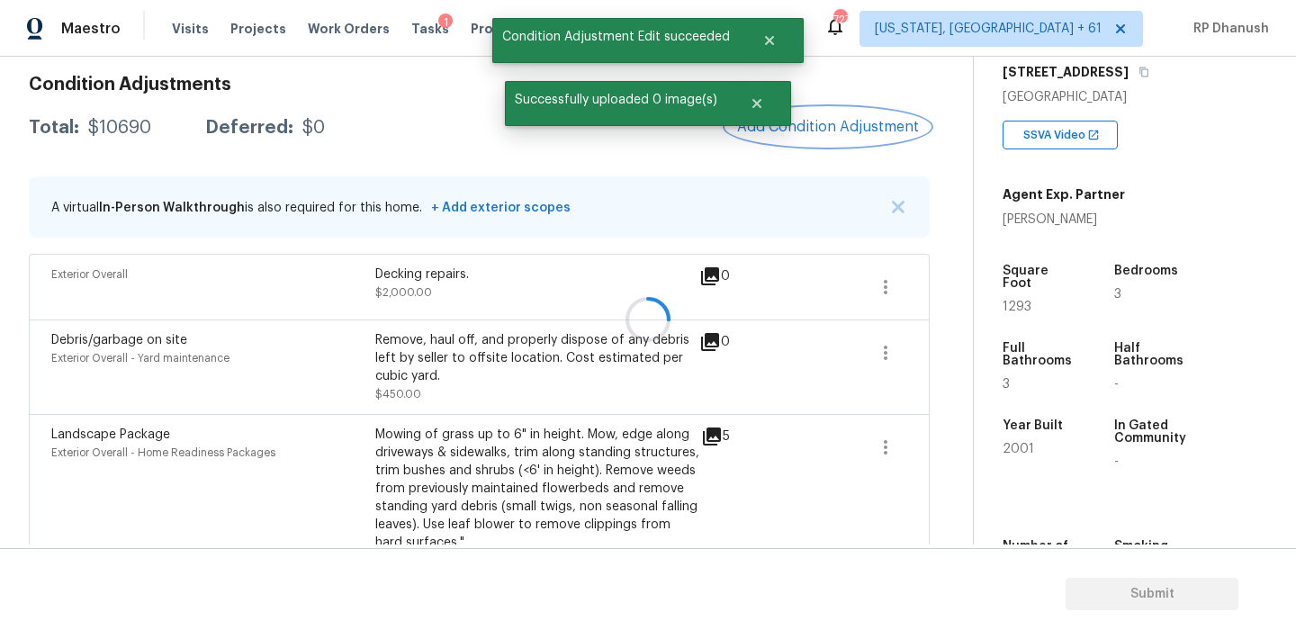
scroll to position [0, 0]
click at [833, 128] on span "Add Condition Adjustment" at bounding box center [828, 127] width 182 height 16
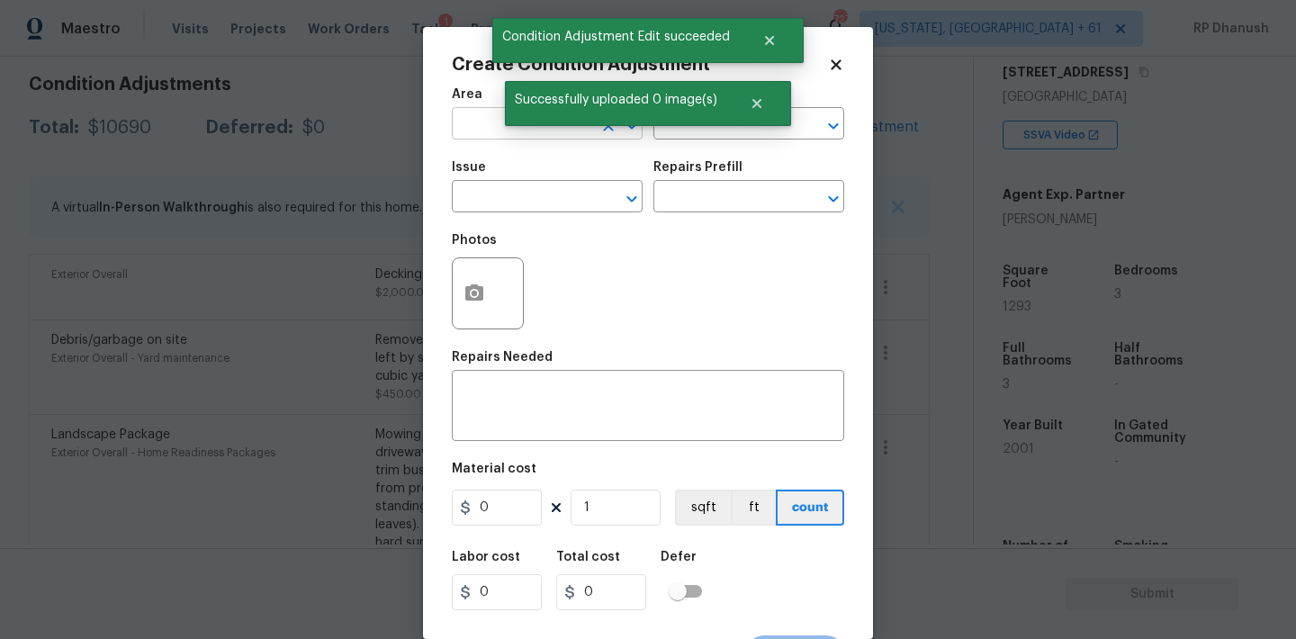
click at [490, 130] on input "text" at bounding box center [522, 126] width 140 height 28
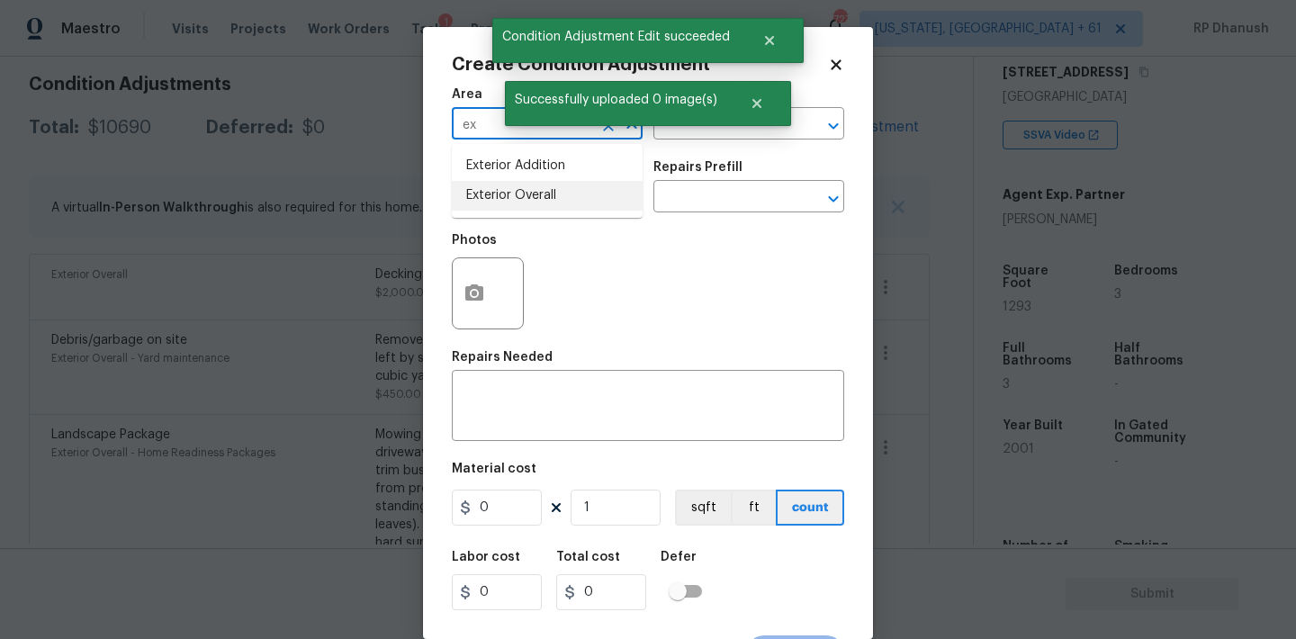
click at [490, 184] on li "Exterior Overall" at bounding box center [547, 196] width 191 height 30
type input "Exterior Overall"
click at [490, 400] on textarea at bounding box center [648, 408] width 371 height 38
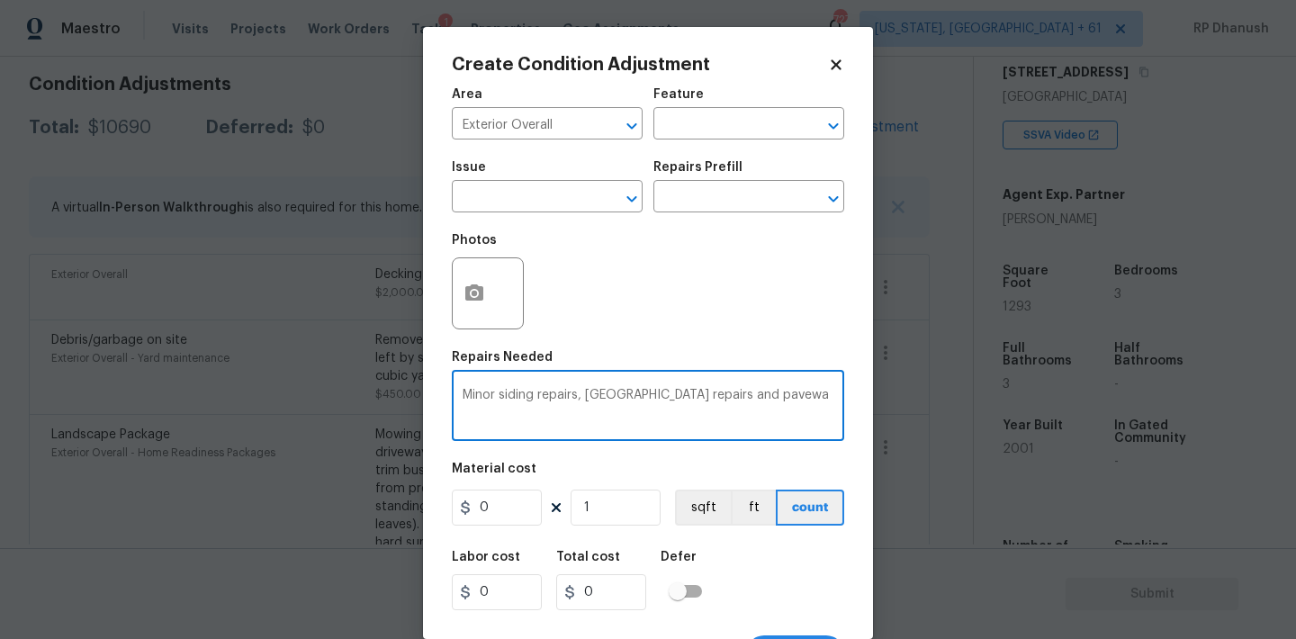
click at [706, 397] on textarea "Minor siding repairs, Stucco repairs and pavewa" at bounding box center [648, 408] width 371 height 38
type textarea "Minor siding repairs, [GEOGRAPHIC_DATA] repairs and pathway repairs under the d…"
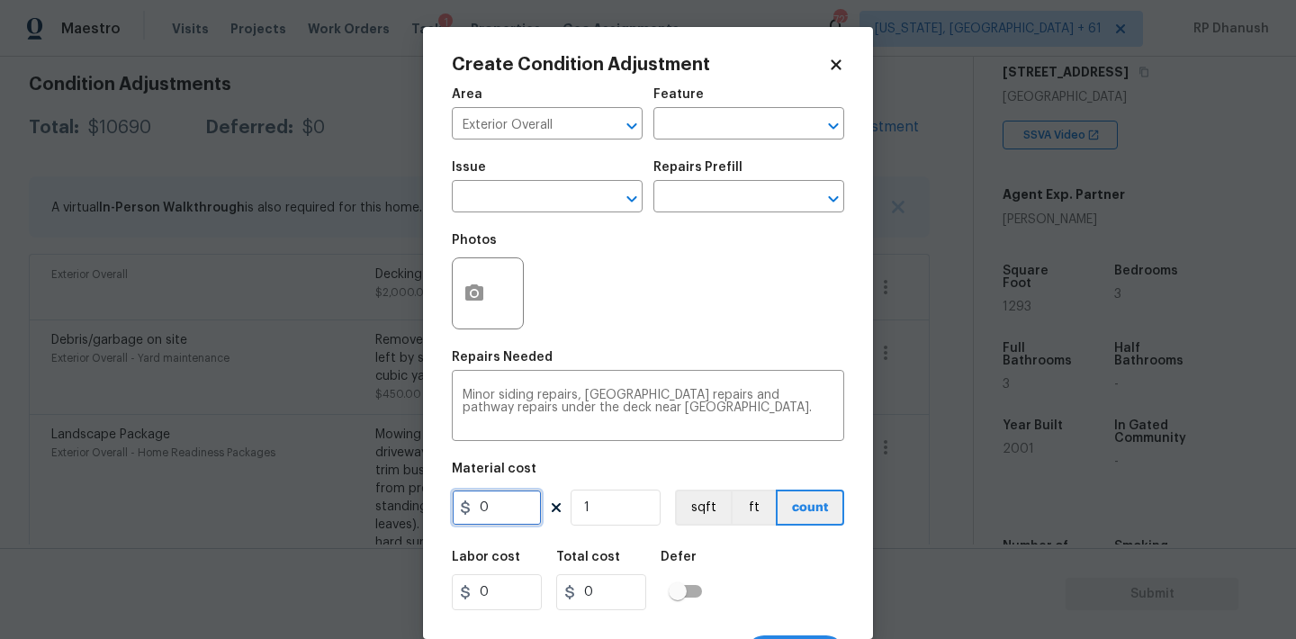
click at [499, 508] on input "0" at bounding box center [497, 508] width 90 height 36
type input "2975"
click at [493, 319] on div at bounding box center [488, 293] width 72 height 72
click at [484, 295] on icon "button" at bounding box center [474, 294] width 22 height 22
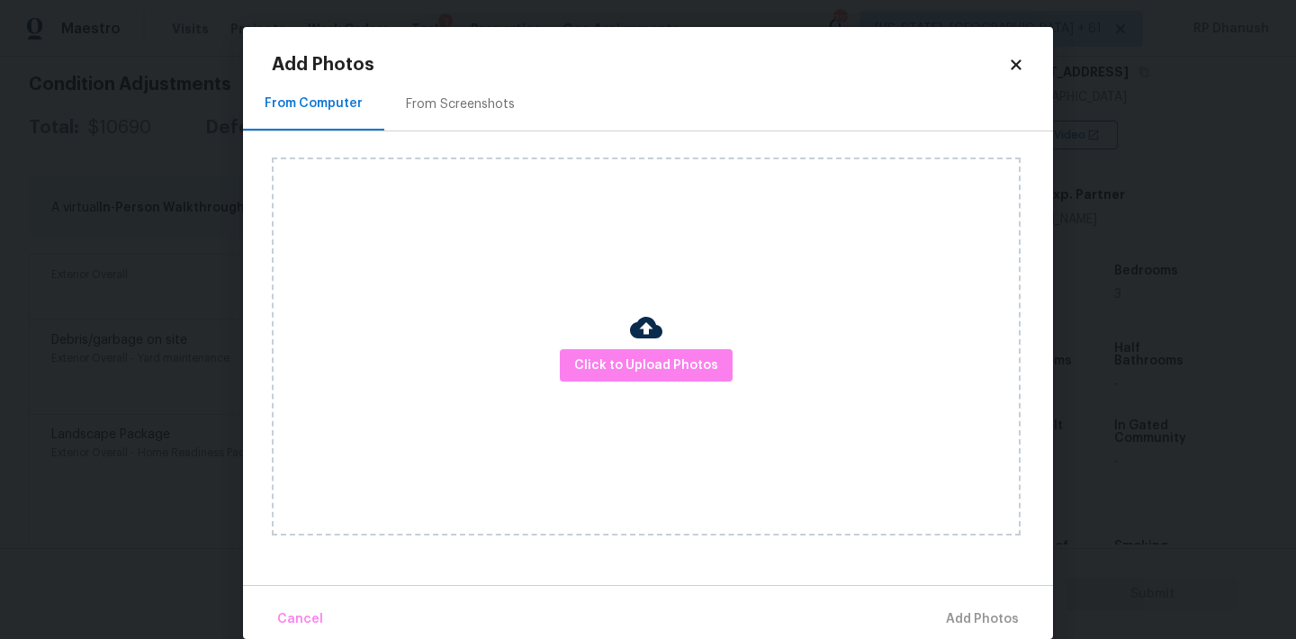
click at [481, 121] on div "From Screenshots" at bounding box center [460, 103] width 152 height 53
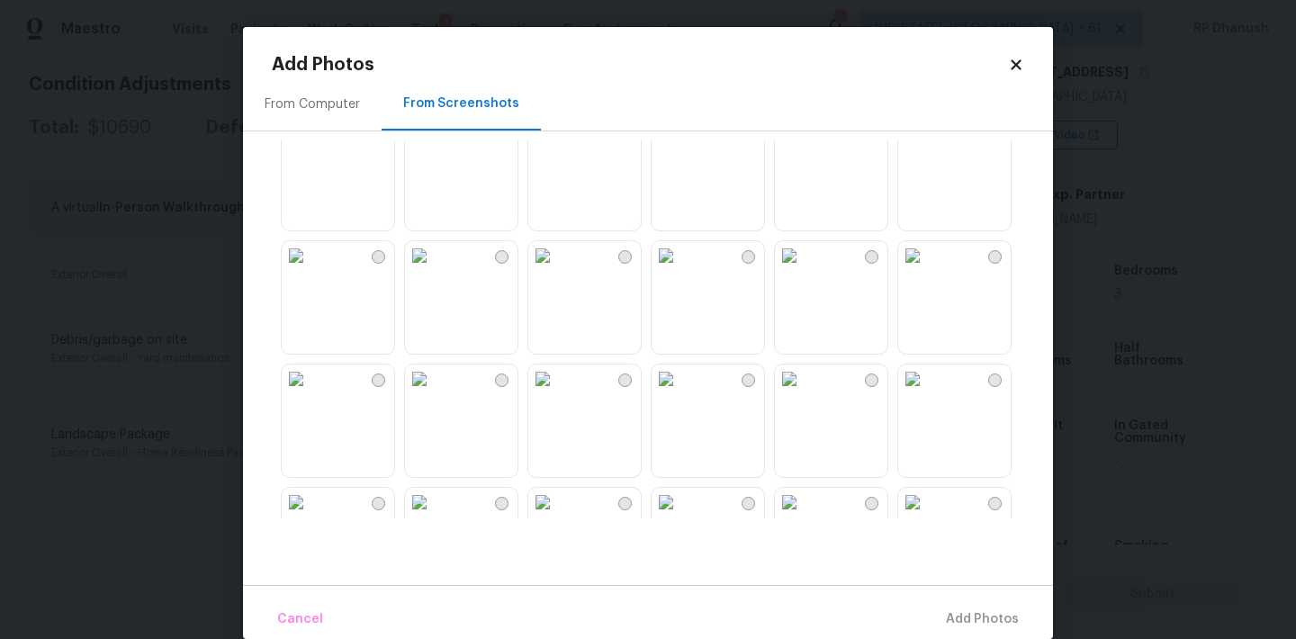
scroll to position [474, 0]
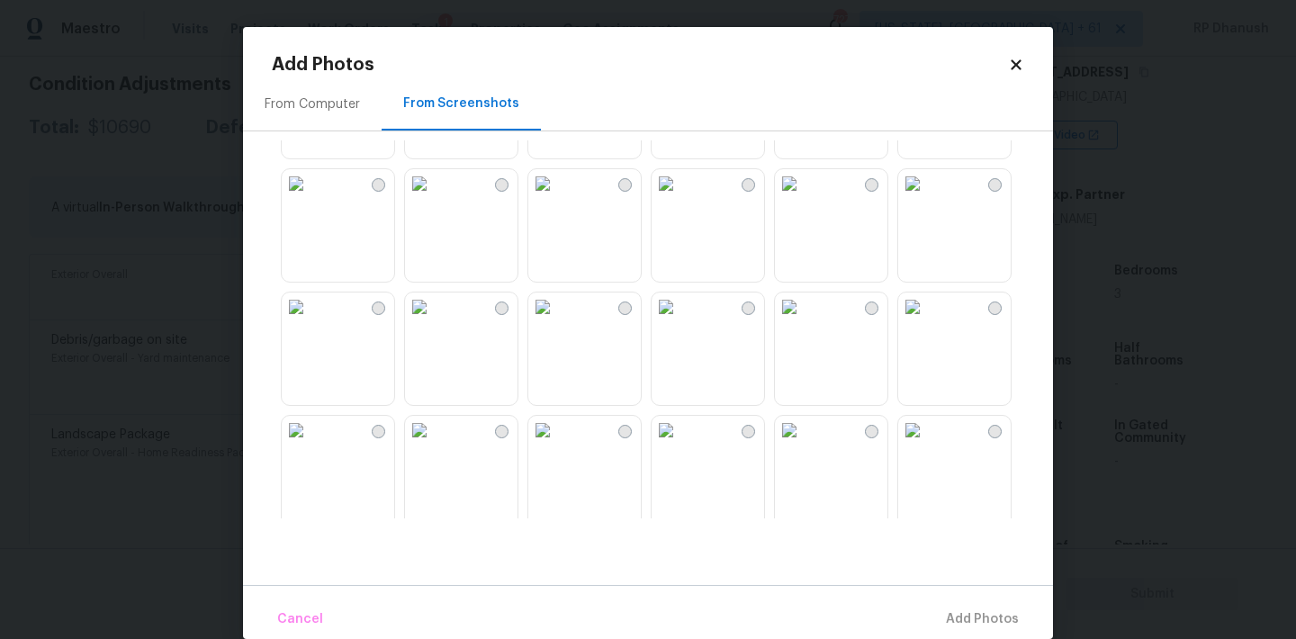
click at [927, 321] on img at bounding box center [912, 306] width 29 height 29
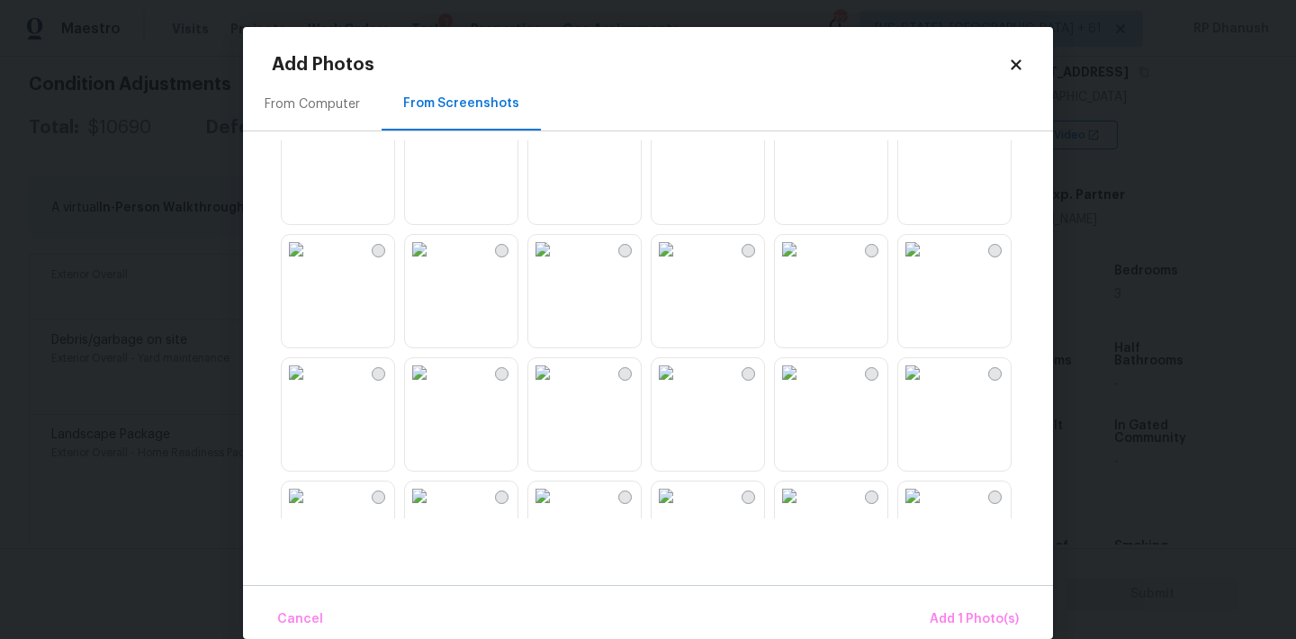
scroll to position [1020, 0]
click at [804, 146] on img at bounding box center [789, 131] width 29 height 29
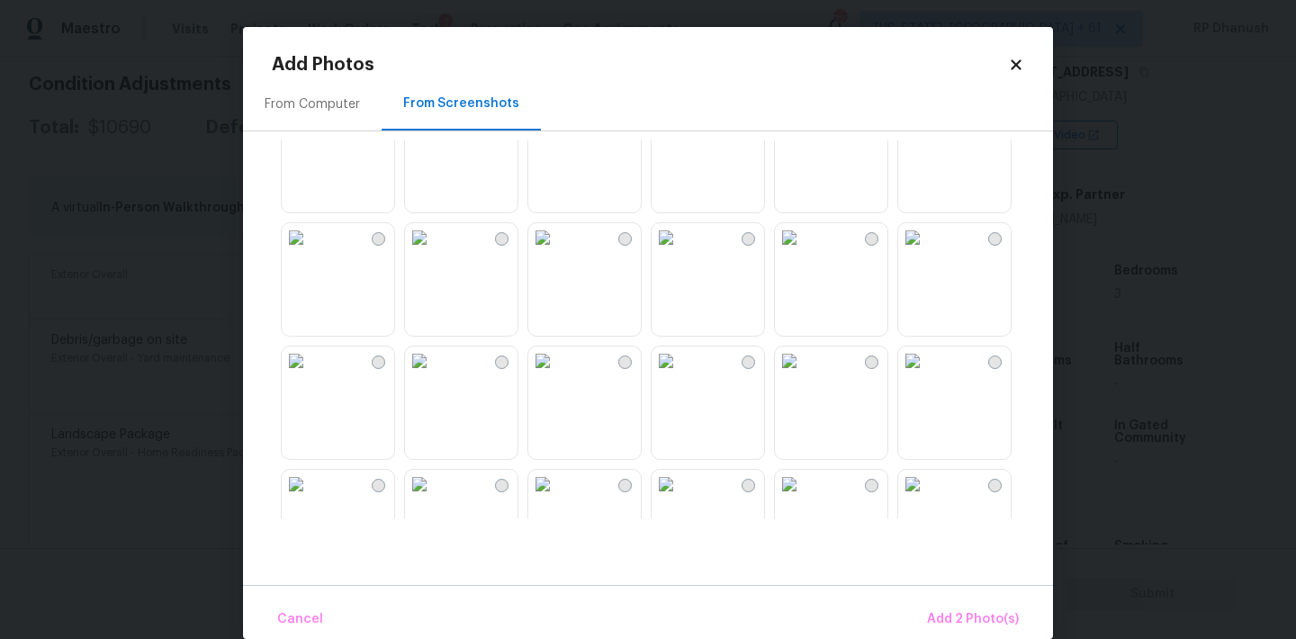
scroll to position [1421, 0]
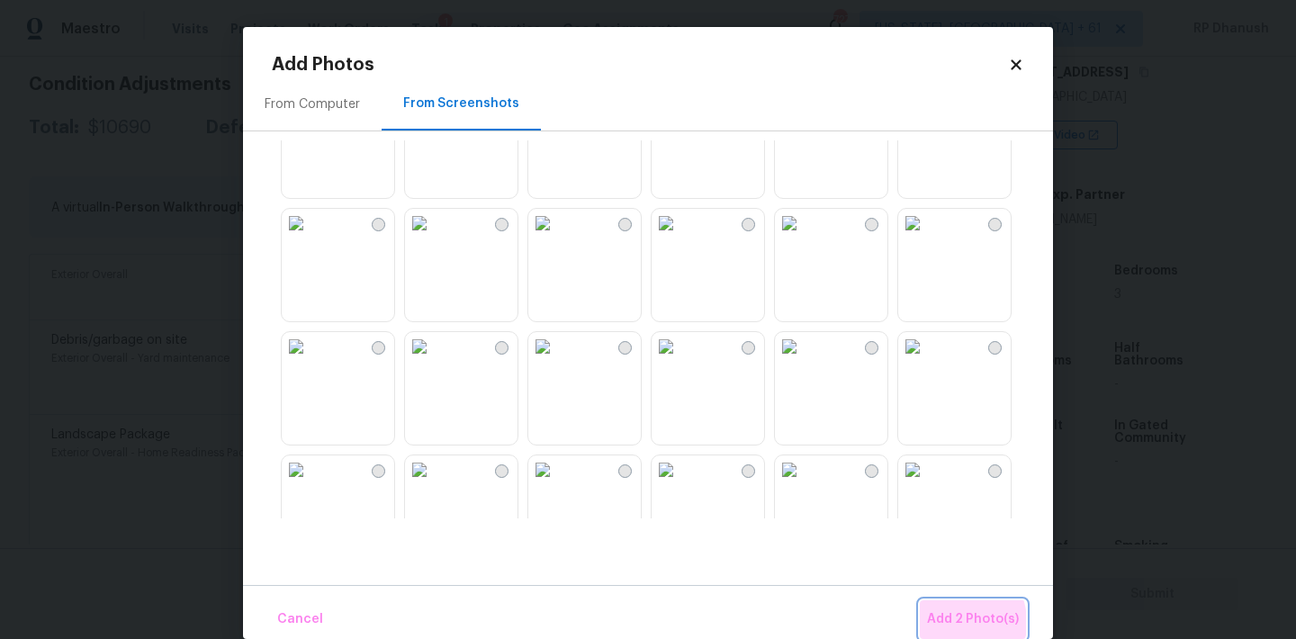
click at [949, 623] on span "Add 2 Photo(s)" at bounding box center [973, 619] width 92 height 22
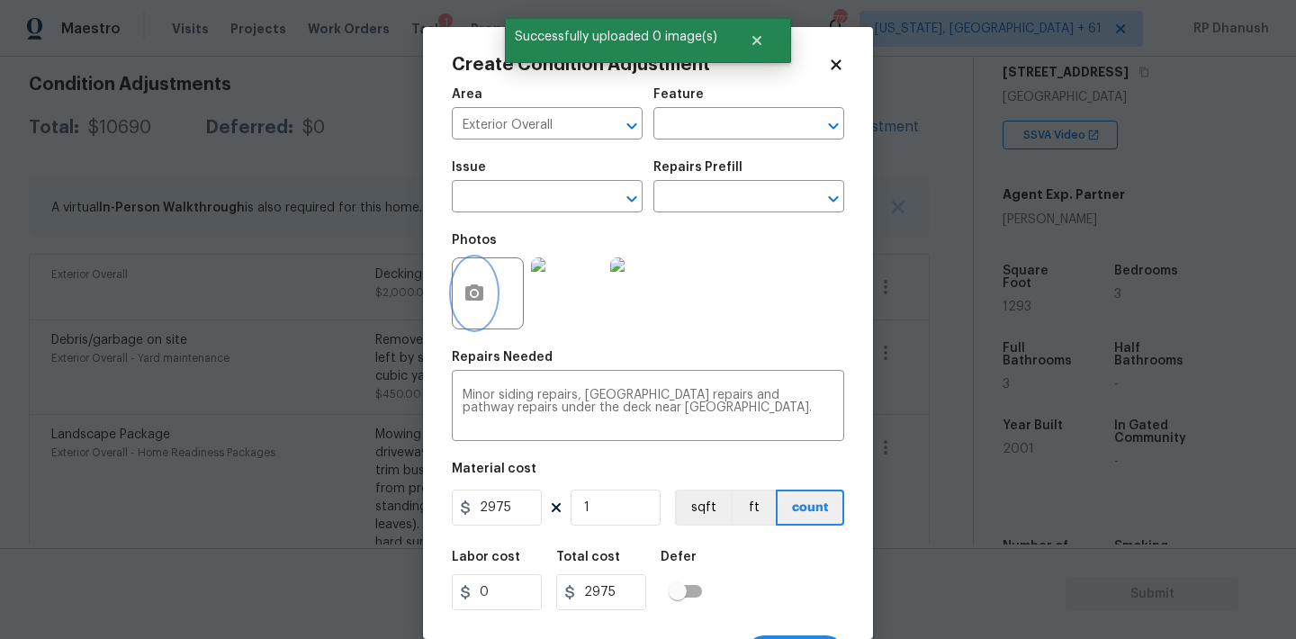
scroll to position [33, 0]
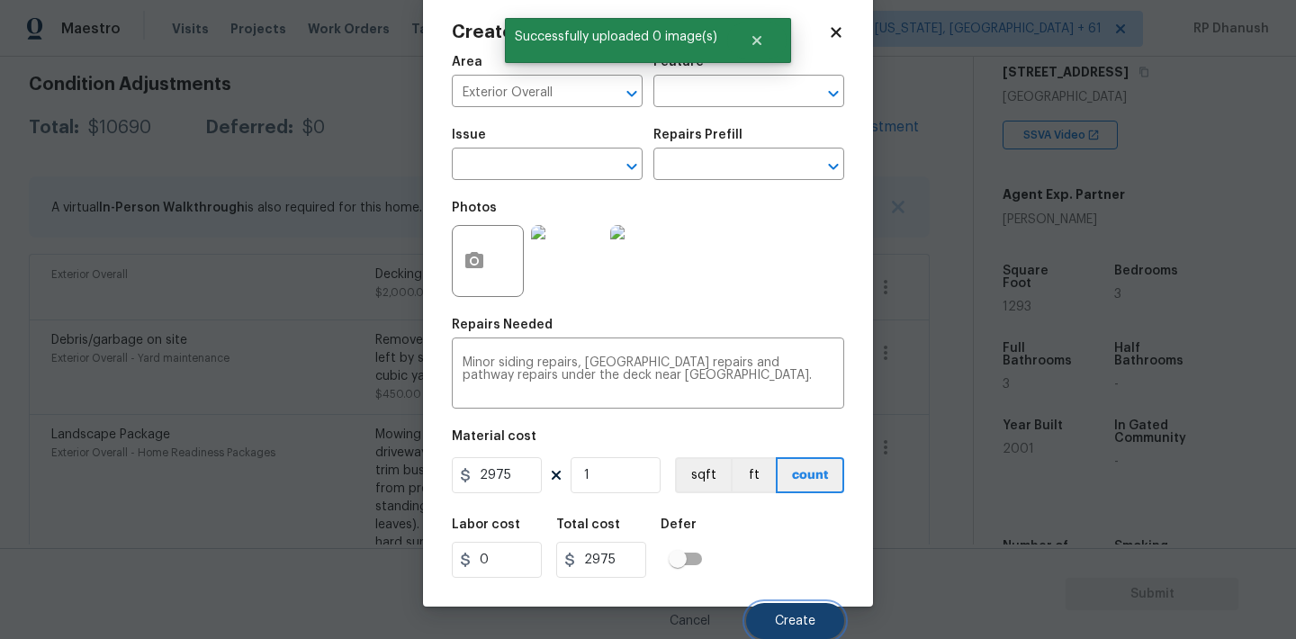
click at [786, 611] on button "Create" at bounding box center [795, 621] width 98 height 36
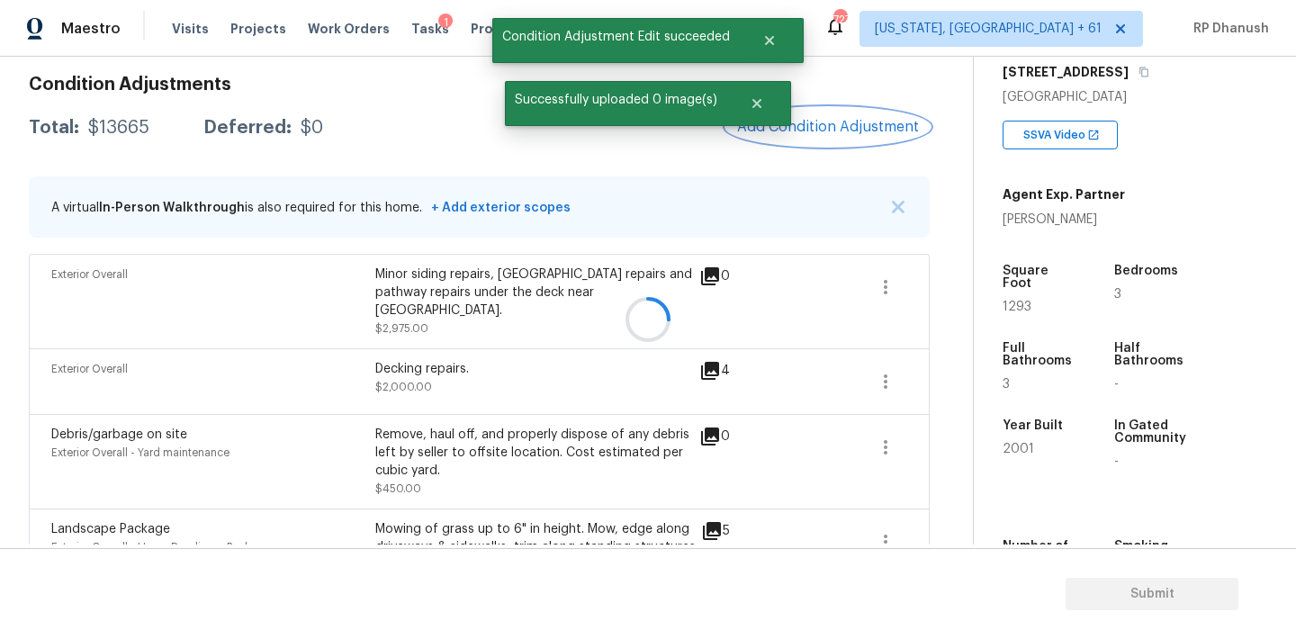
scroll to position [0, 0]
click at [884, 124] on span "Add Condition Adjustment" at bounding box center [828, 127] width 182 height 16
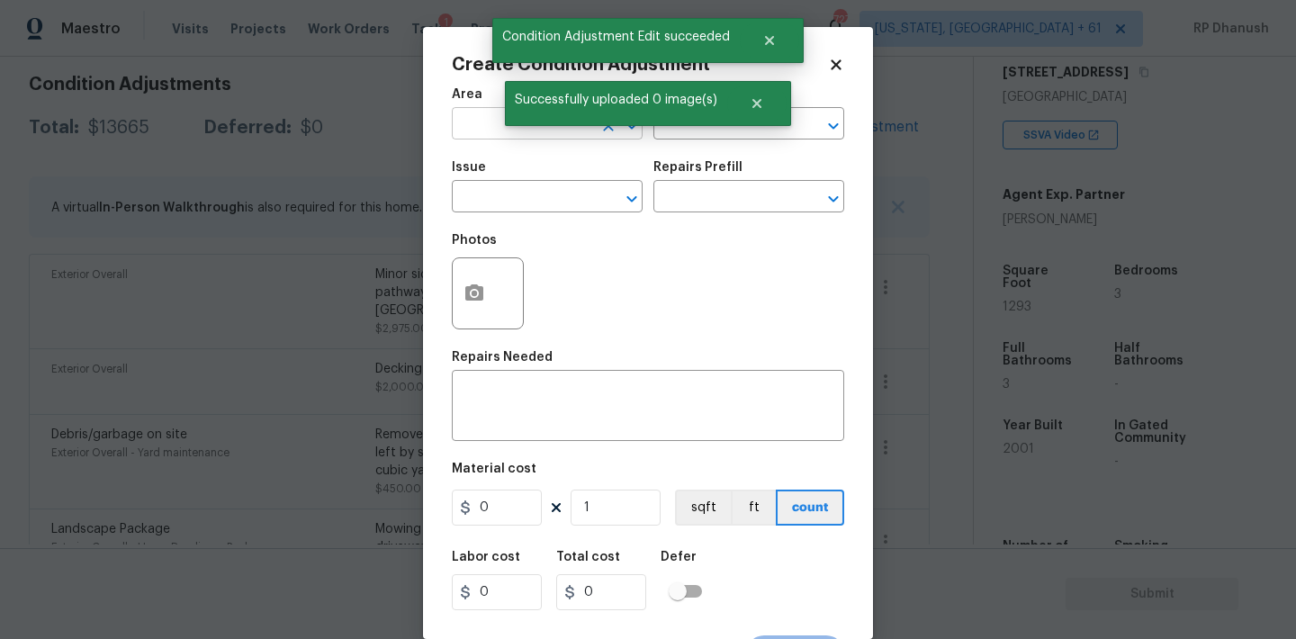
click at [488, 122] on input "text" at bounding box center [522, 126] width 140 height 28
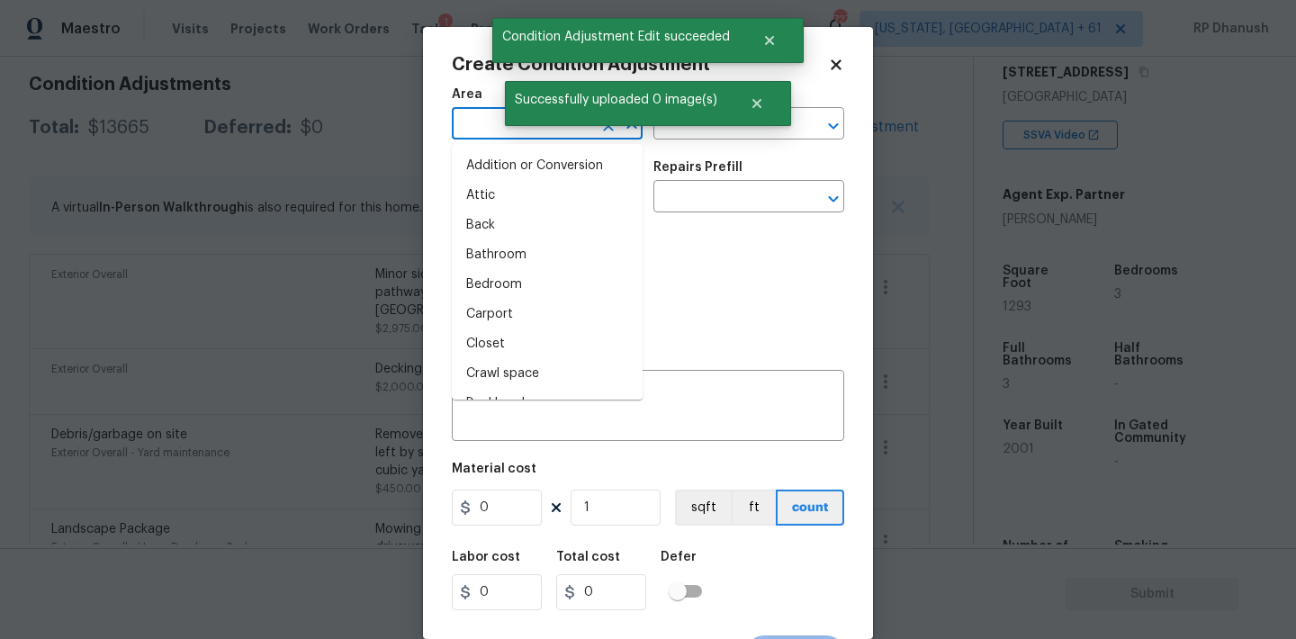
type input "e"
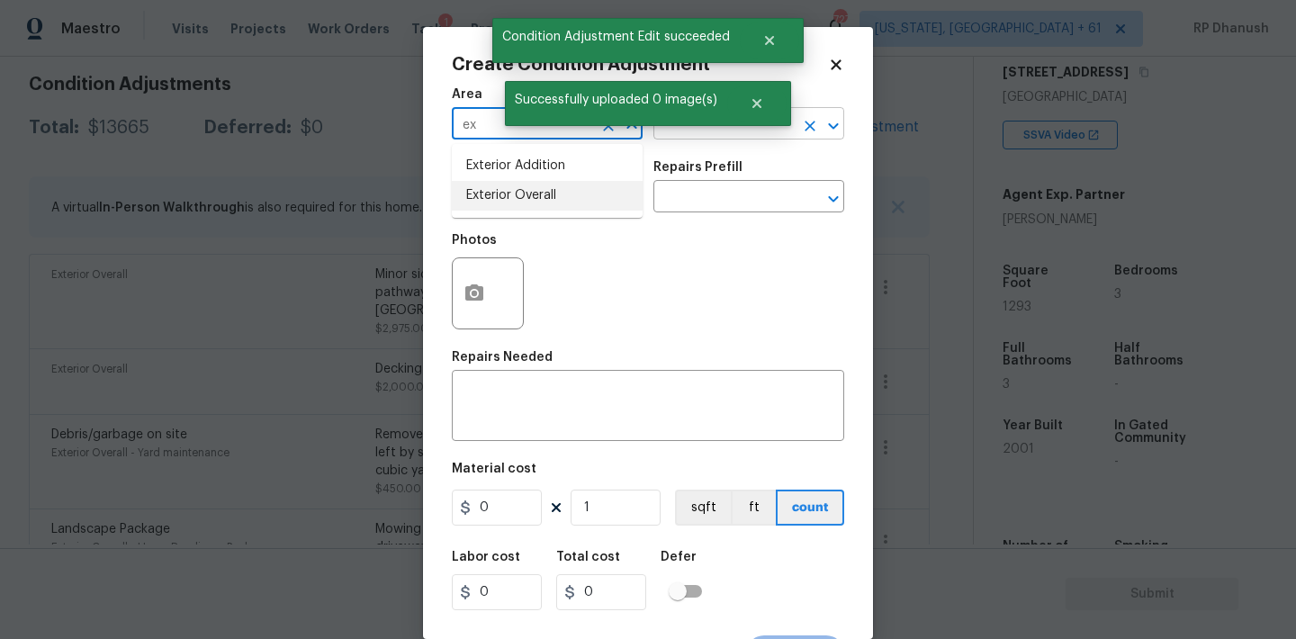
drag, startPoint x: 502, startPoint y: 190, endPoint x: 695, endPoint y: 129, distance: 202.1
click at [504, 189] on li "Exterior Overall" at bounding box center [547, 196] width 191 height 30
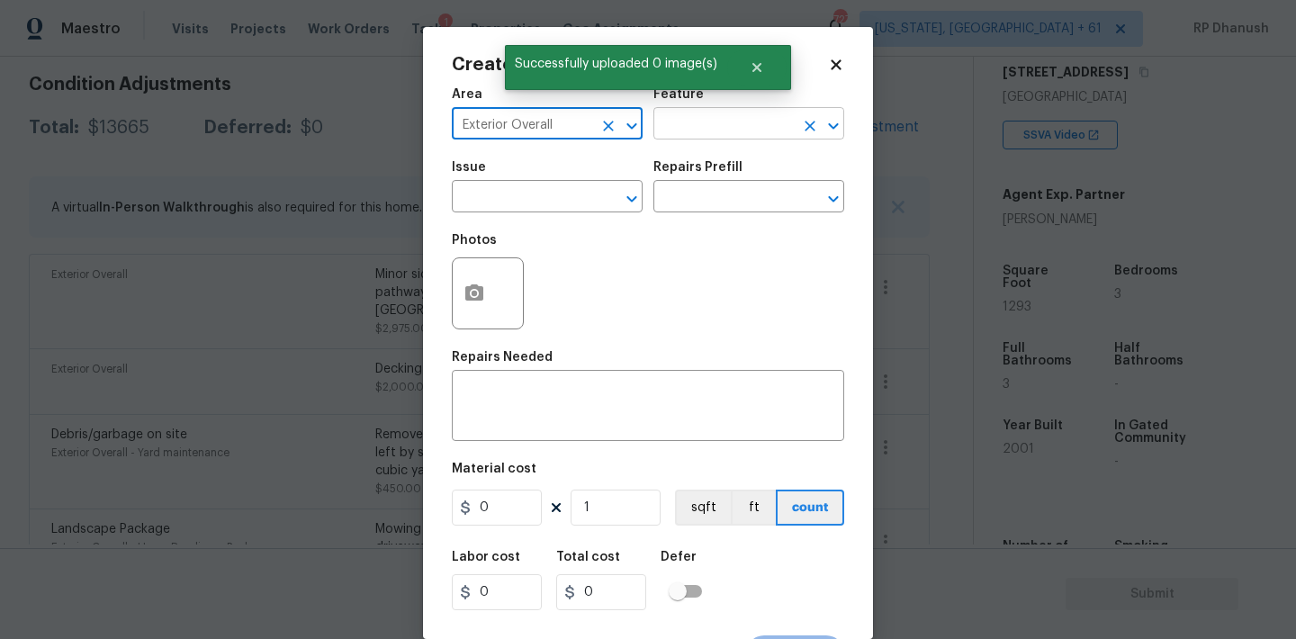
type input "Exterior Overall"
click at [712, 134] on input "text" at bounding box center [723, 126] width 140 height 28
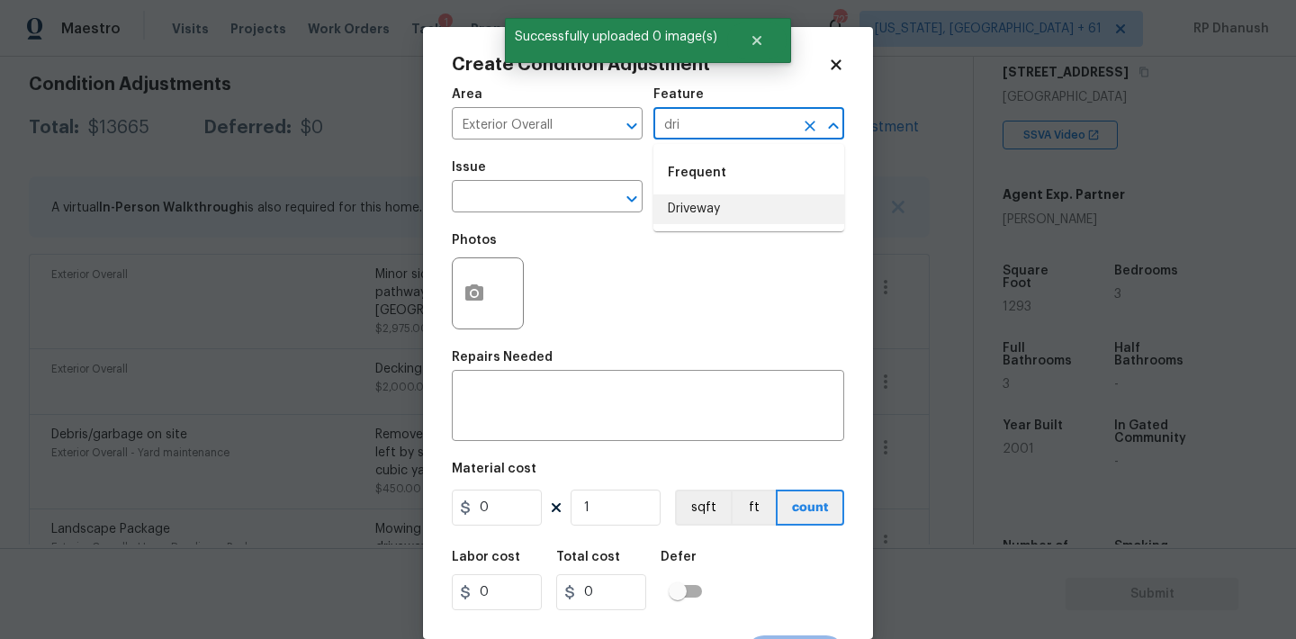
click at [672, 206] on li "Driveway" at bounding box center [748, 209] width 191 height 30
type input "Driveway"
click at [564, 200] on input "text" at bounding box center [522, 198] width 140 height 28
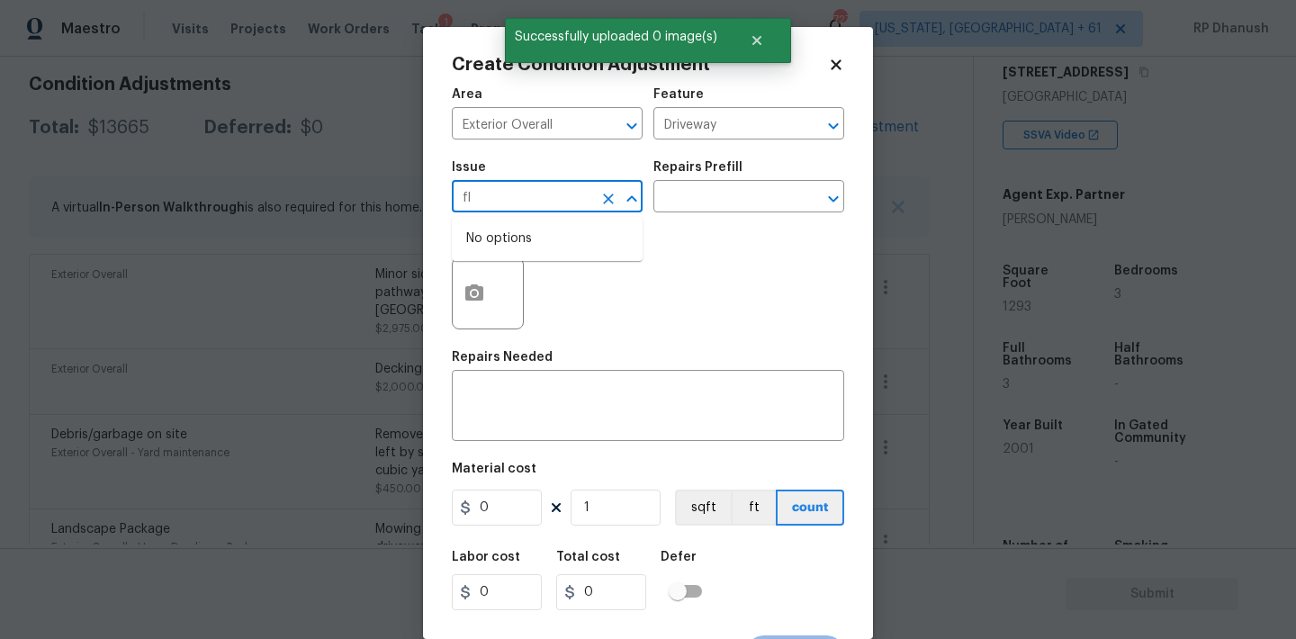
type input "f"
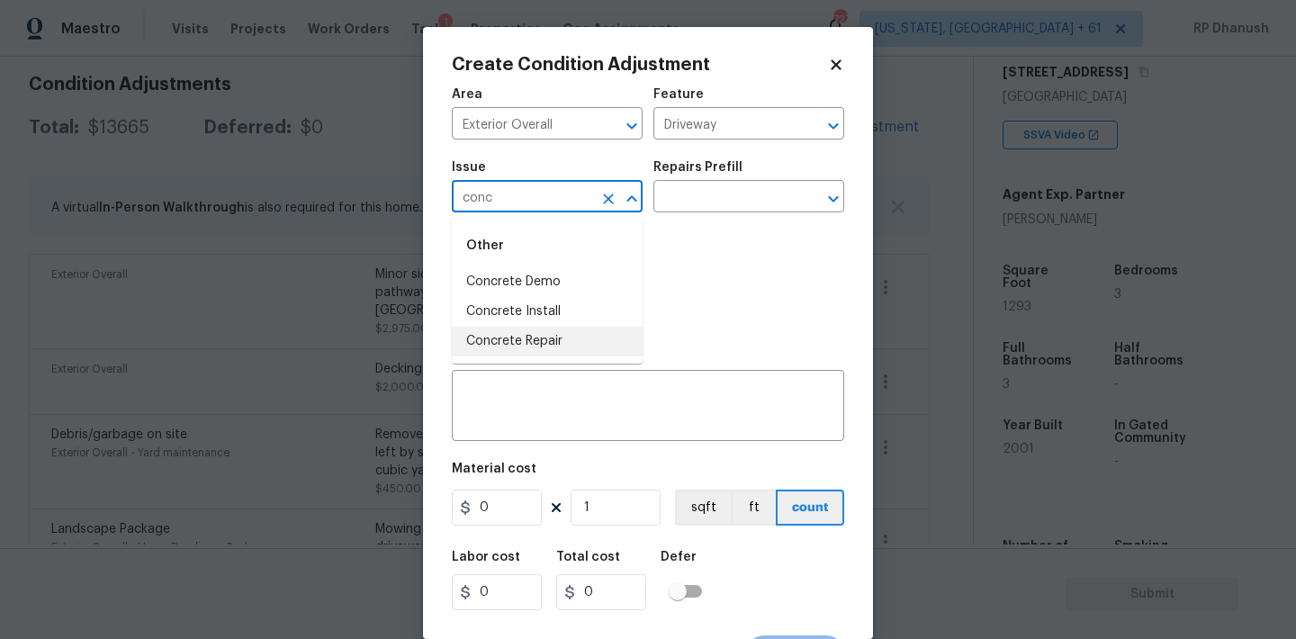
click at [585, 314] on ul "Concrete Demo Concrete Install Concrete Repair" at bounding box center [547, 311] width 191 height 89
type input "conc"
click at [740, 201] on input "text" at bounding box center [723, 198] width 140 height 28
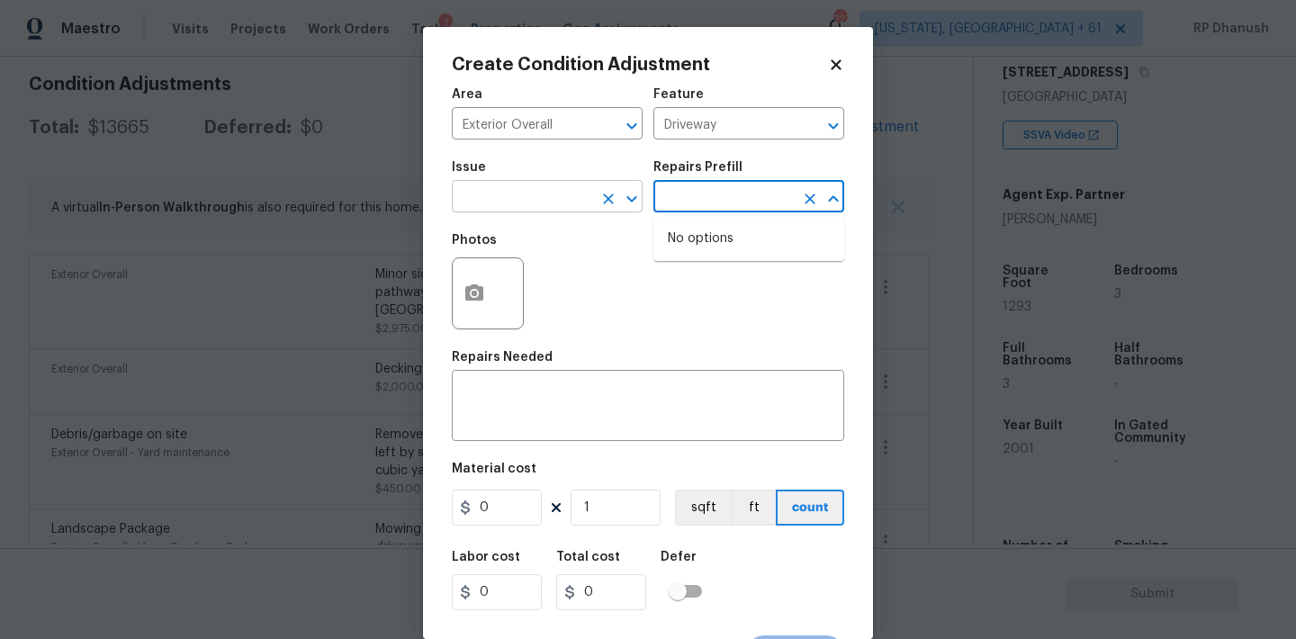
click at [526, 195] on input "text" at bounding box center [522, 198] width 140 height 28
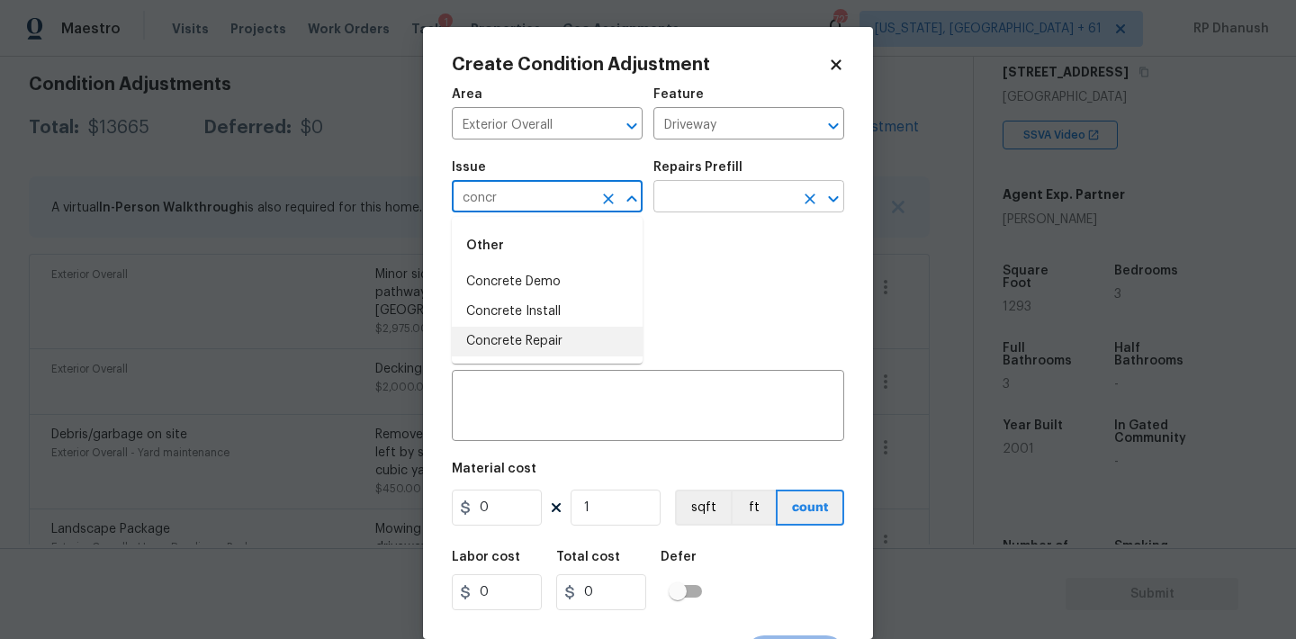
drag, startPoint x: 513, startPoint y: 334, endPoint x: 746, endPoint y: 201, distance: 268.4
click at [513, 334] on li "Concrete Repair" at bounding box center [547, 342] width 191 height 30
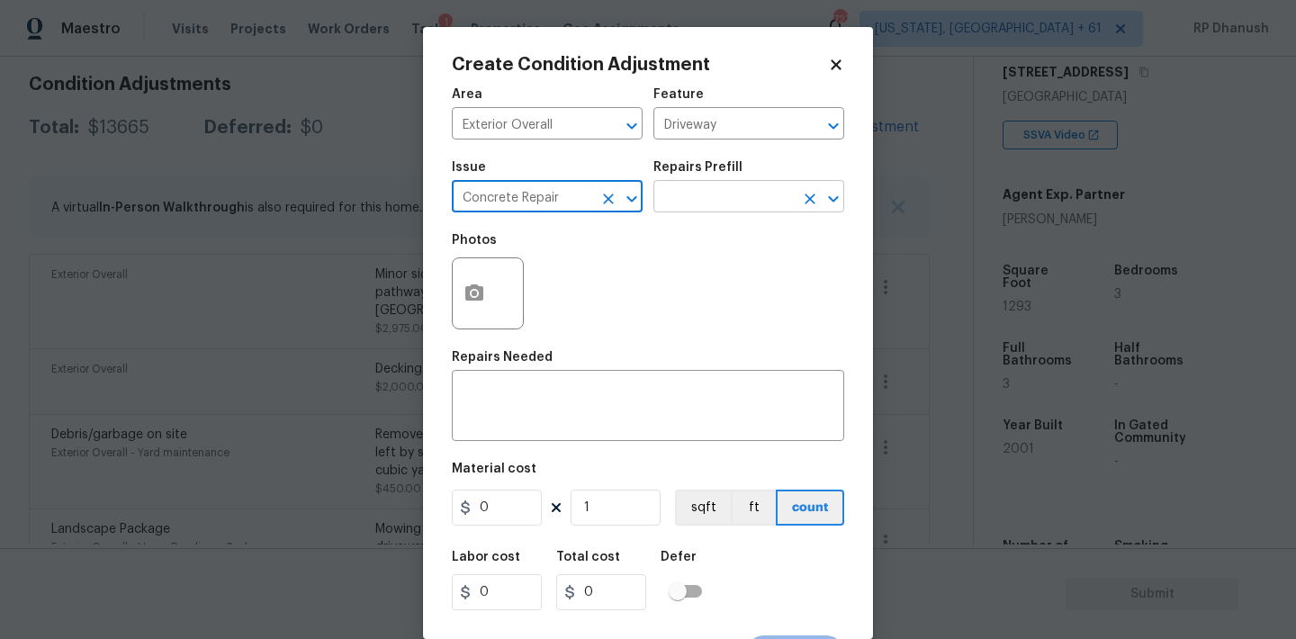
type input "Concrete Repair"
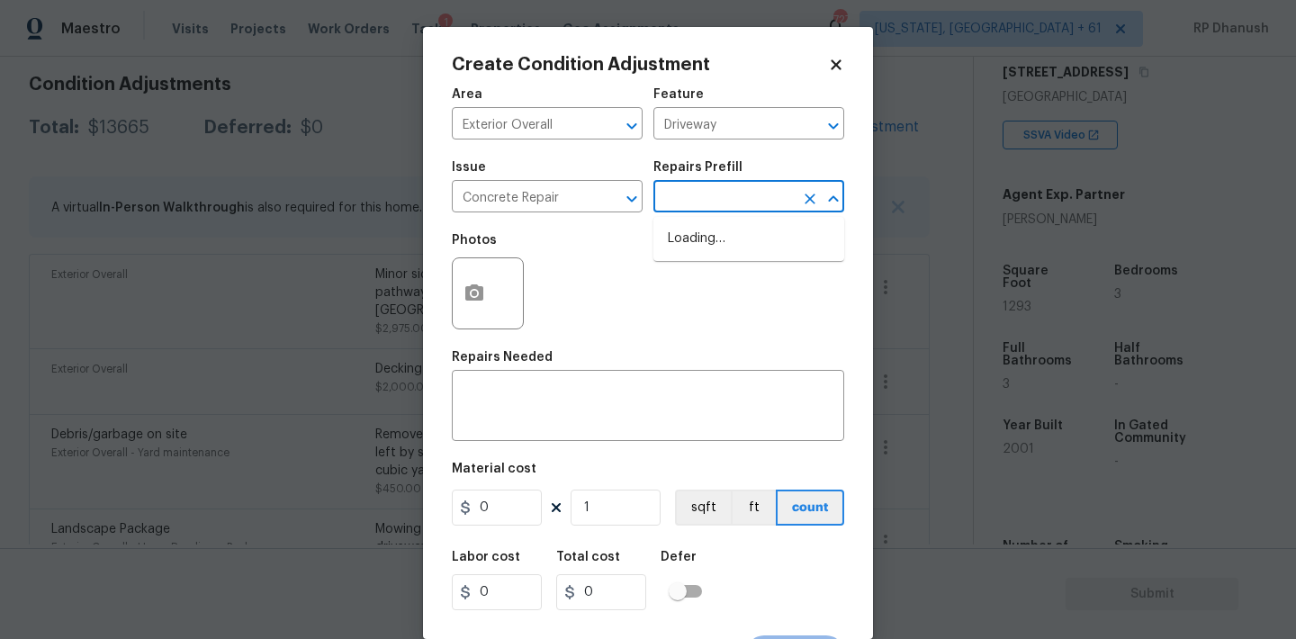
click at [748, 200] on input "text" at bounding box center [723, 198] width 140 height 28
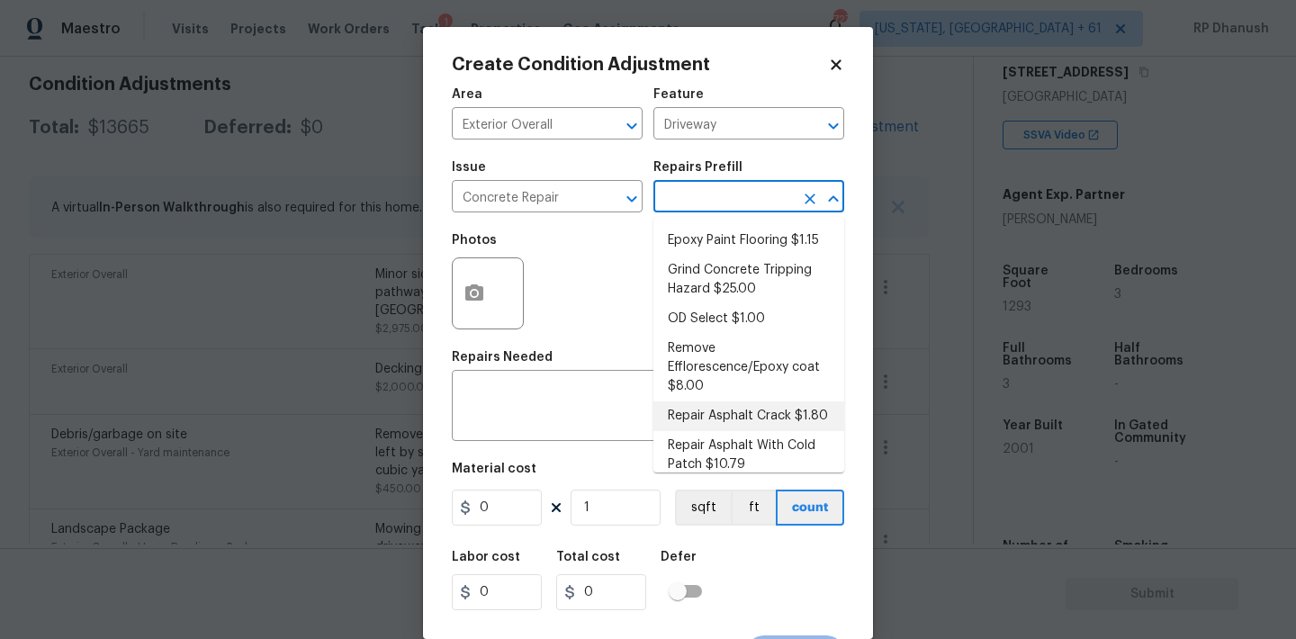
scroll to position [82, 0]
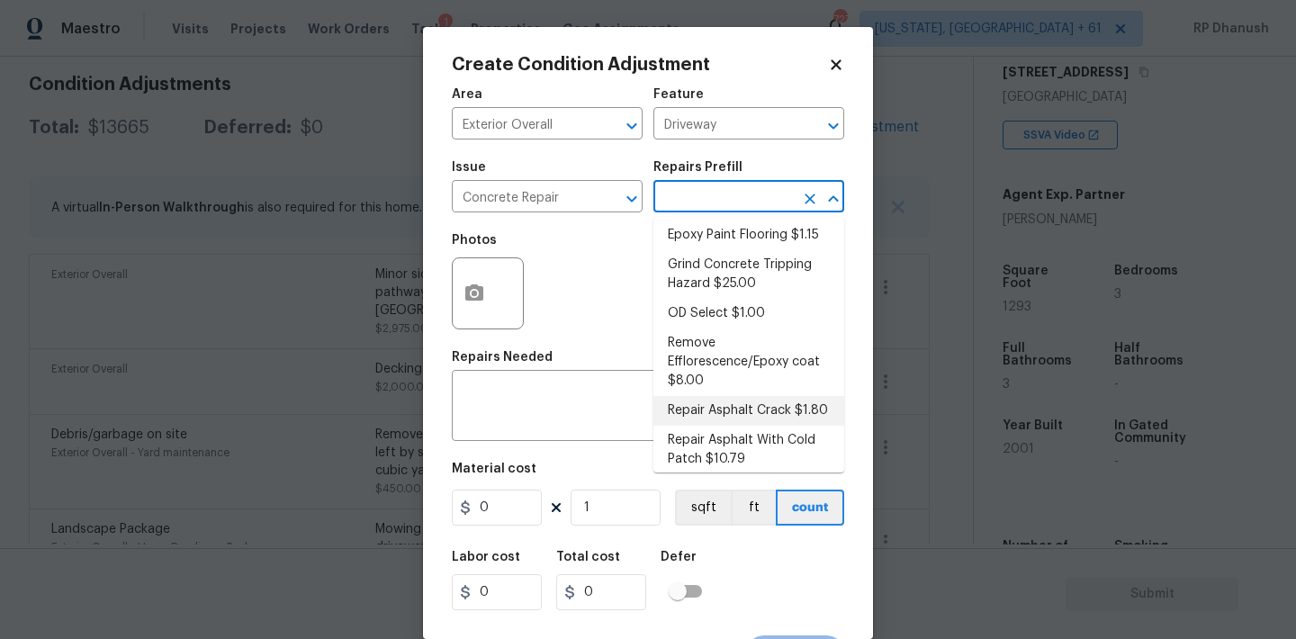
click at [745, 414] on li "Repair Asphalt Crack $1.80" at bounding box center [748, 411] width 191 height 30
type input "Flatwork"
type textarea "Prep and clean the crack in the asphalt thoroughly. Apply an asphalt adhesive/s…"
type input "1.8"
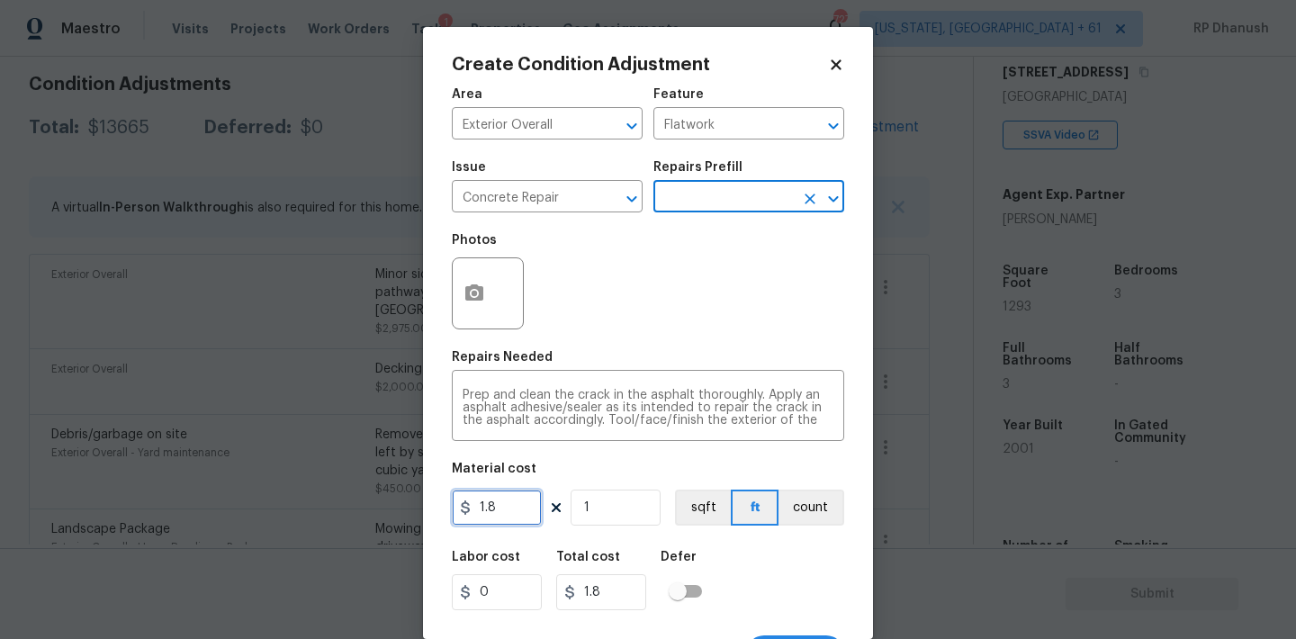
click at [509, 509] on input "1.8" at bounding box center [497, 508] width 90 height 36
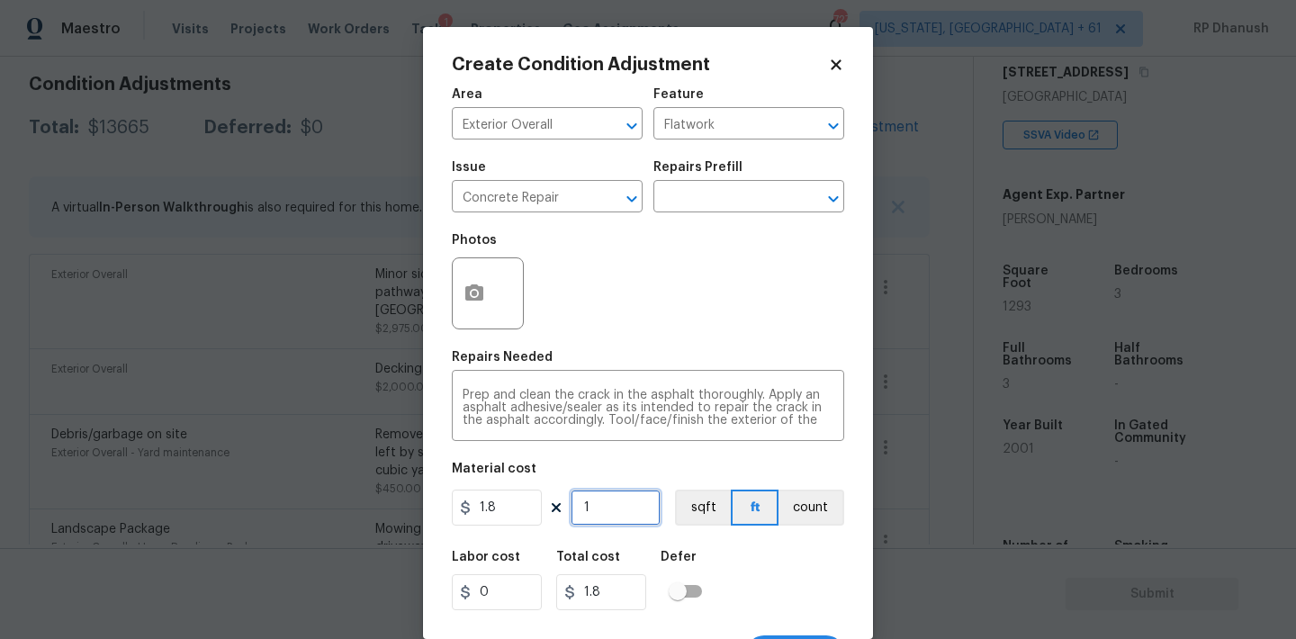
click at [598, 510] on input "1" at bounding box center [616, 508] width 90 height 36
type input "0"
type input "2"
type input "3.6"
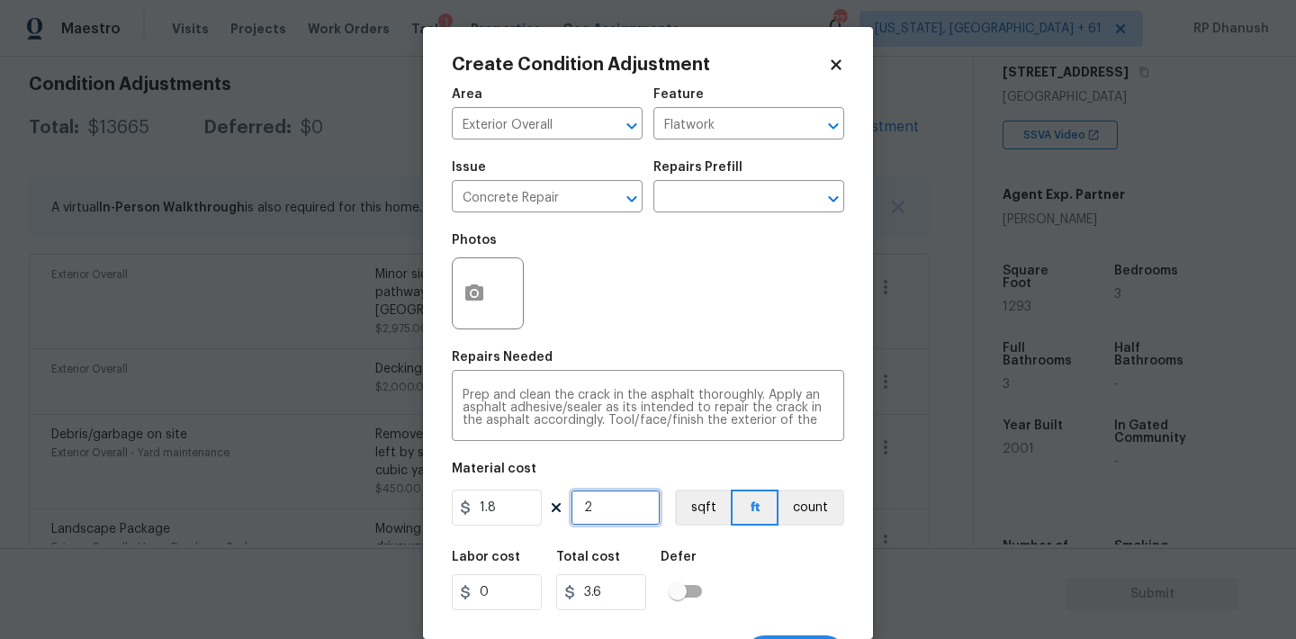
type input "20"
type input "36"
type input "200"
type input "360"
type input "20"
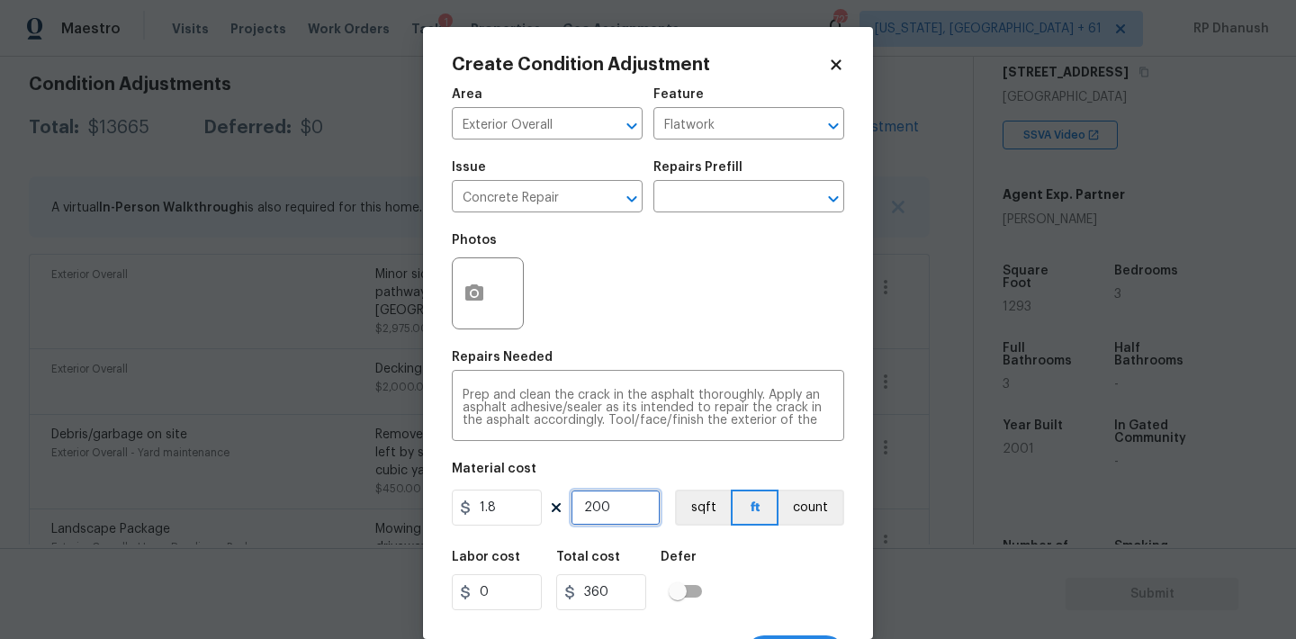
type input "36"
type input "2"
type input "3.6"
type input "0"
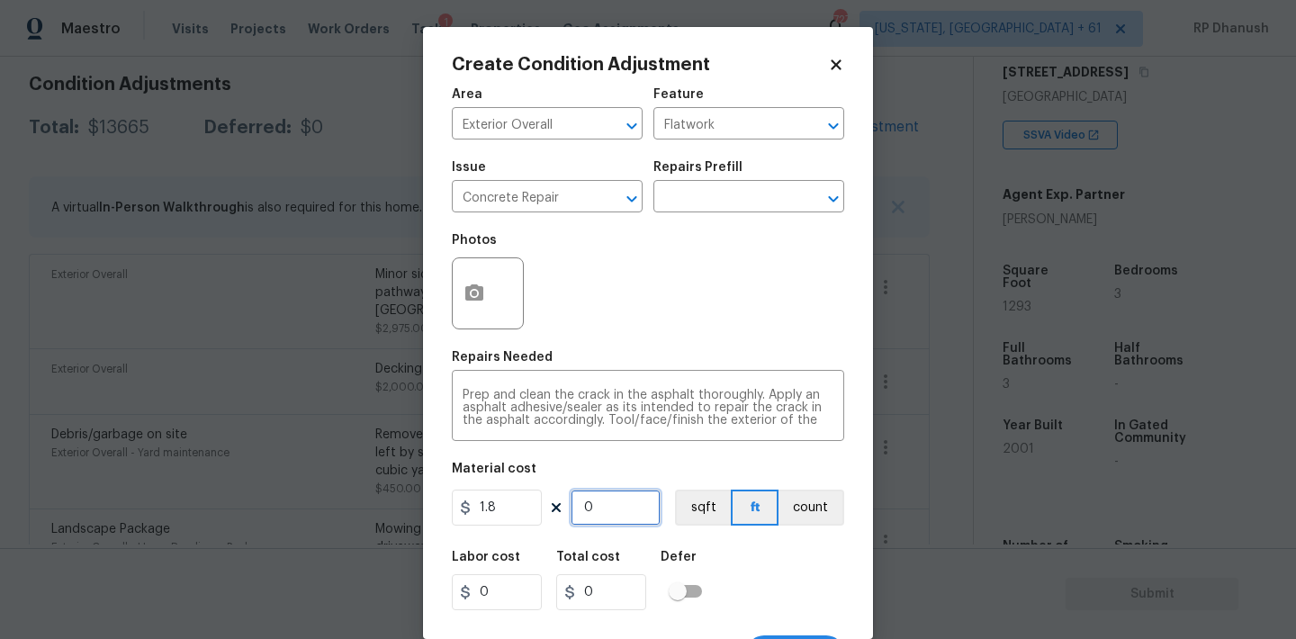
type input "3"
type input "5.4"
type input "30"
type input "54"
type input "300"
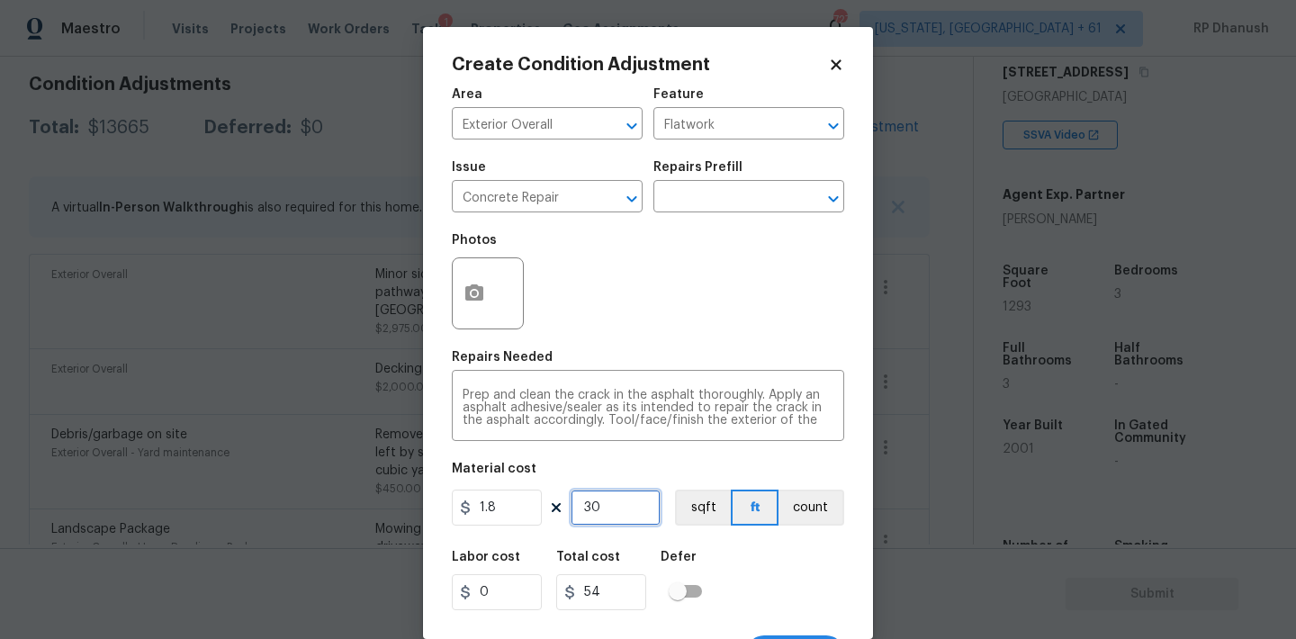
type input "540"
type input "30"
type input "54"
type input "3"
type input "5.4"
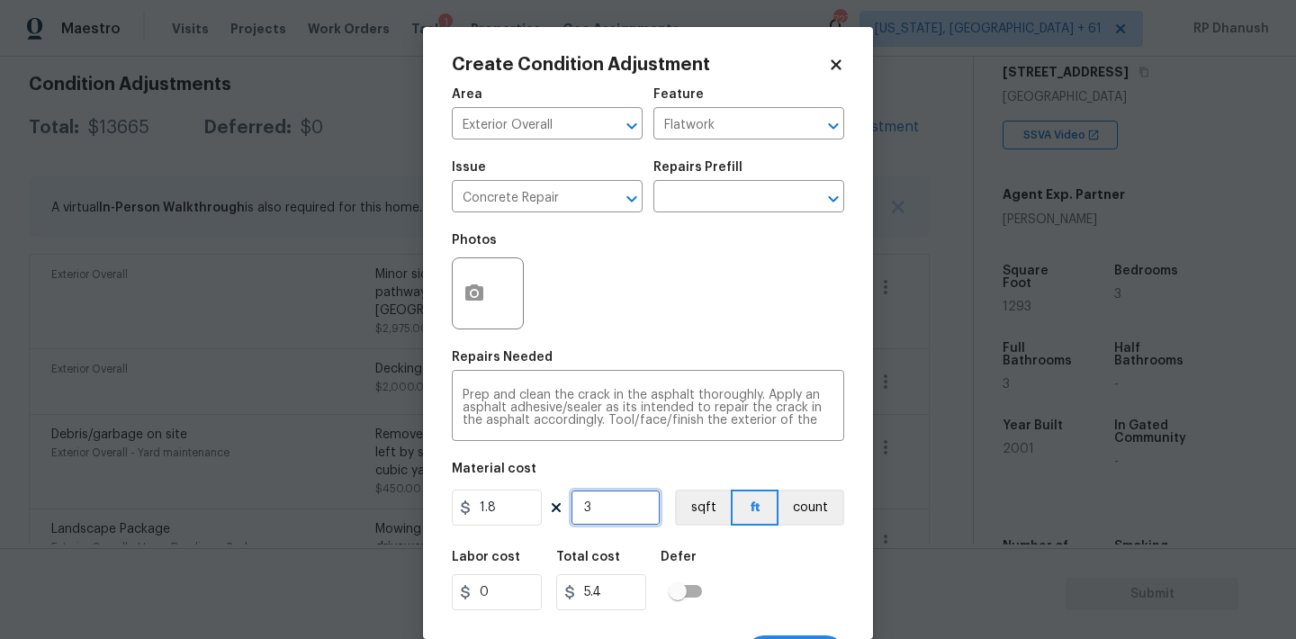
type input "0"
type input "5"
type input "9"
type input "50"
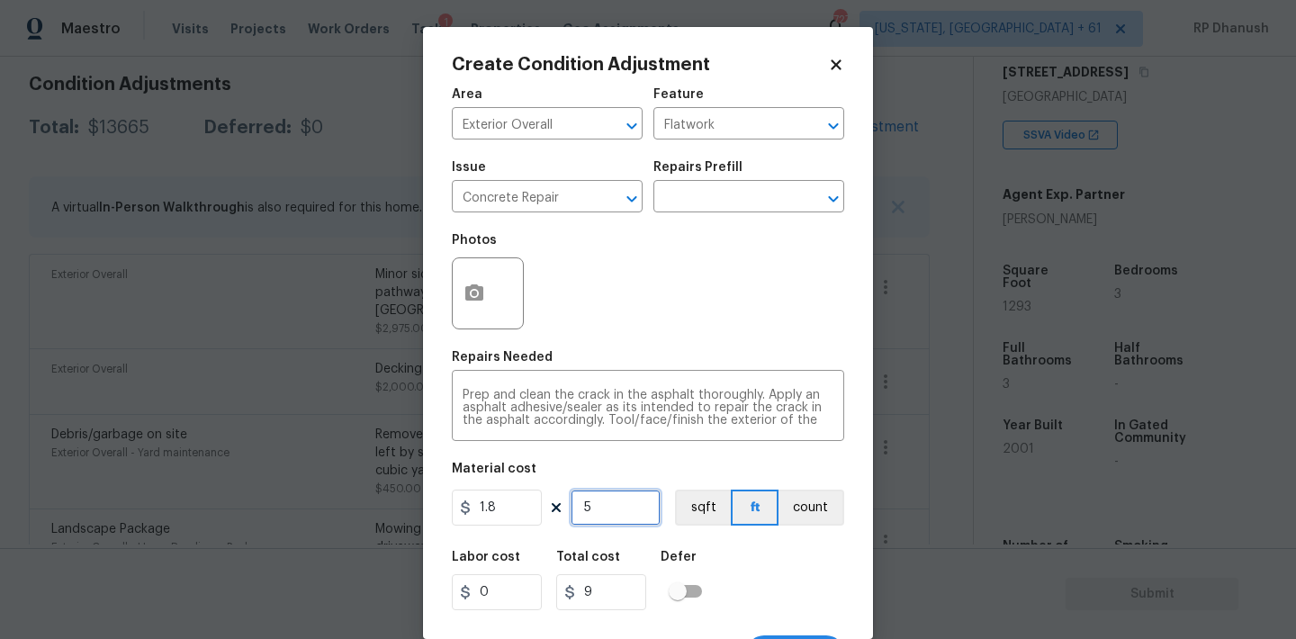
type input "90"
type input "500"
type input "900"
type input "50"
type input "90"
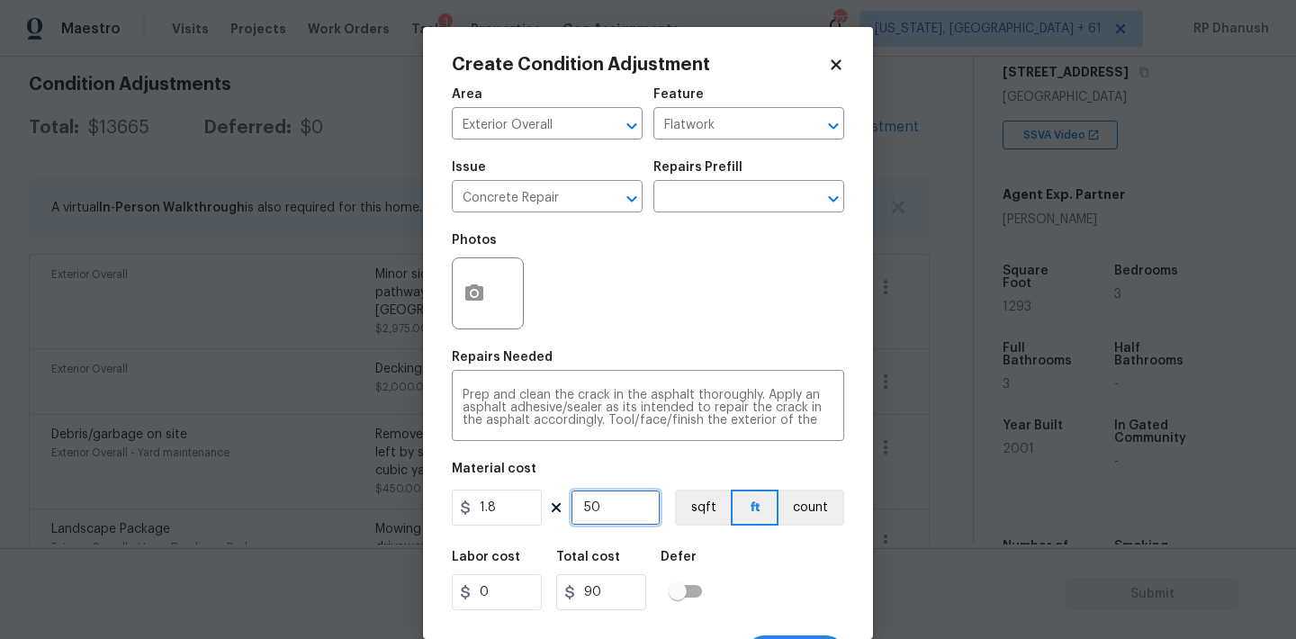
type input "5"
type input "9"
type input "0"
type input "6"
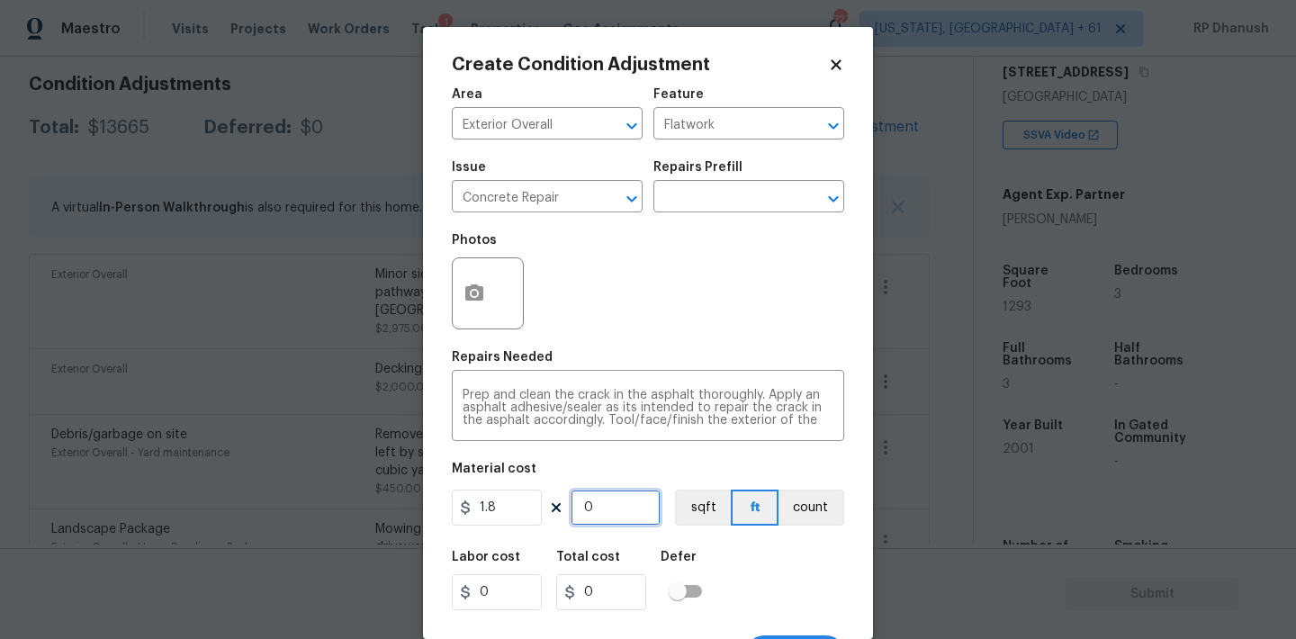
type input "10.8"
type input "60"
type input "108"
type input "600"
type input "1080"
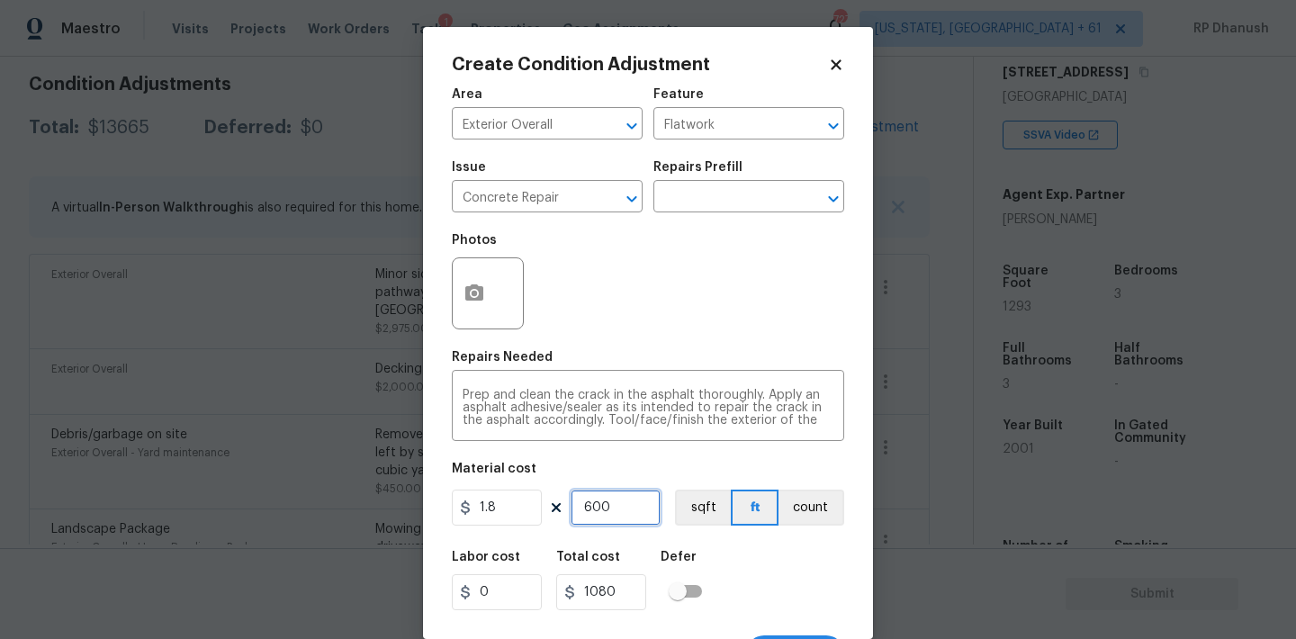
type input "60"
type input "108"
type input "6"
type input "10.8"
type input "0"
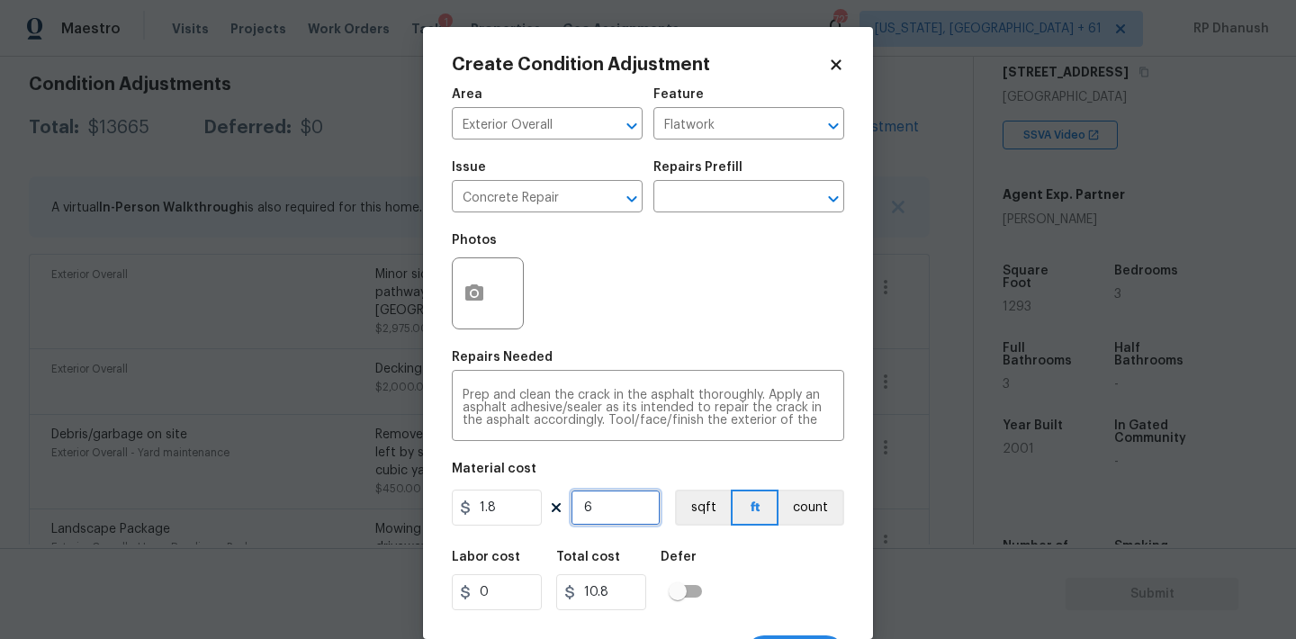
type input "0"
type input "7"
type input "12.6"
type input "70"
type input "126"
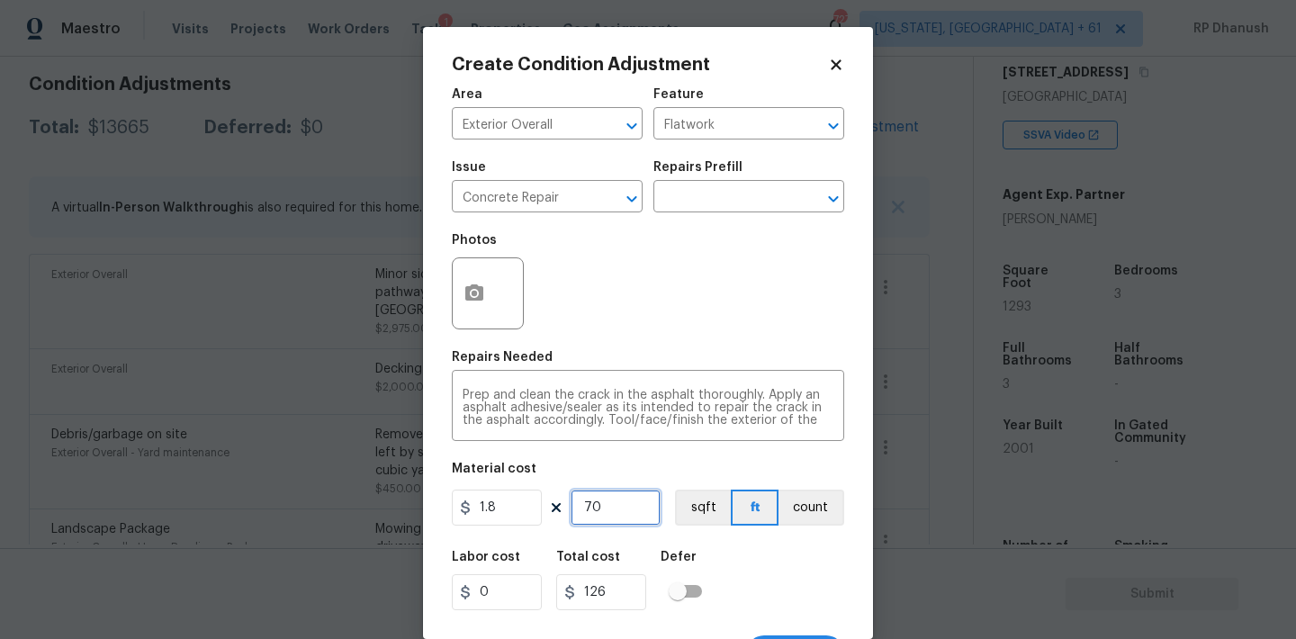
type input "700"
type input "1260"
type input "700"
click at [489, 274] on button "button" at bounding box center [474, 293] width 43 height 70
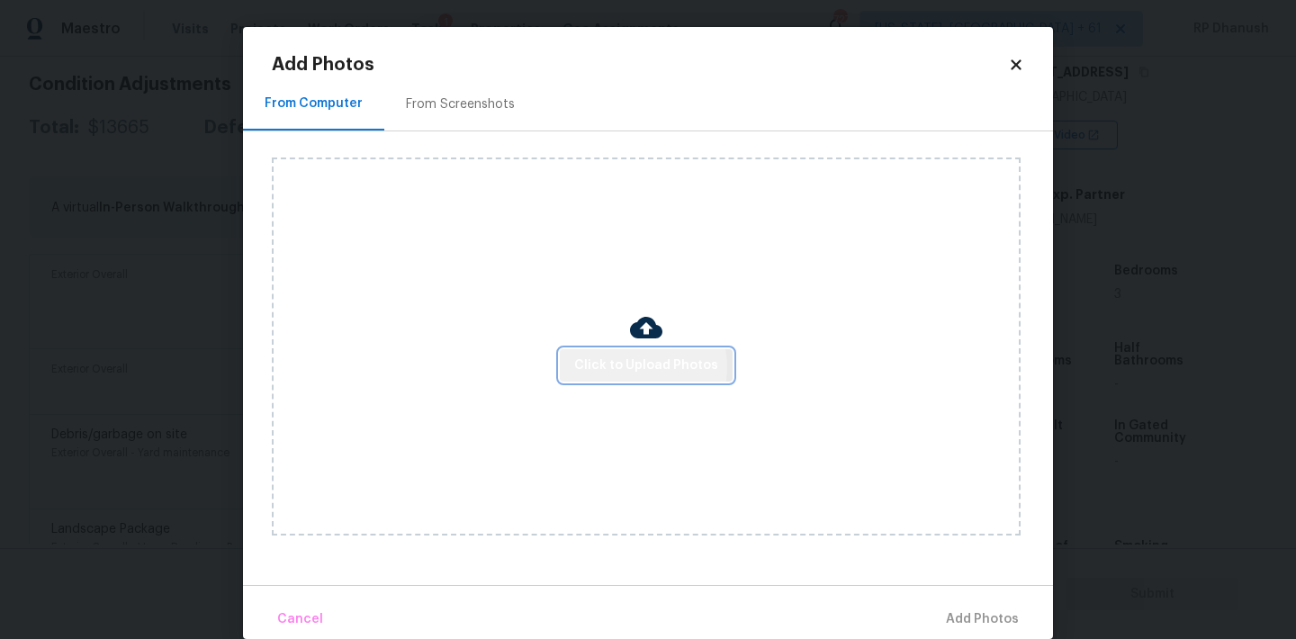
click at [632, 366] on span "Click to Upload Photos" at bounding box center [646, 366] width 144 height 22
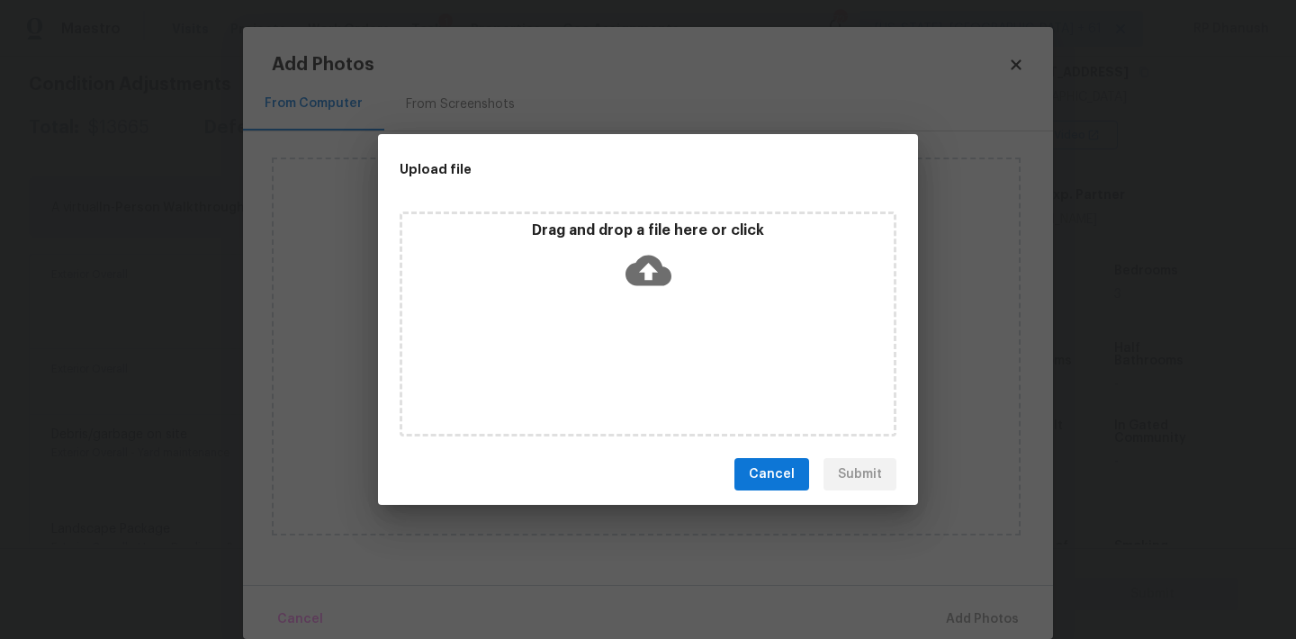
click at [666, 283] on icon at bounding box center [648, 271] width 46 height 31
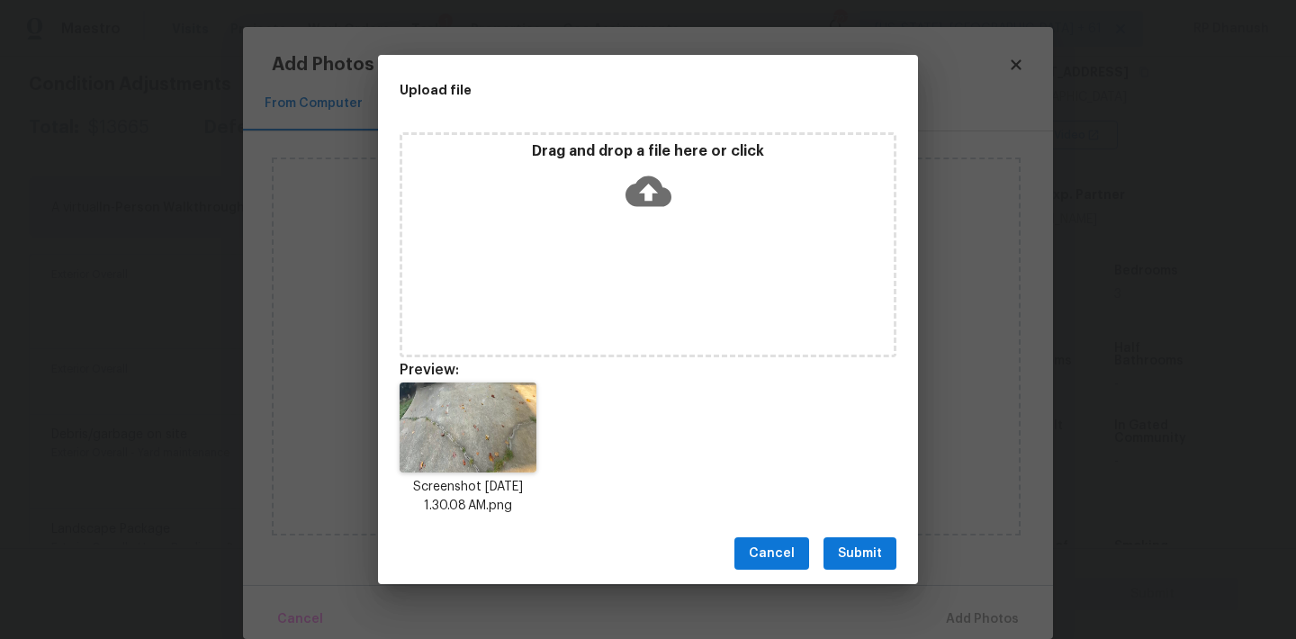
click at [863, 553] on span "Submit" at bounding box center [860, 554] width 44 height 22
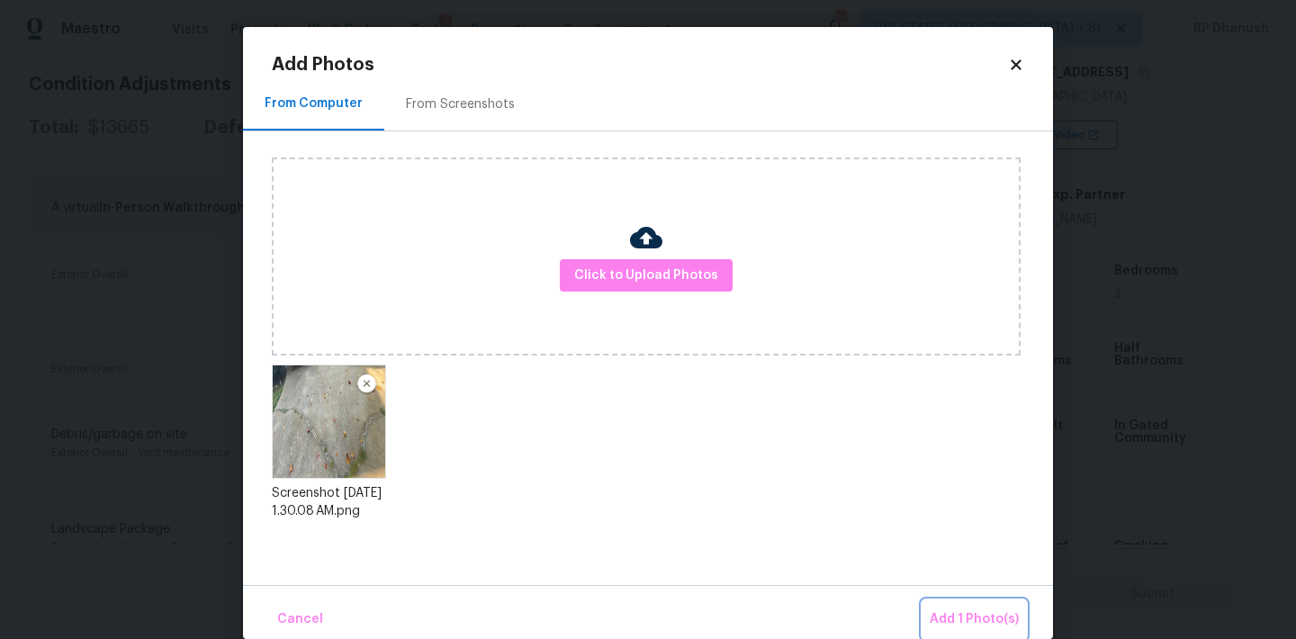
click at [962, 624] on span "Add 1 Photo(s)" at bounding box center [974, 619] width 89 height 22
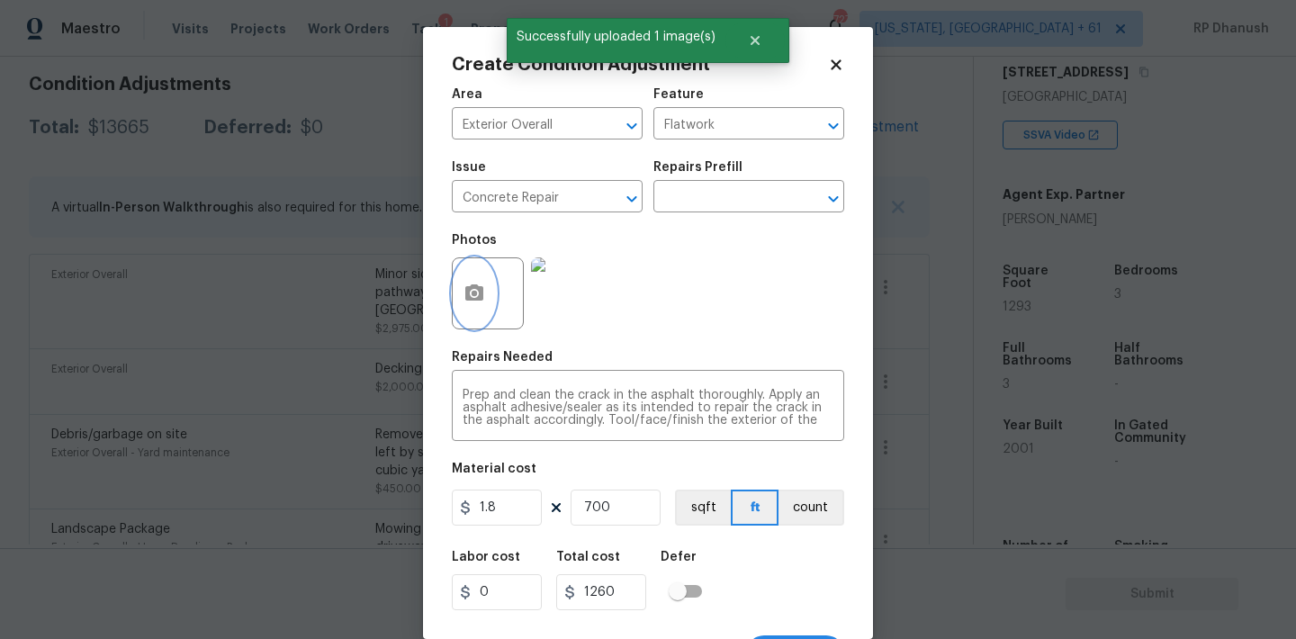
scroll to position [33, 0]
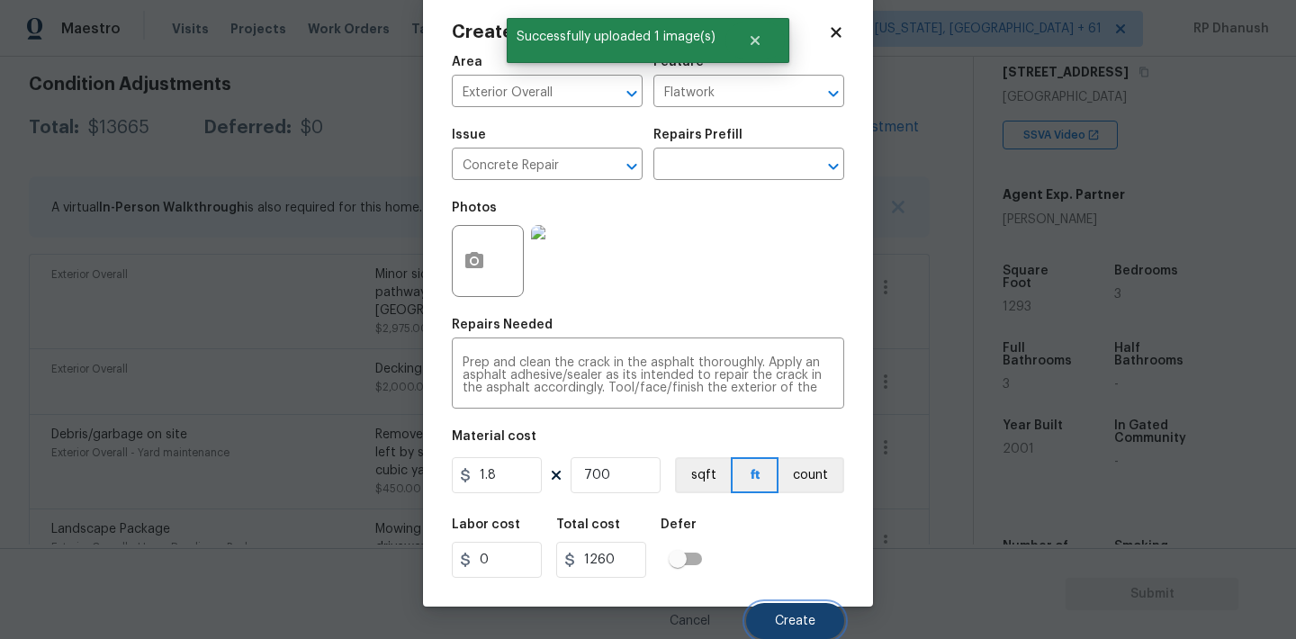
click at [781, 608] on button "Create" at bounding box center [795, 621] width 98 height 36
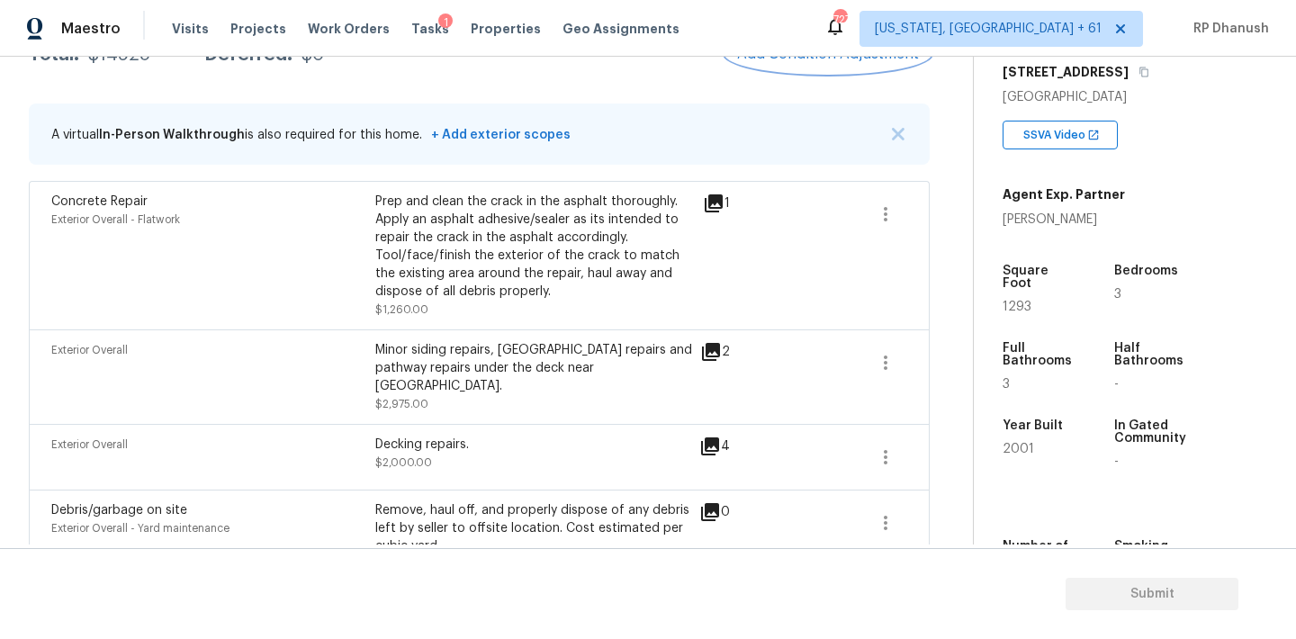
scroll to position [227, 0]
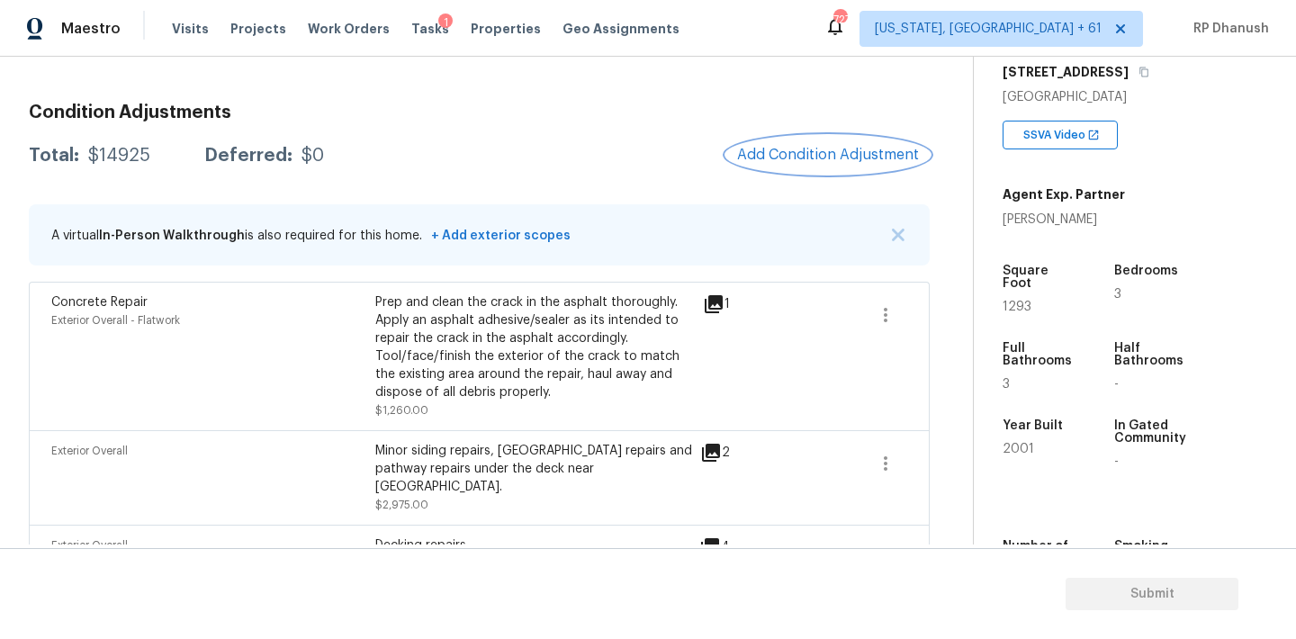
click at [815, 159] on span "Add Condition Adjustment" at bounding box center [828, 155] width 182 height 16
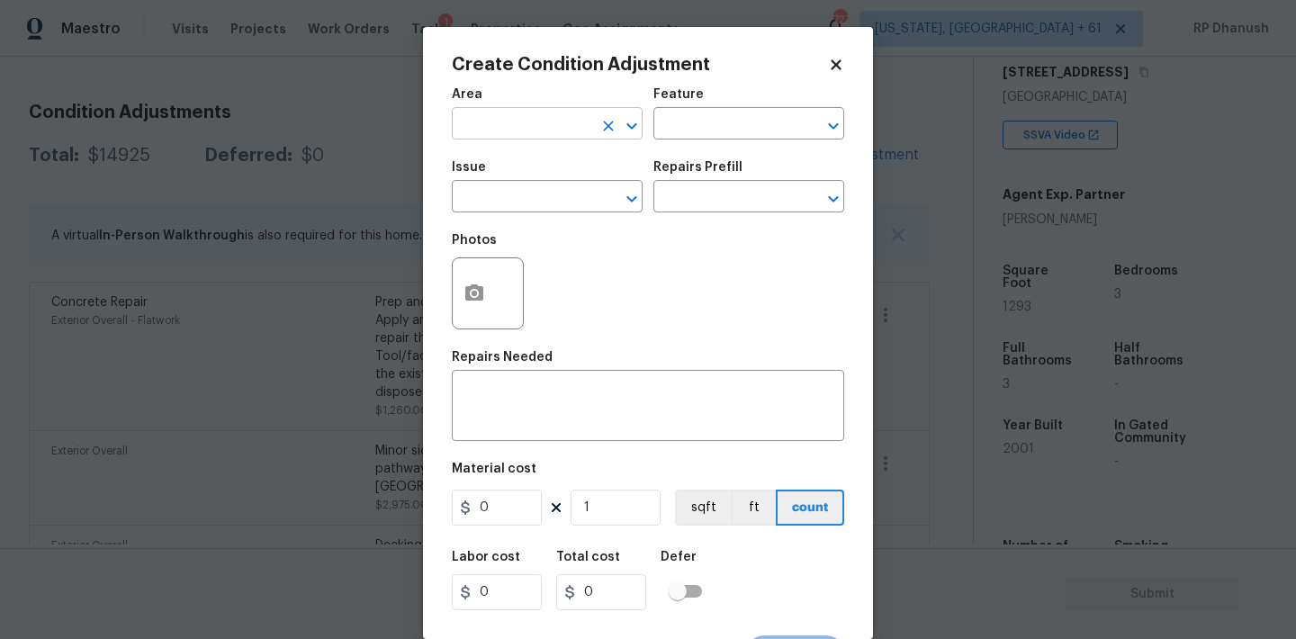
click at [560, 122] on input "text" at bounding box center [522, 126] width 140 height 28
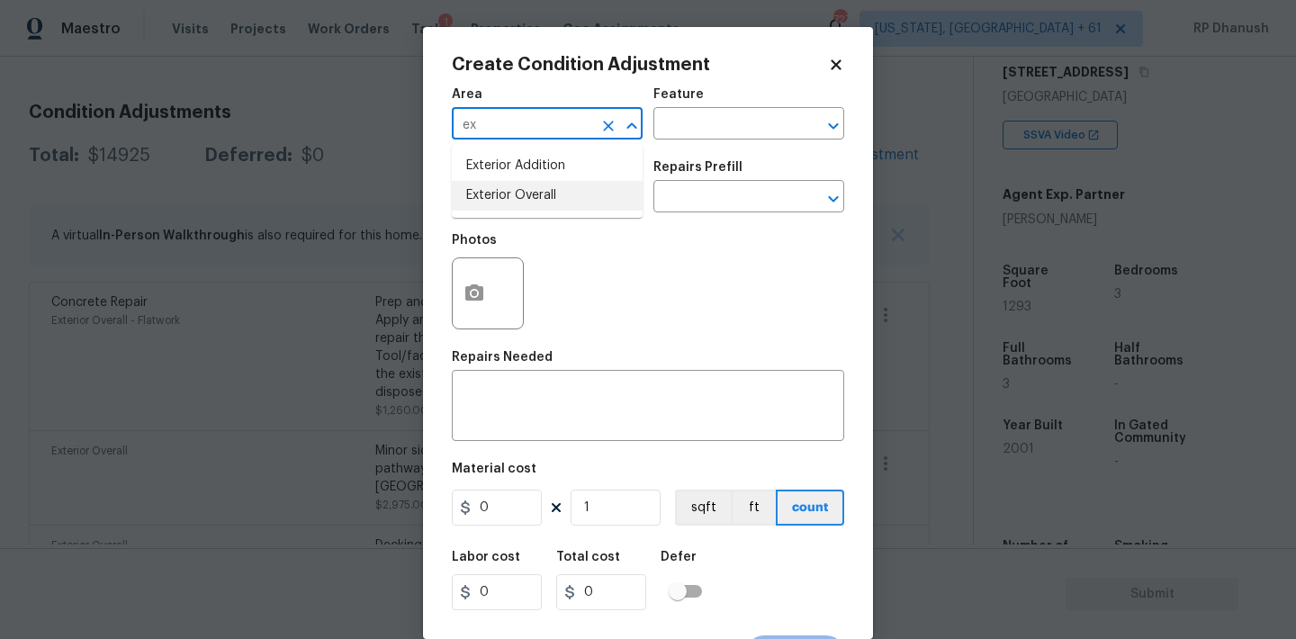
click at [510, 185] on li "Exterior Overall" at bounding box center [547, 196] width 191 height 30
type input "Exterior Overall"
click at [717, 124] on input "text" at bounding box center [723, 126] width 140 height 28
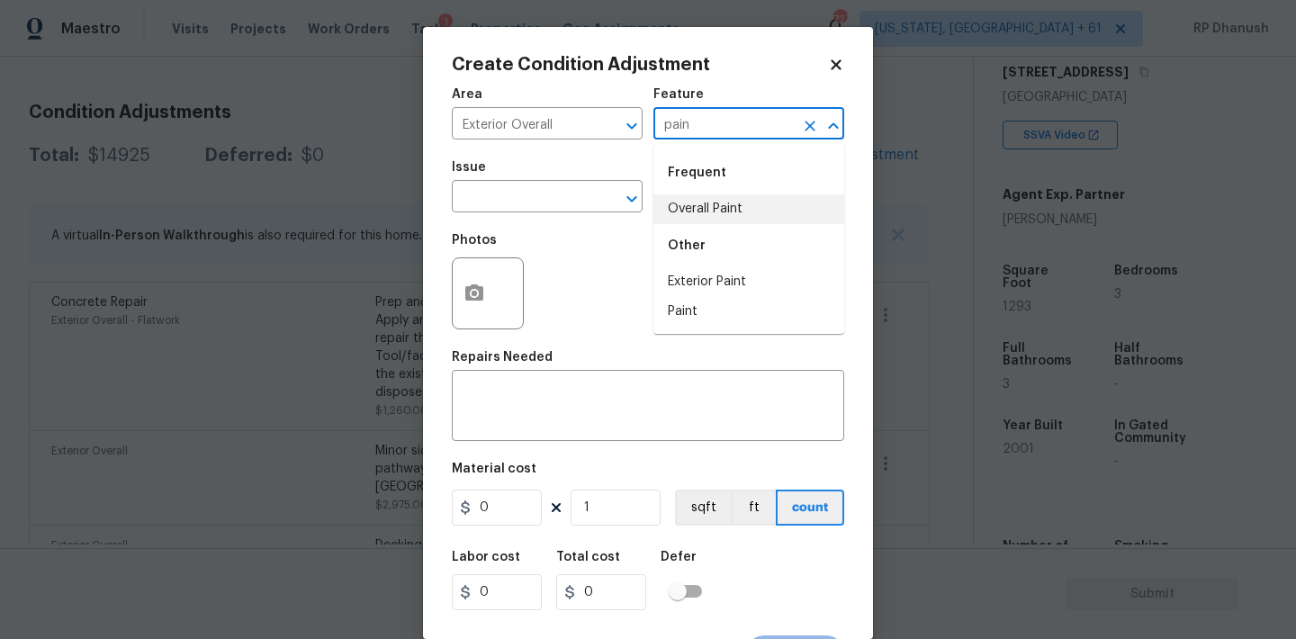
click at [702, 201] on li "Overall Paint" at bounding box center [748, 209] width 191 height 30
type input "Overall Paint"
click at [578, 198] on input "text" at bounding box center [522, 198] width 140 height 28
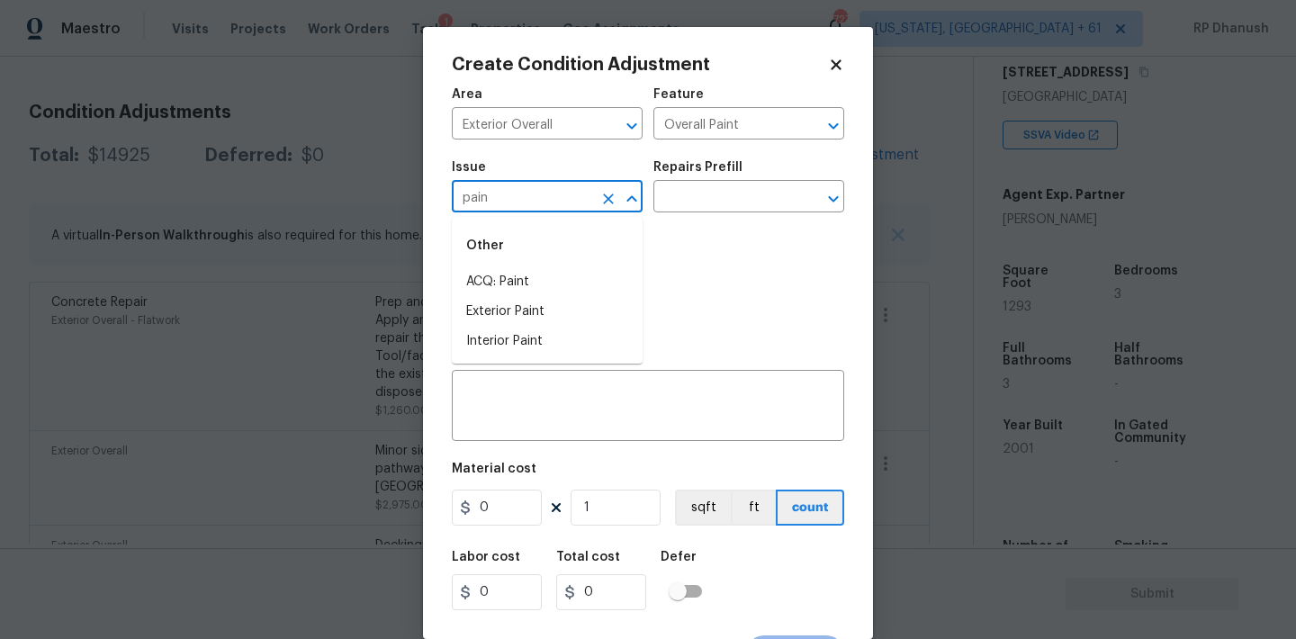
type input "pain="
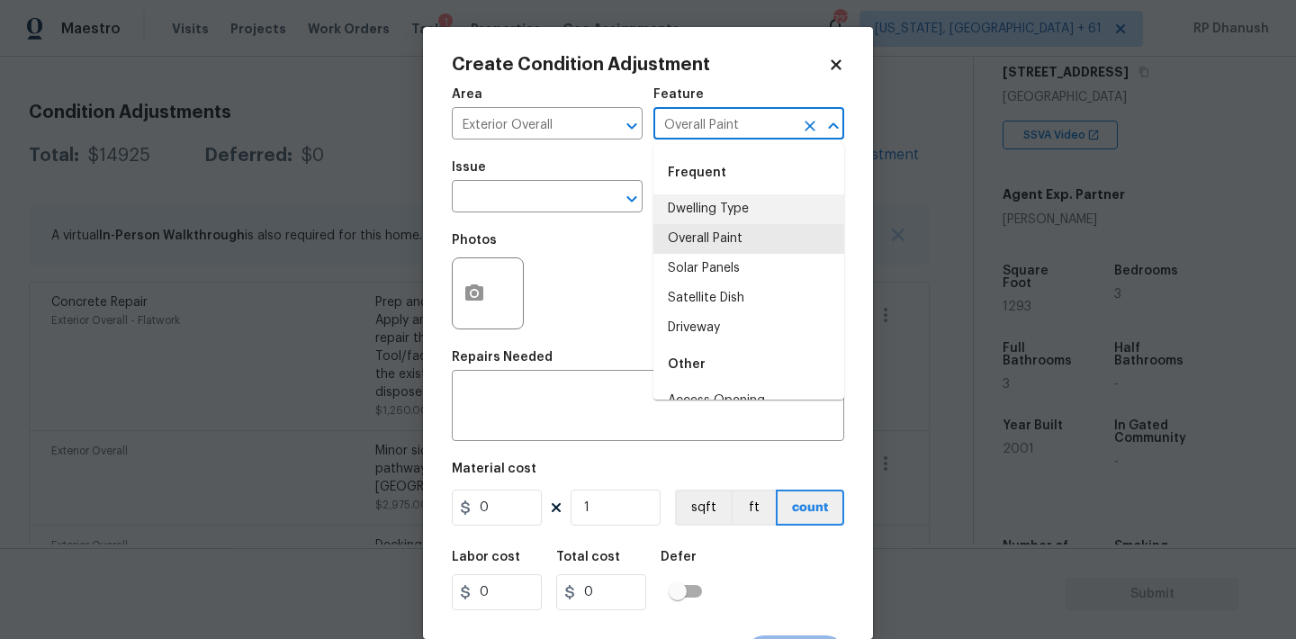
click at [734, 127] on input "Overall Paint" at bounding box center [723, 126] width 140 height 28
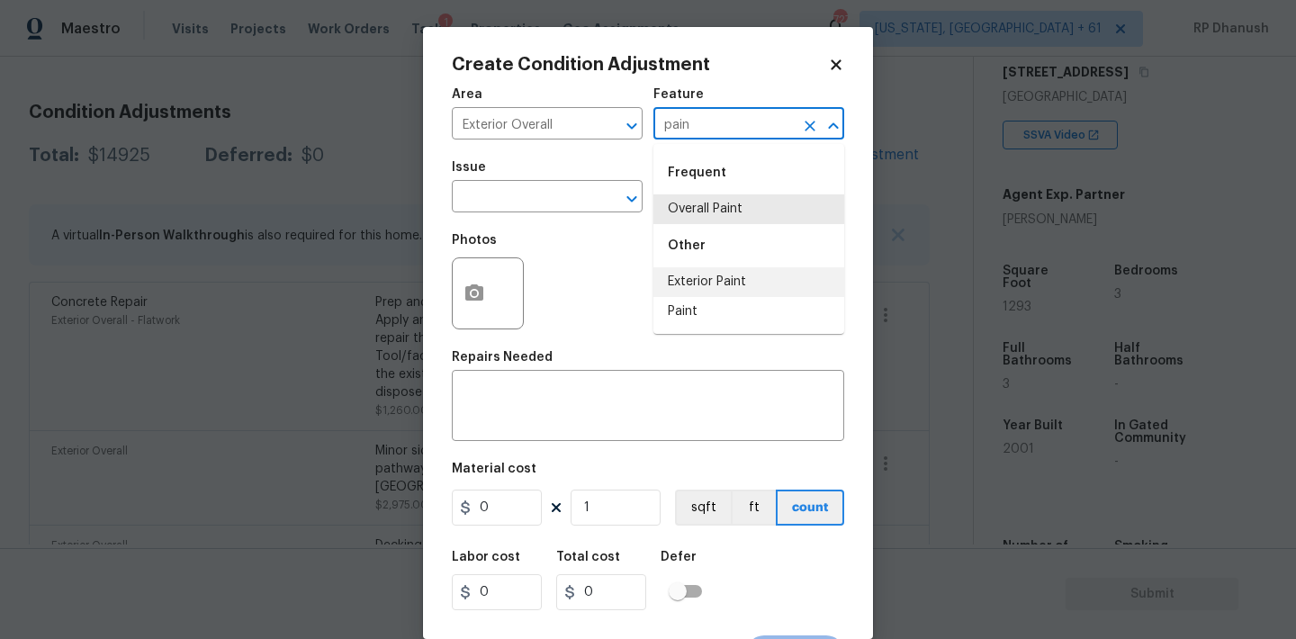
click at [710, 278] on li "Exterior Paint" at bounding box center [748, 282] width 191 height 30
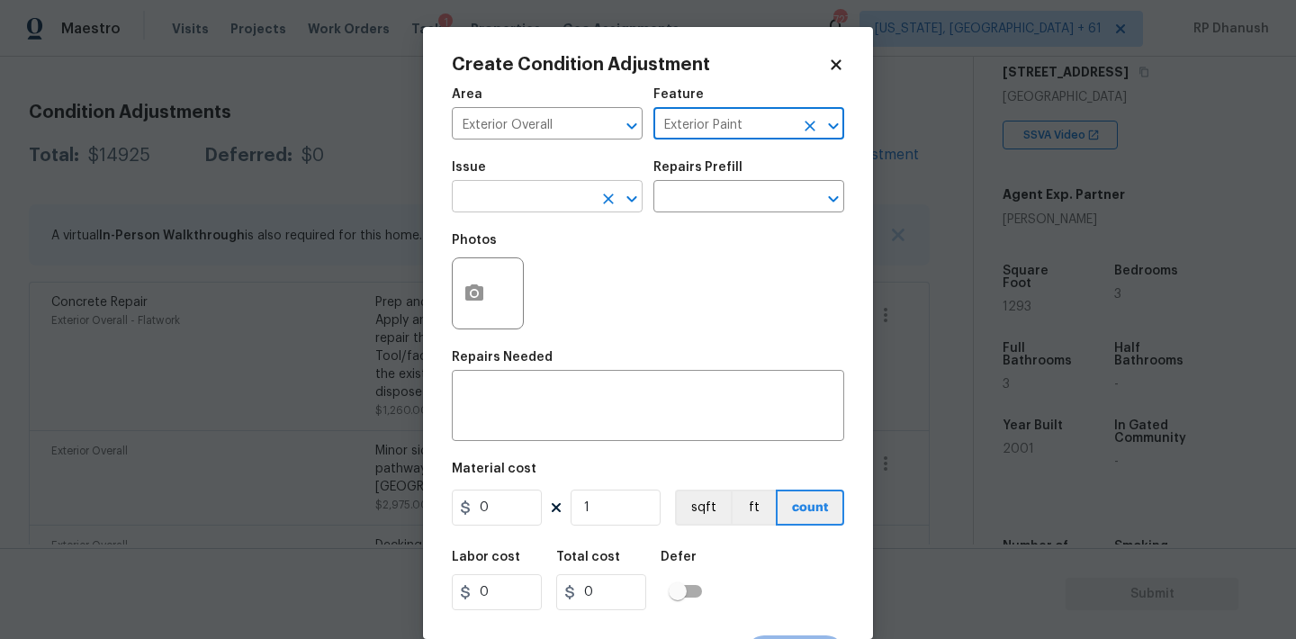
type input "Exterior Paint"
click at [563, 210] on input "text" at bounding box center [522, 198] width 140 height 28
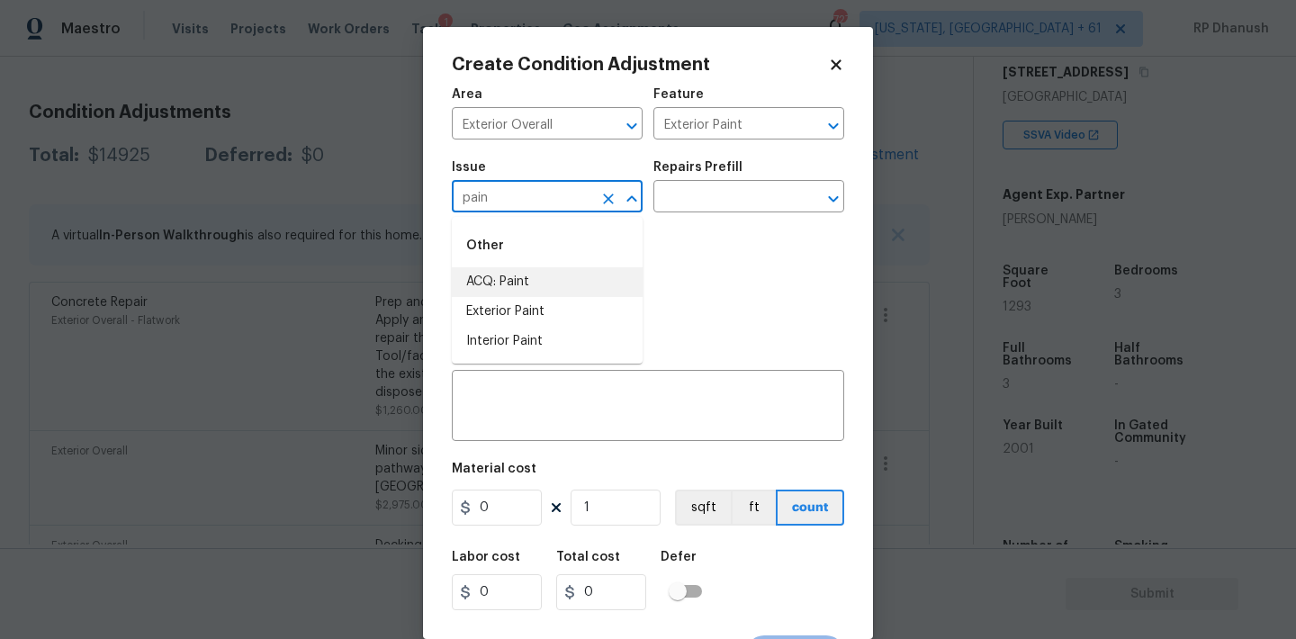
click at [539, 272] on li "ACQ: Paint" at bounding box center [547, 282] width 191 height 30
type input "ACQ: Paint"
click at [718, 184] on input "text" at bounding box center [723, 198] width 140 height 28
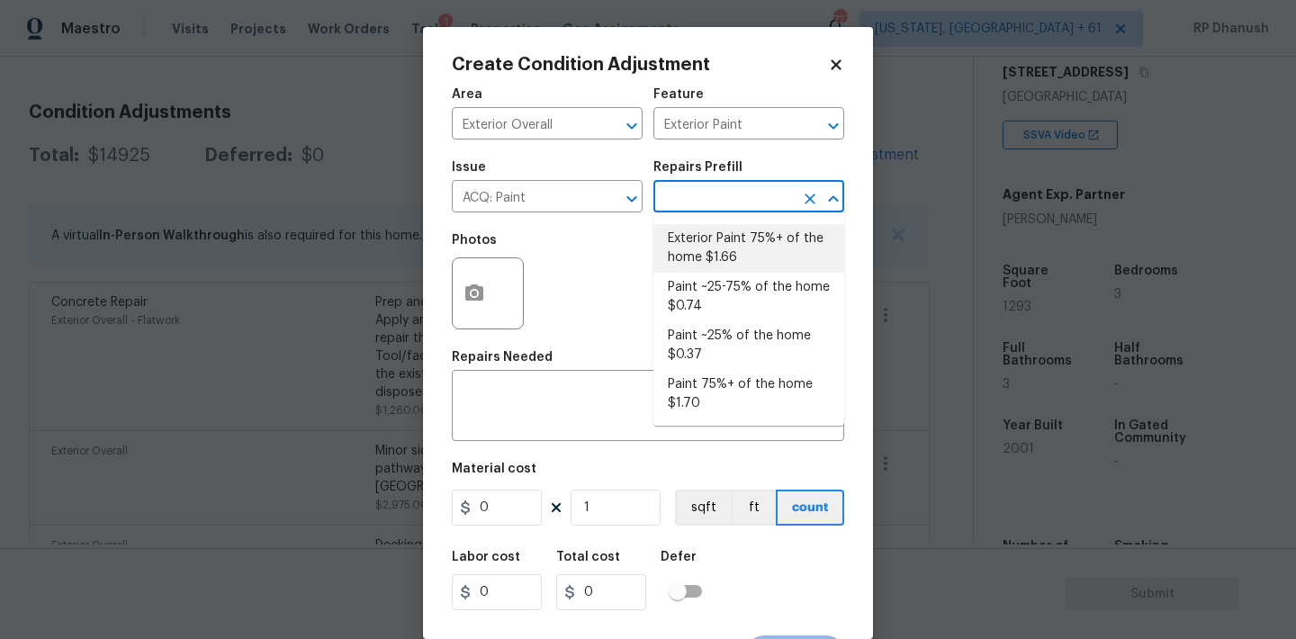
click at [719, 226] on li "Exterior Paint 75%+ of the home $1.66" at bounding box center [748, 248] width 191 height 49
type input "Acquisition"
type textarea "Acquisition Scope: 75%+ of the home exterior will likely require paint"
type input "1.66"
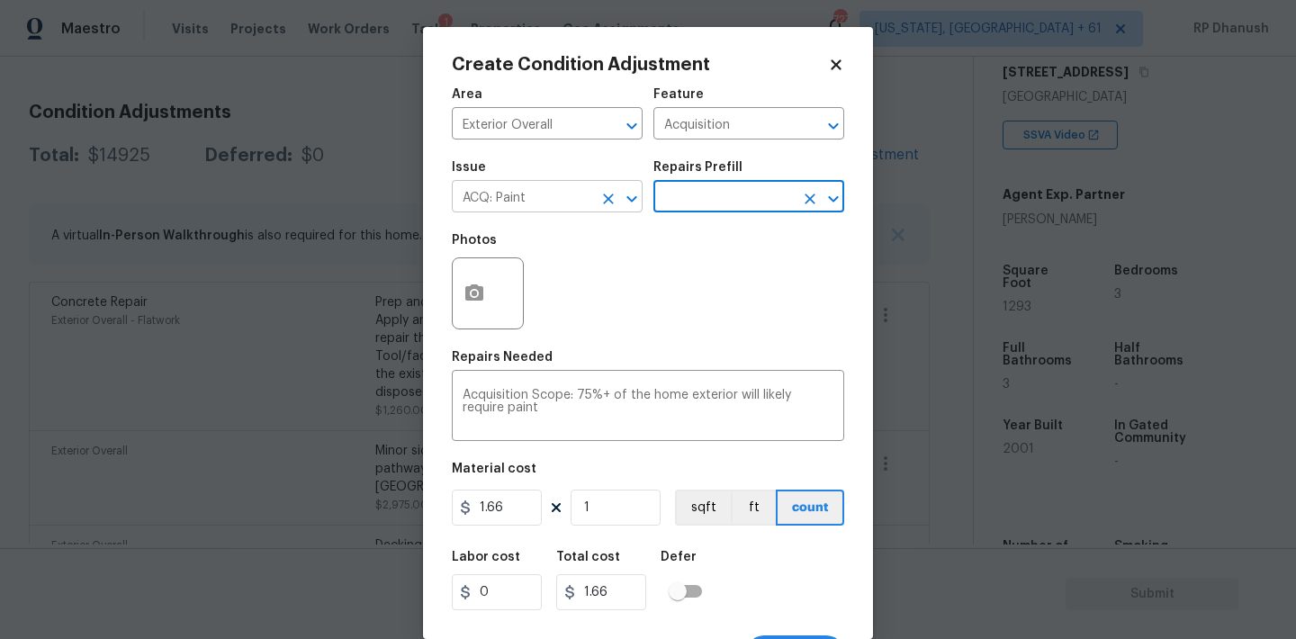
click at [523, 211] on input "ACQ: Paint" at bounding box center [522, 198] width 140 height 28
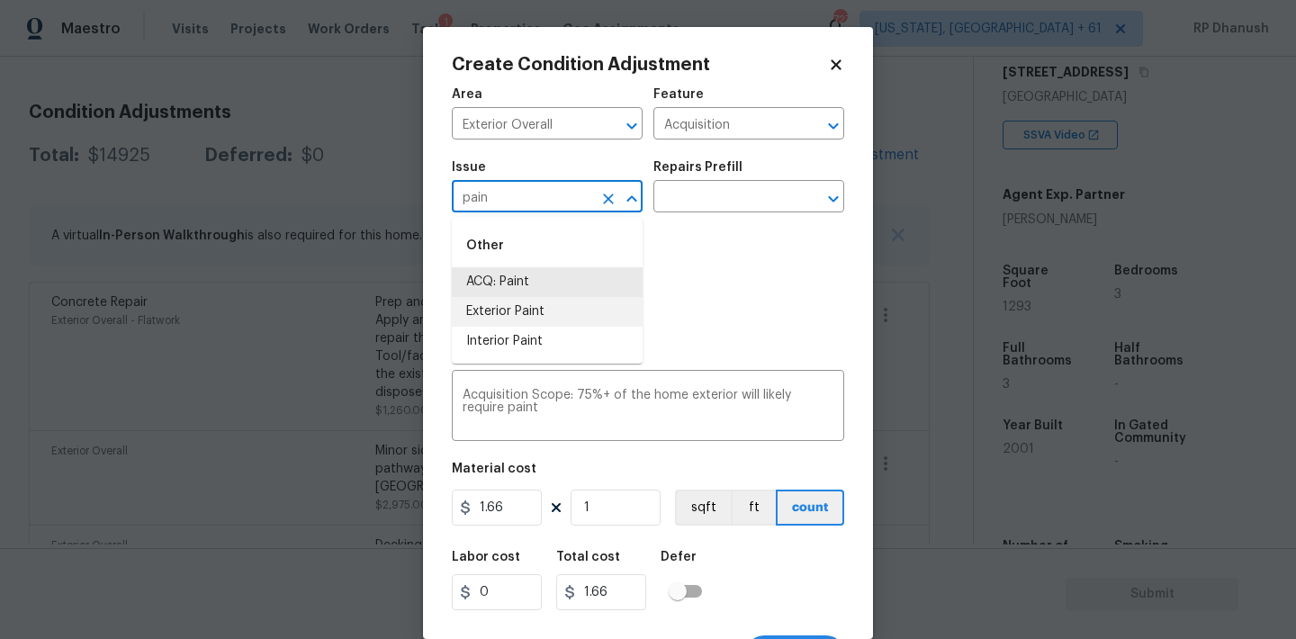
click at [520, 308] on li "Exterior Paint" at bounding box center [547, 312] width 191 height 30
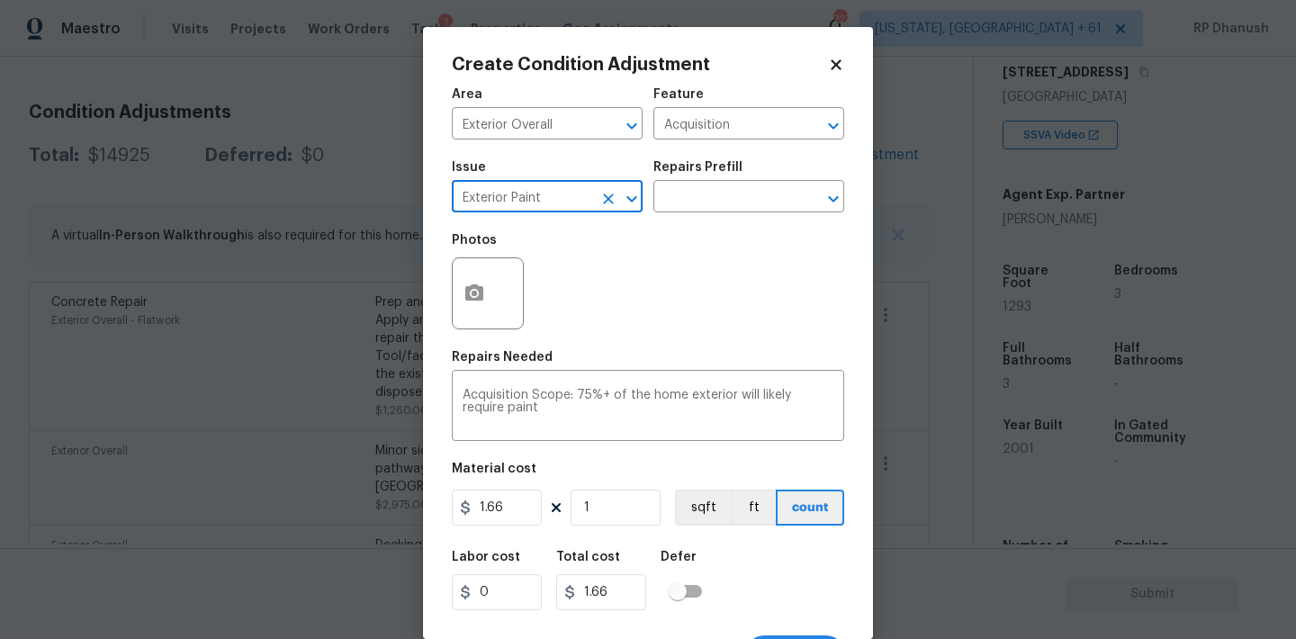
type input "Exterior Paint"
click at [633, 501] on input "1" at bounding box center [616, 508] width 90 height 36
type input "0"
type input "1"
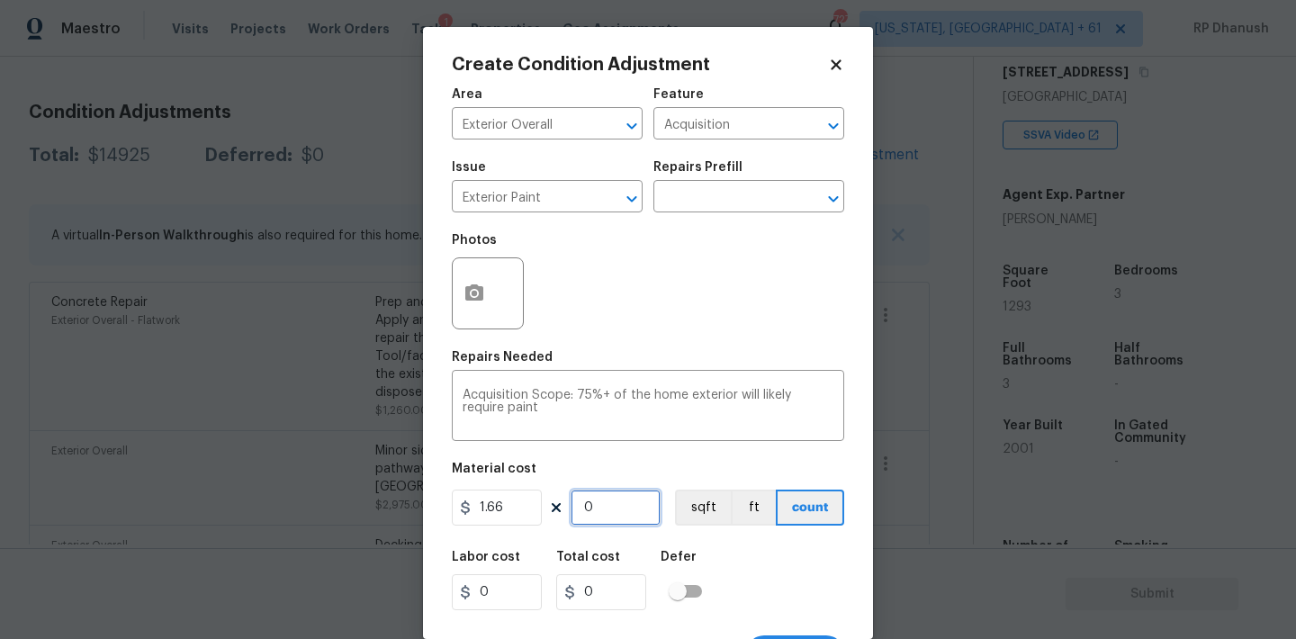
type input "1.66"
type input "12"
type input "19.92"
type input "129"
type input "214.14"
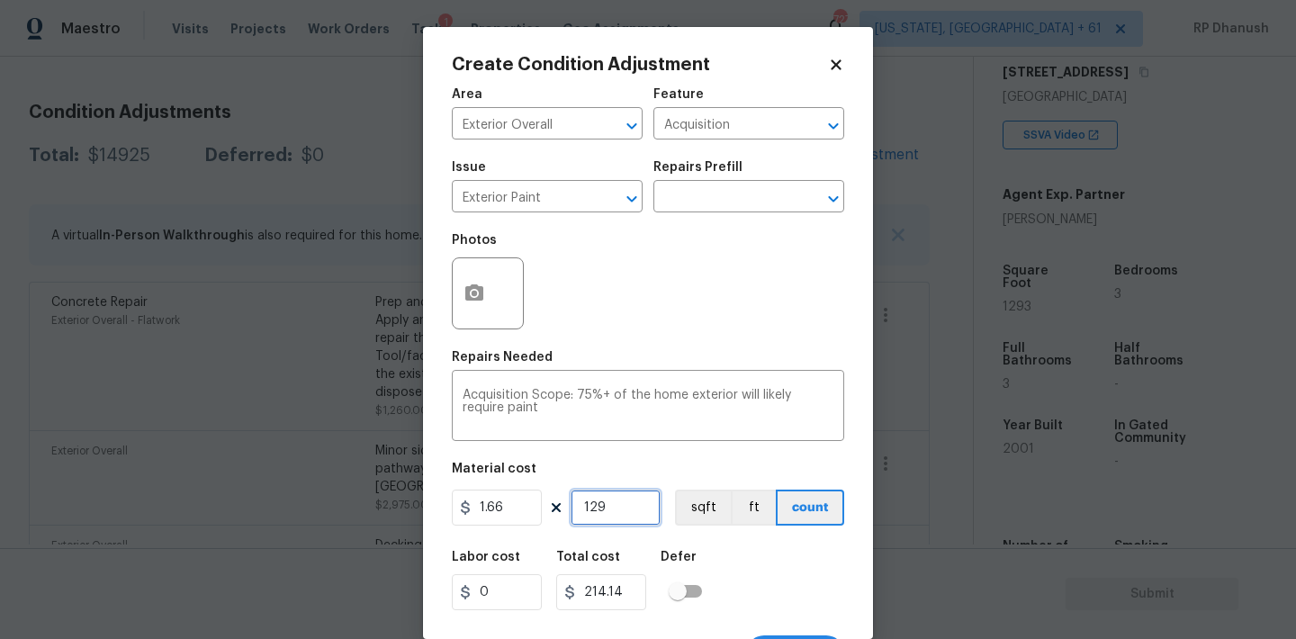
type input "1293"
type input "2146.38"
type input "1293"
click at [456, 303] on button "button" at bounding box center [474, 293] width 43 height 70
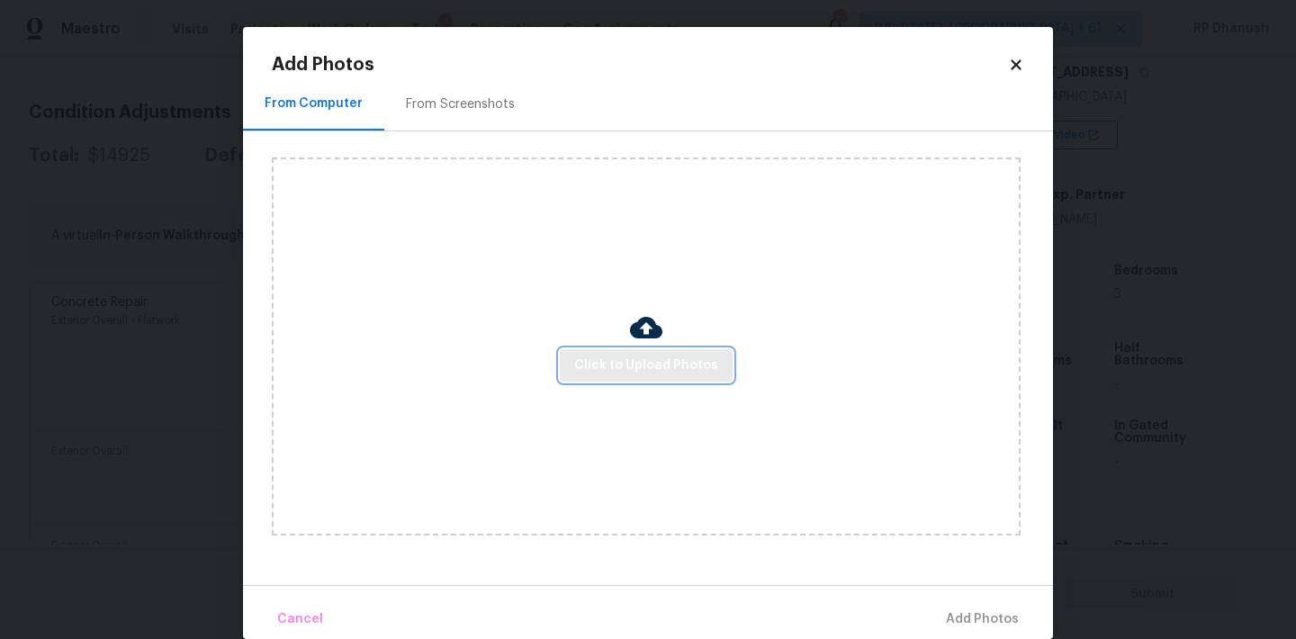
click at [600, 359] on span "Click to Upload Photos" at bounding box center [646, 366] width 144 height 22
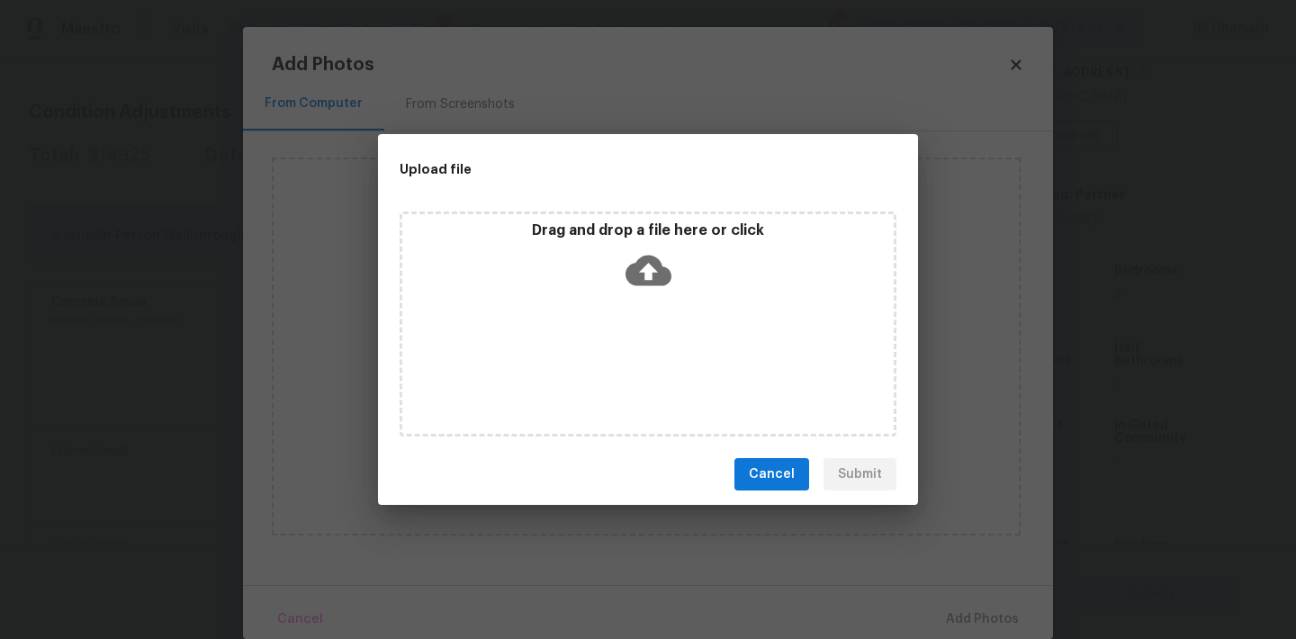
click at [600, 295] on div "Drag and drop a file here or click" at bounding box center [647, 259] width 491 height 77
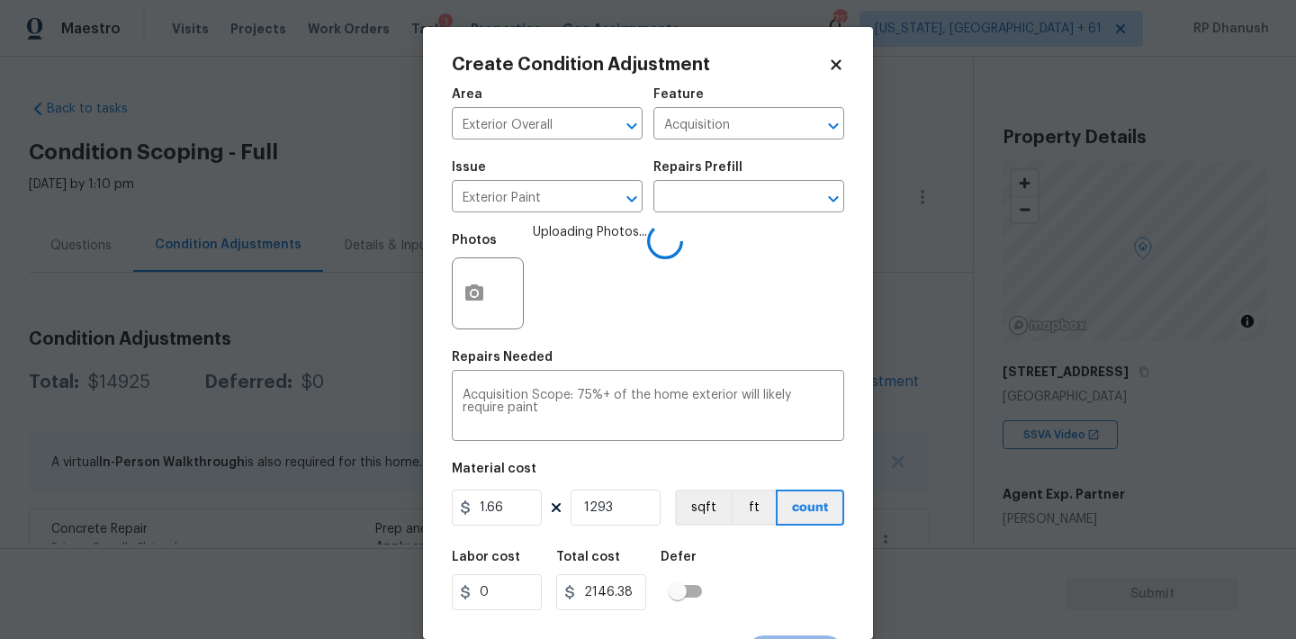
scroll to position [33, 0]
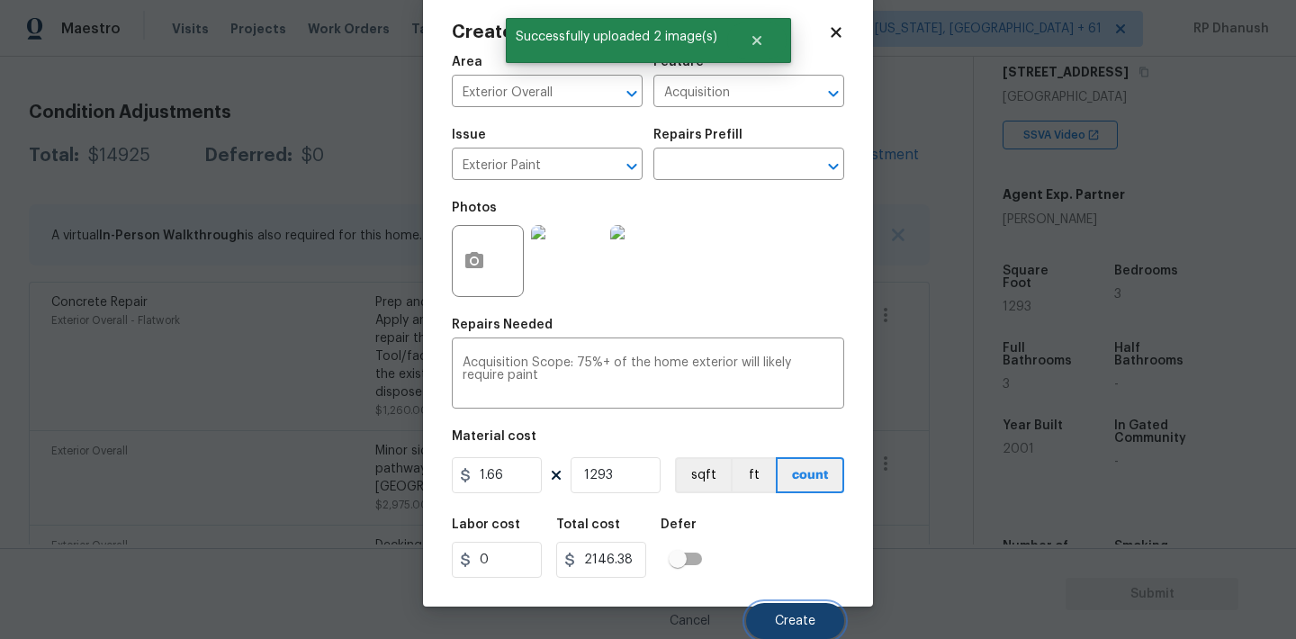
click at [794, 605] on button "Create" at bounding box center [795, 621] width 98 height 36
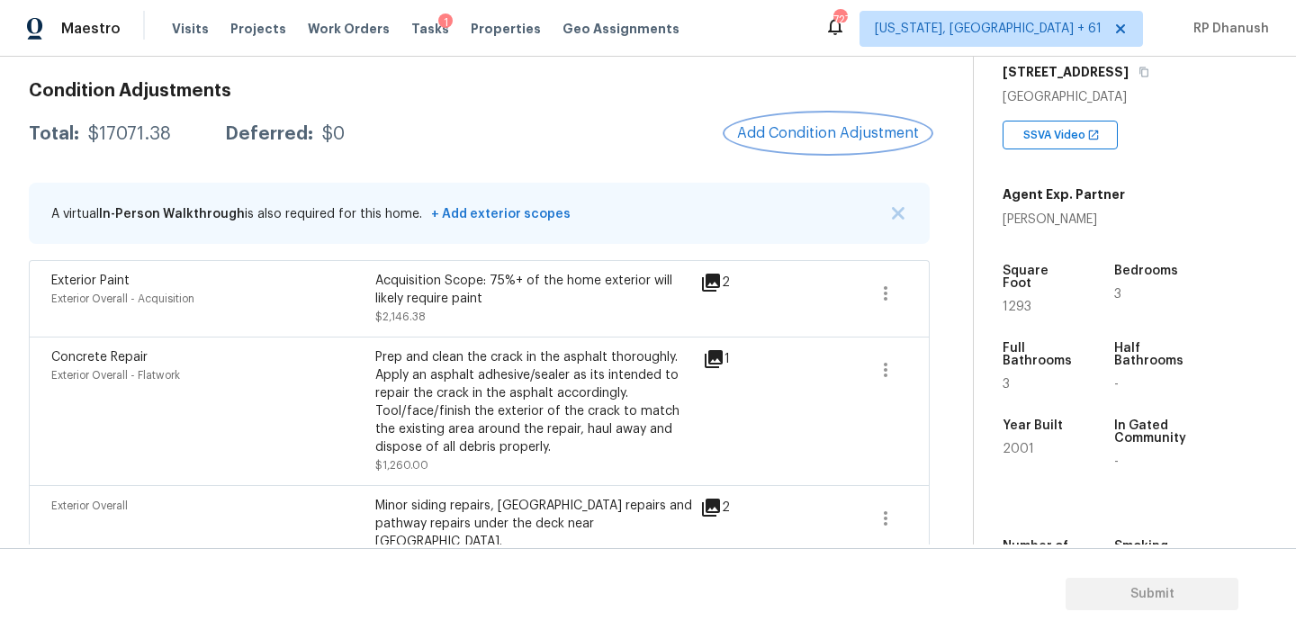
scroll to position [246, 0]
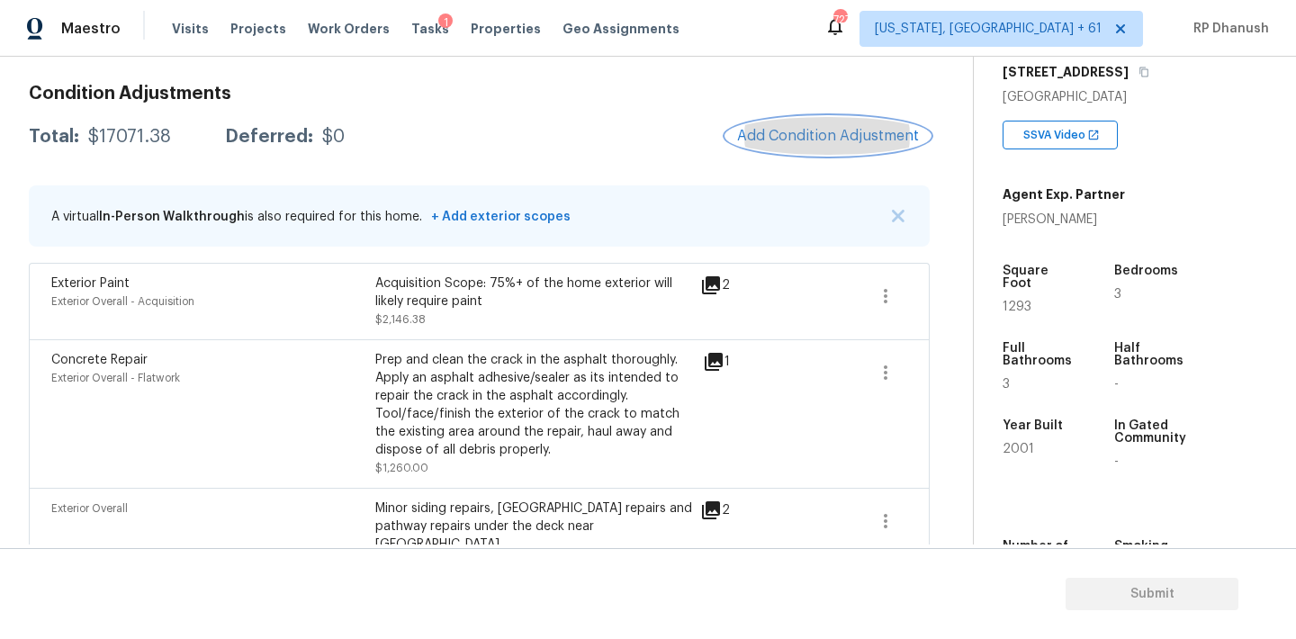
click at [800, 119] on button "Add Condition Adjustment" at bounding box center [827, 136] width 203 height 38
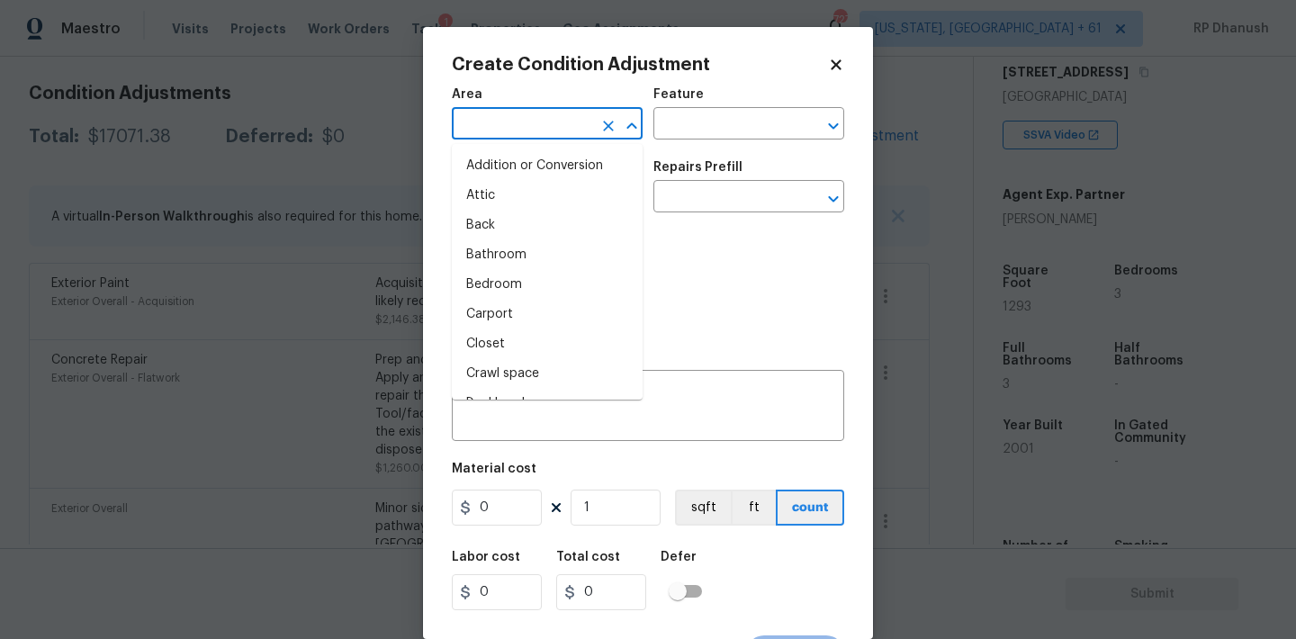
click at [567, 125] on input "text" at bounding box center [522, 126] width 140 height 28
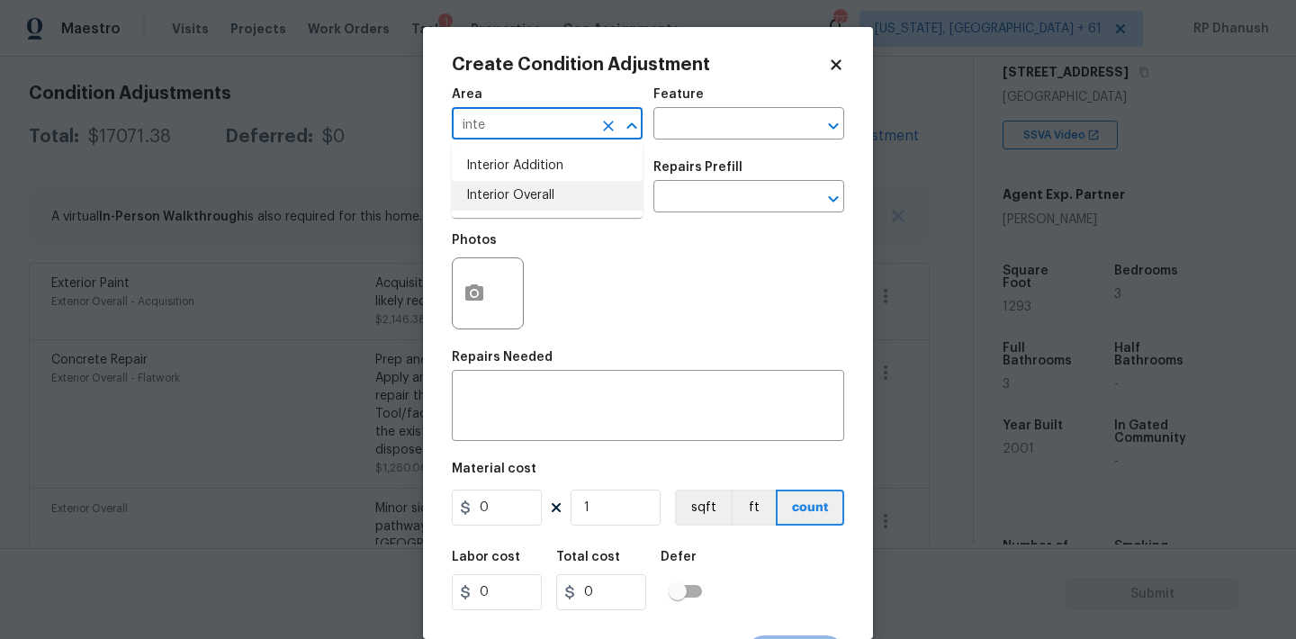
drag, startPoint x: 551, startPoint y: 193, endPoint x: 690, endPoint y: 142, distance: 148.3
click at [551, 193] on li "Interior Overall" at bounding box center [547, 196] width 191 height 30
type input "Interior Overall"
click at [701, 142] on div "Area Interior Overall ​ Feature ​" at bounding box center [648, 113] width 392 height 73
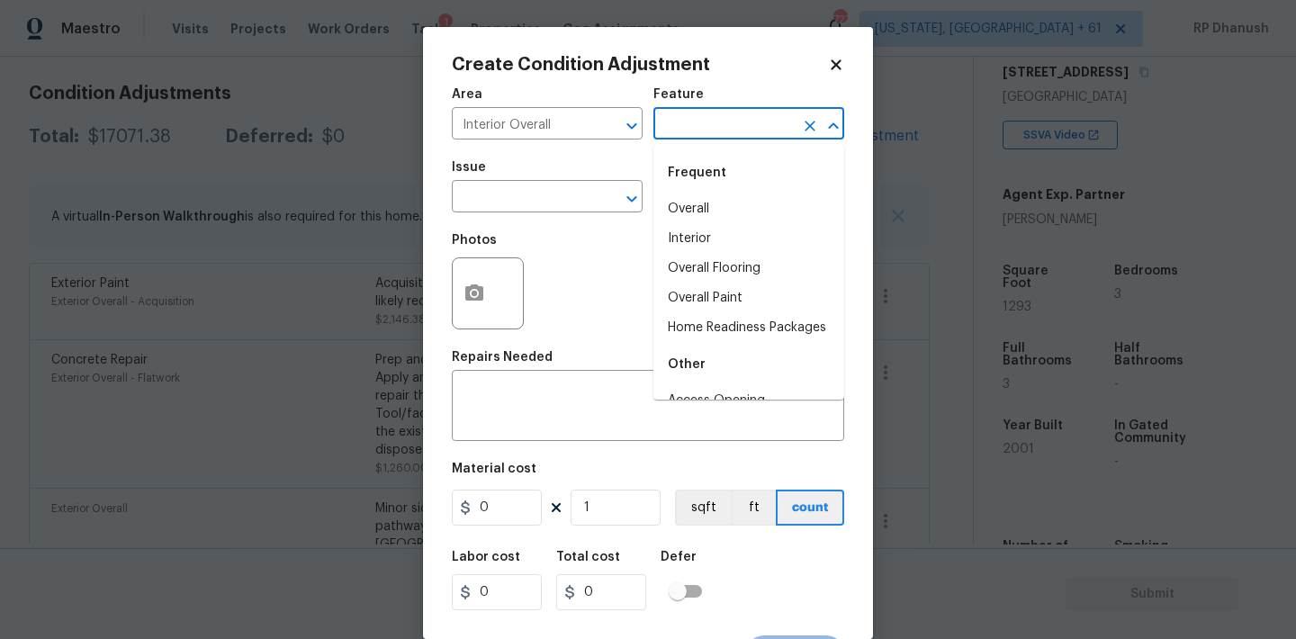
click at [723, 119] on input "text" at bounding box center [723, 126] width 140 height 28
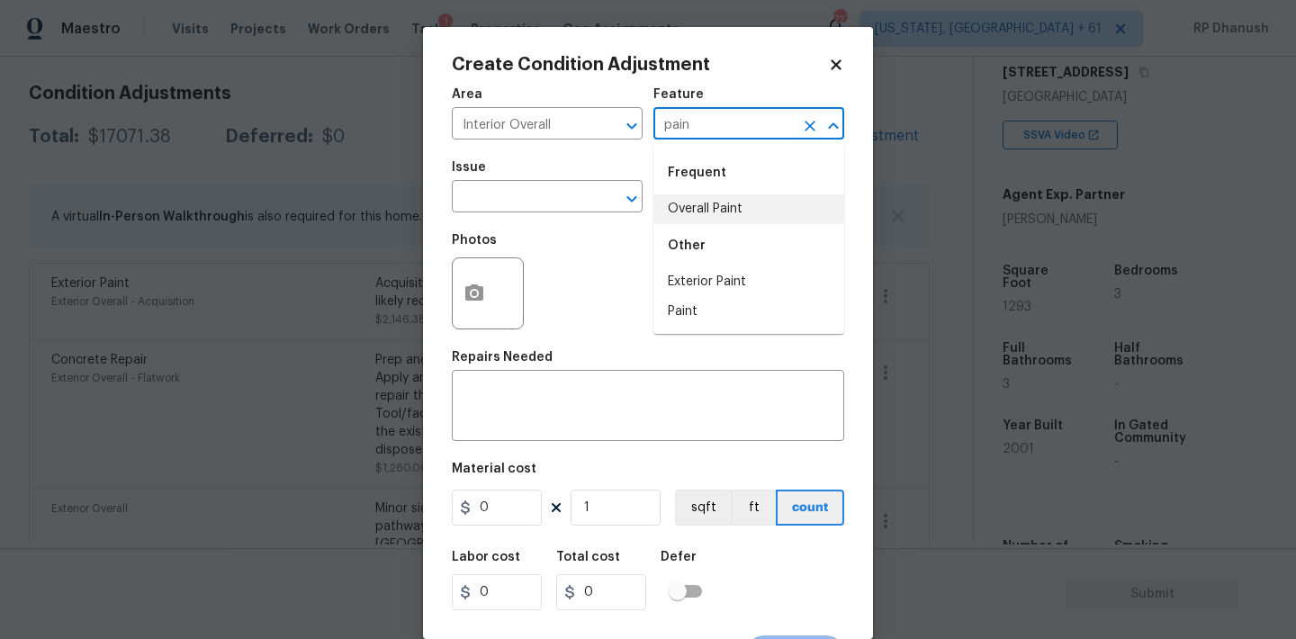
click at [696, 201] on li "Overall Paint" at bounding box center [748, 209] width 191 height 30
type input "Overall Paint"
click at [530, 201] on input "text" at bounding box center [522, 198] width 140 height 28
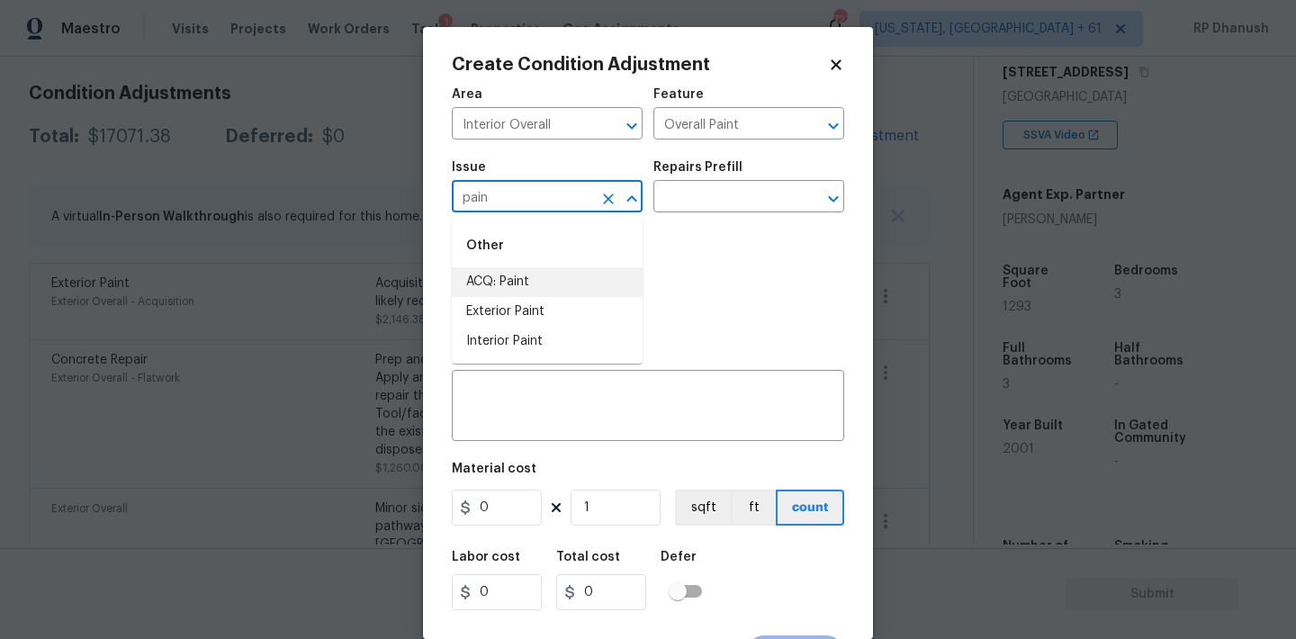
type input "pain"
click at [325, 212] on body "Maestro Visits Projects Work Orders Tasks 1 Properties Geo Assignments 727 Wash…" at bounding box center [648, 319] width 1296 height 639
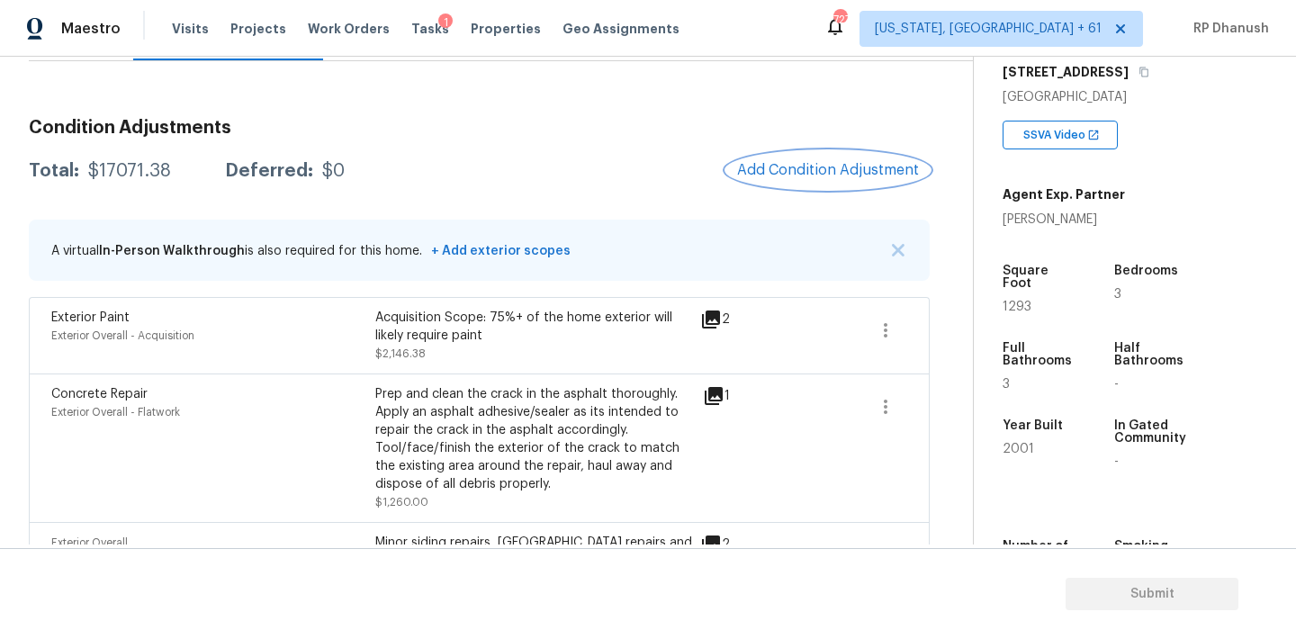
scroll to position [211, 0]
click at [813, 175] on span "Add Condition Adjustment" at bounding box center [828, 171] width 182 height 16
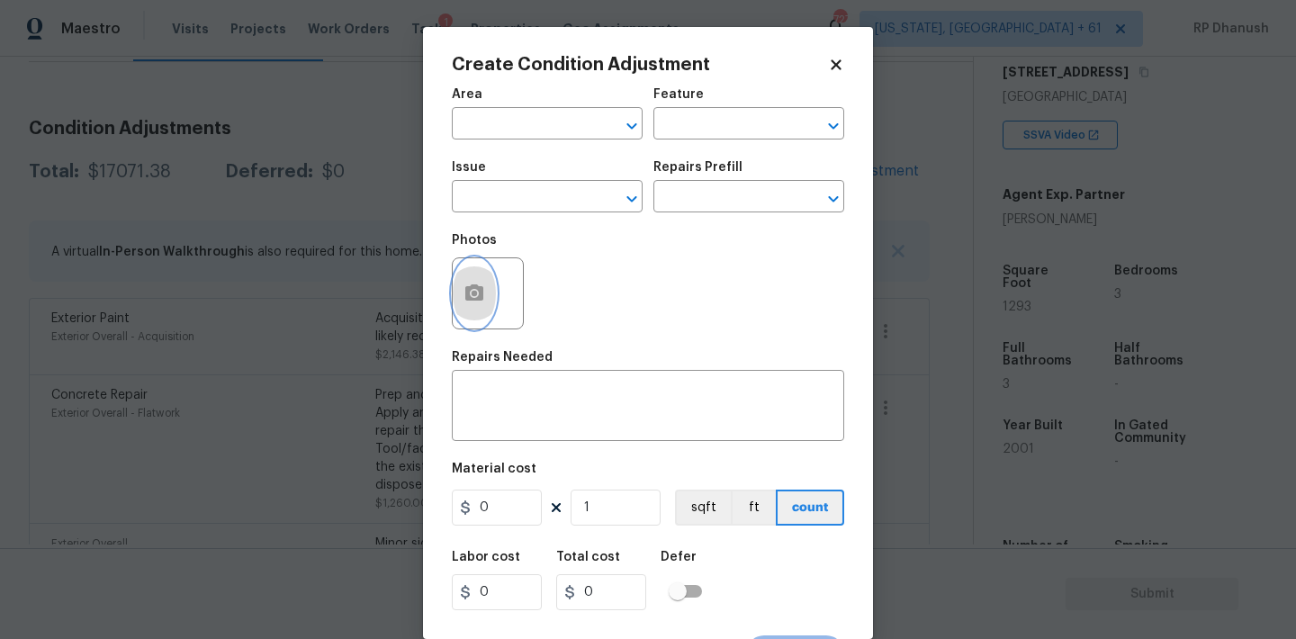
click at [459, 275] on button "button" at bounding box center [474, 293] width 43 height 70
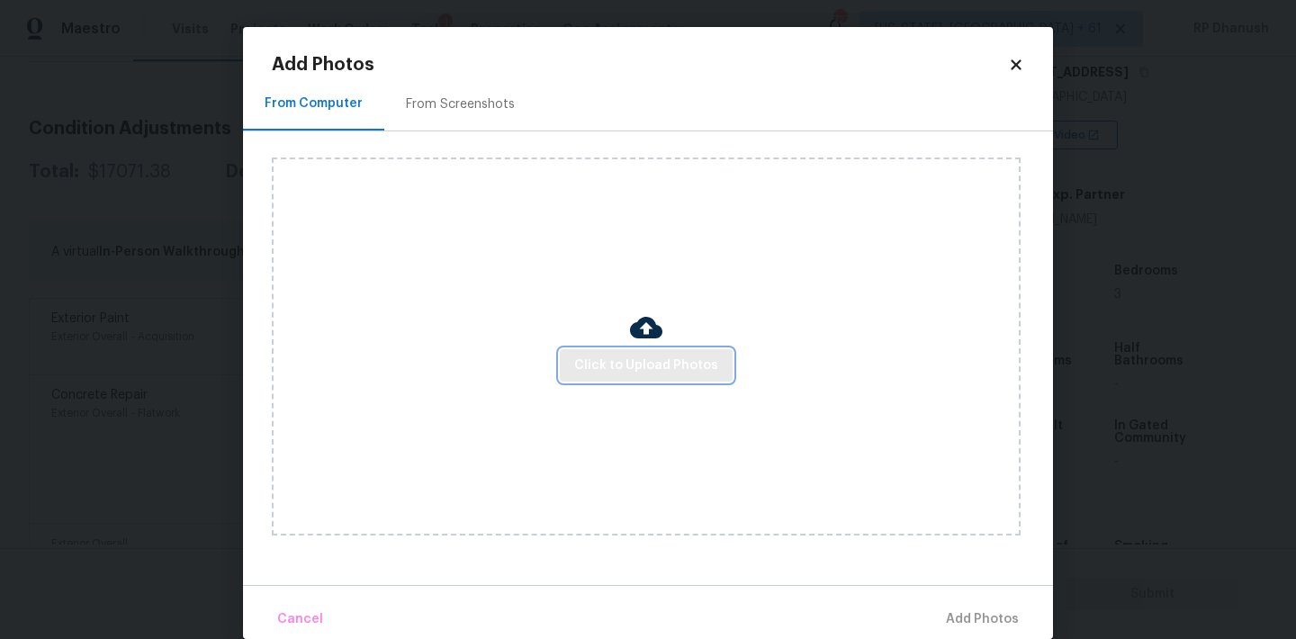
click at [614, 364] on span "Click to Upload Photos" at bounding box center [646, 366] width 144 height 22
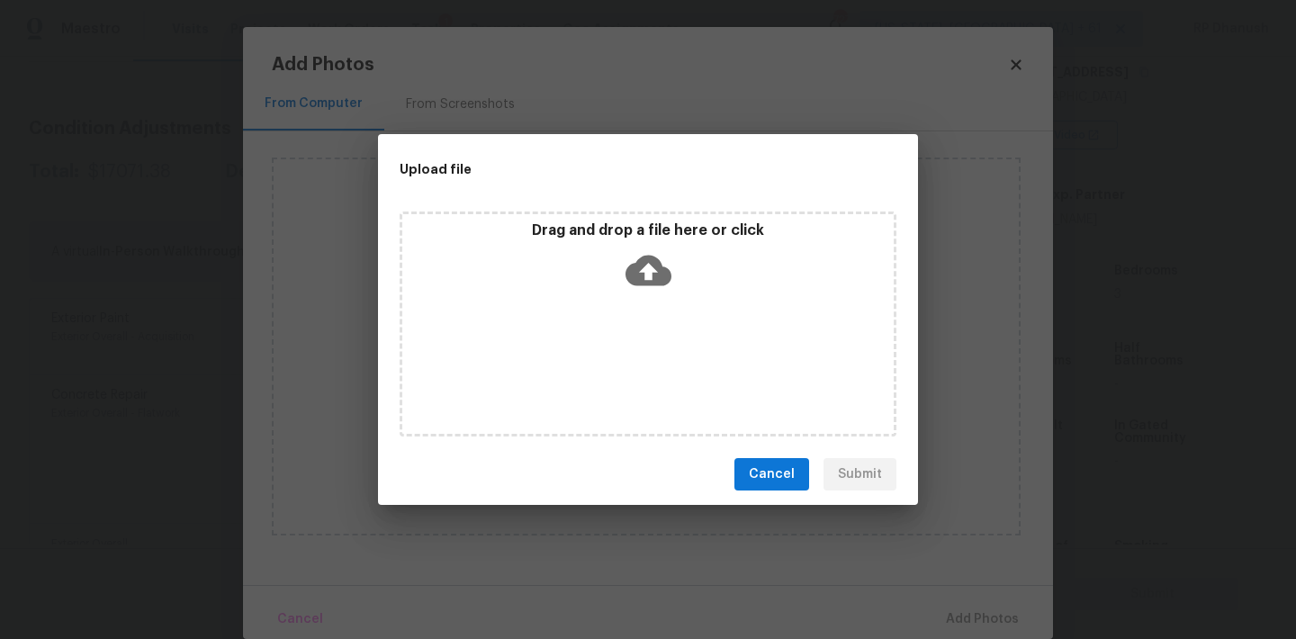
click at [617, 272] on div "Drag and drop a file here or click" at bounding box center [647, 259] width 491 height 77
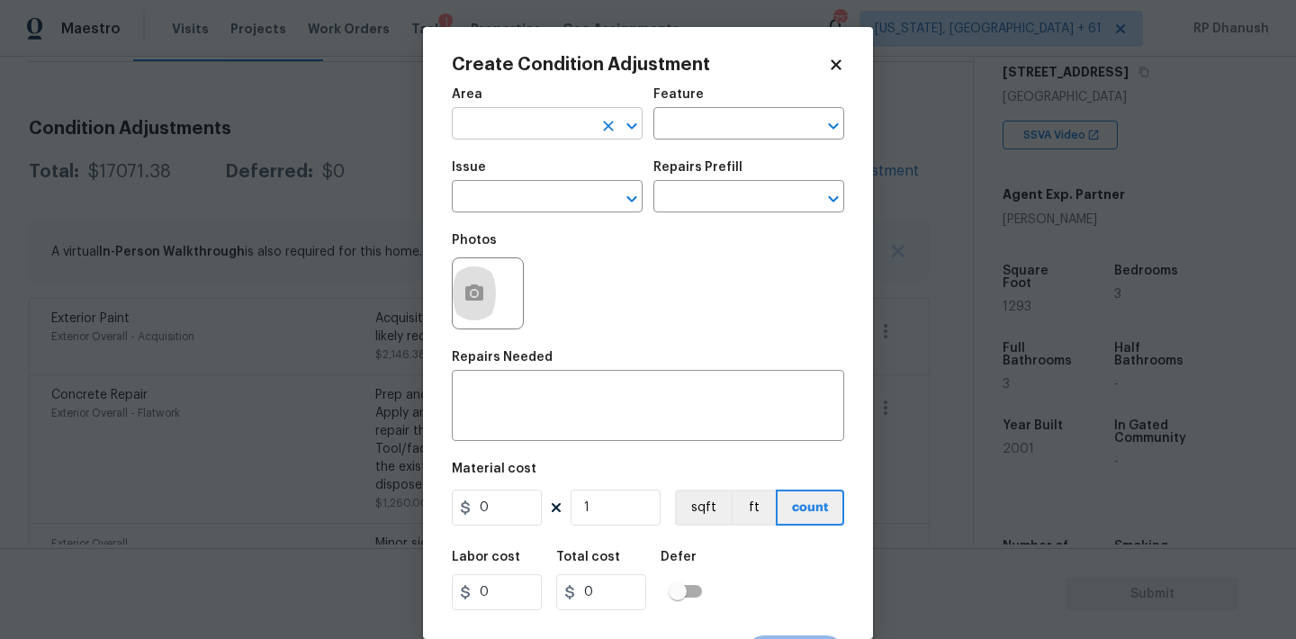
click at [538, 135] on input "text" at bounding box center [522, 126] width 140 height 28
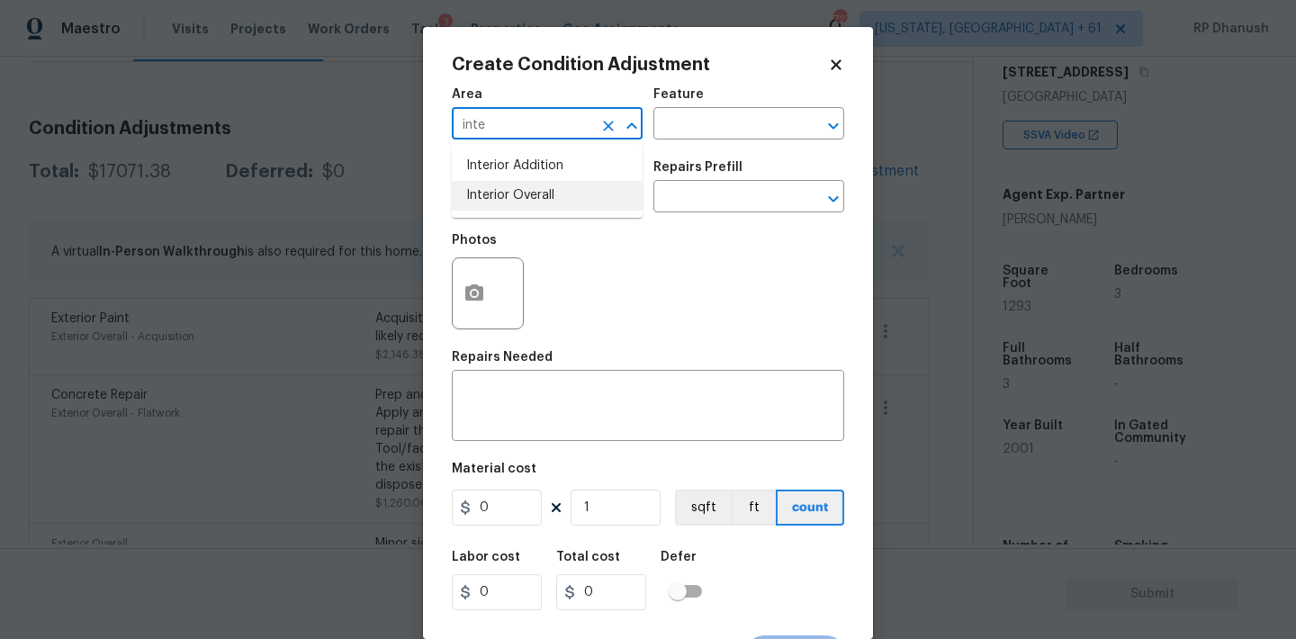
click at [532, 195] on li "Interior Overall" at bounding box center [547, 196] width 191 height 30
type input "Interior Overall"
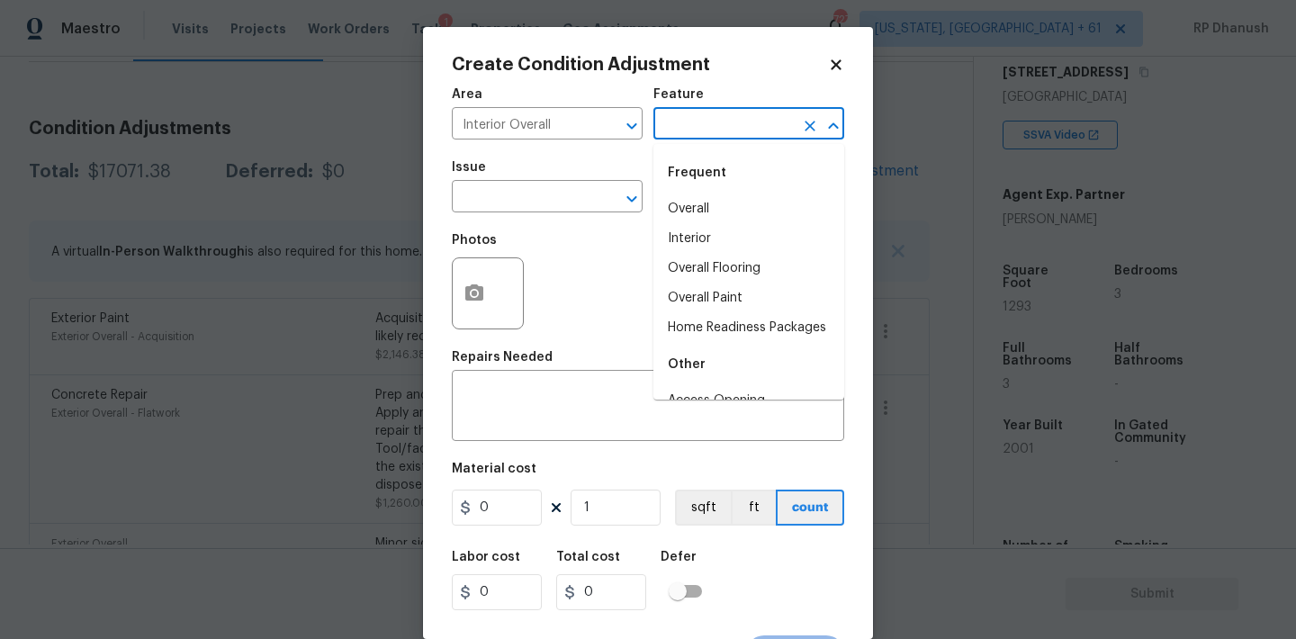
click at [664, 138] on input "text" at bounding box center [723, 126] width 140 height 28
click at [611, 121] on icon "Clear" at bounding box center [608, 126] width 18 height 18
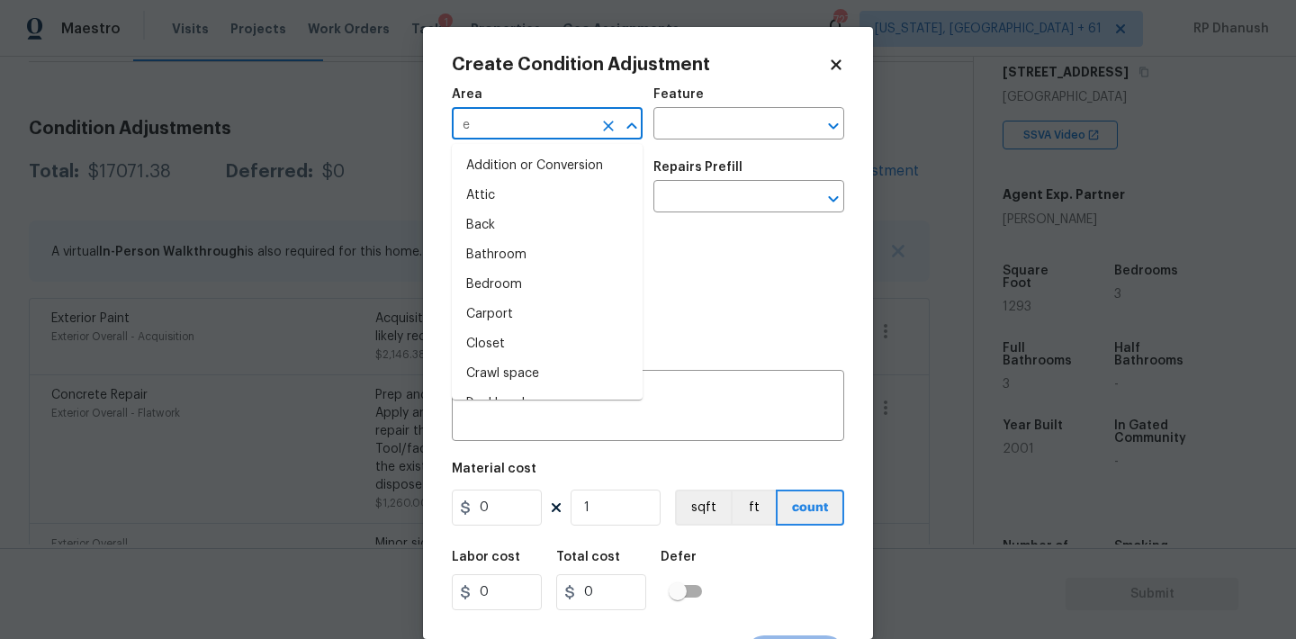
click at [586, 121] on input "e" at bounding box center [522, 126] width 140 height 28
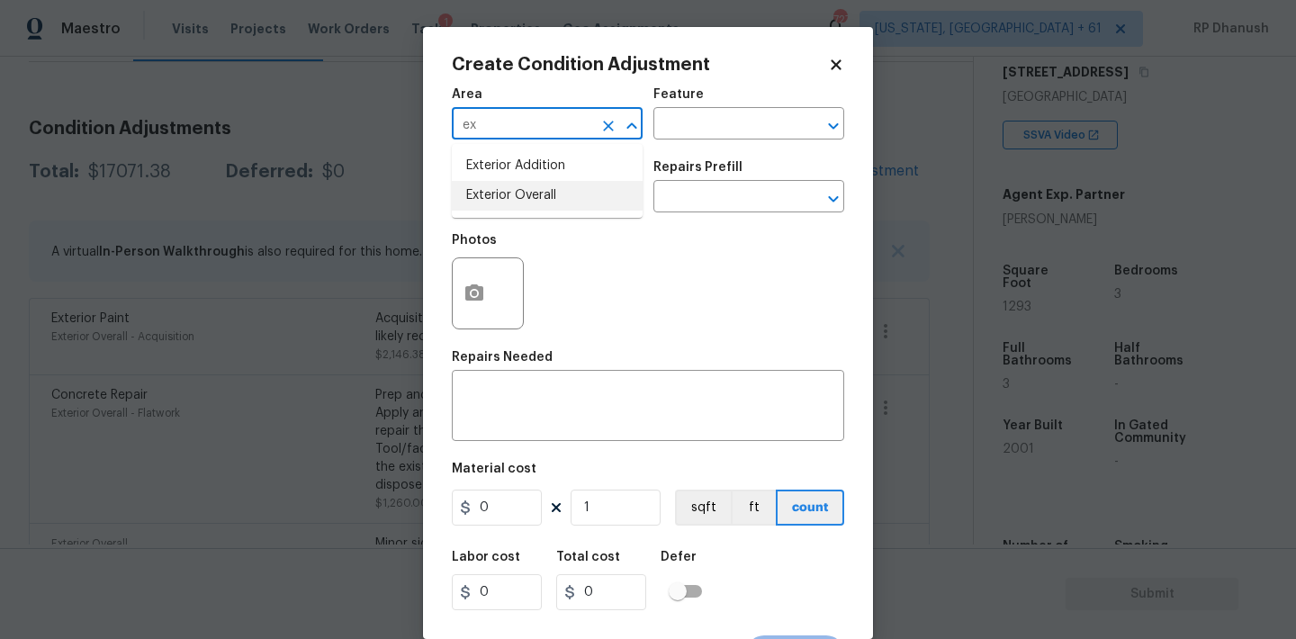
click at [540, 185] on li "Exterior Overall" at bounding box center [547, 196] width 191 height 30
type input "Exterior Overall"
click at [605, 155] on span "Issue ​" at bounding box center [547, 186] width 191 height 73
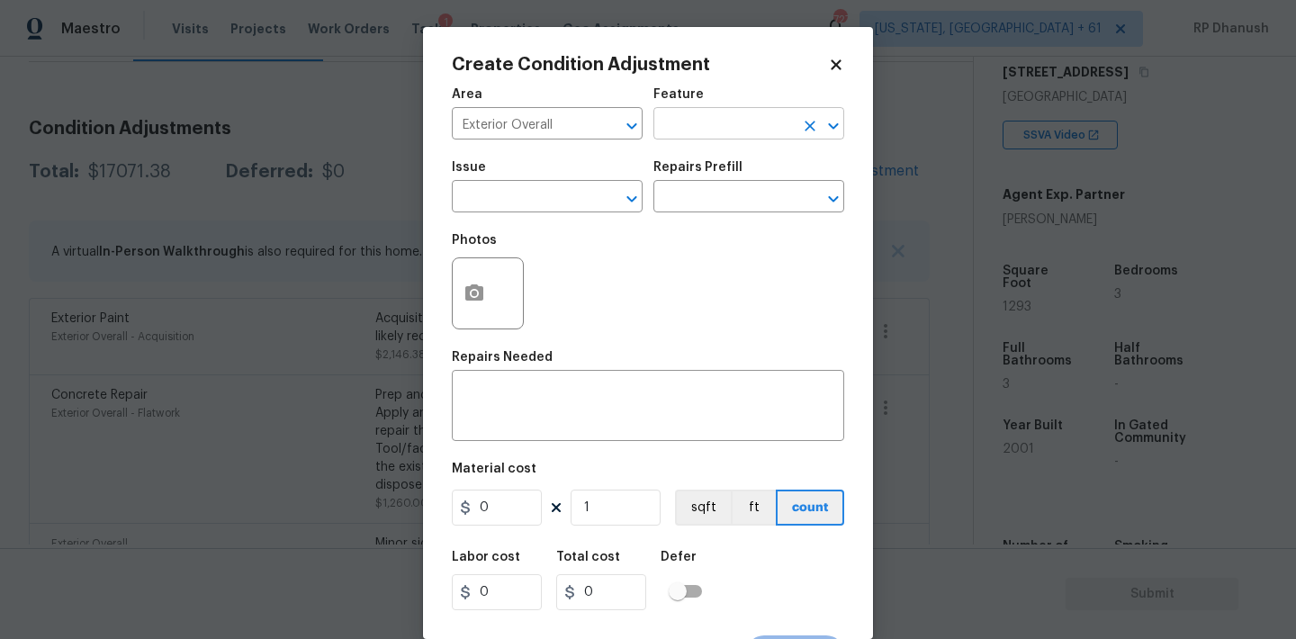
click at [706, 126] on input "text" at bounding box center [723, 126] width 140 height 28
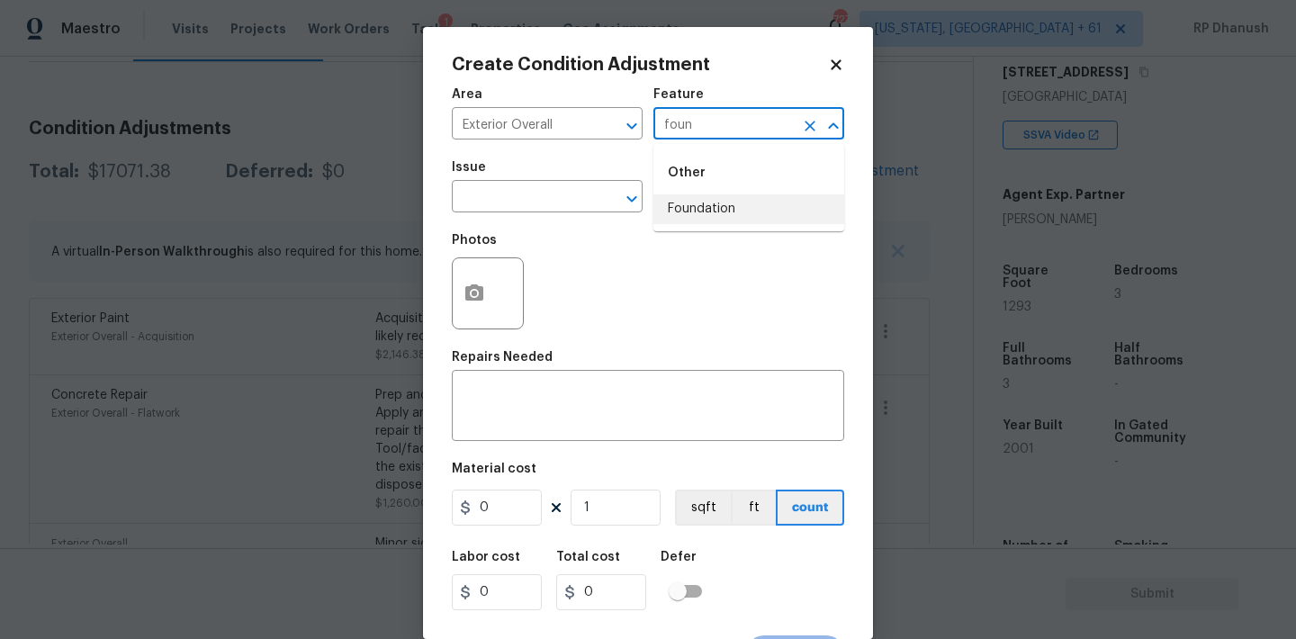
click at [732, 196] on li "Foundation" at bounding box center [748, 209] width 191 height 30
type input "Foundation"
click at [579, 201] on input "text" at bounding box center [522, 198] width 140 height 28
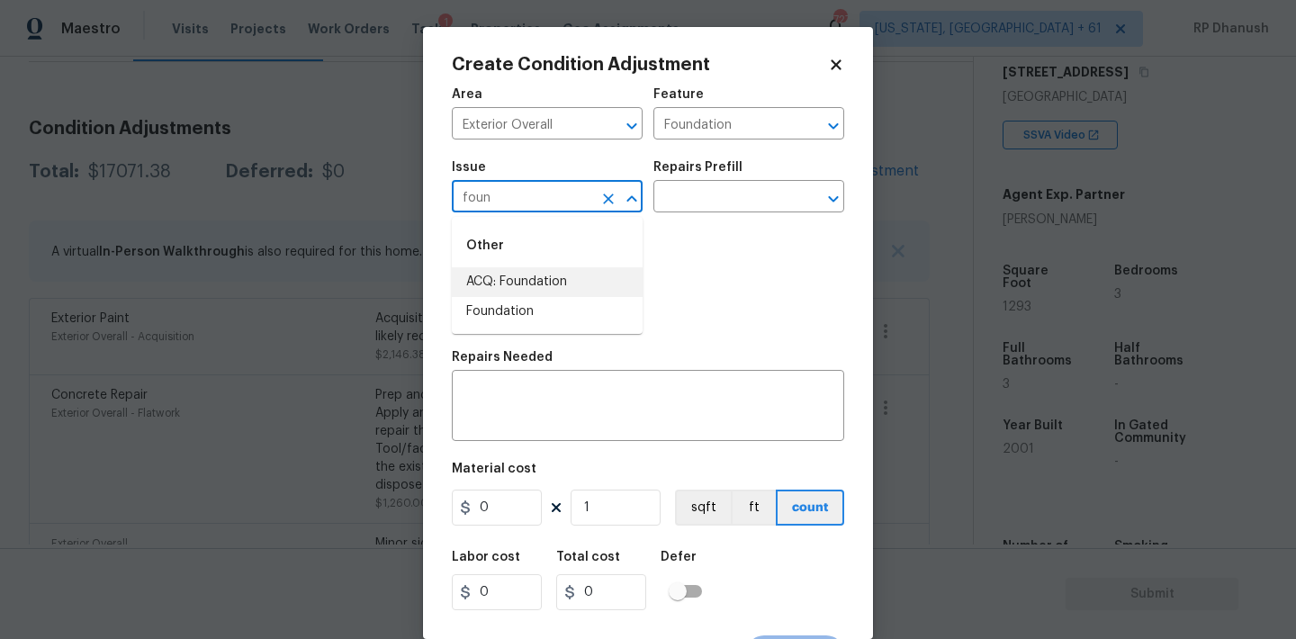
click at [566, 270] on li "ACQ: Foundation" at bounding box center [547, 282] width 191 height 30
type input "ACQ: Foundation"
click at [707, 210] on input "text" at bounding box center [723, 198] width 140 height 28
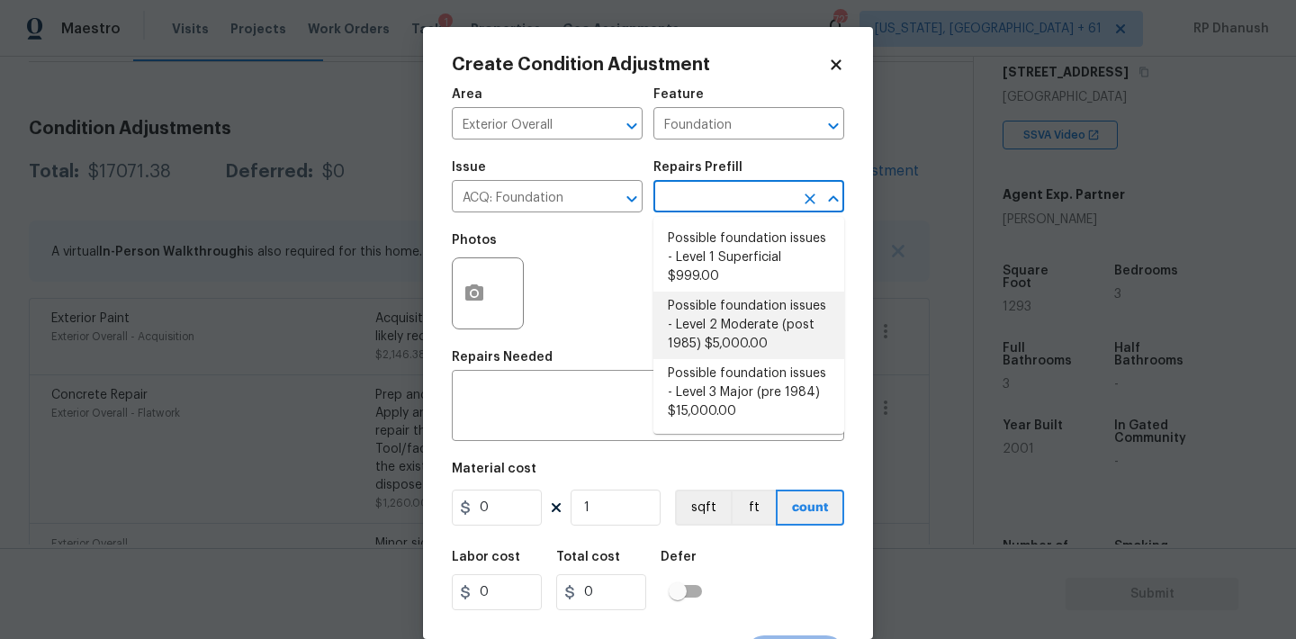
click at [708, 307] on li "Possible foundation issues - Level 2 Moderate (post 1985) $5,000.00" at bounding box center [748, 325] width 191 height 67
type input "Acquisition"
type textarea "Possible foundation issues - Level 2 Moderate: Disclaimer: This is NOT a techni…"
type input "5000"
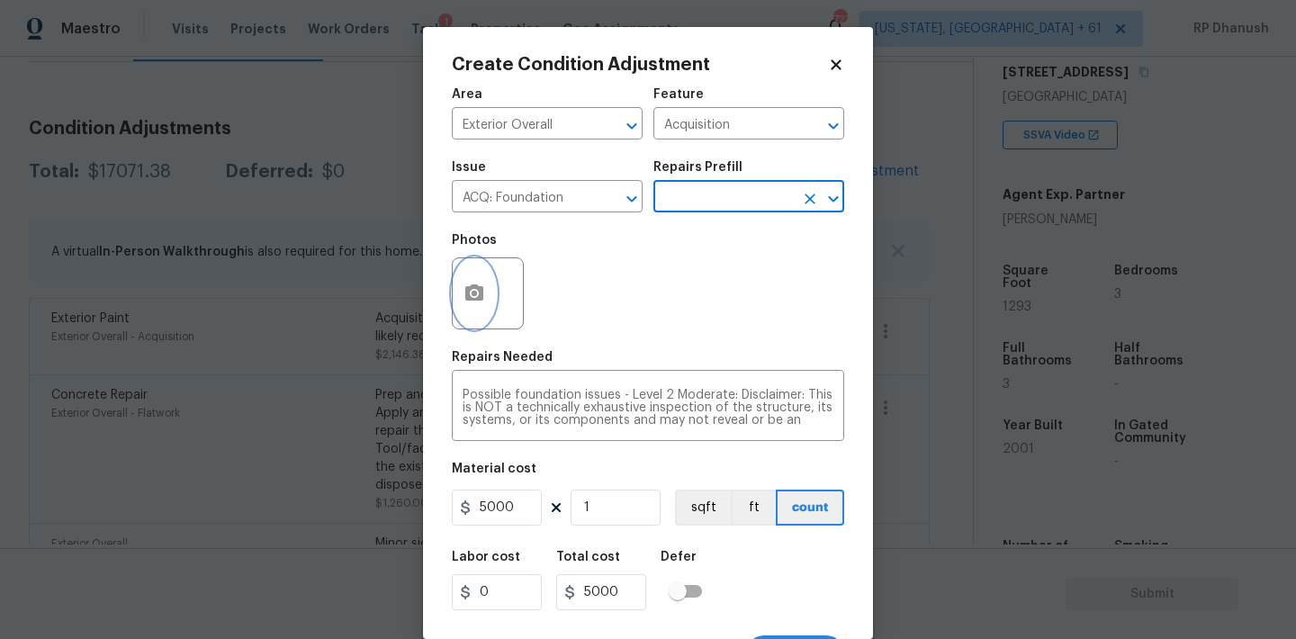
click at [481, 319] on button "button" at bounding box center [474, 293] width 43 height 70
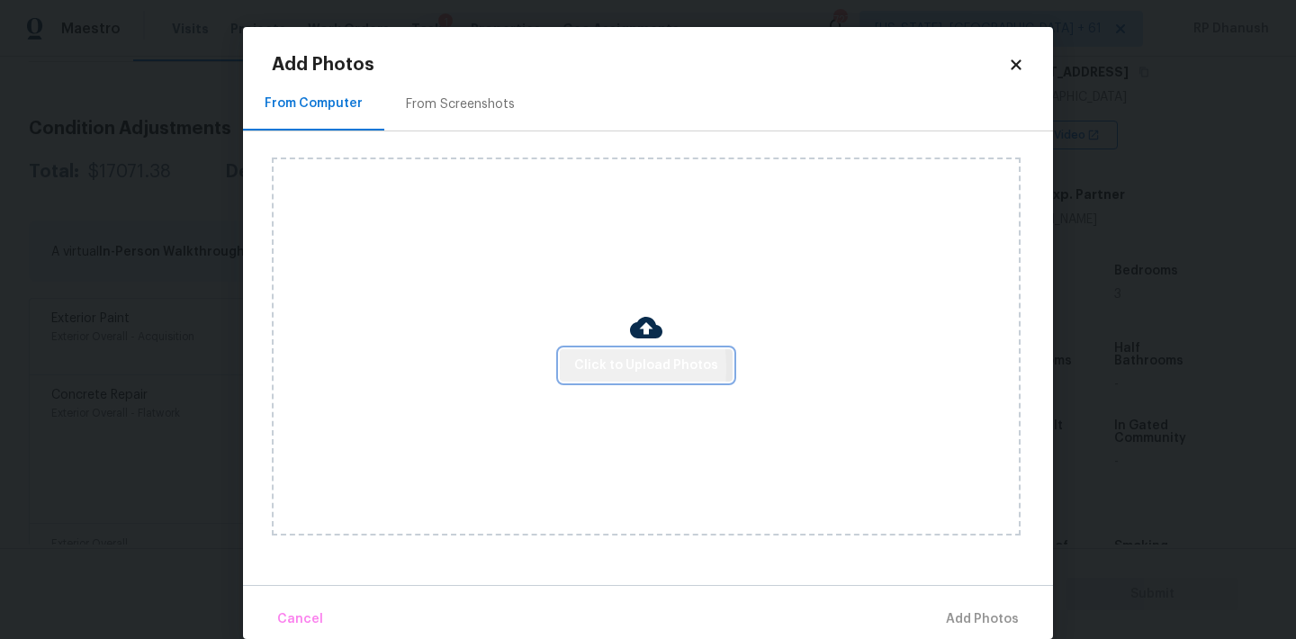
click at [576, 367] on button "Click to Upload Photos" at bounding box center [646, 365] width 173 height 33
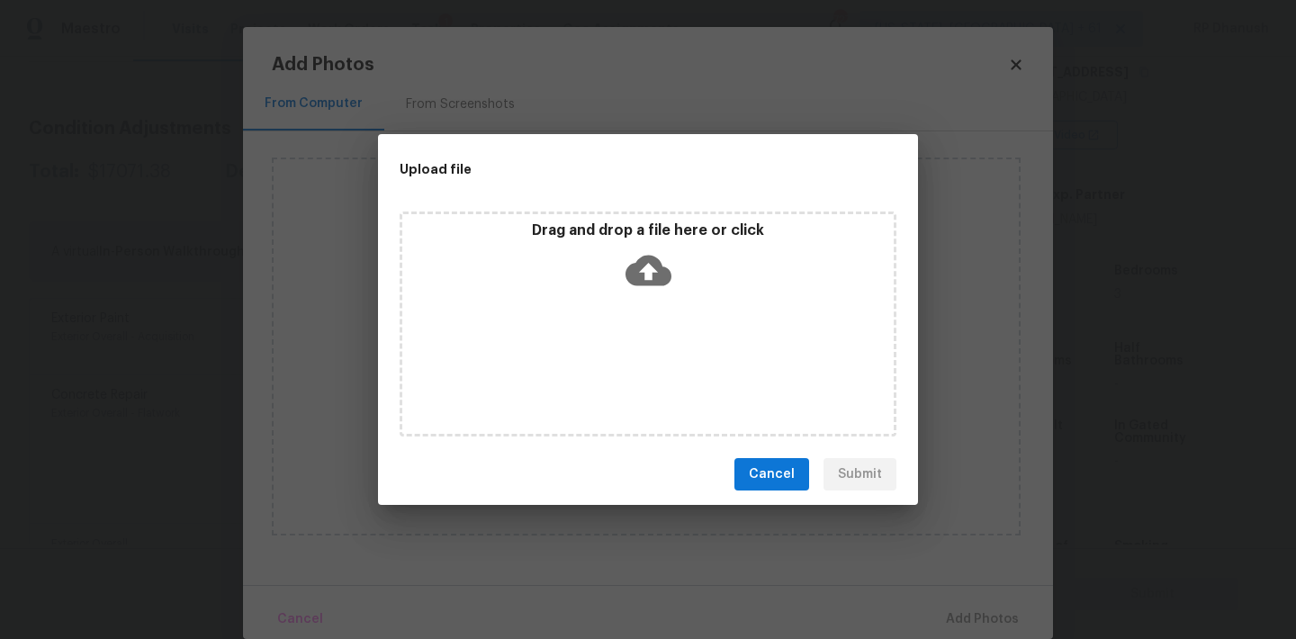
click at [641, 264] on icon at bounding box center [648, 271] width 46 height 31
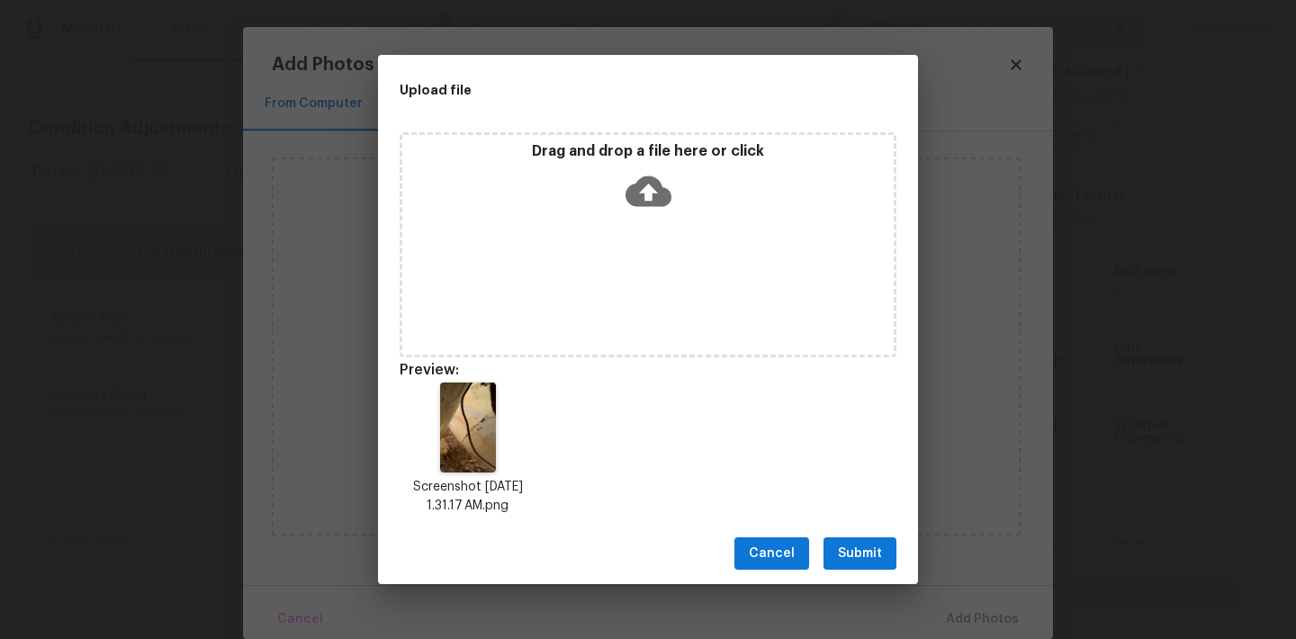
click at [853, 561] on span "Submit" at bounding box center [860, 554] width 44 height 22
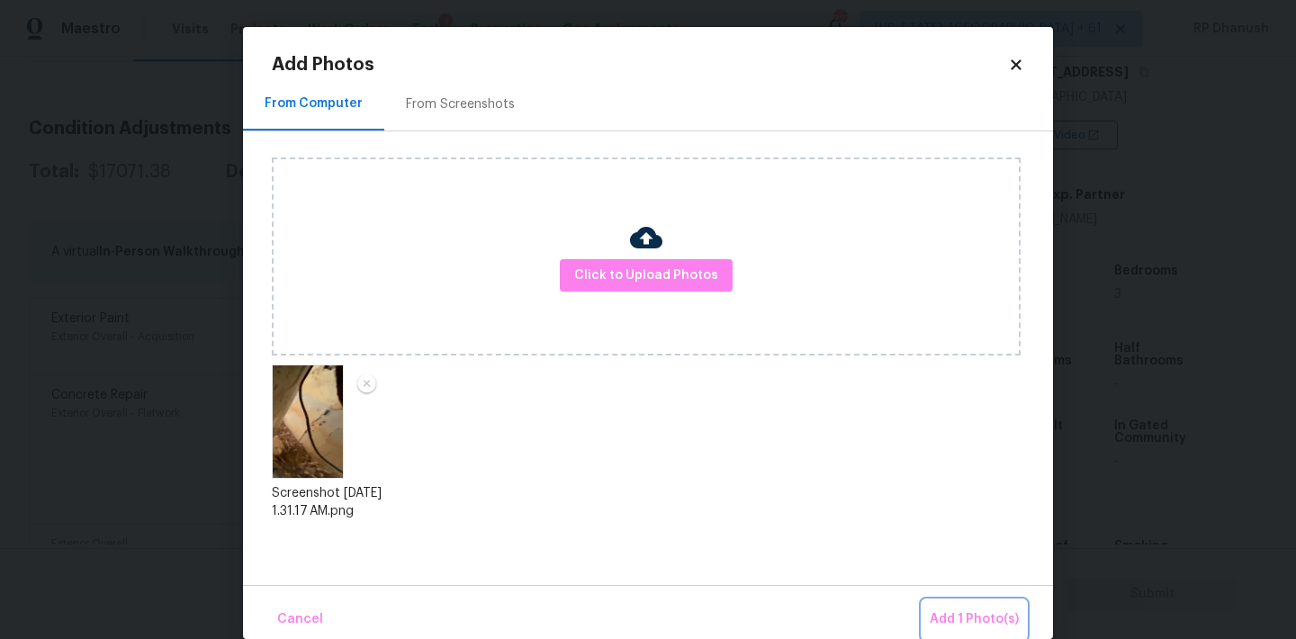
click at [947, 600] on button "Add 1 Photo(s)" at bounding box center [973, 619] width 103 height 39
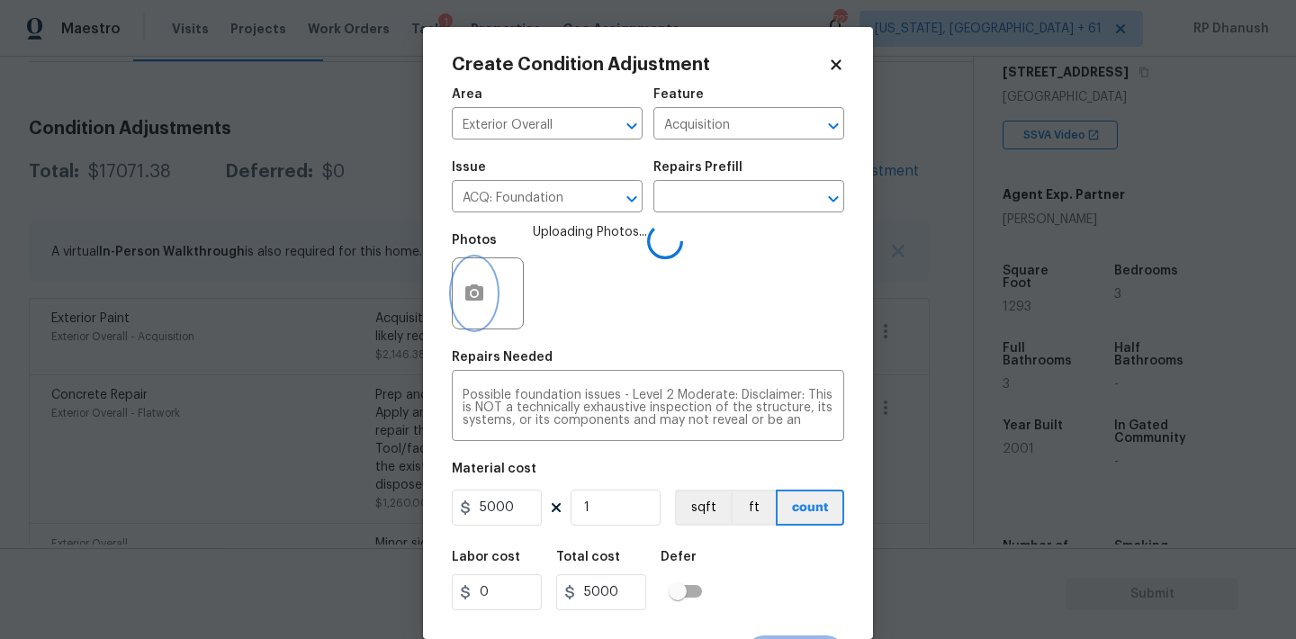
scroll to position [33, 0]
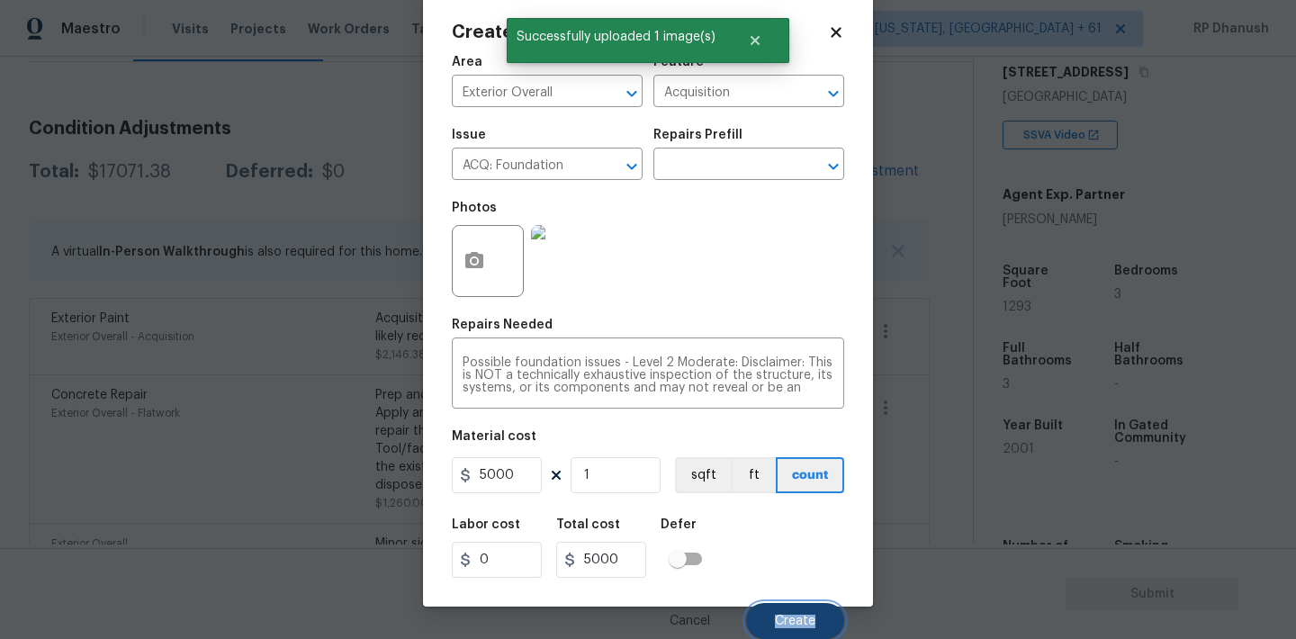
click at [795, 611] on button "Create" at bounding box center [795, 621] width 98 height 36
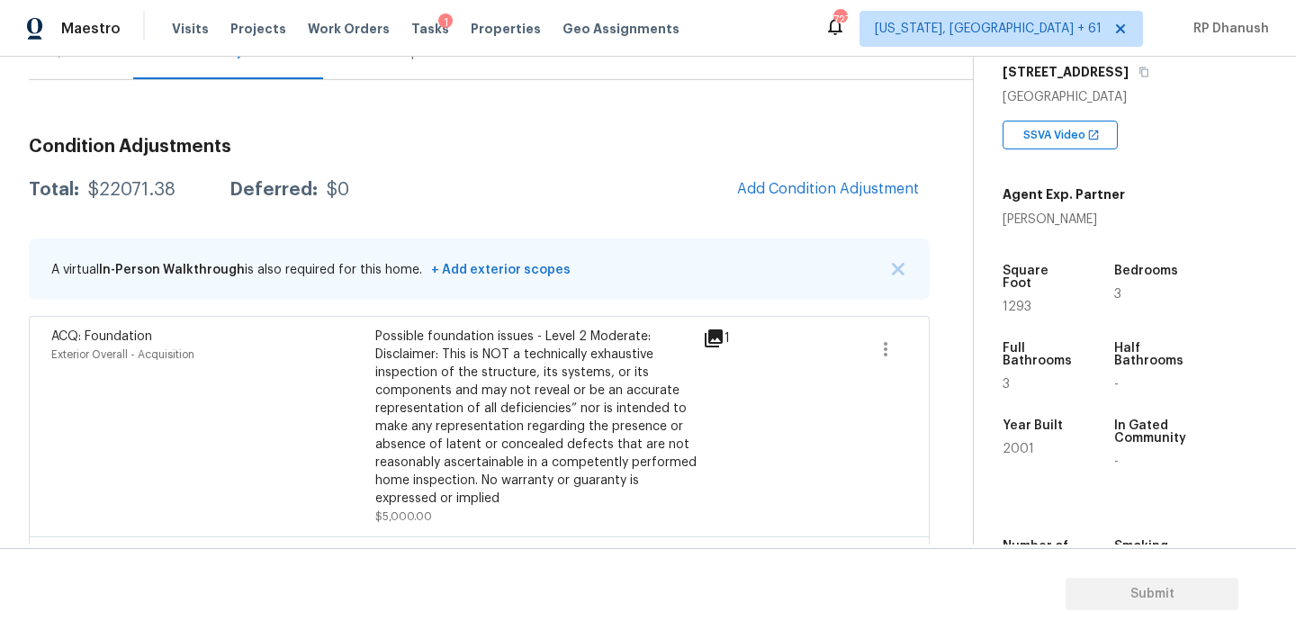
scroll to position [139, 0]
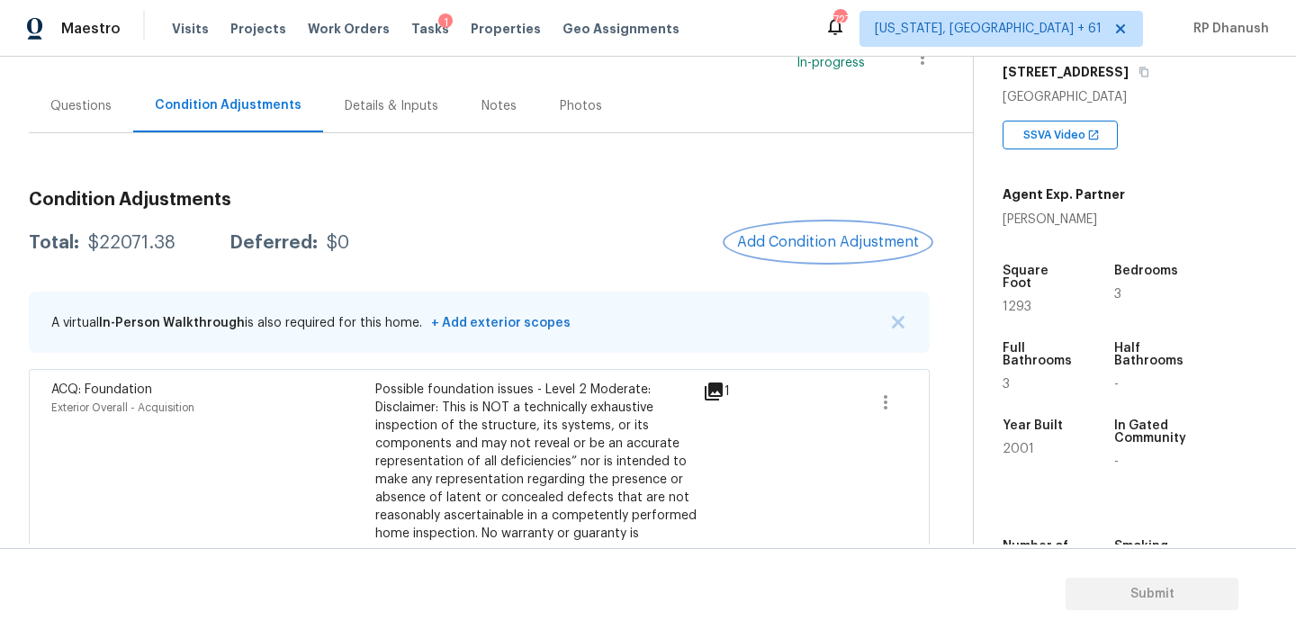
click at [807, 225] on button "Add Condition Adjustment" at bounding box center [827, 242] width 203 height 38
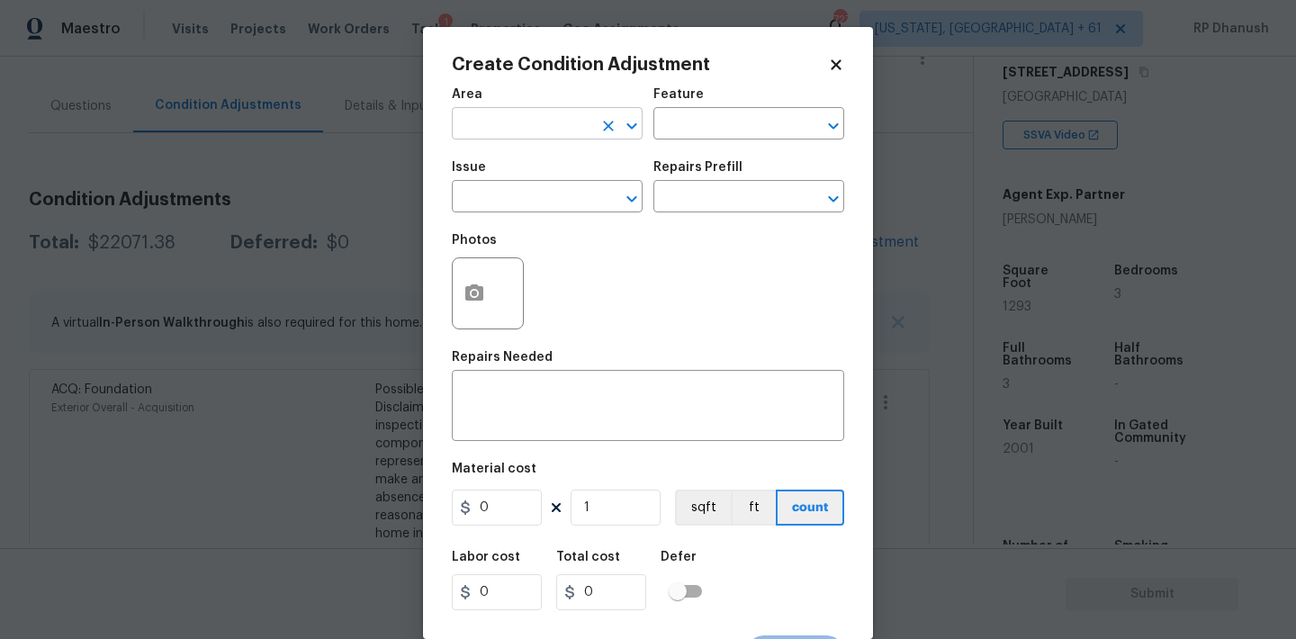
click at [516, 124] on input "text" at bounding box center [522, 126] width 140 height 28
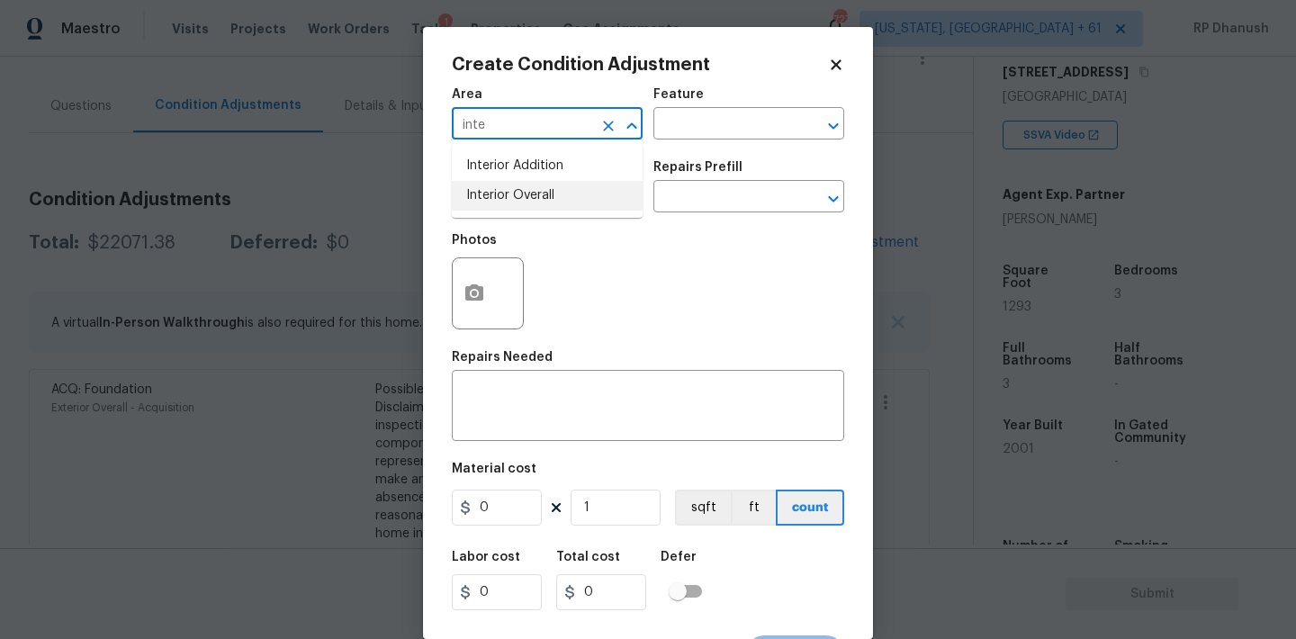
click at [516, 196] on li "Interior Overall" at bounding box center [547, 196] width 191 height 30
type input "Interior Overall"
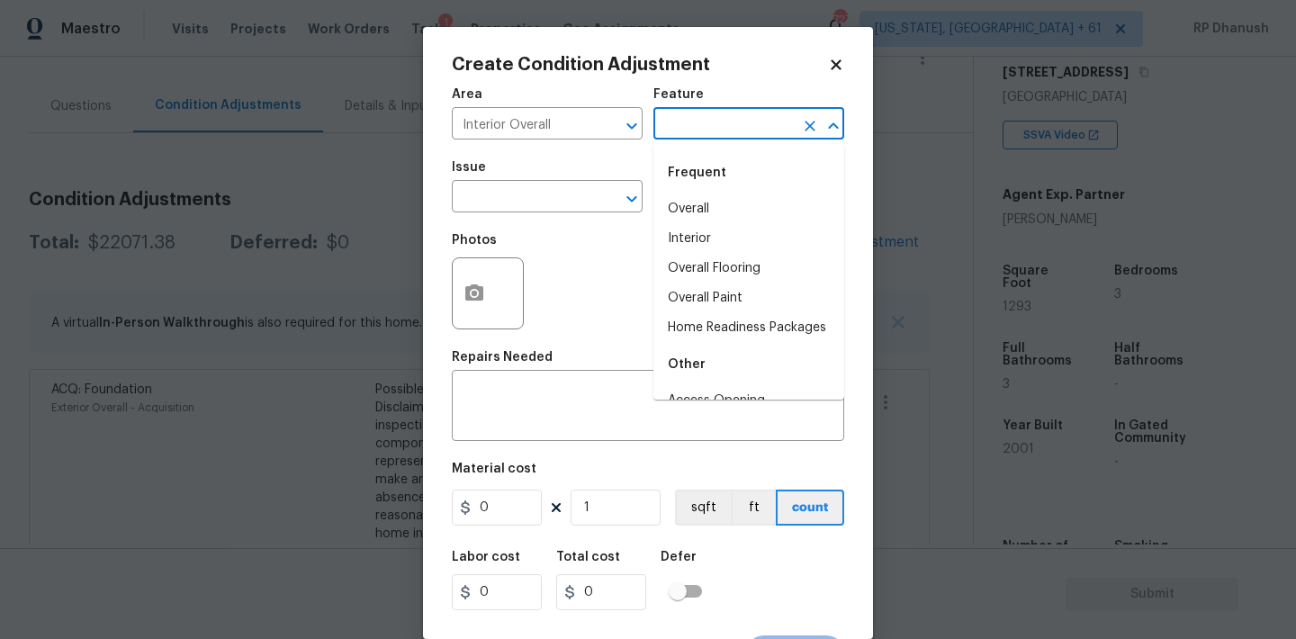
click at [670, 125] on input "text" at bounding box center [723, 126] width 140 height 28
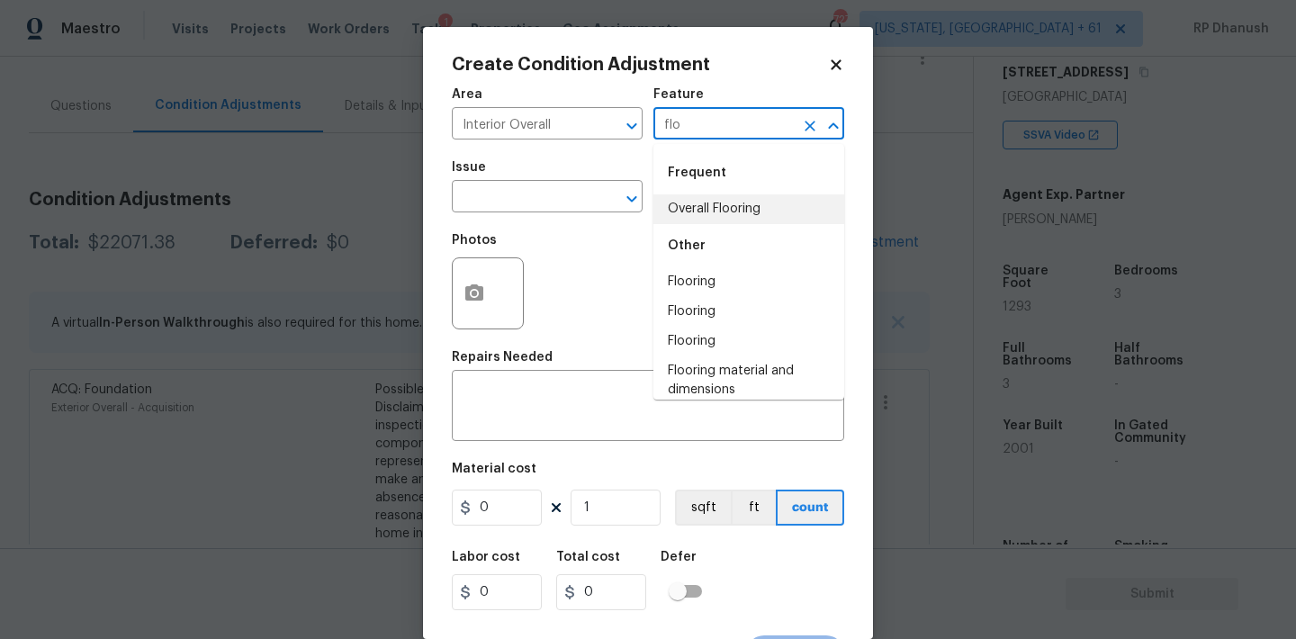
click at [687, 218] on li "Overall Flooring" at bounding box center [748, 209] width 191 height 30
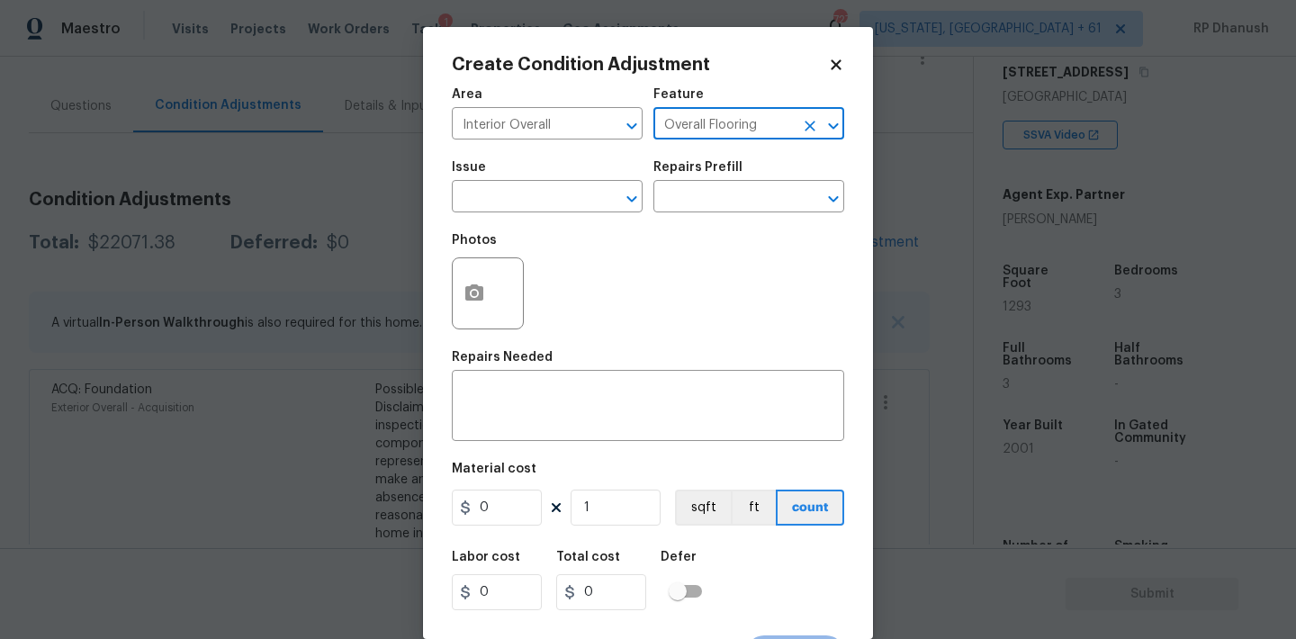
type input "Overall Flooring"
click at [510, 213] on span "Issue ​" at bounding box center [547, 186] width 191 height 73
click at [513, 209] on input "text" at bounding box center [522, 198] width 140 height 28
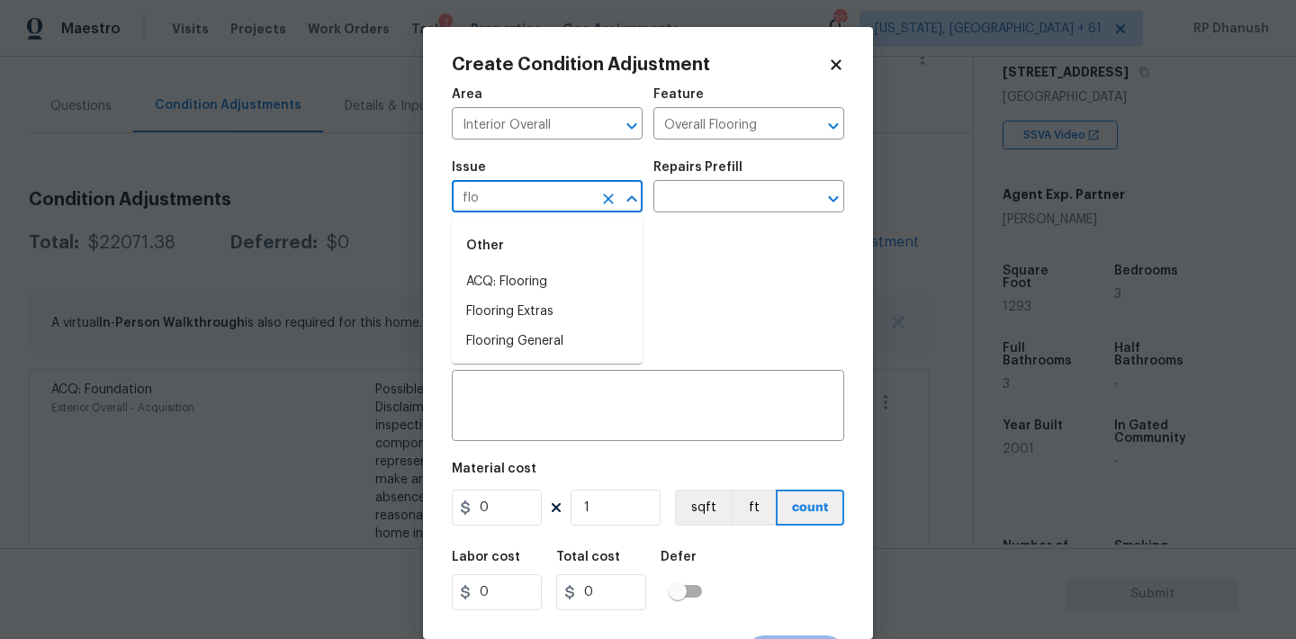
click at [510, 281] on li "ACQ: Flooring" at bounding box center [547, 282] width 191 height 30
type input "ACQ: Flooring"
click at [690, 201] on input "text" at bounding box center [723, 198] width 140 height 28
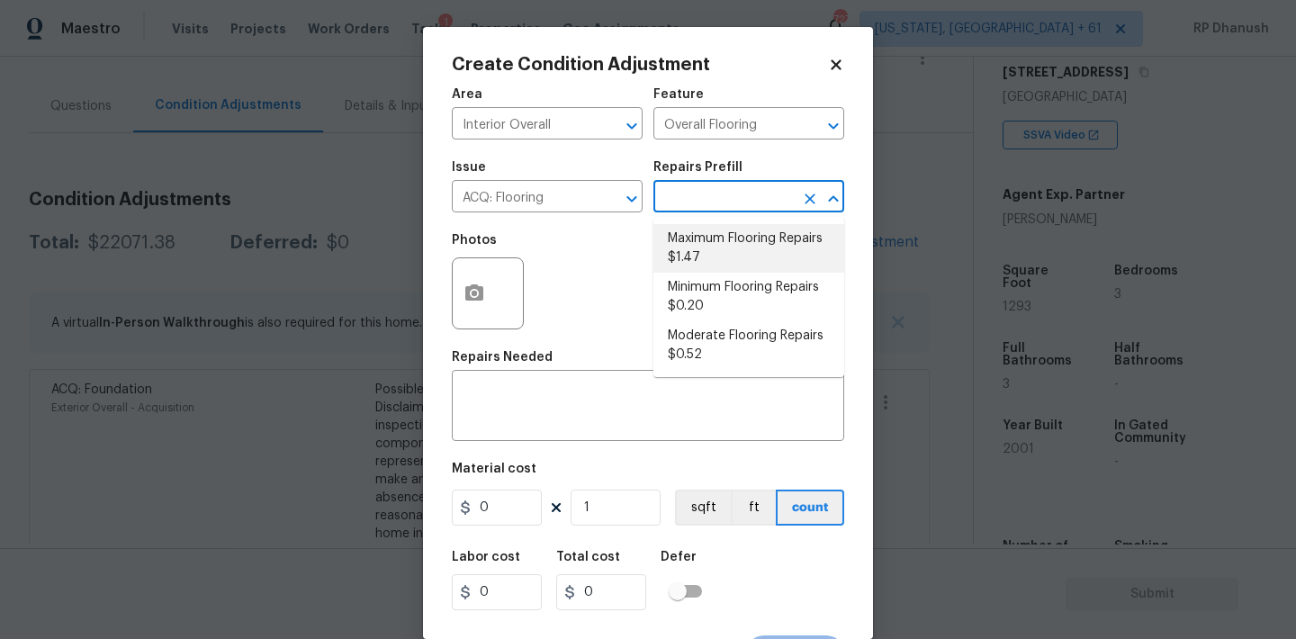
click at [750, 236] on li "Maximum Flooring Repairs $1.47" at bounding box center [748, 248] width 191 height 49
type input "Acquisition"
type textarea "Acquisition Scope: Maximum flooring repairs"
type input "1.47"
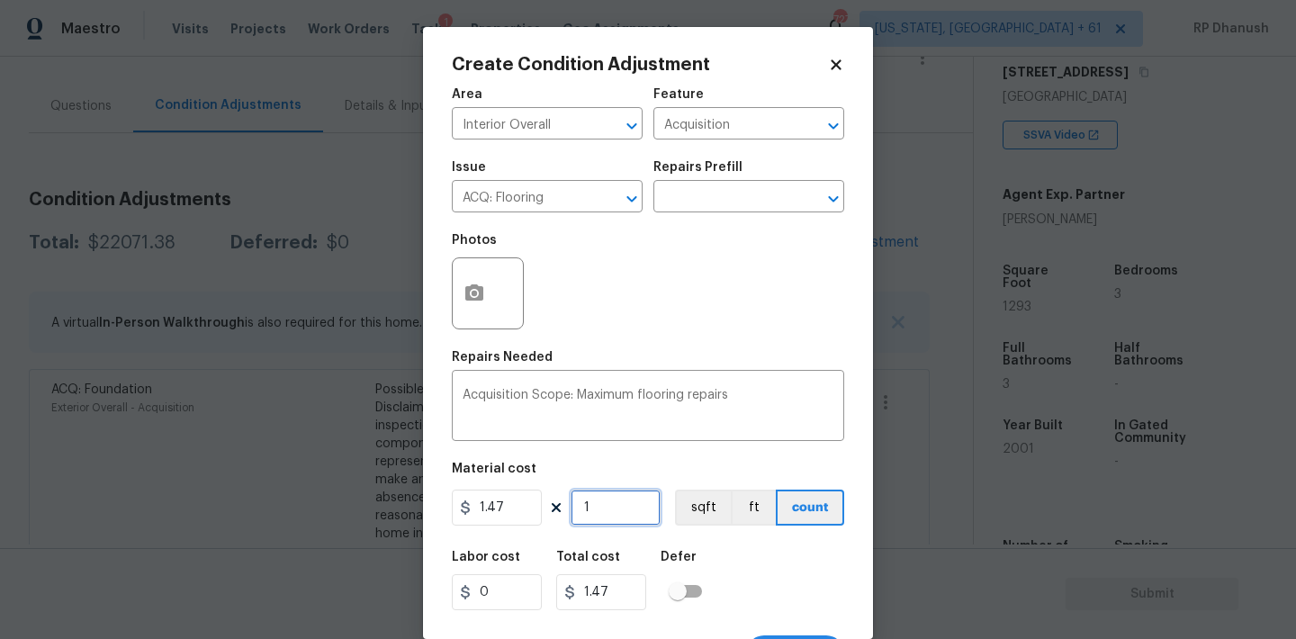
click at [620, 502] on input "1" at bounding box center [616, 508] width 90 height 36
type input "0"
type input "1"
type input "1.47"
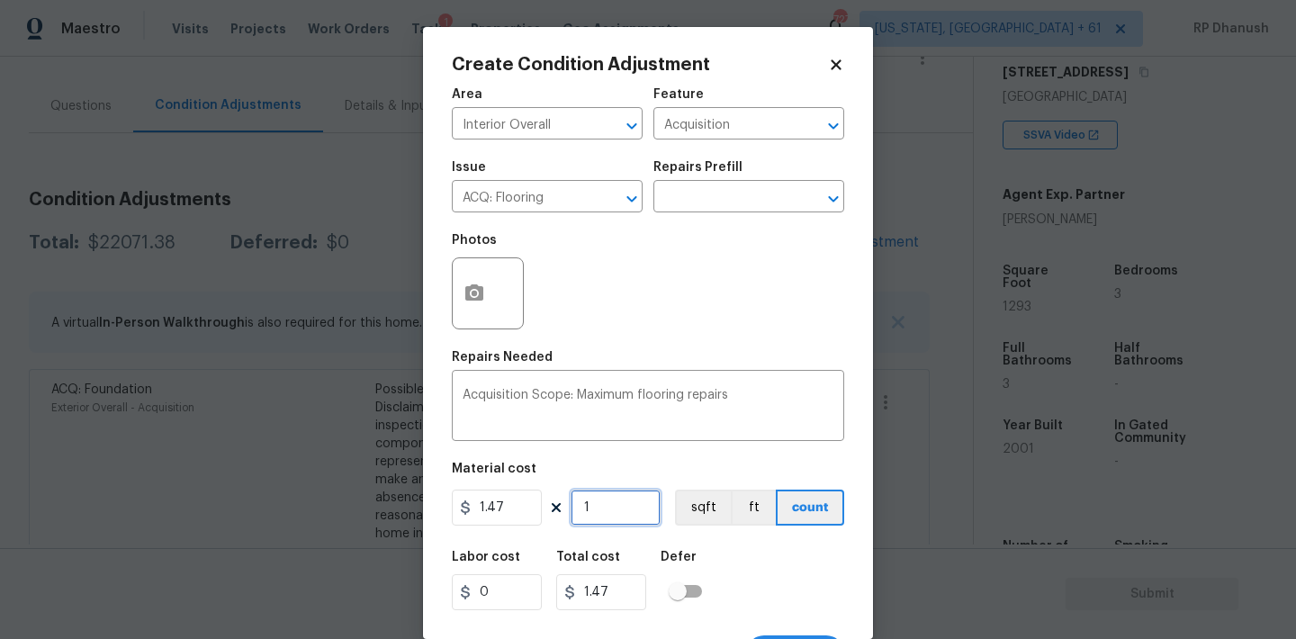
type input "12"
type input "17.64"
type input "129"
type input "189.63"
type input "1293"
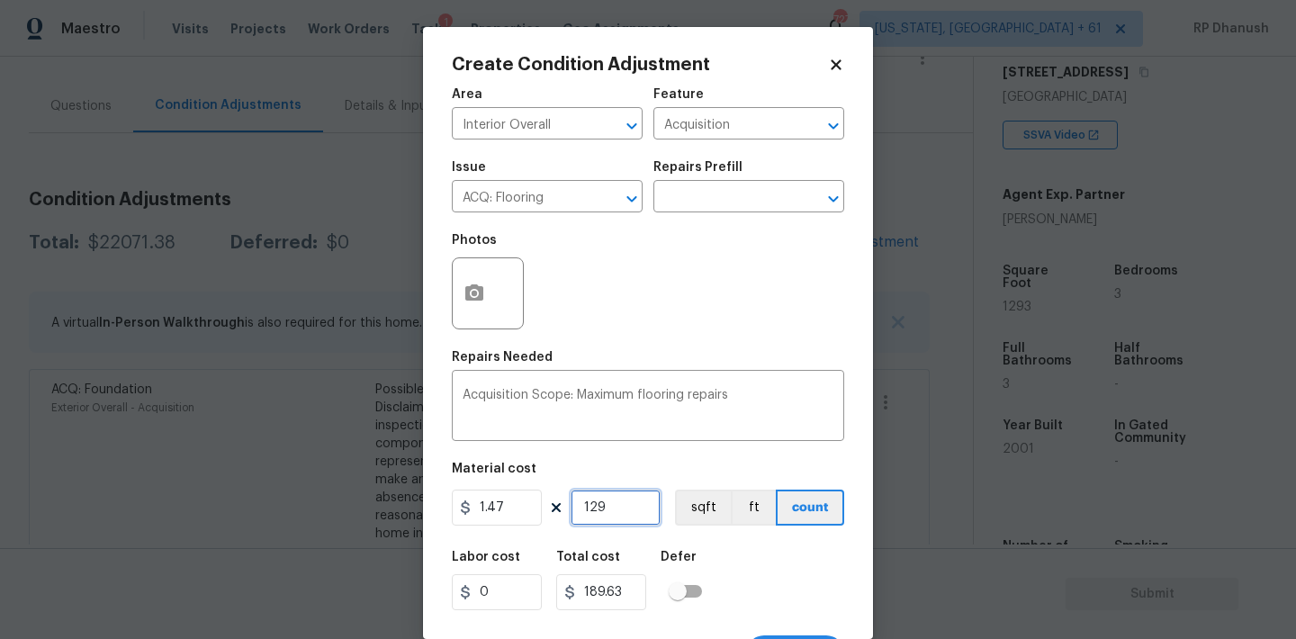
type input "1900.71"
type input "1293"
click at [620, 502] on input "1293" at bounding box center [616, 508] width 90 height 36
click at [475, 291] on icon "button" at bounding box center [474, 294] width 22 height 22
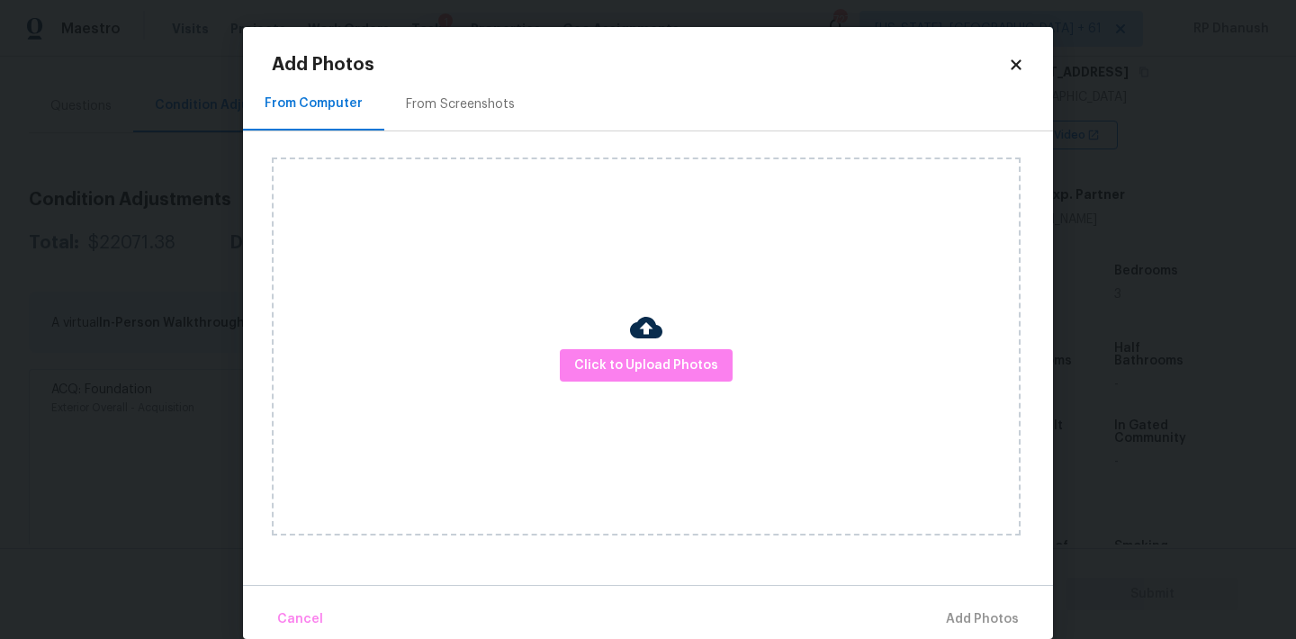
click at [492, 92] on div "From Screenshots" at bounding box center [460, 103] width 152 height 53
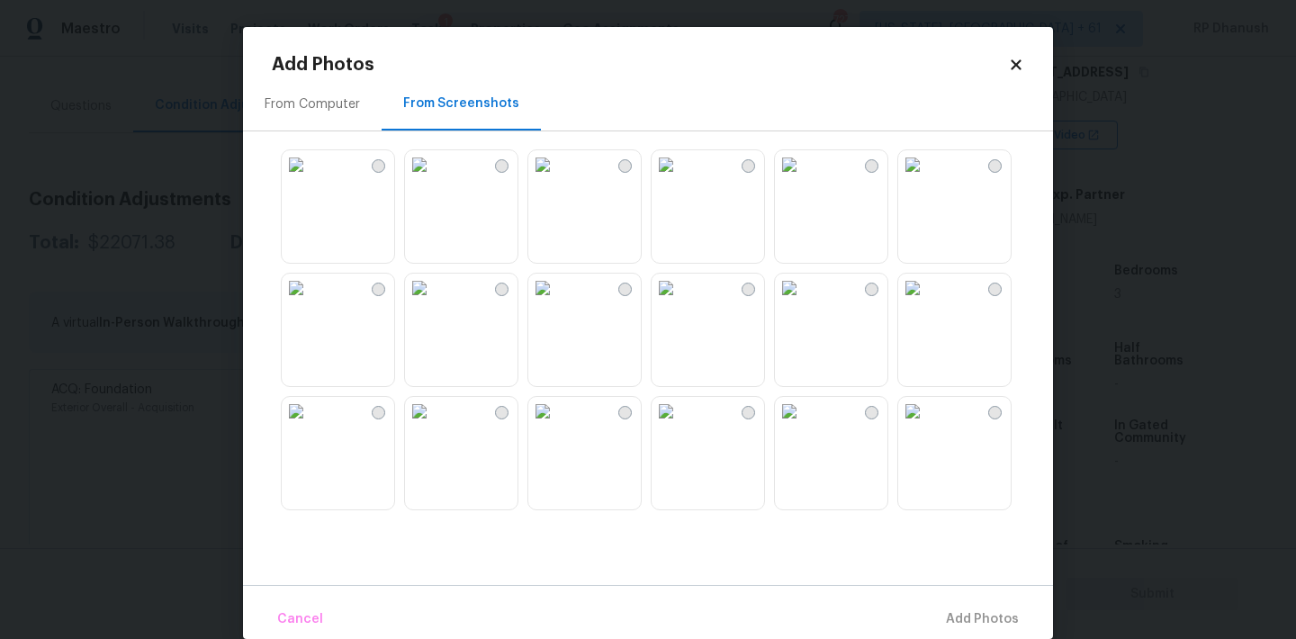
click at [557, 179] on img at bounding box center [542, 164] width 29 height 29
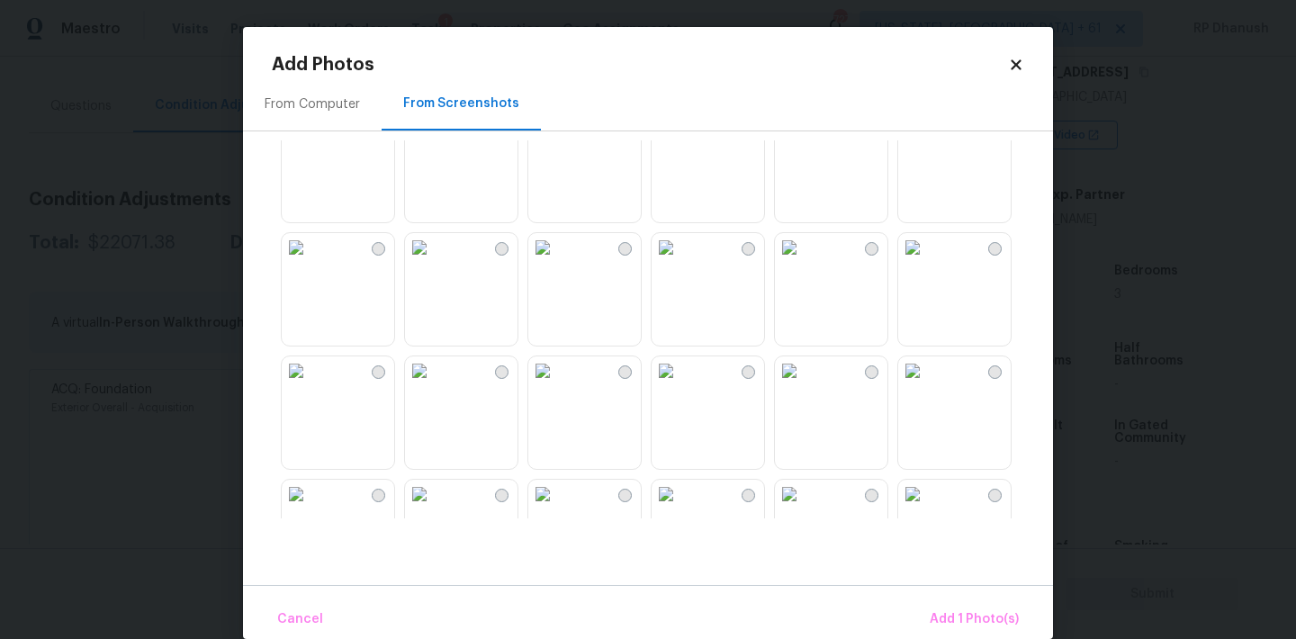
scroll to position [376, 0]
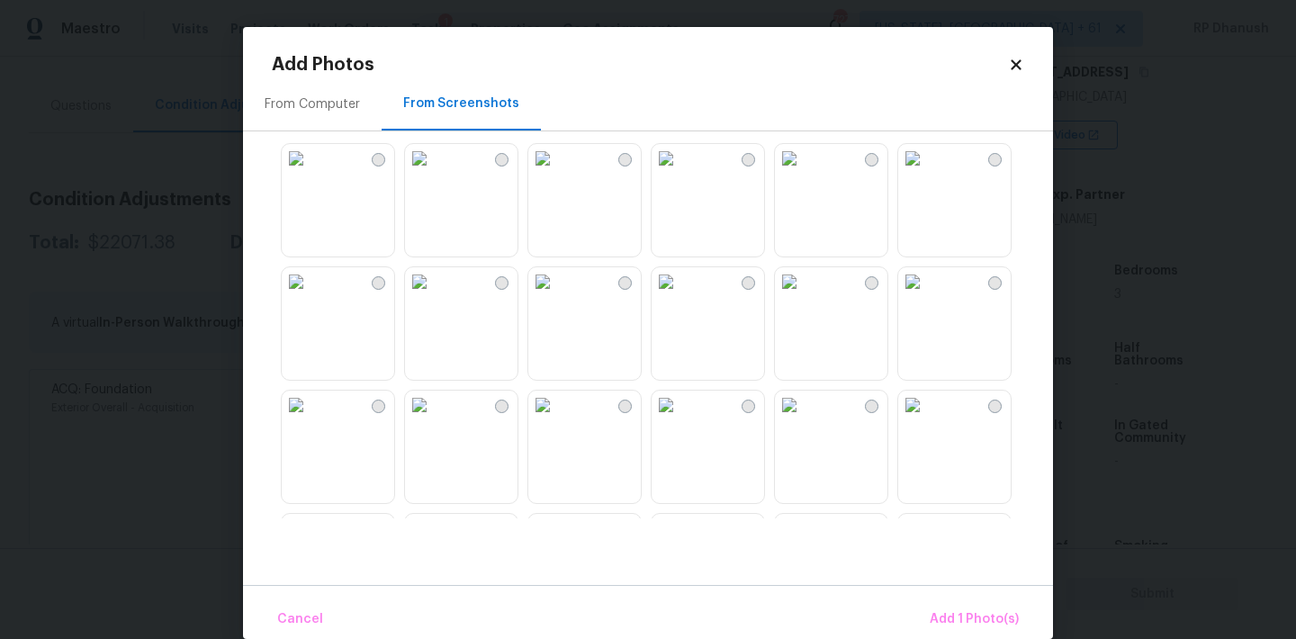
click at [680, 296] on img at bounding box center [666, 281] width 29 height 29
click at [680, 173] on img at bounding box center [666, 158] width 29 height 29
click at [680, 296] on img at bounding box center [666, 281] width 29 height 29
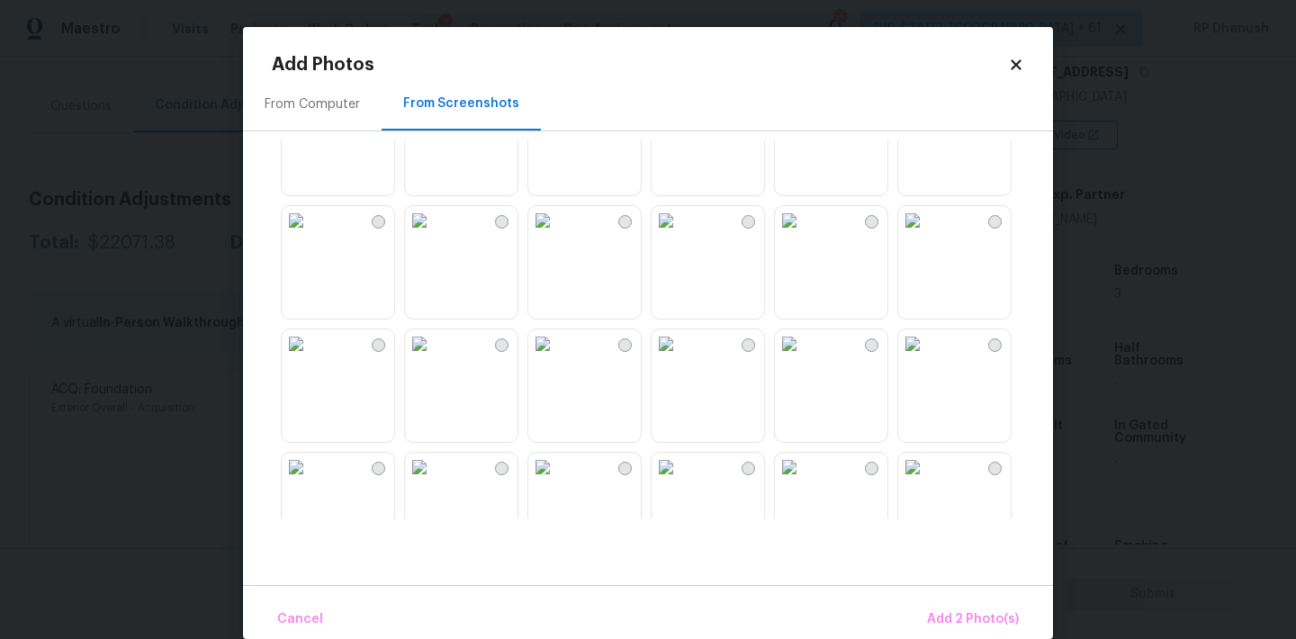
scroll to position [907, 0]
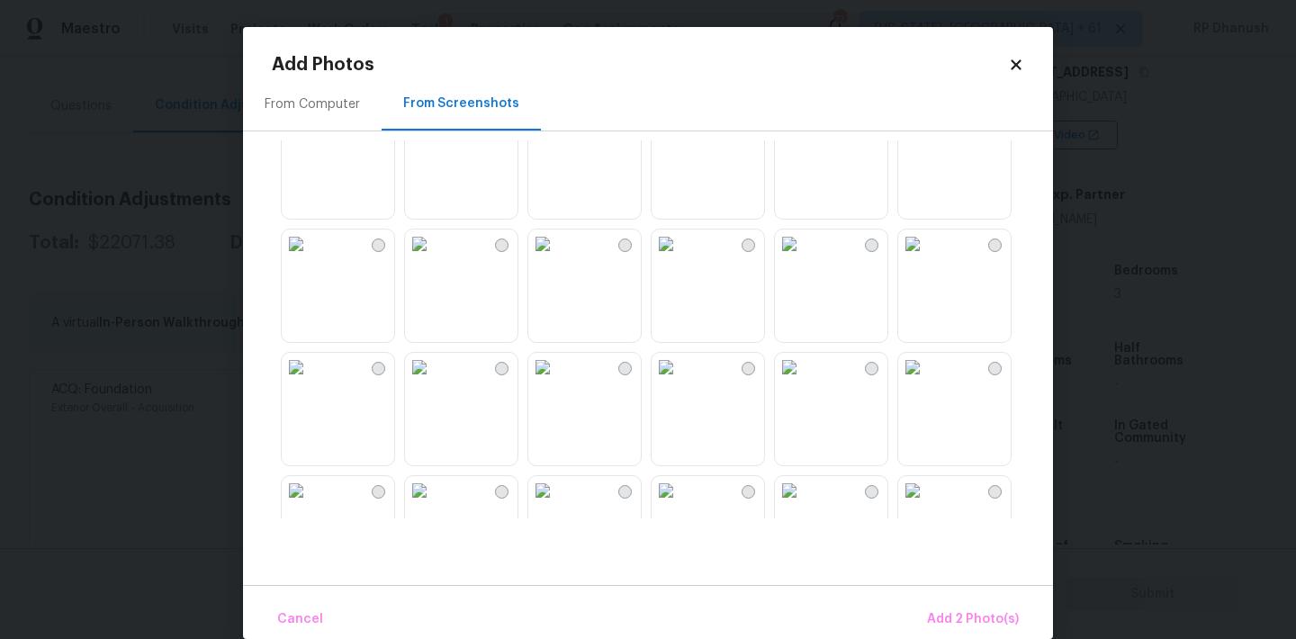
click at [434, 258] on img at bounding box center [419, 243] width 29 height 29
click at [557, 258] on img at bounding box center [542, 243] width 29 height 29
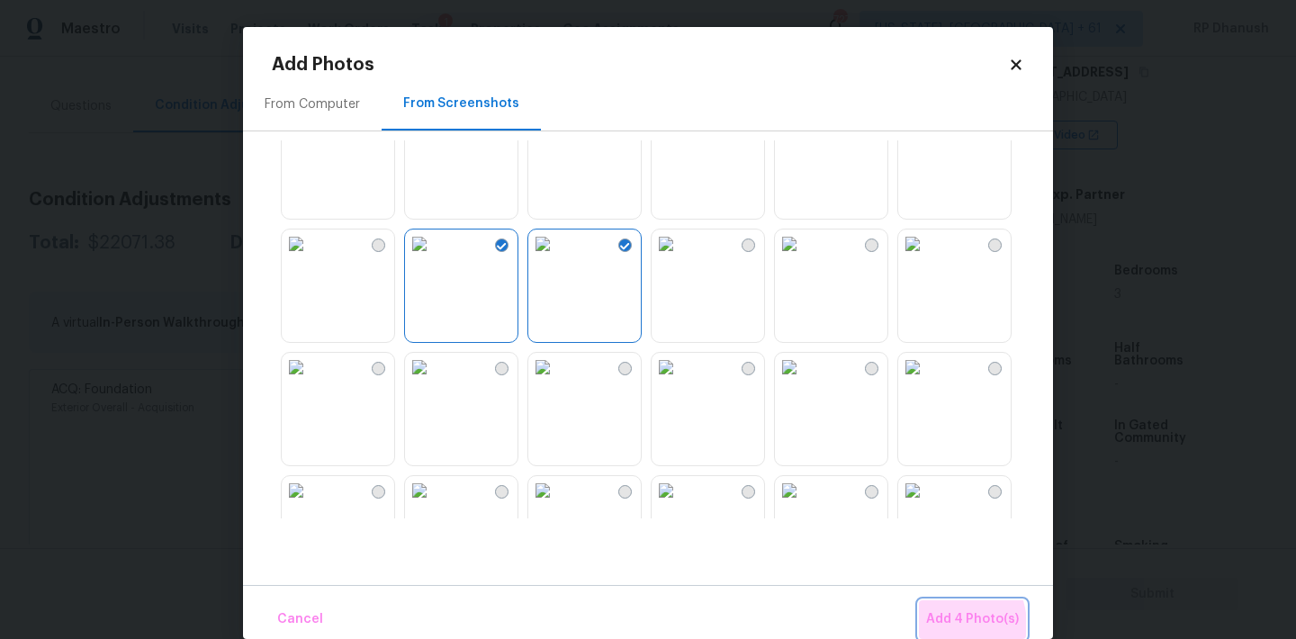
drag, startPoint x: 939, startPoint y: 626, endPoint x: 670, endPoint y: 383, distance: 363.2
click at [937, 626] on span "Add 4 Photo(s)" at bounding box center [972, 619] width 93 height 22
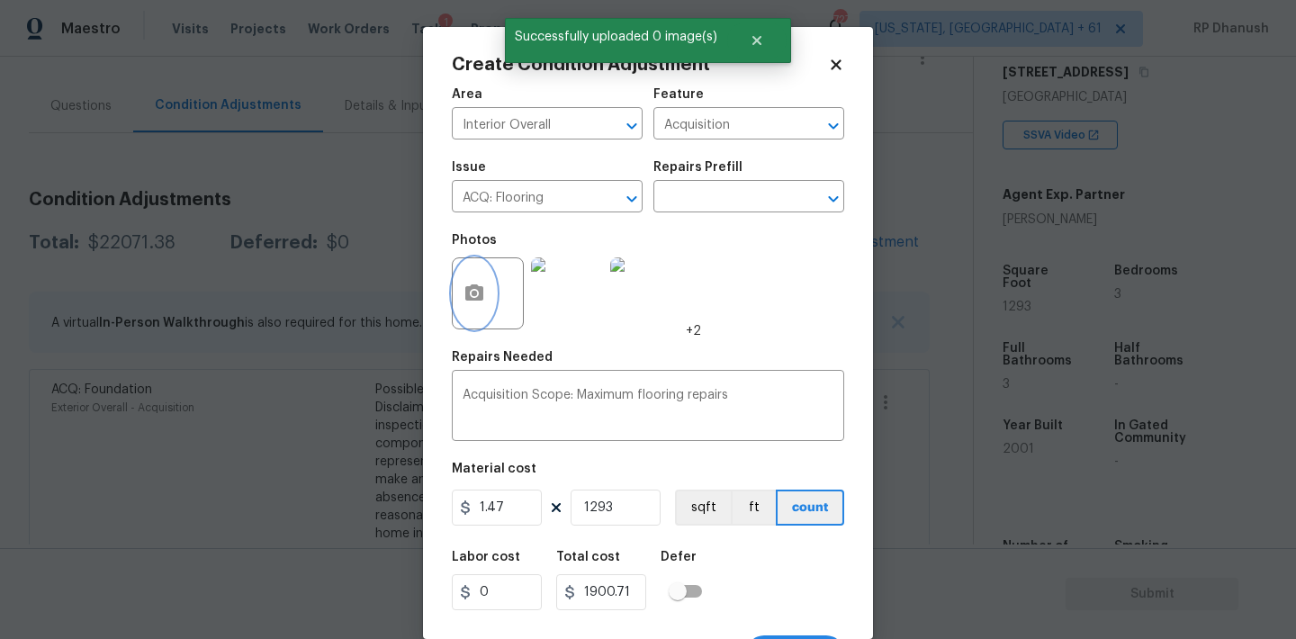
scroll to position [33, 0]
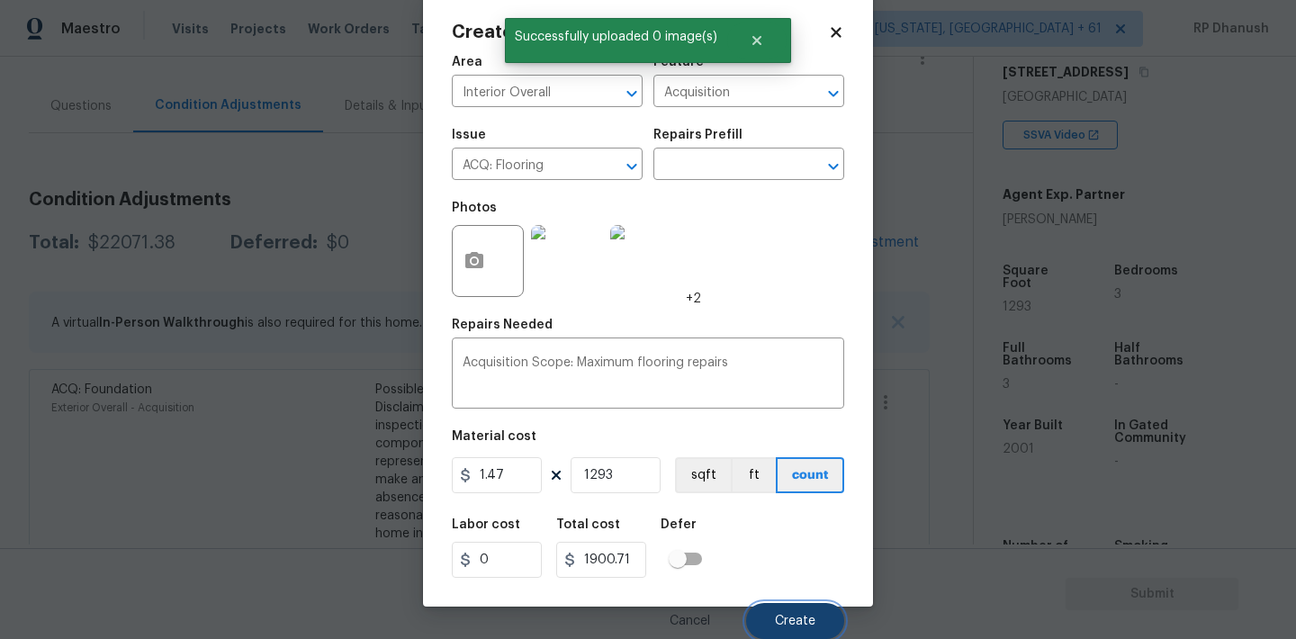
click at [812, 625] on span "Create" at bounding box center [795, 621] width 40 height 13
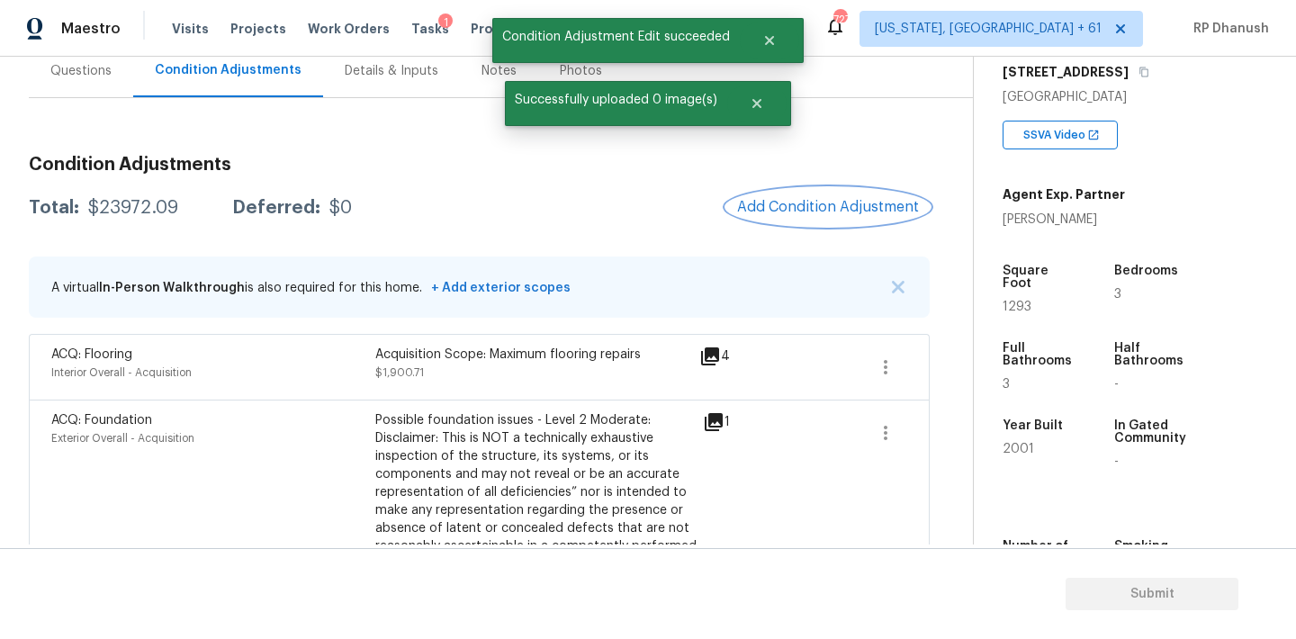
scroll to position [193, 0]
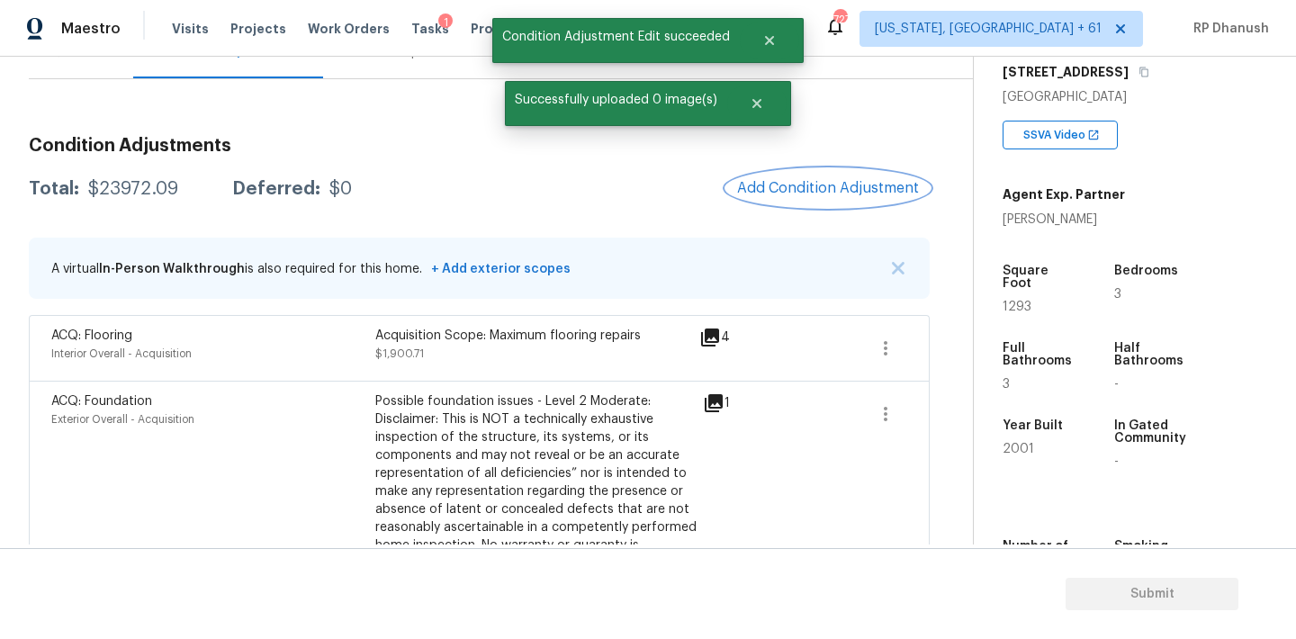
click at [795, 192] on span "Add Condition Adjustment" at bounding box center [828, 188] width 182 height 16
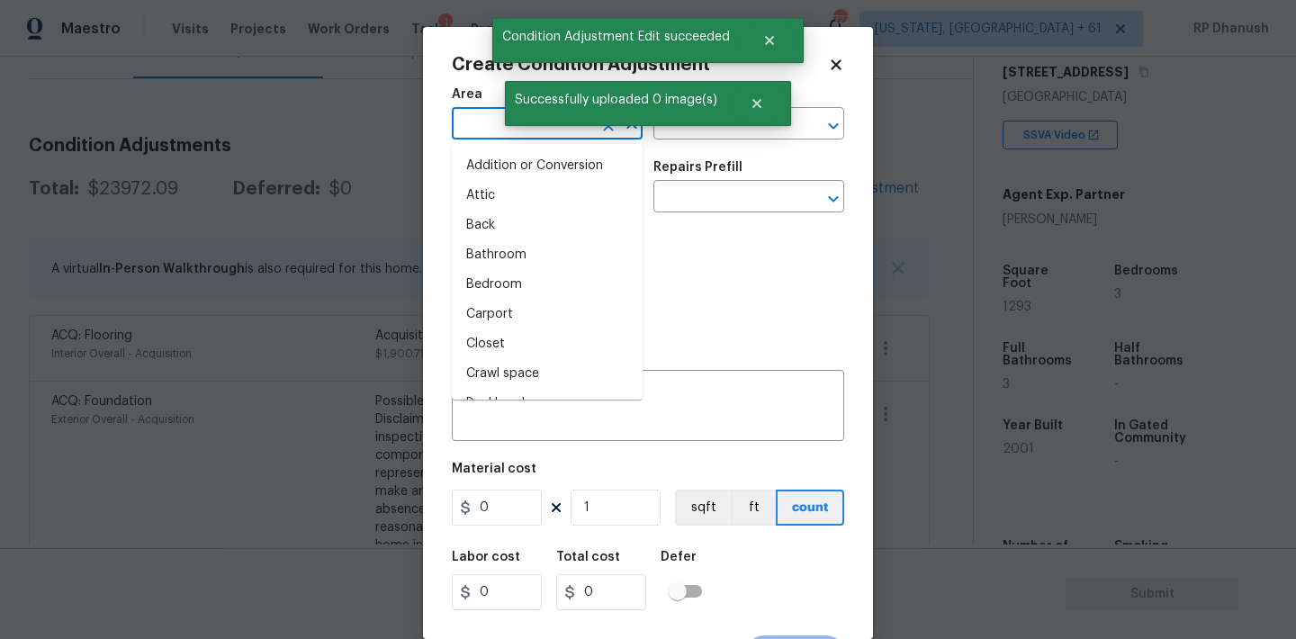
click at [494, 131] on input "text" at bounding box center [522, 126] width 140 height 28
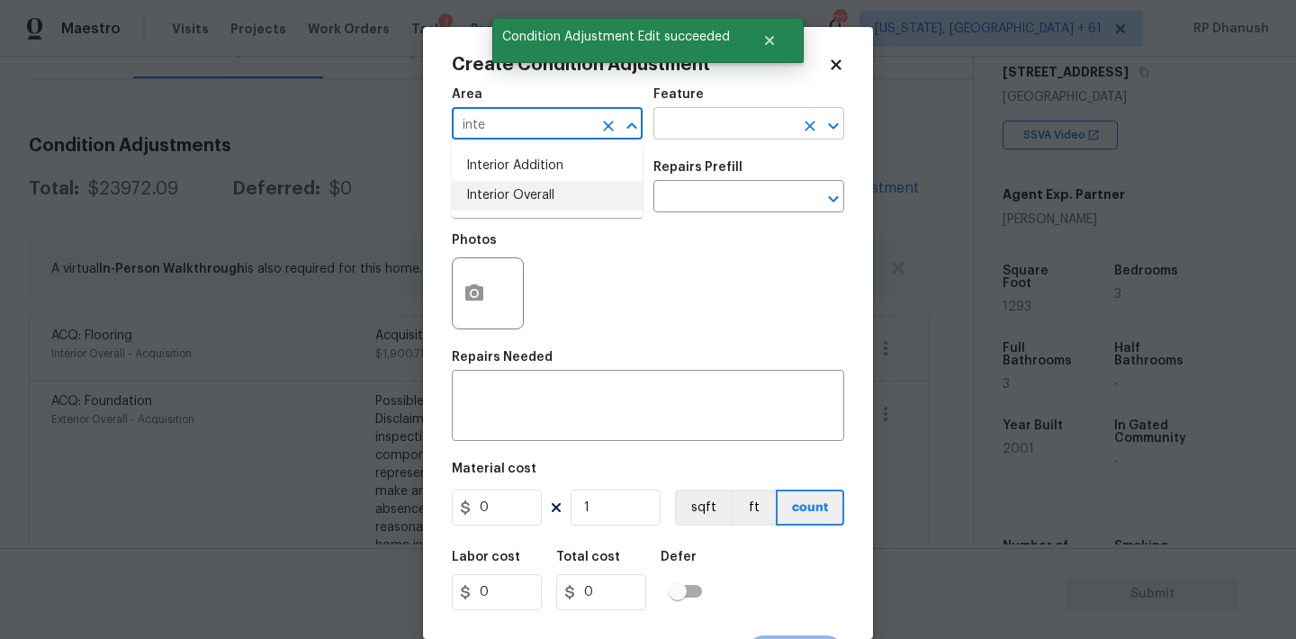
drag, startPoint x: 495, startPoint y: 193, endPoint x: 706, endPoint y: 130, distance: 219.8
click at [498, 191] on li "Interior Overall" at bounding box center [547, 196] width 191 height 30
type input "Interior Overall"
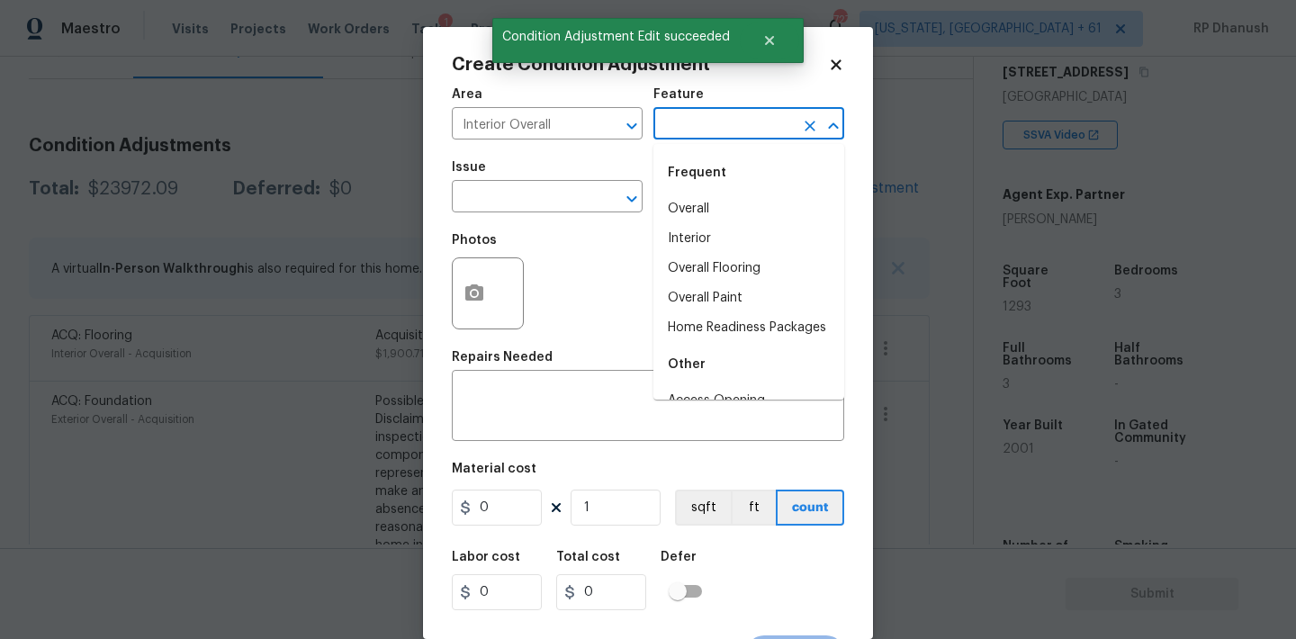
click at [706, 130] on input "text" at bounding box center [723, 126] width 140 height 28
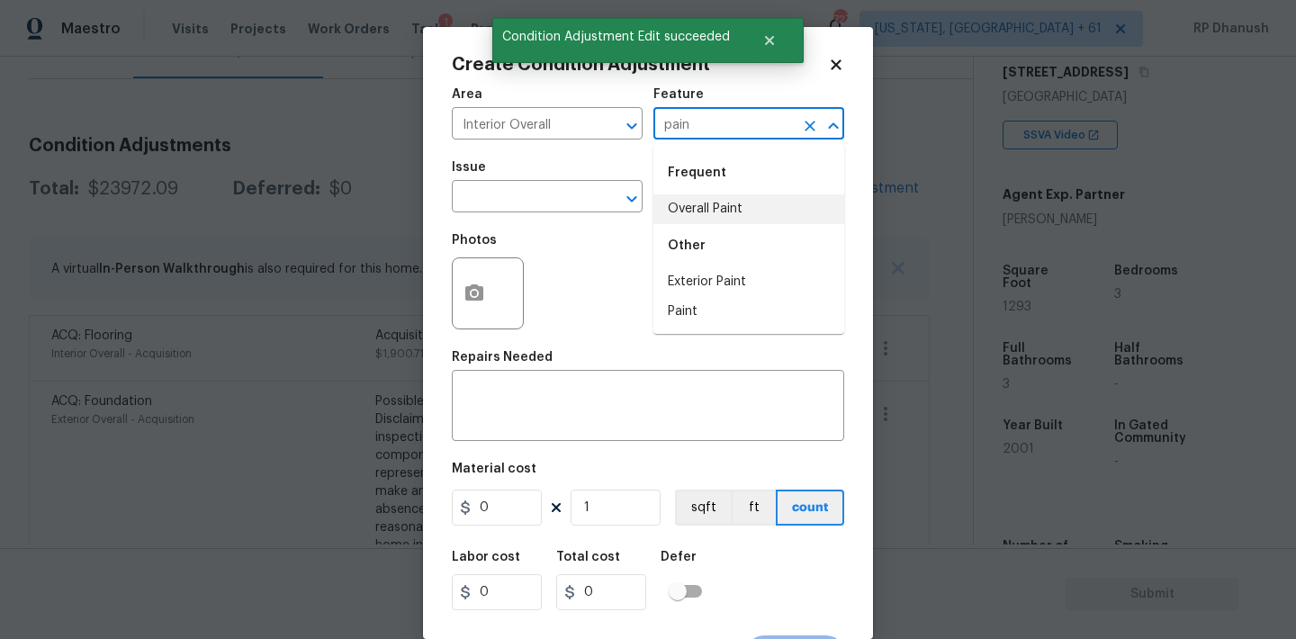
click at [706, 220] on li "Overall Paint" at bounding box center [748, 209] width 191 height 30
type input "Overall Paint"
click at [545, 209] on input "text" at bounding box center [522, 198] width 140 height 28
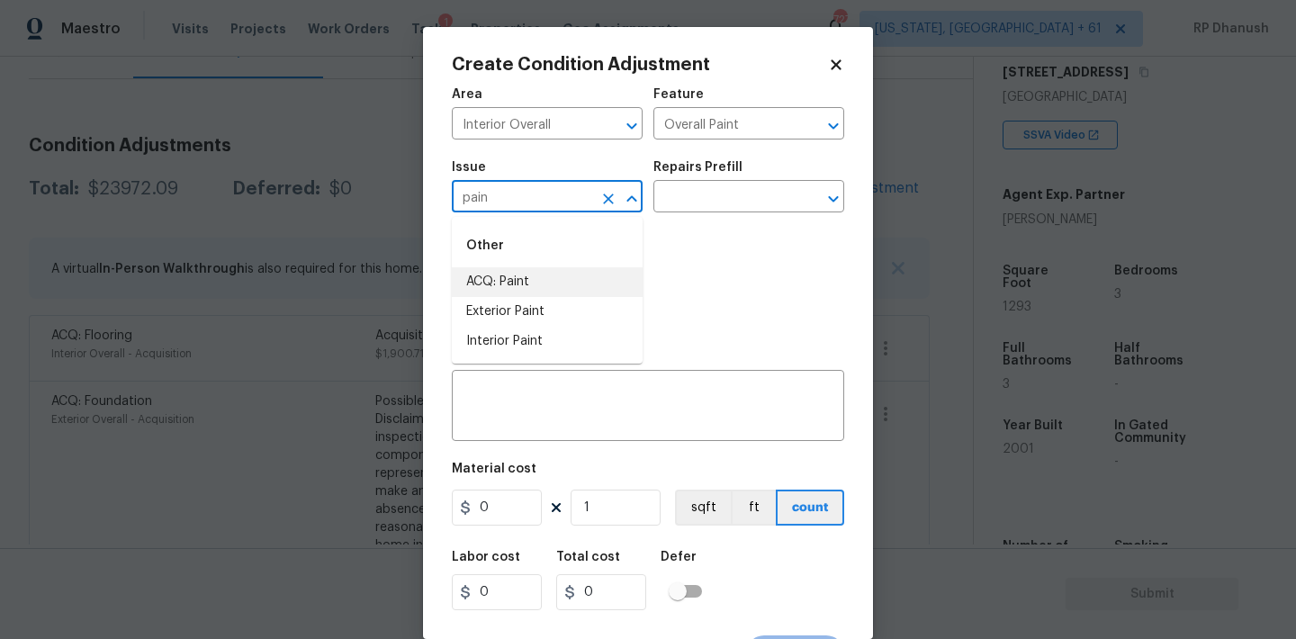
click at [524, 274] on li "ACQ: Paint" at bounding box center [547, 282] width 191 height 30
type input "ACQ: Paint"
click at [690, 193] on input "text" at bounding box center [723, 198] width 140 height 28
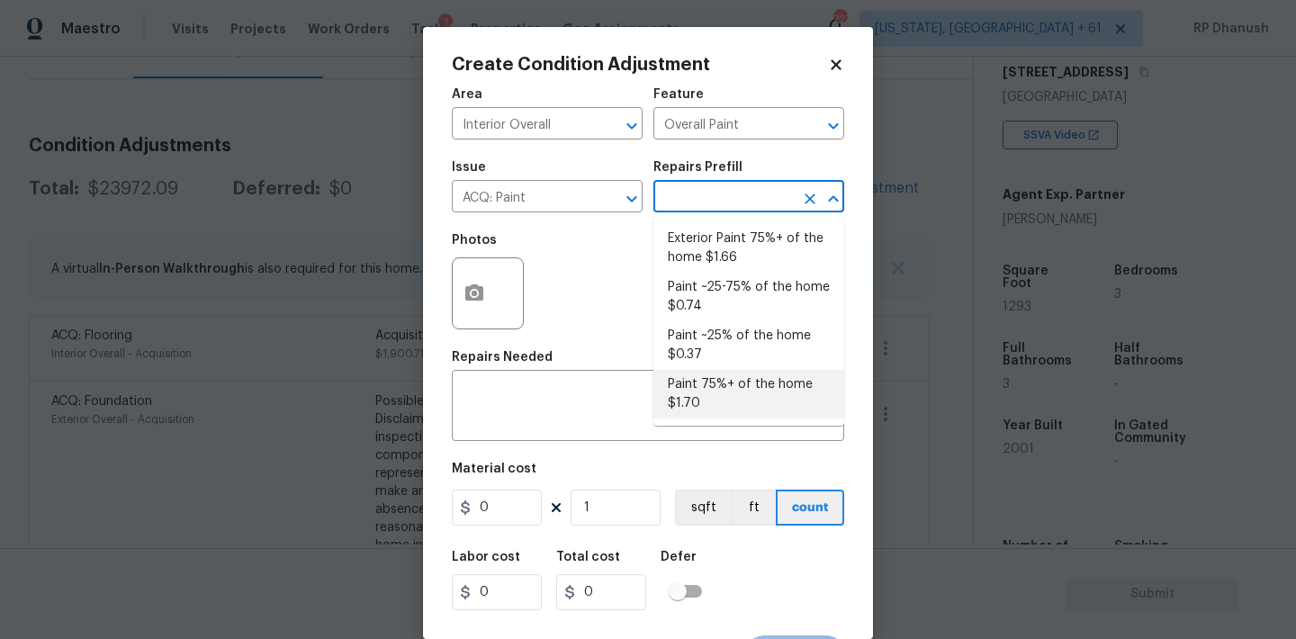
click at [700, 393] on li "Paint 75%+ of the home $1.70" at bounding box center [748, 394] width 191 height 49
type input "Acquisition"
type textarea "Acquisition Scope: 75%+ of the home will likely require interior paint"
type input "1.7"
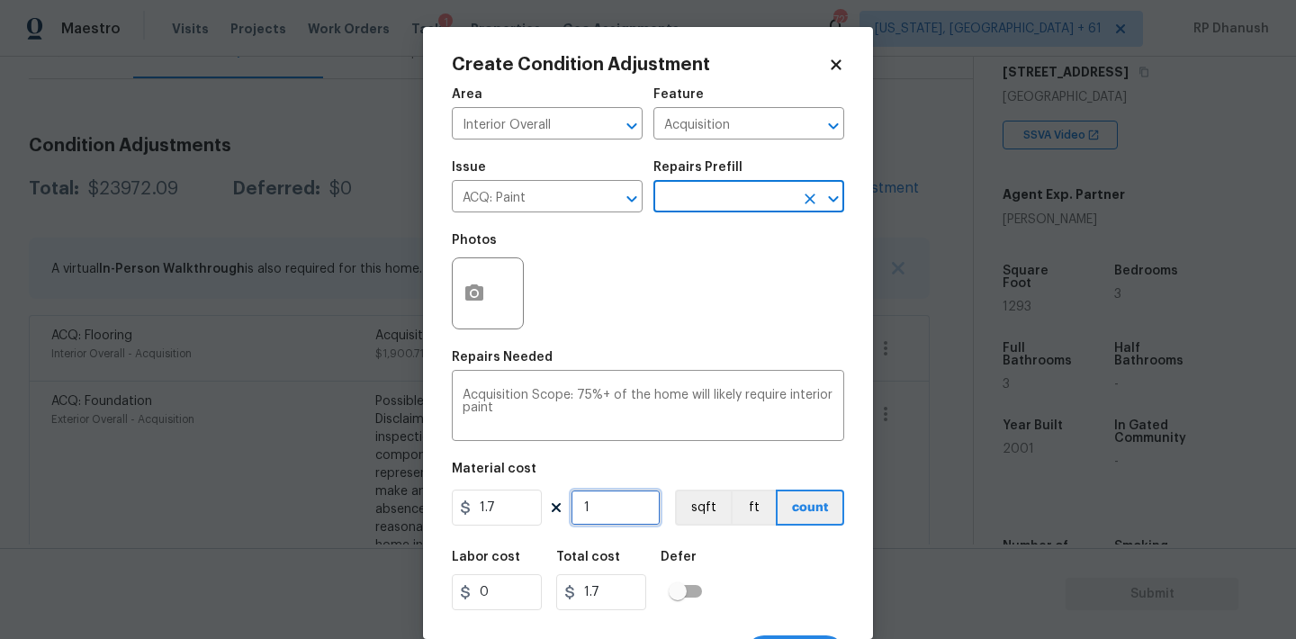
click at [632, 509] on input "1" at bounding box center [616, 508] width 90 height 36
type input "0"
type input "1"
type input "1.7"
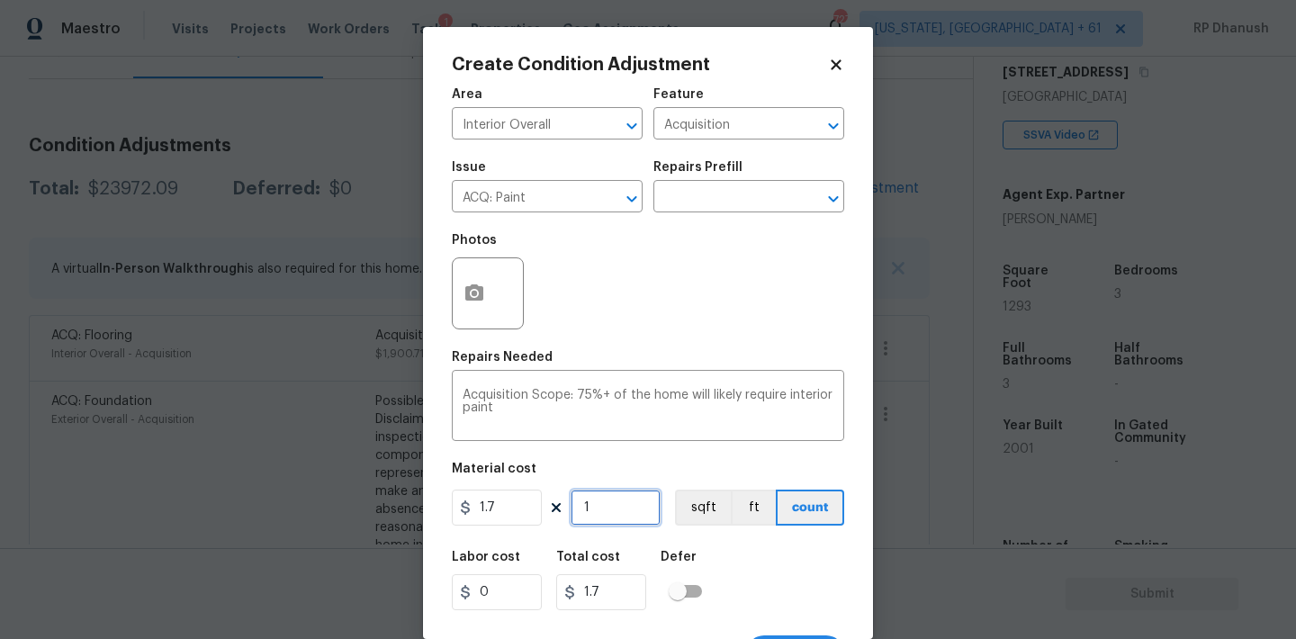
type input "12"
type input "20.4"
type input "129"
type input "219.3"
type input "1293"
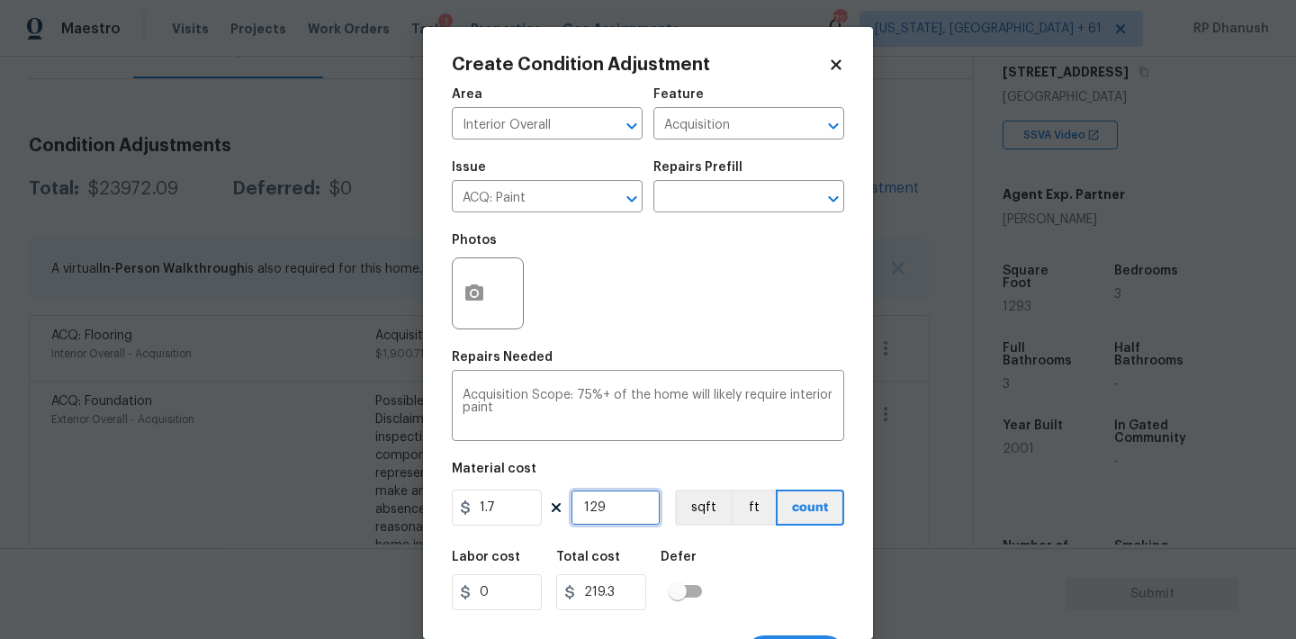
type input "2198.1"
type input "1293"
click at [632, 509] on input "1293" at bounding box center [616, 508] width 90 height 36
click at [471, 279] on button "button" at bounding box center [474, 293] width 43 height 70
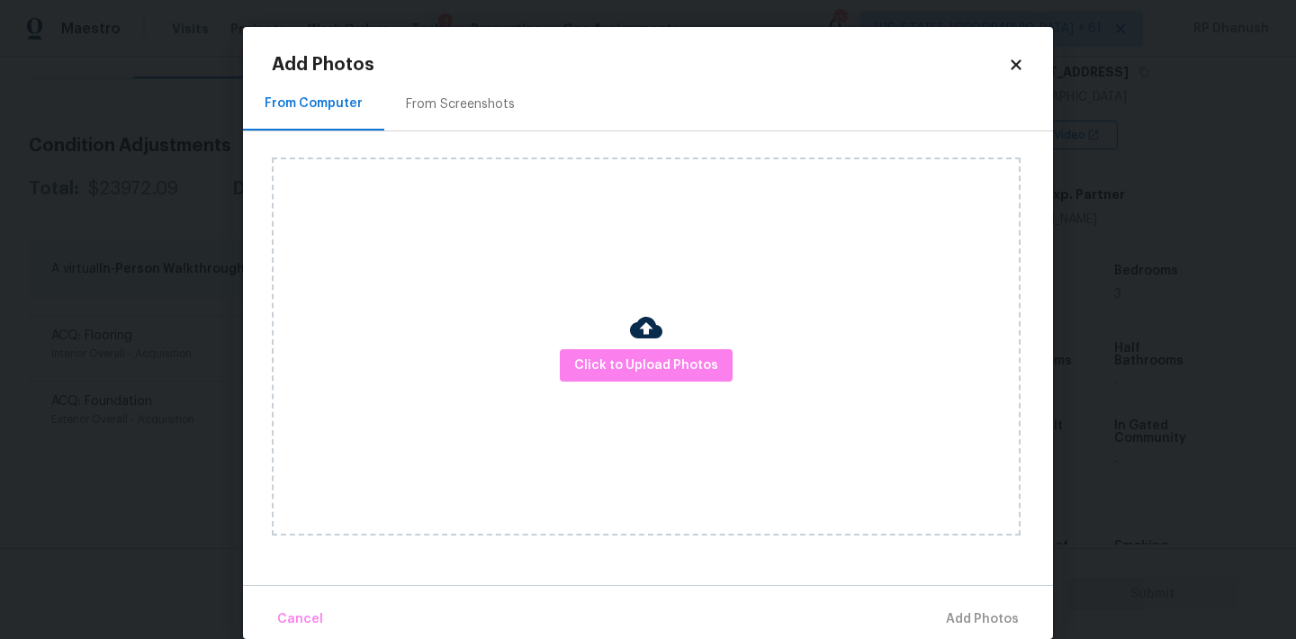
click at [455, 113] on div "From Screenshots" at bounding box center [460, 103] width 152 height 53
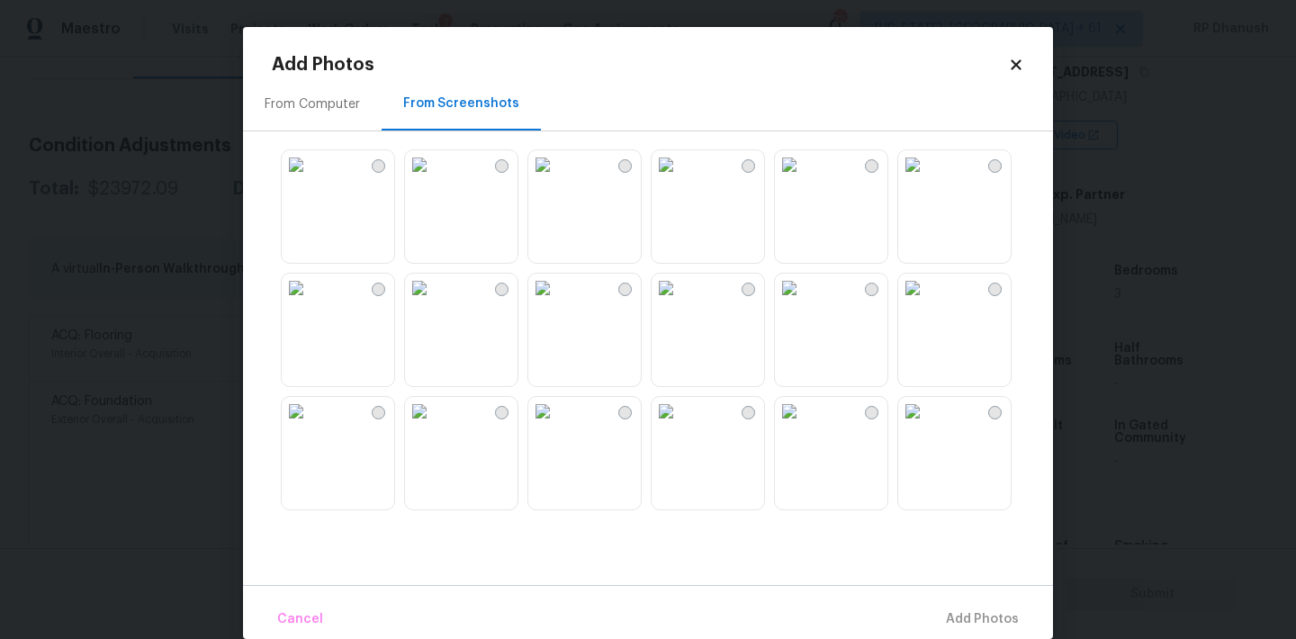
click at [557, 179] on img at bounding box center [542, 164] width 29 height 29
click at [434, 426] on img at bounding box center [419, 411] width 29 height 29
click at [680, 426] on img at bounding box center [666, 411] width 29 height 29
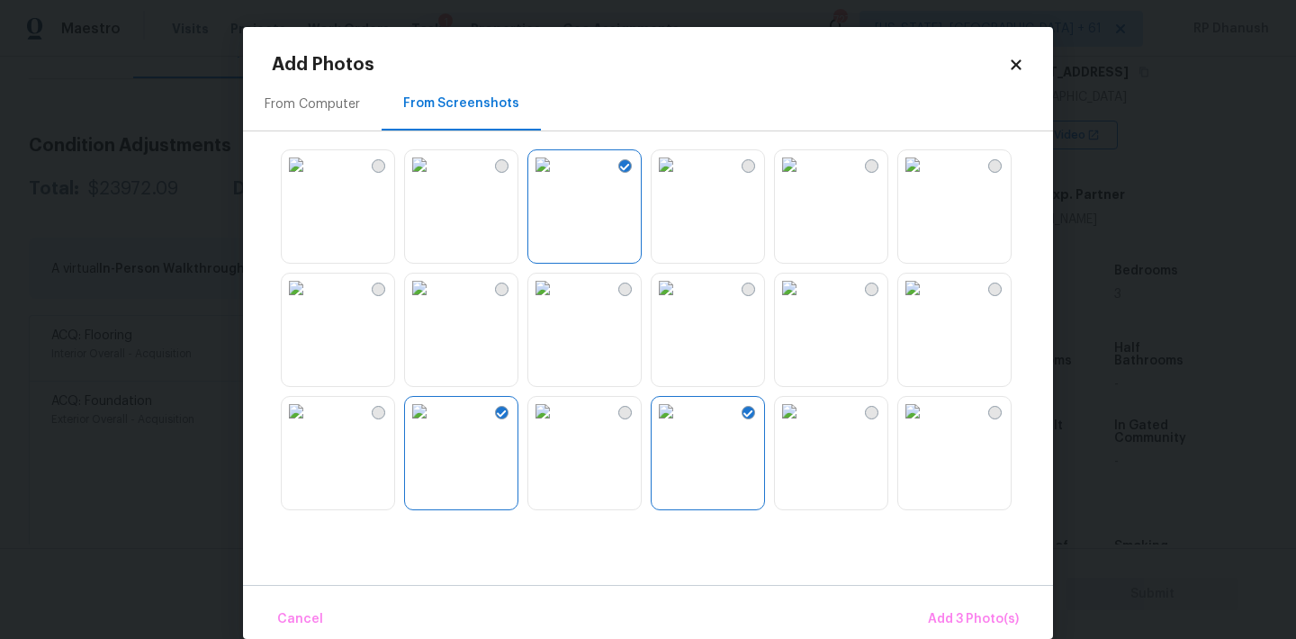
click at [927, 426] on img at bounding box center [912, 411] width 29 height 29
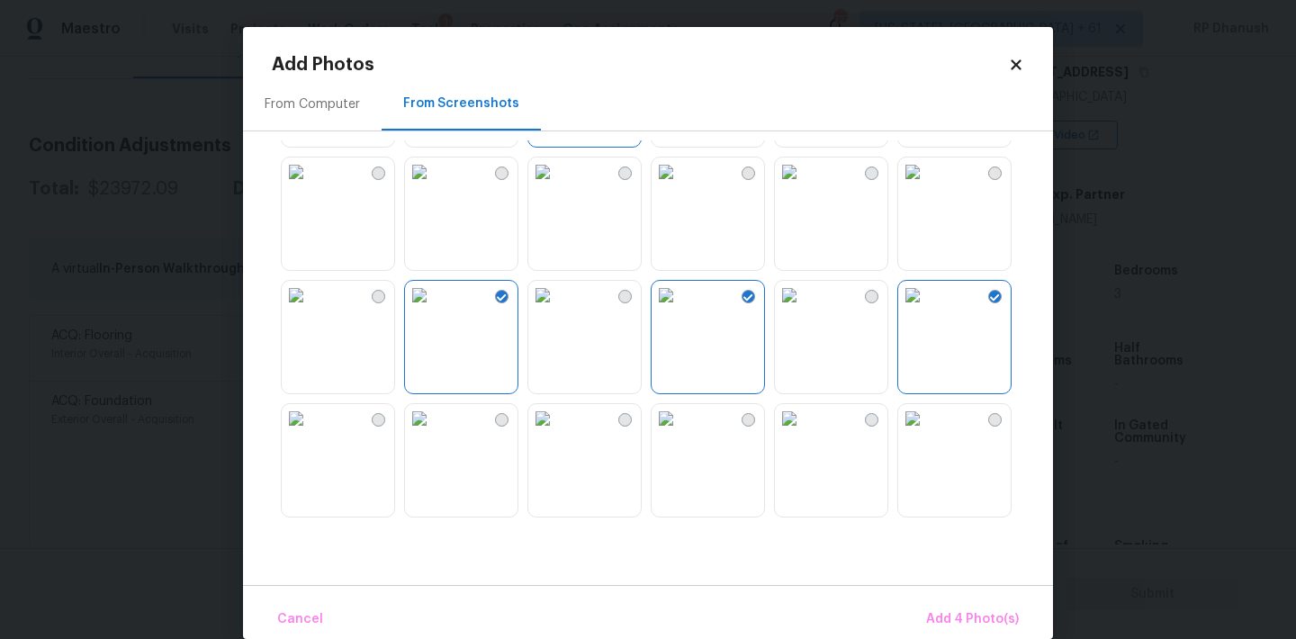
scroll to position [186, 0]
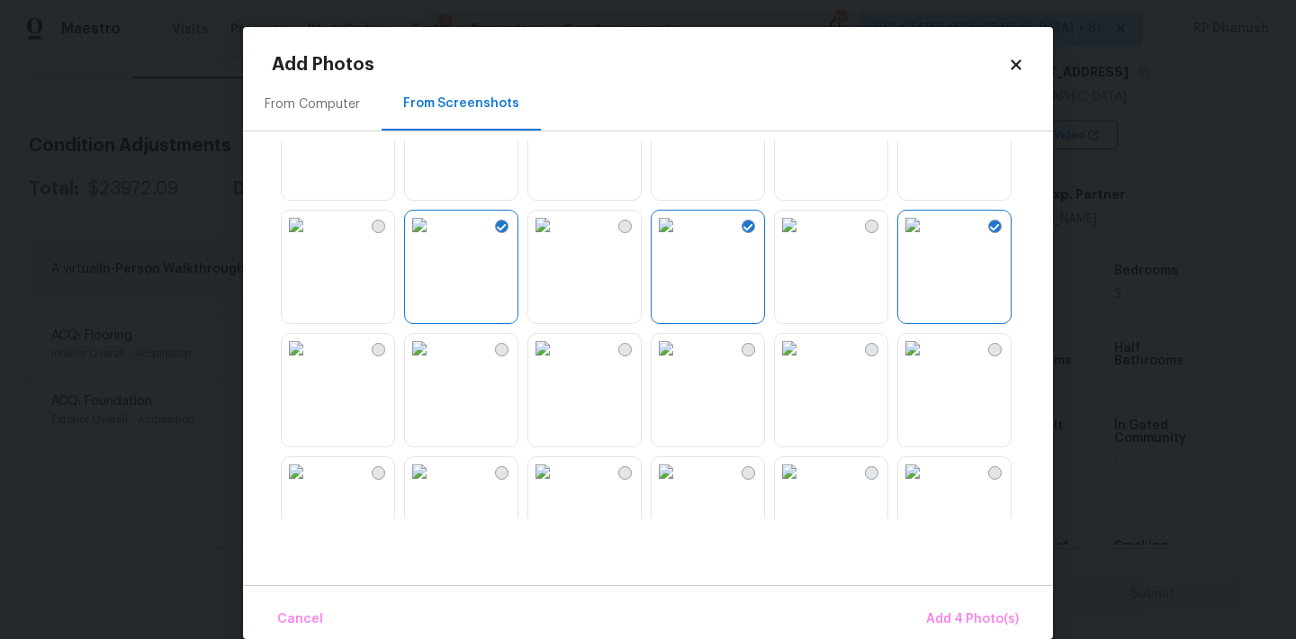
click at [680, 363] on img at bounding box center [666, 348] width 29 height 29
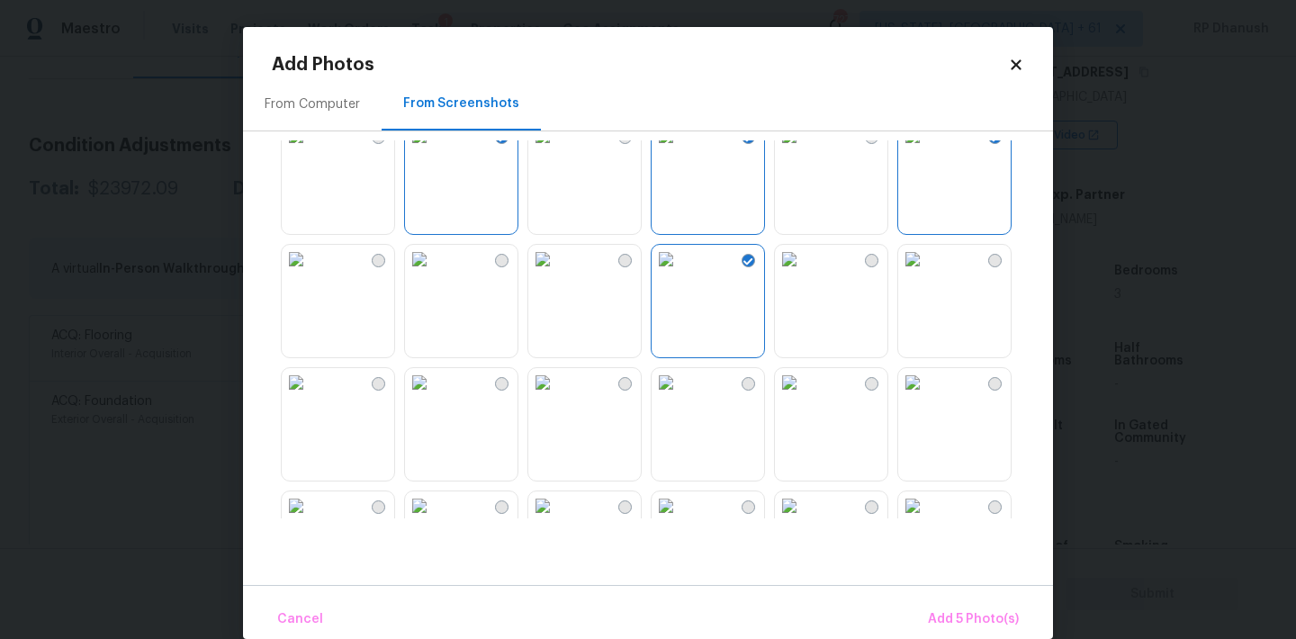
scroll to position [338, 0]
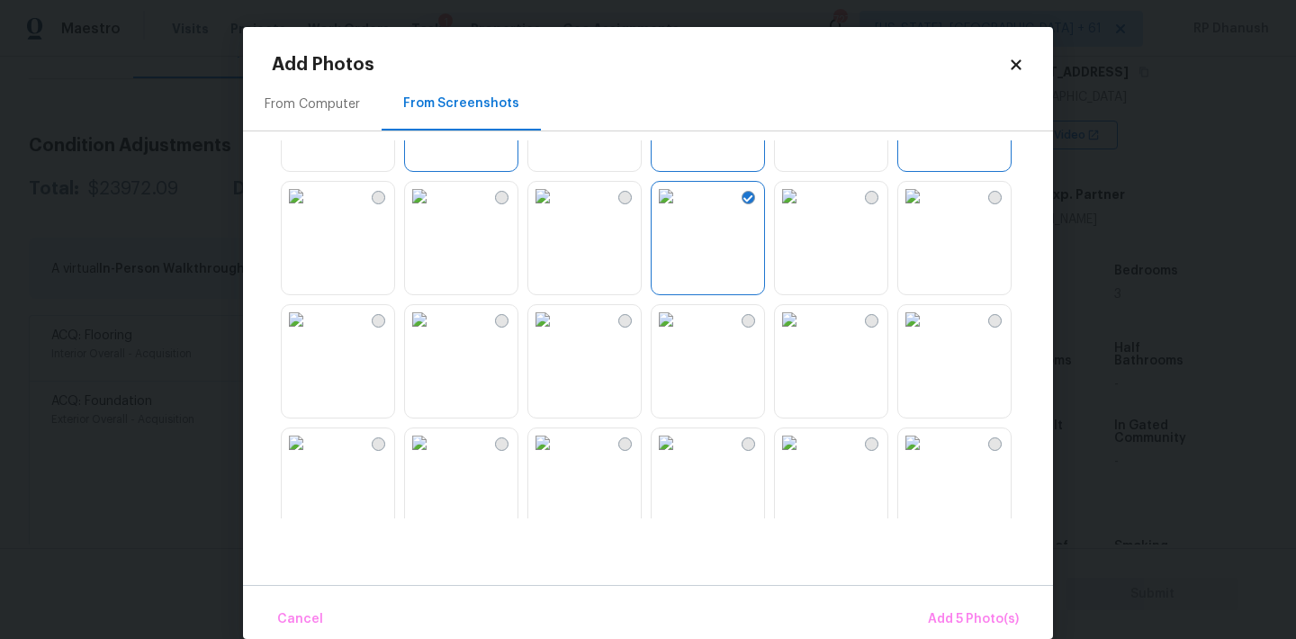
click at [310, 457] on img at bounding box center [296, 442] width 29 height 29
click at [952, 613] on span "Add 6 Photo(s)" at bounding box center [973, 619] width 92 height 22
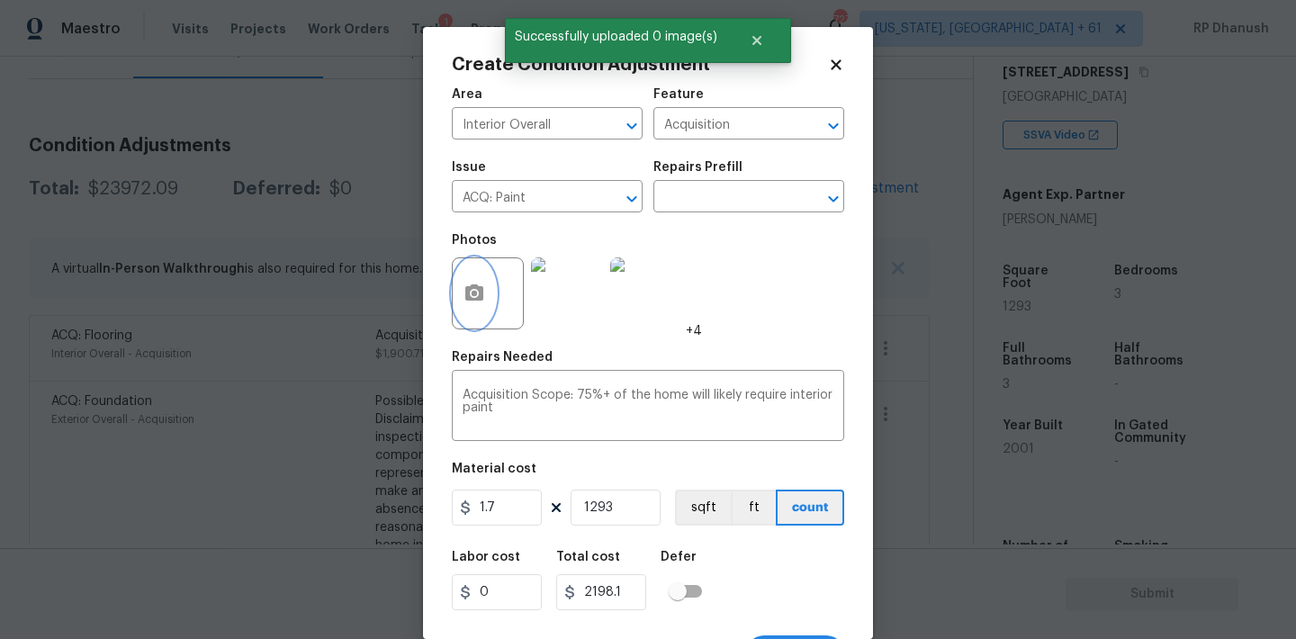
scroll to position [33, 0]
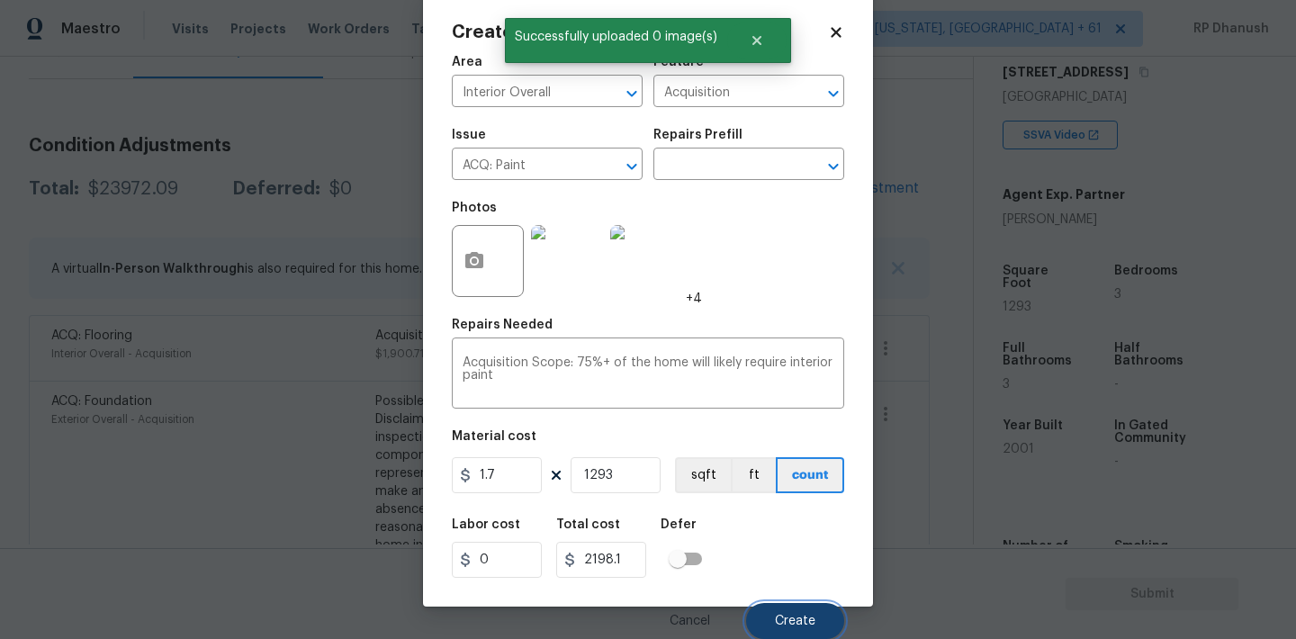
click at [798, 634] on button "Create" at bounding box center [795, 621] width 98 height 36
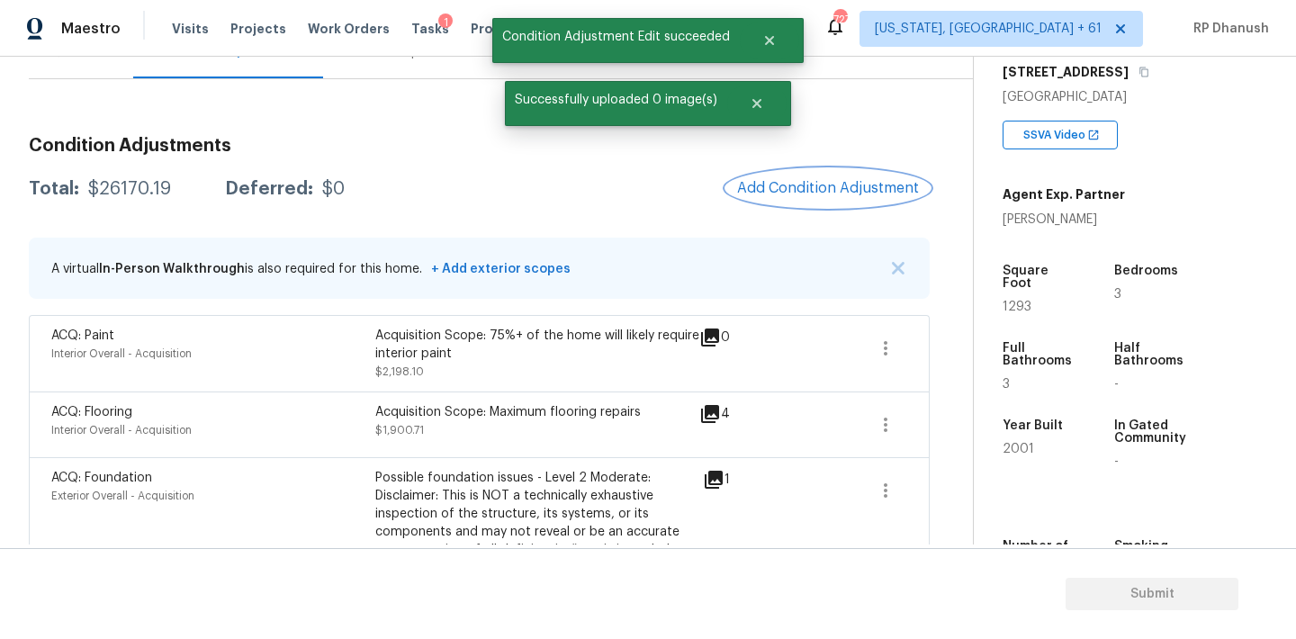
scroll to position [0, 0]
click at [820, 193] on span "Add Condition Adjustment" at bounding box center [828, 188] width 182 height 16
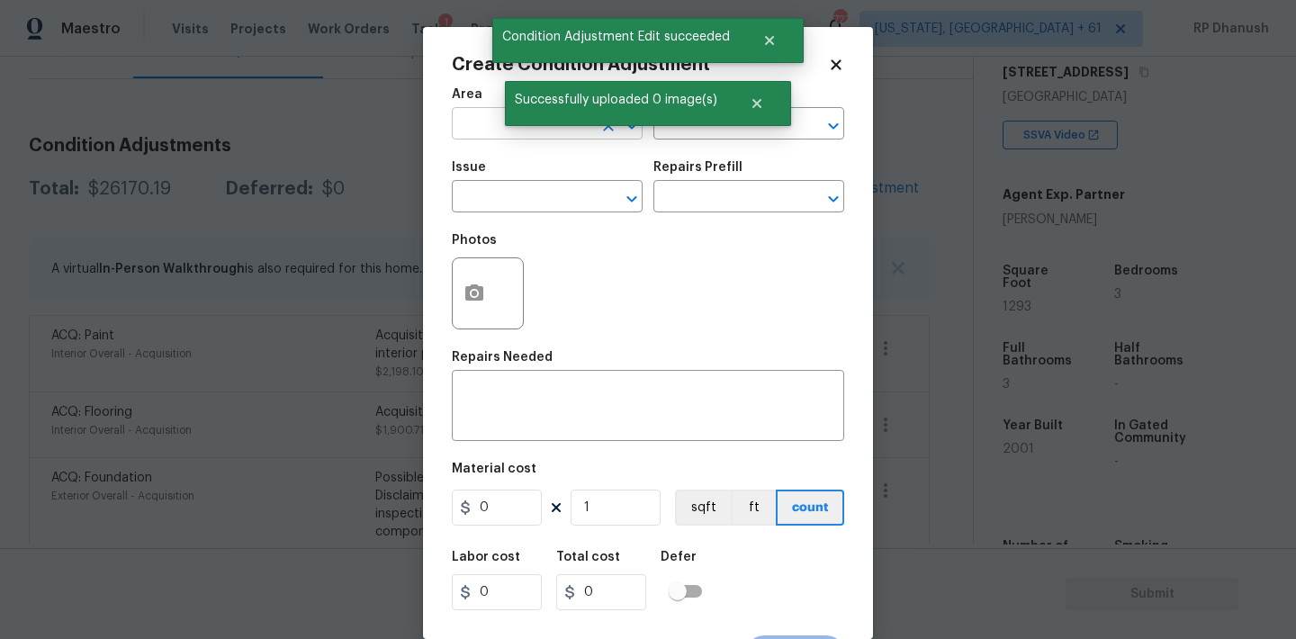
click at [481, 133] on input "text" at bounding box center [522, 126] width 140 height 28
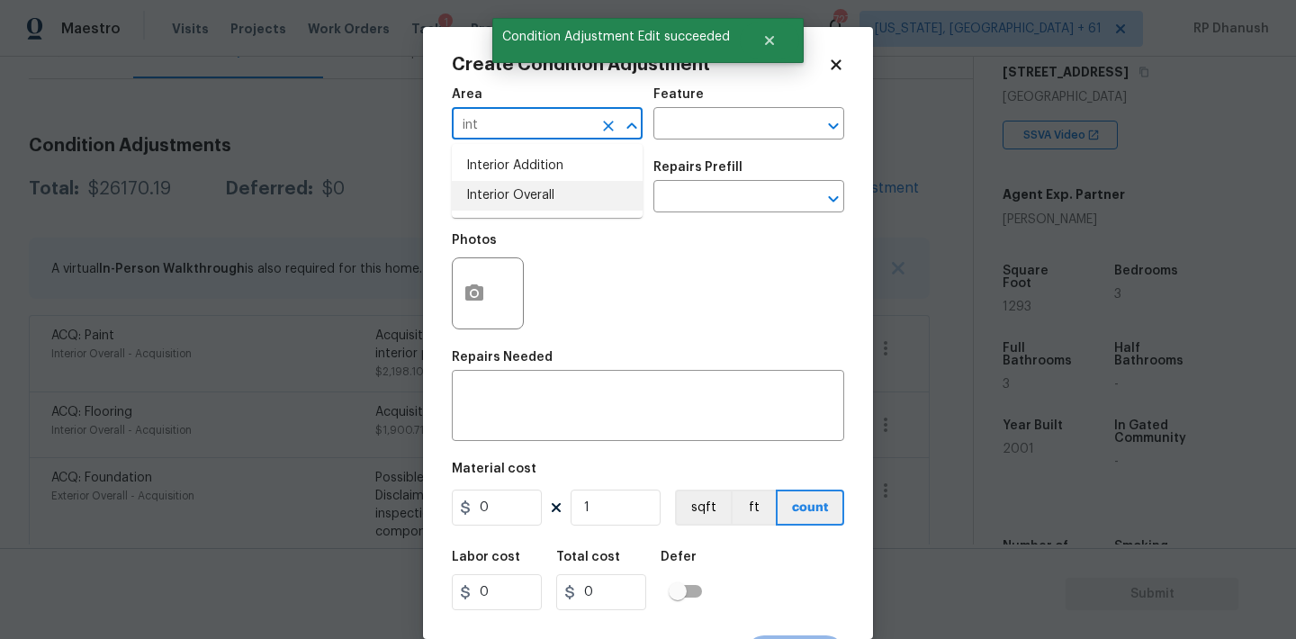
drag, startPoint x: 487, startPoint y: 196, endPoint x: 715, endPoint y: 140, distance: 235.3
click at [487, 196] on li "Interior Overall" at bounding box center [547, 196] width 191 height 30
type input "Interior Overall"
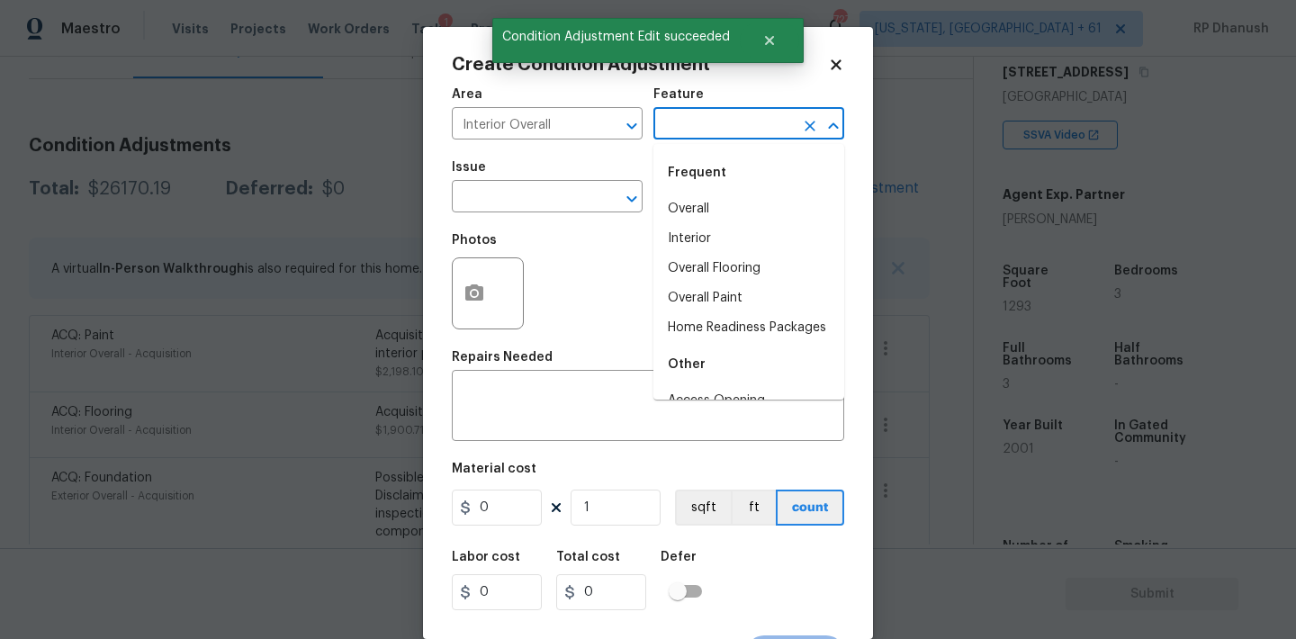
click at [719, 121] on input "text" at bounding box center [723, 126] width 140 height 28
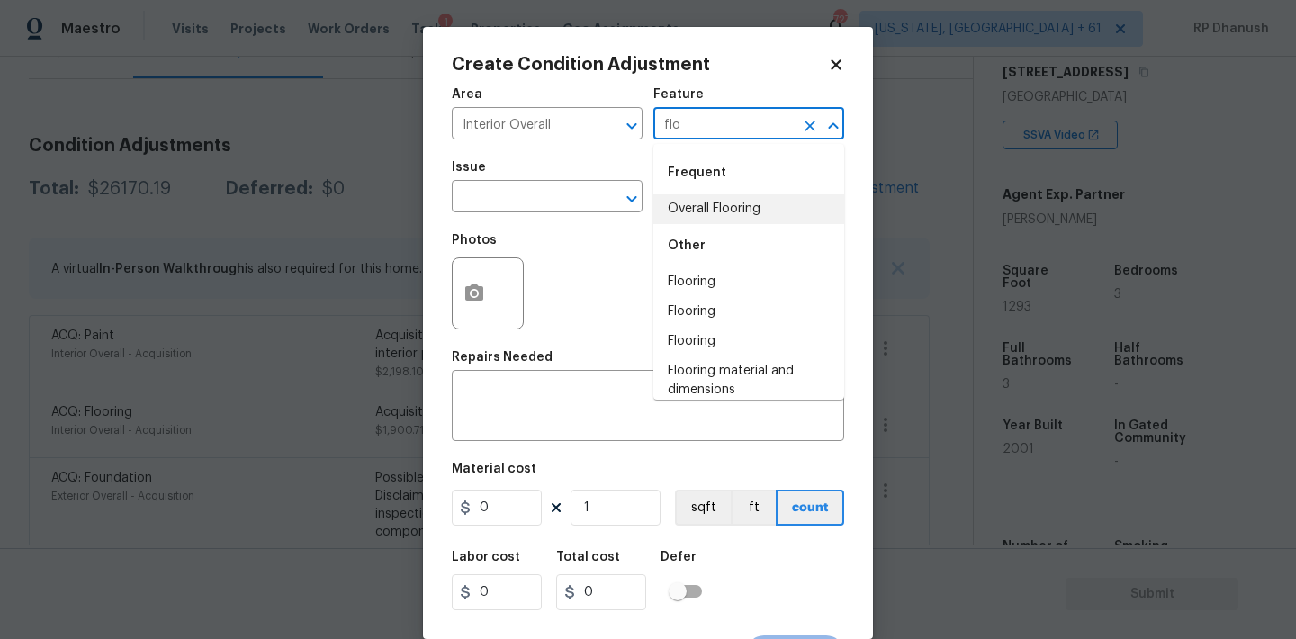
click at [726, 216] on li "Overall Flooring" at bounding box center [748, 209] width 191 height 30
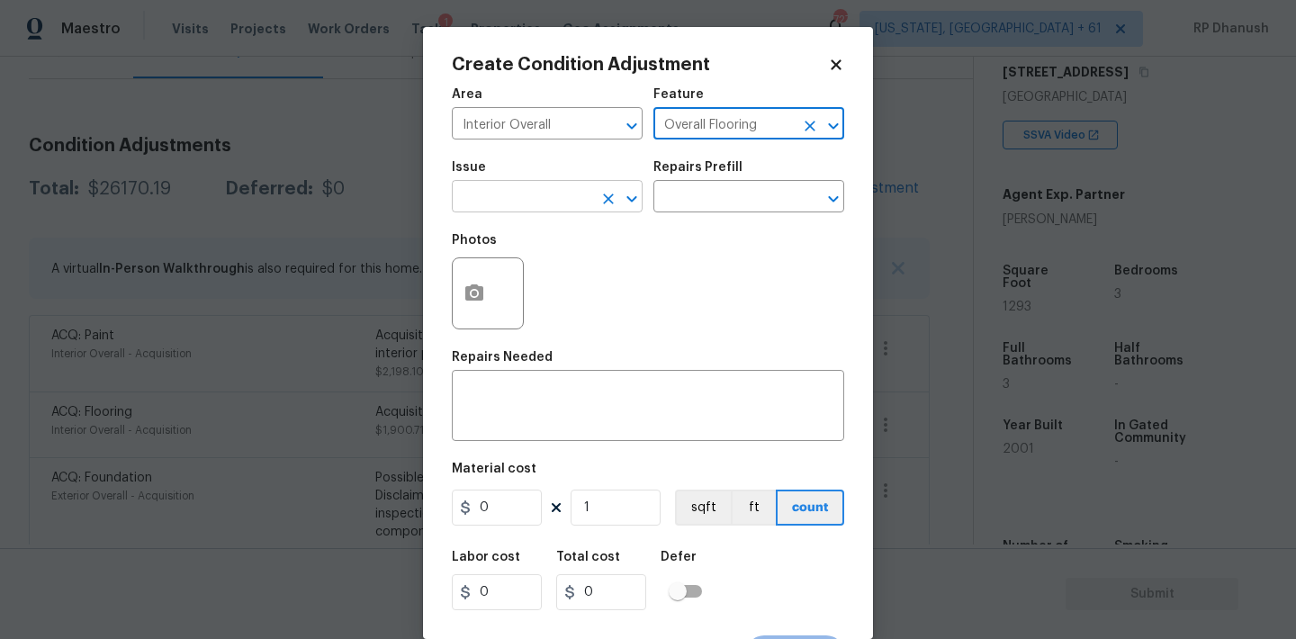
type input "Overall Flooring"
click at [577, 199] on input "text" at bounding box center [522, 198] width 140 height 28
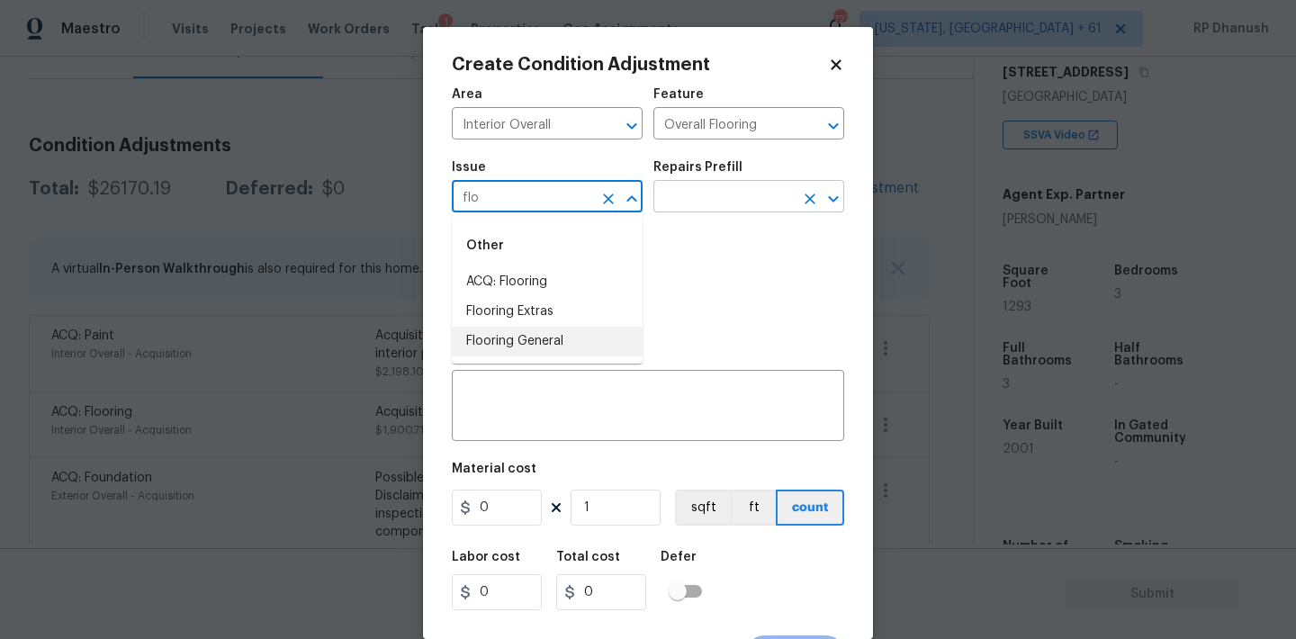
drag, startPoint x: 531, startPoint y: 333, endPoint x: 712, endPoint y: 209, distance: 219.4
click at [538, 323] on ul "ACQ: Flooring Flooring Extras Flooring General" at bounding box center [547, 311] width 191 height 89
type input "flo"
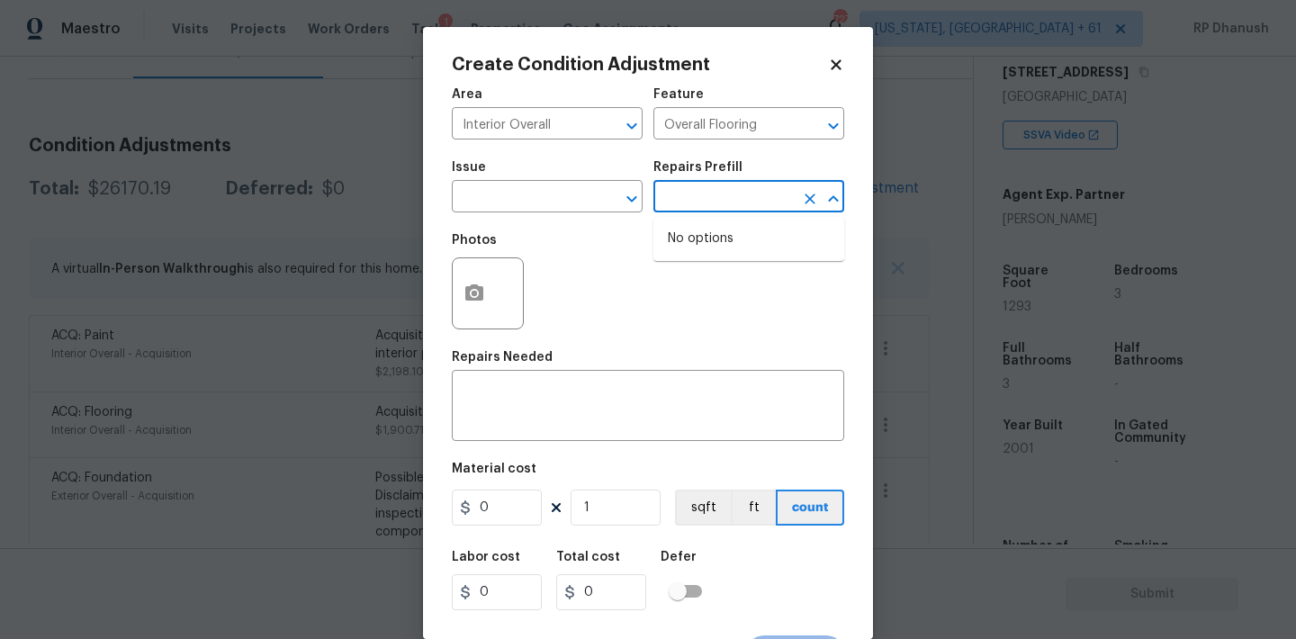
click at [714, 206] on input "text" at bounding box center [723, 198] width 140 height 28
click at [540, 197] on input "text" at bounding box center [522, 198] width 140 height 28
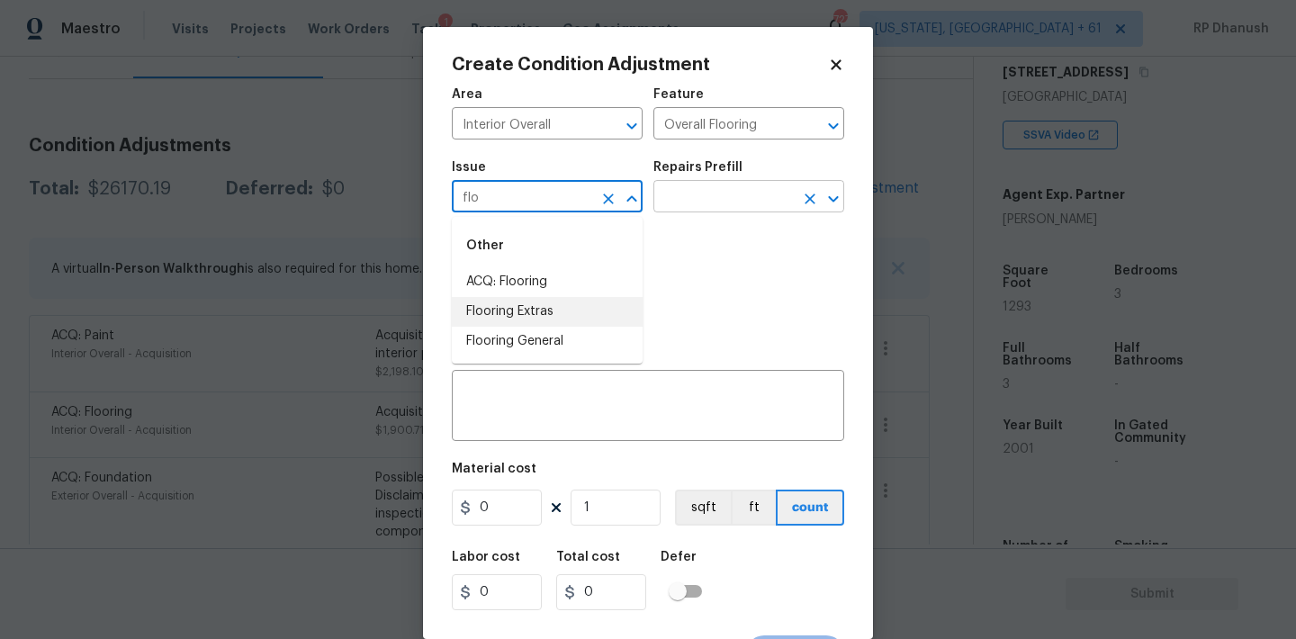
drag, startPoint x: 522, startPoint y: 323, endPoint x: 694, endPoint y: 206, distance: 207.9
click at [522, 323] on li "Flooring Extras" at bounding box center [547, 312] width 191 height 30
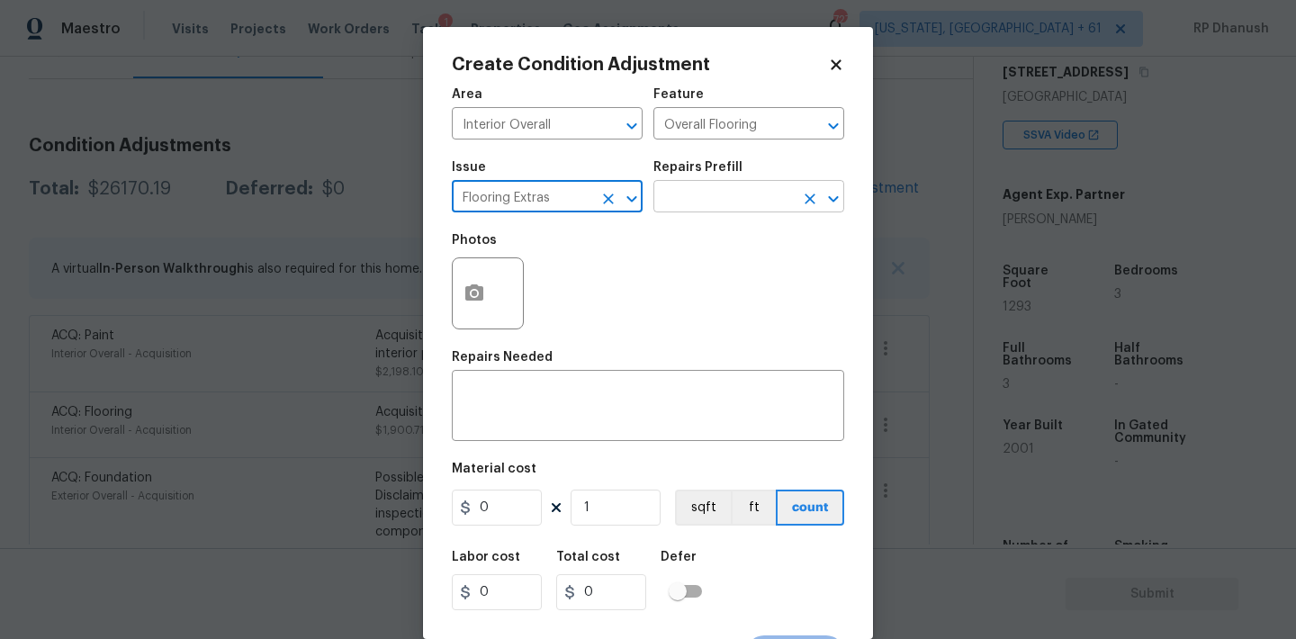
type input "Flooring Extras"
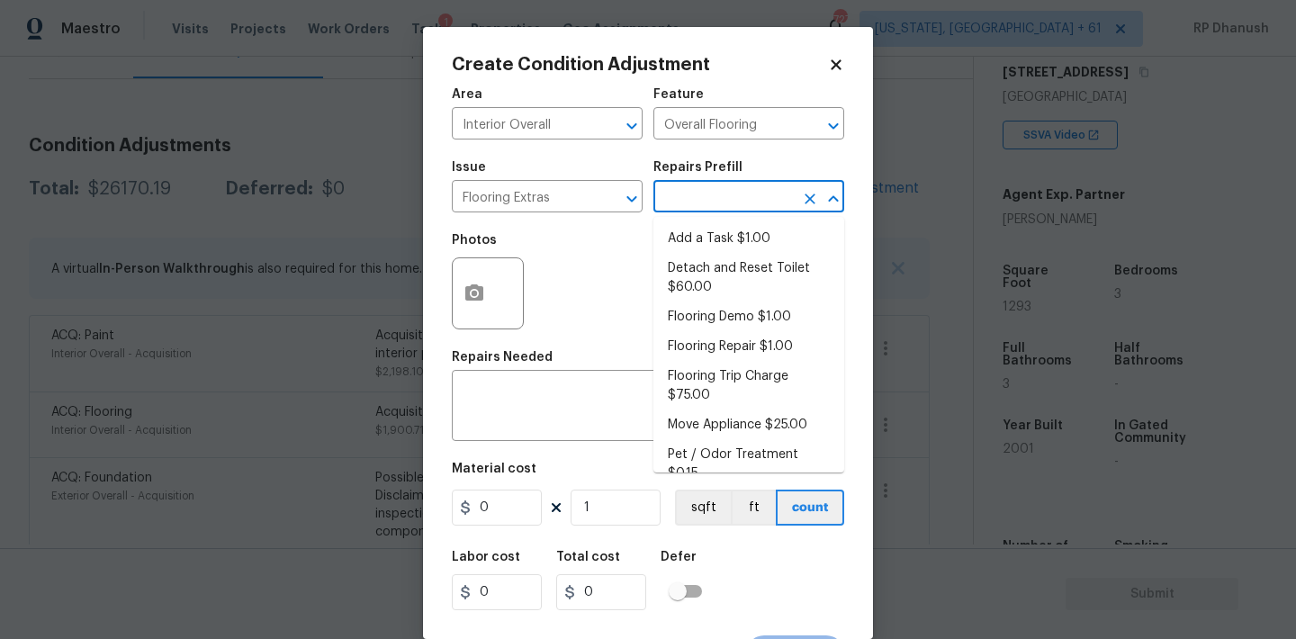
click at [706, 206] on input "text" at bounding box center [723, 198] width 140 height 28
click at [701, 385] on li "Flooring Trip Charge $75.00" at bounding box center [748, 386] width 191 height 49
type textarea "Trip Charge"
type input "75"
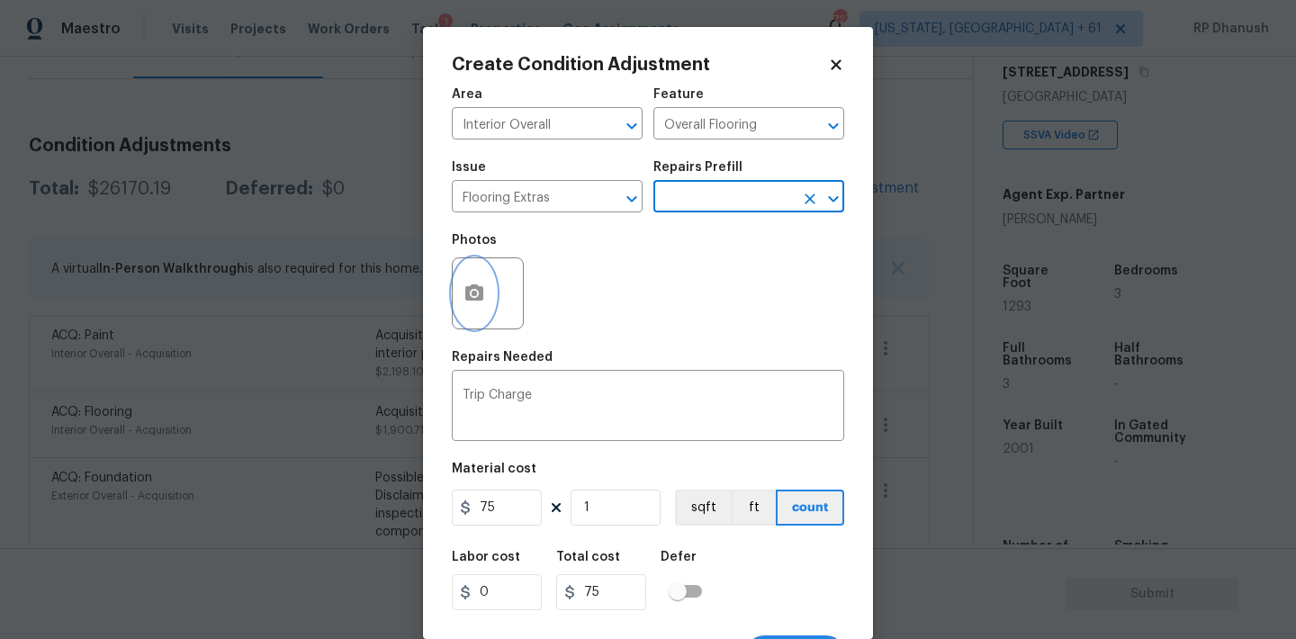
click at [487, 281] on button "button" at bounding box center [474, 293] width 43 height 70
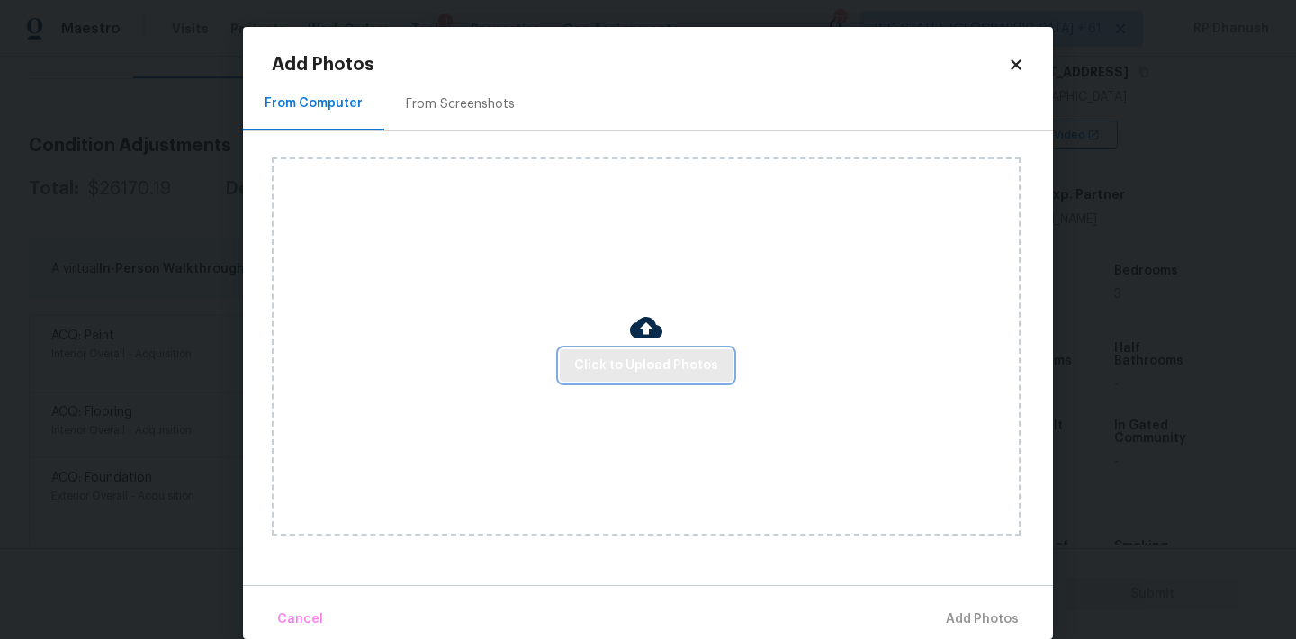
click at [598, 374] on span "Click to Upload Photos" at bounding box center [646, 366] width 144 height 22
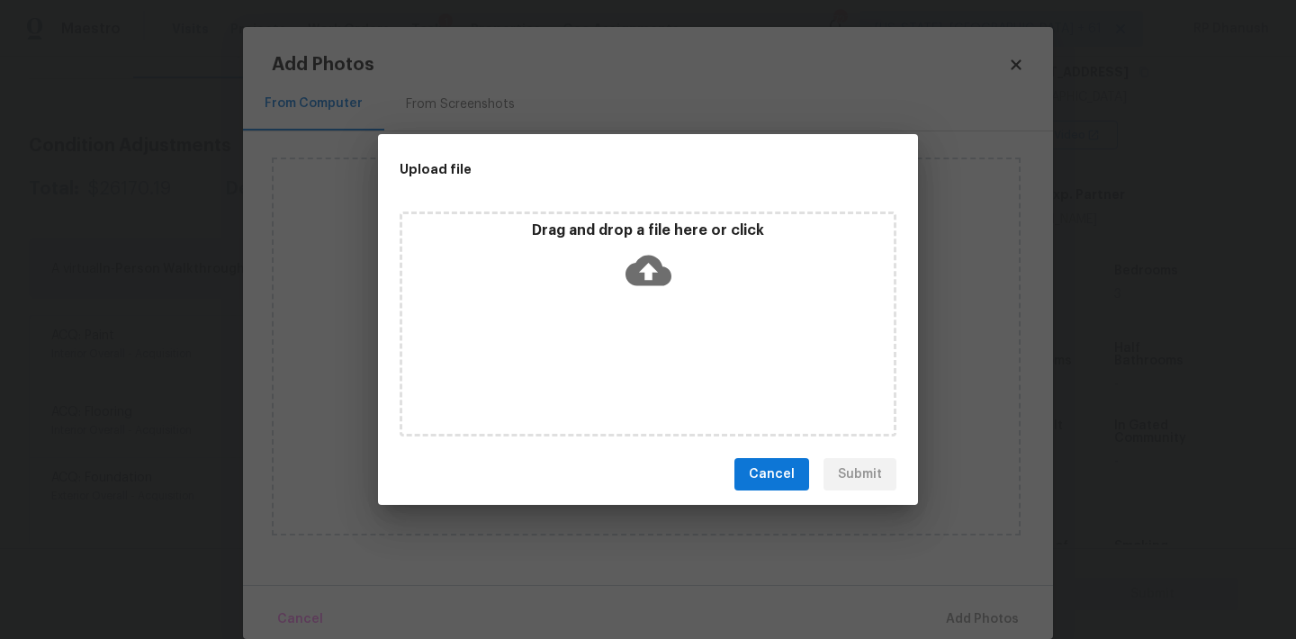
click at [627, 283] on icon at bounding box center [648, 270] width 46 height 46
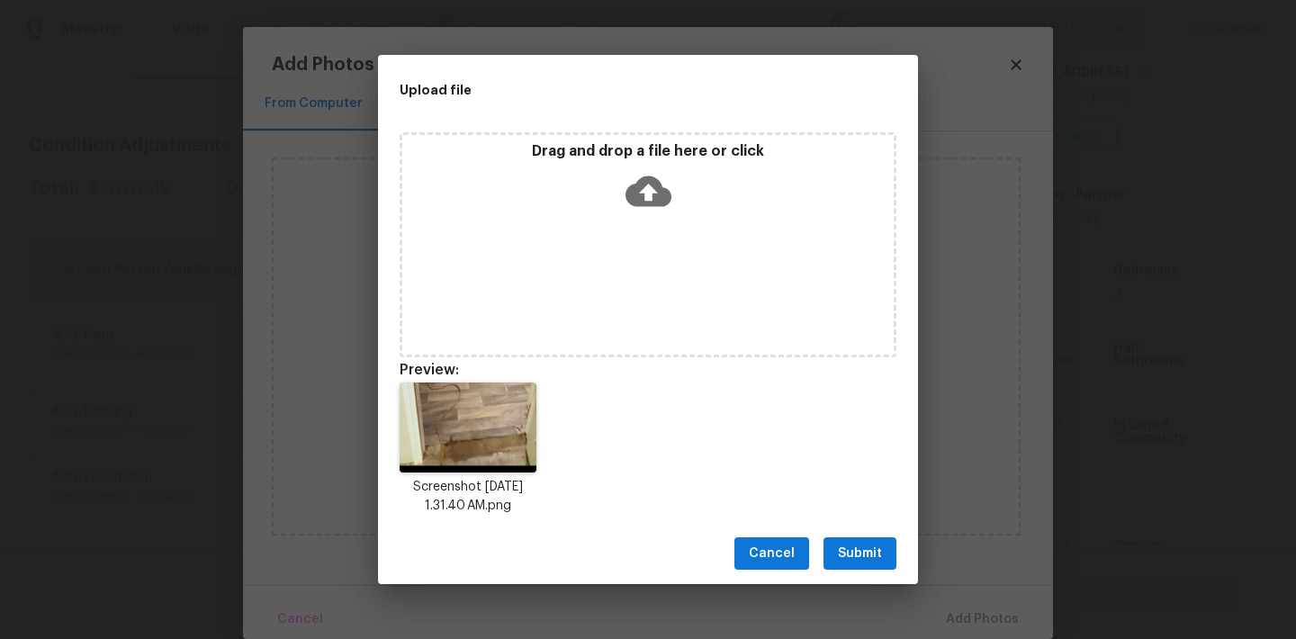
click at [877, 553] on span "Submit" at bounding box center [860, 554] width 44 height 22
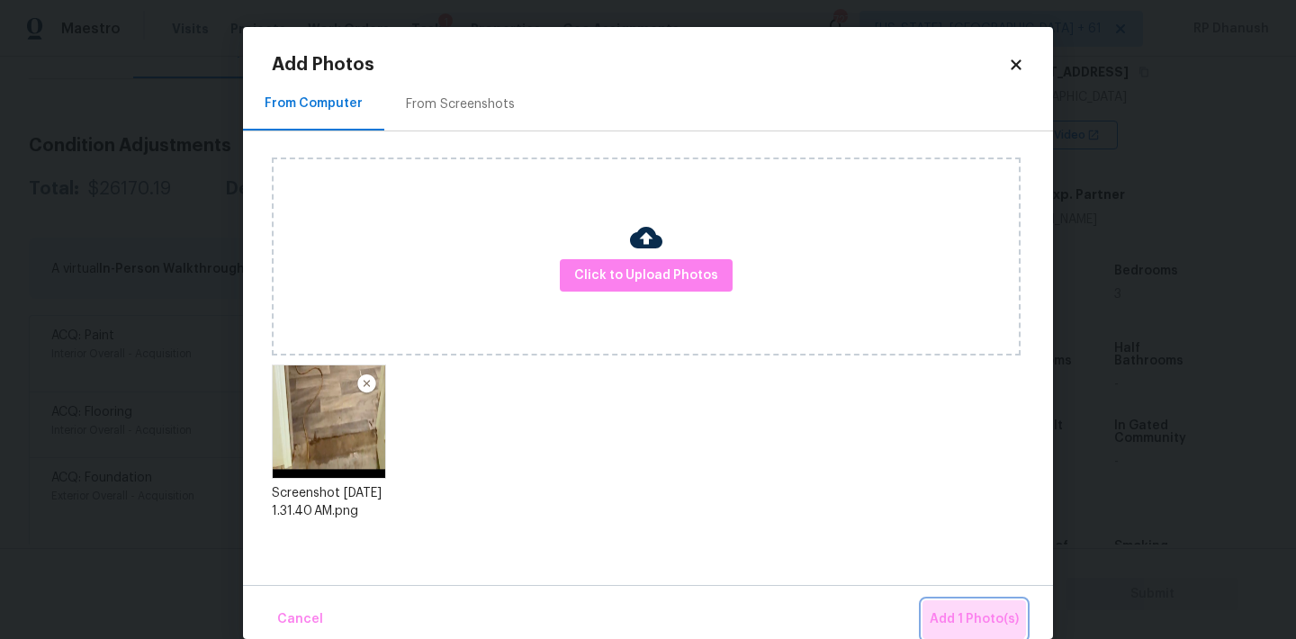
click at [964, 601] on button "Add 1 Photo(s)" at bounding box center [973, 619] width 103 height 39
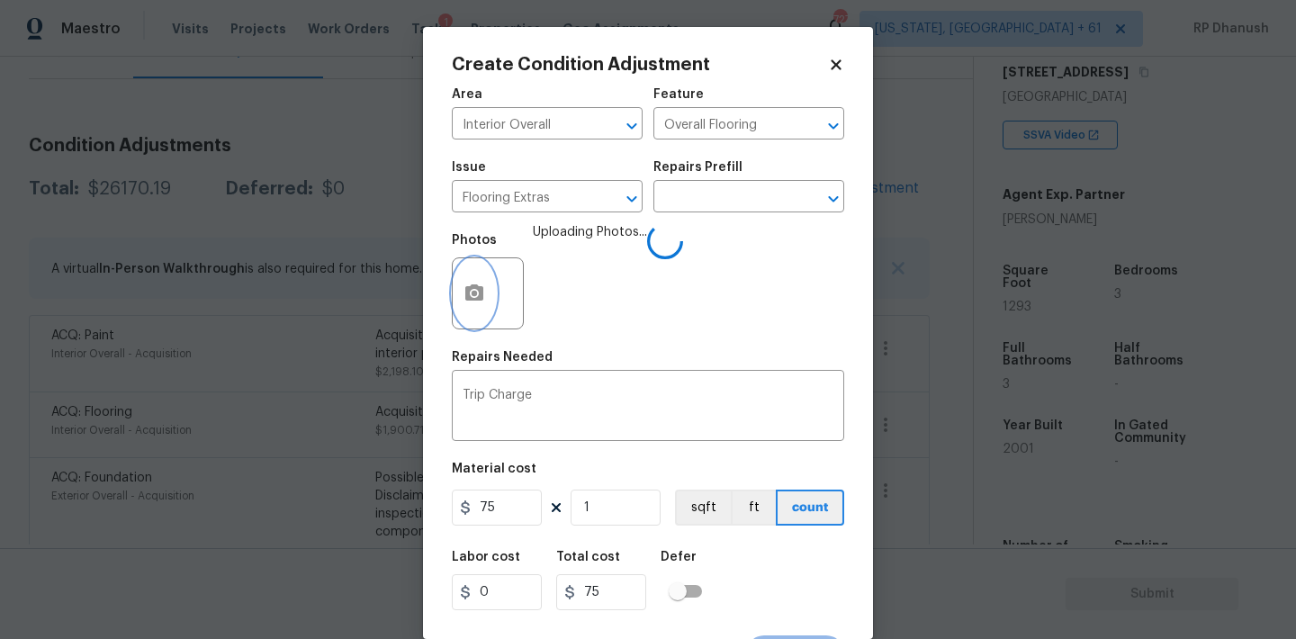
scroll to position [33, 0]
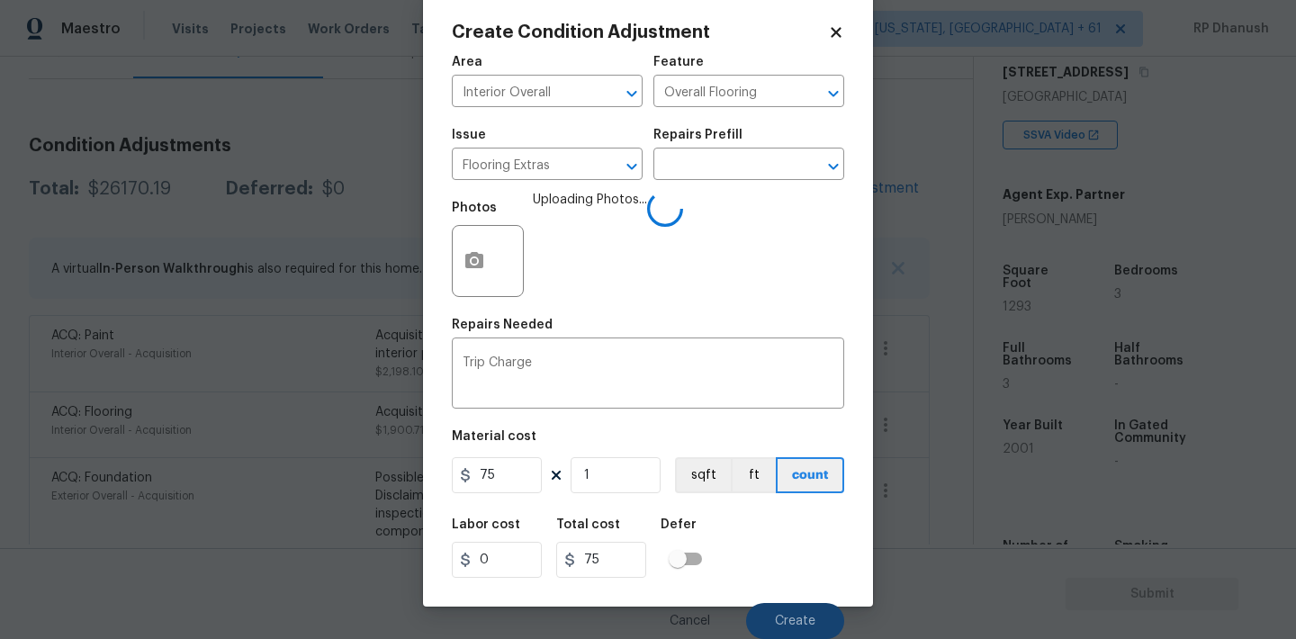
click at [778, 607] on button "Create" at bounding box center [795, 621] width 98 height 36
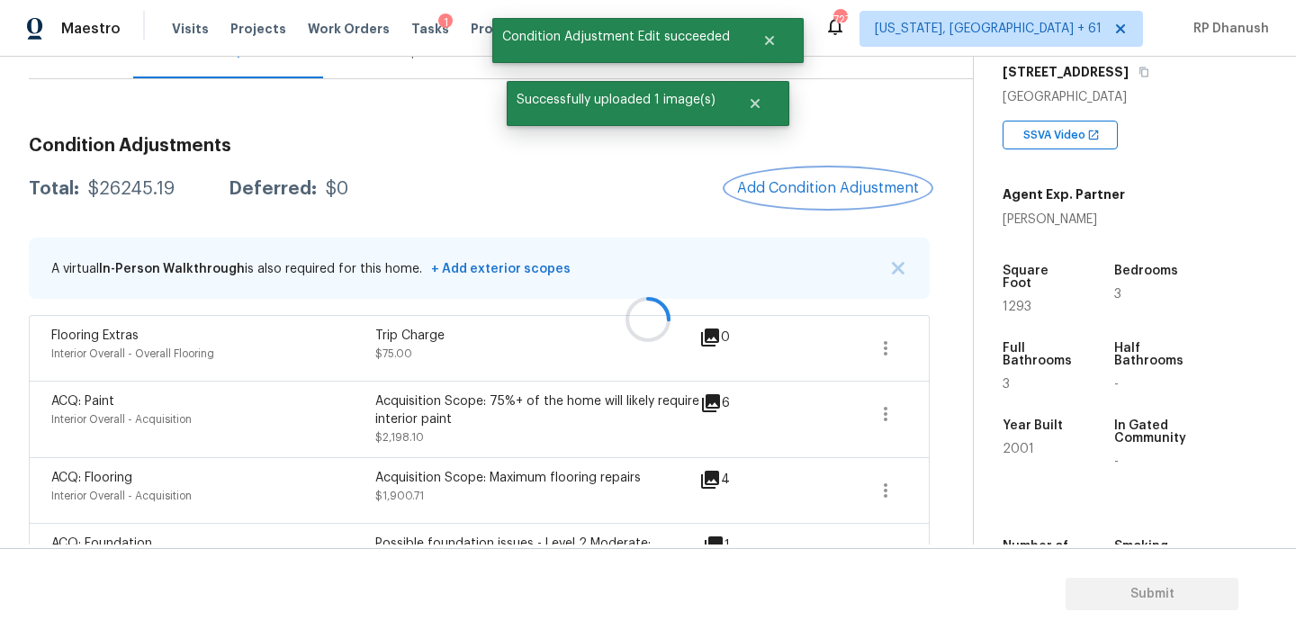
scroll to position [0, 0]
click at [778, 607] on section "Submit" at bounding box center [648, 594] width 1296 height 92
click at [870, 197] on button "Add Condition Adjustment" at bounding box center [827, 188] width 203 height 38
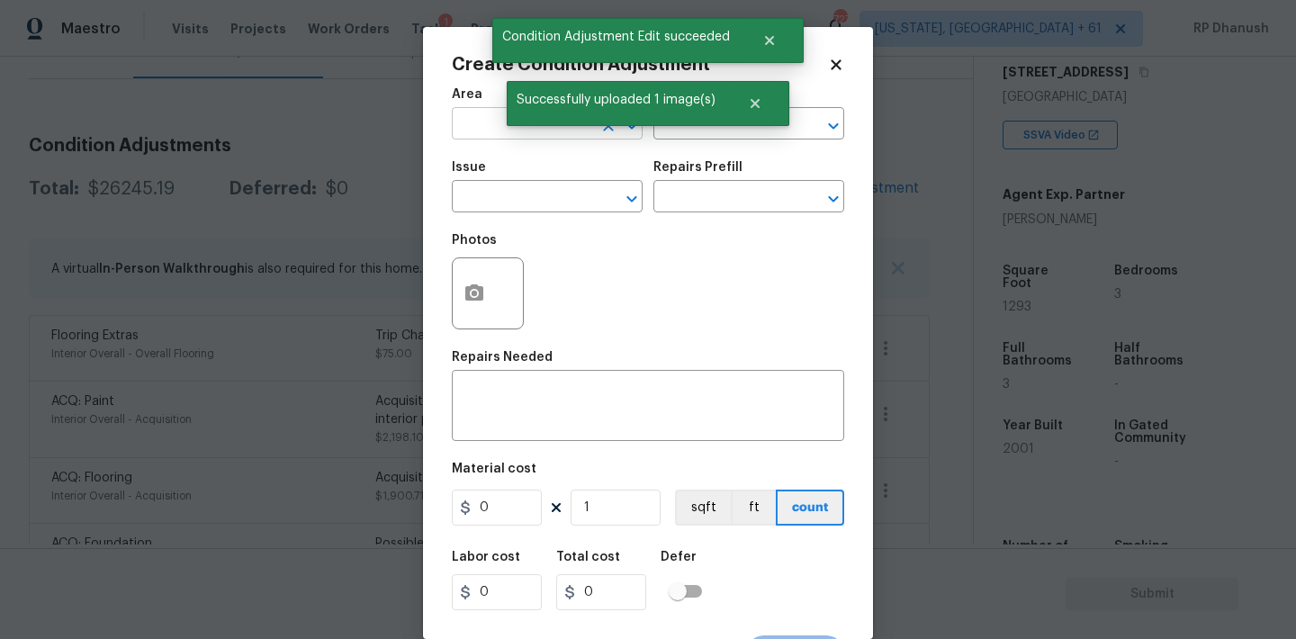
click at [488, 129] on input "text" at bounding box center [522, 126] width 140 height 28
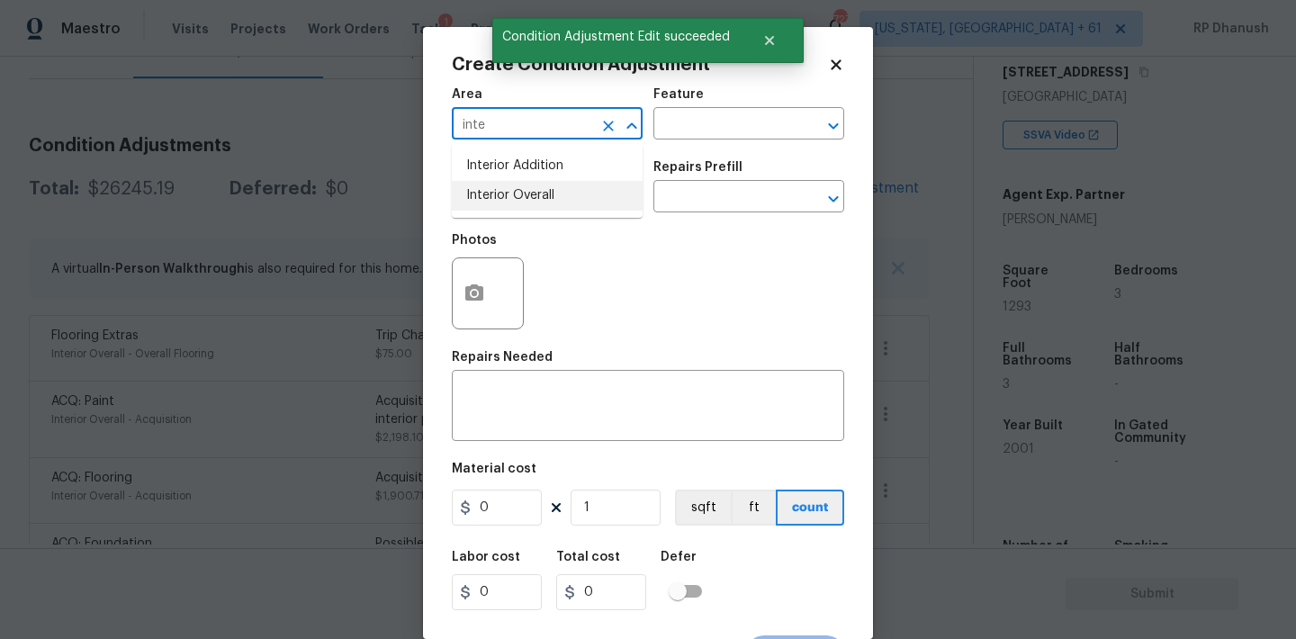
click at [490, 198] on li "Interior Overall" at bounding box center [547, 196] width 191 height 30
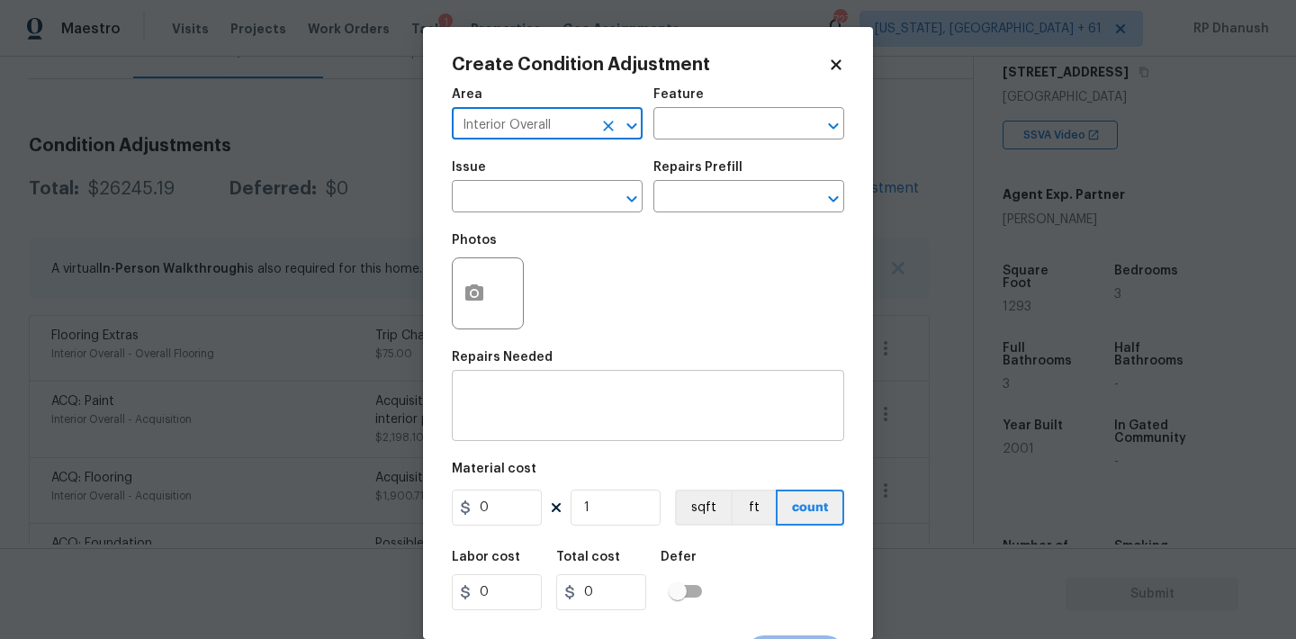
type input "Interior Overall"
click at [548, 399] on textarea at bounding box center [648, 408] width 371 height 38
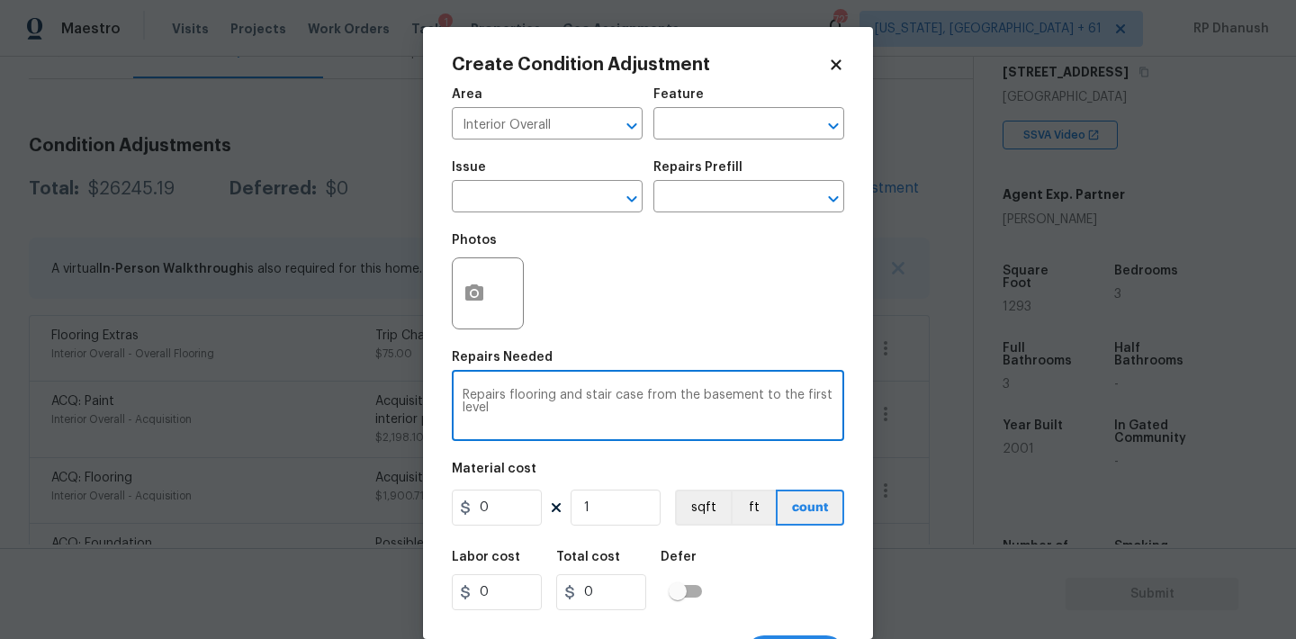
click at [505, 395] on textarea "Repairs flooring and stair case from the basement to the first level" at bounding box center [648, 408] width 371 height 38
type textarea "Repair flooring and stair case from the basement to the first level"
click at [472, 302] on icon "button" at bounding box center [474, 294] width 22 height 22
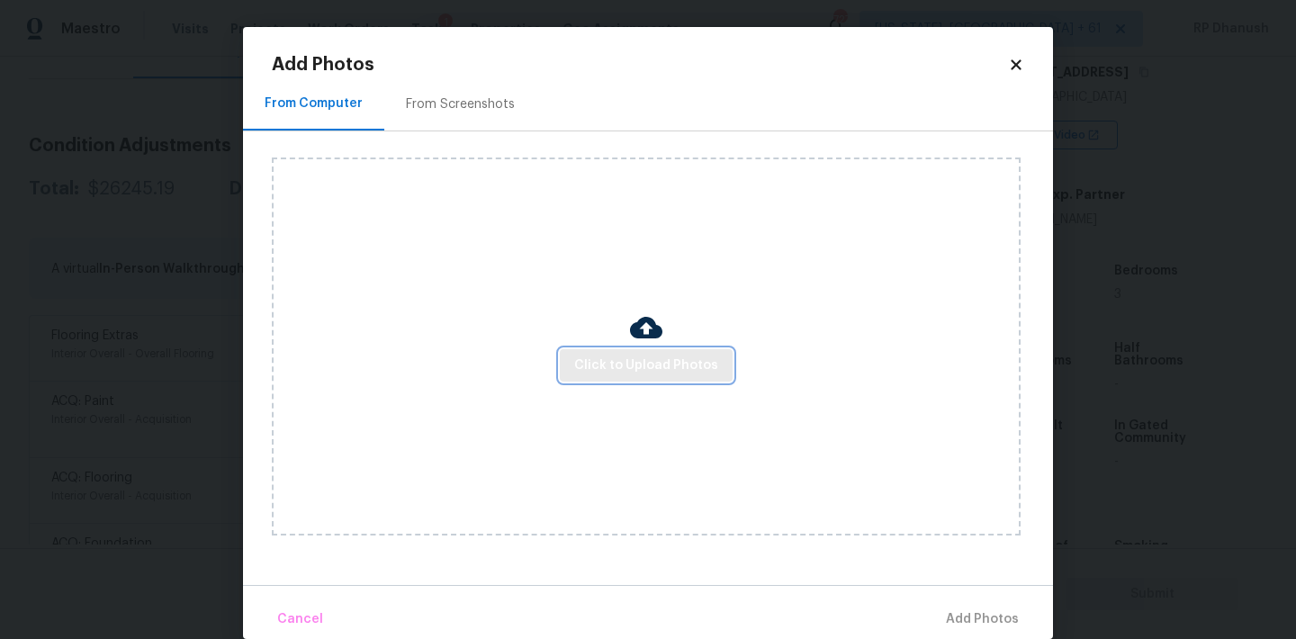
click at [598, 352] on button "Click to Upload Photos" at bounding box center [646, 365] width 173 height 33
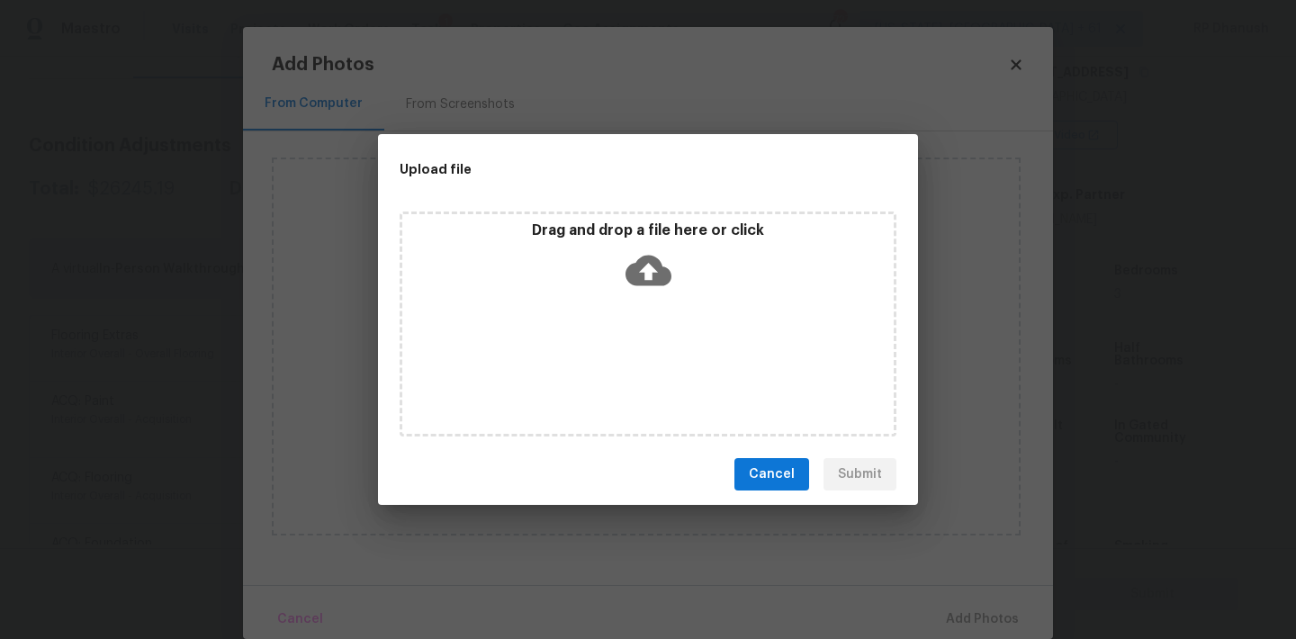
click at [648, 259] on icon at bounding box center [648, 271] width 46 height 31
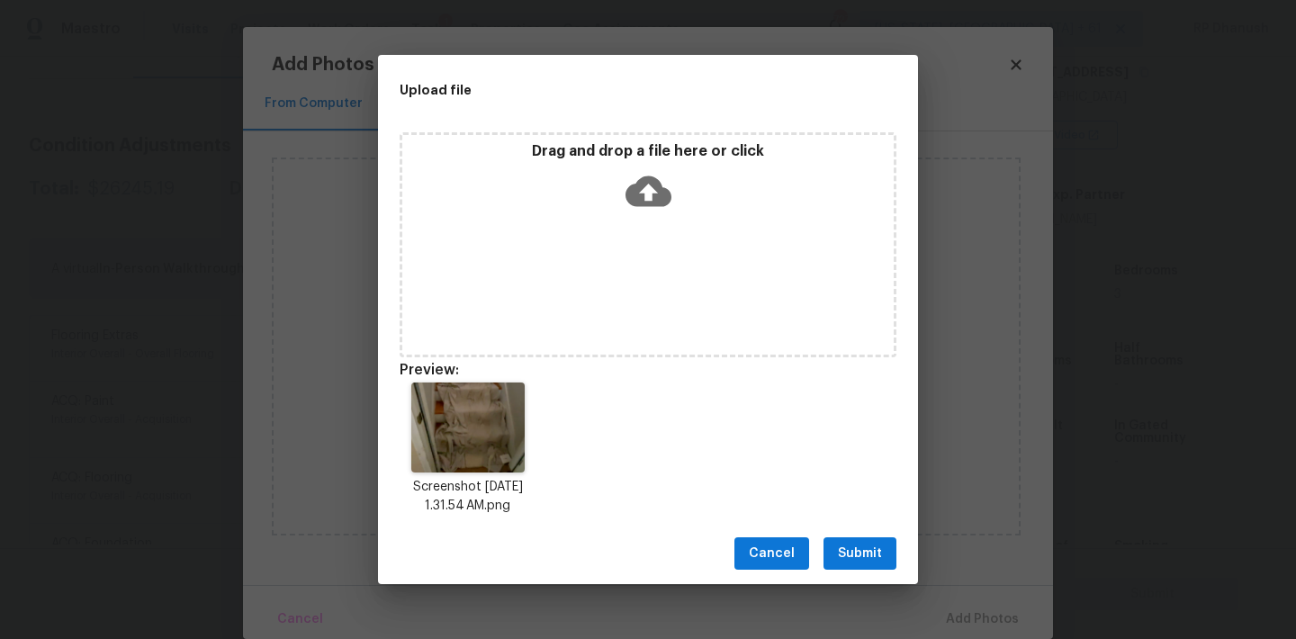
click at [859, 549] on span "Submit" at bounding box center [860, 554] width 44 height 22
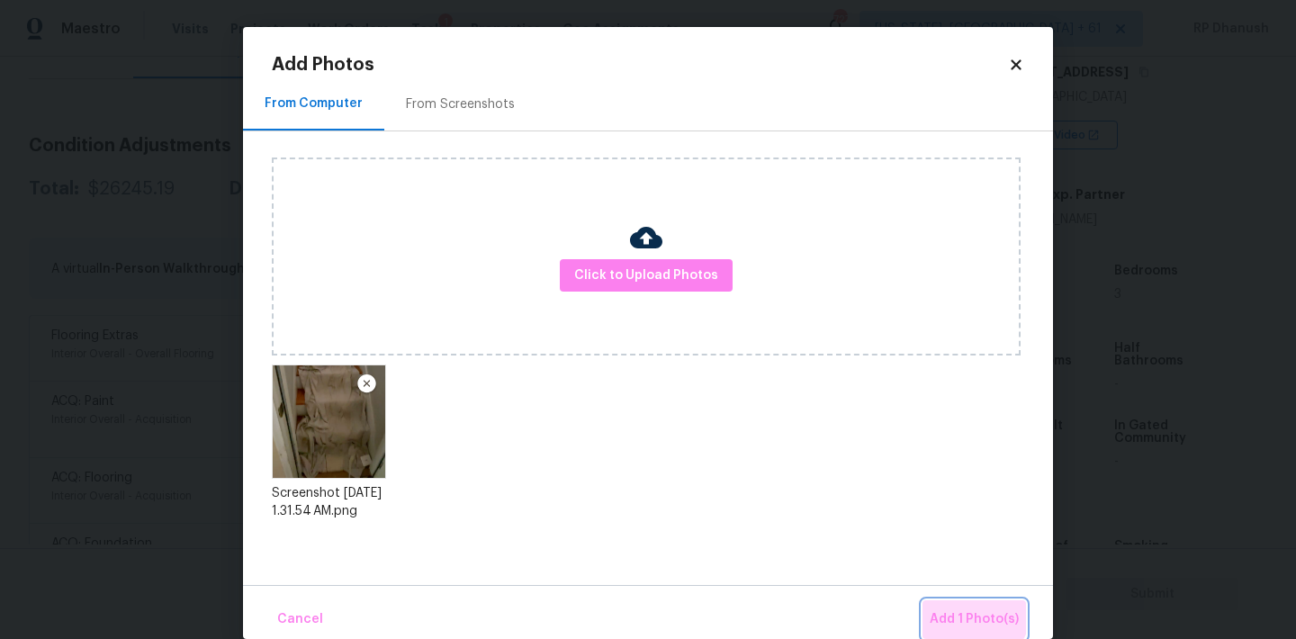
click at [962, 607] on button "Add 1 Photo(s)" at bounding box center [973, 619] width 103 height 39
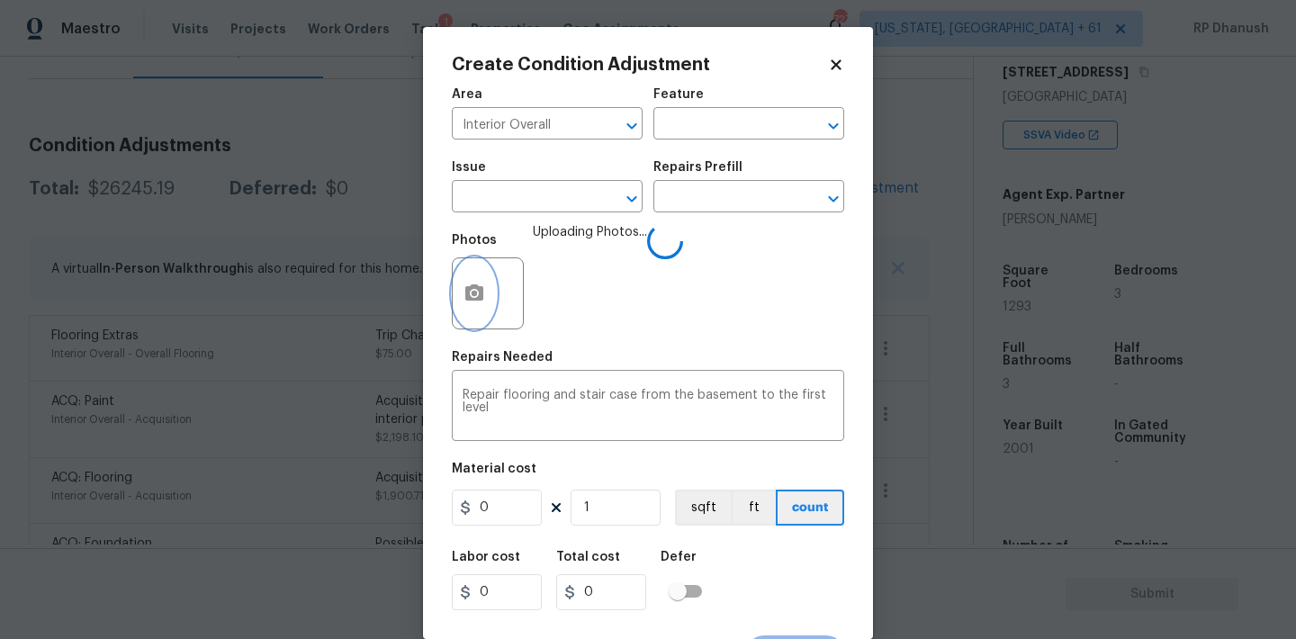
scroll to position [33, 0]
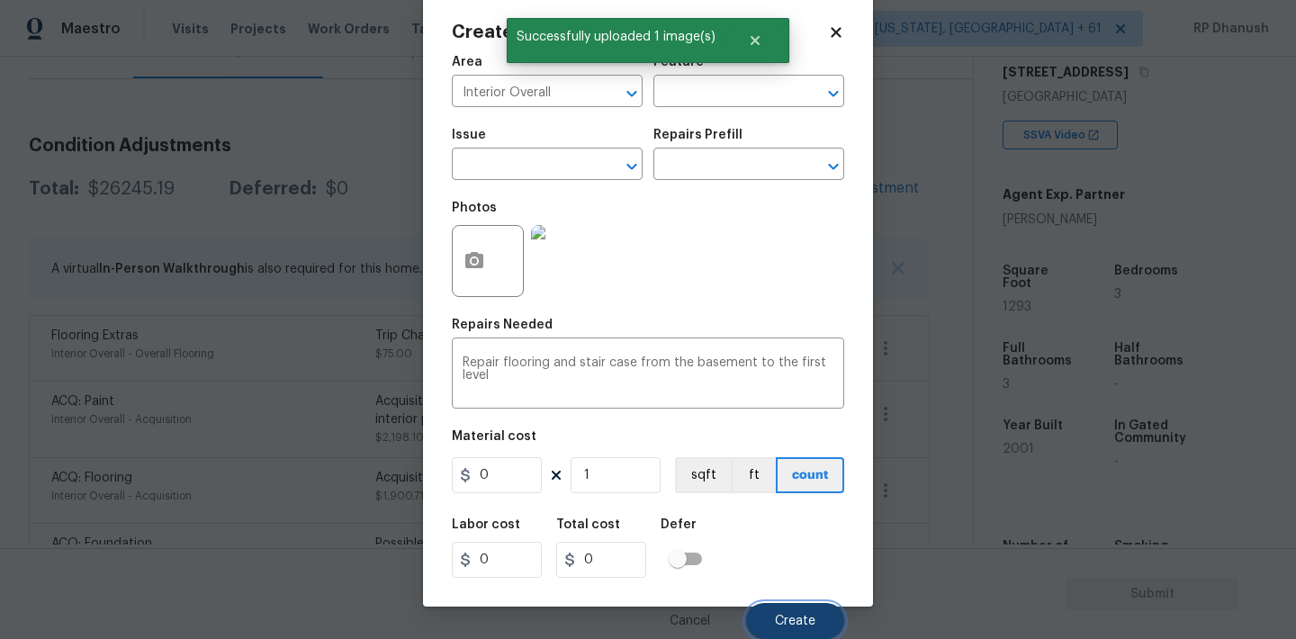
click at [788, 613] on button "Create" at bounding box center [795, 621] width 98 height 36
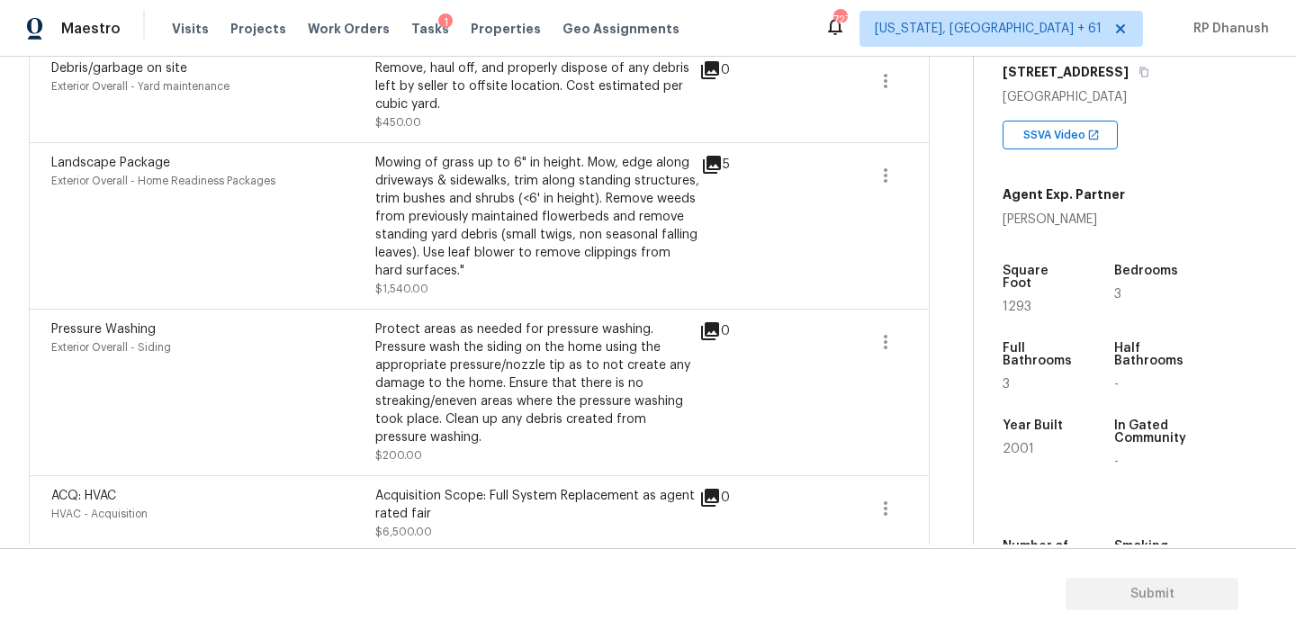
scroll to position [1242, 0]
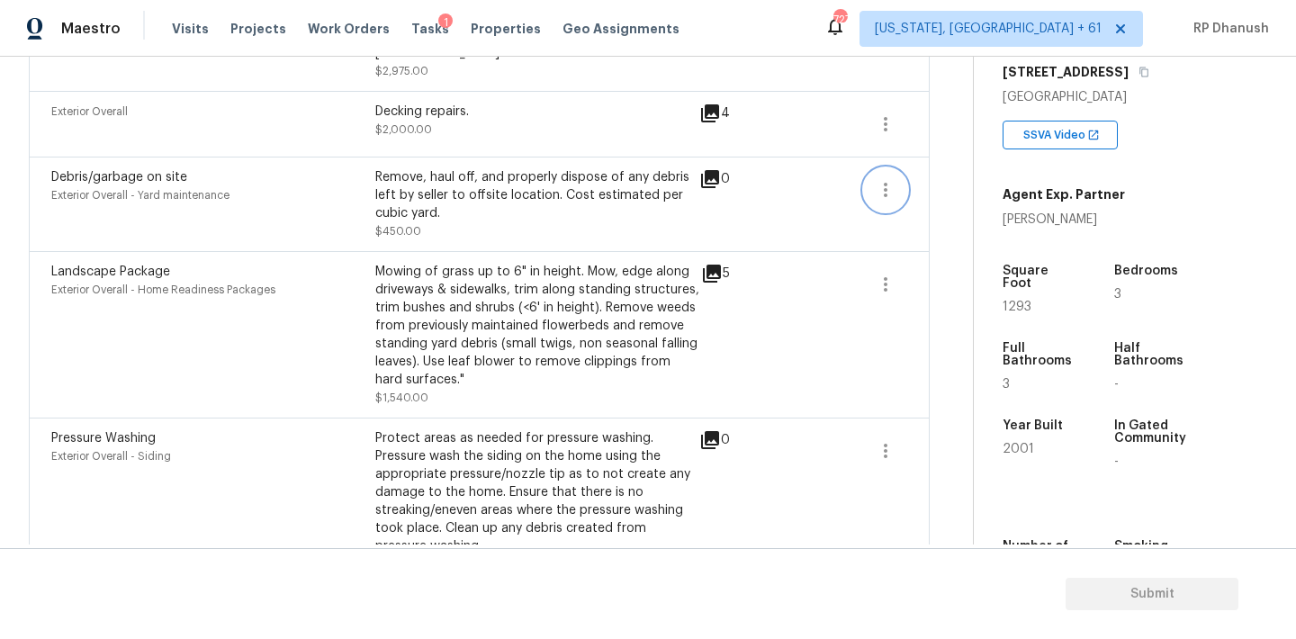
click at [888, 179] on icon "button" at bounding box center [886, 190] width 22 height 22
click at [975, 179] on div "Edit" at bounding box center [988, 171] width 140 height 18
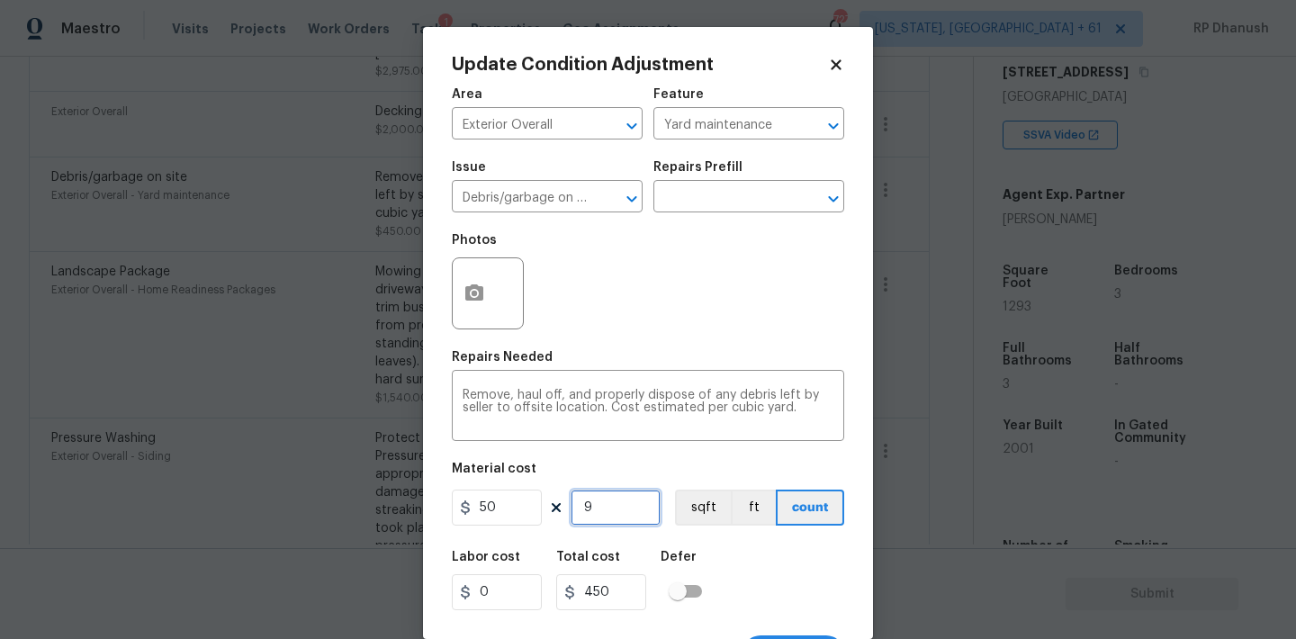
click at [598, 517] on input "9" at bounding box center [616, 508] width 90 height 36
type input "0"
type input "1"
type input "50"
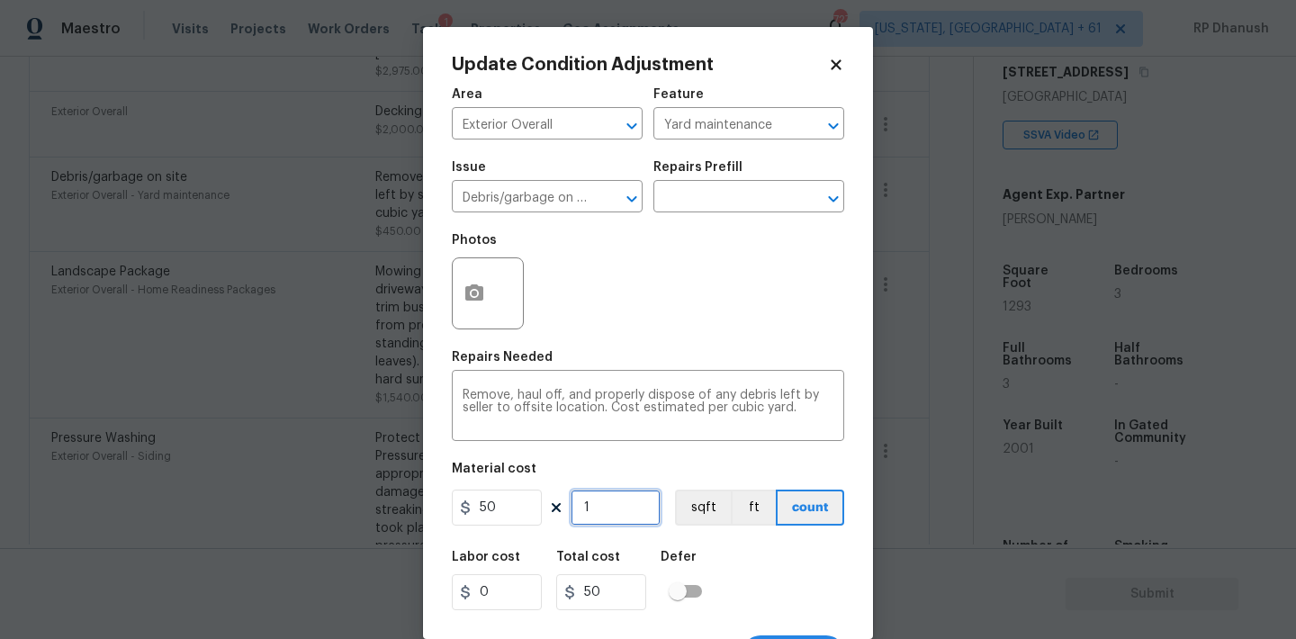
type input "12"
type input "600"
type input "1"
type input "50"
type input "0"
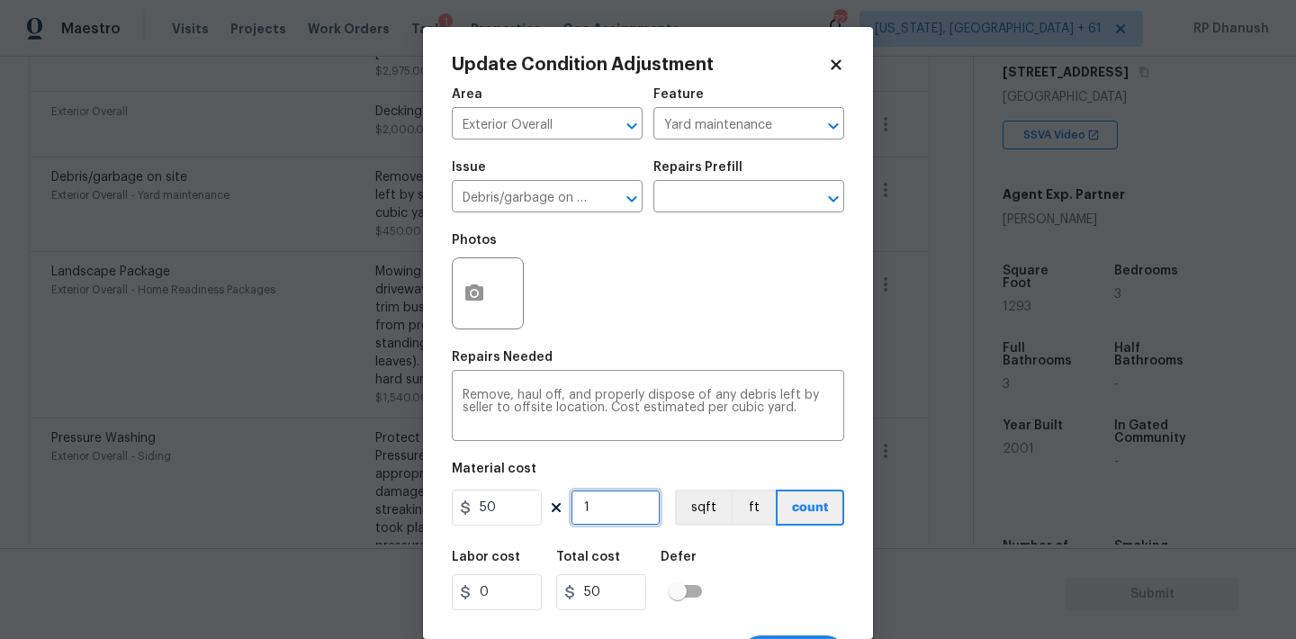
type input "0"
type input "1"
type input "50"
type input "10"
type input "500"
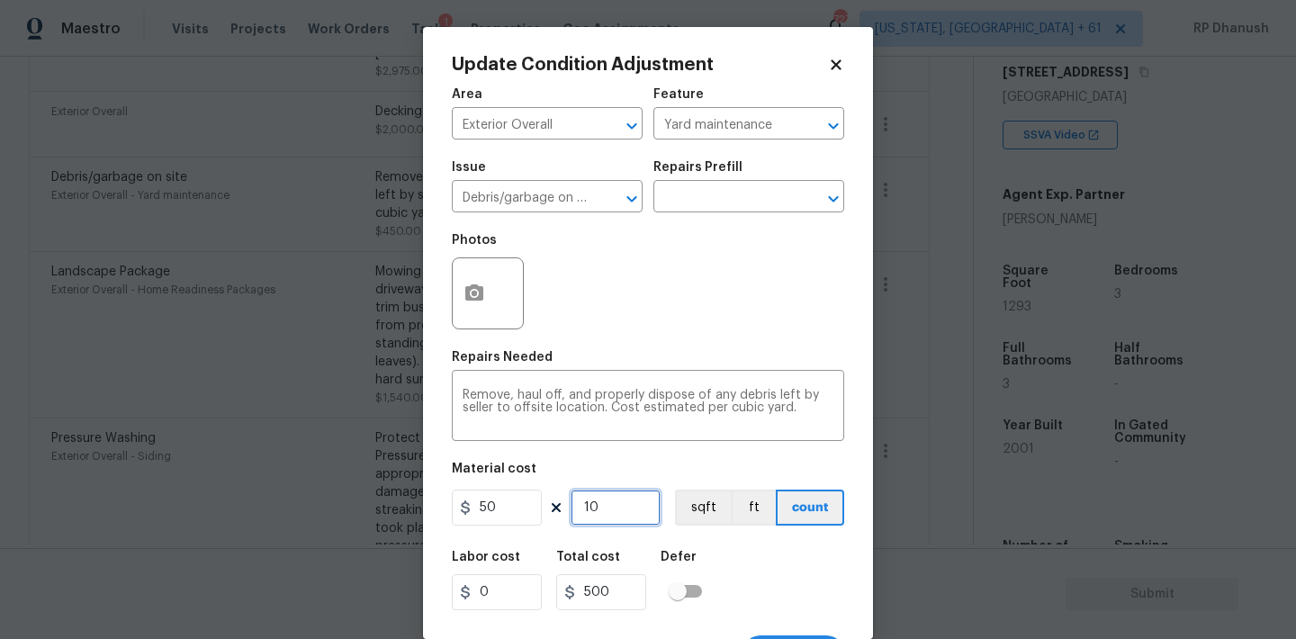
type input "1"
type input "50"
type input "0"
type input "1"
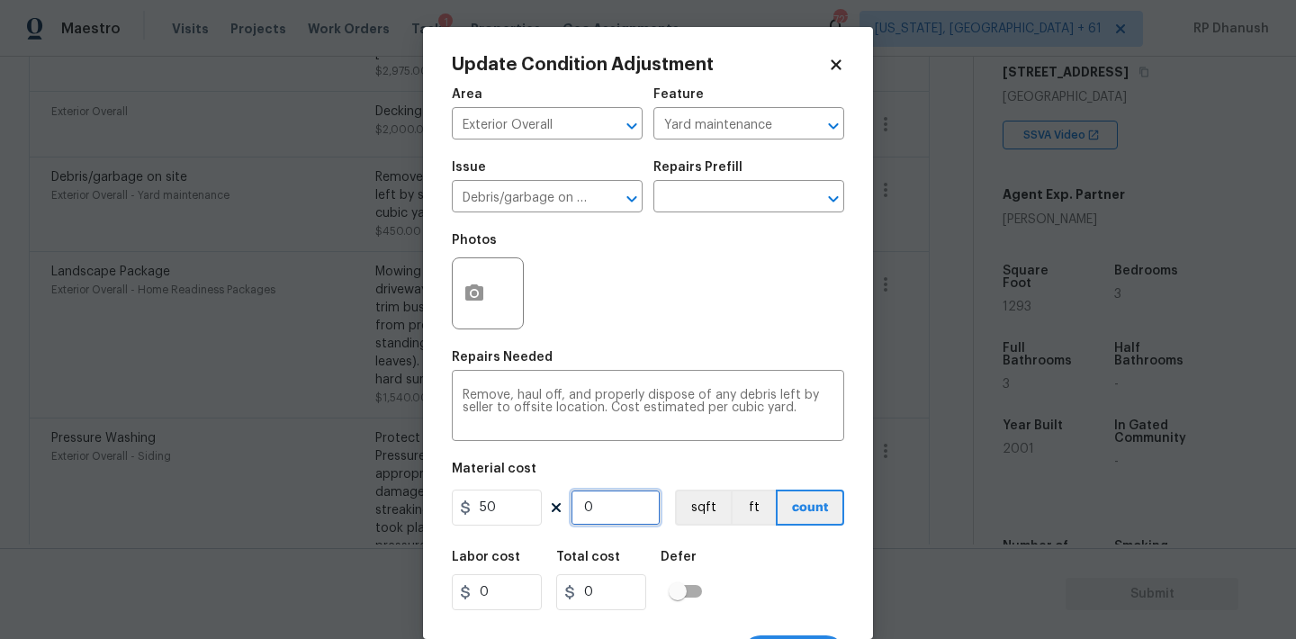
type input "50"
type input "15"
type input "750"
type input "15"
click at [478, 300] on icon "button" at bounding box center [474, 292] width 18 height 16
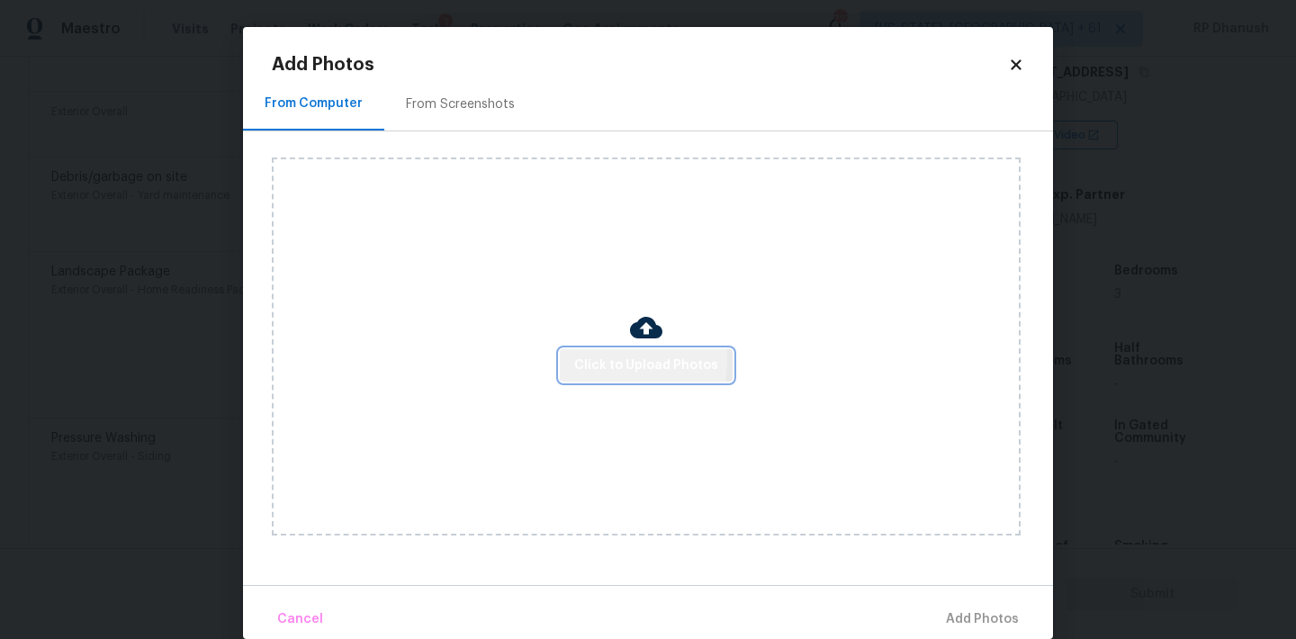
click at [573, 358] on button "Click to Upload Photos" at bounding box center [646, 365] width 173 height 33
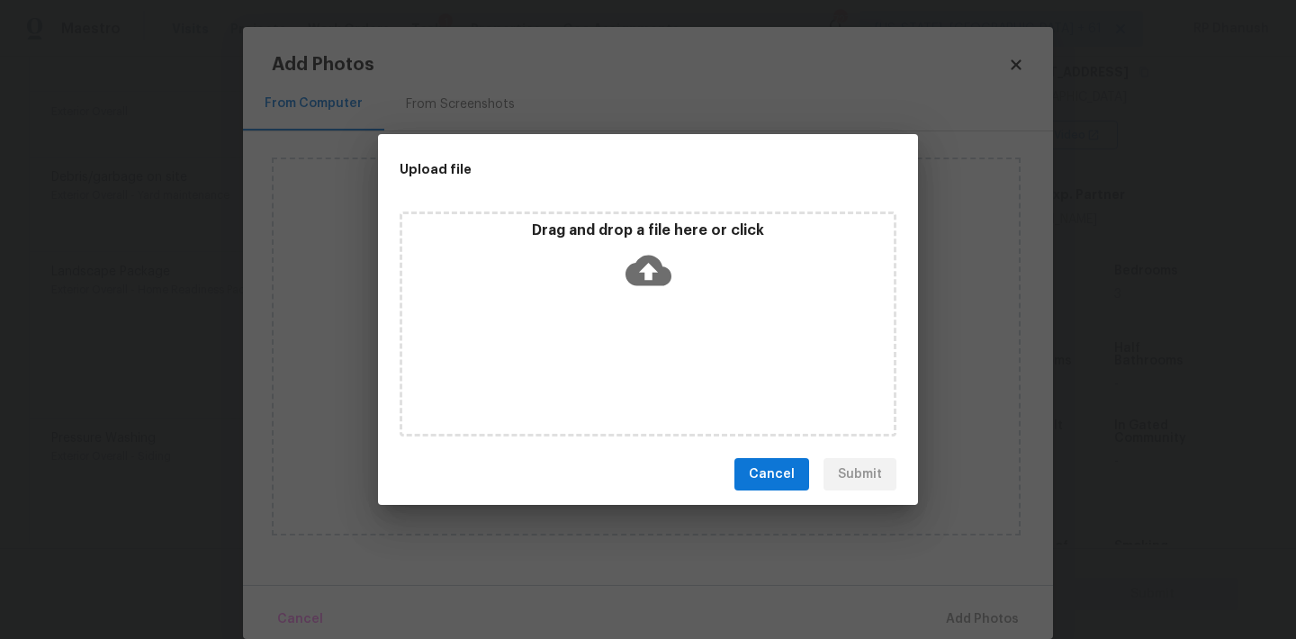
click at [643, 297] on div "Drag and drop a file here or click" at bounding box center [648, 323] width 497 height 225
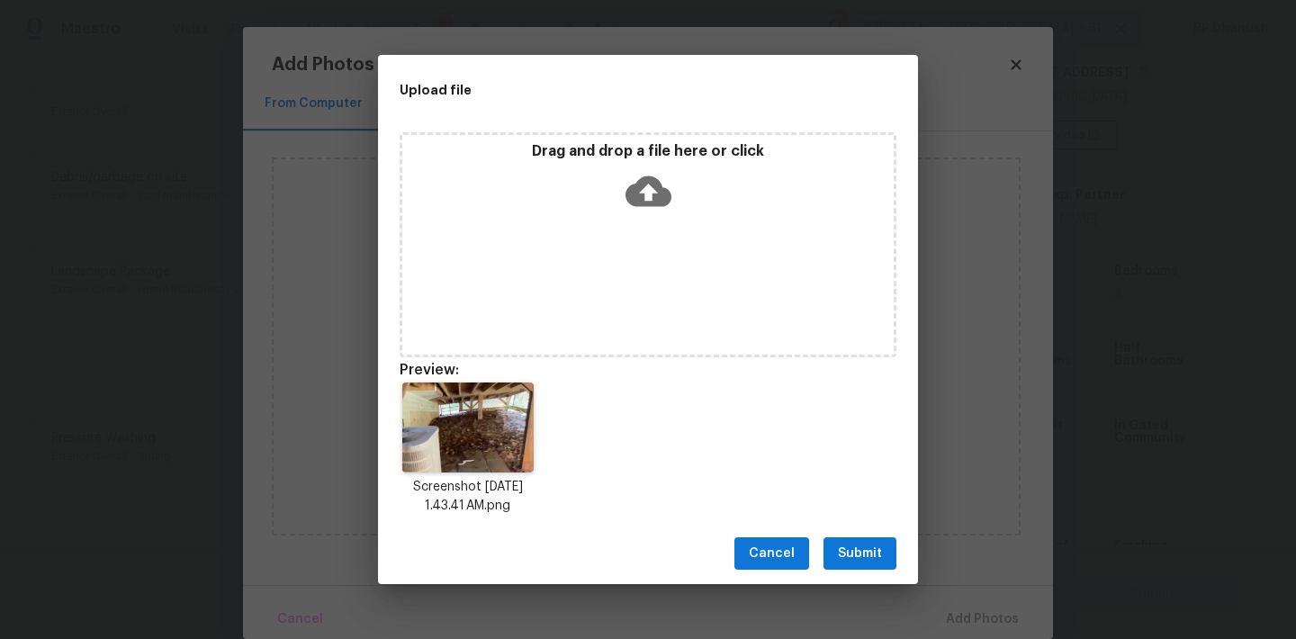
click at [864, 561] on span "Submit" at bounding box center [860, 554] width 44 height 22
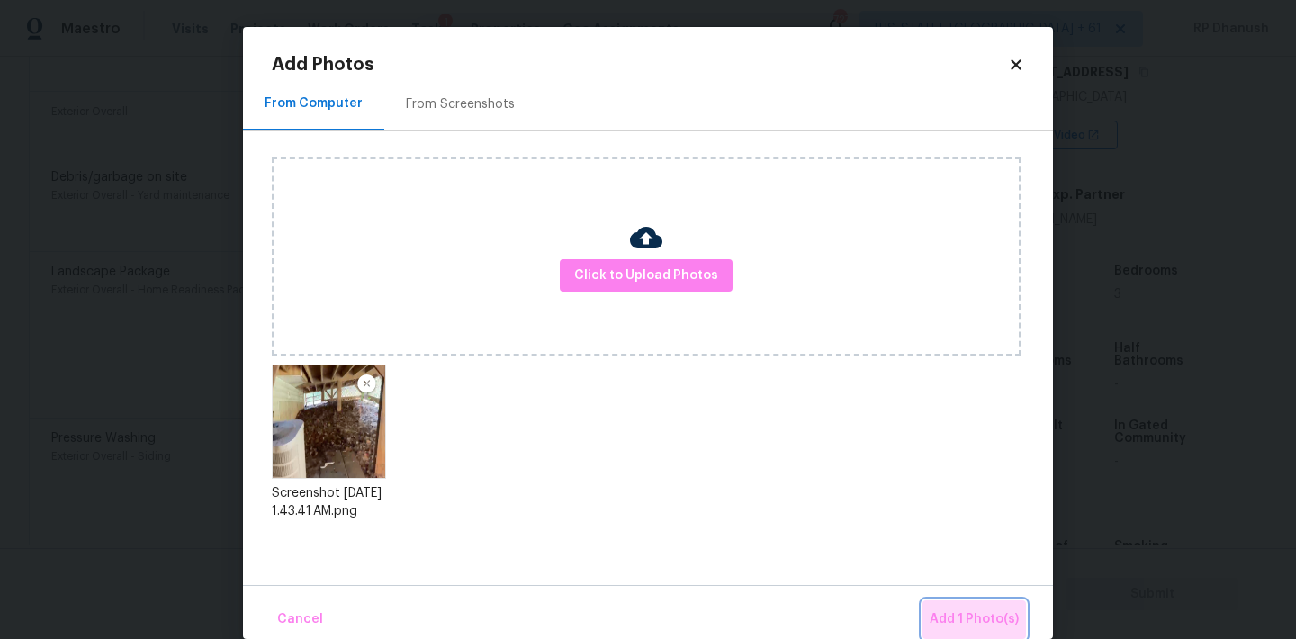
click at [983, 606] on button "Add 1 Photo(s)" at bounding box center [973, 619] width 103 height 39
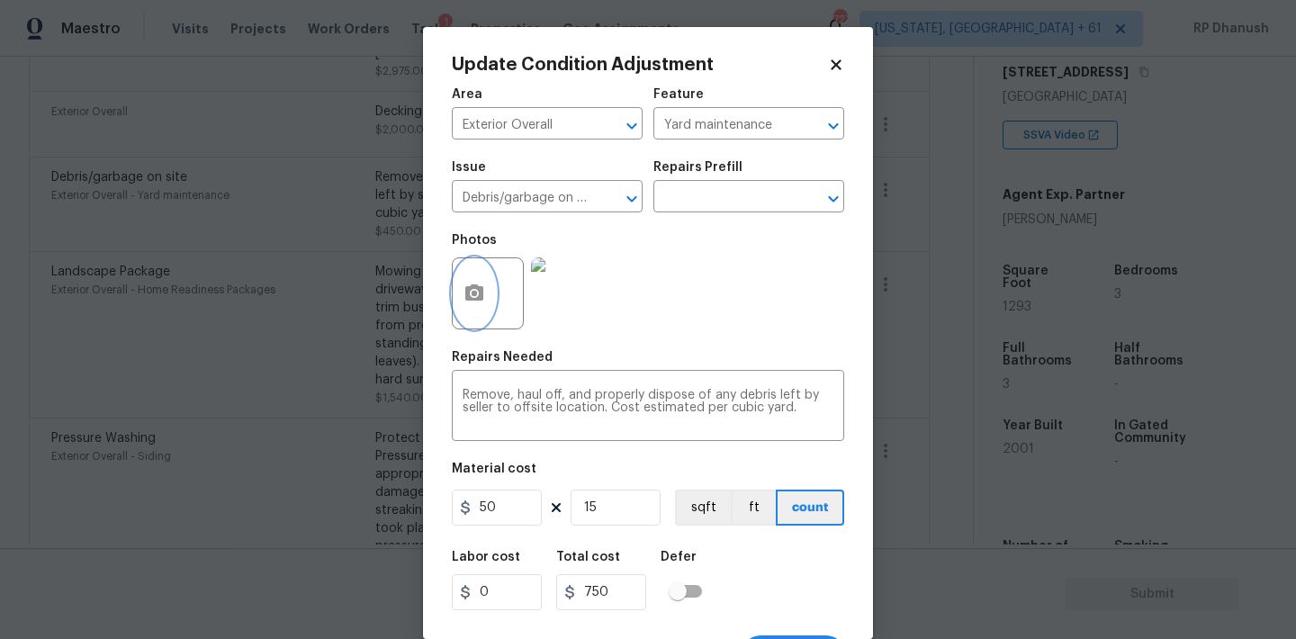
scroll to position [33, 0]
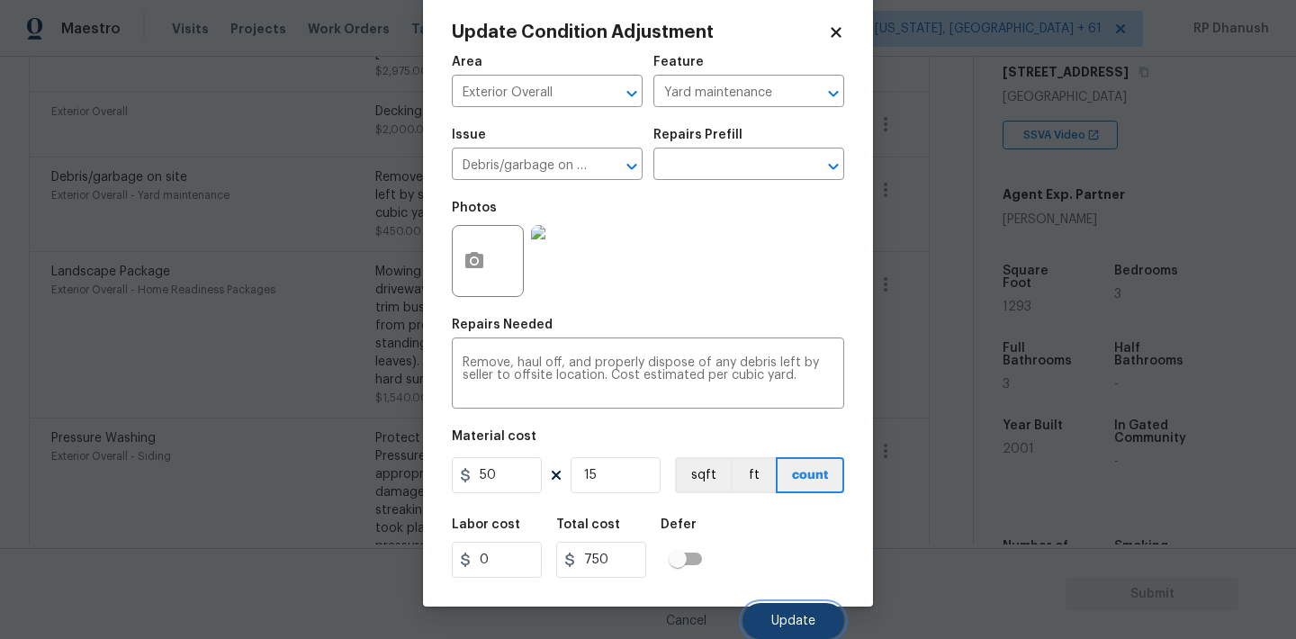
click at [782, 611] on button "Update" at bounding box center [793, 621] width 102 height 36
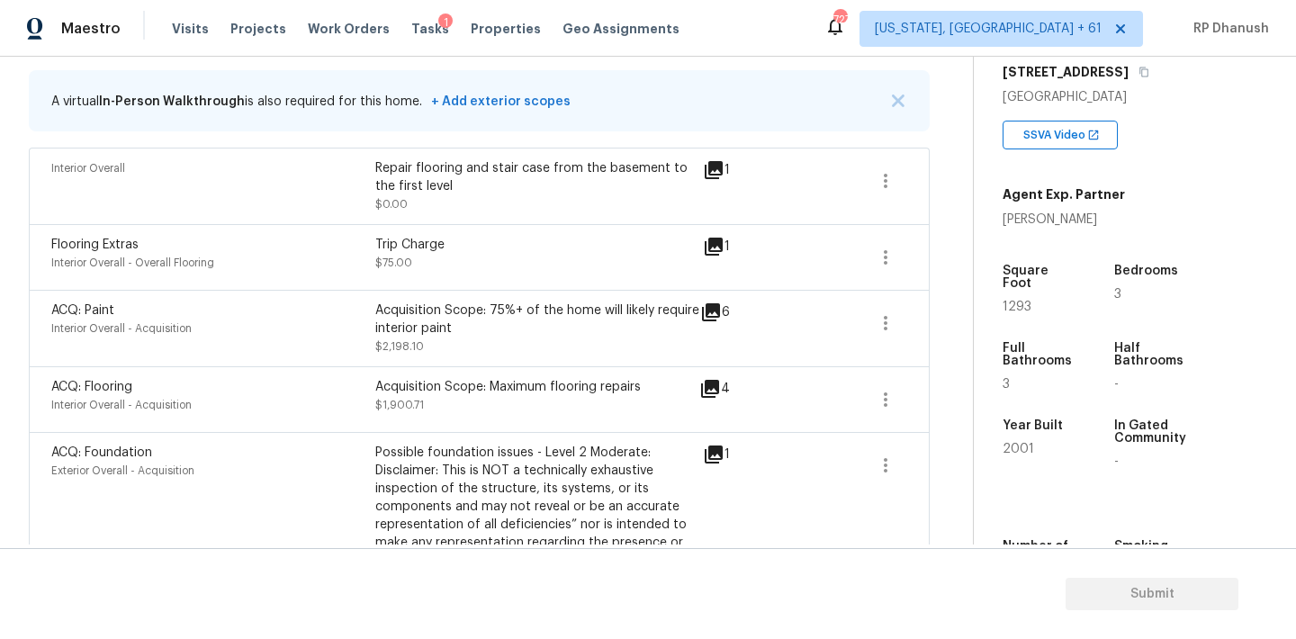
scroll to position [379, 0]
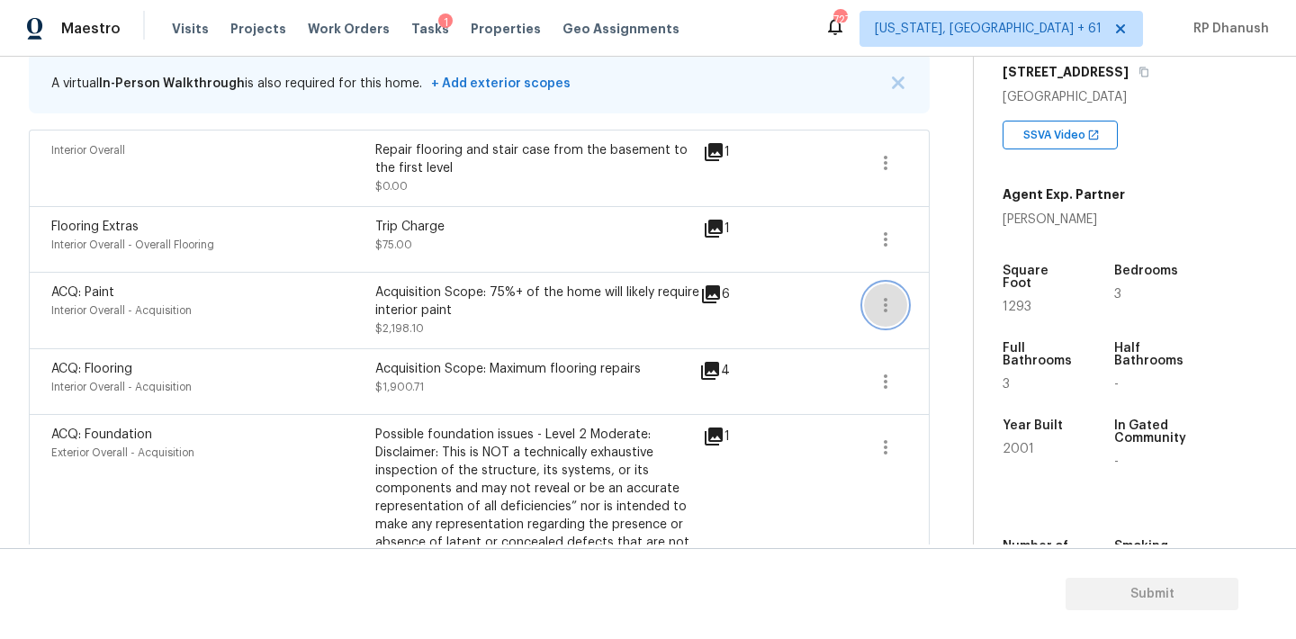
click at [875, 306] on icon "button" at bounding box center [886, 305] width 22 height 22
click at [774, 373] on div "4" at bounding box center [743, 371] width 88 height 22
click at [885, 380] on icon "button" at bounding box center [886, 382] width 22 height 22
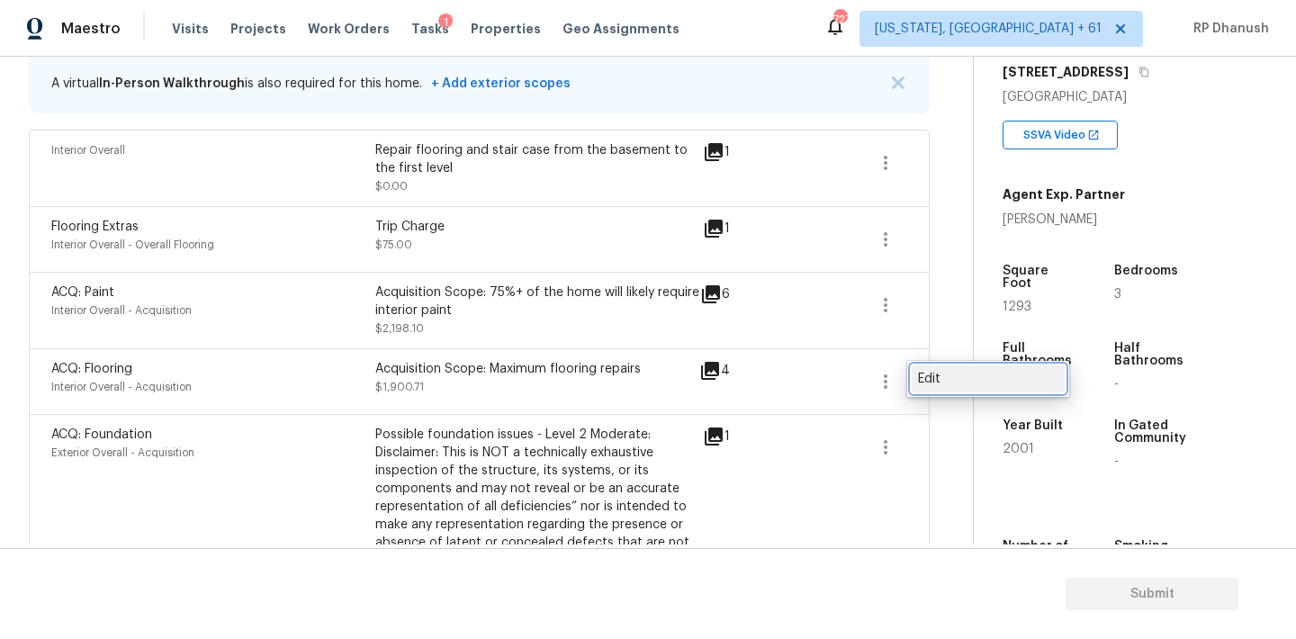
click at [942, 387] on div "Edit" at bounding box center [988, 379] width 140 height 18
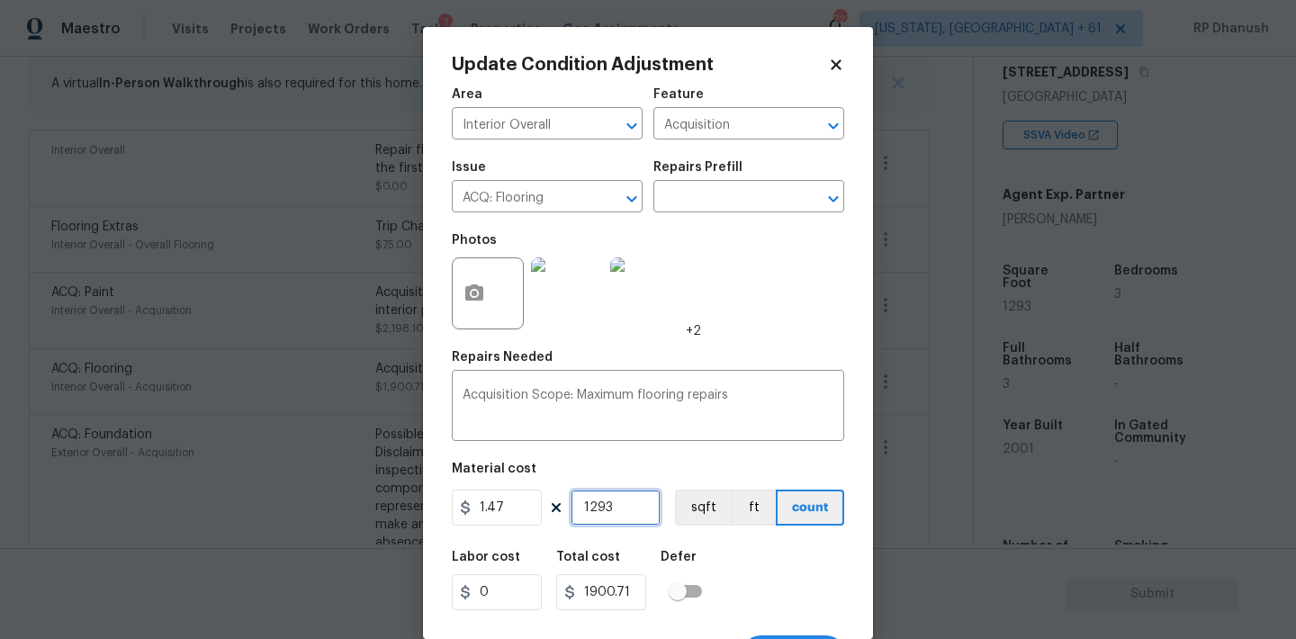
click at [598, 509] on input "1293" at bounding box center [616, 508] width 90 height 36
type input "193"
type input "283.71"
type input "1093"
type input "1606.71"
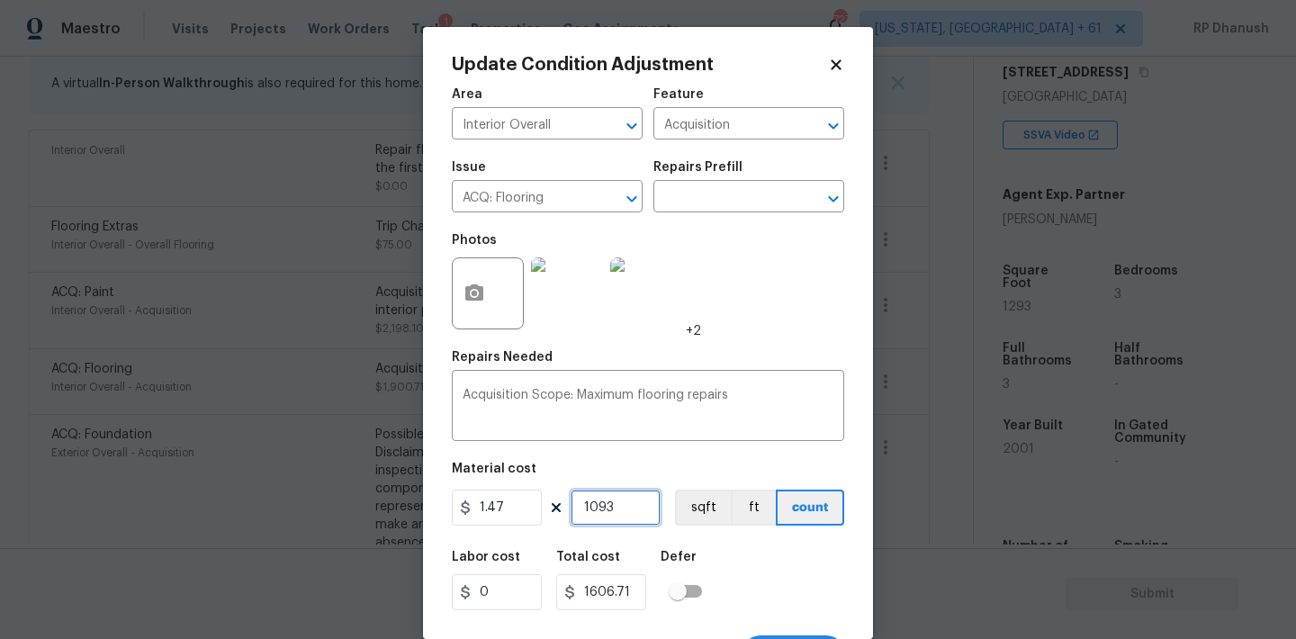
type input "1093"
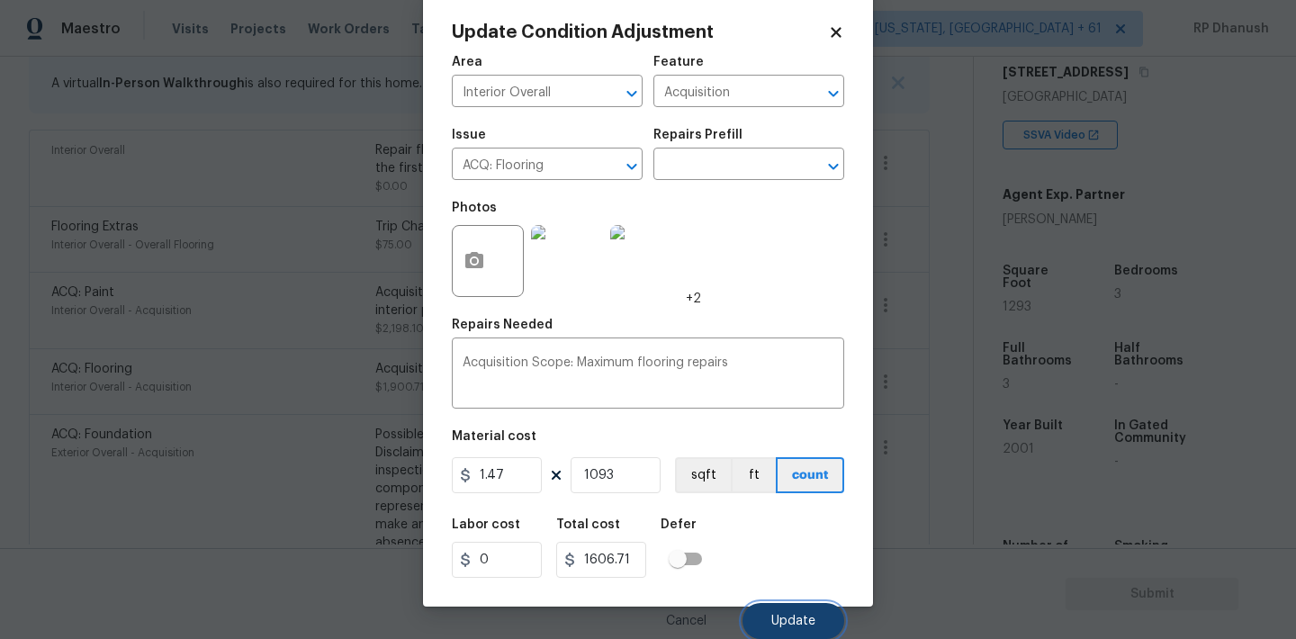
click at [791, 613] on button "Update" at bounding box center [793, 621] width 102 height 36
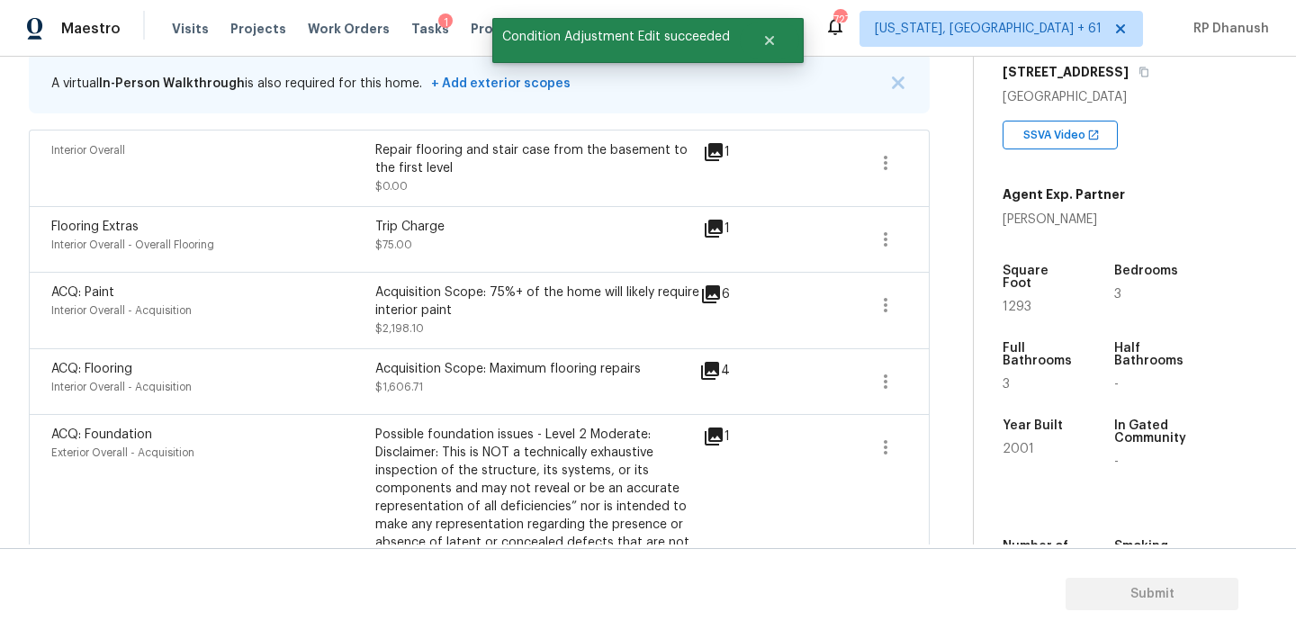
scroll to position [219, 0]
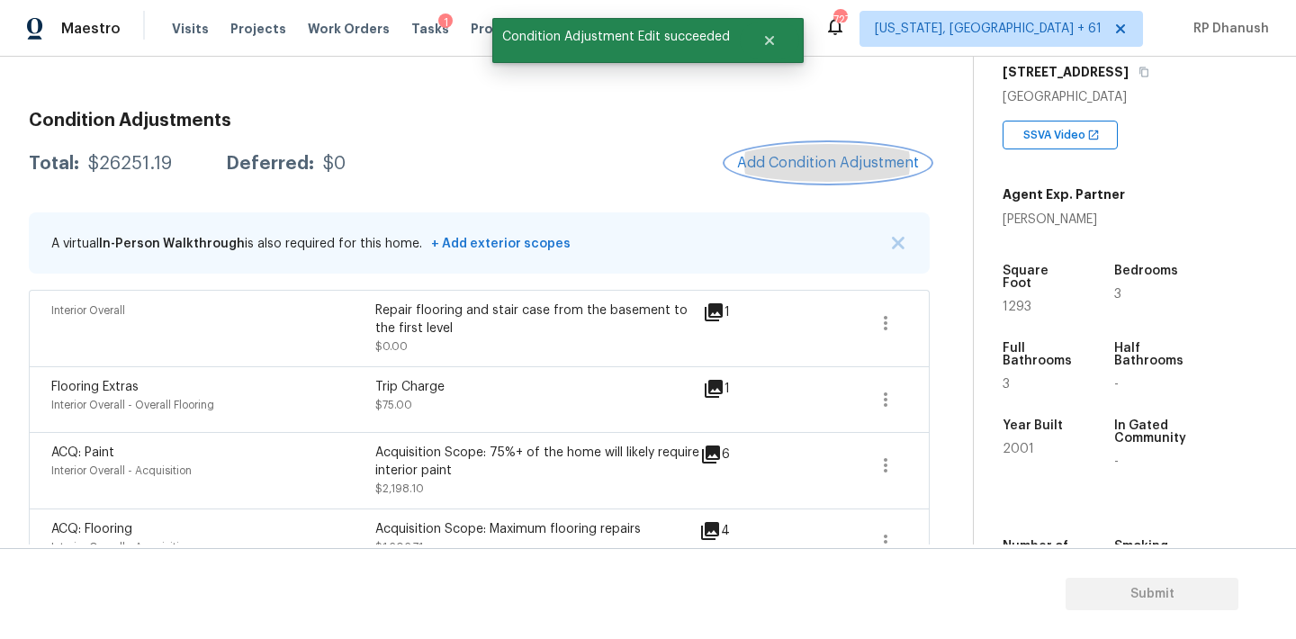
click at [853, 166] on span "Add Condition Adjustment" at bounding box center [828, 163] width 182 height 16
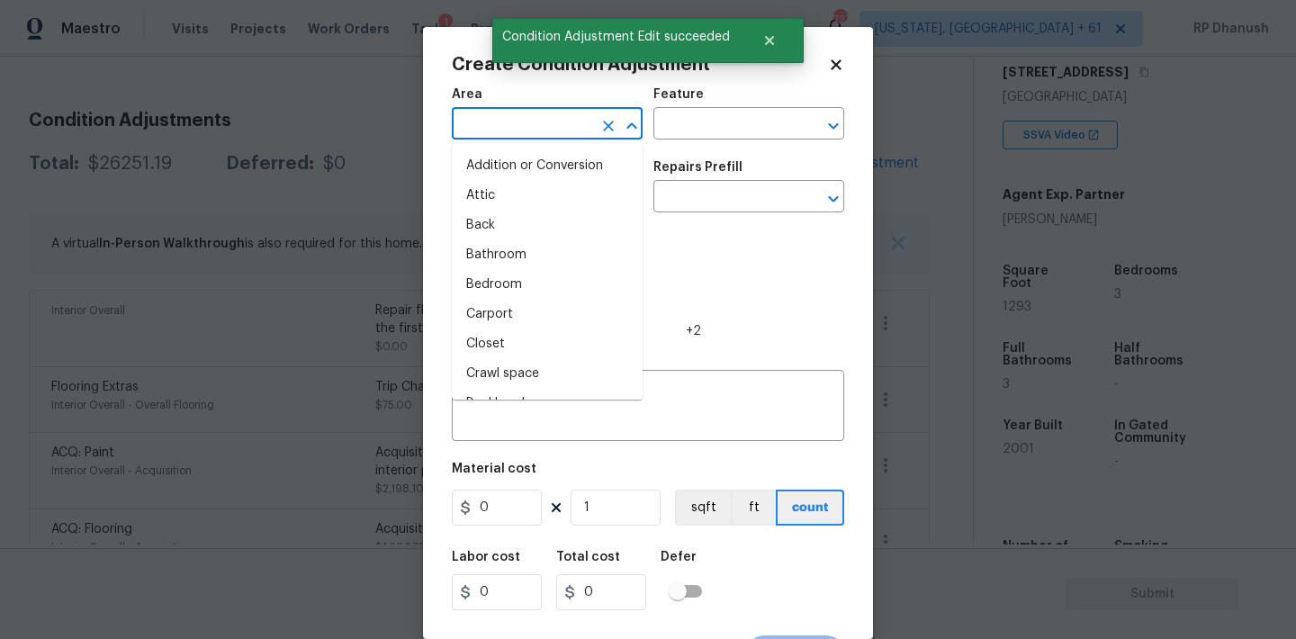
click at [559, 124] on input "text" at bounding box center [522, 126] width 140 height 28
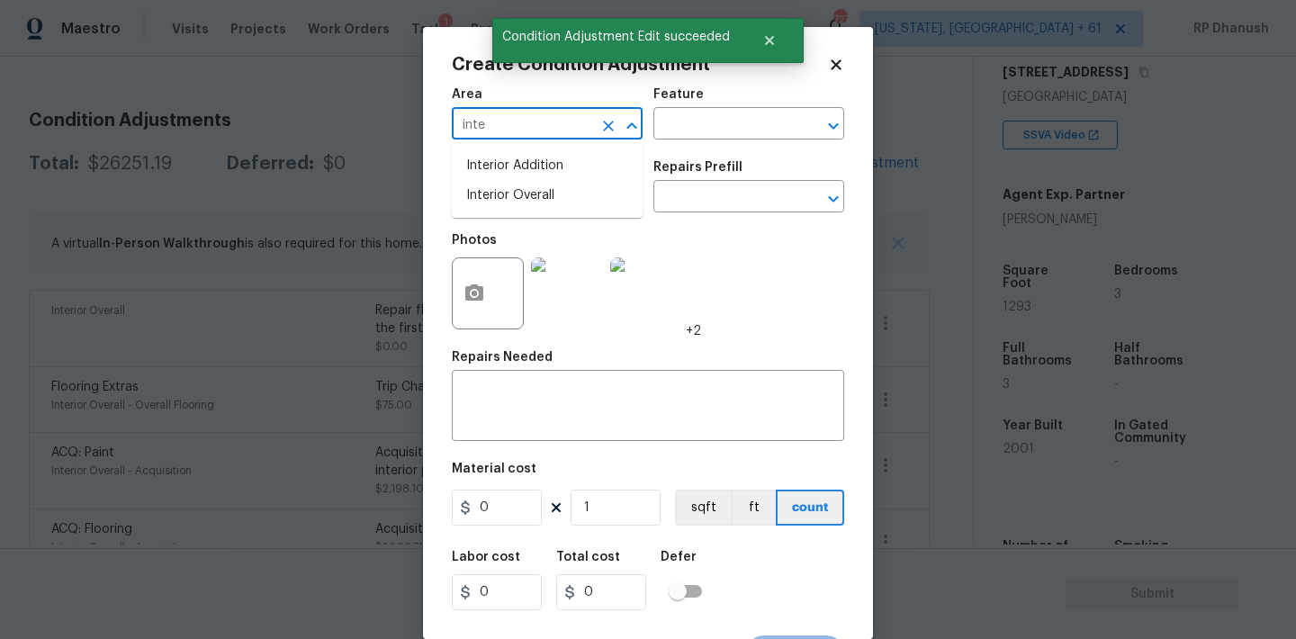
click at [517, 193] on li "Interior Overall" at bounding box center [547, 196] width 191 height 30
type input "Interior Overall"
click at [724, 134] on input "text" at bounding box center [723, 126] width 140 height 28
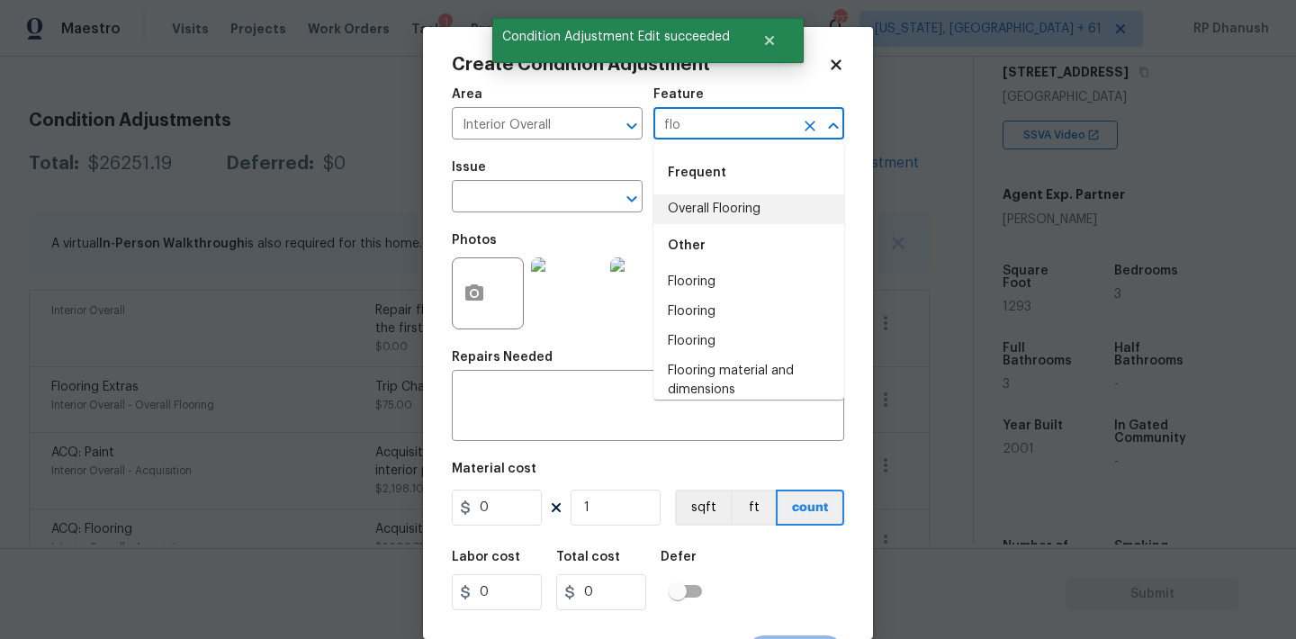
click at [708, 205] on li "Overall Flooring" at bounding box center [748, 209] width 191 height 30
type input "Overall Flooring"
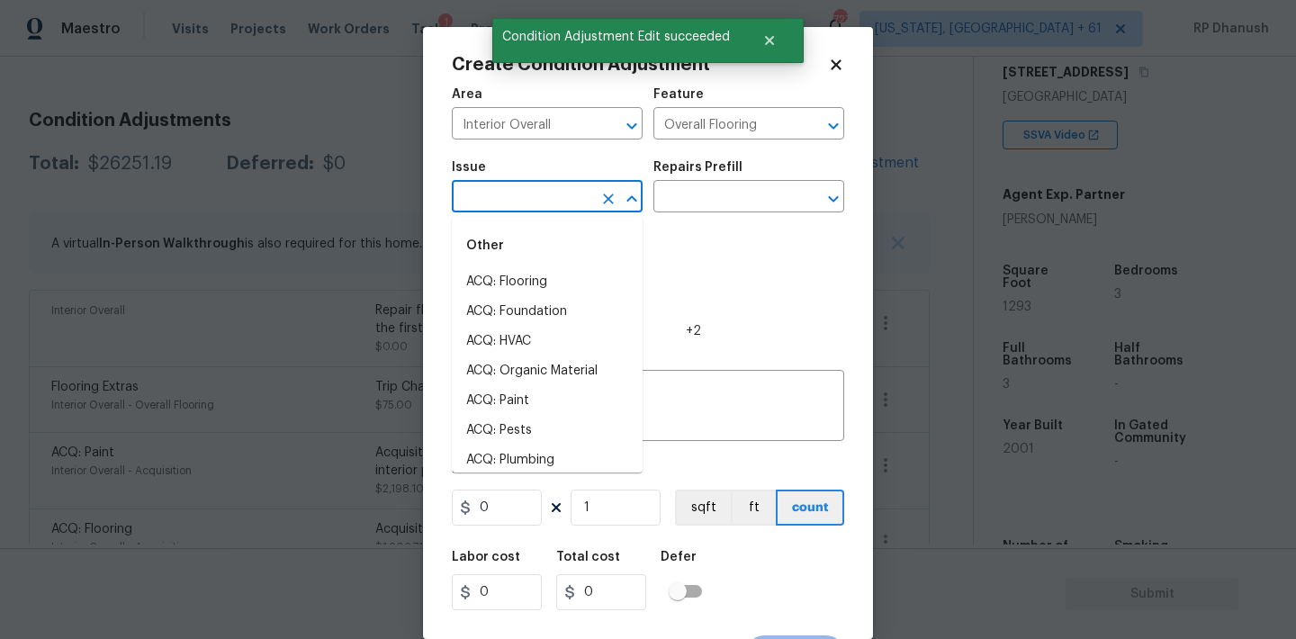
click at [558, 202] on input "text" at bounding box center [522, 198] width 140 height 28
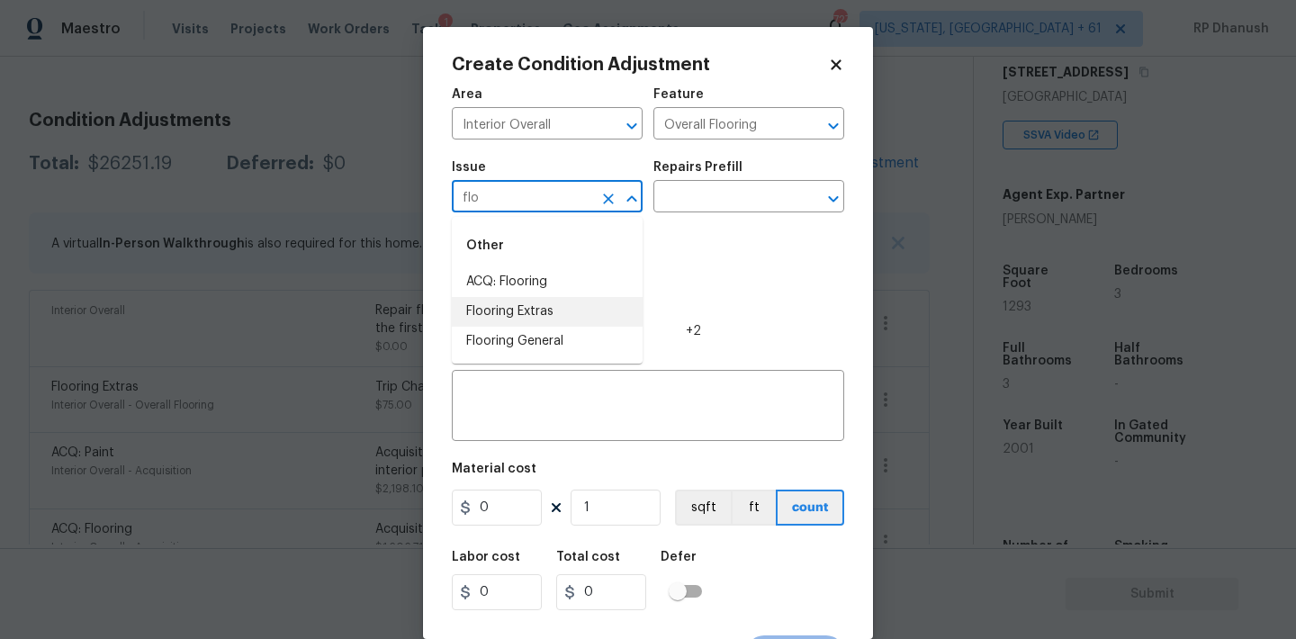
drag, startPoint x: 535, startPoint y: 310, endPoint x: 733, endPoint y: 182, distance: 236.1
click at [535, 307] on li "Flooring Extras" at bounding box center [547, 312] width 191 height 30
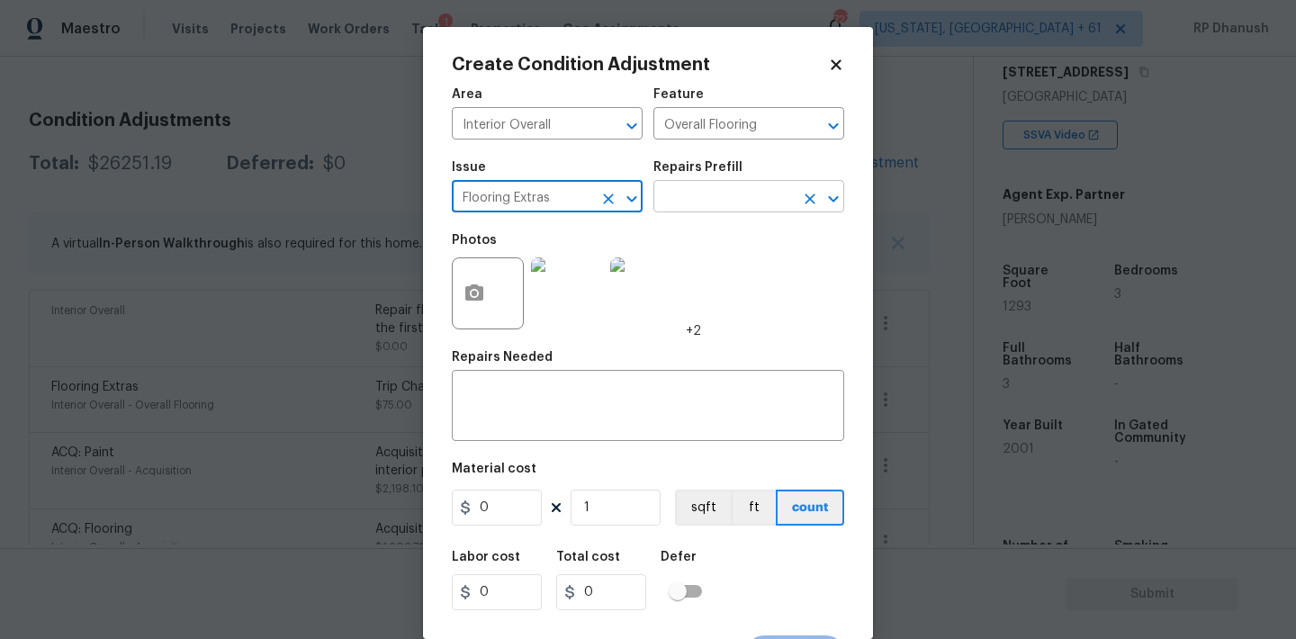
type input "Flooring Extras"
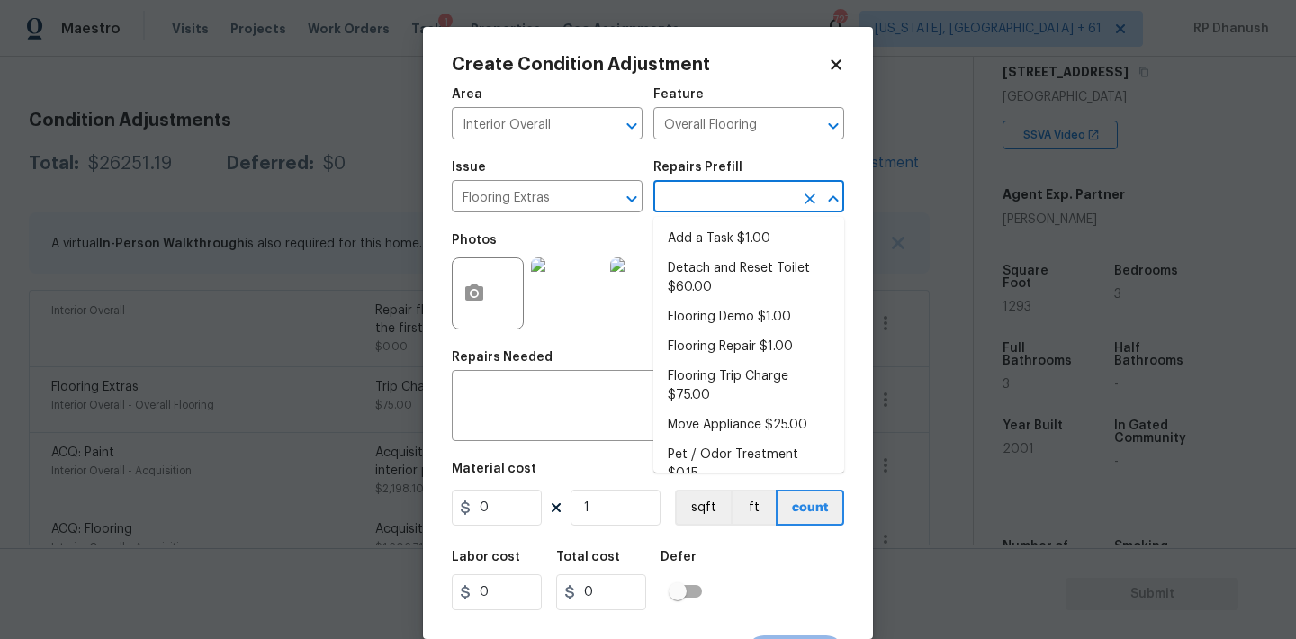
click at [724, 197] on input "text" at bounding box center [723, 198] width 140 height 28
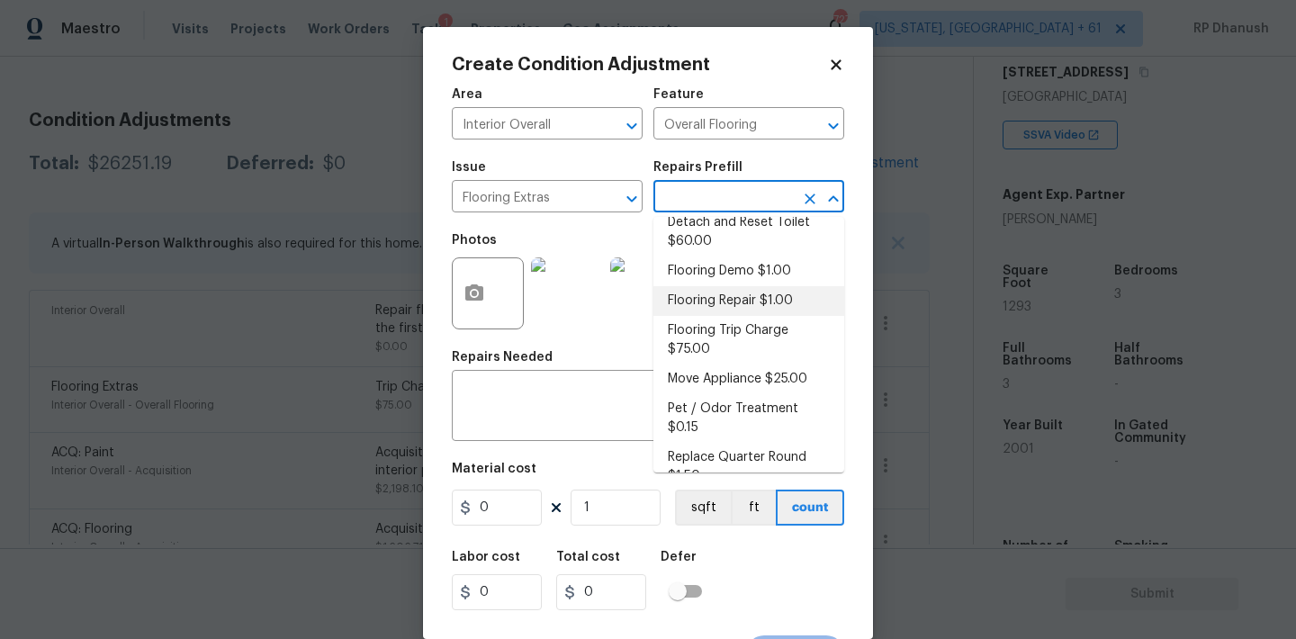
scroll to position [58, 0]
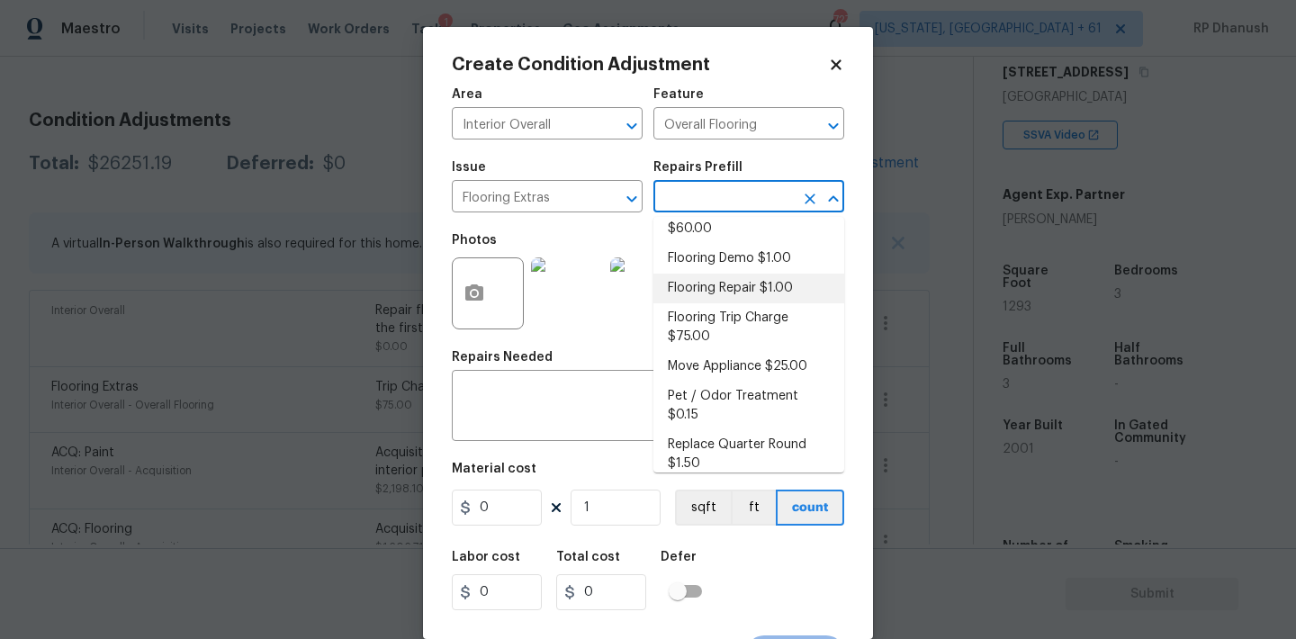
click at [745, 288] on li "Flooring Repair $1.00" at bounding box center [748, 289] width 191 height 30
type textarea "(Please use this pre-fill to detail your Flooring repairs)"
type input "1"
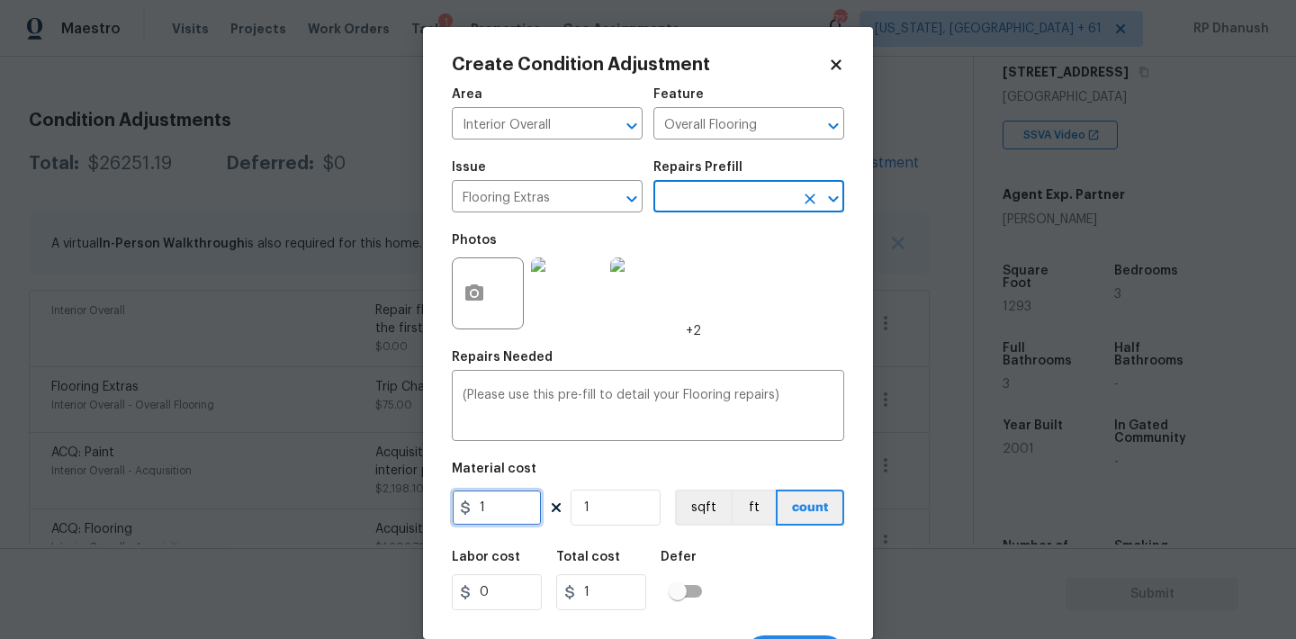
click at [526, 497] on input "1" at bounding box center [497, 508] width 90 height 36
type input "5"
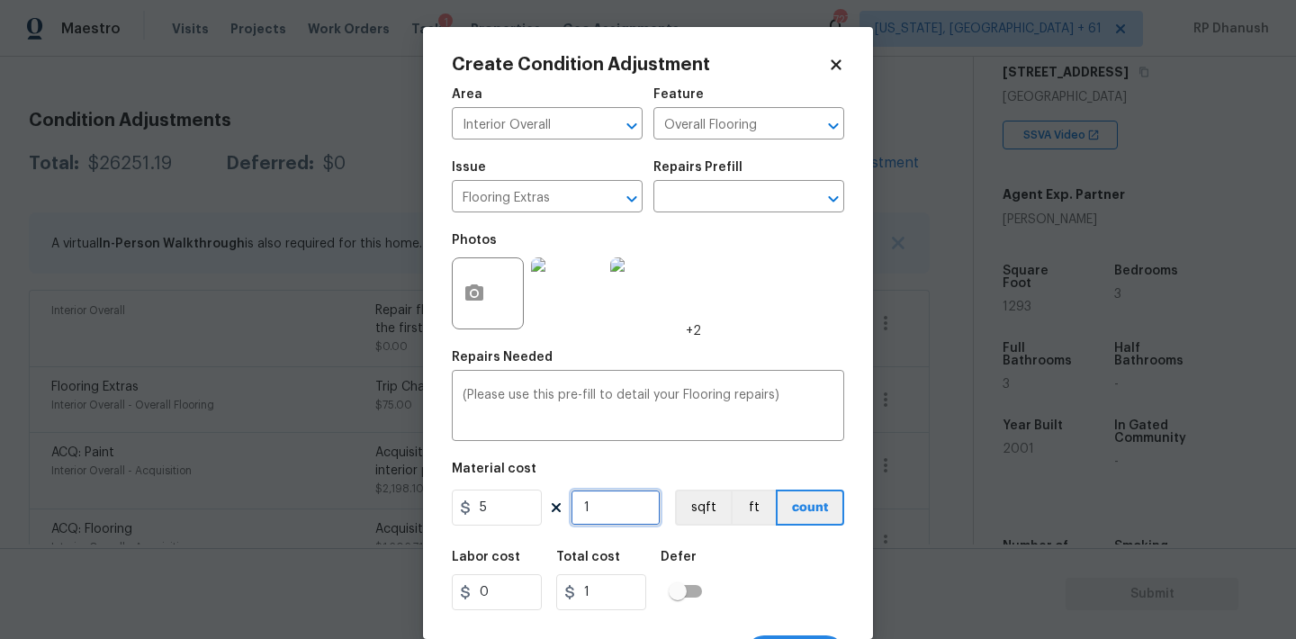
type input "5"
type input "0"
type input "2"
type input "10"
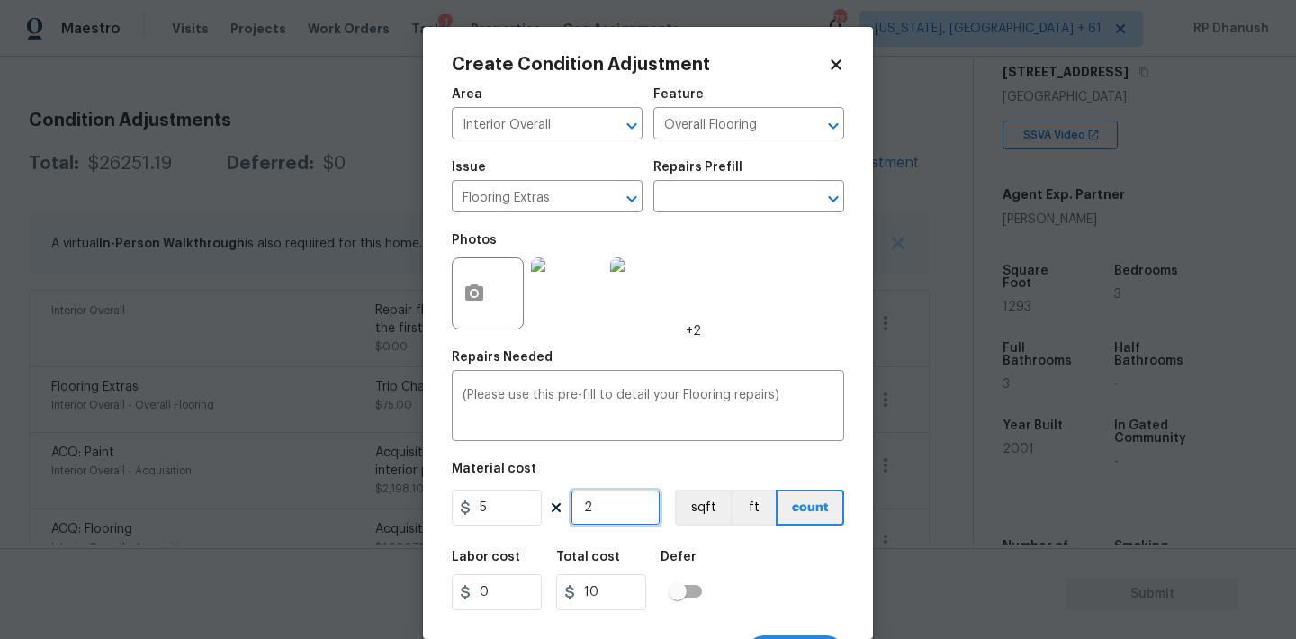
type input "20"
type input "100"
type input "200"
type input "1000"
type input "200"
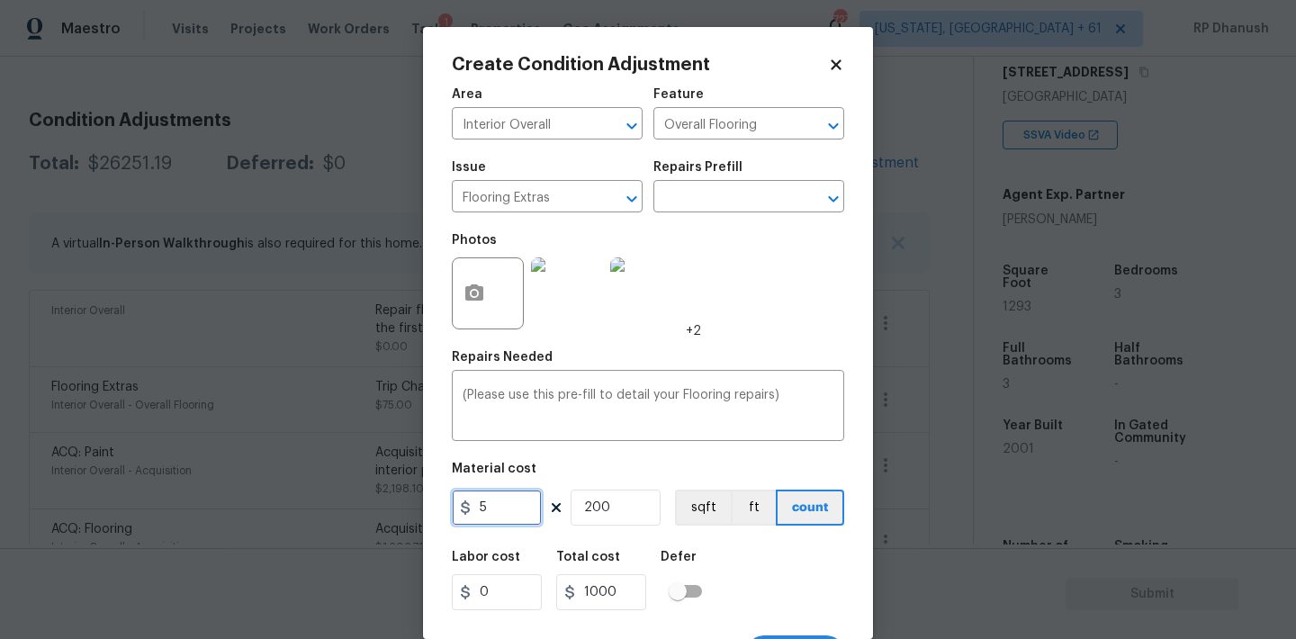
click at [526, 497] on input "5" at bounding box center [497, 508] width 90 height 36
type input "8"
type input "1600"
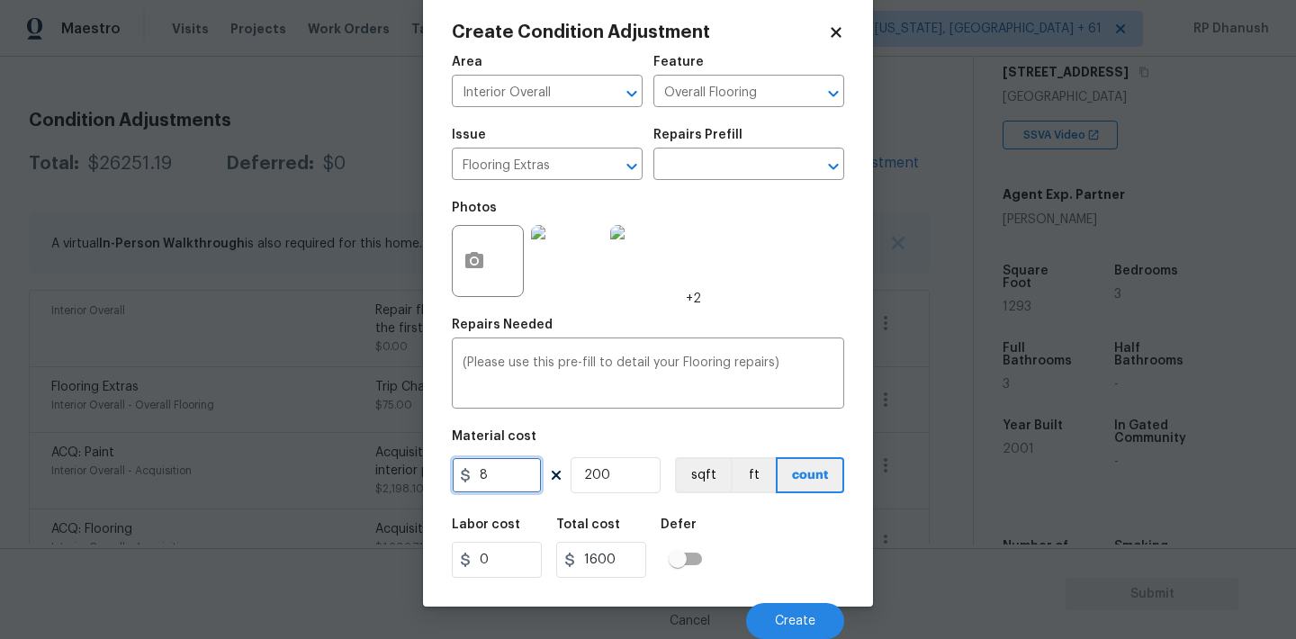
click at [499, 478] on input "8" at bounding box center [497, 475] width 90 height 36
type input "5"
type input "1000"
click at [466, 263] on icon "button" at bounding box center [474, 260] width 18 height 16
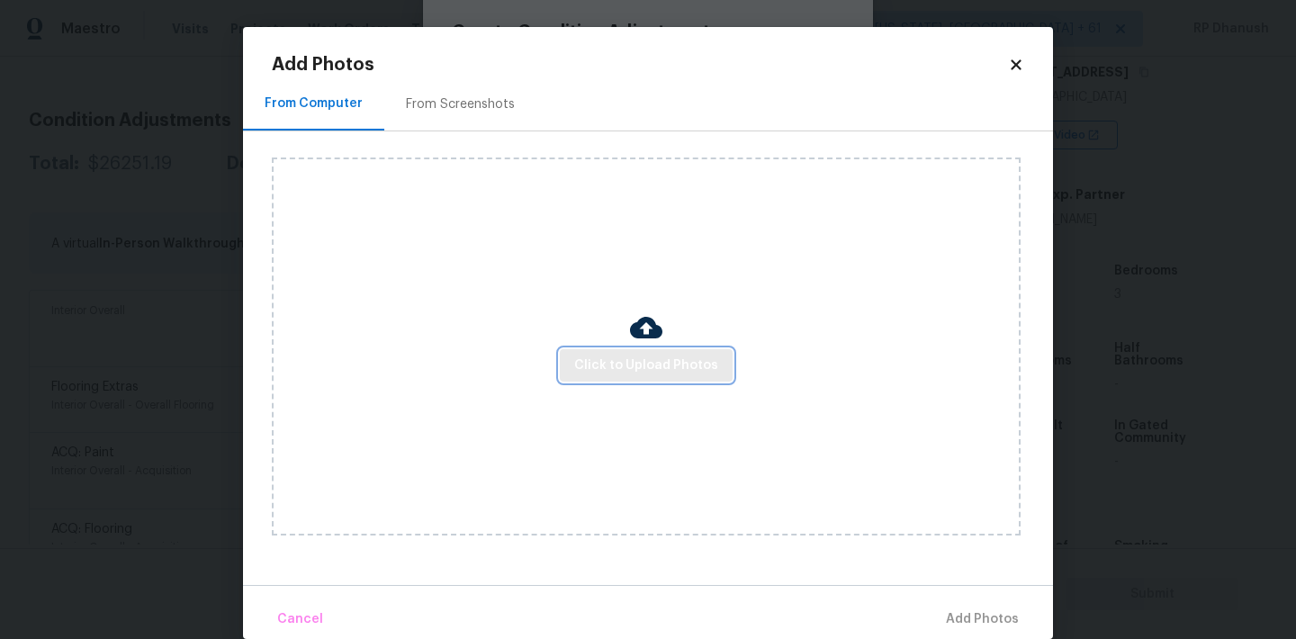
click at [616, 355] on span "Click to Upload Photos" at bounding box center [646, 366] width 144 height 22
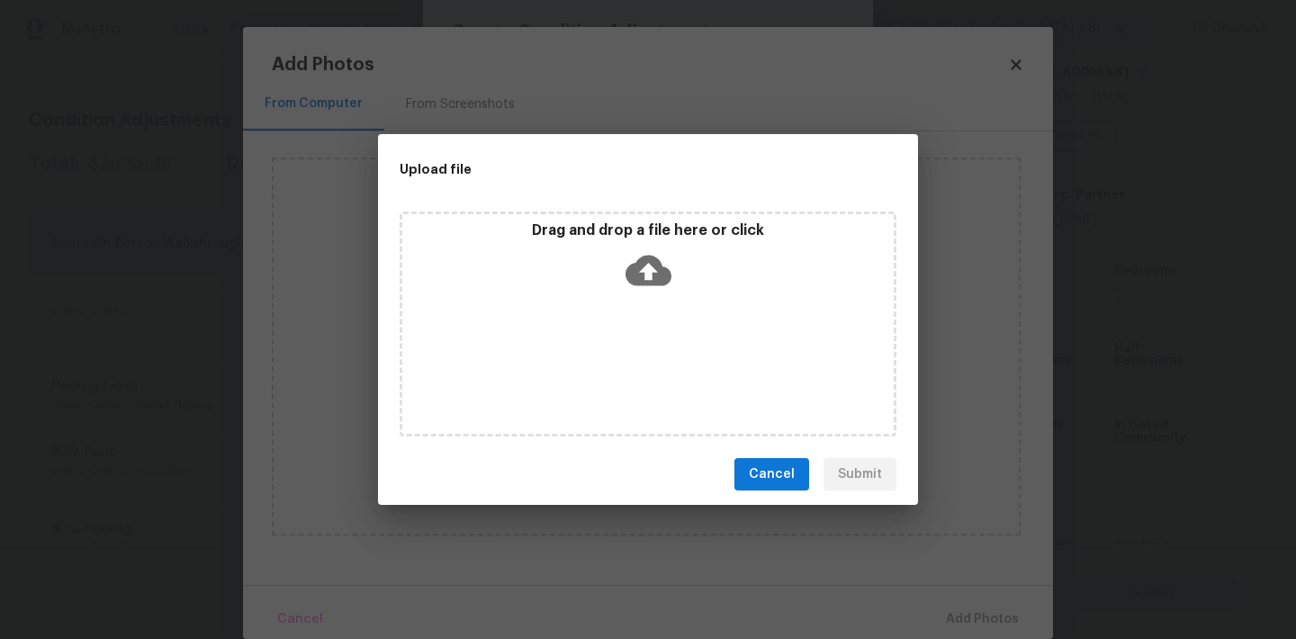
click at [643, 265] on icon at bounding box center [648, 271] width 46 height 31
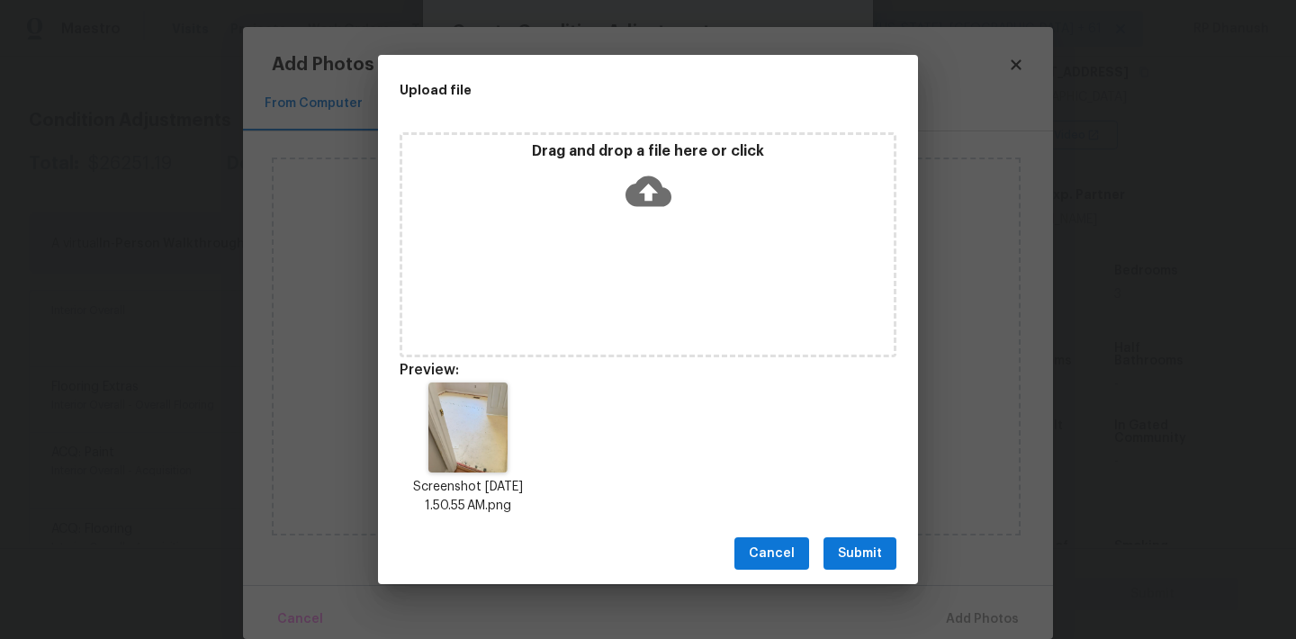
click at [860, 556] on span "Submit" at bounding box center [860, 554] width 44 height 22
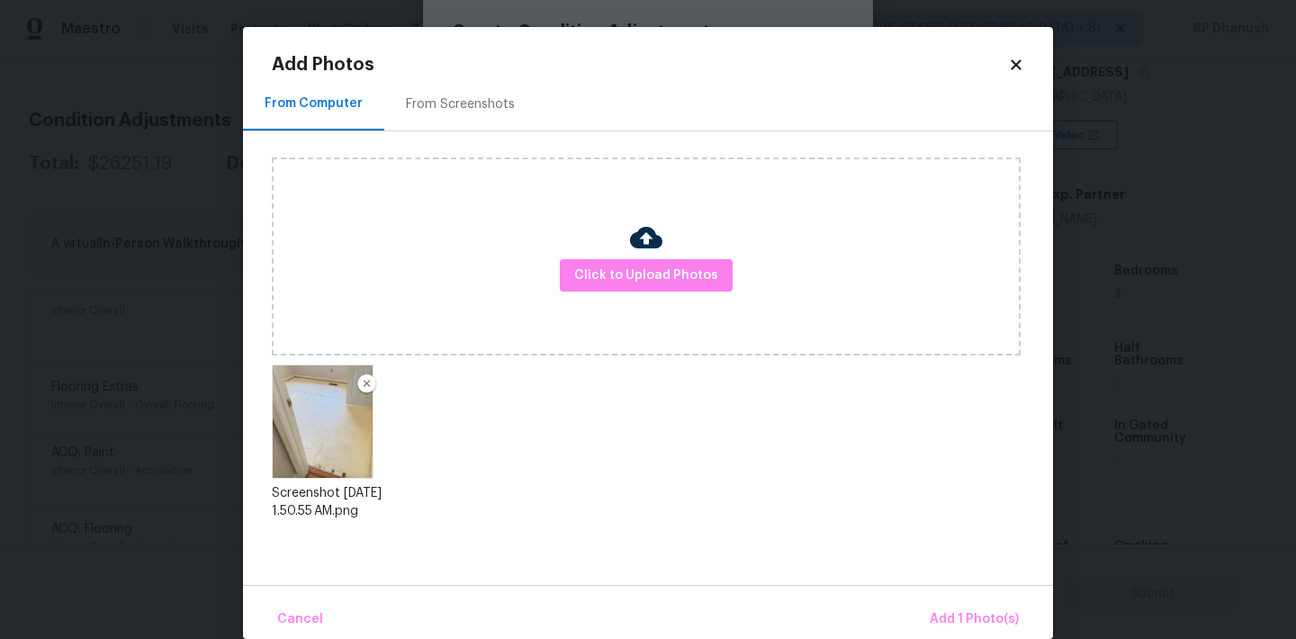
click at [965, 597] on div "Cancel Add 1 Photo(s)" at bounding box center [648, 612] width 810 height 54
click at [962, 614] on span "Add 1 Photo(s)" at bounding box center [974, 619] width 89 height 22
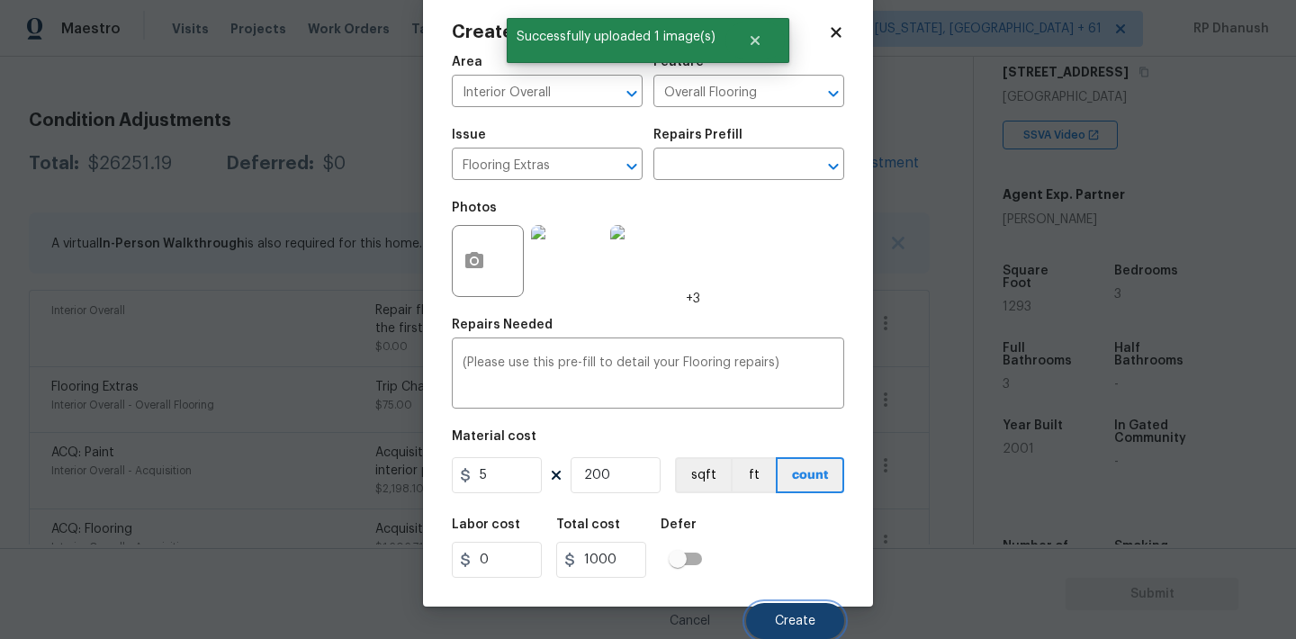
click at [826, 616] on button "Create" at bounding box center [795, 621] width 98 height 36
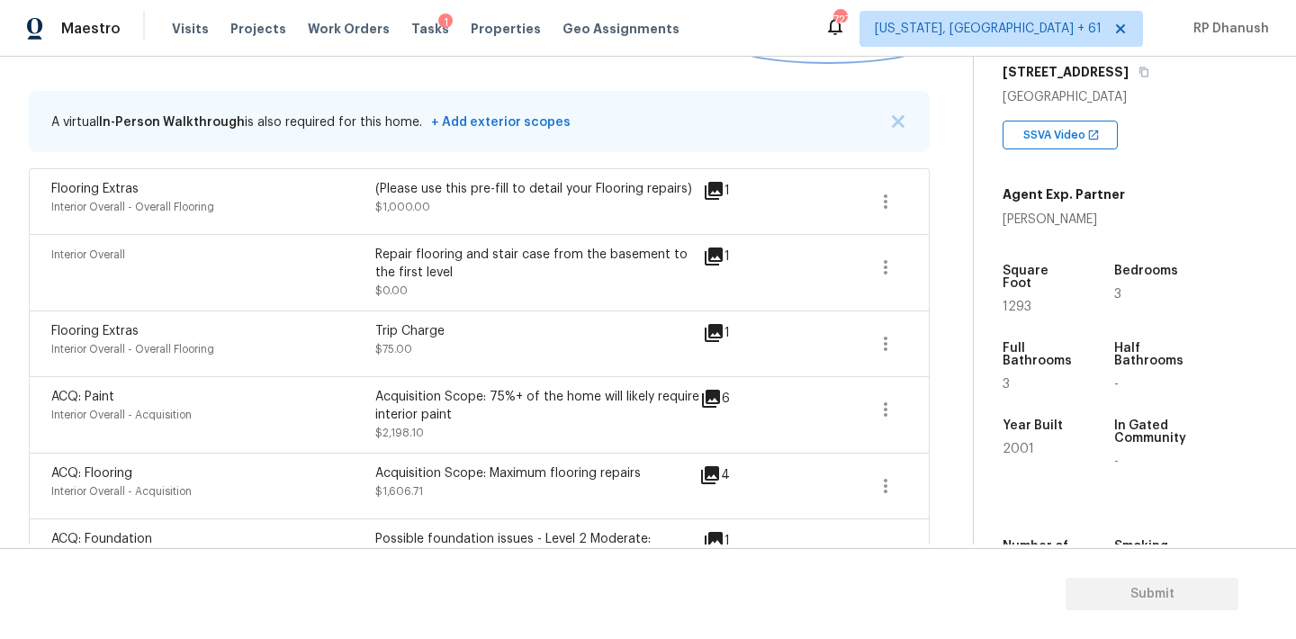
scroll to position [273, 0]
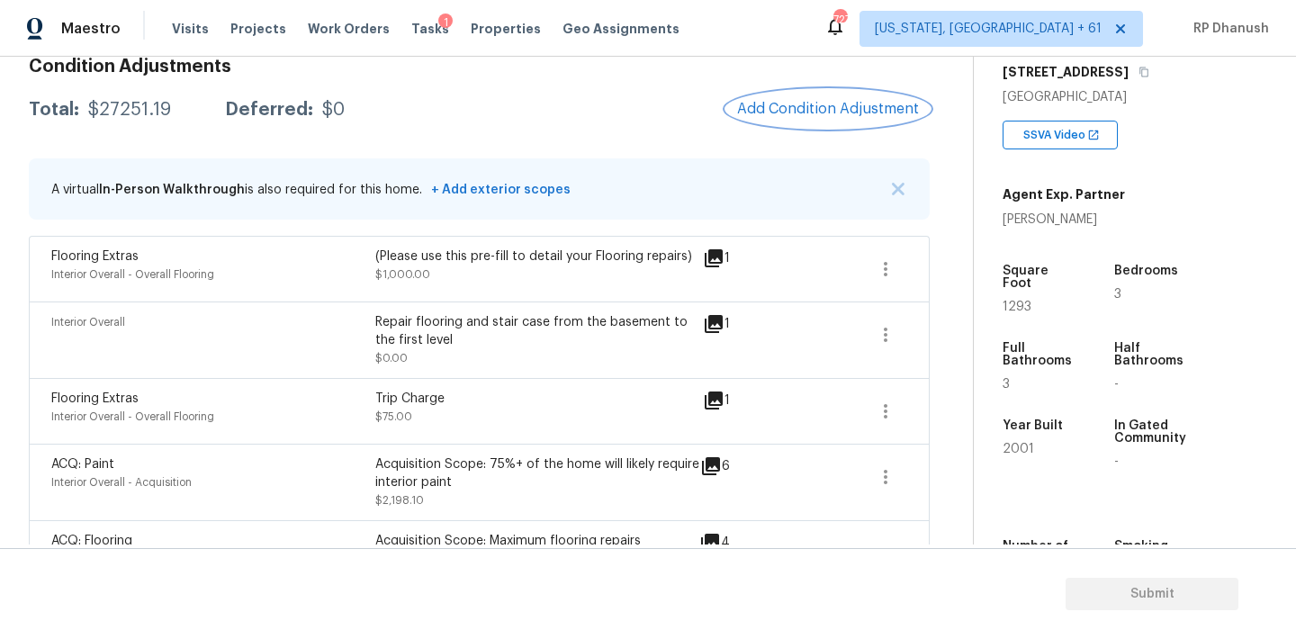
click at [824, 118] on button "Add Condition Adjustment" at bounding box center [827, 109] width 203 height 38
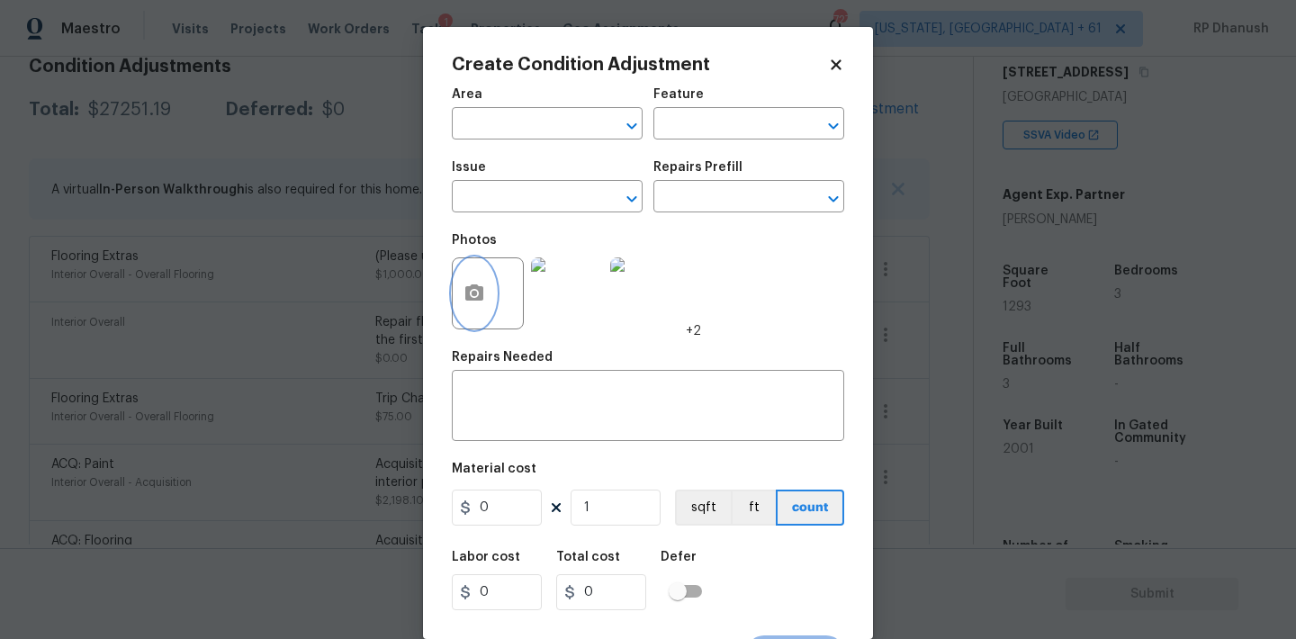
click at [479, 290] on icon "button" at bounding box center [474, 292] width 18 height 16
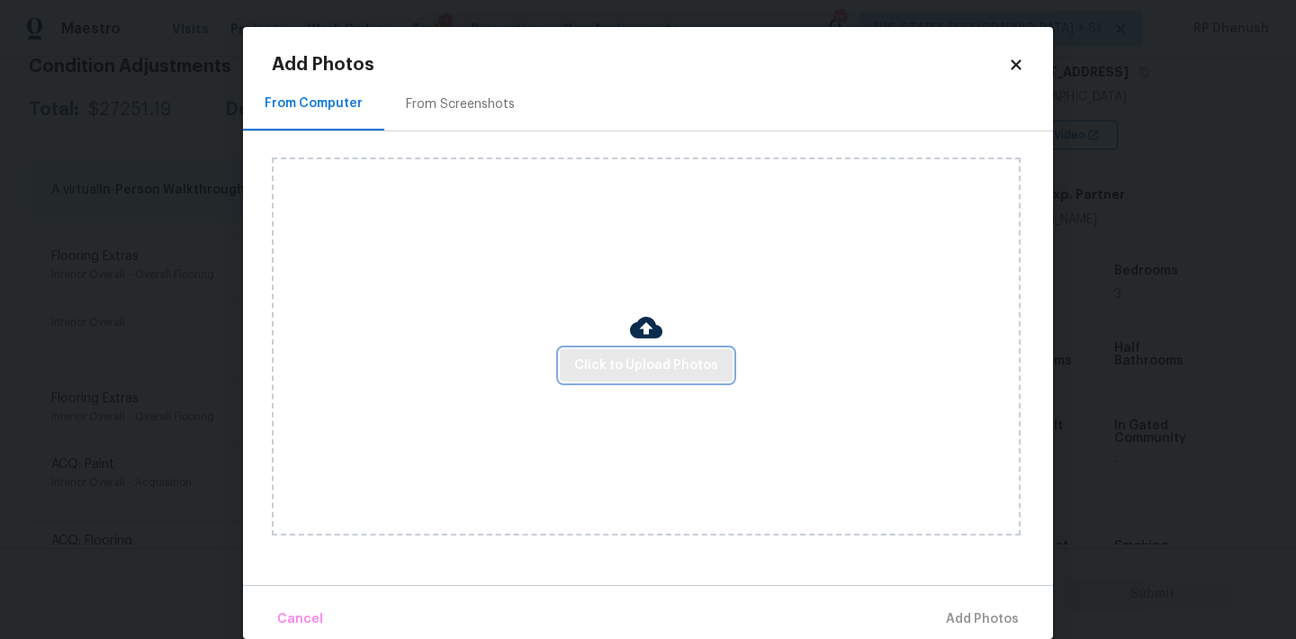
click at [596, 360] on span "Click to Upload Photos" at bounding box center [646, 366] width 144 height 22
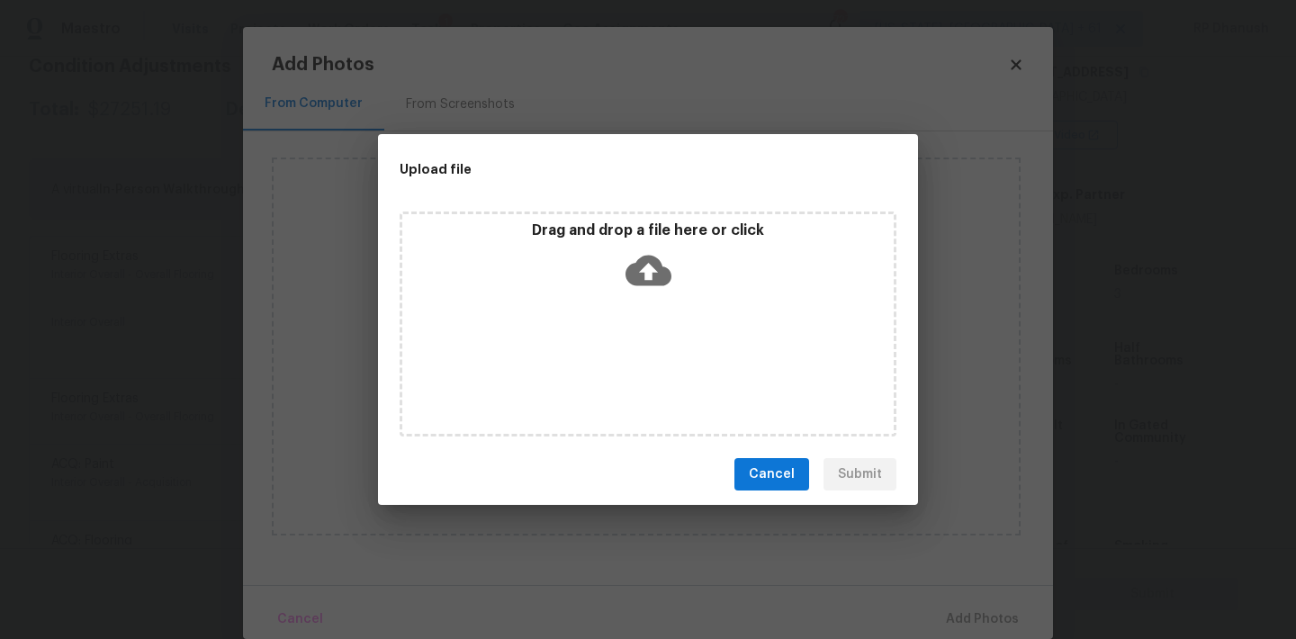
click at [631, 258] on icon at bounding box center [648, 270] width 46 height 46
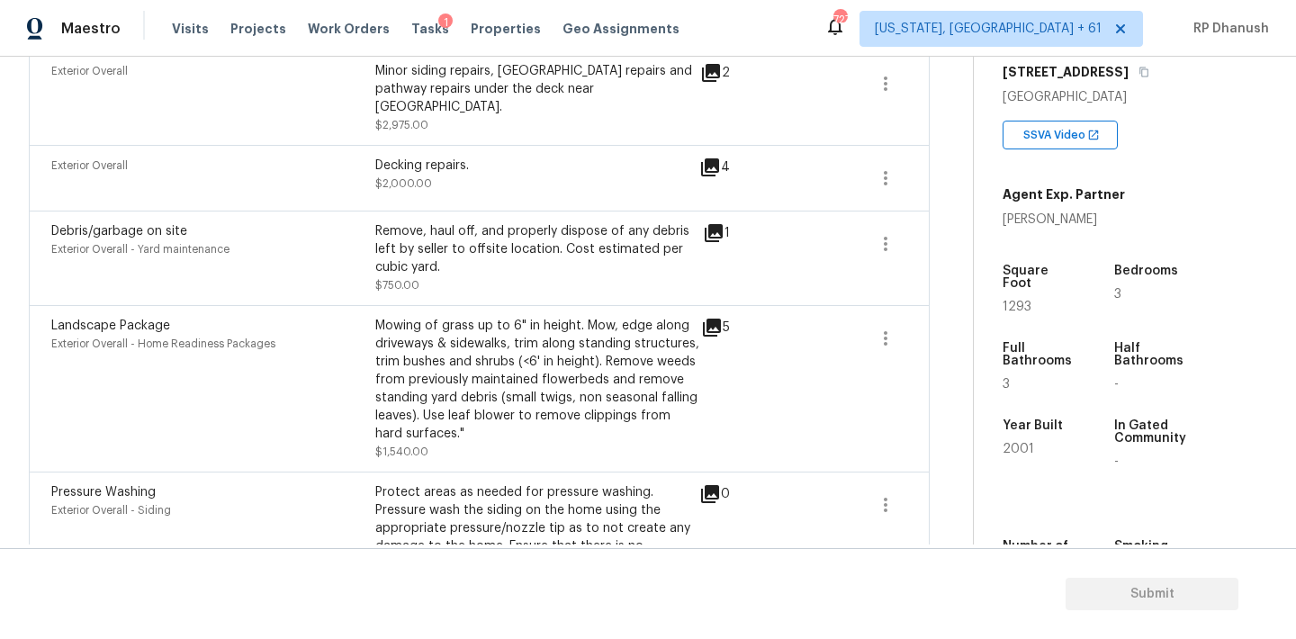
scroll to position [1231, 0]
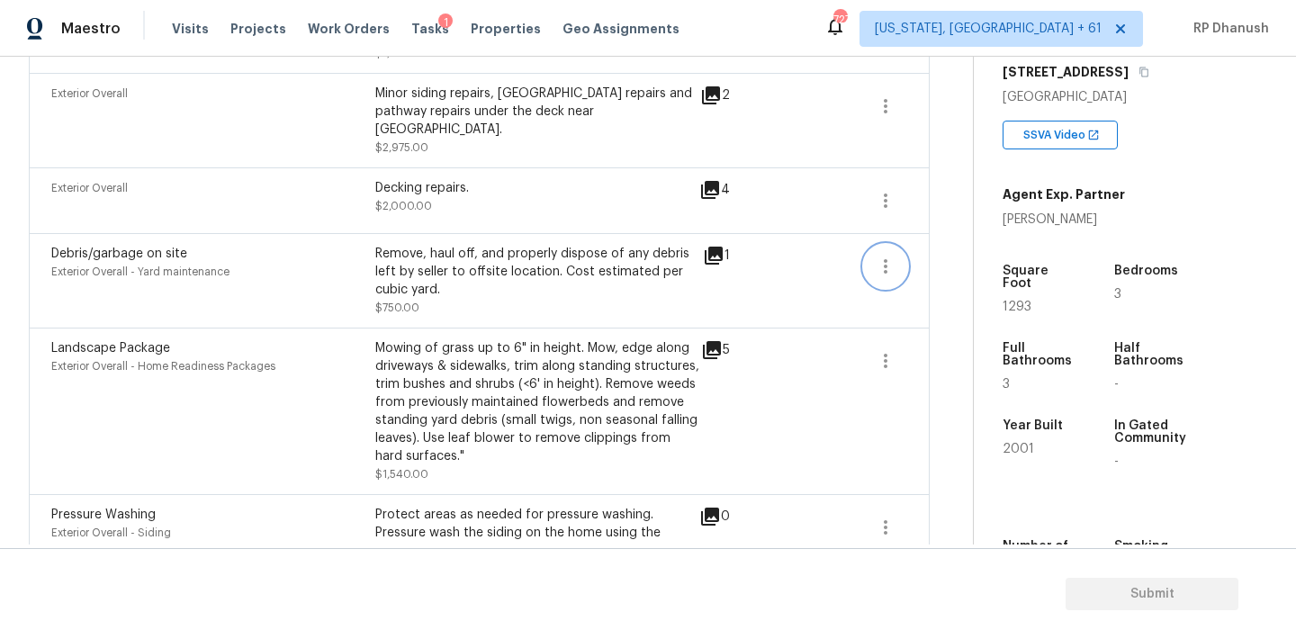
click at [886, 256] on icon "button" at bounding box center [886, 267] width 22 height 22
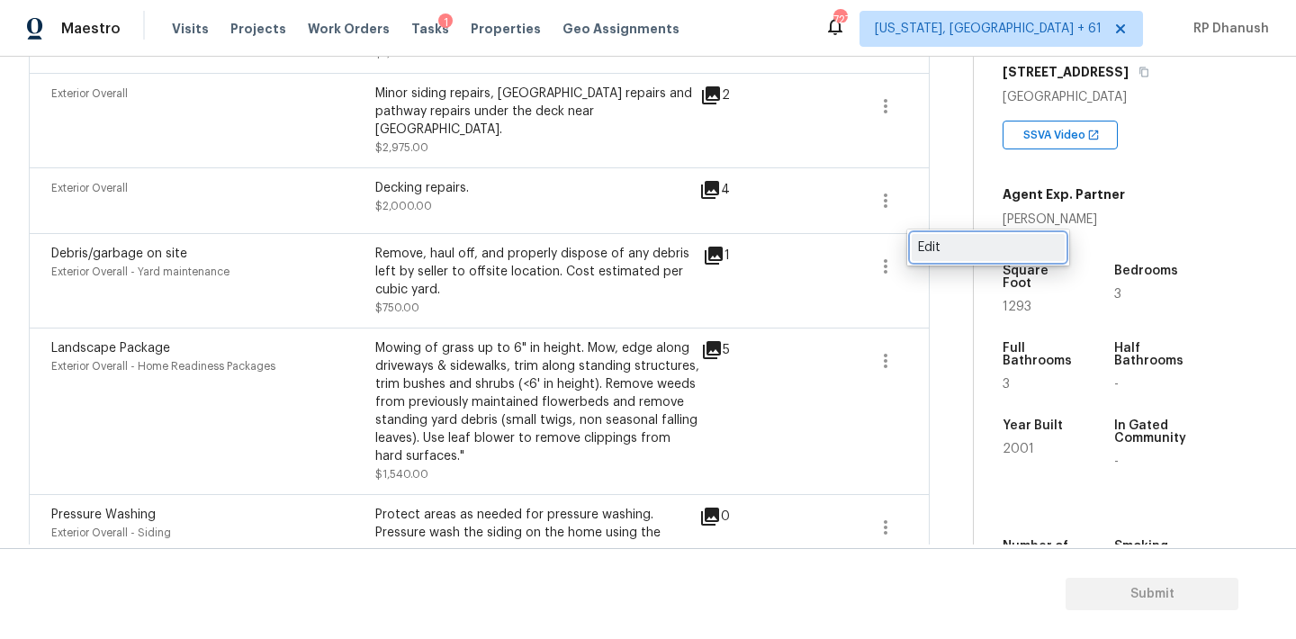
click at [919, 250] on div "Edit" at bounding box center [988, 247] width 140 height 18
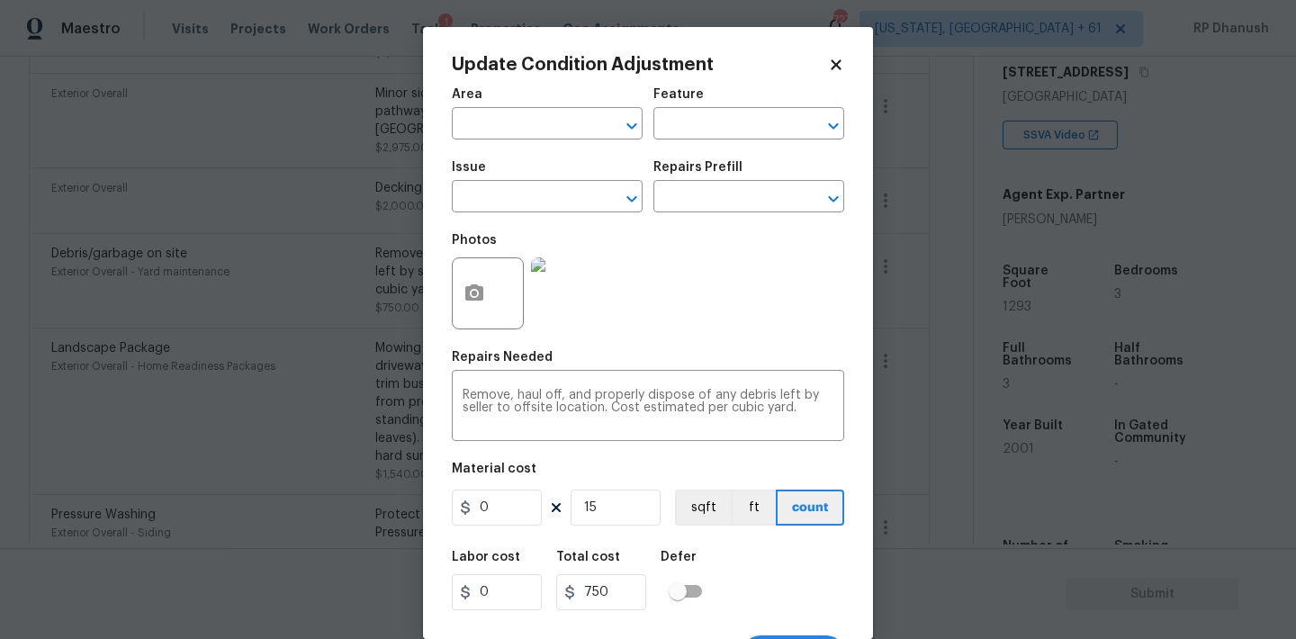
type input "Exterior Overall"
type input "Yard maintenance"
type input "Debris/garbage on site"
type input "50"
click at [634, 508] on input "15" at bounding box center [616, 508] width 90 height 36
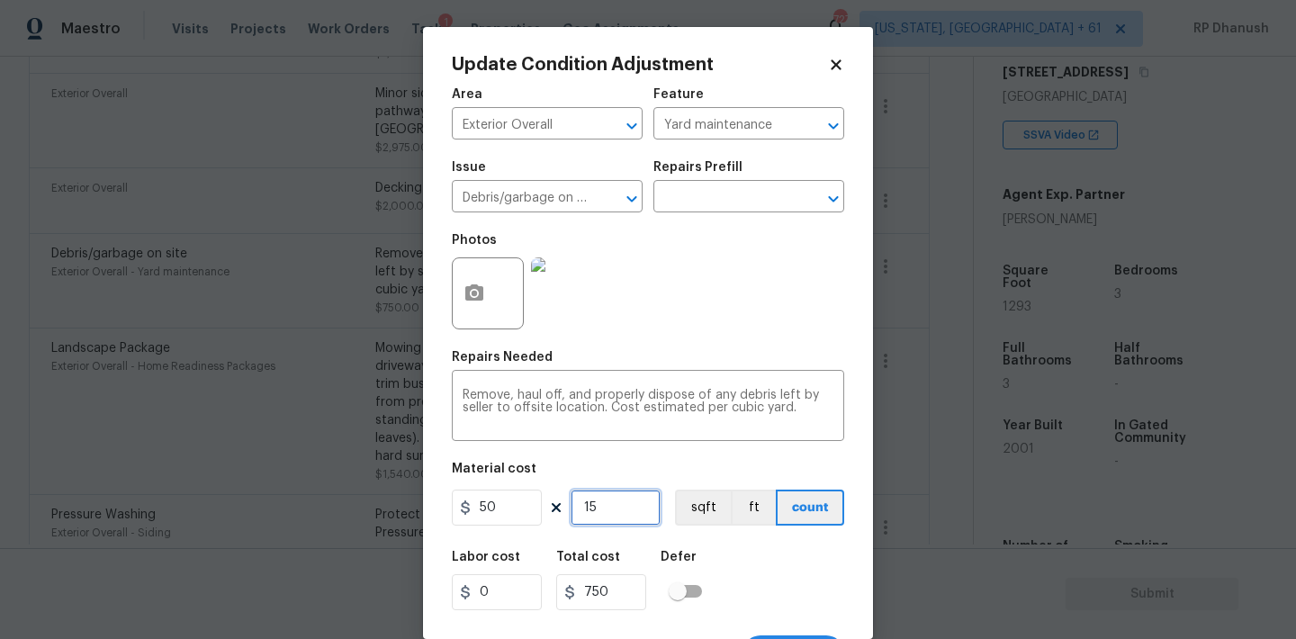
type input "1"
type input "50"
type input "0"
type input "2"
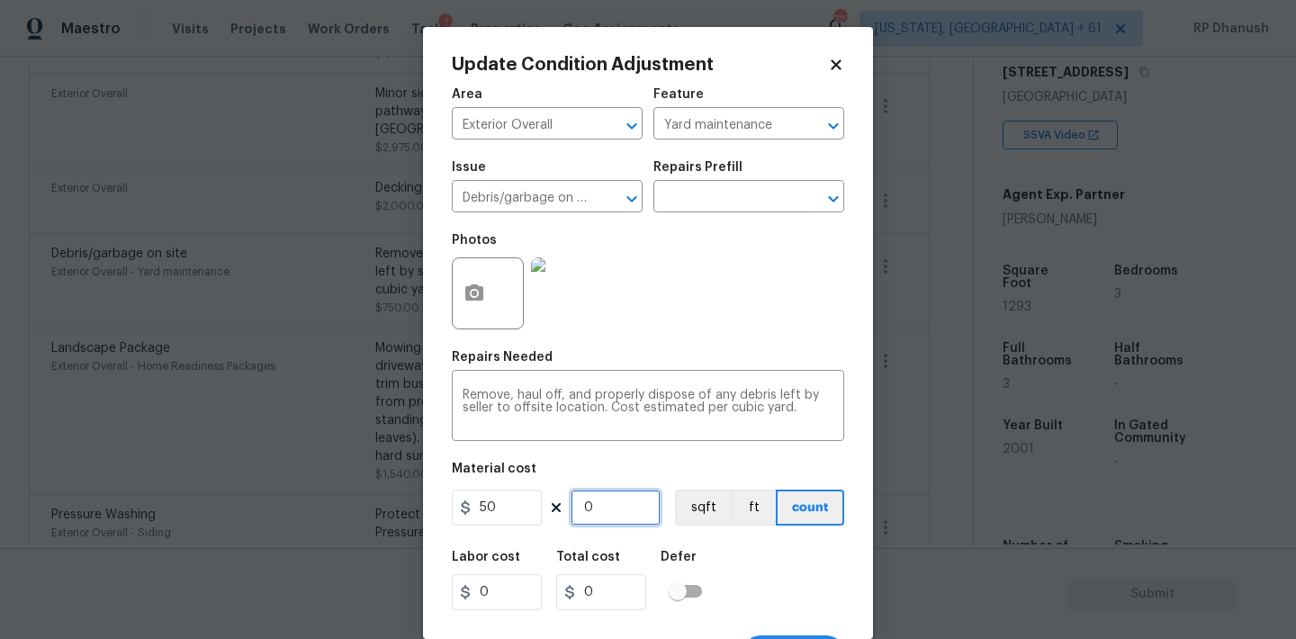
type input "100"
type input "22"
type input "1100"
type input "2"
type input "100"
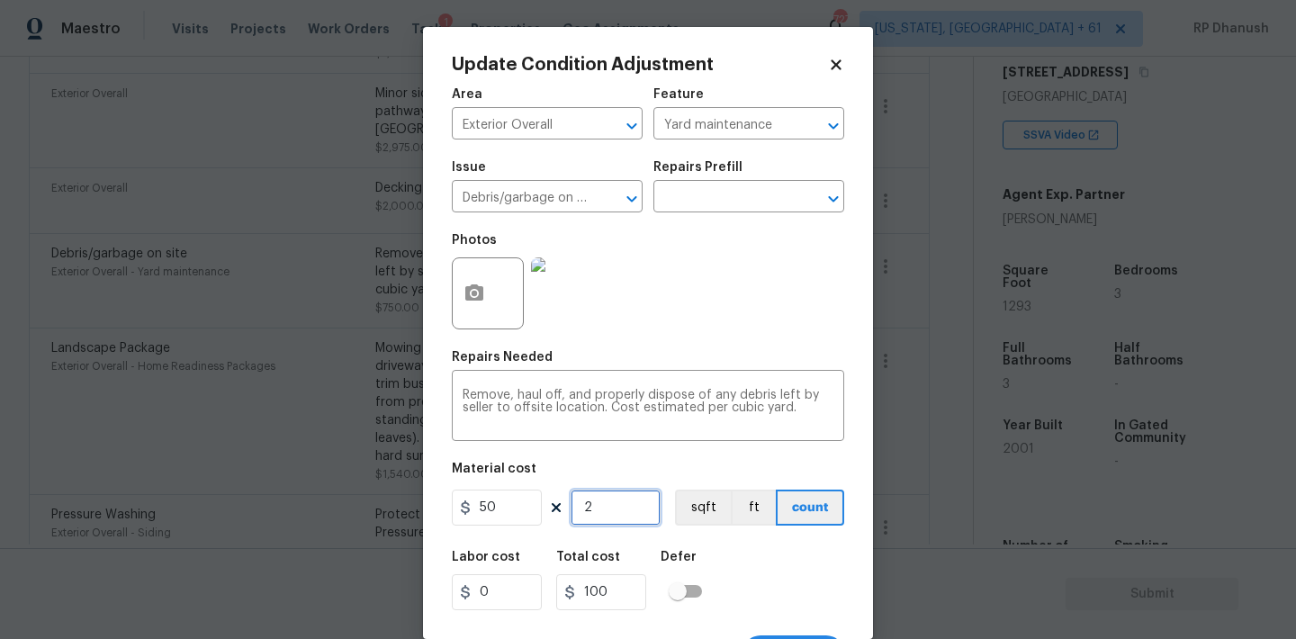
type input "0"
type input "3"
type input "150"
type input "30"
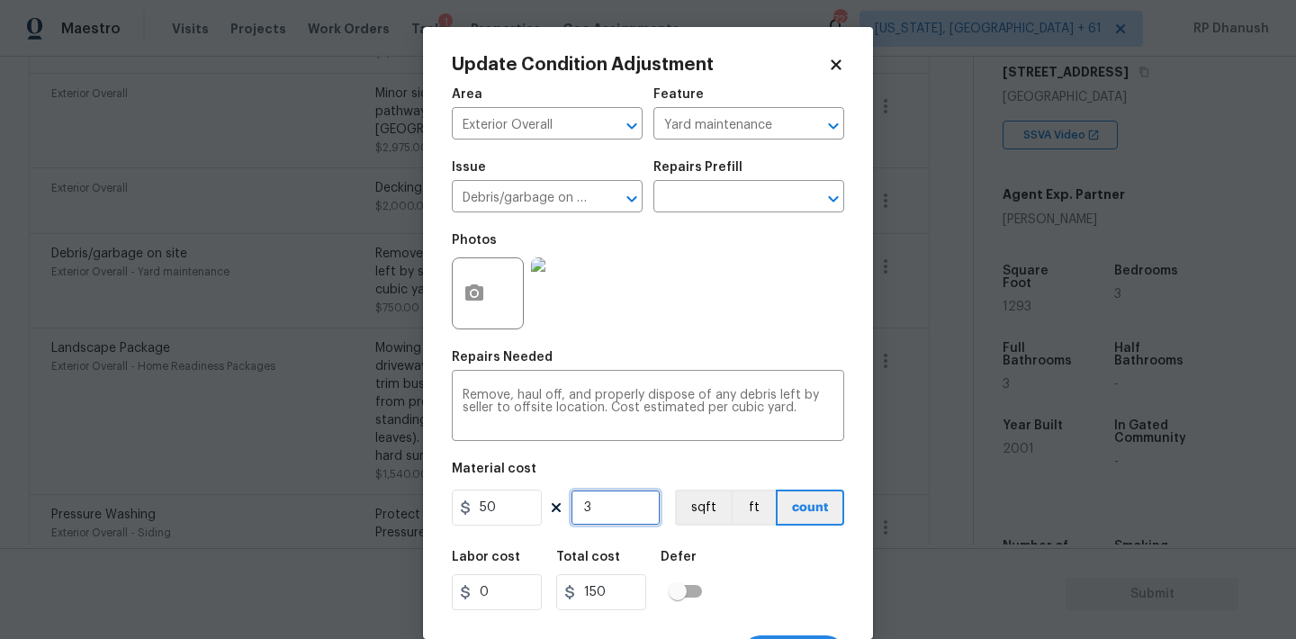
type input "1500"
type input "30"
click at [483, 291] on icon "button" at bounding box center [474, 294] width 22 height 22
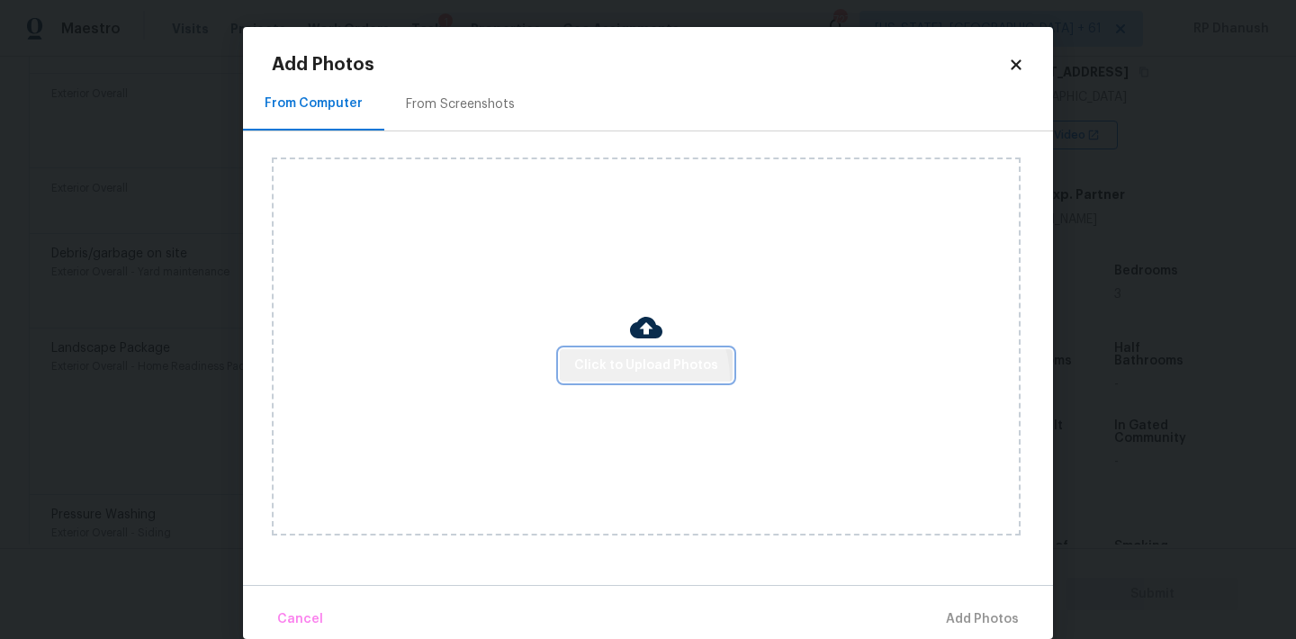
click at [624, 378] on button "Click to Upload Photos" at bounding box center [646, 365] width 173 height 33
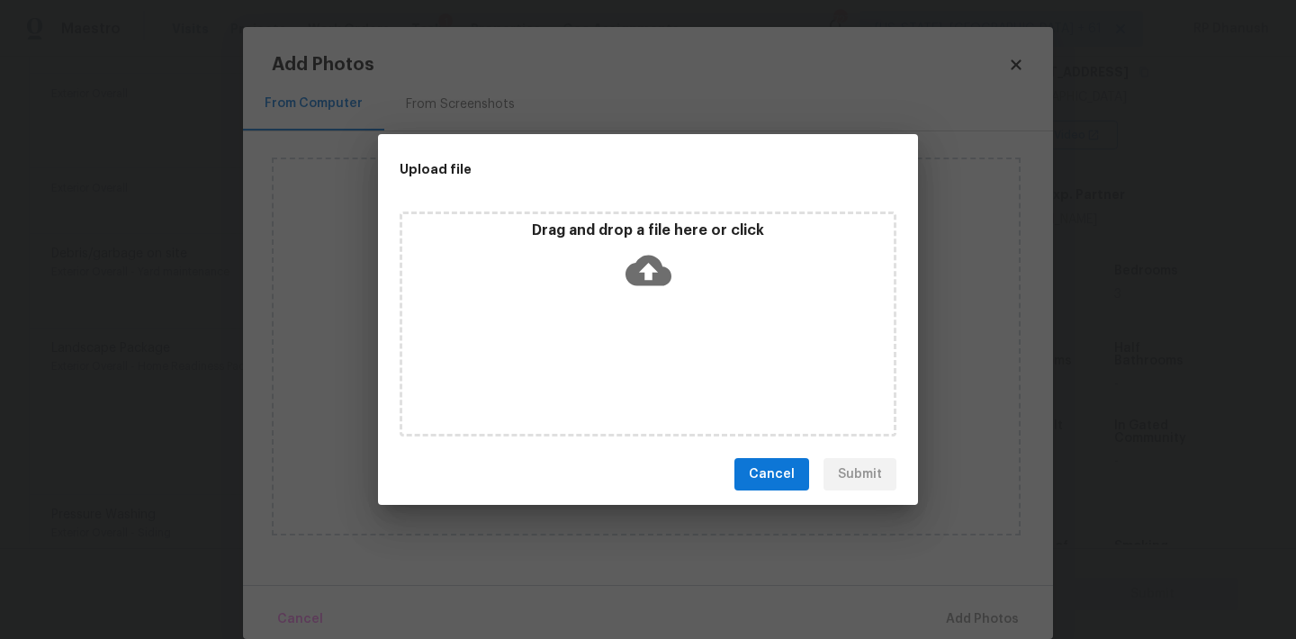
click at [668, 291] on icon at bounding box center [648, 270] width 46 height 46
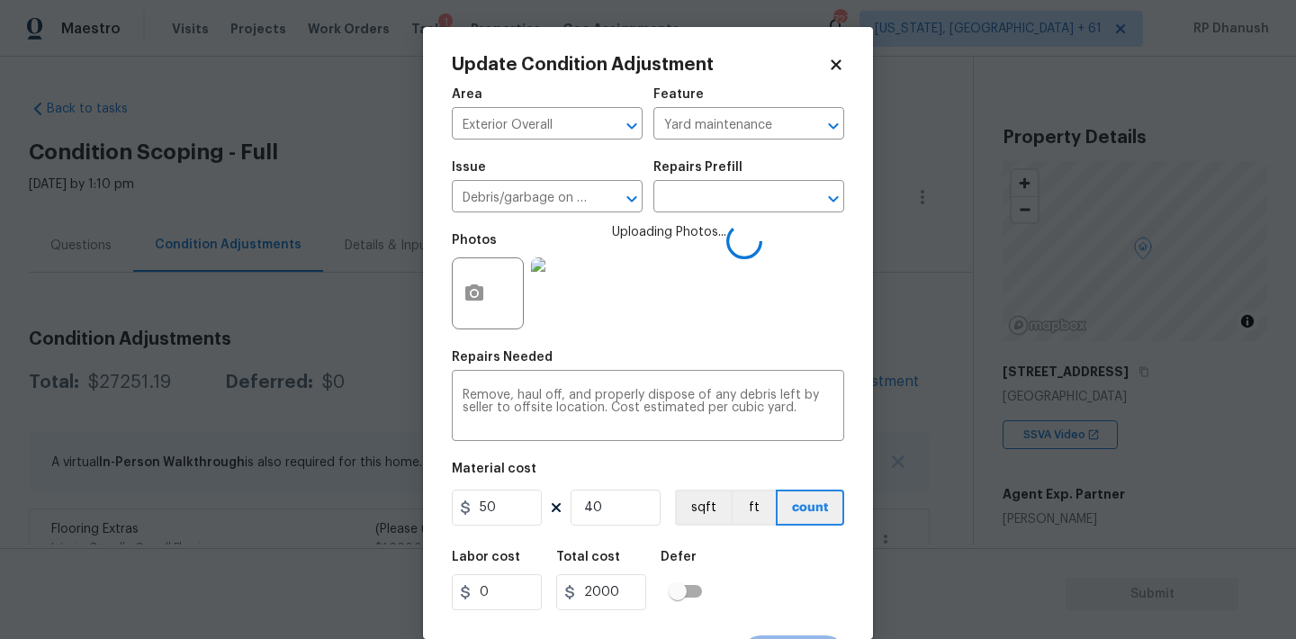
scroll to position [33, 0]
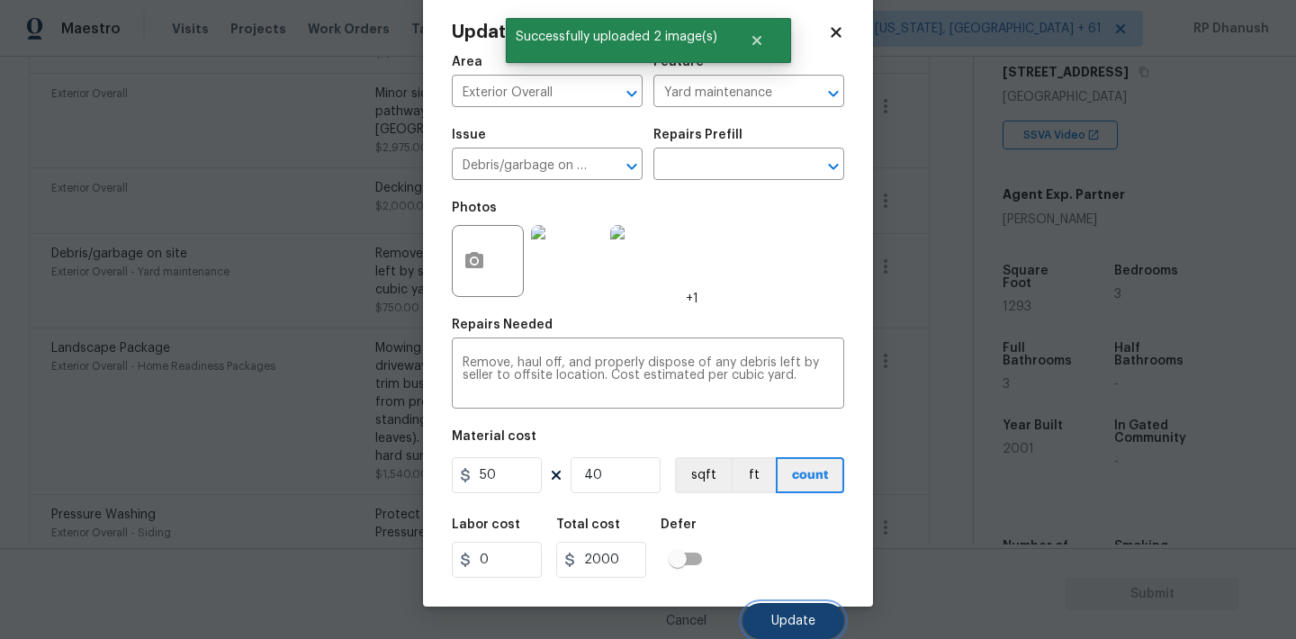
click at [813, 621] on span "Update" at bounding box center [793, 621] width 44 height 13
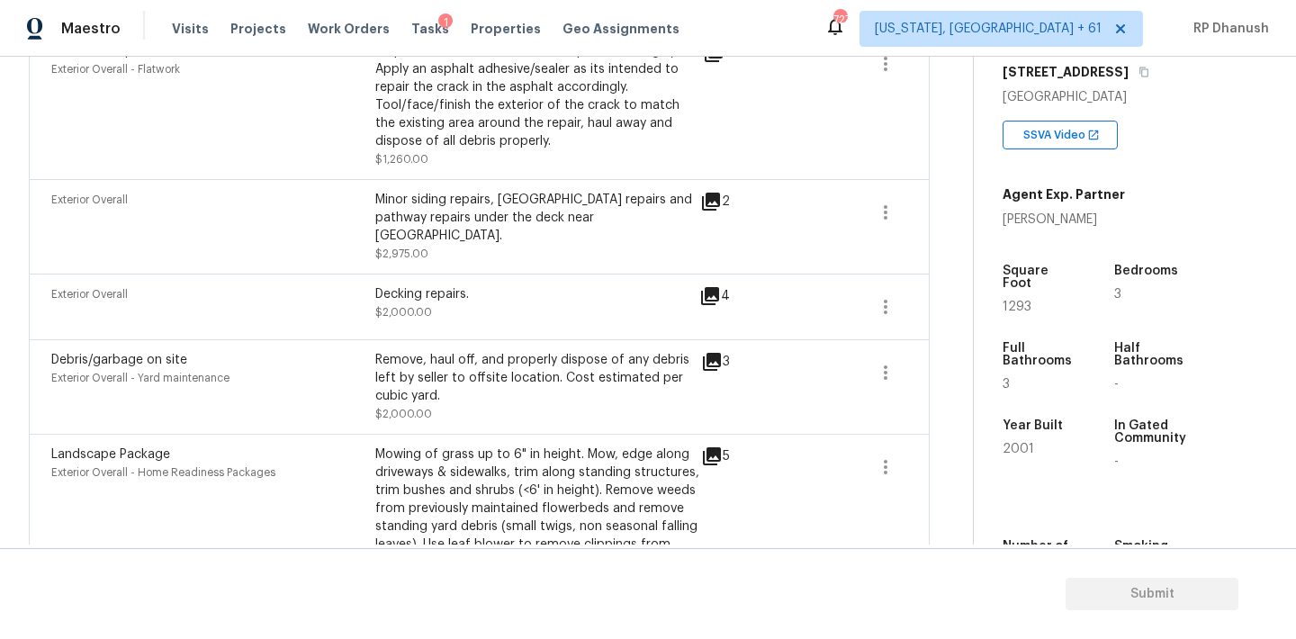
scroll to position [1124, 0]
click at [890, 221] on icon "button" at bounding box center [886, 213] width 22 height 22
click at [935, 199] on link "Edit" at bounding box center [988, 212] width 153 height 27
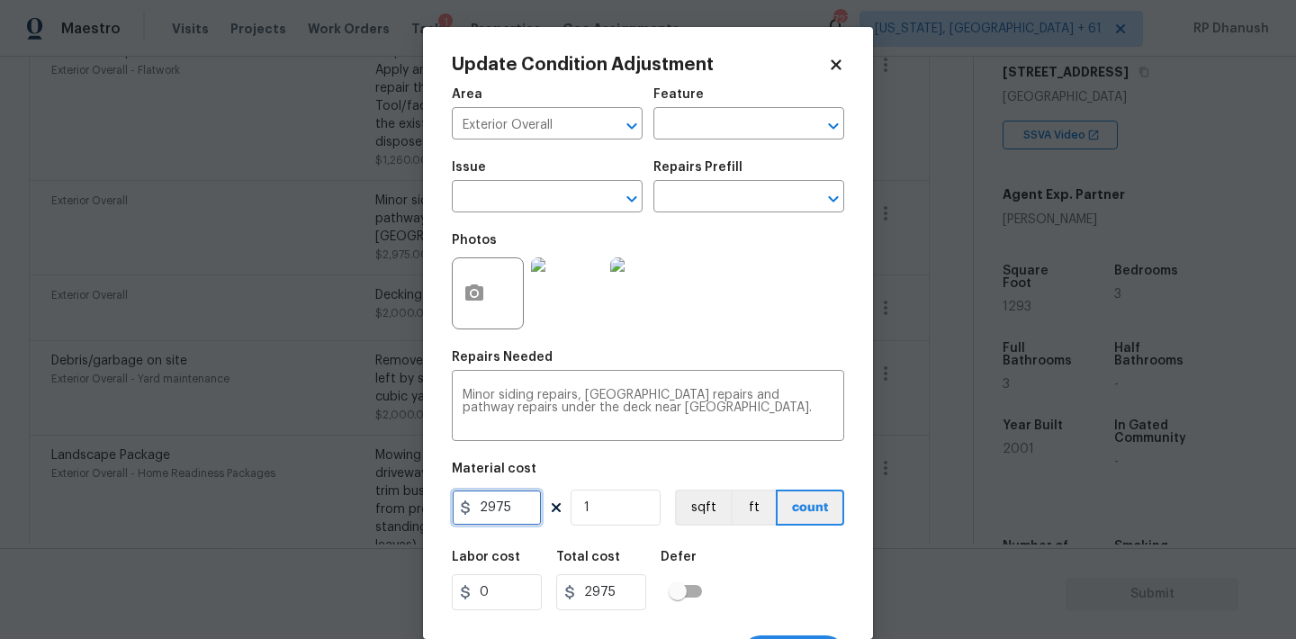
click at [516, 515] on input "2975" at bounding box center [497, 508] width 90 height 36
type input "4575"
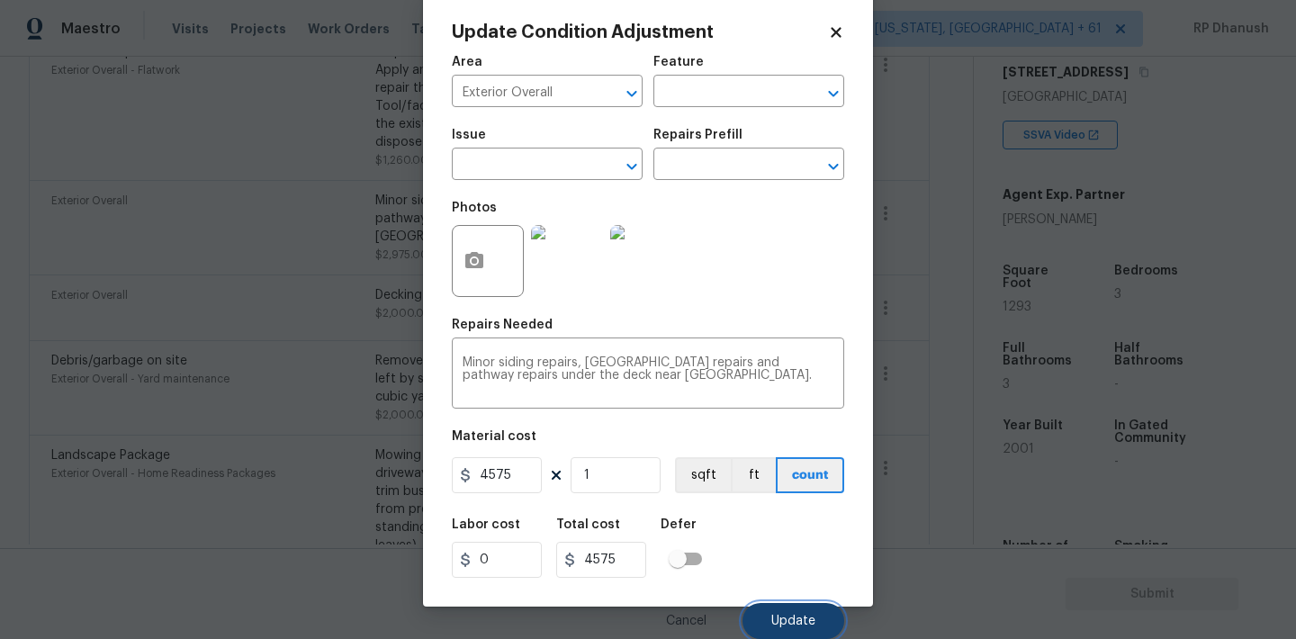
click at [768, 610] on button "Update" at bounding box center [793, 621] width 102 height 36
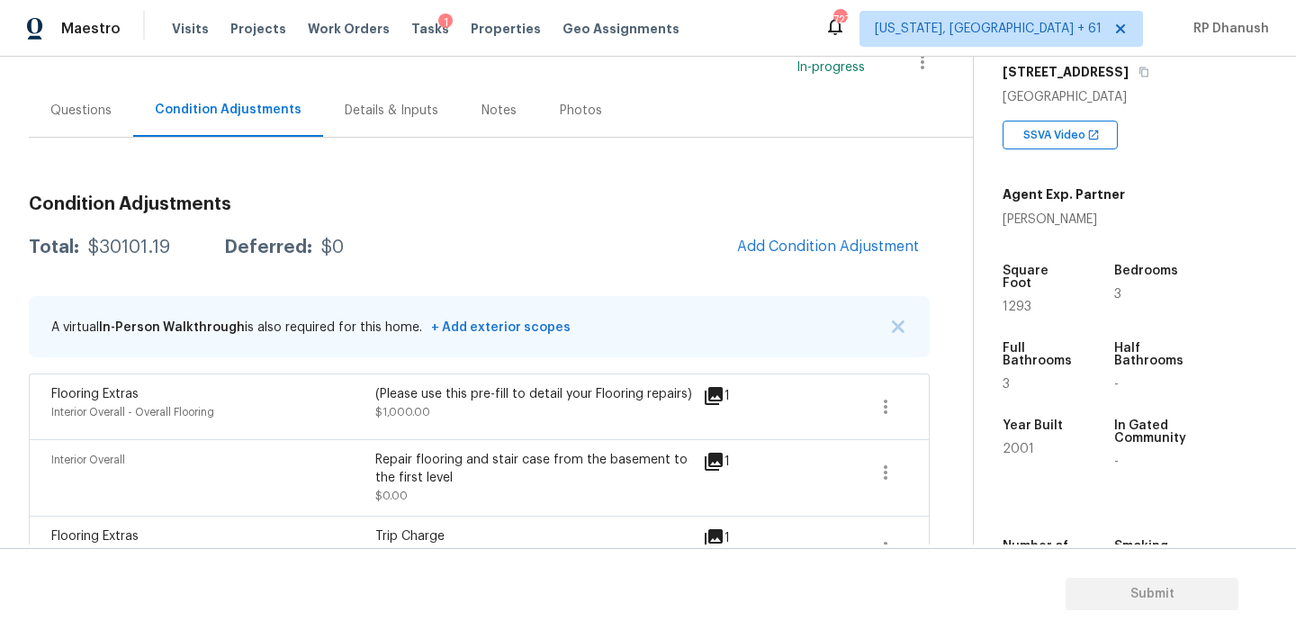
scroll to position [118, 0]
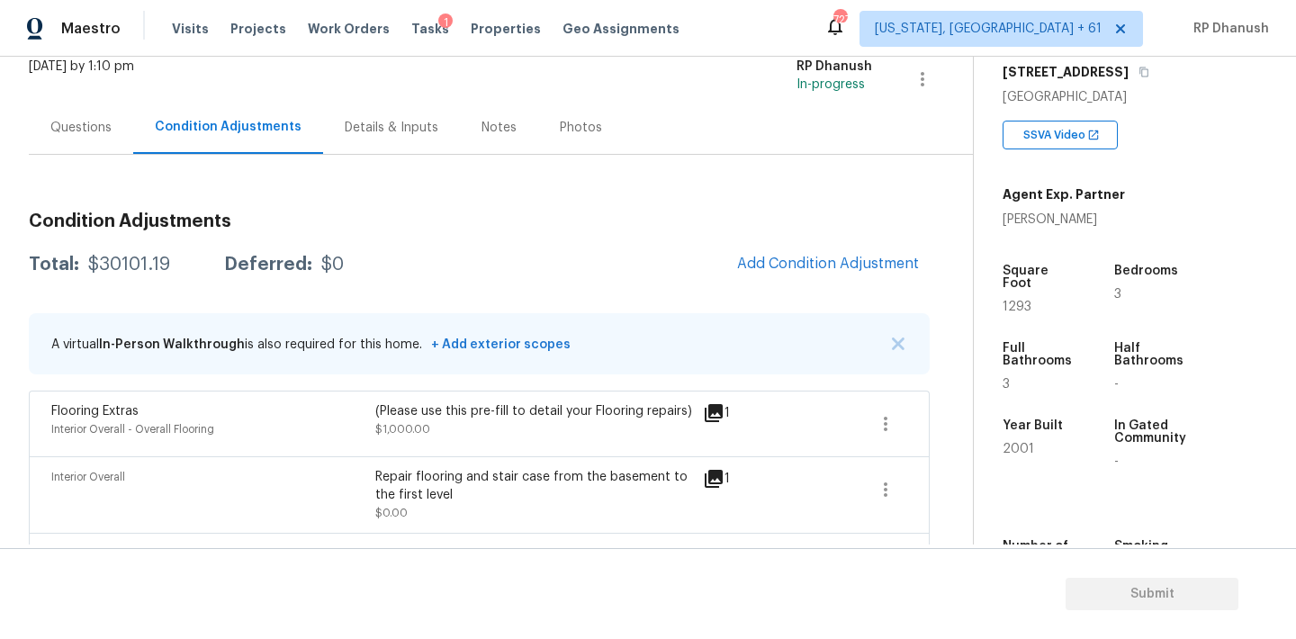
click at [131, 281] on div "Total: $30101.19 Deferred: $0 Add Condition Adjustment" at bounding box center [479, 265] width 901 height 40
copy div "$30101.19"
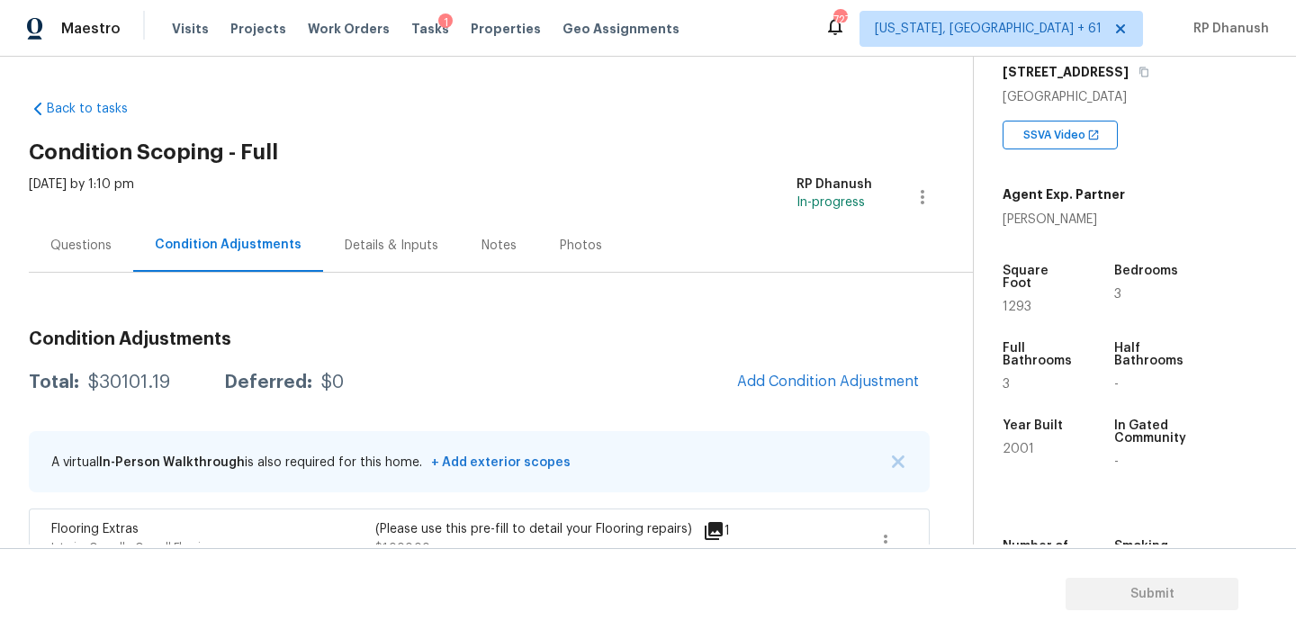
click at [91, 246] on div "Questions" at bounding box center [80, 246] width 61 height 18
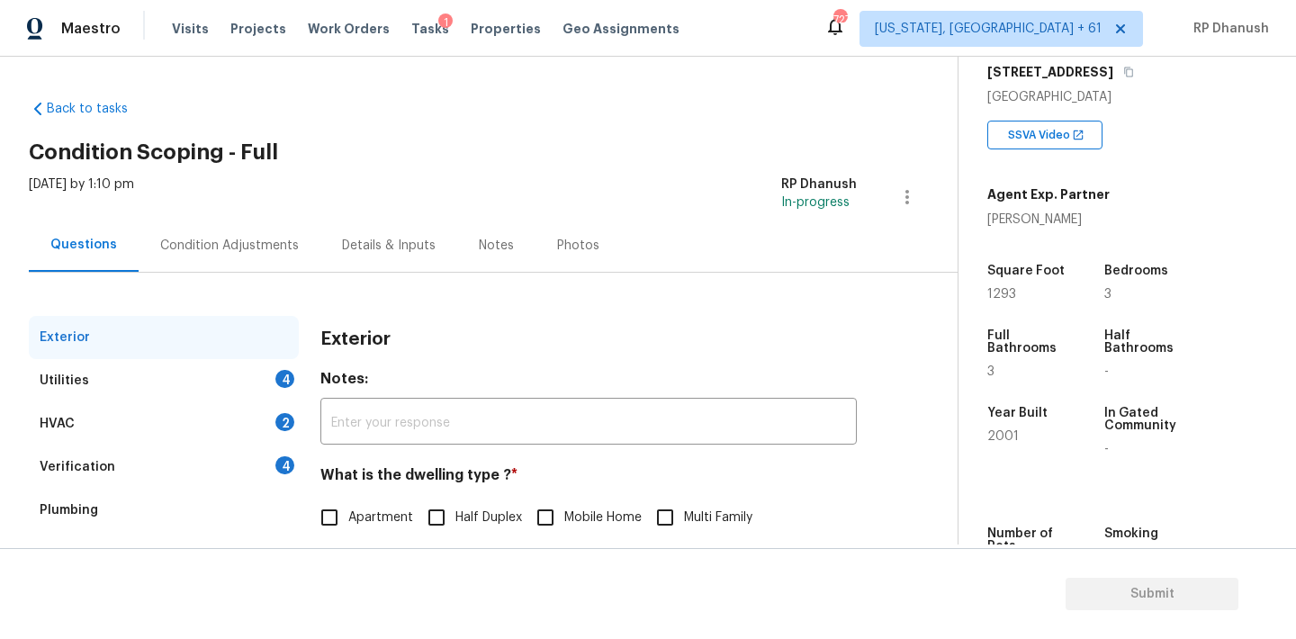
scroll to position [228, 0]
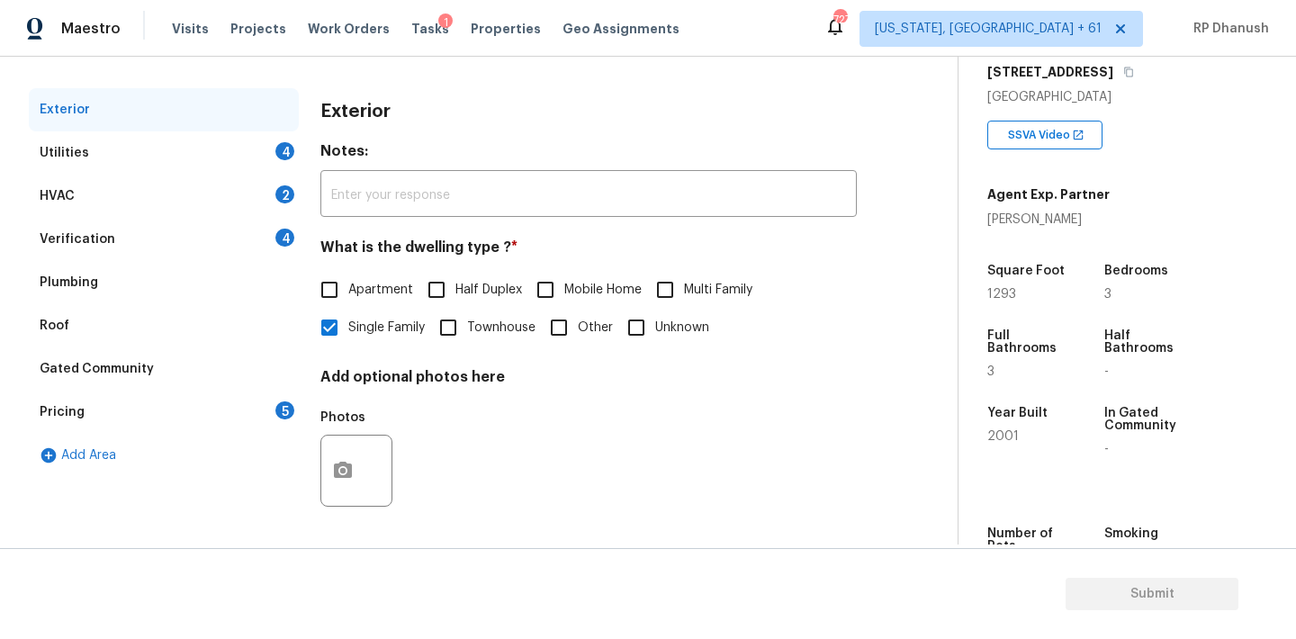
click at [274, 159] on div "Utilities 4" at bounding box center [164, 152] width 270 height 43
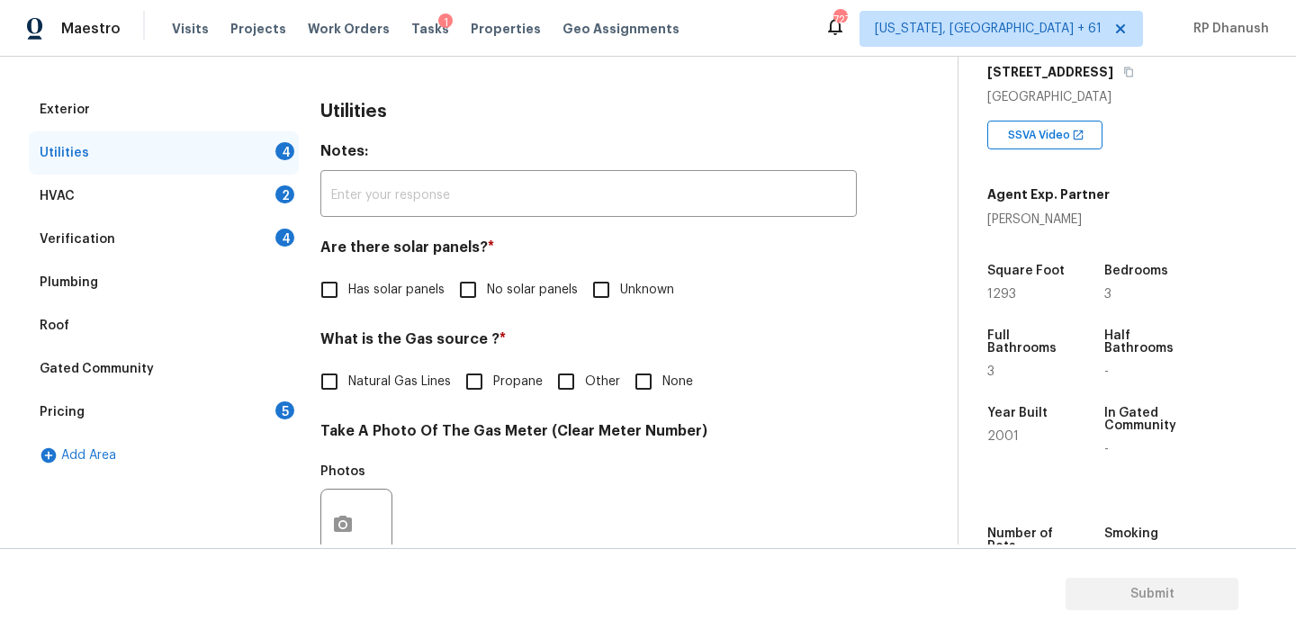
click at [462, 286] on input "No solar panels" at bounding box center [468, 290] width 38 height 38
checkbox input "true"
click at [644, 374] on input "None" at bounding box center [644, 382] width 38 height 38
checkbox input "true"
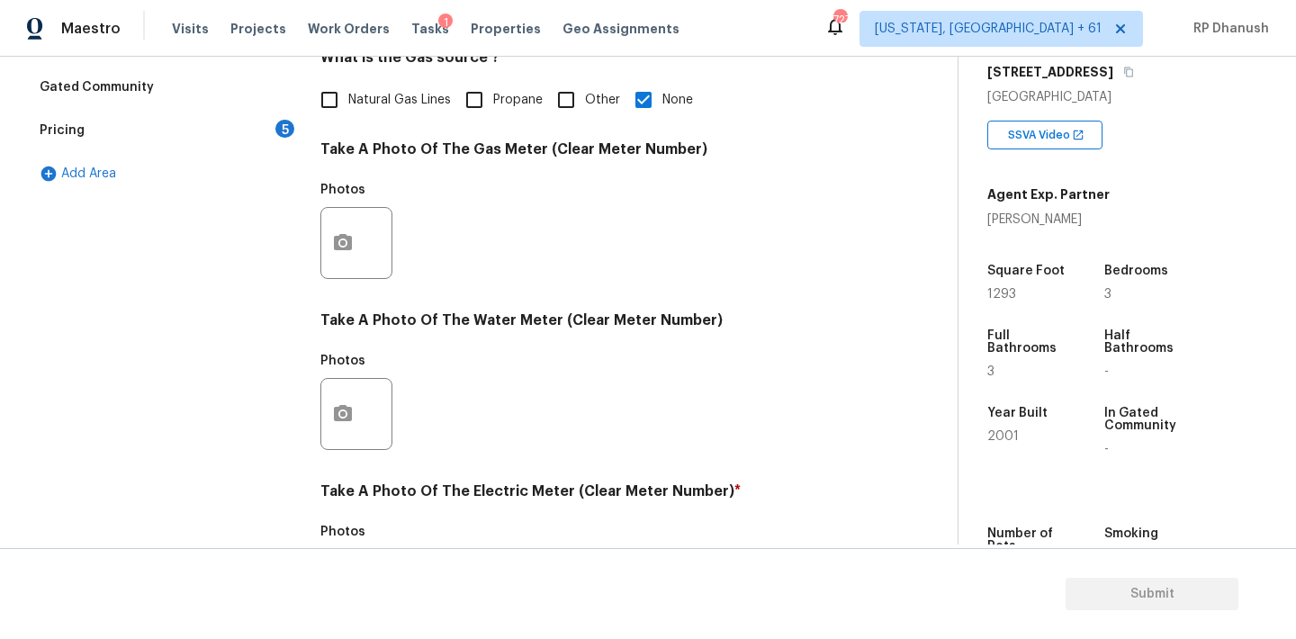
scroll to position [715, 0]
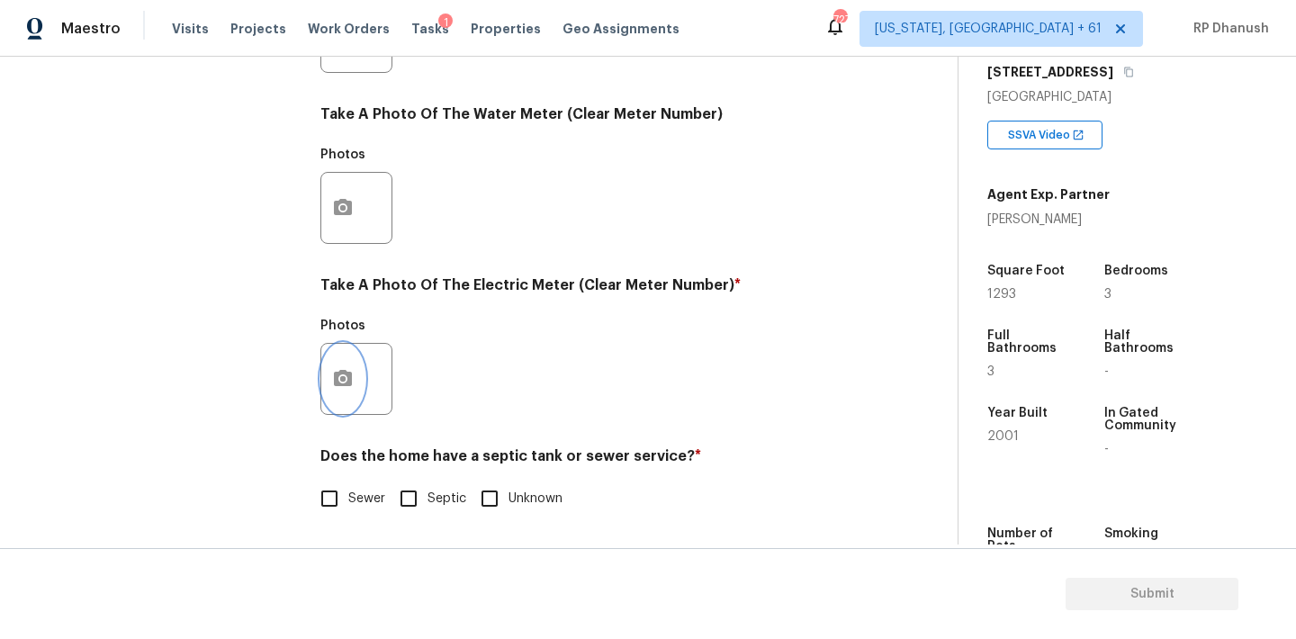
click at [338, 357] on button "button" at bounding box center [342, 379] width 43 height 70
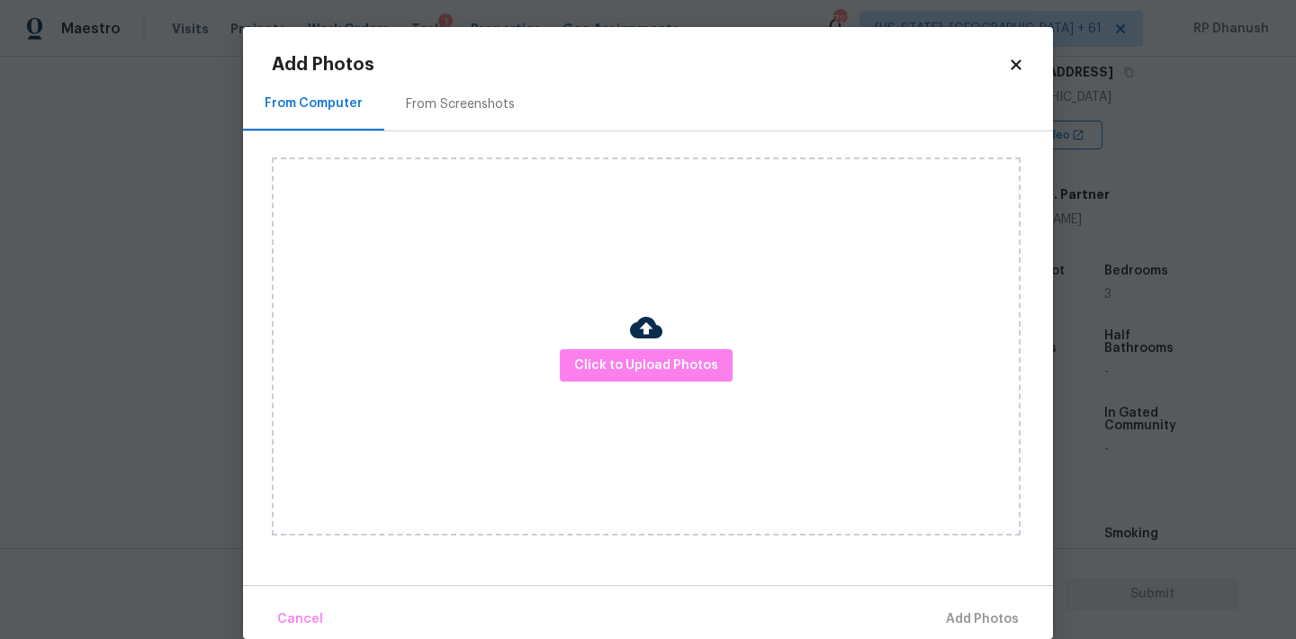
drag, startPoint x: 480, startPoint y: 106, endPoint x: 498, endPoint y: 111, distance: 18.6
click at [480, 106] on div "From Screenshots" at bounding box center [460, 104] width 109 height 18
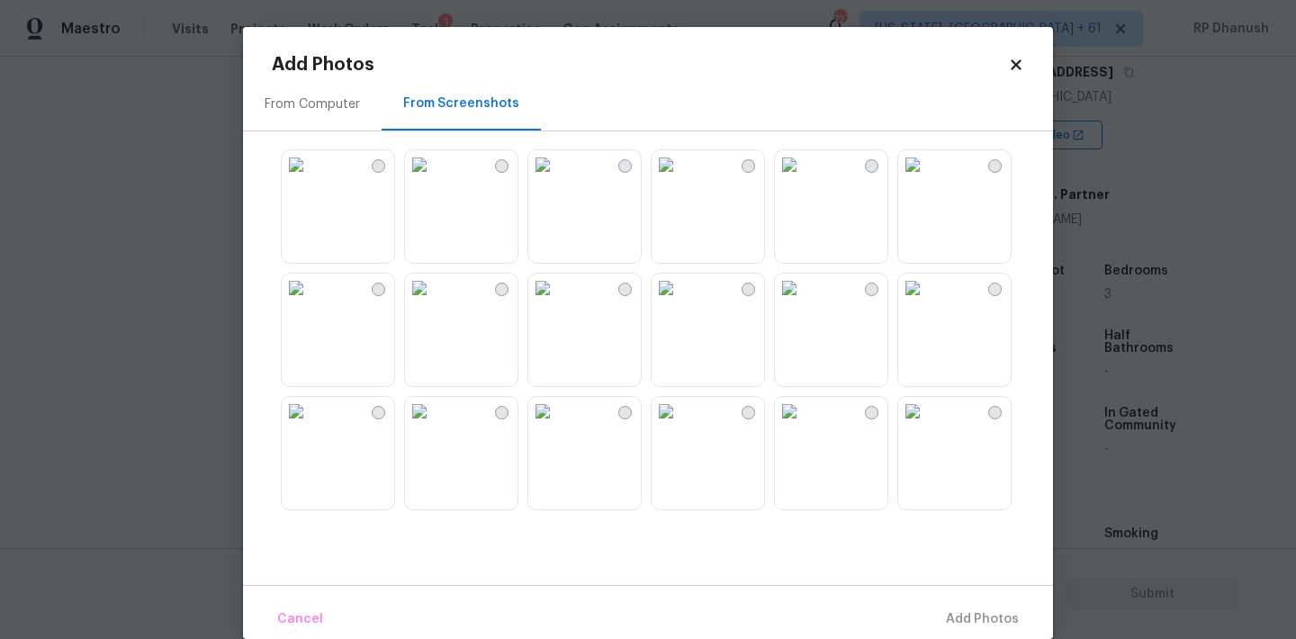
click at [927, 302] on img at bounding box center [912, 288] width 29 height 29
click at [966, 607] on button "Add 1 Photo(s)" at bounding box center [973, 619] width 103 height 39
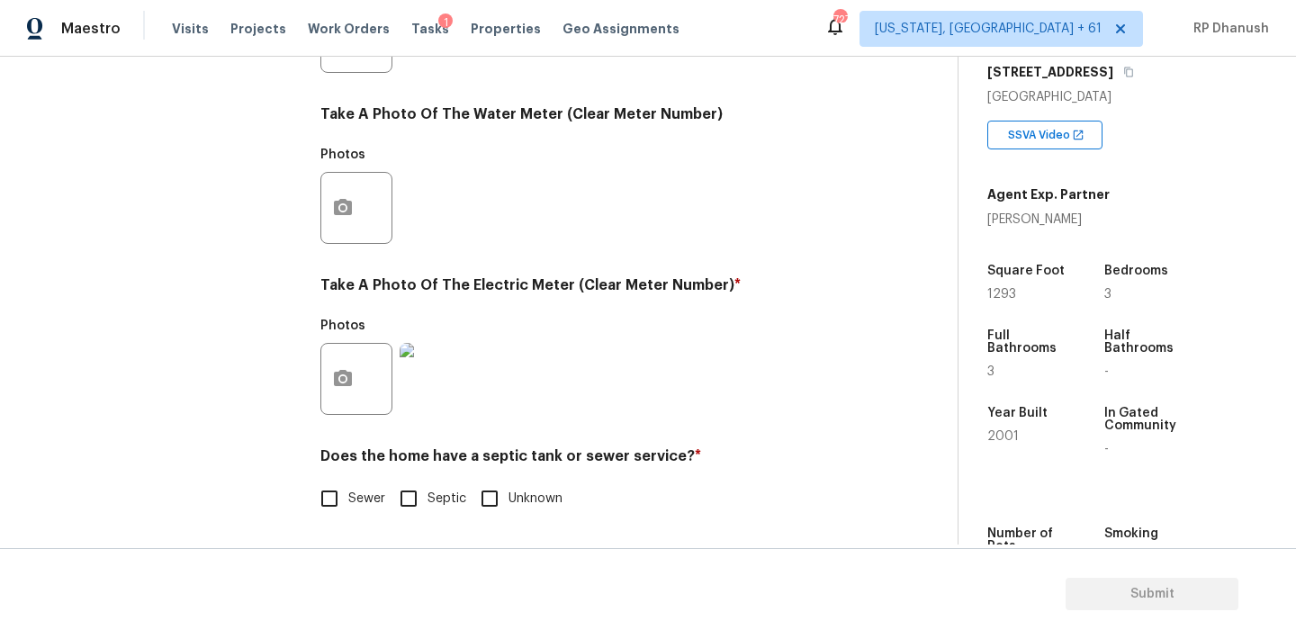
click at [374, 496] on span "Sewer" at bounding box center [366, 499] width 37 height 19
click at [348, 496] on input "Sewer" at bounding box center [329, 499] width 38 height 38
checkbox input "true"
click at [404, 479] on div "Does the home have a septic tank or sewer service? * Sewer Septic Unknown" at bounding box center [588, 482] width 536 height 70
click at [413, 475] on div "Does the home have a septic tank or sewer service? * Sewer Septic Unknown" at bounding box center [588, 482] width 536 height 70
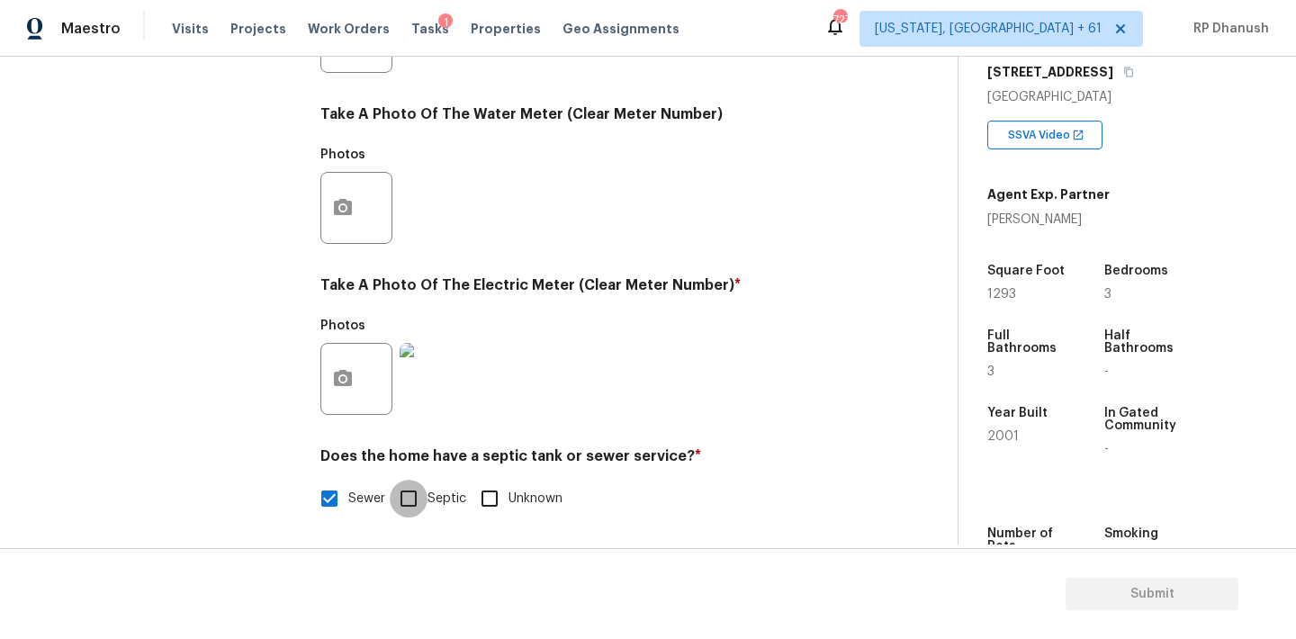
click at [409, 489] on input "Septic" at bounding box center [409, 499] width 38 height 38
checkbox input "true"
checkbox input "false"
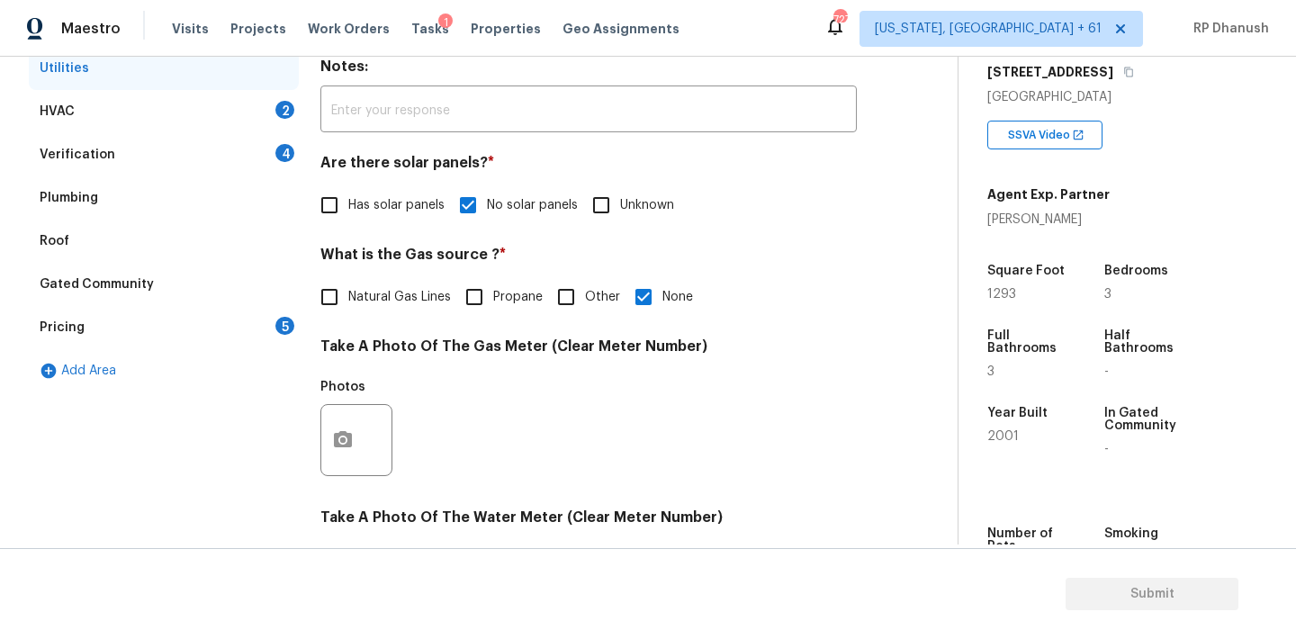
scroll to position [224, 0]
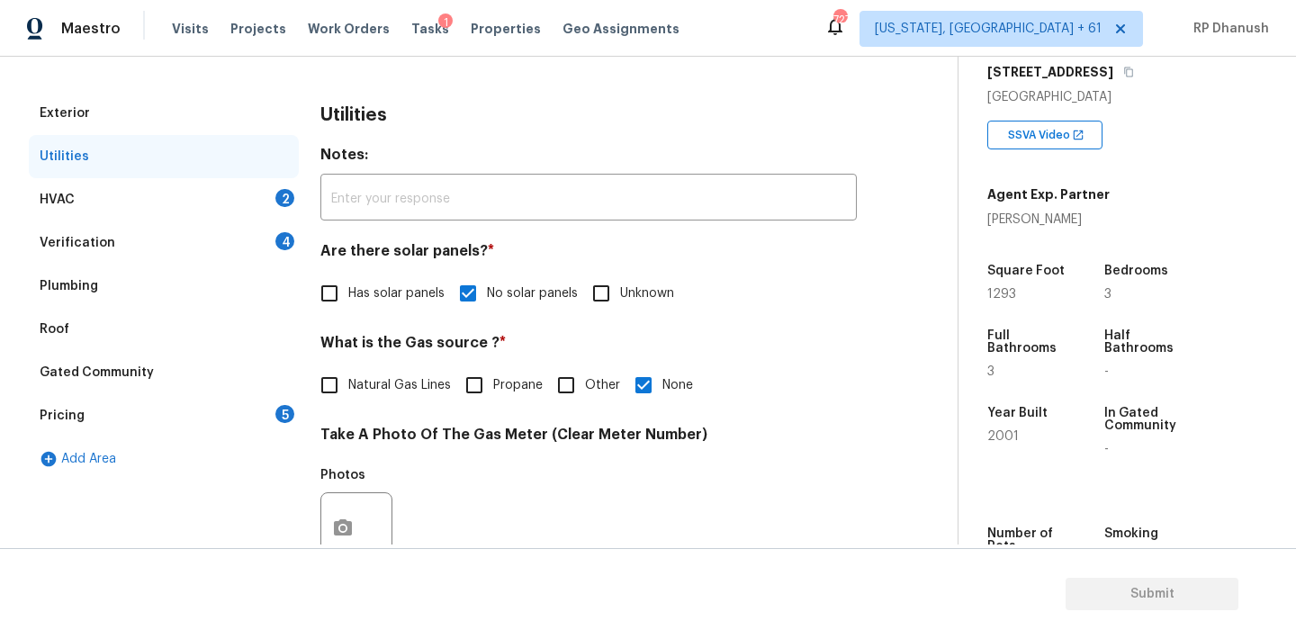
click at [261, 220] on div "HVAC 2" at bounding box center [164, 199] width 270 height 43
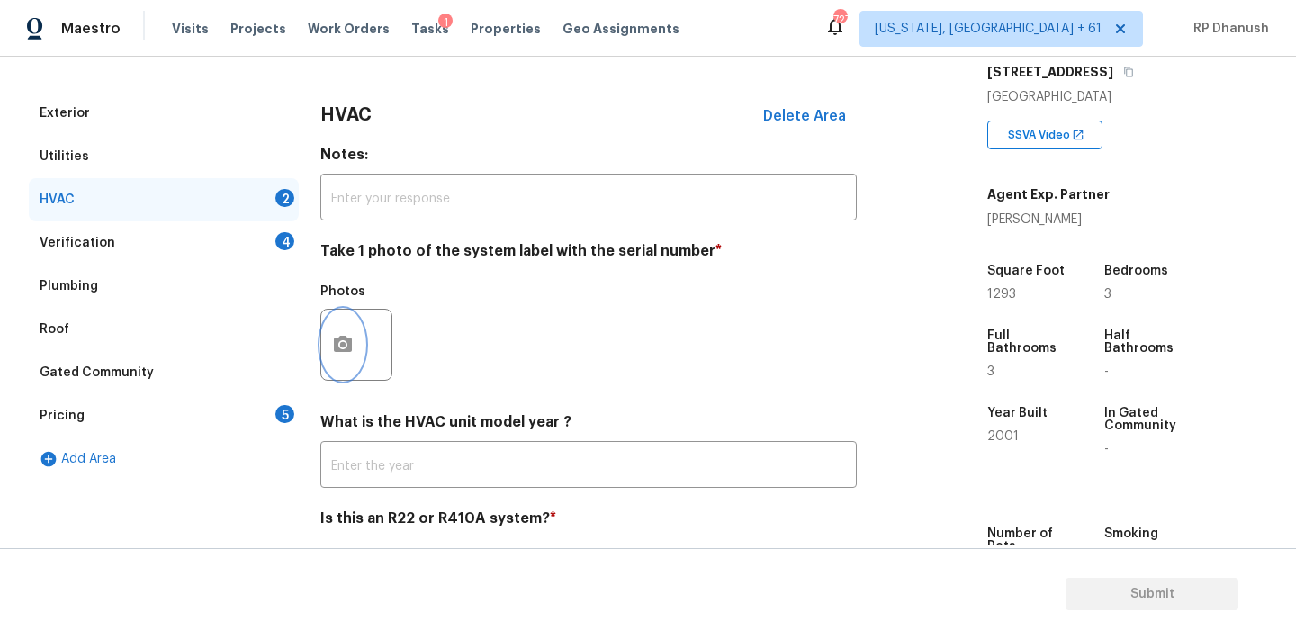
click at [349, 351] on icon "button" at bounding box center [343, 344] width 18 height 16
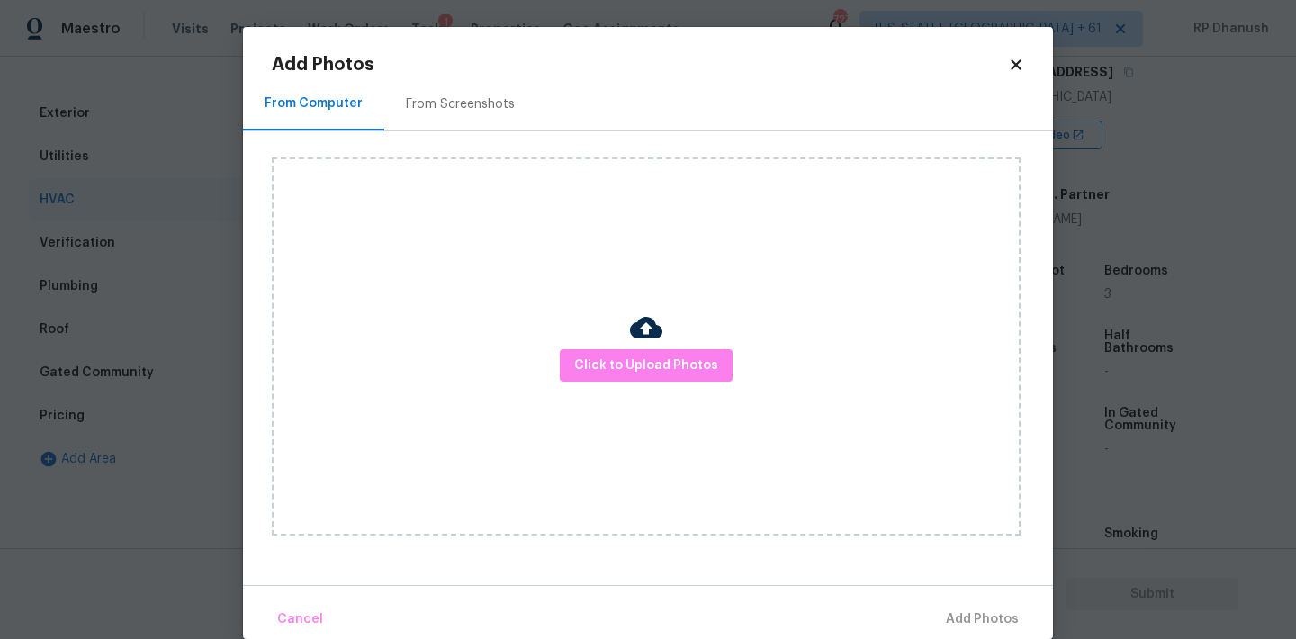
click at [487, 139] on div "Click to Upload Photos" at bounding box center [662, 346] width 781 height 430
click at [487, 99] on div "From Screenshots" at bounding box center [460, 104] width 109 height 18
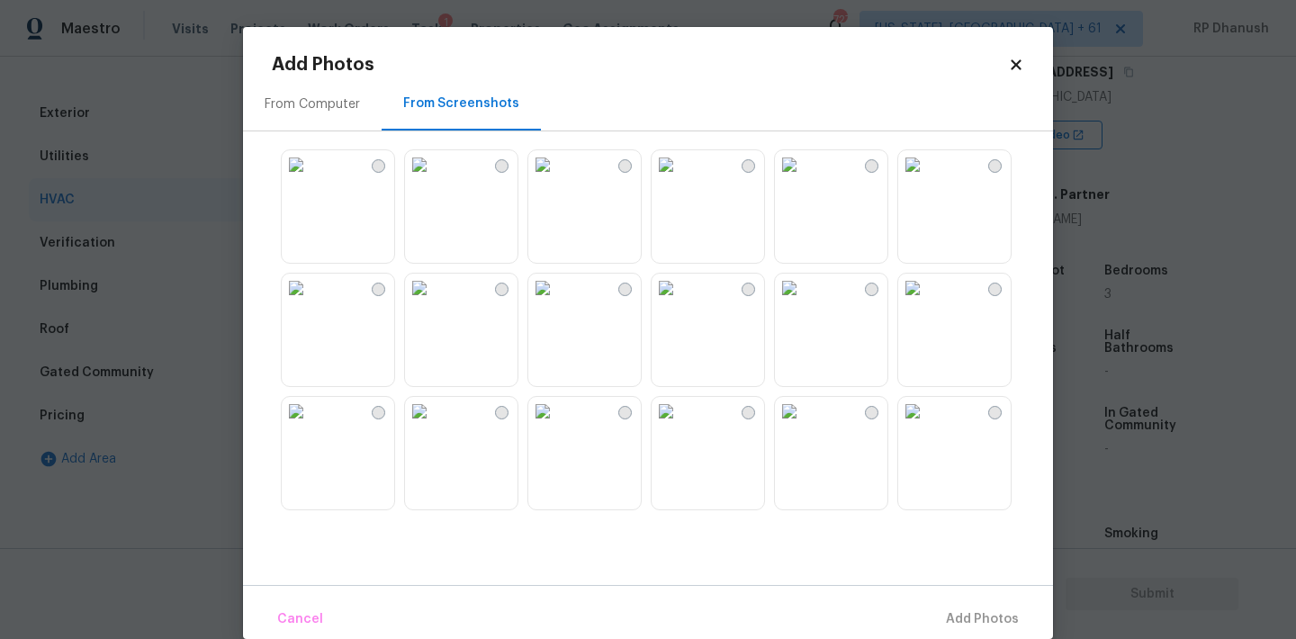
click at [680, 302] on img at bounding box center [666, 288] width 29 height 29
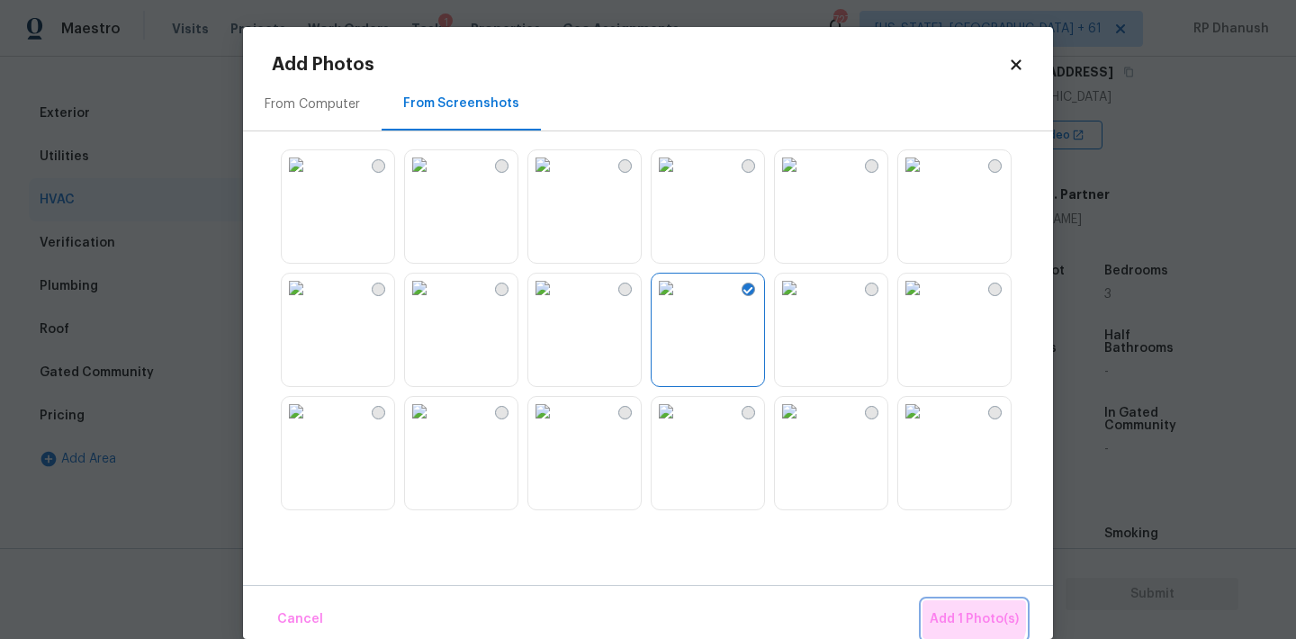
click at [945, 613] on span "Add 1 Photo(s)" at bounding box center [974, 619] width 89 height 22
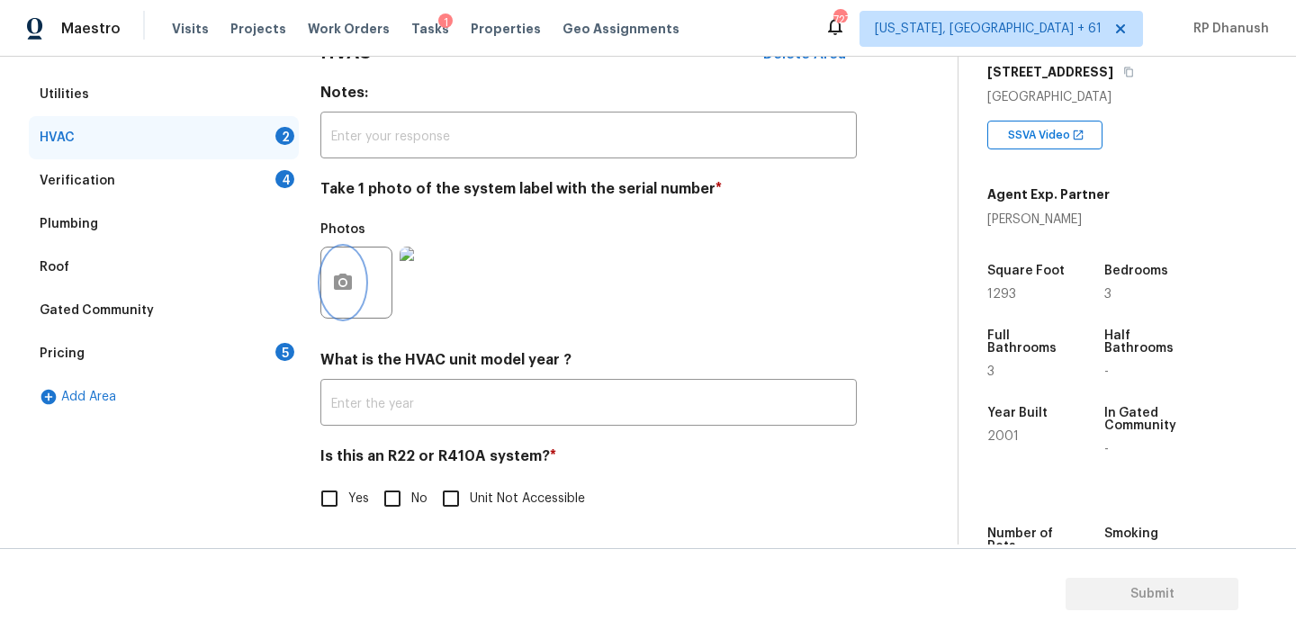
scroll to position [287, 0]
click at [406, 491] on input "No" at bounding box center [392, 499] width 38 height 38
checkbox input "true"
click at [268, 181] on div "Verification 4" at bounding box center [164, 180] width 270 height 43
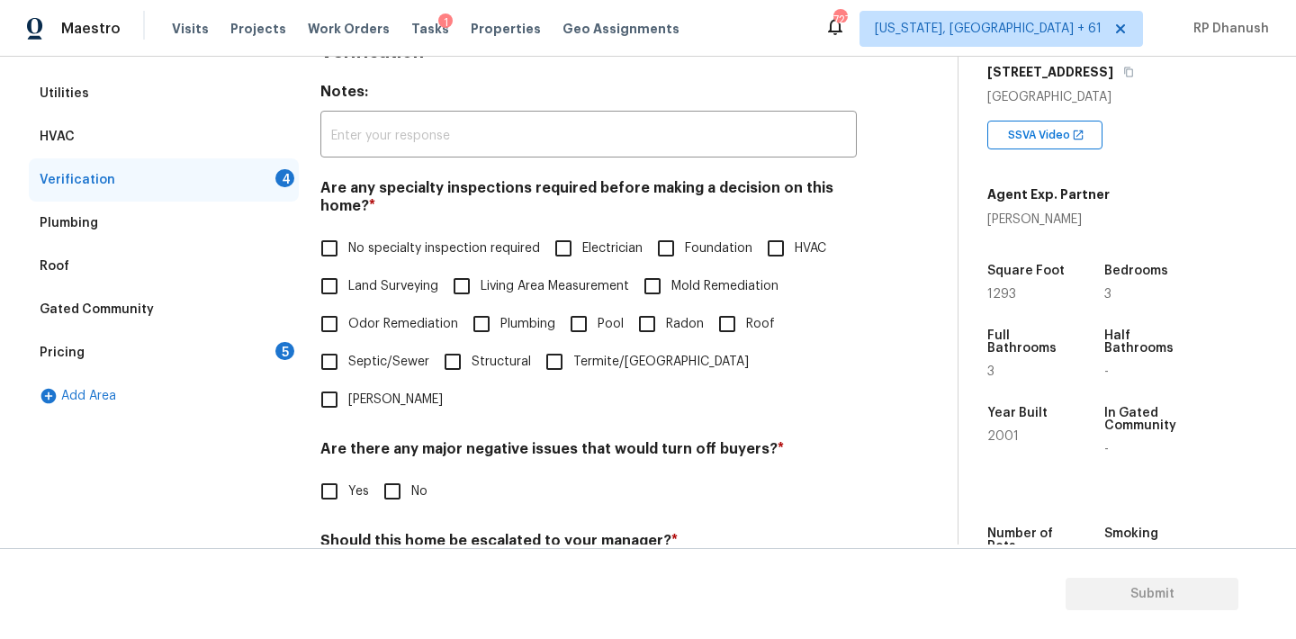
click at [397, 239] on span "No specialty inspection required" at bounding box center [444, 248] width 192 height 19
click at [348, 239] on input "No specialty inspection required" at bounding box center [329, 248] width 38 height 38
checkbox input "true"
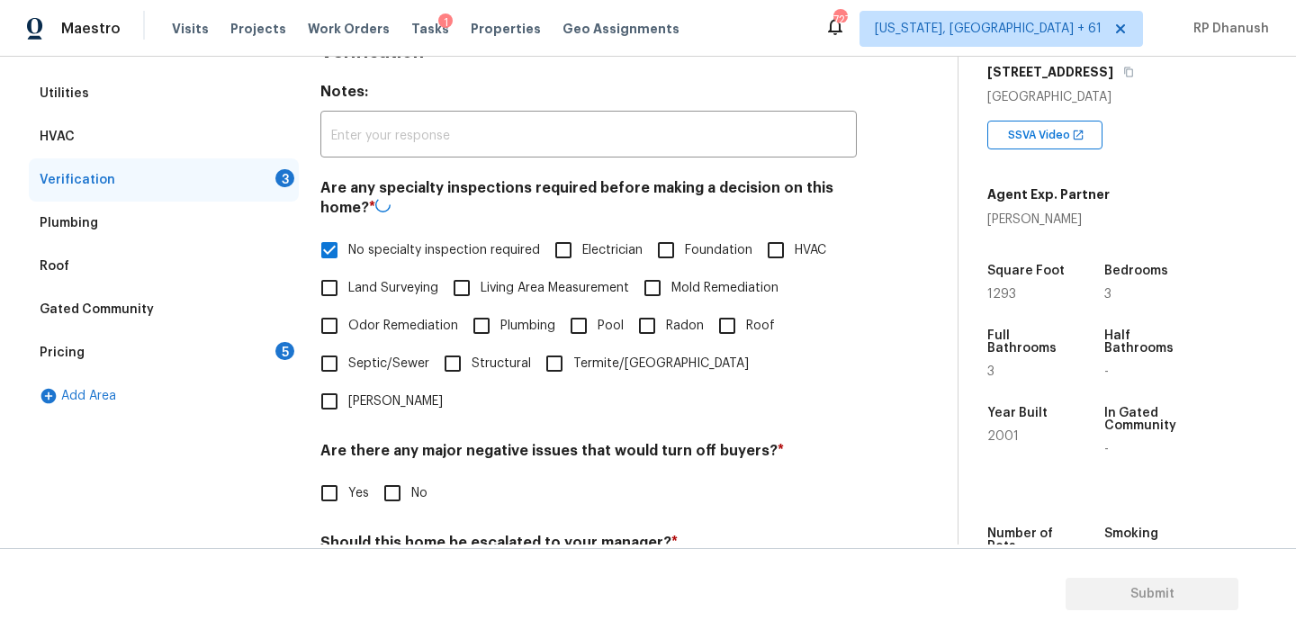
click at [397, 474] on input "No" at bounding box center [392, 493] width 38 height 38
checkbox input "true"
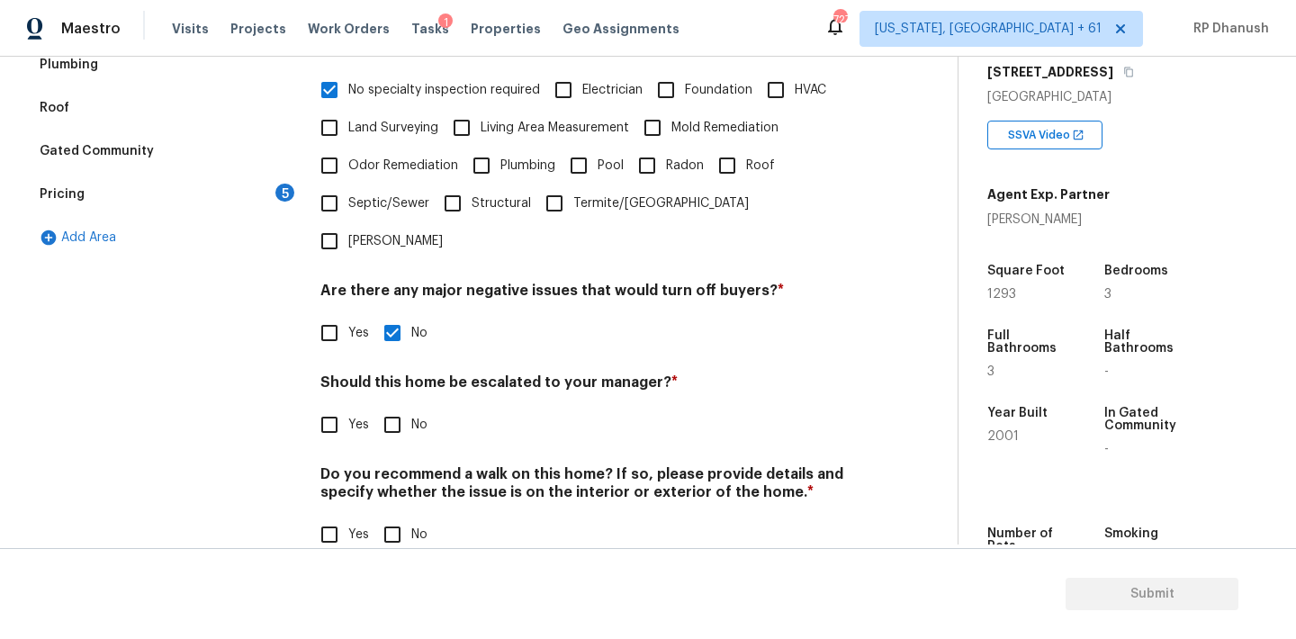
scroll to position [444, 0]
drag, startPoint x: 392, startPoint y: 384, endPoint x: 392, endPoint y: 477, distance: 92.7
click at [392, 408] on input "No" at bounding box center [392, 427] width 38 height 38
checkbox input "true"
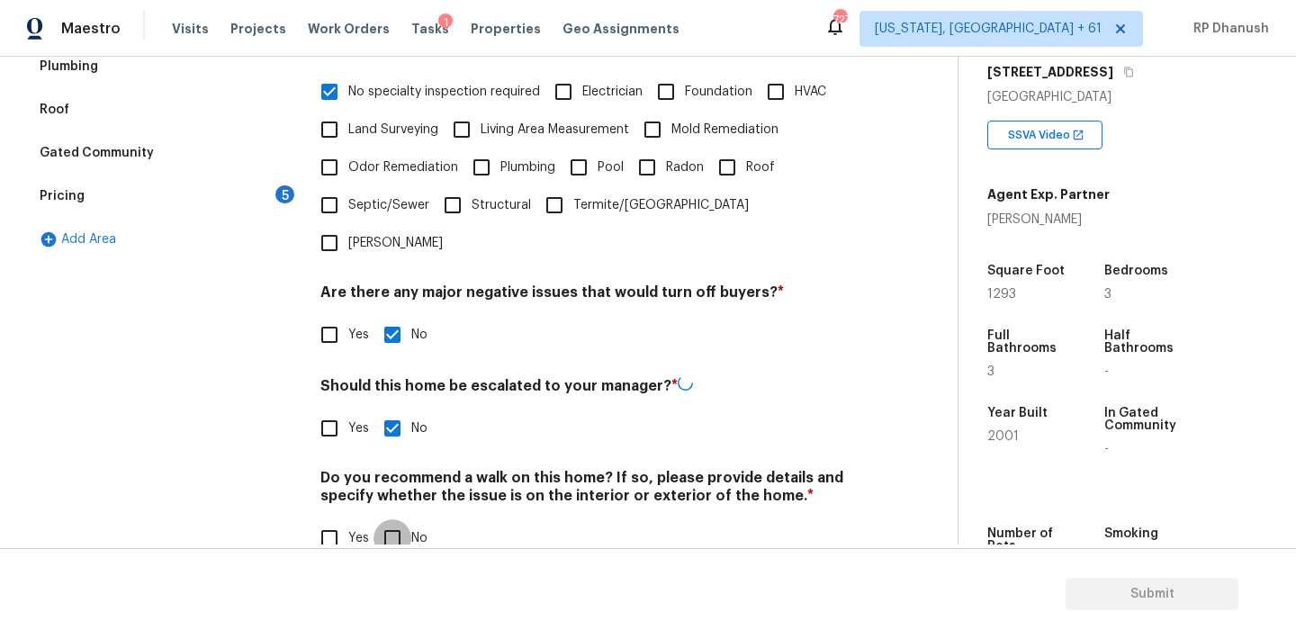
click at [392, 519] on input "No" at bounding box center [392, 538] width 38 height 38
checkbox input "true"
click at [339, 408] on input "Yes" at bounding box center [329, 427] width 38 height 38
checkbox input "true"
checkbox input "false"
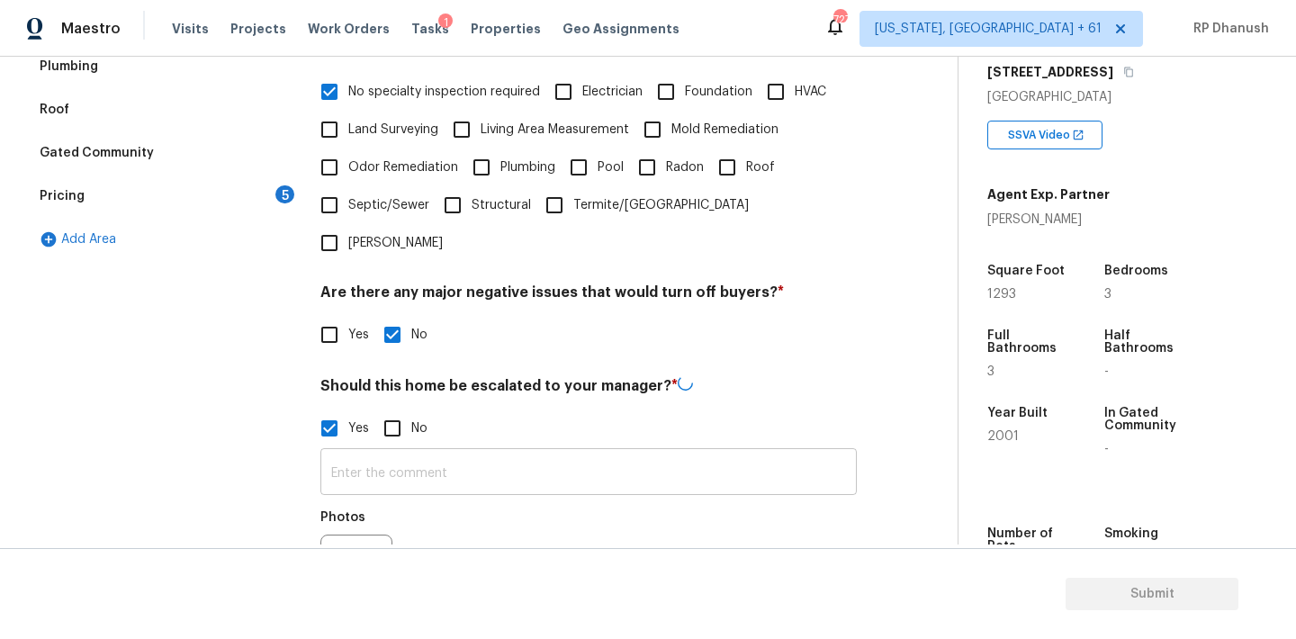
click at [356, 453] on input "text" at bounding box center [588, 474] width 536 height 42
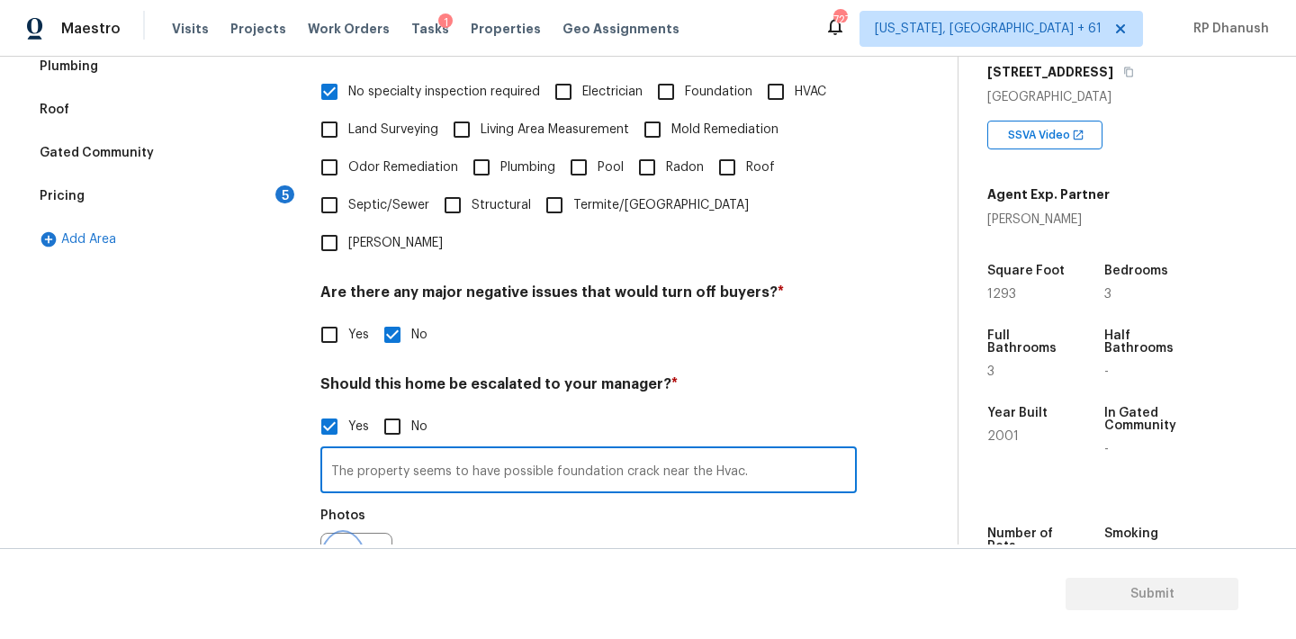
click at [335, 560] on icon "button" at bounding box center [343, 568] width 18 height 16
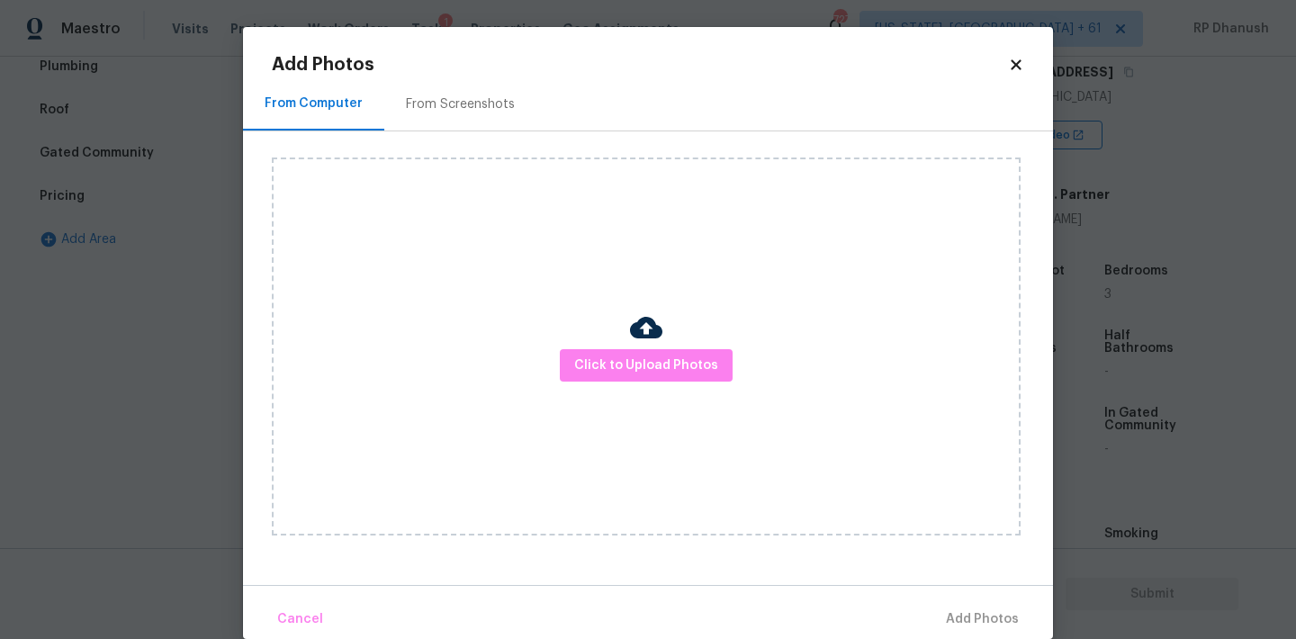
click at [596, 402] on div "Click to Upload Photos" at bounding box center [646, 346] width 749 height 378
click at [602, 376] on button "Click to Upload Photos" at bounding box center [646, 365] width 173 height 33
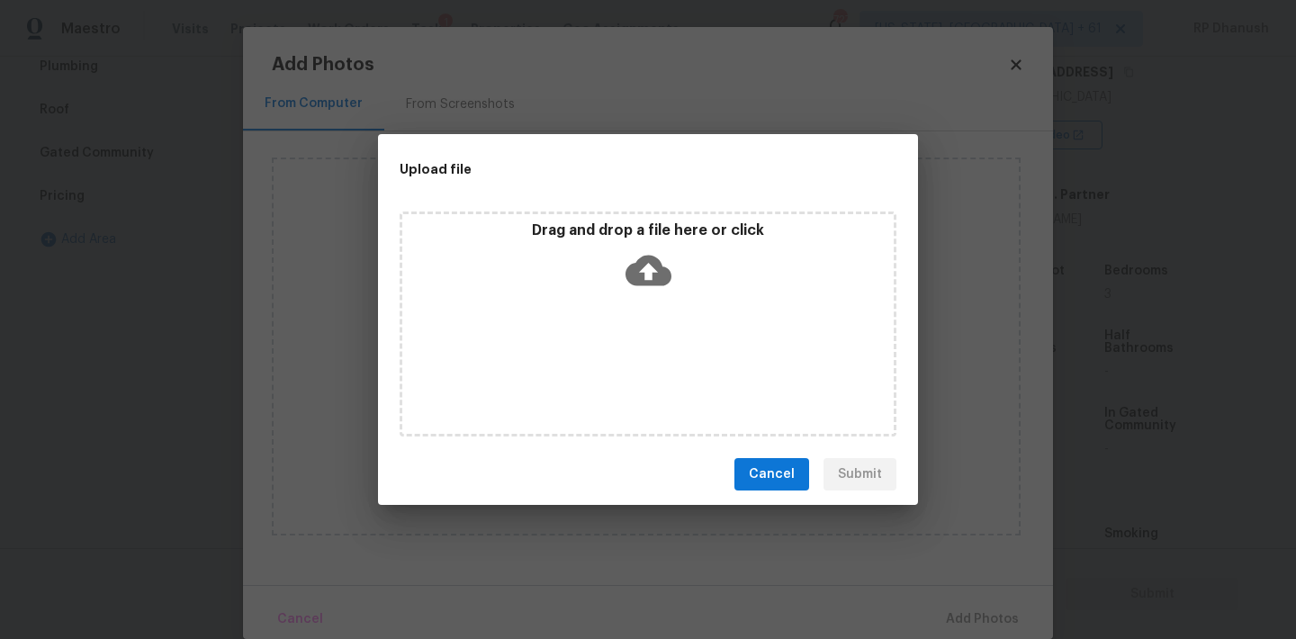
click at [652, 286] on icon at bounding box center [648, 270] width 46 height 46
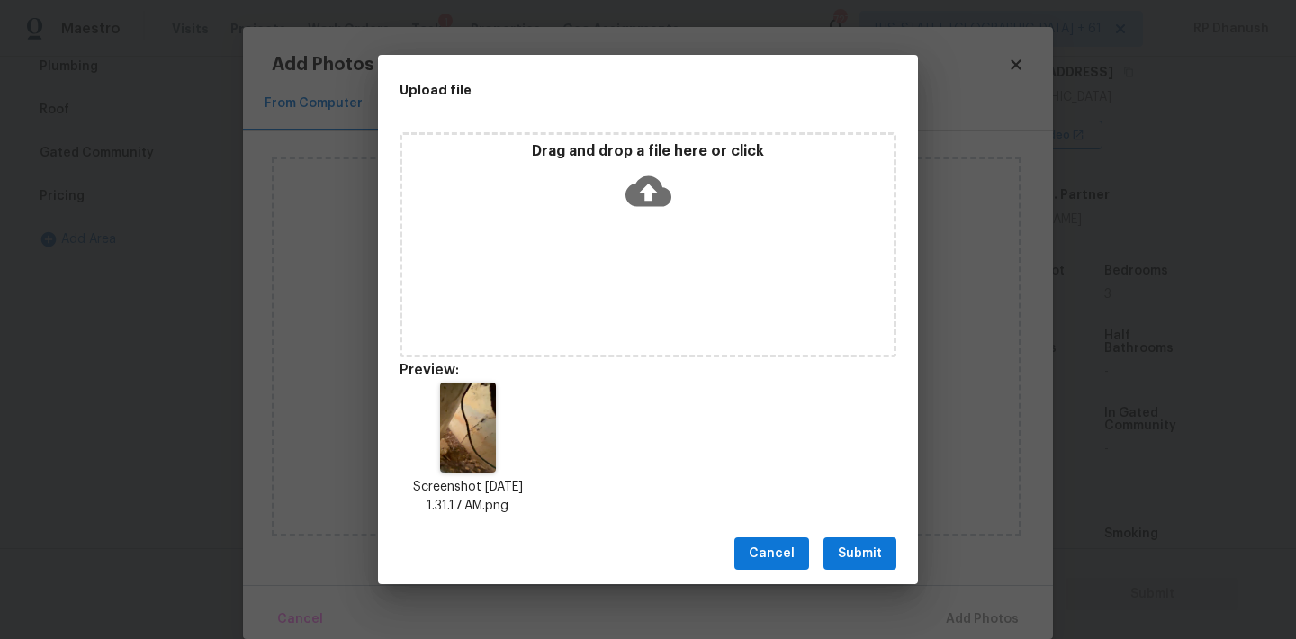
click at [887, 558] on button "Submit" at bounding box center [859, 553] width 73 height 33
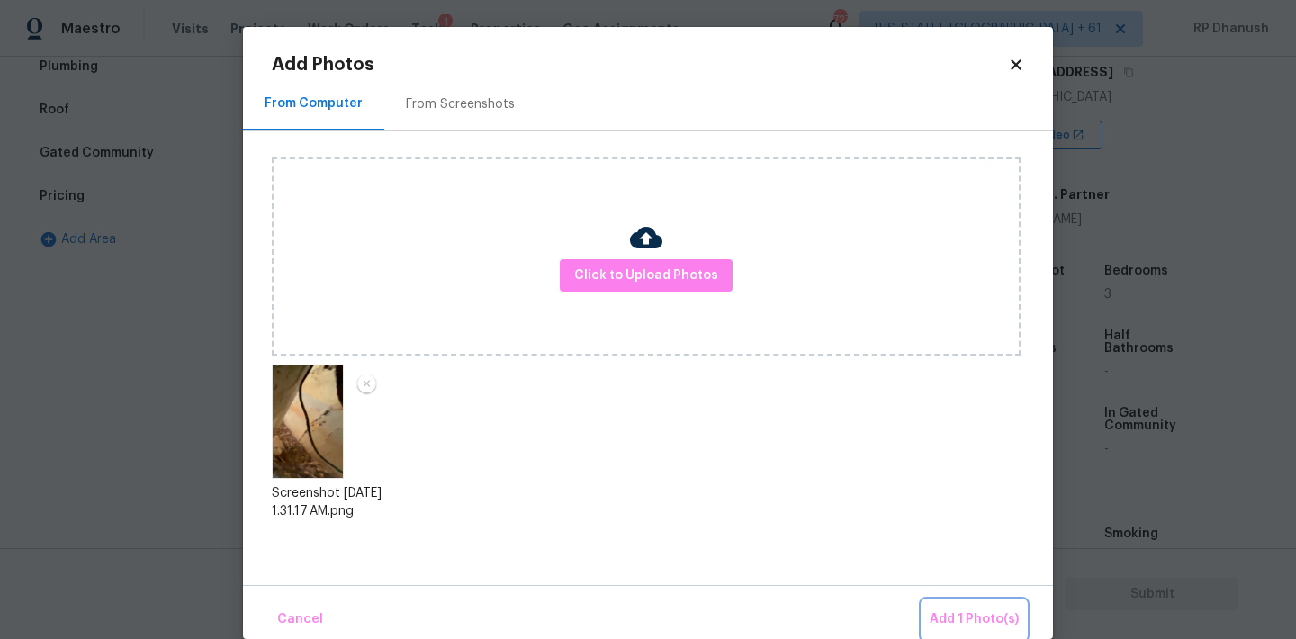
click at [946, 603] on button "Add 1 Photo(s)" at bounding box center [973, 619] width 103 height 39
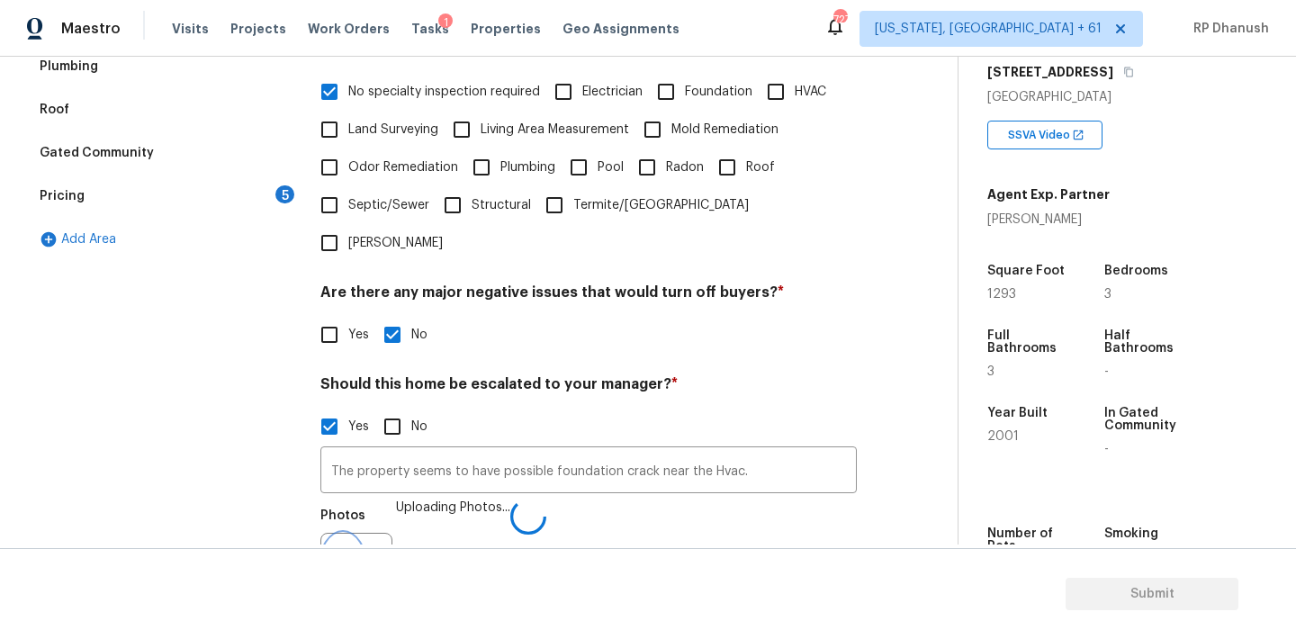
scroll to position [466, 0]
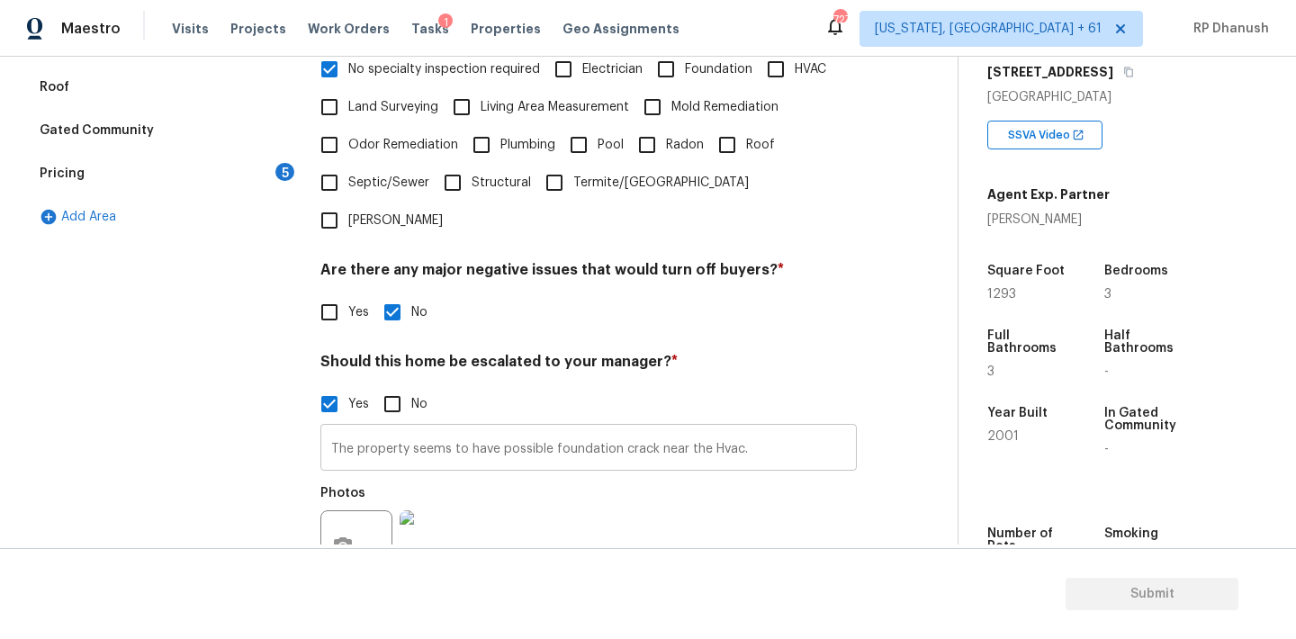
click at [772, 428] on input "The property seems to have possible foundation crack near the Hvac." at bounding box center [588, 449] width 536 height 42
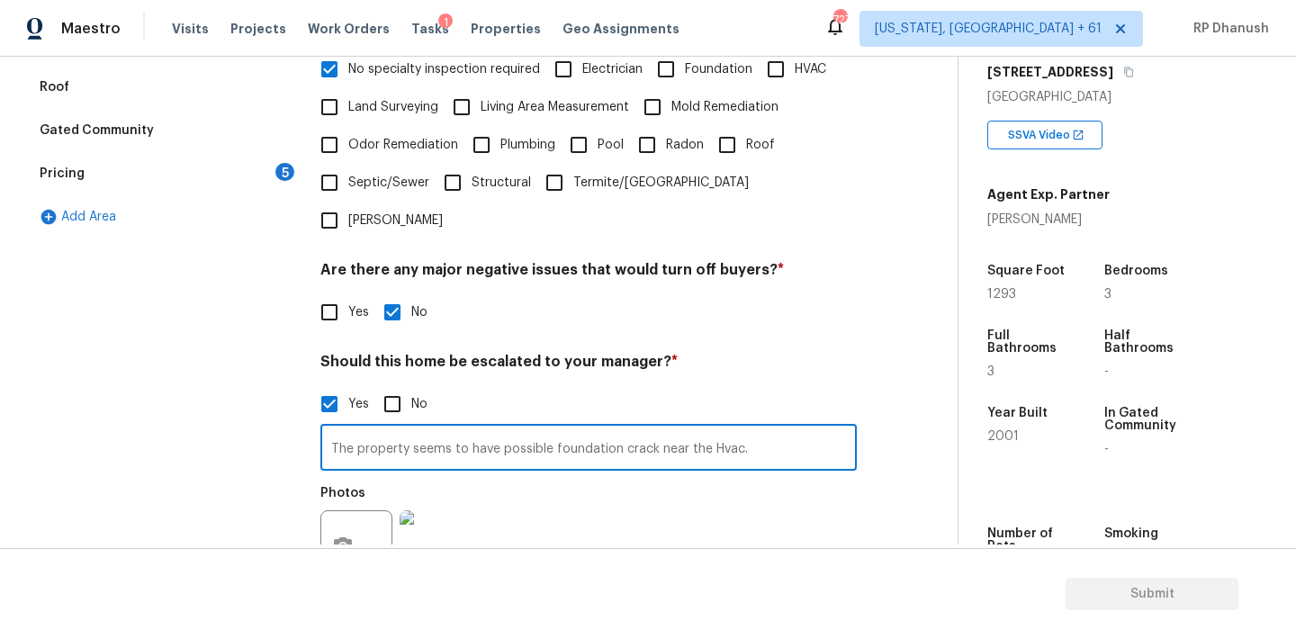
paste input "The property is under renovation, and the basement flooring and staircase are c…"
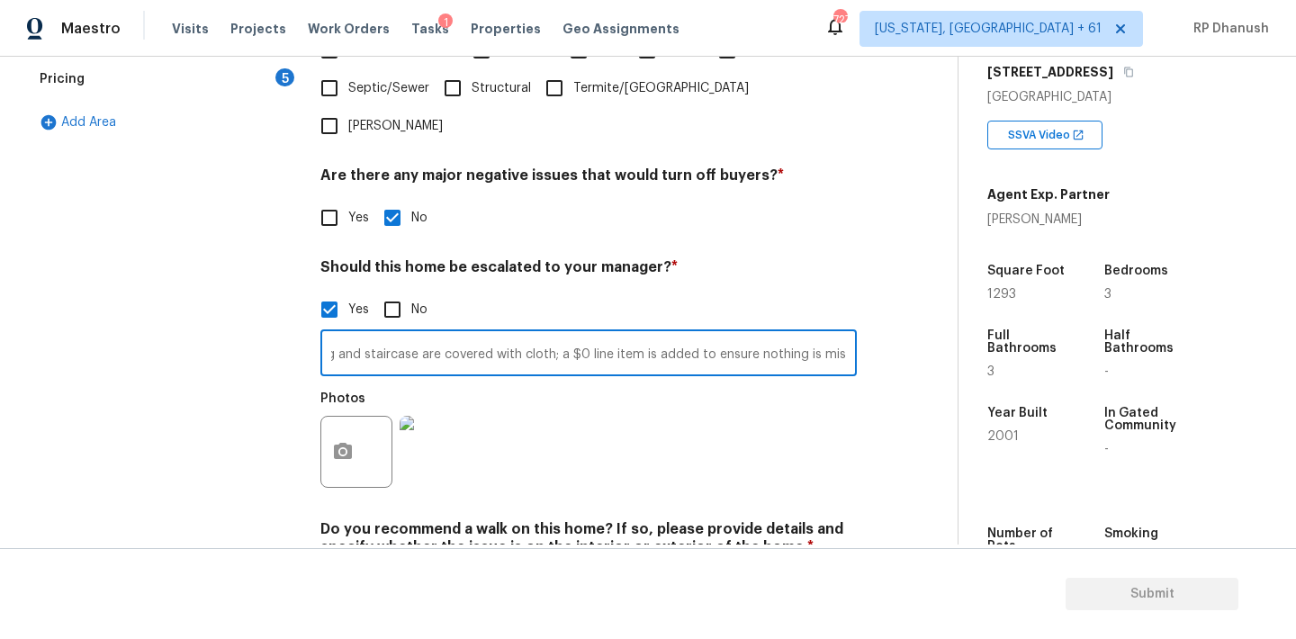
scroll to position [615, 0]
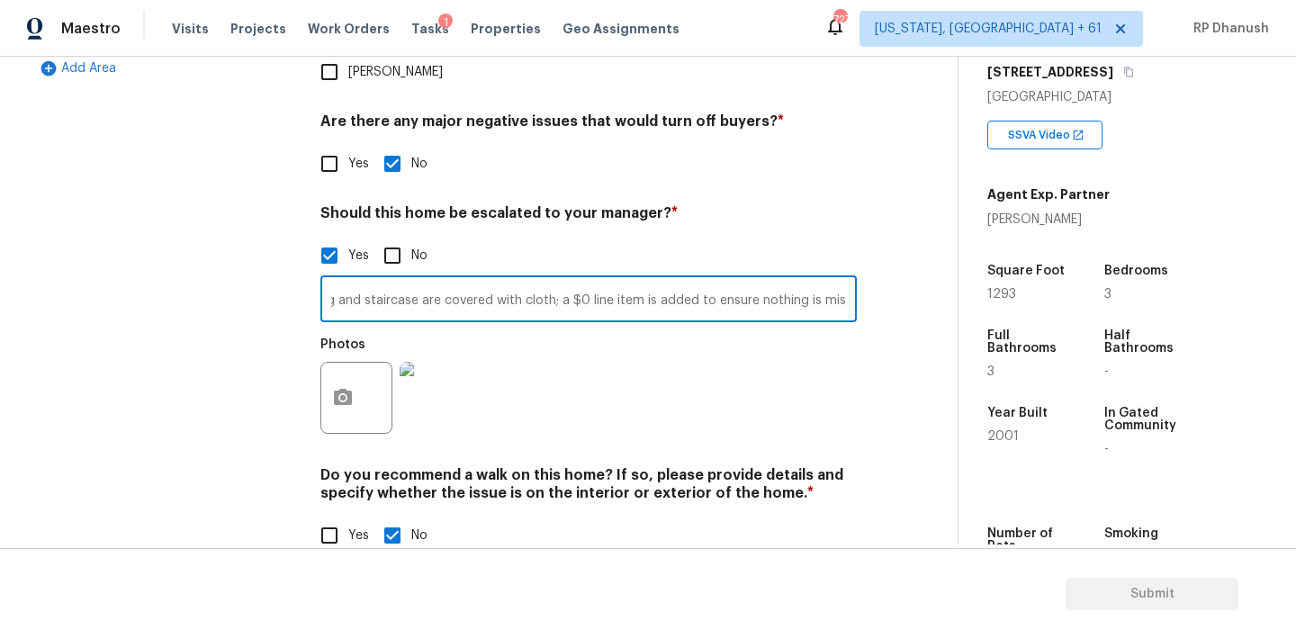
type input "The property seems to have possible foundation crack near the Hvac.The property…"
click at [327, 363] on button "button" at bounding box center [342, 398] width 43 height 70
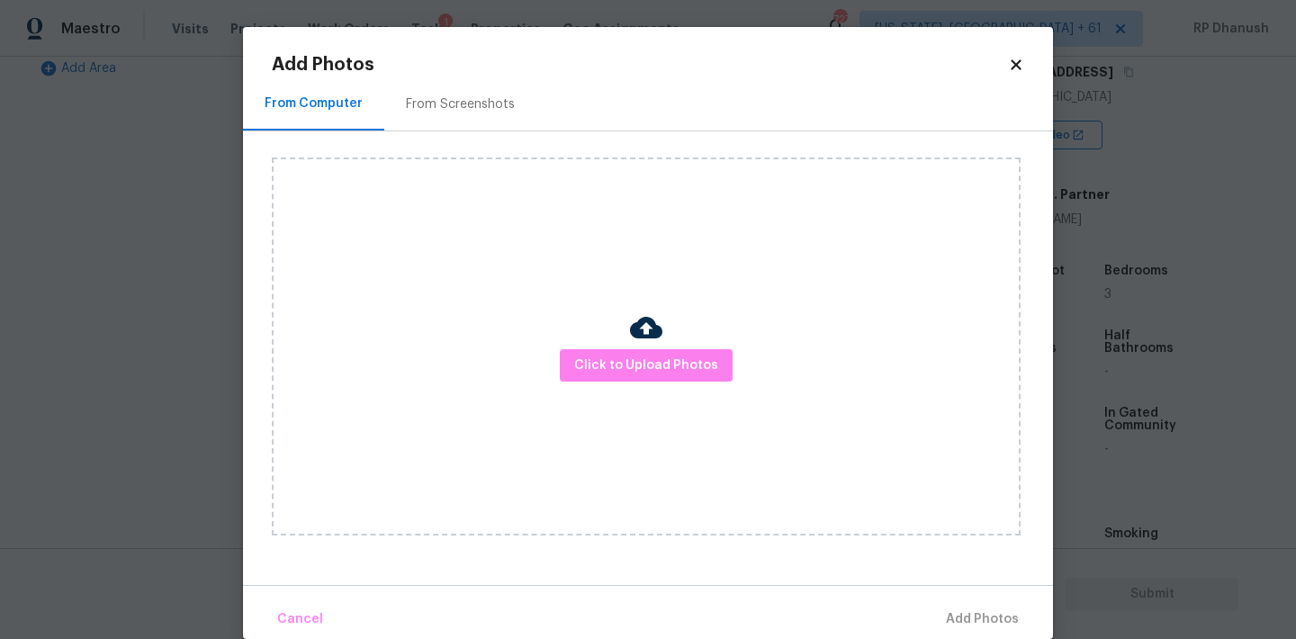
click at [452, 109] on div "From Screenshots" at bounding box center [460, 104] width 109 height 18
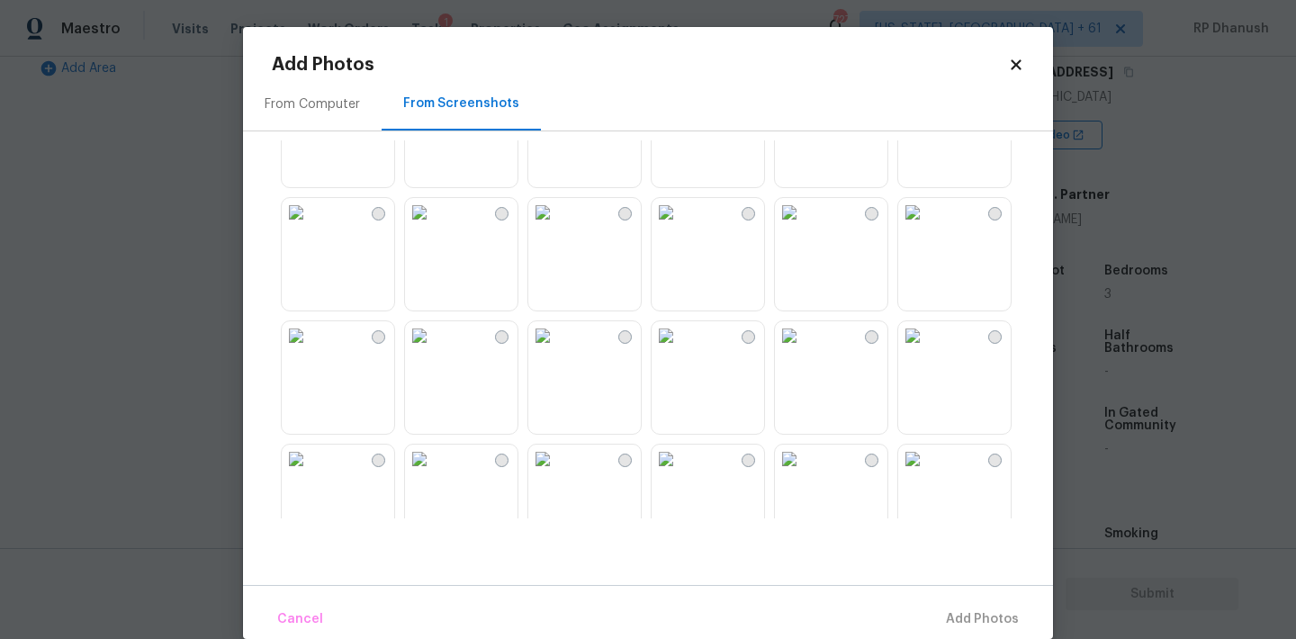
scroll to position [538, 0]
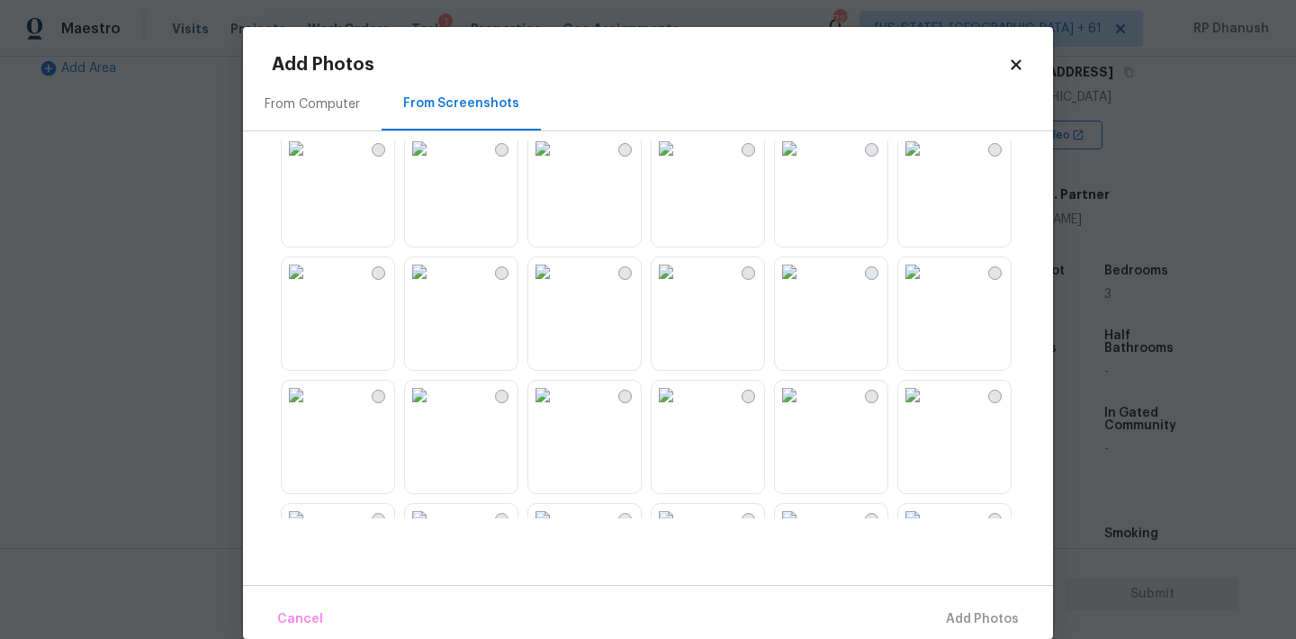
click at [557, 163] on img at bounding box center [542, 148] width 29 height 29
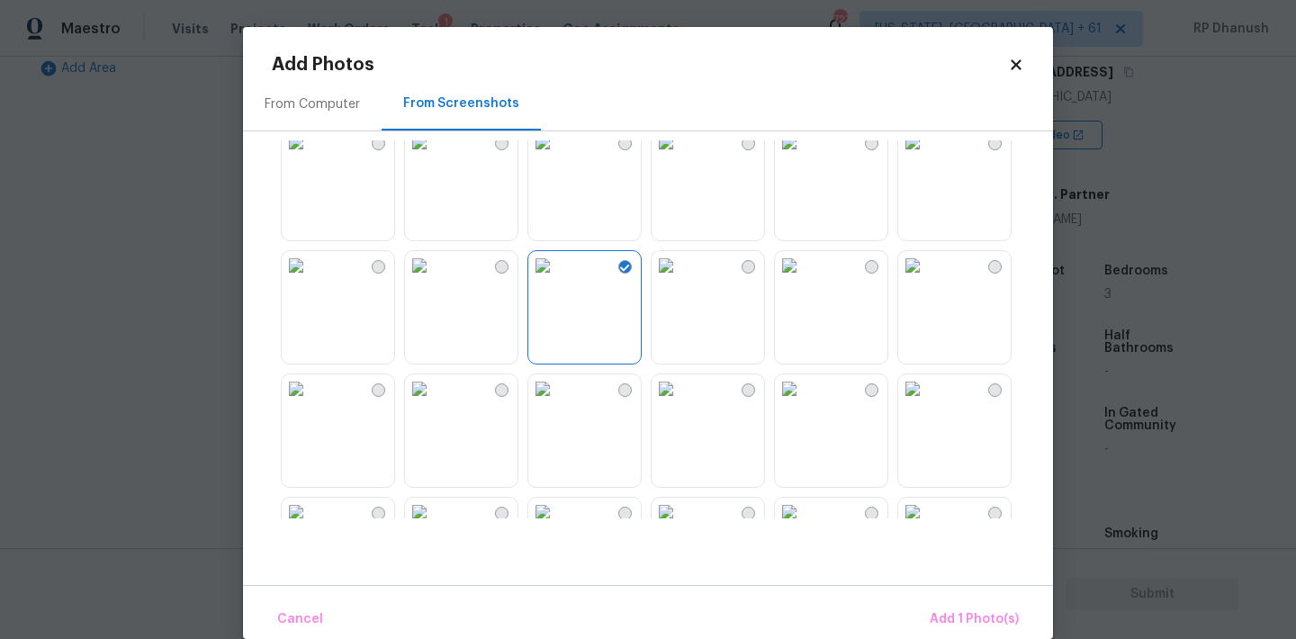
click at [557, 280] on img at bounding box center [542, 265] width 29 height 29
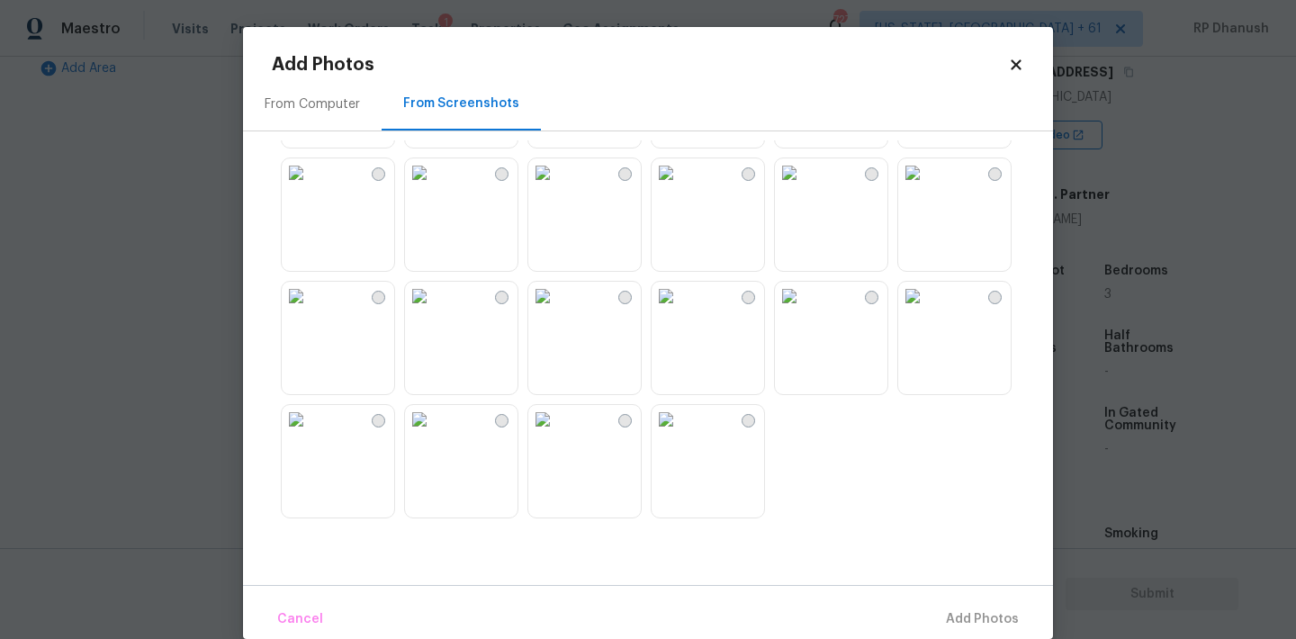
scroll to position [27, 0]
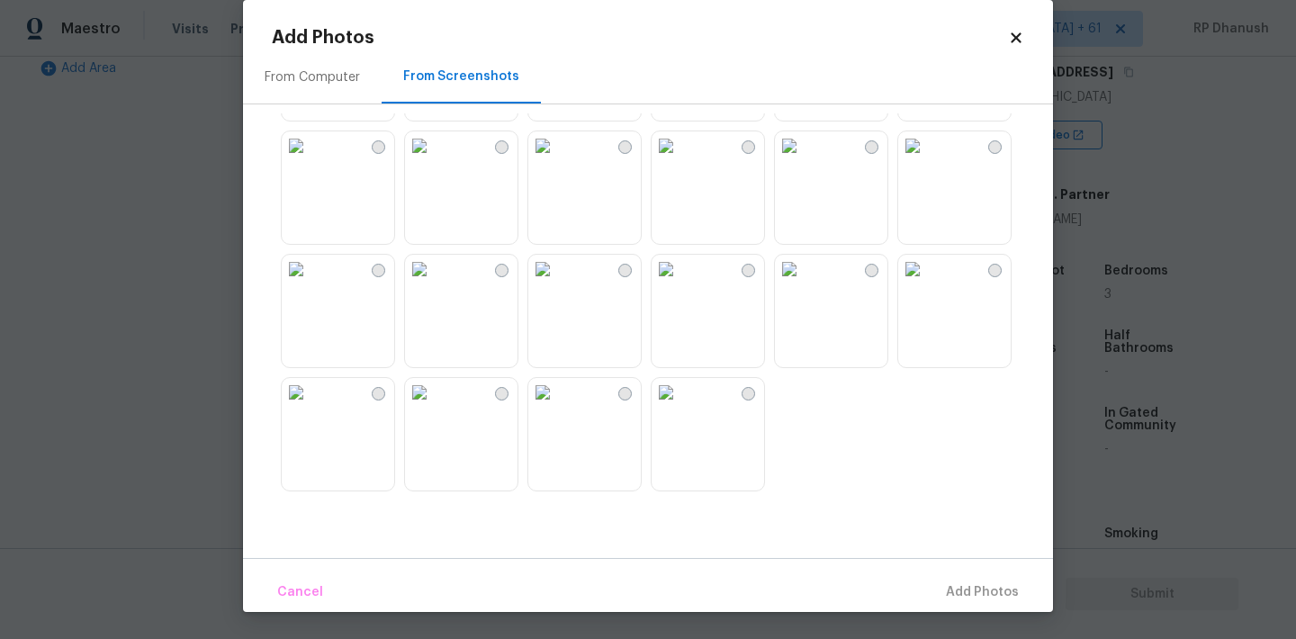
click at [680, 407] on img at bounding box center [666, 392] width 29 height 29
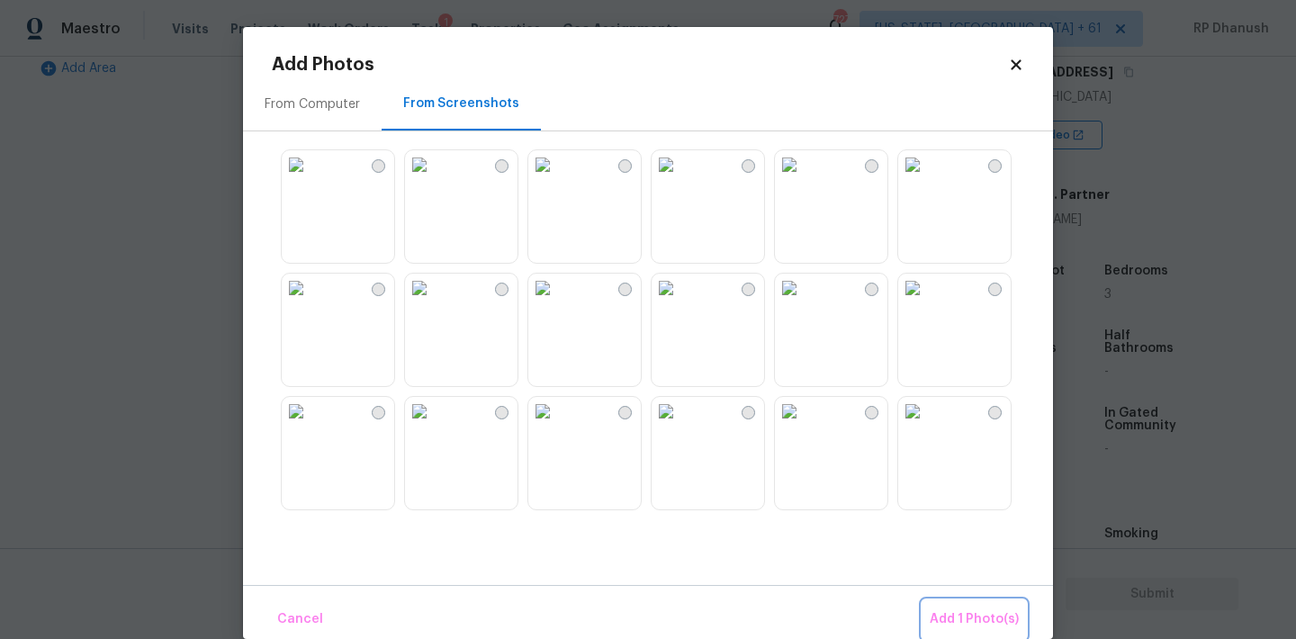
click at [956, 614] on span "Add 1 Photo(s)" at bounding box center [974, 619] width 89 height 22
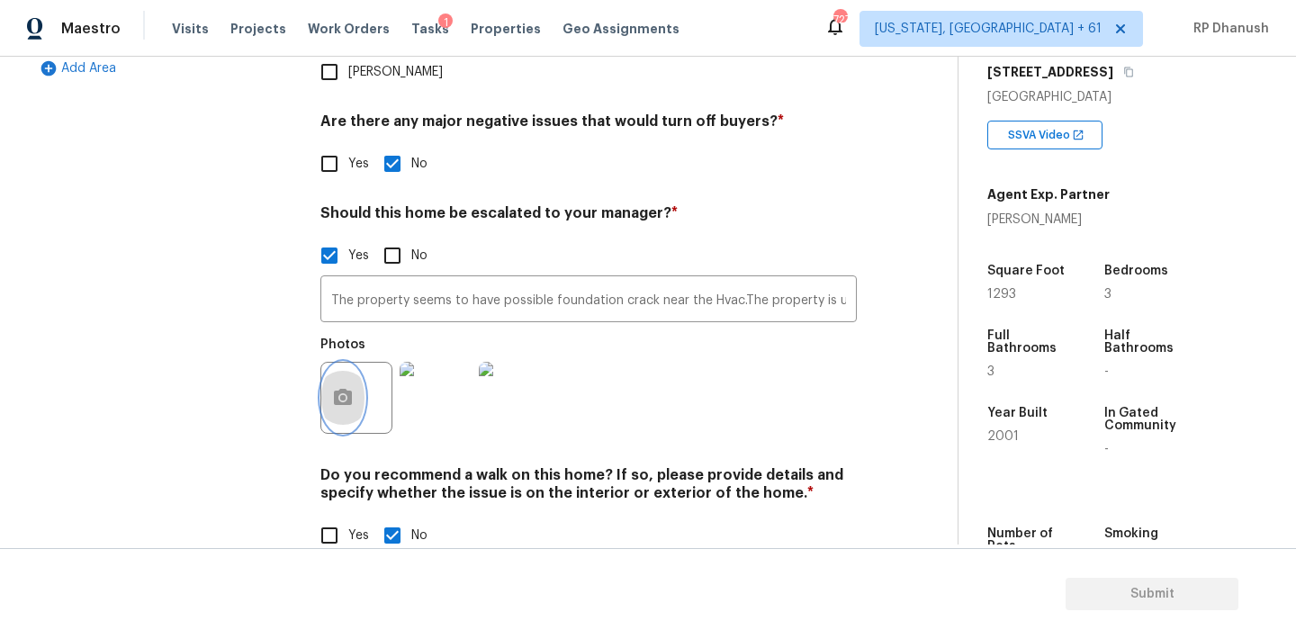
click at [349, 363] on button "button" at bounding box center [342, 398] width 43 height 70
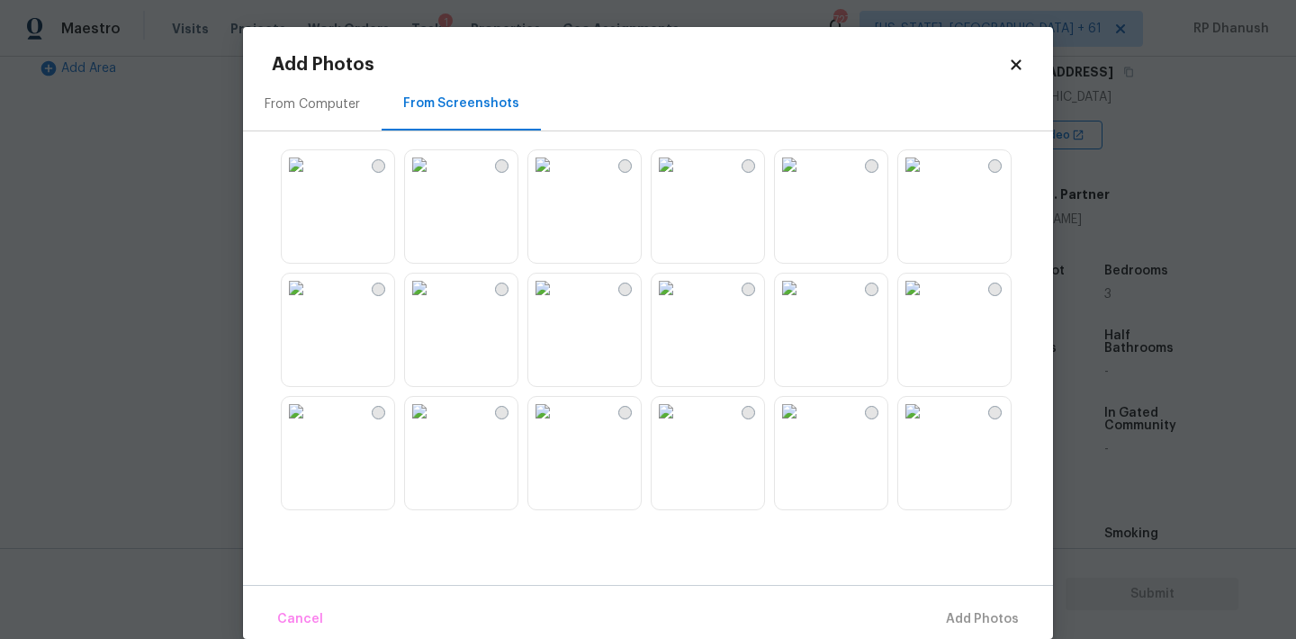
click at [336, 105] on div "From Computer" at bounding box center [312, 104] width 95 height 18
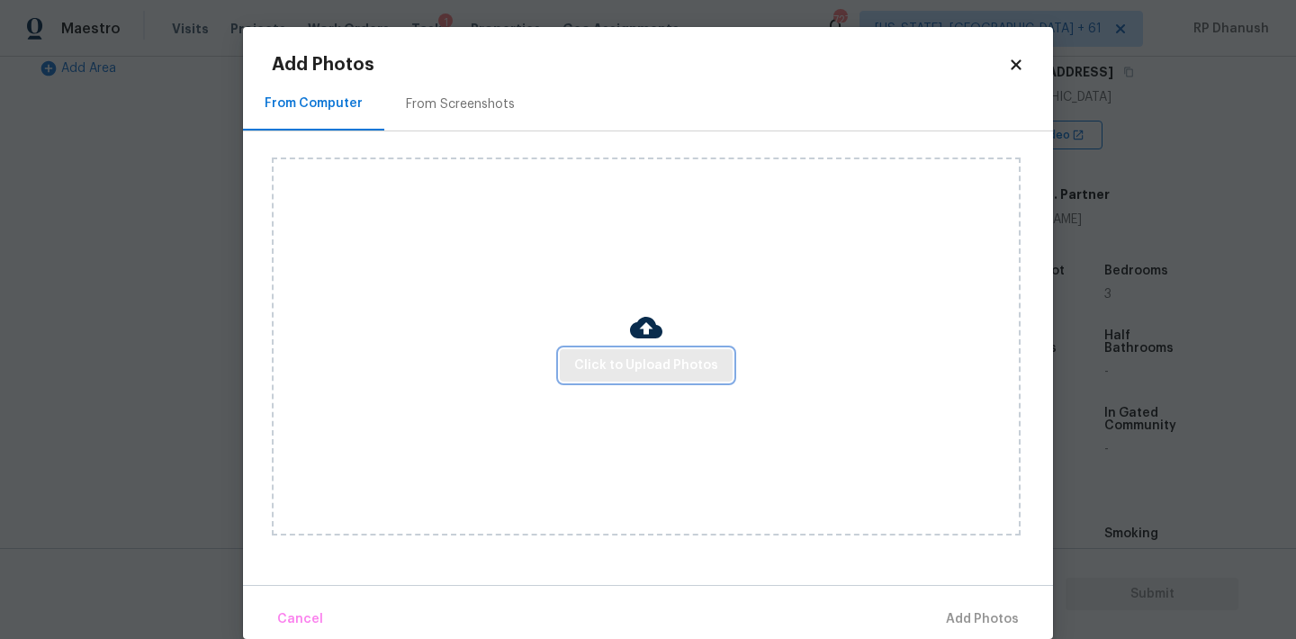
click at [592, 367] on span "Click to Upload Photos" at bounding box center [646, 366] width 144 height 22
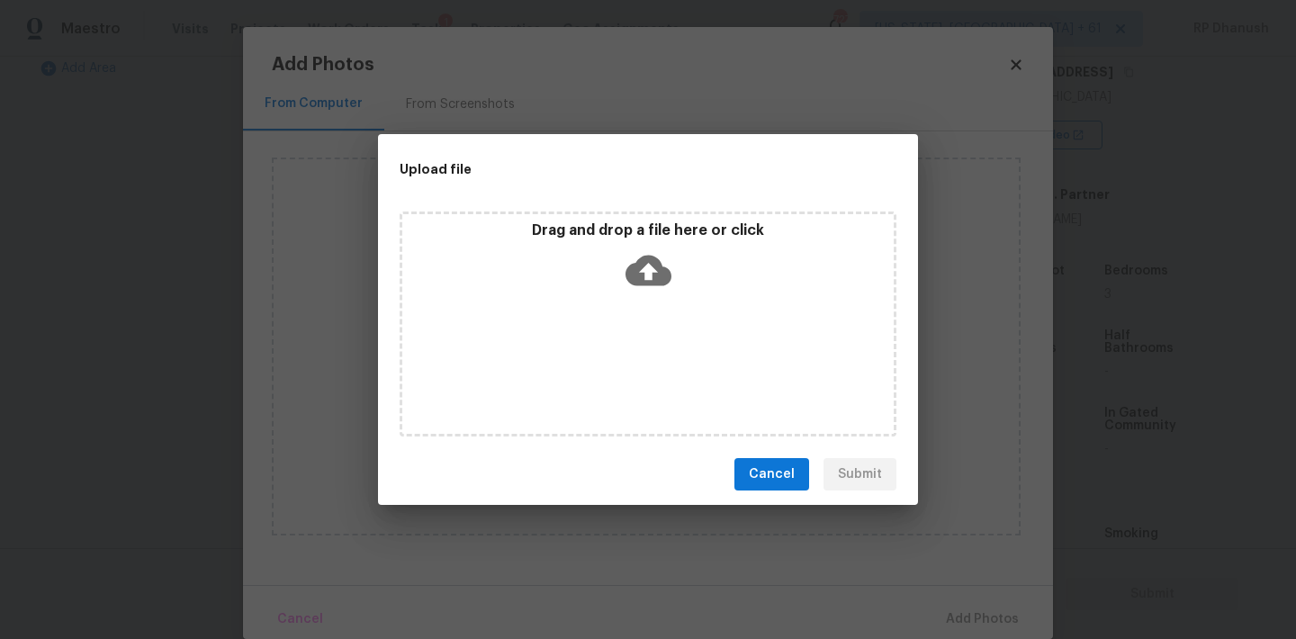
click at [645, 262] on icon at bounding box center [648, 271] width 46 height 31
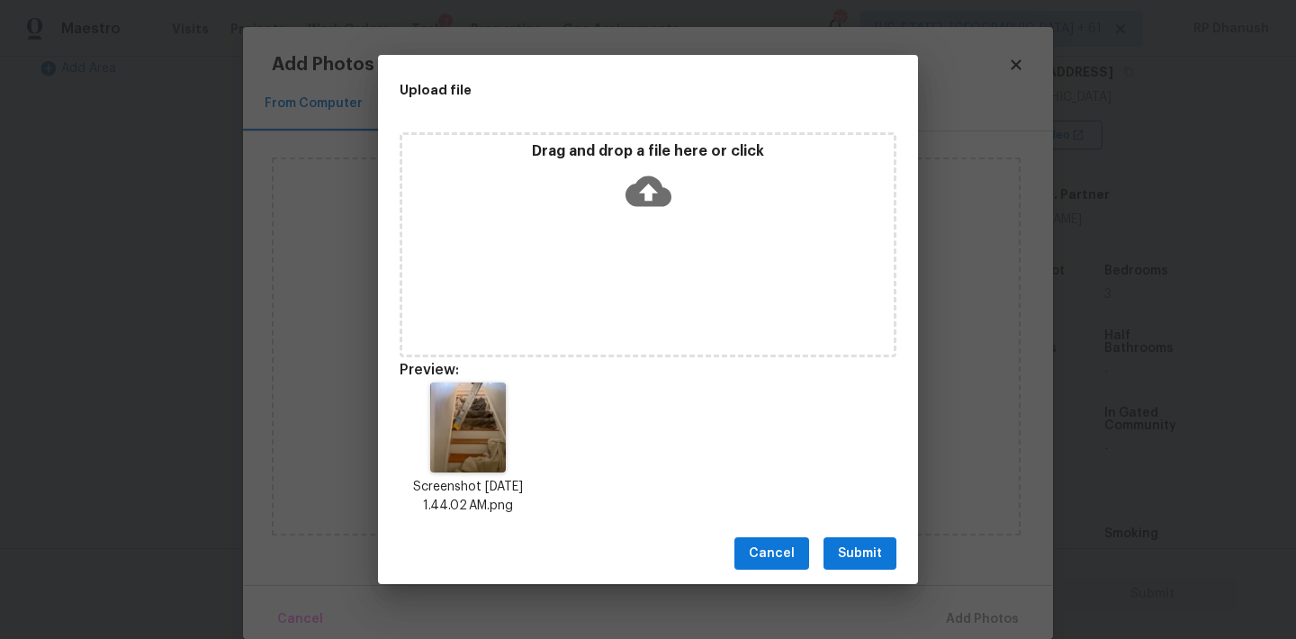
click at [852, 559] on span "Submit" at bounding box center [860, 554] width 44 height 22
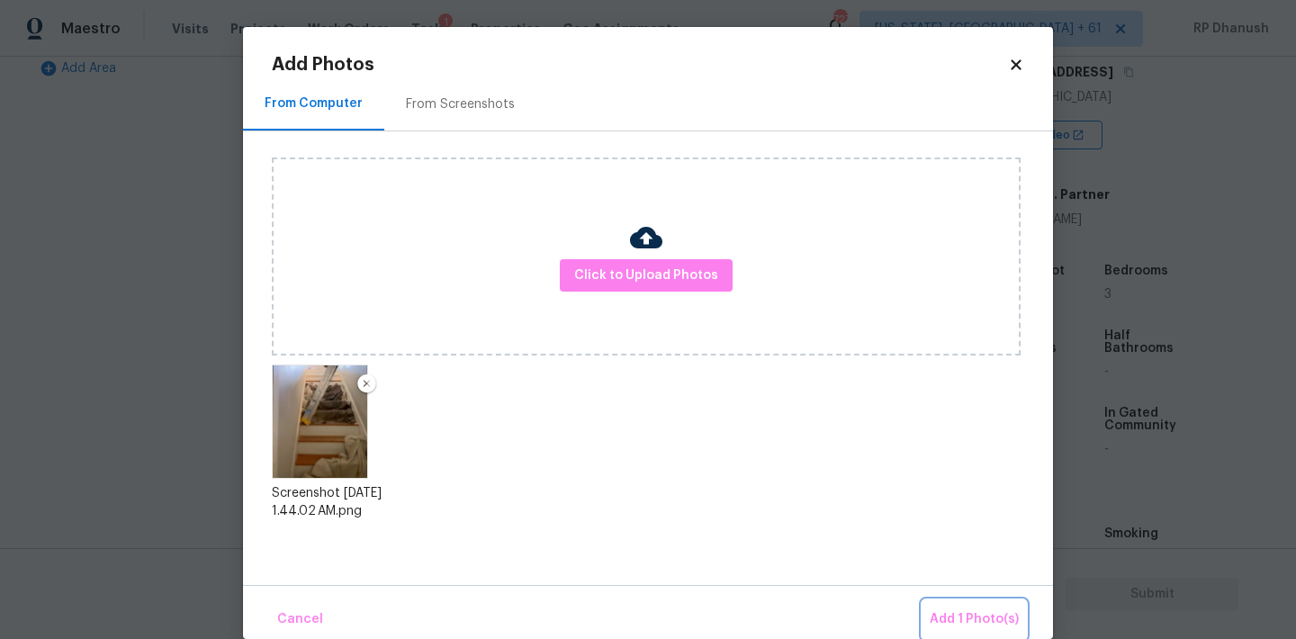
click at [988, 625] on span "Add 1 Photo(s)" at bounding box center [974, 619] width 89 height 22
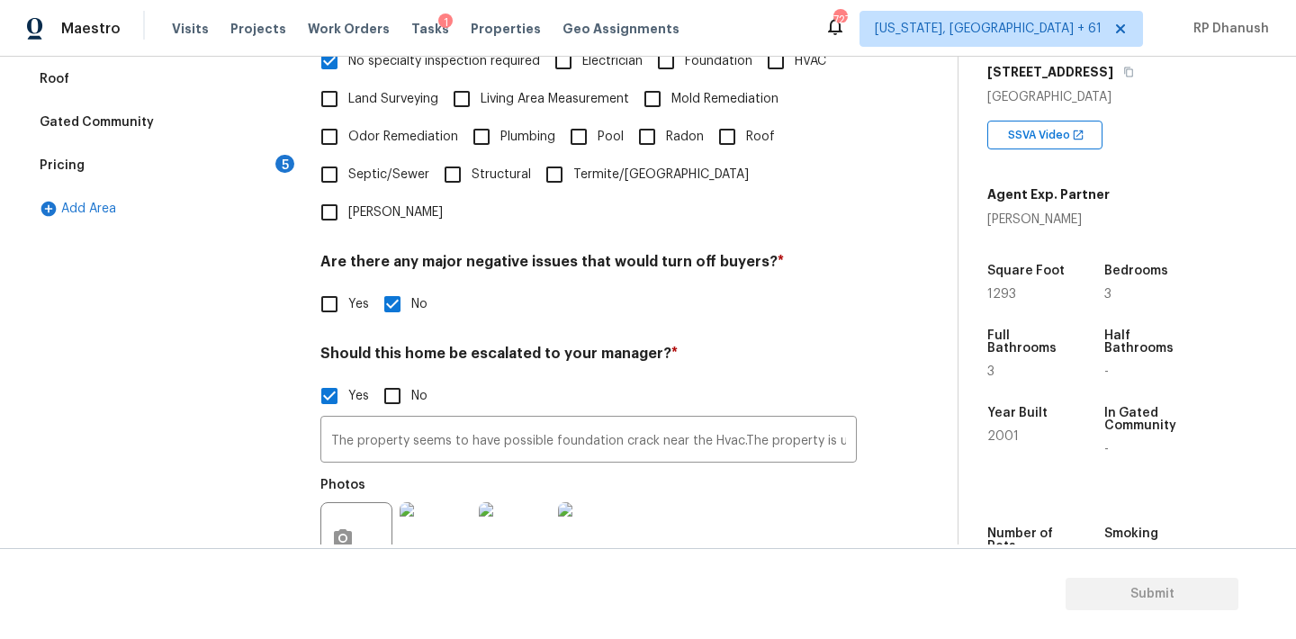
click at [253, 170] on div "Pricing 5" at bounding box center [164, 165] width 270 height 43
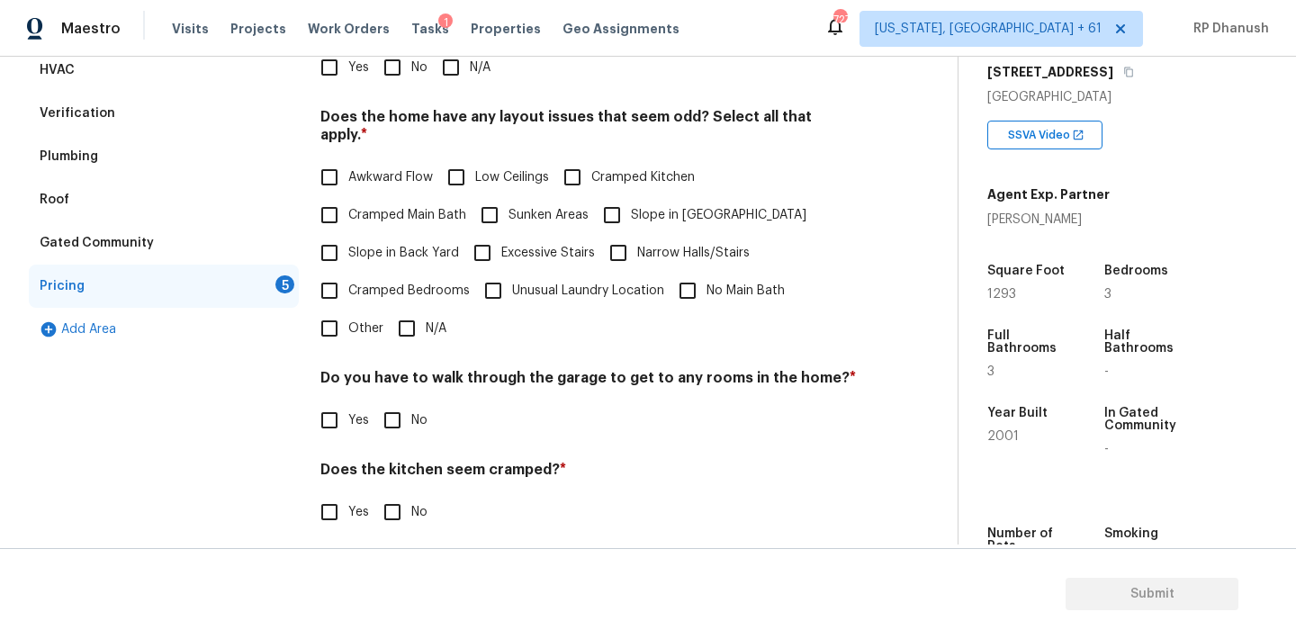
scroll to position [337, 0]
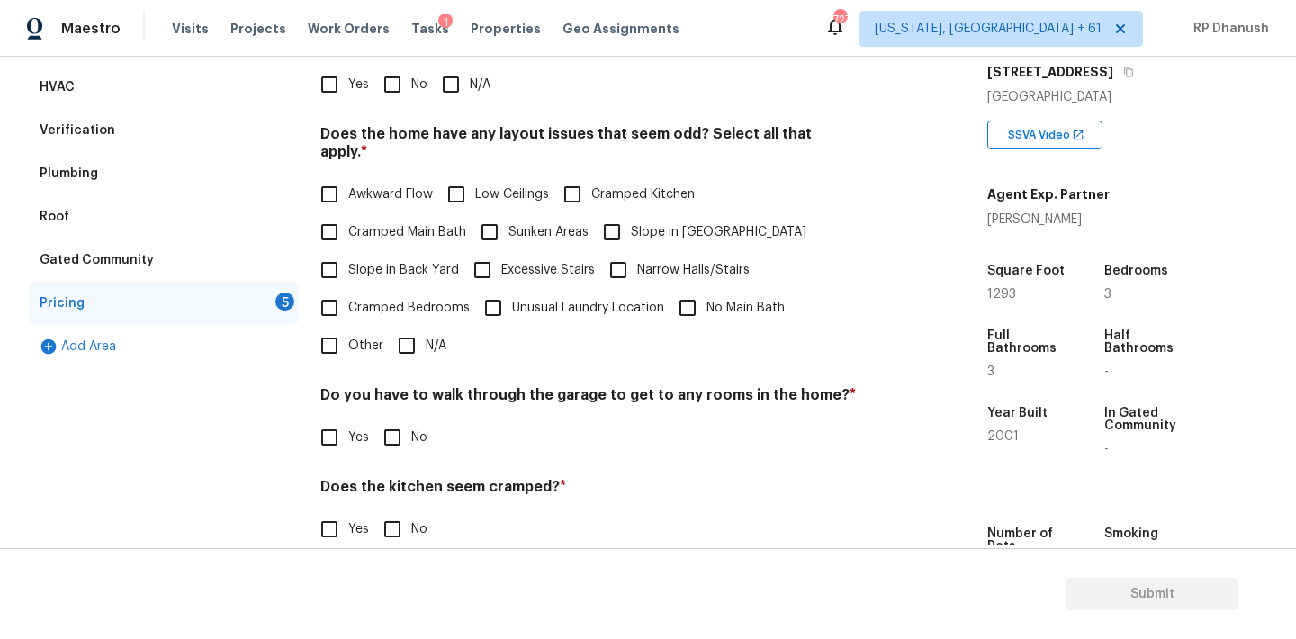
click at [409, 85] on input "No" at bounding box center [392, 85] width 38 height 38
checkbox input "true"
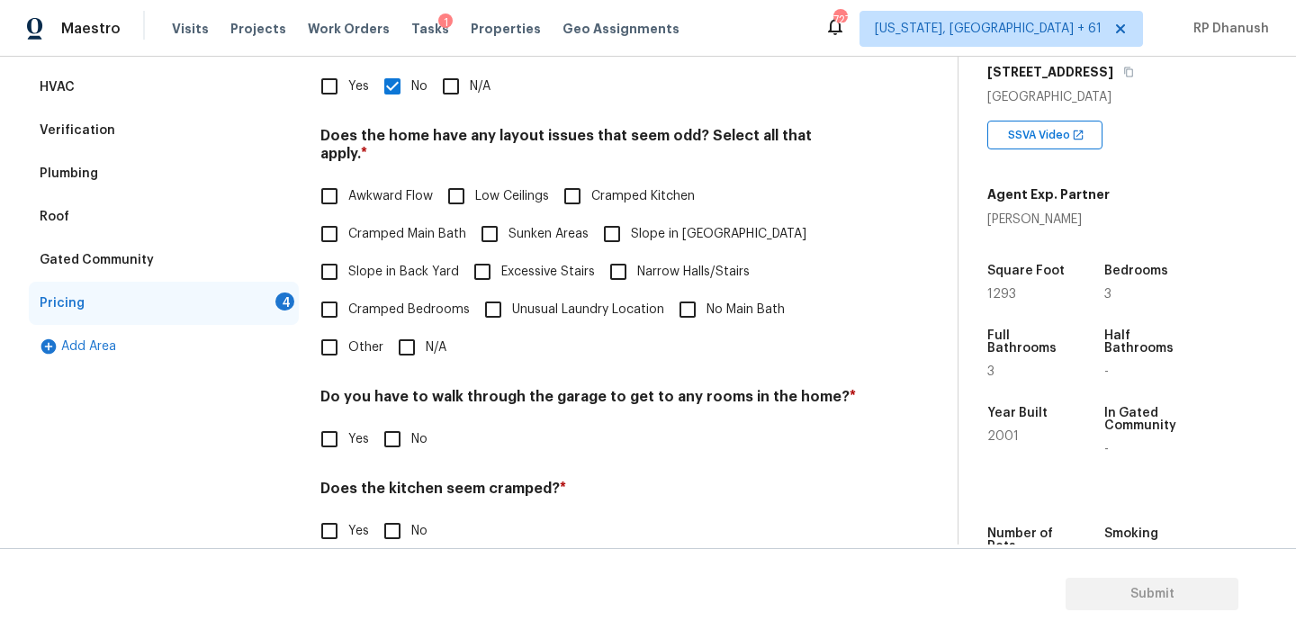
click at [360, 263] on span "Slope in Back Yard" at bounding box center [403, 272] width 111 height 19
click at [348, 253] on input "Slope in Back Yard" at bounding box center [329, 272] width 38 height 38
checkbox input "true"
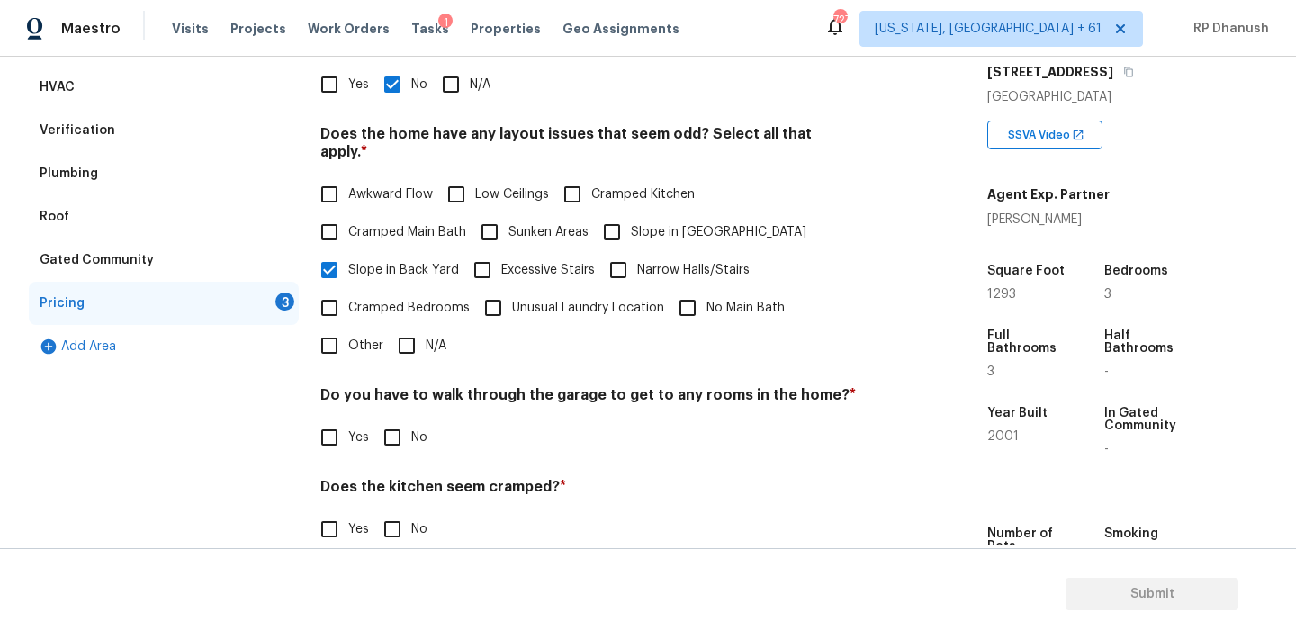
click at [650, 223] on span "Slope in [GEOGRAPHIC_DATA]" at bounding box center [718, 232] width 175 height 19
click at [409, 418] on input "No" at bounding box center [392, 437] width 38 height 38
checkbox input "true"
drag, startPoint x: 623, startPoint y: 211, endPoint x: 551, endPoint y: 266, distance: 91.1
click at [622, 213] on input "Slope in [GEOGRAPHIC_DATA]" at bounding box center [612, 232] width 38 height 38
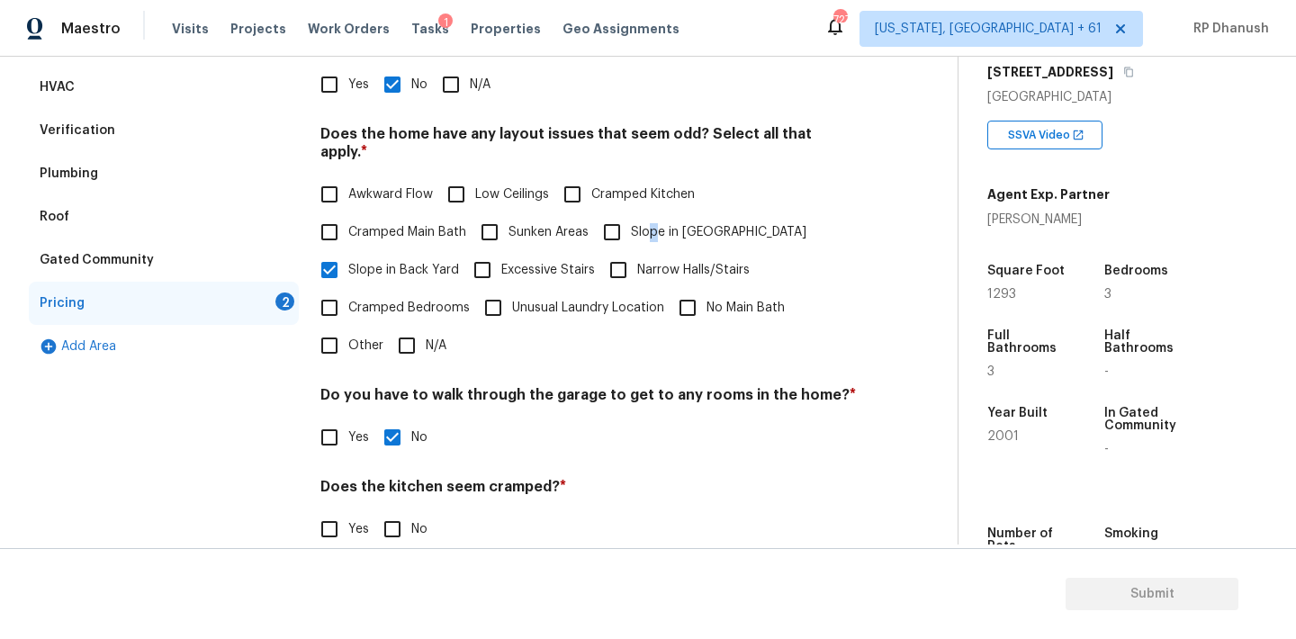
checkbox input "true"
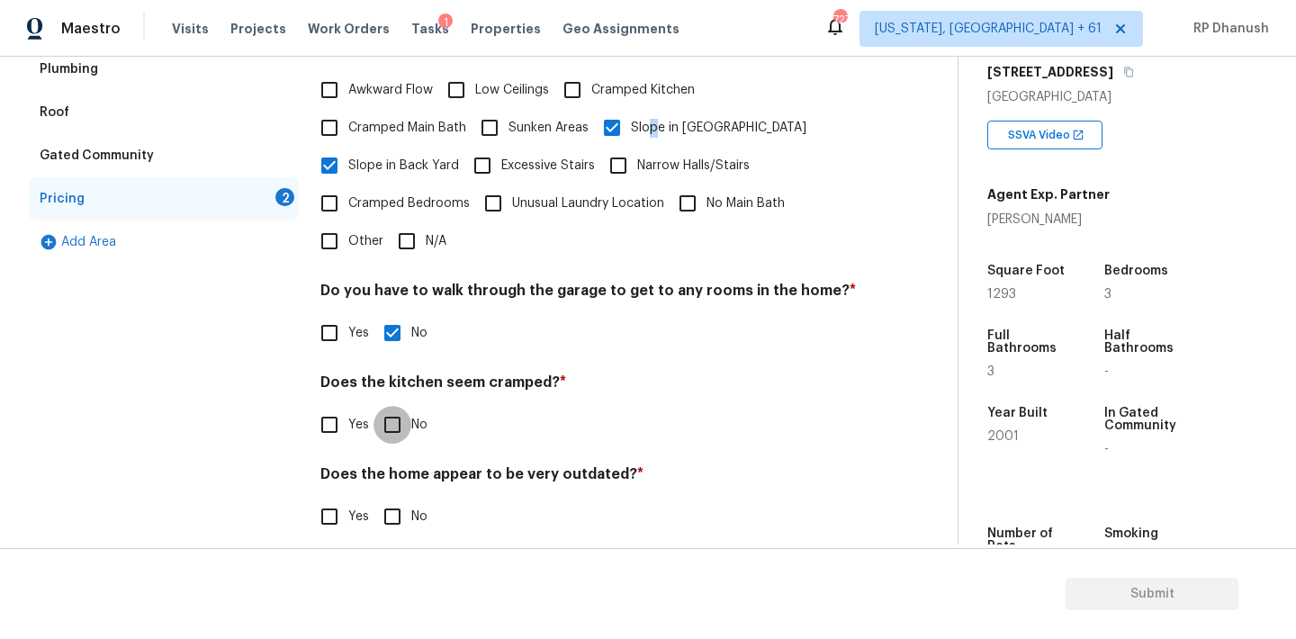
click at [382, 406] on input "No" at bounding box center [392, 425] width 38 height 38
checkbox input "true"
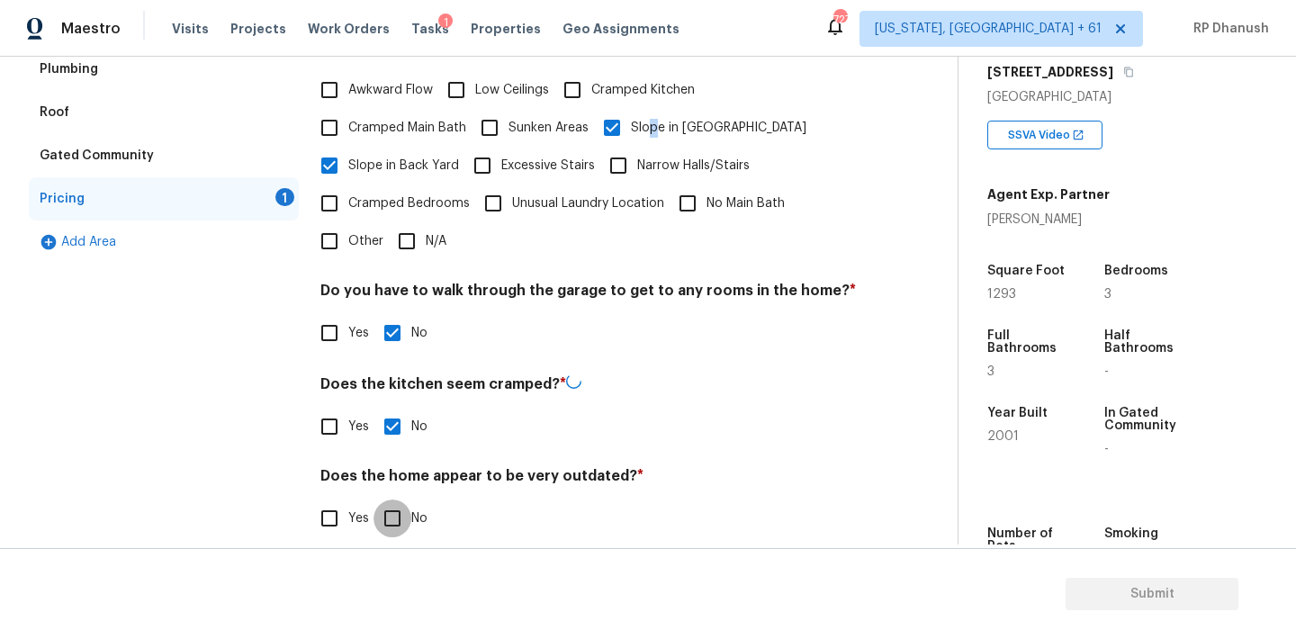
click at [383, 499] on input "No" at bounding box center [392, 518] width 38 height 38
checkbox input "true"
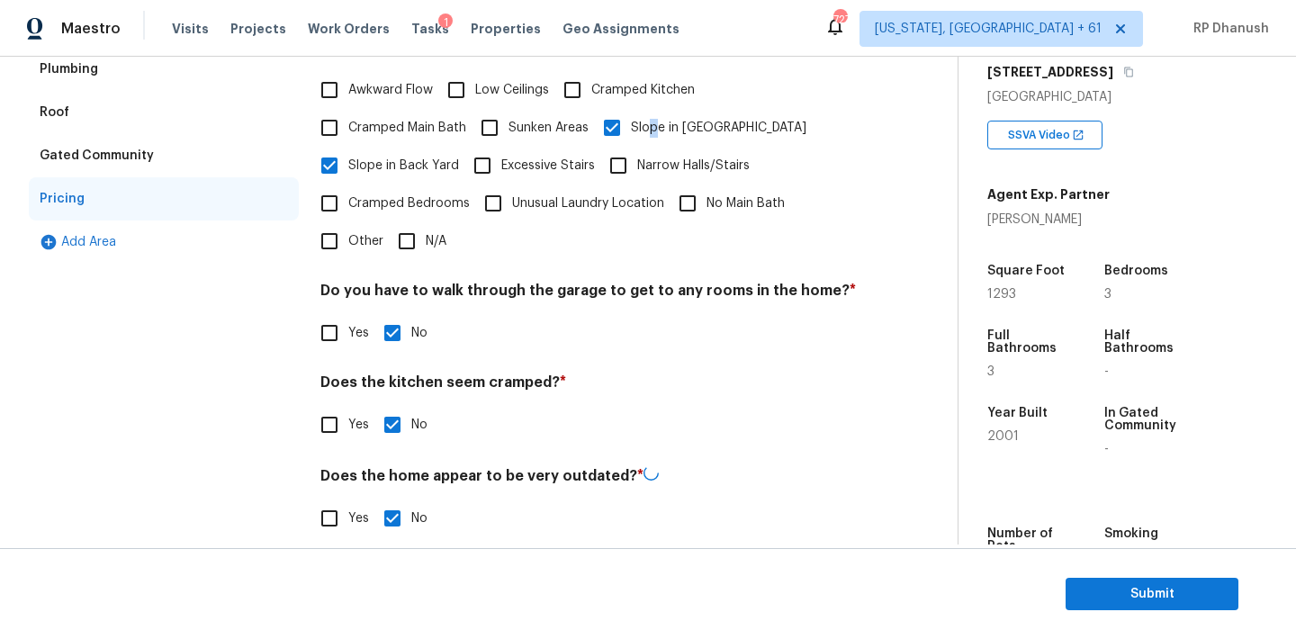
scroll to position [60, 0]
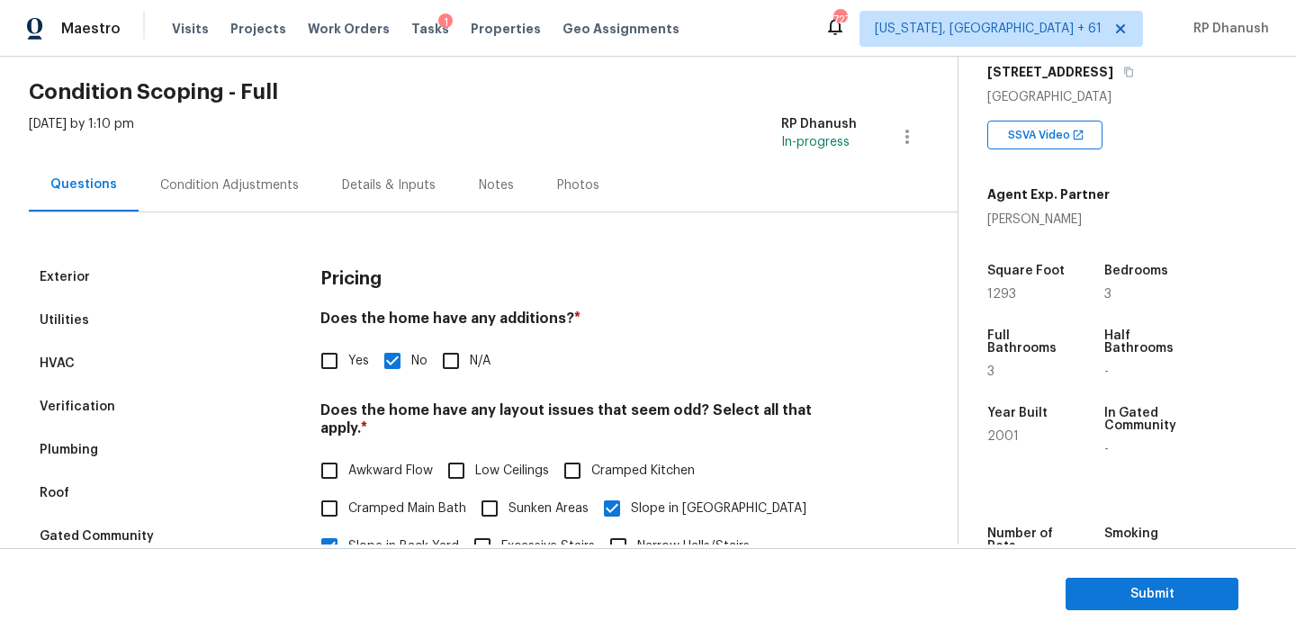
click at [259, 191] on div "Condition Adjustments" at bounding box center [229, 185] width 139 height 18
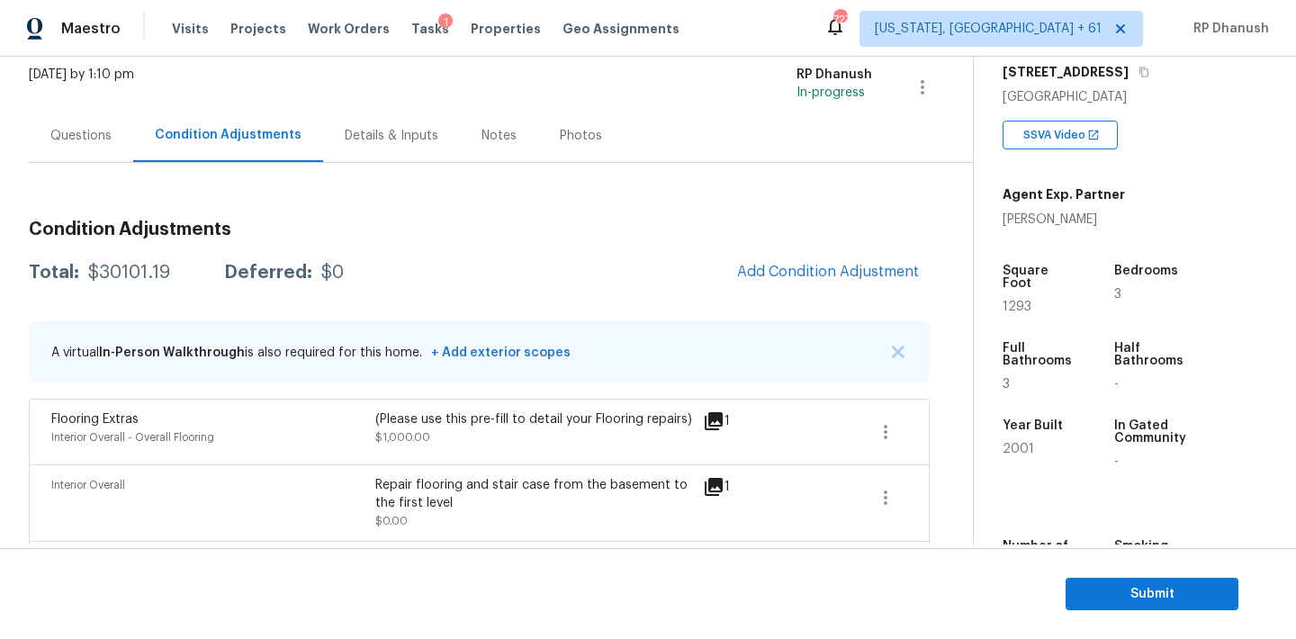
scroll to position [109, 0]
click at [95, 130] on div "Questions" at bounding box center [80, 137] width 61 height 18
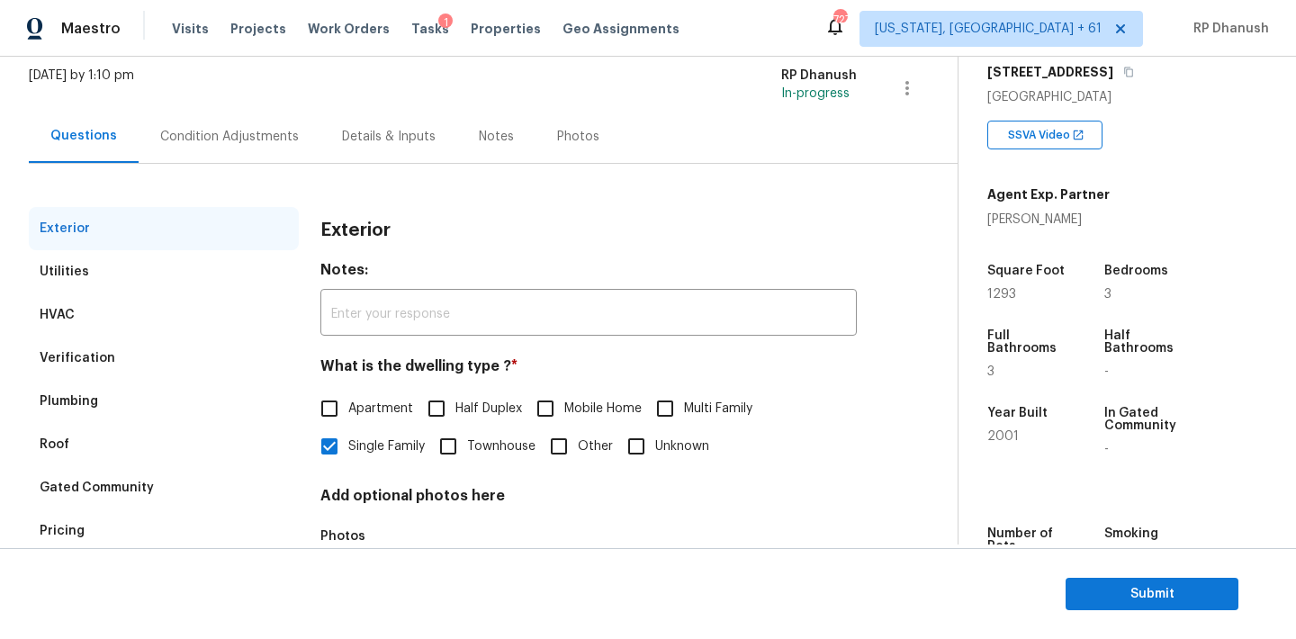
scroll to position [228, 0]
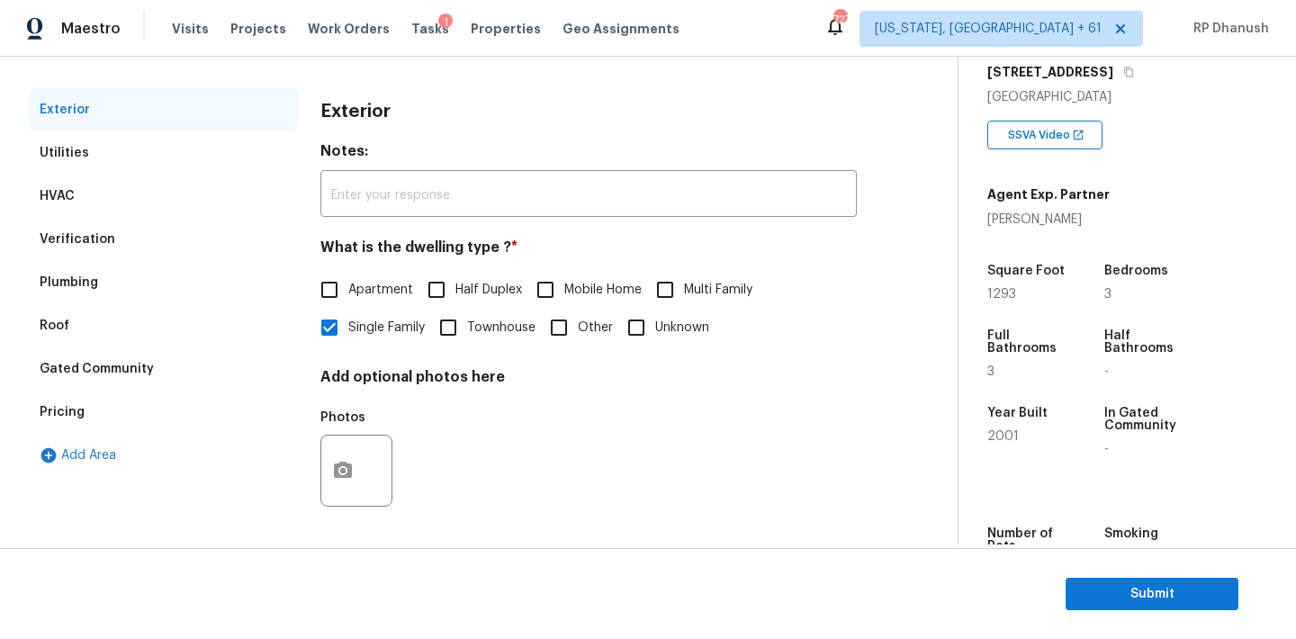
click at [99, 254] on div "Verification" at bounding box center [164, 239] width 270 height 43
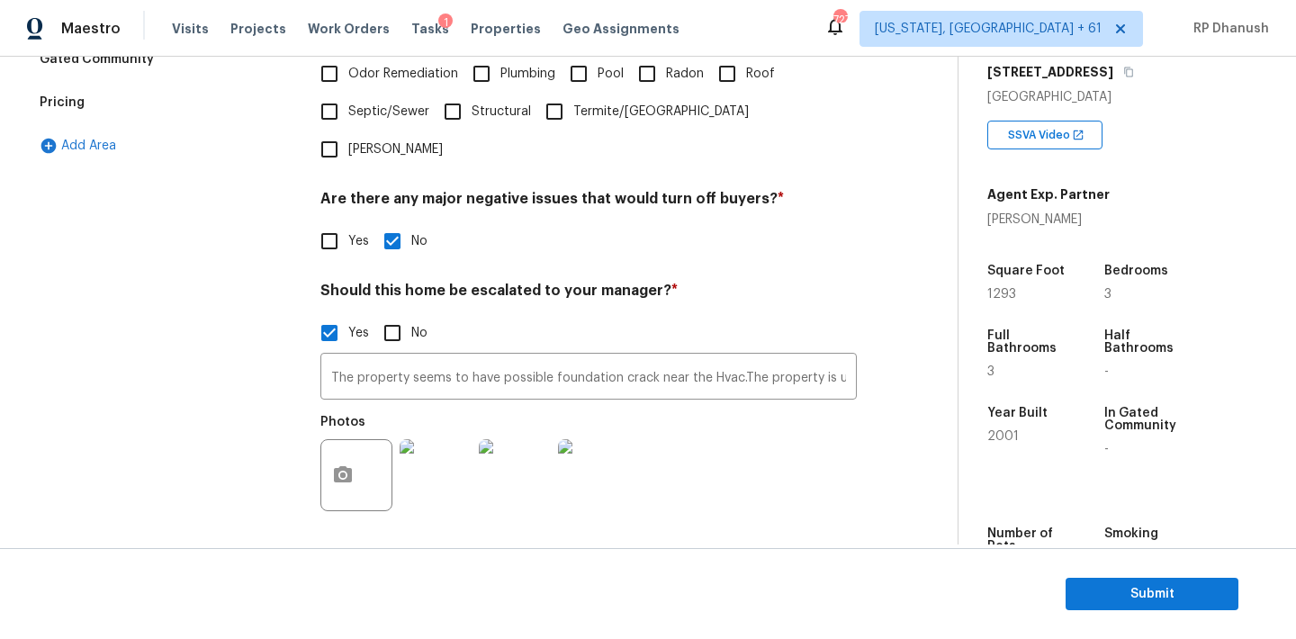
scroll to position [615, 0]
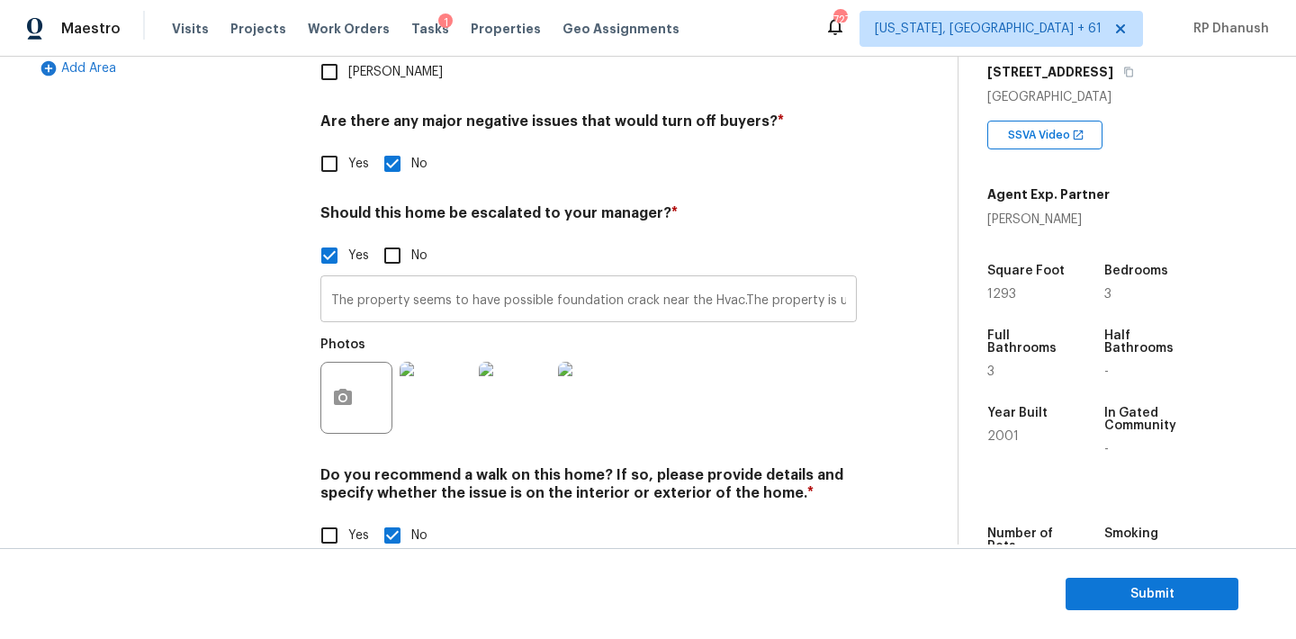
click at [481, 280] on input "The property seems to have possible foundation crack near the Hvac.The property…" at bounding box center [588, 301] width 536 height 42
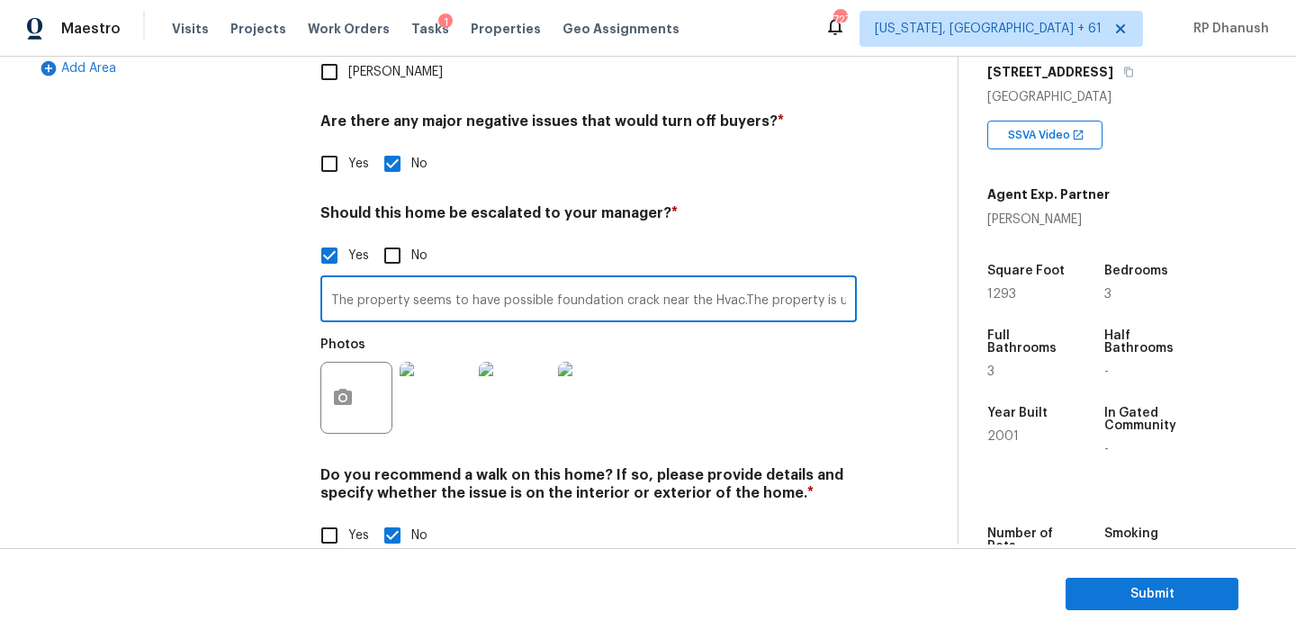
click at [481, 280] on input "The property seems to have possible foundation crack near the Hvac.The property…" at bounding box center [588, 301] width 536 height 42
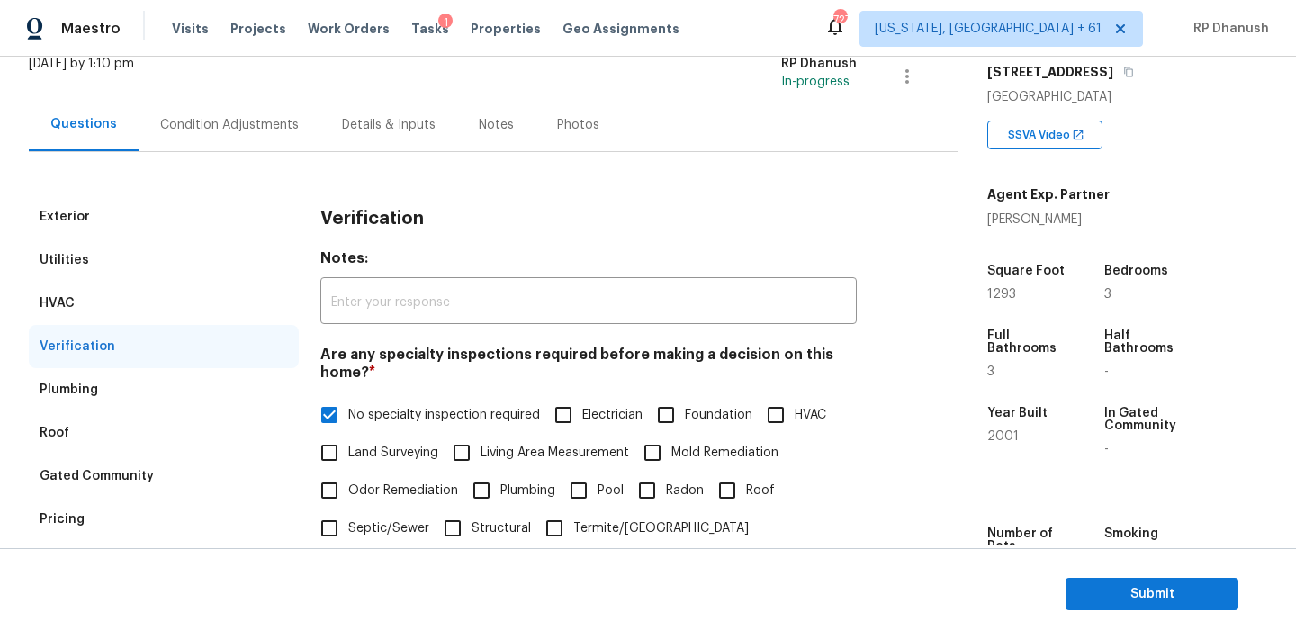
scroll to position [36, 0]
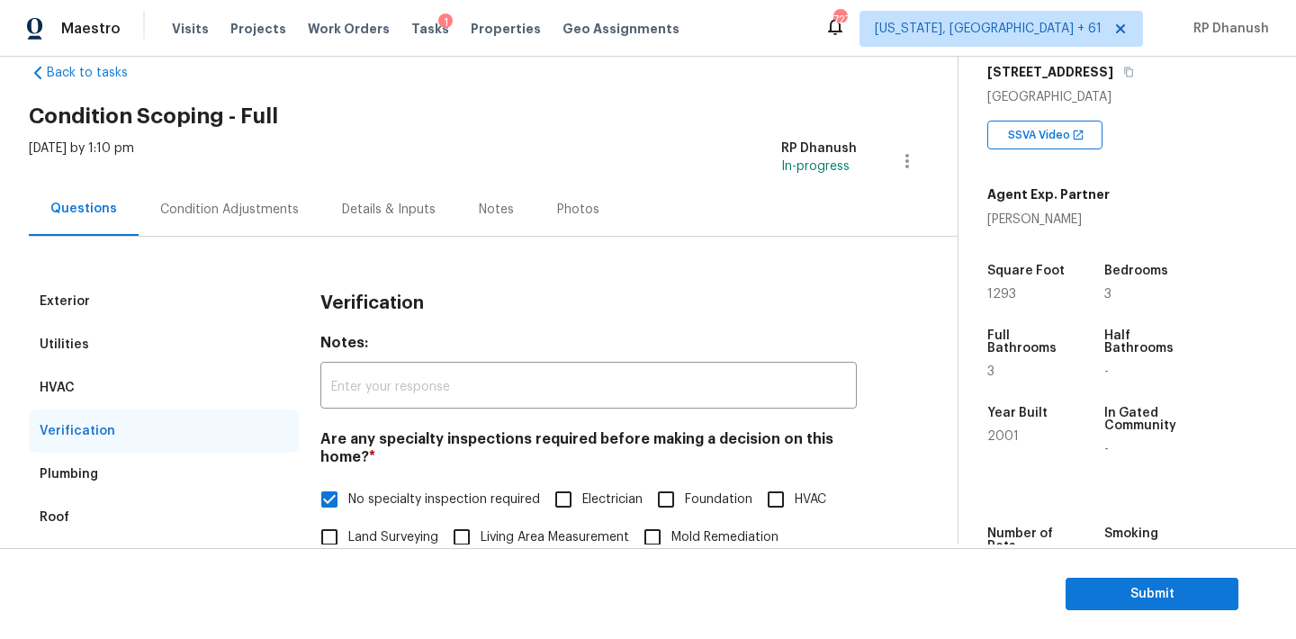
click at [254, 188] on div "Condition Adjustments" at bounding box center [230, 209] width 182 height 53
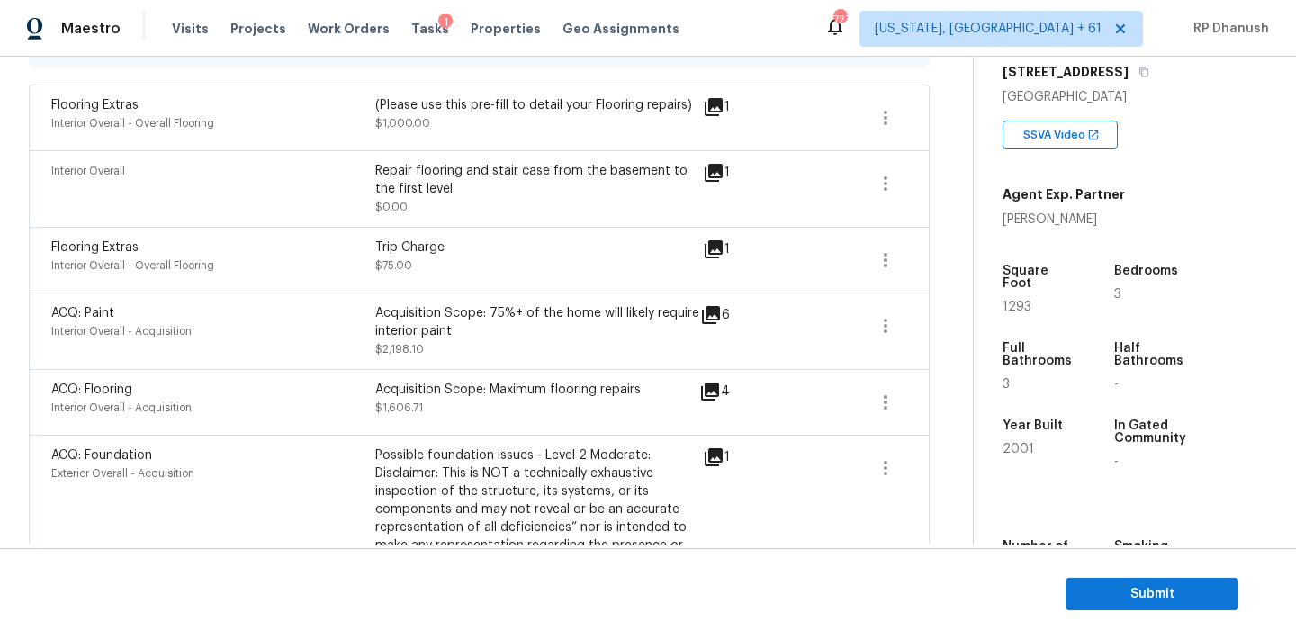
scroll to position [1416, 0]
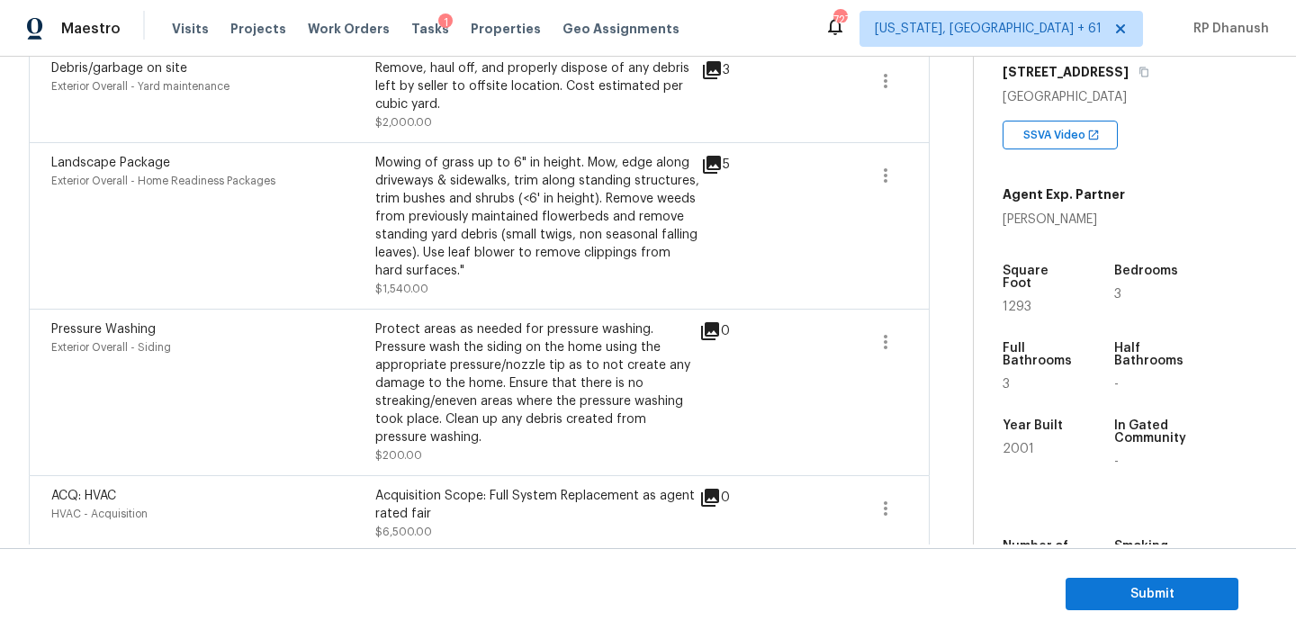
click at [498, 487] on div "Acquisition Scope: Full System Replacement as agent rated fair" at bounding box center [537, 505] width 324 height 36
drag, startPoint x: 498, startPoint y: 476, endPoint x: 515, endPoint y: 505, distance: 33.5
click at [515, 505] on div "Acquisition Scope: Full System Replacement as agent rated fair" at bounding box center [537, 505] width 324 height 36
copy div "Full System Replacement as agent rated fair"
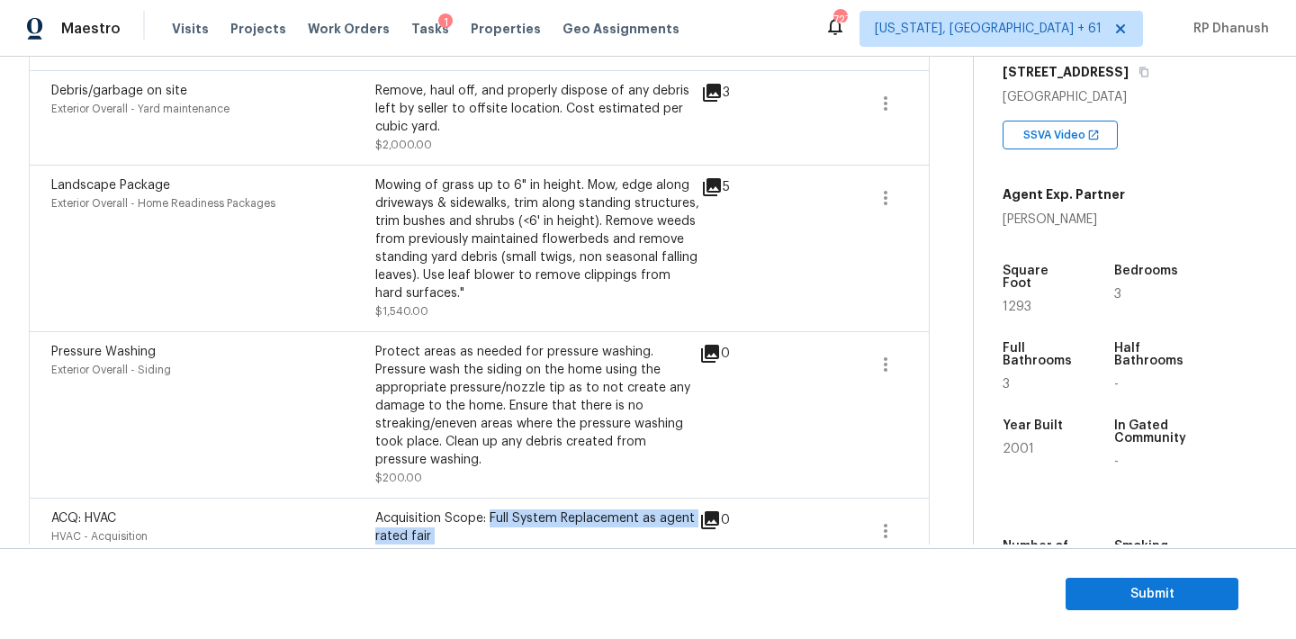
scroll to position [1384, 0]
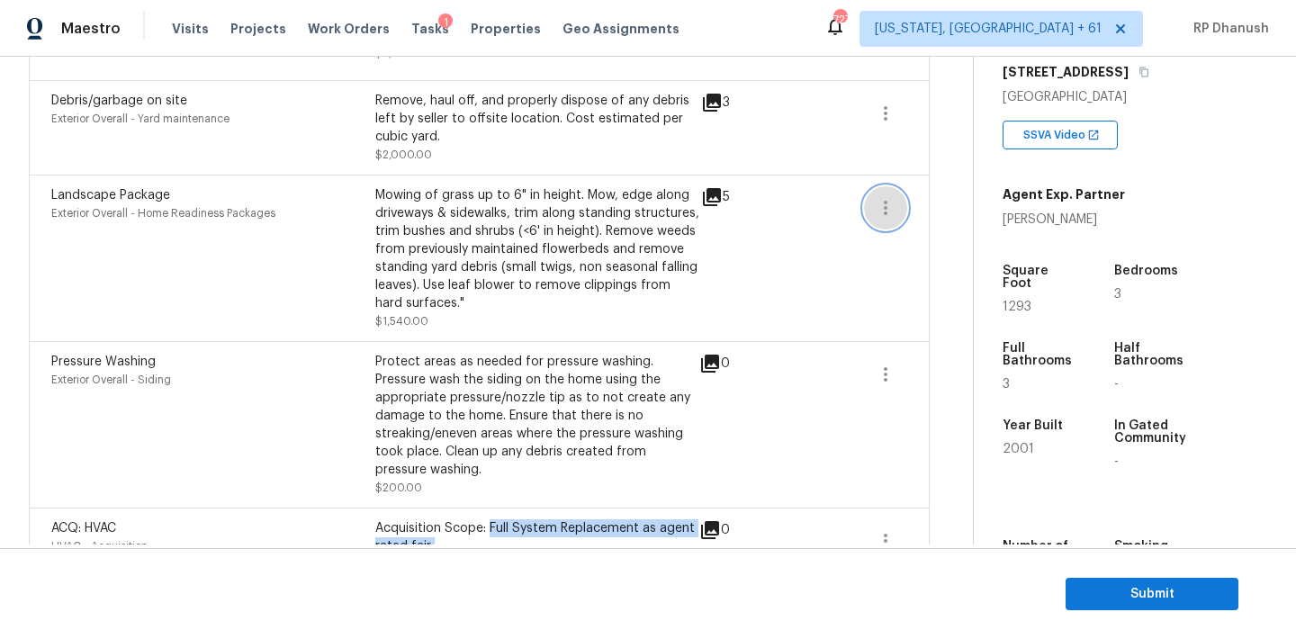
click at [881, 197] on icon "button" at bounding box center [886, 208] width 22 height 22
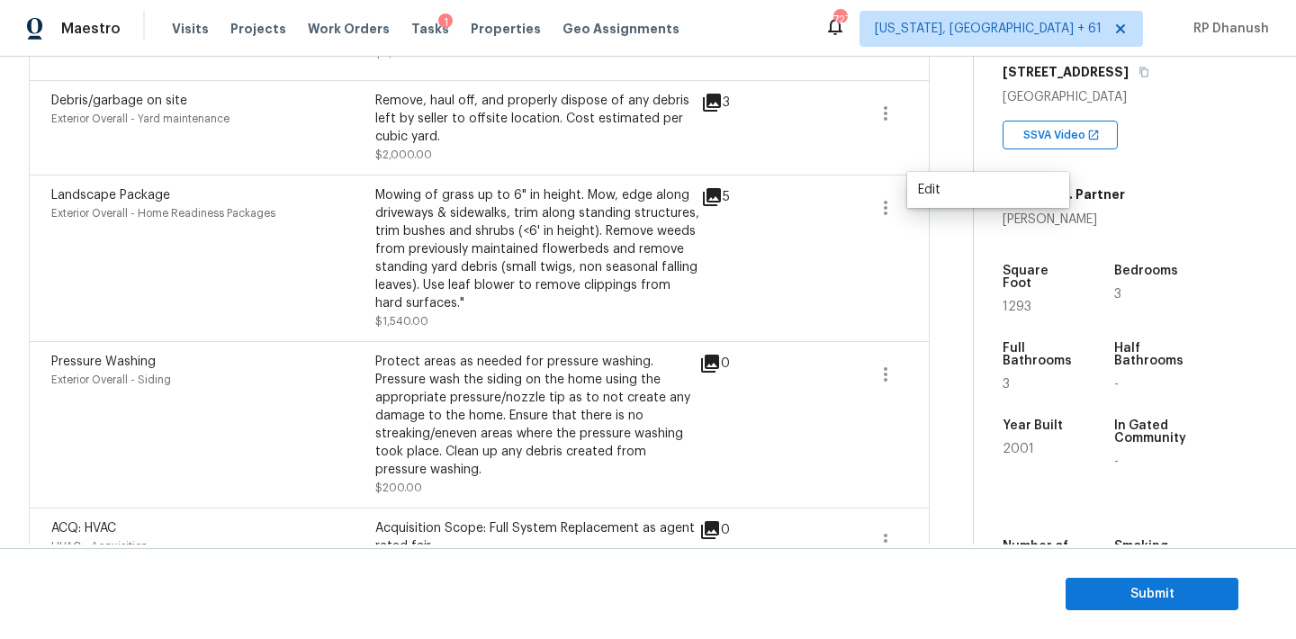
click at [909, 194] on ul "Edit" at bounding box center [988, 190] width 162 height 36
click at [935, 186] on div "Edit" at bounding box center [988, 190] width 140 height 18
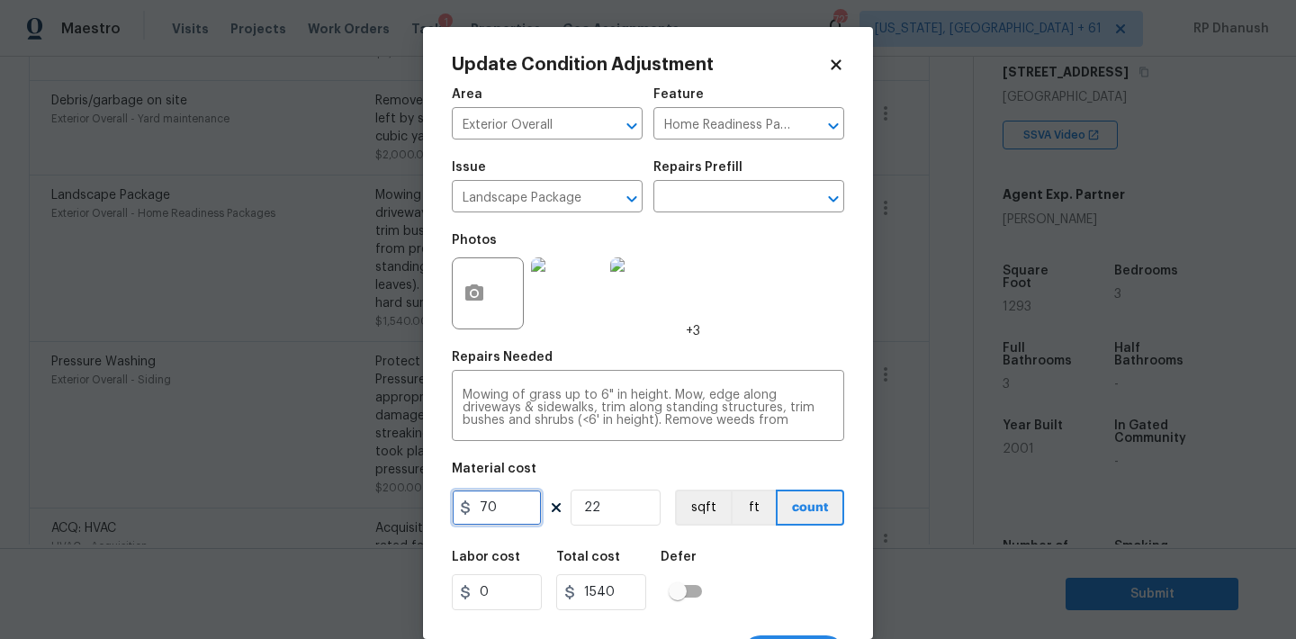
click at [517, 513] on input "70" at bounding box center [497, 508] width 90 height 36
type input "2000"
type input "44000"
type input "1"
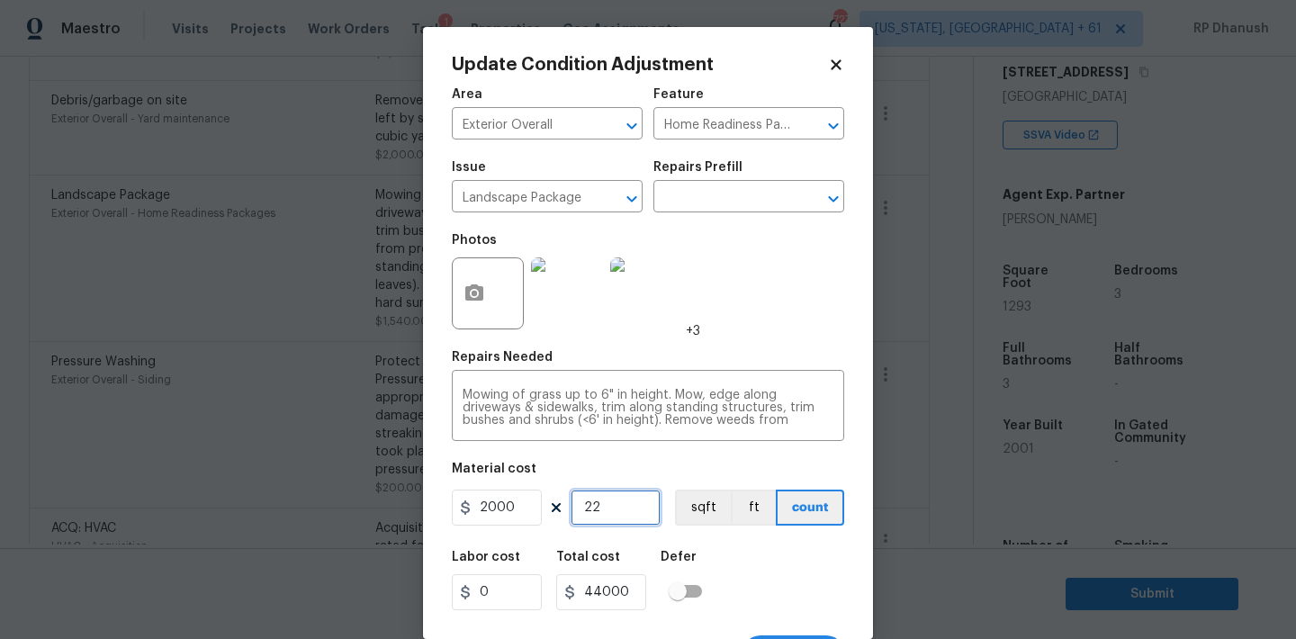
type input "2000"
type input "1"
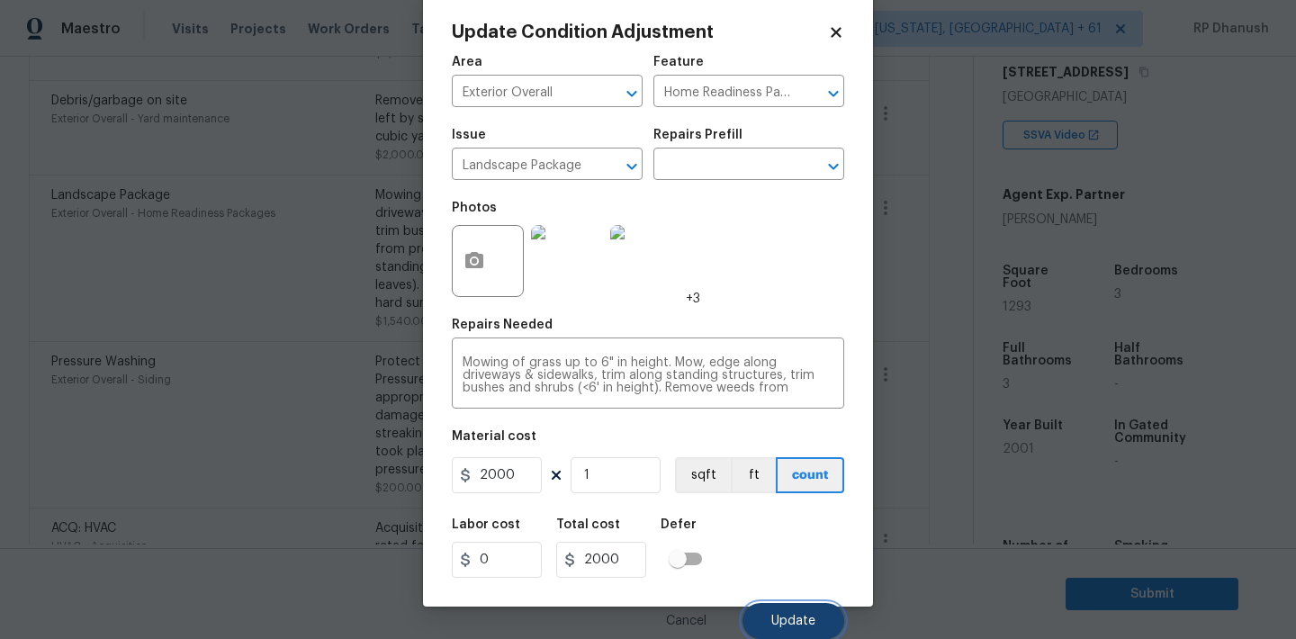
click at [791, 624] on span "Update" at bounding box center [793, 621] width 44 height 13
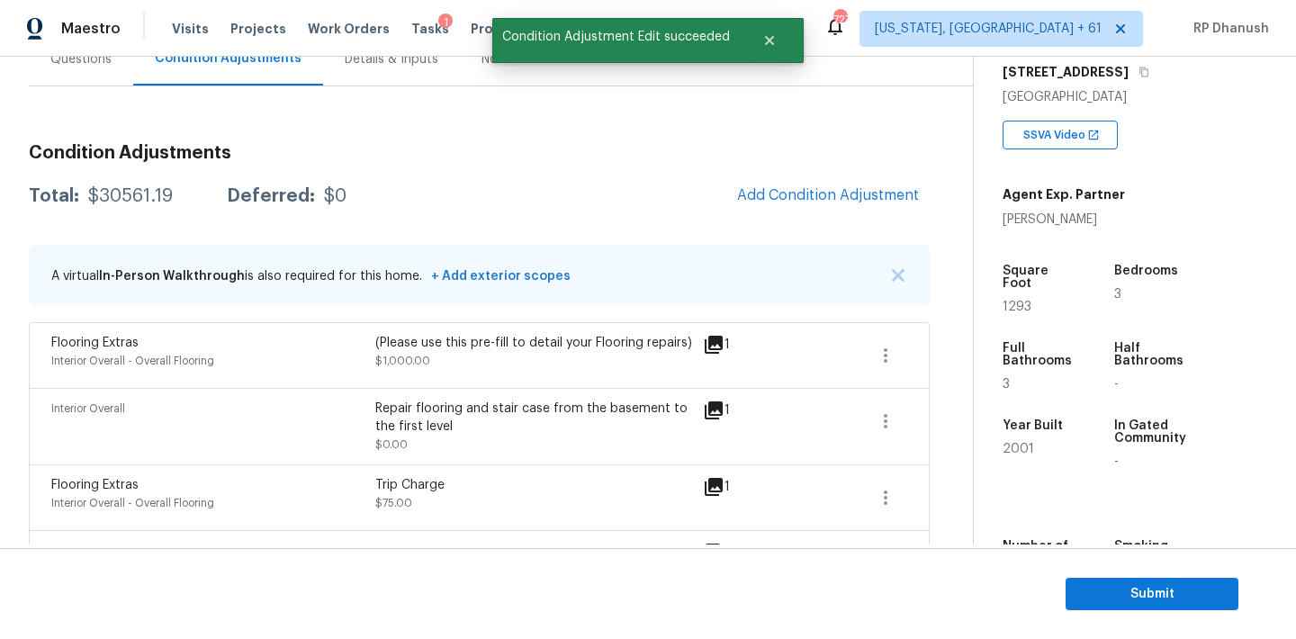
scroll to position [0, 0]
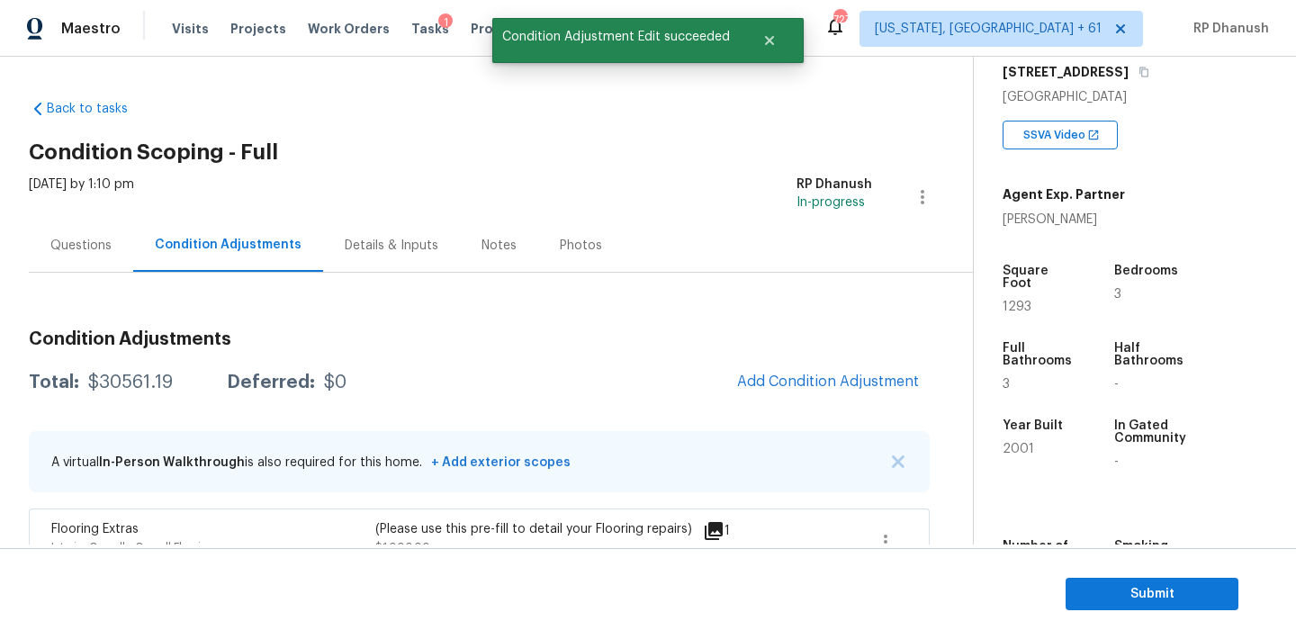
click at [88, 246] on div "Questions" at bounding box center [80, 246] width 61 height 18
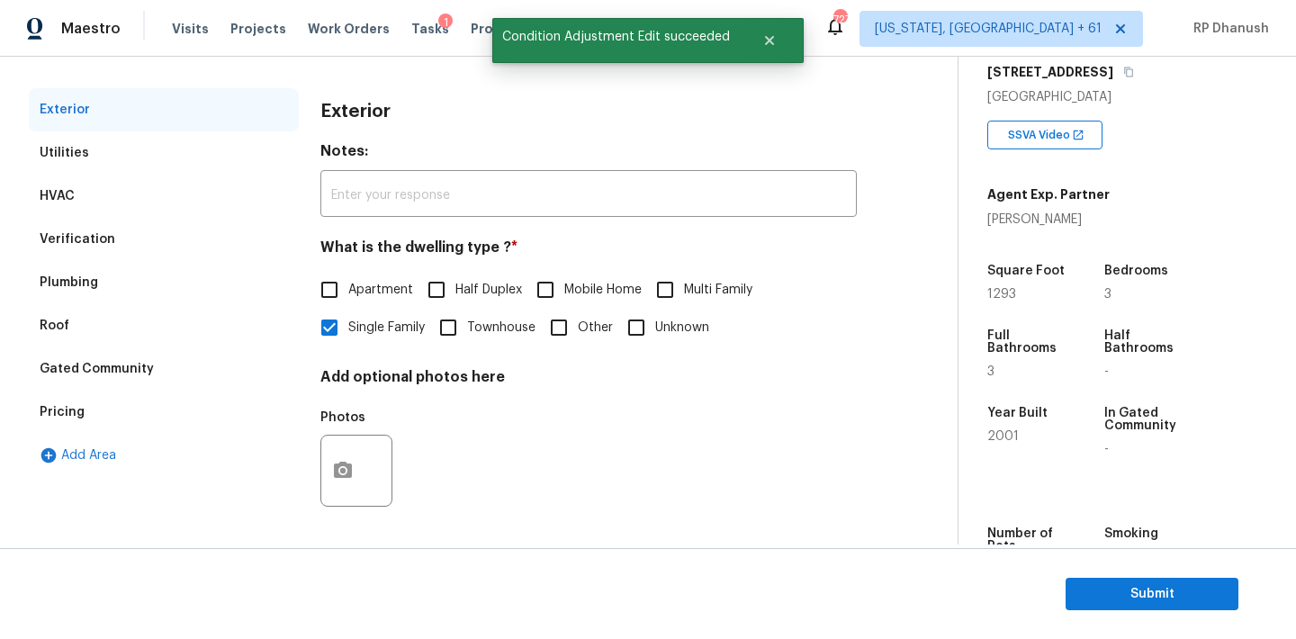
scroll to position [85, 0]
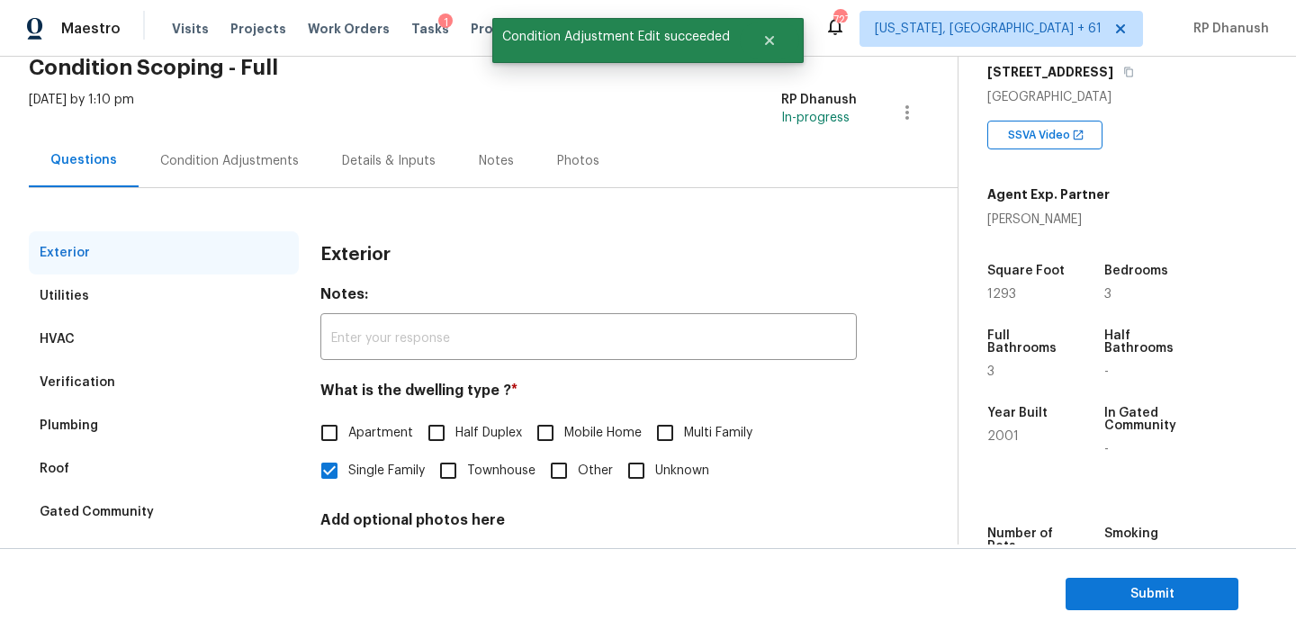
click at [238, 163] on div "Condition Adjustments" at bounding box center [229, 161] width 139 height 18
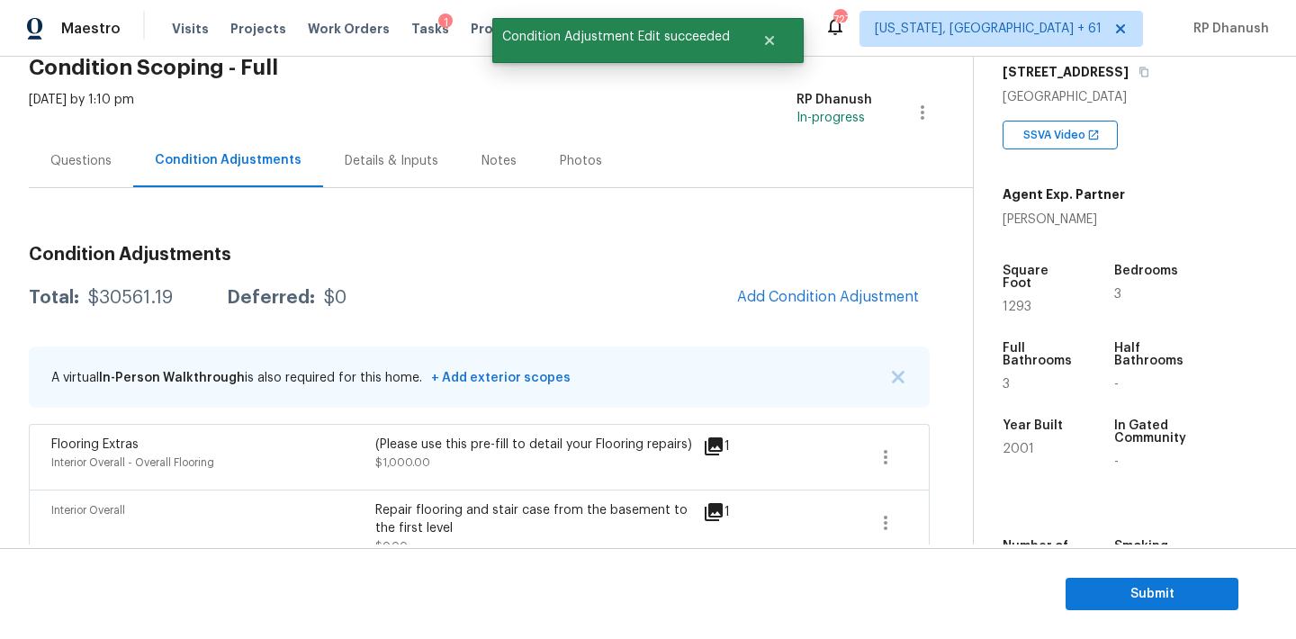
click at [112, 292] on div "$30561.19" at bounding box center [130, 298] width 85 height 18
copy div "$30561.19"
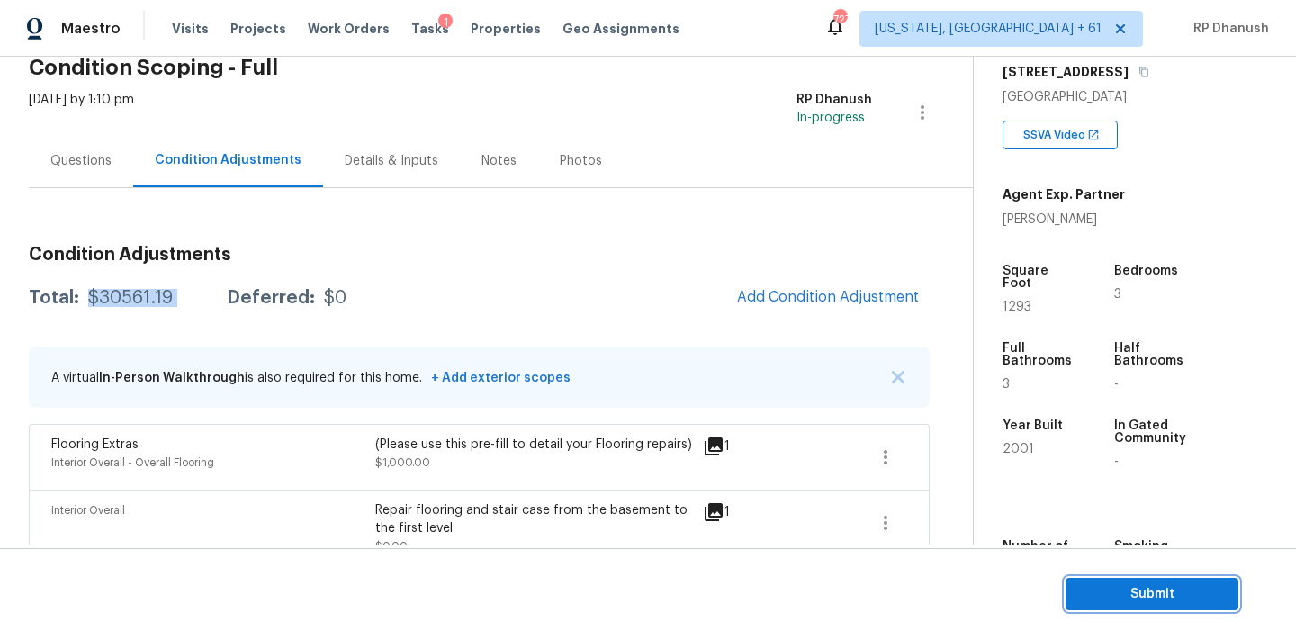
click at [1090, 590] on span "Submit" at bounding box center [1152, 594] width 144 height 22
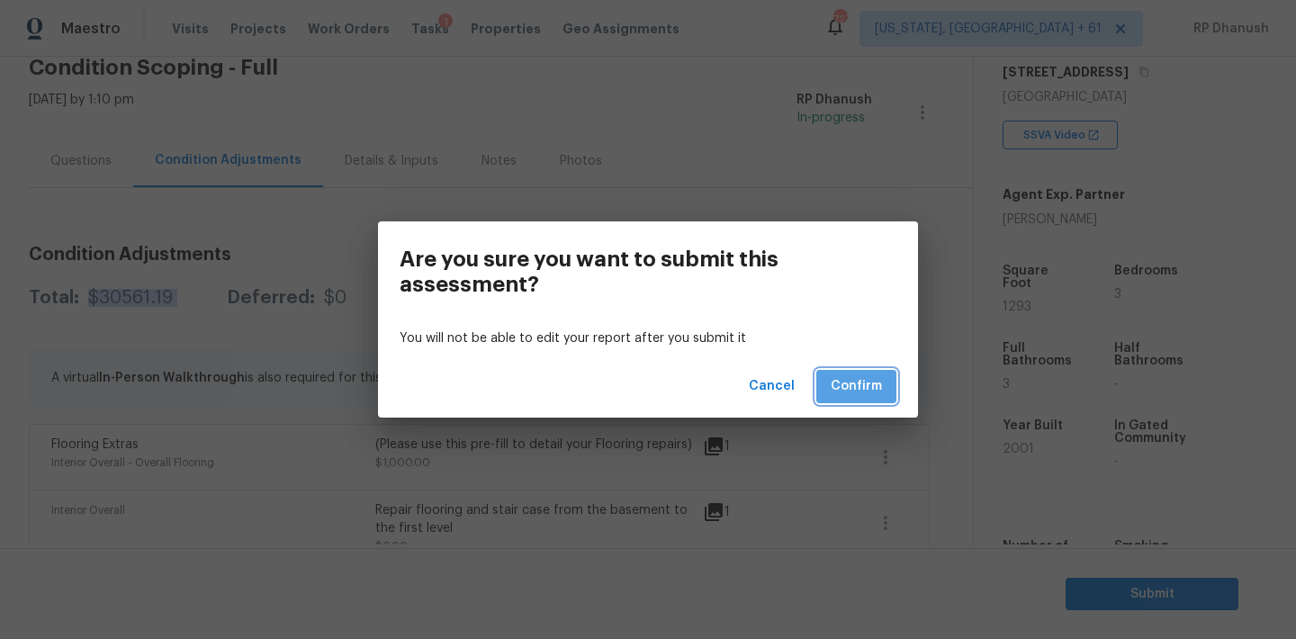
click at [864, 393] on span "Confirm" at bounding box center [856, 386] width 51 height 22
